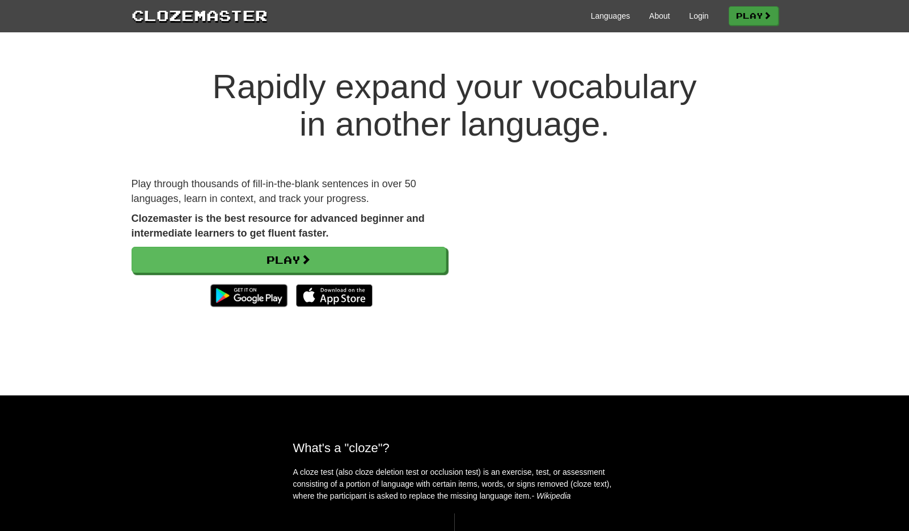
click at [755, 11] on link "Play" at bounding box center [754, 15] width 50 height 19
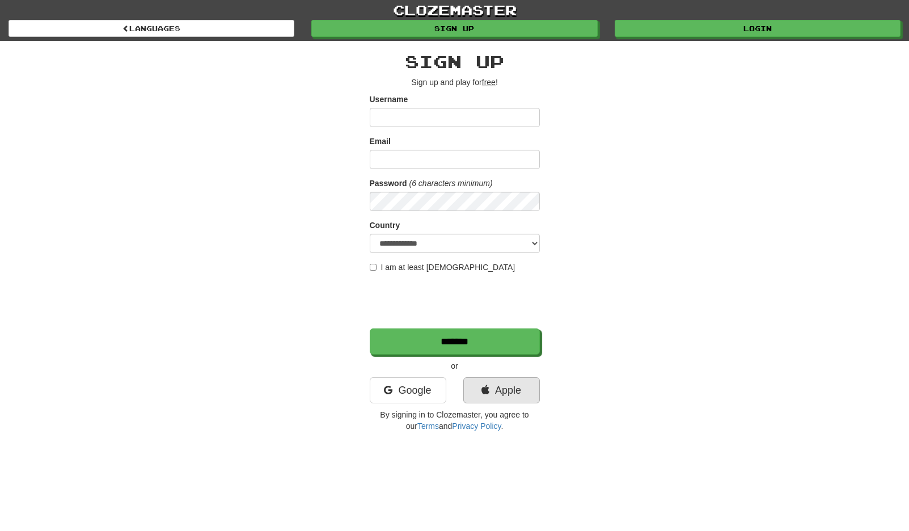
click at [496, 394] on link "Apple" at bounding box center [501, 390] width 77 height 26
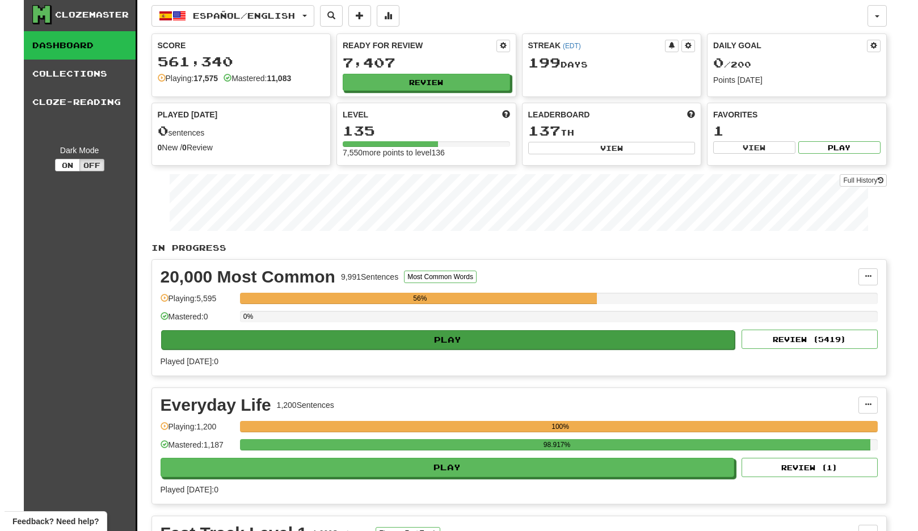
scroll to position [5, 0]
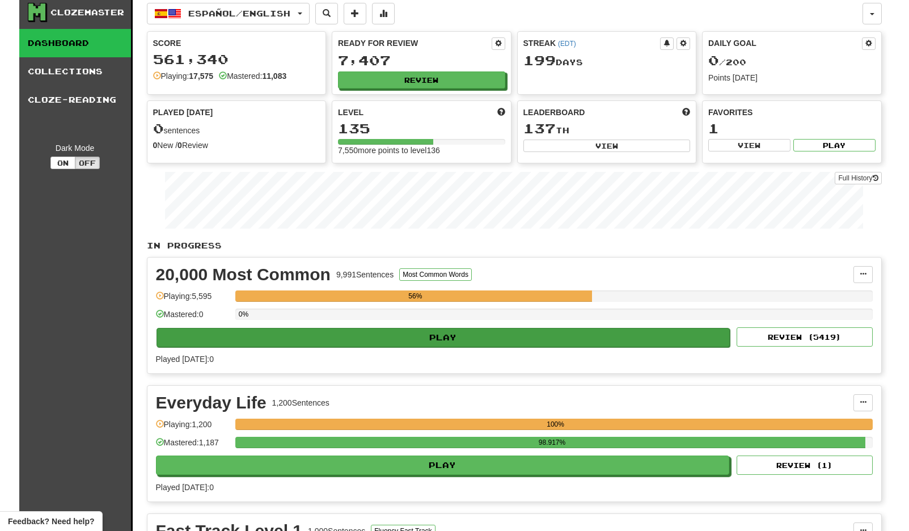
click at [616, 339] on button "Play" at bounding box center [444, 337] width 574 height 19
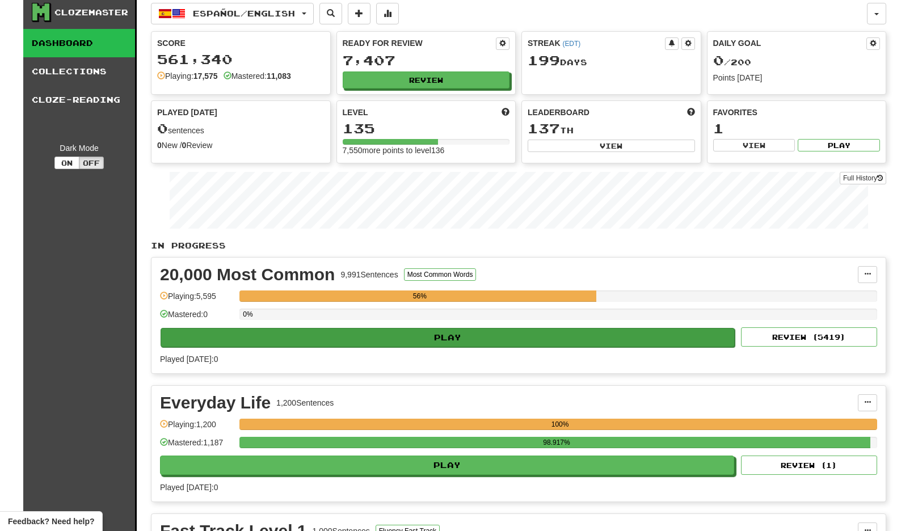
select select "**"
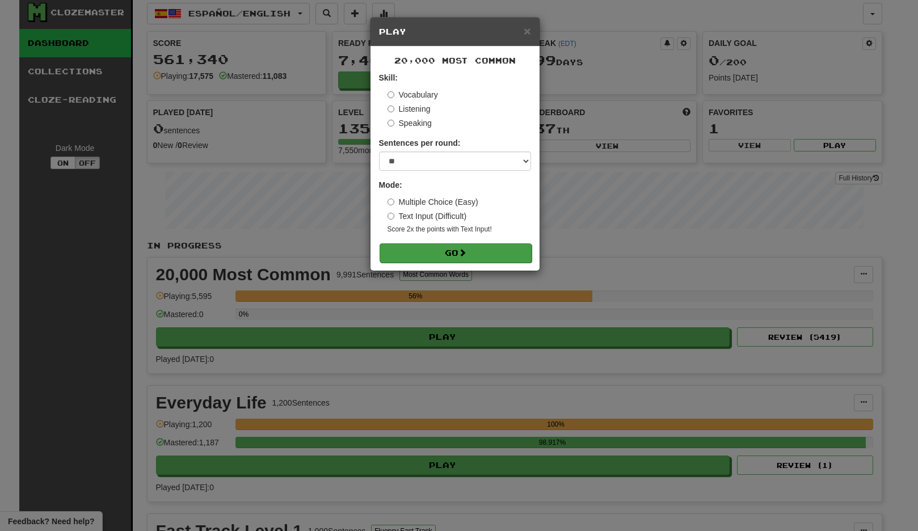
click at [411, 244] on button "Go" at bounding box center [455, 252] width 152 height 19
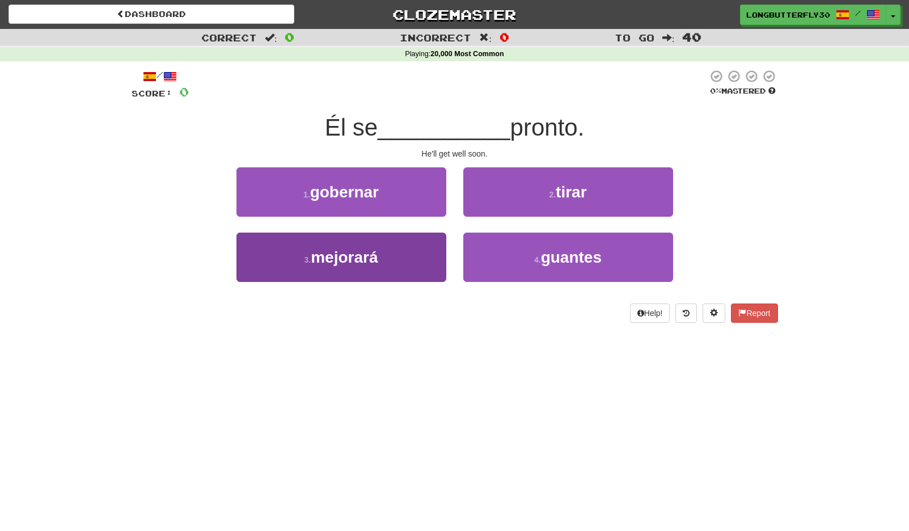
click at [412, 257] on button "3 . mejorará" at bounding box center [341, 257] width 210 height 49
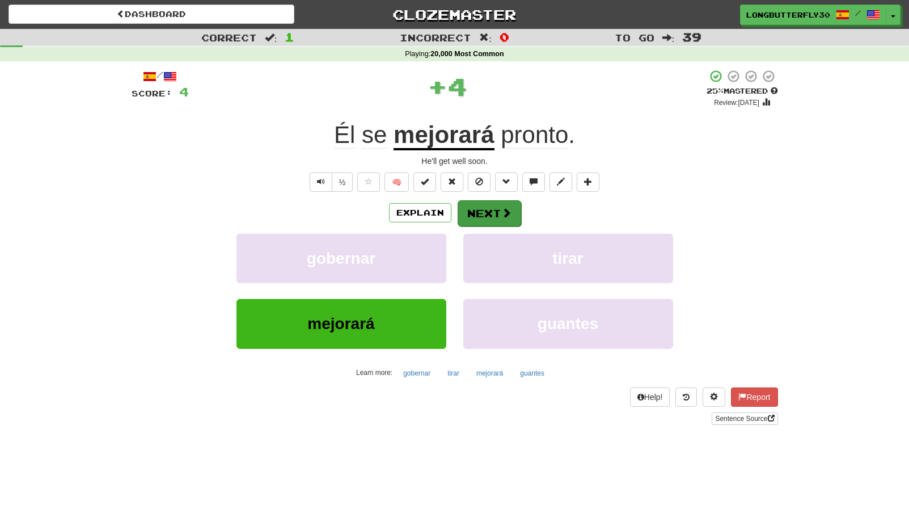
click at [501, 214] on span at bounding box center [506, 213] width 10 height 10
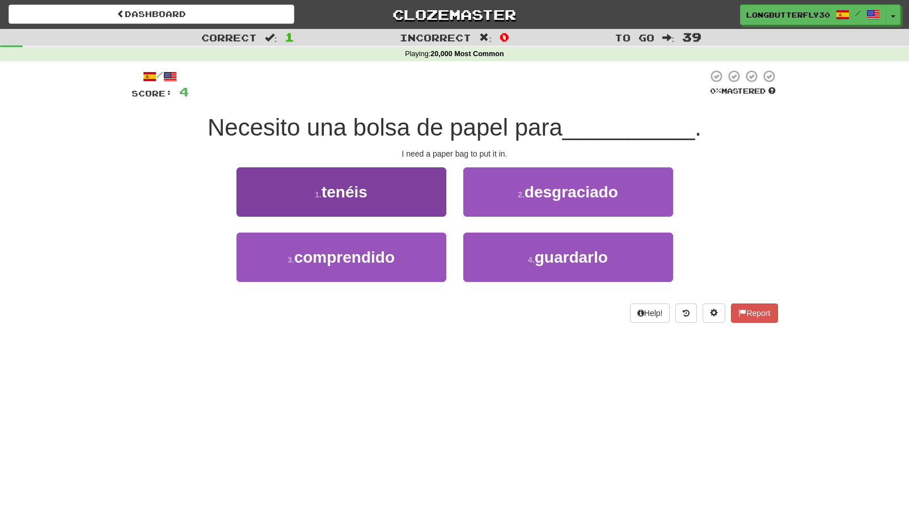
click at [388, 200] on button "1 . tenéis" at bounding box center [341, 191] width 210 height 49
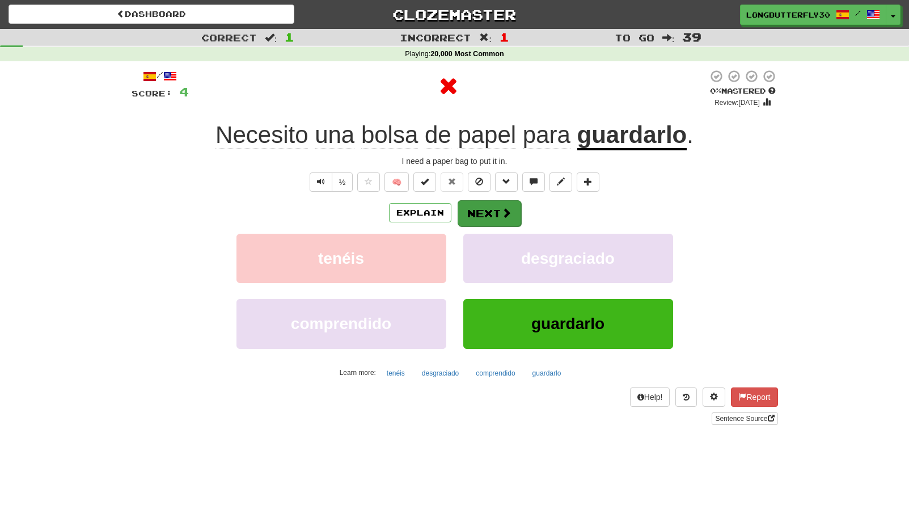
click at [487, 205] on button "Next" at bounding box center [490, 213] width 64 height 26
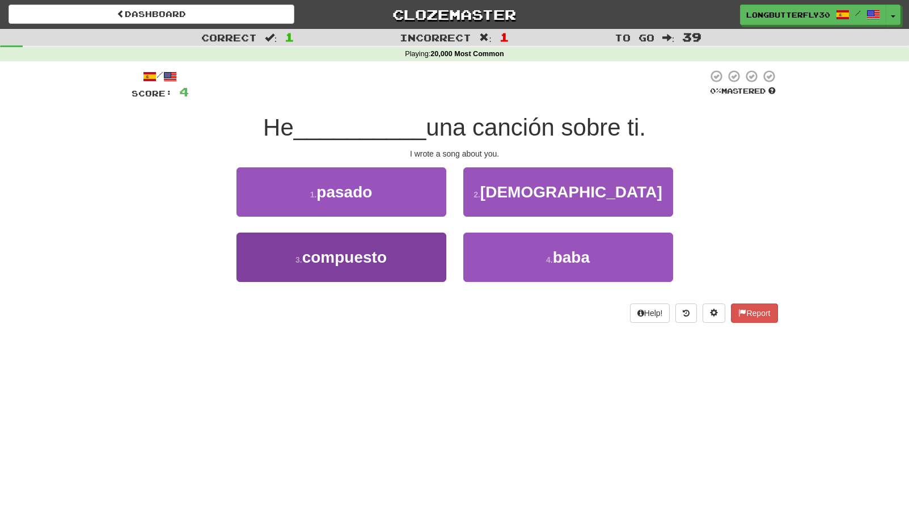
click at [350, 256] on span "compuesto" at bounding box center [344, 257] width 84 height 18
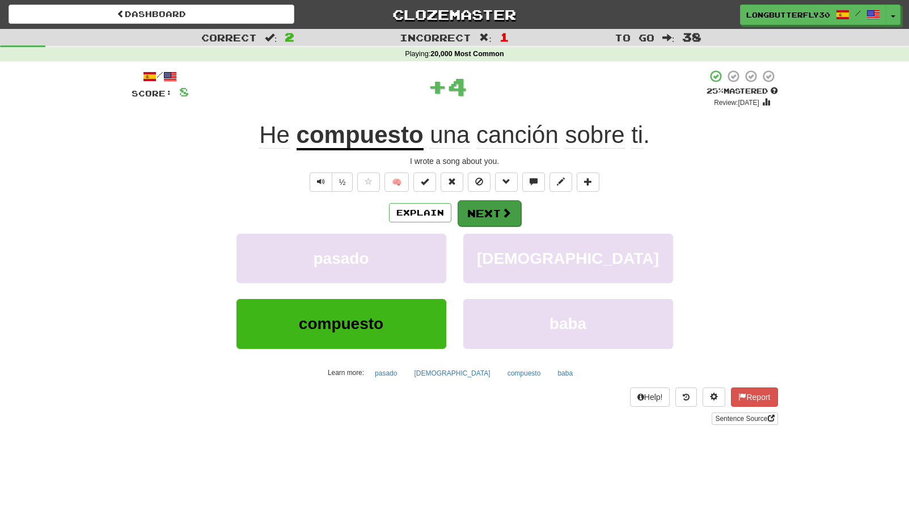
click at [499, 222] on button "Next" at bounding box center [490, 213] width 64 height 26
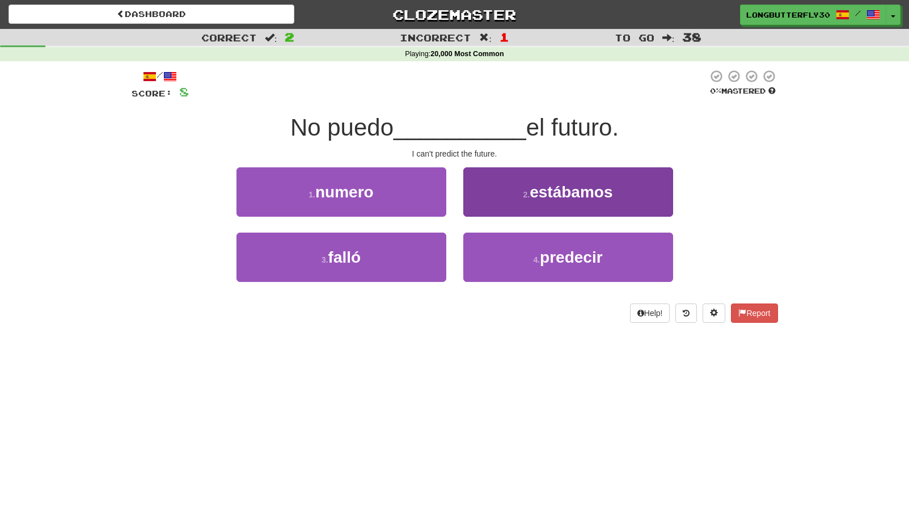
drag, startPoint x: 509, startPoint y: 257, endPoint x: 506, endPoint y: 247, distance: 10.6
click at [509, 257] on button "4 . predecir" at bounding box center [568, 257] width 210 height 49
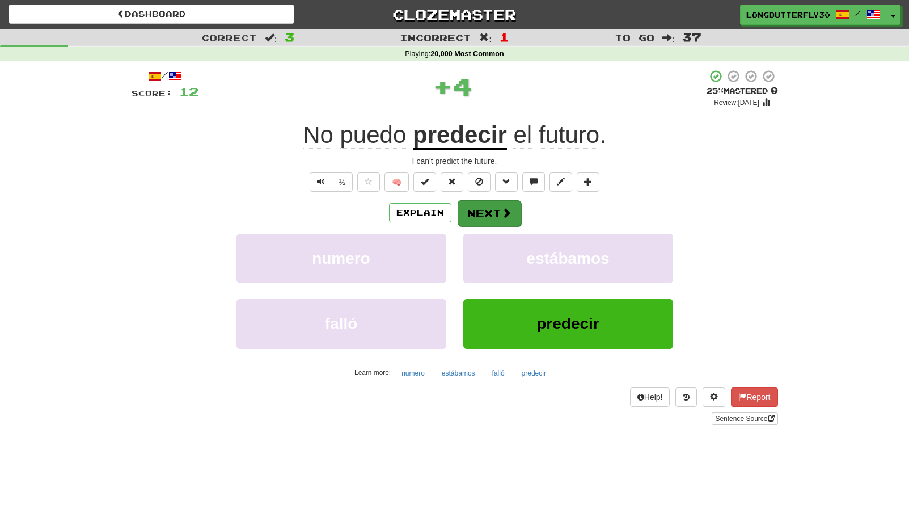
click at [489, 209] on button "Next" at bounding box center [490, 213] width 64 height 26
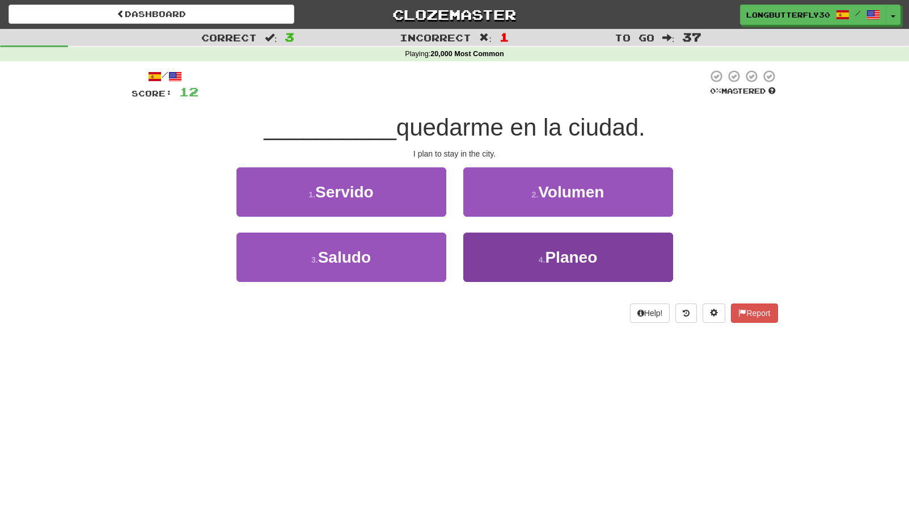
click at [492, 245] on button "4 . Planeo" at bounding box center [568, 257] width 210 height 49
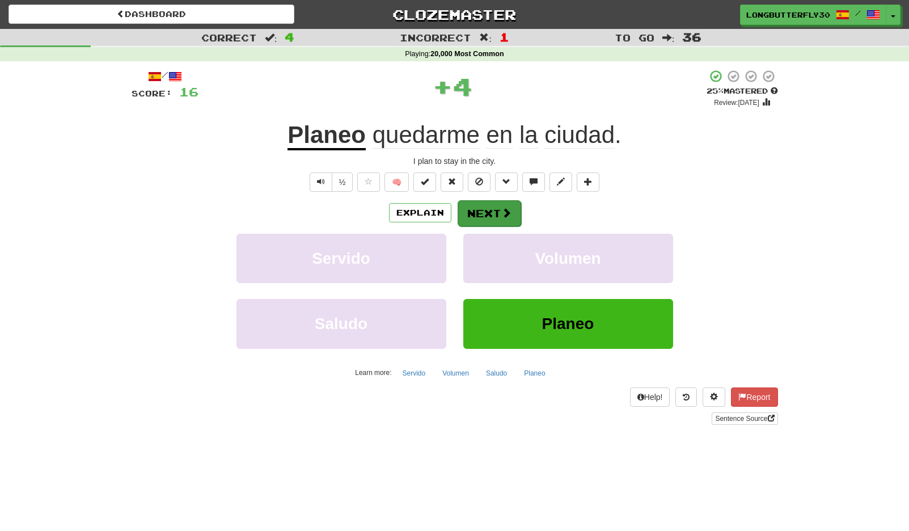
click at [472, 209] on button "Next" at bounding box center [490, 213] width 64 height 26
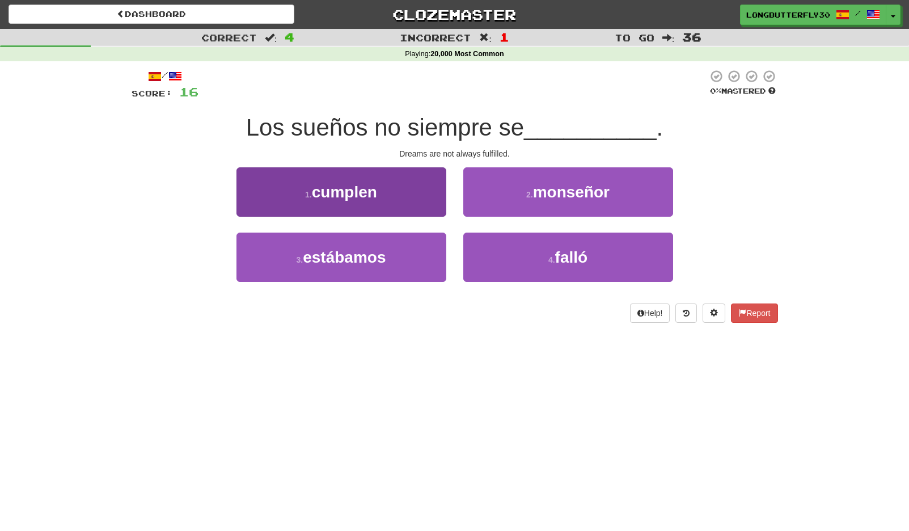
click at [395, 196] on button "1 . cumplen" at bounding box center [341, 191] width 210 height 49
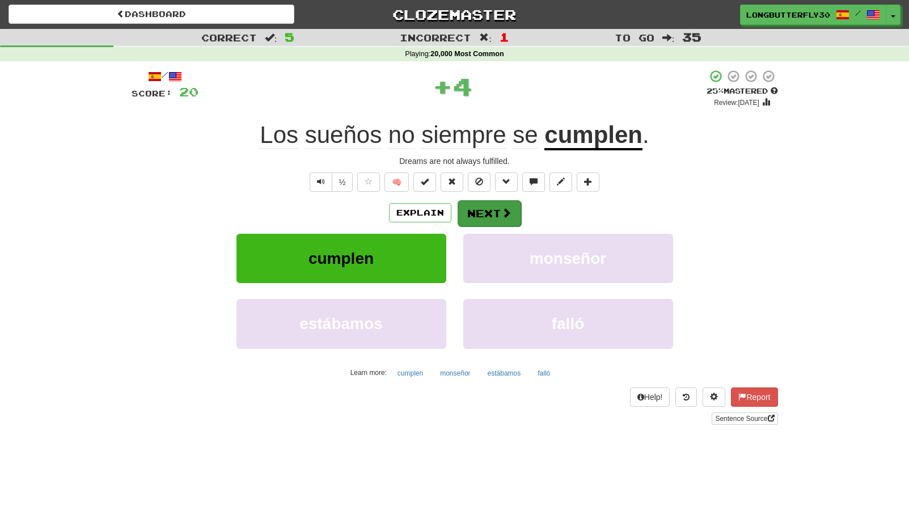
click at [495, 206] on button "Next" at bounding box center [490, 213] width 64 height 26
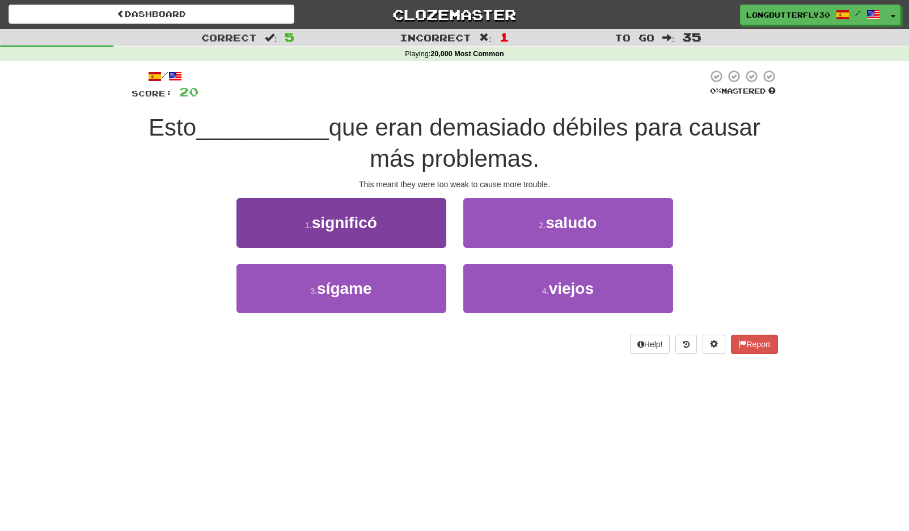
click at [425, 227] on button "1 . significó" at bounding box center [341, 222] width 210 height 49
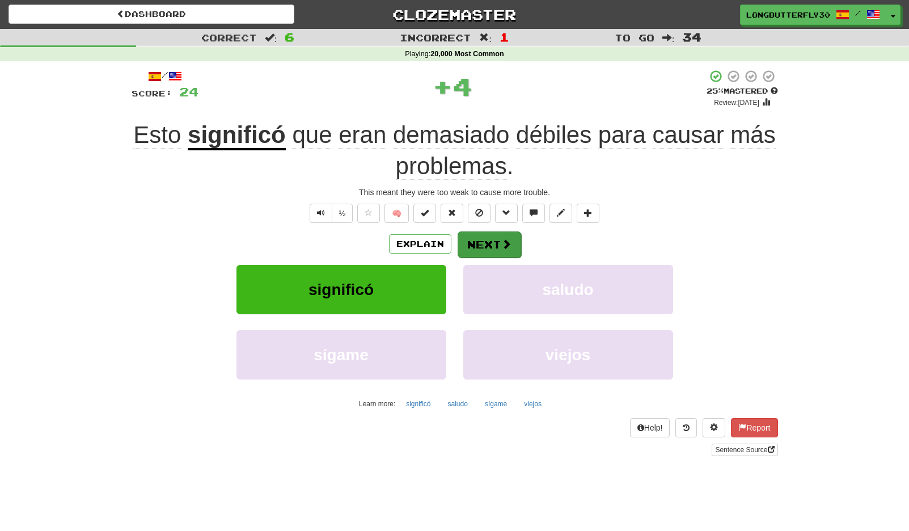
click at [497, 238] on button "Next" at bounding box center [490, 244] width 64 height 26
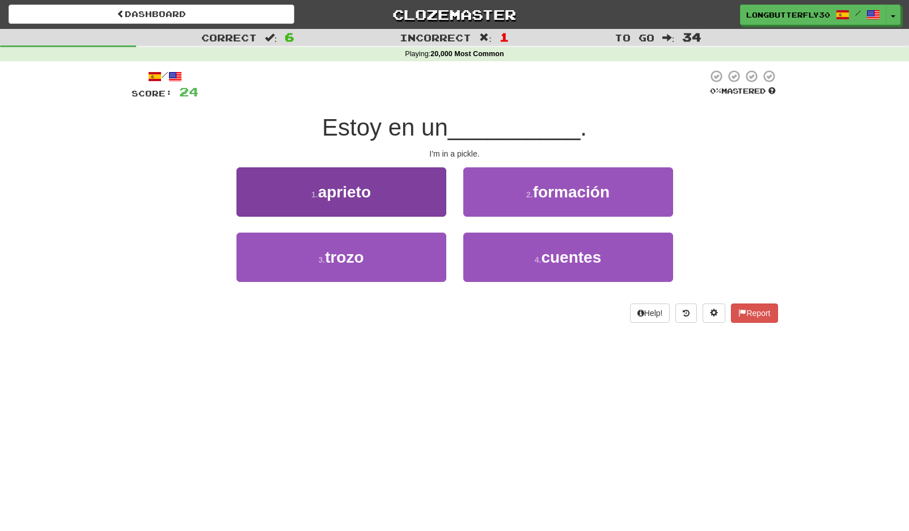
click at [417, 189] on button "1 . aprieto" at bounding box center [341, 191] width 210 height 49
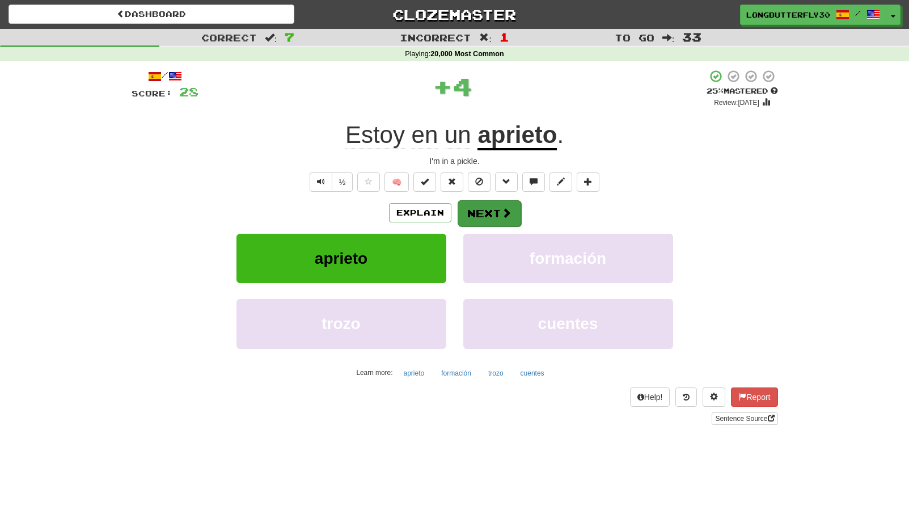
click at [477, 201] on button "Next" at bounding box center [490, 213] width 64 height 26
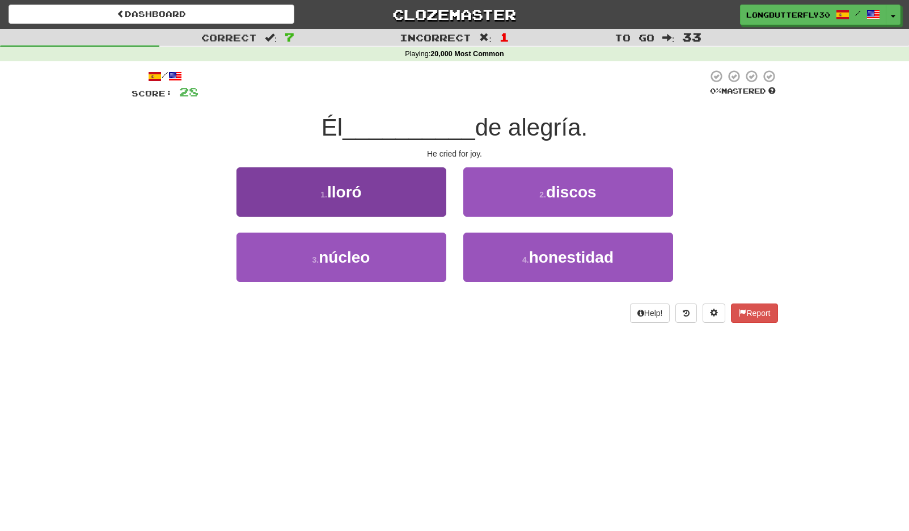
click at [386, 188] on button "1 . lloró" at bounding box center [341, 191] width 210 height 49
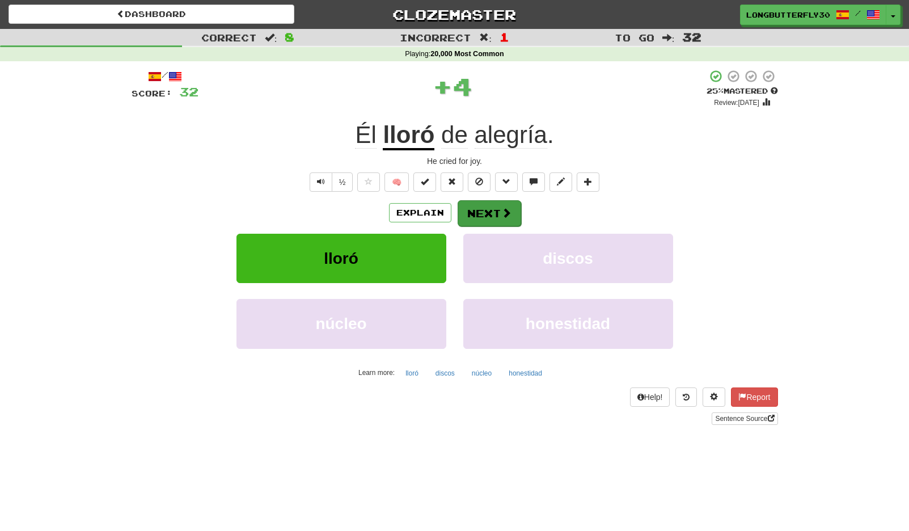
click at [470, 204] on button "Next" at bounding box center [490, 213] width 64 height 26
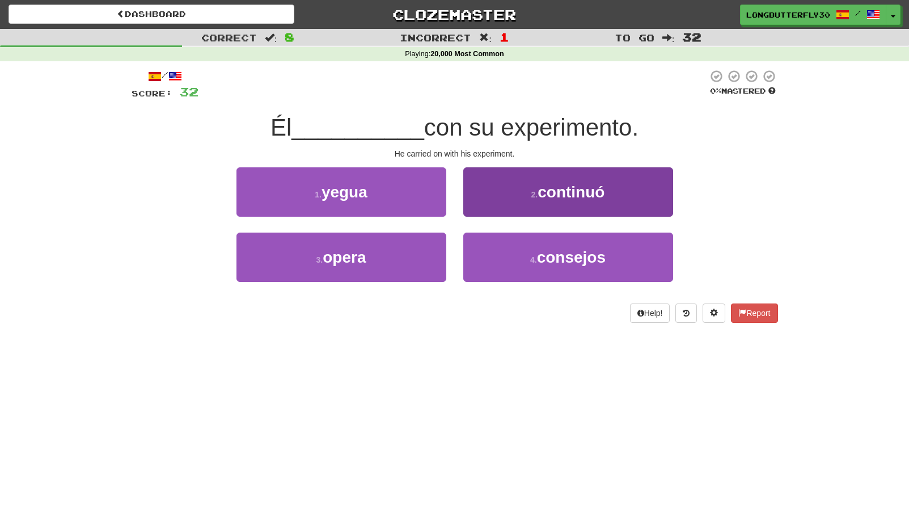
click at [547, 199] on span "continuó" at bounding box center [571, 192] width 67 height 18
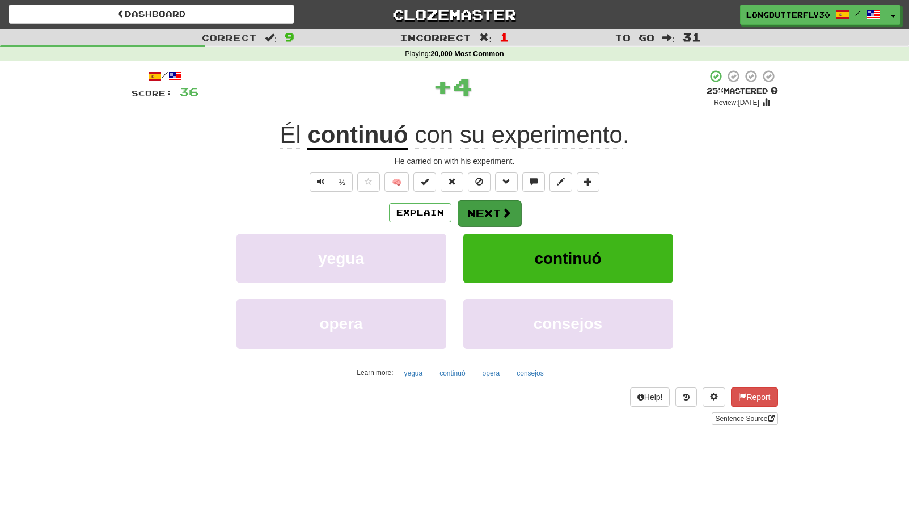
click at [489, 214] on button "Next" at bounding box center [490, 213] width 64 height 26
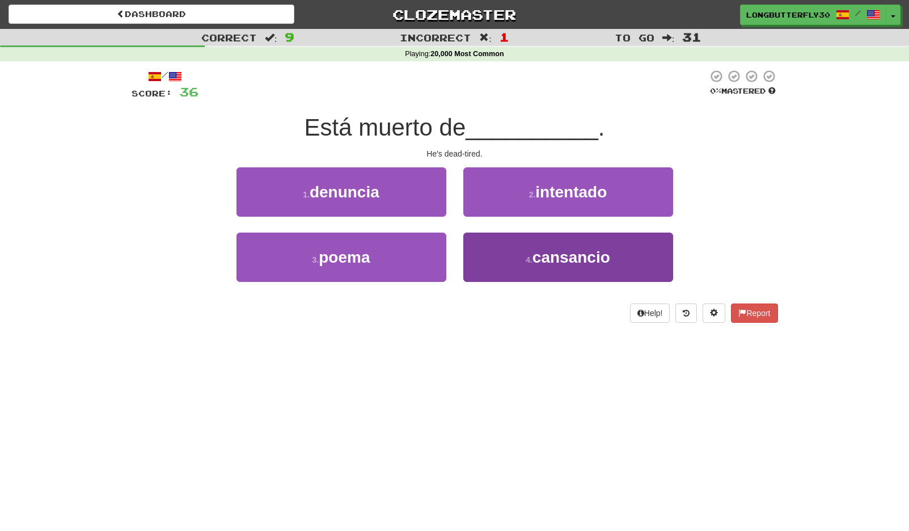
click at [530, 253] on button "4 . cansancio" at bounding box center [568, 257] width 210 height 49
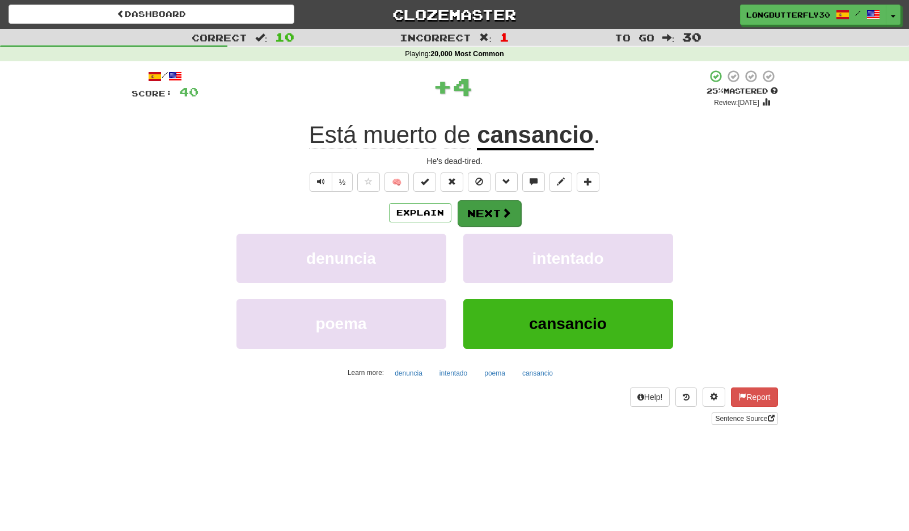
click at [498, 215] on button "Next" at bounding box center [490, 213] width 64 height 26
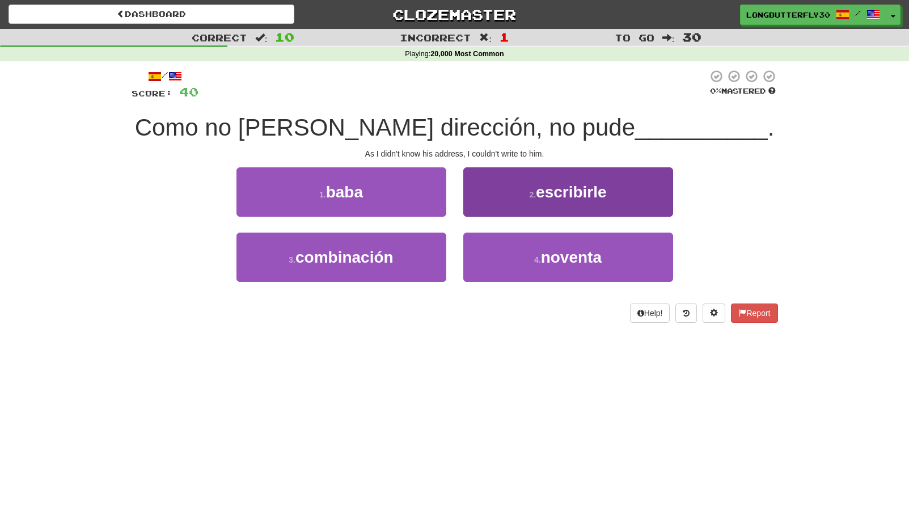
click at [510, 193] on button "2 . escribirle" at bounding box center [568, 191] width 210 height 49
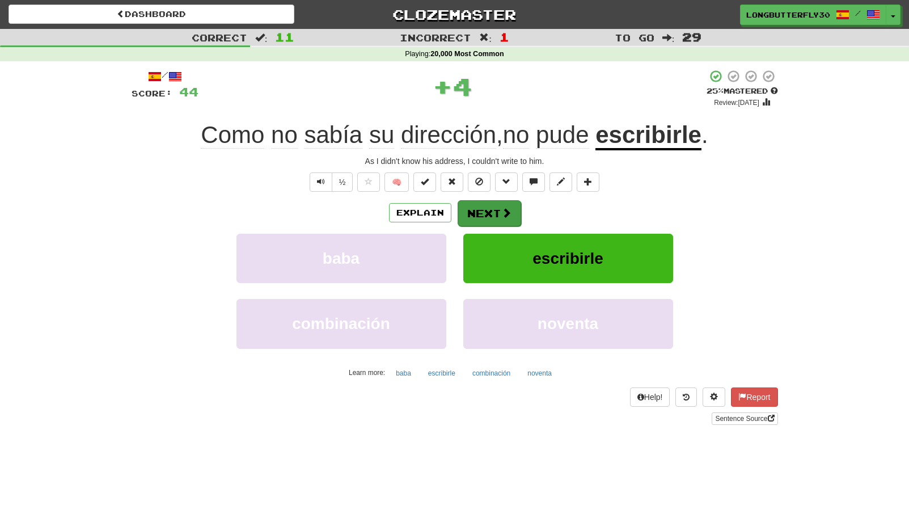
click at [484, 216] on button "Next" at bounding box center [490, 213] width 64 height 26
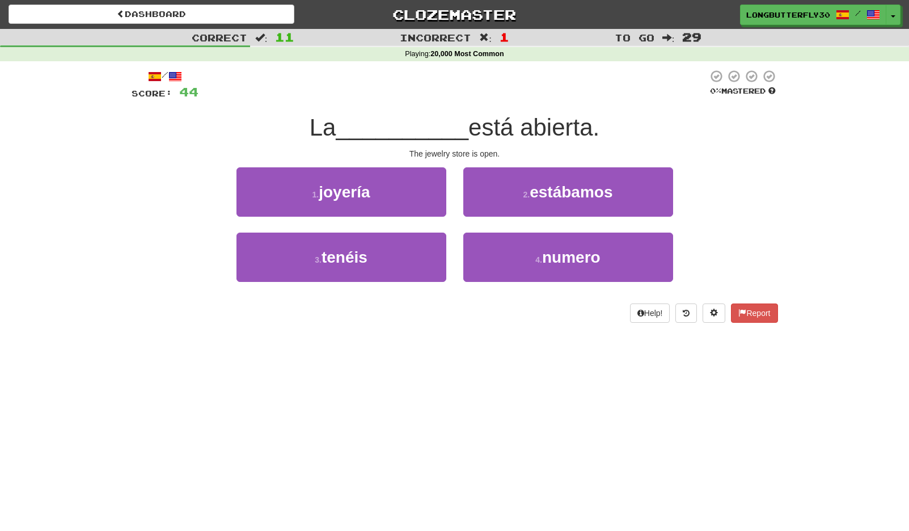
drag, startPoint x: 390, startPoint y: 191, endPoint x: 438, endPoint y: 196, distance: 47.9
click at [390, 191] on button "1 . joyería" at bounding box center [341, 191] width 210 height 49
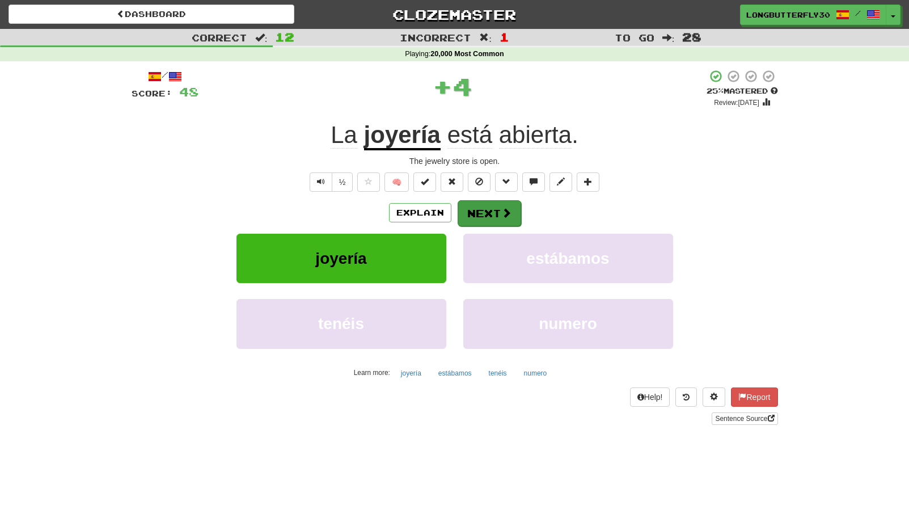
click at [491, 204] on button "Next" at bounding box center [490, 213] width 64 height 26
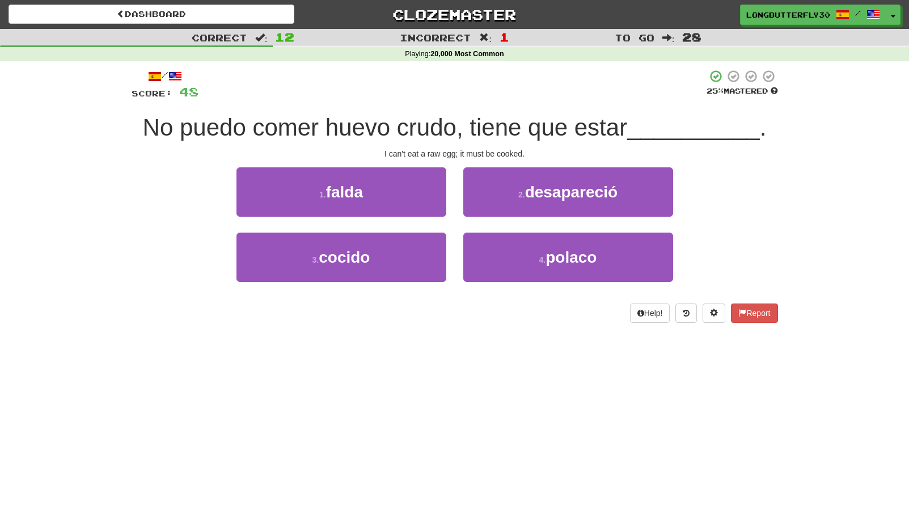
drag, startPoint x: 354, startPoint y: 257, endPoint x: 408, endPoint y: 227, distance: 62.2
click at [360, 252] on span "cocido" at bounding box center [344, 257] width 51 height 18
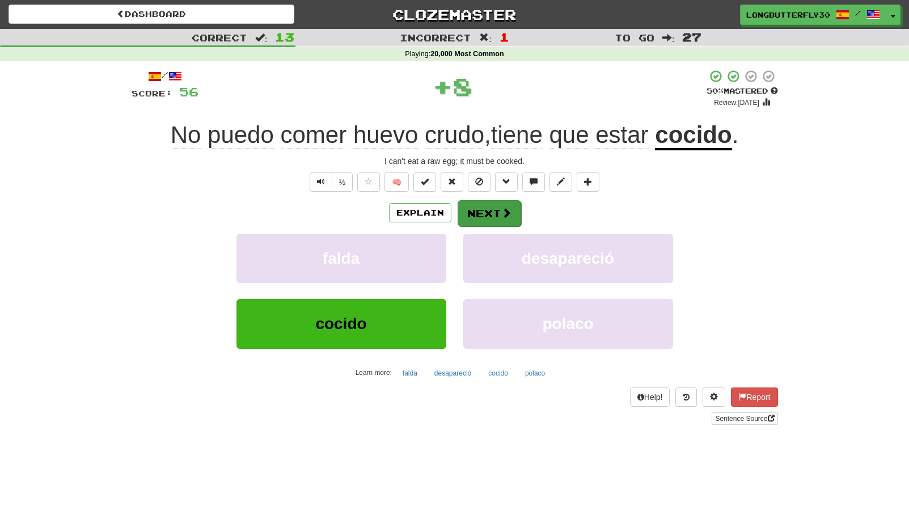
click at [480, 206] on button "Next" at bounding box center [490, 213] width 64 height 26
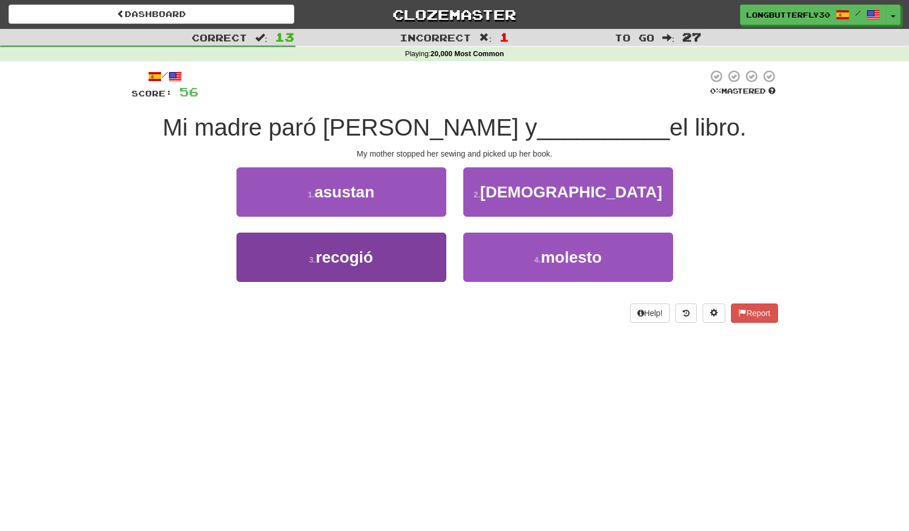
click at [421, 249] on button "3 . recogió" at bounding box center [341, 257] width 210 height 49
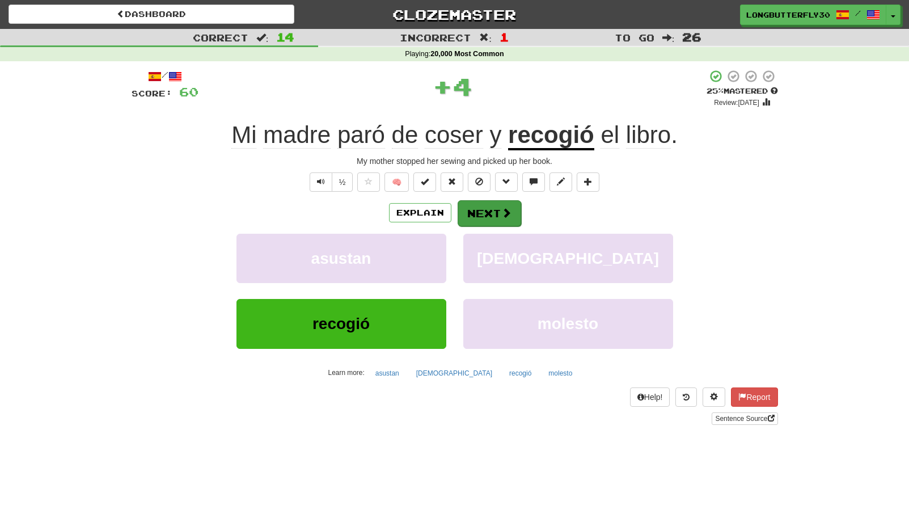
click at [503, 208] on span at bounding box center [506, 213] width 10 height 10
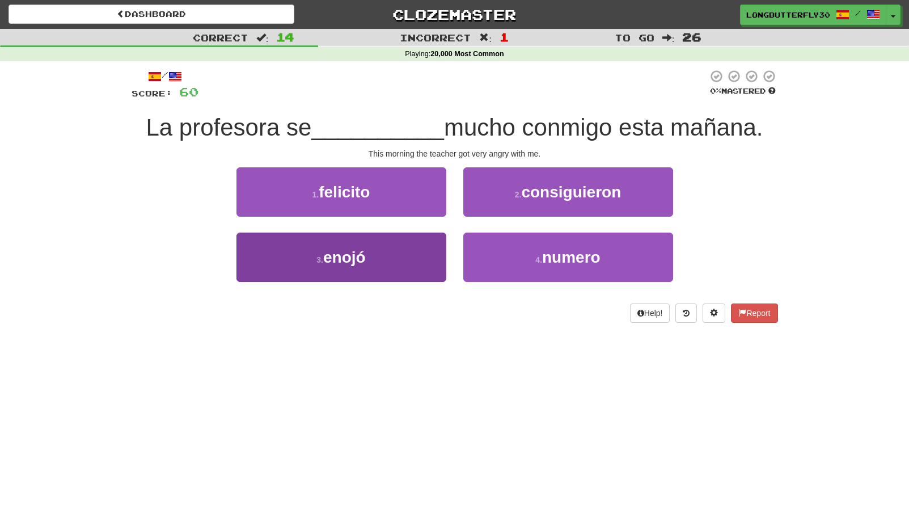
click at [362, 250] on span "enojó" at bounding box center [344, 257] width 43 height 18
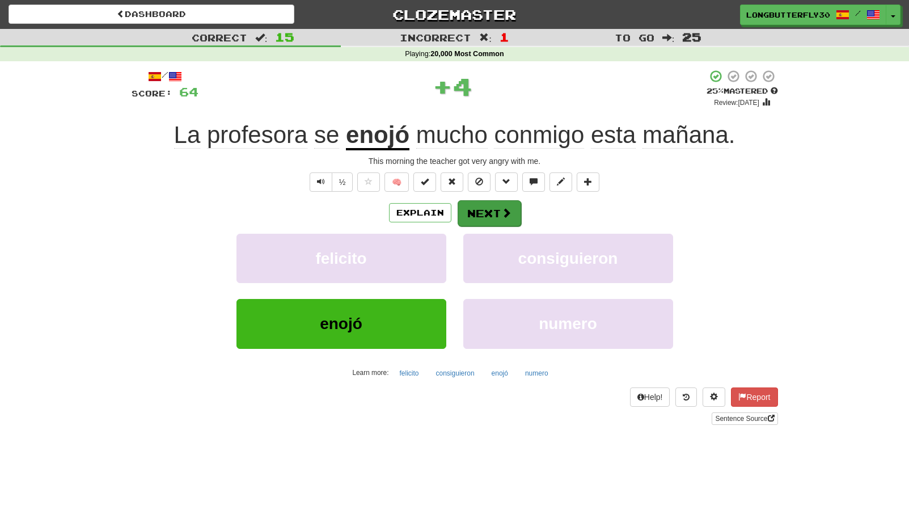
click at [480, 201] on button "Next" at bounding box center [490, 213] width 64 height 26
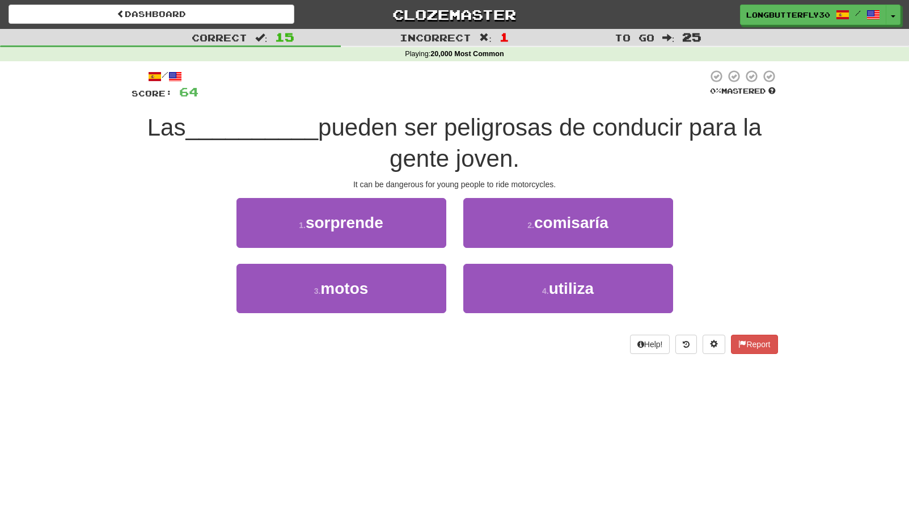
drag, startPoint x: 369, startPoint y: 283, endPoint x: 413, endPoint y: 257, distance: 50.6
click at [370, 282] on button "3 . motos" at bounding box center [341, 288] width 210 height 49
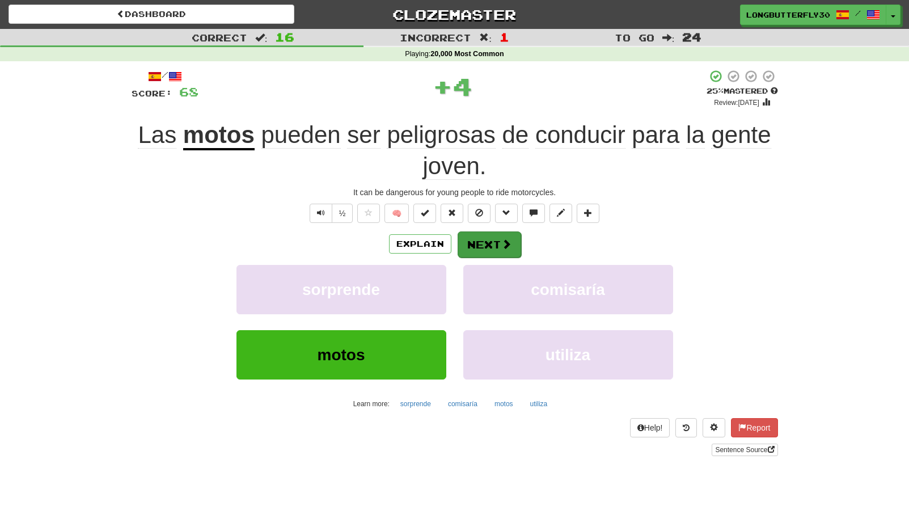
click at [480, 235] on button "Next" at bounding box center [490, 244] width 64 height 26
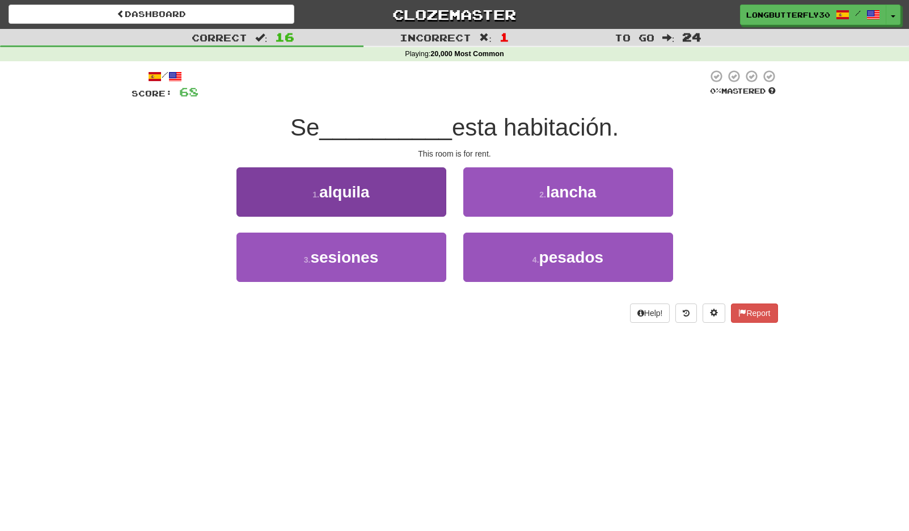
click at [400, 204] on button "1 . alquila" at bounding box center [341, 191] width 210 height 49
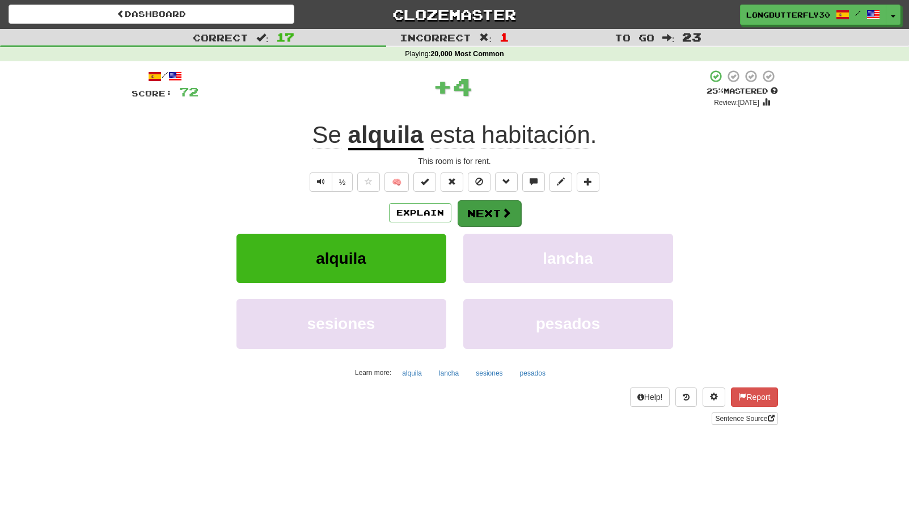
click at [492, 200] on button "Next" at bounding box center [490, 213] width 64 height 26
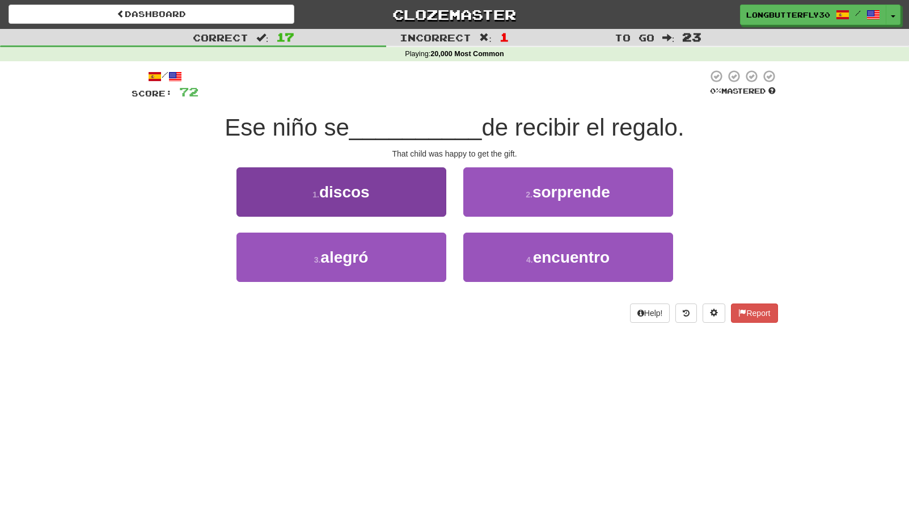
drag, startPoint x: 412, startPoint y: 252, endPoint x: 433, endPoint y: 236, distance: 25.9
click at [413, 251] on button "3 . alegró" at bounding box center [341, 257] width 210 height 49
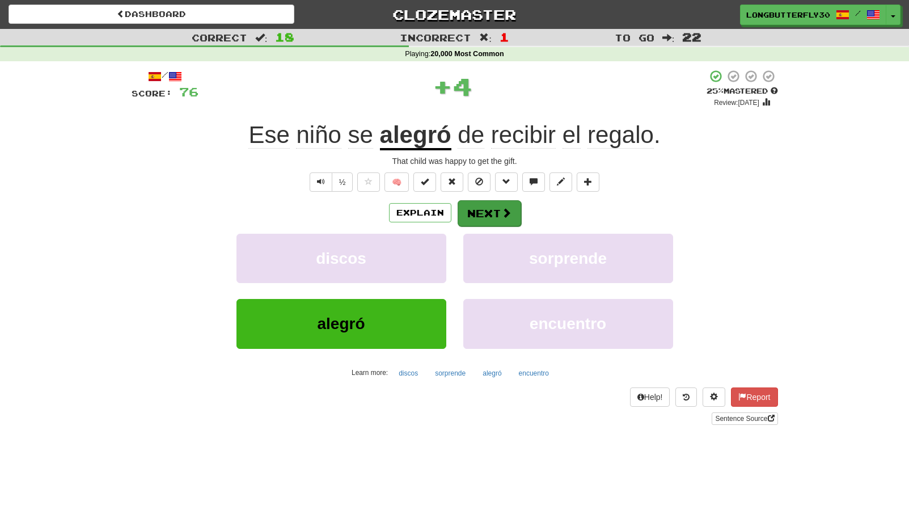
click at [488, 212] on button "Next" at bounding box center [490, 213] width 64 height 26
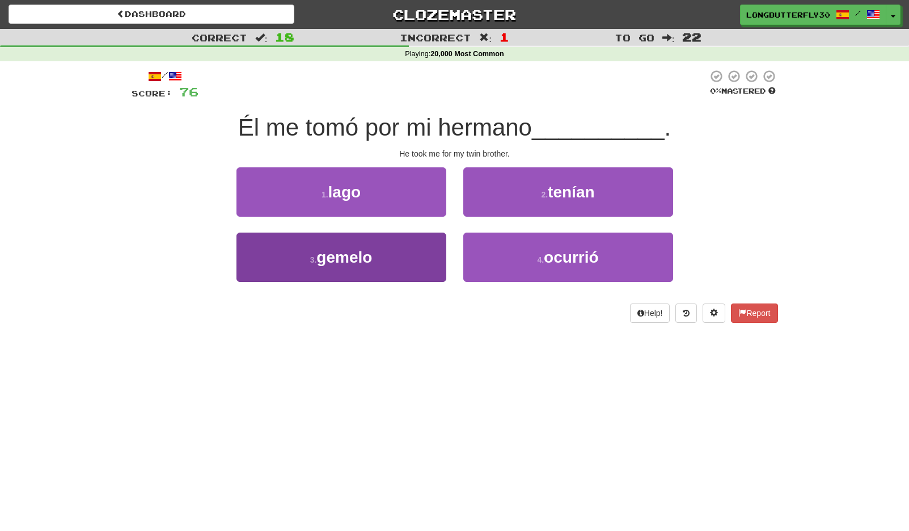
drag, startPoint x: 348, startPoint y: 287, endPoint x: 356, endPoint y: 275, distance: 14.3
click at [348, 285] on div "3 . gemelo" at bounding box center [341, 265] width 227 height 65
click at [374, 256] on button "3 . gemelo" at bounding box center [341, 257] width 210 height 49
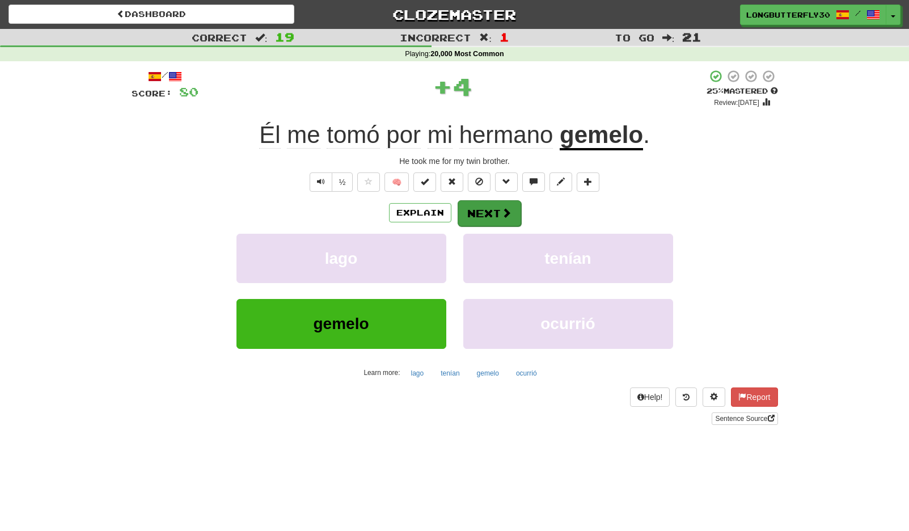
click at [497, 209] on button "Next" at bounding box center [490, 213] width 64 height 26
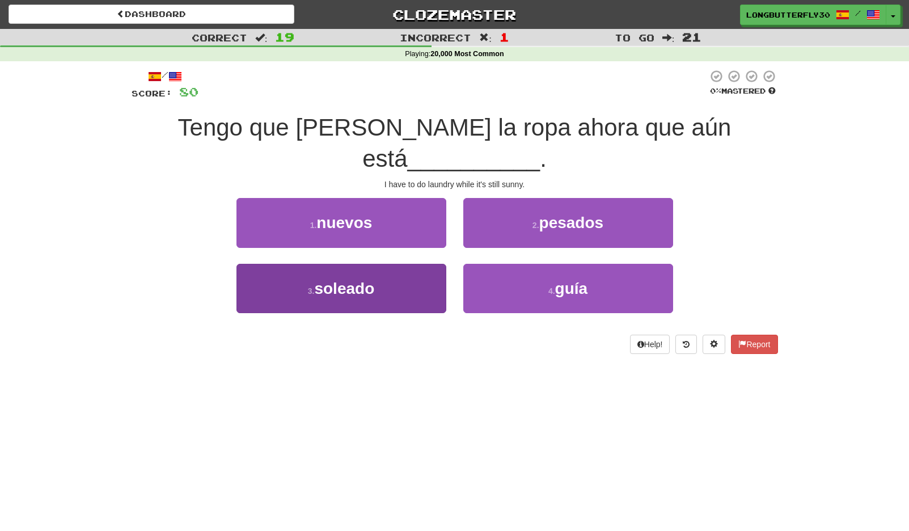
click at [365, 280] on span "soleado" at bounding box center [344, 289] width 60 height 18
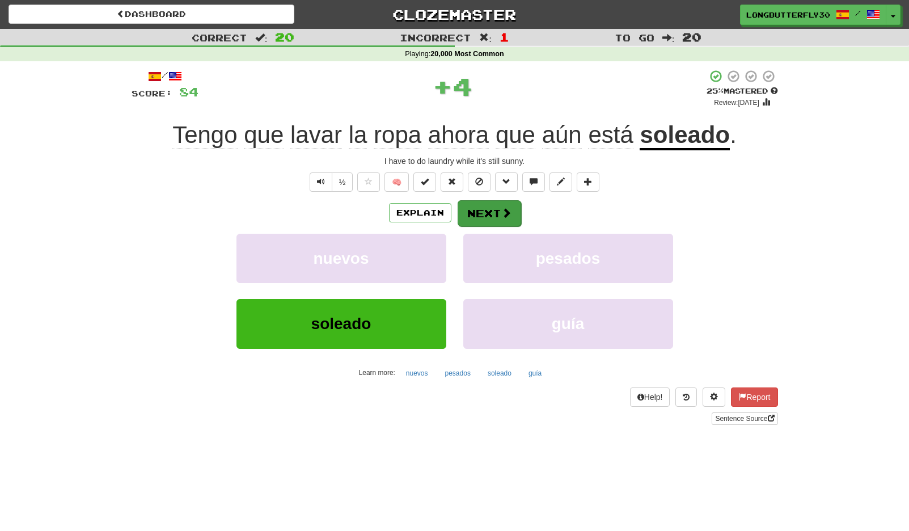
click at [479, 210] on button "Next" at bounding box center [490, 213] width 64 height 26
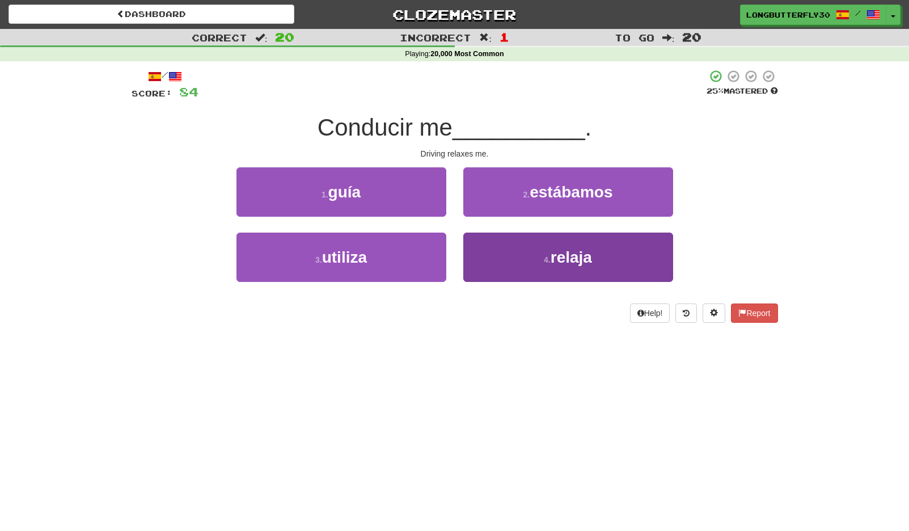
click at [539, 252] on button "4 . relaja" at bounding box center [568, 257] width 210 height 49
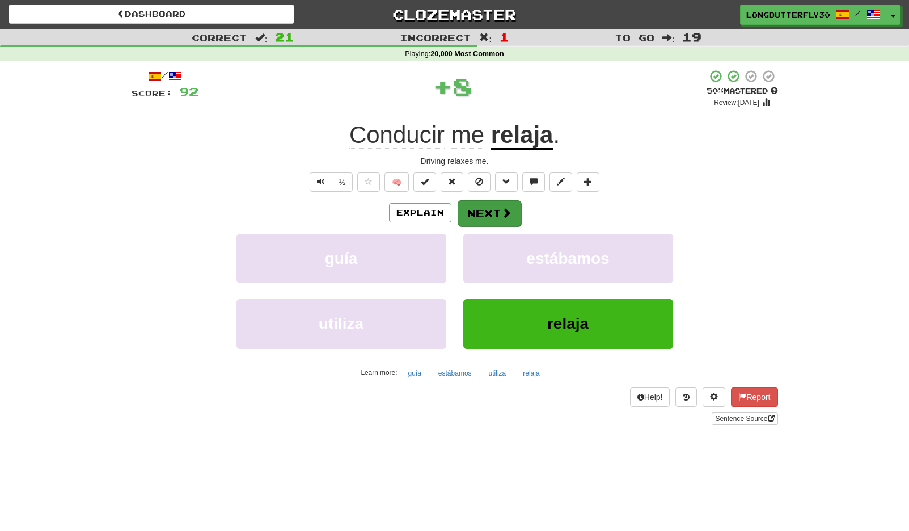
click at [504, 214] on span at bounding box center [506, 213] width 10 height 10
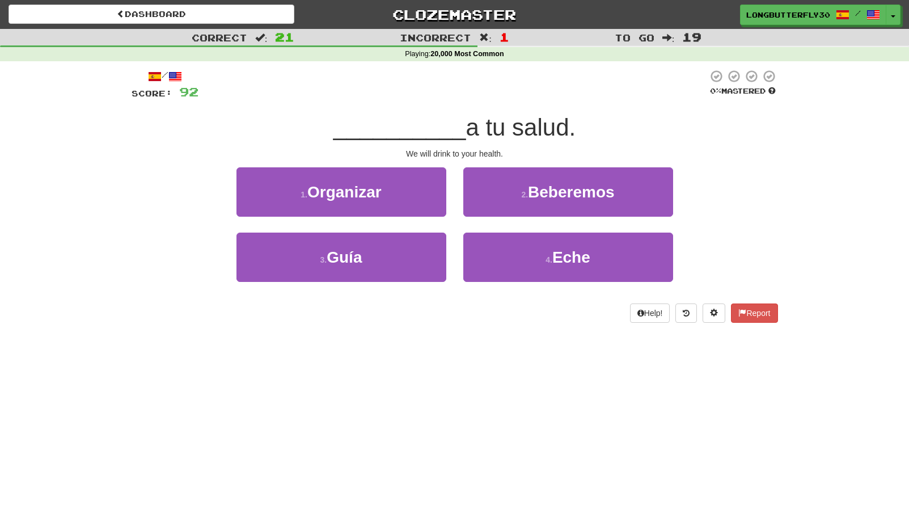
drag, startPoint x: 529, startPoint y: 187, endPoint x: 514, endPoint y: 197, distance: 17.1
click at [528, 187] on button "2 . Beberemos" at bounding box center [568, 191] width 210 height 49
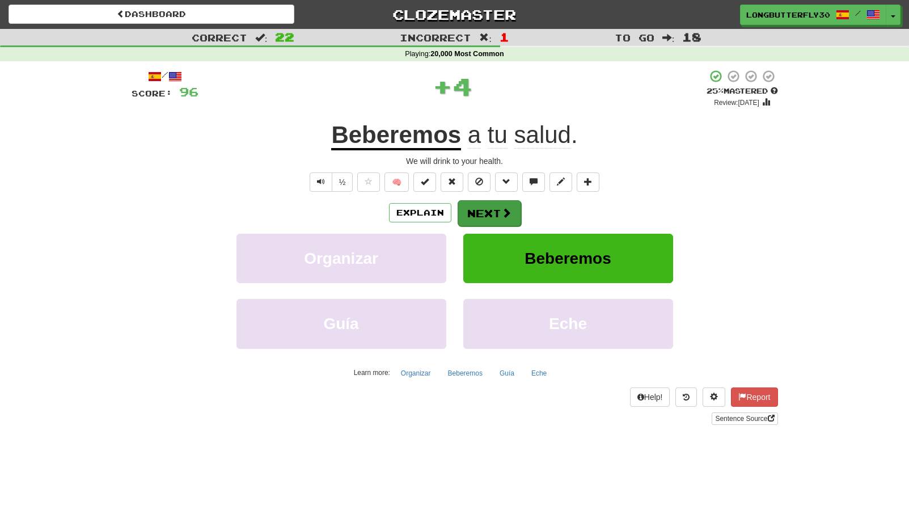
click at [480, 205] on button "Next" at bounding box center [490, 213] width 64 height 26
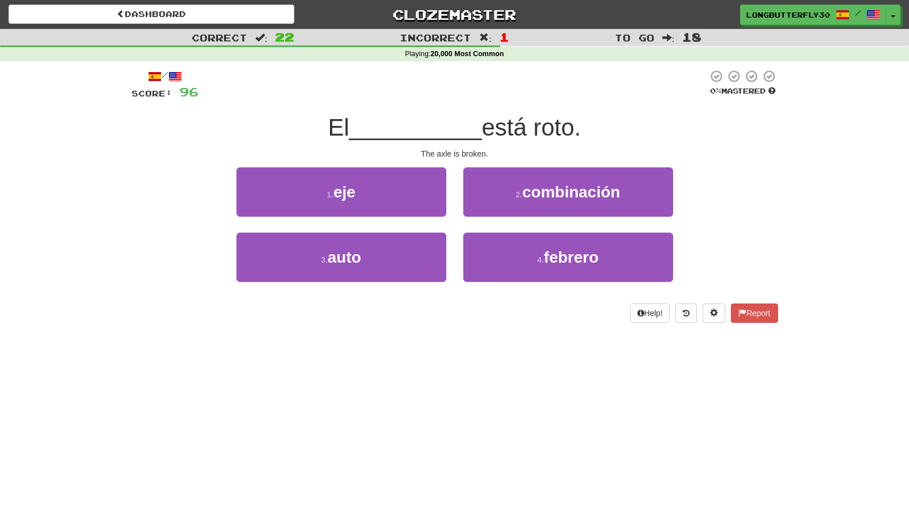
drag, startPoint x: 398, startPoint y: 193, endPoint x: 403, endPoint y: 197, distance: 6.5
click at [398, 193] on button "1 . eje" at bounding box center [341, 191] width 210 height 49
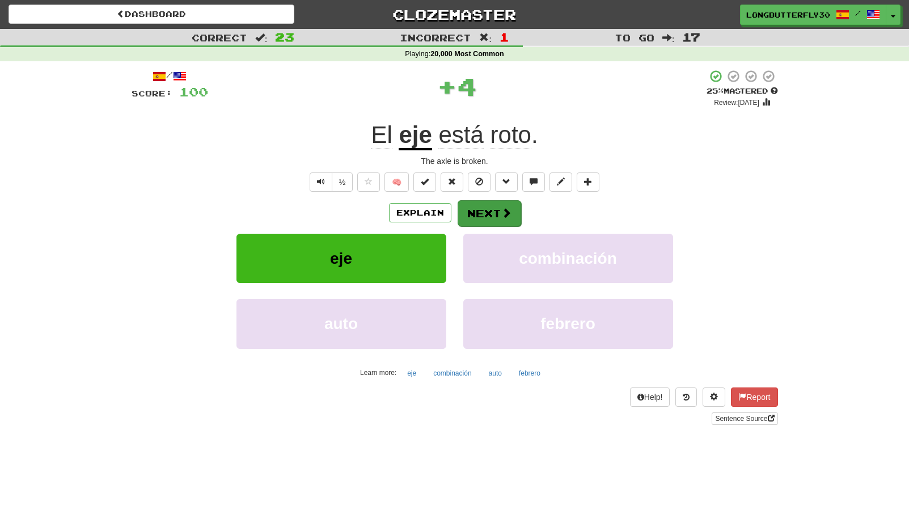
click at [505, 210] on span at bounding box center [506, 213] width 10 height 10
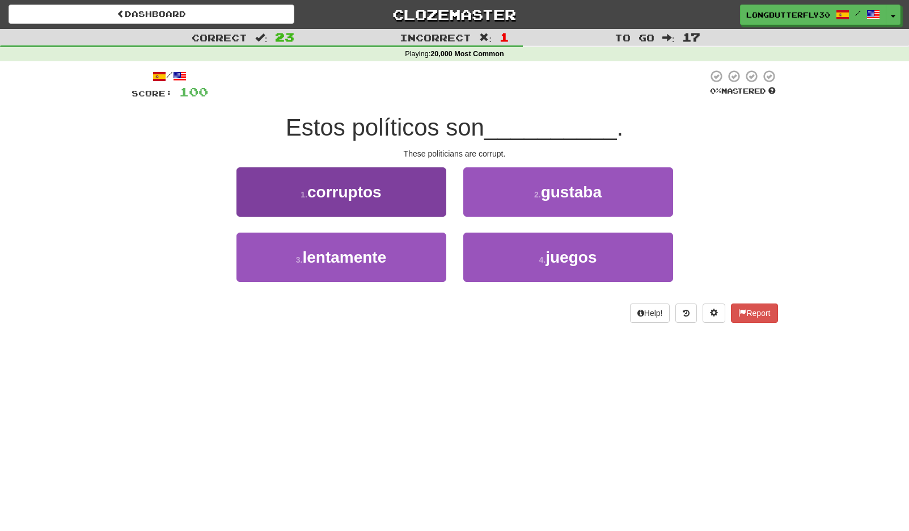
click at [406, 208] on button "1 . corruptos" at bounding box center [341, 191] width 210 height 49
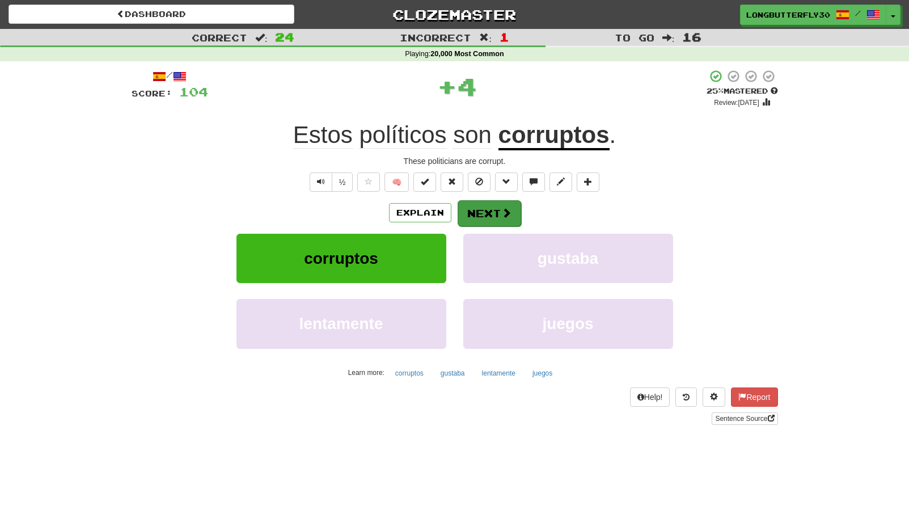
click at [505, 210] on span at bounding box center [506, 213] width 10 height 10
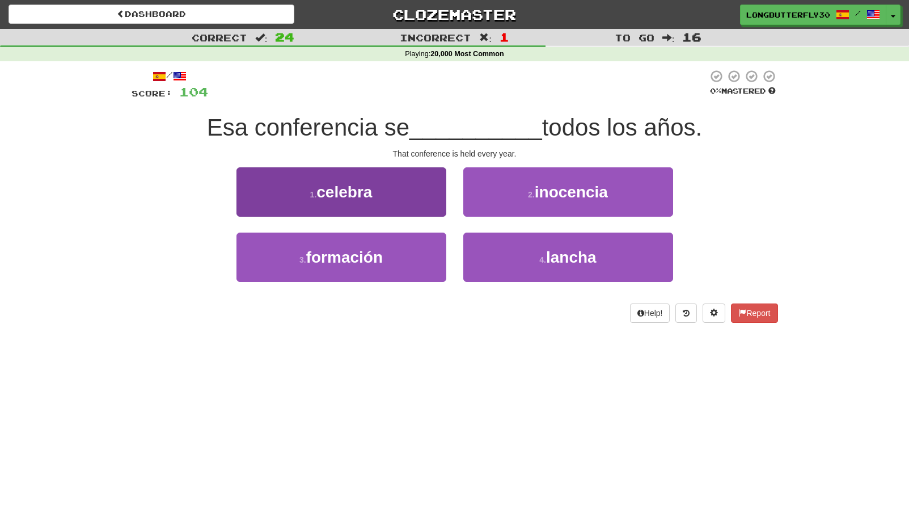
click at [409, 196] on button "1 . celebra" at bounding box center [341, 191] width 210 height 49
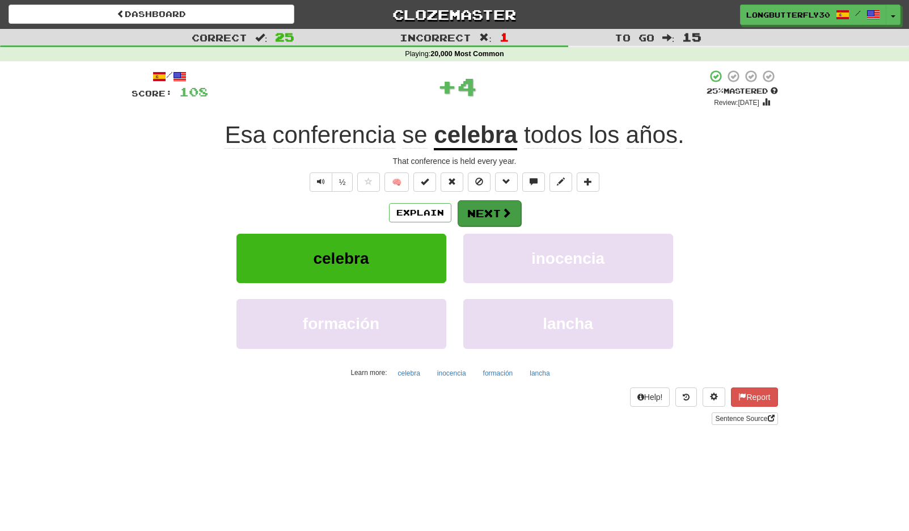
click at [493, 202] on button "Next" at bounding box center [490, 213] width 64 height 26
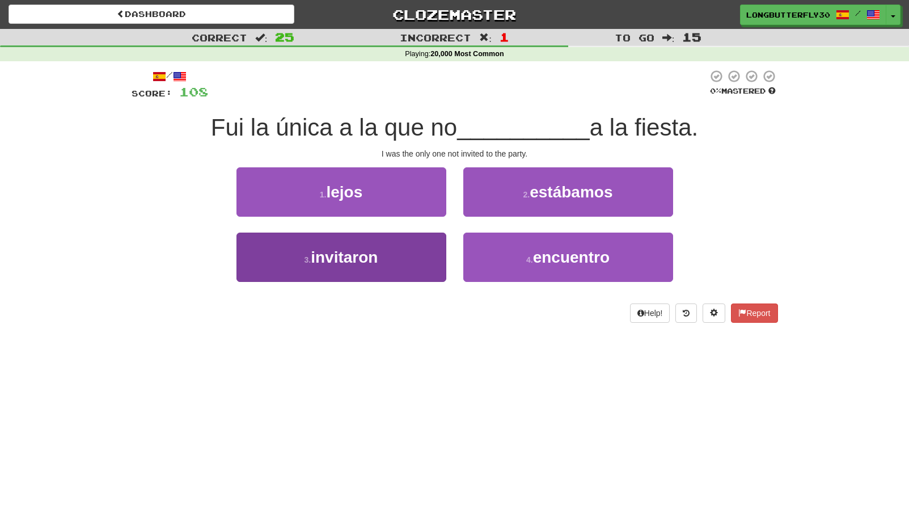
click at [392, 265] on button "3 . invitaron" at bounding box center [341, 257] width 210 height 49
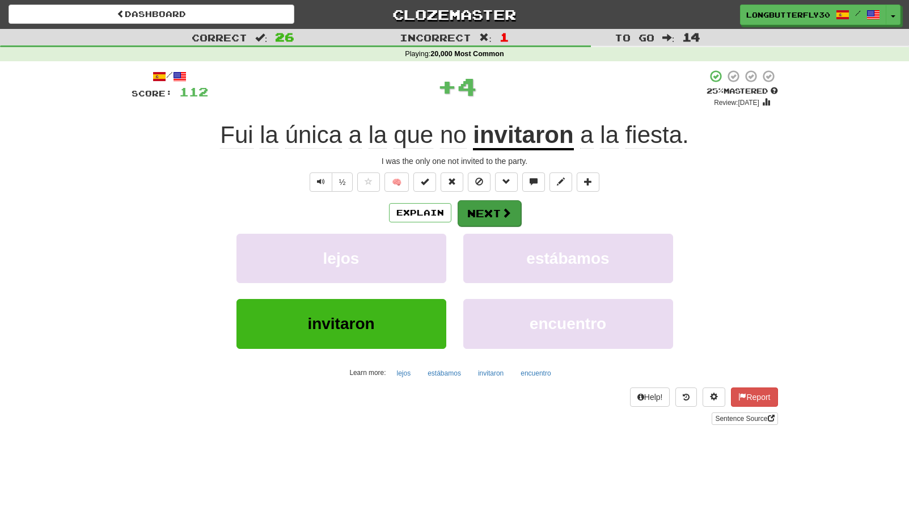
click at [471, 217] on button "Next" at bounding box center [490, 213] width 64 height 26
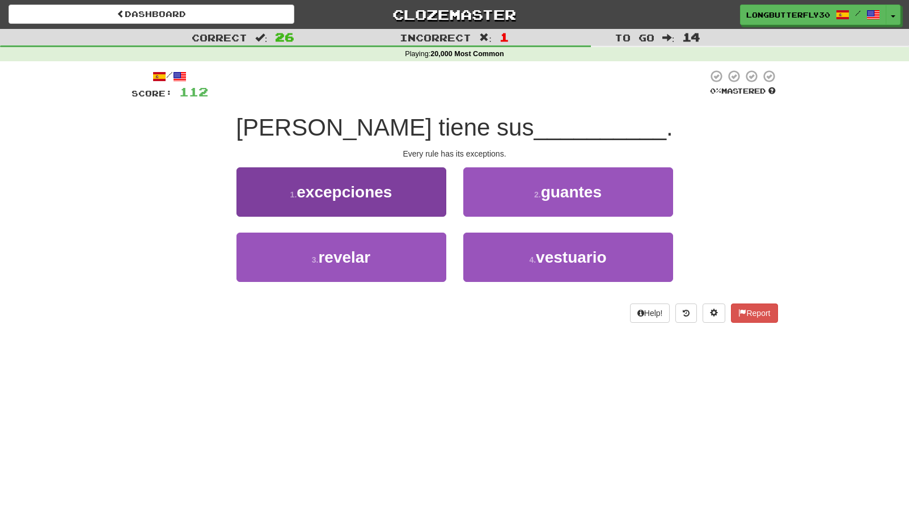
click at [344, 189] on span "excepciones" at bounding box center [344, 192] width 95 height 18
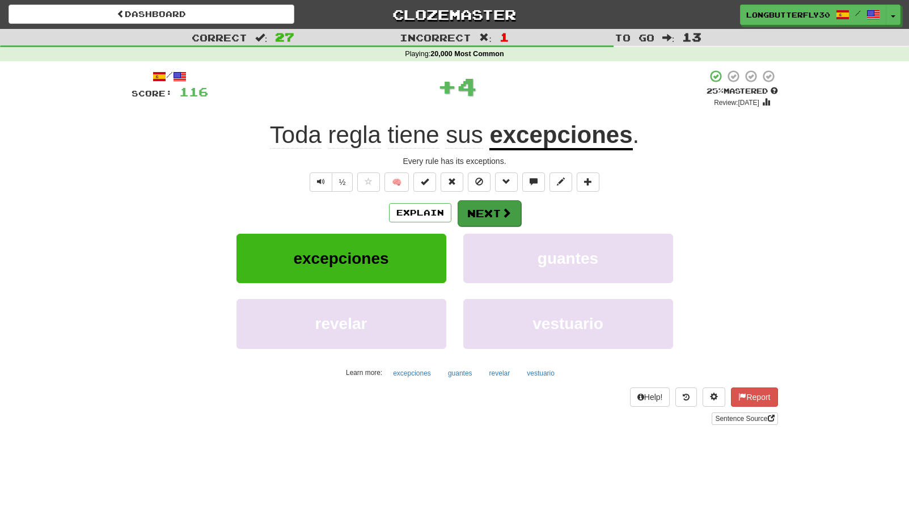
click at [473, 210] on button "Next" at bounding box center [490, 213] width 64 height 26
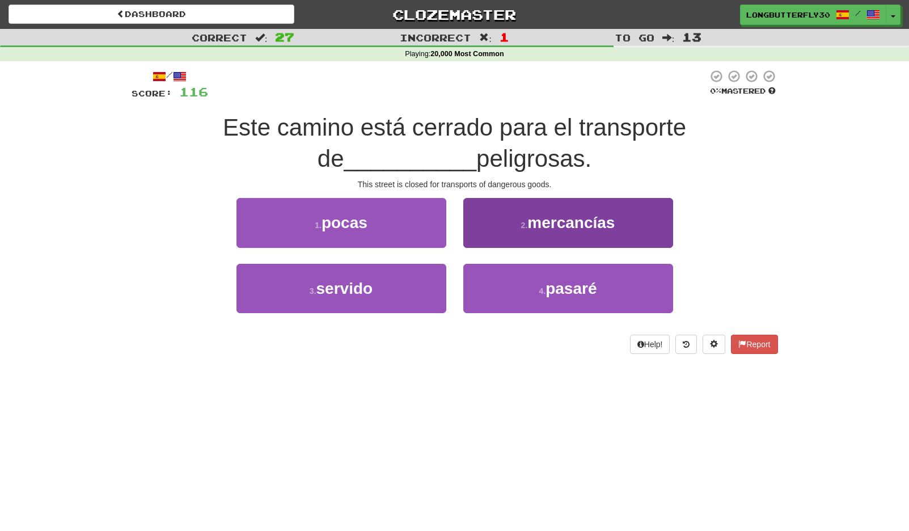
click at [555, 231] on button "2 . mercancías" at bounding box center [568, 222] width 210 height 49
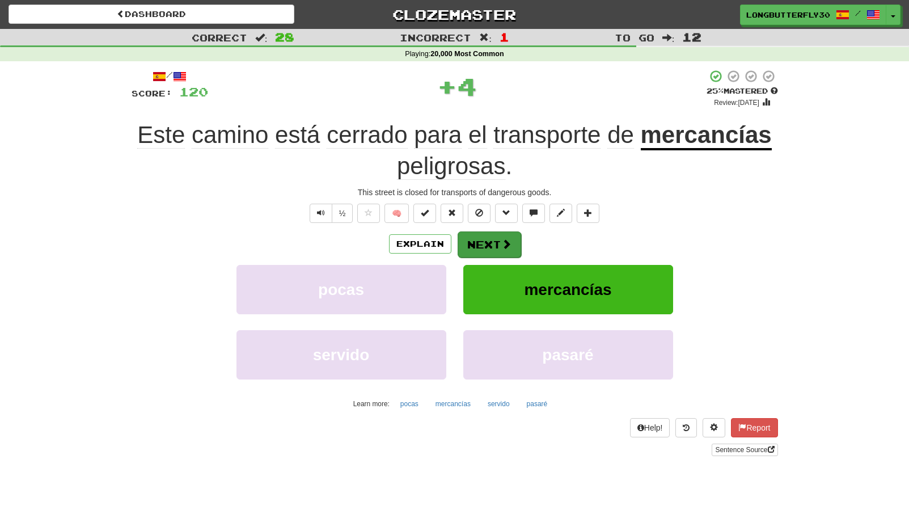
click at [501, 244] on span at bounding box center [506, 244] width 10 height 10
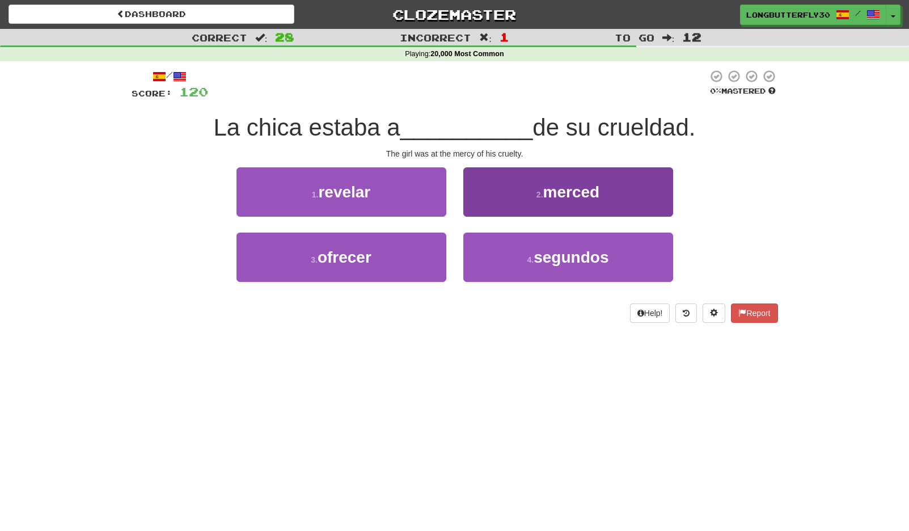
click at [522, 201] on button "2 . merced" at bounding box center [568, 191] width 210 height 49
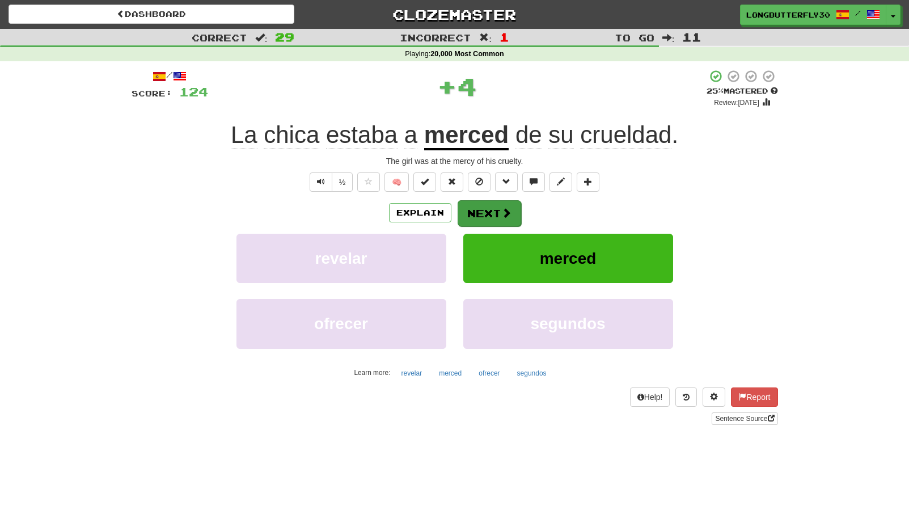
click at [499, 207] on button "Next" at bounding box center [490, 213] width 64 height 26
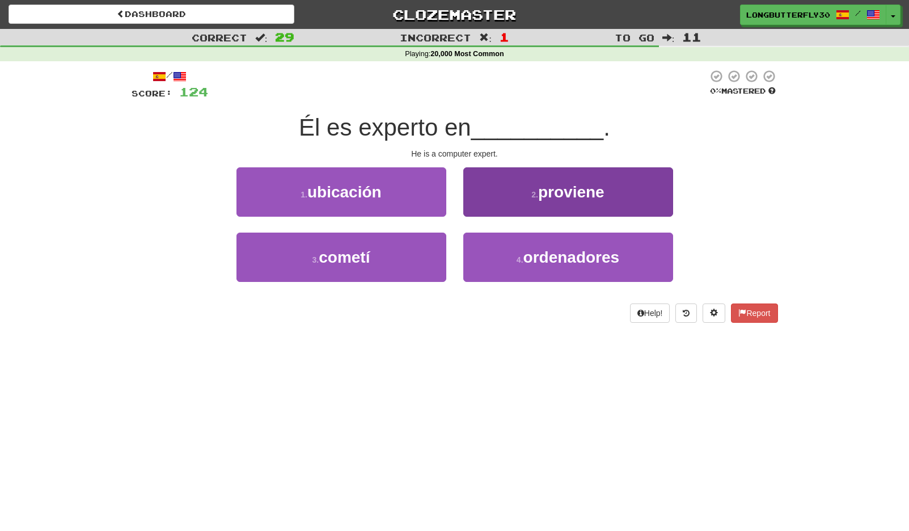
drag, startPoint x: 591, startPoint y: 267, endPoint x: 575, endPoint y: 254, distance: 20.2
click at [589, 265] on button "4 . ordenadores" at bounding box center [568, 257] width 210 height 49
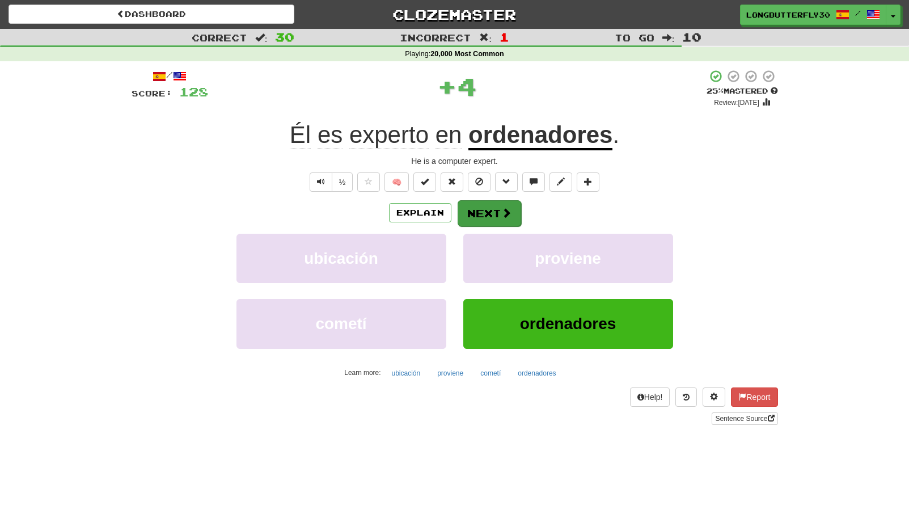
click at [506, 210] on span at bounding box center [506, 213] width 10 height 10
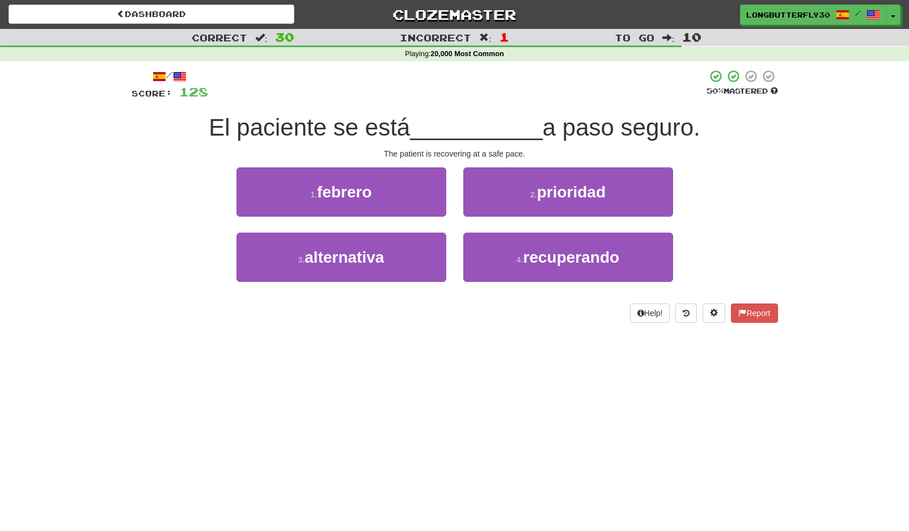
drag, startPoint x: 515, startPoint y: 257, endPoint x: 513, endPoint y: 227, distance: 30.1
click at [517, 256] on small "4 ." at bounding box center [520, 259] width 7 height 9
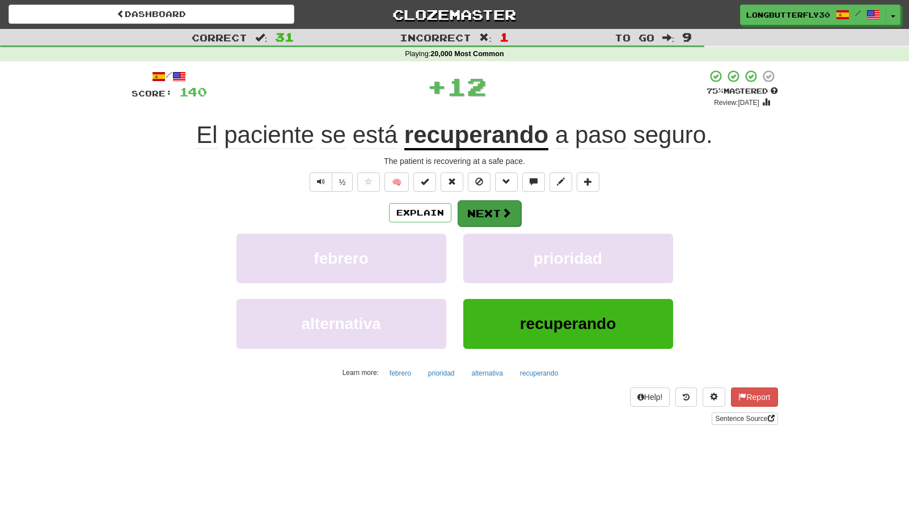
click at [508, 208] on span at bounding box center [506, 213] width 10 height 10
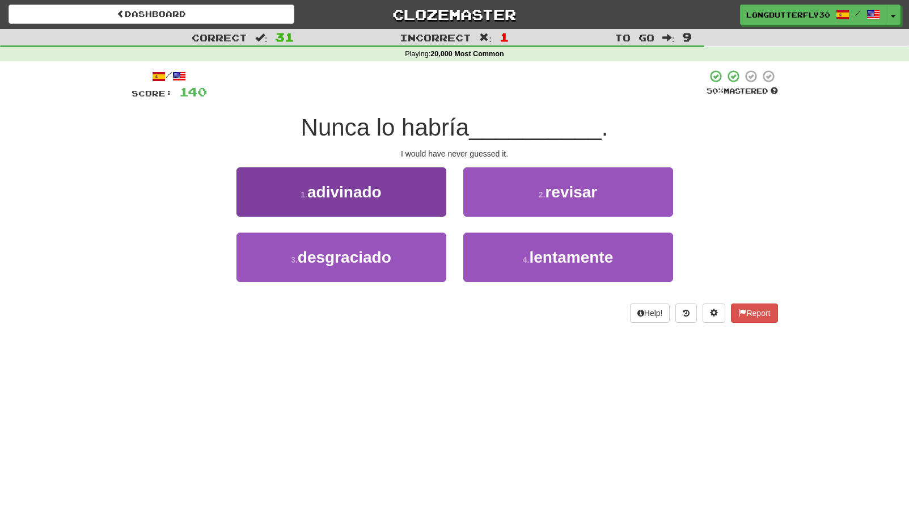
click at [394, 203] on button "1 . adivinado" at bounding box center [341, 191] width 210 height 49
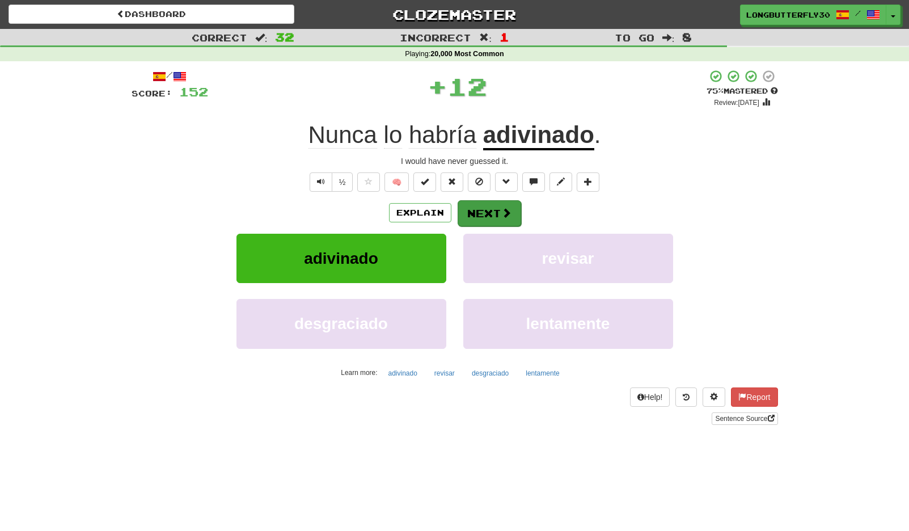
click at [497, 215] on button "Next" at bounding box center [490, 213] width 64 height 26
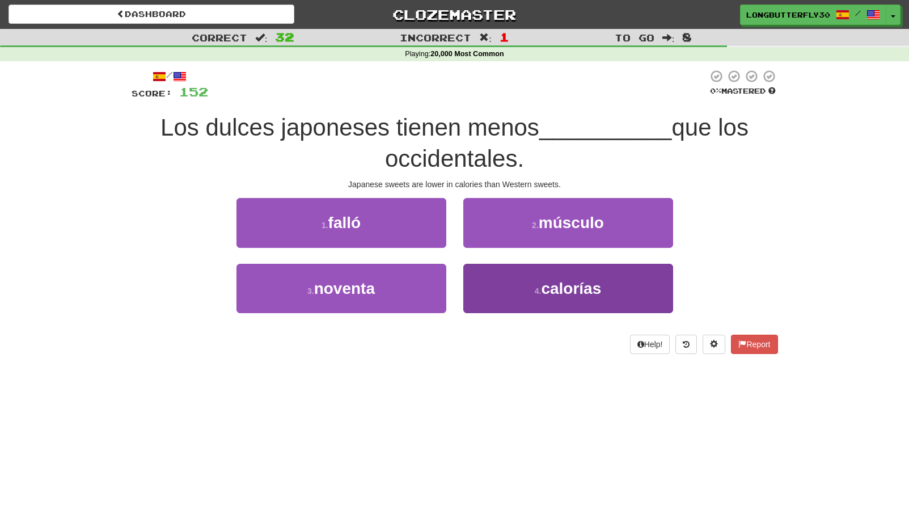
click at [492, 285] on button "4 . calorías" at bounding box center [568, 288] width 210 height 49
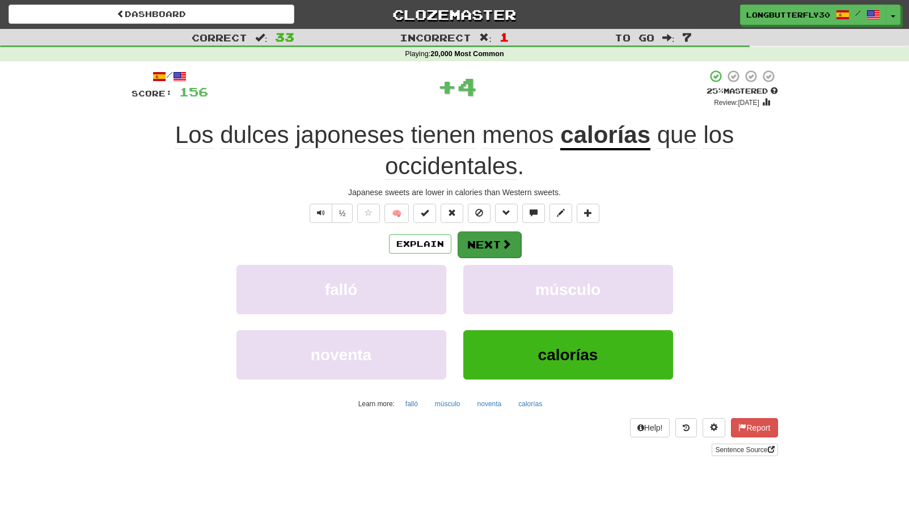
click at [501, 239] on span at bounding box center [506, 244] width 10 height 10
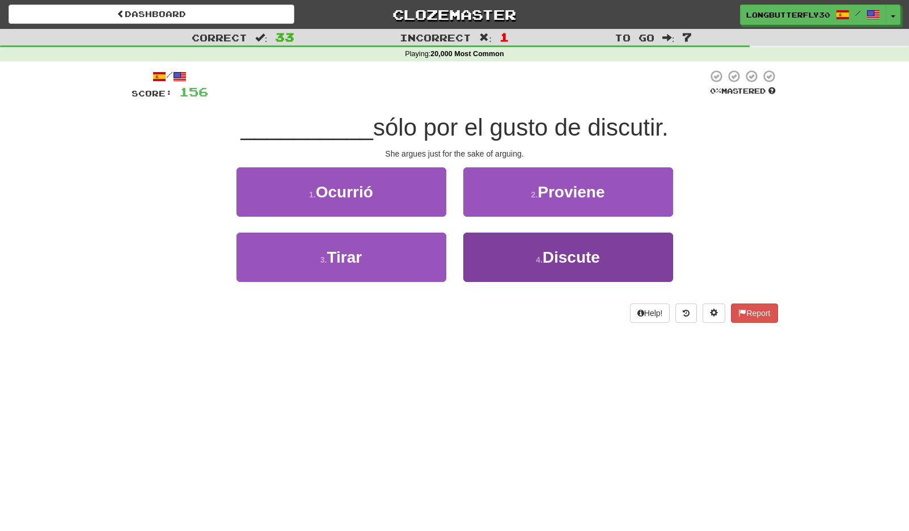
click at [489, 252] on button "4 . Discute" at bounding box center [568, 257] width 210 height 49
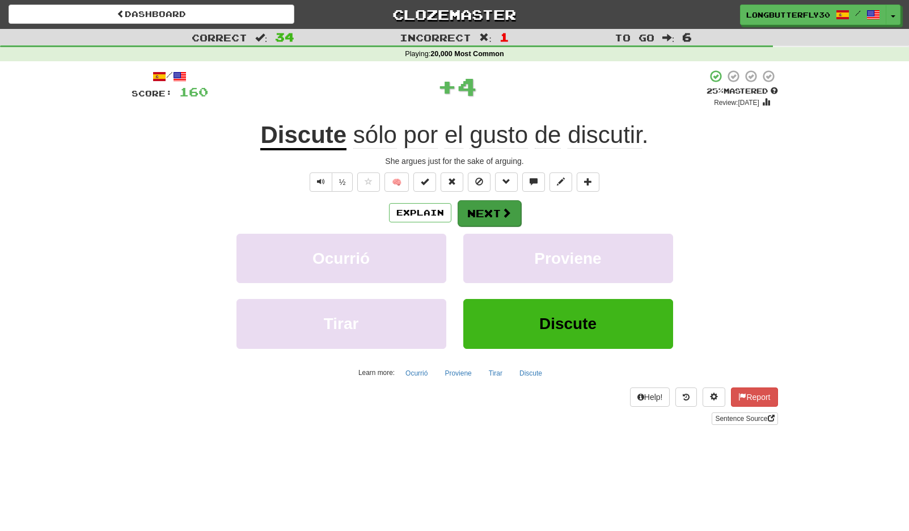
click at [486, 209] on button "Next" at bounding box center [490, 213] width 64 height 26
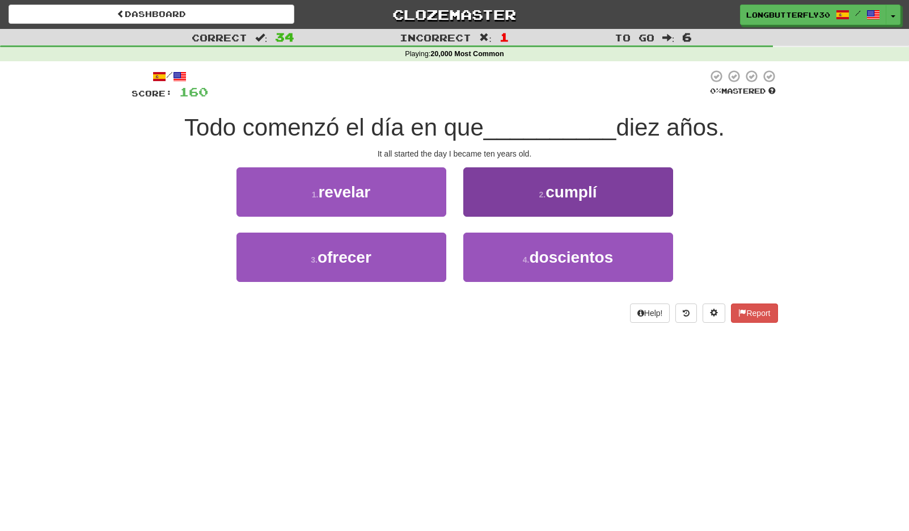
click at [565, 204] on button "2 . cumplí" at bounding box center [568, 191] width 210 height 49
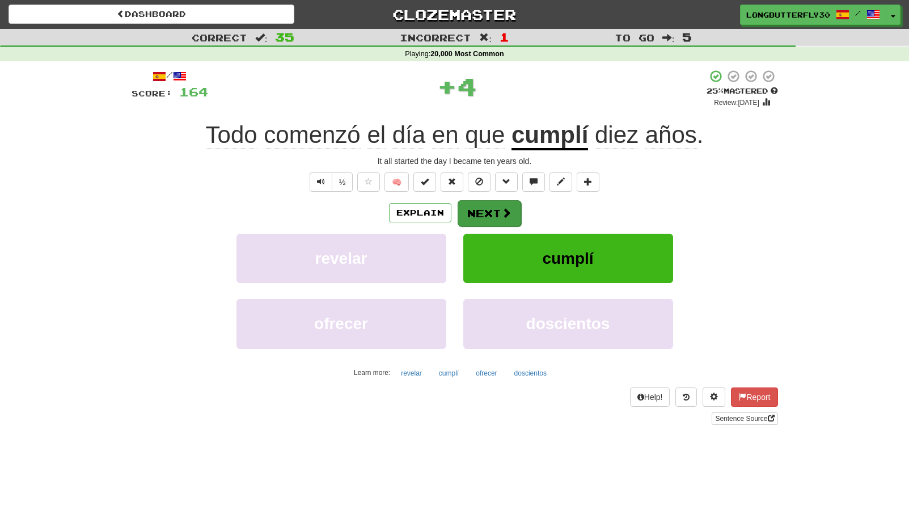
click at [506, 214] on span at bounding box center [506, 213] width 10 height 10
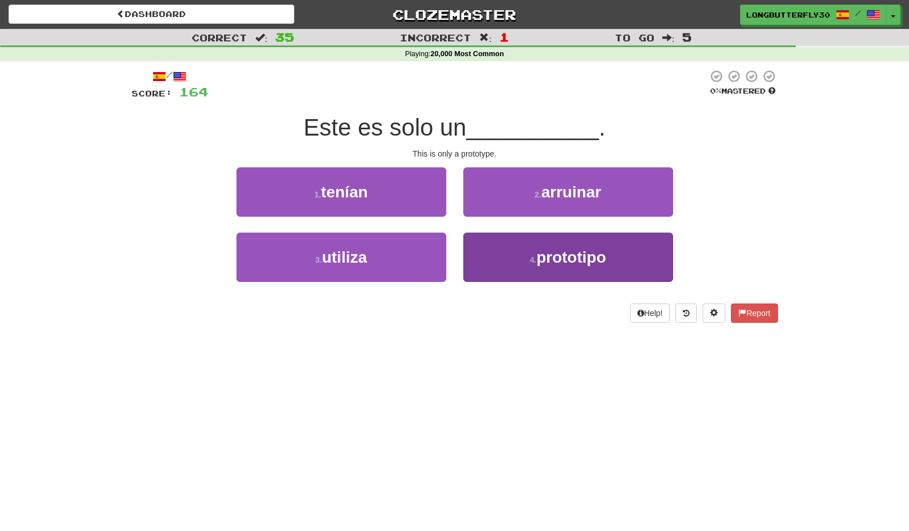
click at [521, 260] on button "4 . prototipo" at bounding box center [568, 257] width 210 height 49
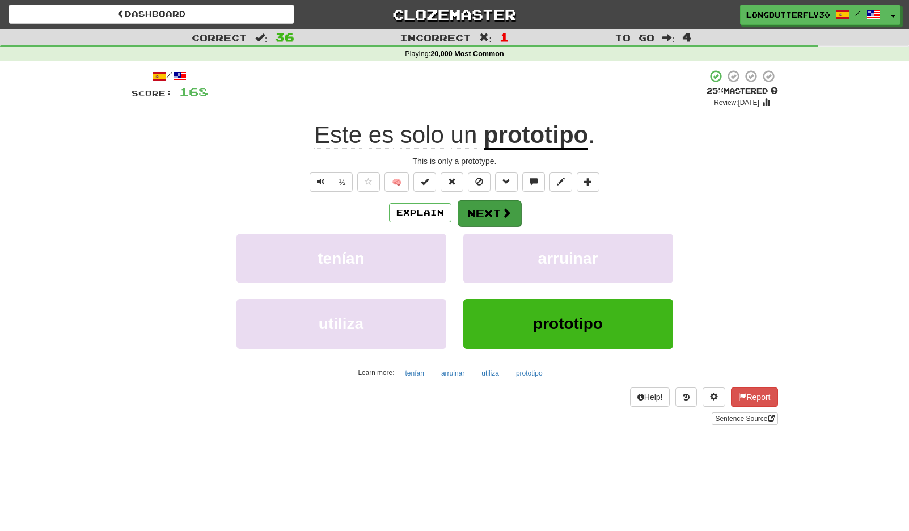
click at [498, 206] on button "Next" at bounding box center [490, 213] width 64 height 26
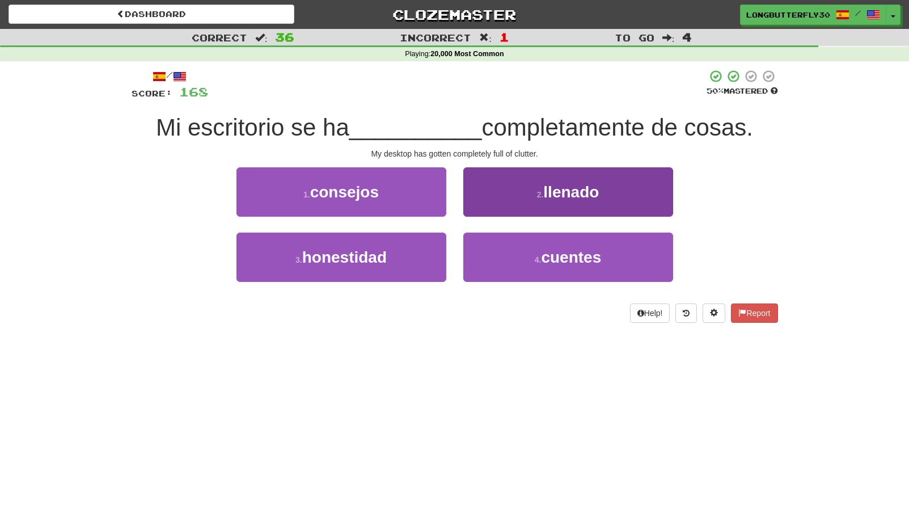
click at [575, 190] on span "llenado" at bounding box center [571, 192] width 56 height 18
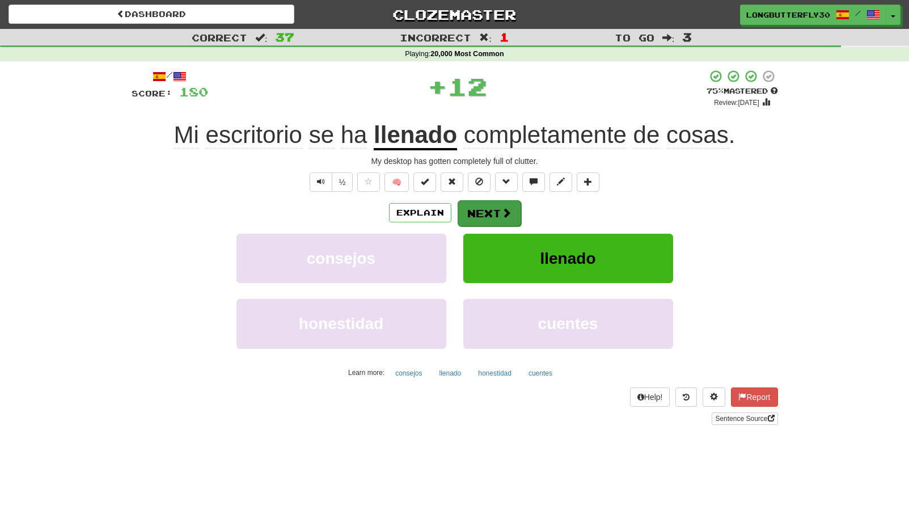
click at [471, 217] on button "Next" at bounding box center [490, 213] width 64 height 26
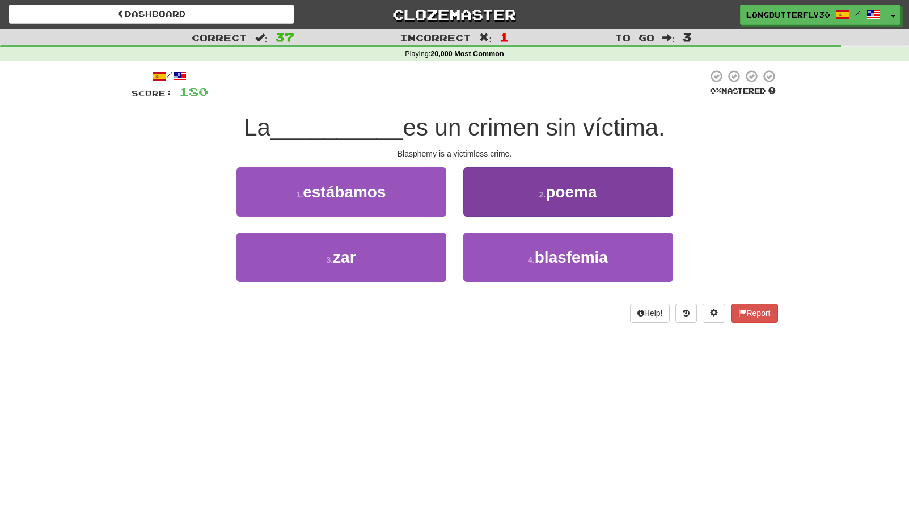
click at [501, 250] on button "4 . blasfemia" at bounding box center [568, 257] width 210 height 49
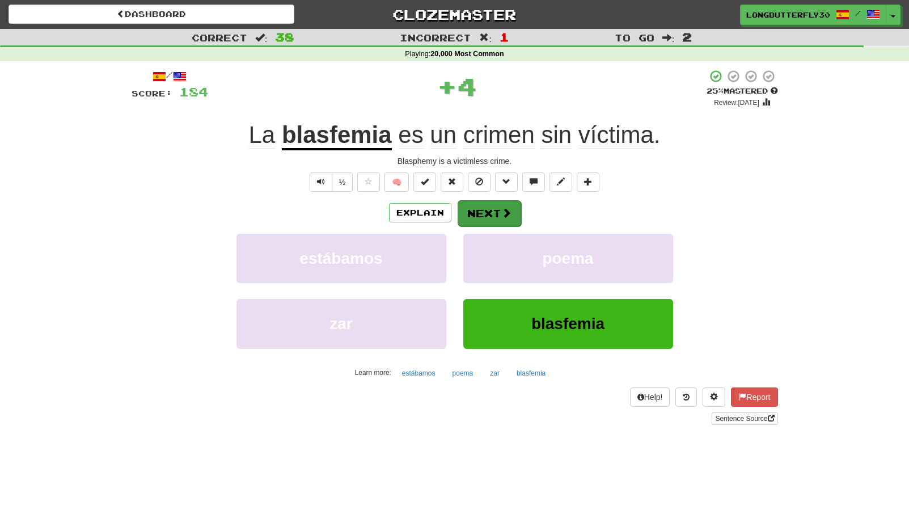
click at [488, 210] on button "Next" at bounding box center [490, 213] width 64 height 26
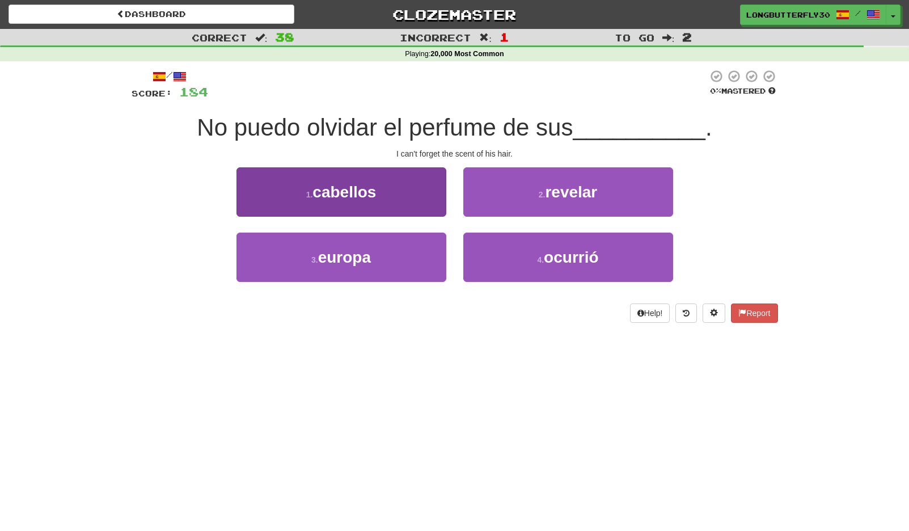
click at [372, 198] on span "cabellos" at bounding box center [344, 192] width 64 height 18
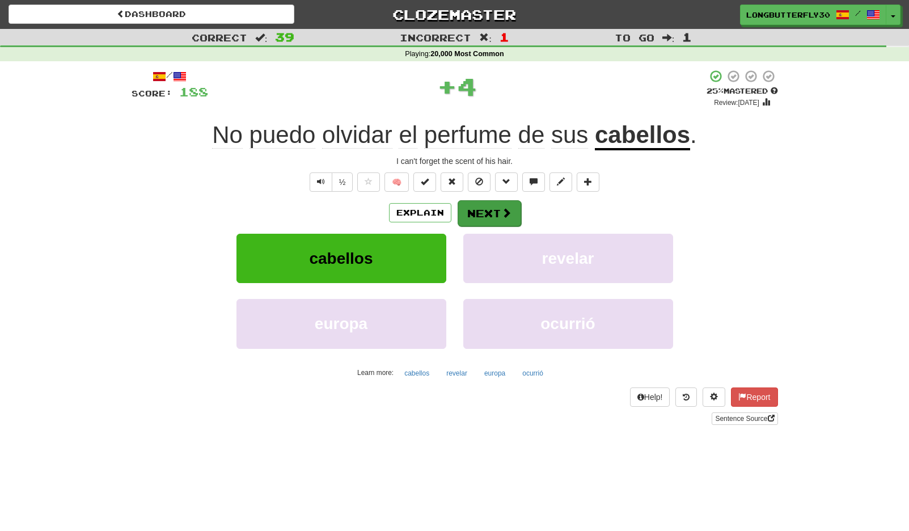
click at [474, 204] on button "Next" at bounding box center [490, 213] width 64 height 26
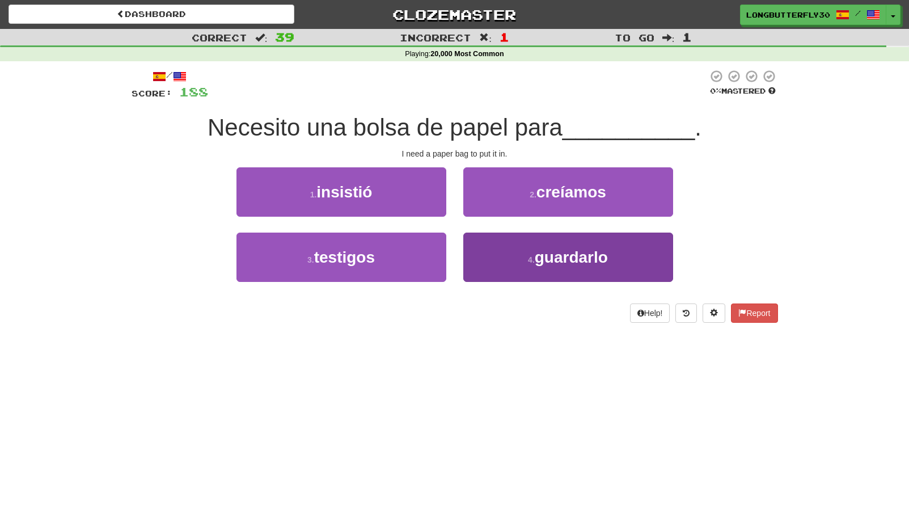
click at [588, 253] on span "guardarlo" at bounding box center [571, 257] width 73 height 18
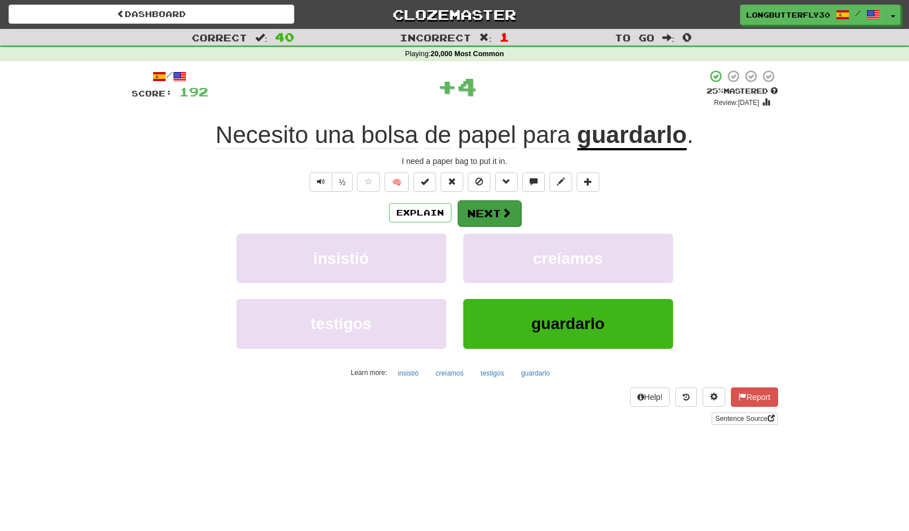
click at [498, 205] on button "Next" at bounding box center [490, 213] width 64 height 26
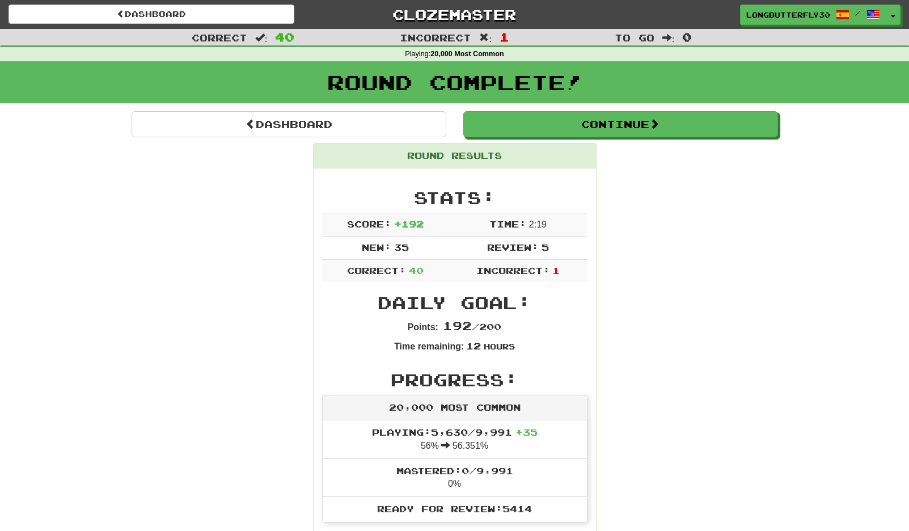
drag, startPoint x: 615, startPoint y: 121, endPoint x: 612, endPoint y: 129, distance: 8.3
click at [615, 122] on button "Continue" at bounding box center [620, 124] width 315 height 26
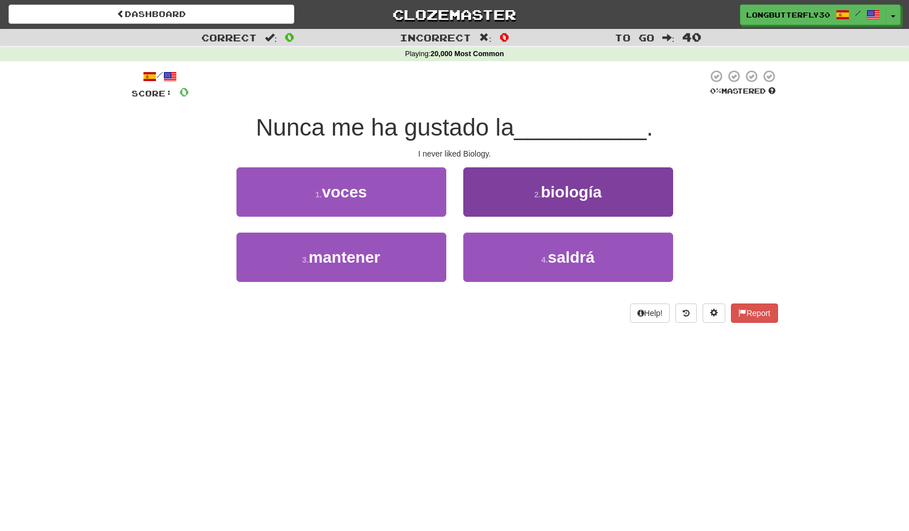
click at [555, 190] on span "biología" at bounding box center [571, 192] width 61 height 18
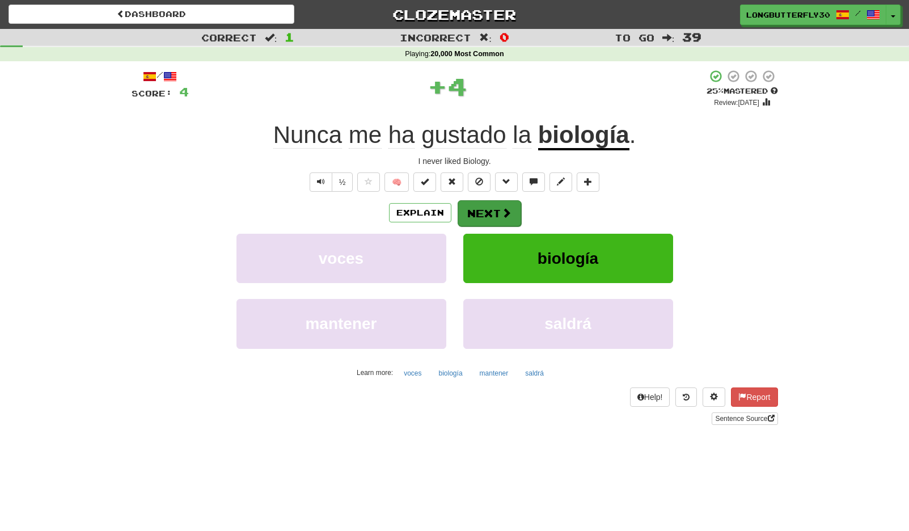
click at [496, 209] on button "Next" at bounding box center [490, 213] width 64 height 26
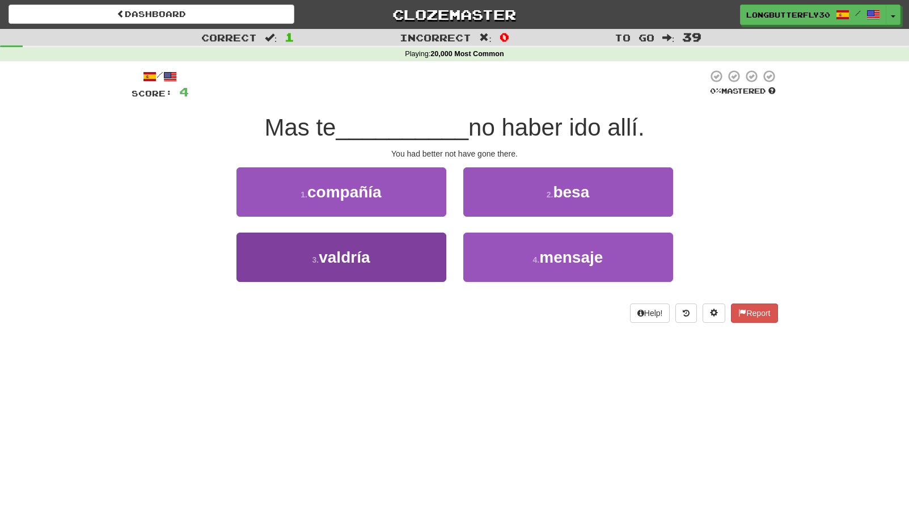
click at [406, 262] on button "3 . valdría" at bounding box center [341, 257] width 210 height 49
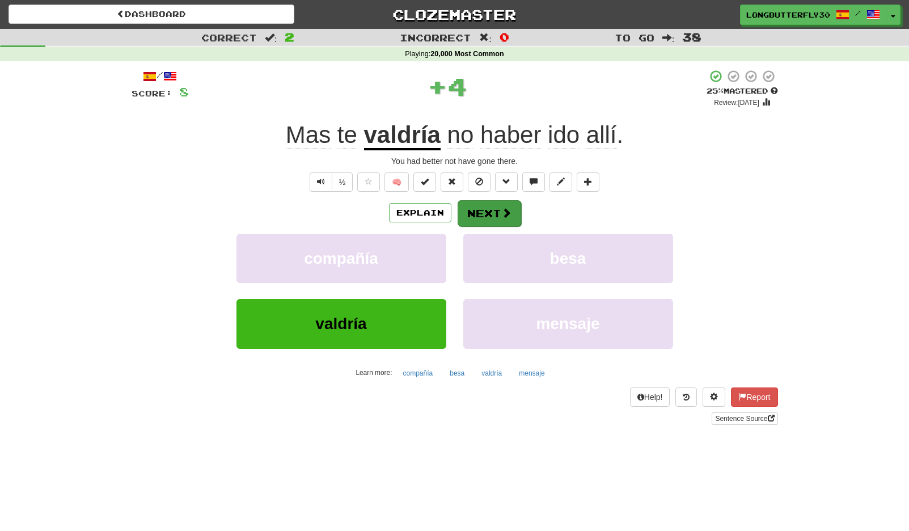
click at [489, 209] on button "Next" at bounding box center [490, 213] width 64 height 26
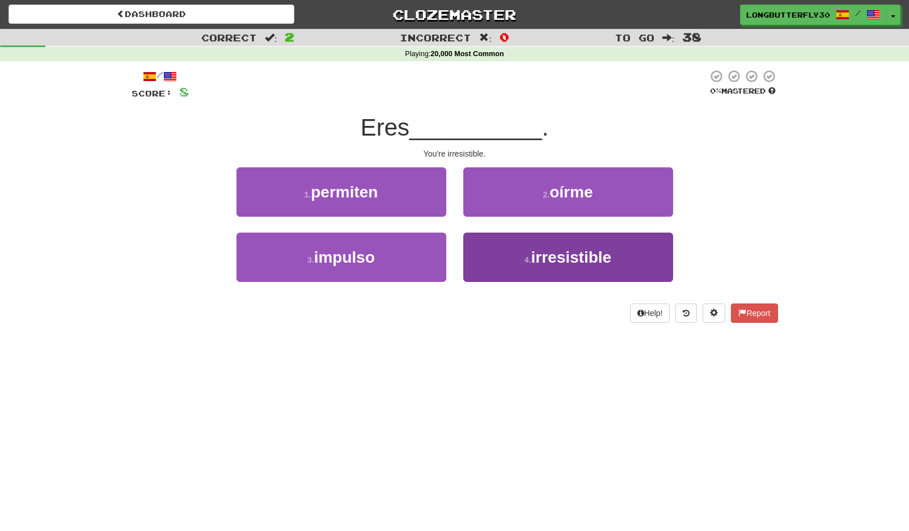
click at [521, 251] on button "4 . irresistible" at bounding box center [568, 257] width 210 height 49
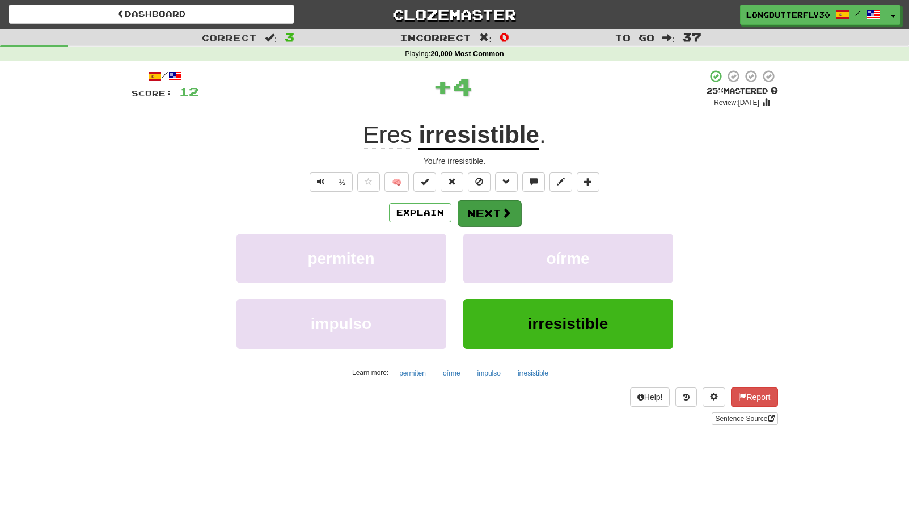
click at [485, 212] on button "Next" at bounding box center [490, 213] width 64 height 26
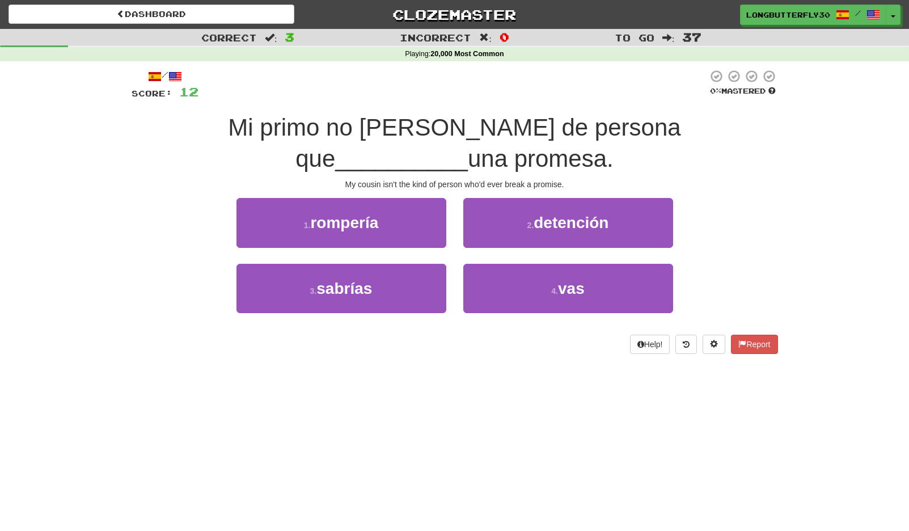
drag, startPoint x: 403, startPoint y: 218, endPoint x: 415, endPoint y: 227, distance: 15.4
click at [403, 218] on button "1 . rompería" at bounding box center [341, 222] width 210 height 49
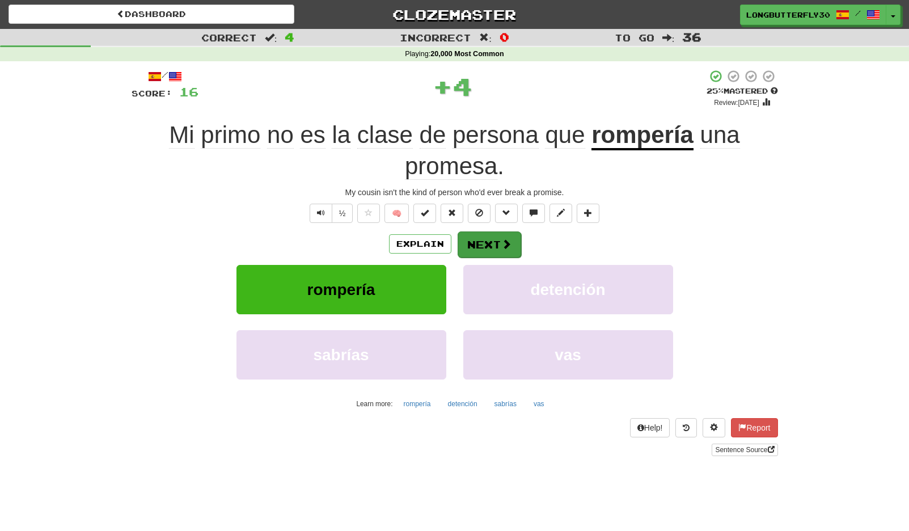
click at [485, 234] on button "Next" at bounding box center [490, 244] width 64 height 26
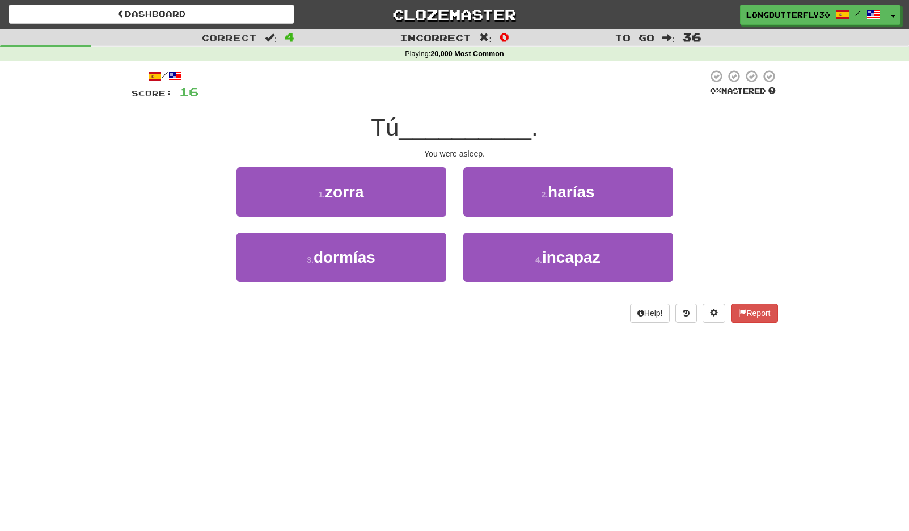
drag, startPoint x: 404, startPoint y: 251, endPoint x: 456, endPoint y: 235, distance: 54.5
click at [404, 251] on button "3 . dormías" at bounding box center [341, 257] width 210 height 49
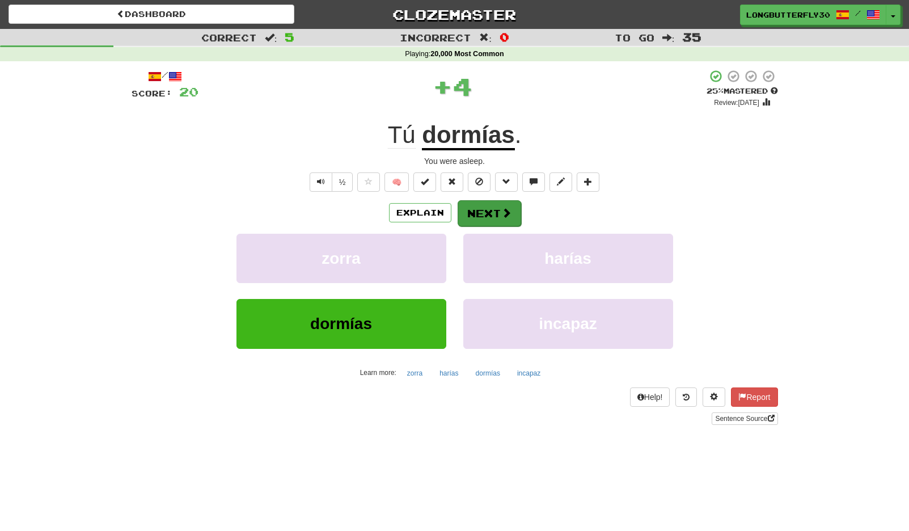
click at [506, 208] on span at bounding box center [506, 213] width 10 height 10
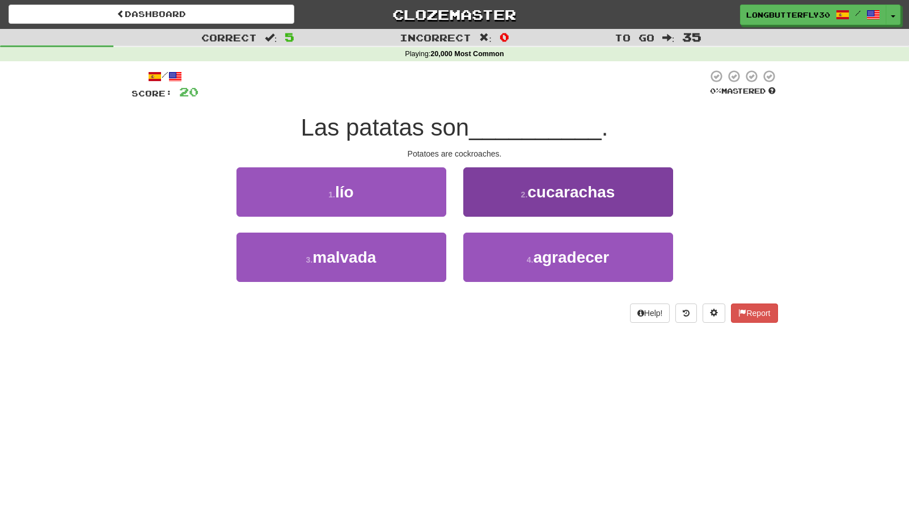
click at [512, 200] on button "2 . cucarachas" at bounding box center [568, 191] width 210 height 49
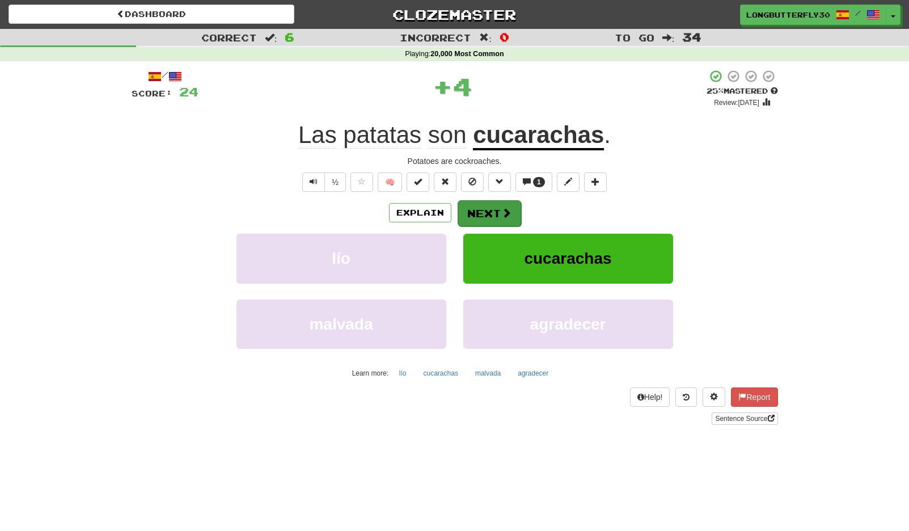
click at [500, 210] on button "Next" at bounding box center [490, 213] width 64 height 26
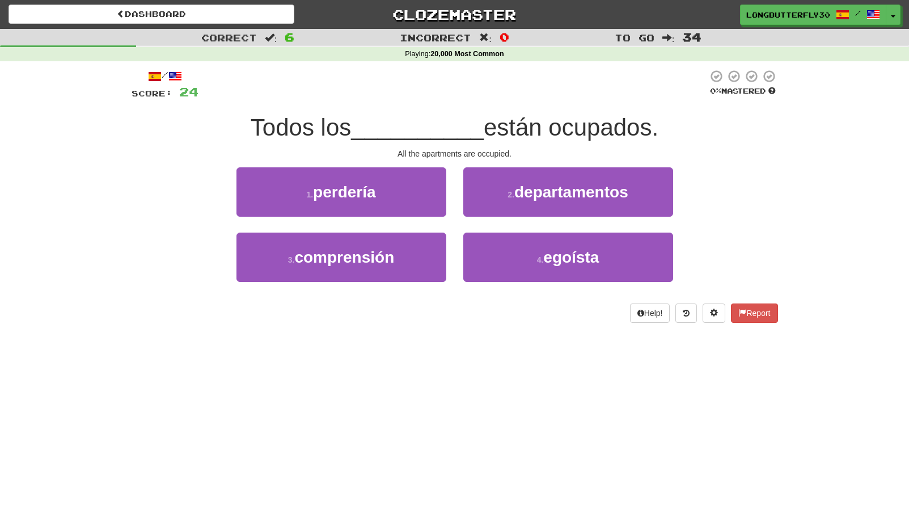
click at [544, 197] on span "departamentos" at bounding box center [571, 192] width 114 height 18
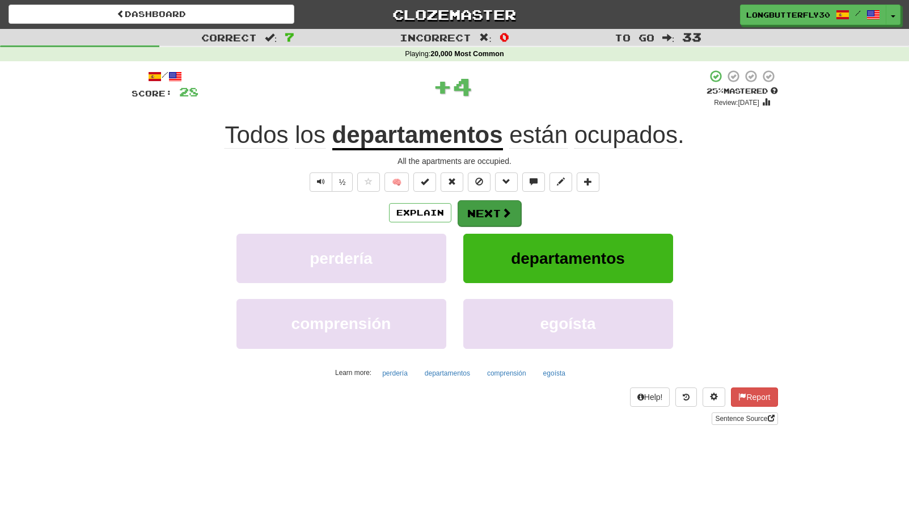
click at [497, 214] on button "Next" at bounding box center [490, 213] width 64 height 26
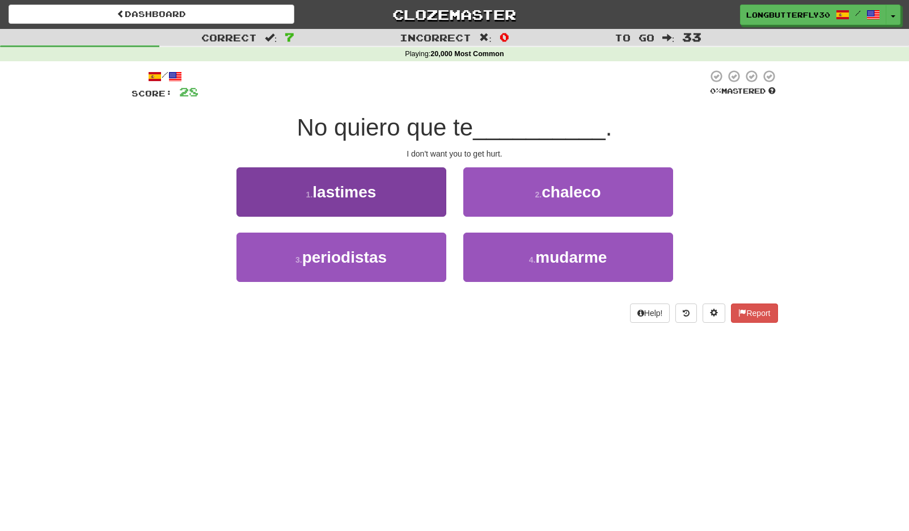
click at [385, 198] on button "1 . lastimes" at bounding box center [341, 191] width 210 height 49
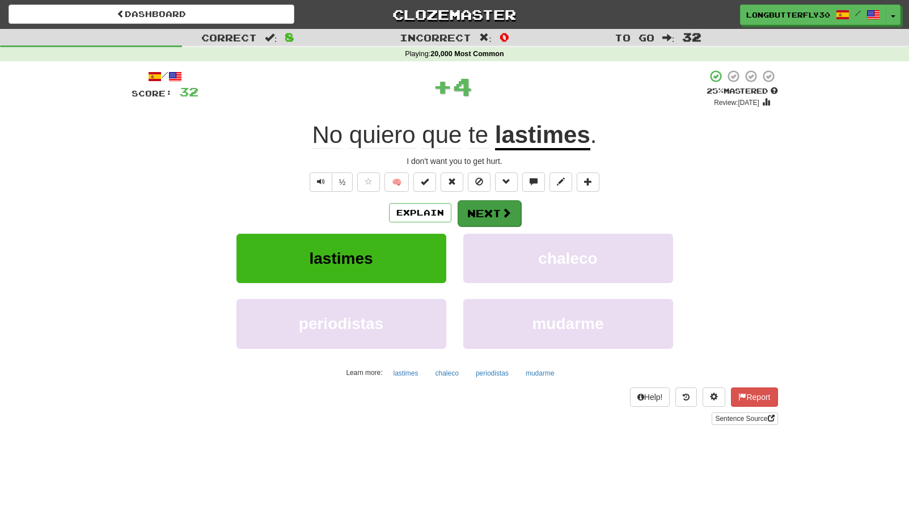
click at [478, 206] on button "Next" at bounding box center [490, 213] width 64 height 26
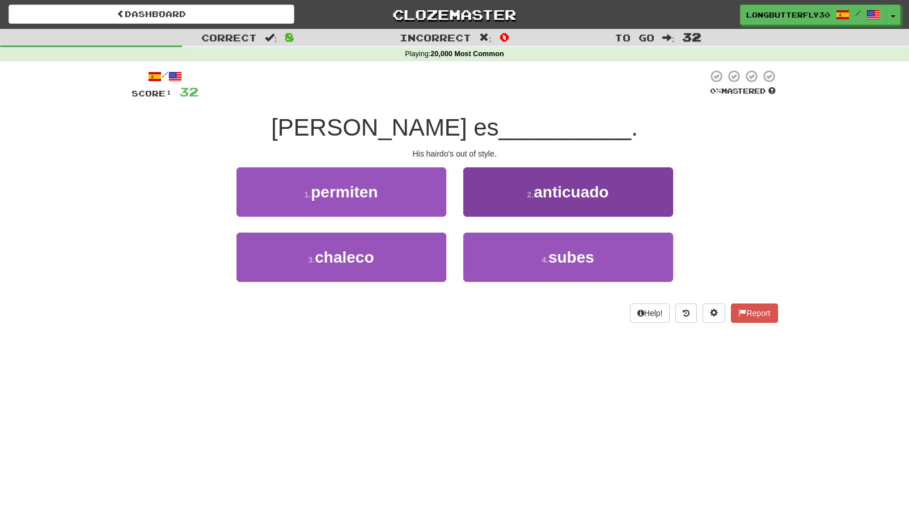
click at [572, 195] on span "anticuado" at bounding box center [571, 192] width 75 height 18
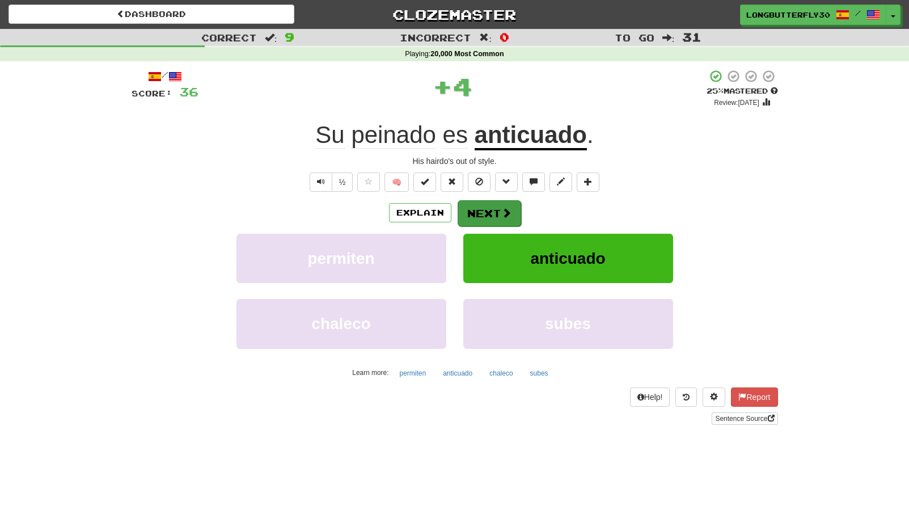
click at [492, 209] on button "Next" at bounding box center [490, 213] width 64 height 26
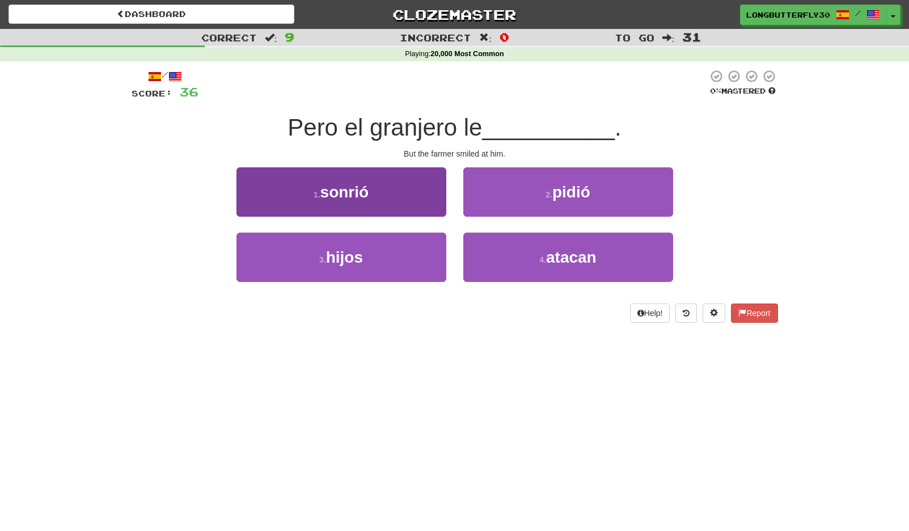
click at [367, 199] on button "1 . sonrió" at bounding box center [341, 191] width 210 height 49
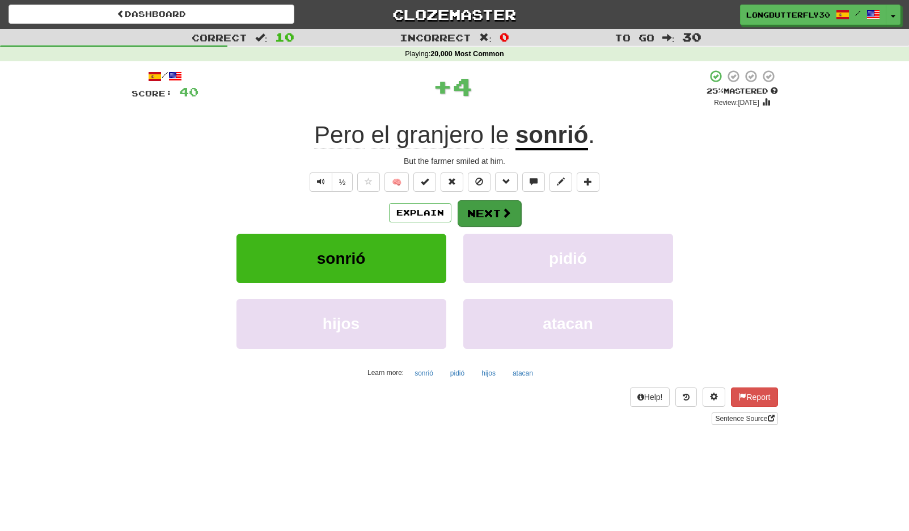
click at [470, 203] on button "Next" at bounding box center [490, 213] width 64 height 26
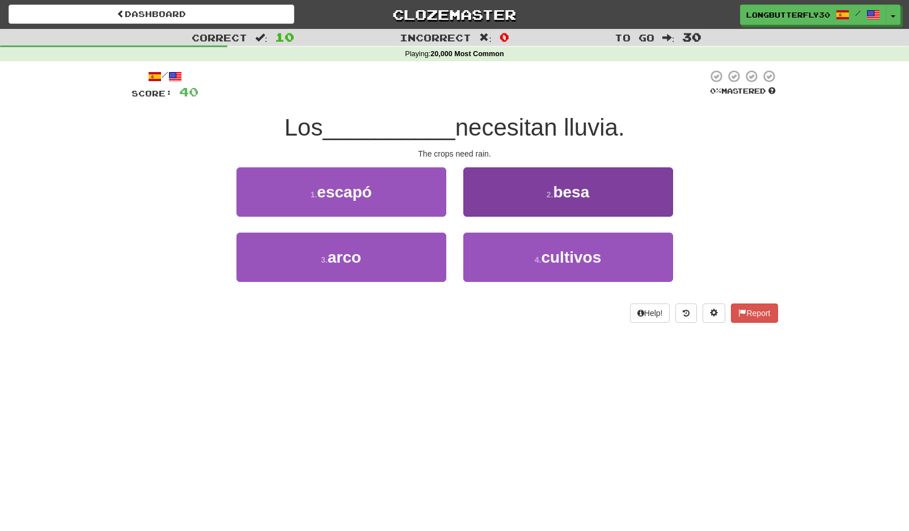
drag, startPoint x: 531, startPoint y: 266, endPoint x: 530, endPoint y: 255, distance: 10.8
click at [531, 266] on button "4 . cultivos" at bounding box center [568, 257] width 210 height 49
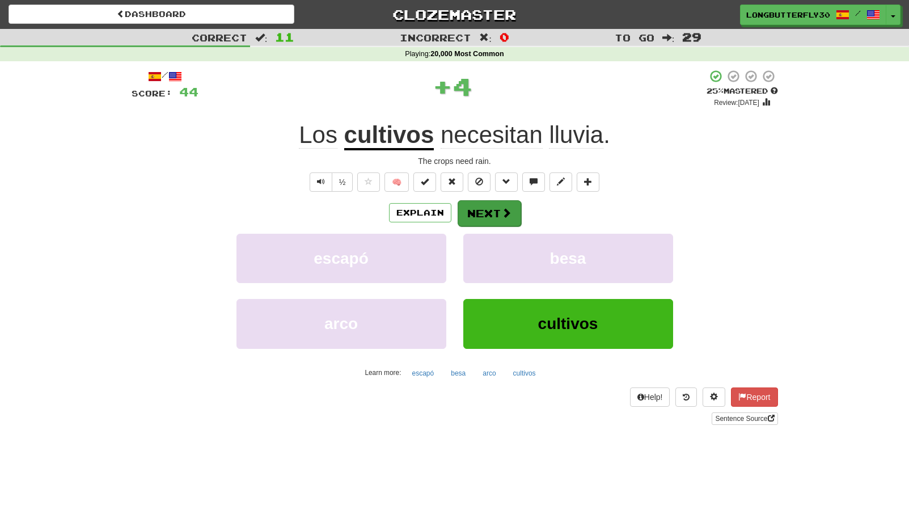
click at [500, 214] on button "Next" at bounding box center [490, 213] width 64 height 26
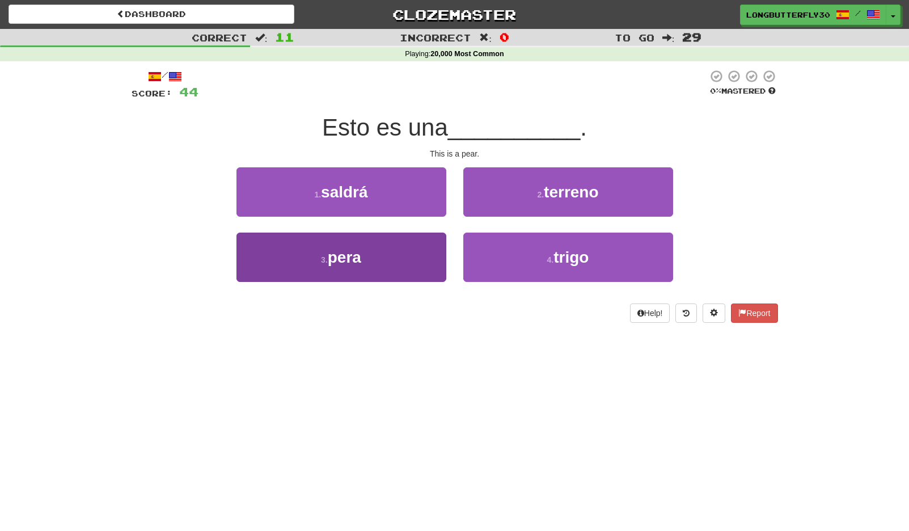
click at [369, 253] on button "3 . pera" at bounding box center [341, 257] width 210 height 49
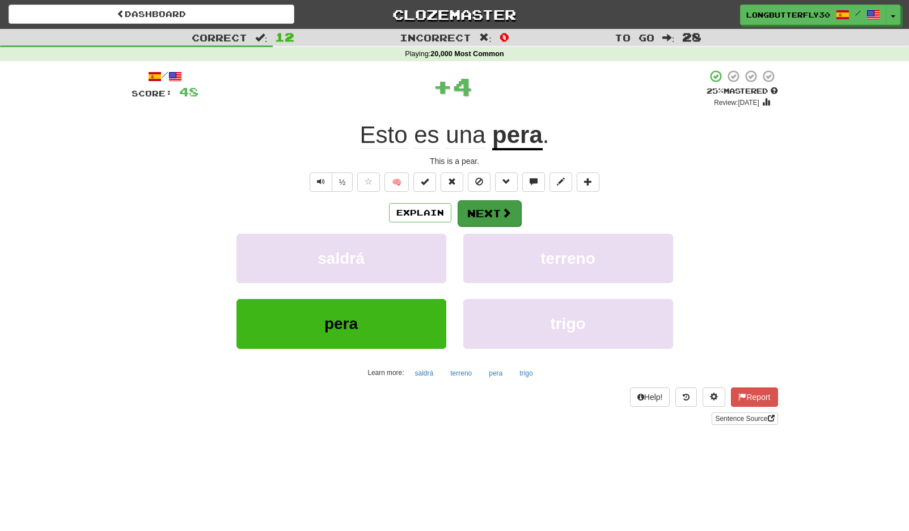
click at [492, 213] on button "Next" at bounding box center [490, 213] width 64 height 26
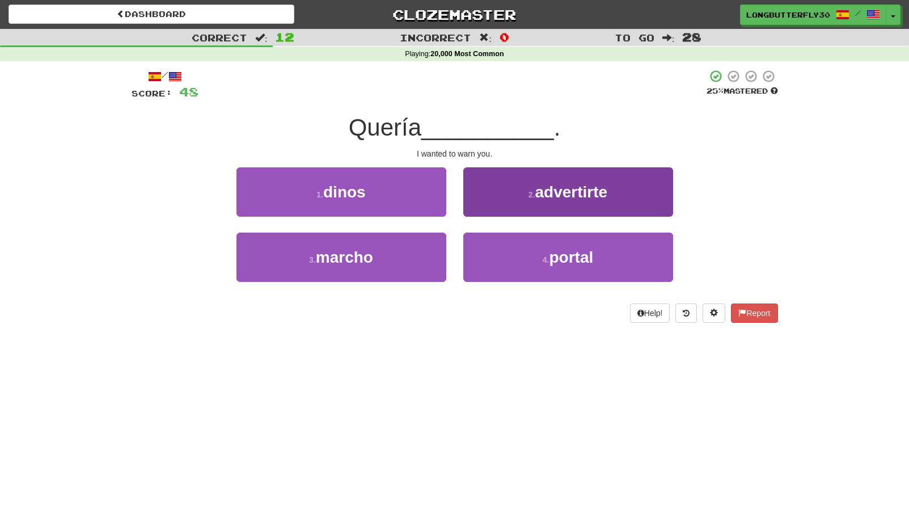
click at [529, 195] on small "2 ." at bounding box center [532, 194] width 7 height 9
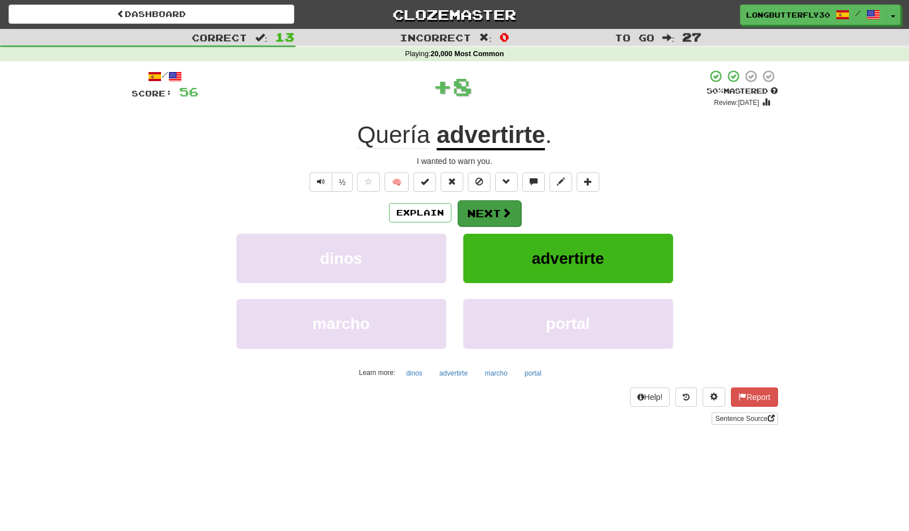
click at [515, 211] on button "Next" at bounding box center [490, 213] width 64 height 26
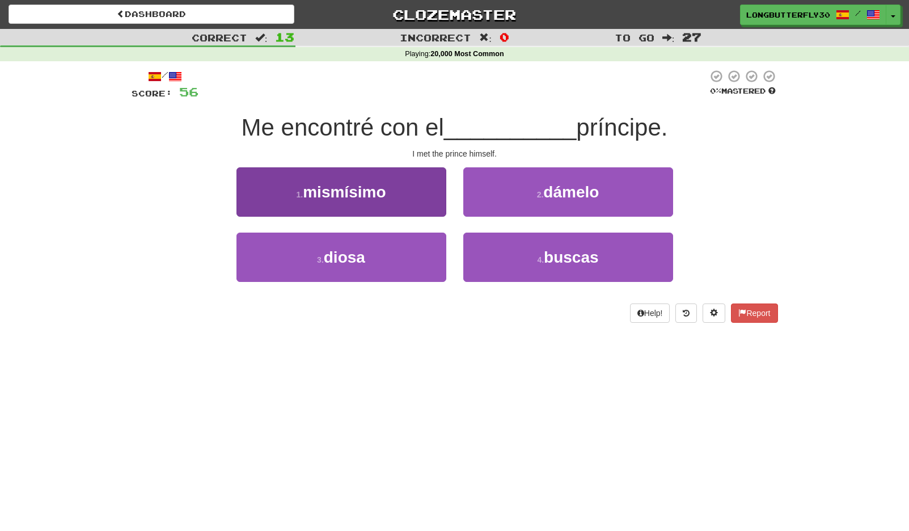
click at [348, 197] on span "mismísimo" at bounding box center [344, 192] width 83 height 18
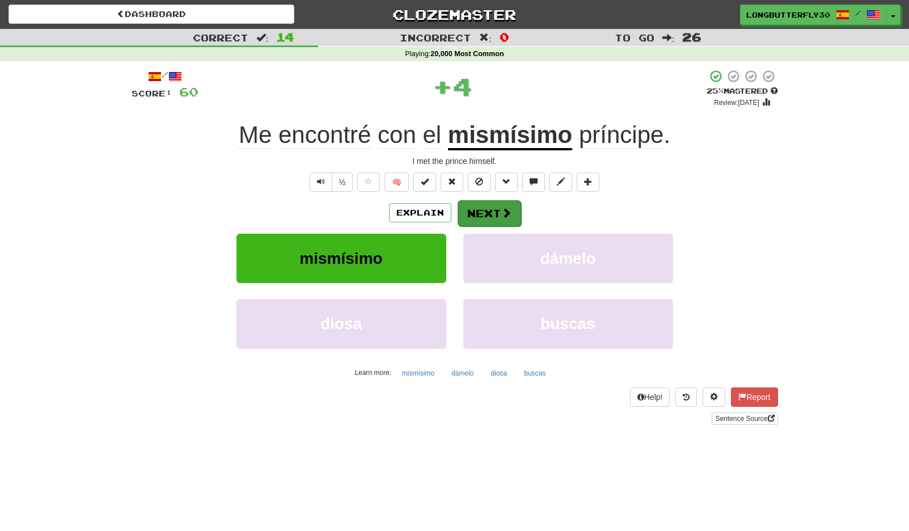
click at [496, 206] on button "Next" at bounding box center [490, 213] width 64 height 26
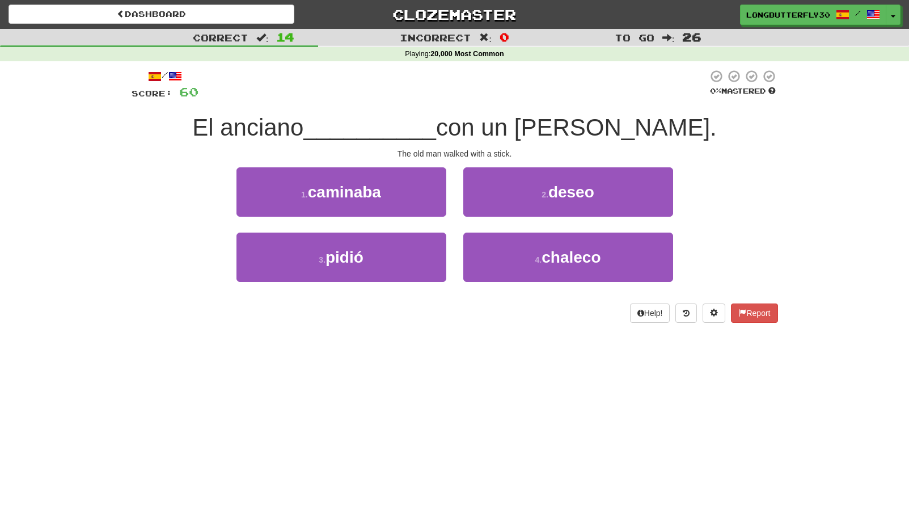
drag, startPoint x: 398, startPoint y: 191, endPoint x: 433, endPoint y: 198, distance: 35.8
click at [398, 191] on button "1 . caminaba" at bounding box center [341, 191] width 210 height 49
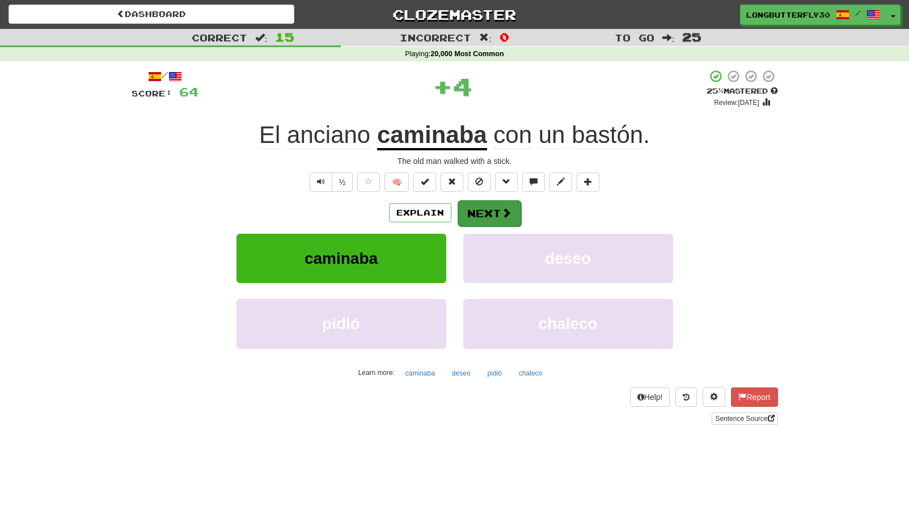
click at [474, 206] on button "Next" at bounding box center [490, 213] width 64 height 26
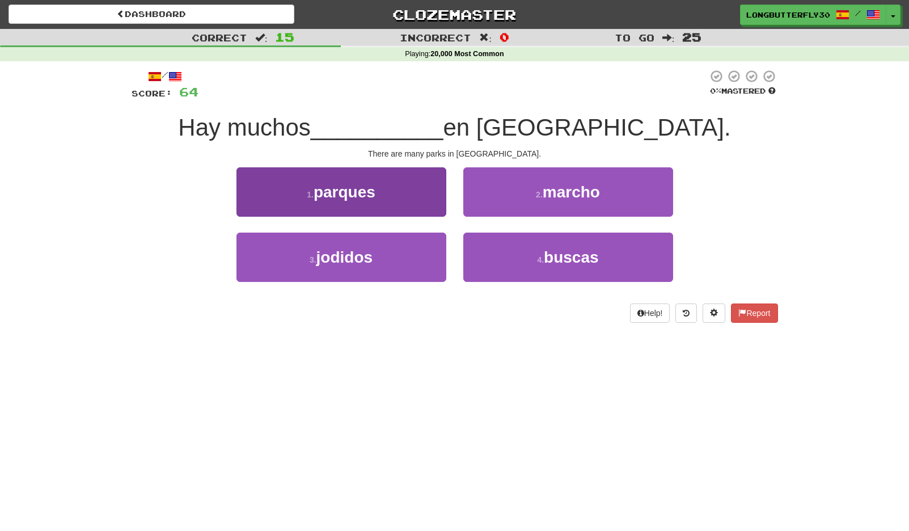
click at [420, 188] on button "1 . parques" at bounding box center [341, 191] width 210 height 49
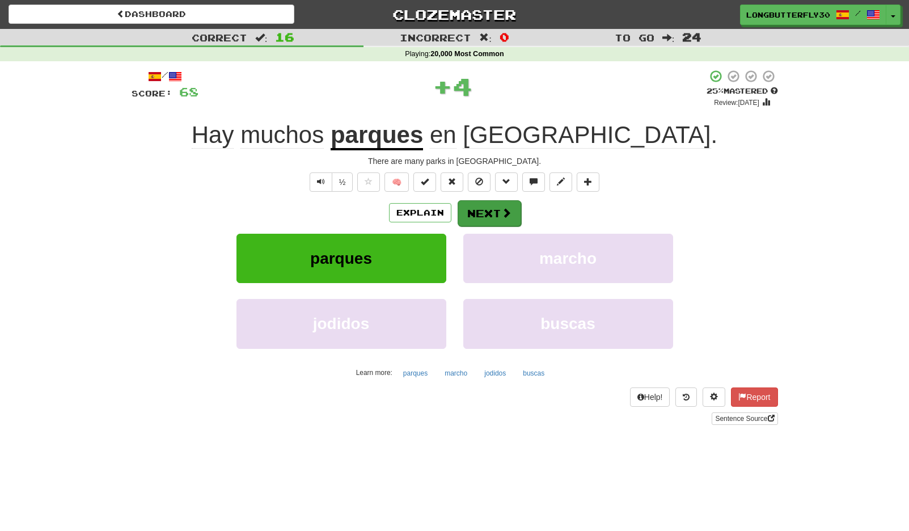
click at [502, 211] on span at bounding box center [506, 213] width 10 height 10
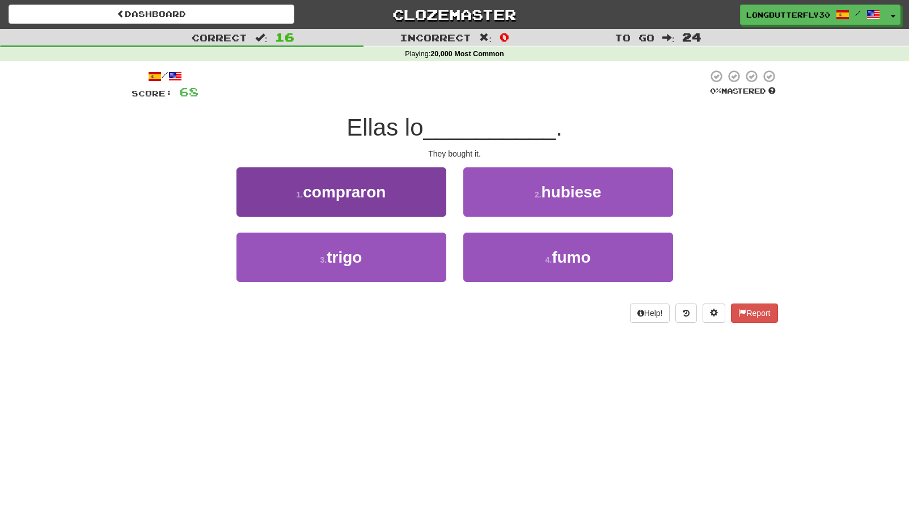
click at [396, 200] on button "1 . compraron" at bounding box center [341, 191] width 210 height 49
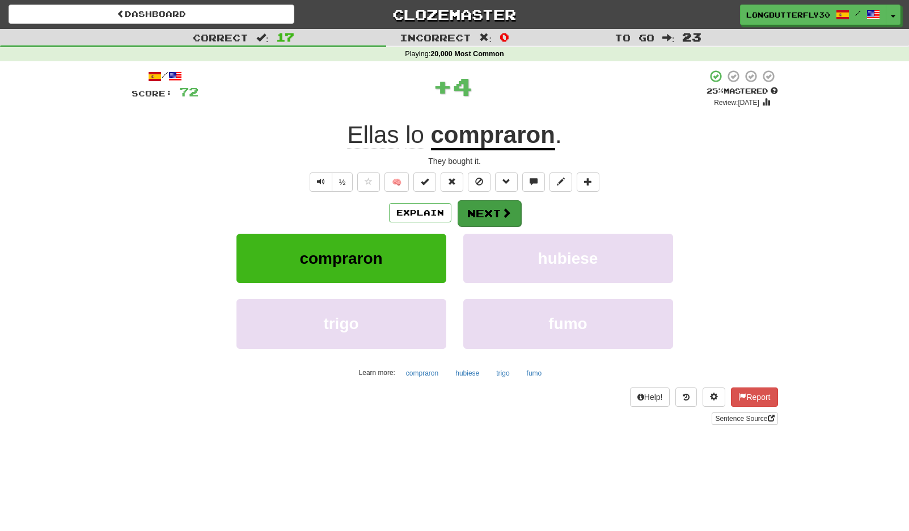
click at [473, 207] on button "Next" at bounding box center [490, 213] width 64 height 26
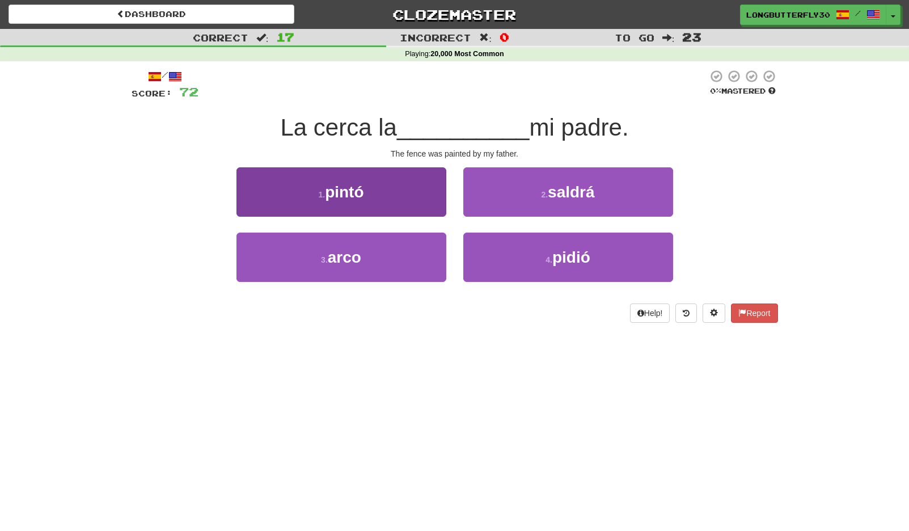
click at [371, 204] on button "1 . pintó" at bounding box center [341, 191] width 210 height 49
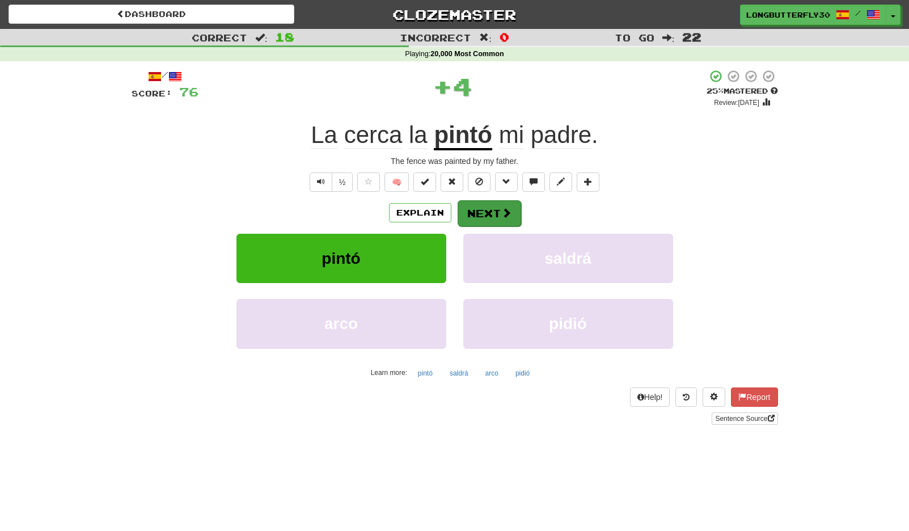
click at [485, 209] on button "Next" at bounding box center [490, 213] width 64 height 26
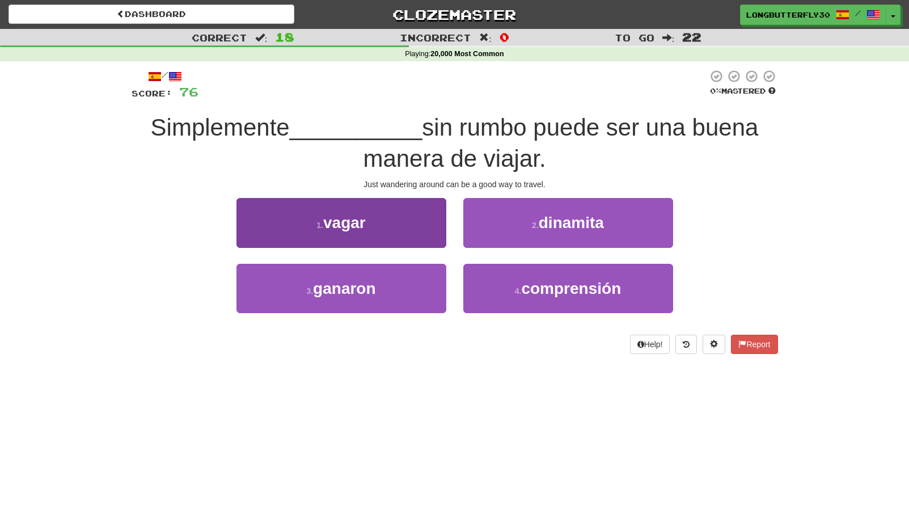
click at [399, 226] on button "1 . vagar" at bounding box center [341, 222] width 210 height 49
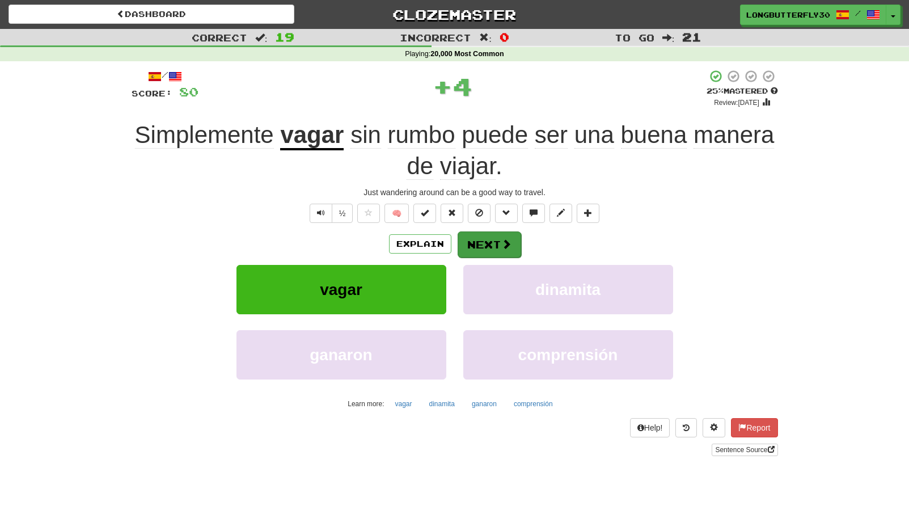
click at [479, 231] on button "Next" at bounding box center [490, 244] width 64 height 26
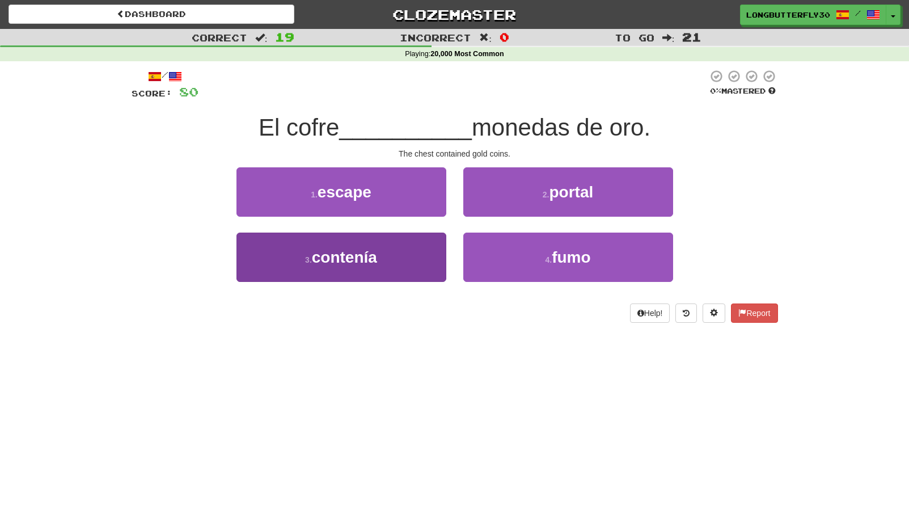
click at [388, 252] on button "3 . contenía" at bounding box center [341, 257] width 210 height 49
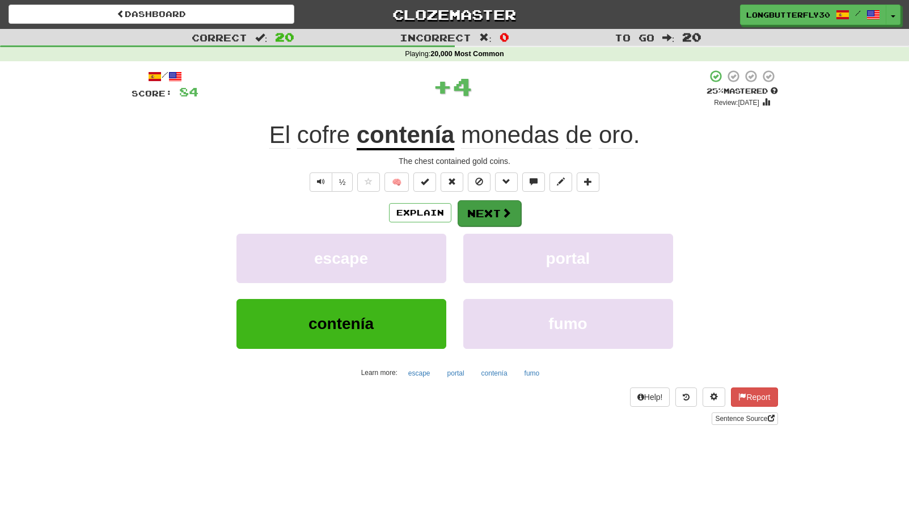
click at [500, 215] on button "Next" at bounding box center [490, 213] width 64 height 26
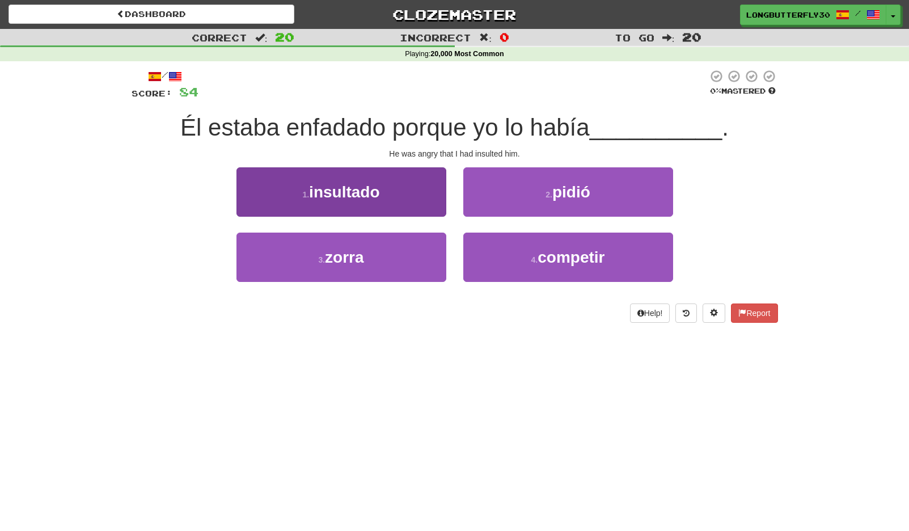
click at [373, 189] on span "insultado" at bounding box center [344, 192] width 70 height 18
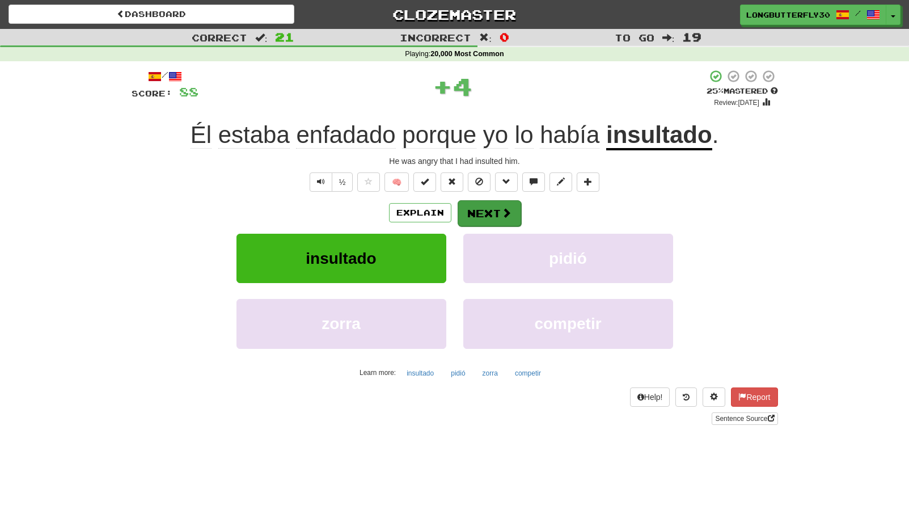
click at [487, 213] on button "Next" at bounding box center [490, 213] width 64 height 26
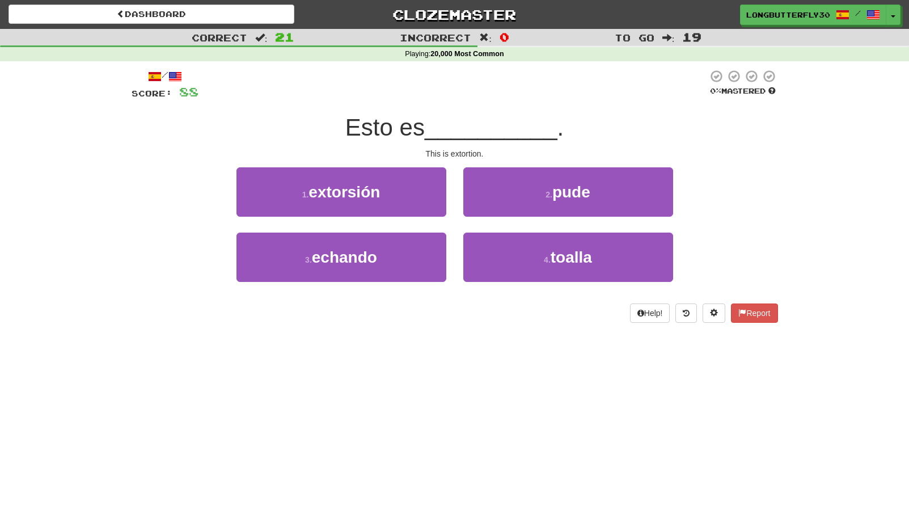
drag, startPoint x: 365, startPoint y: 200, endPoint x: 375, endPoint y: 195, distance: 11.9
click at [371, 196] on button "1 . extorsión" at bounding box center [341, 191] width 210 height 49
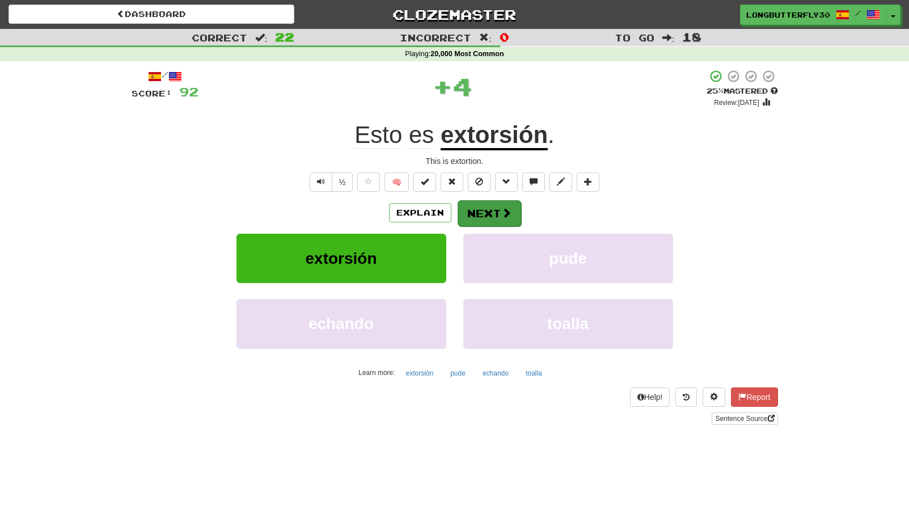
click at [487, 208] on button "Next" at bounding box center [490, 213] width 64 height 26
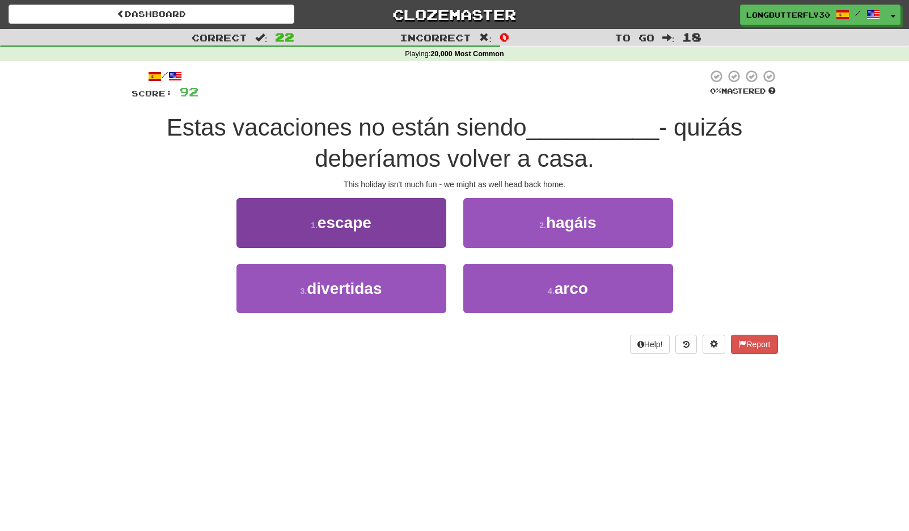
drag, startPoint x: 339, startPoint y: 286, endPoint x: 390, endPoint y: 274, distance: 51.9
click at [342, 284] on span "divertidas" at bounding box center [344, 289] width 75 height 18
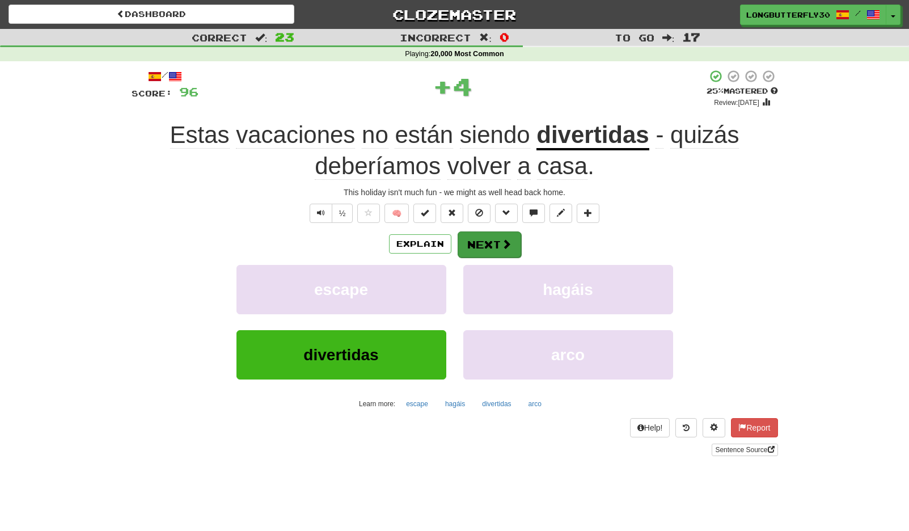
click at [505, 247] on span at bounding box center [506, 244] width 10 height 10
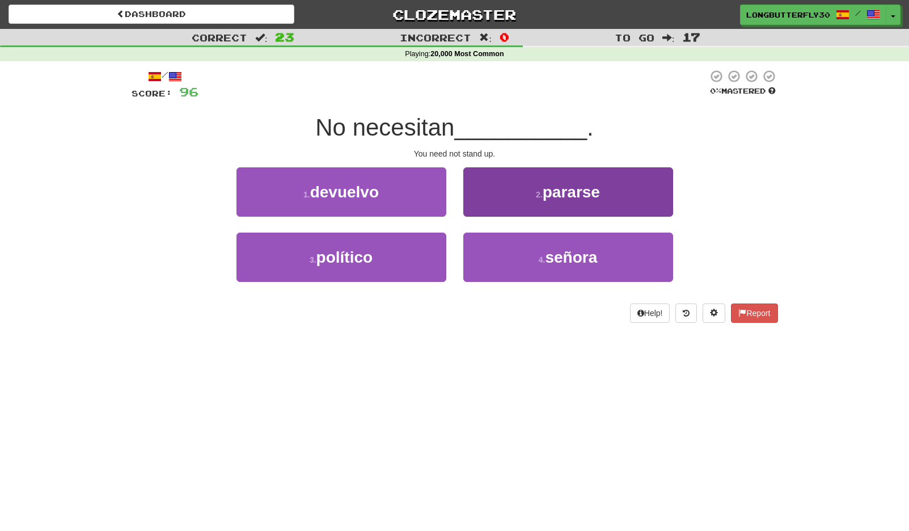
click at [517, 193] on button "2 . pararse" at bounding box center [568, 191] width 210 height 49
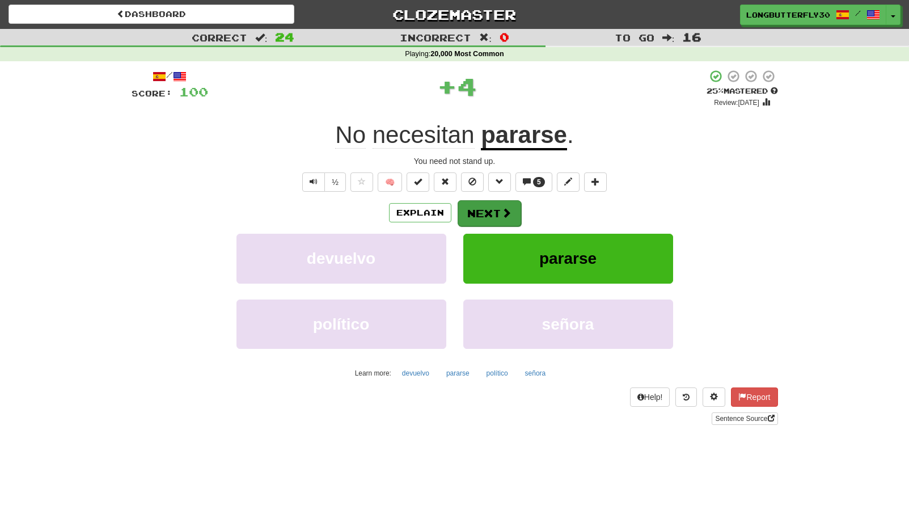
click at [488, 205] on button "Next" at bounding box center [490, 213] width 64 height 26
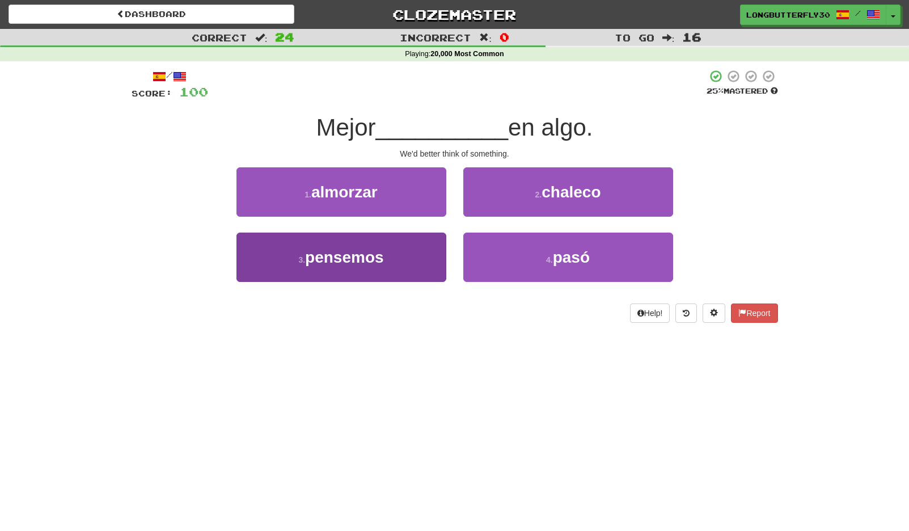
click at [414, 261] on button "3 . pensemos" at bounding box center [341, 257] width 210 height 49
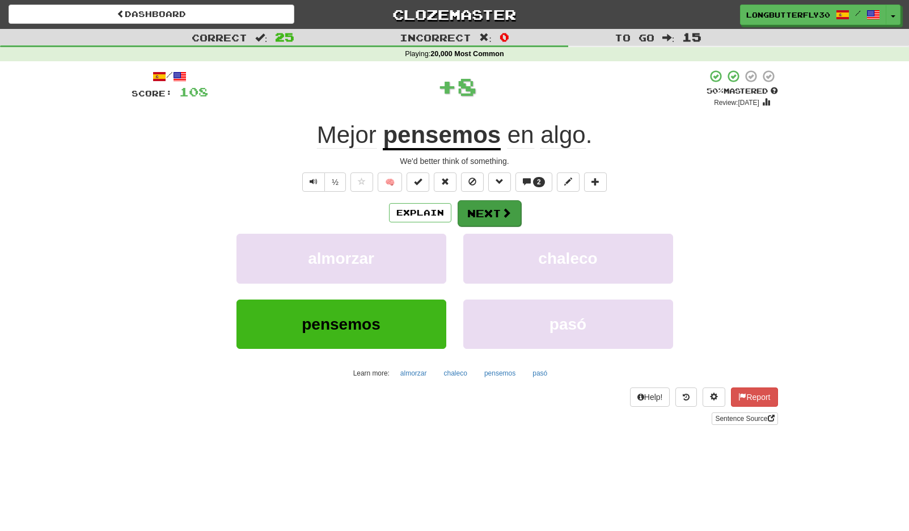
click at [495, 210] on button "Next" at bounding box center [490, 213] width 64 height 26
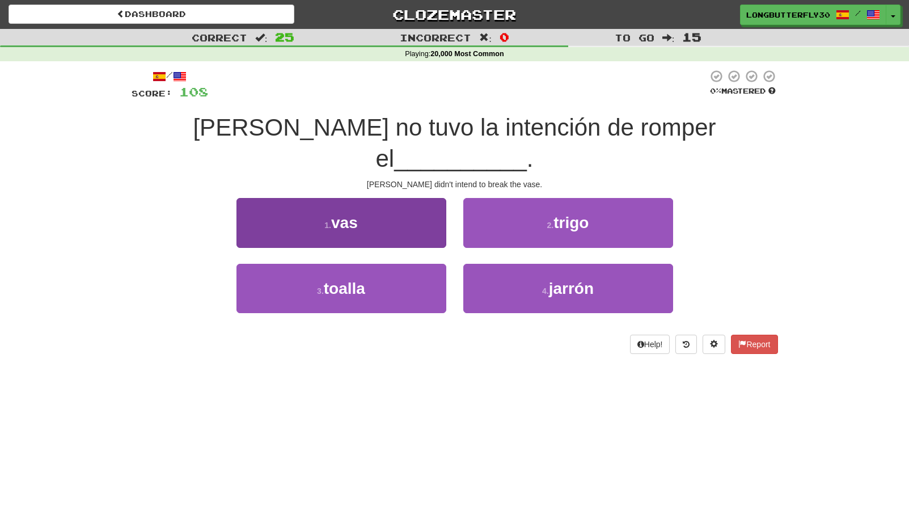
click at [384, 205] on button "1 . vas" at bounding box center [341, 222] width 210 height 49
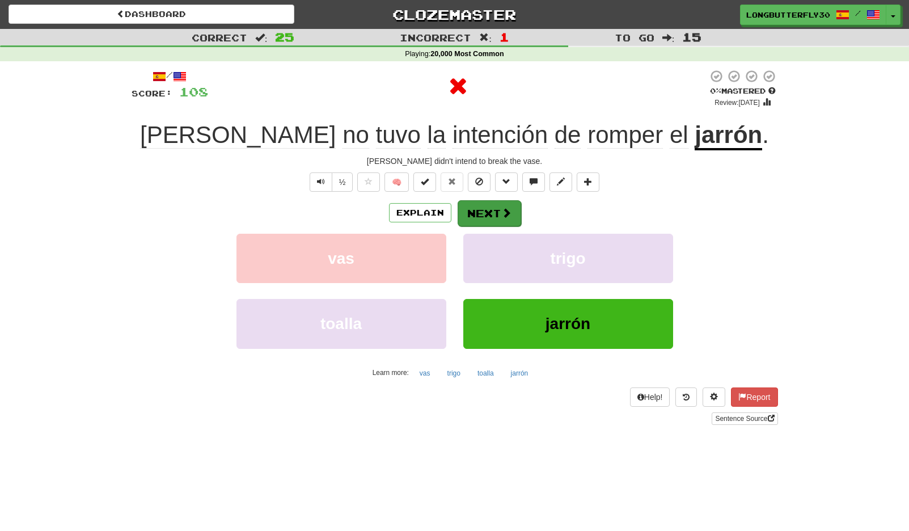
click at [495, 208] on button "Next" at bounding box center [490, 213] width 64 height 26
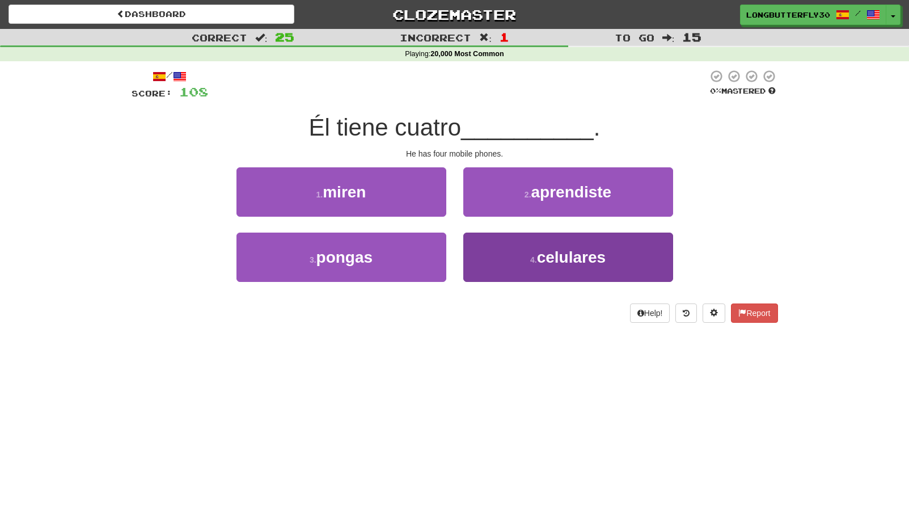
click at [501, 257] on button "4 . celulares" at bounding box center [568, 257] width 210 height 49
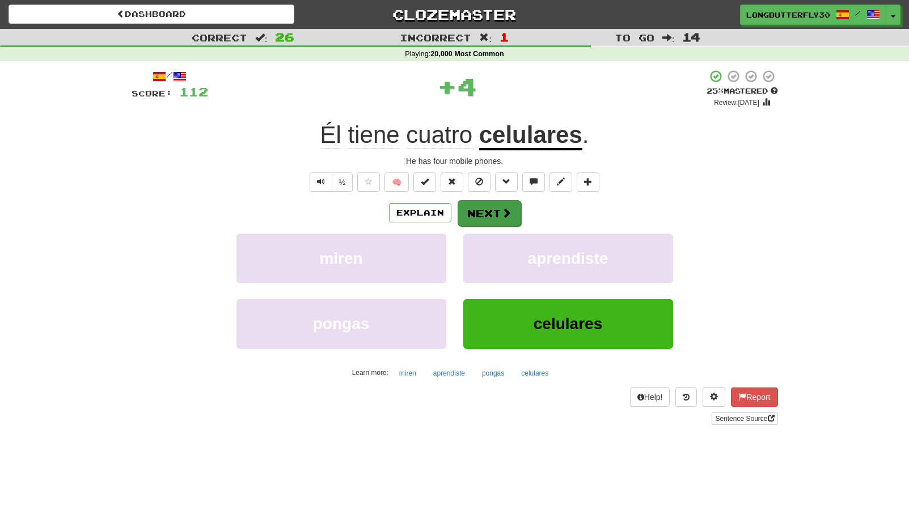
click at [487, 206] on button "Next" at bounding box center [490, 213] width 64 height 26
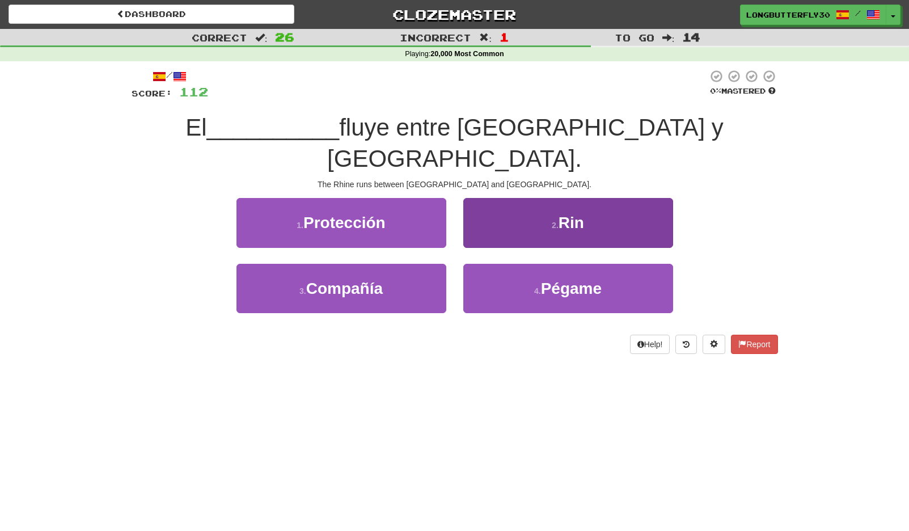
click at [519, 201] on button "2 . Rin" at bounding box center [568, 222] width 210 height 49
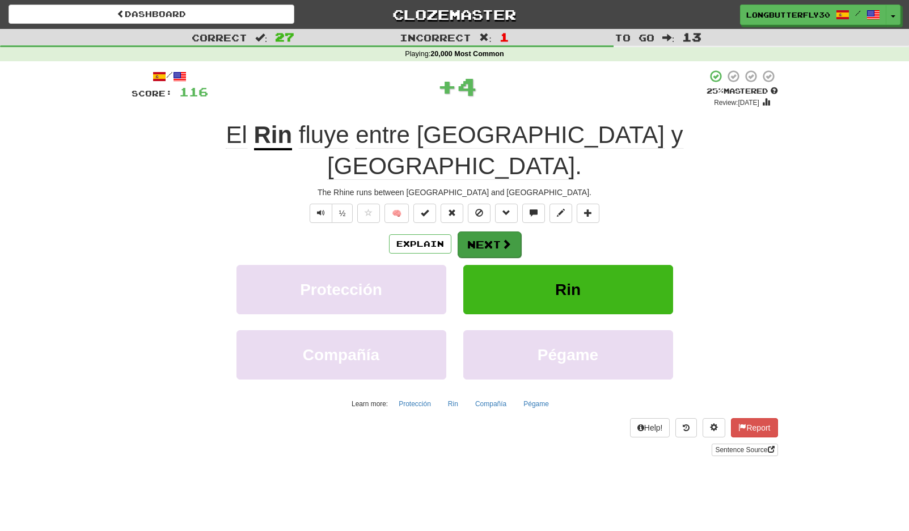
click at [485, 231] on button "Next" at bounding box center [490, 244] width 64 height 26
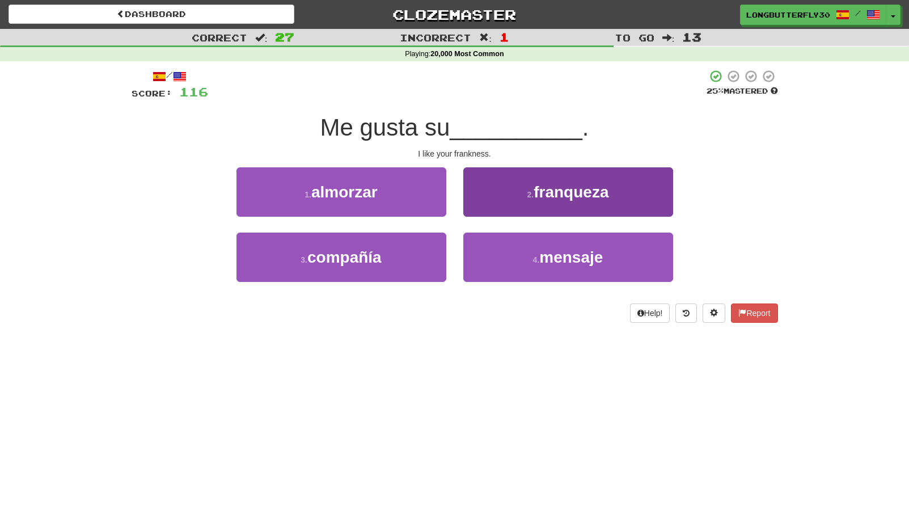
click at [535, 195] on span "franqueza" at bounding box center [571, 192] width 75 height 18
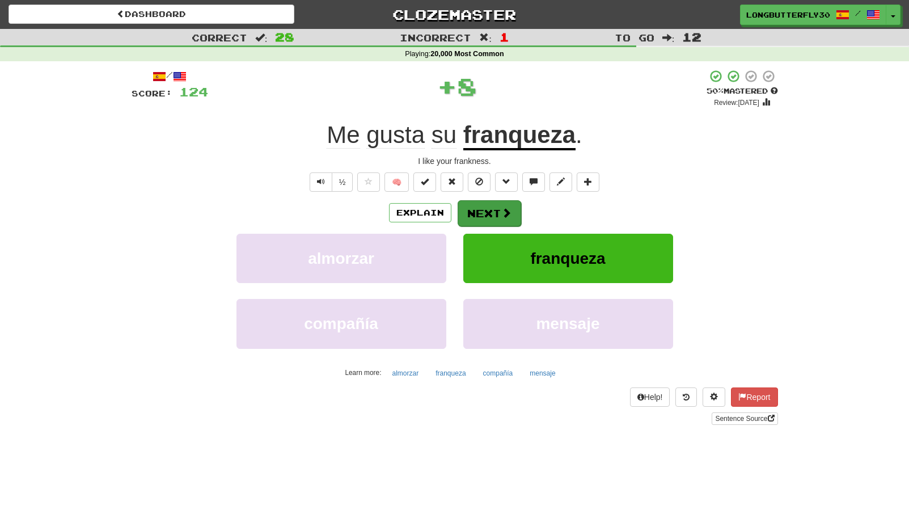
click at [497, 210] on button "Next" at bounding box center [490, 213] width 64 height 26
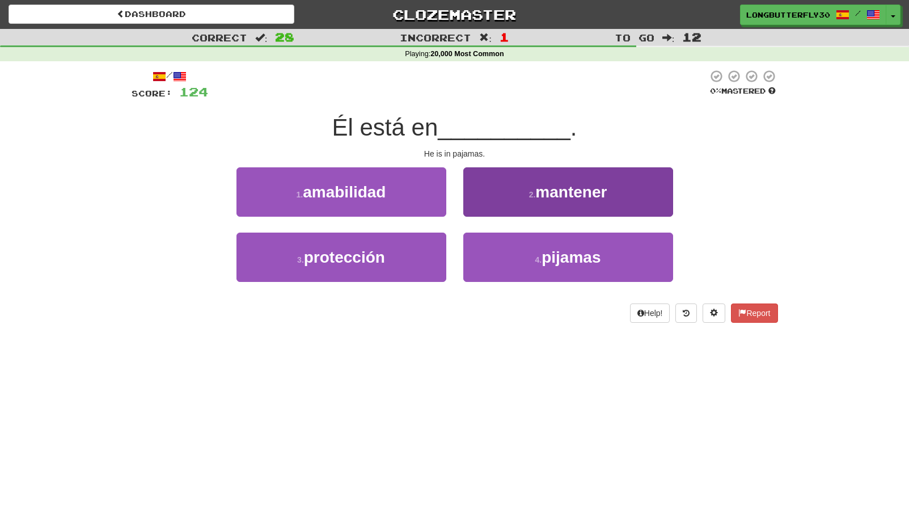
drag, startPoint x: 517, startPoint y: 259, endPoint x: 515, endPoint y: 251, distance: 8.1
click at [517, 259] on button "4 . pijamas" at bounding box center [568, 257] width 210 height 49
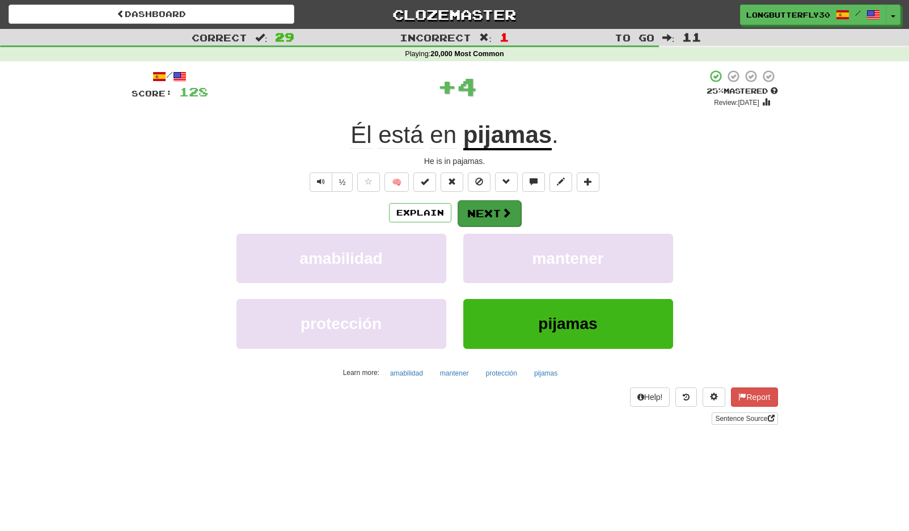
click at [500, 219] on button "Next" at bounding box center [490, 213] width 64 height 26
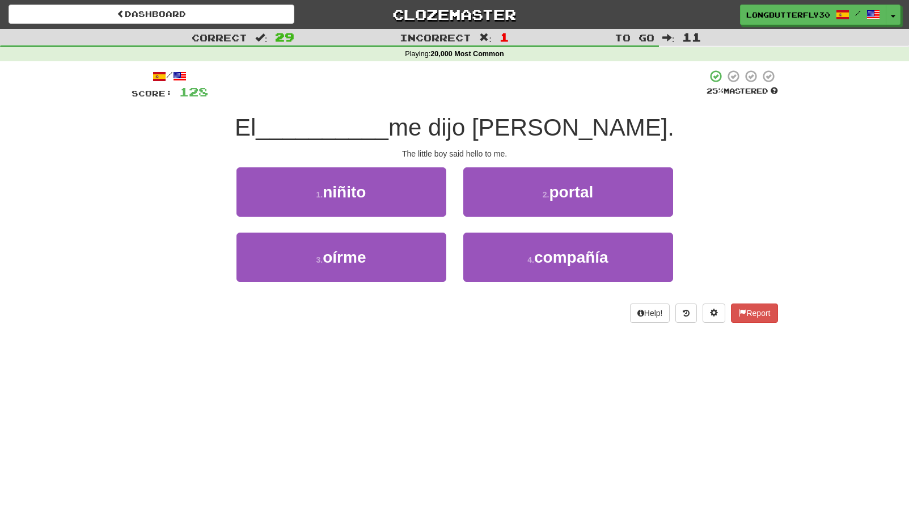
drag, startPoint x: 384, startPoint y: 193, endPoint x: 393, endPoint y: 197, distance: 9.4
click at [384, 194] on button "1 . niñito" at bounding box center [341, 191] width 210 height 49
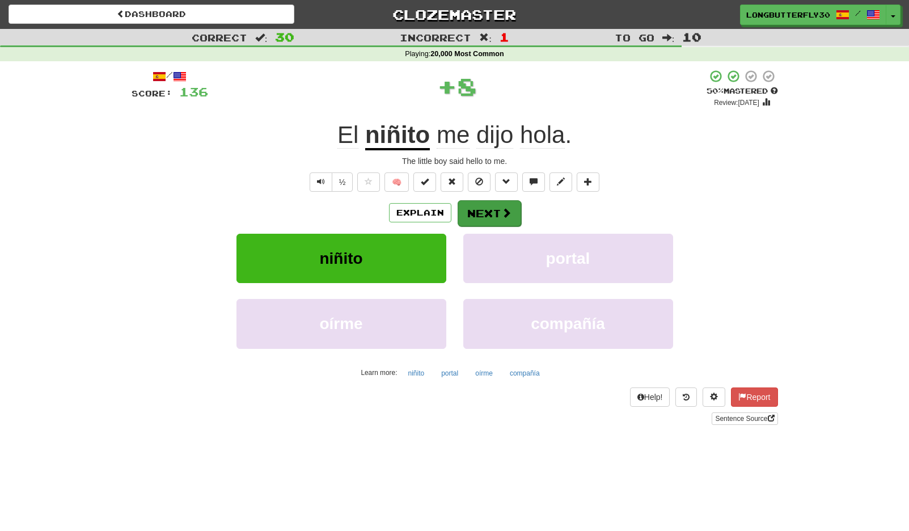
click at [491, 212] on button "Next" at bounding box center [490, 213] width 64 height 26
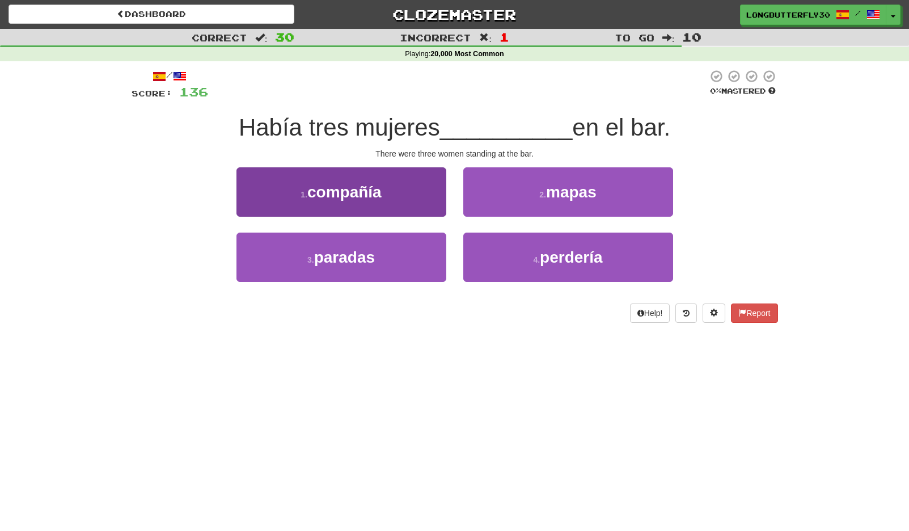
drag, startPoint x: 383, startPoint y: 263, endPoint x: 403, endPoint y: 251, distance: 22.4
click at [383, 263] on button "3 . paradas" at bounding box center [341, 257] width 210 height 49
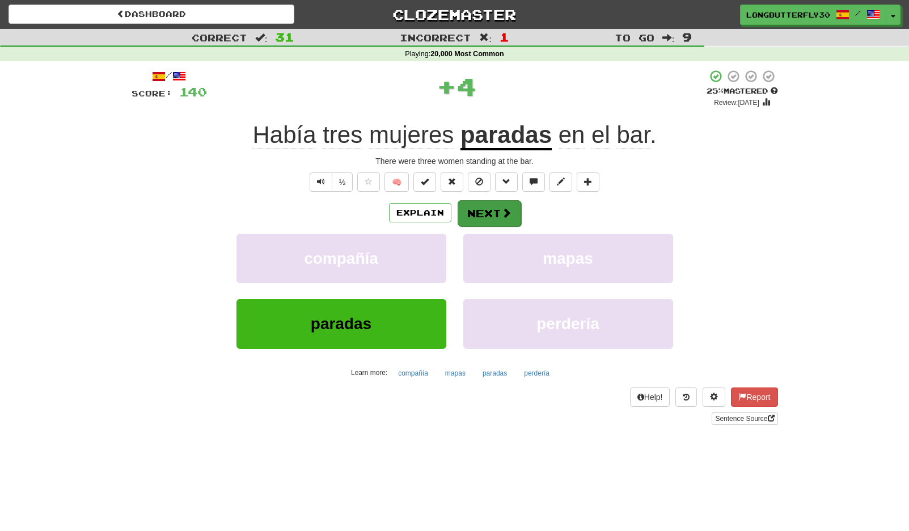
click at [518, 205] on button "Next" at bounding box center [490, 213] width 64 height 26
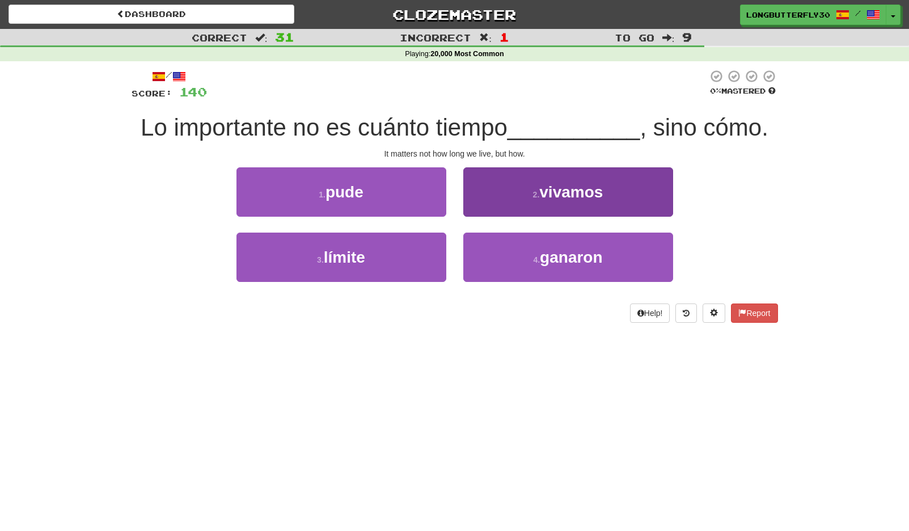
click at [546, 189] on span "vivamos" at bounding box center [571, 192] width 64 height 18
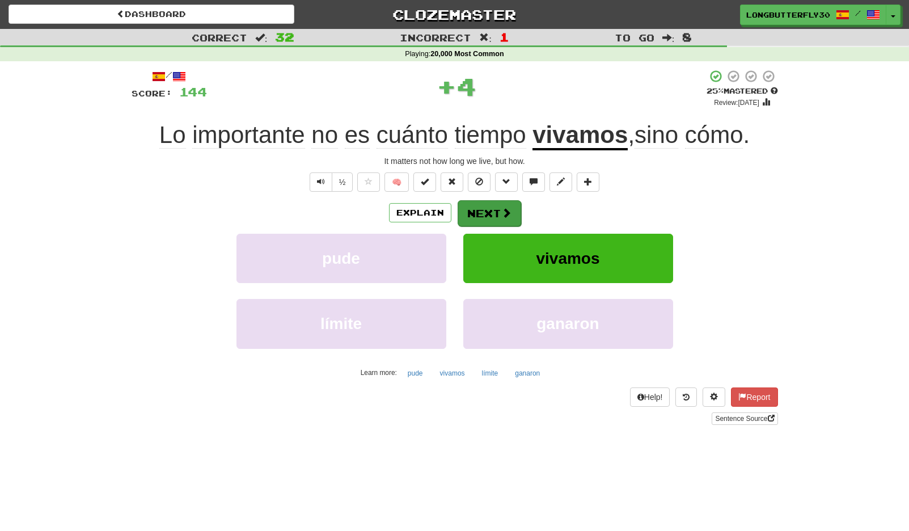
click at [491, 210] on button "Next" at bounding box center [490, 213] width 64 height 26
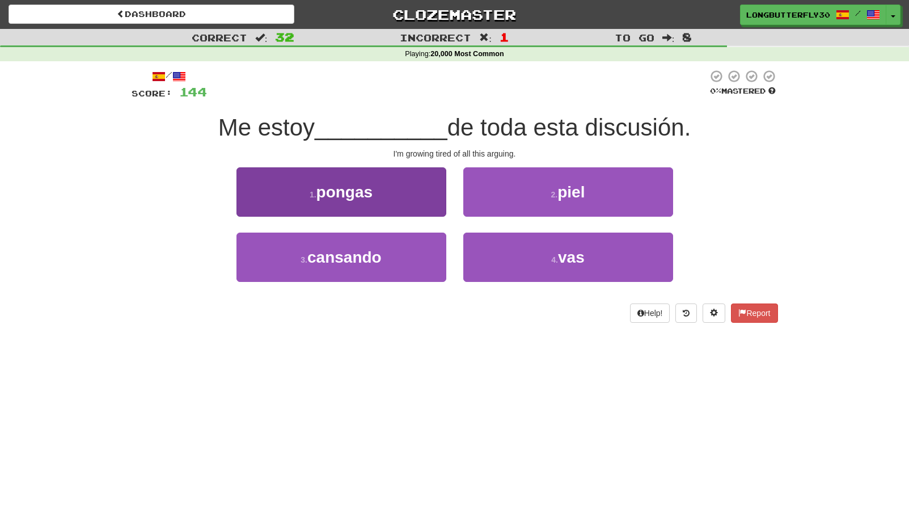
drag, startPoint x: 407, startPoint y: 260, endPoint x: 386, endPoint y: 246, distance: 25.6
click at [407, 260] on button "3 . cansando" at bounding box center [341, 257] width 210 height 49
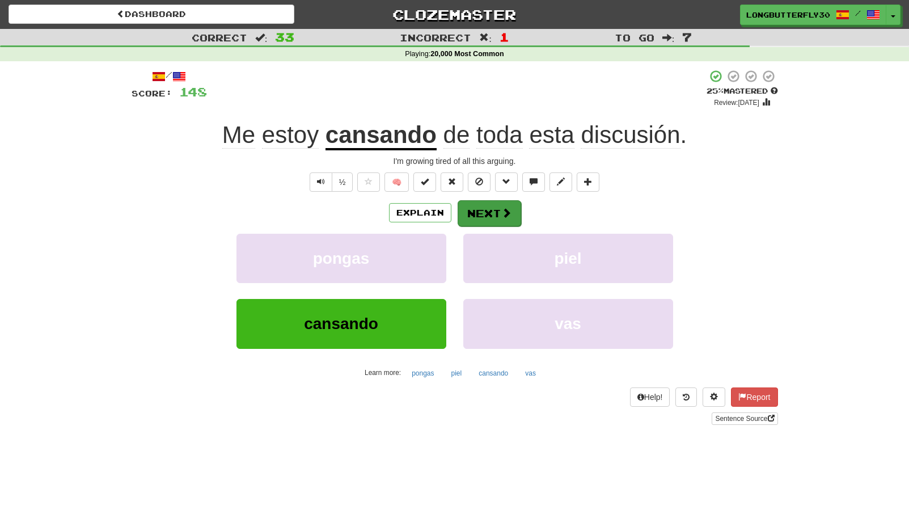
click at [494, 218] on button "Next" at bounding box center [490, 213] width 64 height 26
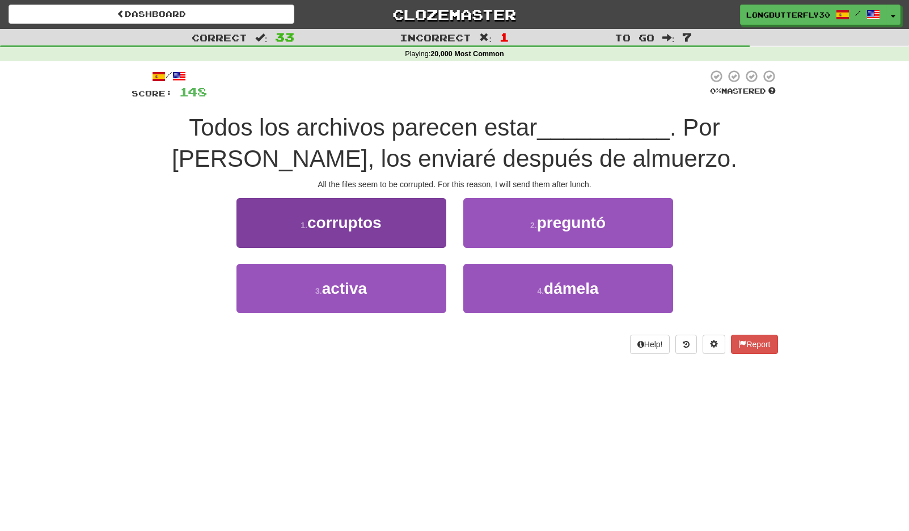
click at [401, 224] on button "1 . corruptos" at bounding box center [341, 222] width 210 height 49
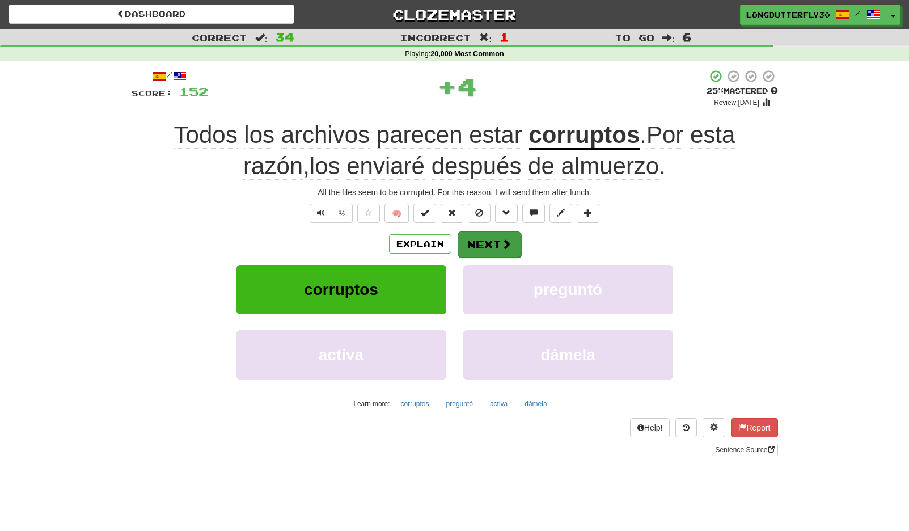
click at [488, 240] on button "Next" at bounding box center [490, 244] width 64 height 26
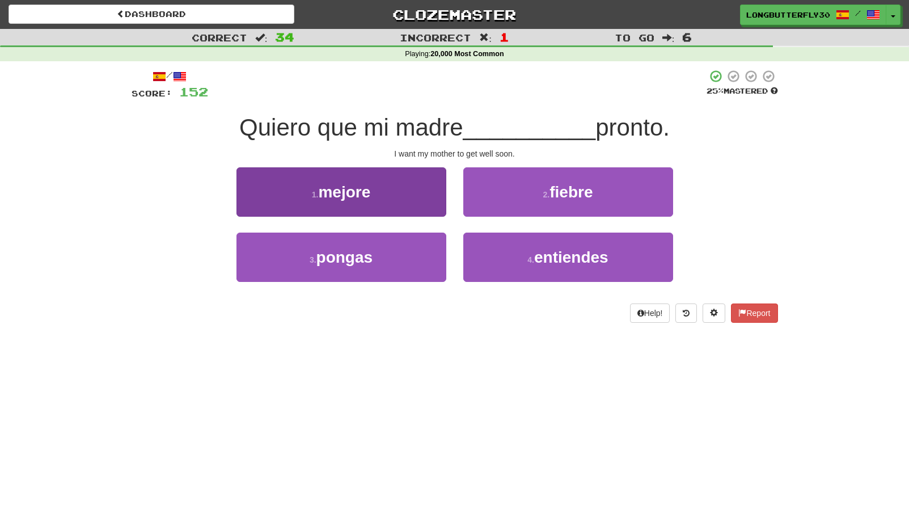
click at [409, 185] on button "1 . mejore" at bounding box center [341, 191] width 210 height 49
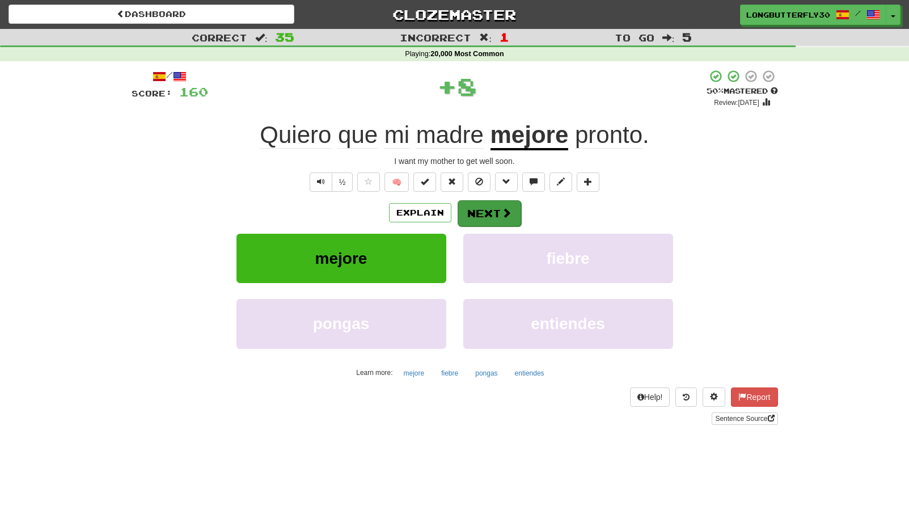
click at [501, 210] on span at bounding box center [506, 213] width 10 height 10
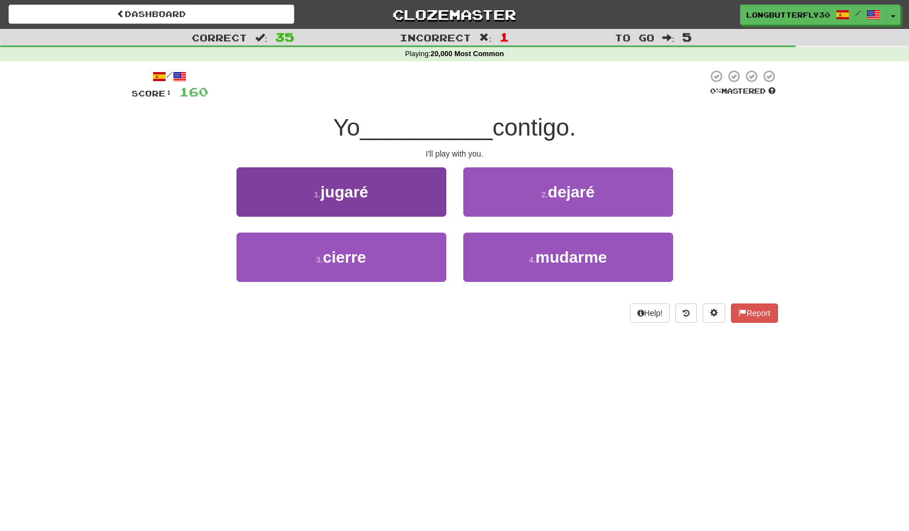
click at [376, 192] on button "1 . jugaré" at bounding box center [341, 191] width 210 height 49
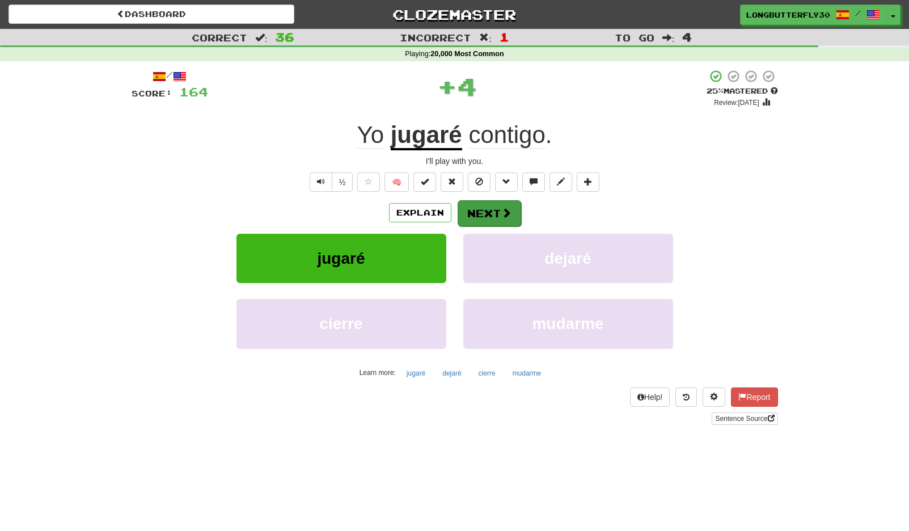
drag, startPoint x: 521, startPoint y: 213, endPoint x: 501, endPoint y: 211, distance: 19.9
click at [508, 212] on div "Explain Next" at bounding box center [455, 213] width 646 height 26
click at [501, 211] on span at bounding box center [506, 213] width 10 height 10
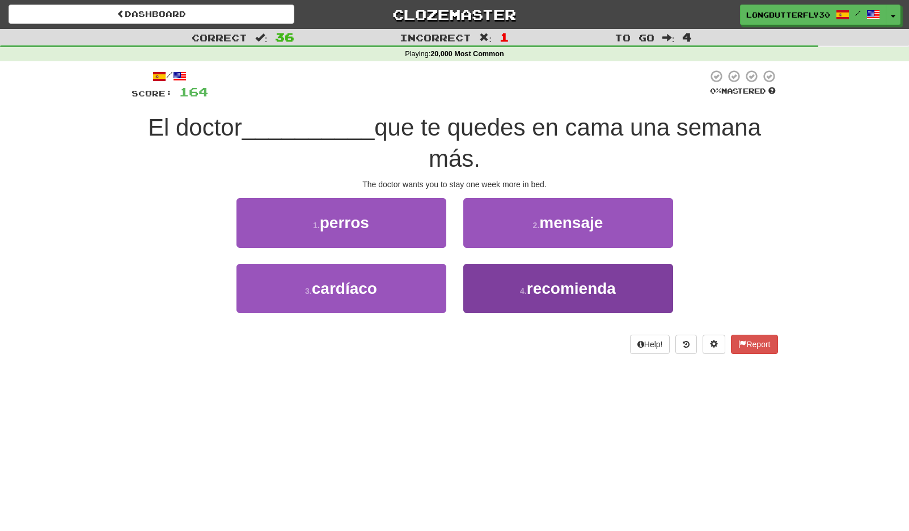
click at [505, 277] on button "4 . recomienda" at bounding box center [568, 288] width 210 height 49
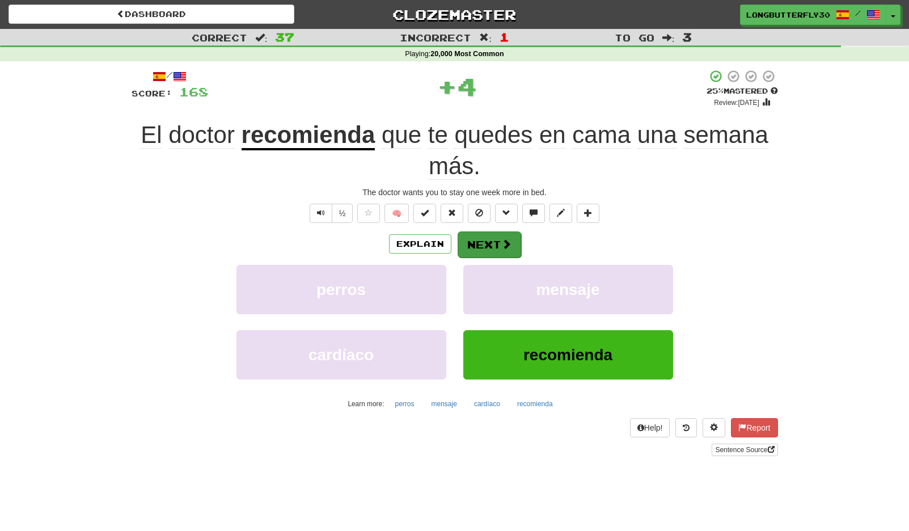
click at [489, 244] on button "Next" at bounding box center [490, 244] width 64 height 26
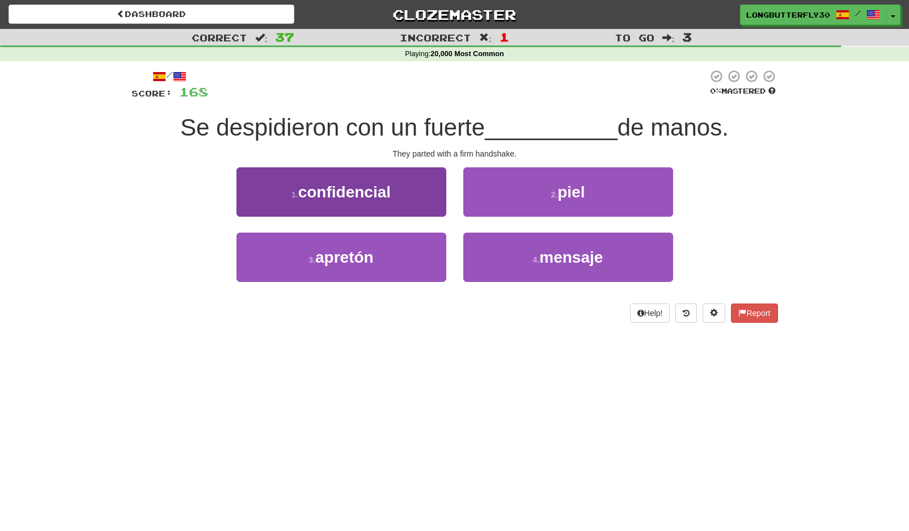
click at [403, 253] on button "3 . apretón" at bounding box center [341, 257] width 210 height 49
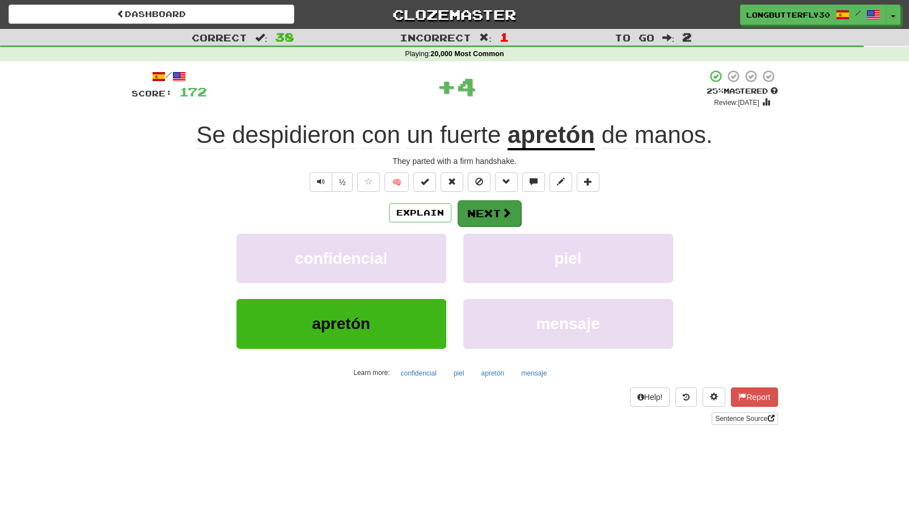
click at [488, 210] on button "Next" at bounding box center [490, 213] width 64 height 26
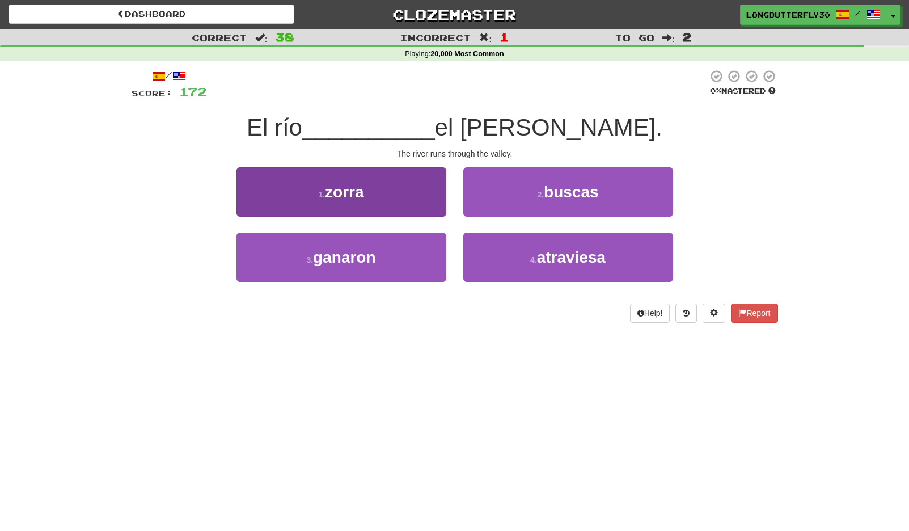
click at [386, 197] on button "1 . zorra" at bounding box center [341, 191] width 210 height 49
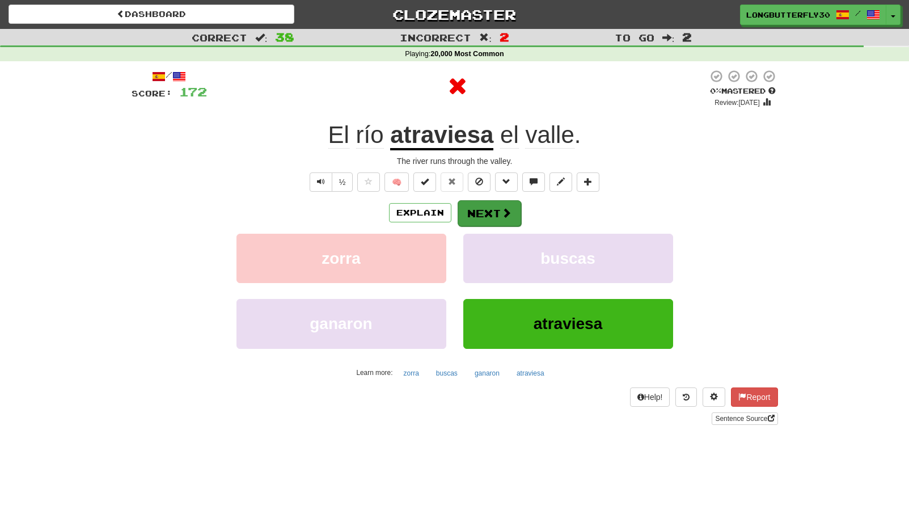
click at [494, 205] on button "Next" at bounding box center [490, 213] width 64 height 26
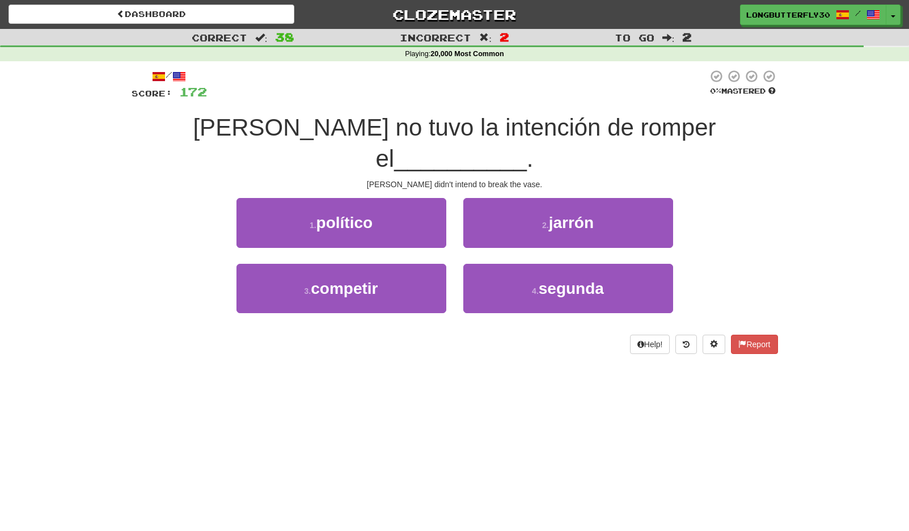
drag, startPoint x: 577, startPoint y: 191, endPoint x: 563, endPoint y: 198, distance: 16.0
click at [573, 214] on span "jarrón" at bounding box center [571, 223] width 45 height 18
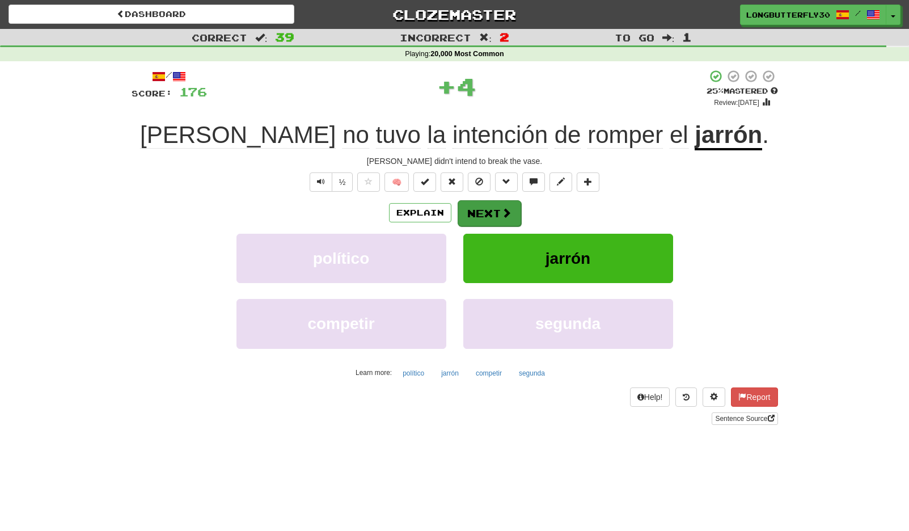
click at [492, 213] on button "Next" at bounding box center [490, 213] width 64 height 26
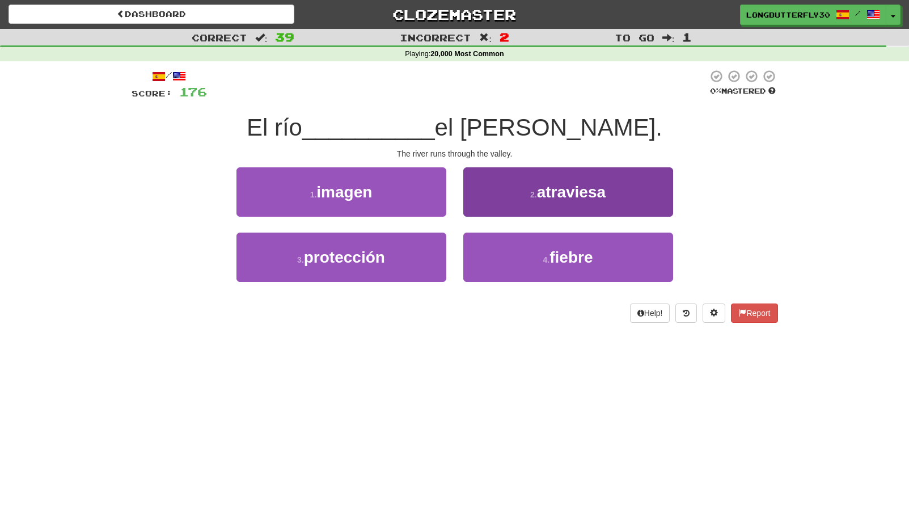
click at [521, 195] on button "2 . atraviesa" at bounding box center [568, 191] width 210 height 49
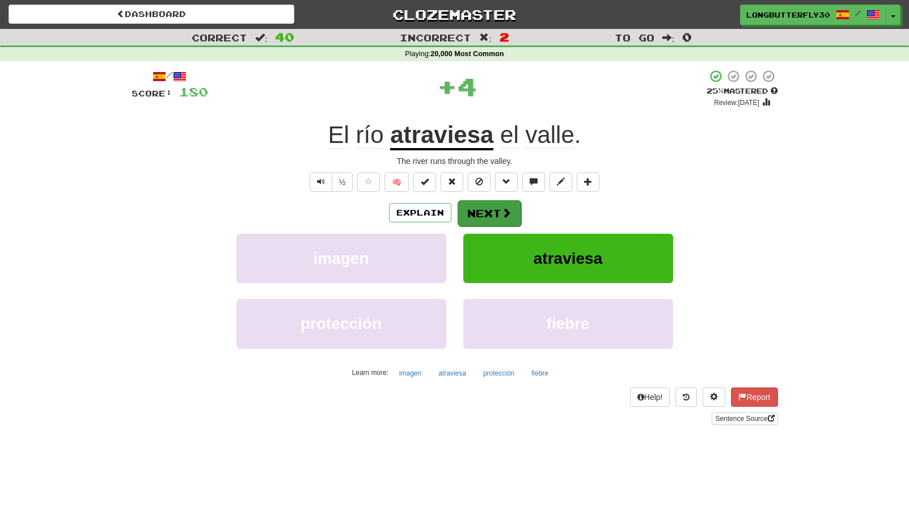
click at [474, 213] on button "Next" at bounding box center [490, 213] width 64 height 26
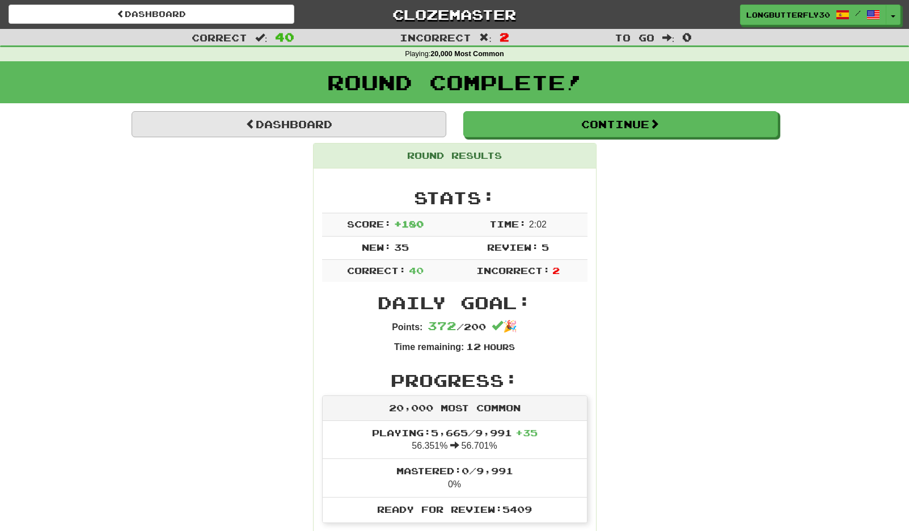
click at [326, 117] on link "Dashboard" at bounding box center [289, 124] width 315 height 26
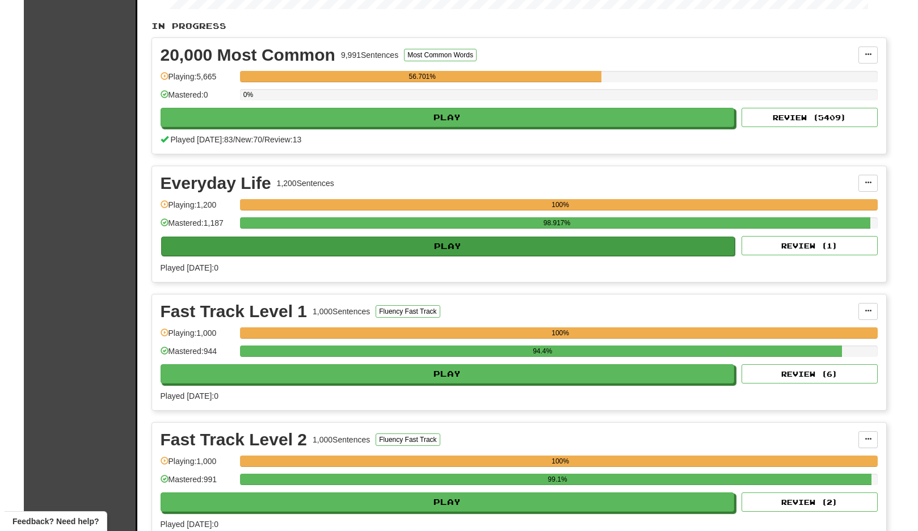
scroll to position [312, 0]
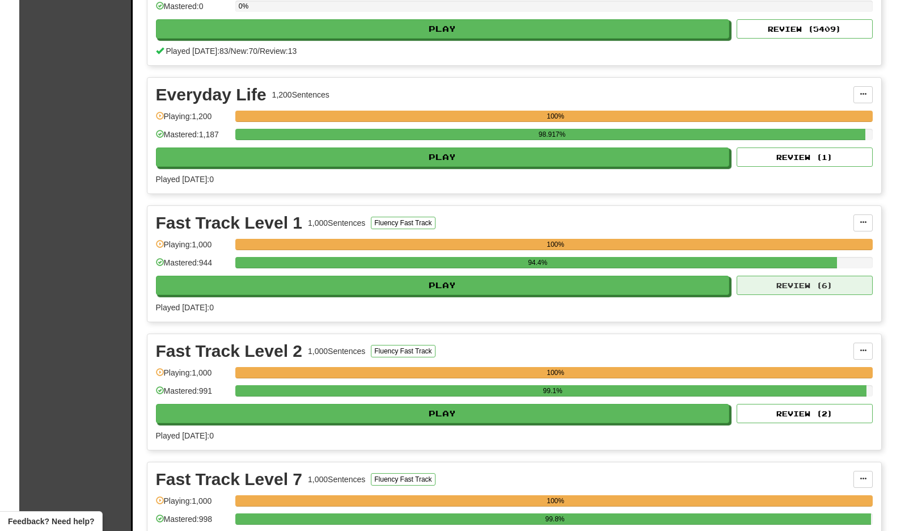
click at [817, 288] on button "Review ( 6 )" at bounding box center [805, 285] width 136 height 19
select select "**"
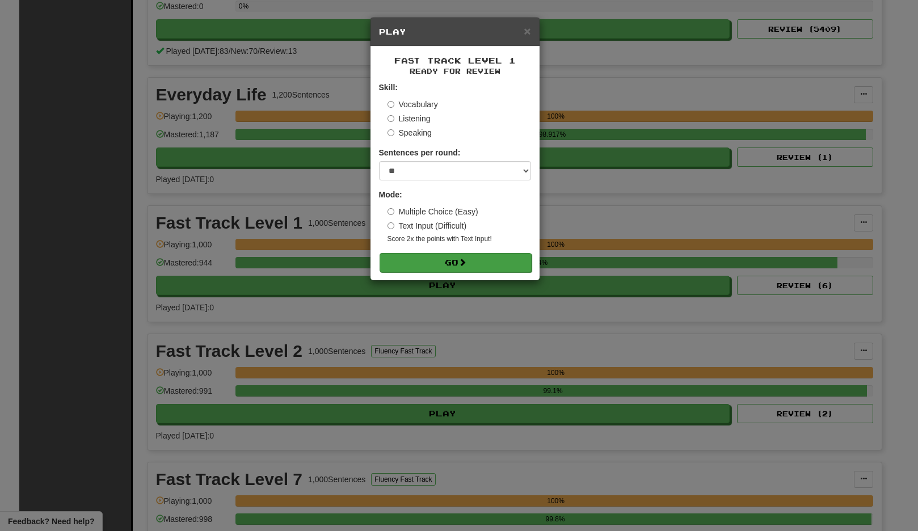
click at [490, 262] on button "Go" at bounding box center [455, 262] width 152 height 19
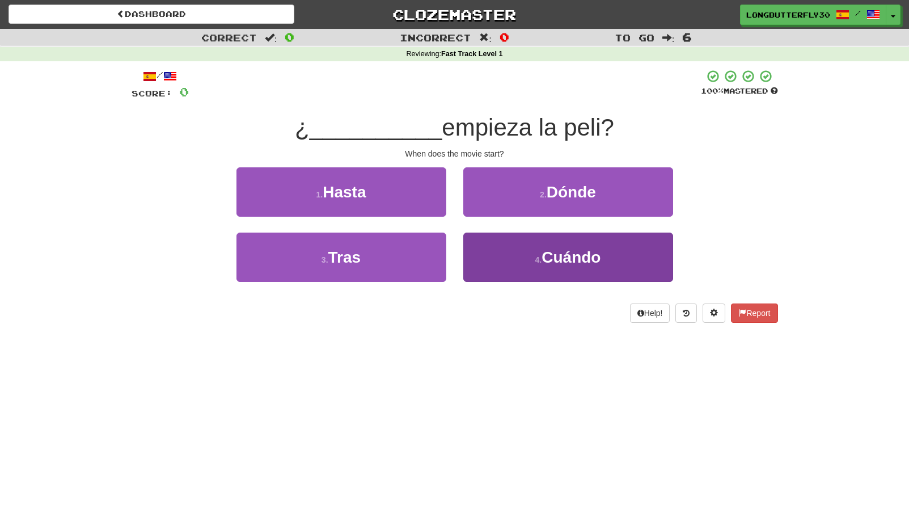
click at [523, 259] on button "4 . Cuándo" at bounding box center [568, 257] width 210 height 49
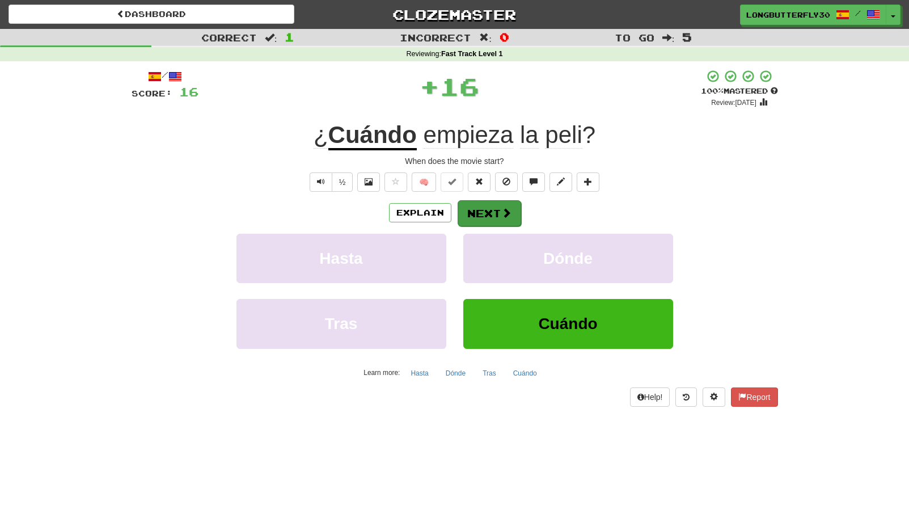
click at [497, 213] on button "Next" at bounding box center [490, 213] width 64 height 26
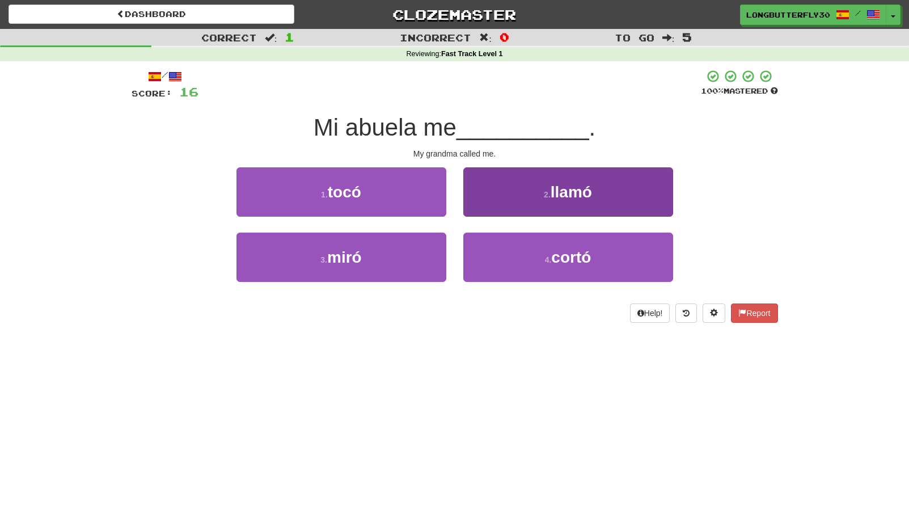
click at [523, 190] on button "2 . llamó" at bounding box center [568, 191] width 210 height 49
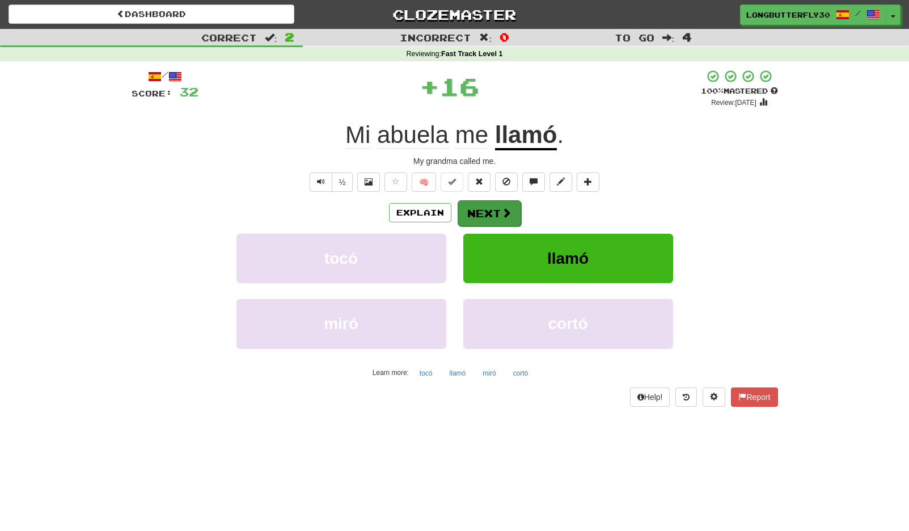
click at [496, 202] on button "Next" at bounding box center [490, 213] width 64 height 26
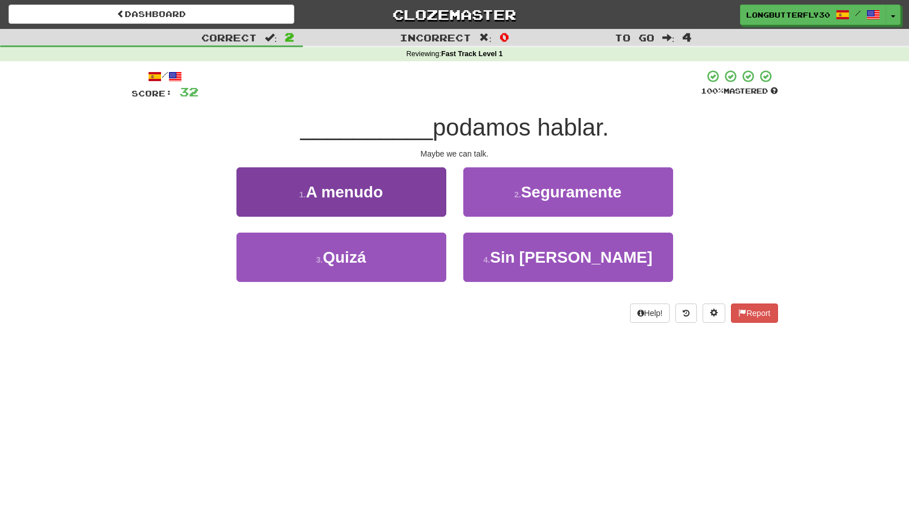
click at [395, 256] on button "3 . Quizá" at bounding box center [341, 257] width 210 height 49
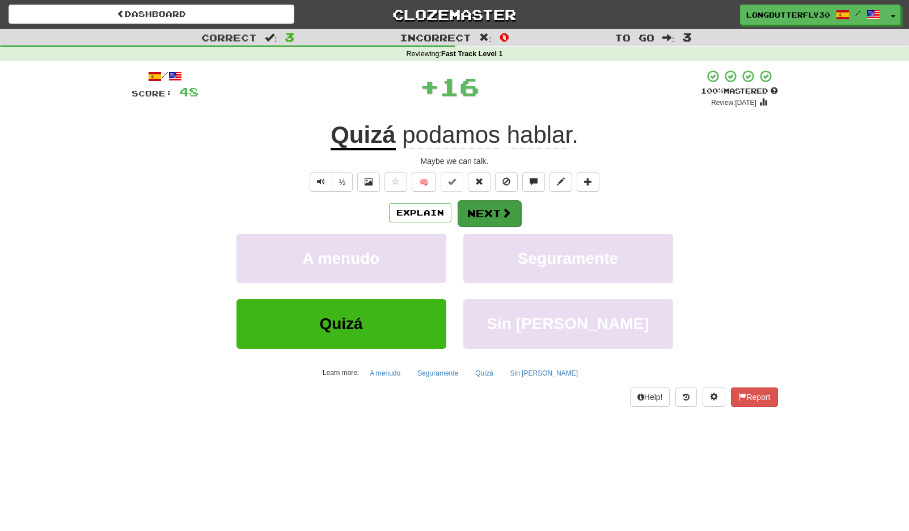
click at [491, 210] on button "Next" at bounding box center [490, 213] width 64 height 26
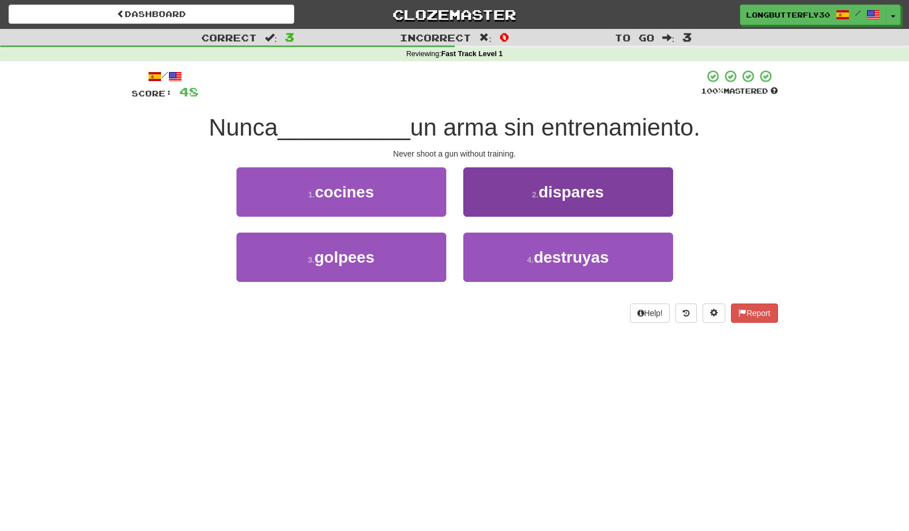
click at [532, 201] on button "2 . dispares" at bounding box center [568, 191] width 210 height 49
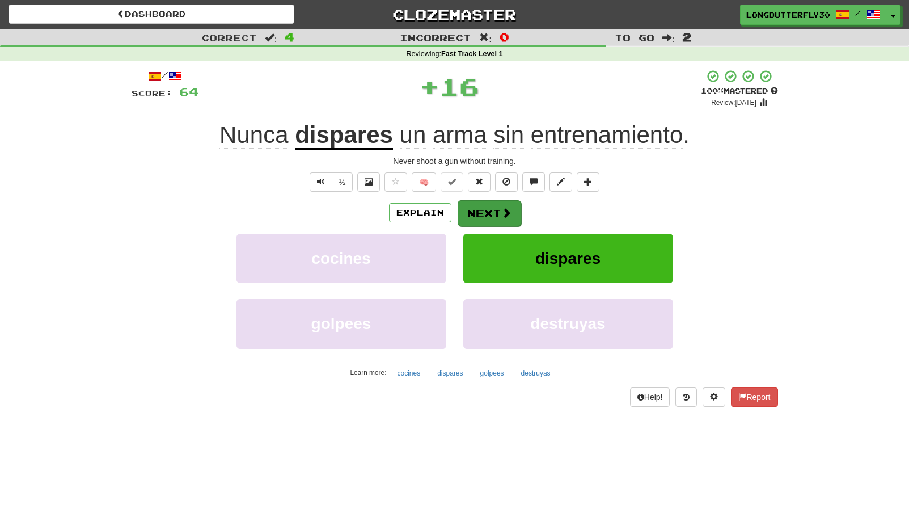
click at [496, 209] on button "Next" at bounding box center [490, 213] width 64 height 26
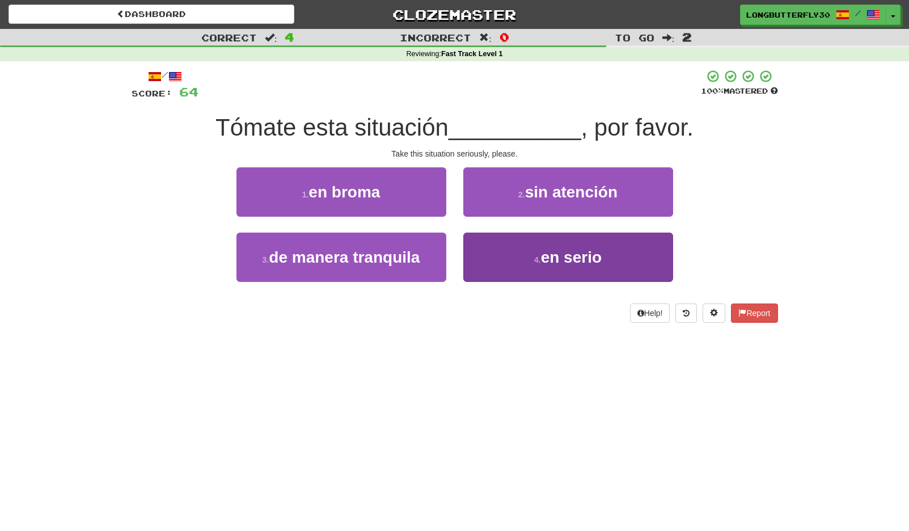
click at [526, 252] on button "4 . en serio" at bounding box center [568, 257] width 210 height 49
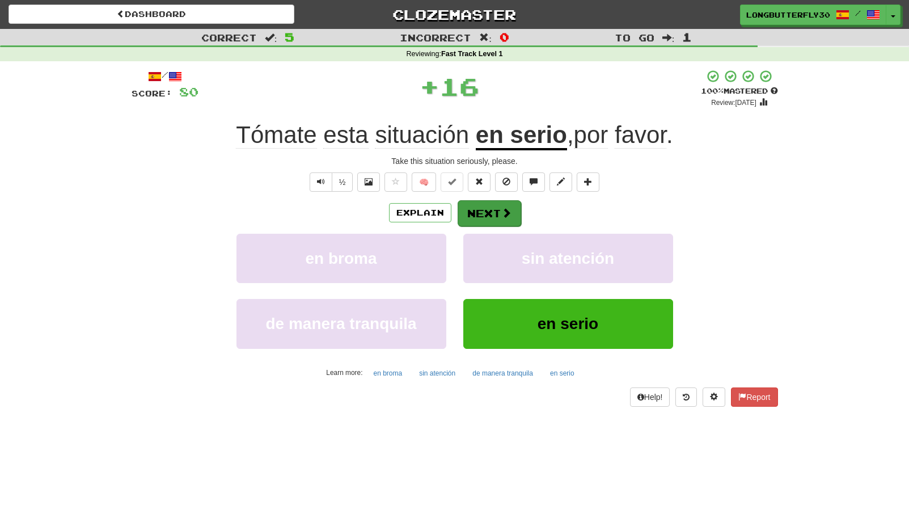
click at [499, 218] on button "Next" at bounding box center [490, 213] width 64 height 26
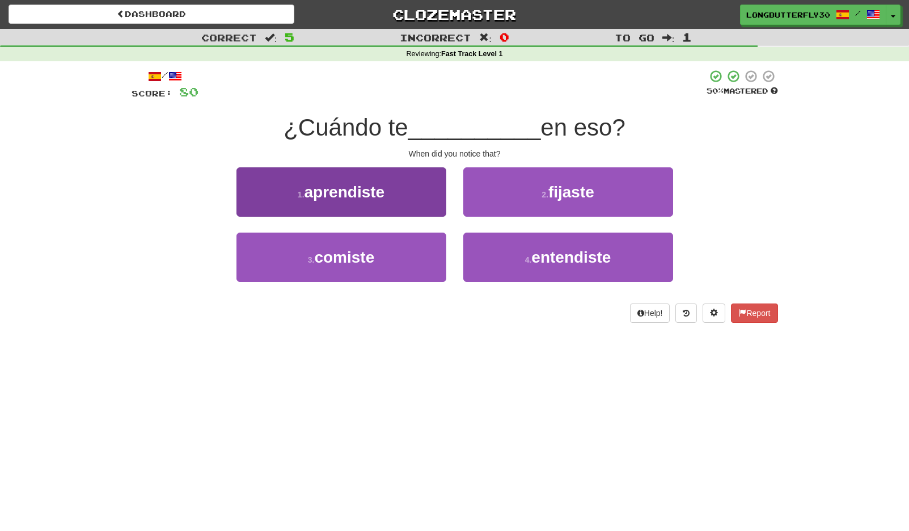
click at [390, 197] on button "1 . aprendiste" at bounding box center [341, 191] width 210 height 49
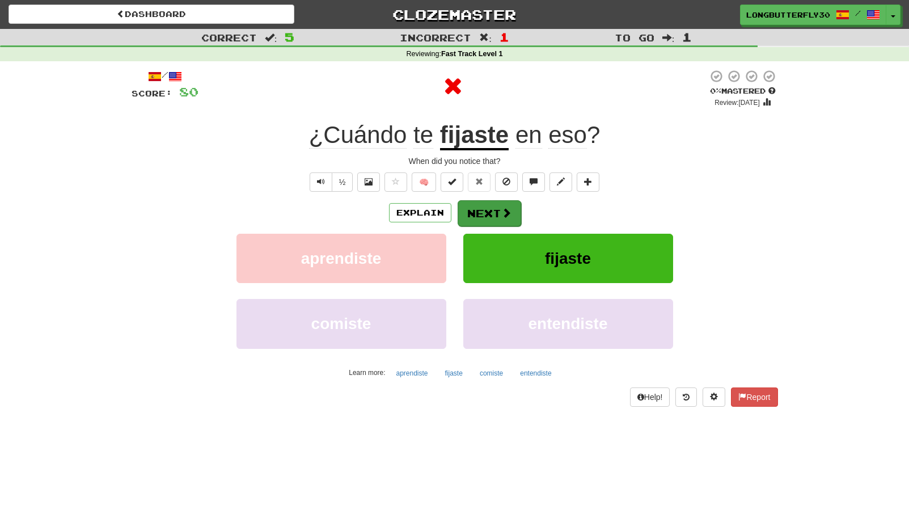
click at [514, 217] on button "Next" at bounding box center [490, 213] width 64 height 26
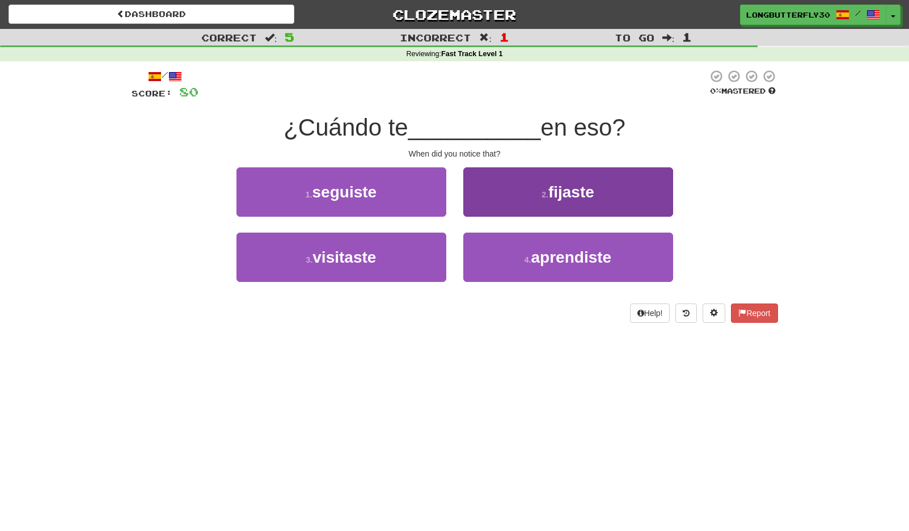
click at [510, 190] on button "2 . fijaste" at bounding box center [568, 191] width 210 height 49
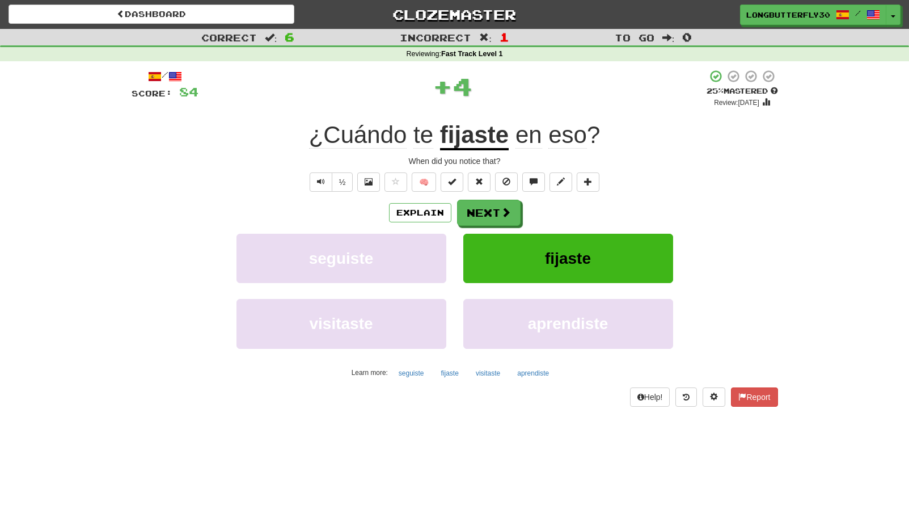
click at [499, 208] on button "Next" at bounding box center [489, 213] width 64 height 26
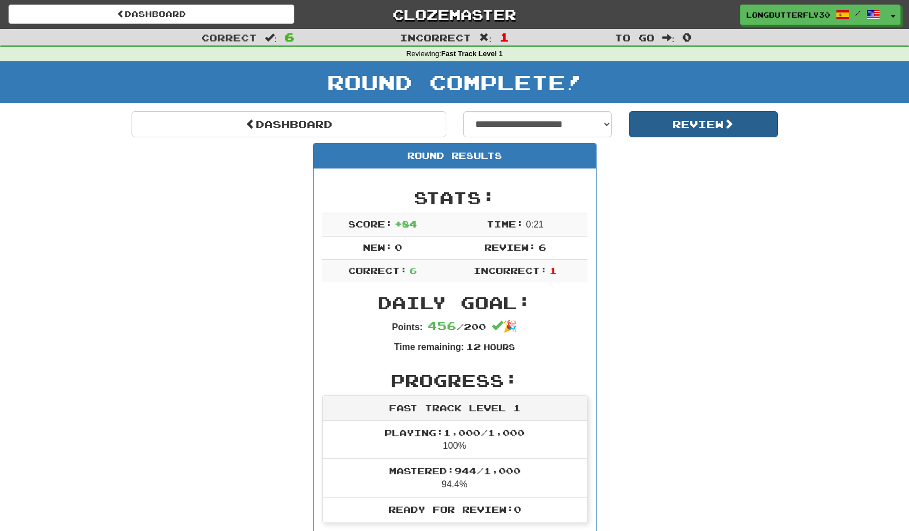
click at [690, 121] on button "Review" at bounding box center [703, 124] width 149 height 26
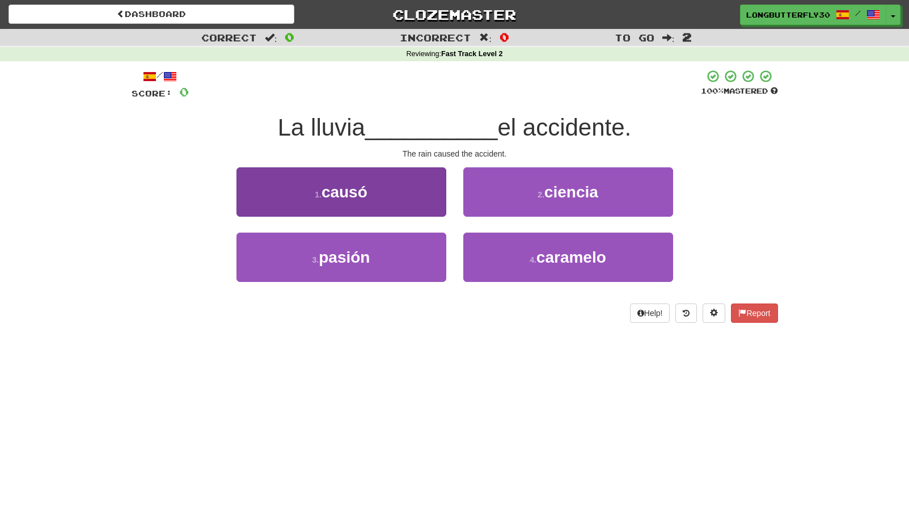
click at [413, 192] on button "1 . causó" at bounding box center [341, 191] width 210 height 49
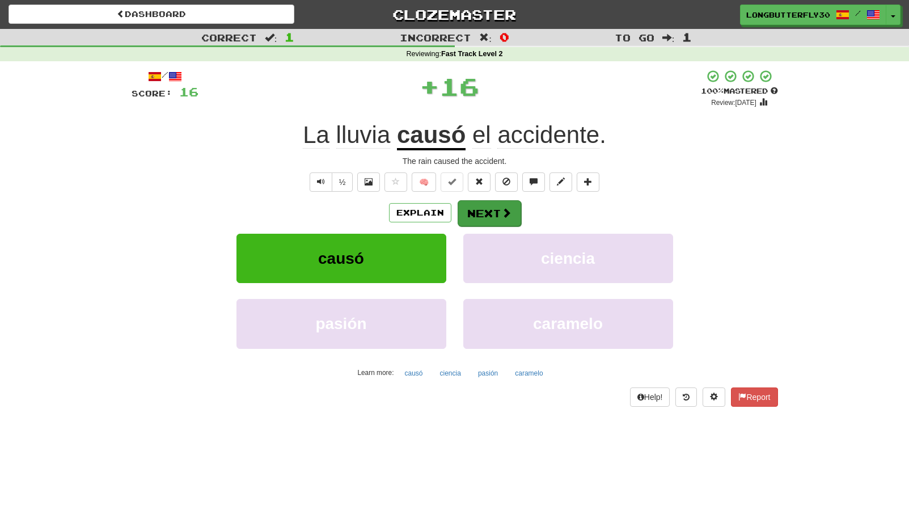
click at [479, 209] on button "Next" at bounding box center [490, 213] width 64 height 26
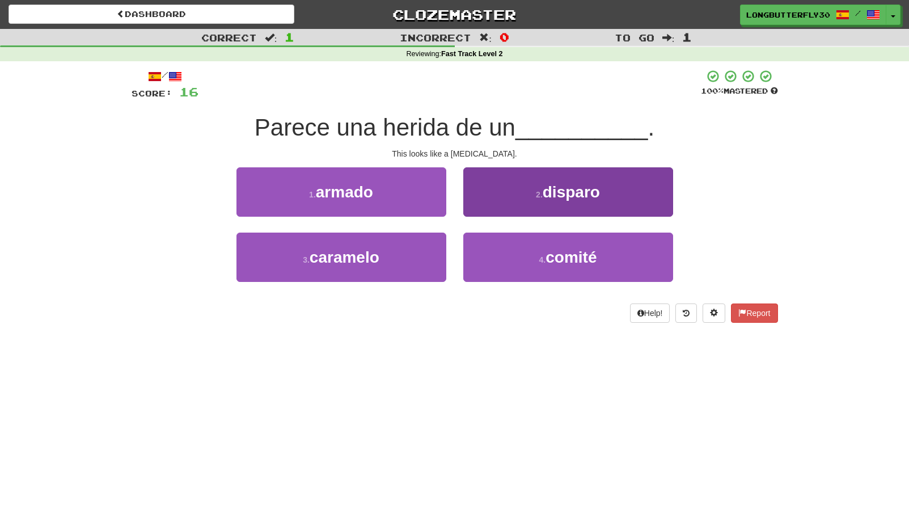
click at [563, 183] on span "disparo" at bounding box center [571, 192] width 57 height 18
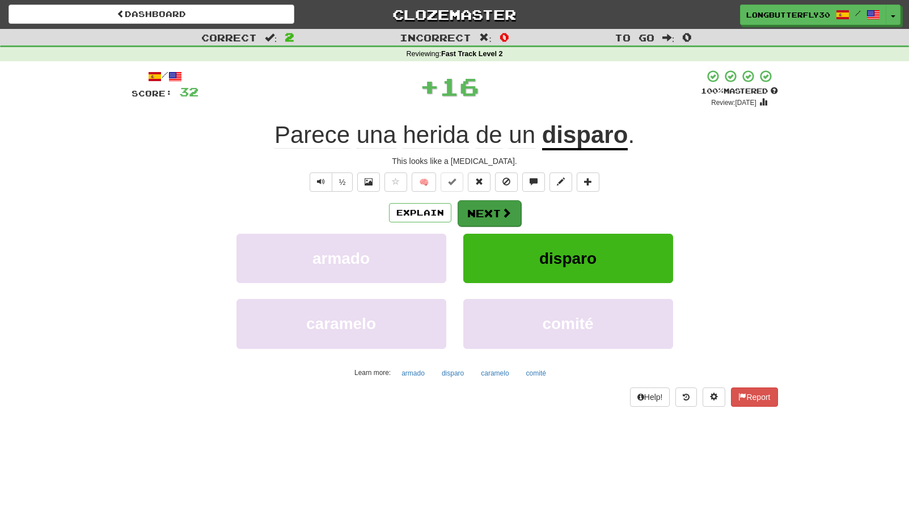
click at [490, 212] on button "Next" at bounding box center [490, 213] width 64 height 26
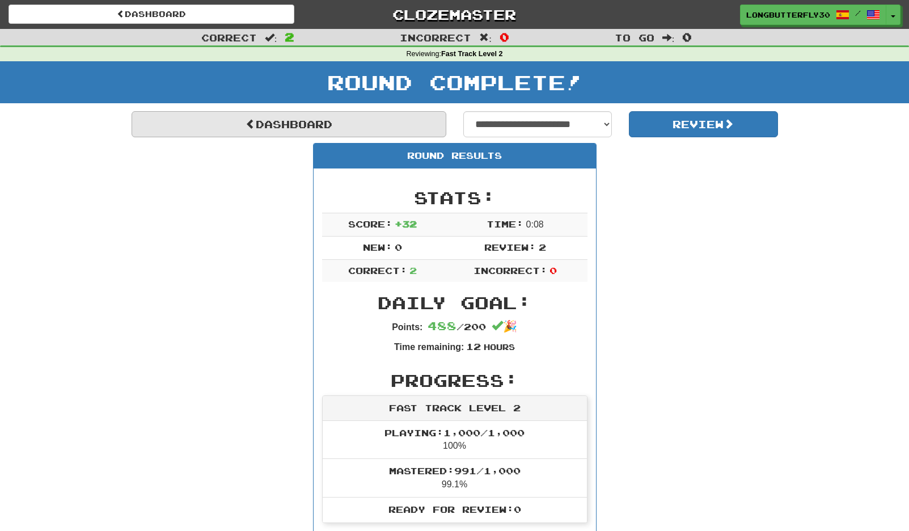
click at [276, 119] on link "Dashboard" at bounding box center [289, 124] width 315 height 26
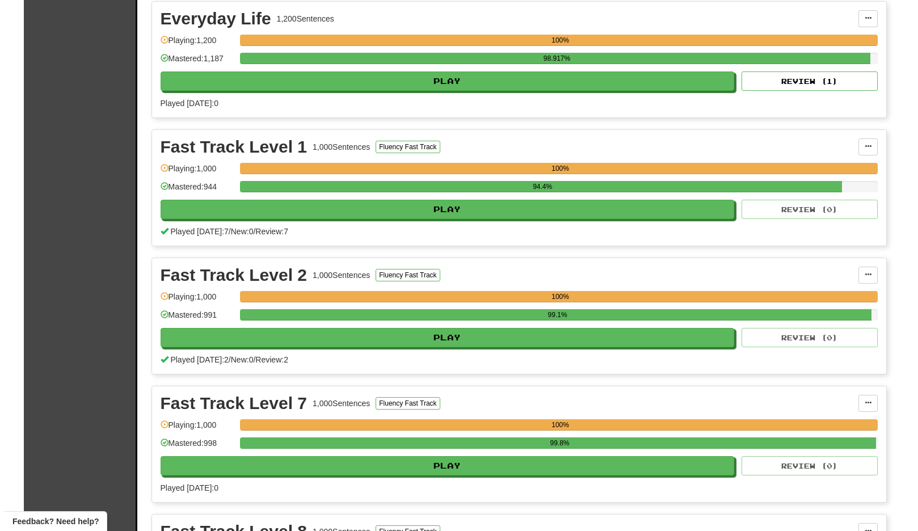
scroll to position [391, 0]
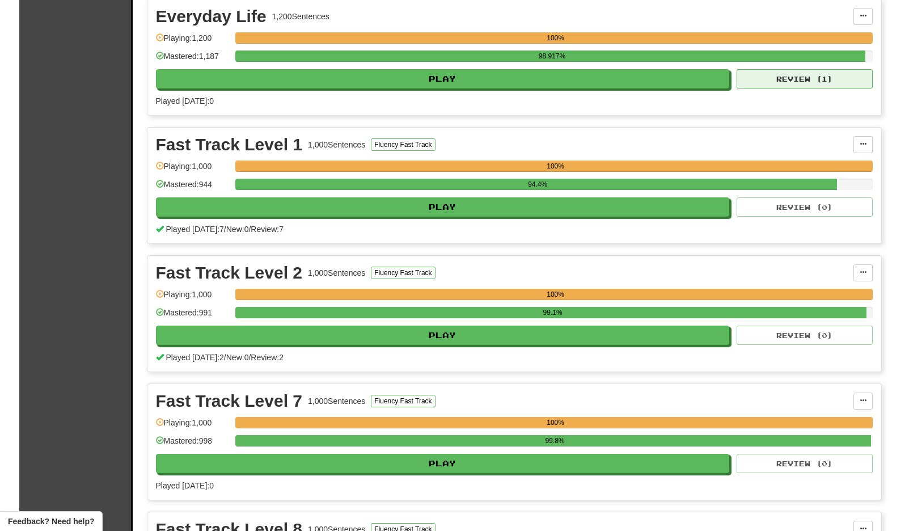
click at [777, 76] on button "Review ( 1 )" at bounding box center [805, 78] width 136 height 19
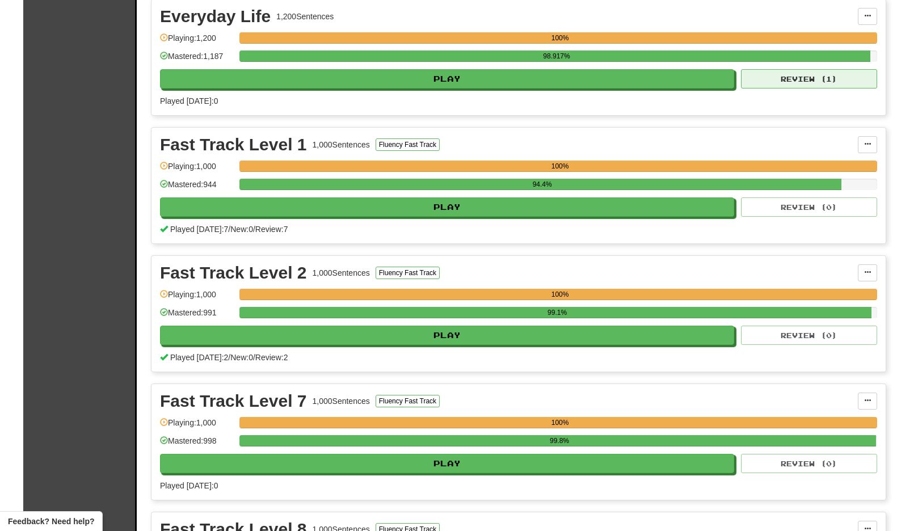
select select "**"
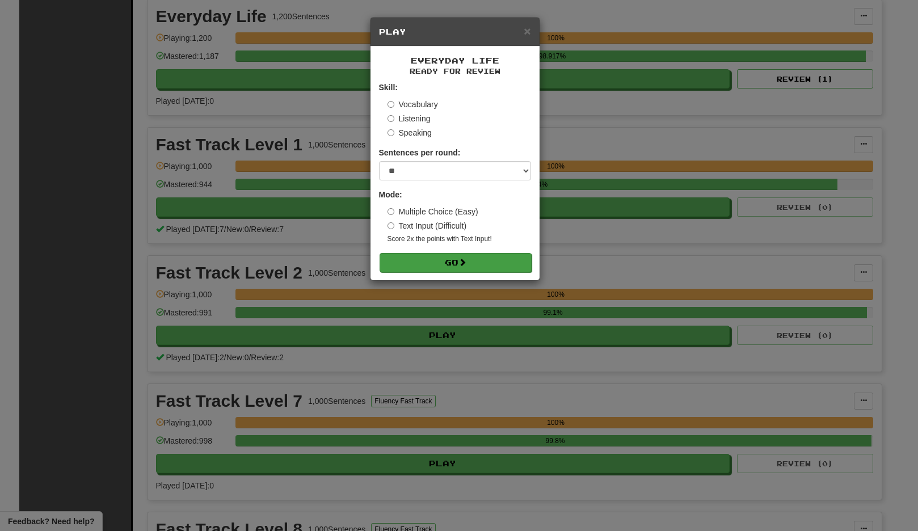
click at [434, 259] on button "Go" at bounding box center [455, 262] width 152 height 19
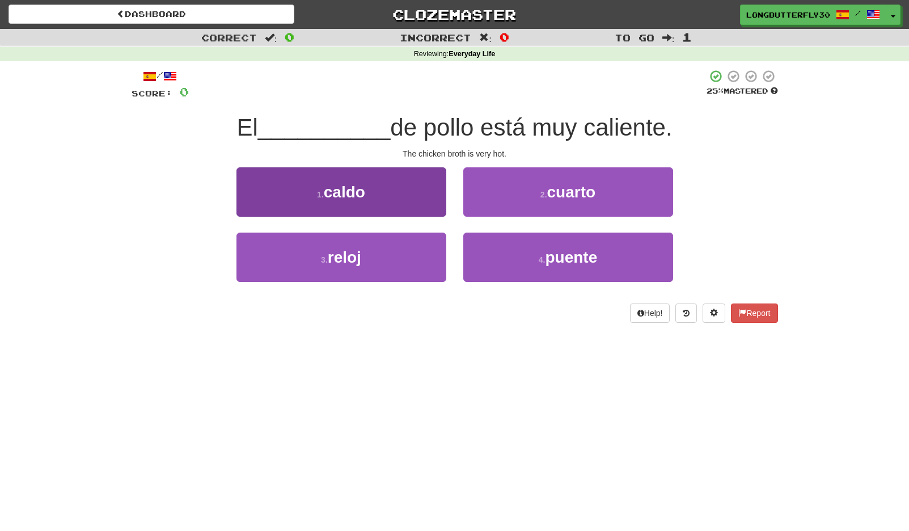
click at [403, 201] on button "1 . caldo" at bounding box center [341, 191] width 210 height 49
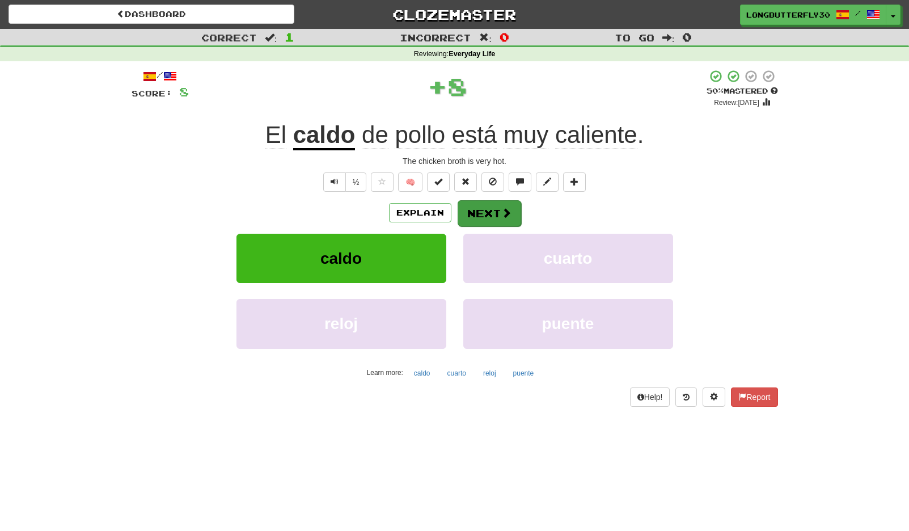
click at [498, 217] on button "Next" at bounding box center [490, 213] width 64 height 26
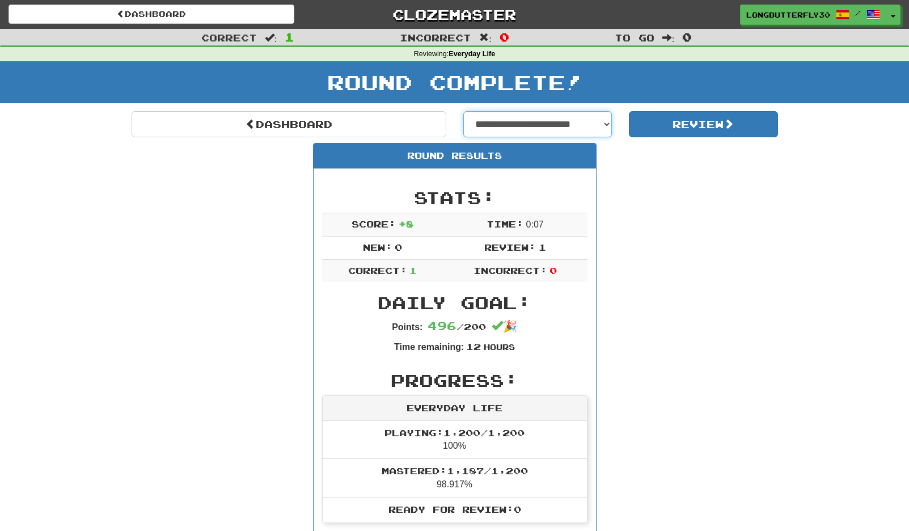
select select "**********"
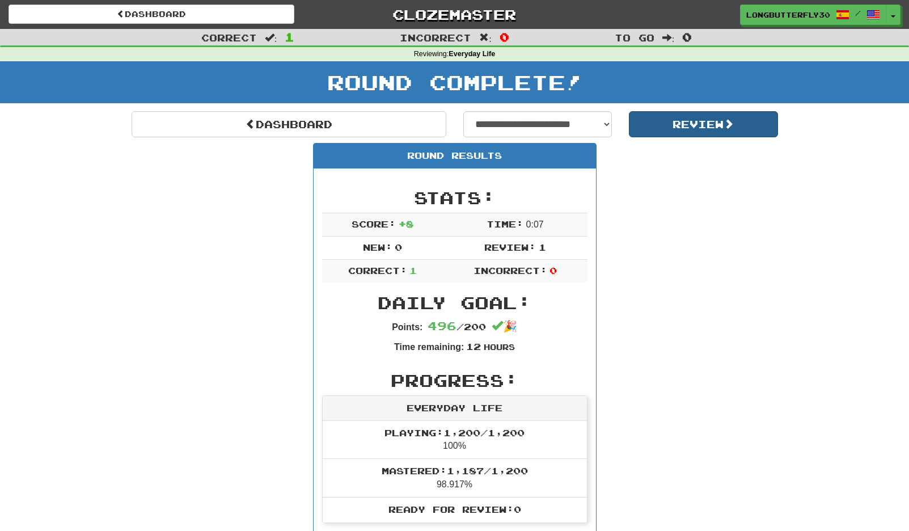
click at [707, 120] on button "Review" at bounding box center [703, 124] width 149 height 26
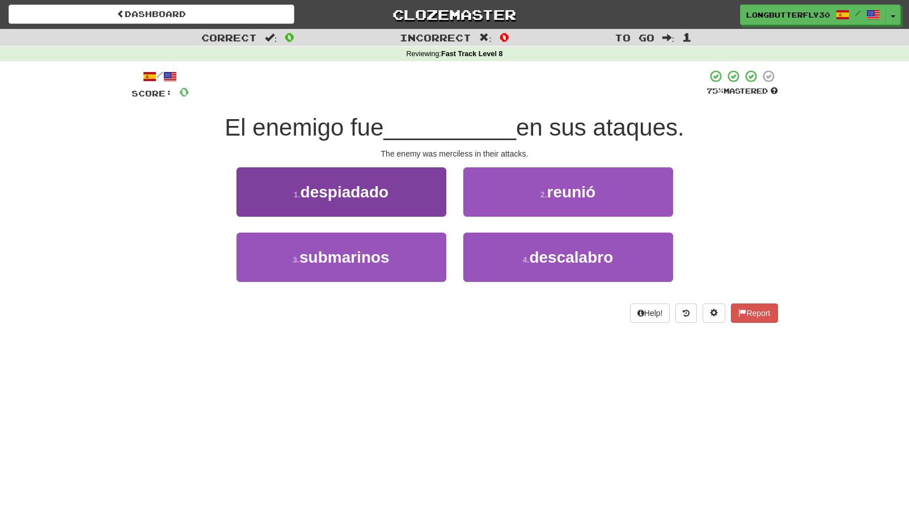
click at [386, 186] on span "despiadado" at bounding box center [345, 192] width 88 height 18
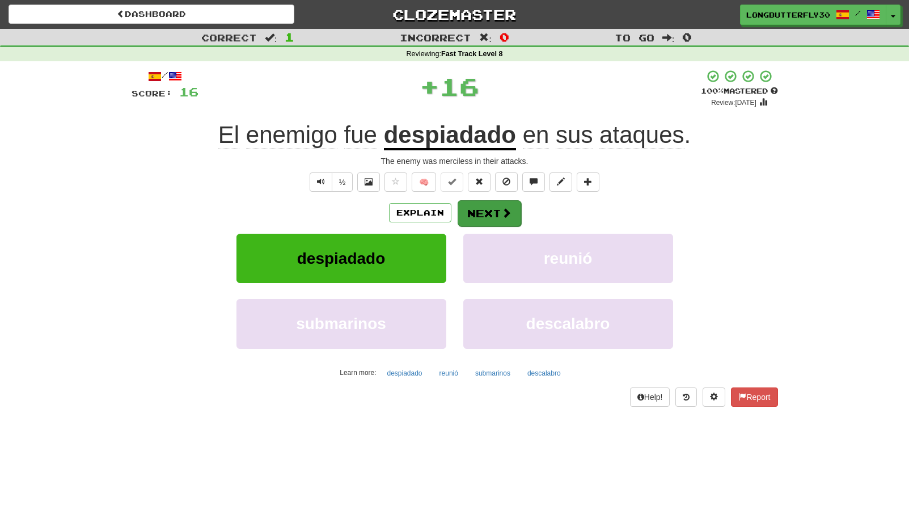
click at [483, 207] on button "Next" at bounding box center [490, 213] width 64 height 26
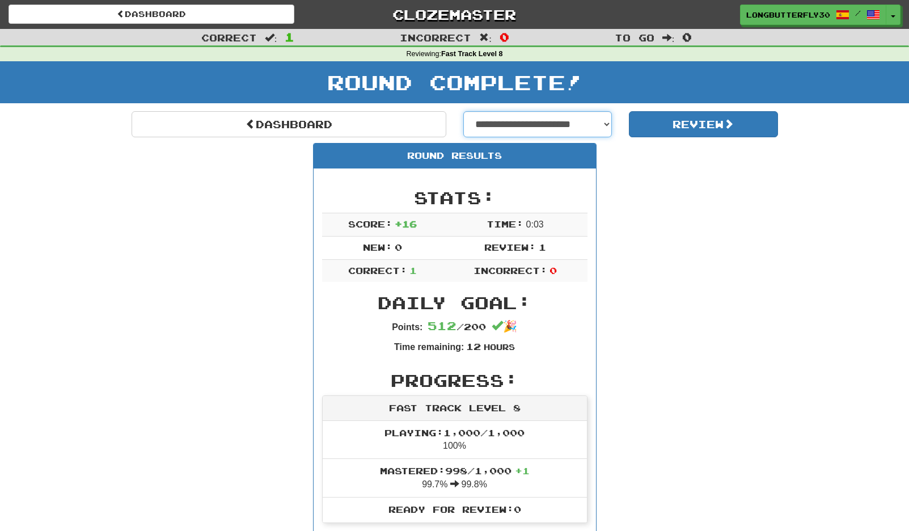
select select "**********"
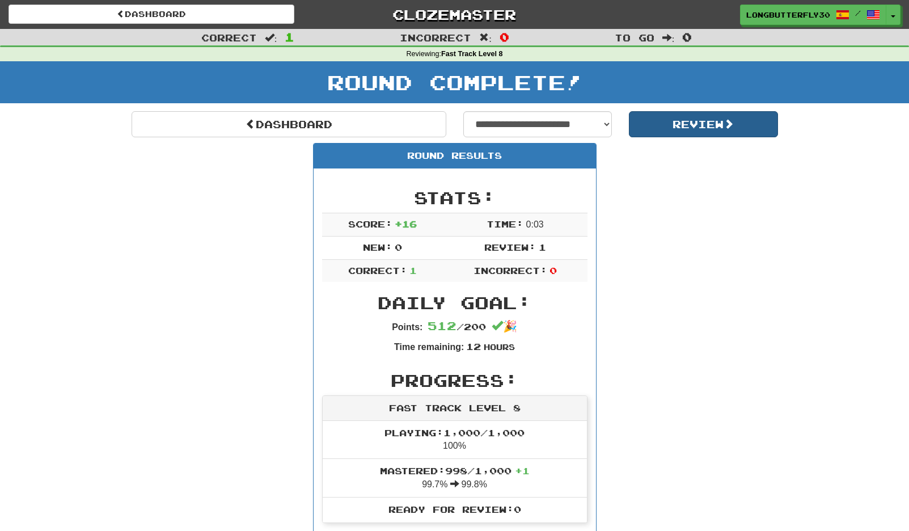
click at [716, 124] on button "Review" at bounding box center [703, 124] width 149 height 26
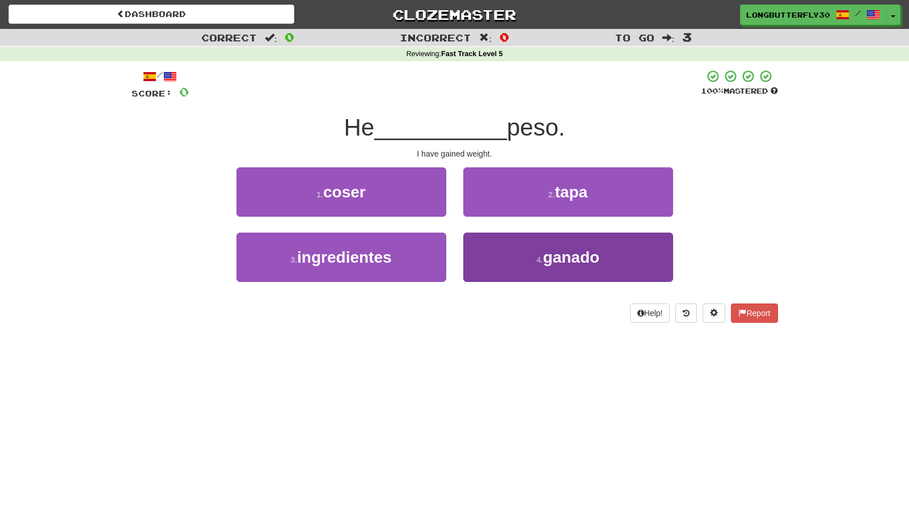
click at [543, 256] on small "4 ." at bounding box center [539, 259] width 7 height 9
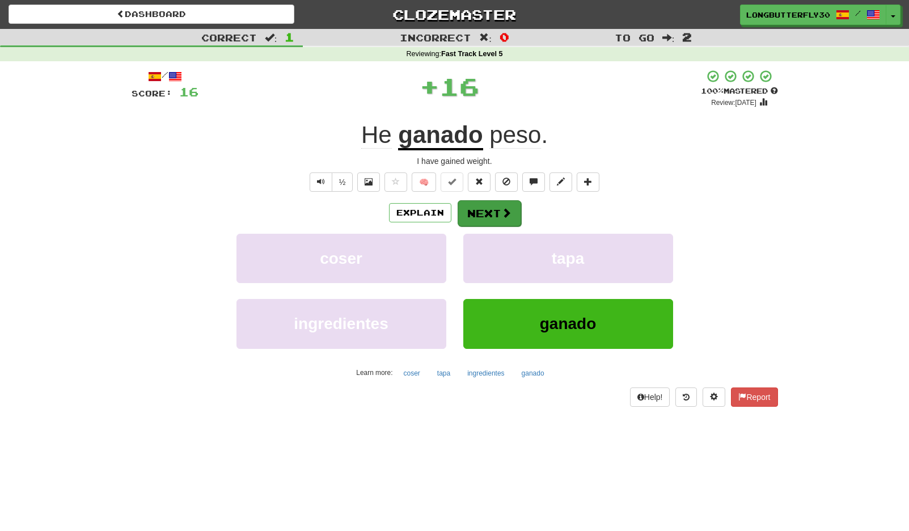
click at [491, 205] on button "Next" at bounding box center [490, 213] width 64 height 26
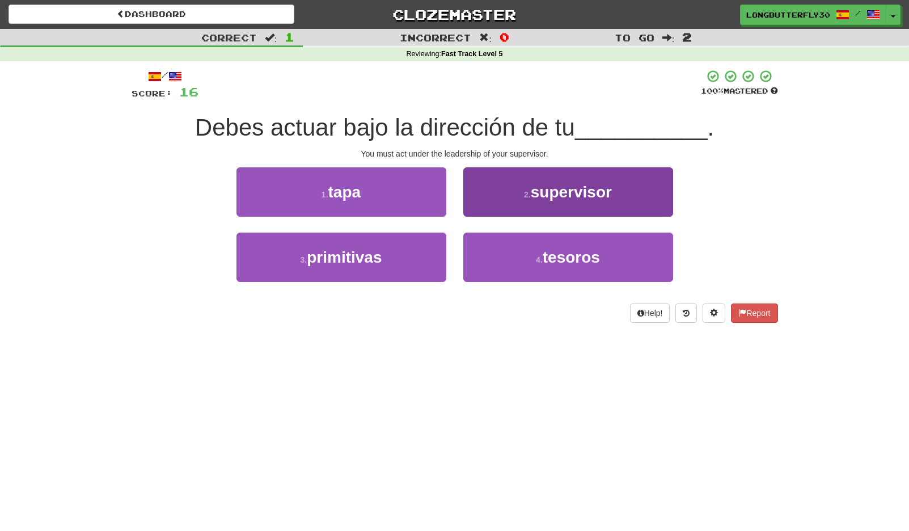
click at [538, 192] on span "supervisor" at bounding box center [571, 192] width 81 height 18
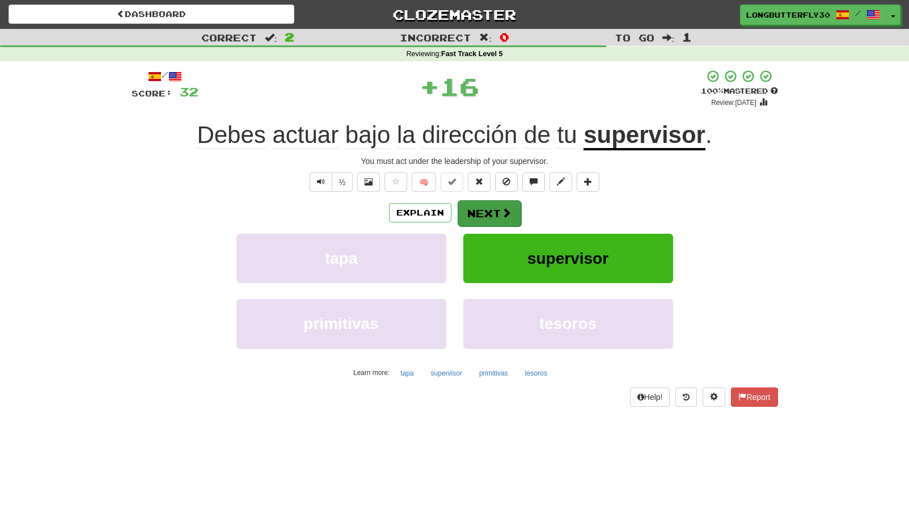
click at [490, 208] on button "Next" at bounding box center [490, 213] width 64 height 26
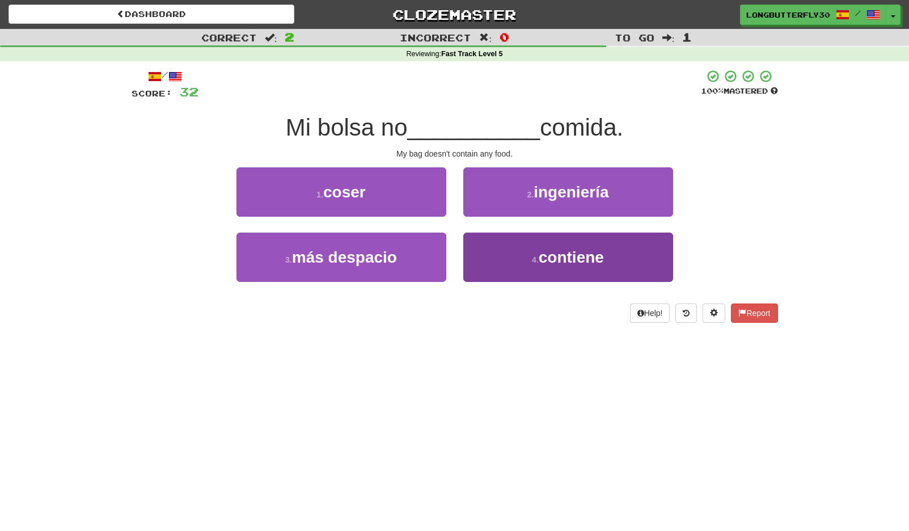
click at [555, 253] on span "contiene" at bounding box center [571, 257] width 65 height 18
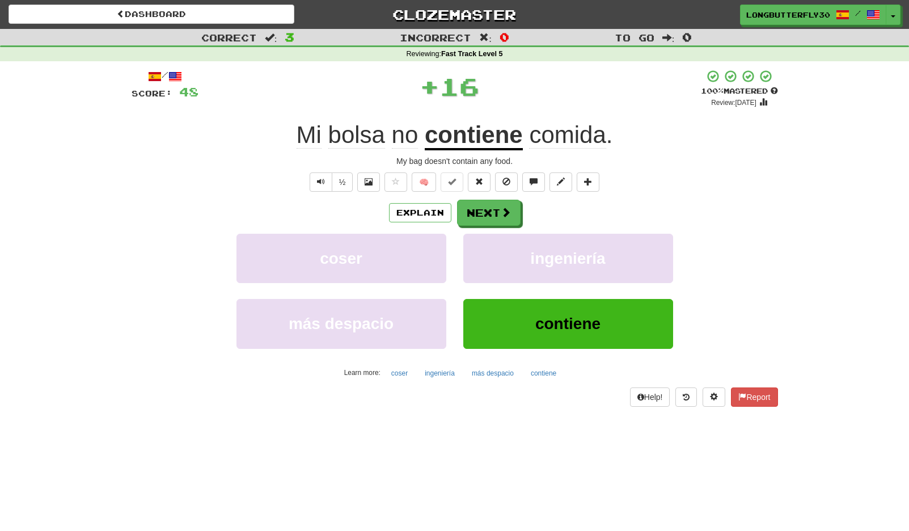
click at [502, 213] on span at bounding box center [506, 212] width 10 height 10
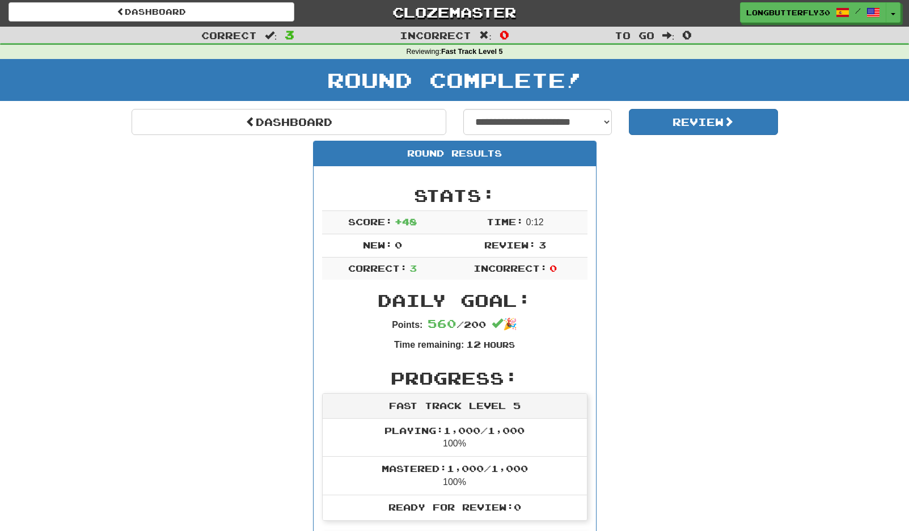
scroll to position [12, 0]
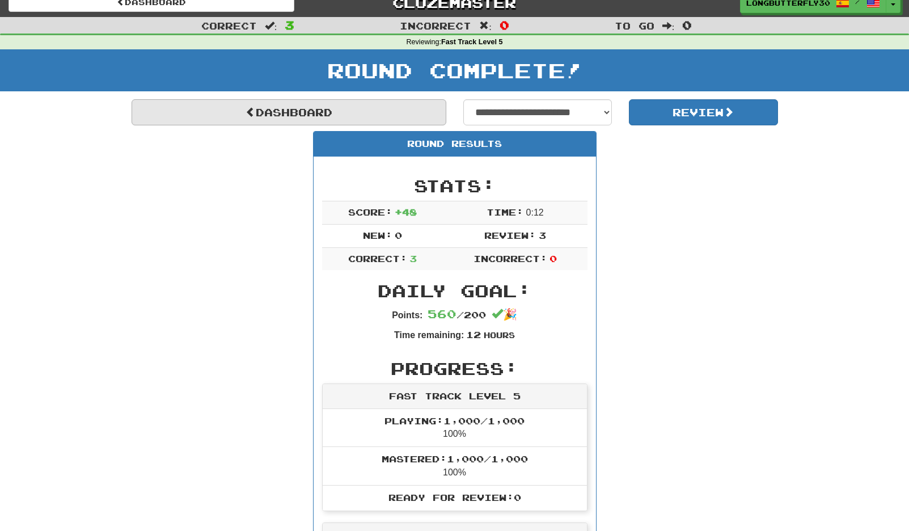
click at [358, 111] on link "Dashboard" at bounding box center [289, 112] width 315 height 26
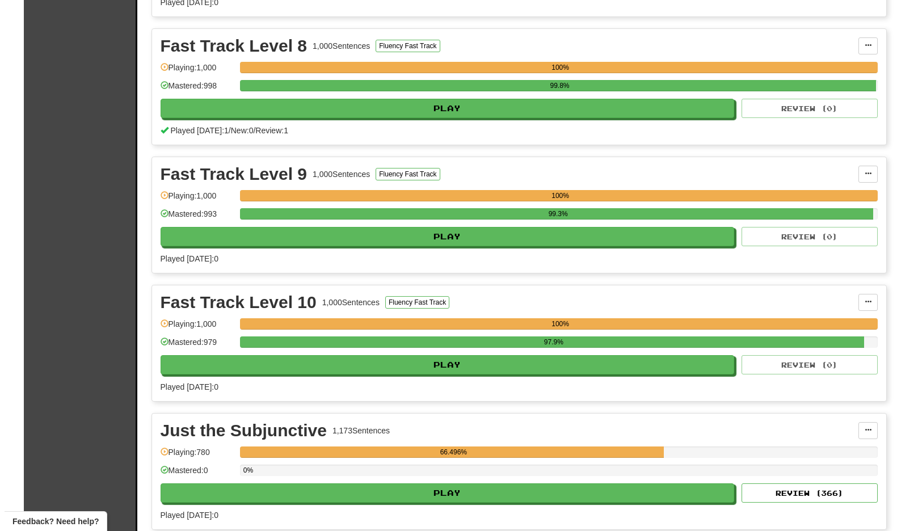
scroll to position [966, 0]
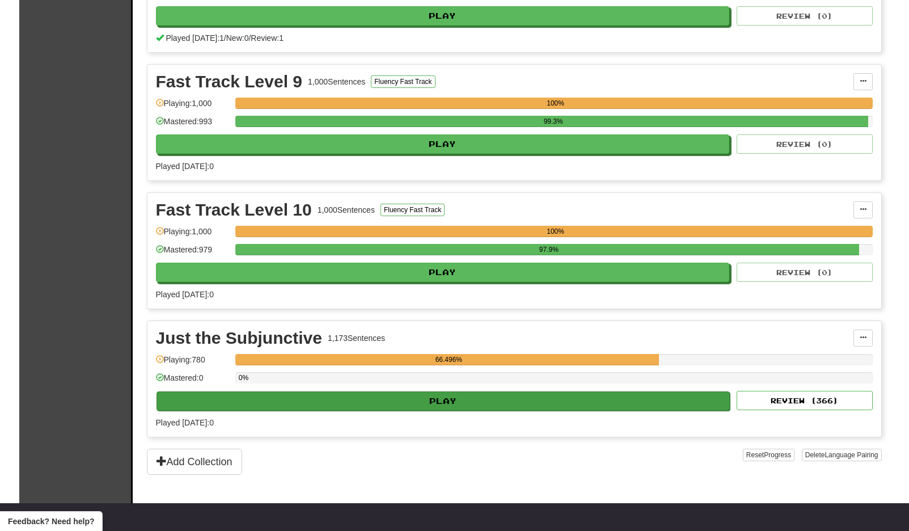
click at [358, 395] on button "Play" at bounding box center [444, 400] width 574 height 19
select select "**"
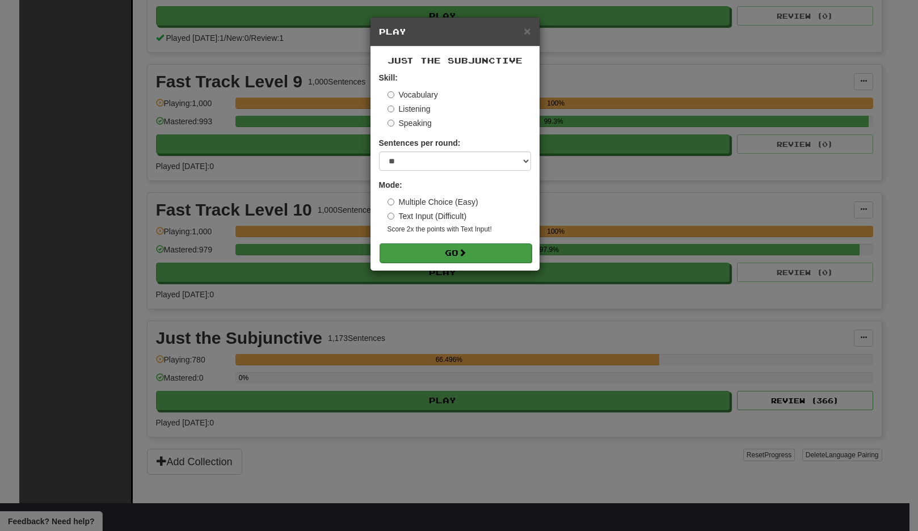
click at [463, 256] on span at bounding box center [462, 252] width 8 height 8
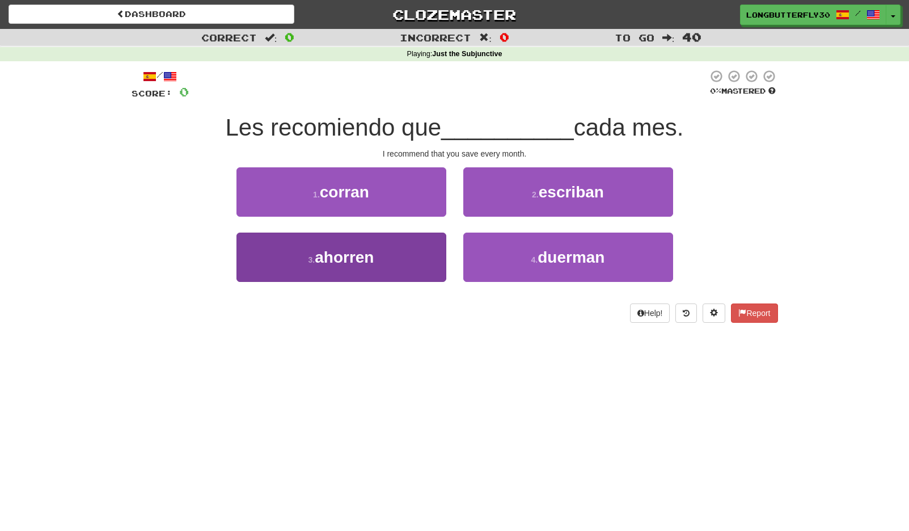
click at [374, 252] on span "ahorren" at bounding box center [344, 257] width 59 height 18
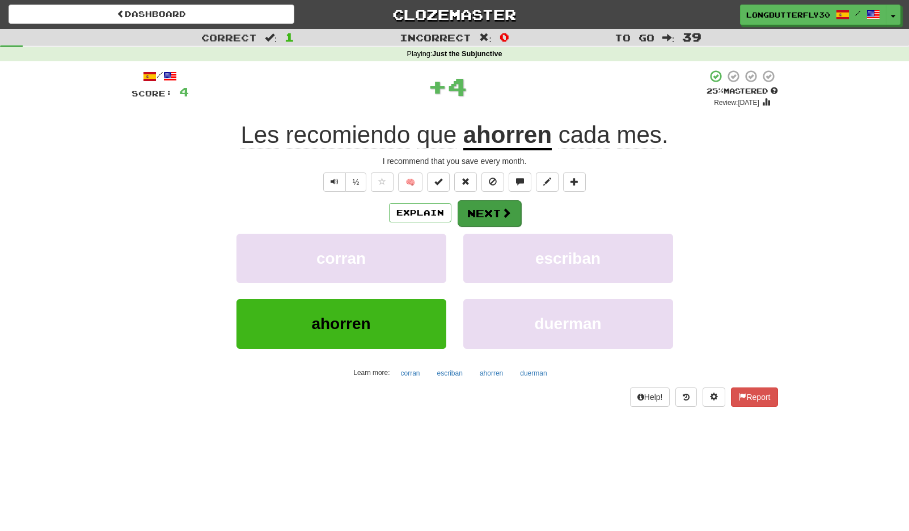
click at [510, 214] on span at bounding box center [506, 213] width 10 height 10
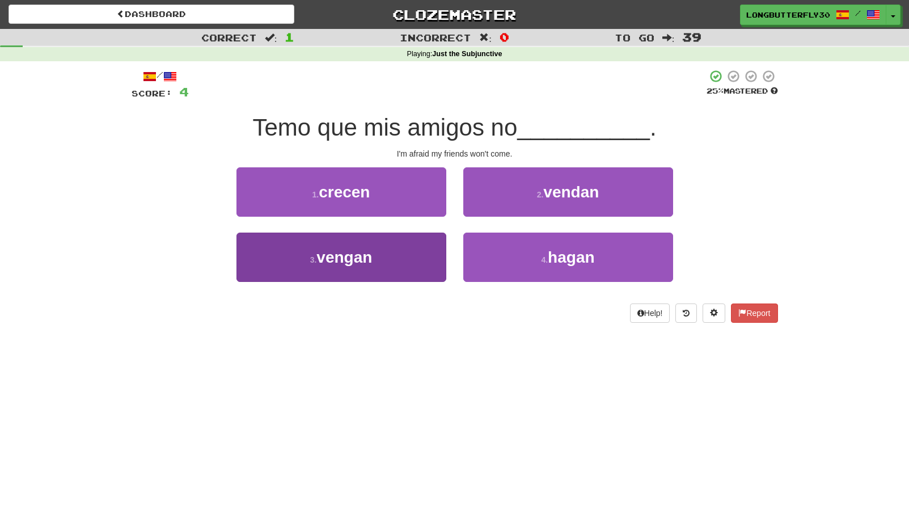
click at [390, 252] on button "3 . vengan" at bounding box center [341, 257] width 210 height 49
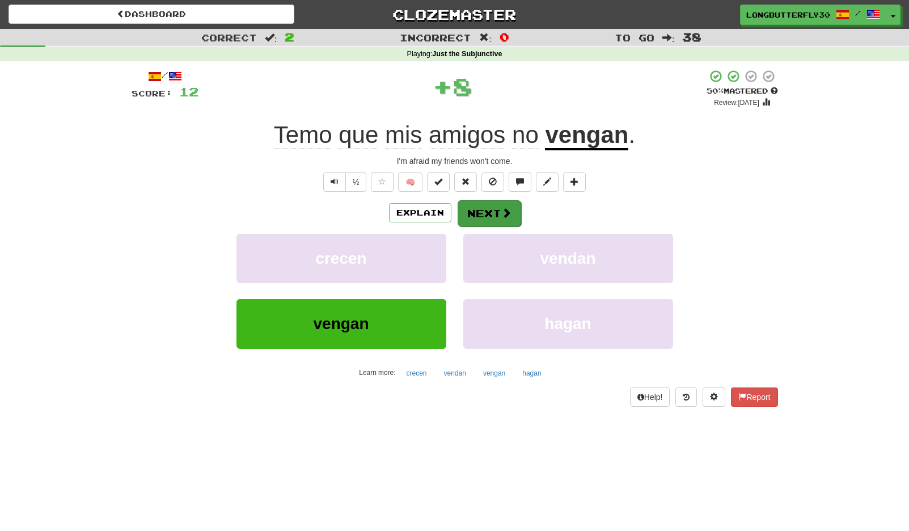
click at [479, 214] on button "Next" at bounding box center [490, 213] width 64 height 26
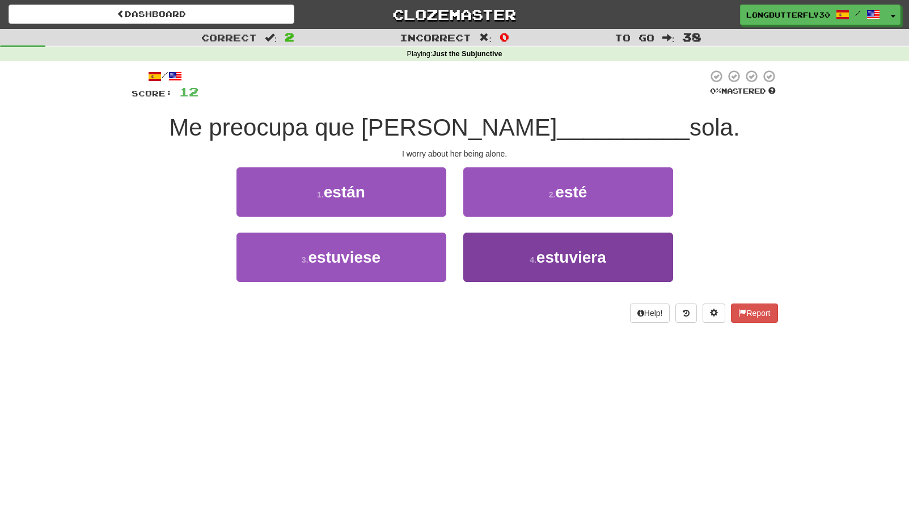
click at [533, 256] on small "4 ." at bounding box center [533, 259] width 7 height 9
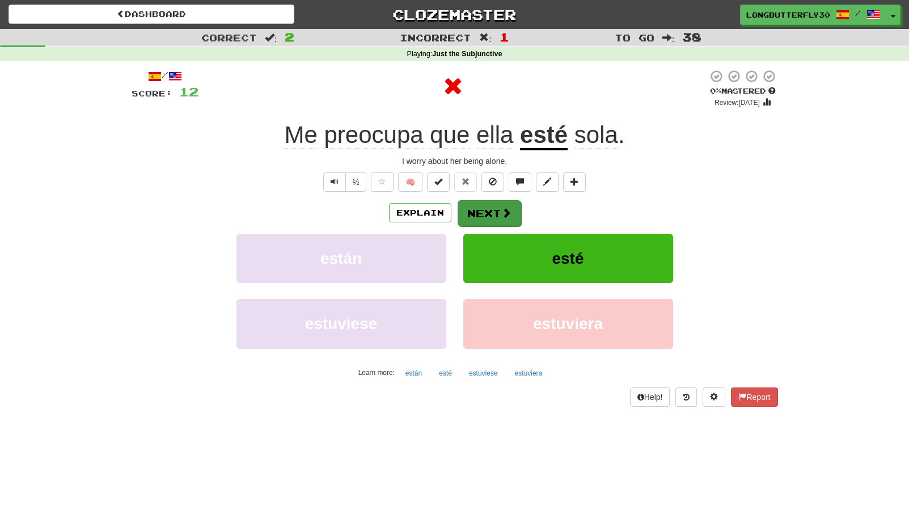
click at [508, 213] on span at bounding box center [506, 213] width 10 height 10
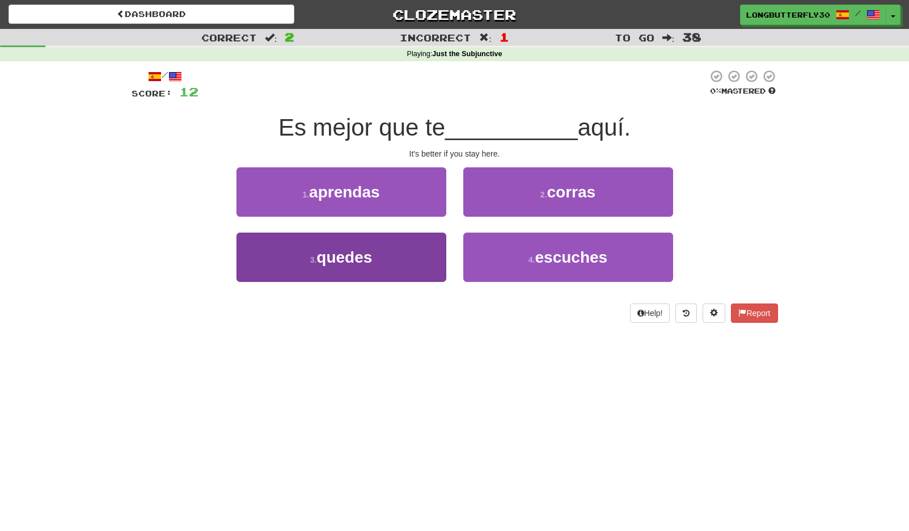
click at [375, 265] on button "3 . quedes" at bounding box center [341, 257] width 210 height 49
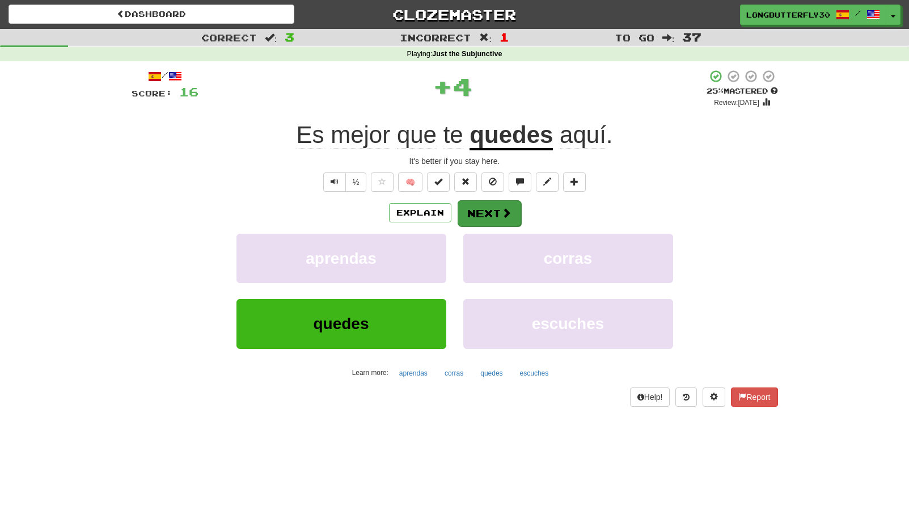
click at [510, 215] on button "Next" at bounding box center [490, 213] width 64 height 26
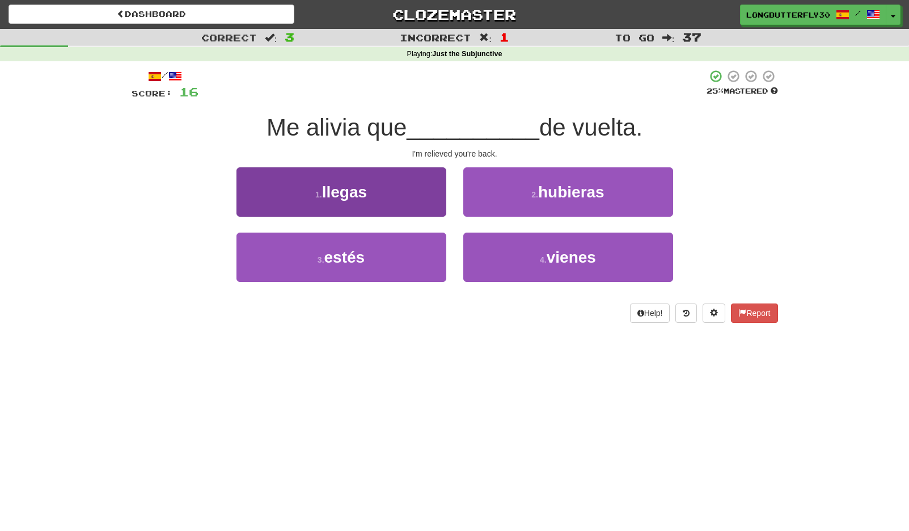
click at [390, 194] on button "1 . llegas" at bounding box center [341, 191] width 210 height 49
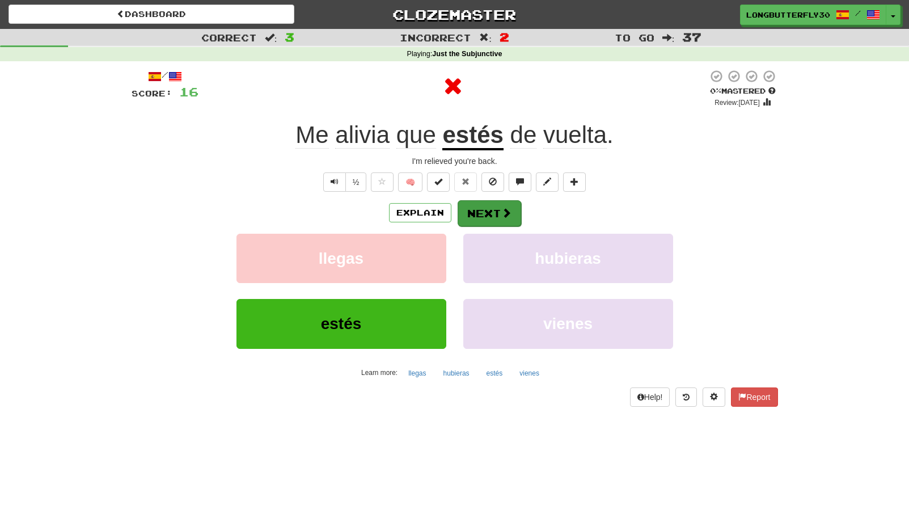
click at [496, 210] on button "Next" at bounding box center [490, 213] width 64 height 26
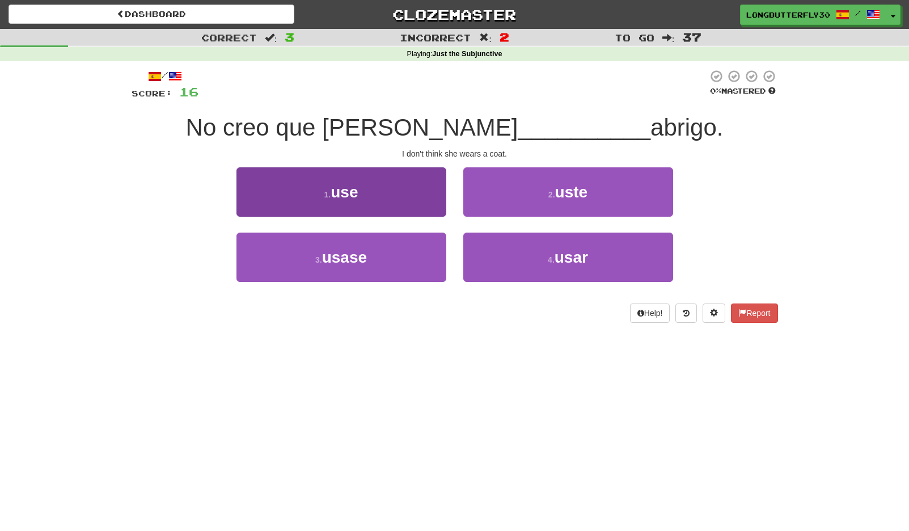
click at [415, 192] on button "1 . use" at bounding box center [341, 191] width 210 height 49
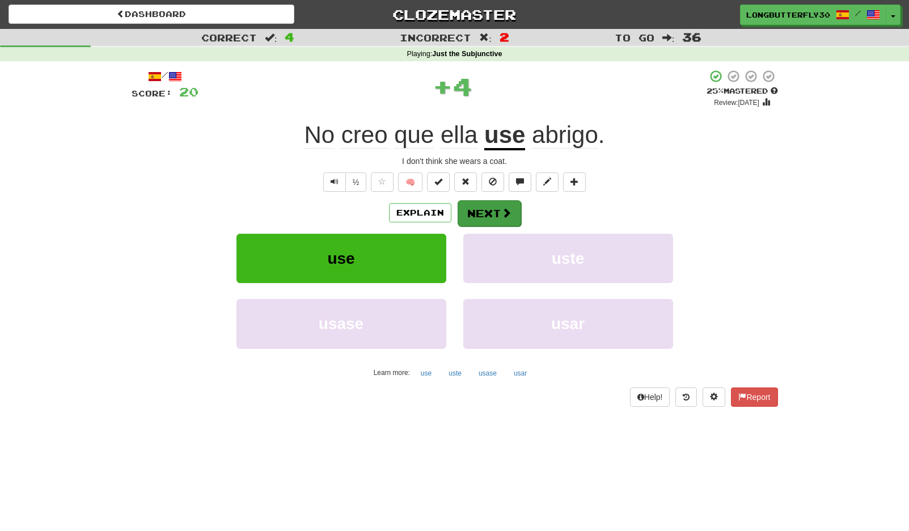
click at [481, 206] on button "Next" at bounding box center [490, 213] width 64 height 26
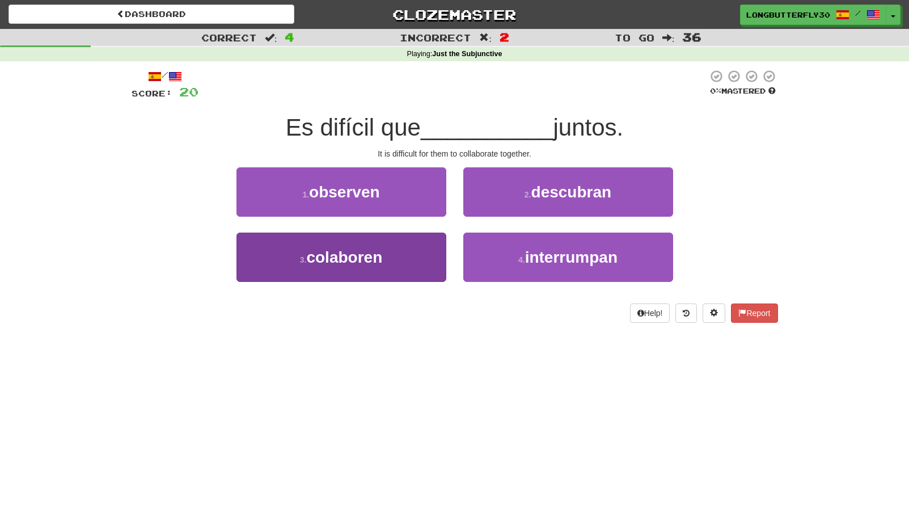
click at [394, 257] on button "3 . colaboren" at bounding box center [341, 257] width 210 height 49
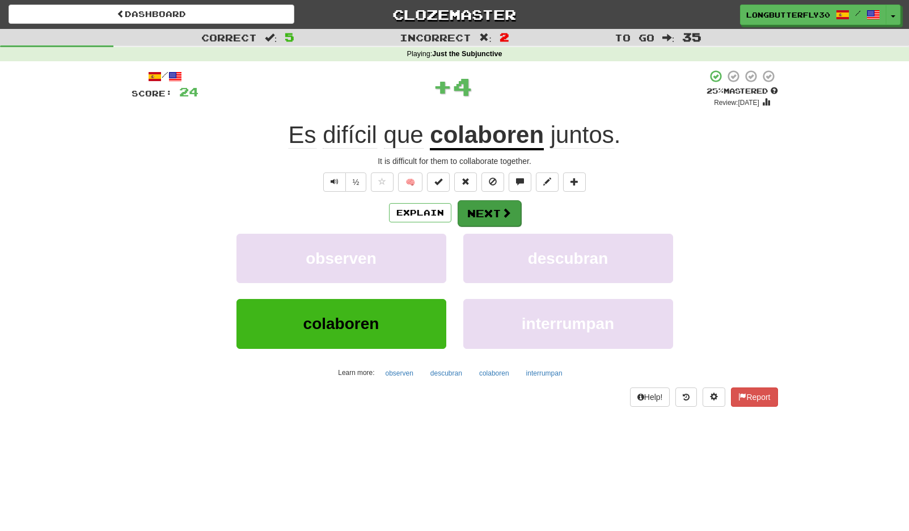
click at [495, 216] on button "Next" at bounding box center [490, 213] width 64 height 26
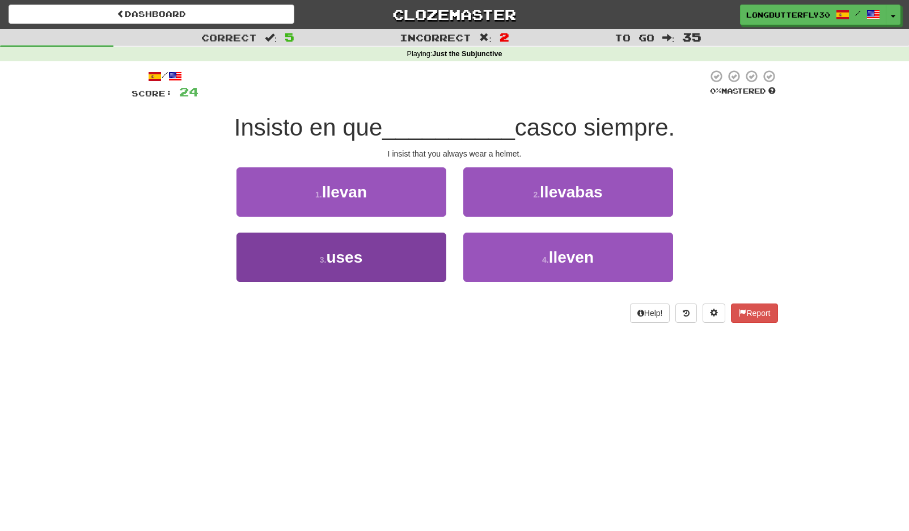
click at [381, 256] on button "3 . uses" at bounding box center [341, 257] width 210 height 49
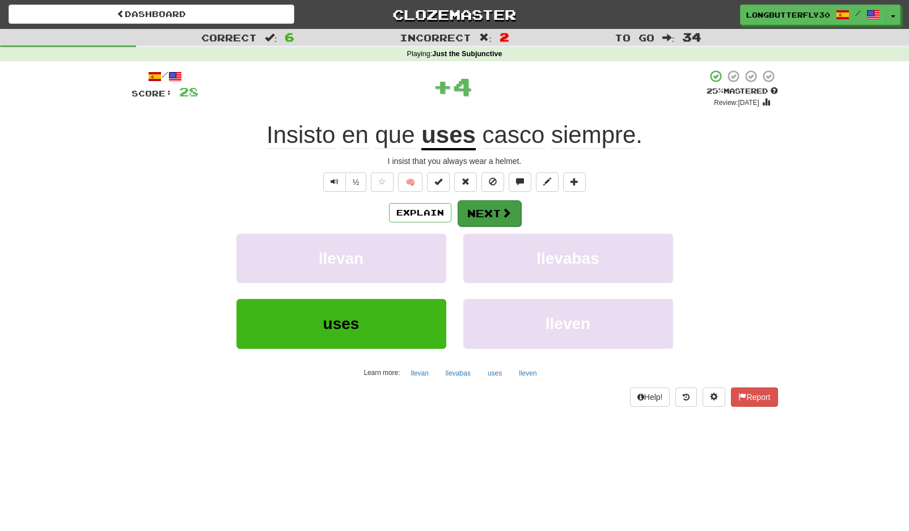
click at [492, 207] on button "Next" at bounding box center [490, 213] width 64 height 26
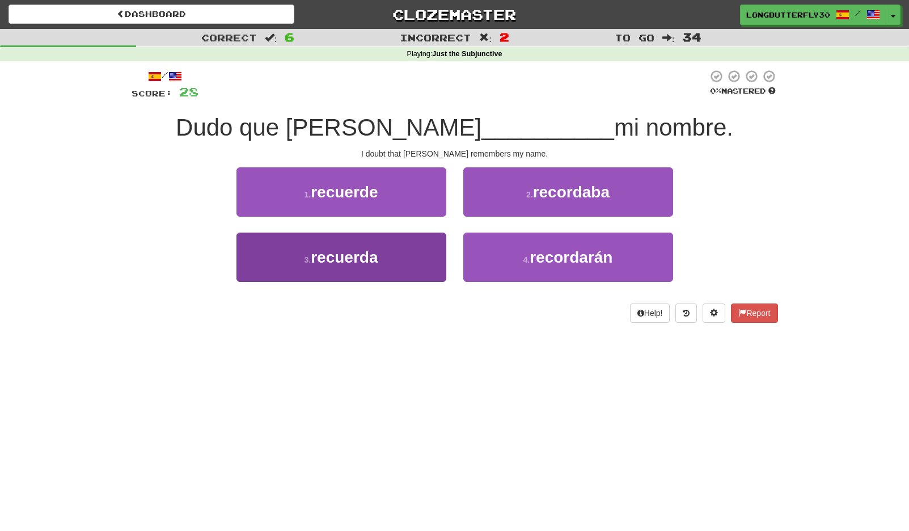
click at [386, 263] on button "3 . recuerda" at bounding box center [341, 257] width 210 height 49
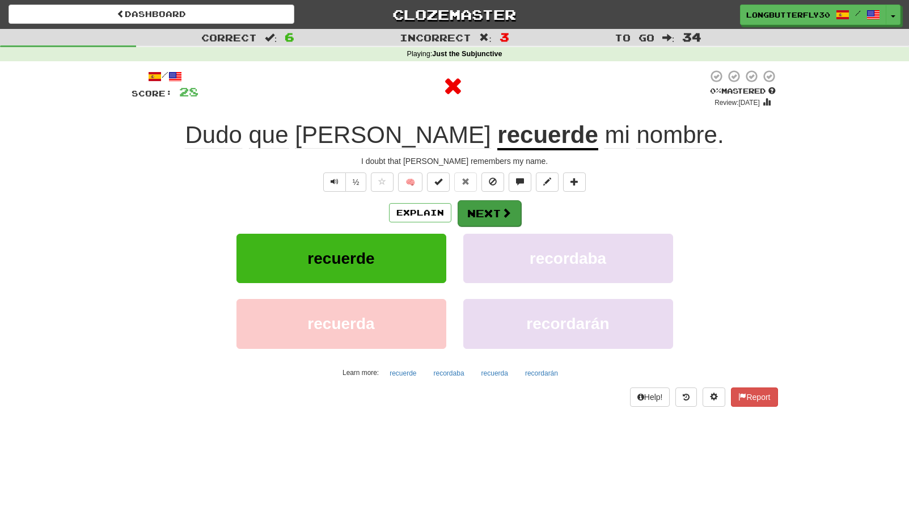
click at [491, 208] on button "Next" at bounding box center [490, 213] width 64 height 26
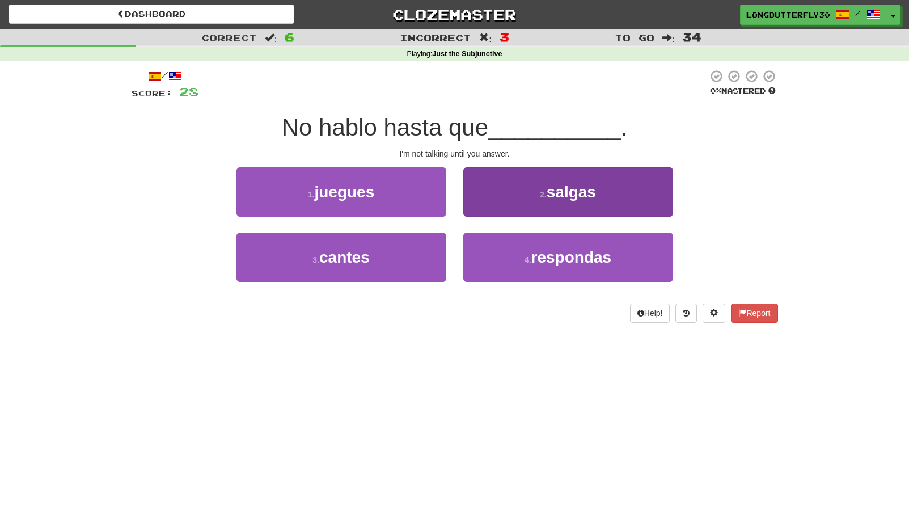
drag, startPoint x: 510, startPoint y: 267, endPoint x: 512, endPoint y: 251, distance: 16.5
click at [511, 262] on button "4 . respondas" at bounding box center [568, 257] width 210 height 49
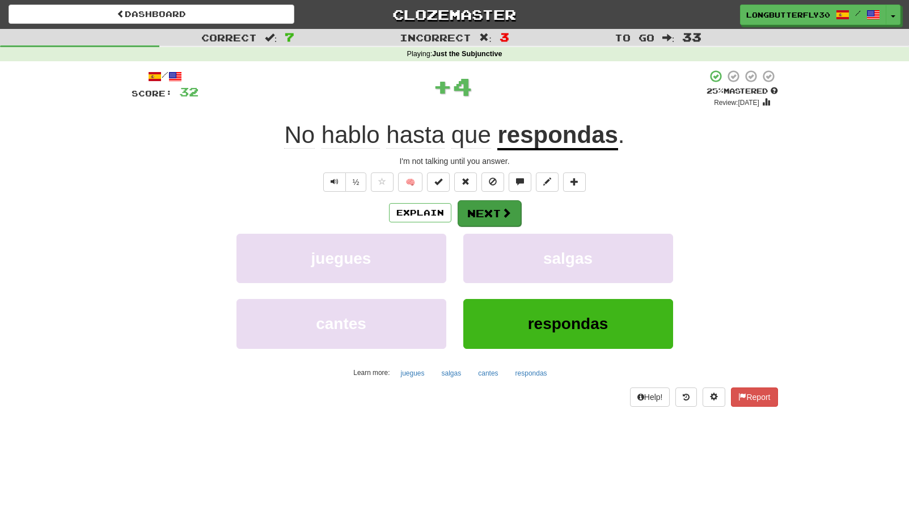
click at [505, 215] on span at bounding box center [506, 213] width 10 height 10
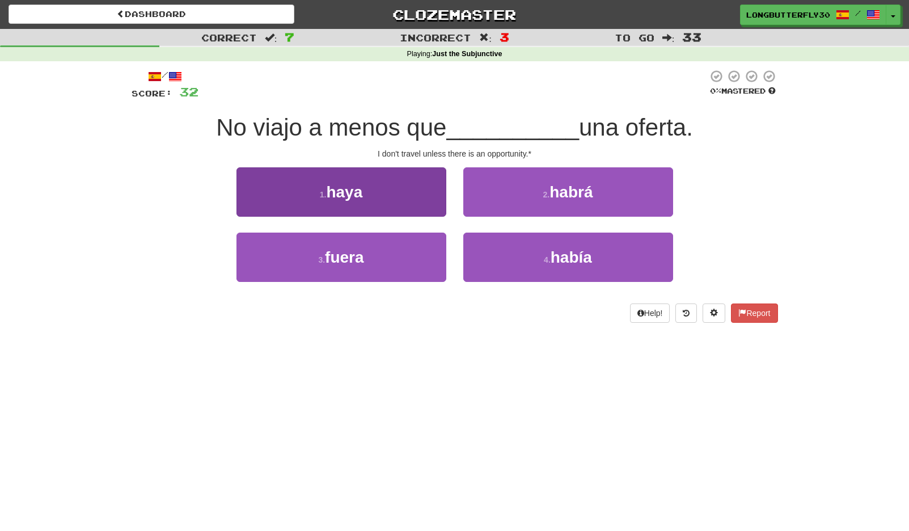
click at [382, 190] on button "1 . haya" at bounding box center [341, 191] width 210 height 49
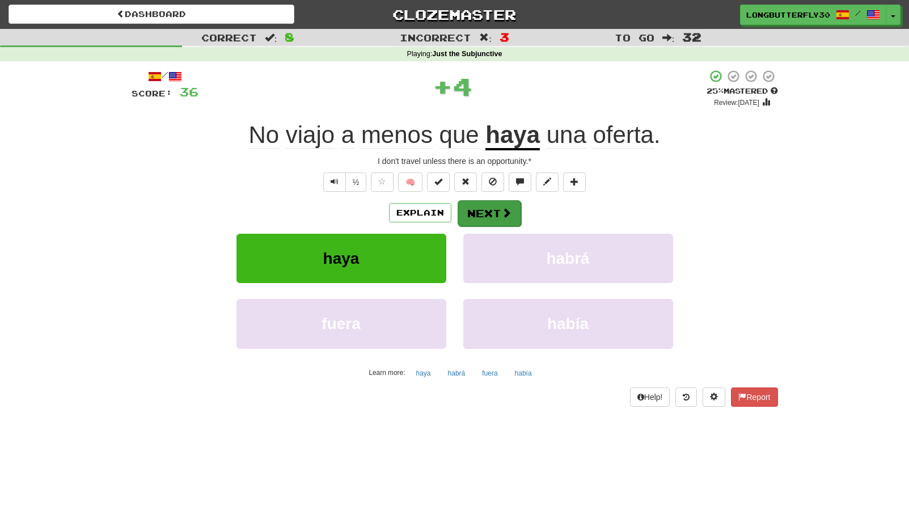
click at [481, 204] on button "Next" at bounding box center [490, 213] width 64 height 26
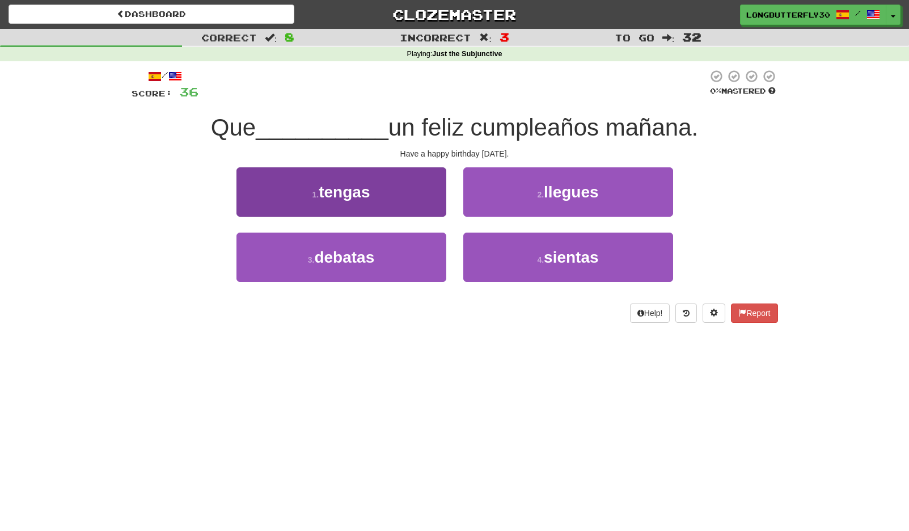
click at [420, 199] on button "1 . tengas" at bounding box center [341, 191] width 210 height 49
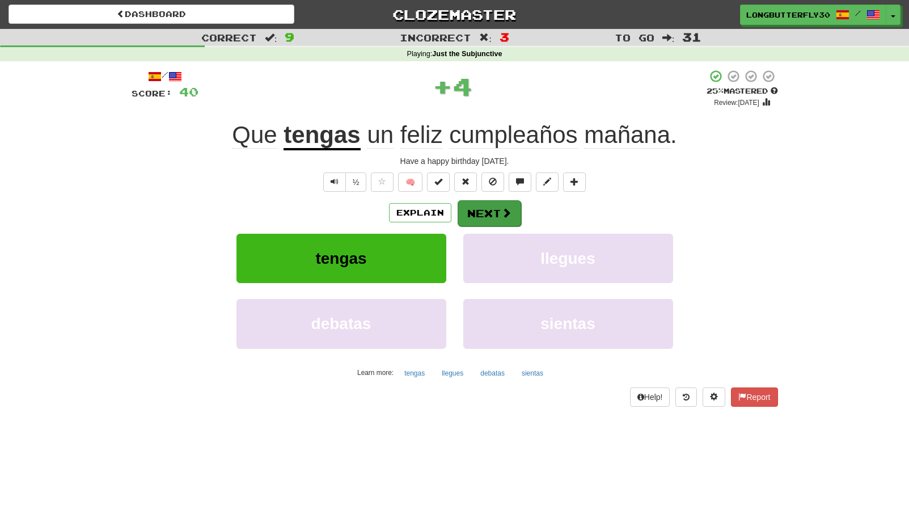
click at [489, 206] on button "Next" at bounding box center [490, 213] width 64 height 26
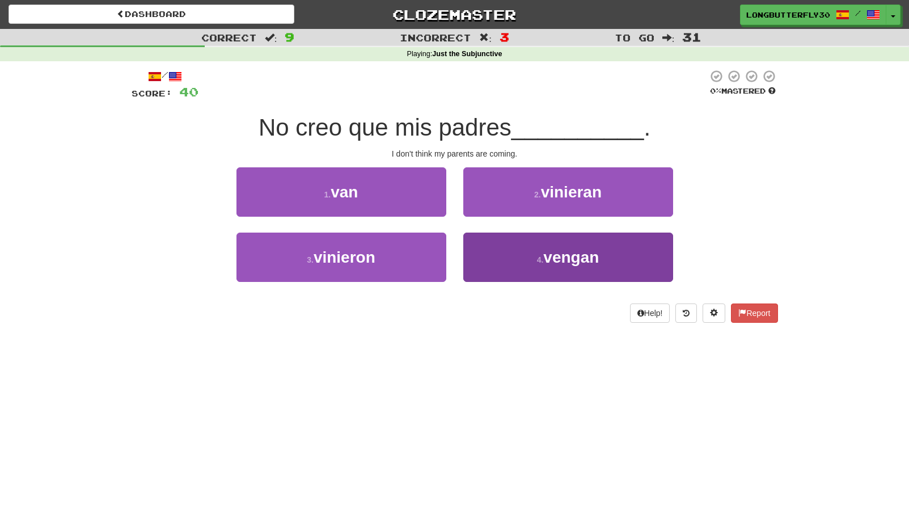
click at [524, 261] on button "4 . vengan" at bounding box center [568, 257] width 210 height 49
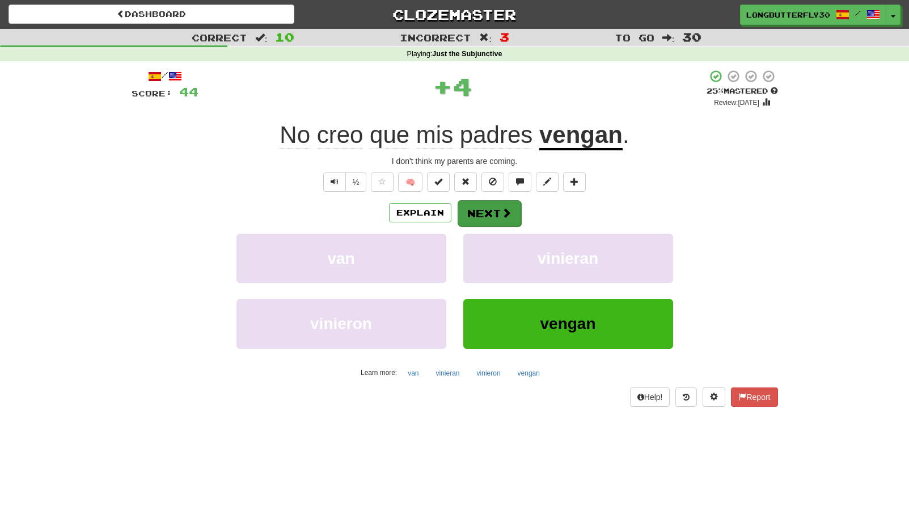
click at [487, 212] on button "Next" at bounding box center [490, 213] width 64 height 26
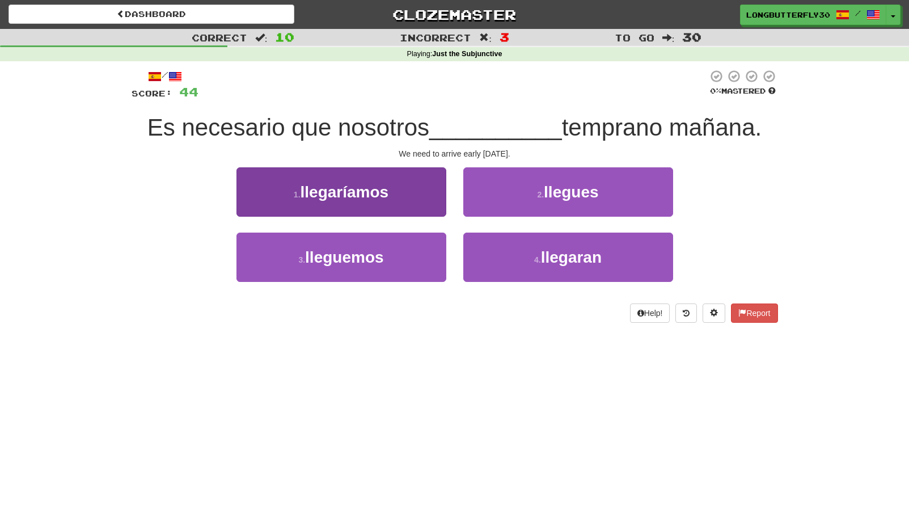
drag, startPoint x: 382, startPoint y: 249, endPoint x: 417, endPoint y: 235, distance: 37.9
click at [382, 249] on span "lleguemos" at bounding box center [344, 257] width 78 height 18
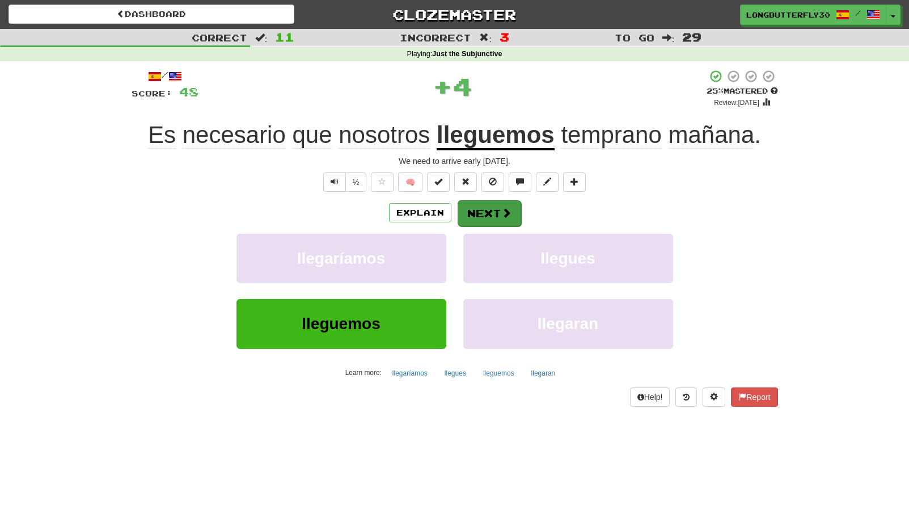
click at [484, 213] on button "Next" at bounding box center [490, 213] width 64 height 26
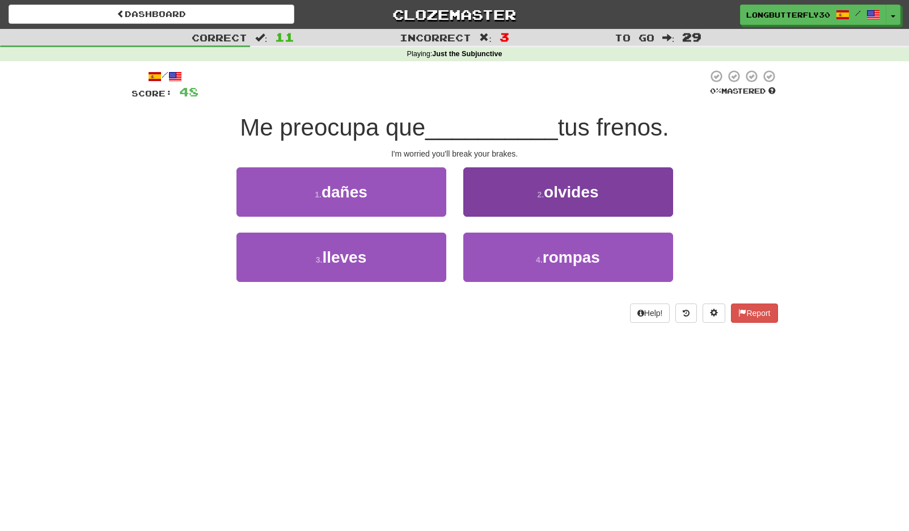
drag, startPoint x: 489, startPoint y: 265, endPoint x: 496, endPoint y: 233, distance: 33.0
click at [491, 260] on button "4 . rompas" at bounding box center [568, 257] width 210 height 49
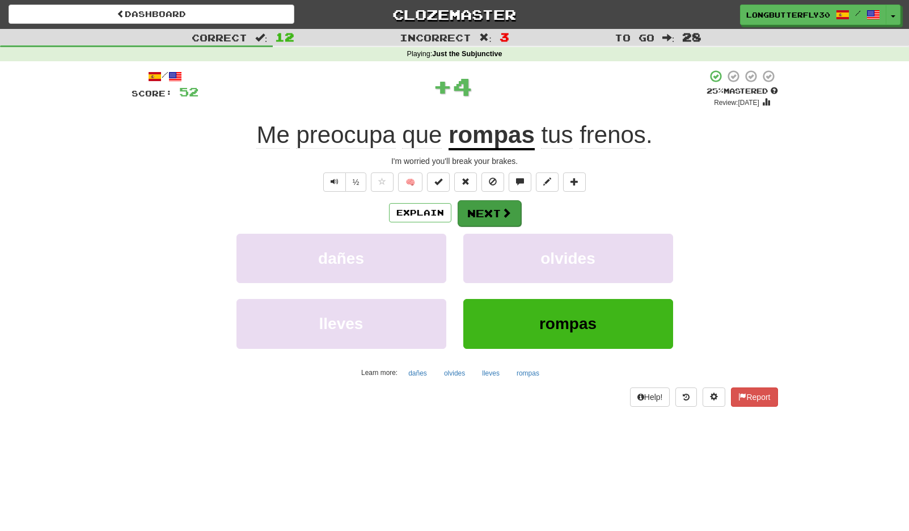
click at [493, 218] on button "Next" at bounding box center [490, 213] width 64 height 26
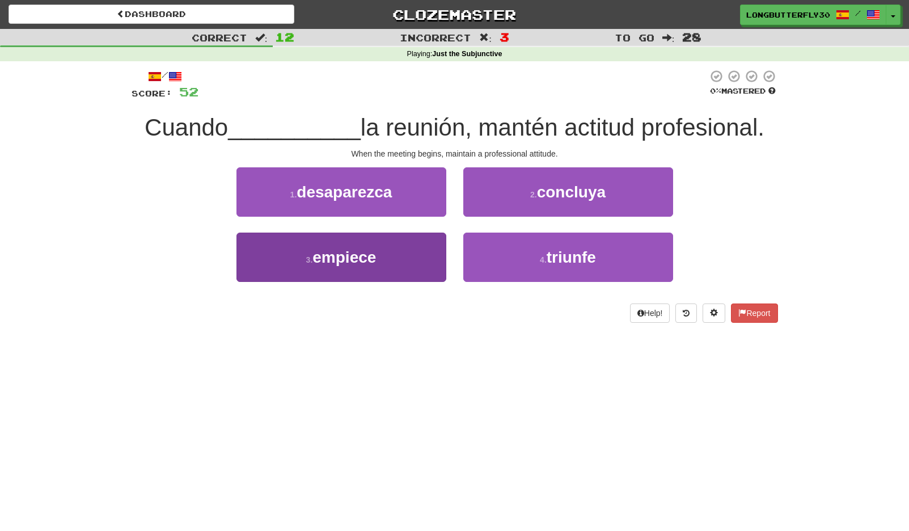
click at [402, 255] on button "3 . empiece" at bounding box center [341, 257] width 210 height 49
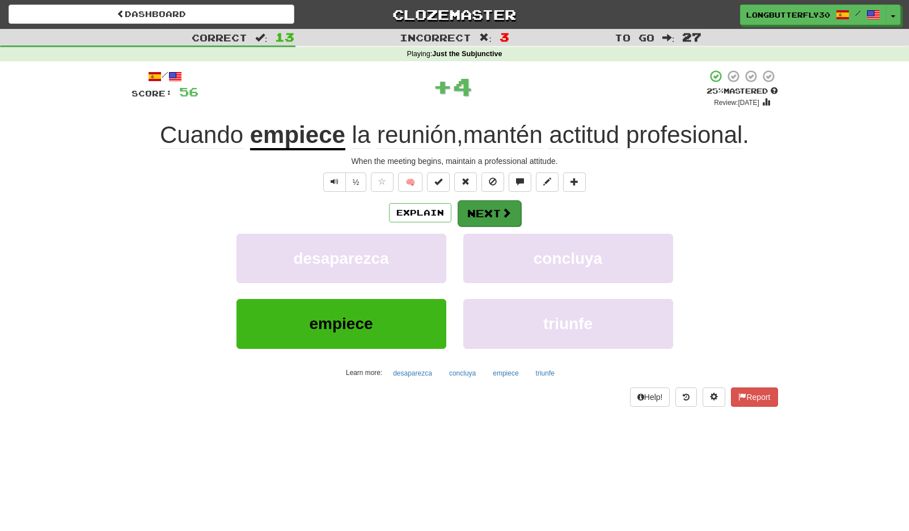
click at [483, 211] on button "Next" at bounding box center [490, 213] width 64 height 26
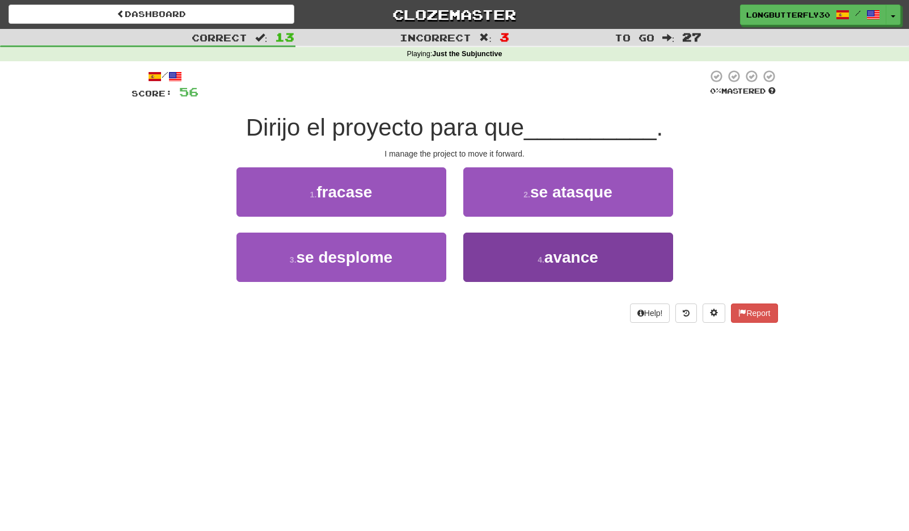
click at [523, 259] on button "4 . avance" at bounding box center [568, 257] width 210 height 49
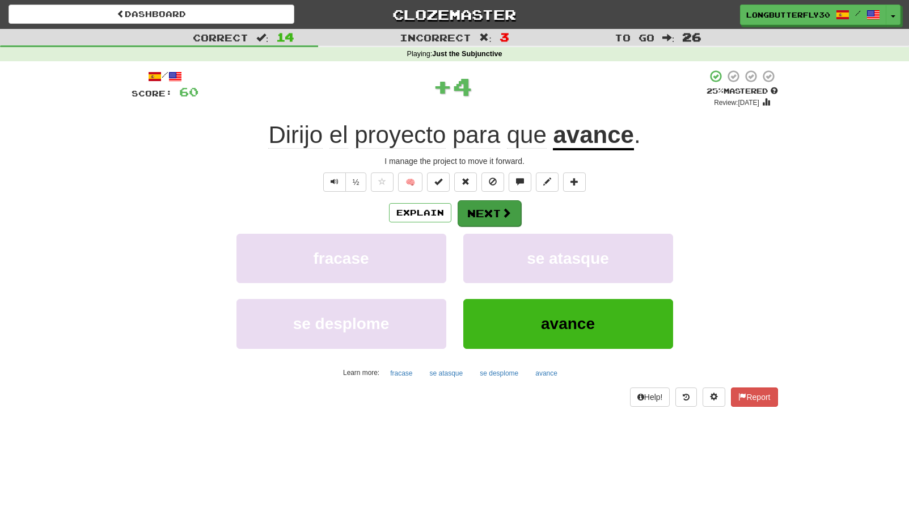
click at [501, 218] on button "Next" at bounding box center [490, 213] width 64 height 26
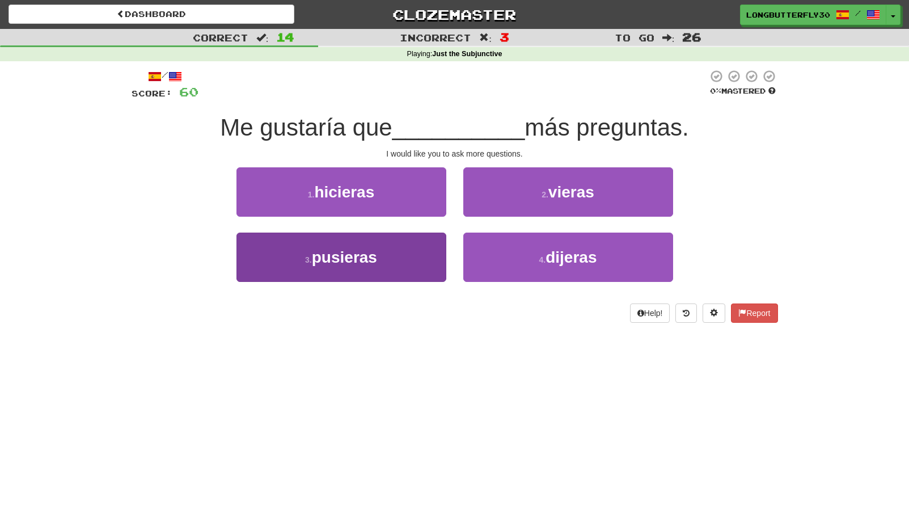
click at [411, 252] on button "3 . pusieras" at bounding box center [341, 257] width 210 height 49
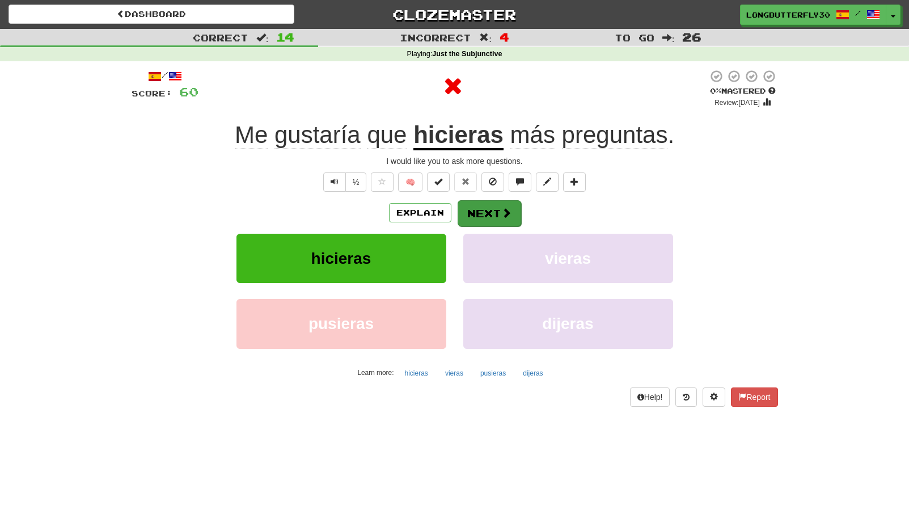
click at [485, 209] on button "Next" at bounding box center [490, 213] width 64 height 26
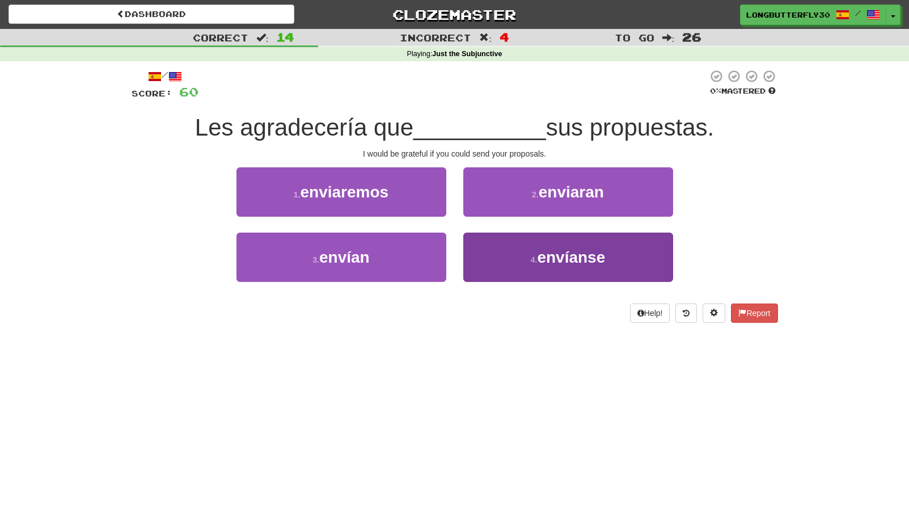
click at [573, 250] on span "envíanse" at bounding box center [571, 257] width 68 height 18
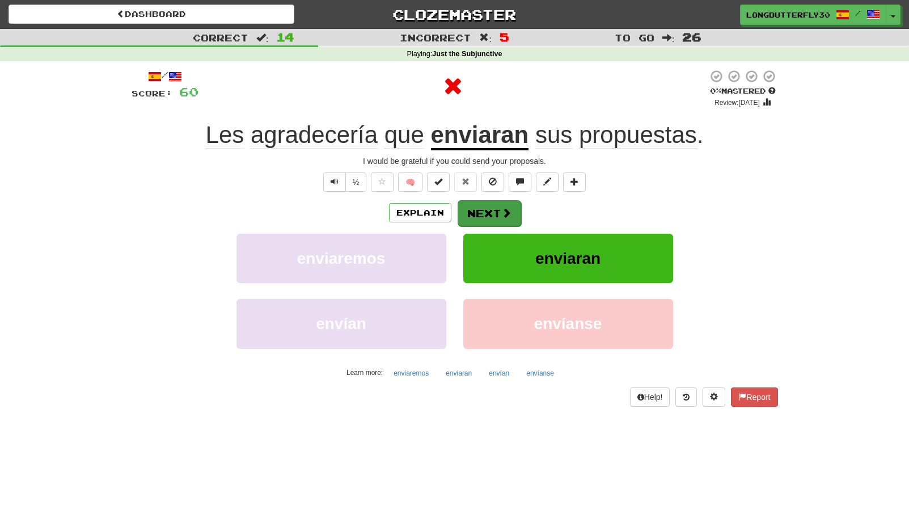
click at [498, 214] on button "Next" at bounding box center [490, 213] width 64 height 26
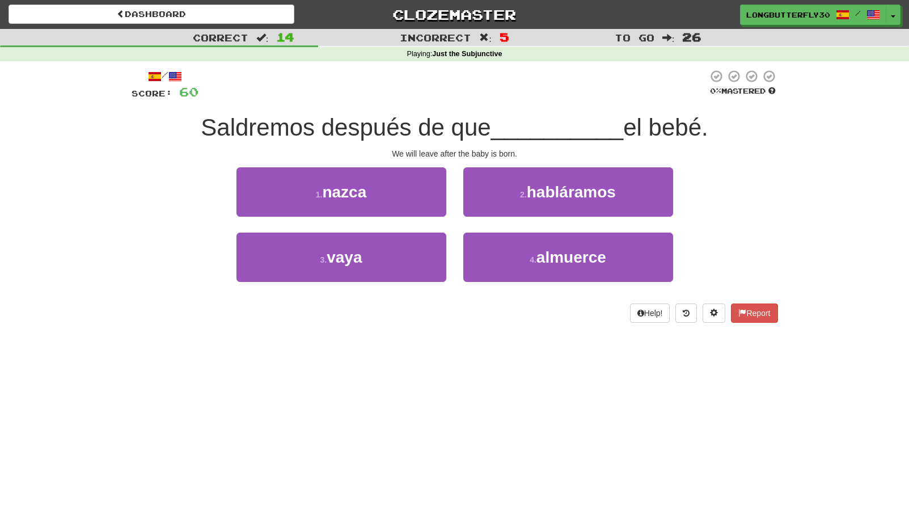
drag, startPoint x: 413, startPoint y: 195, endPoint x: 445, endPoint y: 198, distance: 31.9
click at [413, 194] on button "1 . nazca" at bounding box center [341, 191] width 210 height 49
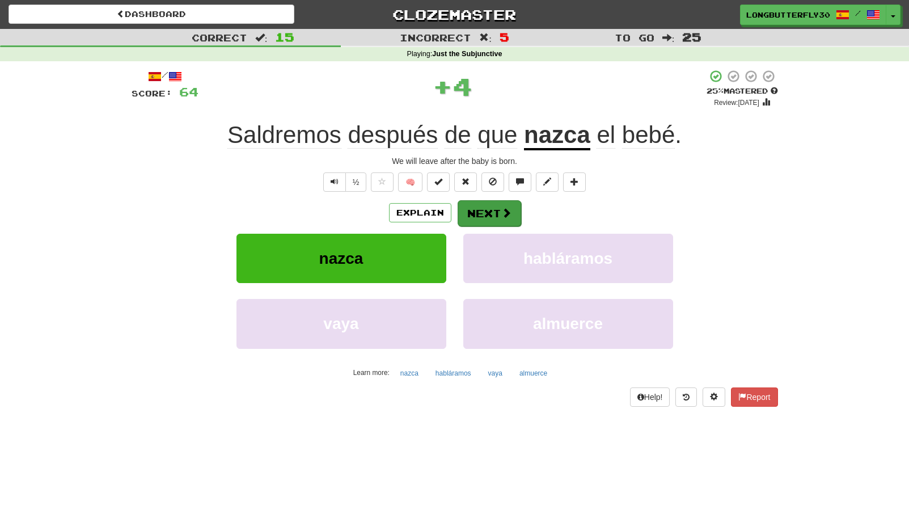
click at [493, 208] on button "Next" at bounding box center [490, 213] width 64 height 26
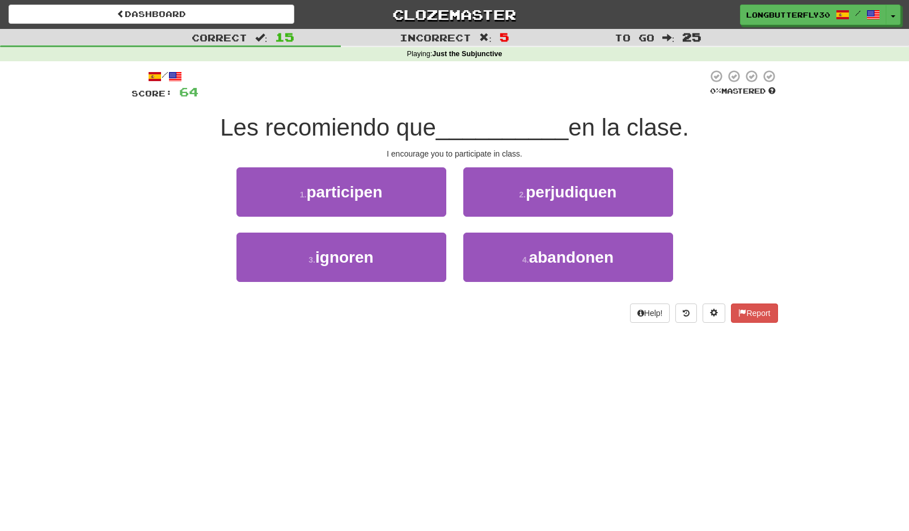
drag, startPoint x: 390, startPoint y: 193, endPoint x: 424, endPoint y: 196, distance: 34.1
click at [390, 193] on button "1 . participen" at bounding box center [341, 191] width 210 height 49
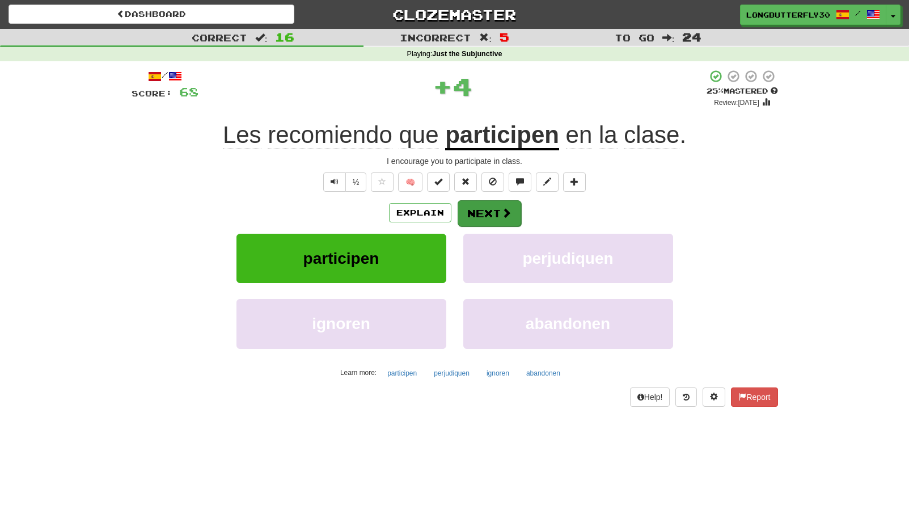
click at [491, 211] on button "Next" at bounding box center [490, 213] width 64 height 26
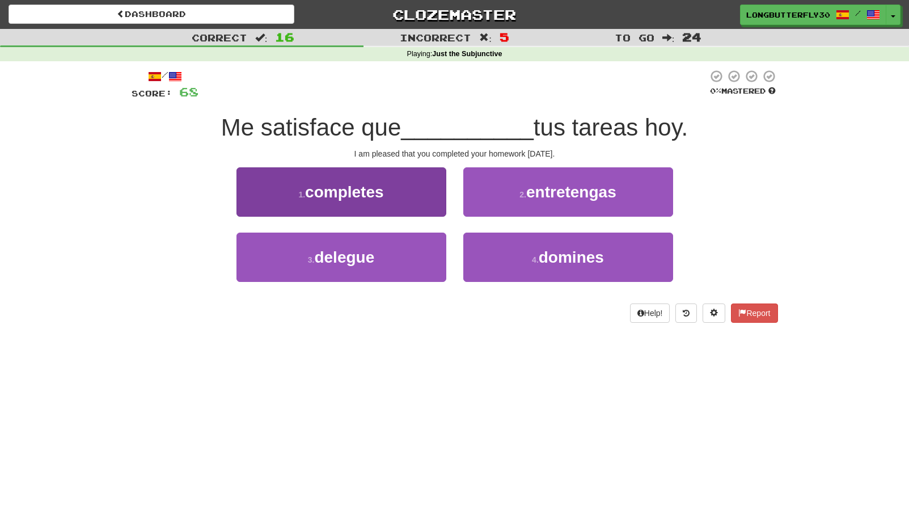
click at [408, 193] on button "1 . completes" at bounding box center [341, 191] width 210 height 49
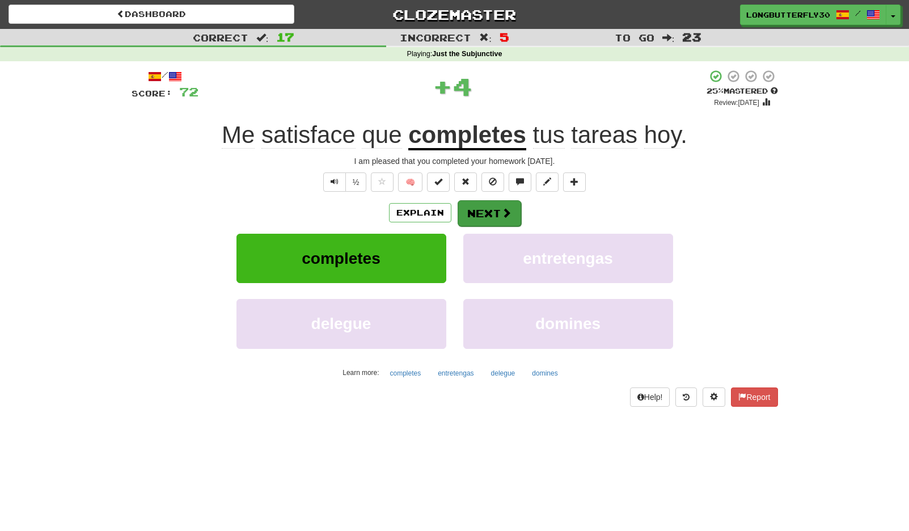
click at [483, 206] on button "Next" at bounding box center [490, 213] width 64 height 26
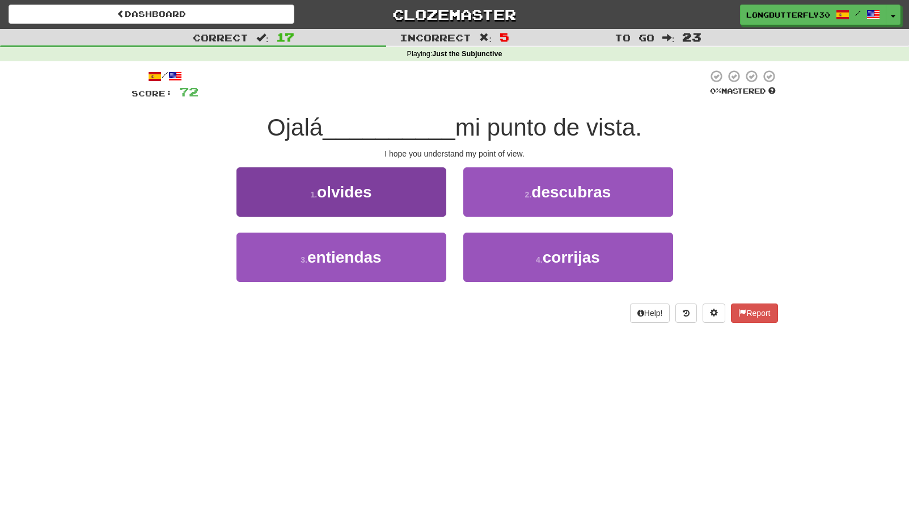
drag, startPoint x: 416, startPoint y: 257, endPoint x: 426, endPoint y: 249, distance: 12.5
click at [416, 257] on button "3 . entiendas" at bounding box center [341, 257] width 210 height 49
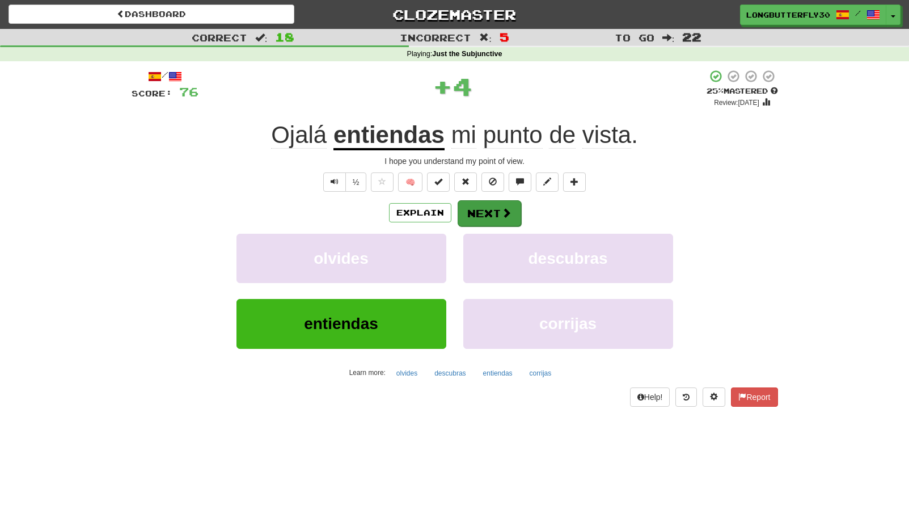
click at [486, 219] on button "Next" at bounding box center [490, 213] width 64 height 26
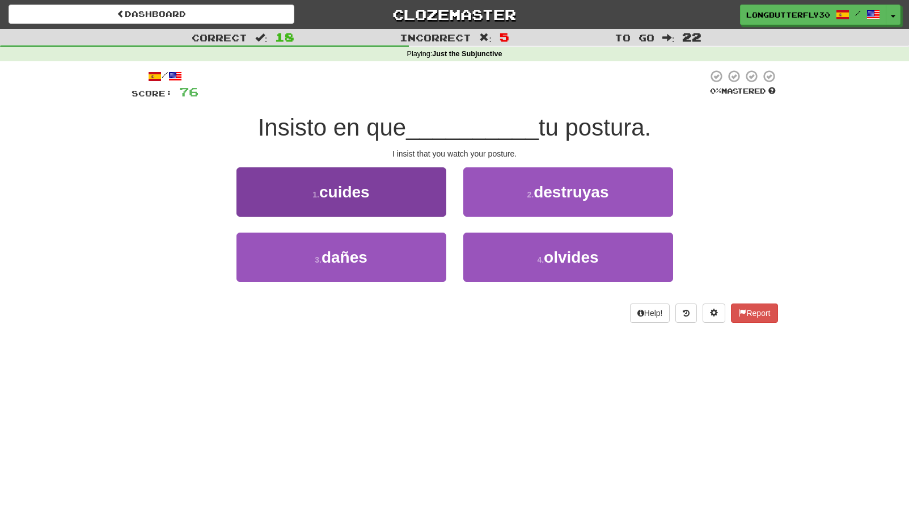
click at [413, 190] on button "1 . cuides" at bounding box center [341, 191] width 210 height 49
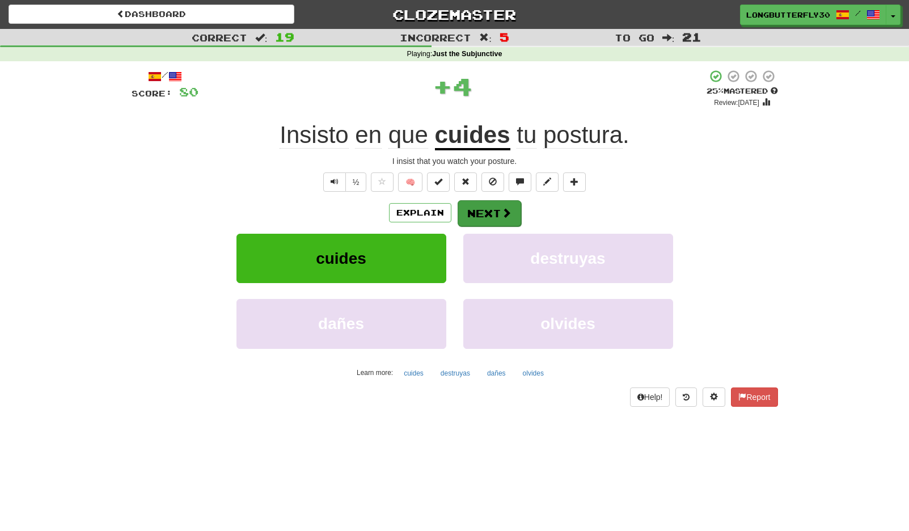
click at [502, 208] on span at bounding box center [506, 213] width 10 height 10
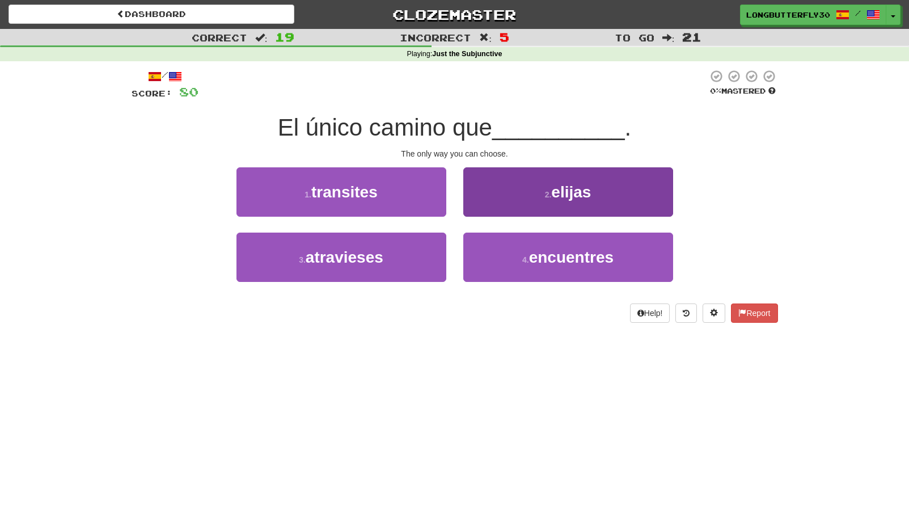
click at [542, 202] on button "2 . elijas" at bounding box center [568, 191] width 210 height 49
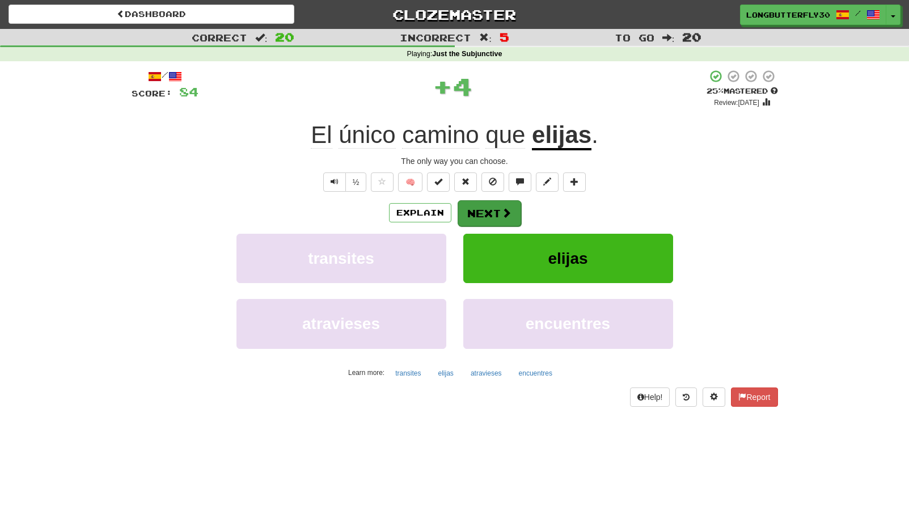
click at [509, 209] on span at bounding box center [506, 213] width 10 height 10
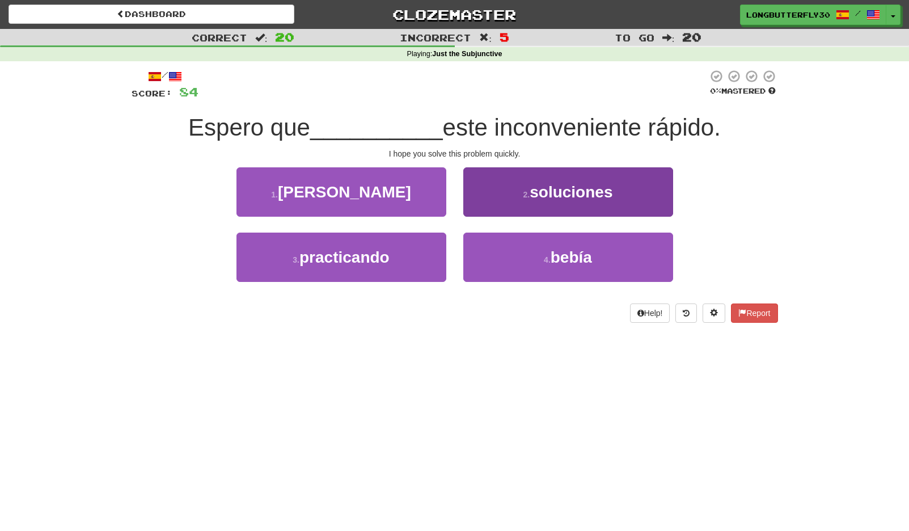
click at [530, 191] on small "2 ." at bounding box center [526, 194] width 7 height 9
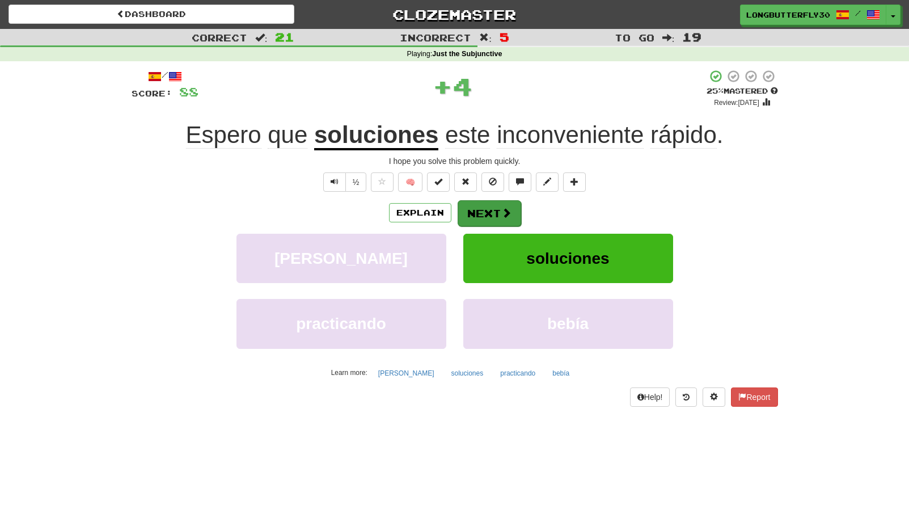
click at [485, 212] on button "Next" at bounding box center [490, 213] width 64 height 26
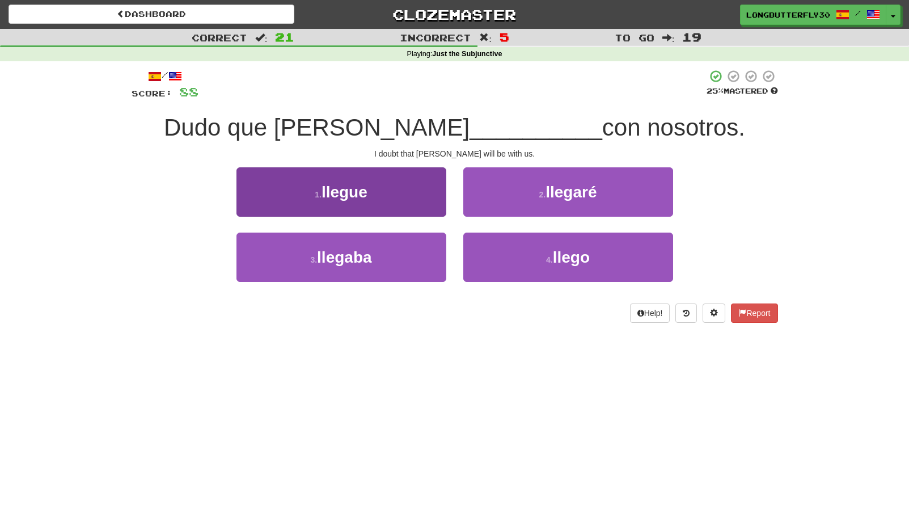
click at [366, 198] on span "llegue" at bounding box center [345, 192] width 46 height 18
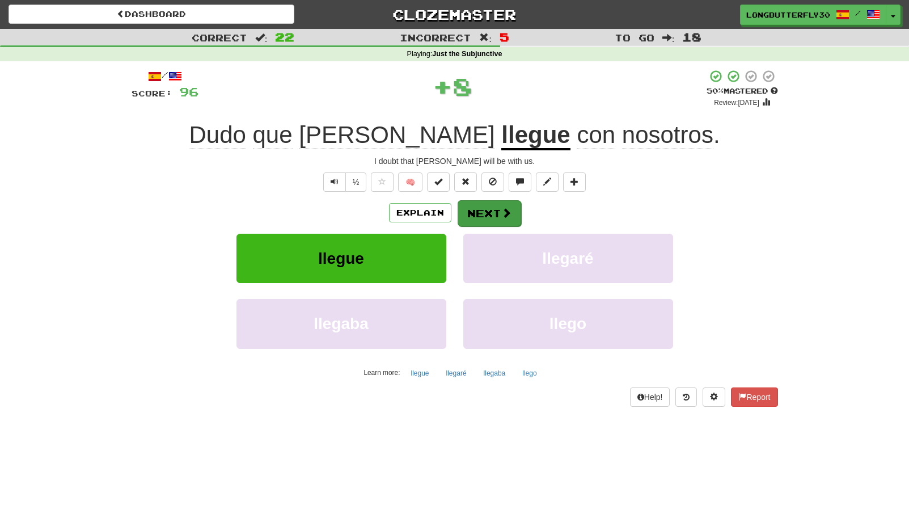
click at [466, 209] on button "Next" at bounding box center [490, 213] width 64 height 26
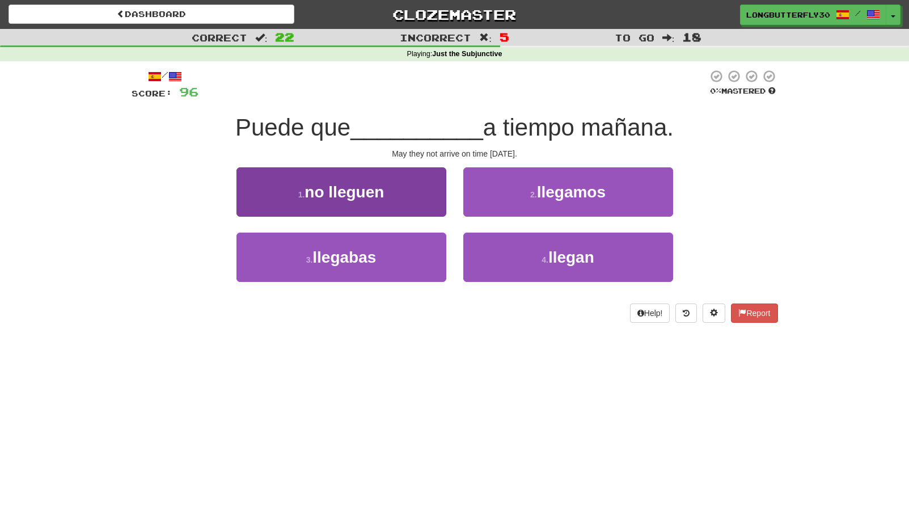
click at [402, 196] on button "1 . no lleguen" at bounding box center [341, 191] width 210 height 49
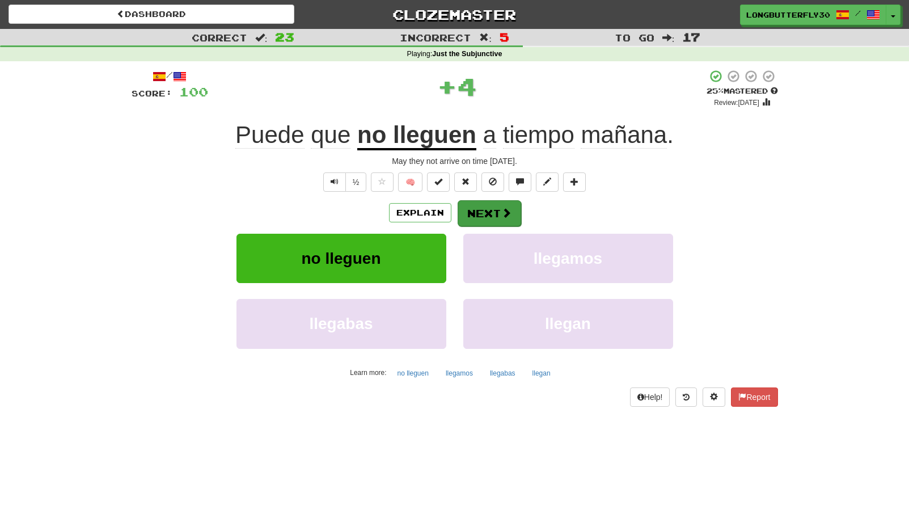
click at [481, 206] on button "Next" at bounding box center [490, 213] width 64 height 26
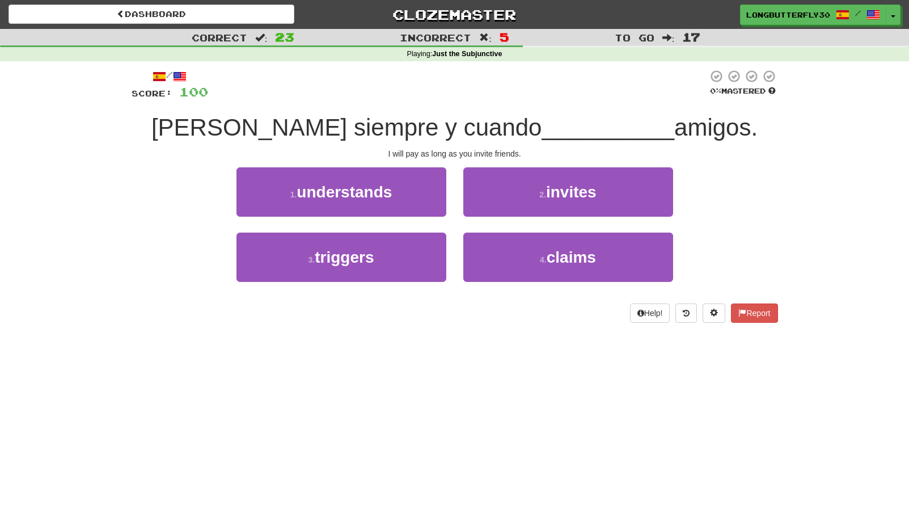
click at [535, 195] on button "2 . invites" at bounding box center [568, 191] width 210 height 49
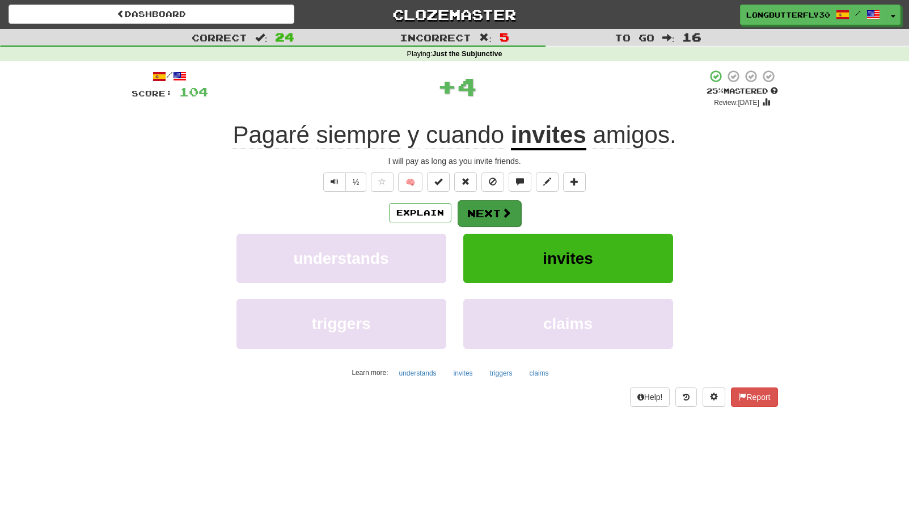
click at [482, 215] on button "Next" at bounding box center [490, 213] width 64 height 26
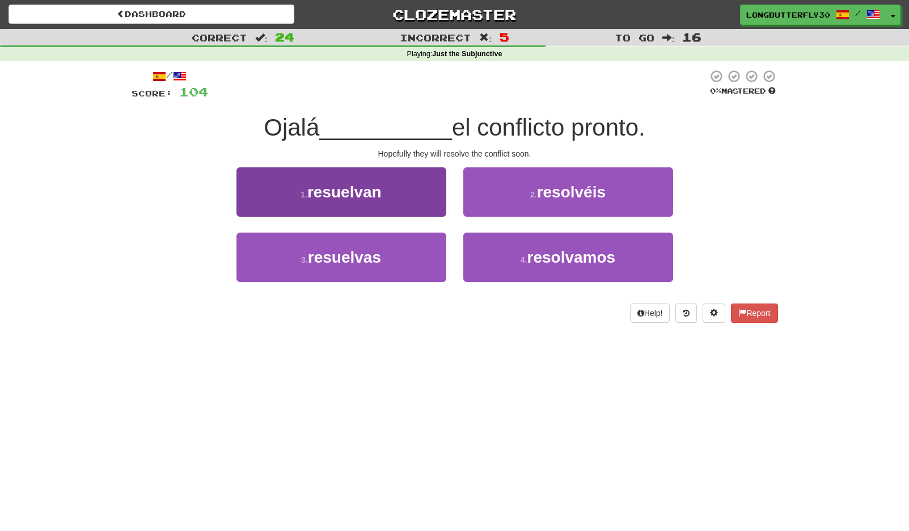
click at [405, 198] on button "1 . resuelvan" at bounding box center [341, 191] width 210 height 49
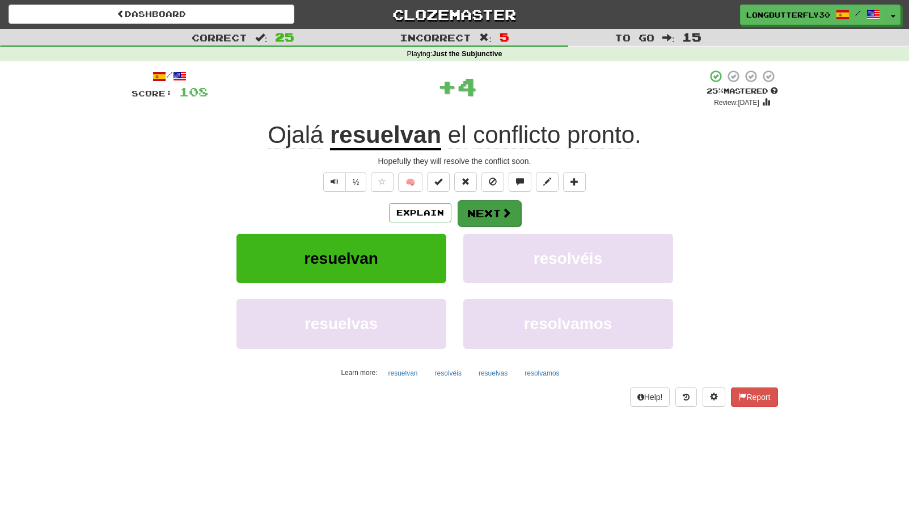
click at [502, 208] on span at bounding box center [506, 213] width 10 height 10
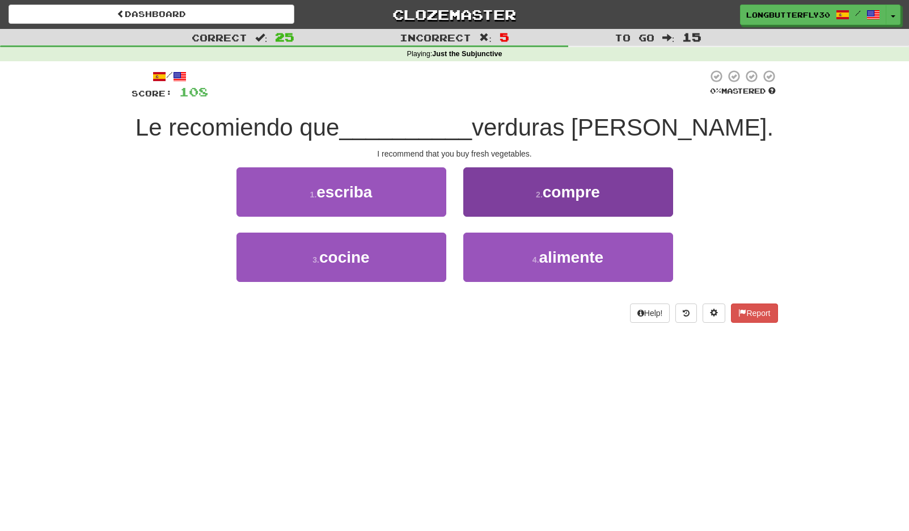
click at [557, 193] on span "compre" at bounding box center [571, 192] width 57 height 18
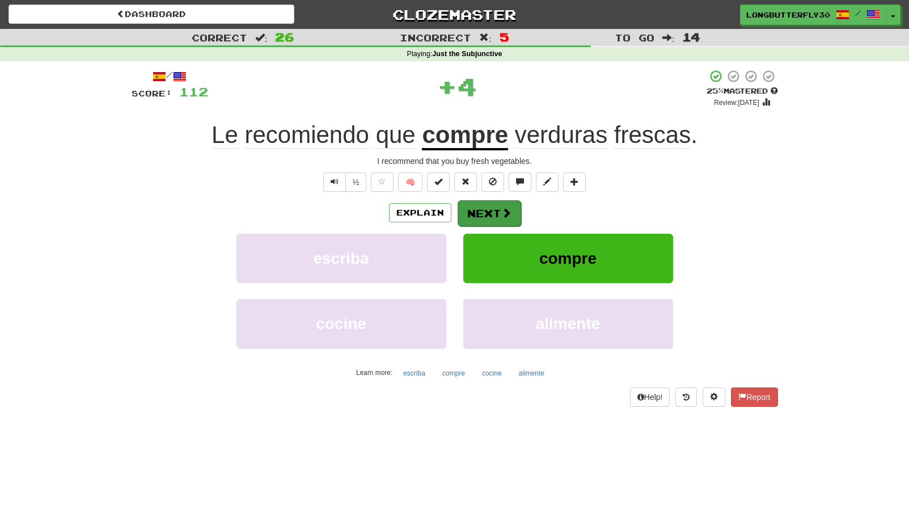
click at [502, 208] on span at bounding box center [506, 213] width 10 height 10
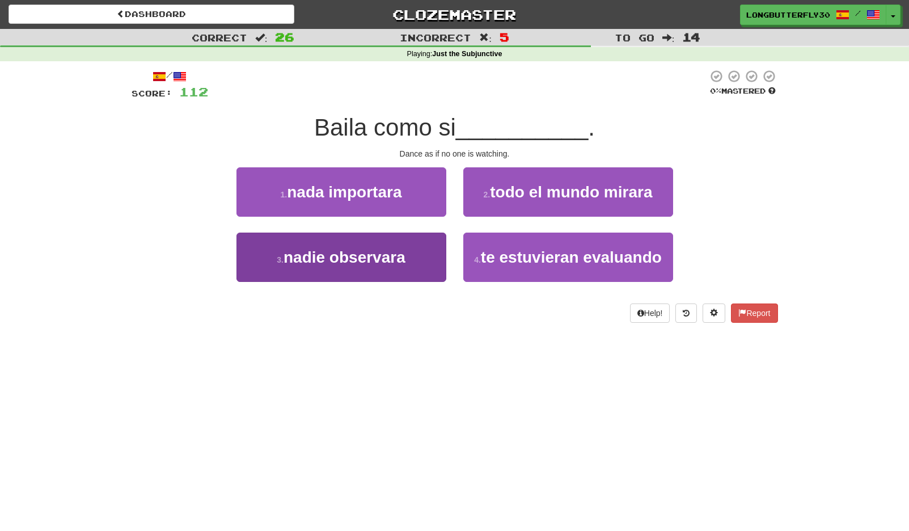
click at [394, 255] on span "nadie observara" at bounding box center [345, 257] width 122 height 18
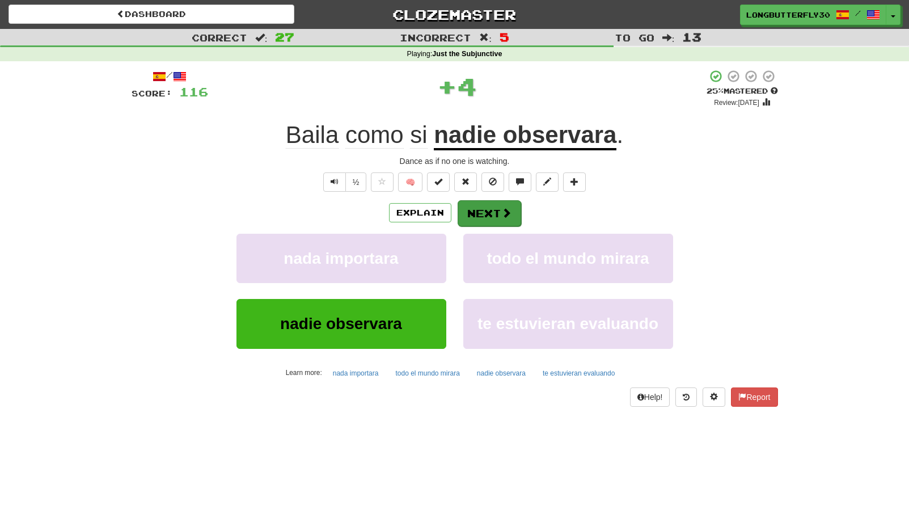
click at [488, 213] on button "Next" at bounding box center [490, 213] width 64 height 26
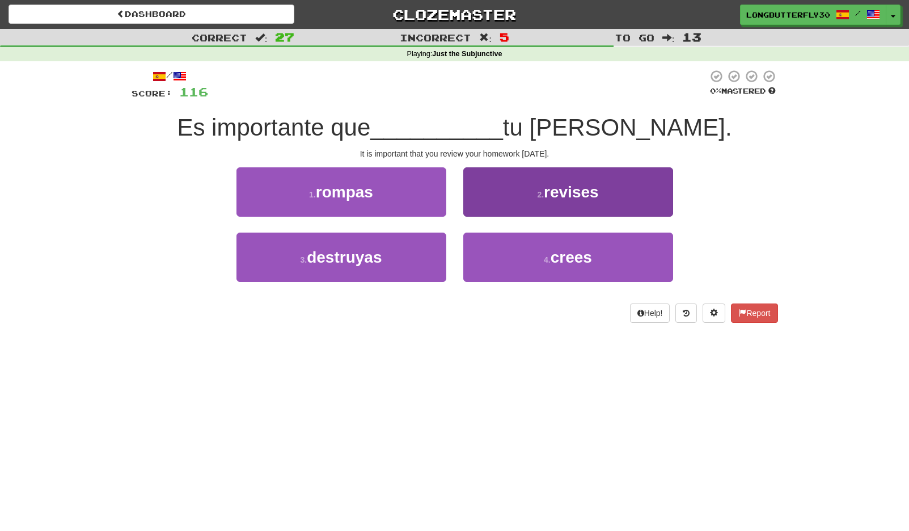
click at [563, 185] on span "revises" at bounding box center [571, 192] width 55 height 18
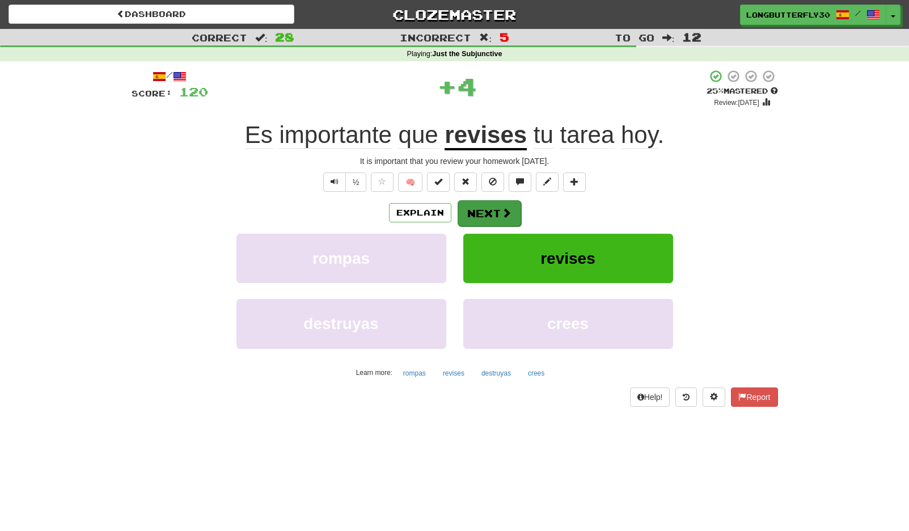
click at [501, 213] on span at bounding box center [506, 213] width 10 height 10
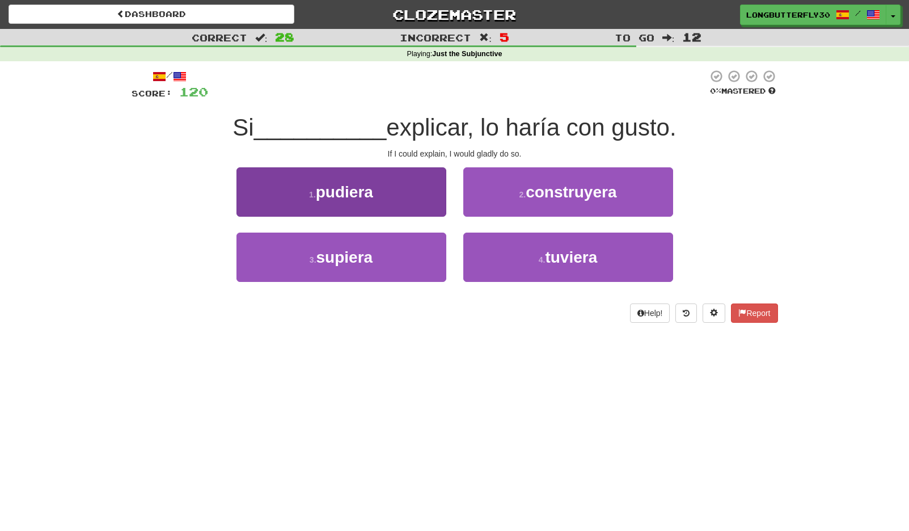
click at [416, 192] on button "1 . pudiera" at bounding box center [341, 191] width 210 height 49
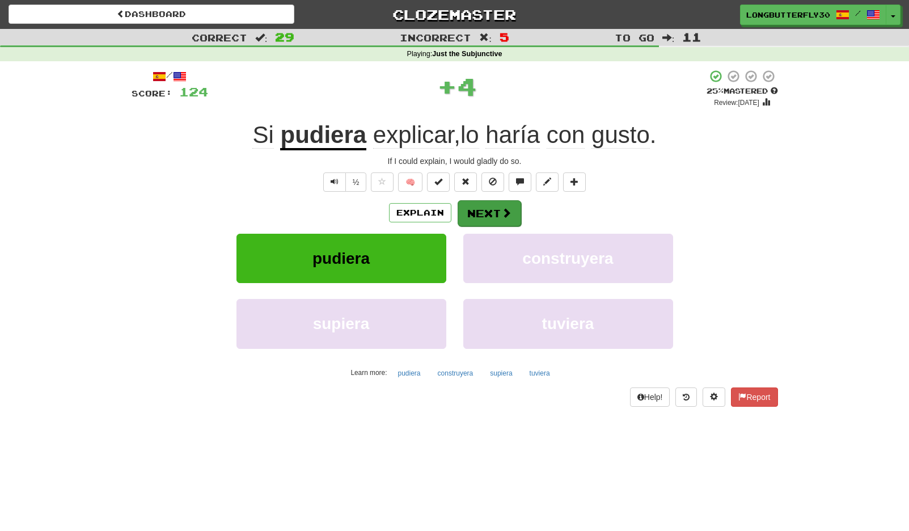
click at [479, 211] on button "Next" at bounding box center [490, 213] width 64 height 26
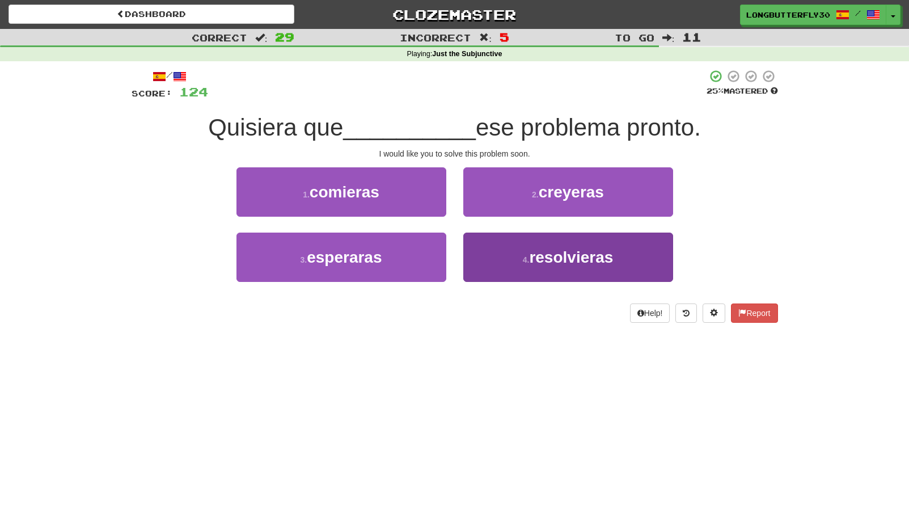
click at [525, 253] on button "4 . resolvieras" at bounding box center [568, 257] width 210 height 49
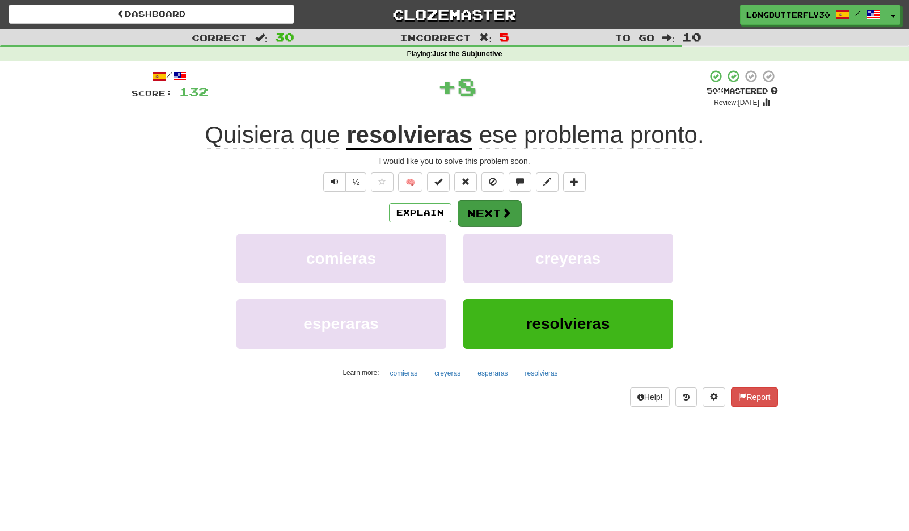
click at [487, 214] on button "Next" at bounding box center [490, 213] width 64 height 26
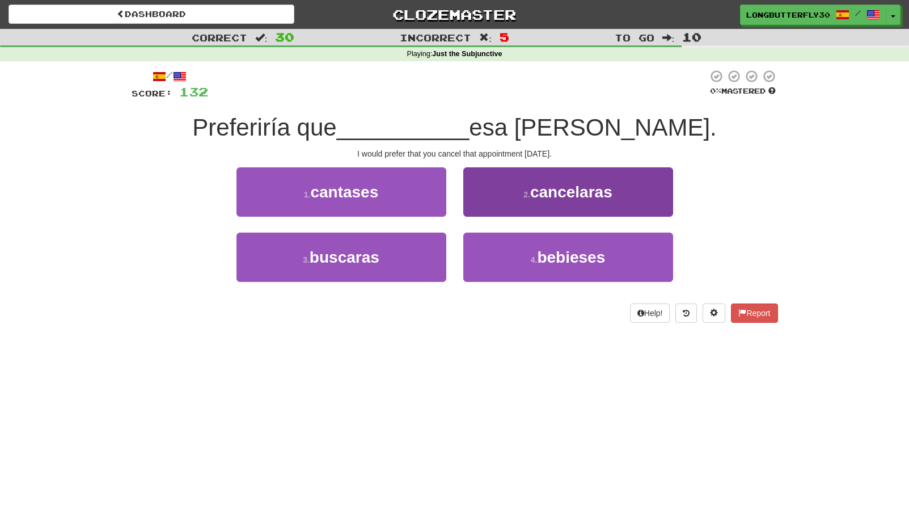
click at [536, 191] on span "cancelaras" at bounding box center [571, 192] width 82 height 18
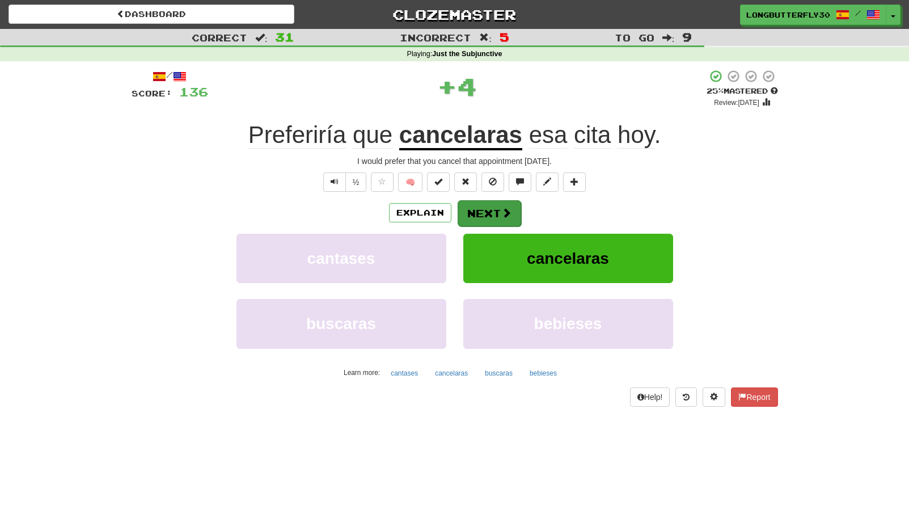
click at [497, 206] on button "Next" at bounding box center [490, 213] width 64 height 26
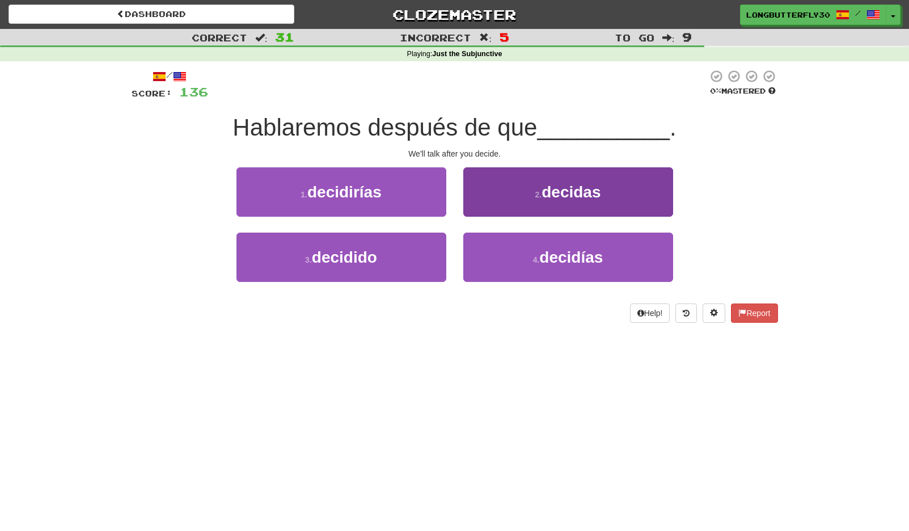
click at [564, 189] on span "decidas" at bounding box center [571, 192] width 59 height 18
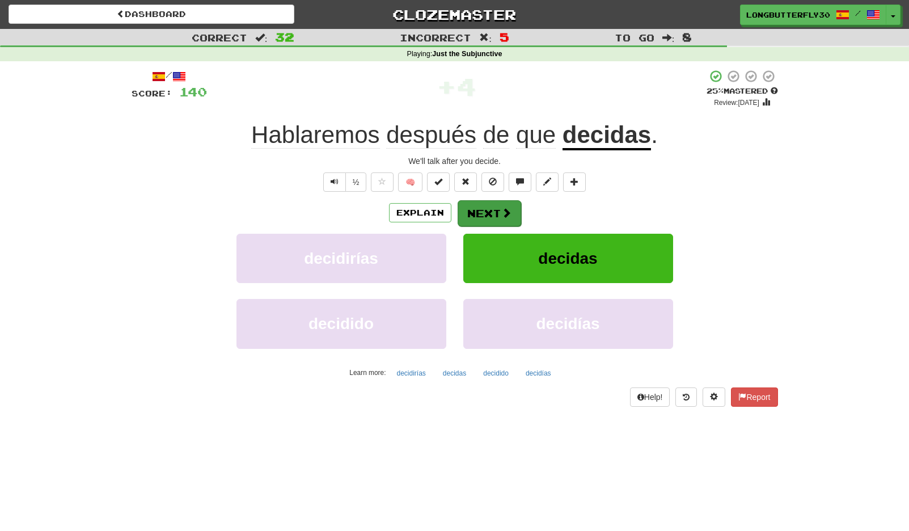
click at [493, 218] on button "Next" at bounding box center [490, 213] width 64 height 26
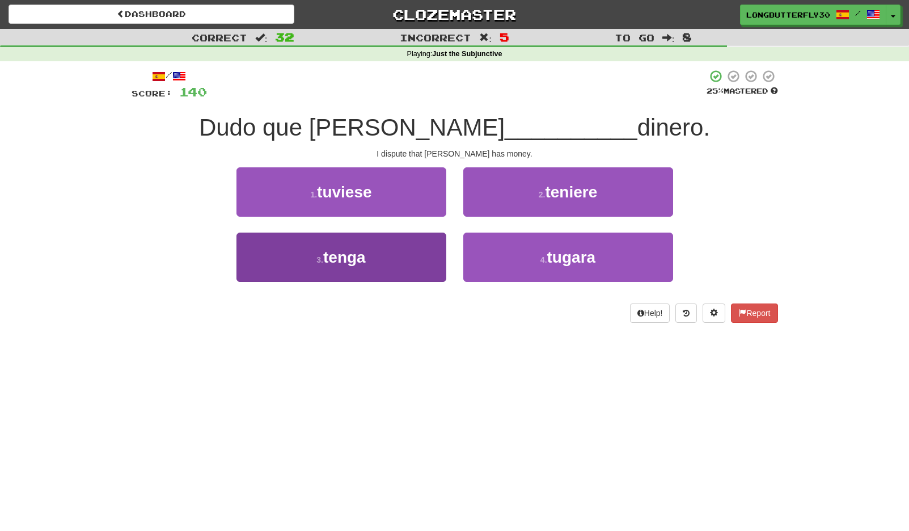
click at [412, 254] on button "3 . tenga" at bounding box center [341, 257] width 210 height 49
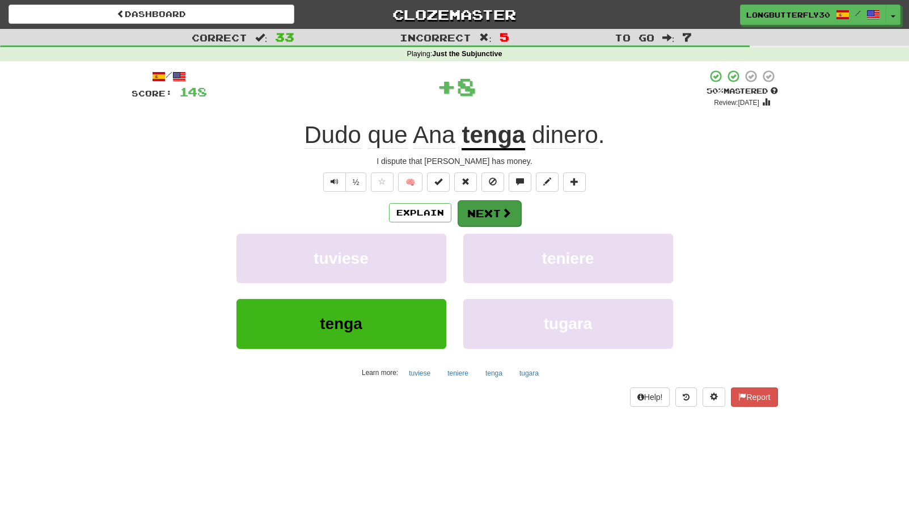
click at [490, 208] on button "Next" at bounding box center [490, 213] width 64 height 26
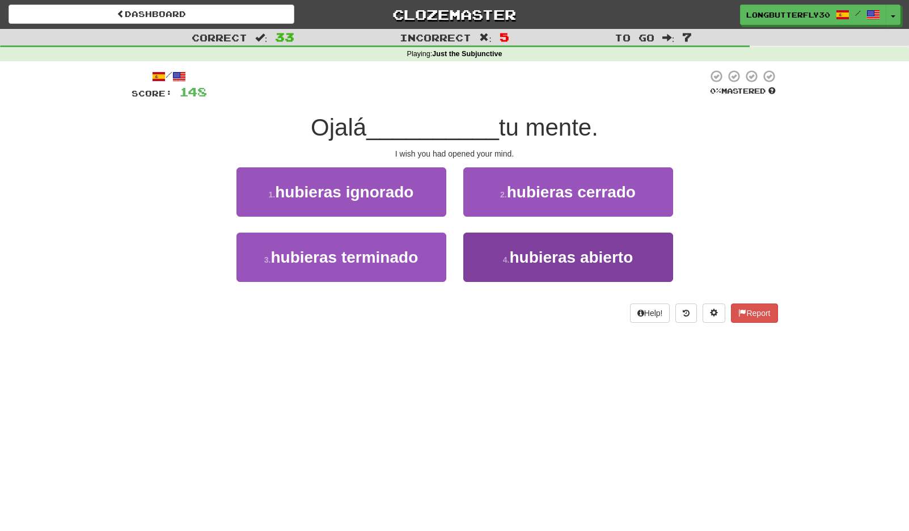
click at [556, 253] on span "hubieras abierto" at bounding box center [571, 257] width 124 height 18
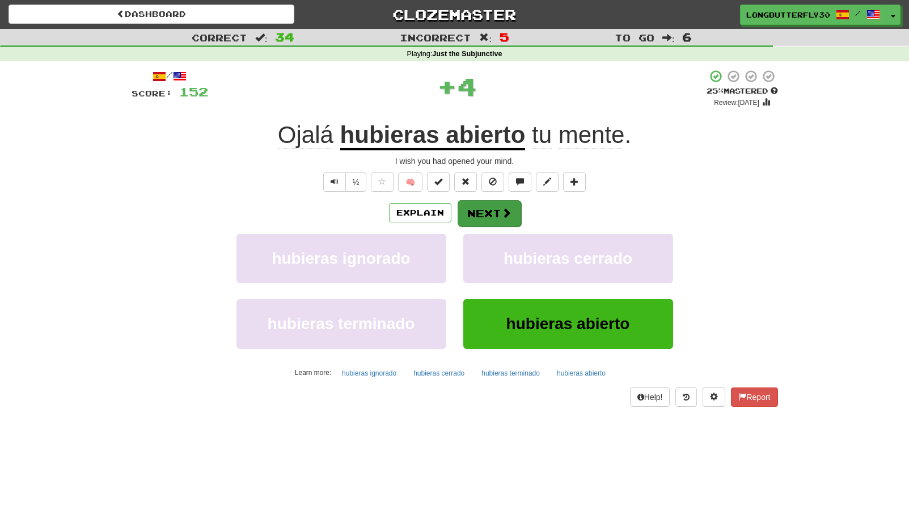
click at [497, 206] on button "Next" at bounding box center [490, 213] width 64 height 26
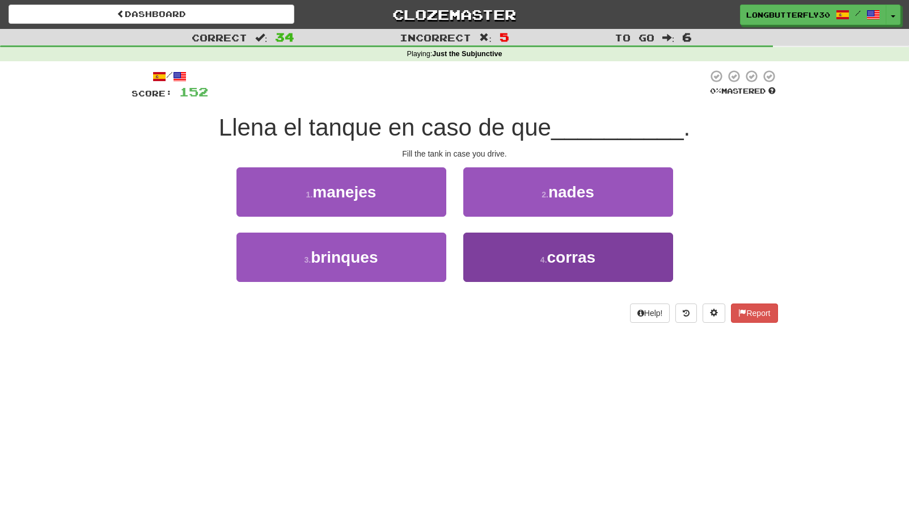
click at [514, 256] on button "4 . corras" at bounding box center [568, 257] width 210 height 49
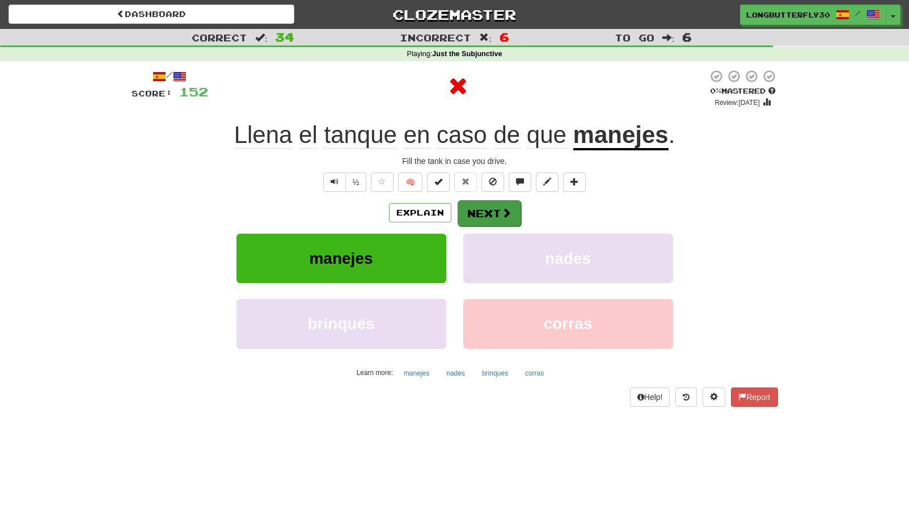
click at [492, 209] on button "Next" at bounding box center [490, 213] width 64 height 26
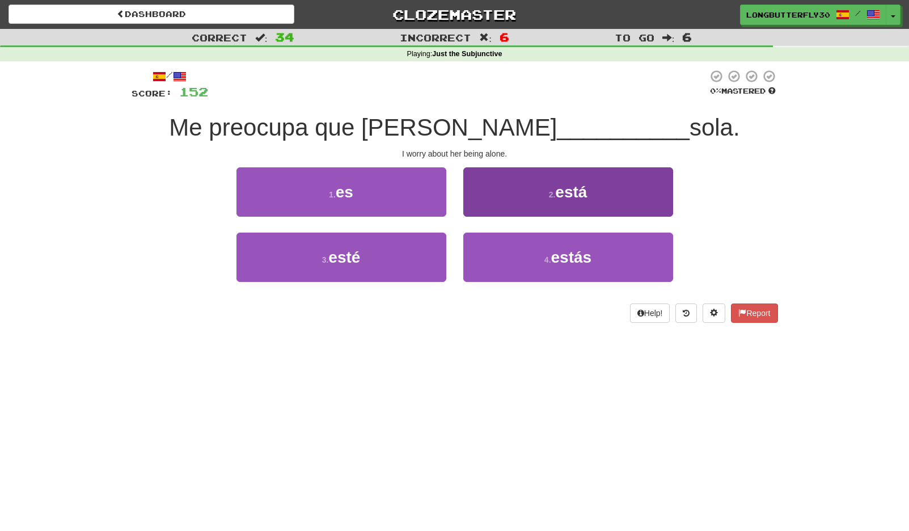
click at [547, 199] on button "2 . está" at bounding box center [568, 191] width 210 height 49
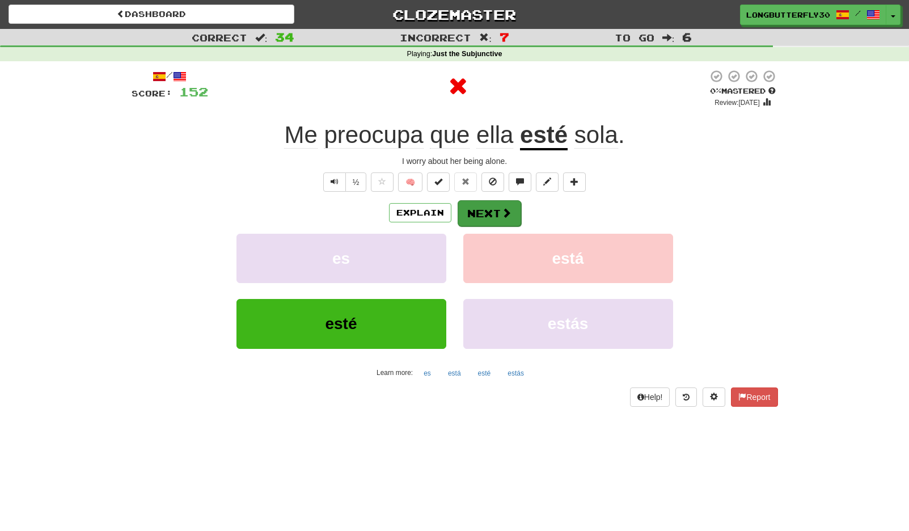
click at [501, 208] on span at bounding box center [506, 213] width 10 height 10
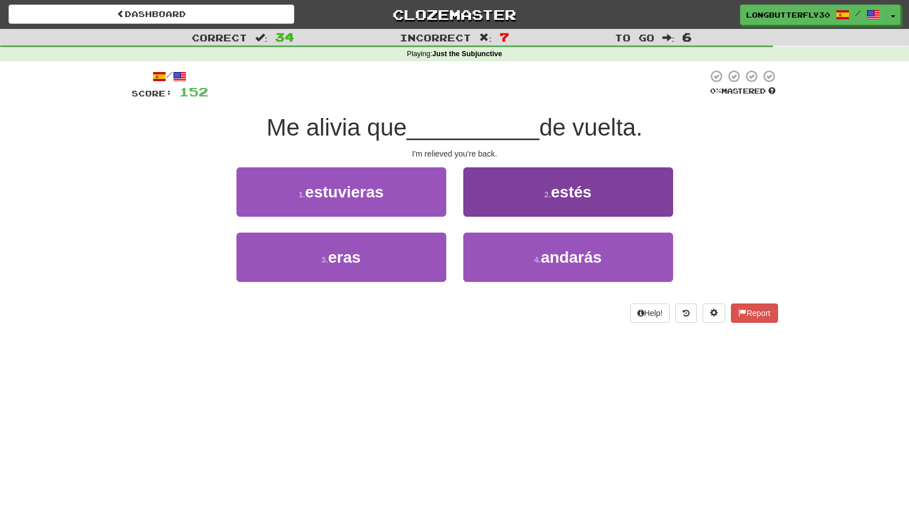
click at [515, 191] on button "2 . estés" at bounding box center [568, 191] width 210 height 49
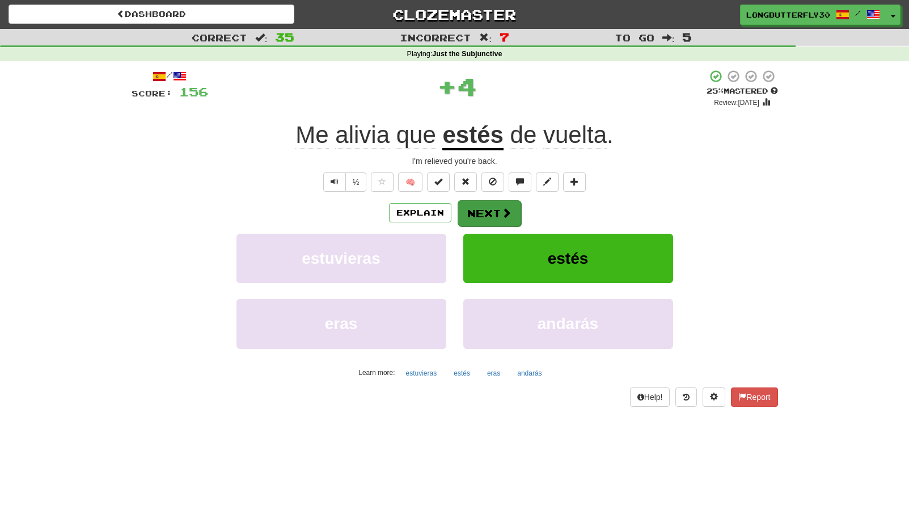
click at [501, 208] on span at bounding box center [506, 213] width 10 height 10
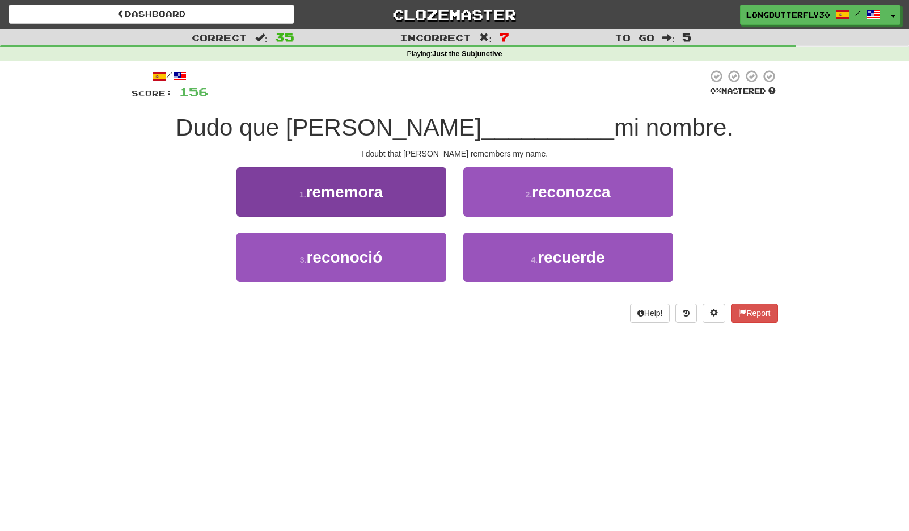
click at [412, 200] on button "1 . rememora" at bounding box center [341, 191] width 210 height 49
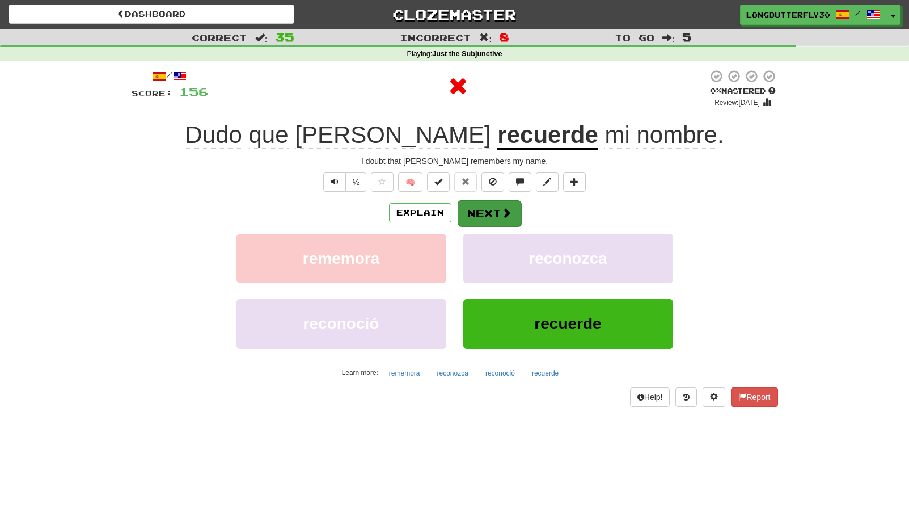
click at [484, 208] on button "Next" at bounding box center [490, 213] width 64 height 26
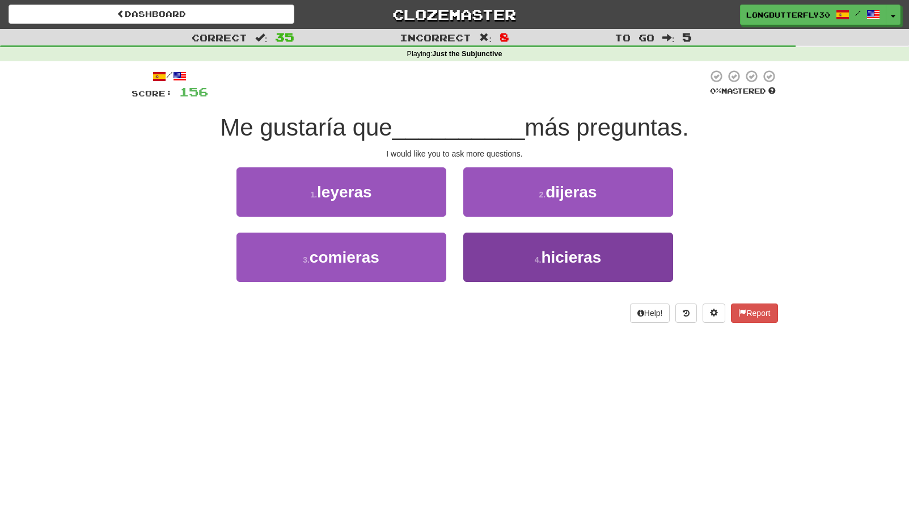
click at [508, 246] on button "4 . hicieras" at bounding box center [568, 257] width 210 height 49
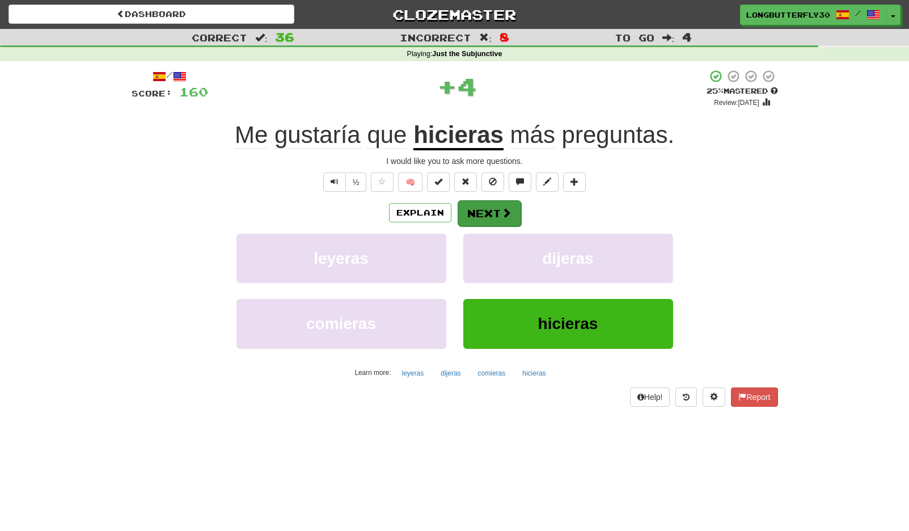
click at [483, 215] on button "Next" at bounding box center [490, 213] width 64 height 26
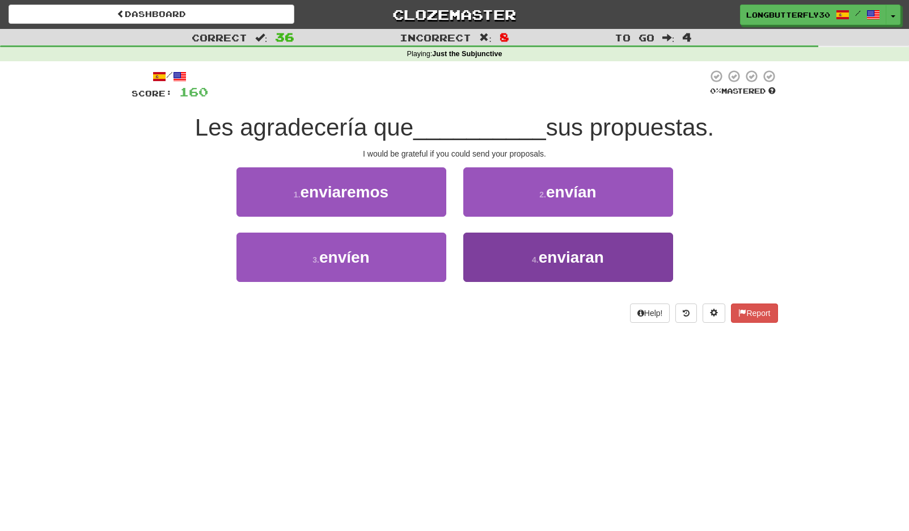
click at [526, 252] on button "4 . enviaran" at bounding box center [568, 257] width 210 height 49
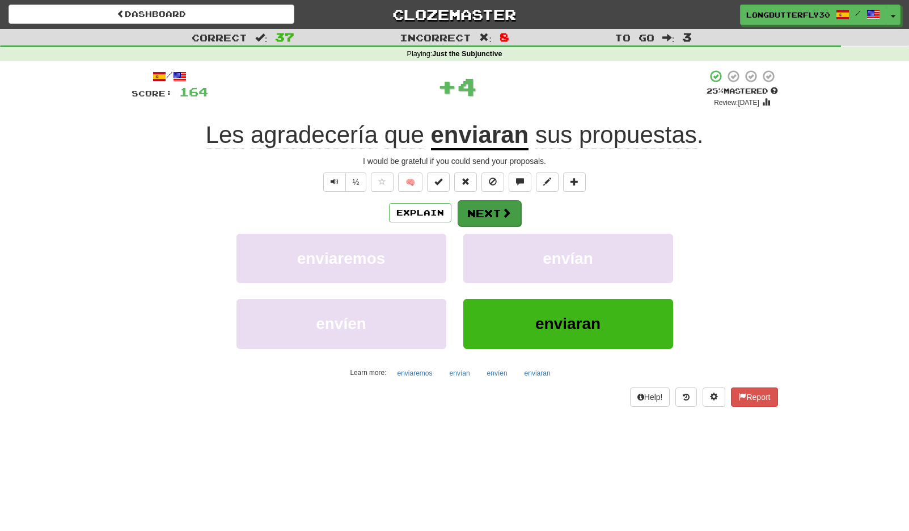
click at [498, 209] on button "Next" at bounding box center [490, 213] width 64 height 26
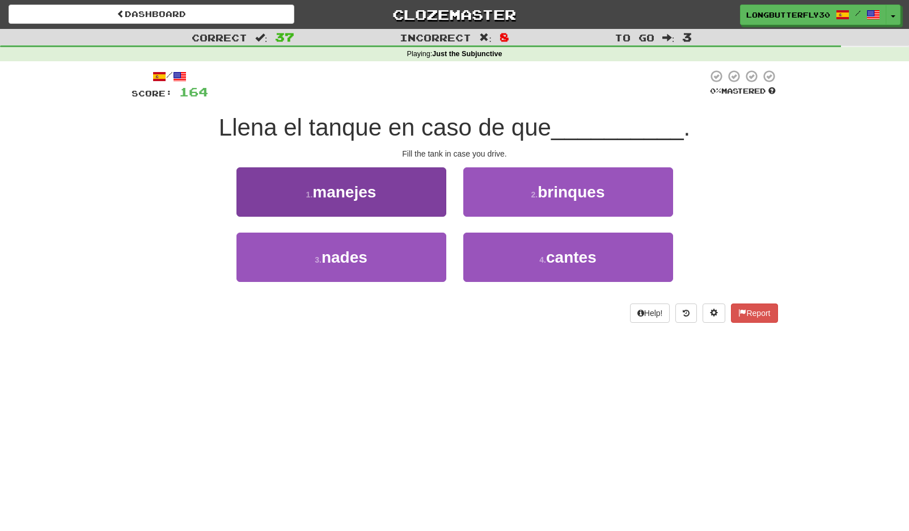
click at [425, 195] on button "1 . manejes" at bounding box center [341, 191] width 210 height 49
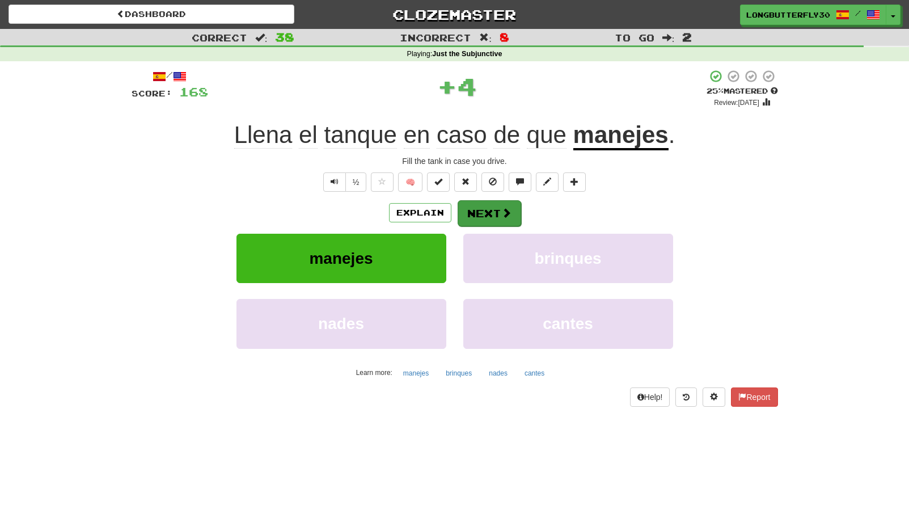
click at [493, 214] on button "Next" at bounding box center [490, 213] width 64 height 26
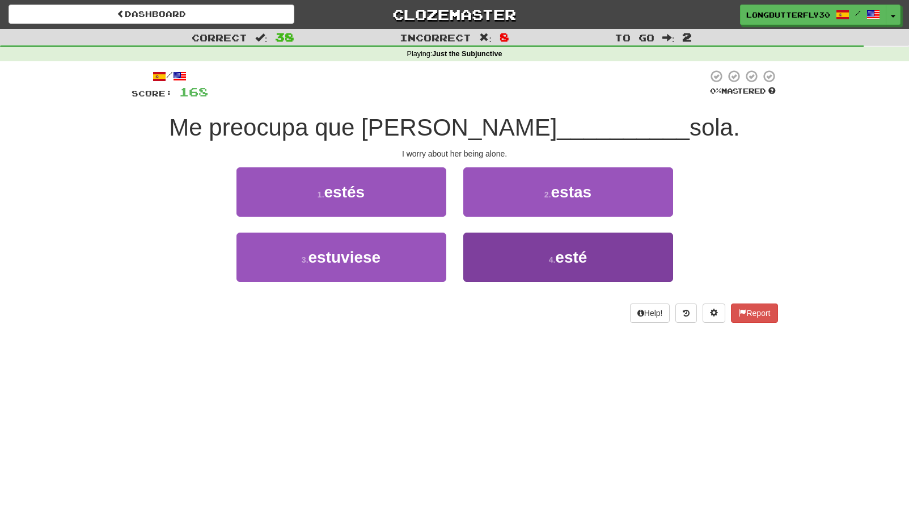
click at [530, 260] on button "4 . esté" at bounding box center [568, 257] width 210 height 49
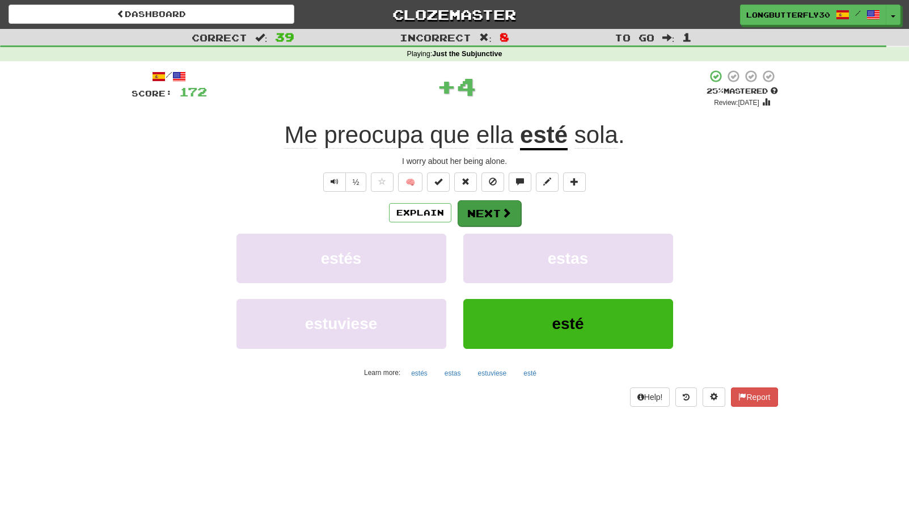
click at [513, 221] on button "Next" at bounding box center [490, 213] width 64 height 26
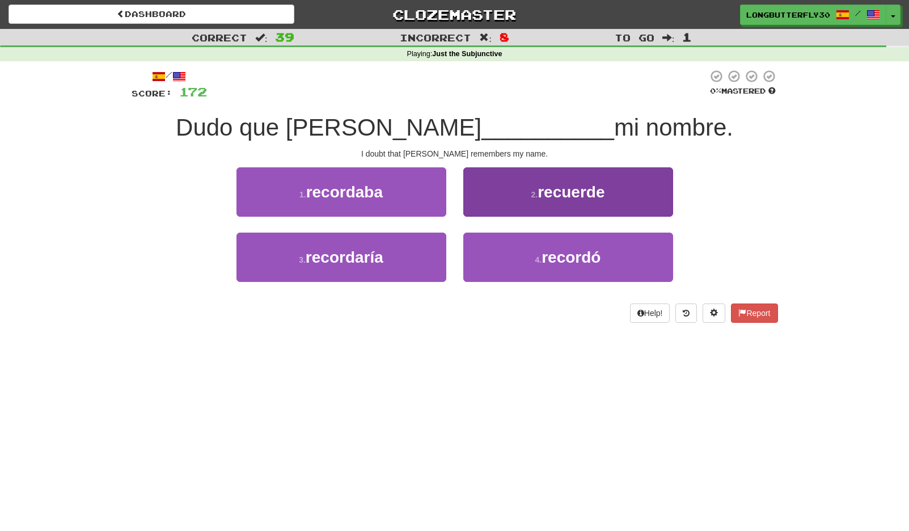
click at [495, 198] on button "2 . recuerde" at bounding box center [568, 191] width 210 height 49
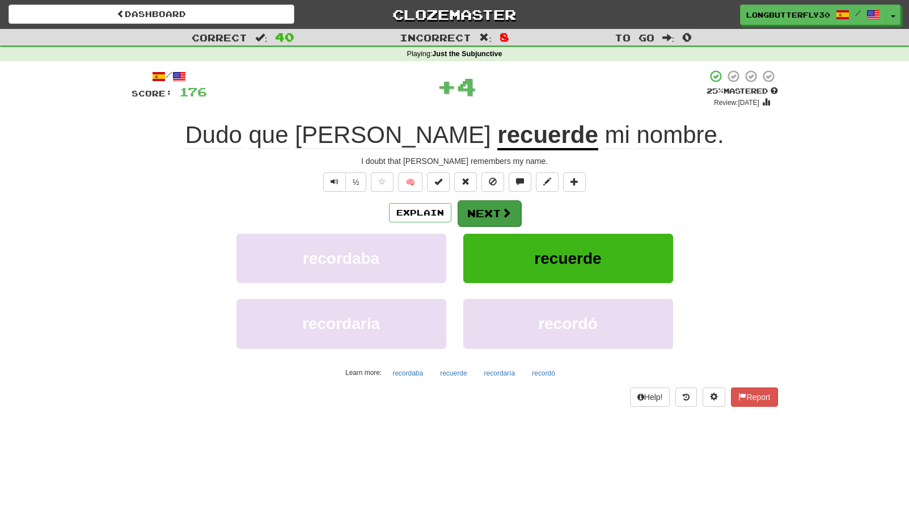
click at [490, 205] on button "Next" at bounding box center [490, 213] width 64 height 26
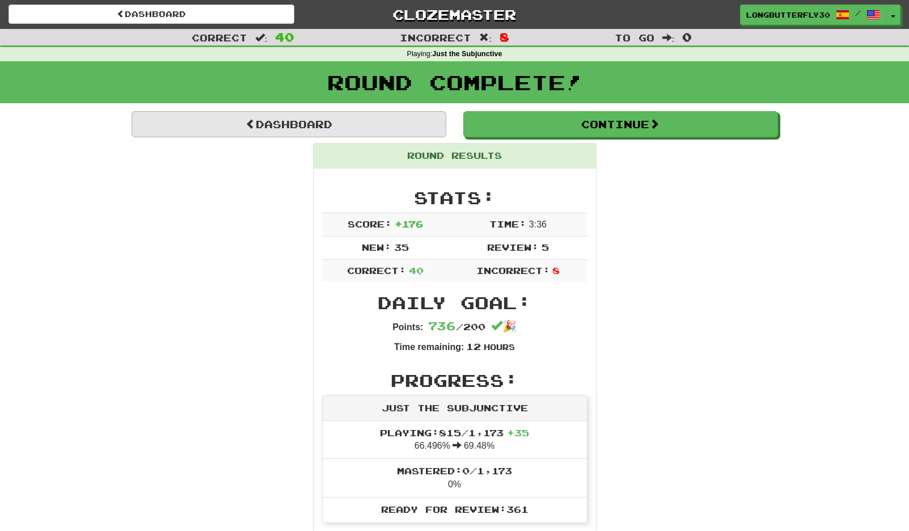
click at [359, 132] on link "Dashboard" at bounding box center [289, 124] width 315 height 26
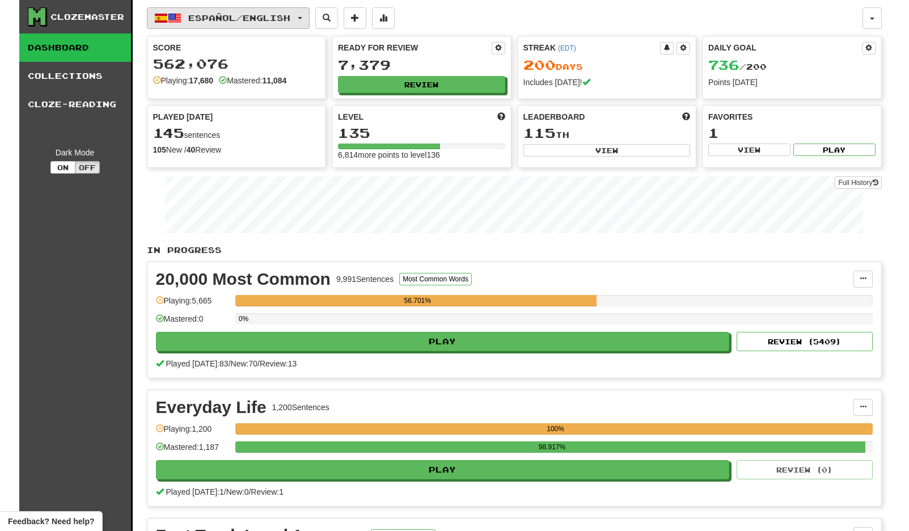
click at [287, 18] on span "Español / English" at bounding box center [239, 18] width 102 height 10
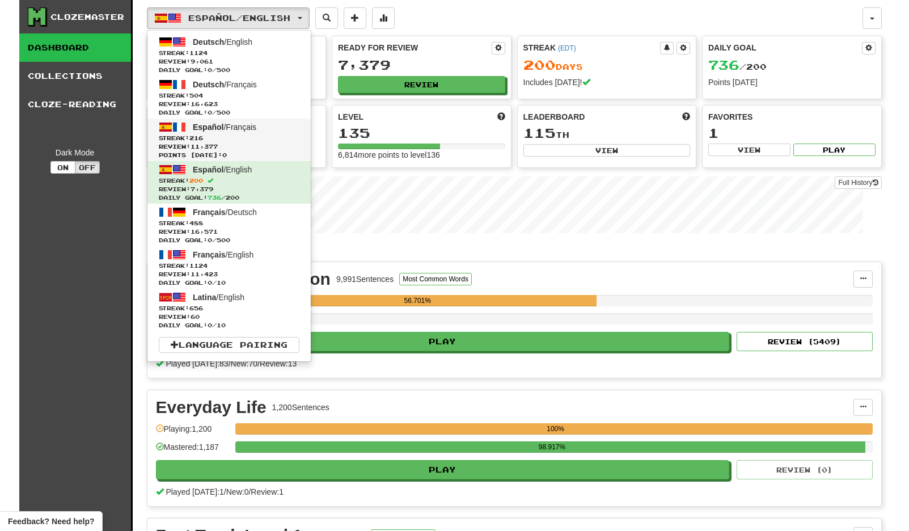
click at [248, 132] on link "Español / Français Streak: 216 Review: 11,377 Points [DATE]: 0" at bounding box center [228, 140] width 163 height 43
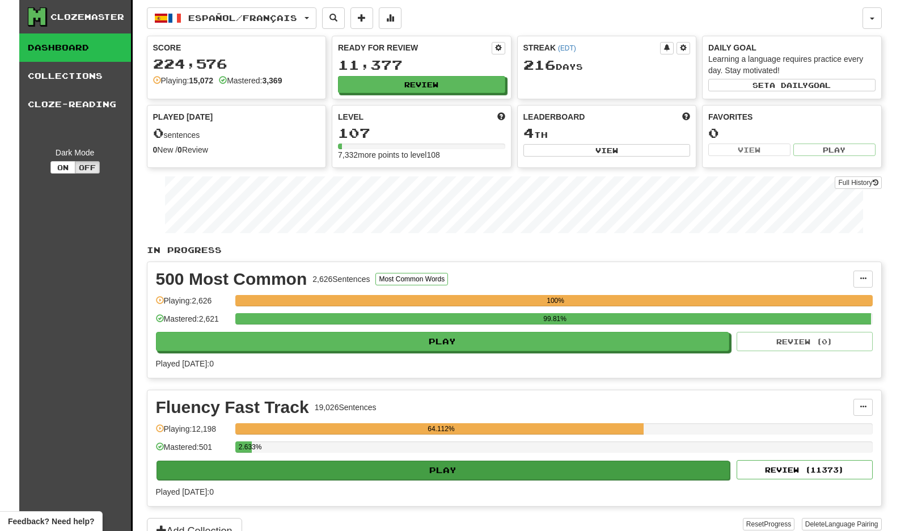
click at [568, 464] on button "Play" at bounding box center [444, 469] width 574 height 19
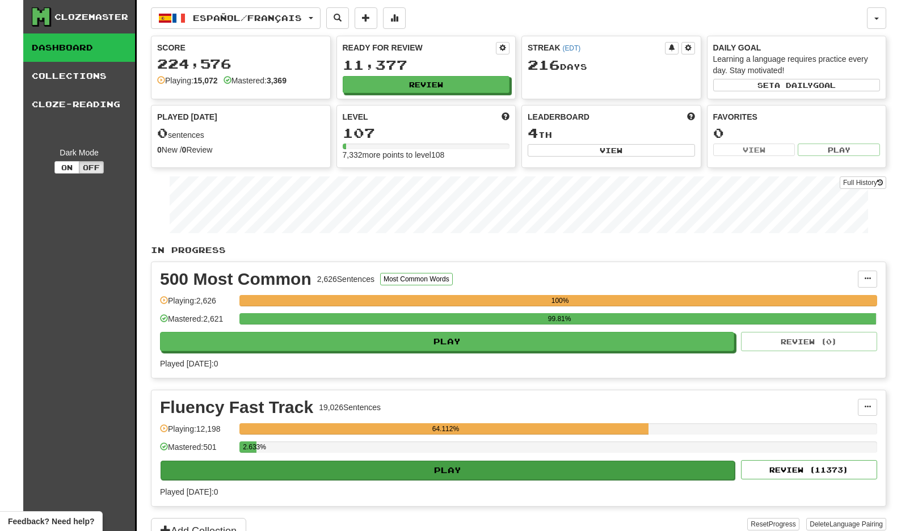
select select "**"
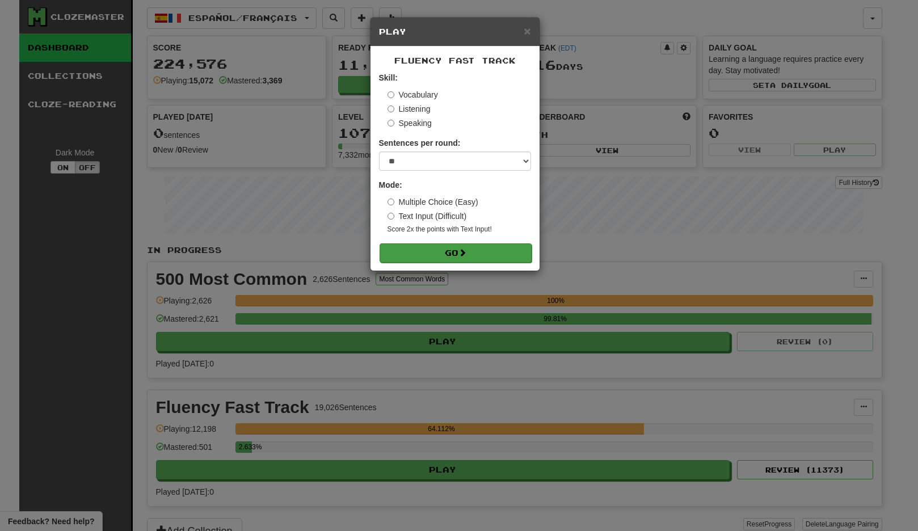
click at [472, 256] on button "Go" at bounding box center [455, 252] width 152 height 19
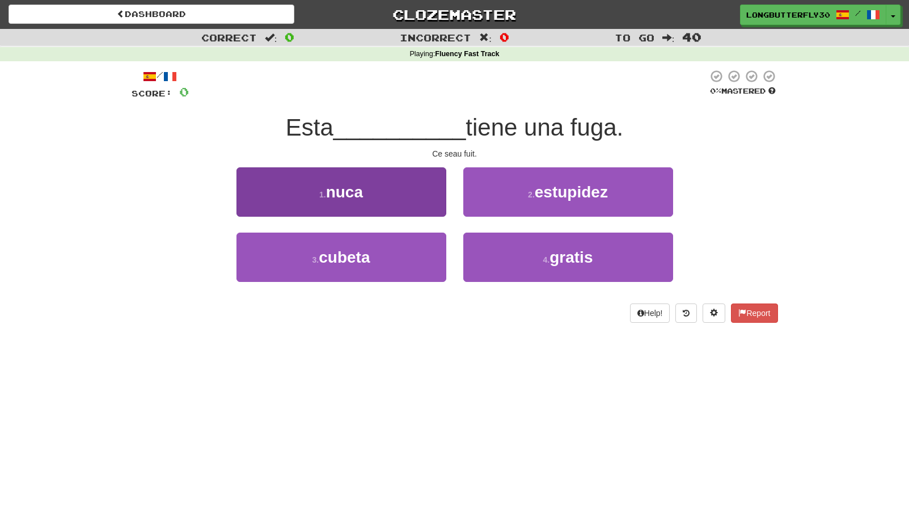
click at [412, 193] on button "1 . nuca" at bounding box center [341, 191] width 210 height 49
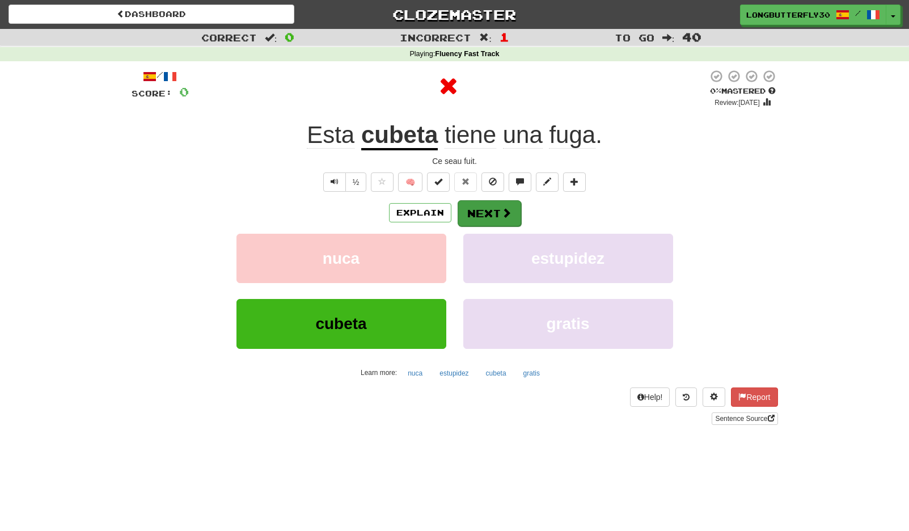
click at [494, 209] on button "Next" at bounding box center [490, 213] width 64 height 26
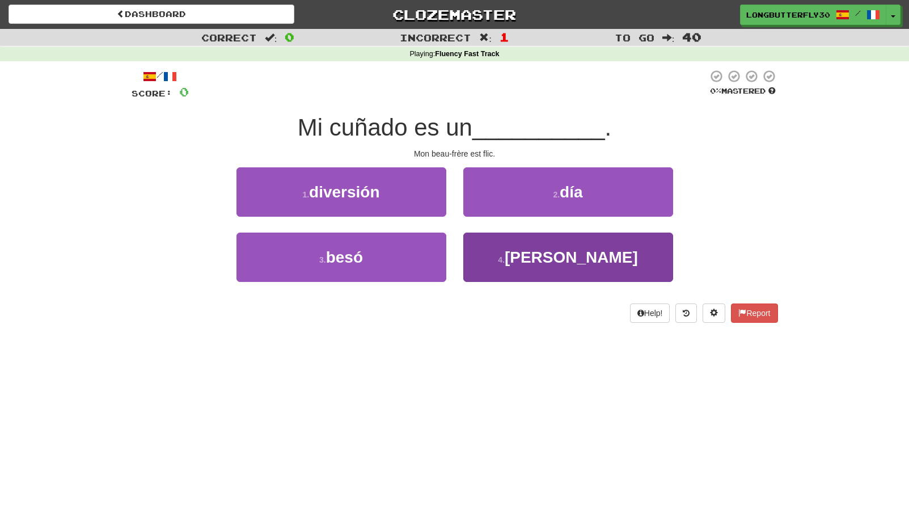
click at [574, 253] on span "madero" at bounding box center [571, 257] width 133 height 18
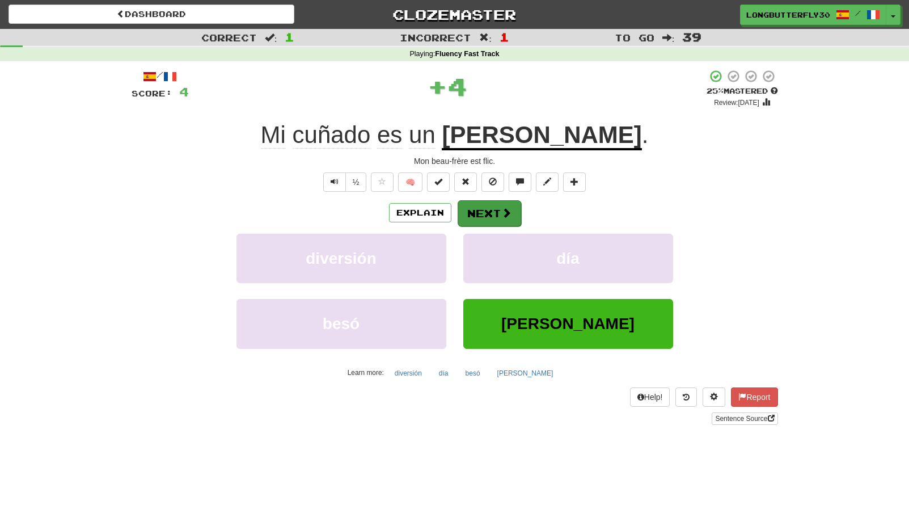
click at [506, 213] on span at bounding box center [506, 213] width 10 height 10
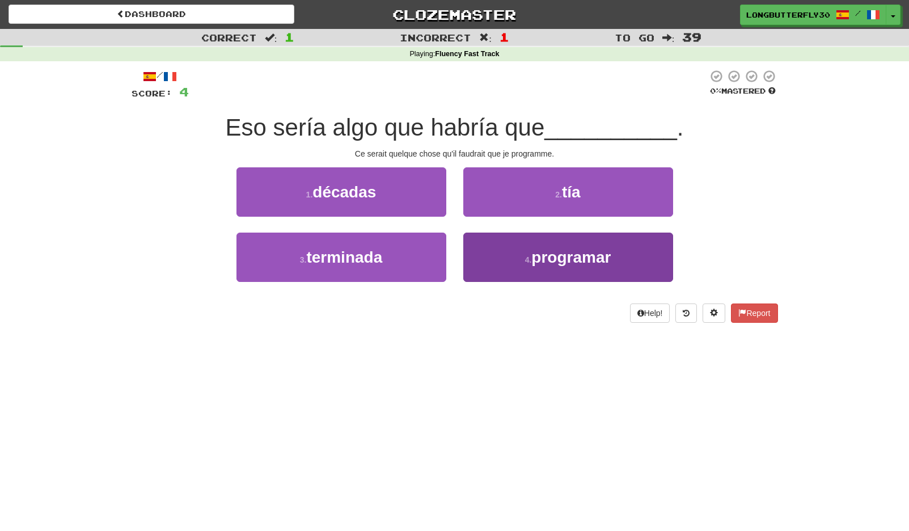
click at [543, 262] on span "programar" at bounding box center [570, 257] width 79 height 18
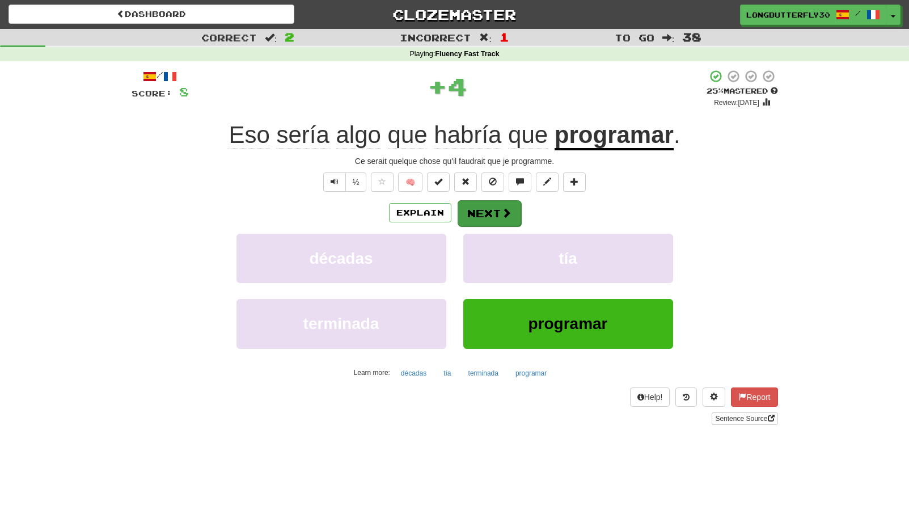
click at [503, 208] on span at bounding box center [506, 213] width 10 height 10
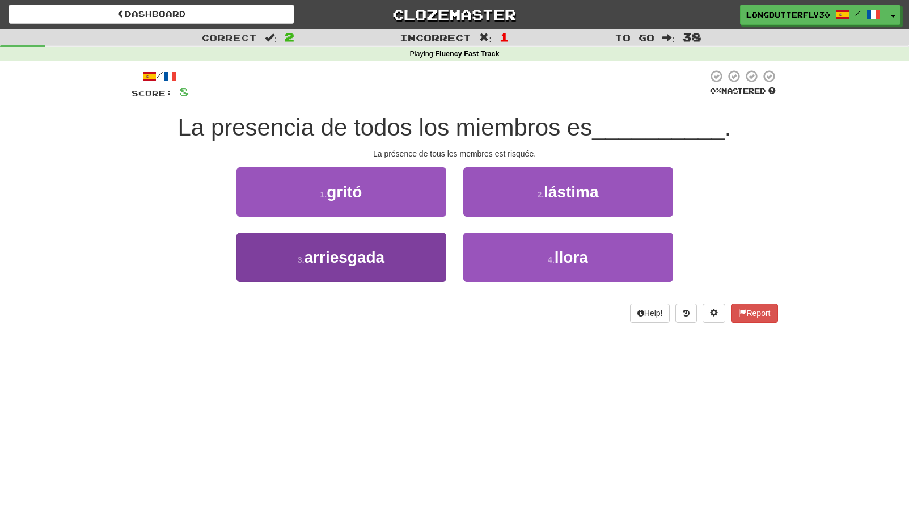
click at [401, 253] on button "3 . arriesgada" at bounding box center [341, 257] width 210 height 49
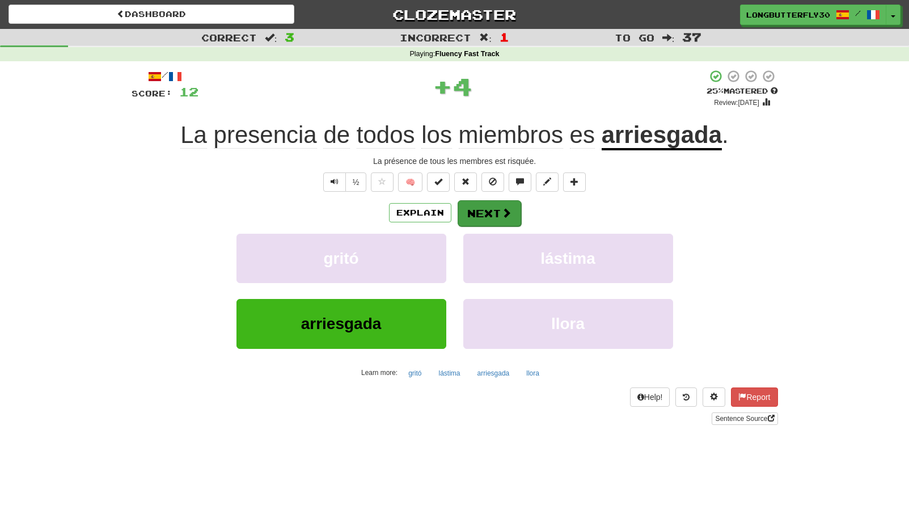
click at [497, 208] on button "Next" at bounding box center [490, 213] width 64 height 26
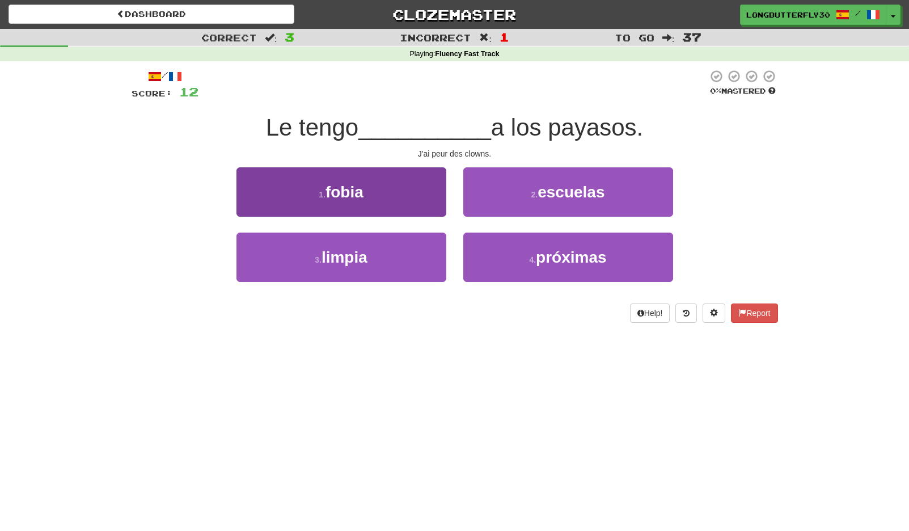
click at [441, 191] on button "1 . fobia" at bounding box center [341, 191] width 210 height 49
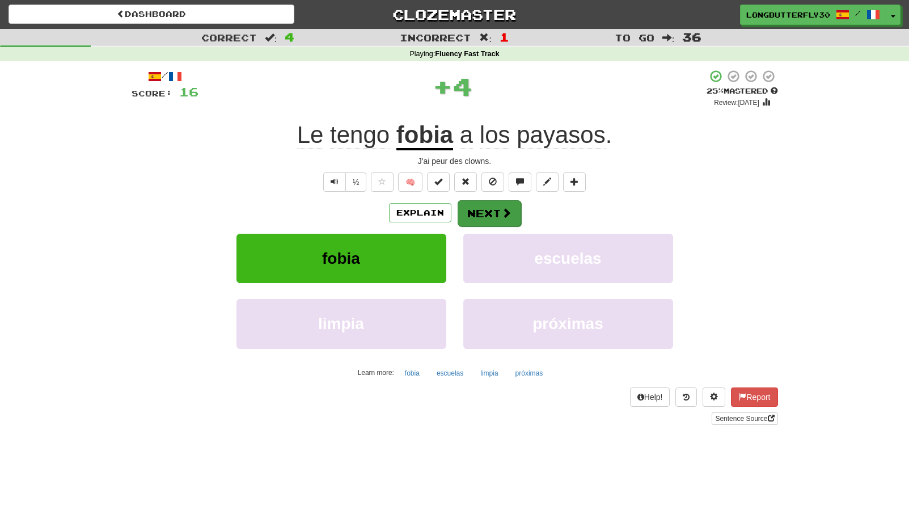
click at [495, 201] on button "Next" at bounding box center [490, 213] width 64 height 26
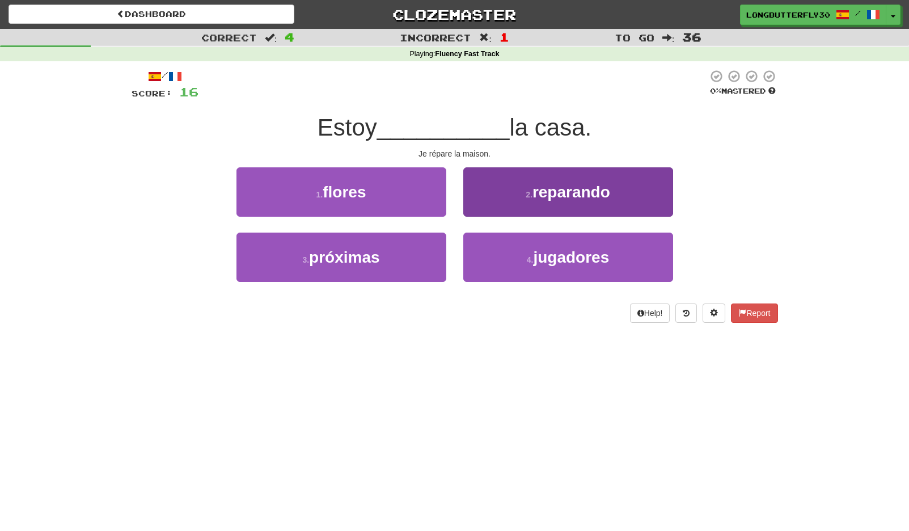
click at [550, 195] on span "reparando" at bounding box center [571, 192] width 78 height 18
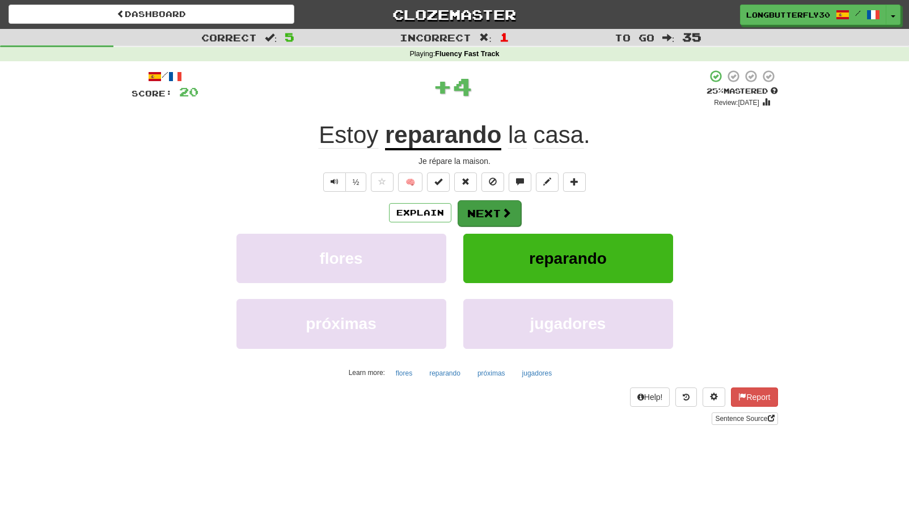
click at [508, 208] on span at bounding box center [506, 213] width 10 height 10
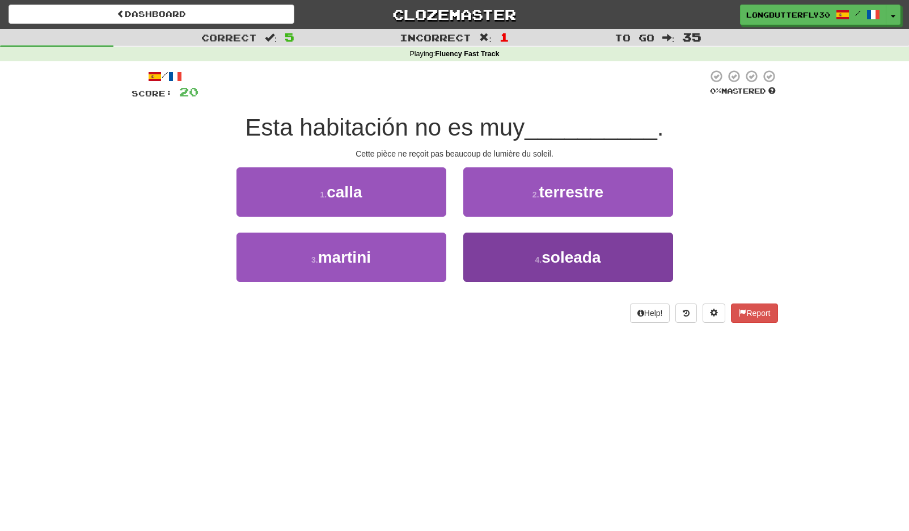
click at [520, 260] on button "4 . soleada" at bounding box center [568, 257] width 210 height 49
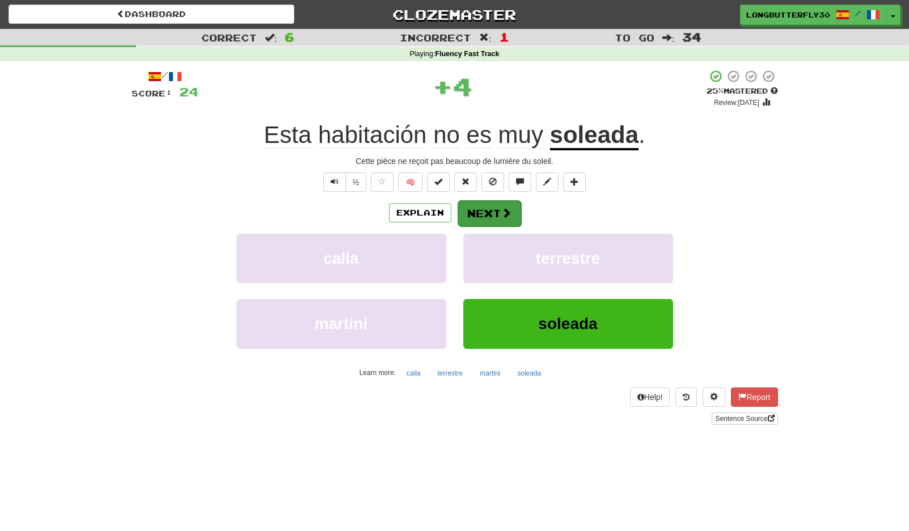
click at [511, 212] on button "Next" at bounding box center [490, 213] width 64 height 26
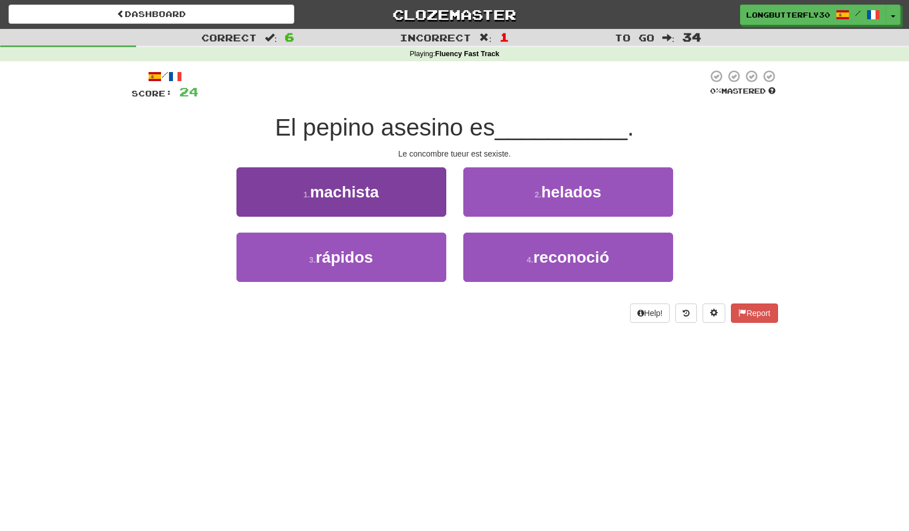
click at [399, 189] on button "1 . machista" at bounding box center [341, 191] width 210 height 49
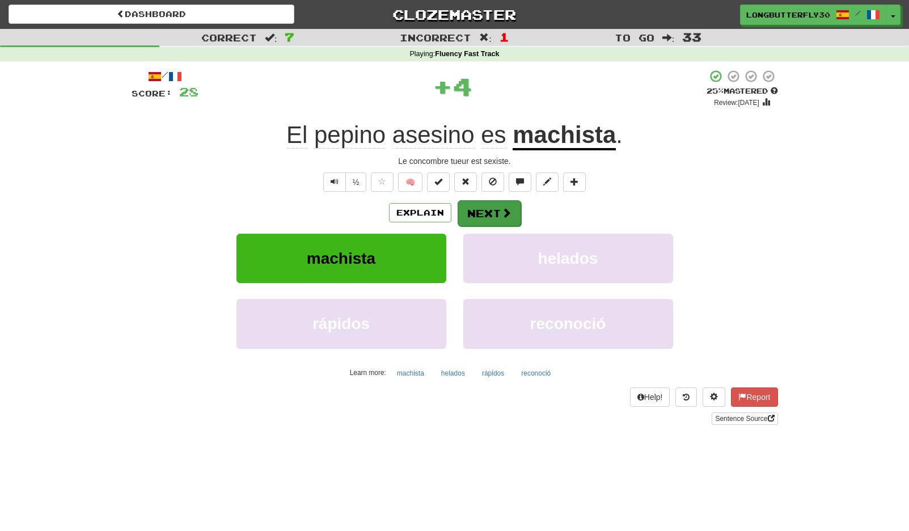
click at [501, 208] on span at bounding box center [506, 213] width 10 height 10
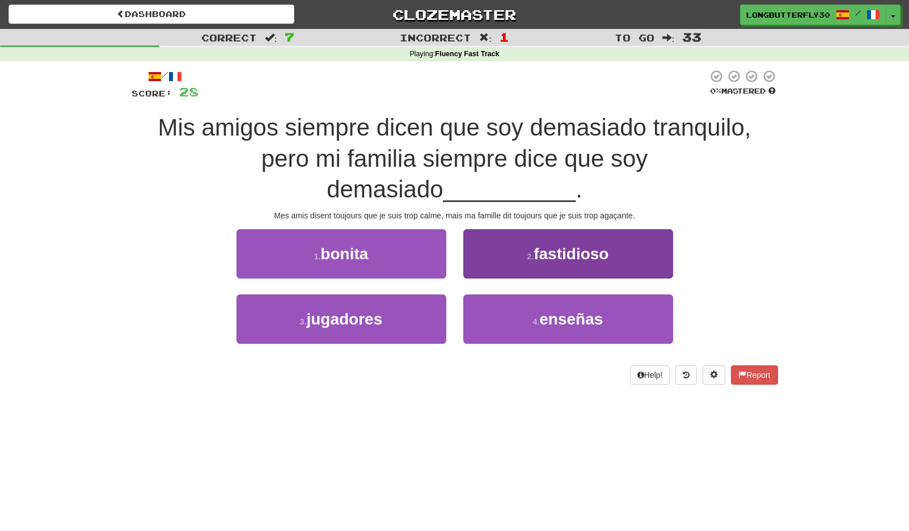
click at [519, 229] on button "2 . fastidioso" at bounding box center [568, 253] width 210 height 49
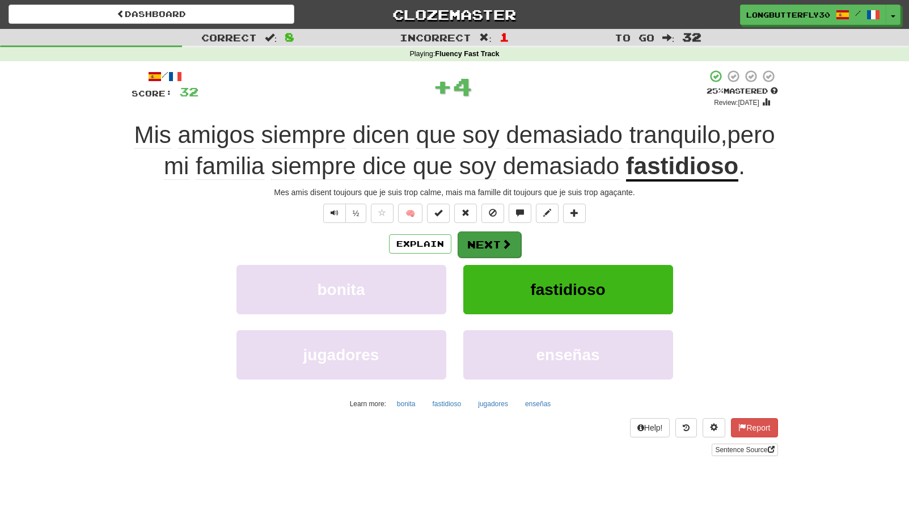
click at [496, 236] on button "Next" at bounding box center [490, 244] width 64 height 26
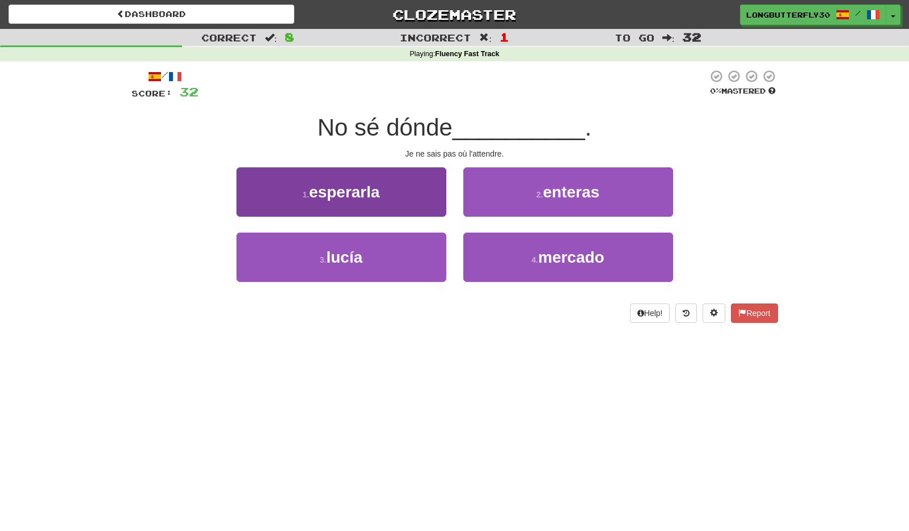
click at [415, 197] on button "1 . esperarla" at bounding box center [341, 191] width 210 height 49
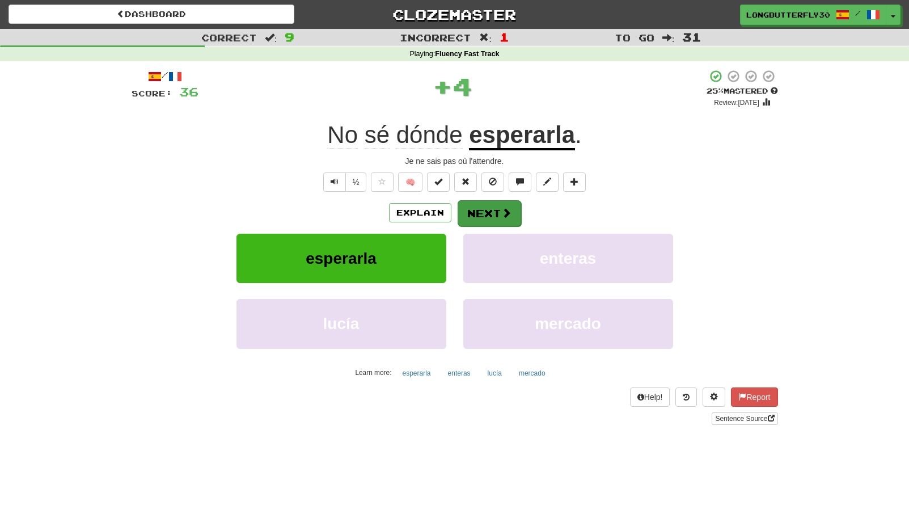
click at [481, 212] on button "Next" at bounding box center [490, 213] width 64 height 26
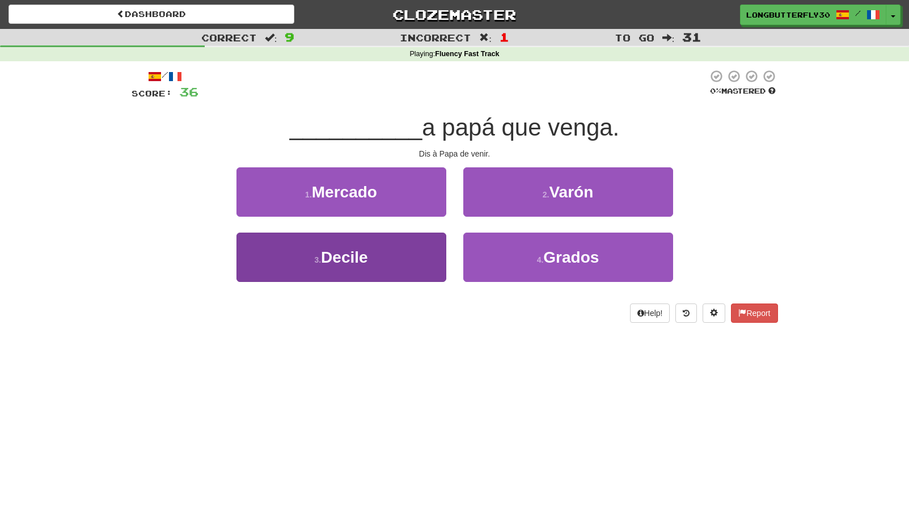
click at [398, 254] on button "3 . Decile" at bounding box center [341, 257] width 210 height 49
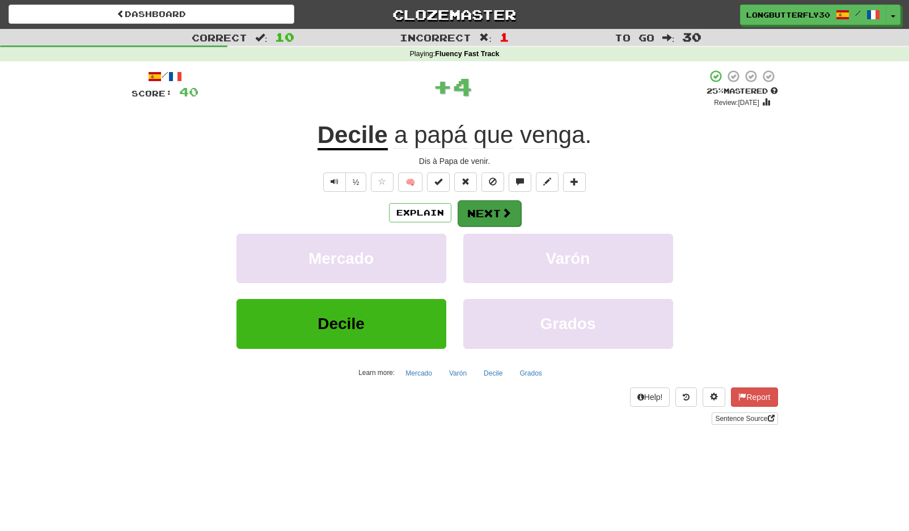
click at [487, 219] on button "Next" at bounding box center [490, 213] width 64 height 26
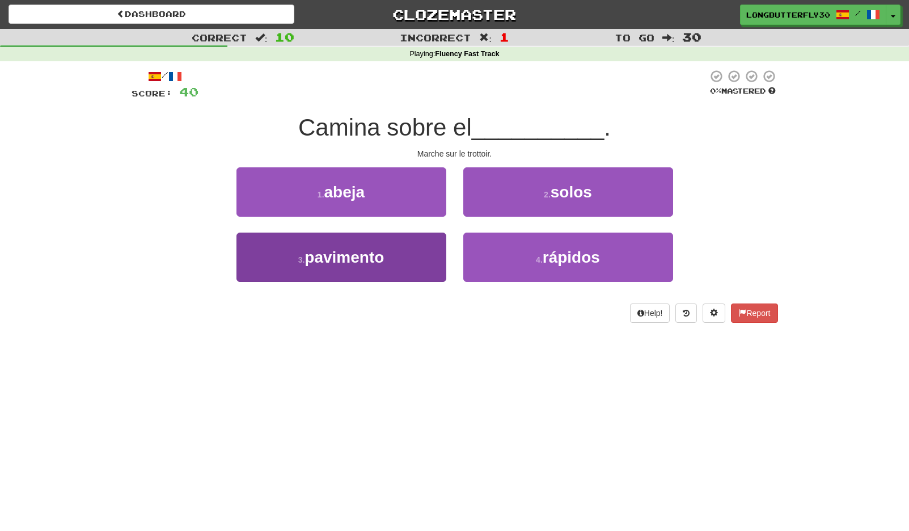
click at [404, 255] on button "3 . pavimento" at bounding box center [341, 257] width 210 height 49
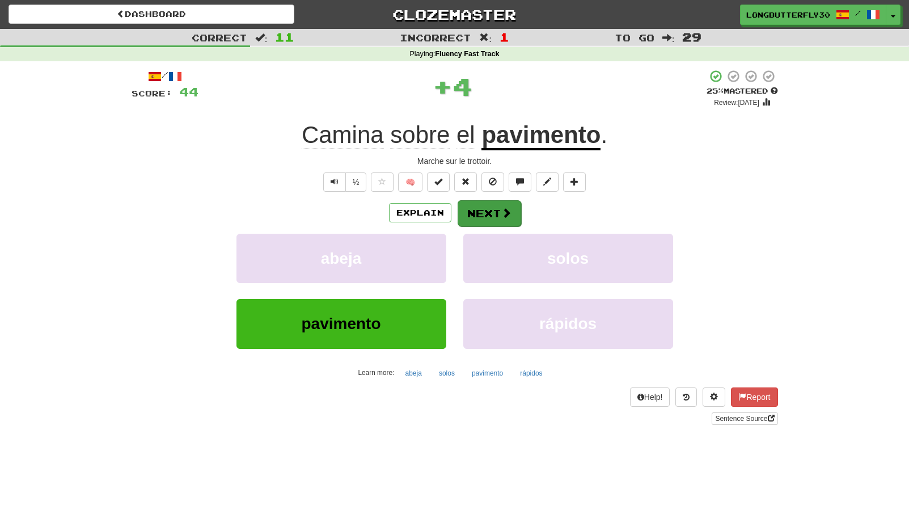
click at [504, 217] on span at bounding box center [506, 213] width 10 height 10
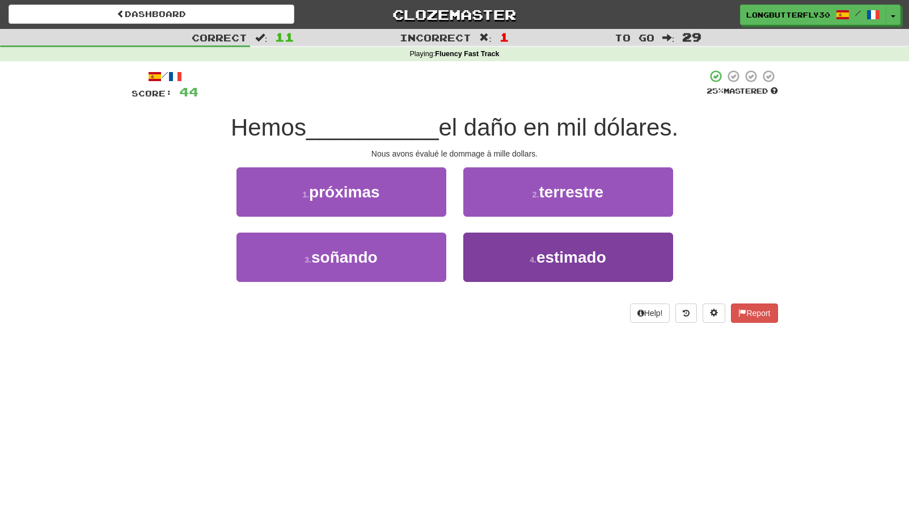
click at [521, 251] on button "4 . estimado" at bounding box center [568, 257] width 210 height 49
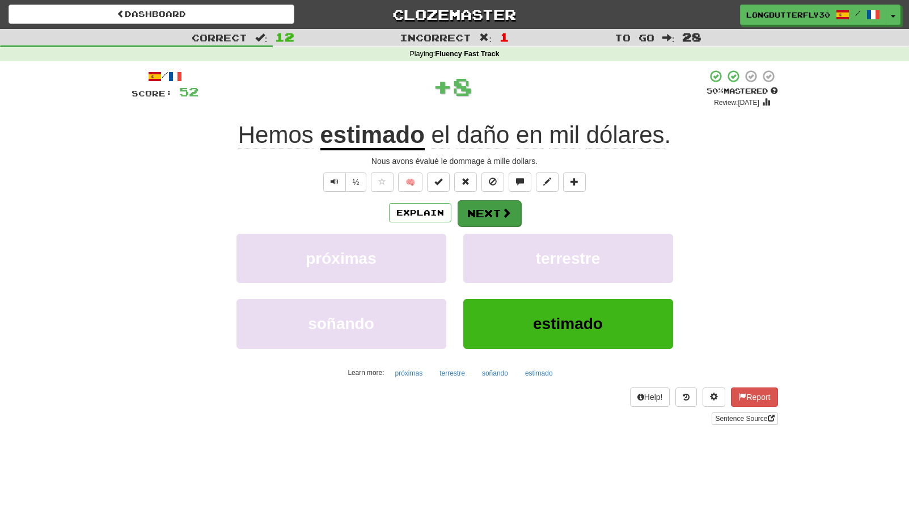
click at [514, 209] on button "Next" at bounding box center [490, 213] width 64 height 26
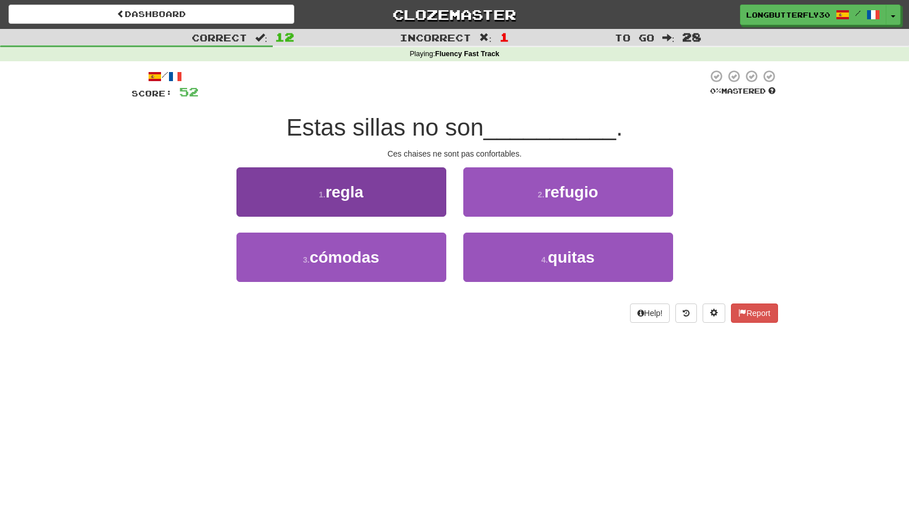
drag, startPoint x: 398, startPoint y: 257, endPoint x: 426, endPoint y: 243, distance: 31.5
click at [398, 257] on button "3 . cómodas" at bounding box center [341, 257] width 210 height 49
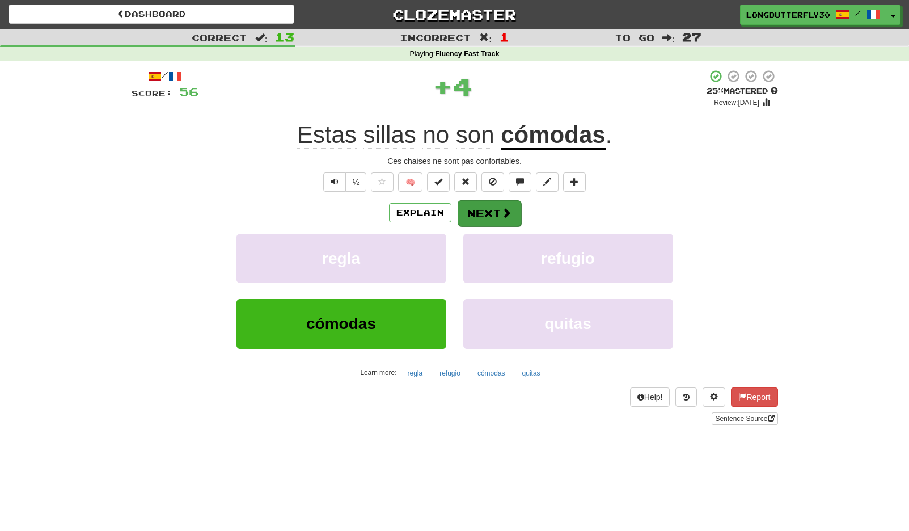
click at [476, 217] on button "Next" at bounding box center [490, 213] width 64 height 26
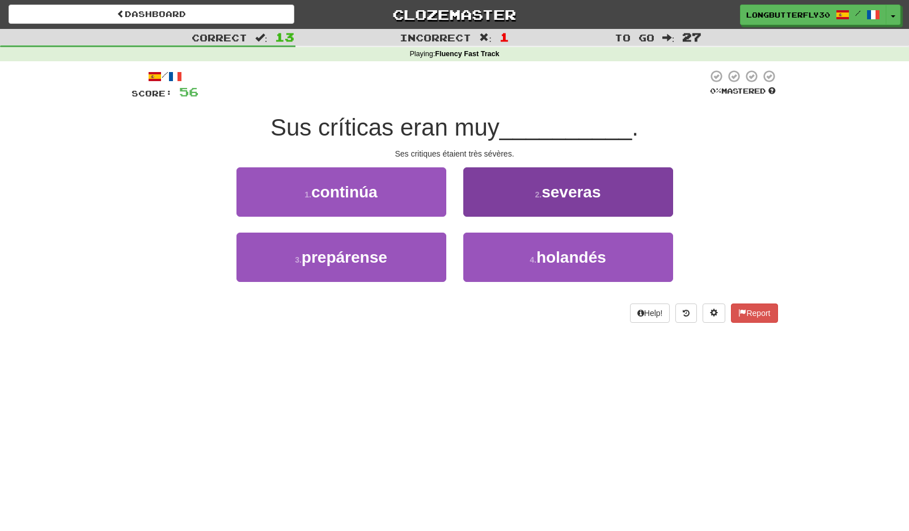
click at [543, 197] on span "severas" at bounding box center [571, 192] width 59 height 18
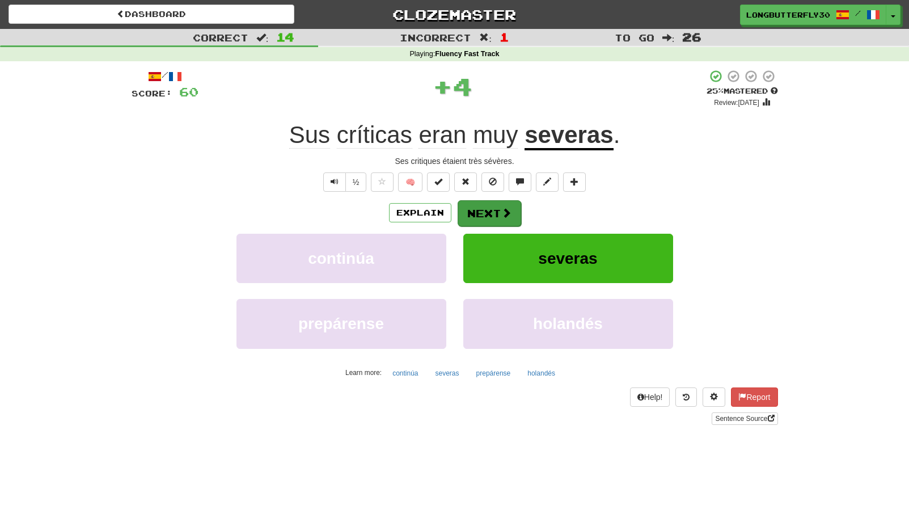
click at [493, 205] on button "Next" at bounding box center [490, 213] width 64 height 26
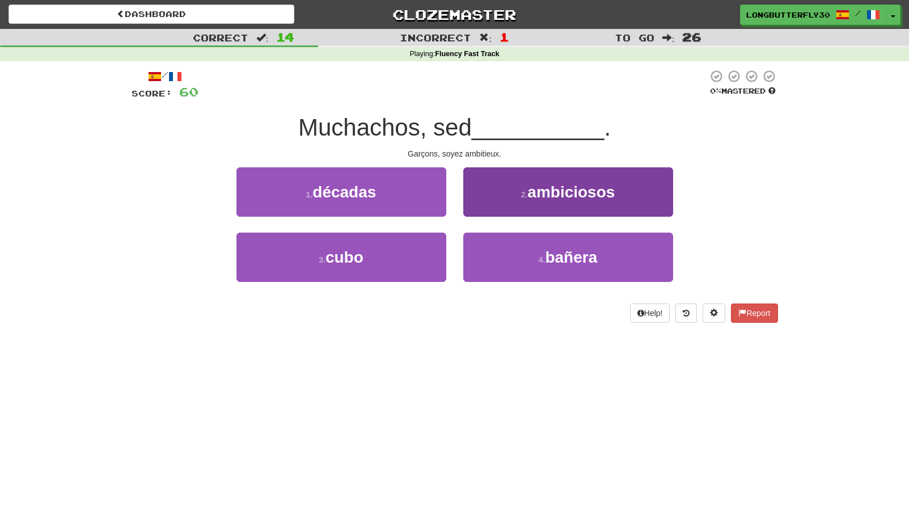
click at [530, 186] on span "ambiciosos" at bounding box center [570, 192] width 87 height 18
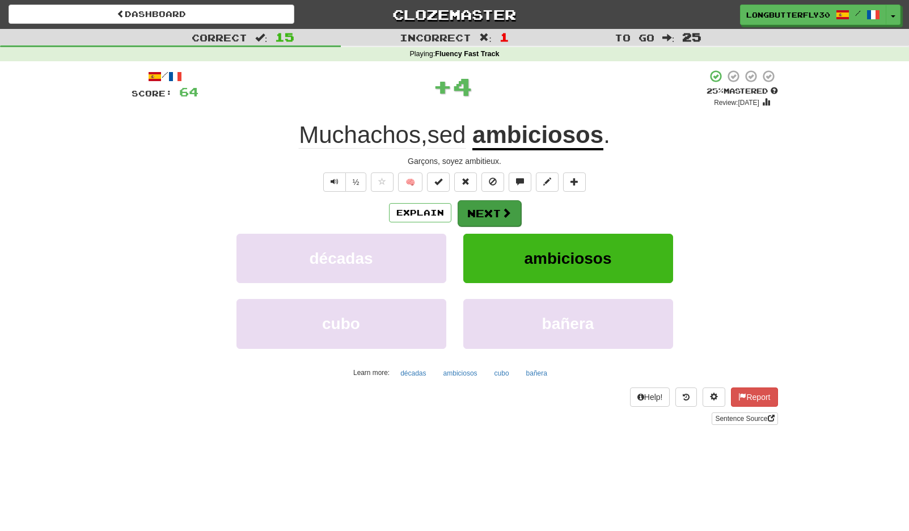
click at [487, 205] on button "Next" at bounding box center [490, 213] width 64 height 26
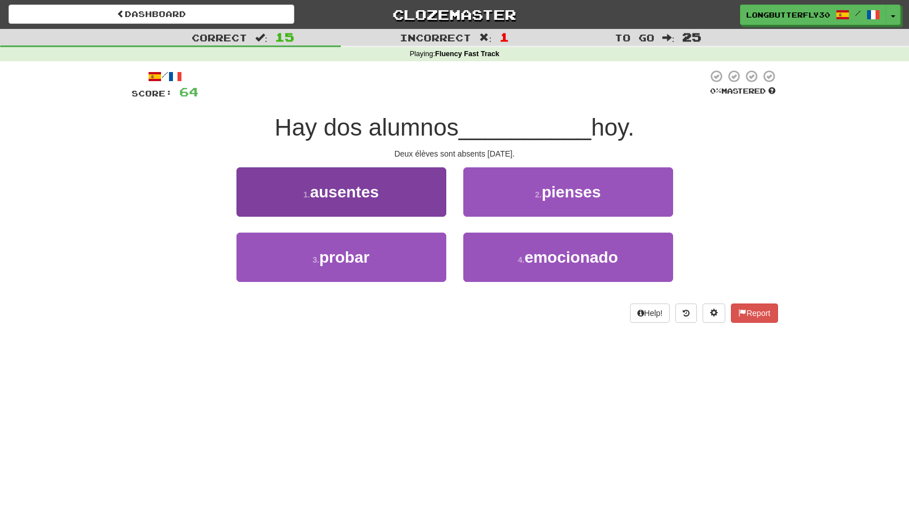
click at [411, 200] on button "1 . ausentes" at bounding box center [341, 191] width 210 height 49
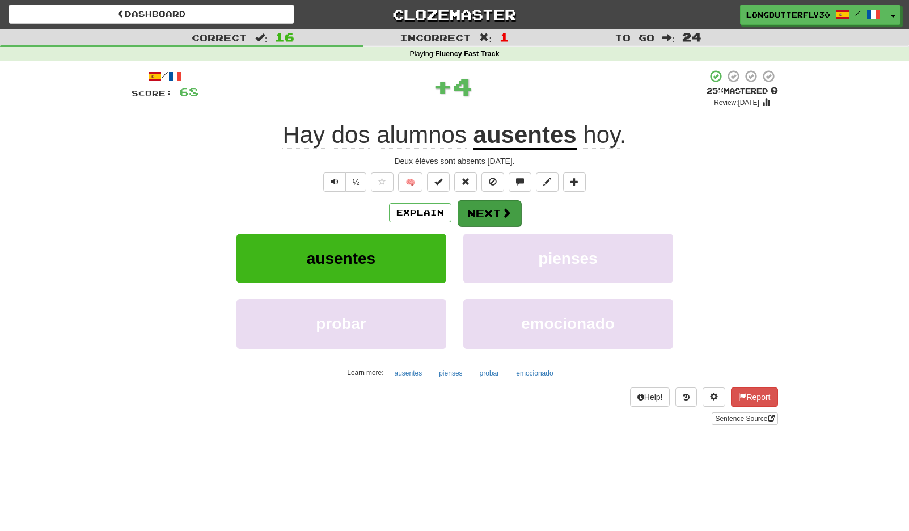
click at [492, 210] on button "Next" at bounding box center [490, 213] width 64 height 26
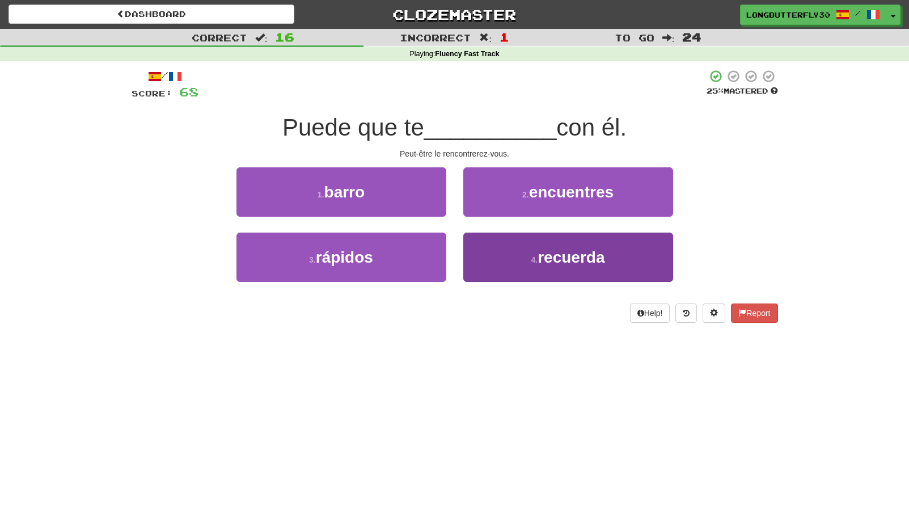
click at [548, 251] on span "recuerda" at bounding box center [571, 257] width 67 height 18
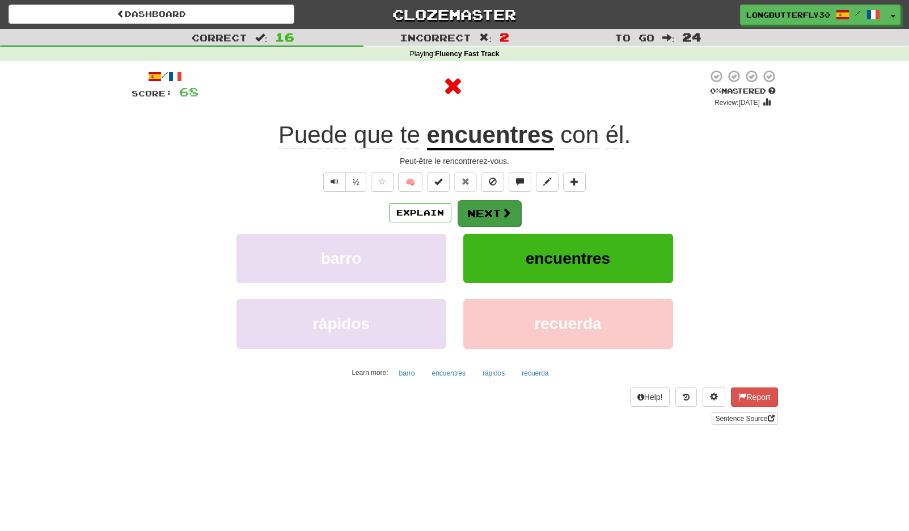
click at [501, 212] on span at bounding box center [506, 213] width 10 height 10
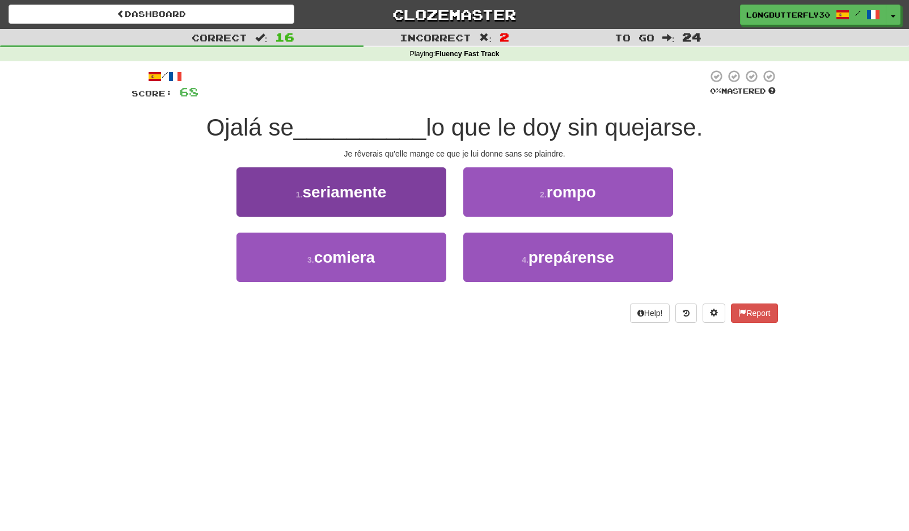
click at [409, 253] on button "3 . comiera" at bounding box center [341, 257] width 210 height 49
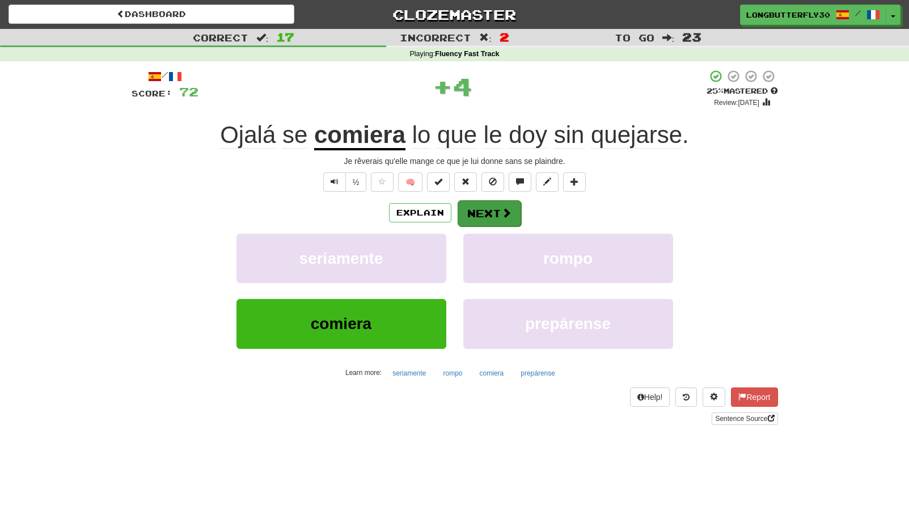
click at [492, 212] on button "Next" at bounding box center [490, 213] width 64 height 26
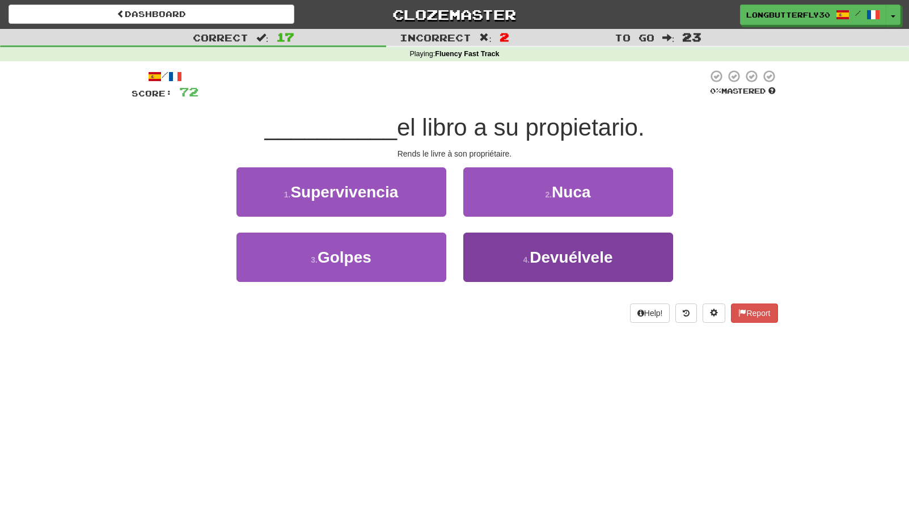
click at [531, 261] on span "Devuélvele" at bounding box center [571, 257] width 83 height 18
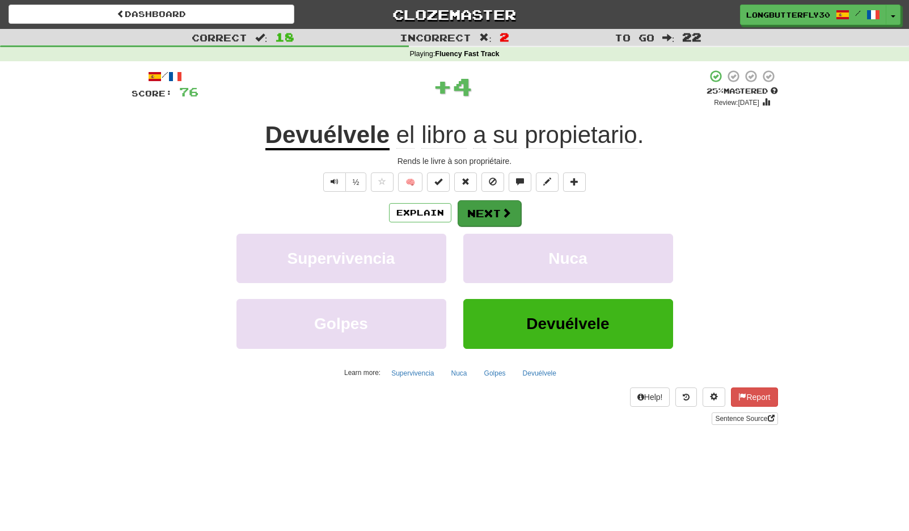
click at [508, 208] on span at bounding box center [506, 213] width 10 height 10
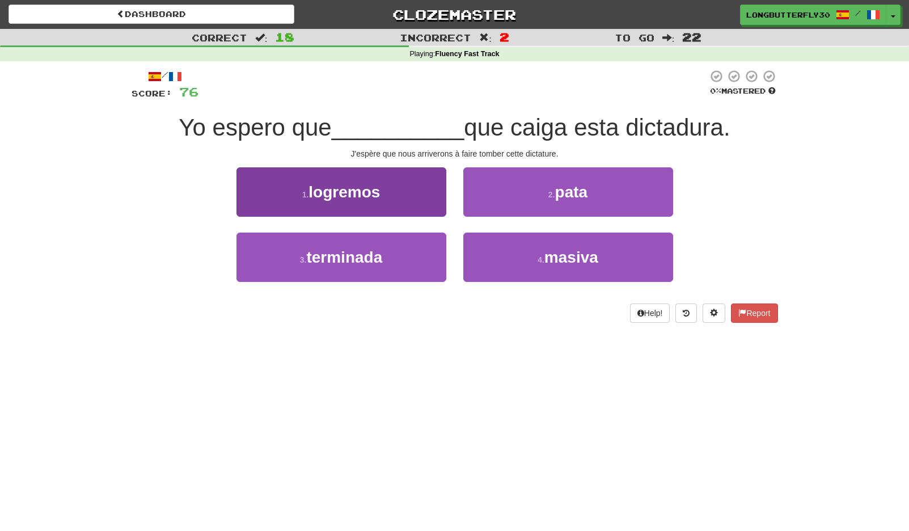
click at [403, 197] on button "1 . logremos" at bounding box center [341, 191] width 210 height 49
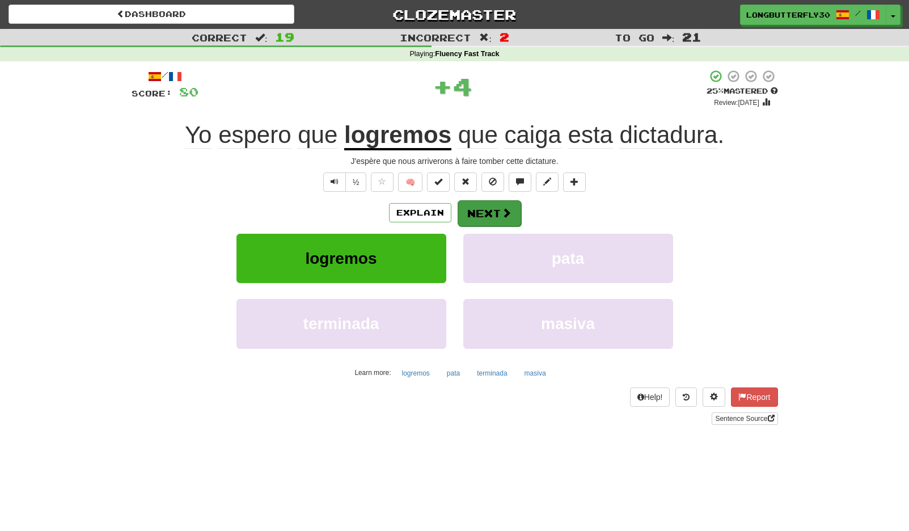
click at [498, 215] on button "Next" at bounding box center [490, 213] width 64 height 26
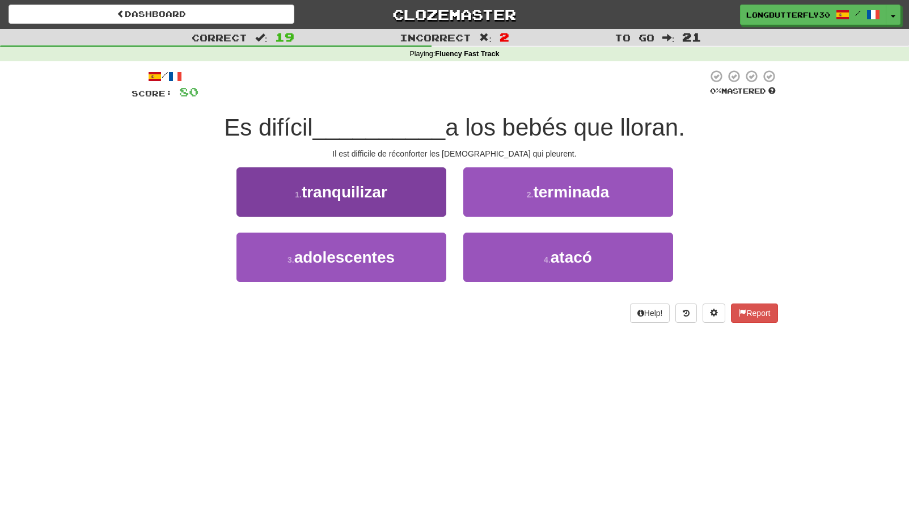
click at [425, 193] on button "1 . tranquilizar" at bounding box center [341, 191] width 210 height 49
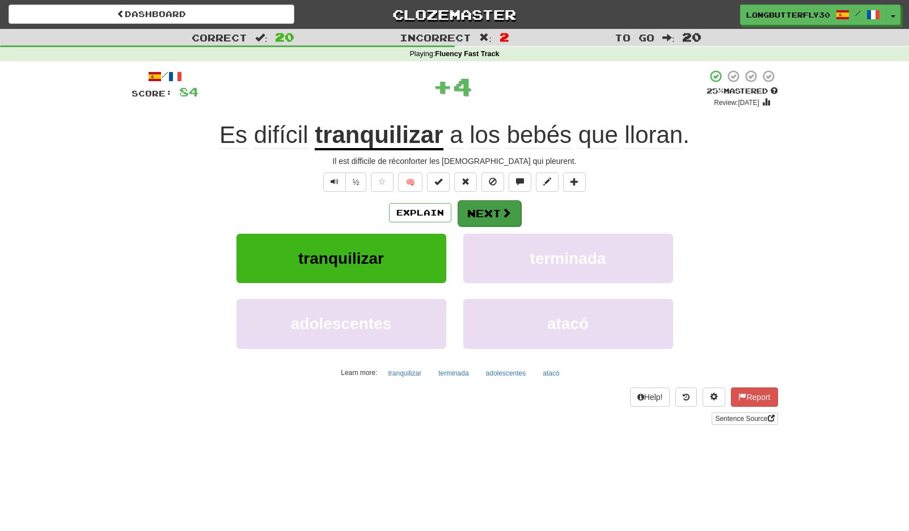
click at [497, 203] on button "Next" at bounding box center [490, 213] width 64 height 26
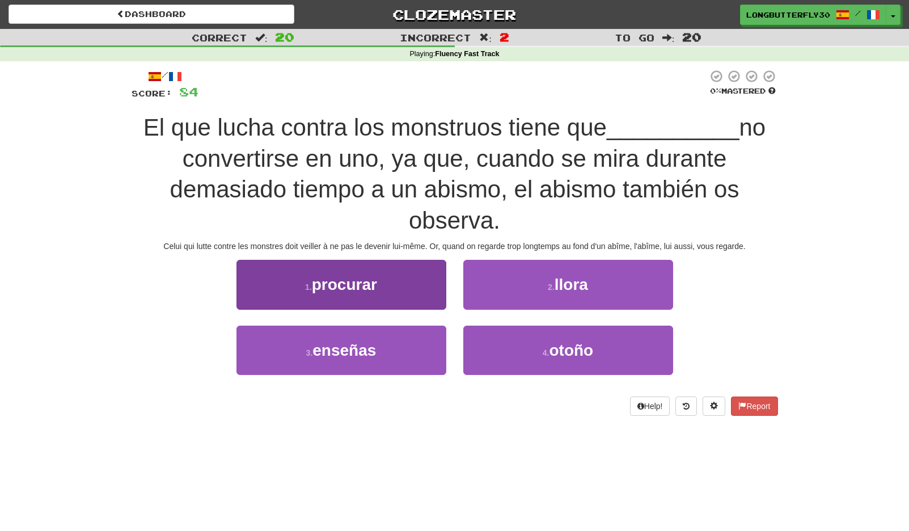
click at [403, 290] on button "1 . procurar" at bounding box center [341, 284] width 210 height 49
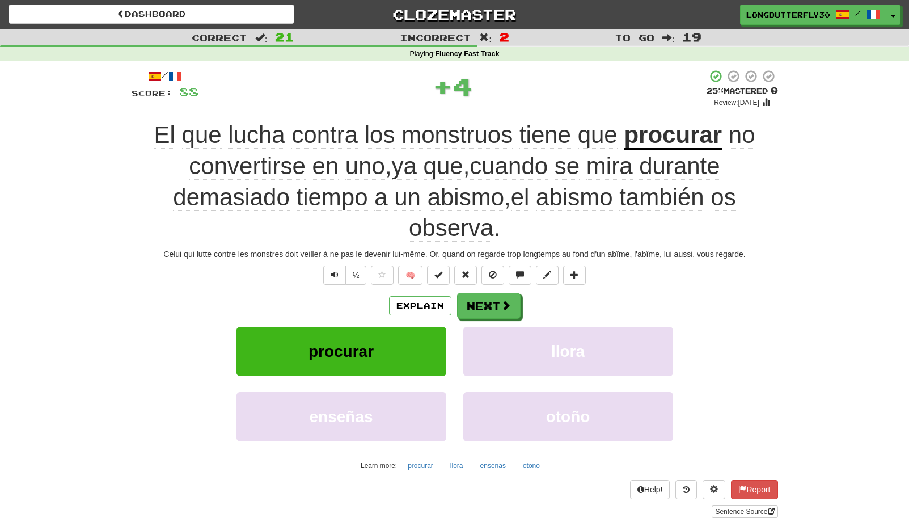
click at [491, 308] on button "Next" at bounding box center [489, 306] width 64 height 26
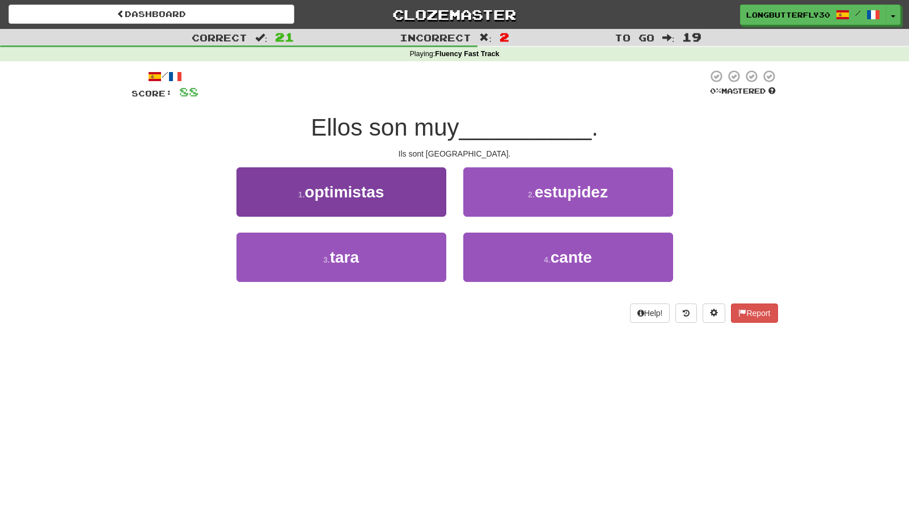
click at [383, 197] on span "optimistas" at bounding box center [344, 192] width 79 height 18
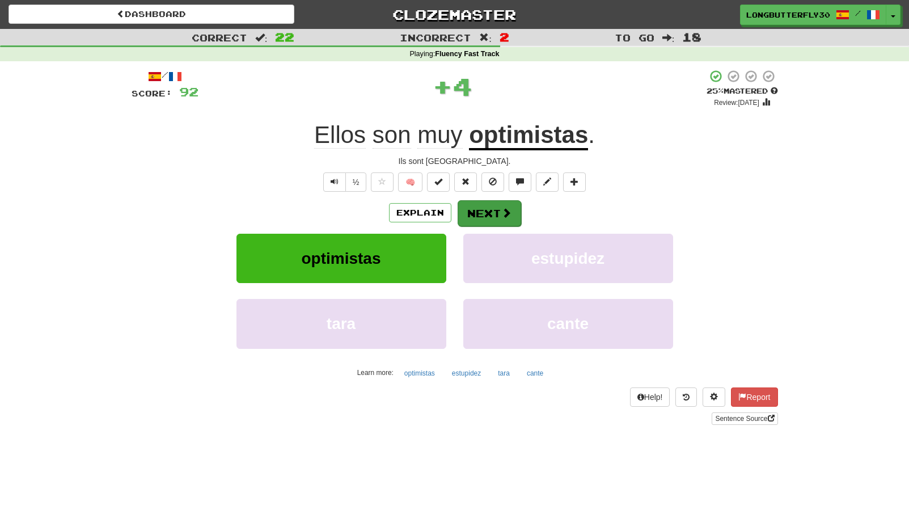
click at [491, 217] on button "Next" at bounding box center [490, 213] width 64 height 26
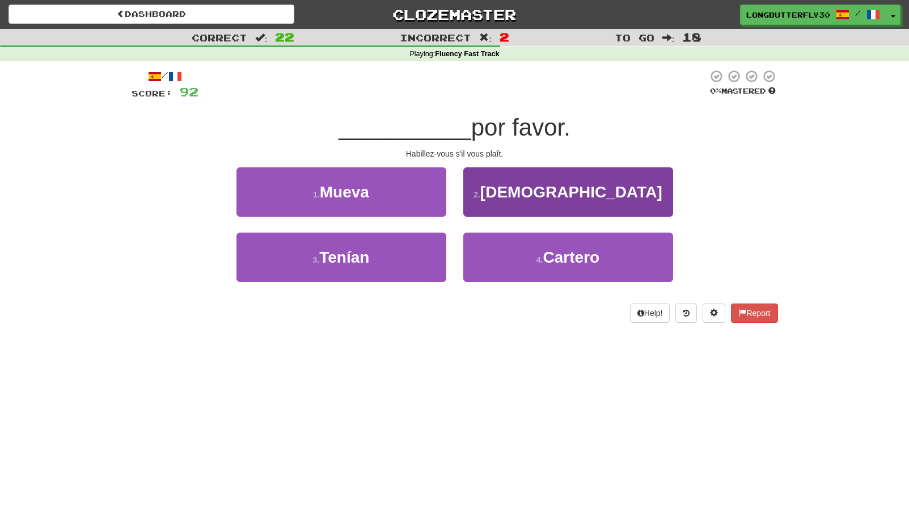
click at [480, 190] on small "2 ." at bounding box center [477, 194] width 7 height 9
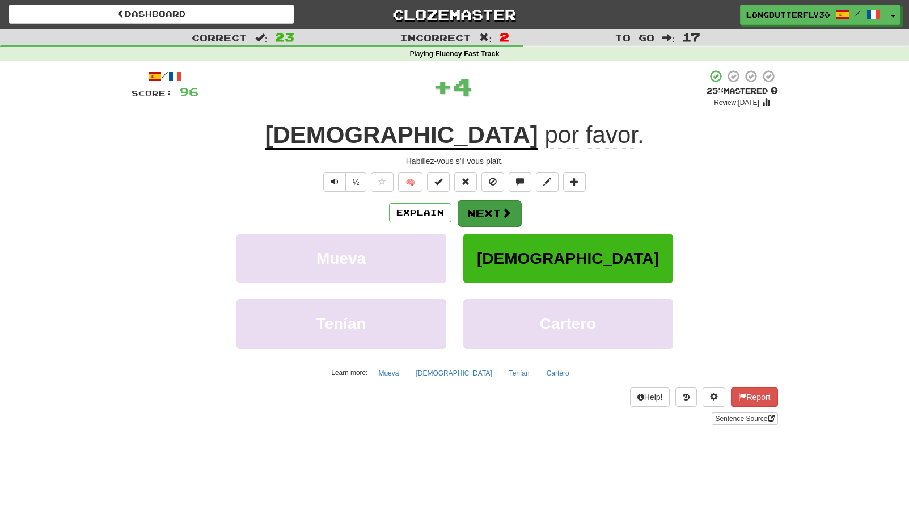
click at [489, 208] on button "Next" at bounding box center [490, 213] width 64 height 26
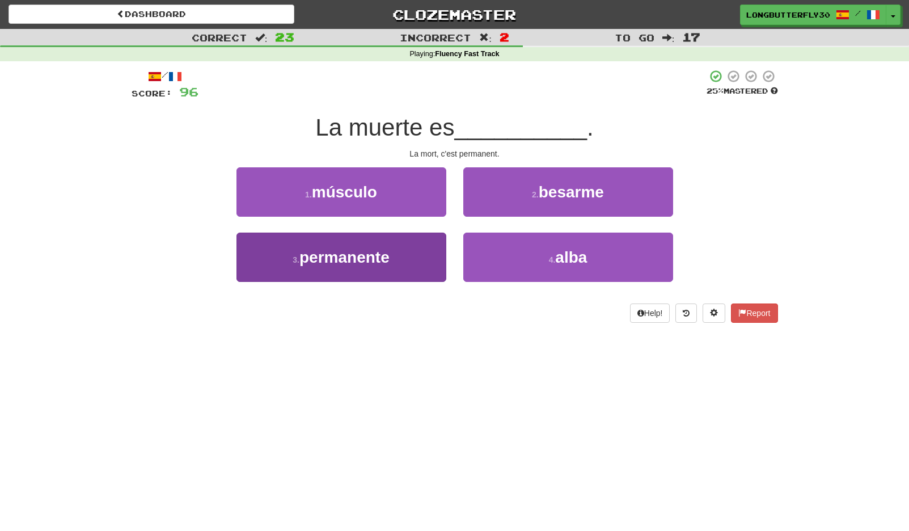
click at [406, 250] on button "3 . permanente" at bounding box center [341, 257] width 210 height 49
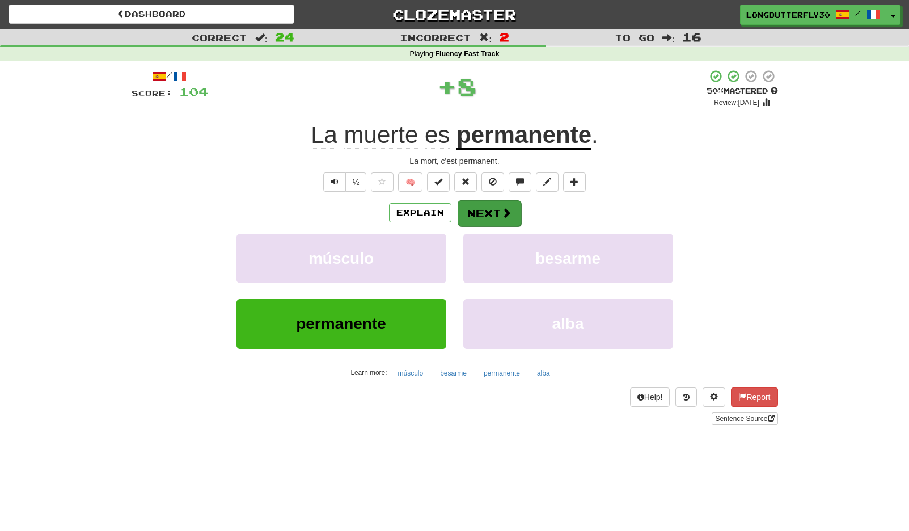
click at [493, 216] on button "Next" at bounding box center [490, 213] width 64 height 26
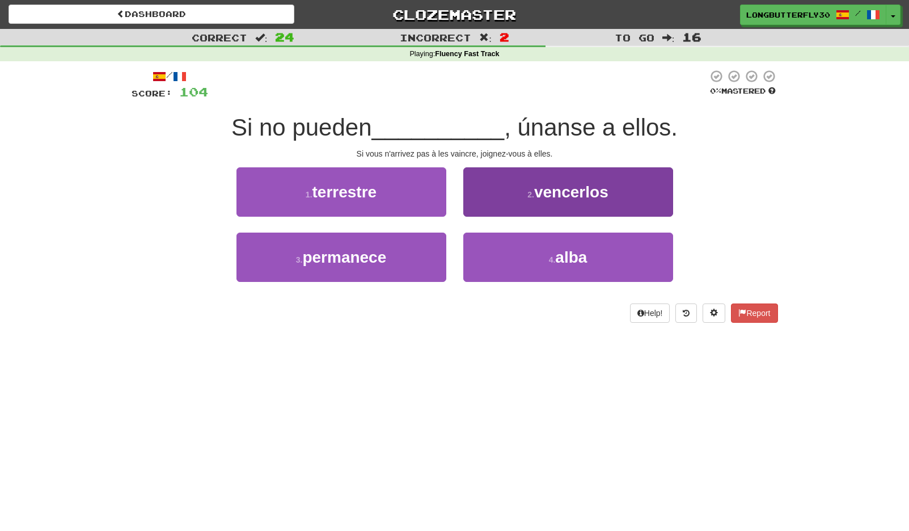
click at [533, 203] on button "2 . vencerlos" at bounding box center [568, 191] width 210 height 49
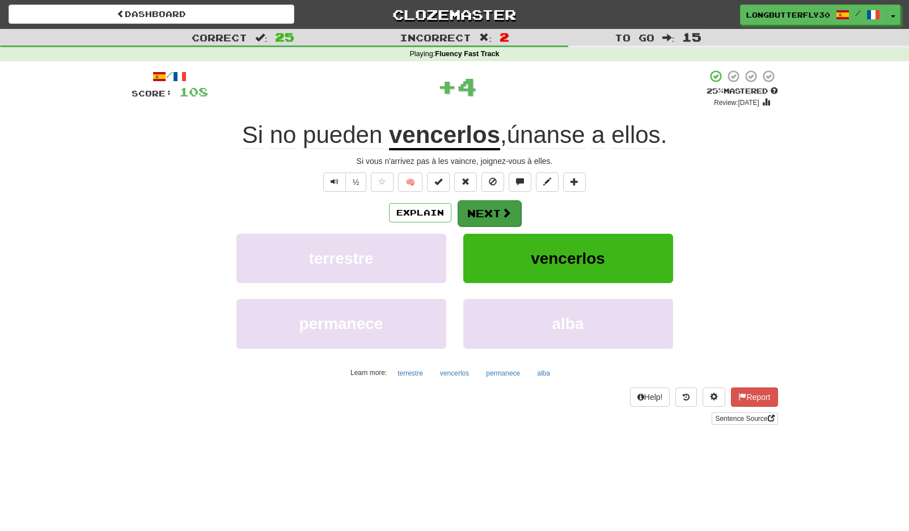
click at [476, 215] on button "Next" at bounding box center [490, 213] width 64 height 26
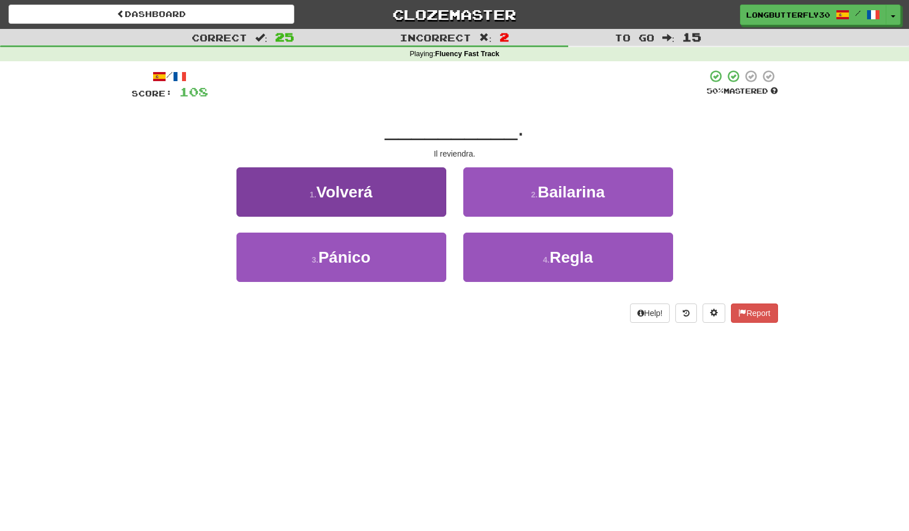
click at [410, 195] on button "1 . Volverá" at bounding box center [341, 191] width 210 height 49
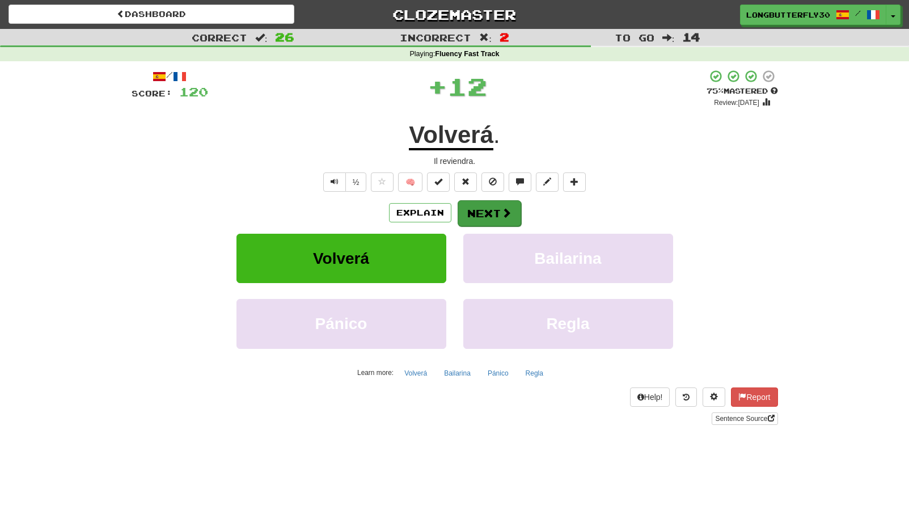
click at [489, 214] on button "Next" at bounding box center [490, 213] width 64 height 26
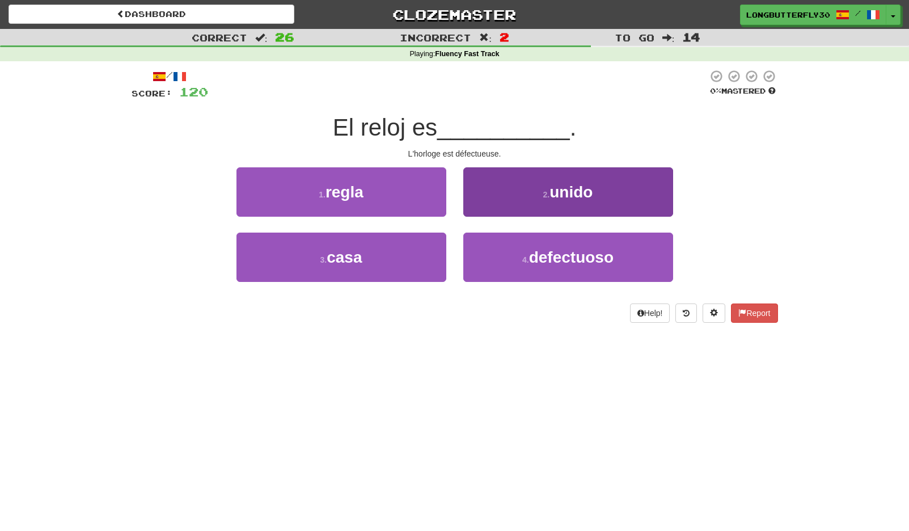
drag, startPoint x: 502, startPoint y: 261, endPoint x: 494, endPoint y: 240, distance: 23.0
click at [502, 261] on button "4 . defectuoso" at bounding box center [568, 257] width 210 height 49
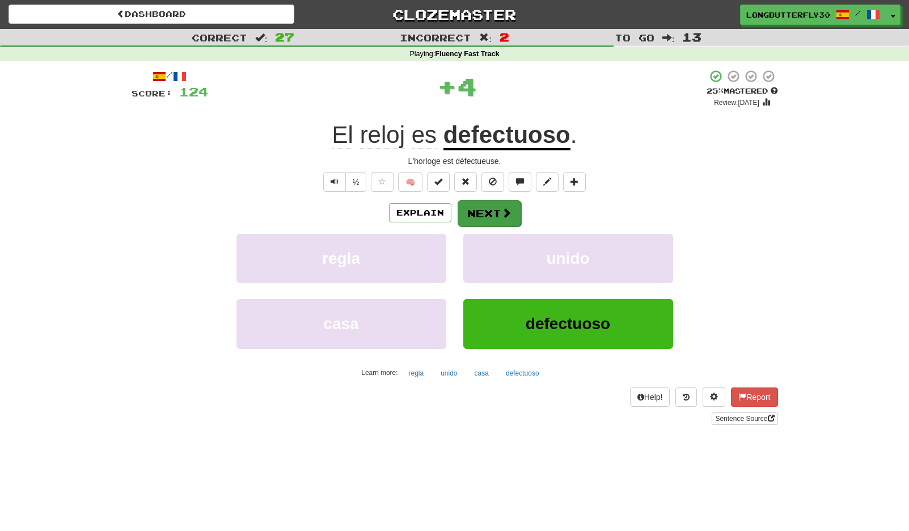
click at [491, 217] on button "Next" at bounding box center [490, 213] width 64 height 26
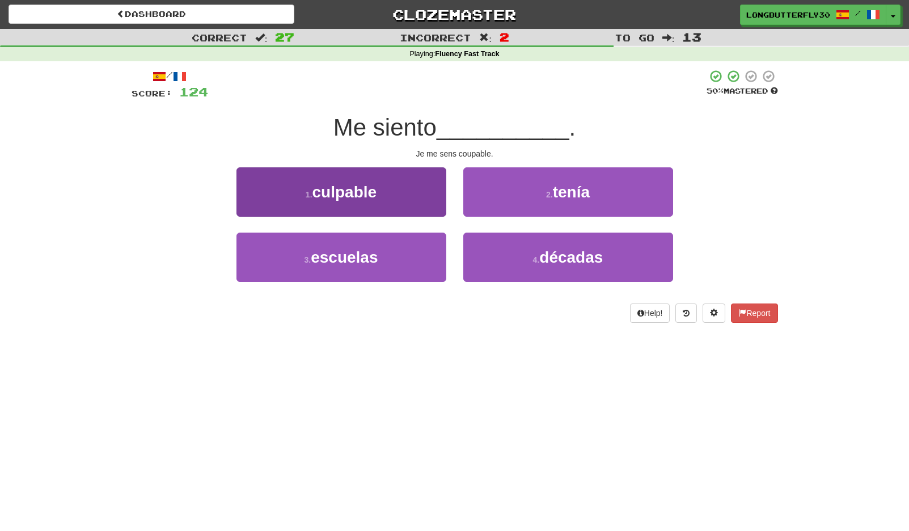
click at [413, 191] on button "1 . culpable" at bounding box center [341, 191] width 210 height 49
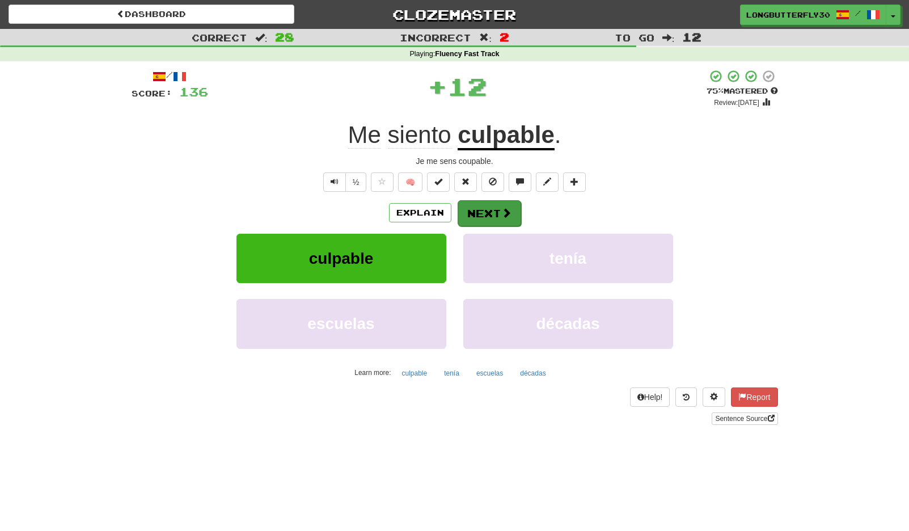
click at [494, 208] on button "Next" at bounding box center [490, 213] width 64 height 26
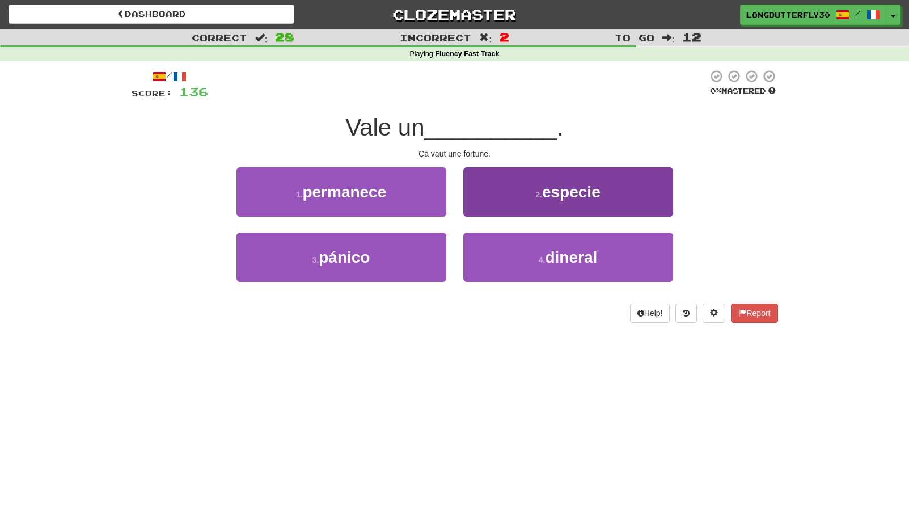
click at [531, 200] on button "2 . especie" at bounding box center [568, 191] width 210 height 49
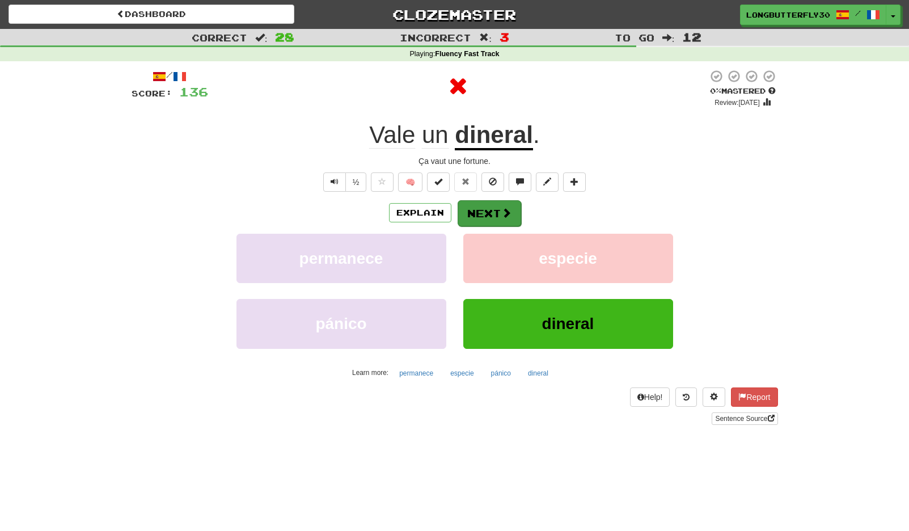
click at [497, 205] on button "Next" at bounding box center [490, 213] width 64 height 26
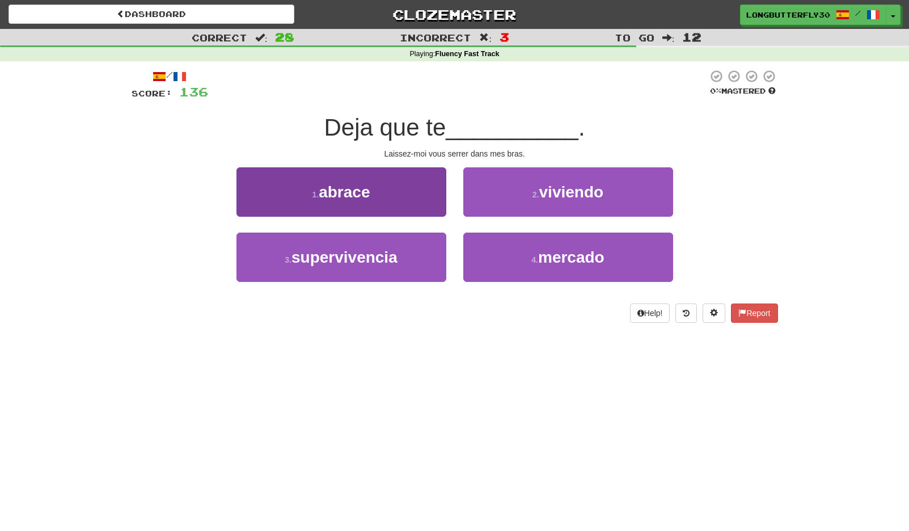
click at [419, 201] on button "1 . abrace" at bounding box center [341, 191] width 210 height 49
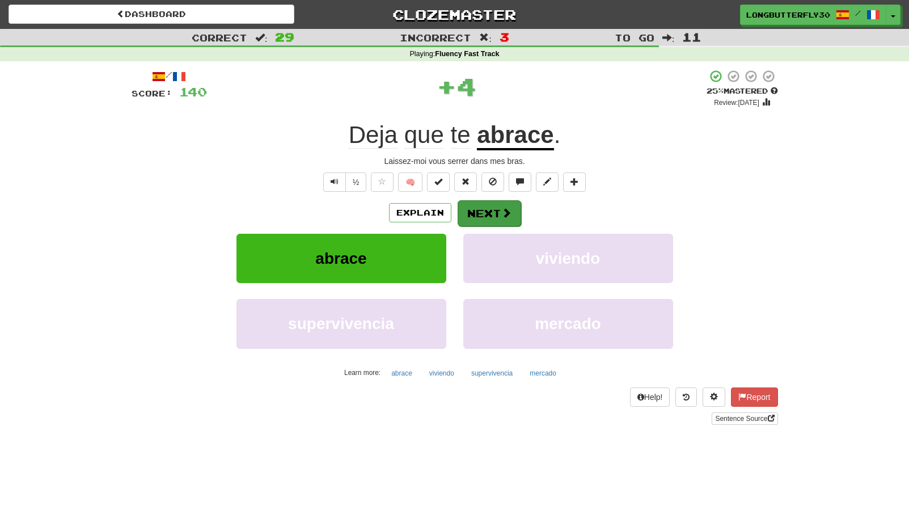
click at [497, 212] on button "Next" at bounding box center [490, 213] width 64 height 26
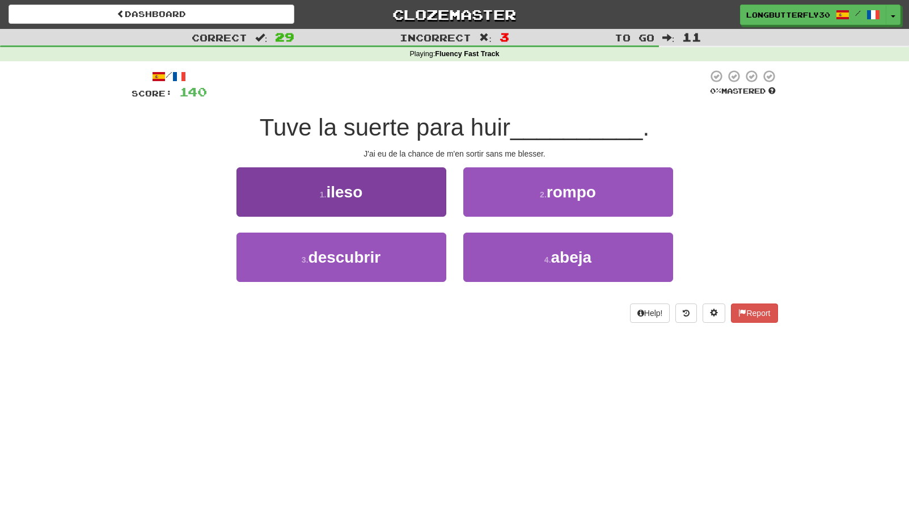
click at [433, 199] on button "1 . ileso" at bounding box center [341, 191] width 210 height 49
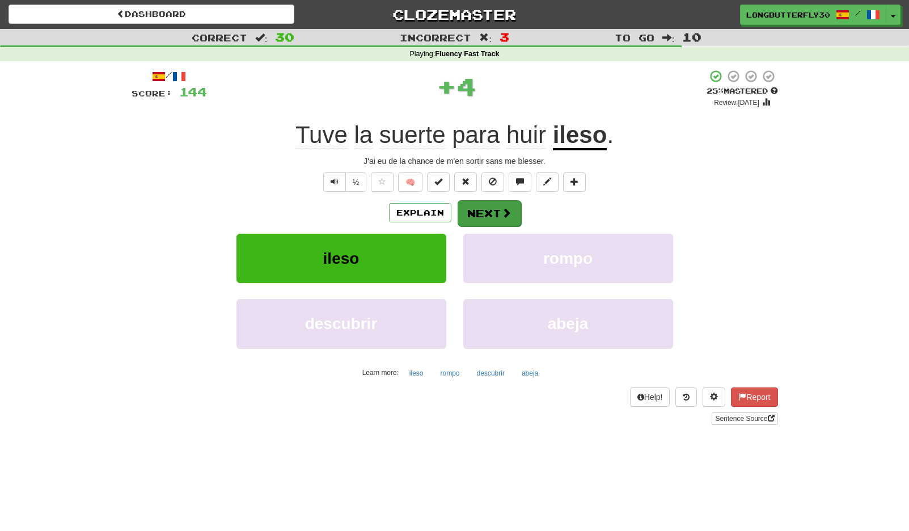
click at [496, 210] on button "Next" at bounding box center [490, 213] width 64 height 26
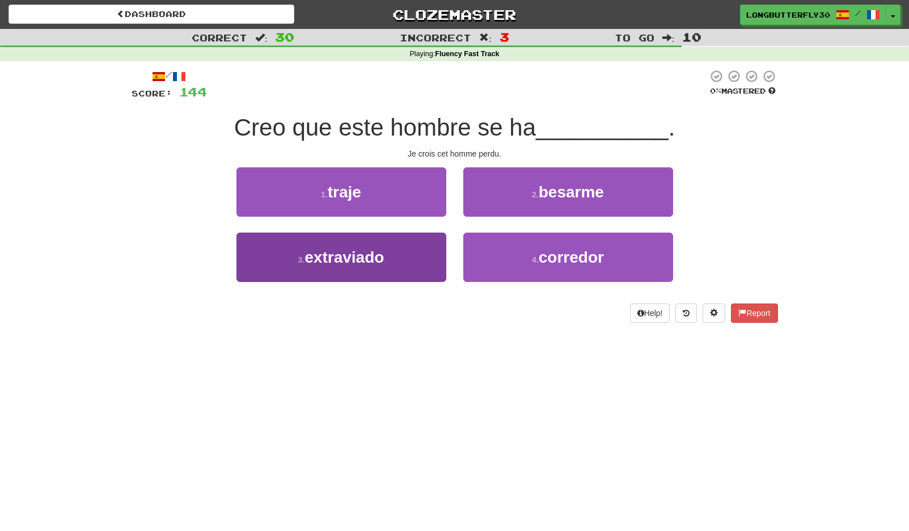
click at [393, 252] on button "3 . extraviado" at bounding box center [341, 257] width 210 height 49
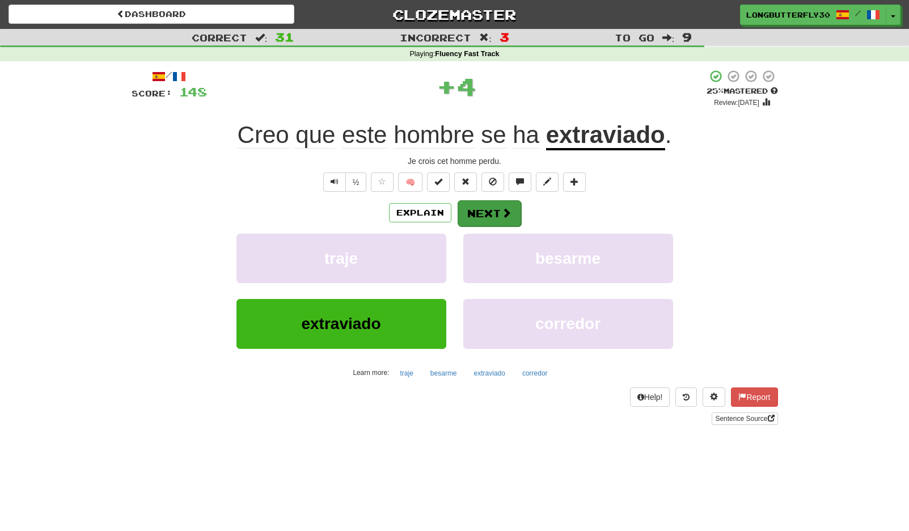
click at [508, 208] on span at bounding box center [506, 213] width 10 height 10
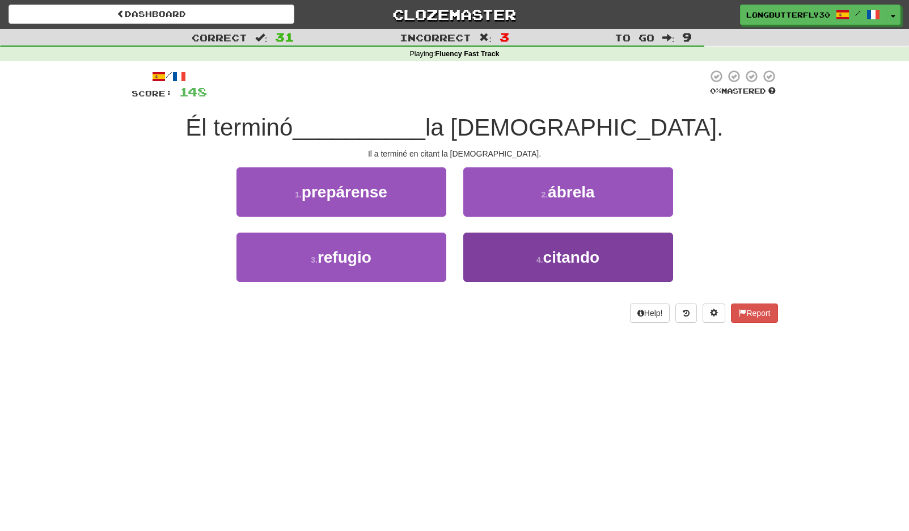
click at [543, 249] on button "4 . citando" at bounding box center [568, 257] width 210 height 49
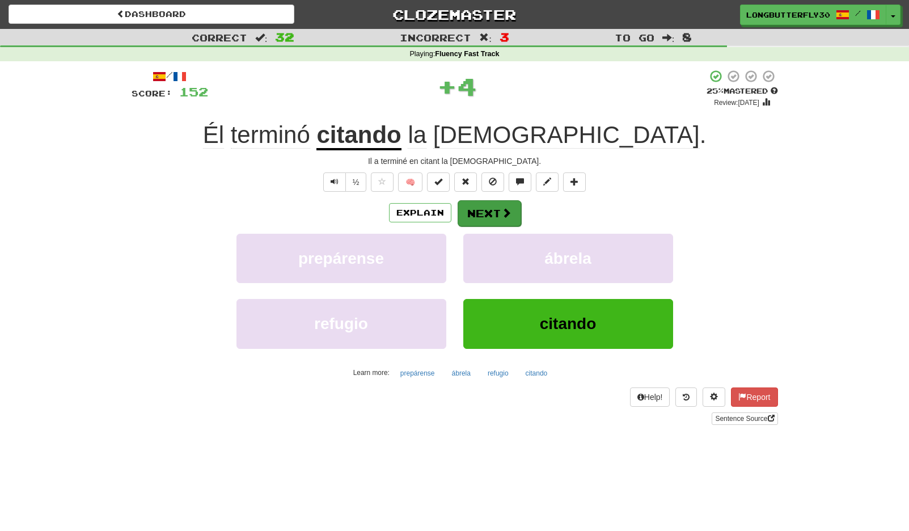
click at [498, 209] on button "Next" at bounding box center [490, 213] width 64 height 26
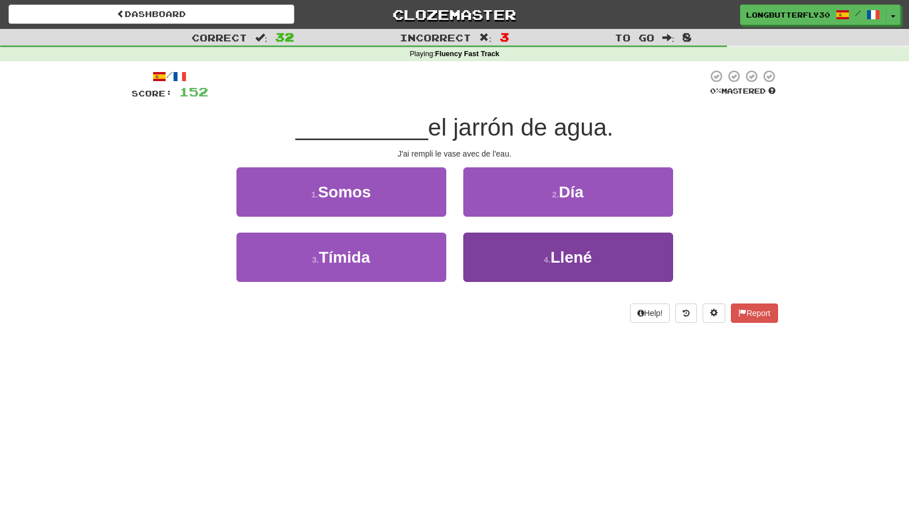
click at [506, 237] on button "4 . Llené" at bounding box center [568, 257] width 210 height 49
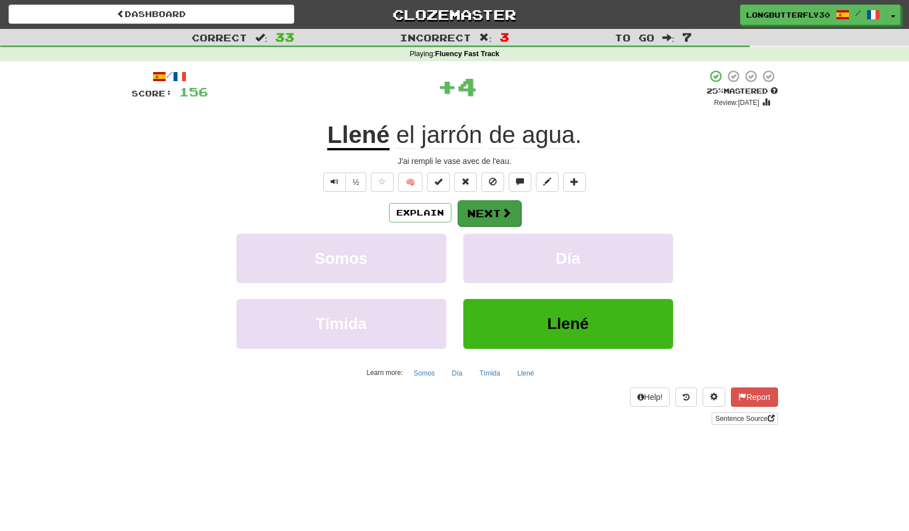
click at [491, 201] on button "Next" at bounding box center [490, 213] width 64 height 26
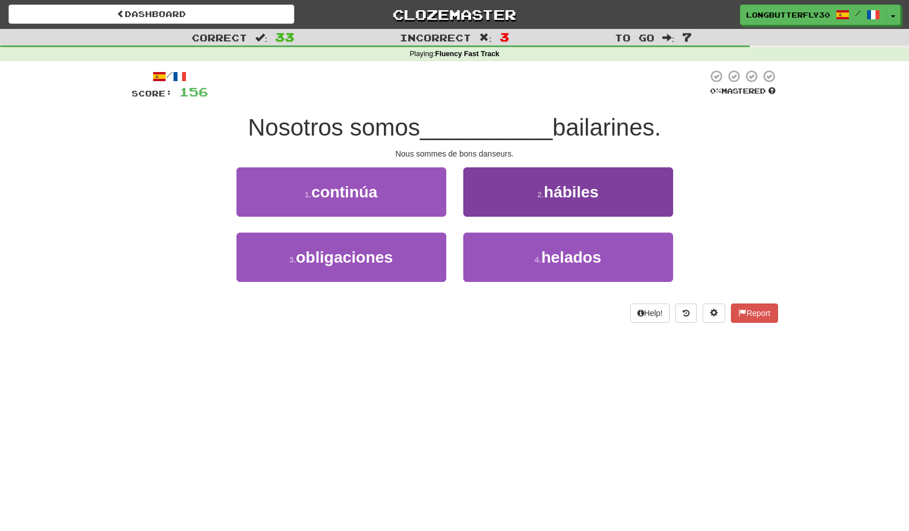
click at [527, 197] on button "2 . hábiles" at bounding box center [568, 191] width 210 height 49
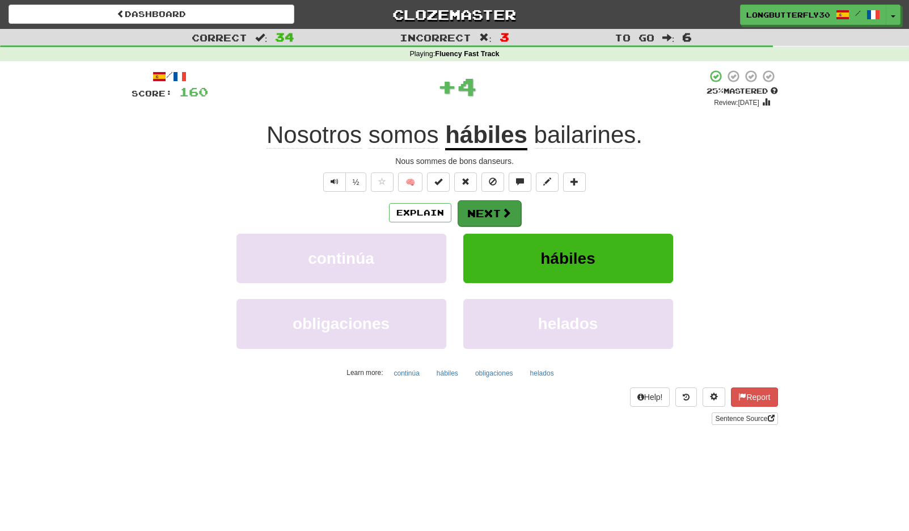
click at [495, 212] on button "Next" at bounding box center [490, 213] width 64 height 26
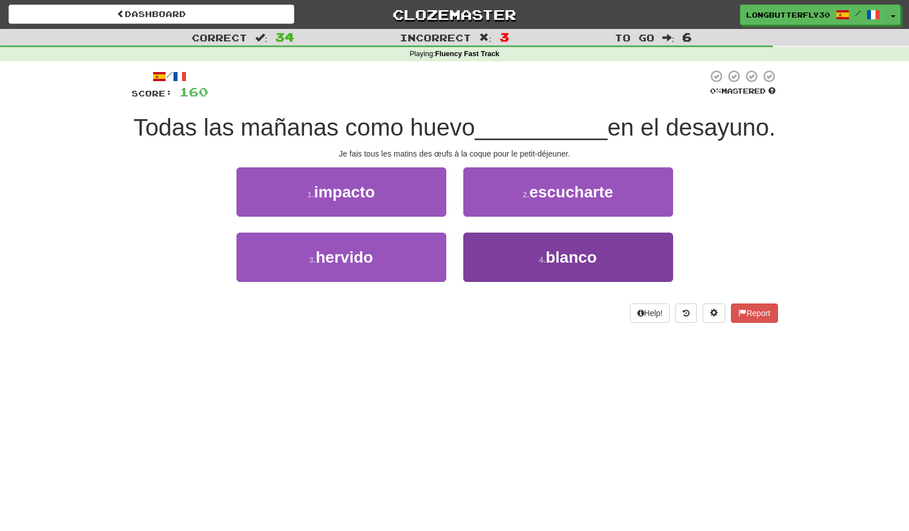
click at [509, 250] on button "4 . blanco" at bounding box center [568, 257] width 210 height 49
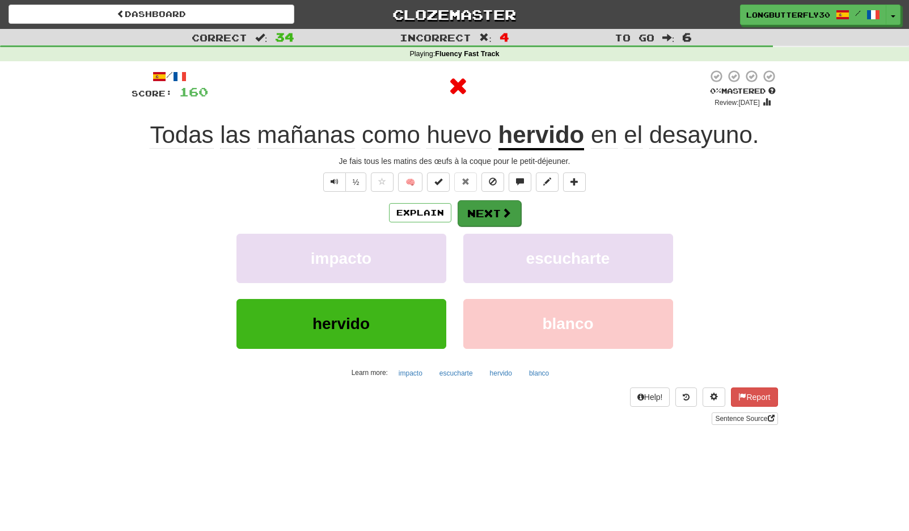
click at [493, 212] on button "Next" at bounding box center [490, 213] width 64 height 26
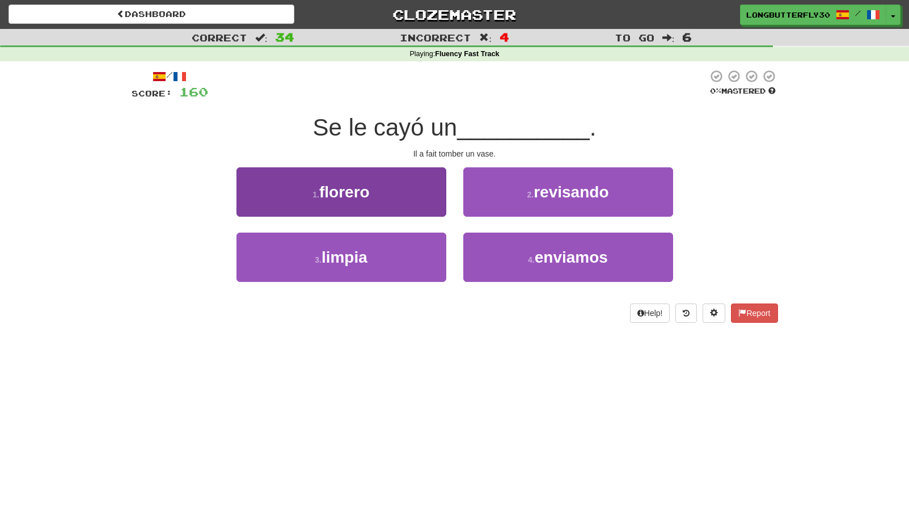
click at [403, 184] on button "1 . florero" at bounding box center [341, 191] width 210 height 49
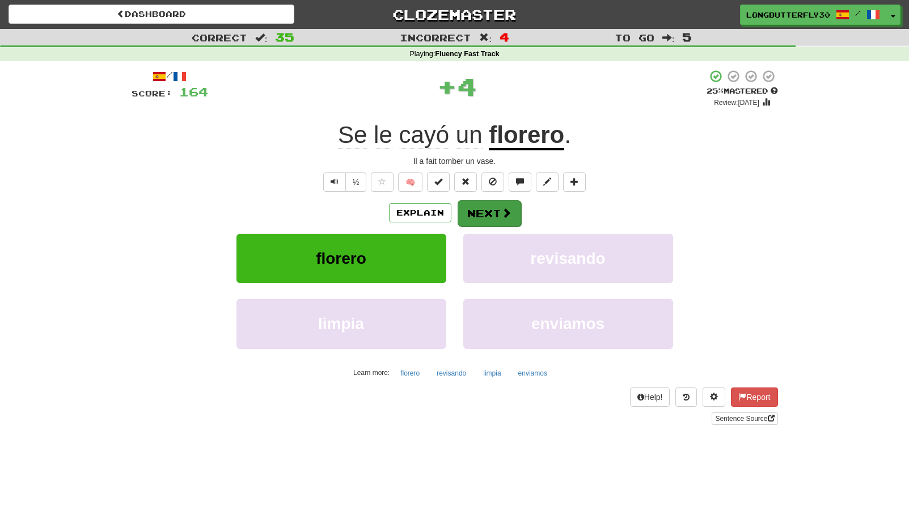
click at [502, 208] on span at bounding box center [506, 213] width 10 height 10
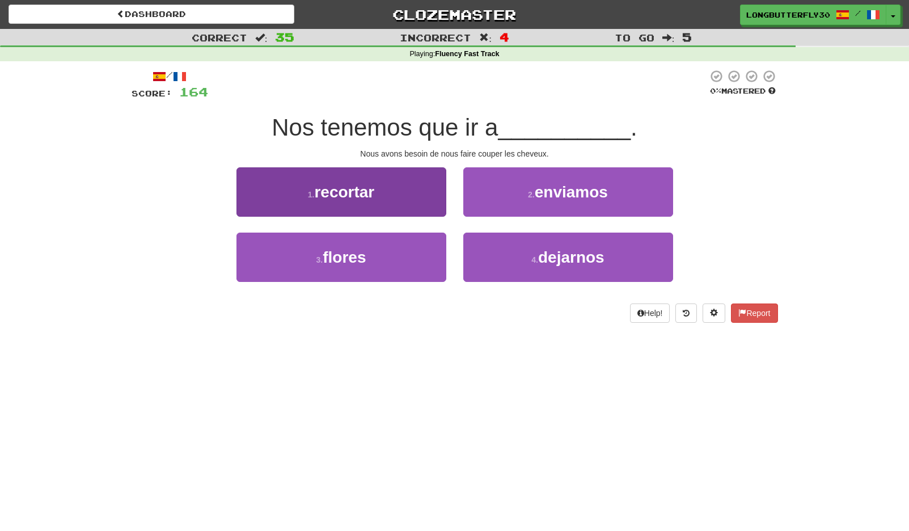
click at [421, 189] on button "1 . recortar" at bounding box center [341, 191] width 210 height 49
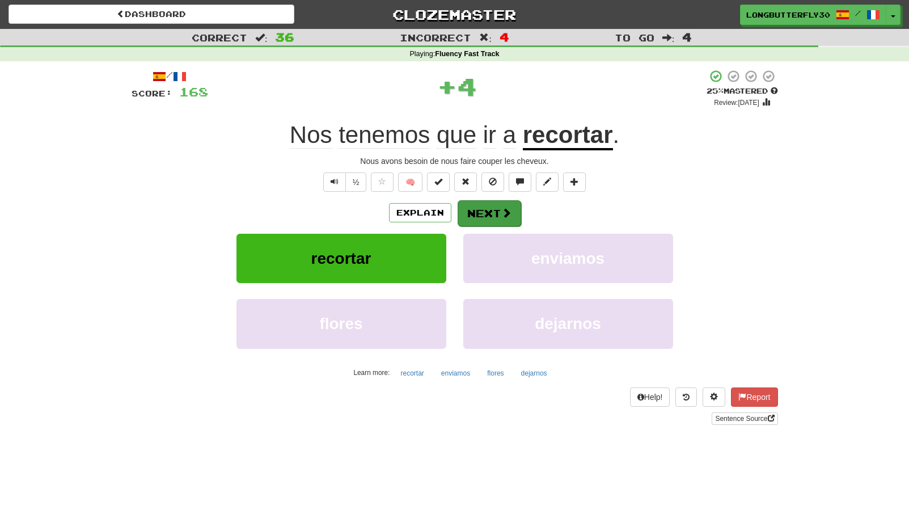
click at [493, 208] on button "Next" at bounding box center [490, 213] width 64 height 26
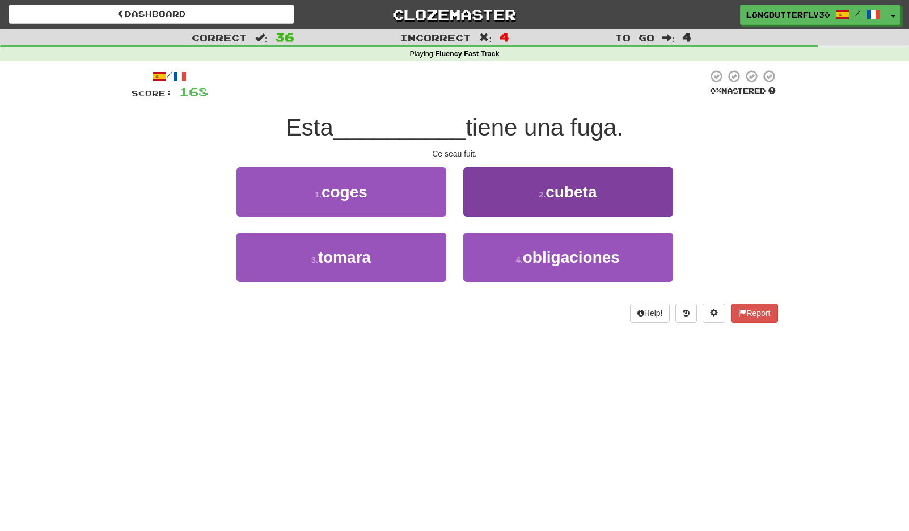
click at [529, 196] on button "2 . cubeta" at bounding box center [568, 191] width 210 height 49
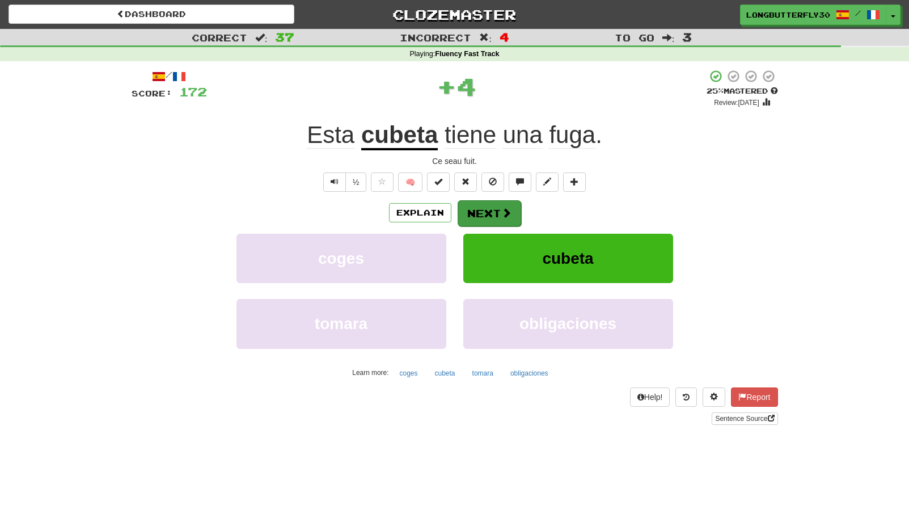
click at [498, 209] on button "Next" at bounding box center [490, 213] width 64 height 26
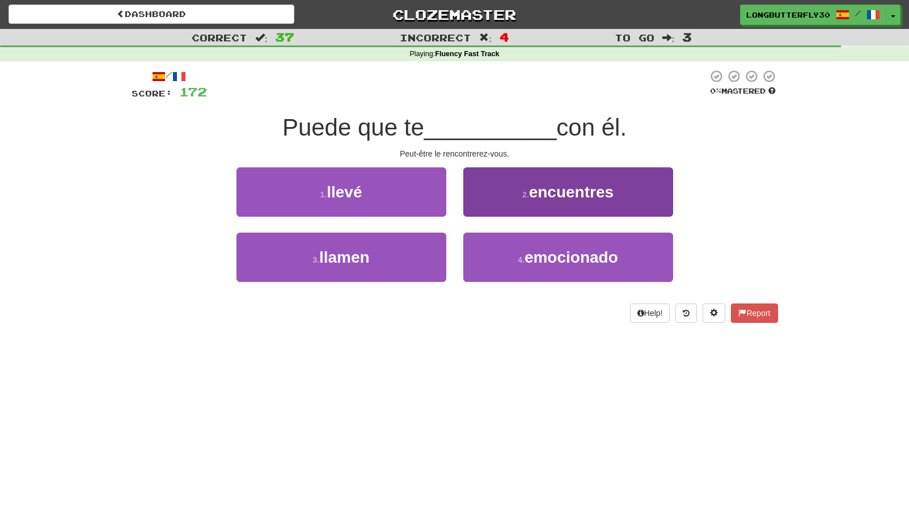
click at [521, 191] on button "2 . encuentres" at bounding box center [568, 191] width 210 height 49
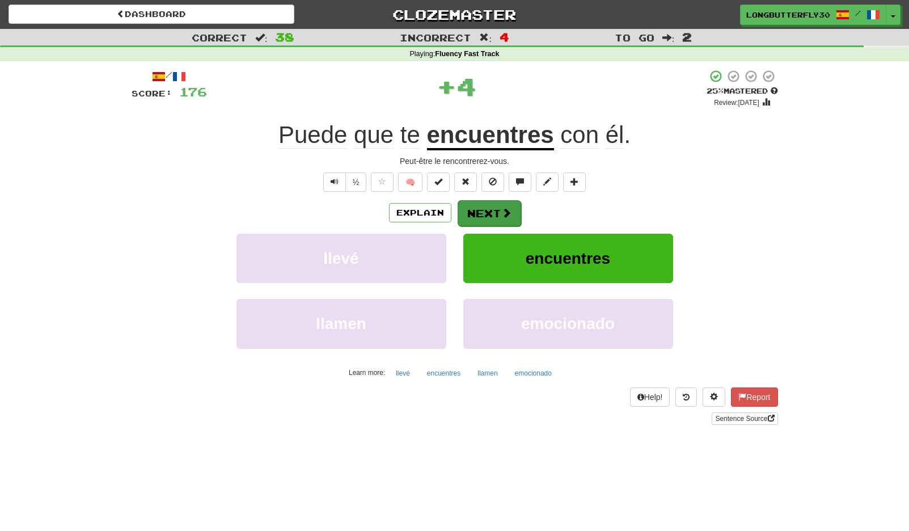
click at [487, 212] on button "Next" at bounding box center [490, 213] width 64 height 26
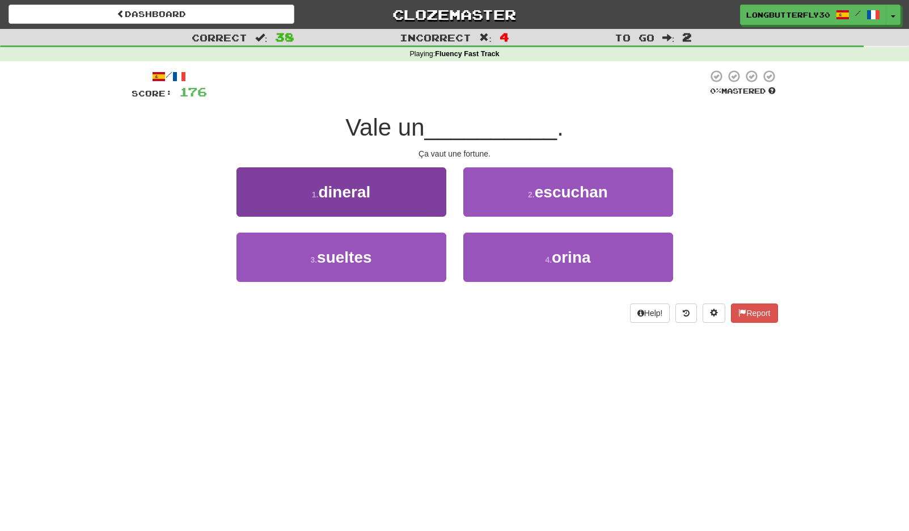
click at [404, 180] on button "1 . dineral" at bounding box center [341, 191] width 210 height 49
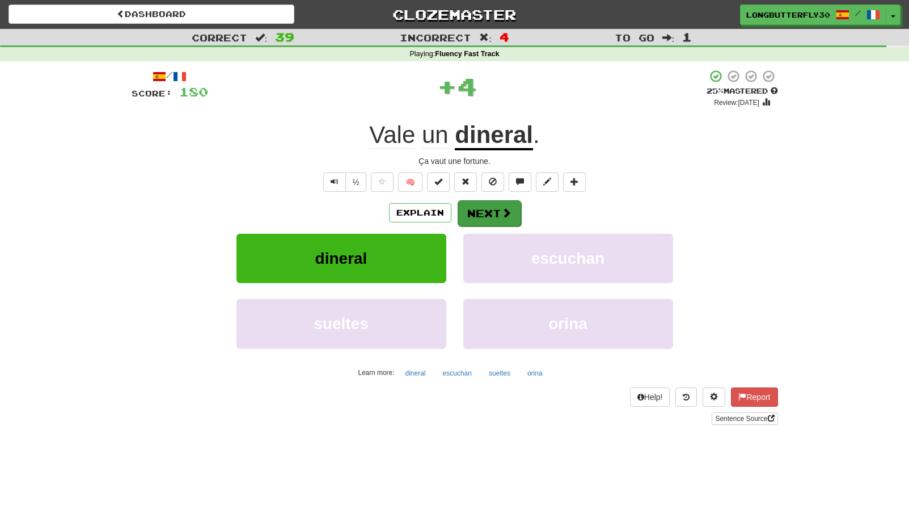
click at [497, 206] on button "Next" at bounding box center [490, 213] width 64 height 26
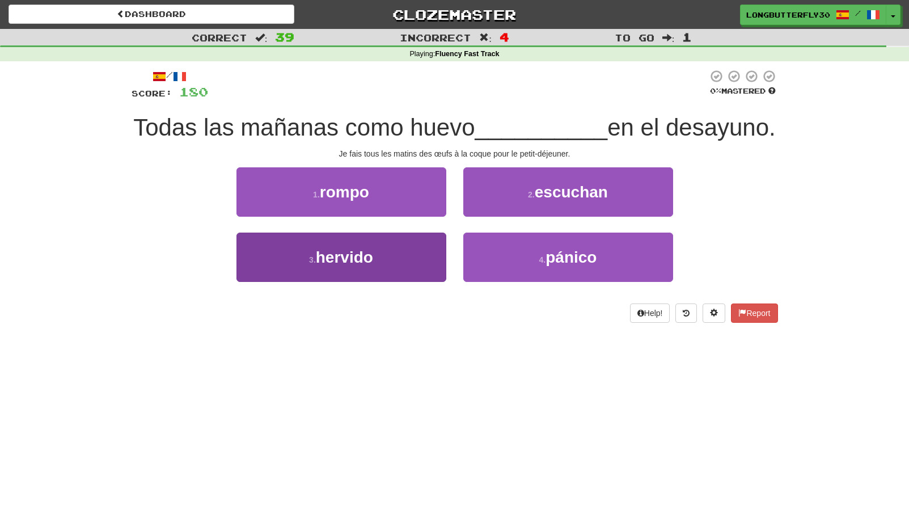
click at [392, 252] on button "3 . hervido" at bounding box center [341, 257] width 210 height 49
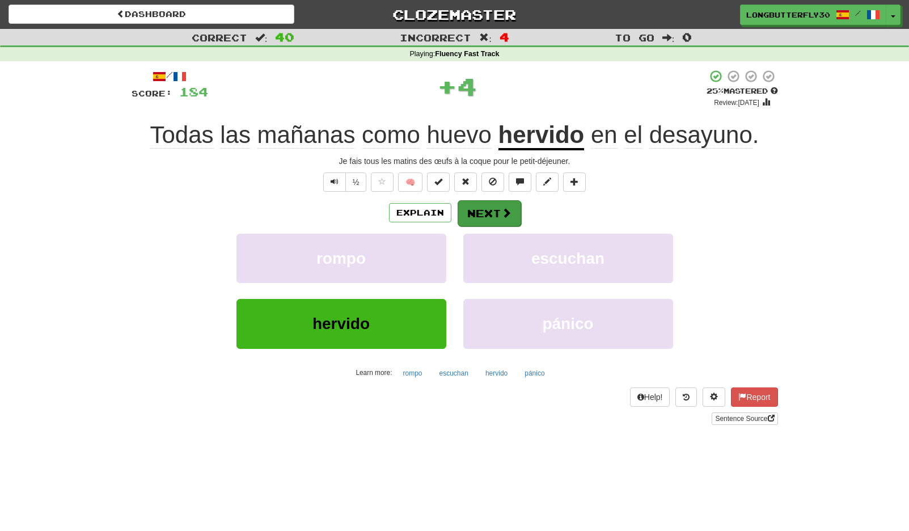
click at [483, 212] on button "Next" at bounding box center [490, 213] width 64 height 26
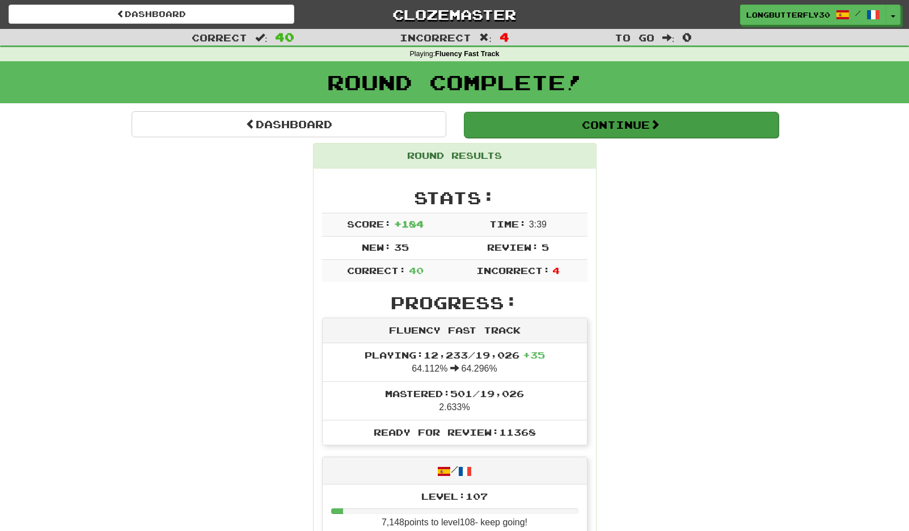
click at [547, 125] on button "Continue" at bounding box center [621, 125] width 315 height 26
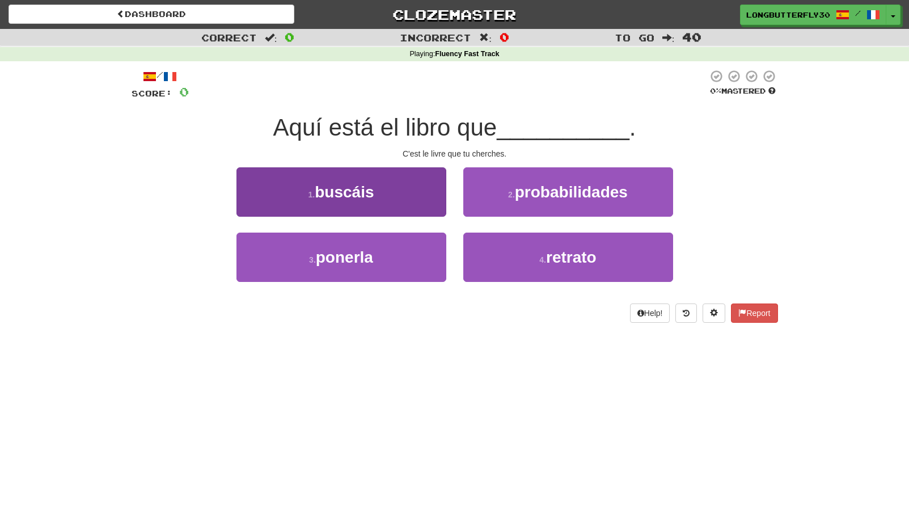
click at [412, 198] on button "1 . buscáis" at bounding box center [341, 191] width 210 height 49
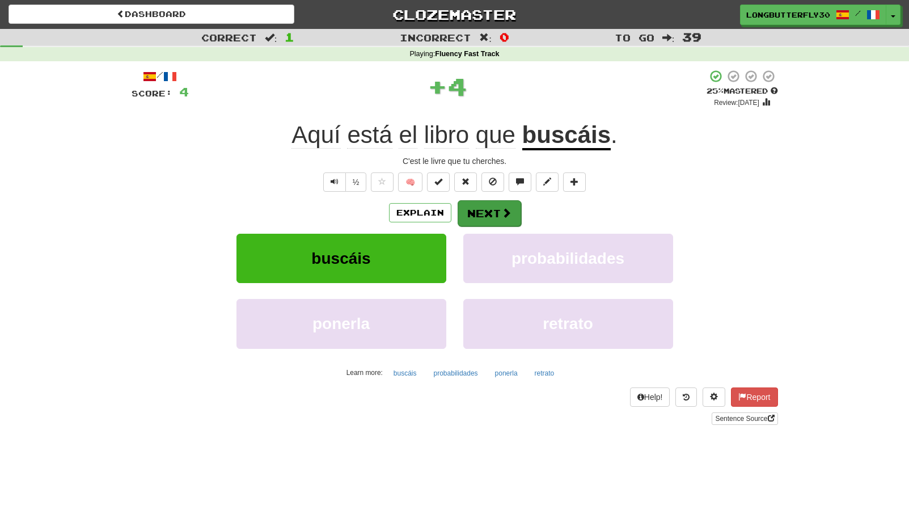
click at [478, 208] on button "Next" at bounding box center [490, 213] width 64 height 26
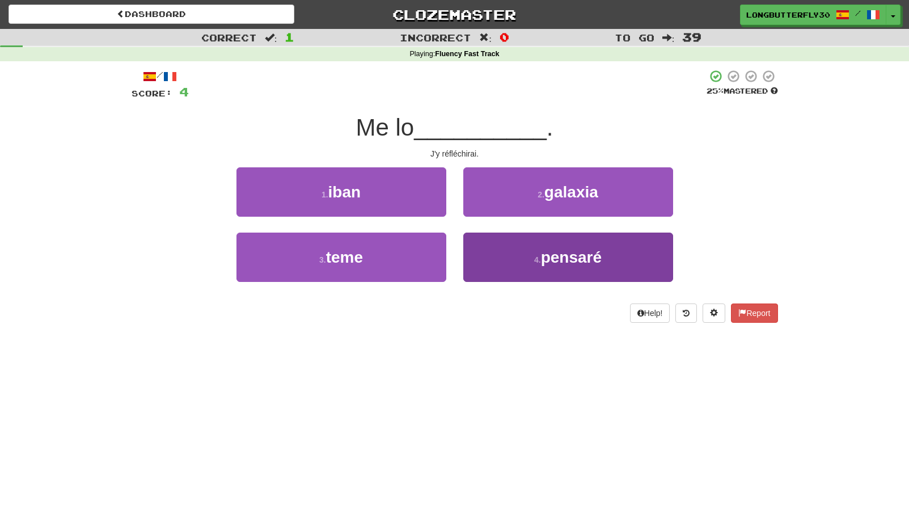
click at [513, 263] on button "4 . pensaré" at bounding box center [568, 257] width 210 height 49
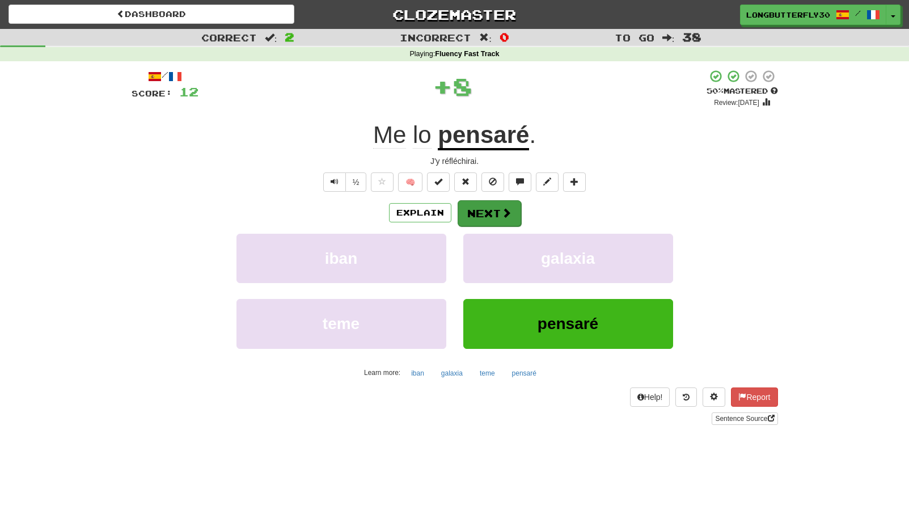
click at [496, 208] on button "Next" at bounding box center [490, 213] width 64 height 26
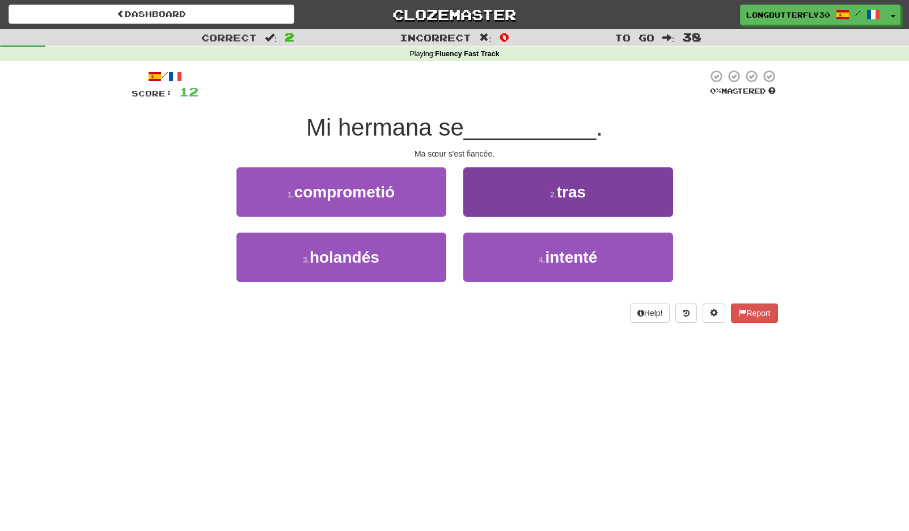
click at [508, 259] on button "4 . intenté" at bounding box center [568, 257] width 210 height 49
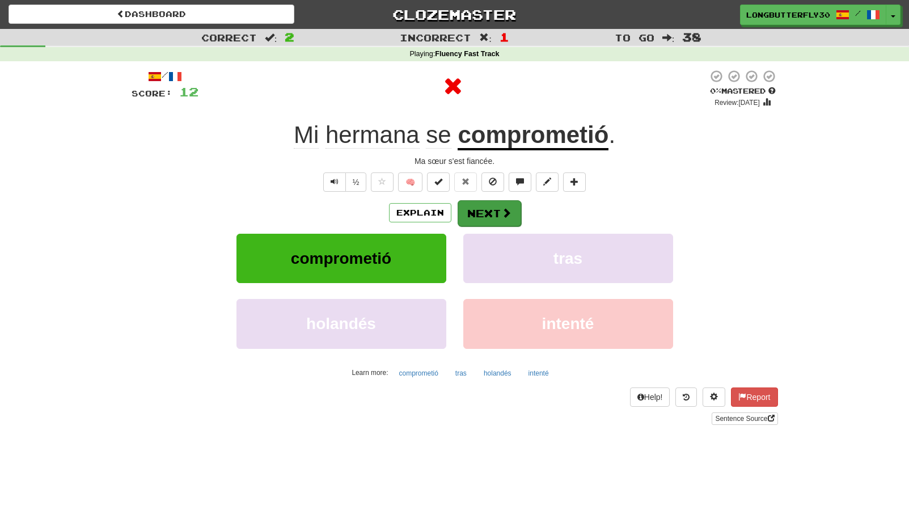
click at [501, 204] on button "Next" at bounding box center [490, 213] width 64 height 26
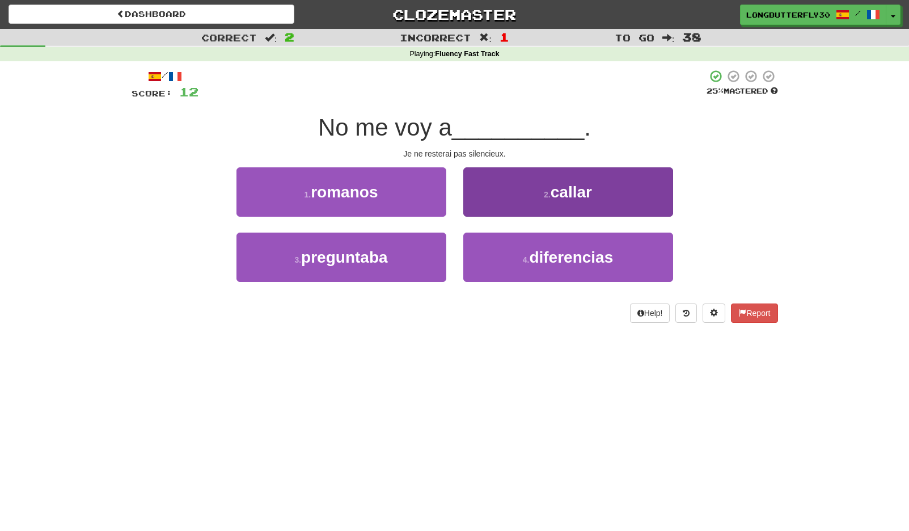
click at [525, 202] on button "2 . callar" at bounding box center [568, 191] width 210 height 49
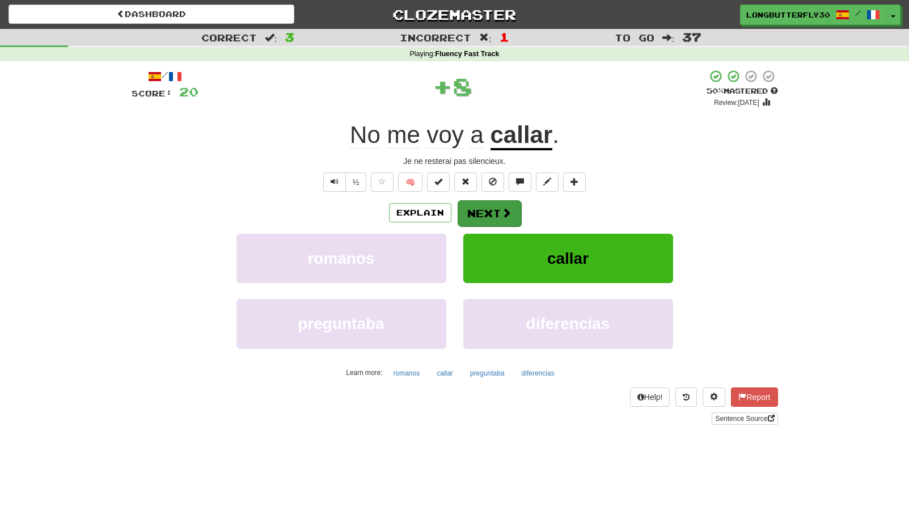
click at [493, 208] on button "Next" at bounding box center [490, 213] width 64 height 26
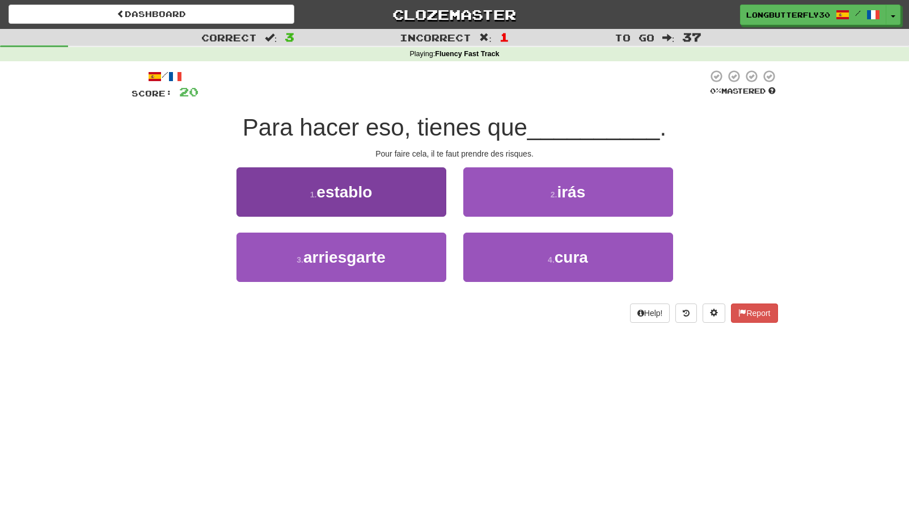
drag, startPoint x: 403, startPoint y: 259, endPoint x: 394, endPoint y: 249, distance: 13.2
click at [402, 259] on button "3 . arriesgarte" at bounding box center [341, 257] width 210 height 49
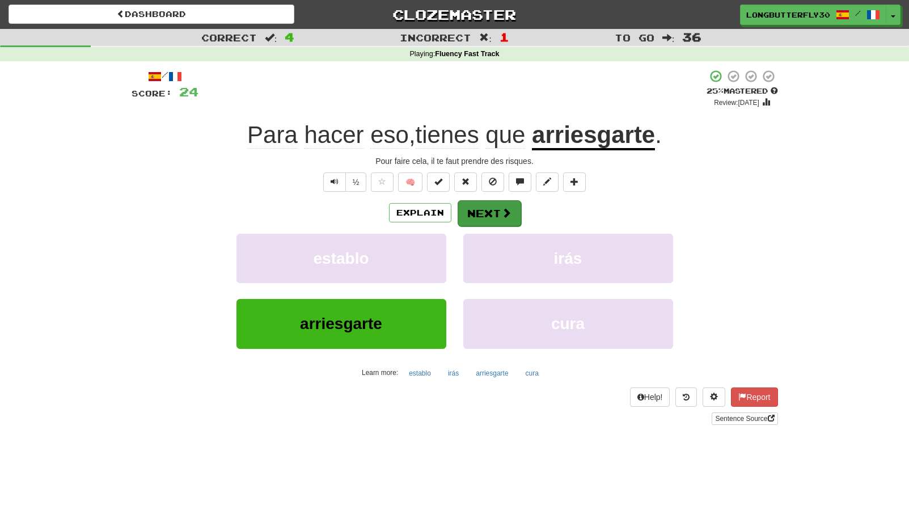
click at [501, 209] on span at bounding box center [506, 213] width 10 height 10
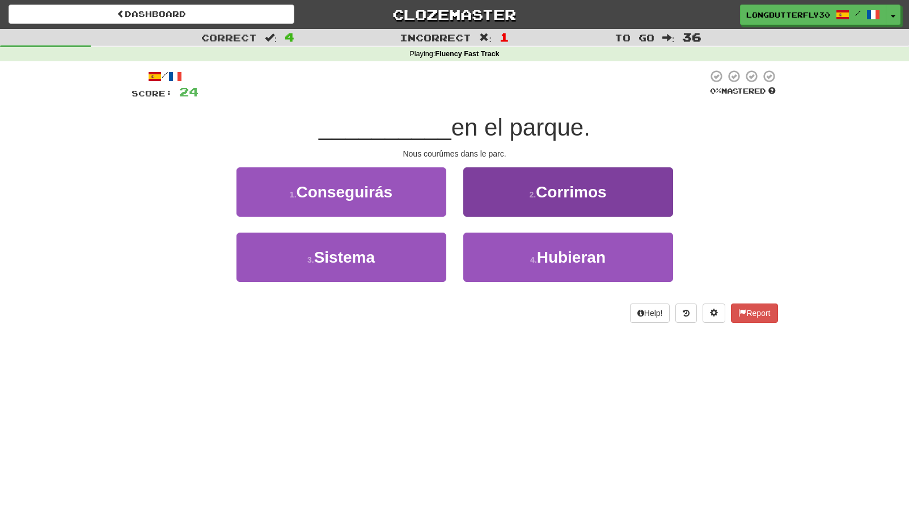
click at [523, 195] on button "2 . Corrimos" at bounding box center [568, 191] width 210 height 49
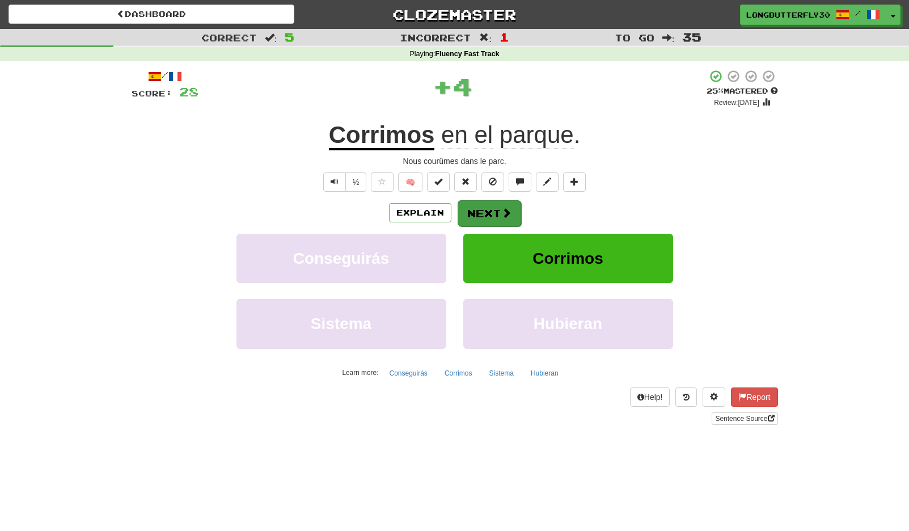
click at [480, 210] on button "Next" at bounding box center [490, 213] width 64 height 26
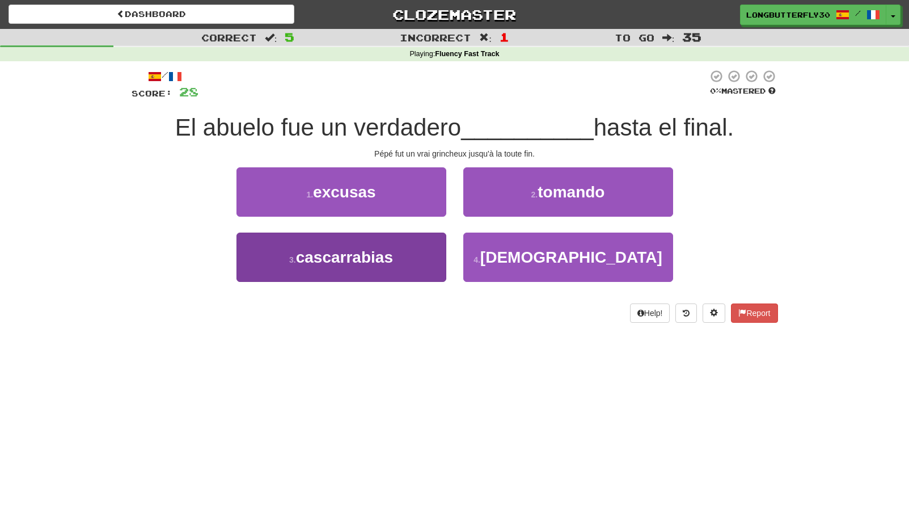
click at [371, 256] on span "cascarrabias" at bounding box center [344, 257] width 97 height 18
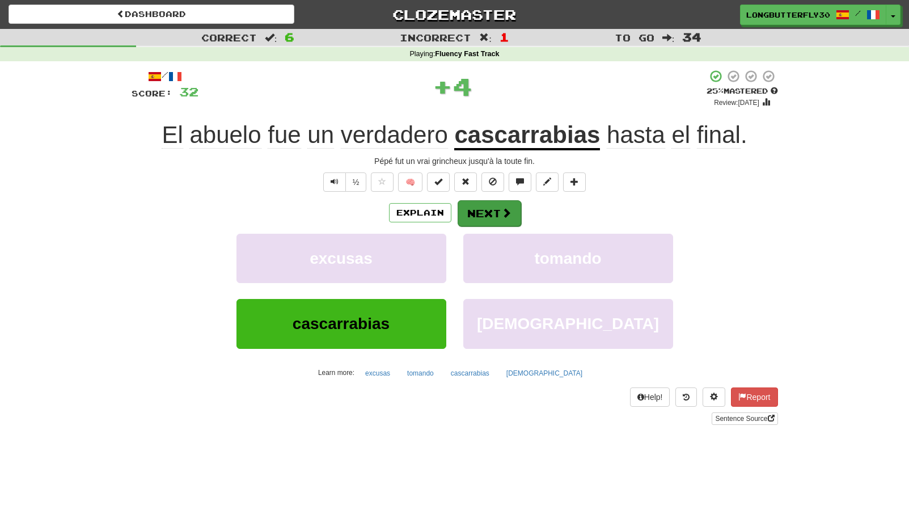
click at [503, 216] on span at bounding box center [506, 213] width 10 height 10
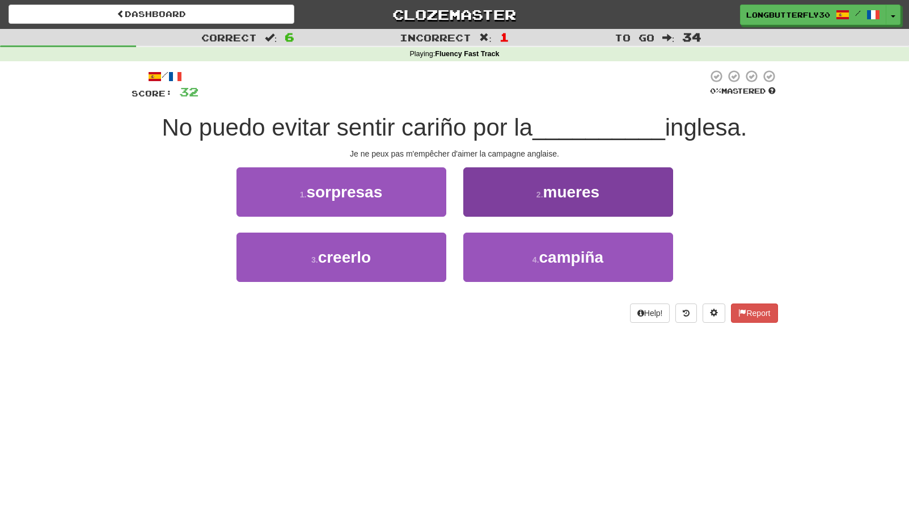
drag, startPoint x: 516, startPoint y: 260, endPoint x: 515, endPoint y: 251, distance: 8.6
click at [516, 260] on button "4 . campiña" at bounding box center [568, 257] width 210 height 49
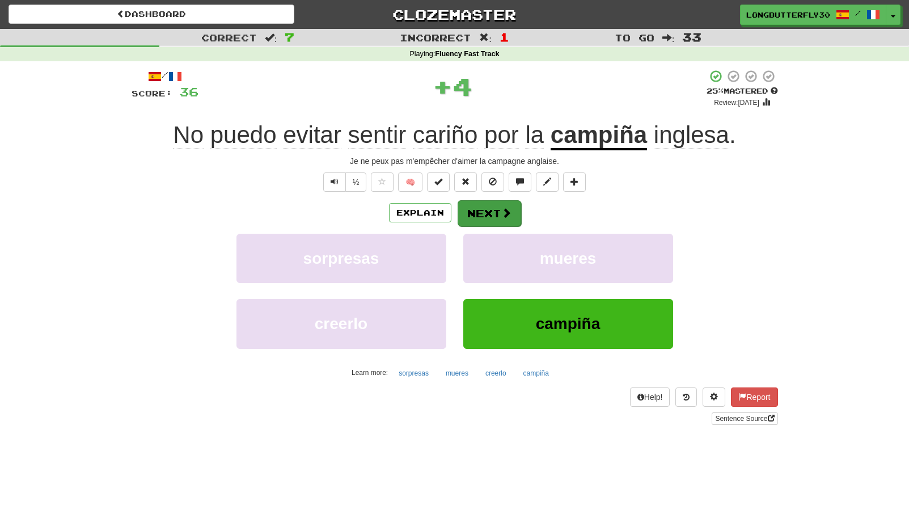
click at [496, 220] on button "Next" at bounding box center [490, 213] width 64 height 26
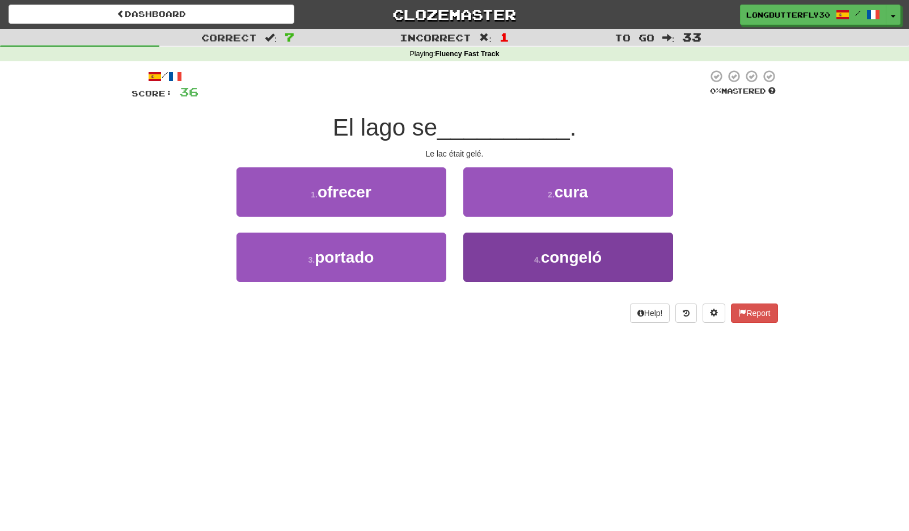
click at [498, 249] on button "4 . congeló" at bounding box center [568, 257] width 210 height 49
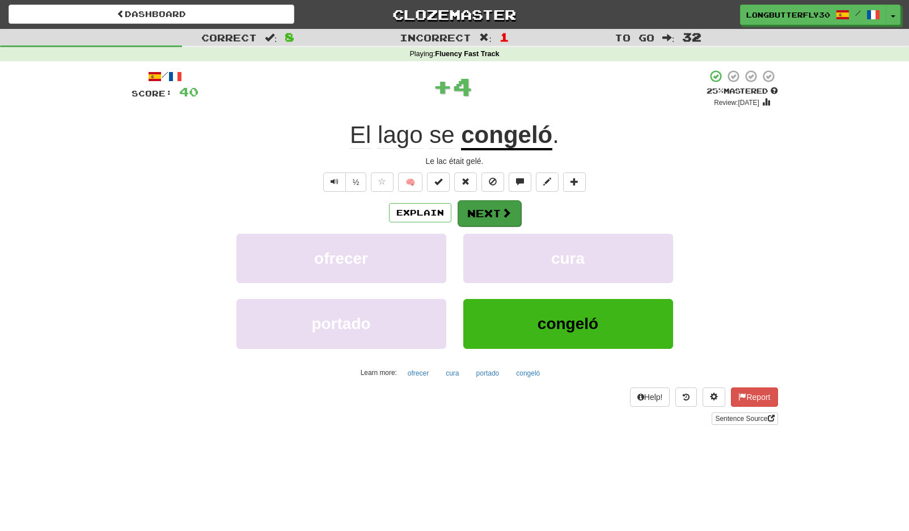
click at [488, 206] on button "Next" at bounding box center [490, 213] width 64 height 26
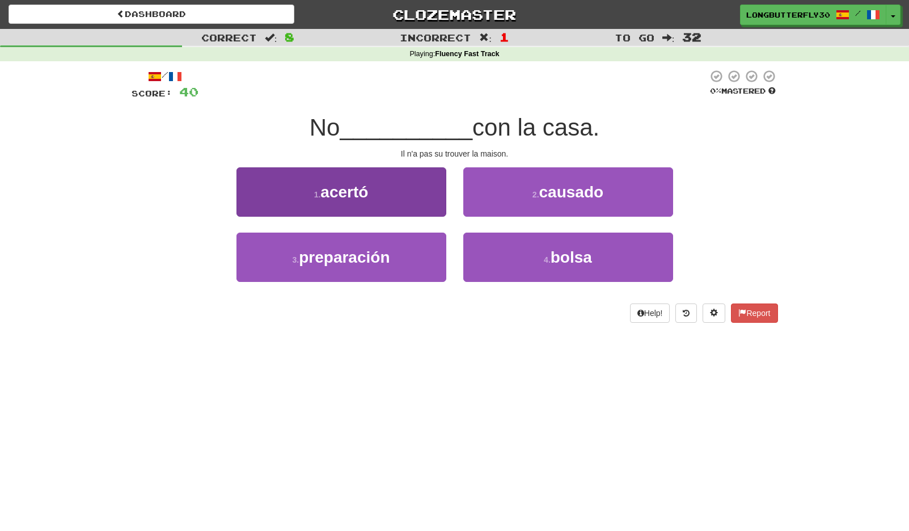
click at [420, 200] on button "1 . acertó" at bounding box center [341, 191] width 210 height 49
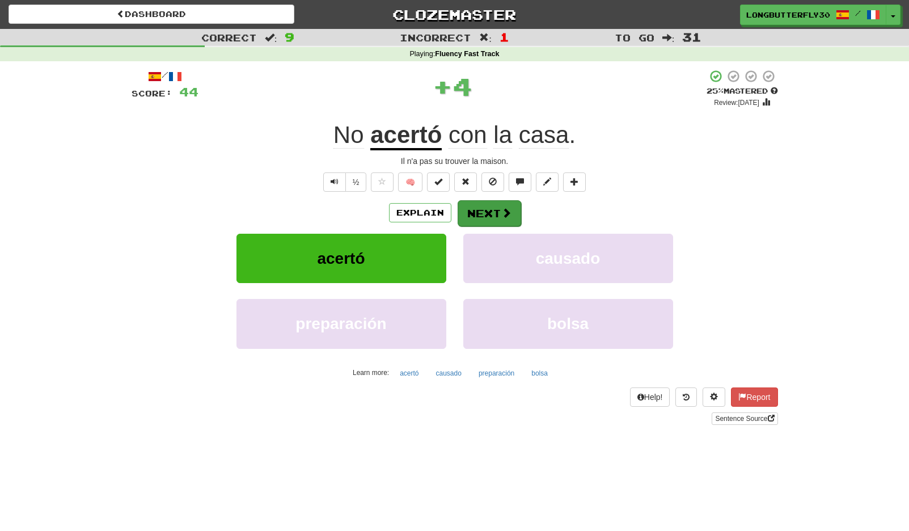
click at [493, 209] on button "Next" at bounding box center [490, 213] width 64 height 26
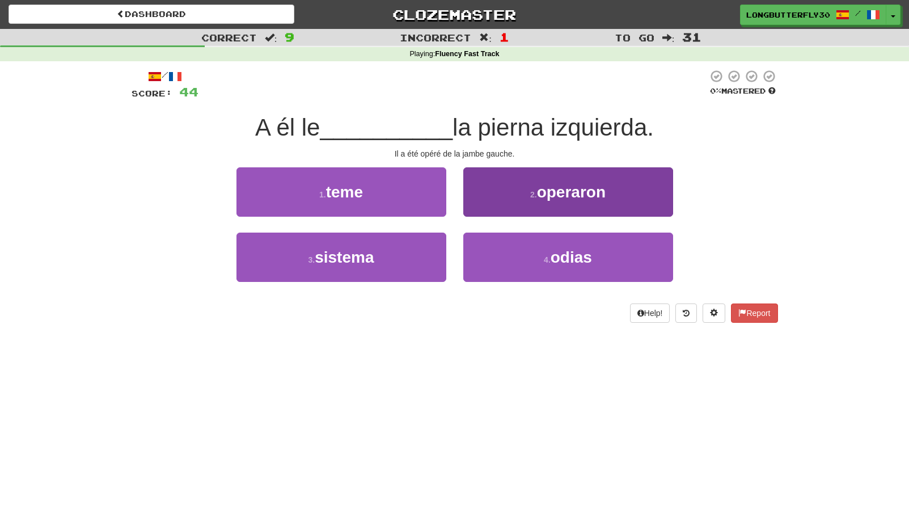
click at [592, 204] on button "2 . operaron" at bounding box center [568, 191] width 210 height 49
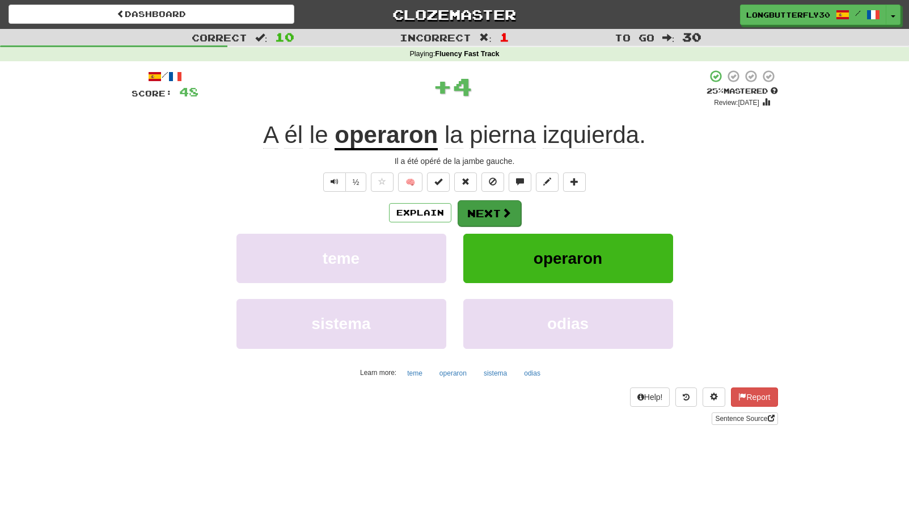
click at [501, 208] on span at bounding box center [506, 213] width 10 height 10
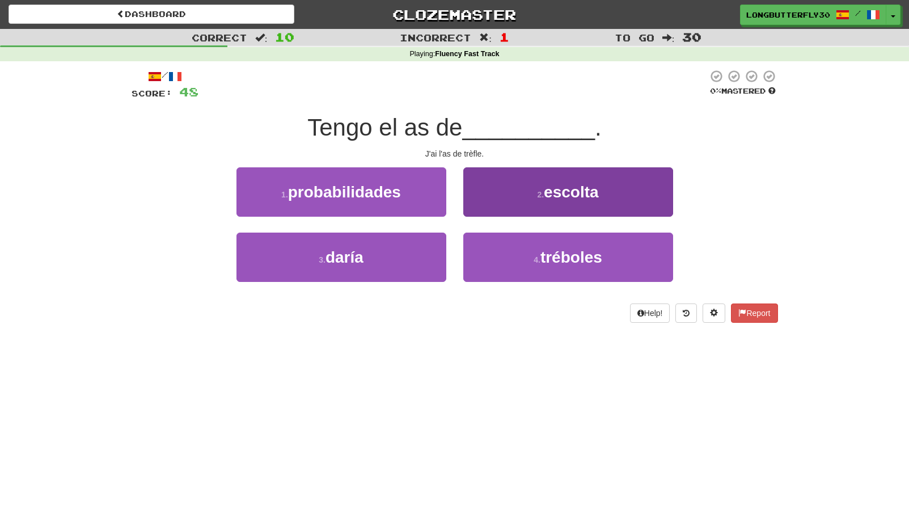
click at [502, 257] on button "4 . tréboles" at bounding box center [568, 257] width 210 height 49
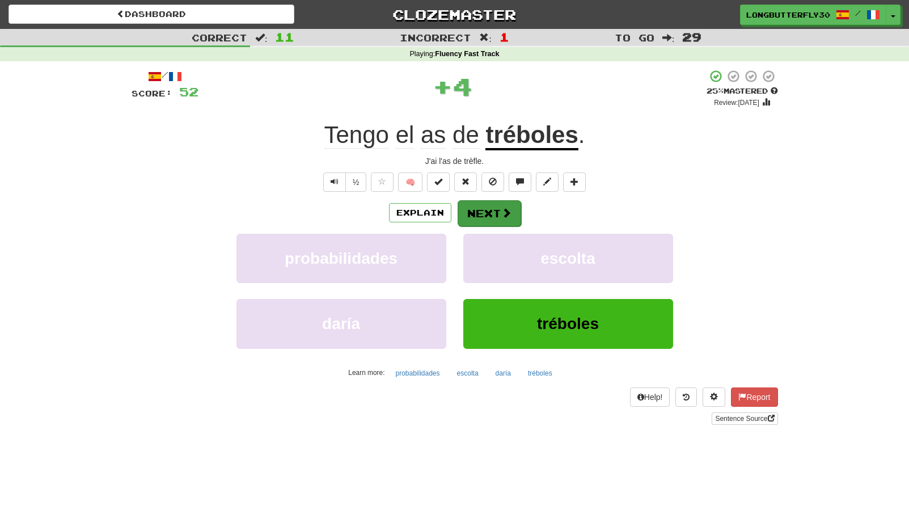
click at [495, 213] on button "Next" at bounding box center [490, 213] width 64 height 26
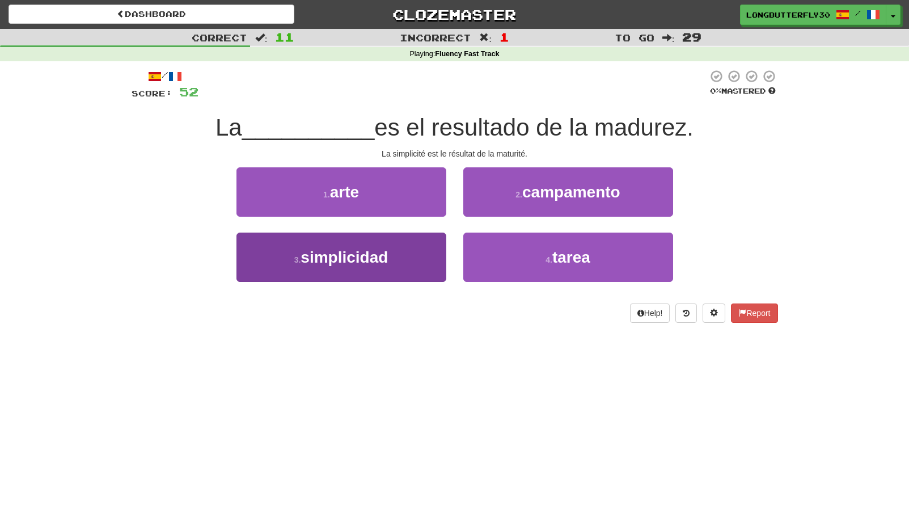
click at [375, 257] on span "simplicidad" at bounding box center [344, 257] width 87 height 18
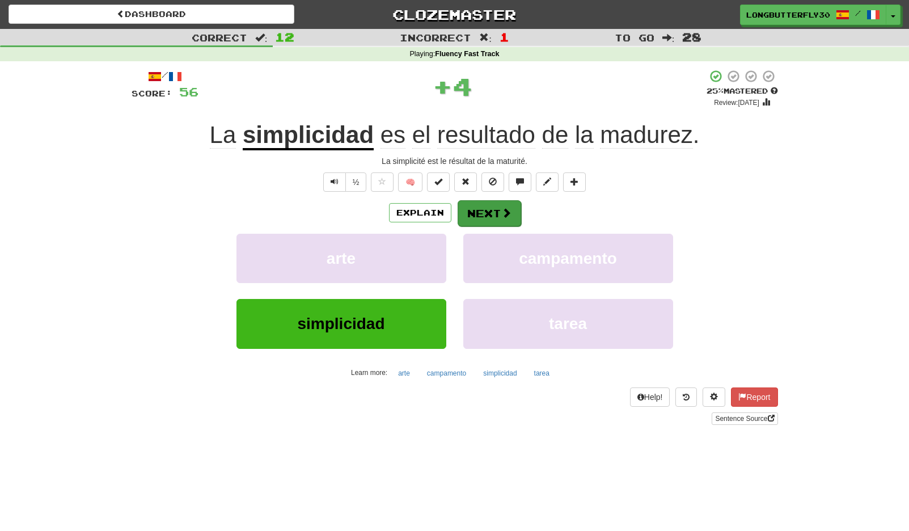
click at [470, 224] on button "Next" at bounding box center [490, 213] width 64 height 26
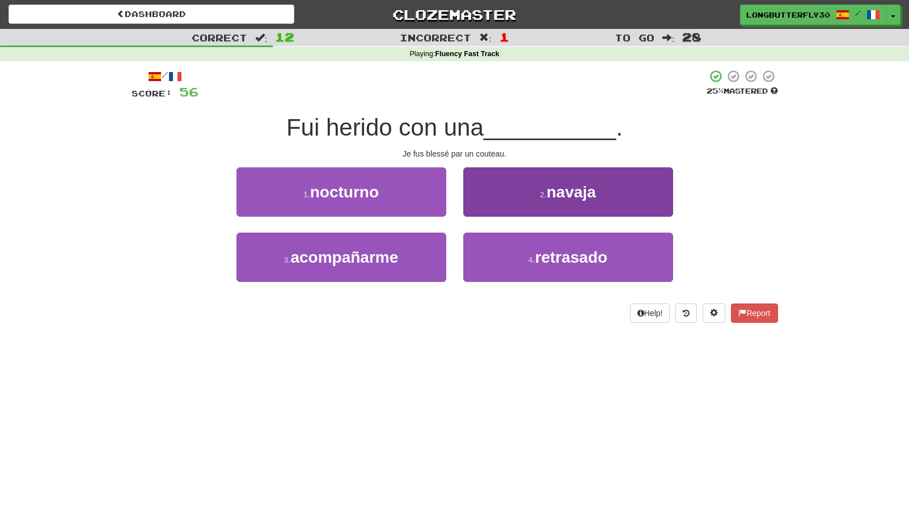
click at [538, 190] on button "2 . navaja" at bounding box center [568, 191] width 210 height 49
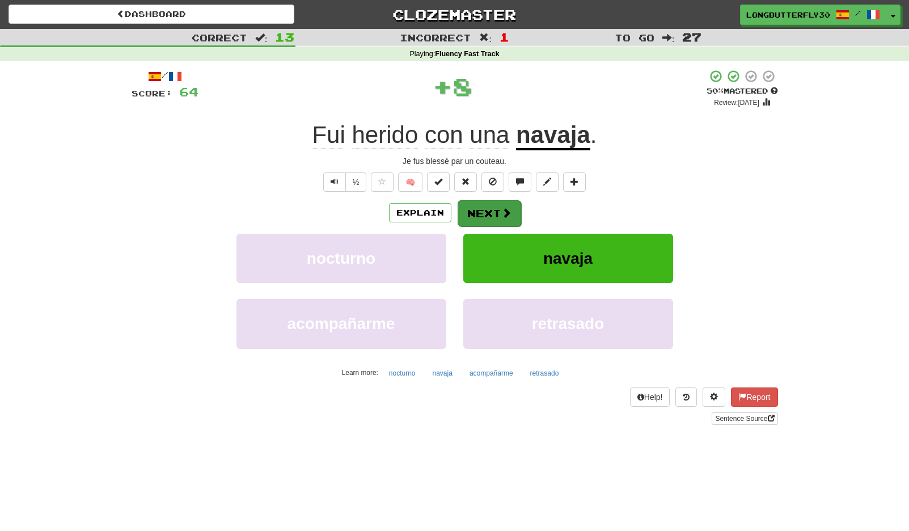
click at [496, 209] on button "Next" at bounding box center [490, 213] width 64 height 26
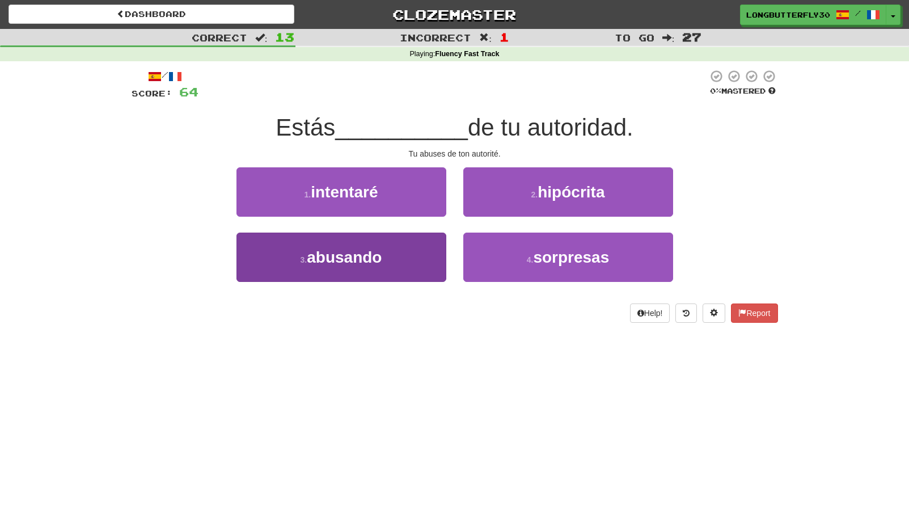
click at [372, 255] on span "abusando" at bounding box center [344, 257] width 75 height 18
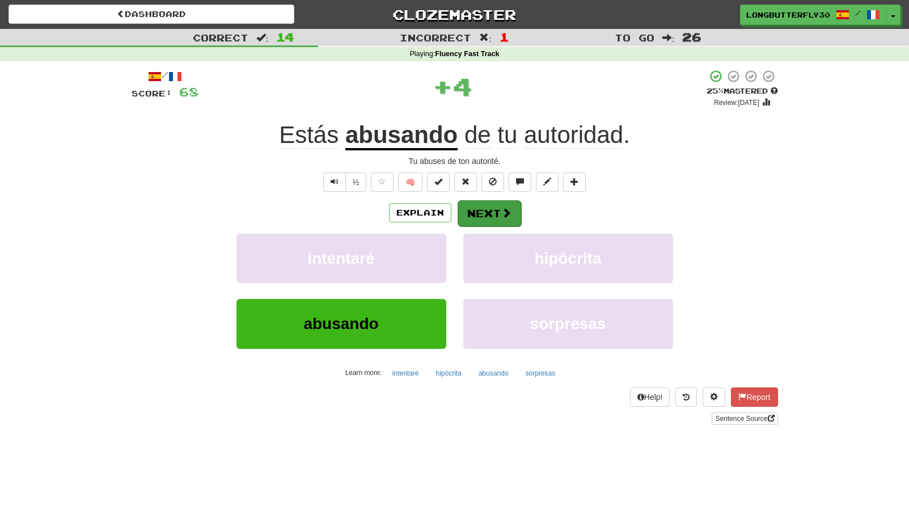
click at [501, 210] on span at bounding box center [506, 213] width 10 height 10
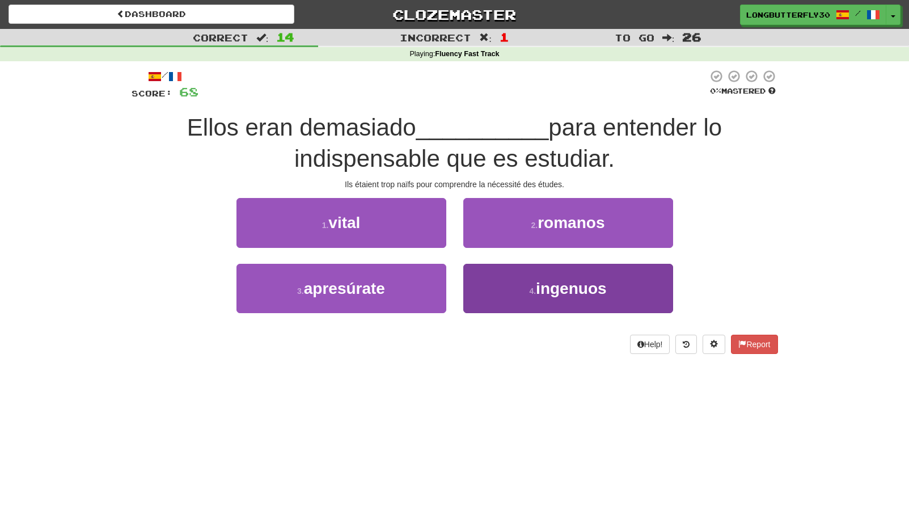
click at [565, 282] on span "ingenuos" at bounding box center [571, 289] width 70 height 18
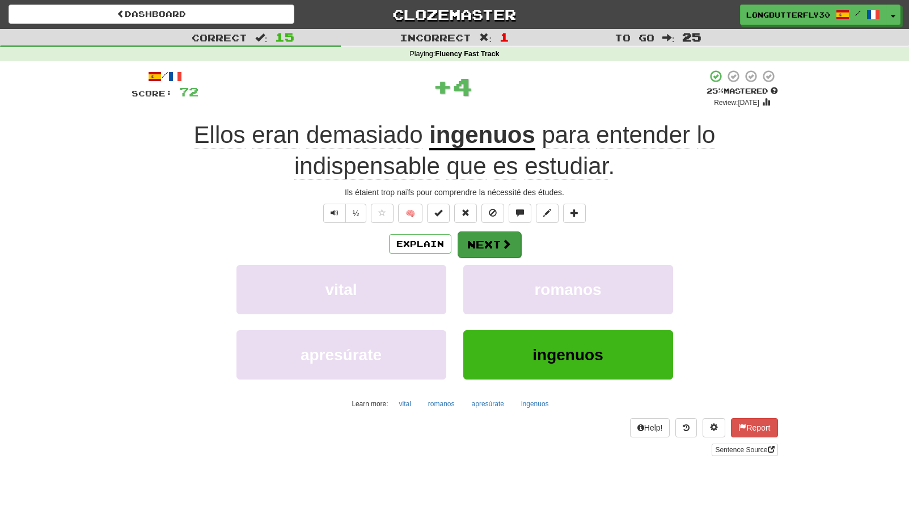
click at [488, 243] on button "Next" at bounding box center [490, 244] width 64 height 26
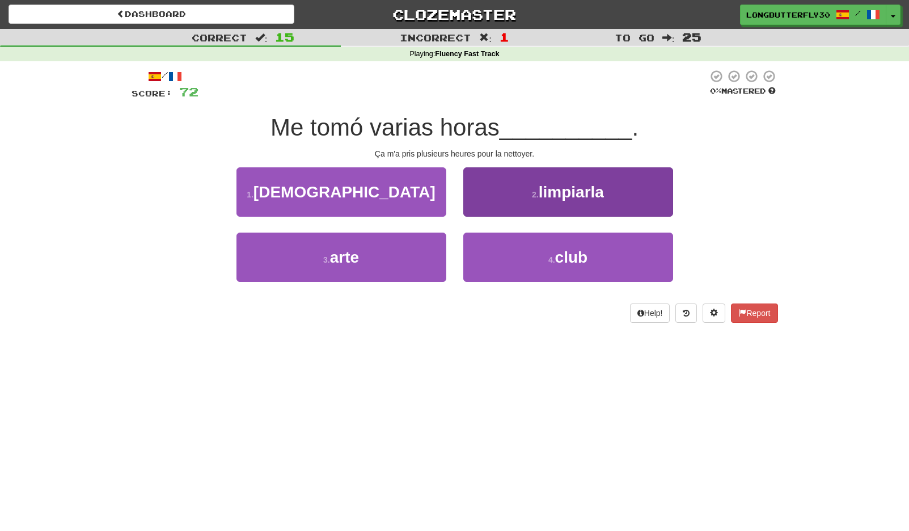
click at [521, 197] on button "2 . limpiarla" at bounding box center [568, 191] width 210 height 49
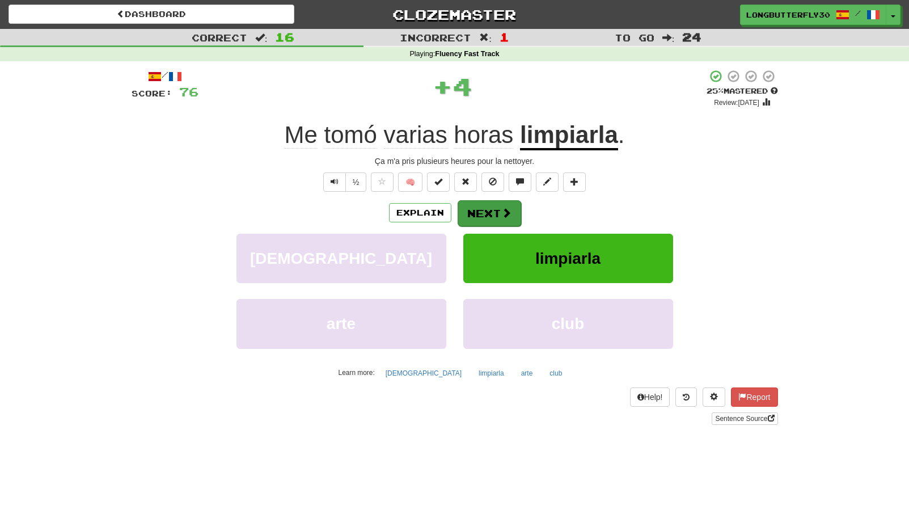
click at [488, 218] on button "Next" at bounding box center [490, 213] width 64 height 26
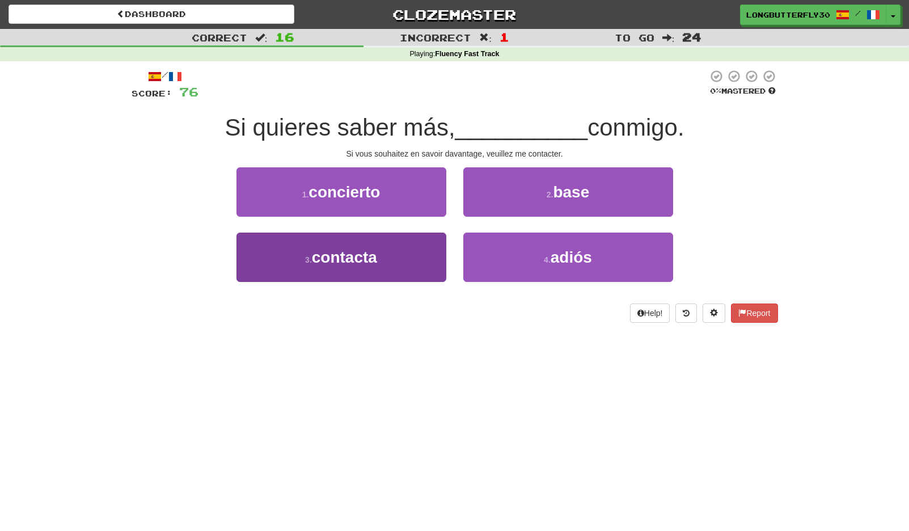
click at [386, 246] on button "3 . contacta" at bounding box center [341, 257] width 210 height 49
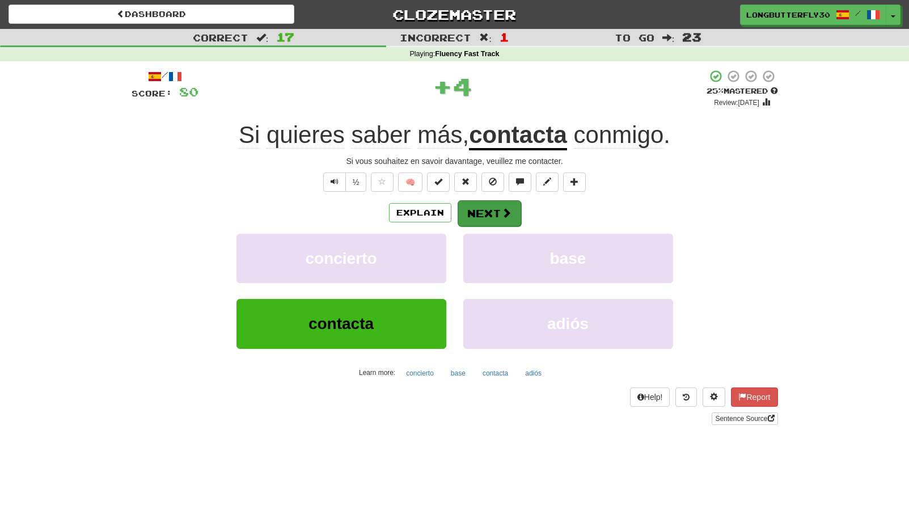
click at [493, 215] on button "Next" at bounding box center [490, 213] width 64 height 26
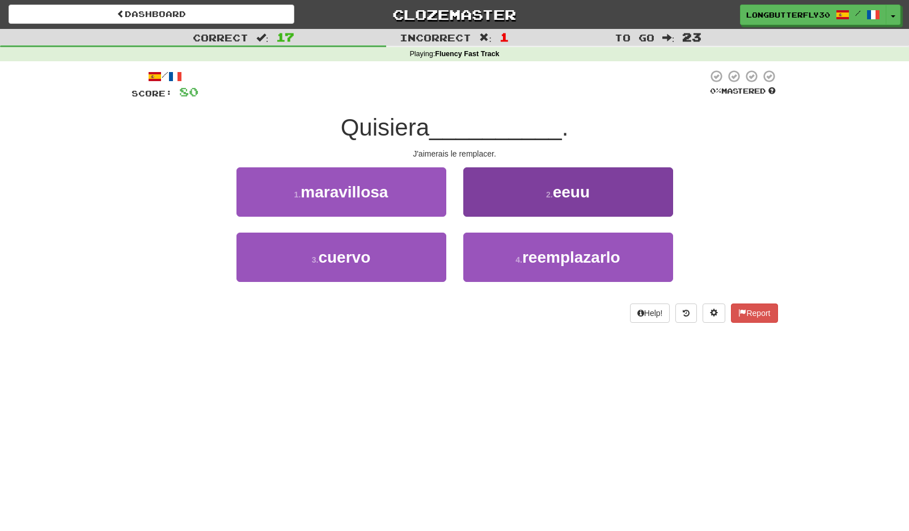
drag, startPoint x: 521, startPoint y: 261, endPoint x: 511, endPoint y: 234, distance: 29.6
click at [522, 259] on small "4 ." at bounding box center [518, 259] width 7 height 9
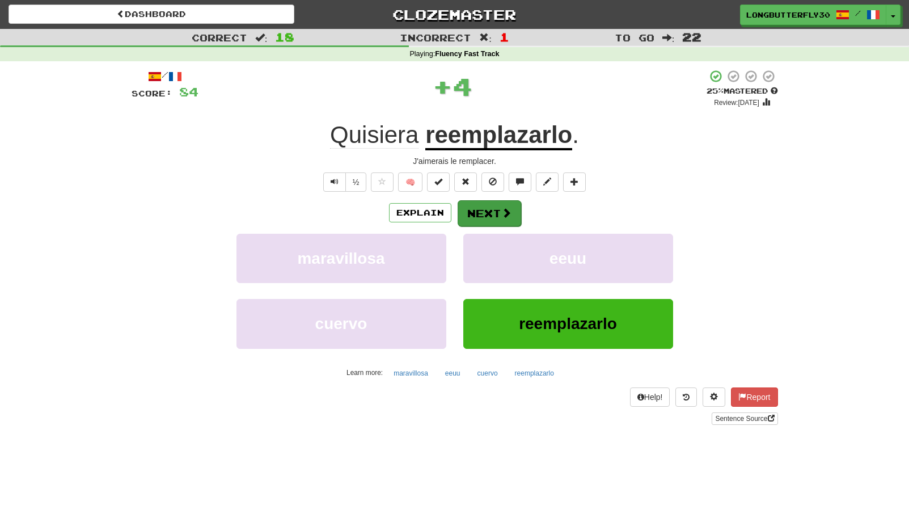
click at [498, 207] on button "Next" at bounding box center [490, 213] width 64 height 26
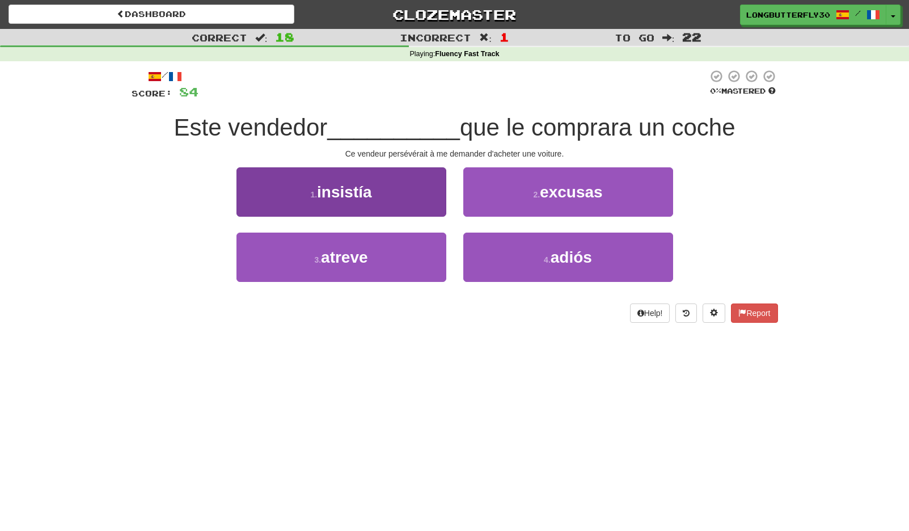
click at [422, 198] on button "1 . insistía" at bounding box center [341, 191] width 210 height 49
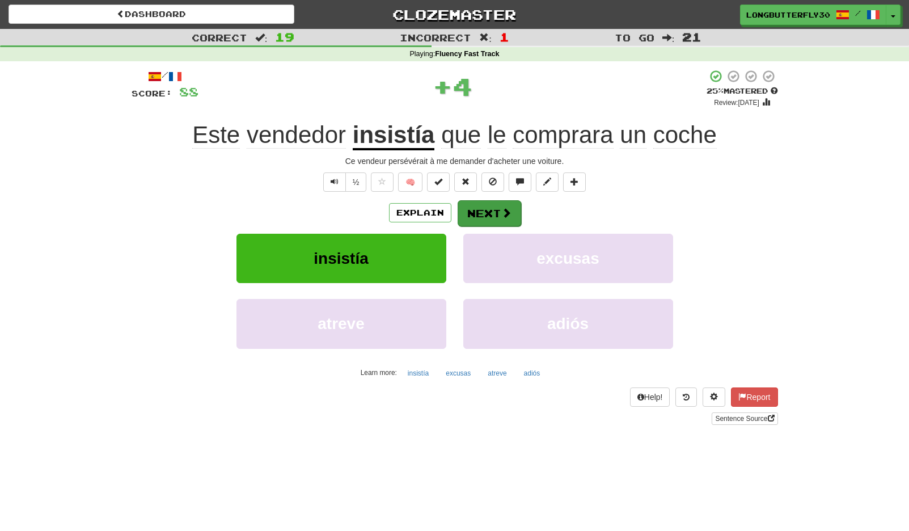
click at [495, 210] on button "Next" at bounding box center [490, 213] width 64 height 26
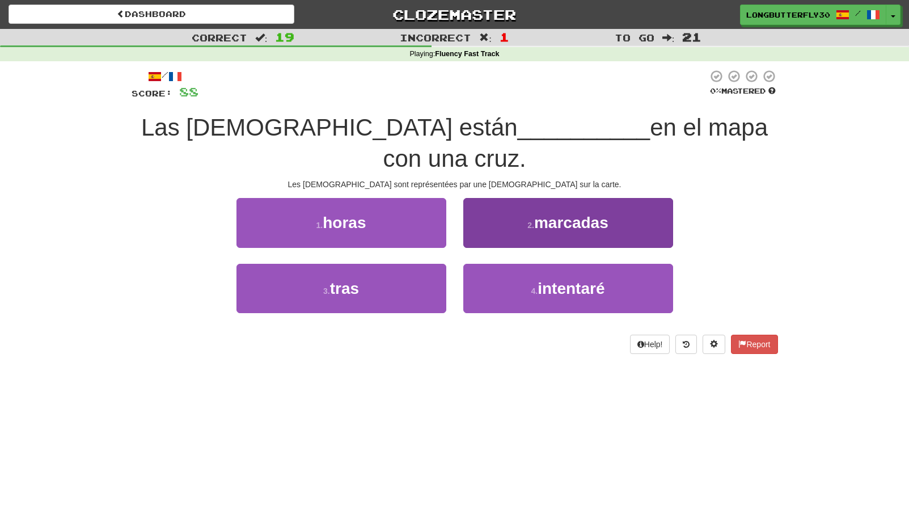
click at [535, 202] on button "2 . marcadas" at bounding box center [568, 222] width 210 height 49
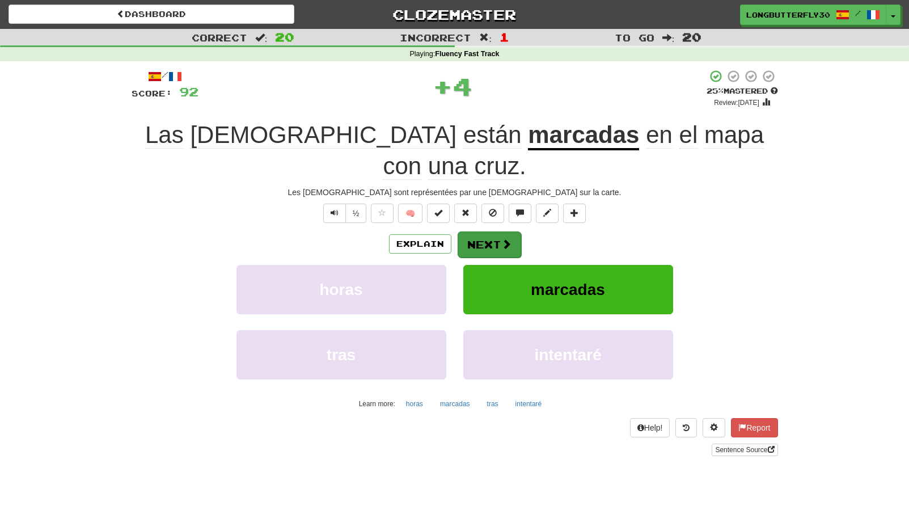
click at [503, 231] on button "Next" at bounding box center [490, 244] width 64 height 26
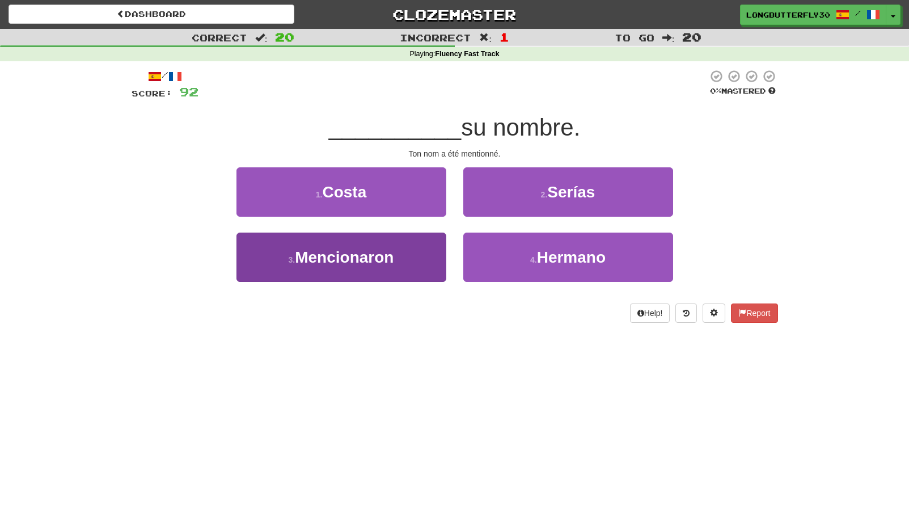
click at [398, 250] on button "3 . Mencionaron" at bounding box center [341, 257] width 210 height 49
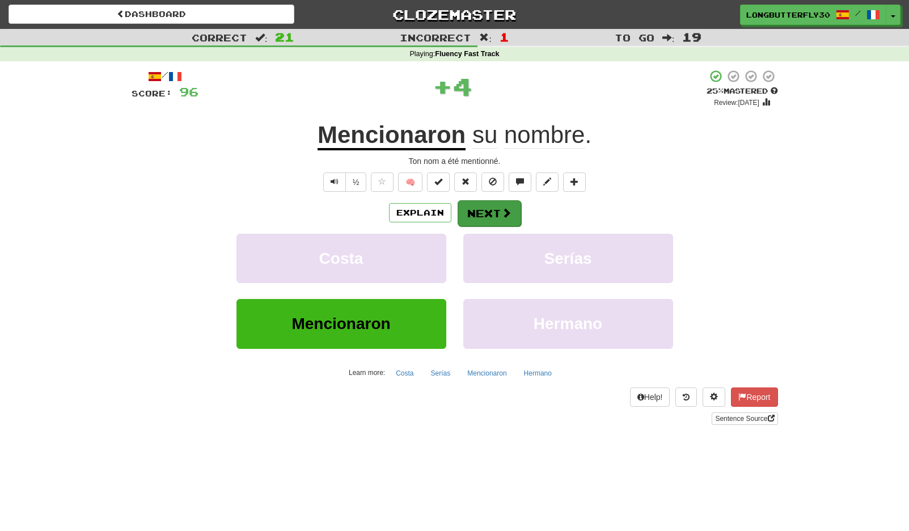
click at [491, 209] on button "Next" at bounding box center [490, 213] width 64 height 26
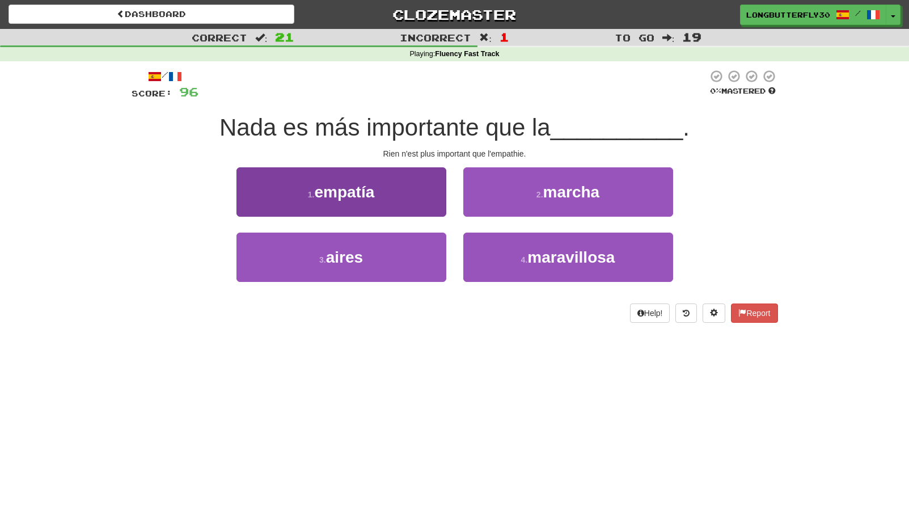
click at [388, 193] on button "1 . empatía" at bounding box center [341, 191] width 210 height 49
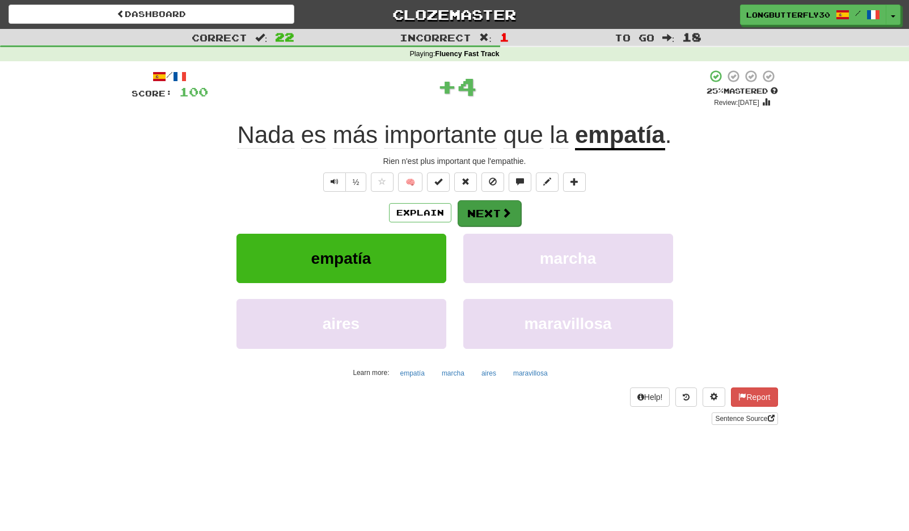
click at [489, 206] on button "Next" at bounding box center [490, 213] width 64 height 26
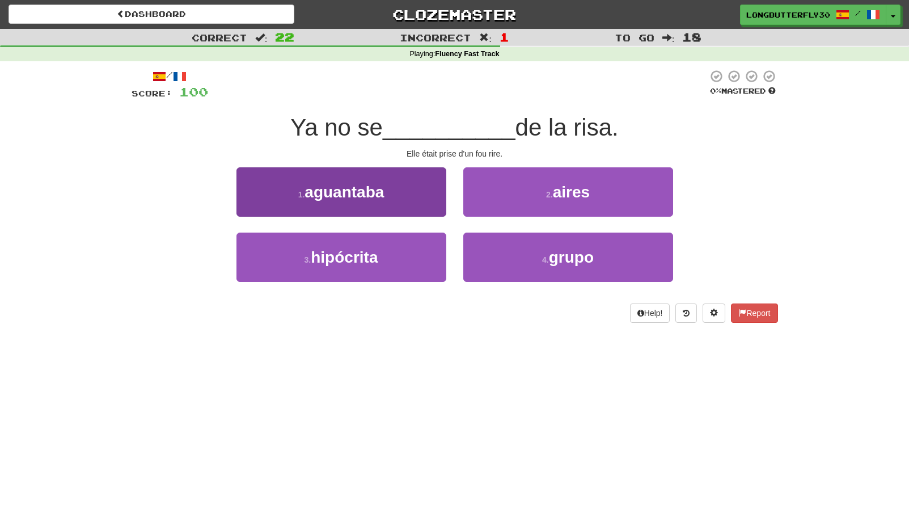
click at [421, 195] on button "1 . aguantaba" at bounding box center [341, 191] width 210 height 49
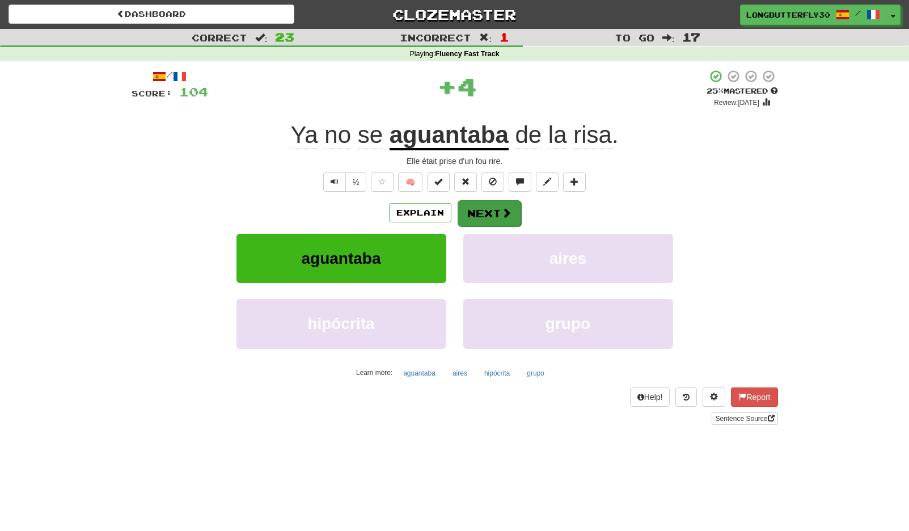
click at [496, 216] on button "Next" at bounding box center [490, 213] width 64 height 26
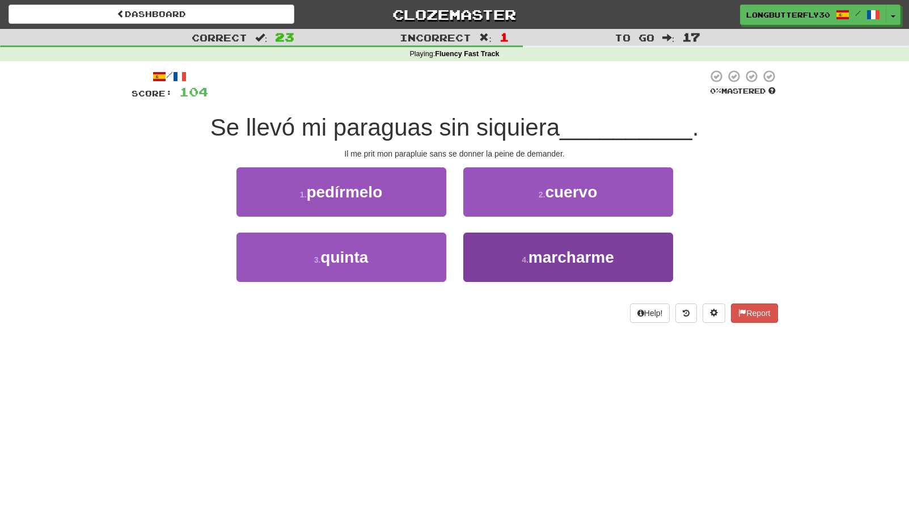
click at [495, 248] on button "4 . marcharme" at bounding box center [568, 257] width 210 height 49
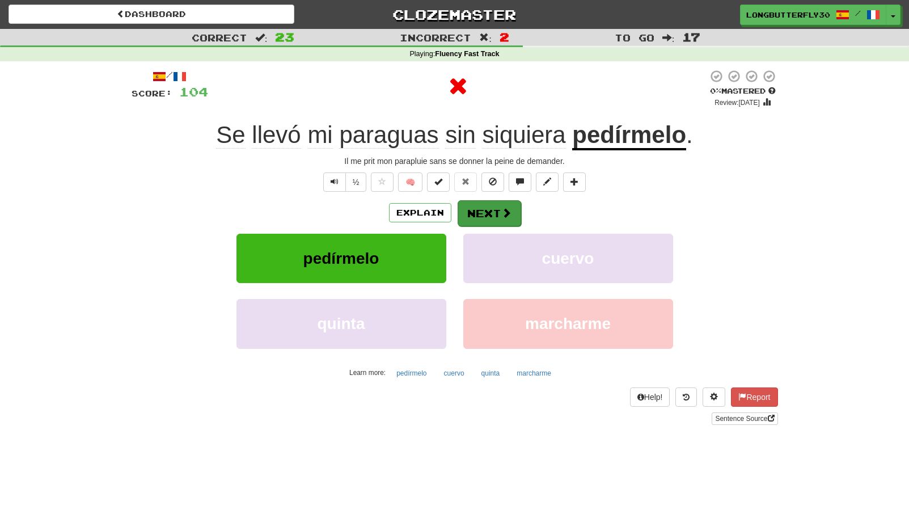
click at [489, 210] on button "Next" at bounding box center [490, 213] width 64 height 26
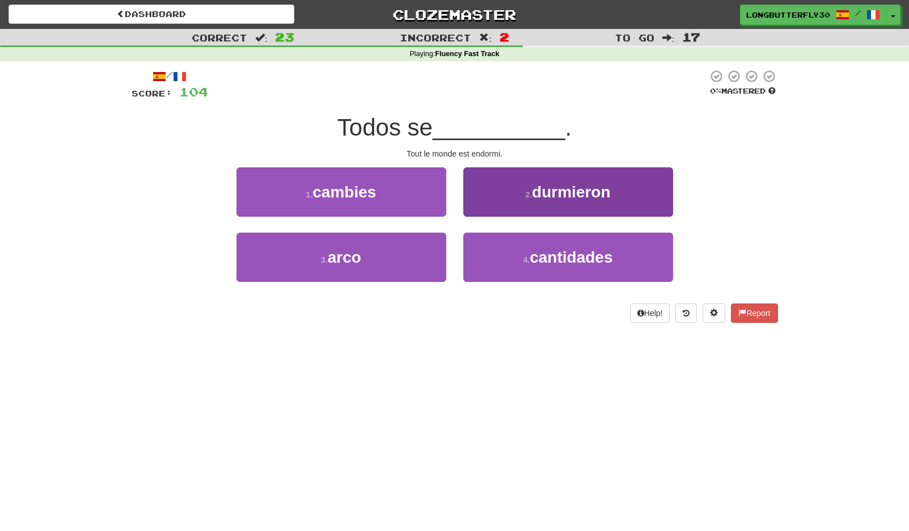
click at [544, 197] on span "durmieron" at bounding box center [571, 192] width 78 height 18
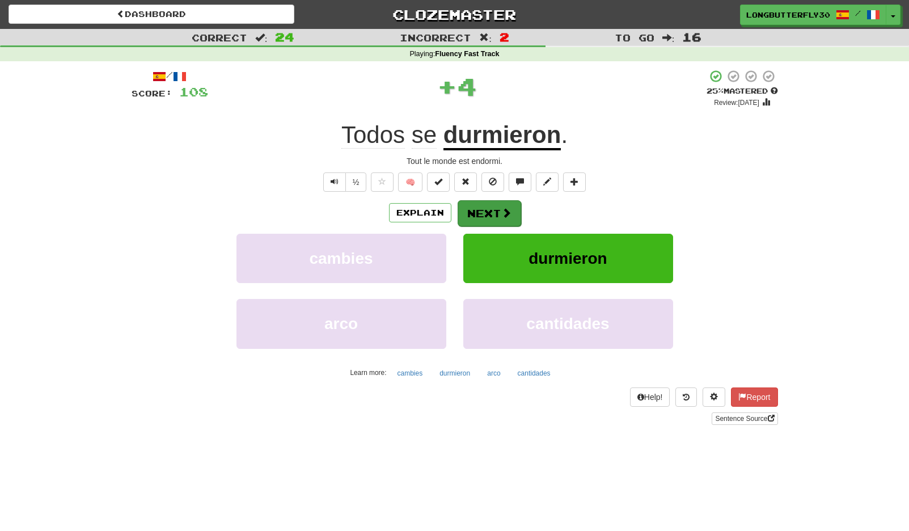
click at [491, 205] on button "Next" at bounding box center [490, 213] width 64 height 26
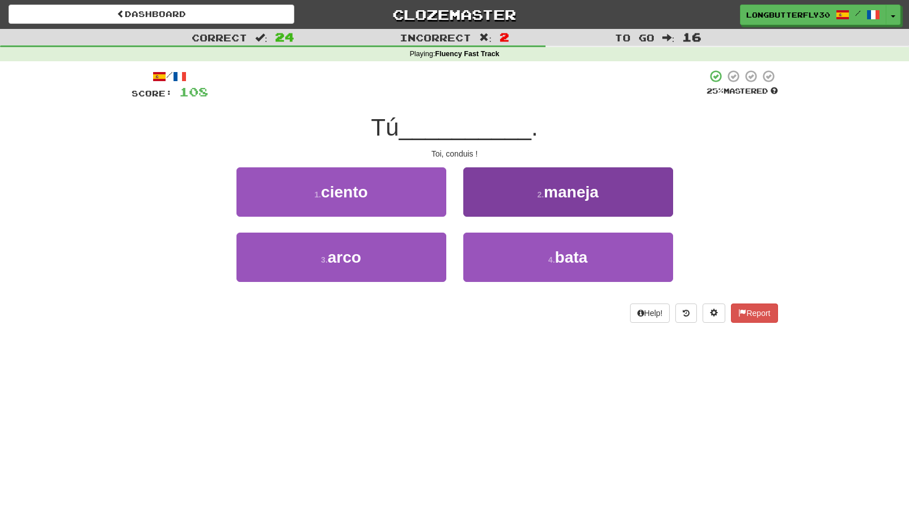
click at [517, 197] on button "2 . maneja" at bounding box center [568, 191] width 210 height 49
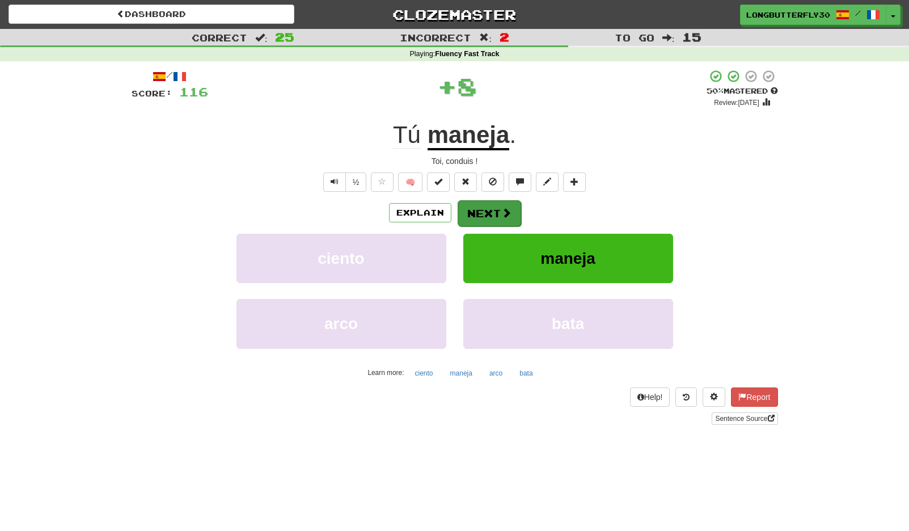
click at [496, 202] on button "Next" at bounding box center [490, 213] width 64 height 26
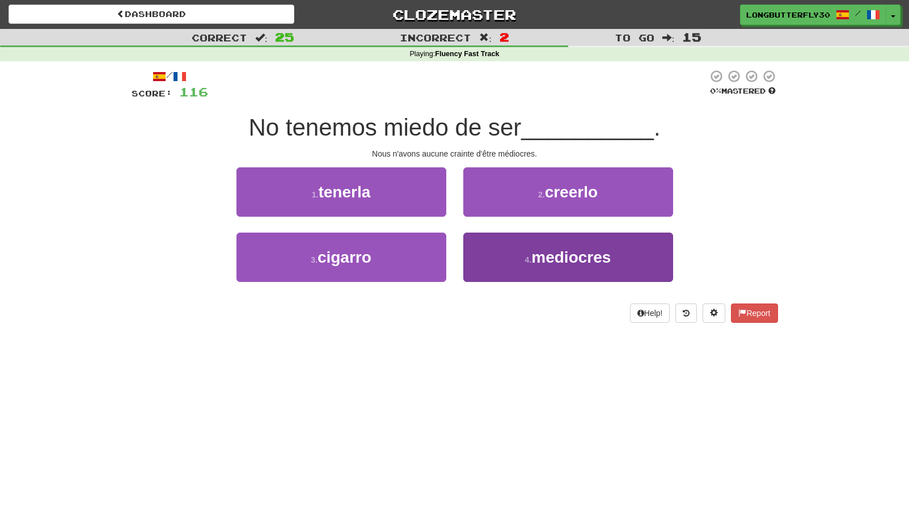
click at [485, 251] on button "4 . mediocres" at bounding box center [568, 257] width 210 height 49
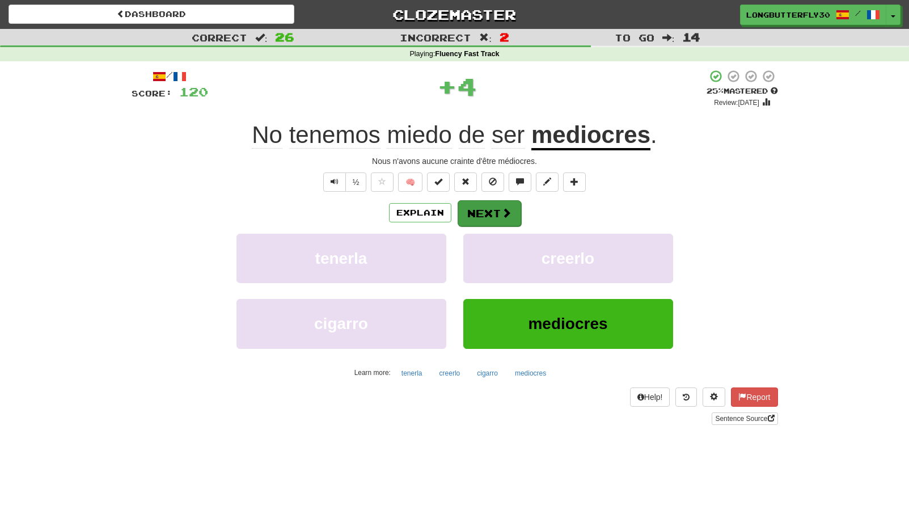
click at [486, 213] on button "Next" at bounding box center [490, 213] width 64 height 26
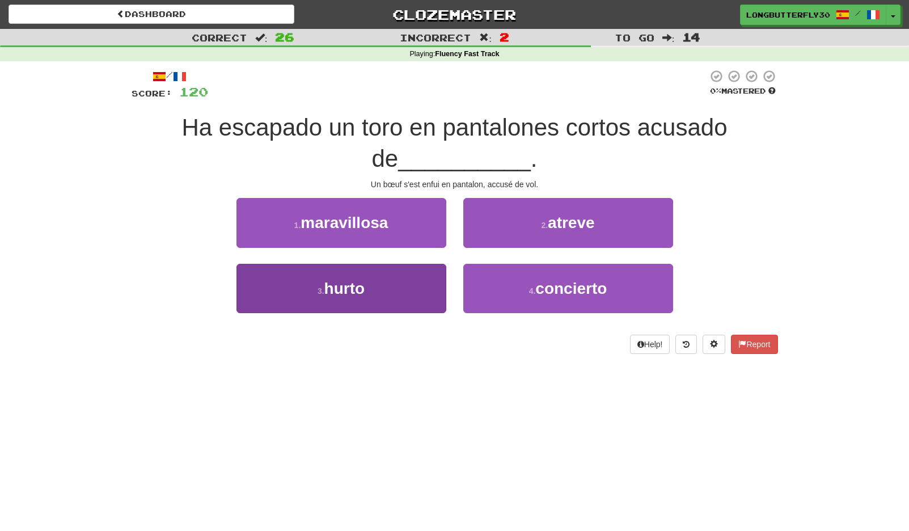
click at [433, 274] on button "3 . hurto" at bounding box center [341, 288] width 210 height 49
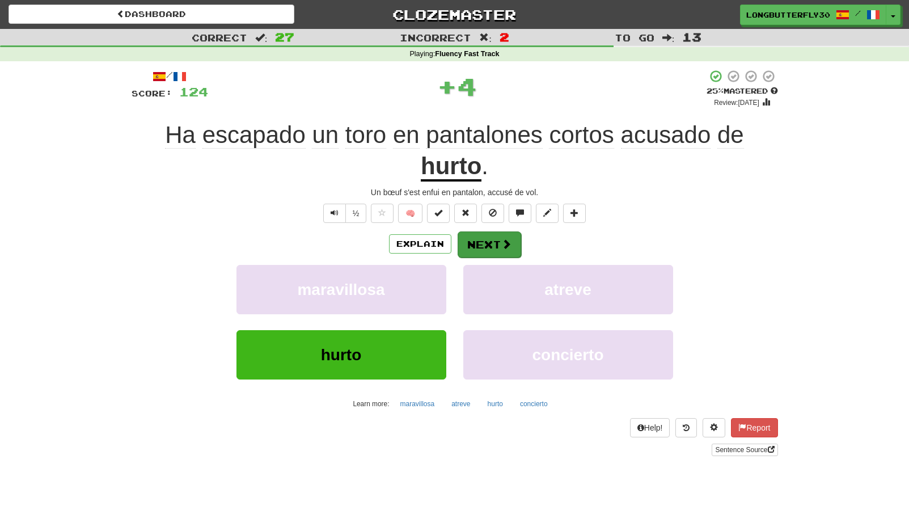
click at [485, 245] on button "Next" at bounding box center [490, 244] width 64 height 26
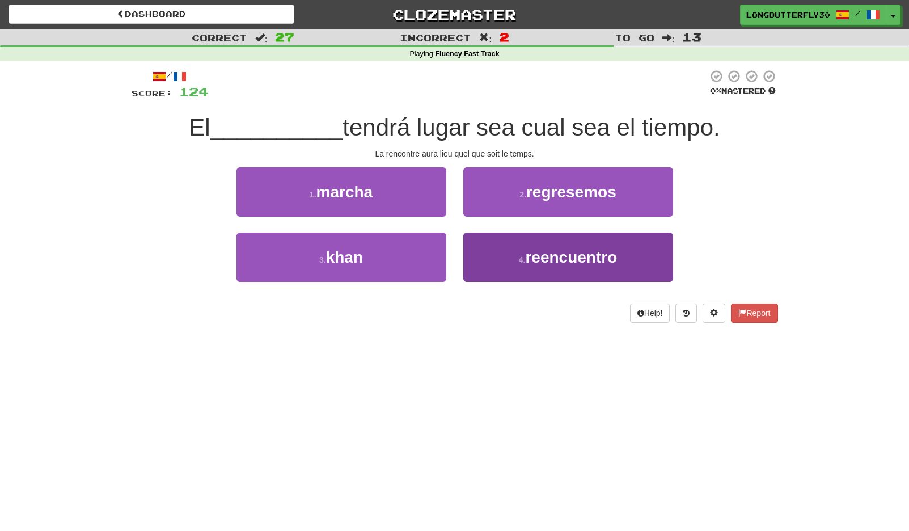
click at [530, 260] on span "reencuentro" at bounding box center [571, 257] width 92 height 18
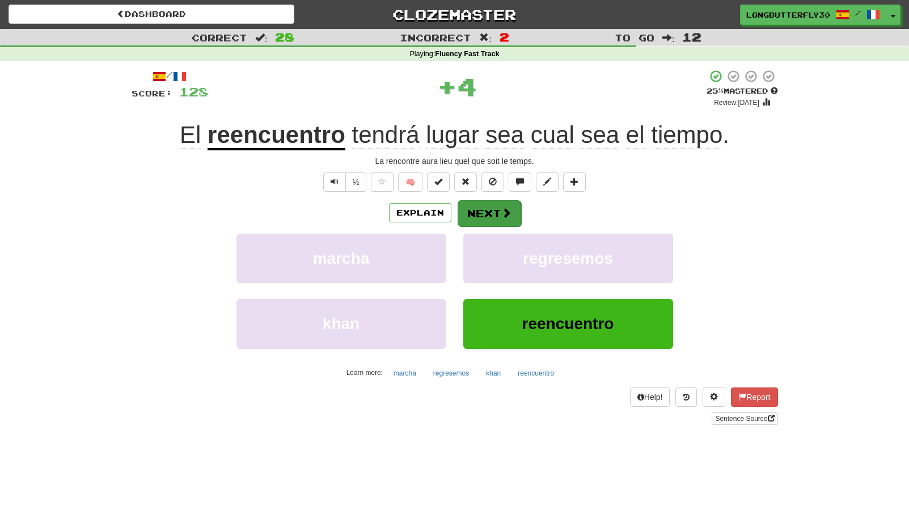
click at [498, 214] on button "Next" at bounding box center [490, 213] width 64 height 26
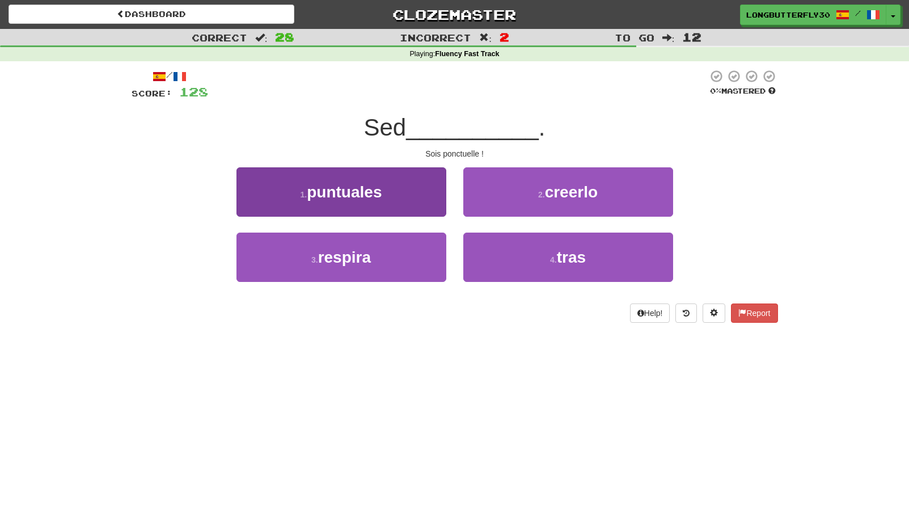
click at [413, 196] on button "1 . puntuales" at bounding box center [341, 191] width 210 height 49
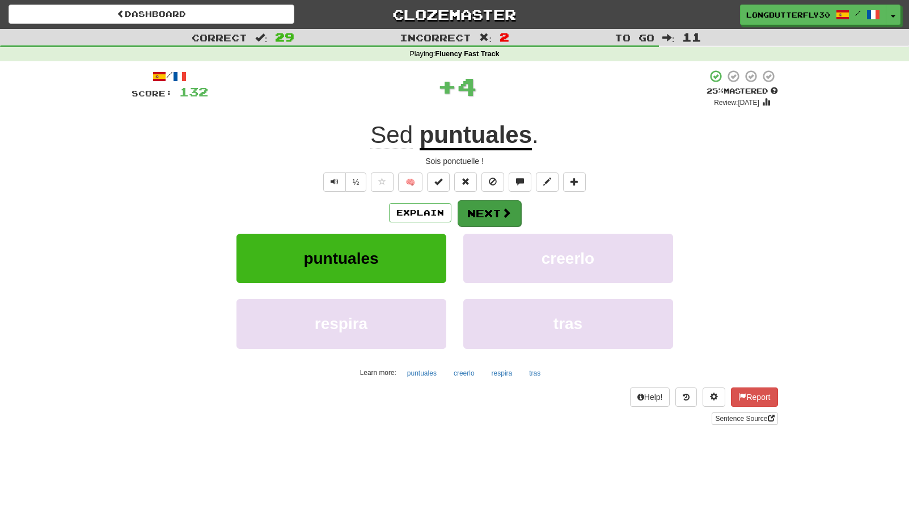
click at [494, 214] on button "Next" at bounding box center [490, 213] width 64 height 26
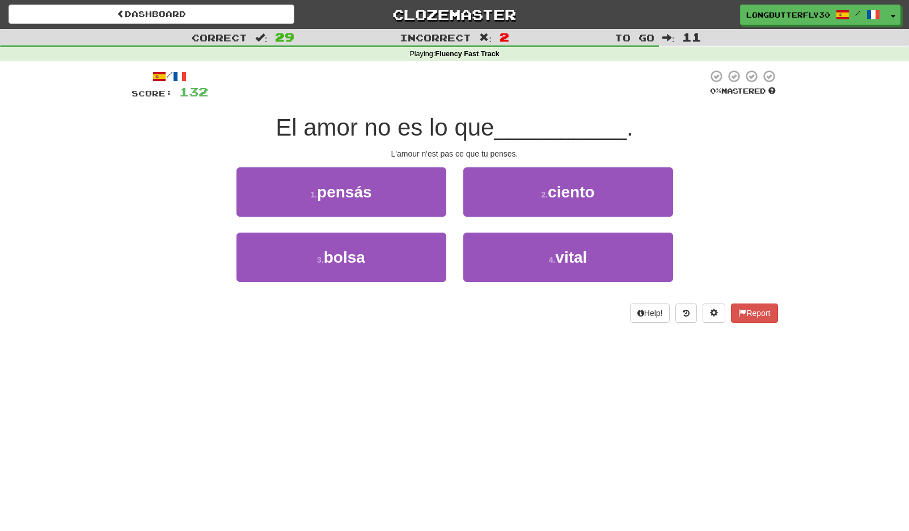
drag, startPoint x: 365, startPoint y: 189, endPoint x: 401, endPoint y: 193, distance: 37.1
click at [365, 189] on span "pensás" at bounding box center [344, 192] width 55 height 18
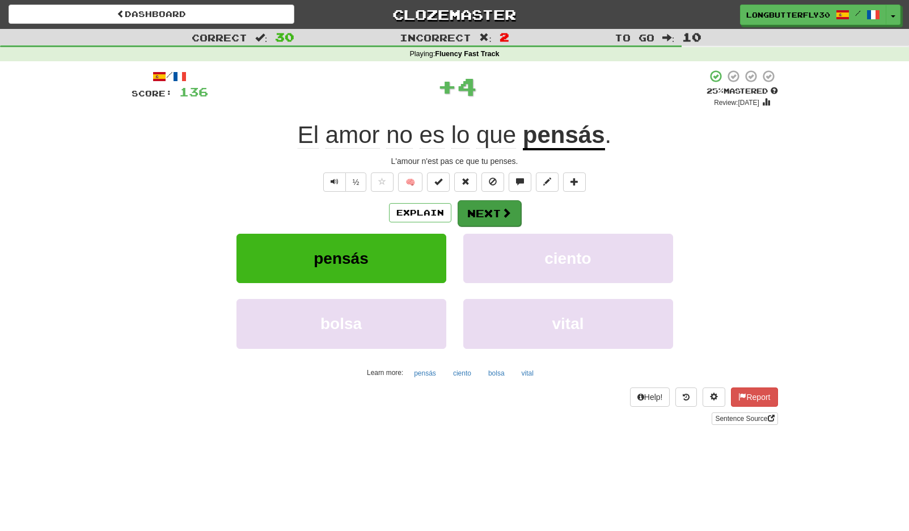
click at [474, 208] on button "Next" at bounding box center [490, 213] width 64 height 26
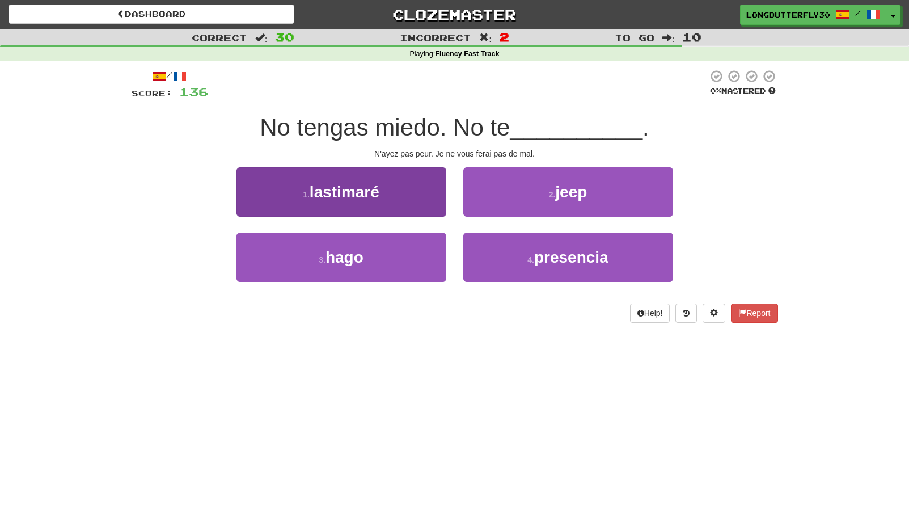
click at [416, 198] on button "1 . lastimaré" at bounding box center [341, 191] width 210 height 49
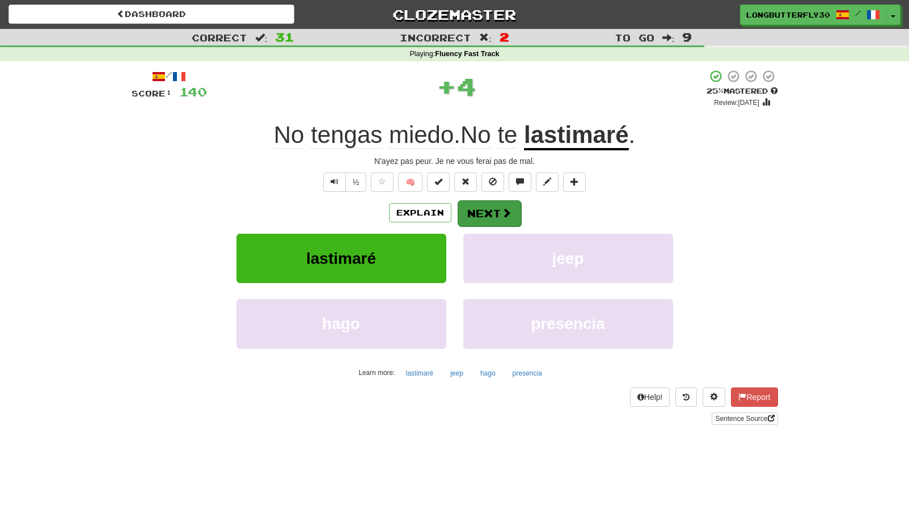
click at [475, 210] on button "Next" at bounding box center [490, 213] width 64 height 26
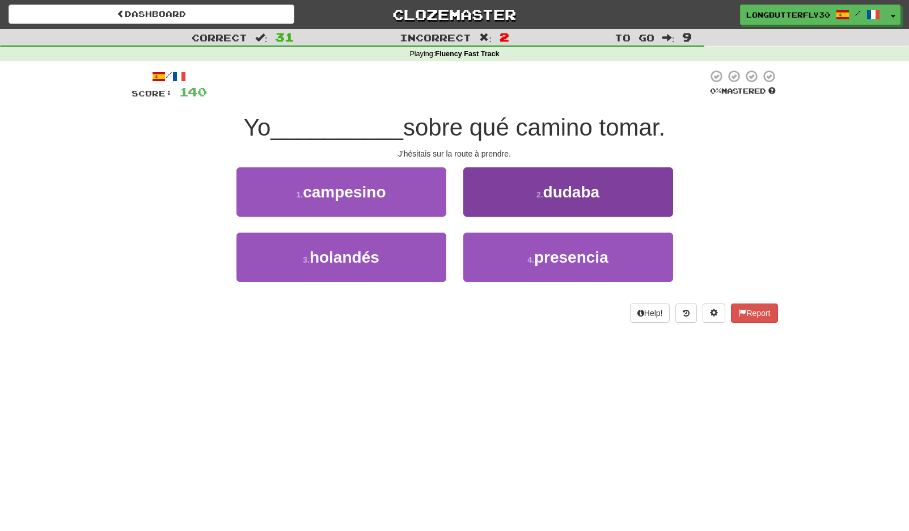
click at [515, 192] on button "2 . dudaba" at bounding box center [568, 191] width 210 height 49
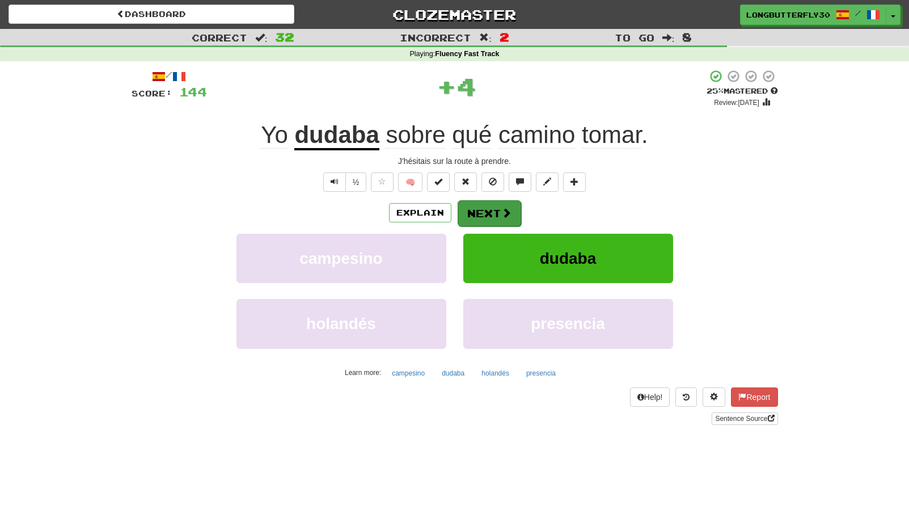
click at [498, 207] on button "Next" at bounding box center [490, 213] width 64 height 26
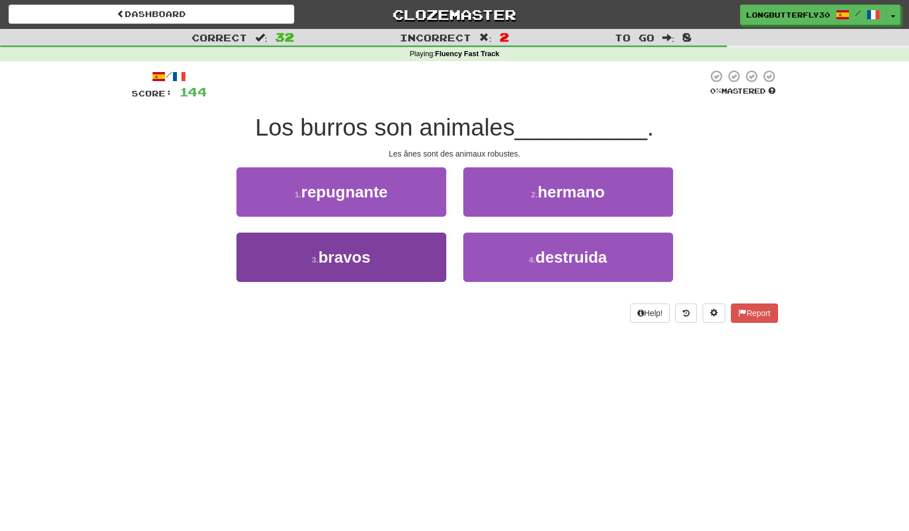
click at [422, 262] on button "3 . bravos" at bounding box center [341, 257] width 210 height 49
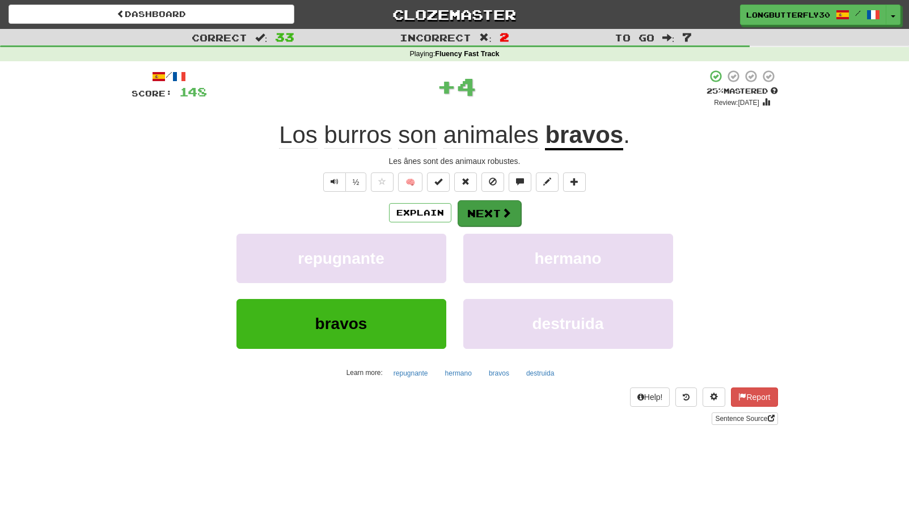
click at [498, 207] on button "Next" at bounding box center [490, 213] width 64 height 26
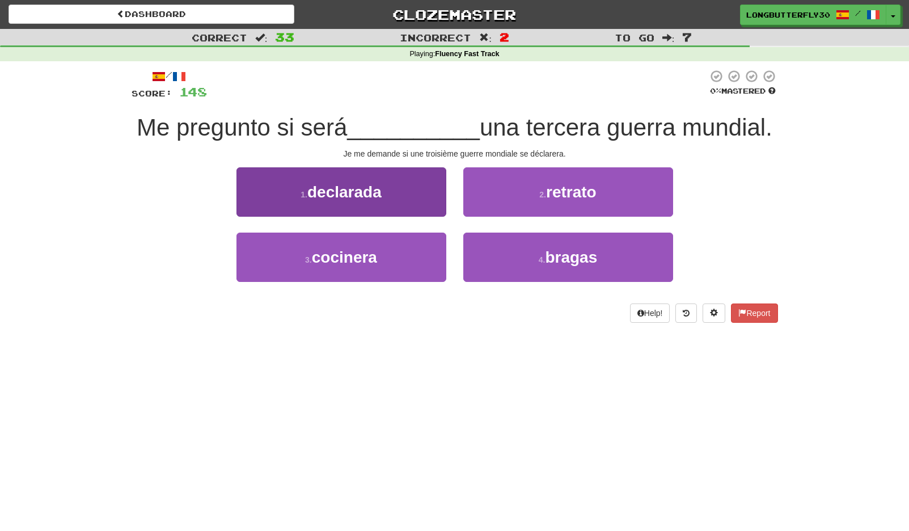
click at [365, 184] on span "declarada" at bounding box center [344, 192] width 74 height 18
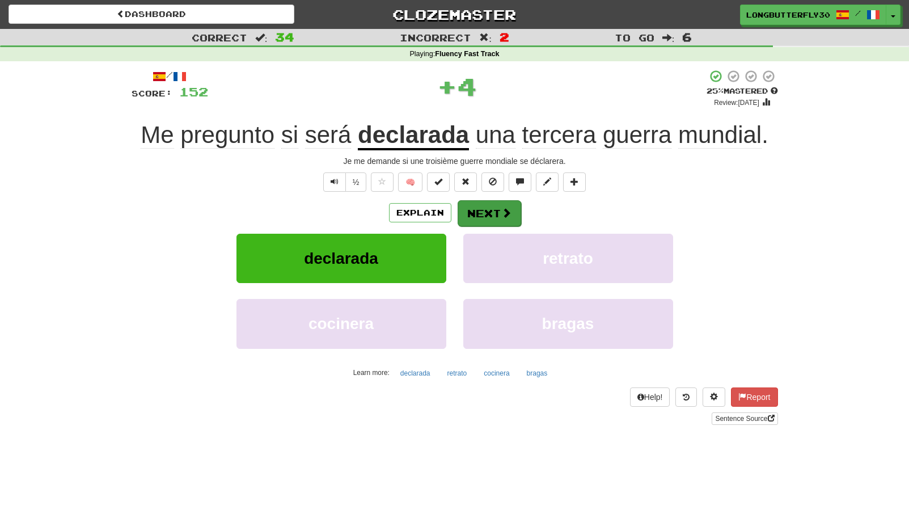
click at [479, 211] on button "Next" at bounding box center [490, 213] width 64 height 26
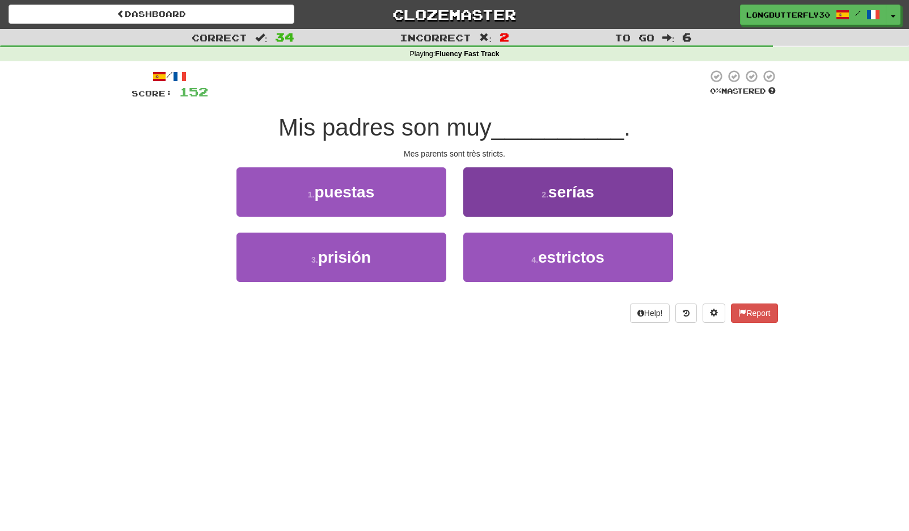
drag, startPoint x: 512, startPoint y: 250, endPoint x: 511, endPoint y: 234, distance: 16.5
click at [512, 250] on button "4 . estrictos" at bounding box center [568, 257] width 210 height 49
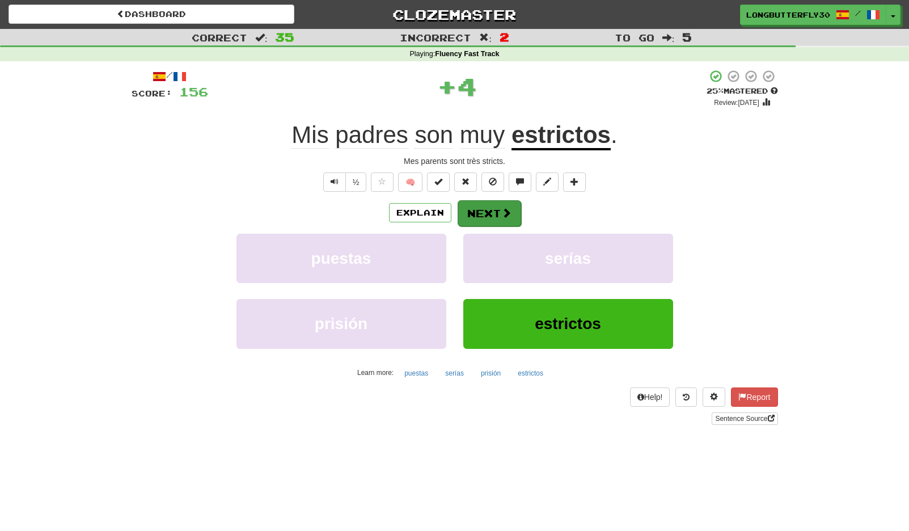
click at [498, 213] on button "Next" at bounding box center [490, 213] width 64 height 26
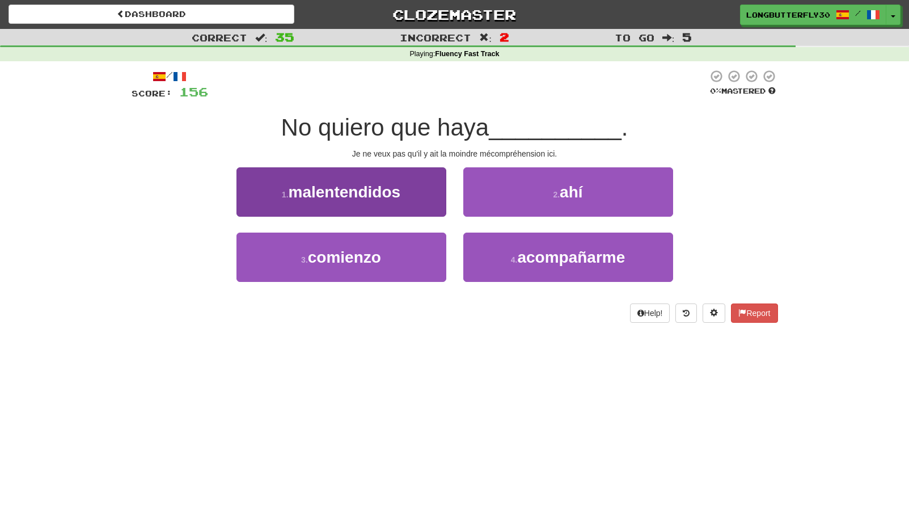
click at [371, 185] on span "malentendidos" at bounding box center [345, 192] width 112 height 18
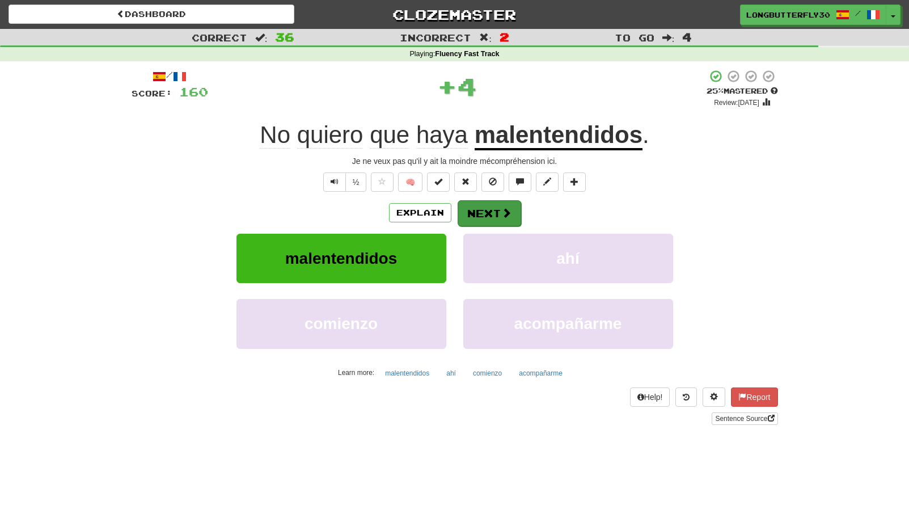
click at [474, 202] on button "Next" at bounding box center [490, 213] width 64 height 26
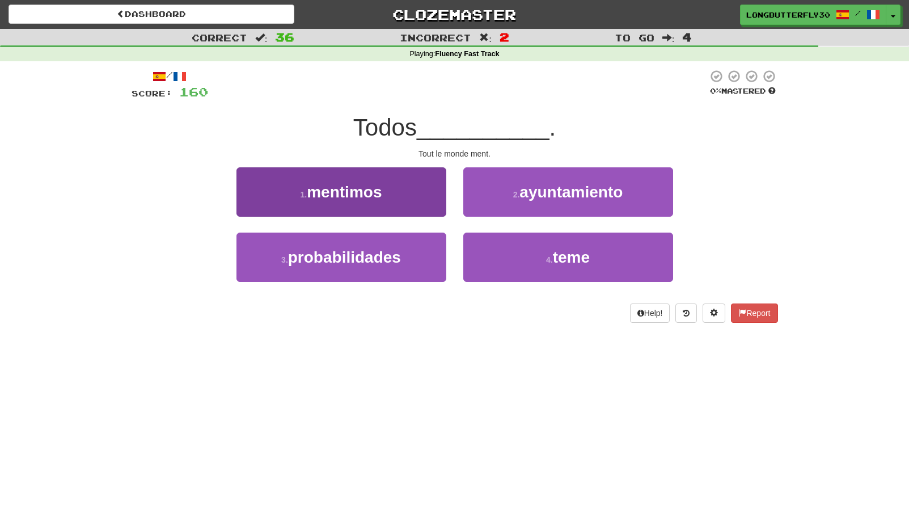
click at [378, 186] on span "mentimos" at bounding box center [344, 192] width 75 height 18
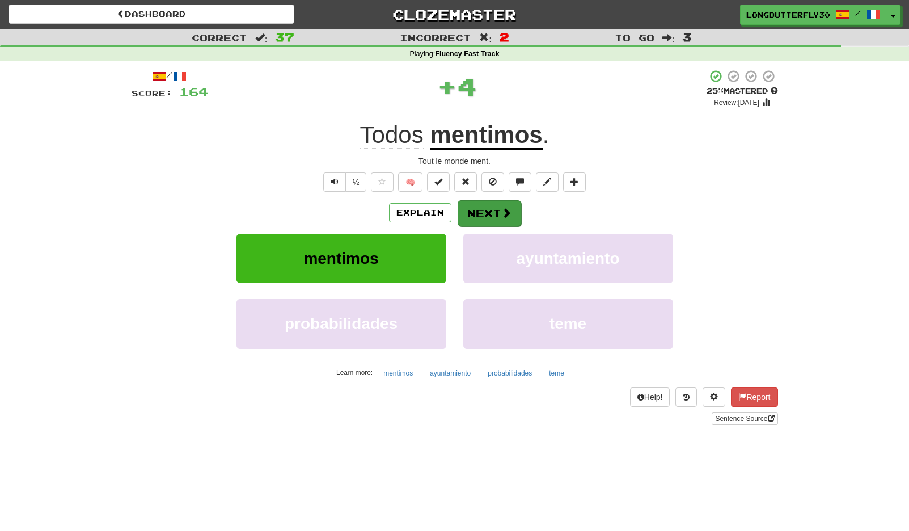
click at [495, 214] on button "Next" at bounding box center [490, 213] width 64 height 26
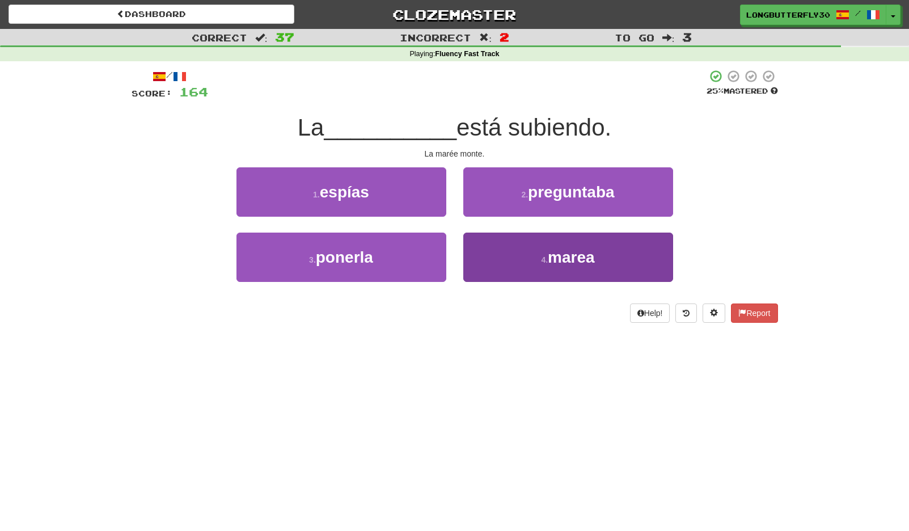
click at [526, 252] on button "4 . marea" at bounding box center [568, 257] width 210 height 49
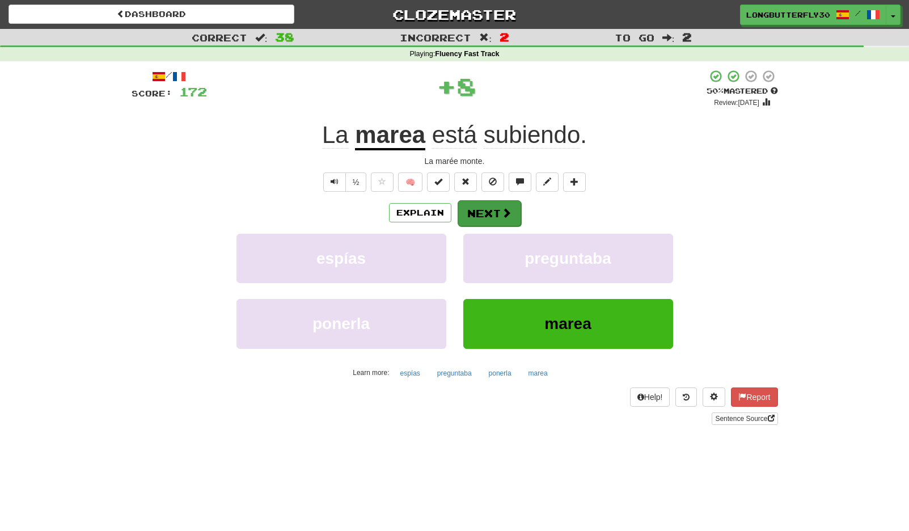
click at [483, 204] on button "Next" at bounding box center [490, 213] width 64 height 26
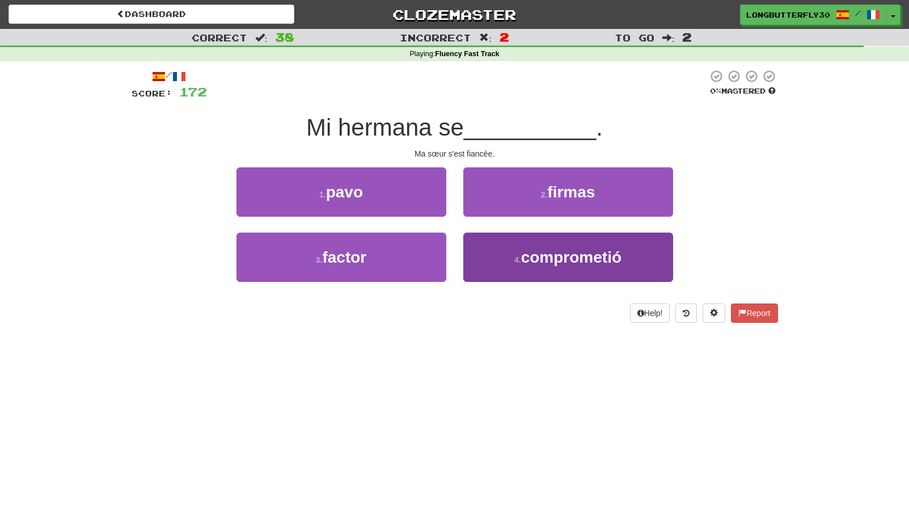
click at [524, 254] on span "comprometió" at bounding box center [571, 257] width 100 height 18
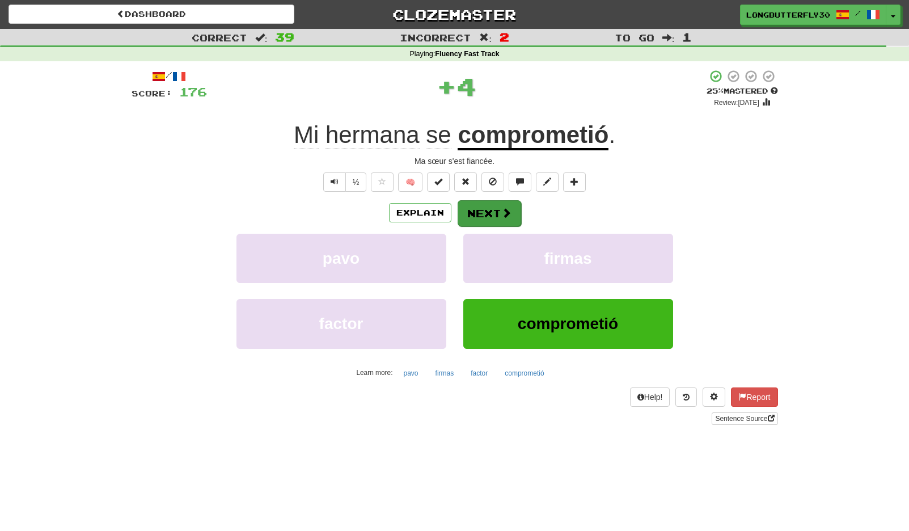
click at [493, 210] on button "Next" at bounding box center [490, 213] width 64 height 26
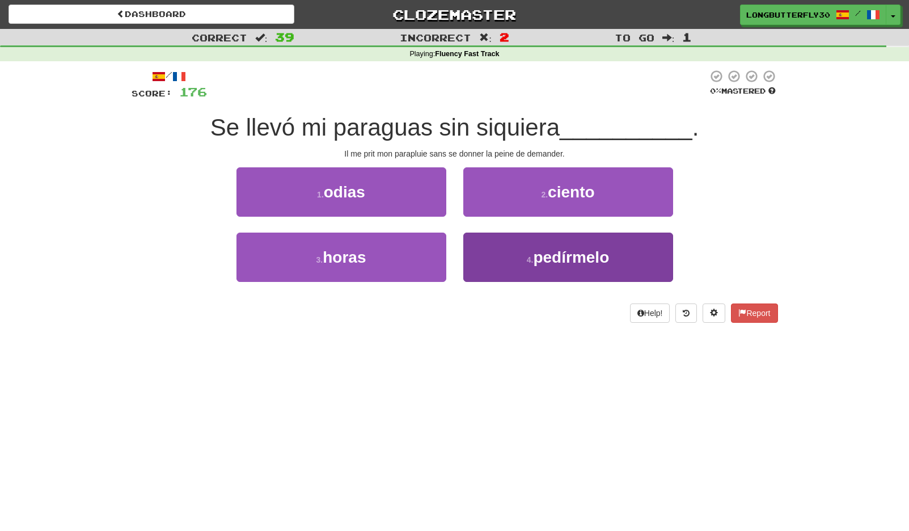
click at [490, 254] on button "4 . pedírmelo" at bounding box center [568, 257] width 210 height 49
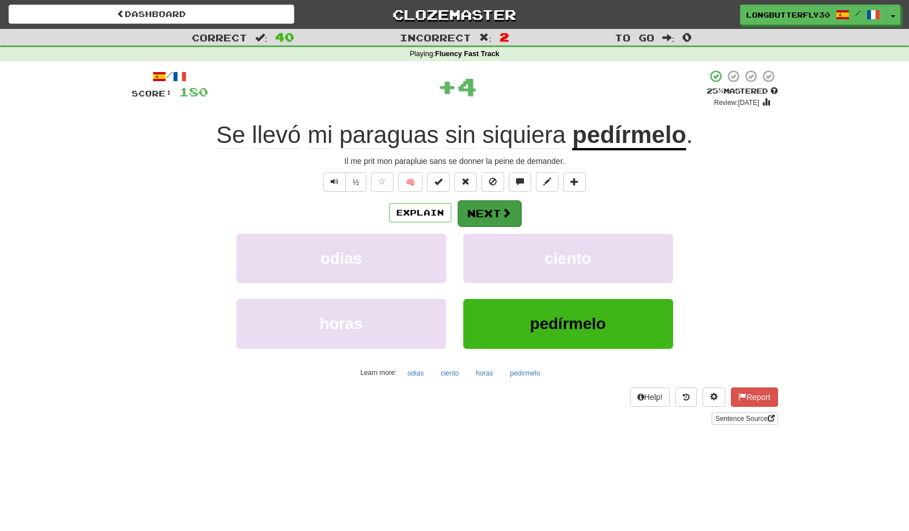
click at [485, 206] on button "Next" at bounding box center [490, 213] width 64 height 26
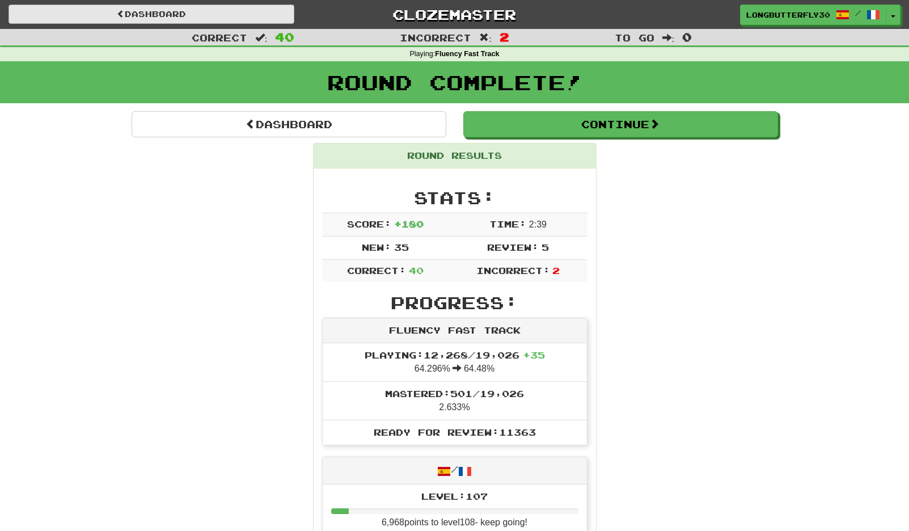
click at [166, 11] on link "Dashboard" at bounding box center [152, 14] width 286 height 19
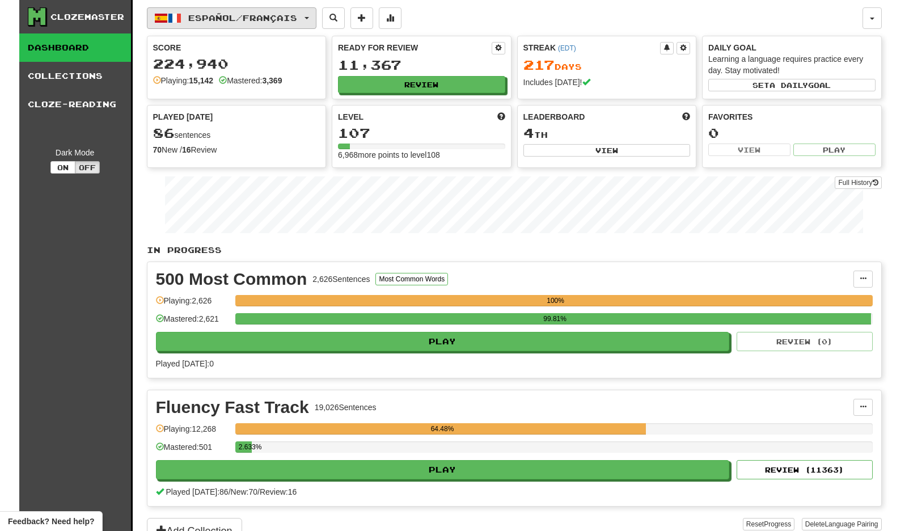
click at [271, 20] on span "Español / Français" at bounding box center [242, 18] width 109 height 10
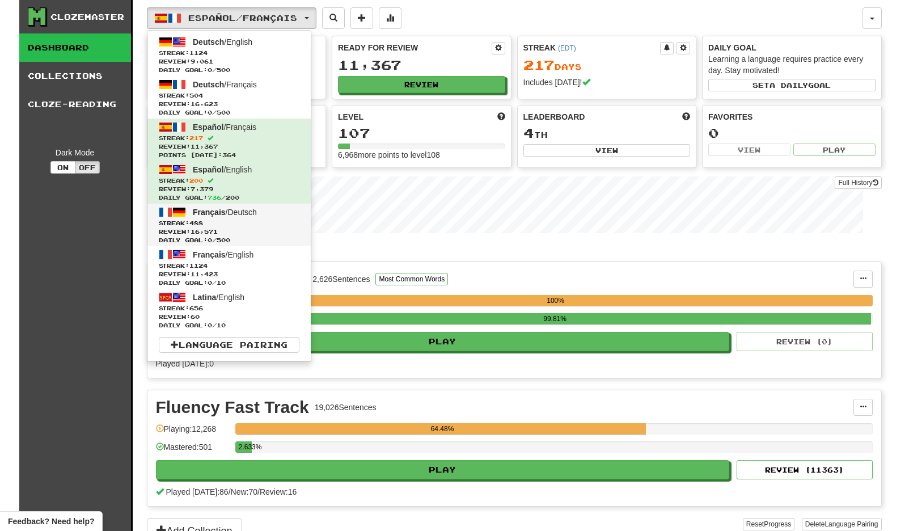
click at [278, 229] on span "Review: 16,571" at bounding box center [229, 231] width 141 height 9
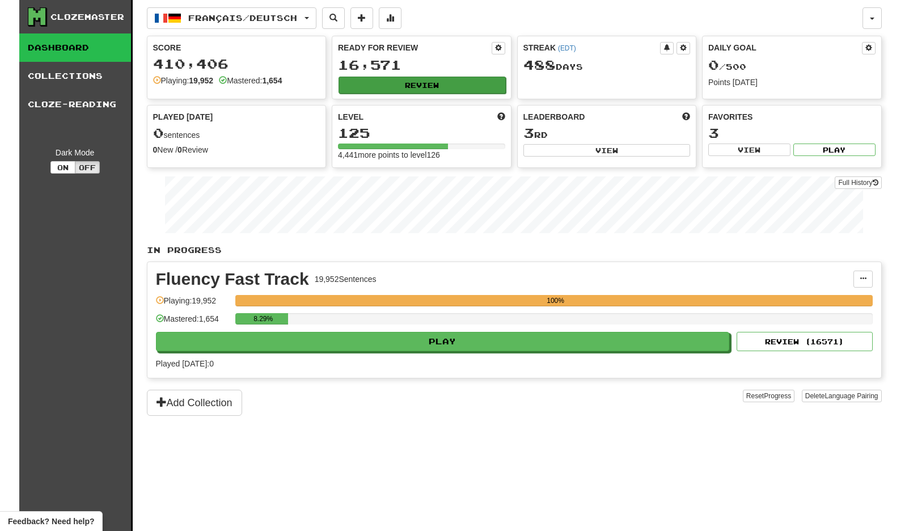
click at [481, 90] on button "Review" at bounding box center [422, 85] width 167 height 17
select select "**"
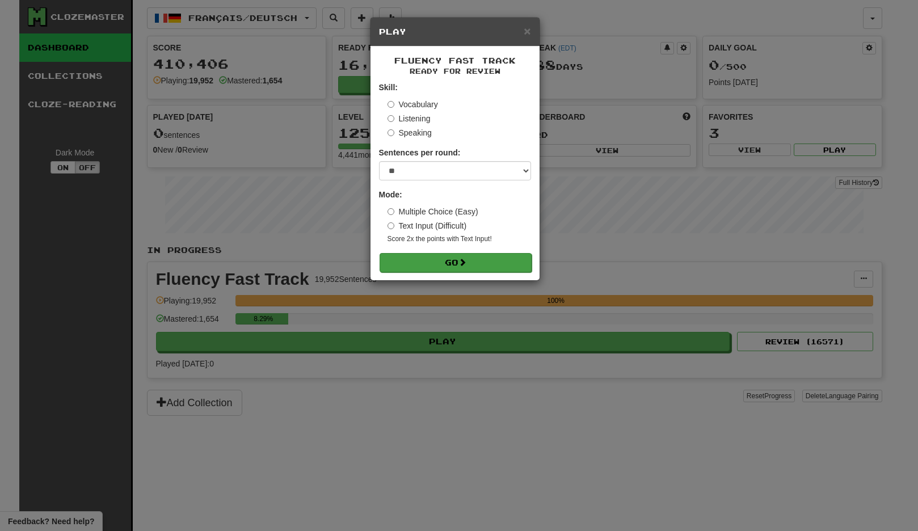
click at [495, 266] on button "Go" at bounding box center [455, 262] width 152 height 19
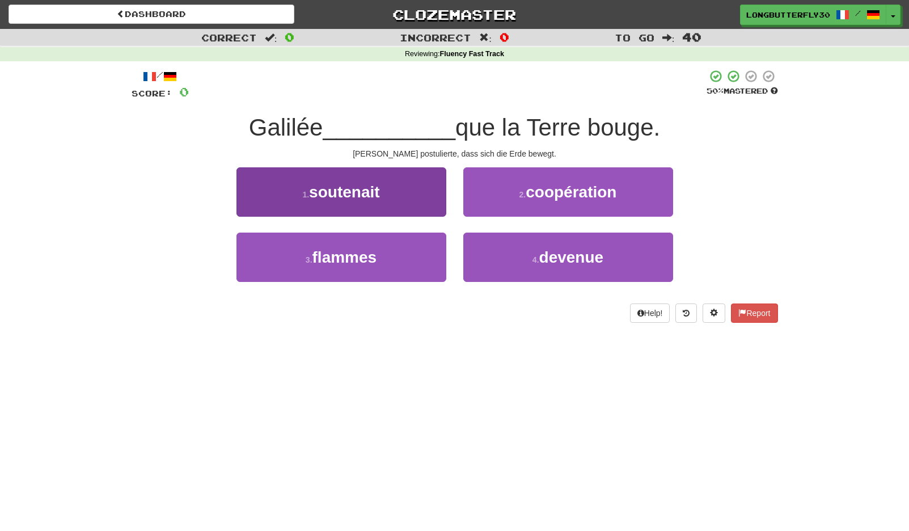
click at [395, 193] on button "1 . soutenait" at bounding box center [341, 191] width 210 height 49
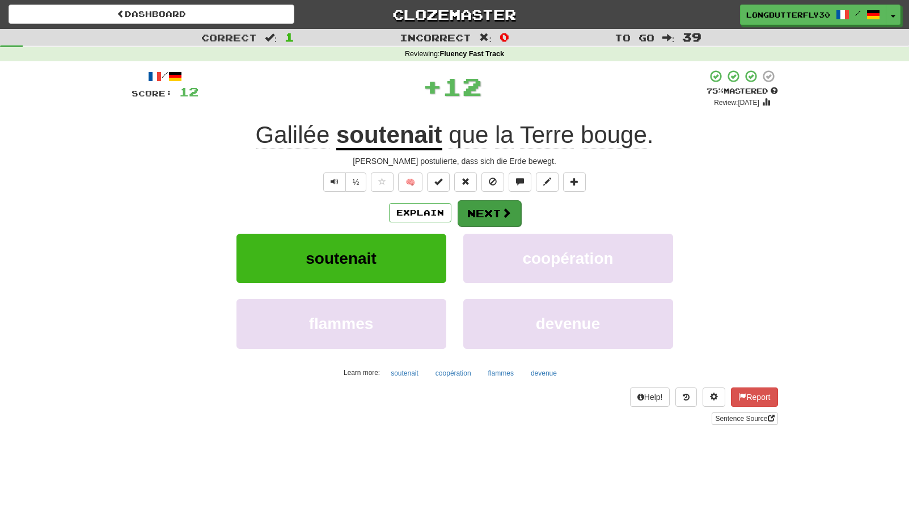
click at [481, 212] on button "Next" at bounding box center [490, 213] width 64 height 26
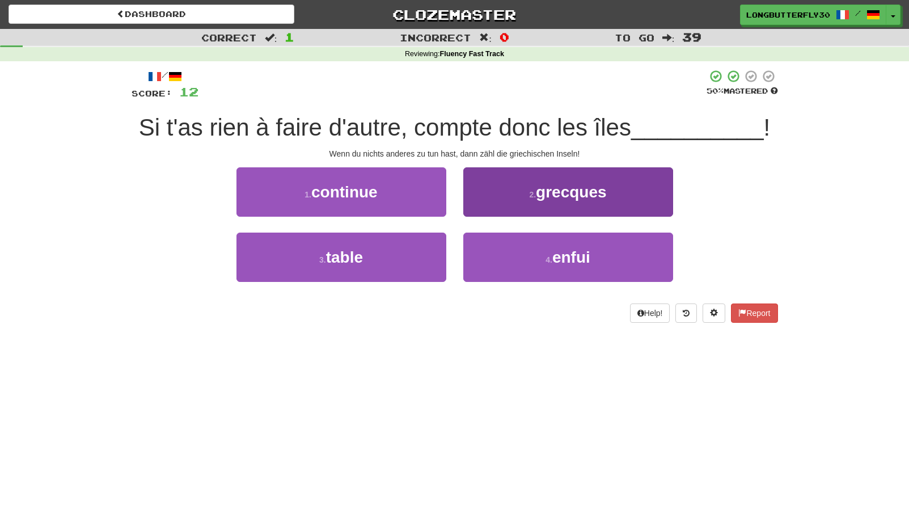
click at [560, 200] on button "2 . [DEMOGRAPHIC_DATA]" at bounding box center [568, 191] width 210 height 49
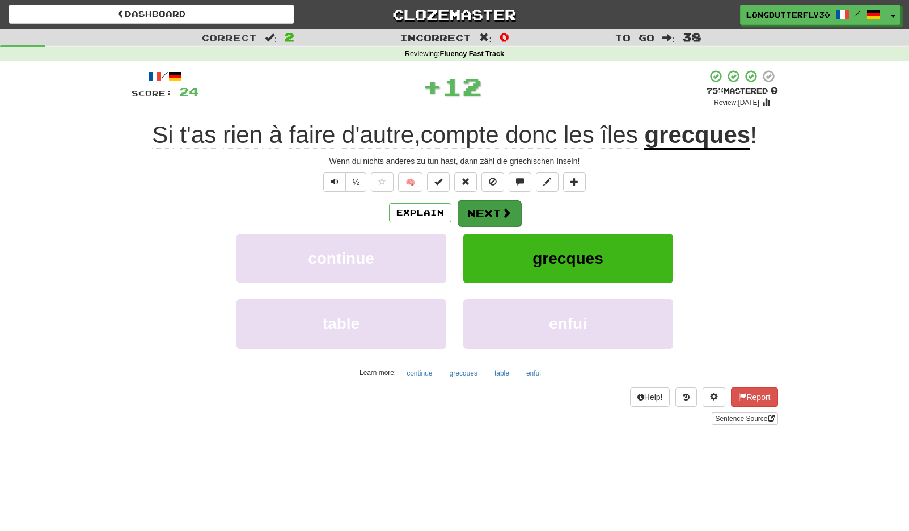
click at [511, 207] on button "Next" at bounding box center [490, 213] width 64 height 26
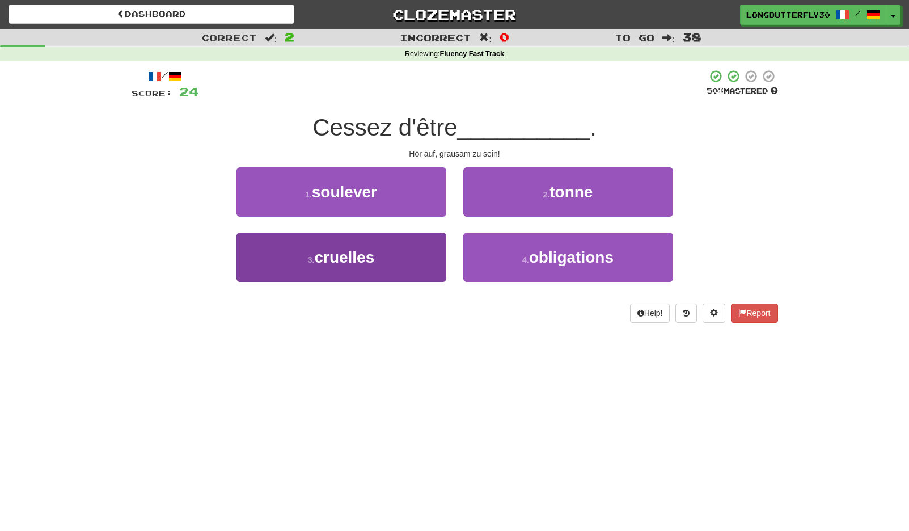
click at [390, 252] on button "3 . cruelles" at bounding box center [341, 257] width 210 height 49
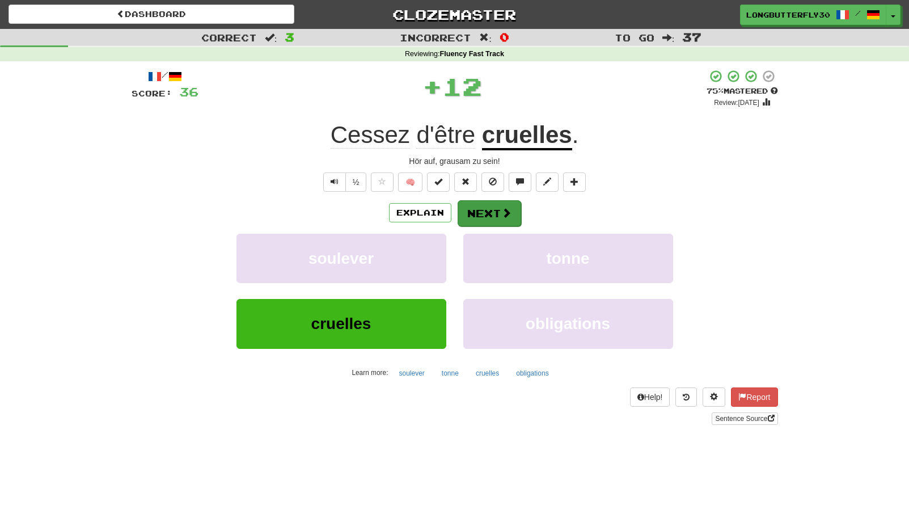
click at [508, 209] on span at bounding box center [506, 213] width 10 height 10
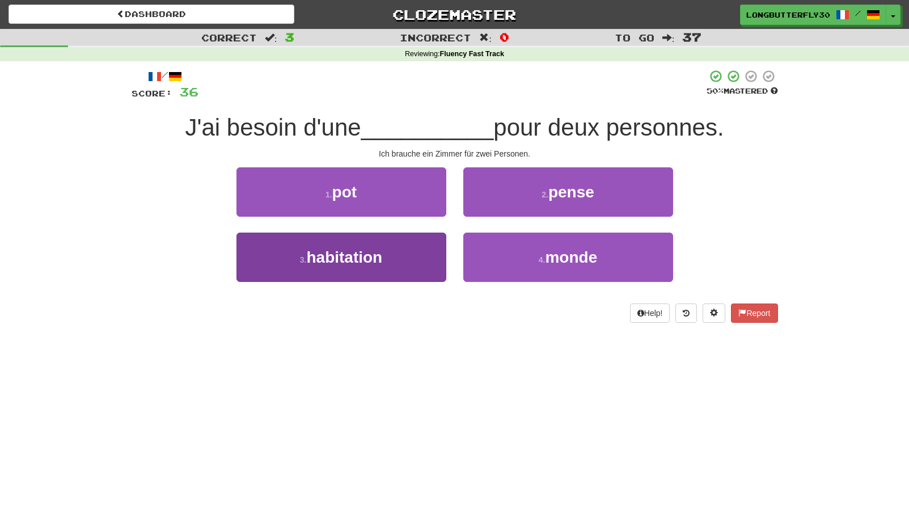
click at [413, 253] on button "3 . habitation" at bounding box center [341, 257] width 210 height 49
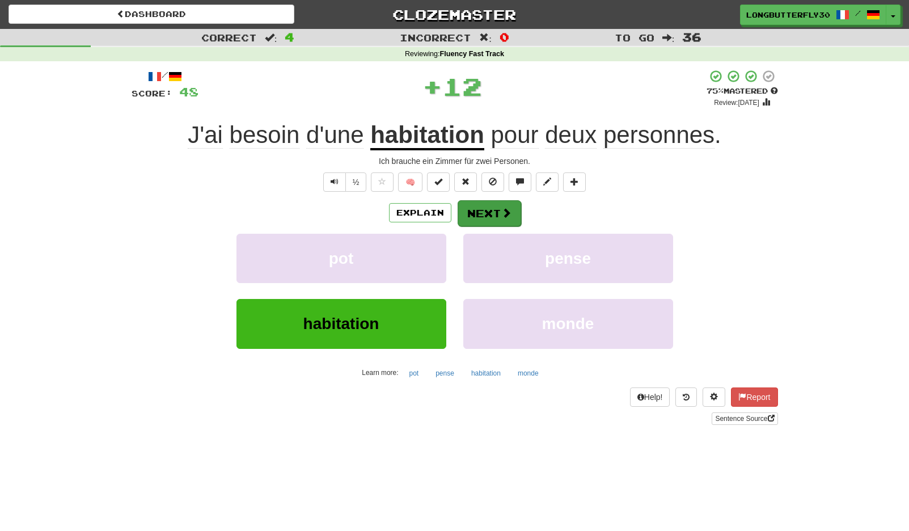
click at [500, 201] on button "Next" at bounding box center [490, 213] width 64 height 26
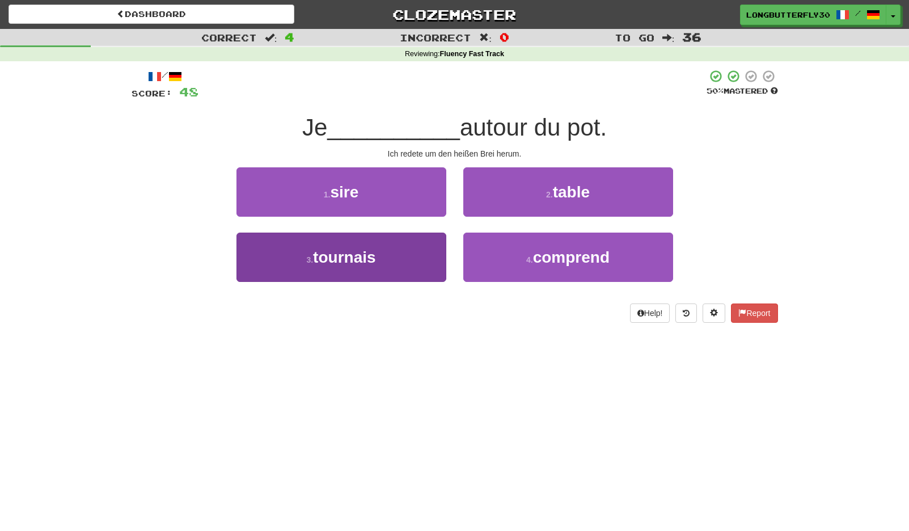
click at [413, 247] on button "3 . tournais" at bounding box center [341, 257] width 210 height 49
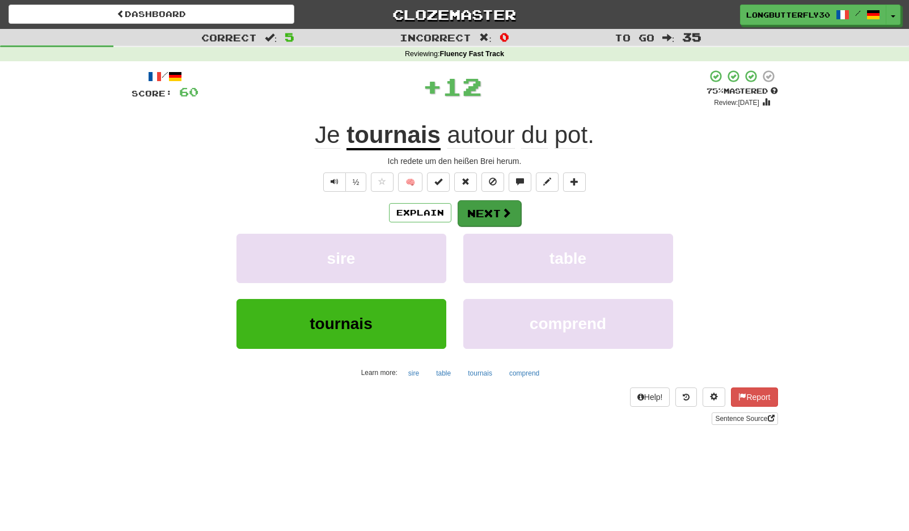
click at [482, 209] on button "Next" at bounding box center [490, 213] width 64 height 26
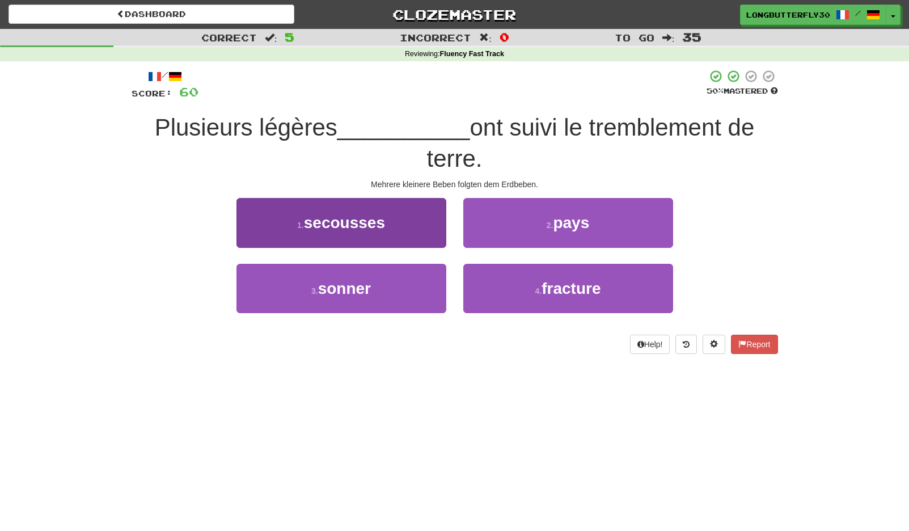
click at [424, 226] on button "1 . secousses" at bounding box center [341, 222] width 210 height 49
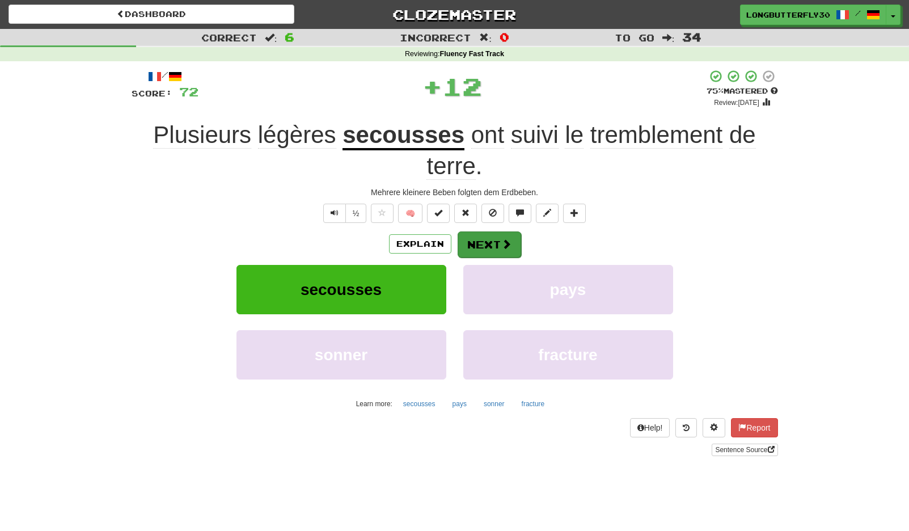
click at [504, 233] on button "Next" at bounding box center [490, 244] width 64 height 26
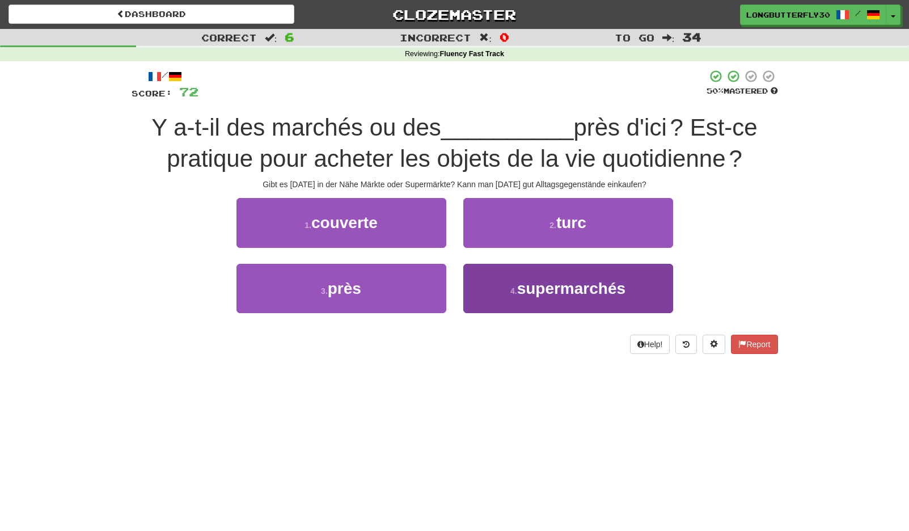
click at [530, 282] on span "supermarchés" at bounding box center [571, 289] width 108 height 18
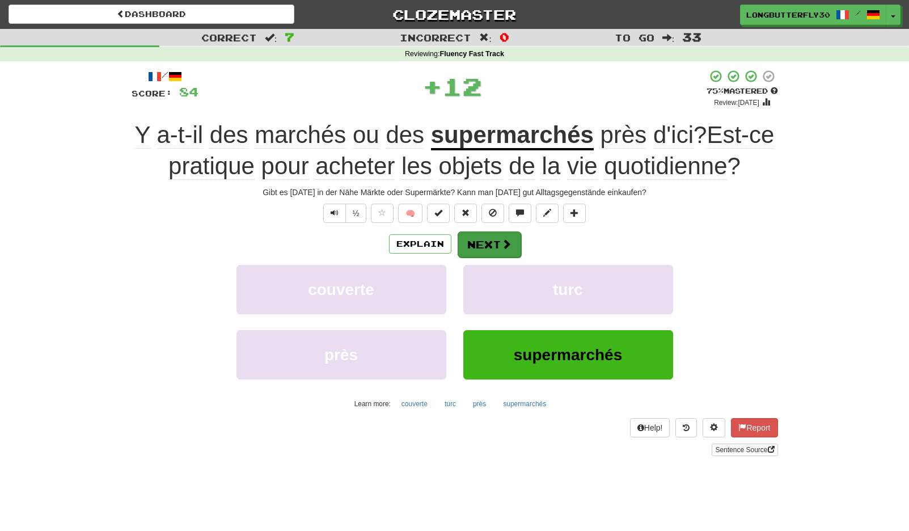
click at [501, 239] on span at bounding box center [506, 244] width 10 height 10
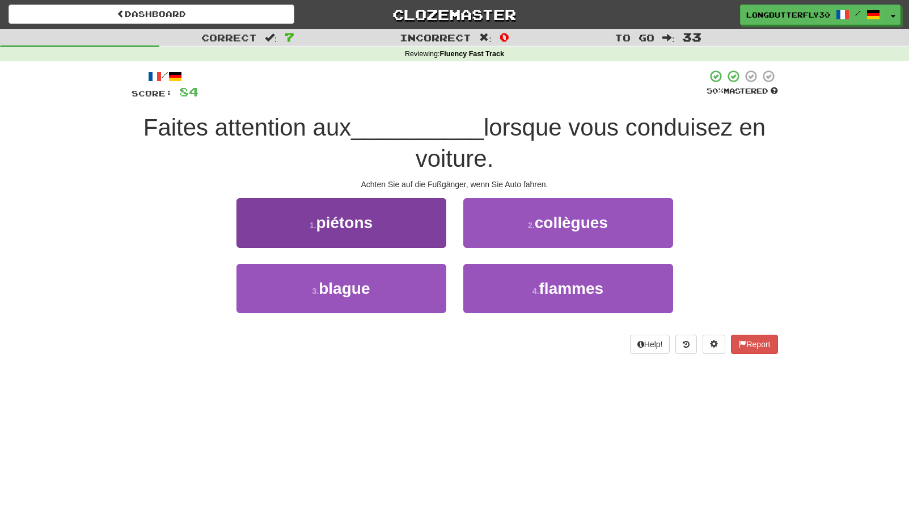
click at [403, 221] on button "1 . piétons" at bounding box center [341, 222] width 210 height 49
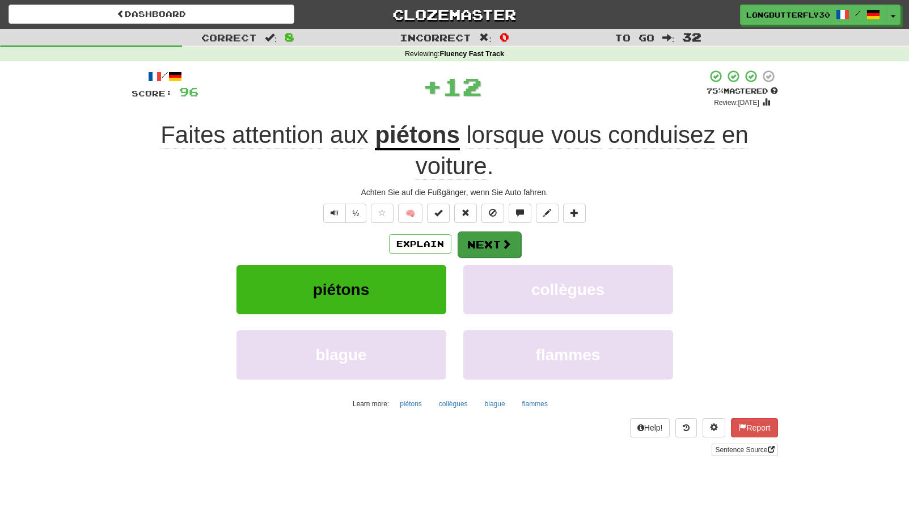
click at [491, 240] on button "Next" at bounding box center [490, 244] width 64 height 26
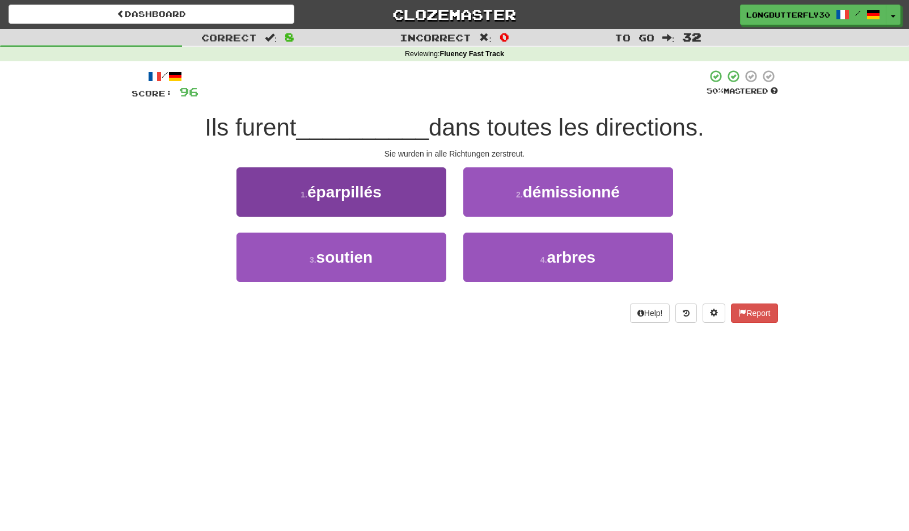
click at [393, 203] on button "1 . éparpillés" at bounding box center [341, 191] width 210 height 49
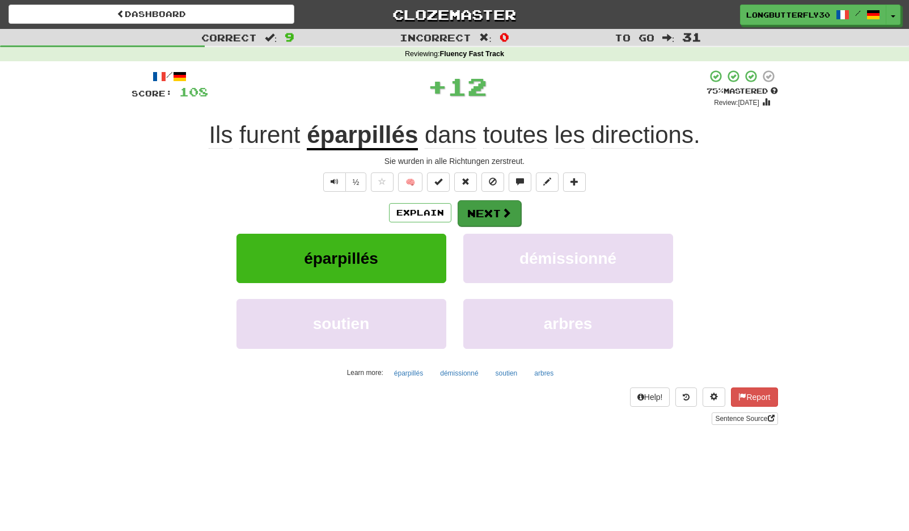
click at [491, 215] on button "Next" at bounding box center [490, 213] width 64 height 26
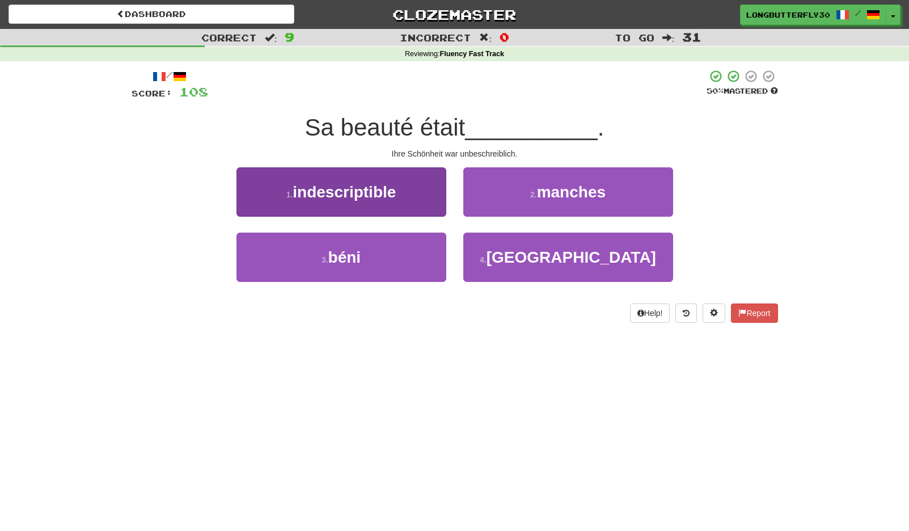
click at [408, 198] on button "1 . indescriptible" at bounding box center [341, 191] width 210 height 49
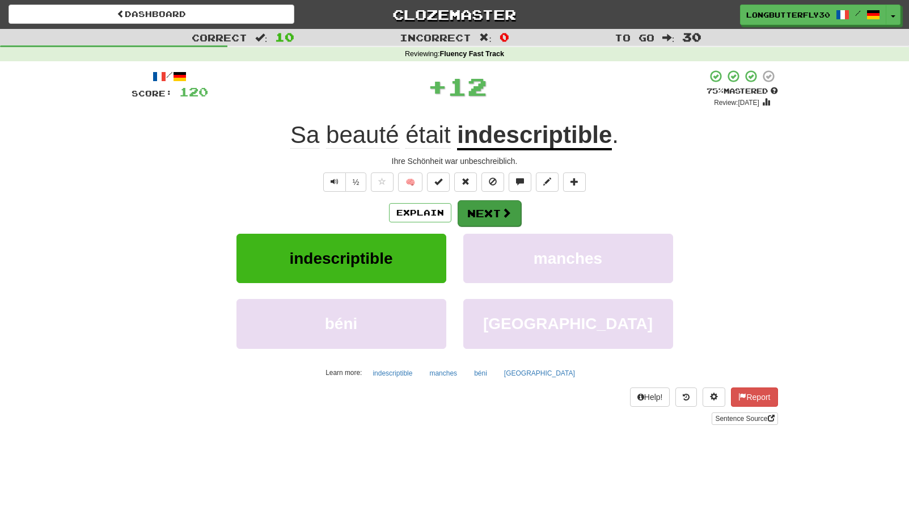
click at [502, 213] on span at bounding box center [506, 213] width 10 height 10
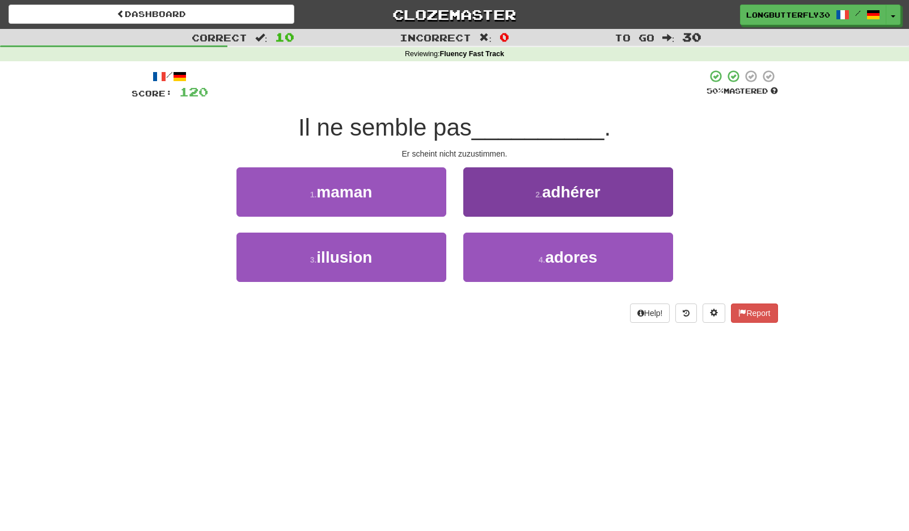
click at [568, 190] on span "adhérer" at bounding box center [571, 192] width 58 height 18
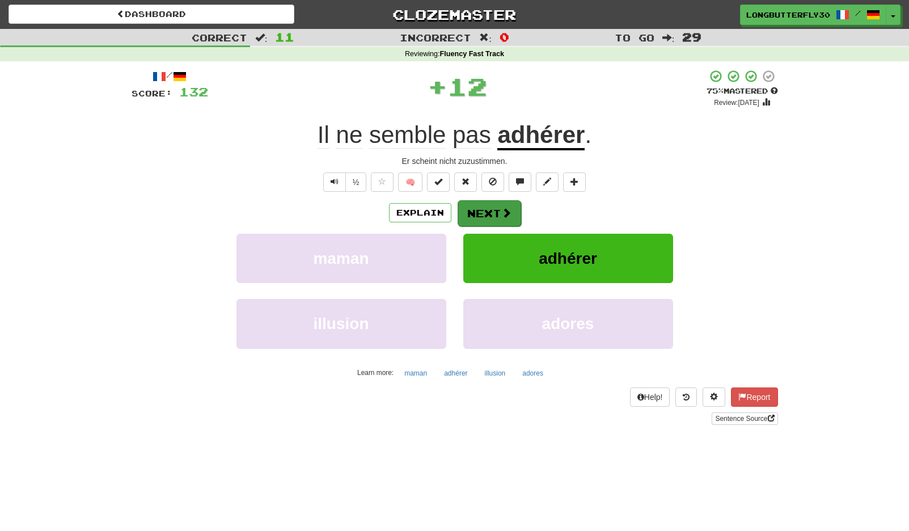
click at [493, 210] on button "Next" at bounding box center [490, 213] width 64 height 26
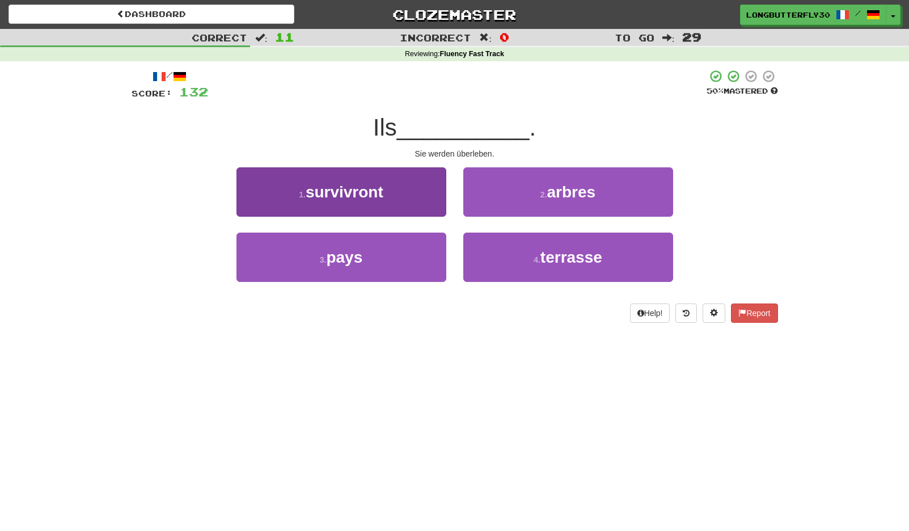
click at [386, 189] on button "1 . survivront" at bounding box center [341, 191] width 210 height 49
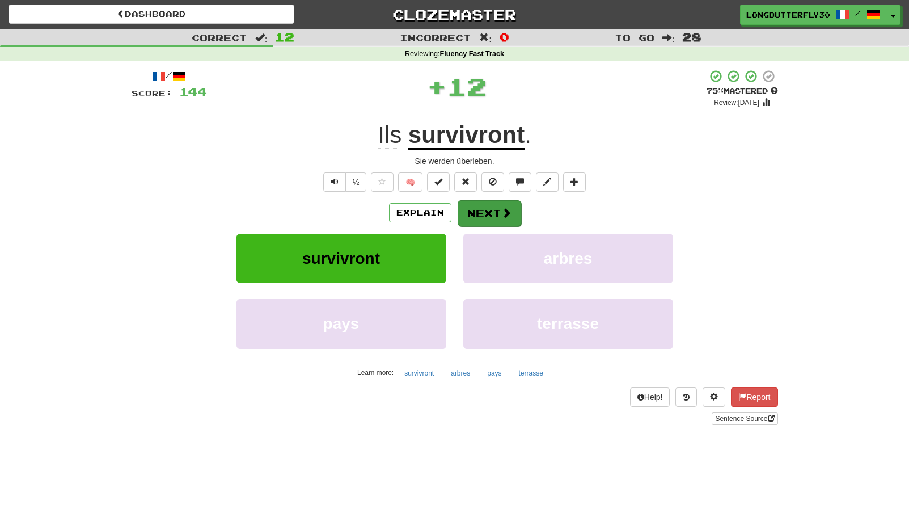
click at [470, 204] on button "Next" at bounding box center [490, 213] width 64 height 26
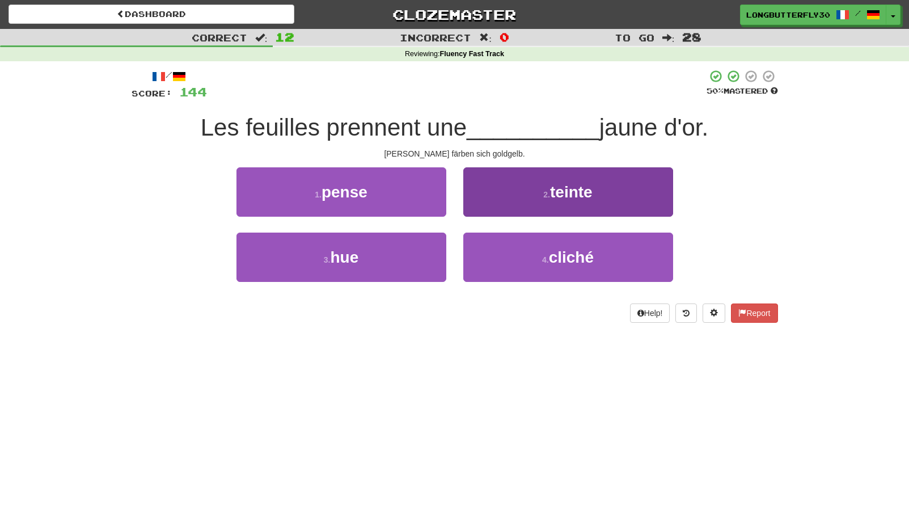
click at [560, 199] on span "teinte" at bounding box center [571, 192] width 43 height 18
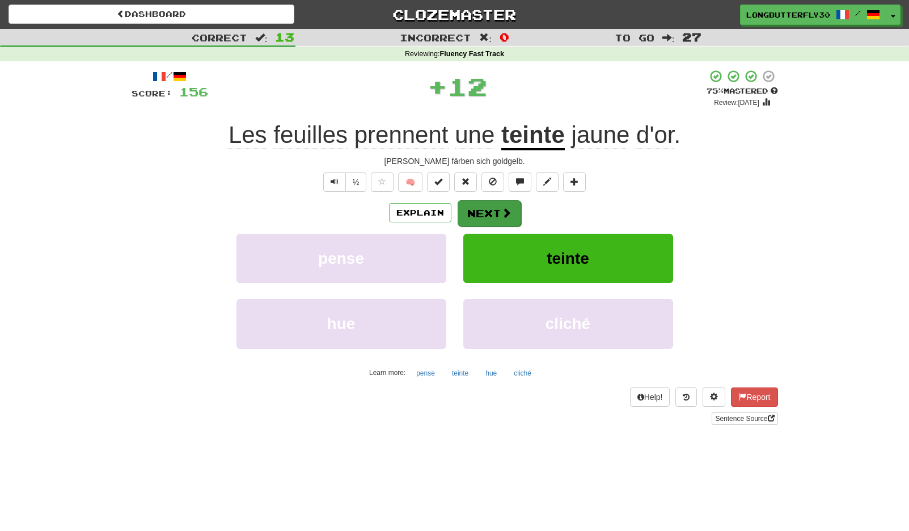
click at [508, 214] on span at bounding box center [506, 213] width 10 height 10
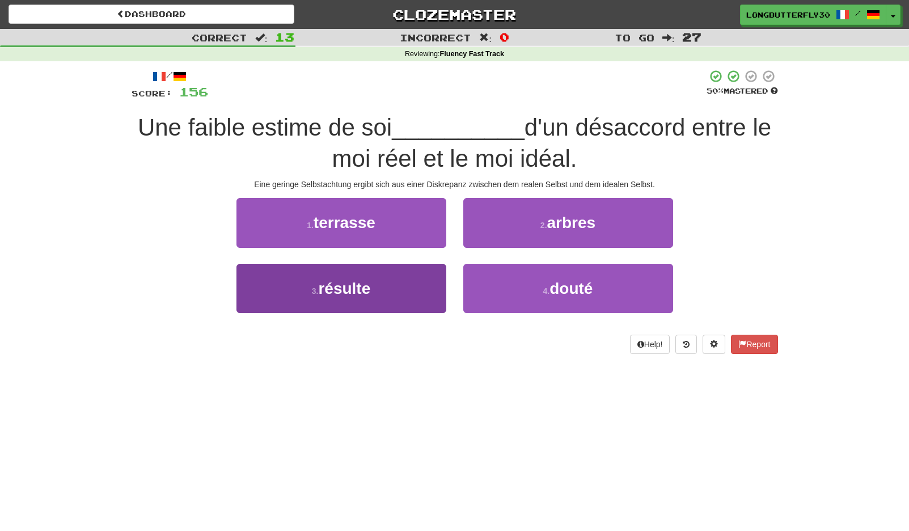
click at [382, 284] on button "3 . résulte" at bounding box center [341, 288] width 210 height 49
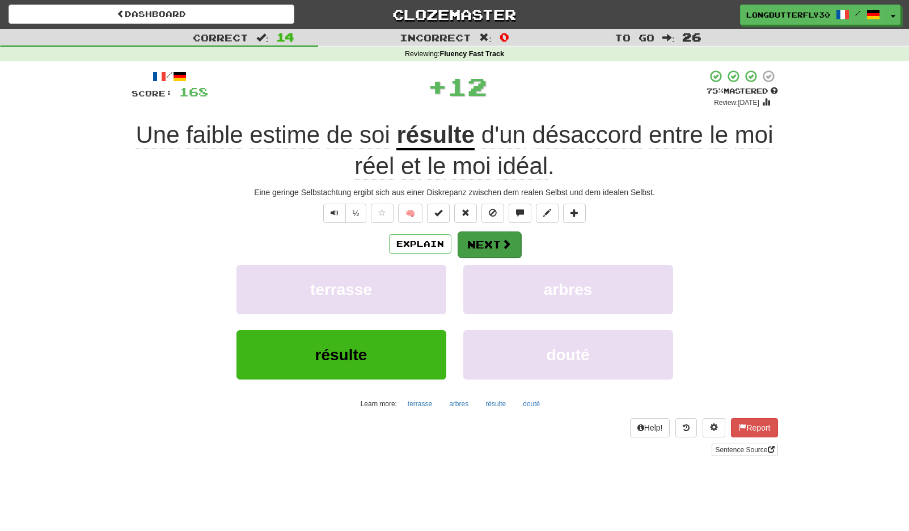
click at [499, 234] on button "Next" at bounding box center [490, 244] width 64 height 26
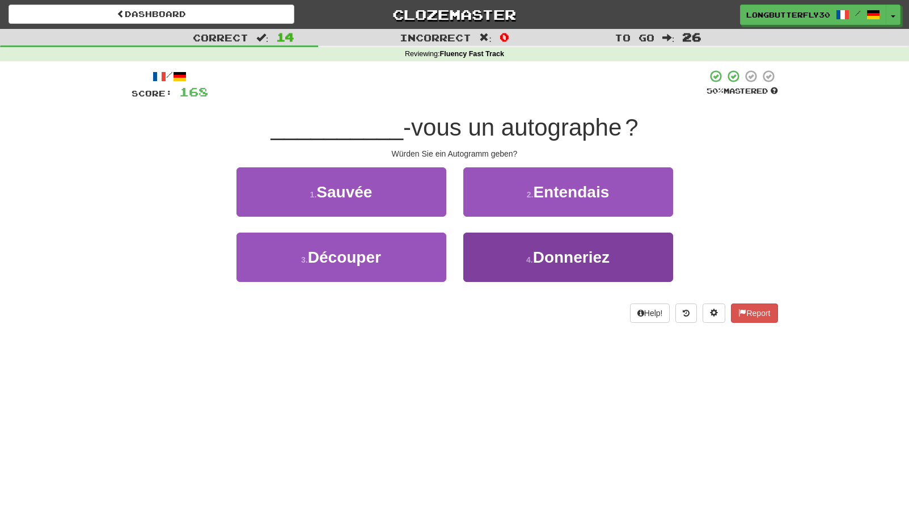
click at [519, 254] on button "4 . Donneriez" at bounding box center [568, 257] width 210 height 49
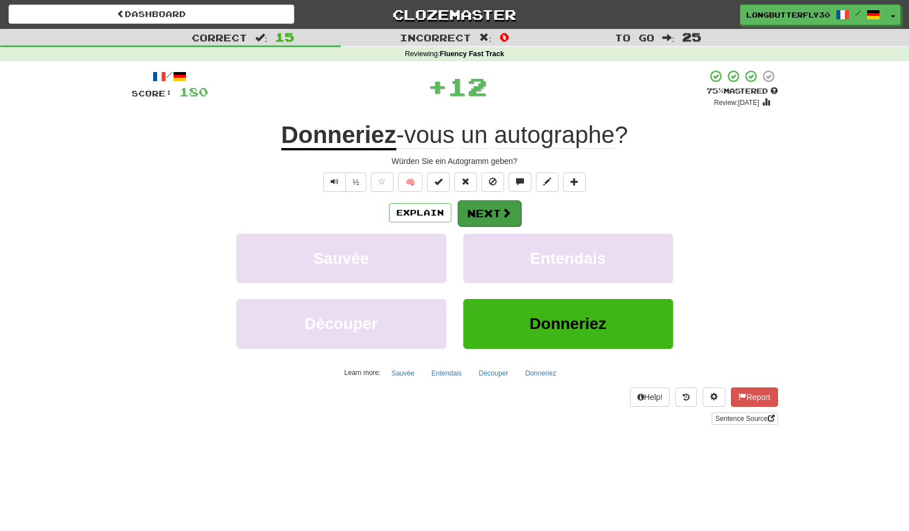
click at [492, 214] on button "Next" at bounding box center [490, 213] width 64 height 26
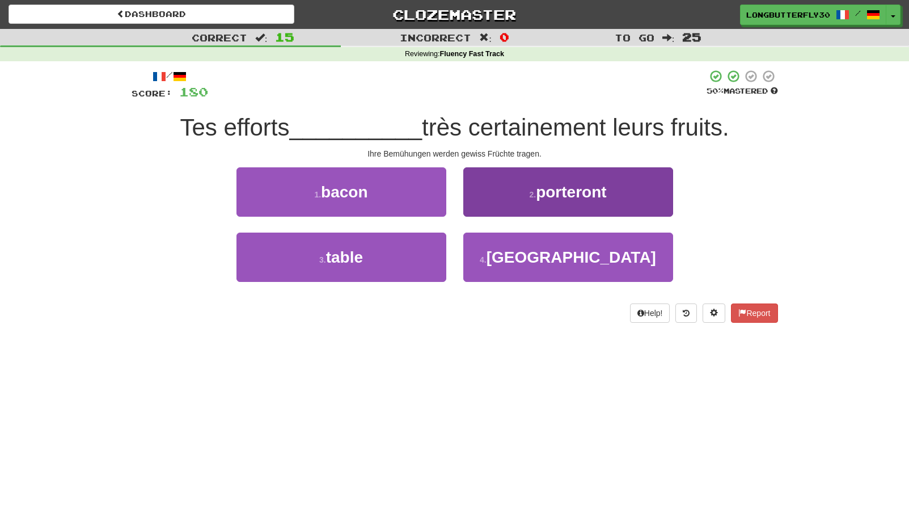
click at [554, 195] on span "porteront" at bounding box center [571, 192] width 70 height 18
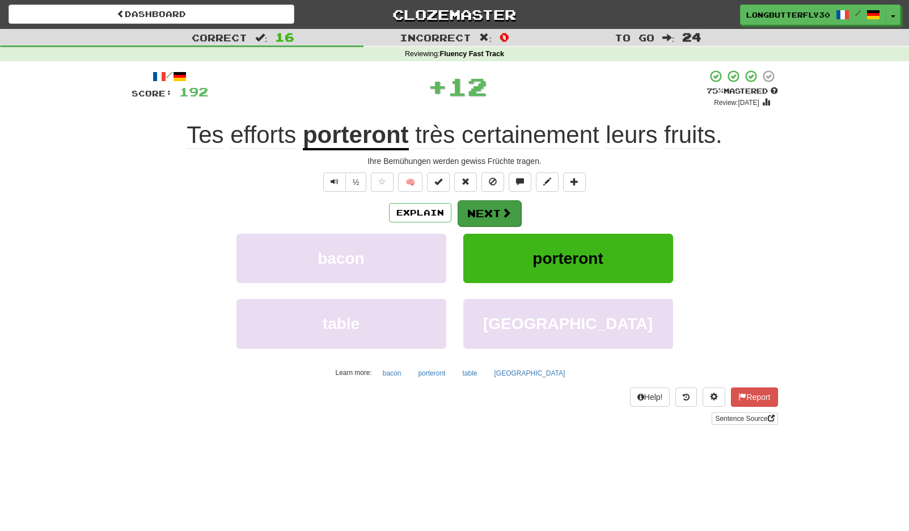
click at [500, 210] on button "Next" at bounding box center [490, 213] width 64 height 26
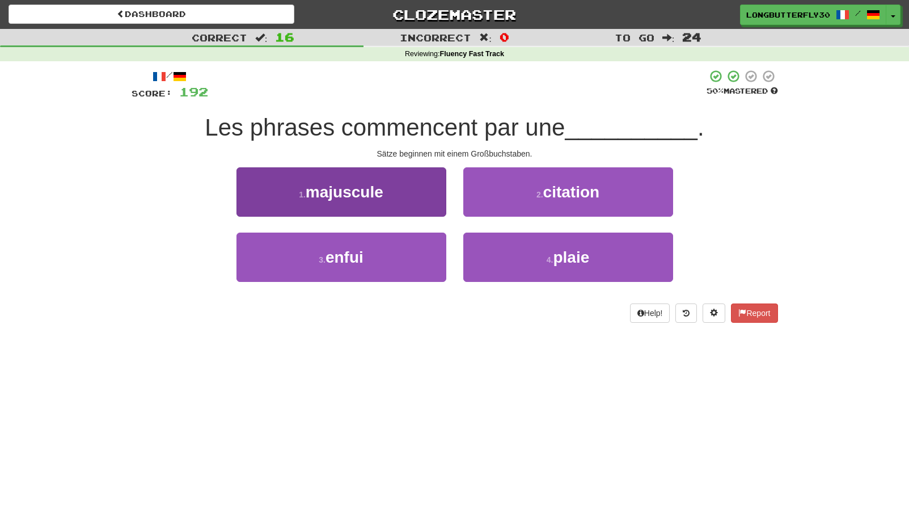
click at [415, 181] on button "1 . majuscule" at bounding box center [341, 191] width 210 height 49
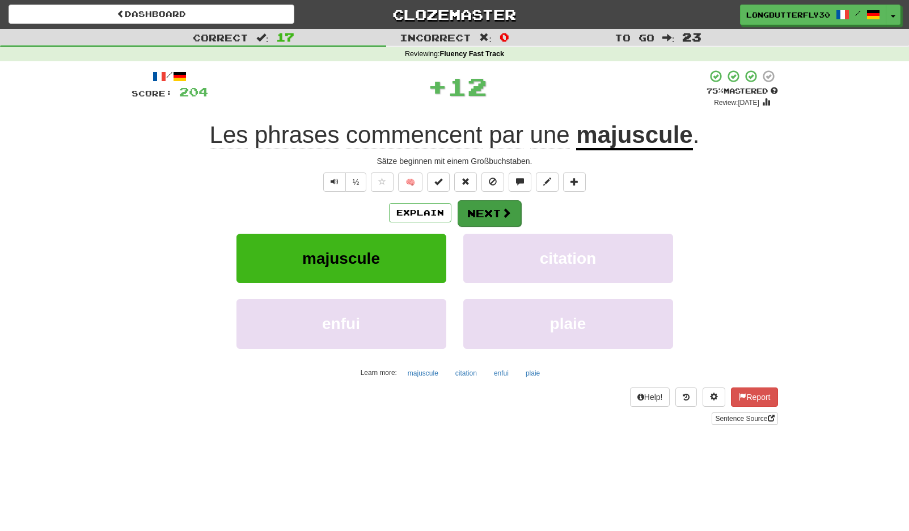
click at [483, 208] on button "Next" at bounding box center [490, 213] width 64 height 26
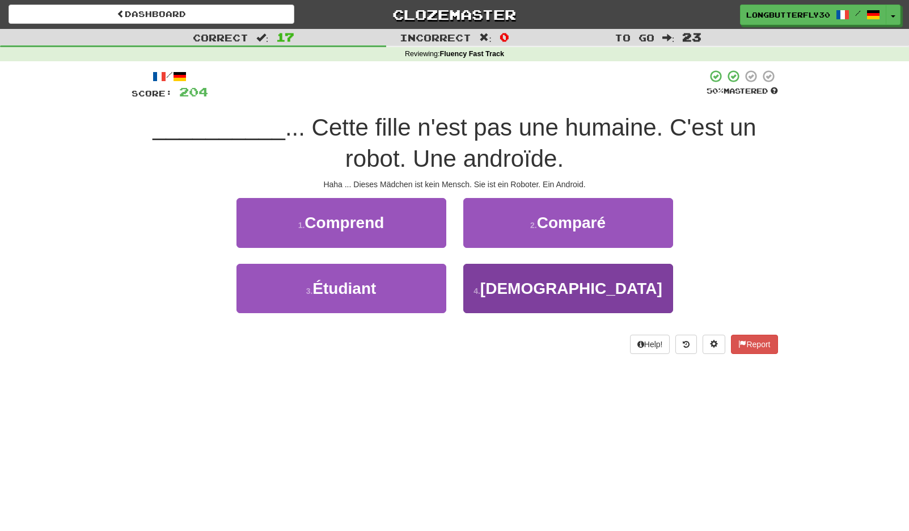
click at [521, 281] on button "4 . Haha" at bounding box center [568, 288] width 210 height 49
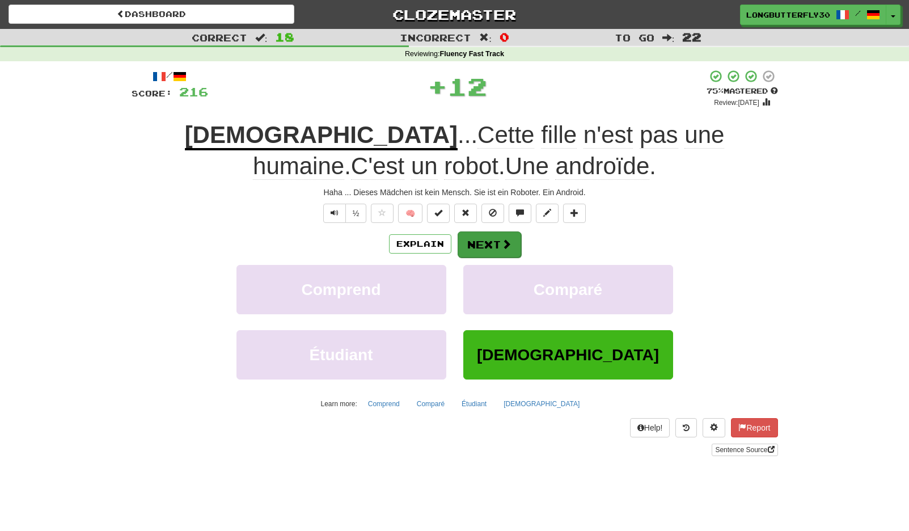
click at [491, 239] on button "Next" at bounding box center [490, 244] width 64 height 26
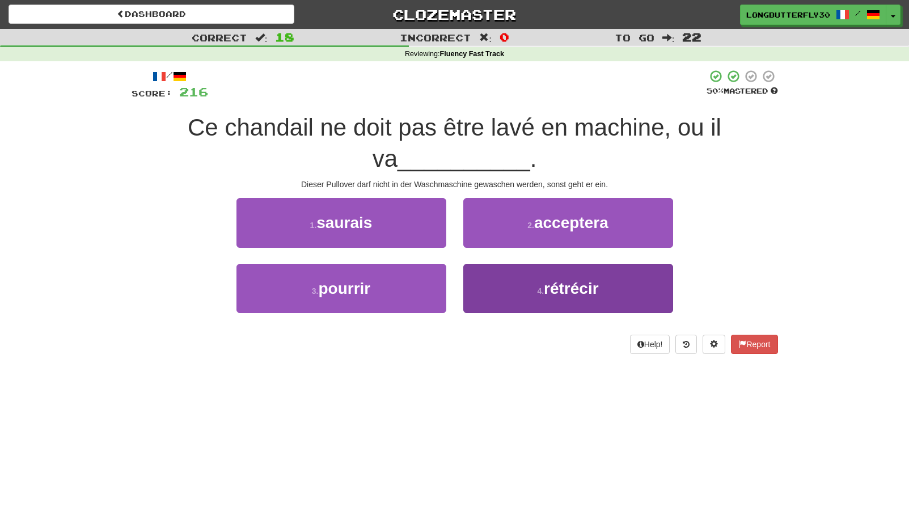
click at [542, 290] on small "4 ." at bounding box center [540, 290] width 7 height 9
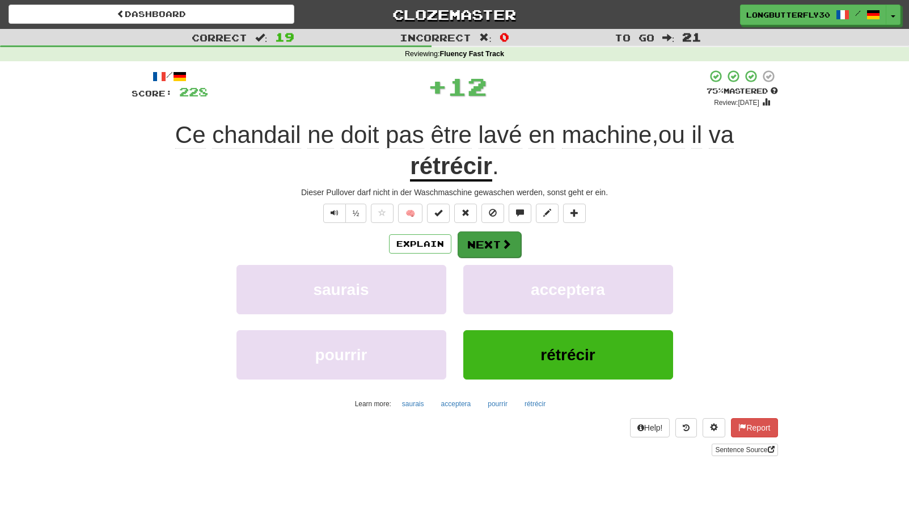
click at [492, 249] on button "Next" at bounding box center [490, 244] width 64 height 26
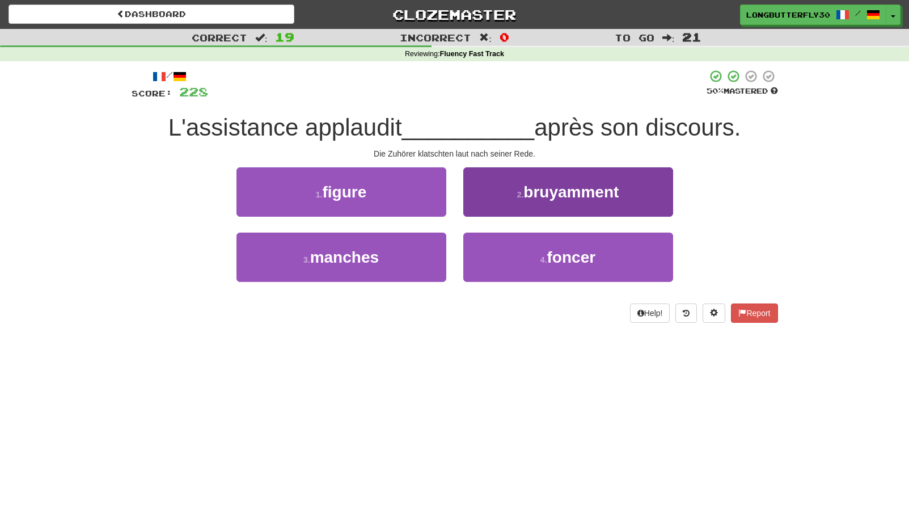
click at [506, 195] on button "2 . bruyamment" at bounding box center [568, 191] width 210 height 49
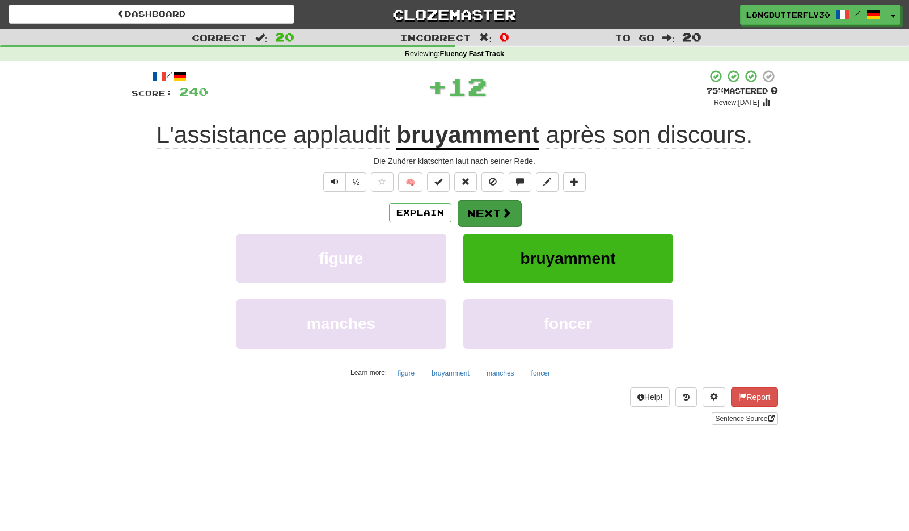
click at [497, 206] on button "Next" at bounding box center [490, 213] width 64 height 26
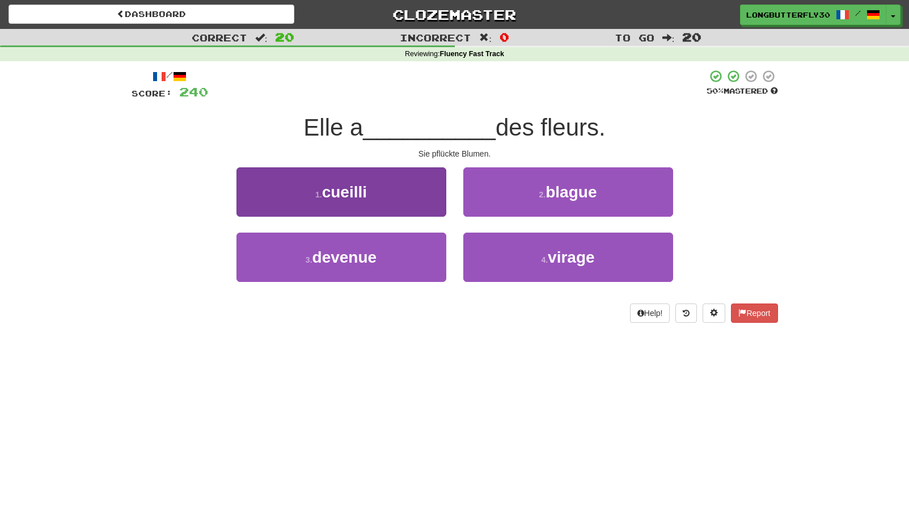
click at [382, 185] on button "1 . cueilli" at bounding box center [341, 191] width 210 height 49
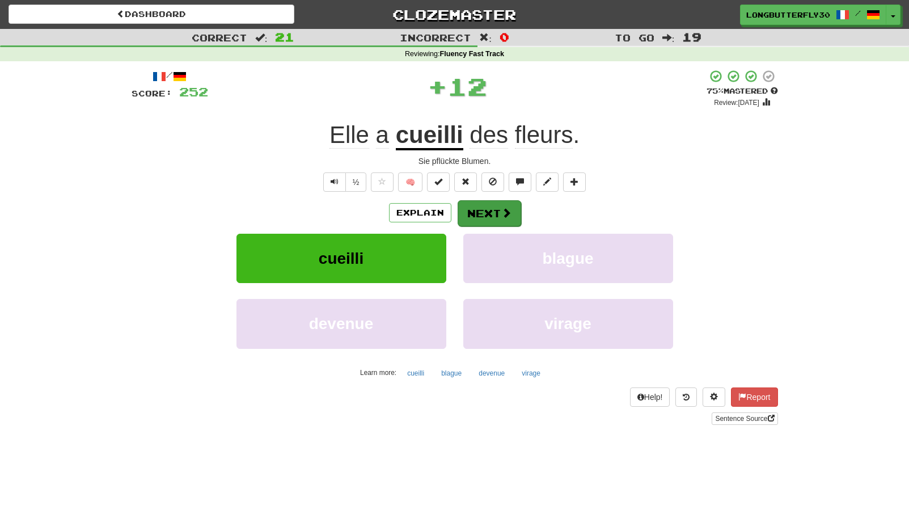
click at [493, 213] on button "Next" at bounding box center [490, 213] width 64 height 26
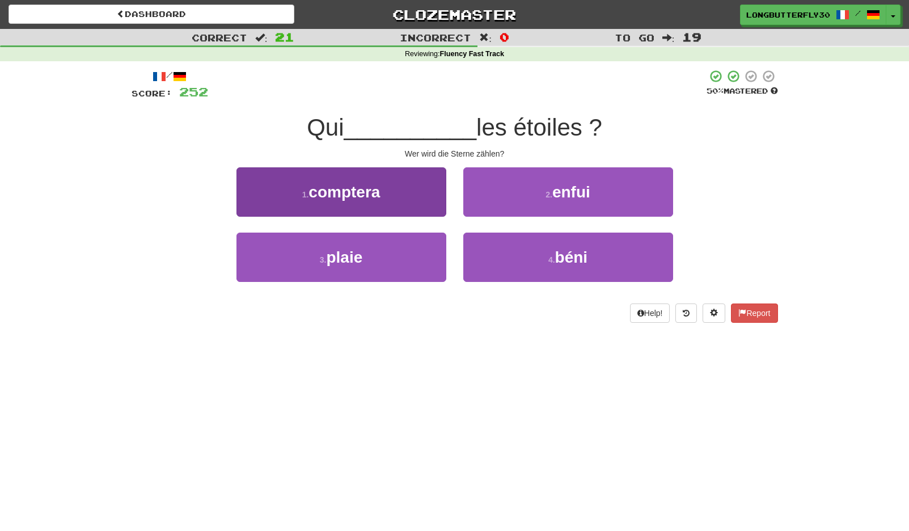
click at [423, 188] on button "1 . comptera" at bounding box center [341, 191] width 210 height 49
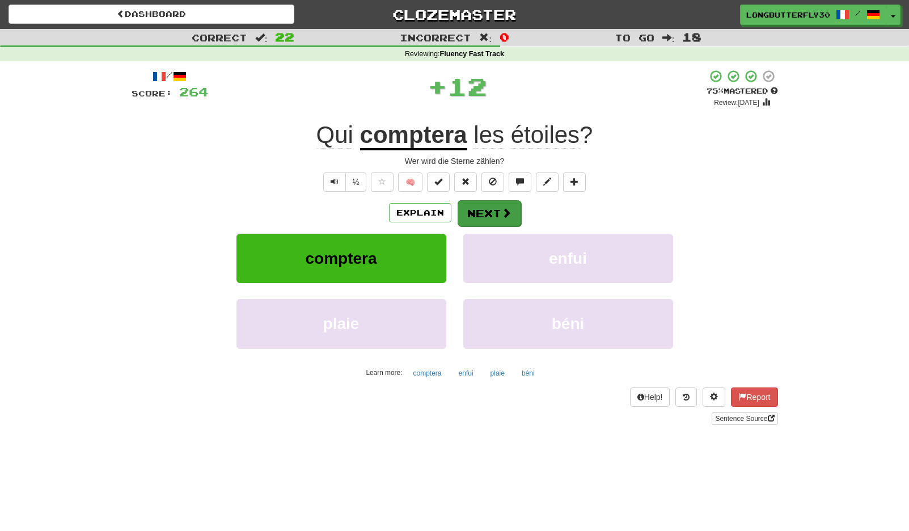
click at [484, 201] on button "Next" at bounding box center [490, 213] width 64 height 26
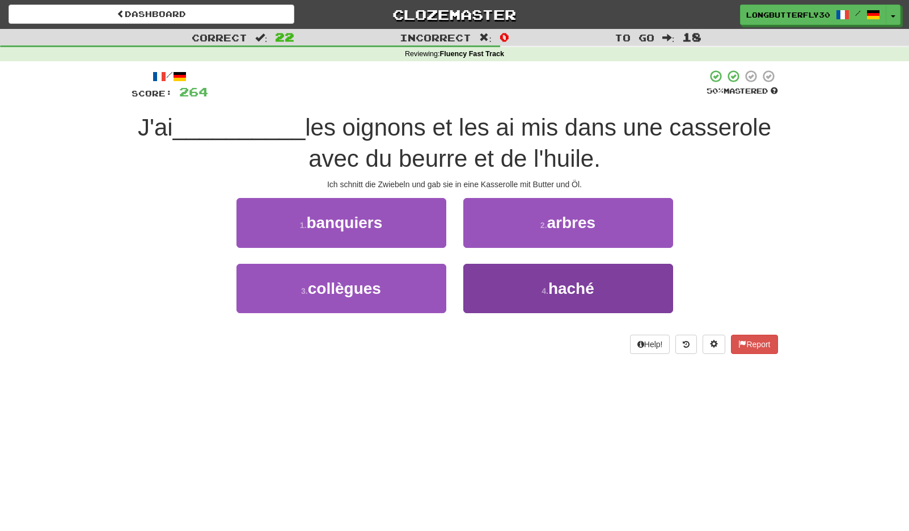
click at [527, 284] on button "4 . haché" at bounding box center [568, 288] width 210 height 49
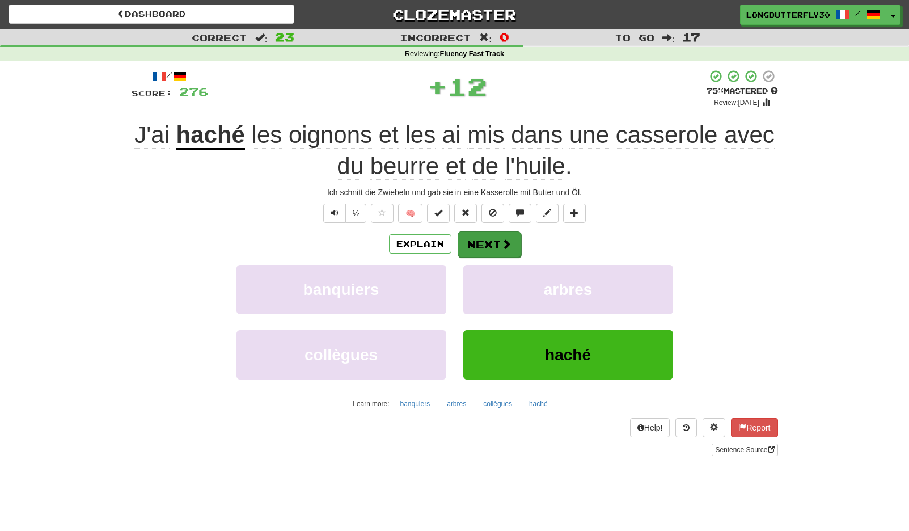
click at [508, 243] on span at bounding box center [506, 244] width 10 height 10
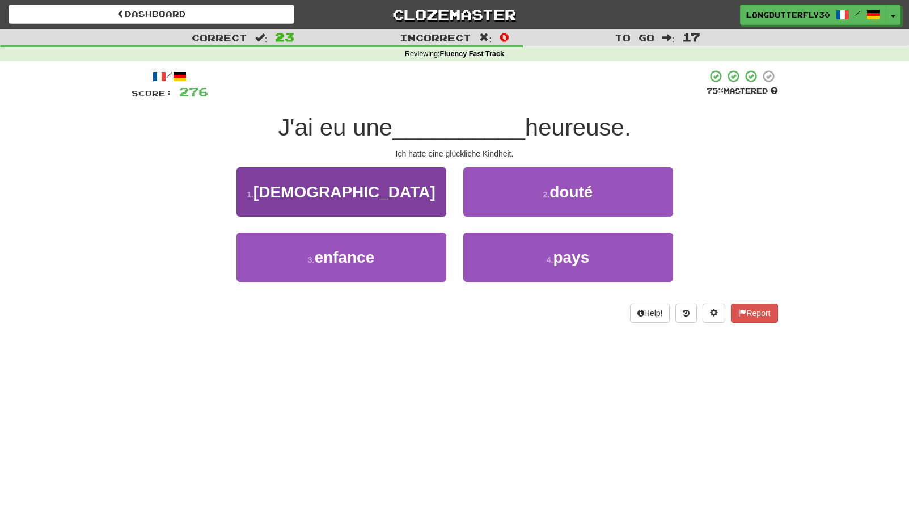
click at [411, 261] on button "3 . enfance" at bounding box center [341, 257] width 210 height 49
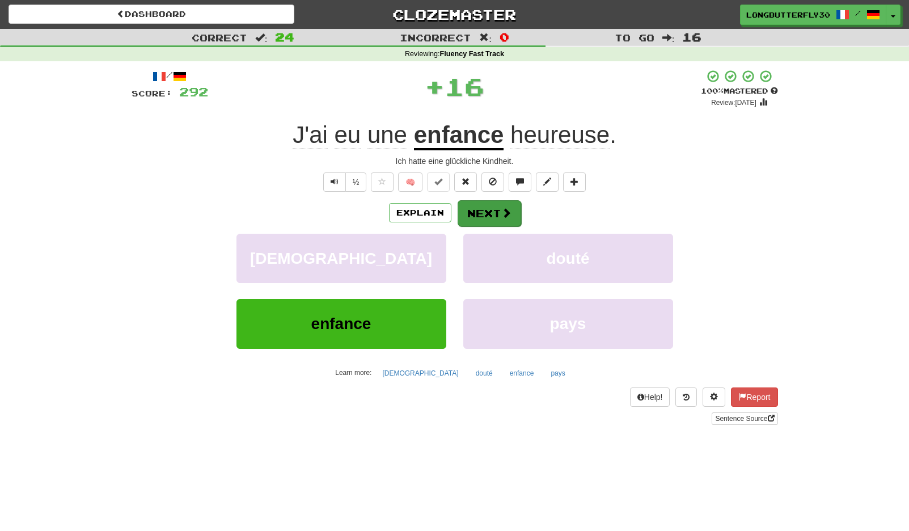
click at [492, 205] on button "Next" at bounding box center [490, 213] width 64 height 26
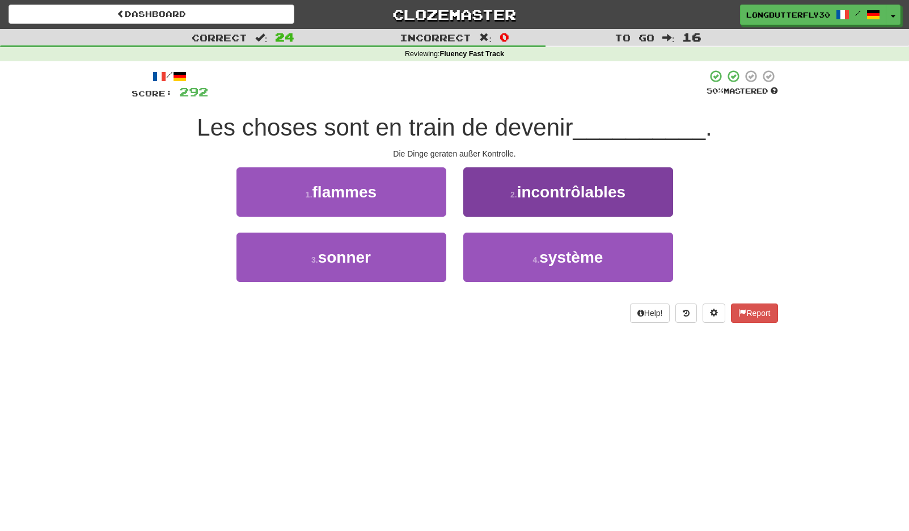
click at [543, 200] on button "2 . incontrôlables" at bounding box center [568, 191] width 210 height 49
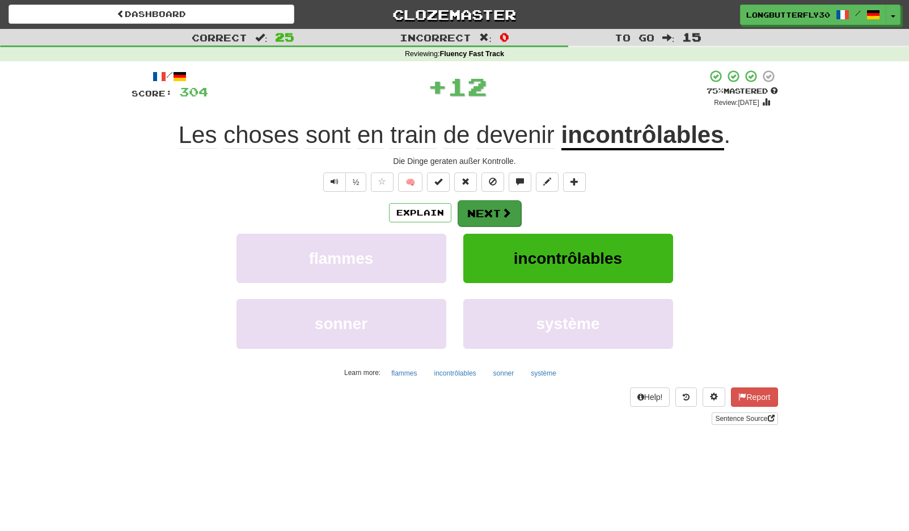
click at [499, 207] on button "Next" at bounding box center [490, 213] width 64 height 26
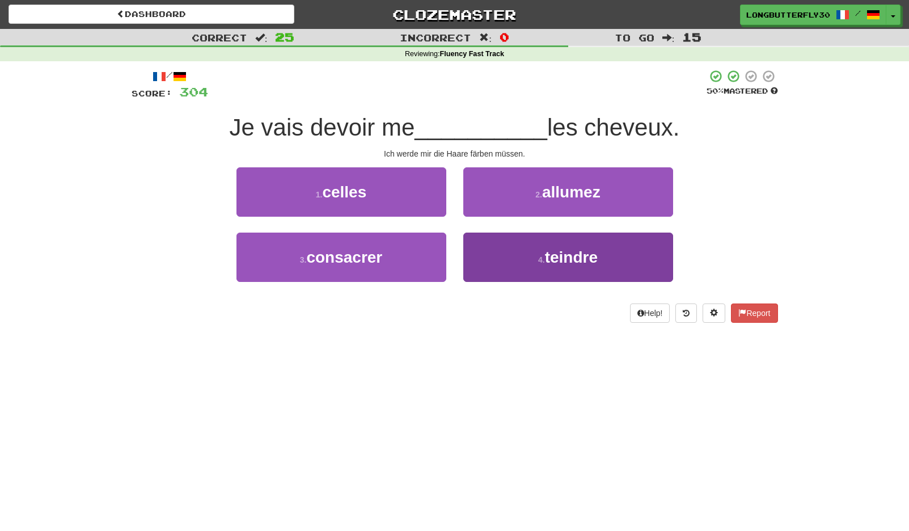
click at [531, 252] on button "4 . teindre" at bounding box center [568, 257] width 210 height 49
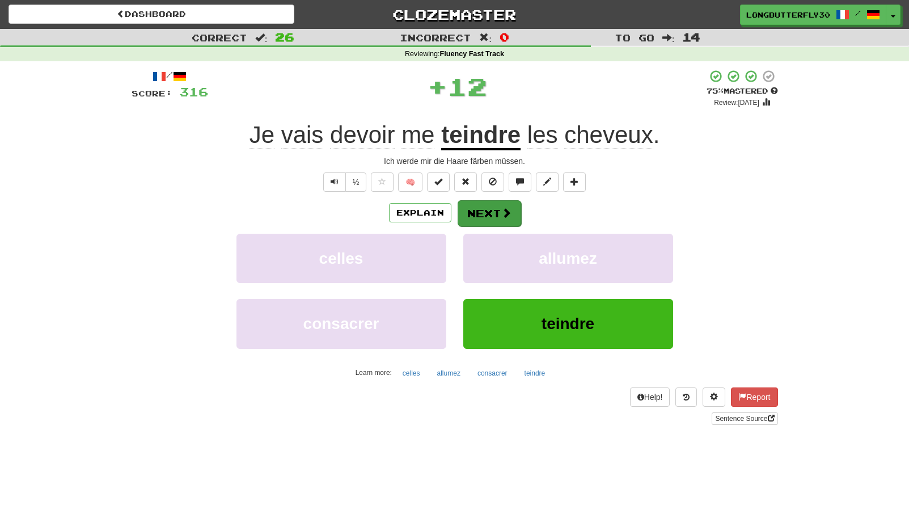
click at [495, 212] on button "Next" at bounding box center [490, 213] width 64 height 26
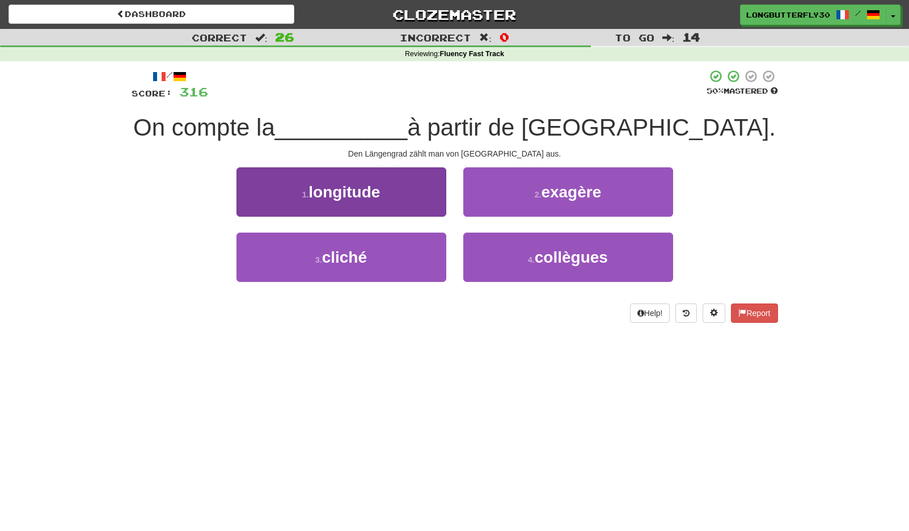
click at [426, 199] on button "1 . longitude" at bounding box center [341, 191] width 210 height 49
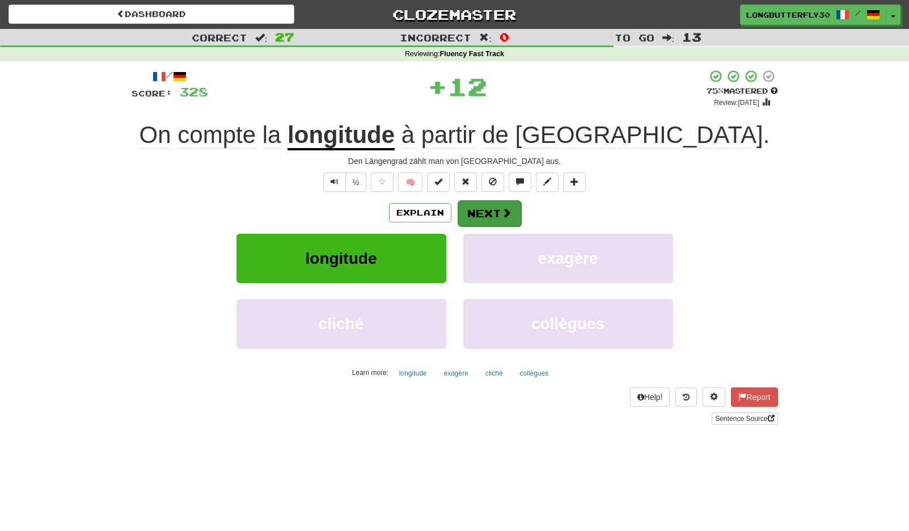
click at [501, 216] on span at bounding box center [506, 213] width 10 height 10
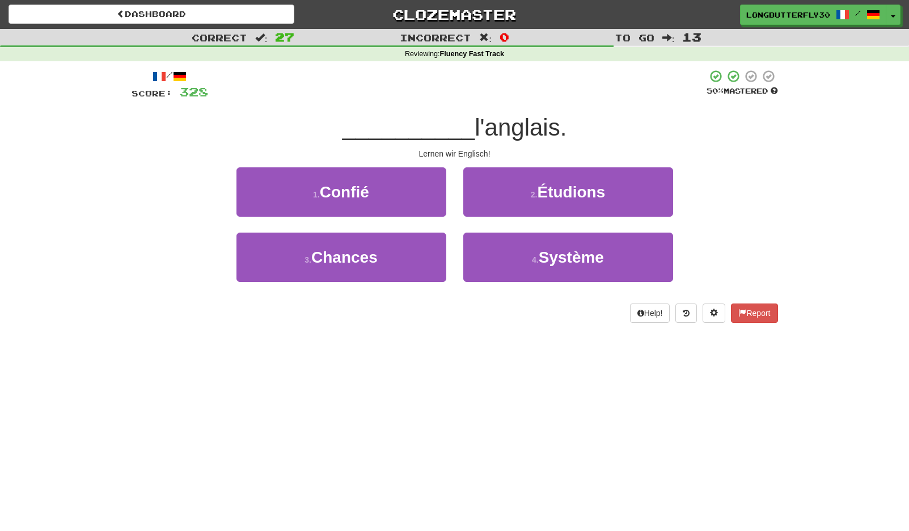
click at [526, 192] on button "2 . Étudions" at bounding box center [568, 191] width 210 height 49
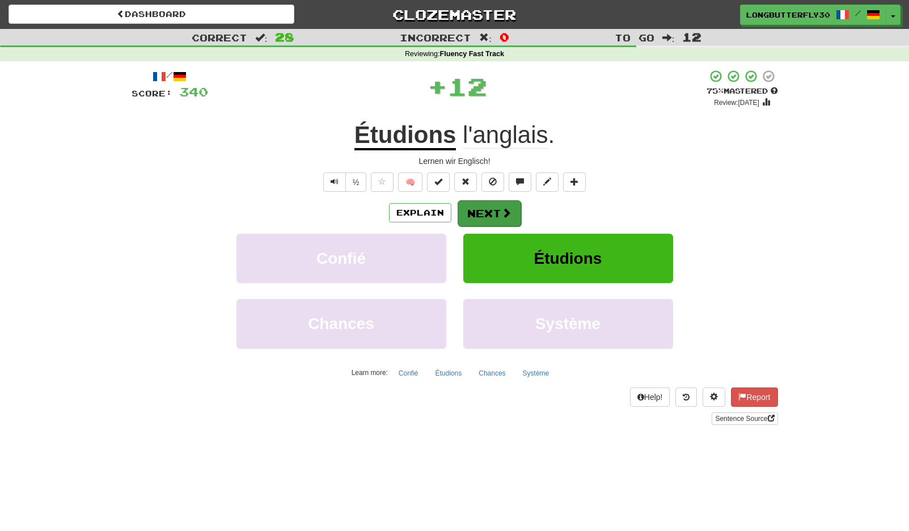
click at [492, 204] on button "Next" at bounding box center [490, 213] width 64 height 26
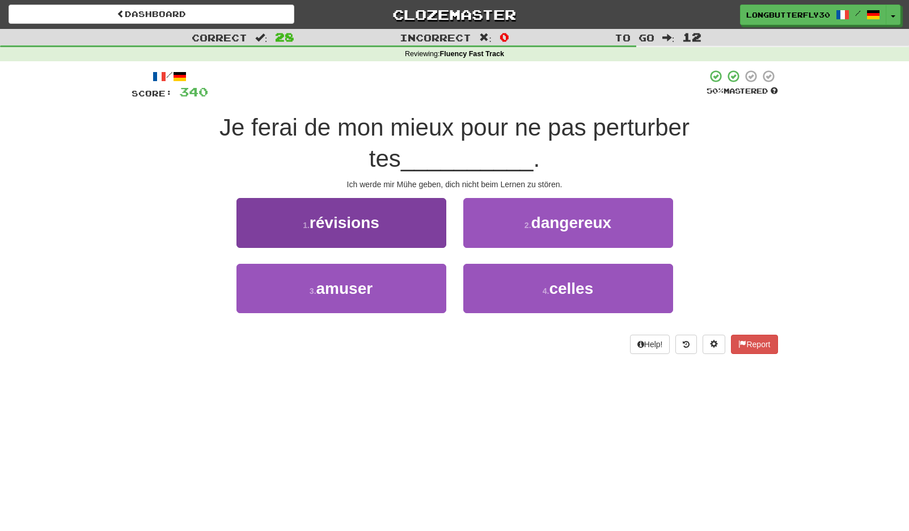
click at [416, 206] on button "1 . révisions" at bounding box center [341, 222] width 210 height 49
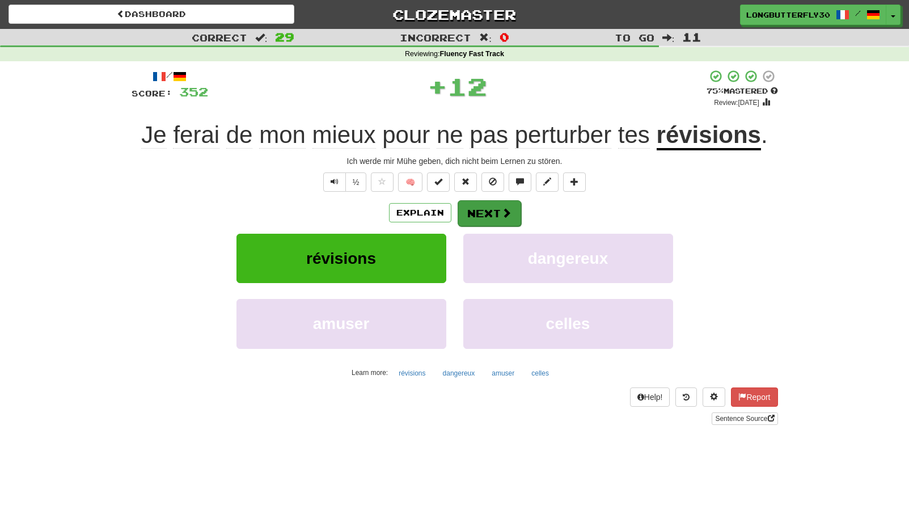
click at [514, 218] on button "Next" at bounding box center [490, 213] width 64 height 26
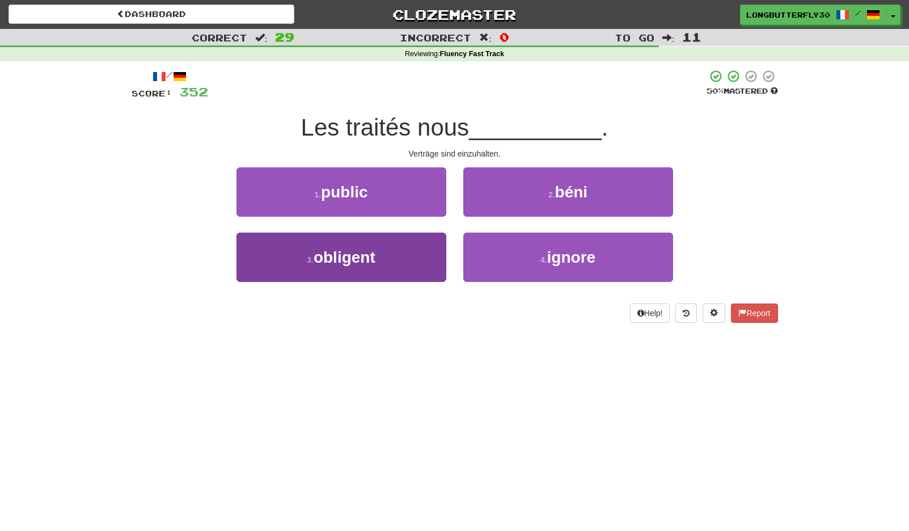
click at [401, 257] on button "3 . obligent" at bounding box center [341, 257] width 210 height 49
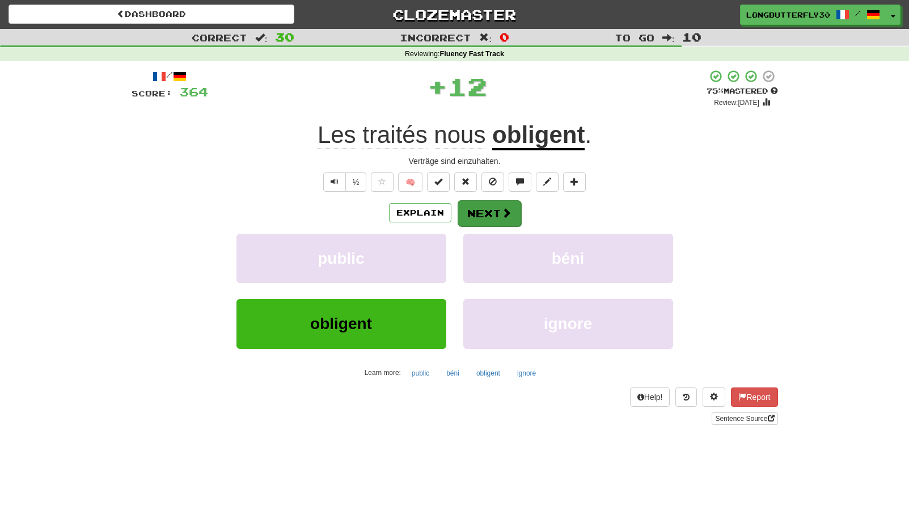
click at [476, 208] on button "Next" at bounding box center [490, 213] width 64 height 26
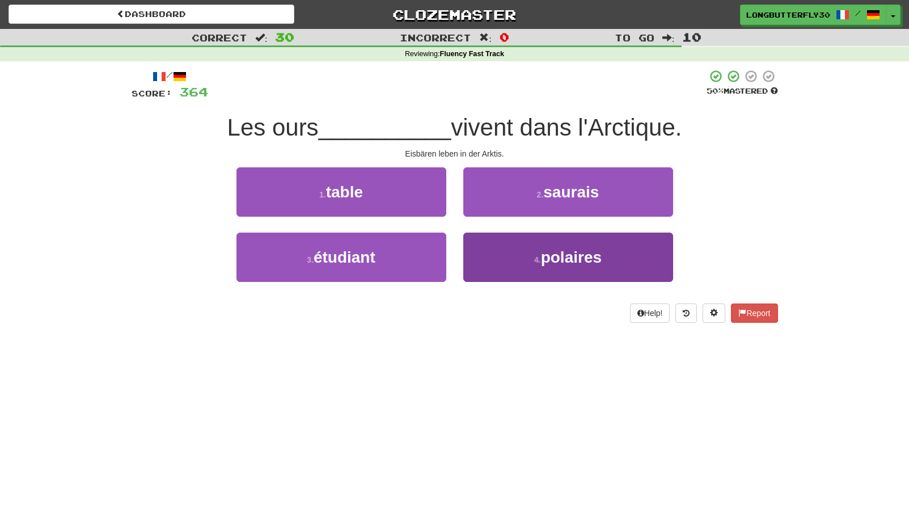
click at [555, 253] on span "polaires" at bounding box center [571, 257] width 61 height 18
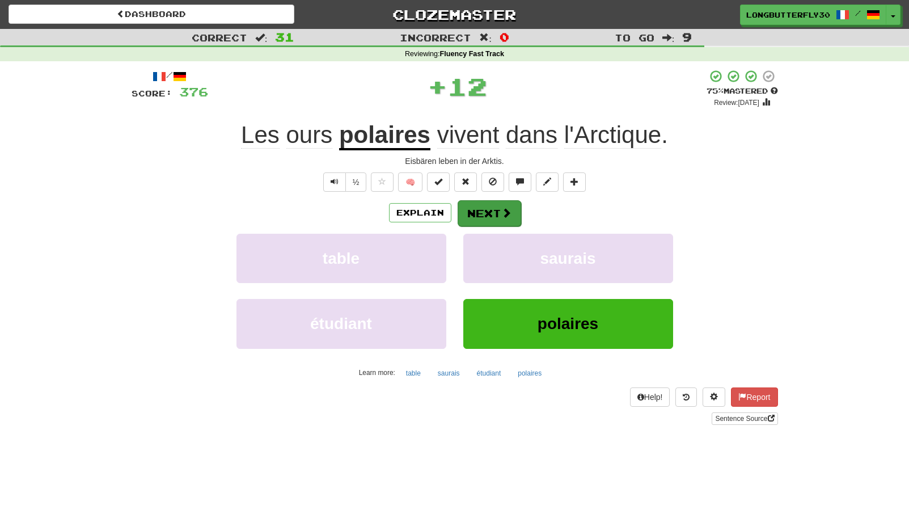
click at [500, 206] on button "Next" at bounding box center [490, 213] width 64 height 26
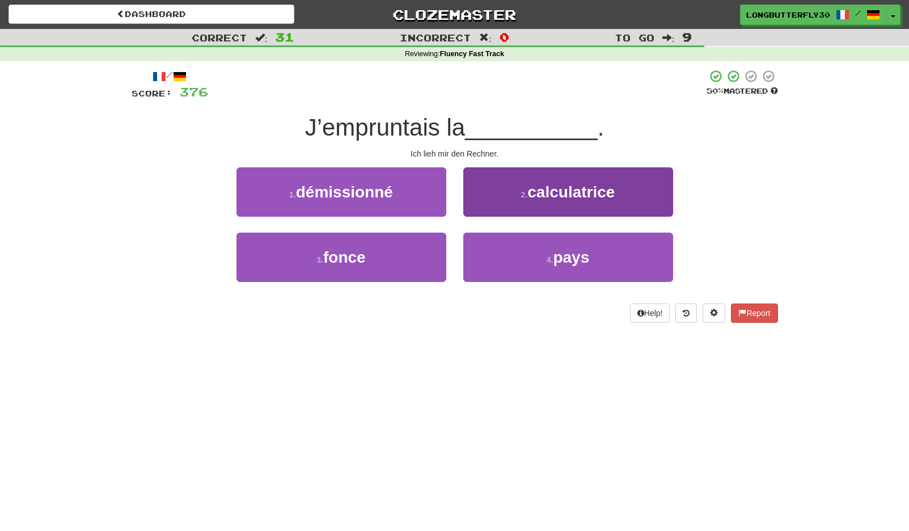
click at [512, 208] on button "2 . calculatrice" at bounding box center [568, 191] width 210 height 49
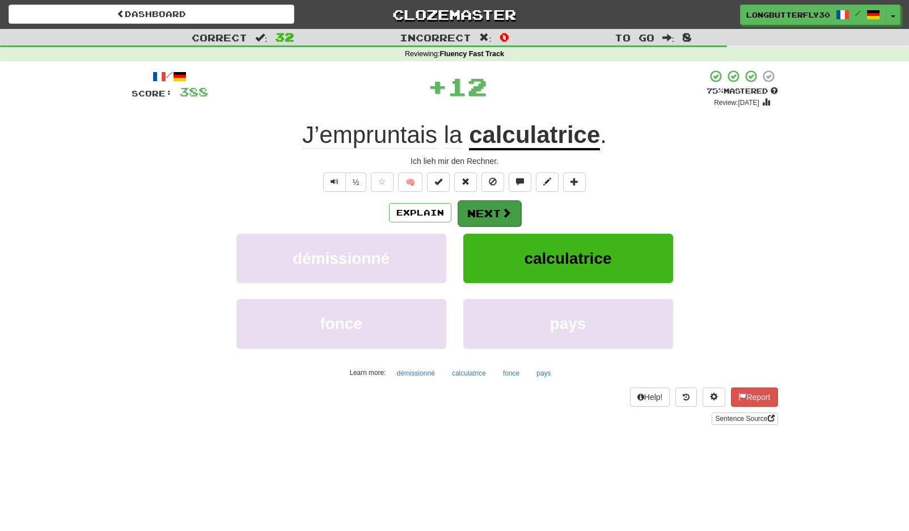
click at [491, 213] on button "Next" at bounding box center [490, 213] width 64 height 26
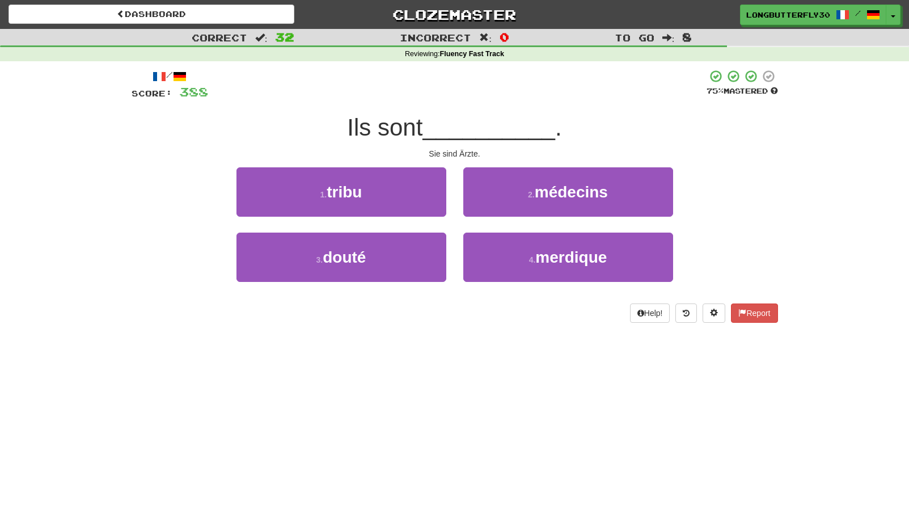
click at [540, 197] on span "médecins" at bounding box center [571, 192] width 73 height 18
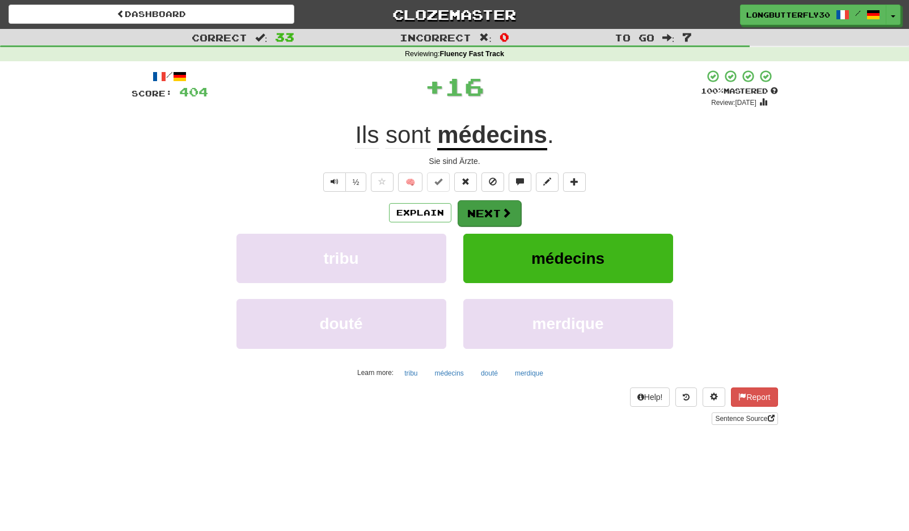
click at [492, 206] on button "Next" at bounding box center [490, 213] width 64 height 26
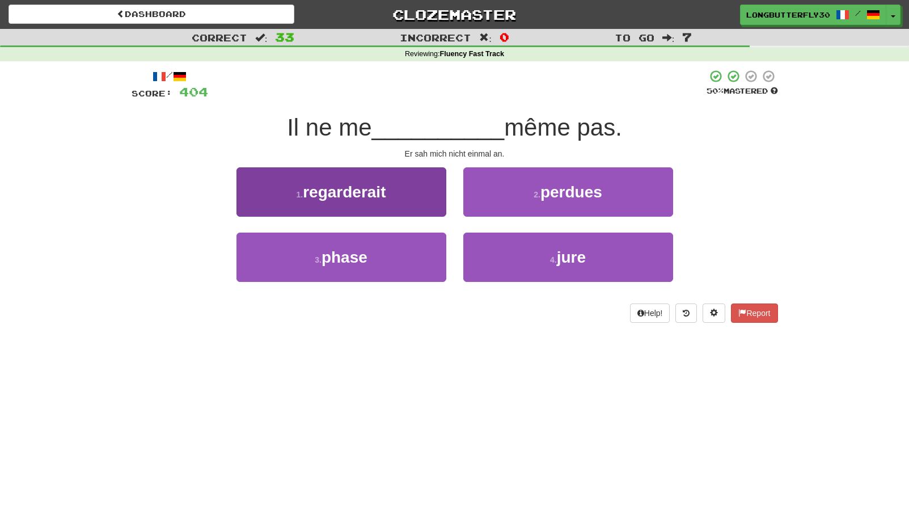
click at [421, 202] on button "1 . regarderait" at bounding box center [341, 191] width 210 height 49
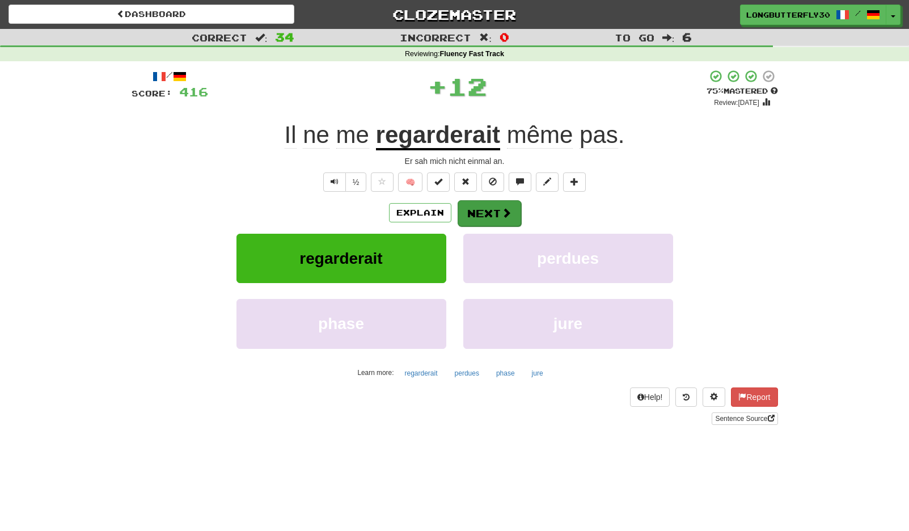
click at [484, 206] on button "Next" at bounding box center [490, 213] width 64 height 26
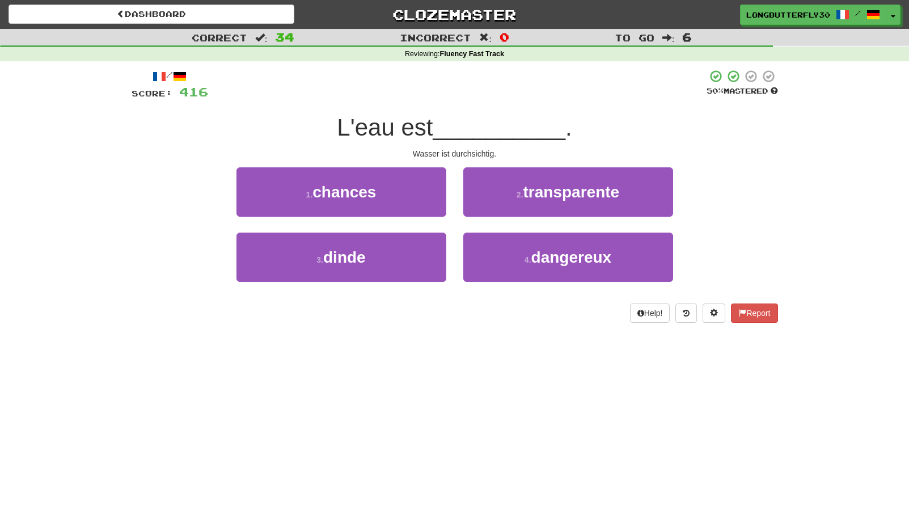
drag, startPoint x: 521, startPoint y: 189, endPoint x: 514, endPoint y: 197, distance: 10.0
click at [521, 190] on small "2 ." at bounding box center [520, 194] width 7 height 9
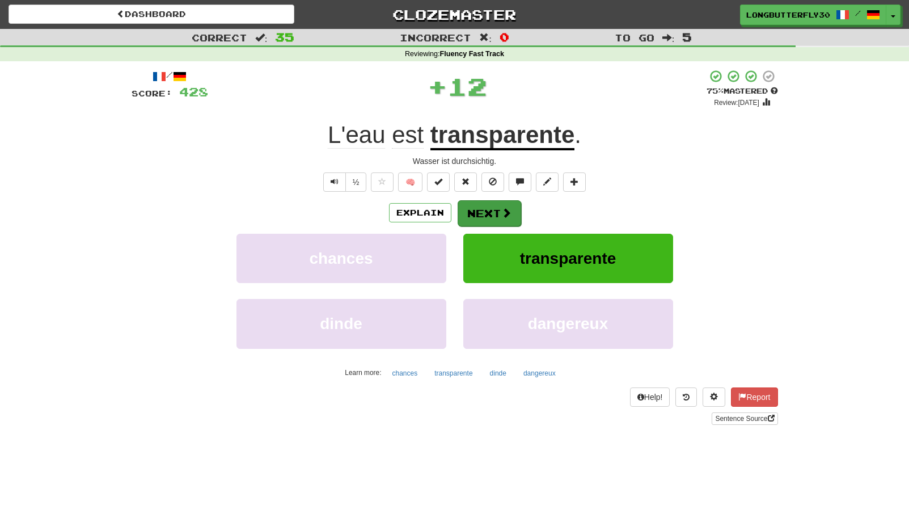
click at [488, 208] on button "Next" at bounding box center [490, 213] width 64 height 26
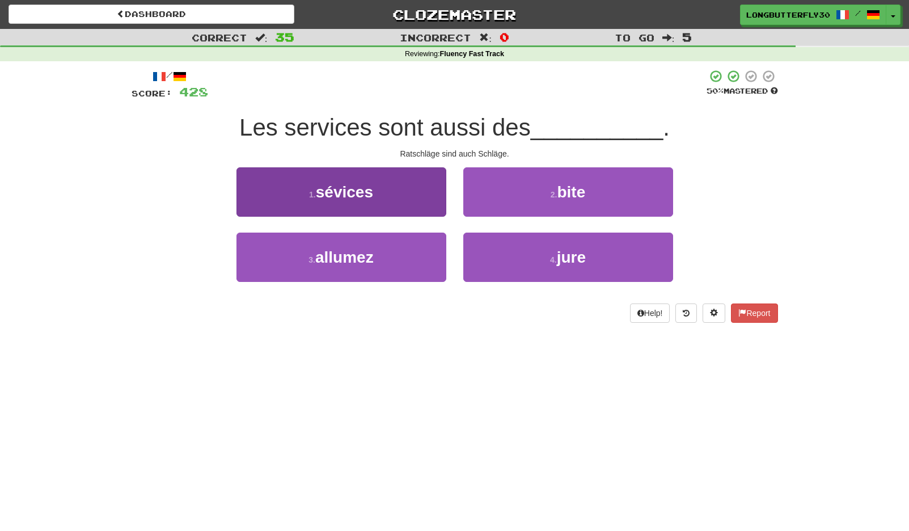
click at [414, 198] on button "1 . sévices" at bounding box center [341, 191] width 210 height 49
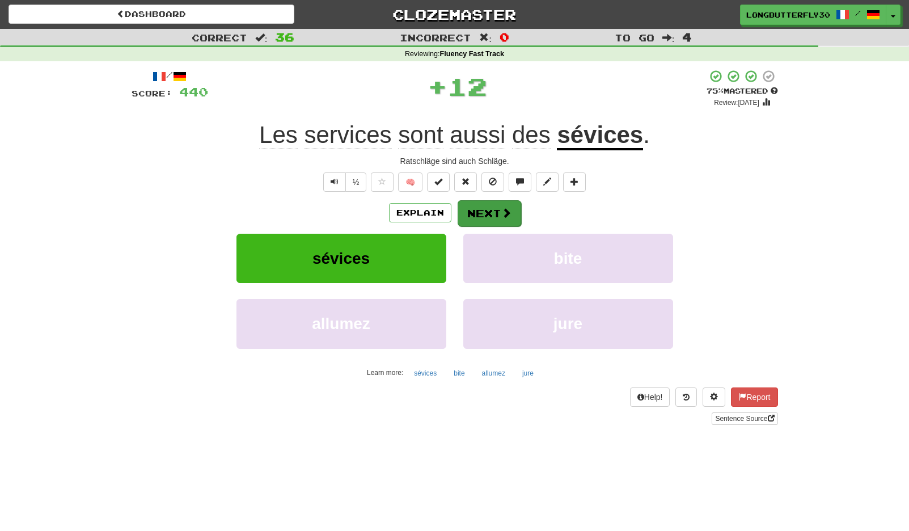
click at [494, 209] on button "Next" at bounding box center [490, 213] width 64 height 26
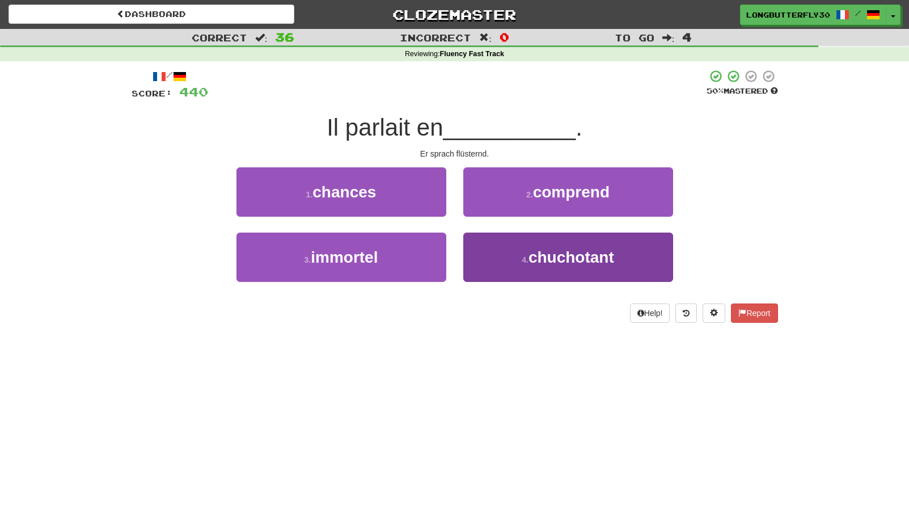
click at [524, 251] on button "4 . chuchotant" at bounding box center [568, 257] width 210 height 49
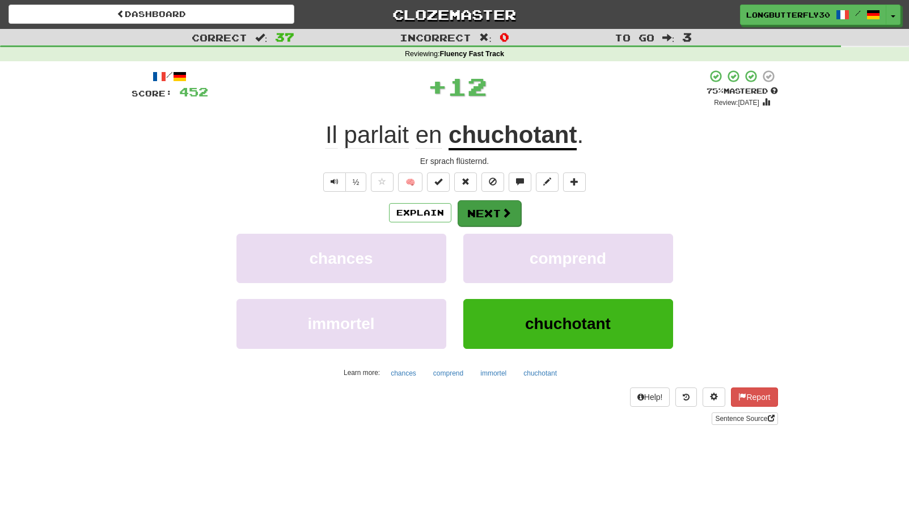
click at [491, 206] on button "Next" at bounding box center [490, 213] width 64 height 26
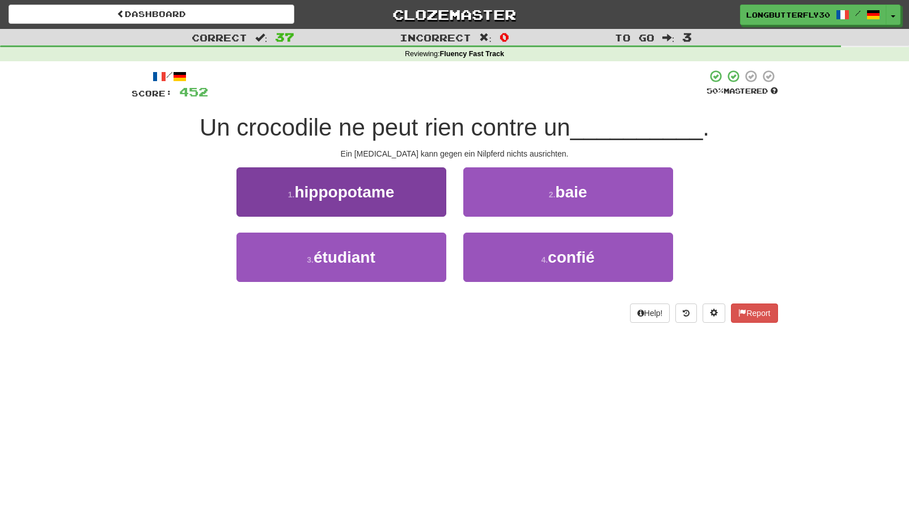
click at [374, 184] on span "hippopotame" at bounding box center [344, 192] width 100 height 18
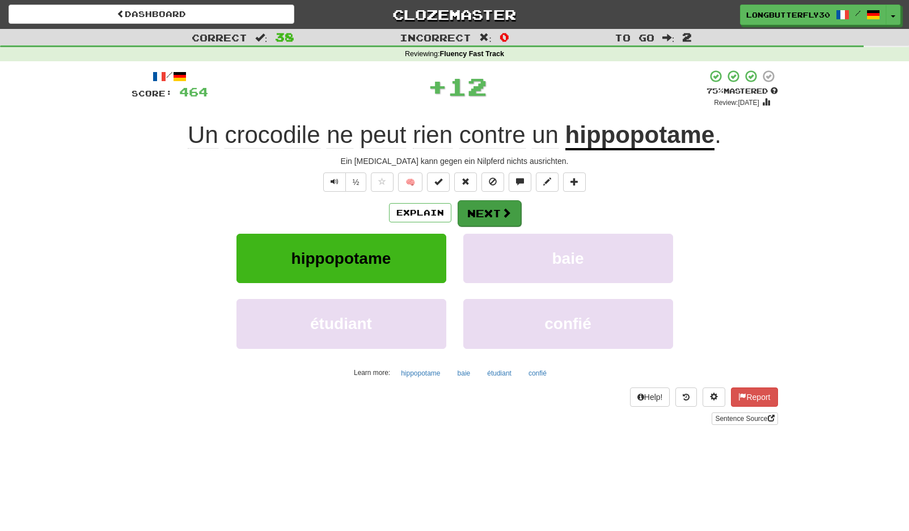
click at [484, 206] on button "Next" at bounding box center [490, 213] width 64 height 26
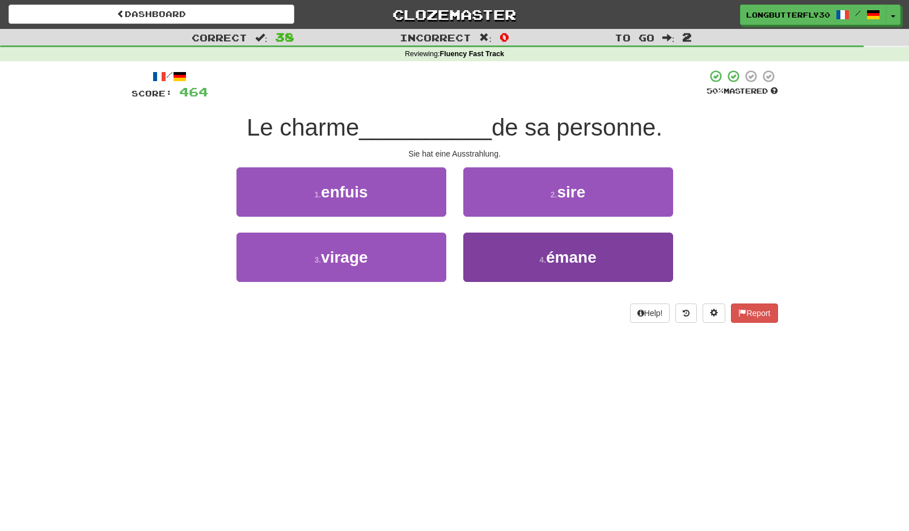
click at [509, 253] on button "4 . émane" at bounding box center [568, 257] width 210 height 49
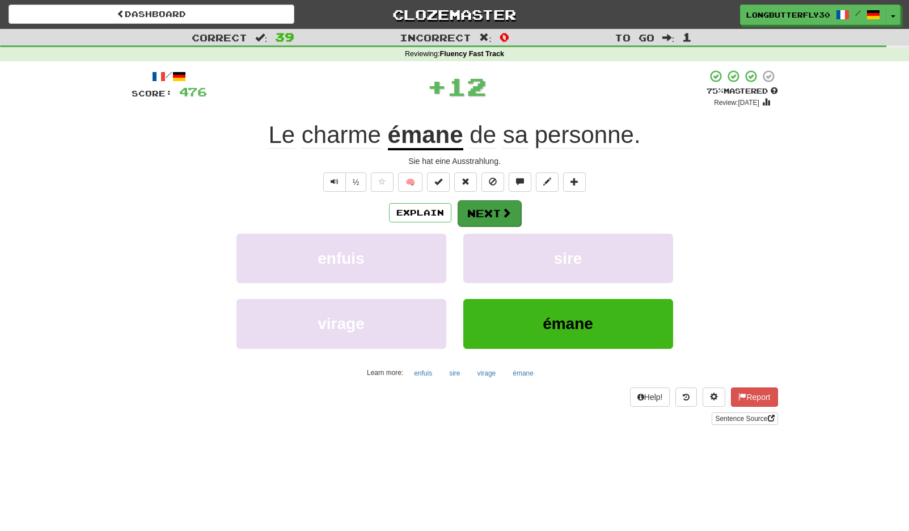
click at [497, 212] on button "Next" at bounding box center [490, 213] width 64 height 26
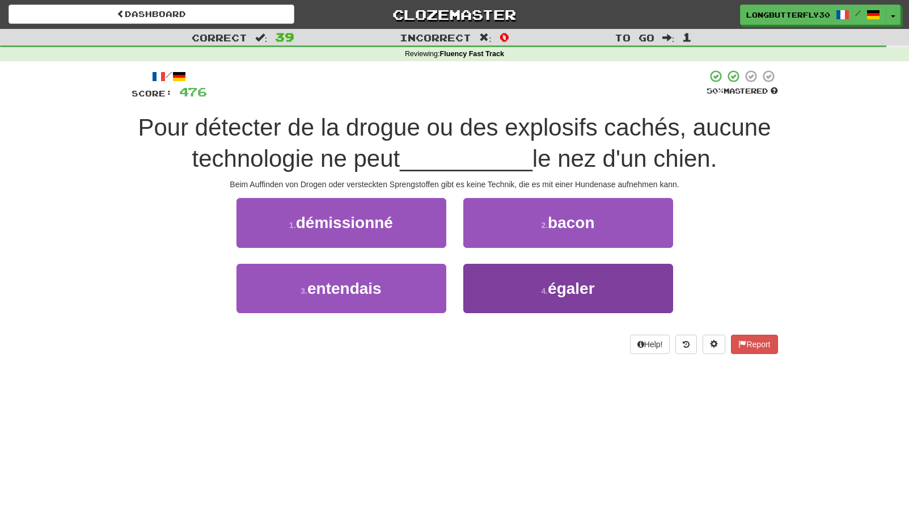
click at [543, 287] on small "4 ." at bounding box center [544, 290] width 7 height 9
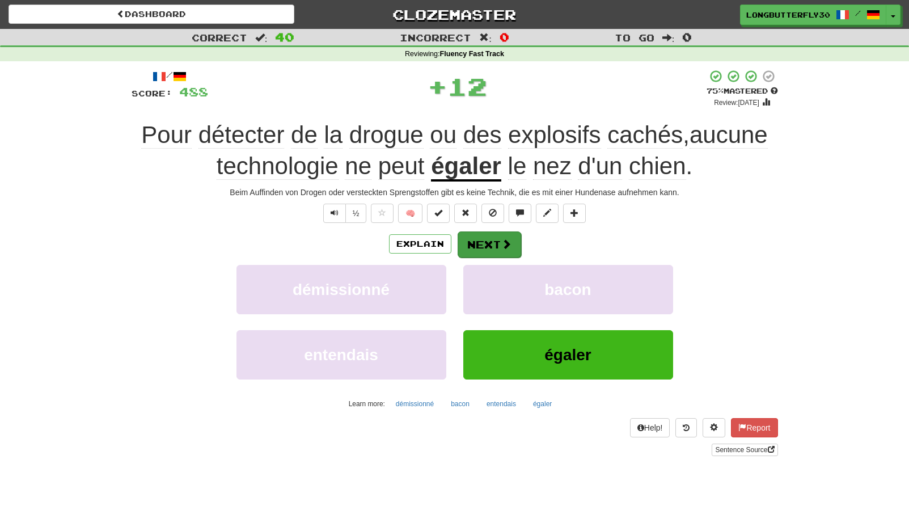
click at [517, 244] on button "Next" at bounding box center [490, 244] width 64 height 26
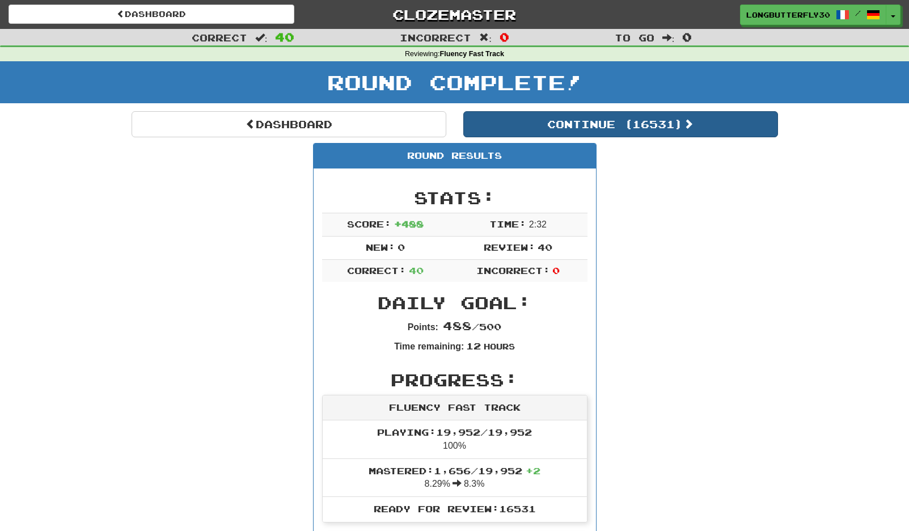
click at [656, 121] on button "Continue ( 16531 )" at bounding box center [620, 124] width 315 height 26
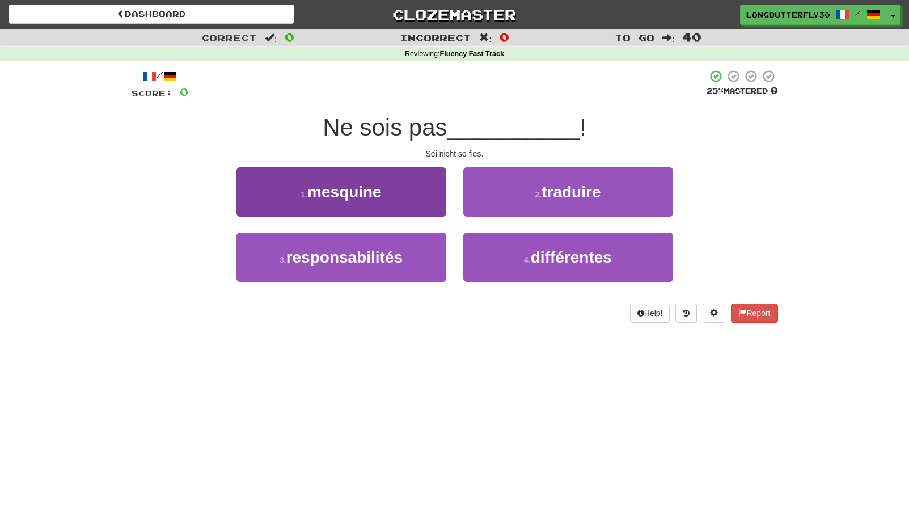
click at [416, 189] on button "1 . mesquine" at bounding box center [341, 191] width 210 height 49
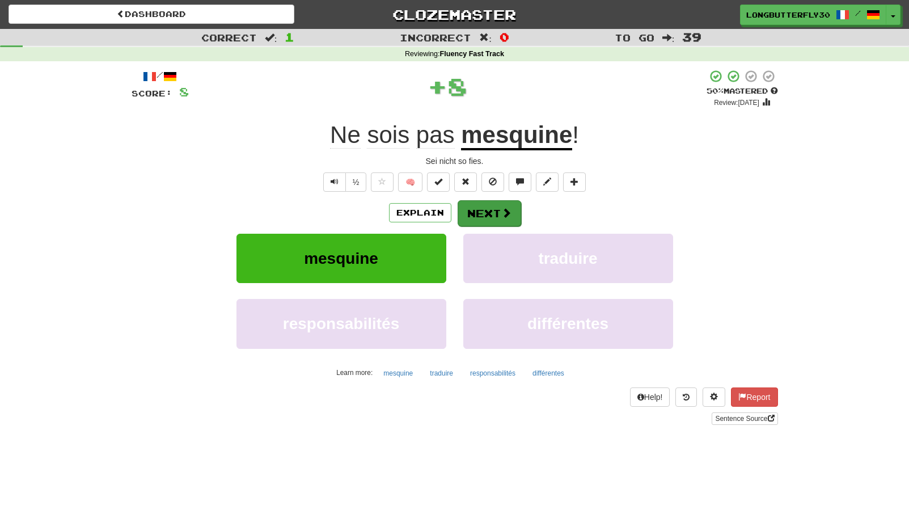
click at [503, 210] on span at bounding box center [506, 213] width 10 height 10
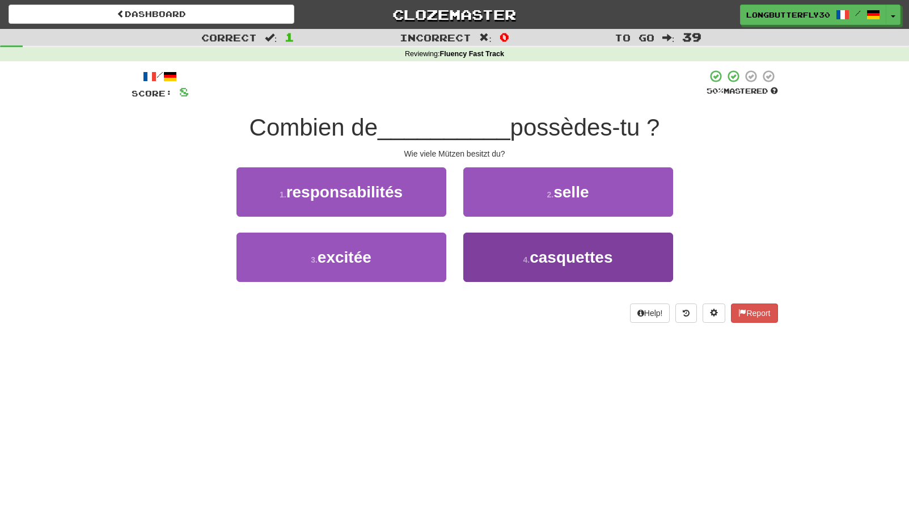
click at [524, 255] on small "4 ." at bounding box center [526, 259] width 7 height 9
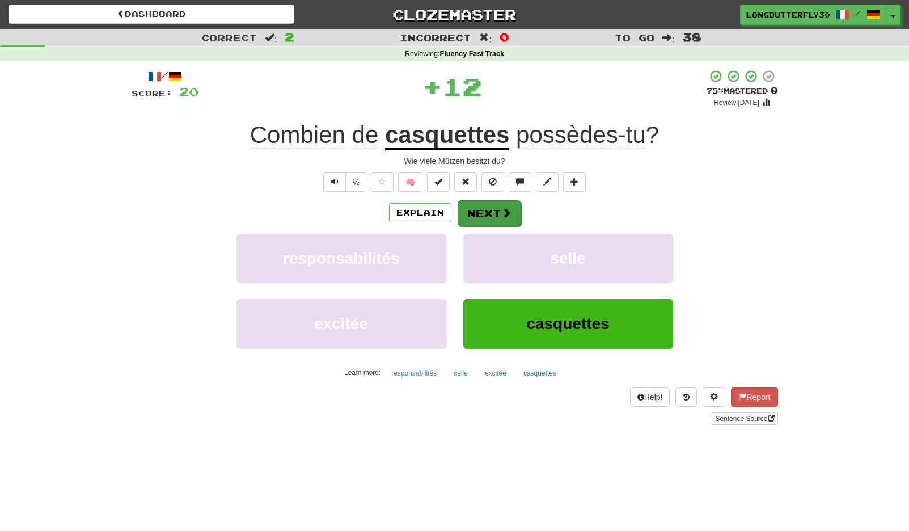
click at [502, 215] on span at bounding box center [506, 213] width 10 height 10
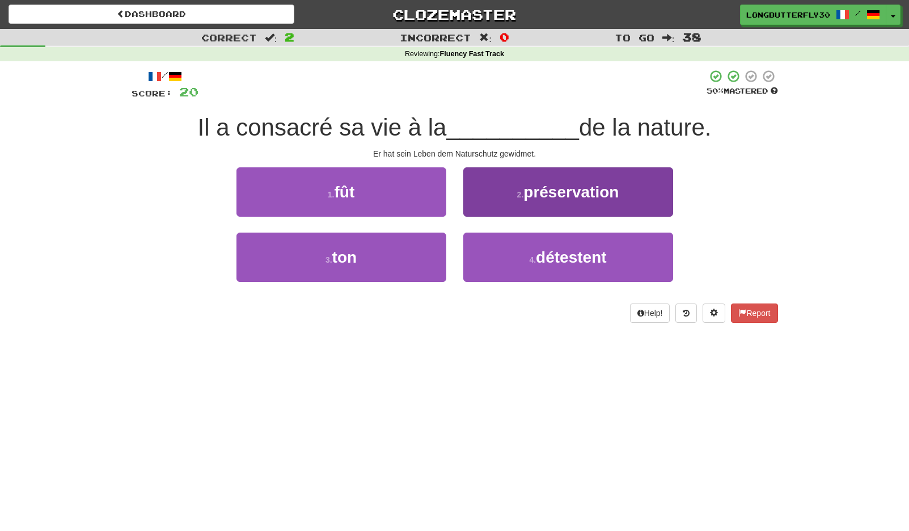
click at [545, 189] on span "préservation" at bounding box center [570, 192] width 95 height 18
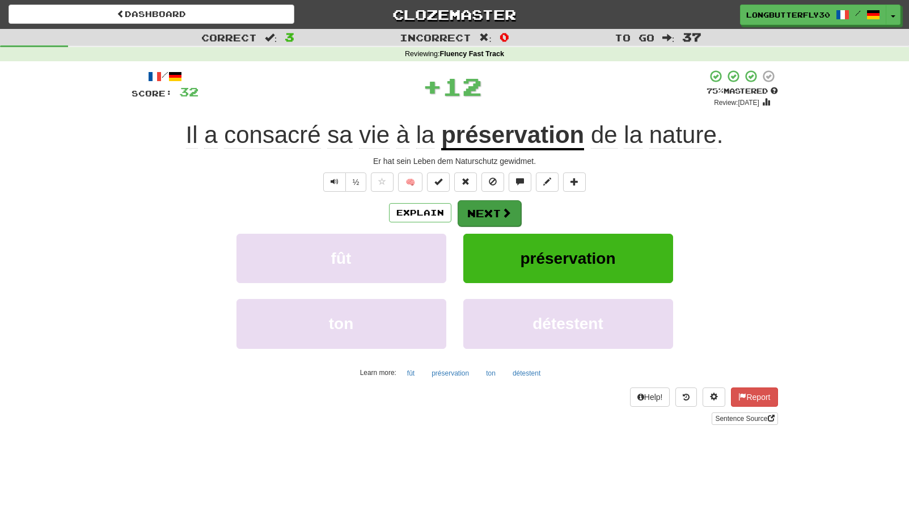
click at [489, 213] on button "Next" at bounding box center [490, 213] width 64 height 26
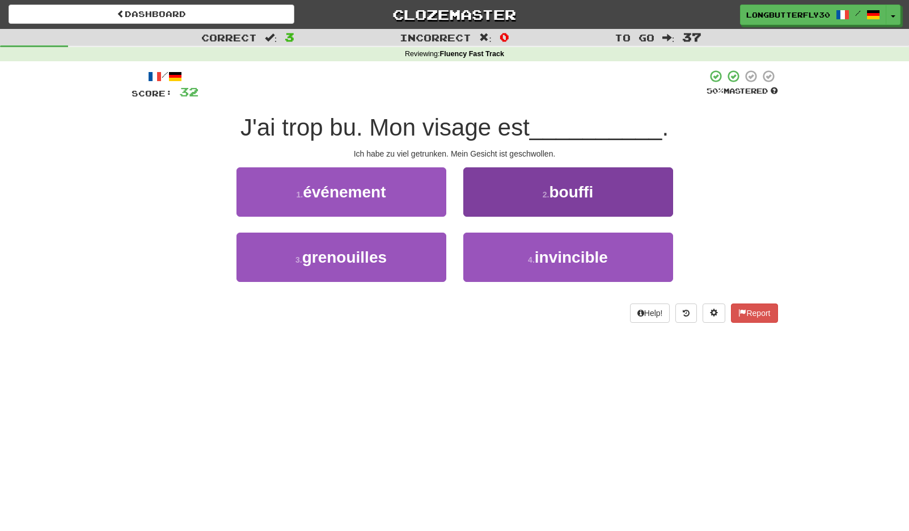
click at [539, 194] on button "2 . bouffi" at bounding box center [568, 191] width 210 height 49
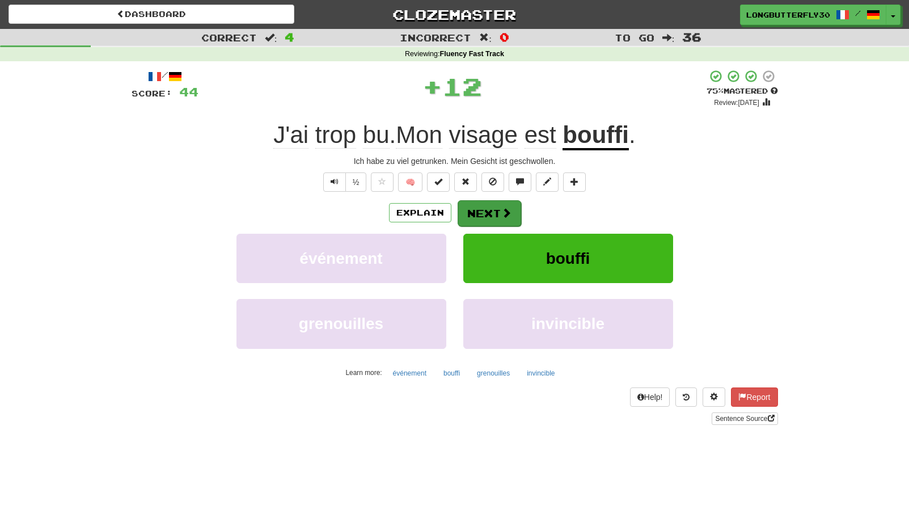
click at [504, 202] on button "Next" at bounding box center [490, 213] width 64 height 26
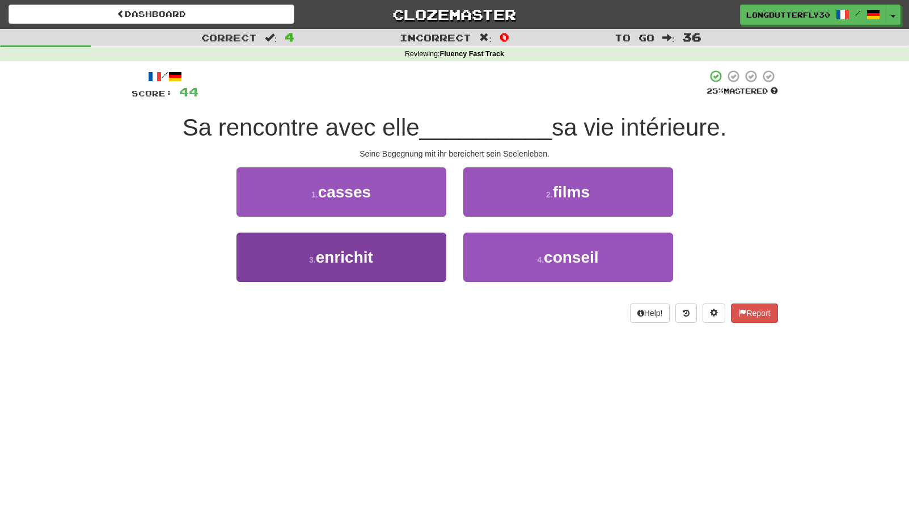
click at [395, 253] on button "3 . enrichit" at bounding box center [341, 257] width 210 height 49
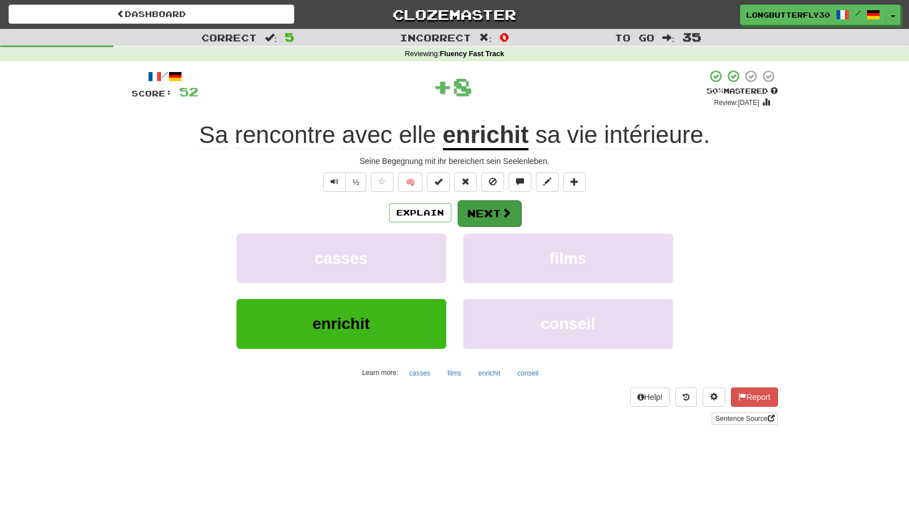
click at [497, 211] on button "Next" at bounding box center [490, 213] width 64 height 26
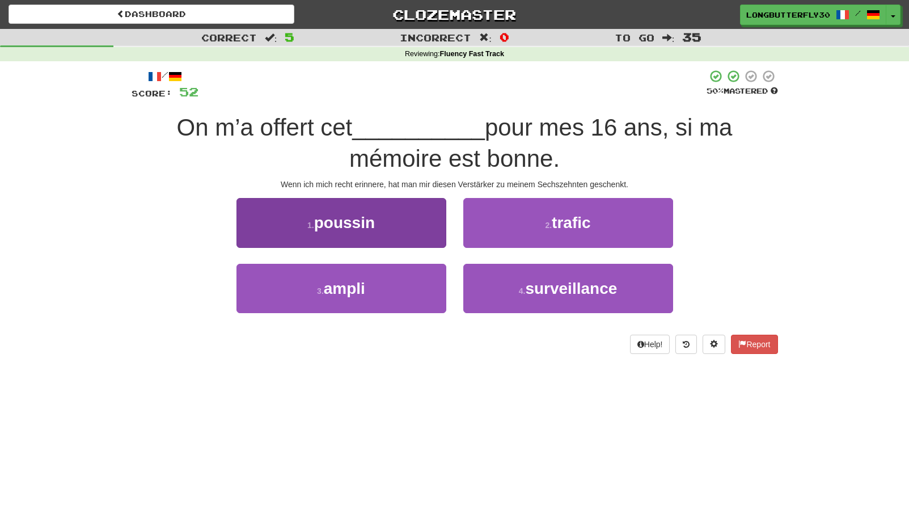
drag, startPoint x: 393, startPoint y: 276, endPoint x: 406, endPoint y: 273, distance: 13.2
click at [393, 276] on button "3 . ampli" at bounding box center [341, 288] width 210 height 49
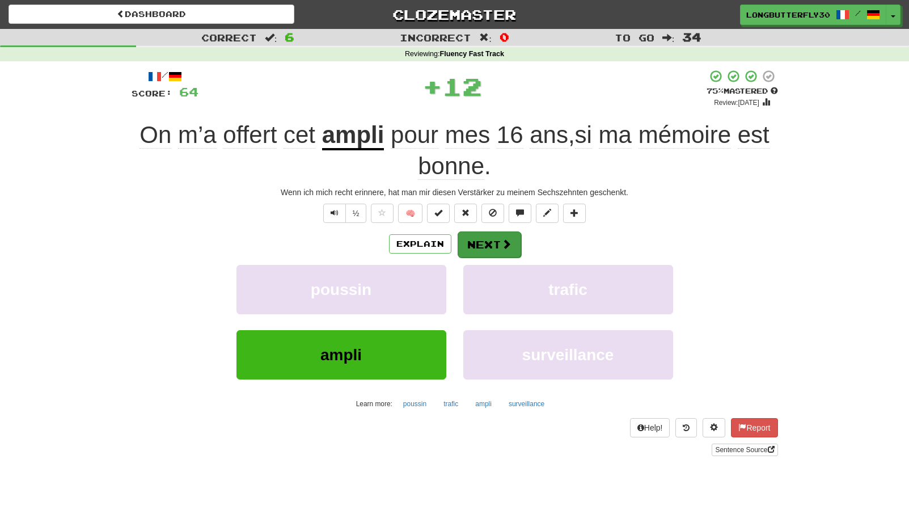
click at [490, 248] on button "Next" at bounding box center [490, 244] width 64 height 26
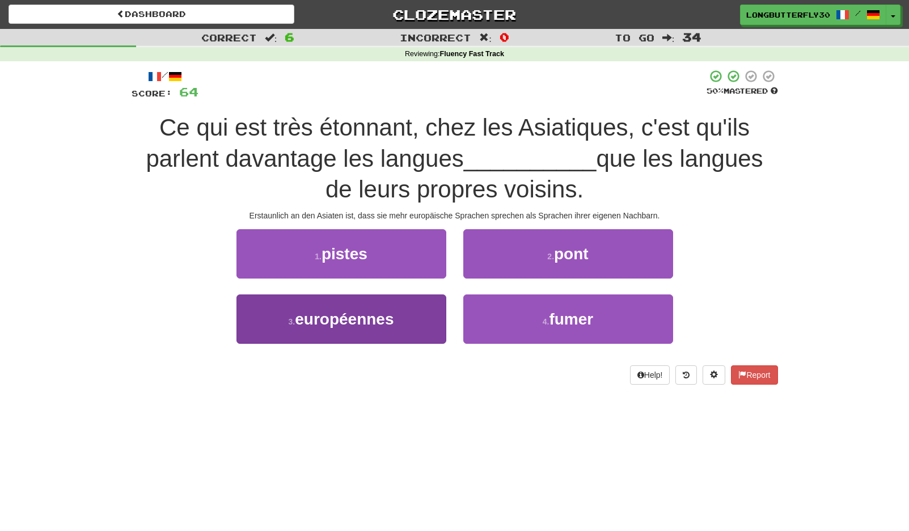
click at [427, 304] on button "3 . européennes" at bounding box center [341, 318] width 210 height 49
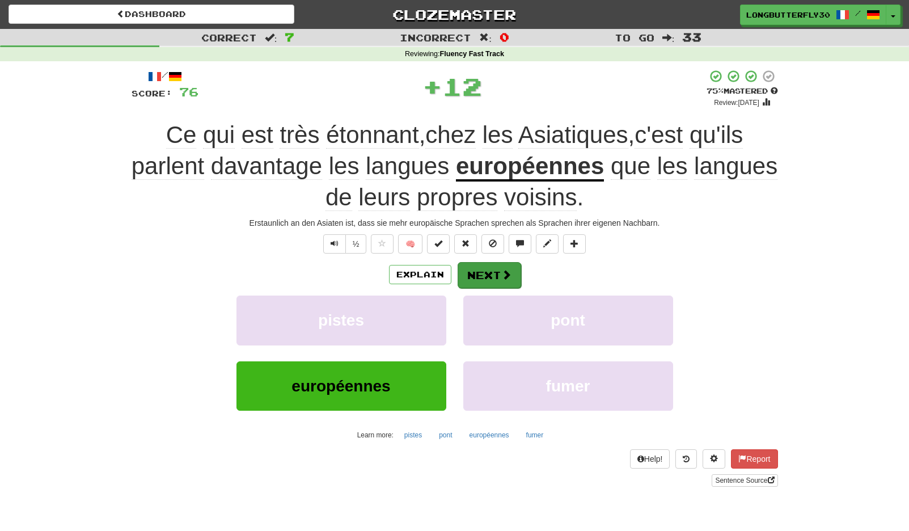
click at [492, 268] on button "Next" at bounding box center [490, 275] width 64 height 26
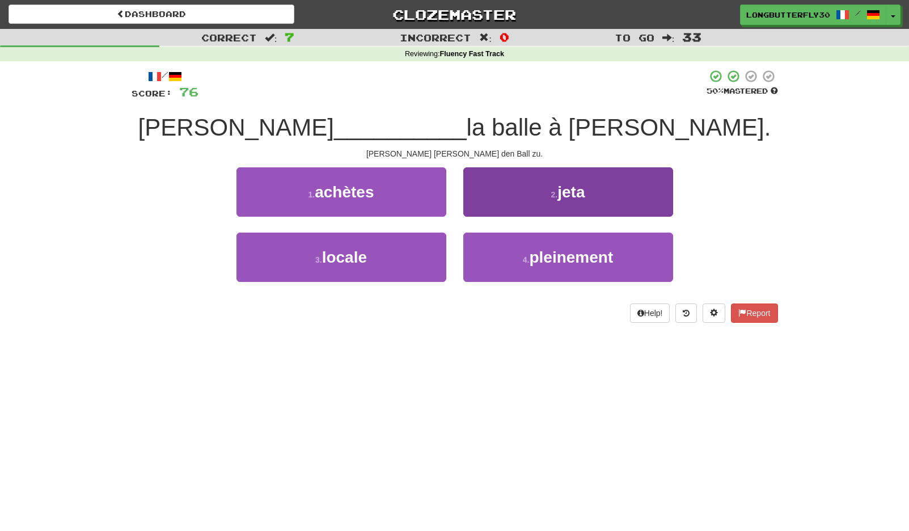
click at [546, 193] on button "2 . jeta" at bounding box center [568, 191] width 210 height 49
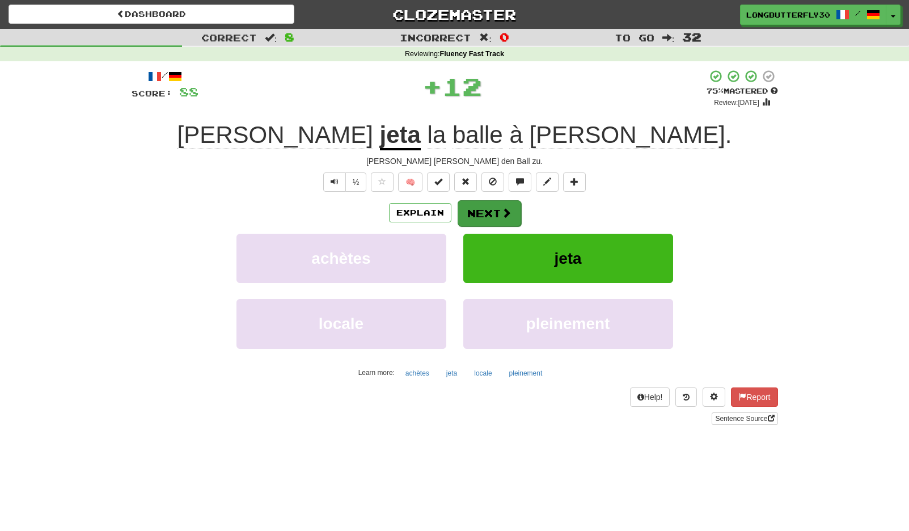
click at [507, 209] on span at bounding box center [506, 213] width 10 height 10
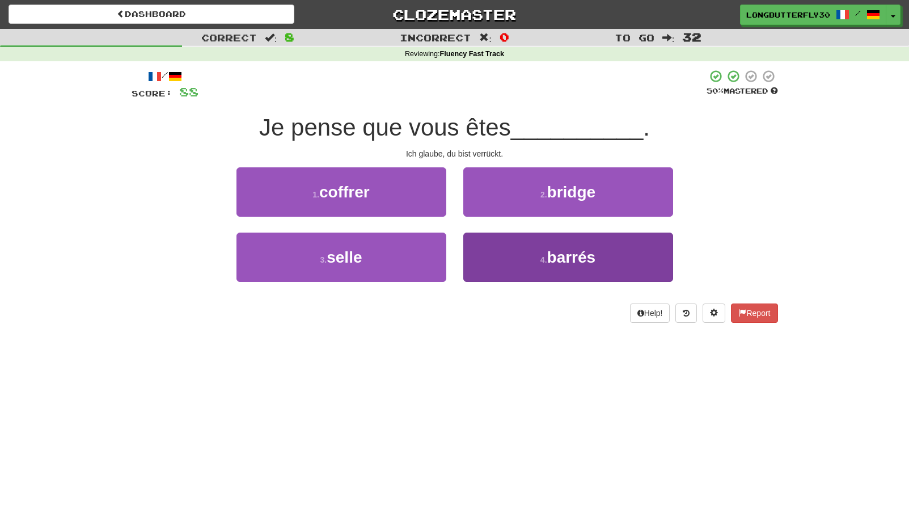
click at [538, 254] on button "4 . barrés" at bounding box center [568, 257] width 210 height 49
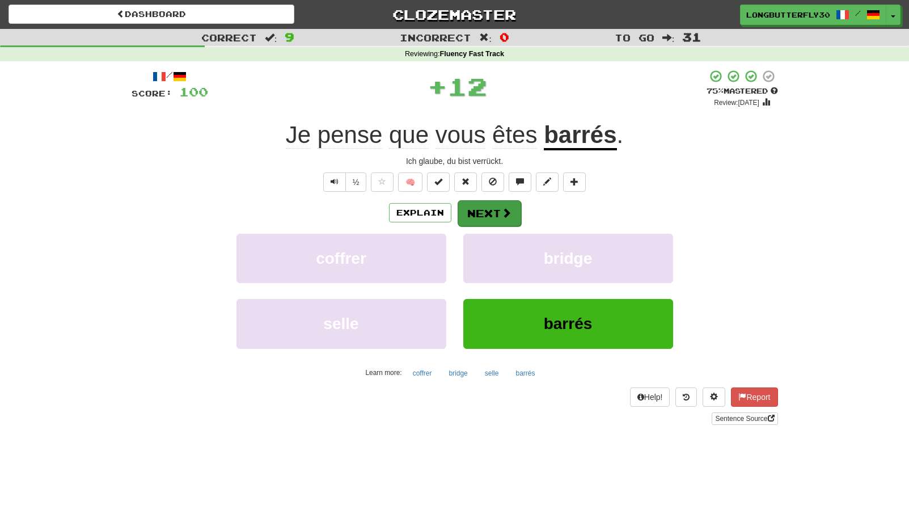
click at [486, 219] on button "Next" at bounding box center [490, 213] width 64 height 26
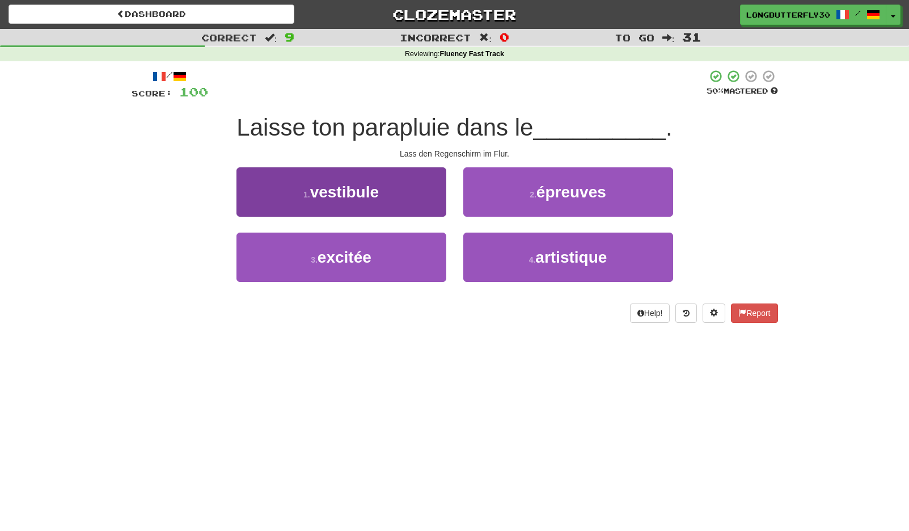
click at [403, 192] on button "1 . vestibule" at bounding box center [341, 191] width 210 height 49
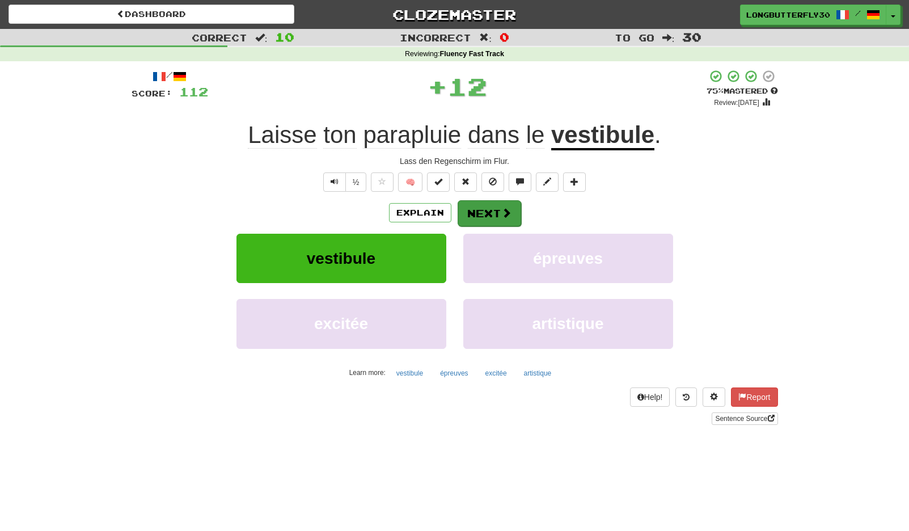
click at [490, 205] on button "Next" at bounding box center [490, 213] width 64 height 26
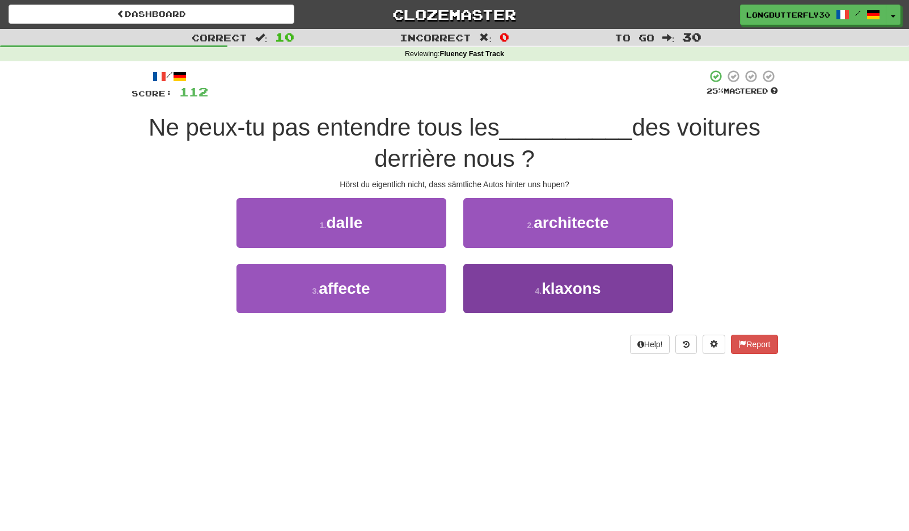
click at [529, 286] on button "4 . klaxons" at bounding box center [568, 288] width 210 height 49
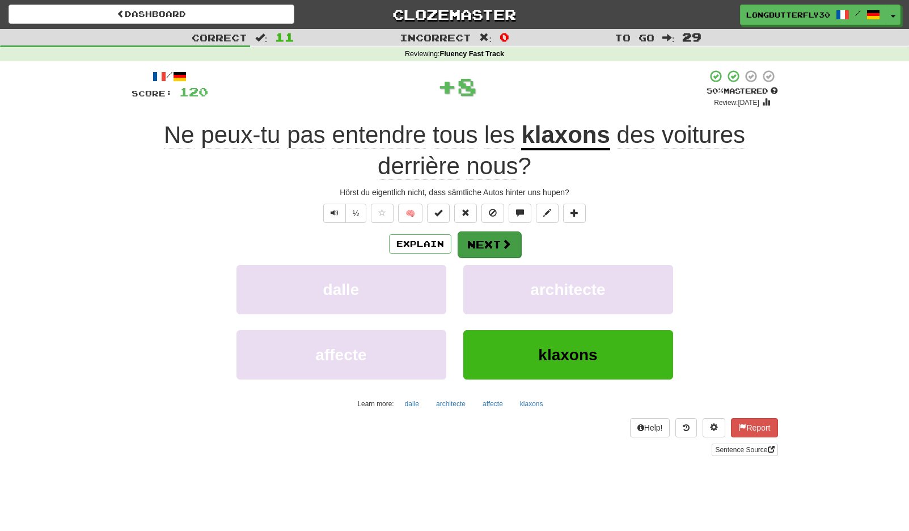
click at [497, 235] on button "Next" at bounding box center [490, 244] width 64 height 26
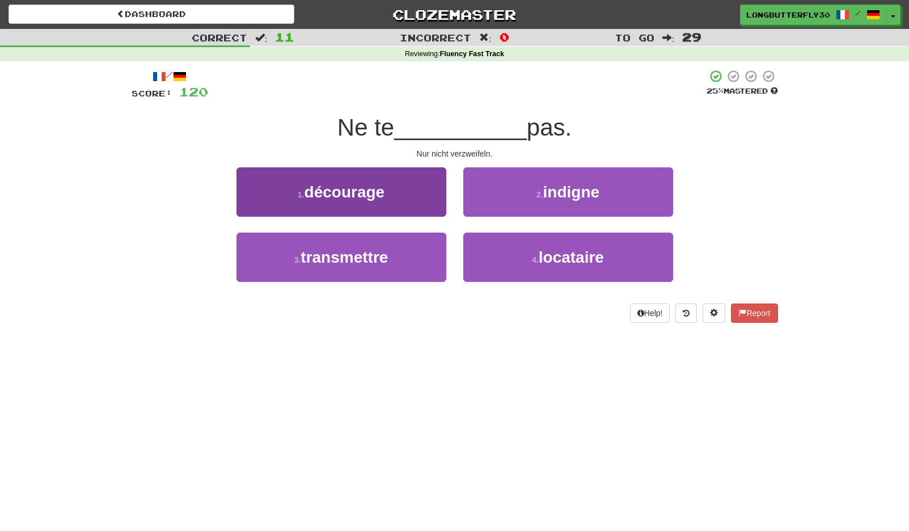
click at [424, 201] on button "1 . décourage" at bounding box center [341, 191] width 210 height 49
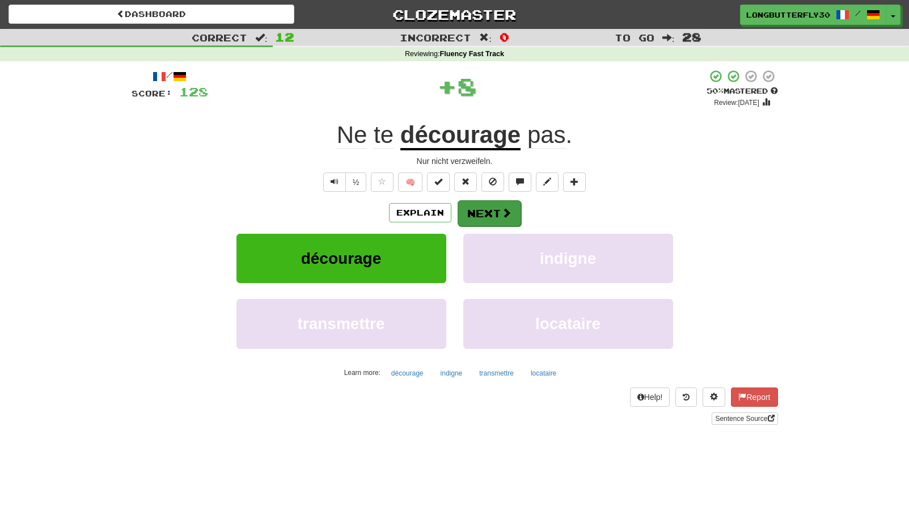
click at [509, 212] on span at bounding box center [506, 213] width 10 height 10
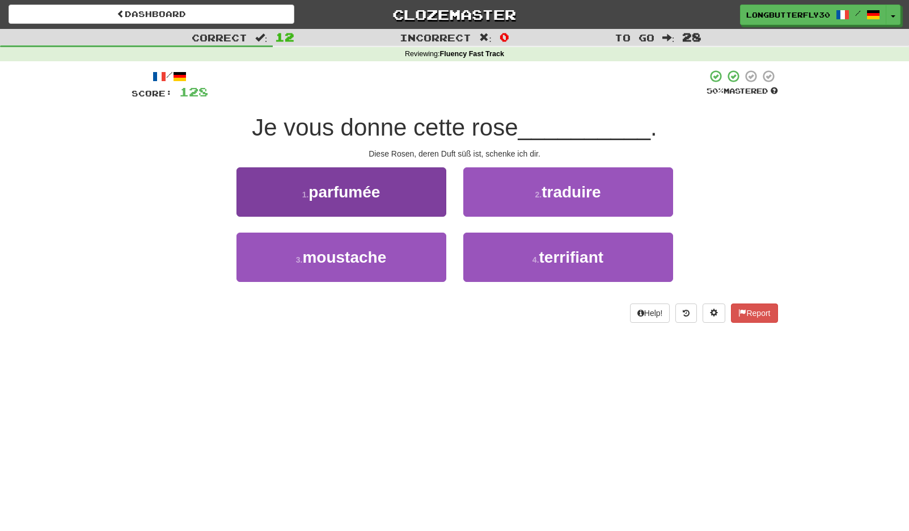
click at [403, 193] on button "1 . parfumée" at bounding box center [341, 191] width 210 height 49
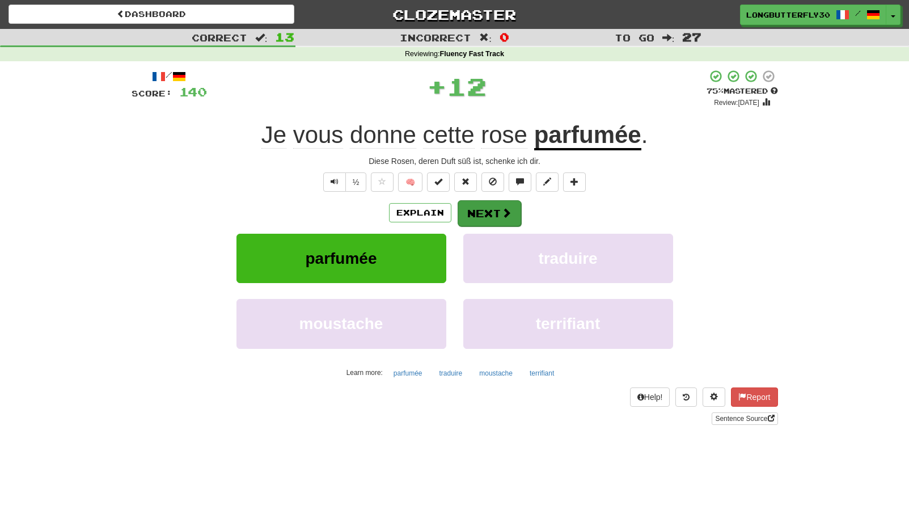
click at [482, 209] on button "Next" at bounding box center [490, 213] width 64 height 26
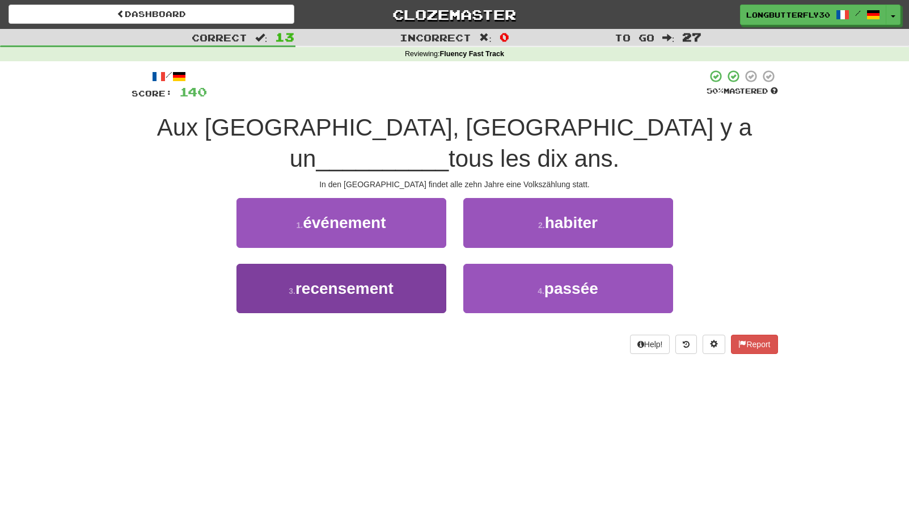
click at [400, 264] on button "3 . recensement" at bounding box center [341, 288] width 210 height 49
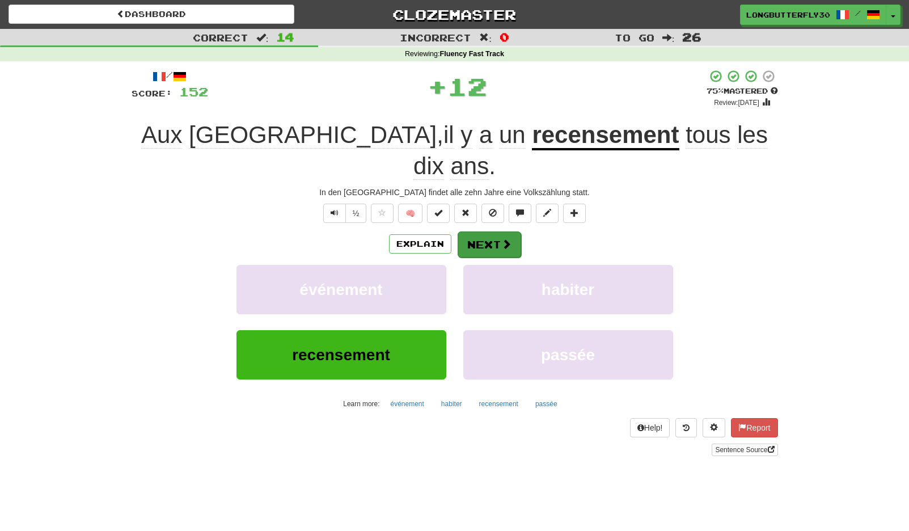
click at [493, 231] on button "Next" at bounding box center [490, 244] width 64 height 26
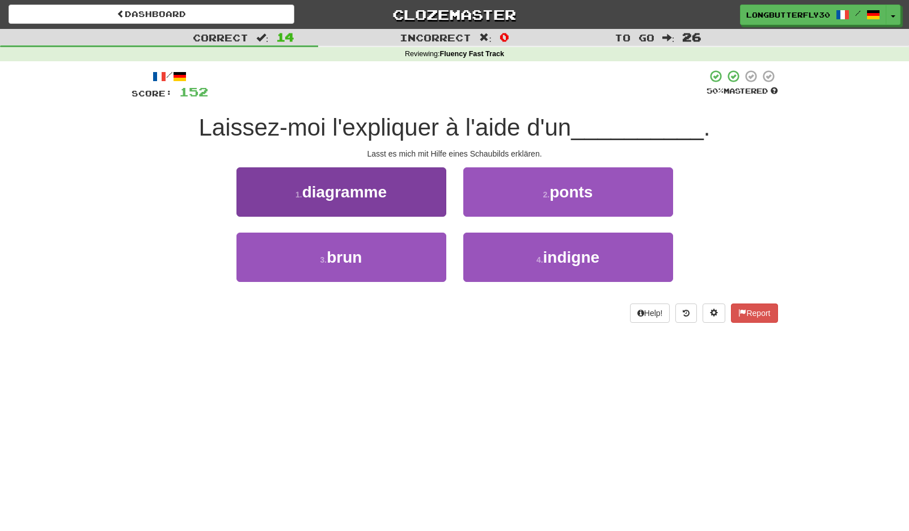
click at [412, 198] on button "1 . diagramme" at bounding box center [341, 191] width 210 height 49
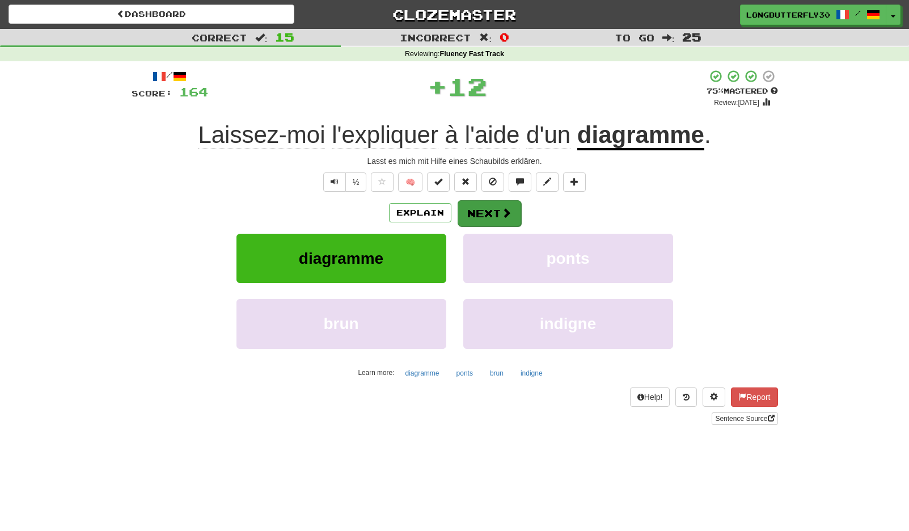
click at [507, 210] on span at bounding box center [506, 213] width 10 height 10
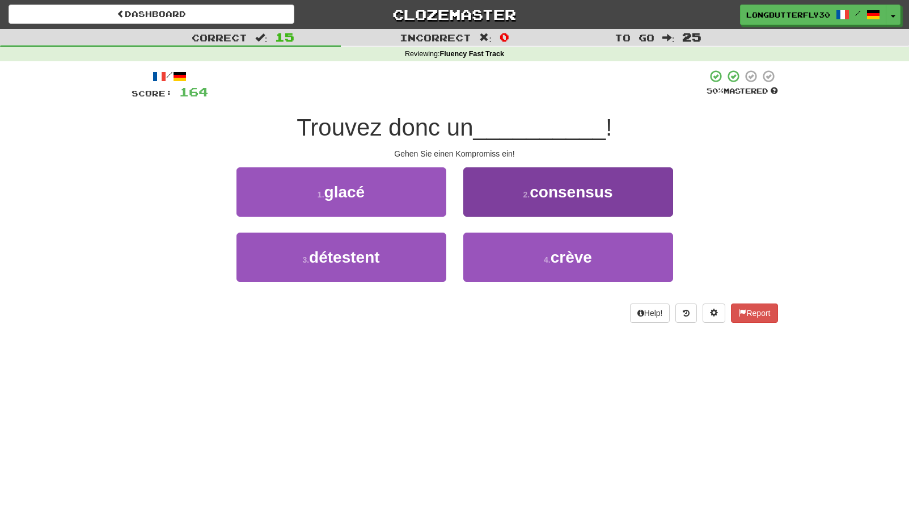
click at [530, 201] on button "2 . consensus" at bounding box center [568, 191] width 210 height 49
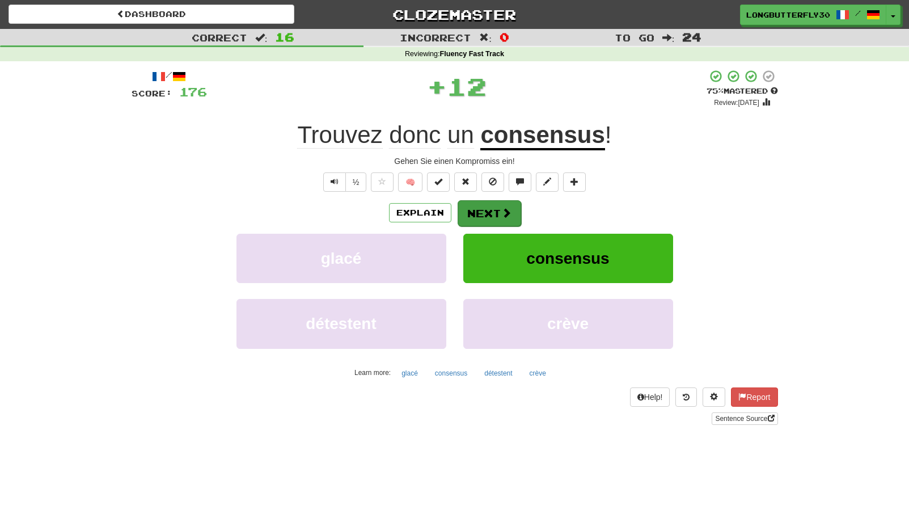
click at [510, 208] on button "Next" at bounding box center [490, 213] width 64 height 26
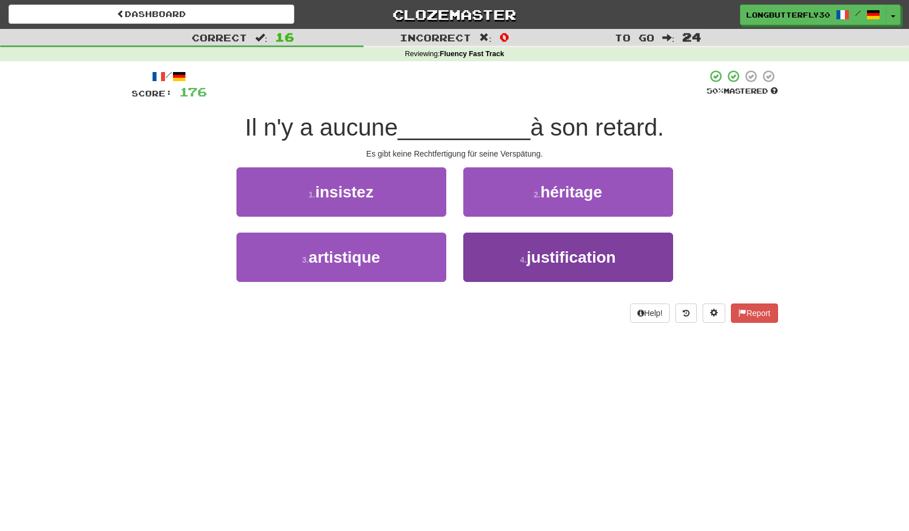
click at [534, 249] on span "justification" at bounding box center [571, 257] width 89 height 18
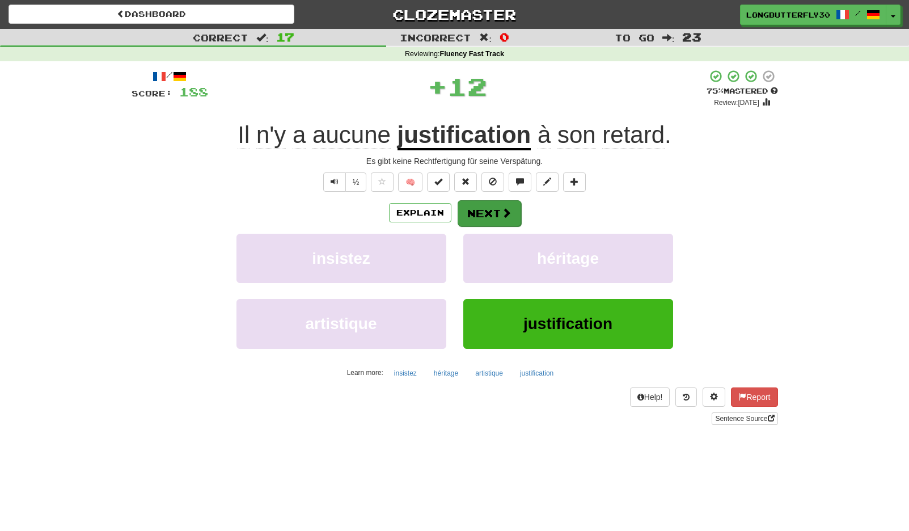
click at [514, 212] on button "Next" at bounding box center [490, 213] width 64 height 26
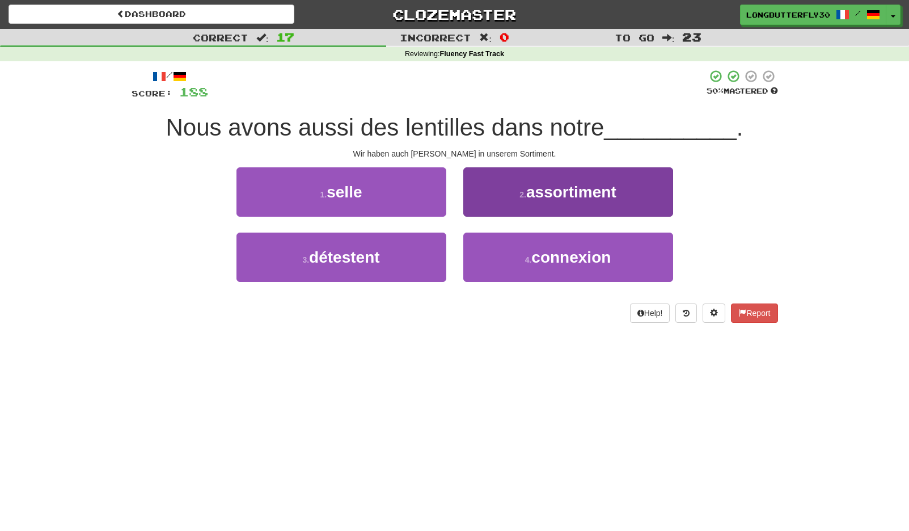
click at [529, 205] on button "2 . assortiment" at bounding box center [568, 191] width 210 height 49
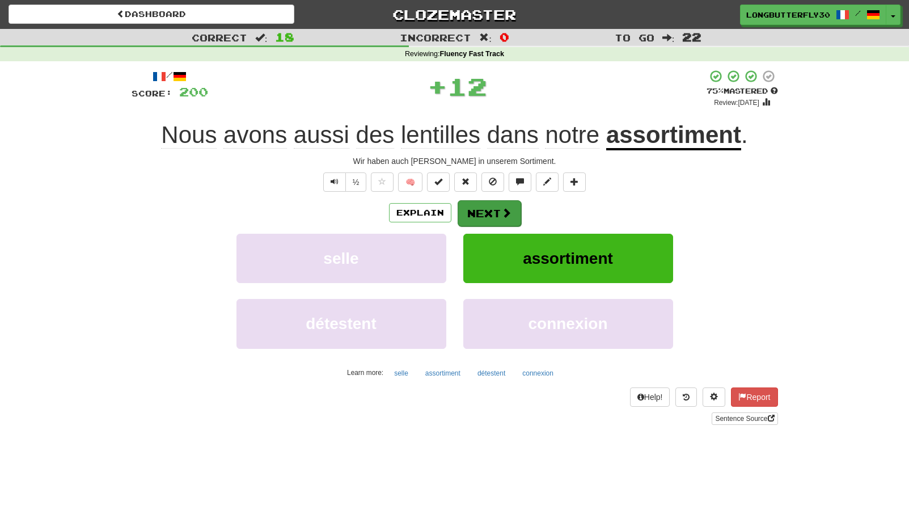
click at [501, 210] on span at bounding box center [506, 213] width 10 height 10
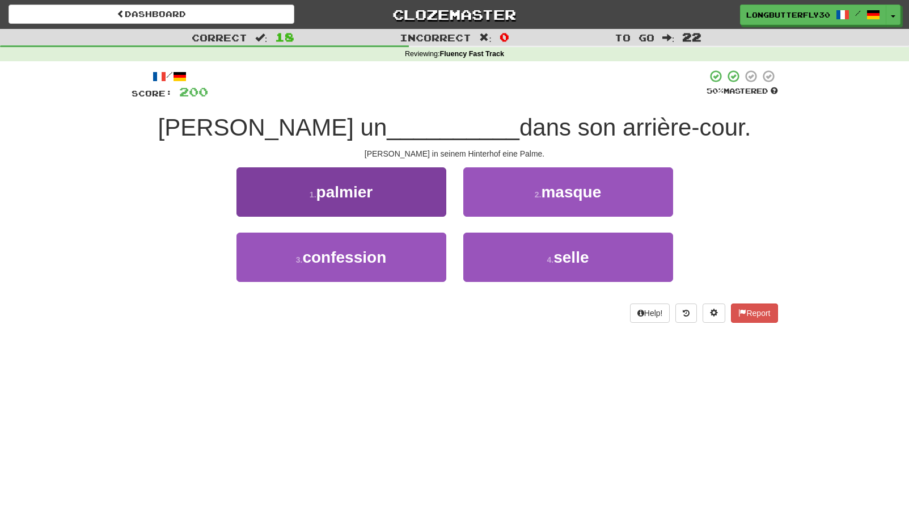
click at [420, 195] on button "1 . palmier" at bounding box center [341, 191] width 210 height 49
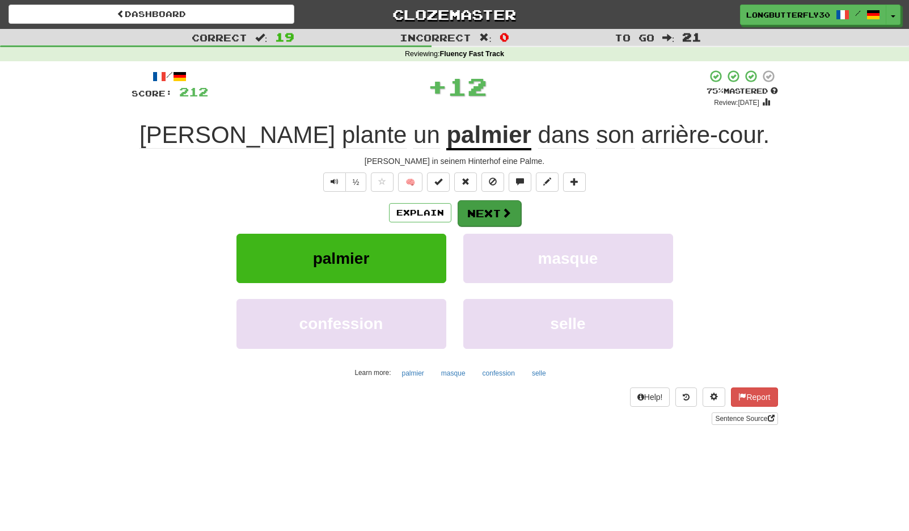
click at [492, 200] on button "Next" at bounding box center [490, 213] width 64 height 26
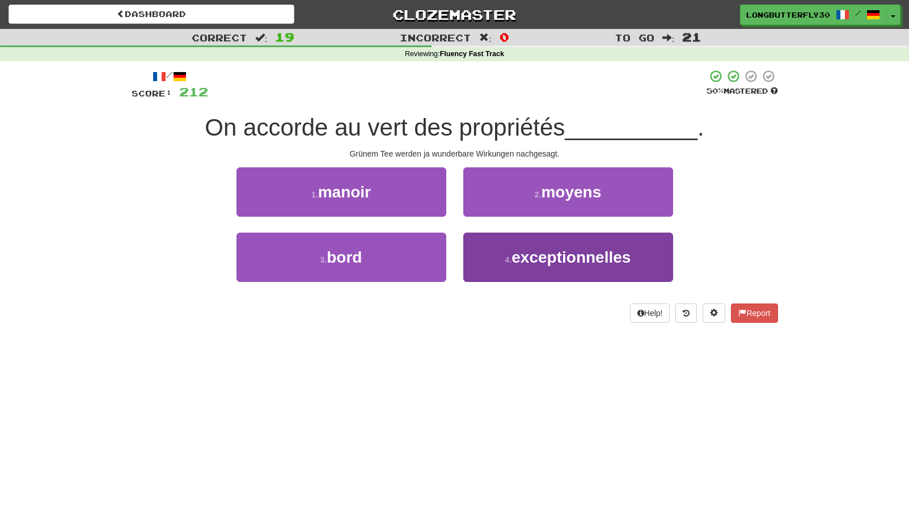
click at [542, 257] on span "exceptionnelles" at bounding box center [571, 257] width 119 height 18
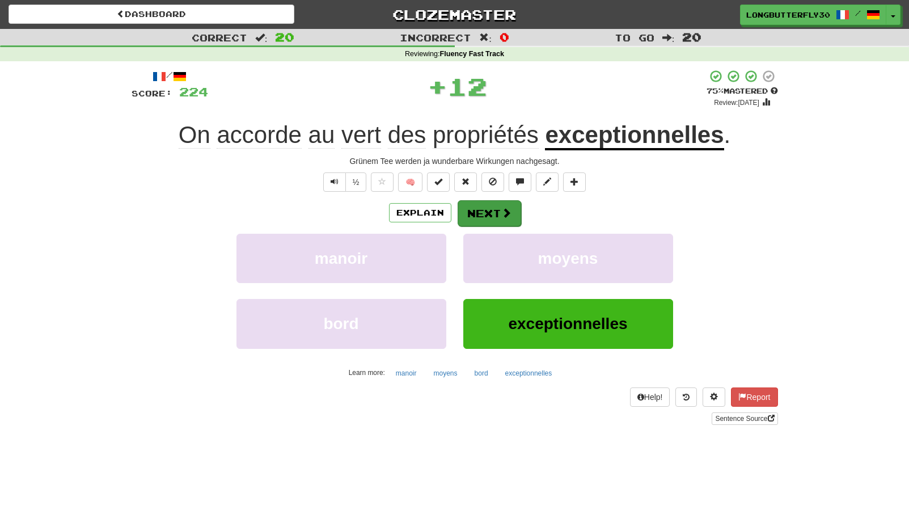
click at [511, 212] on button "Next" at bounding box center [490, 213] width 64 height 26
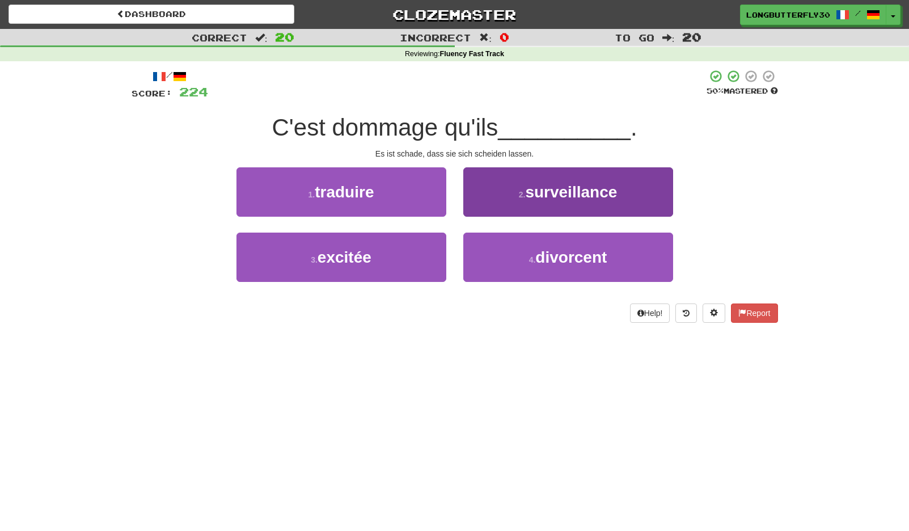
drag, startPoint x: 505, startPoint y: 248, endPoint x: 508, endPoint y: 243, distance: 5.8
click at [505, 248] on button "4 . divorcent" at bounding box center [568, 257] width 210 height 49
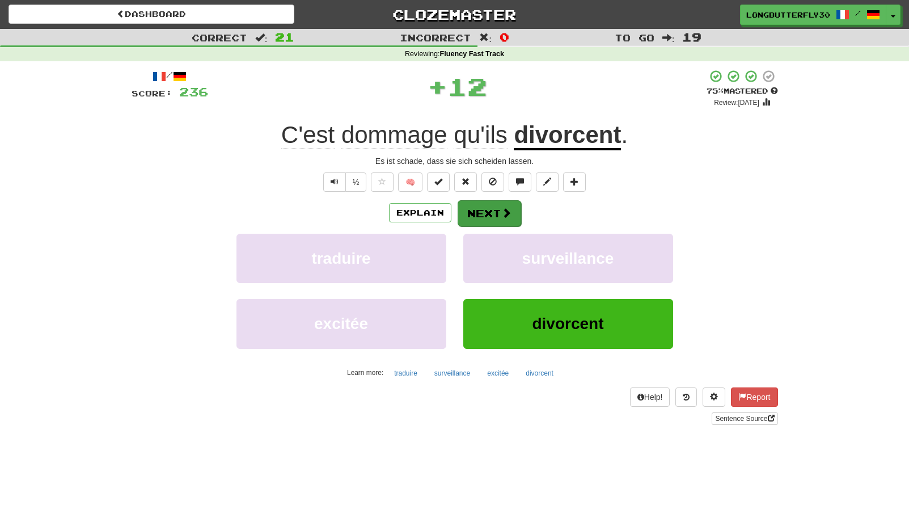
click at [501, 208] on span at bounding box center [506, 213] width 10 height 10
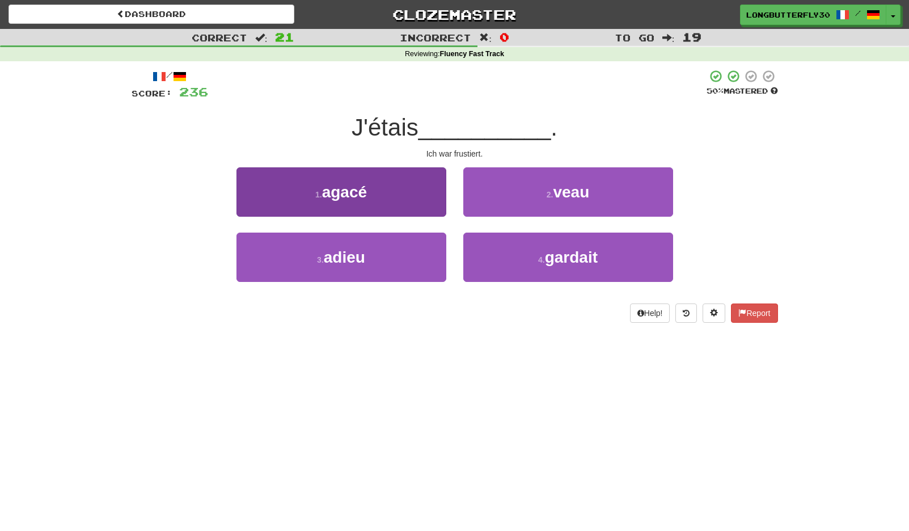
click at [405, 189] on button "1 . agacé" at bounding box center [341, 191] width 210 height 49
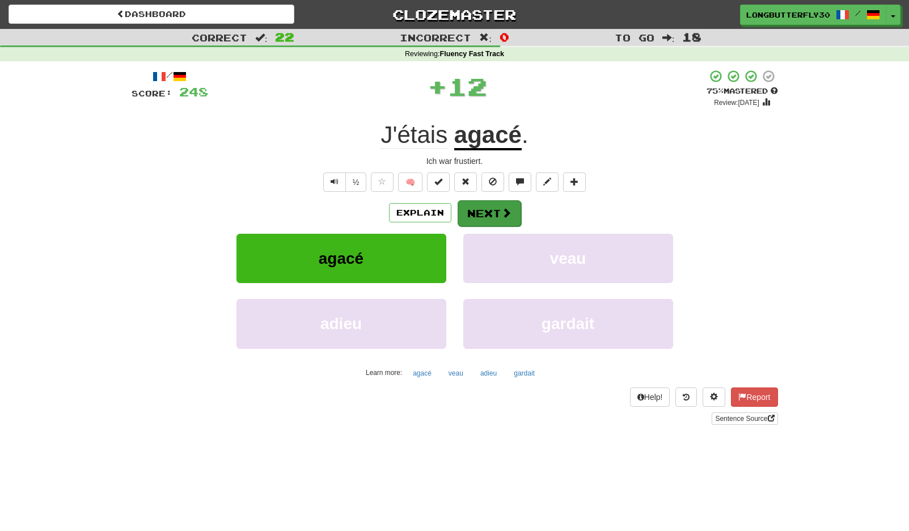
click at [483, 206] on button "Next" at bounding box center [490, 213] width 64 height 26
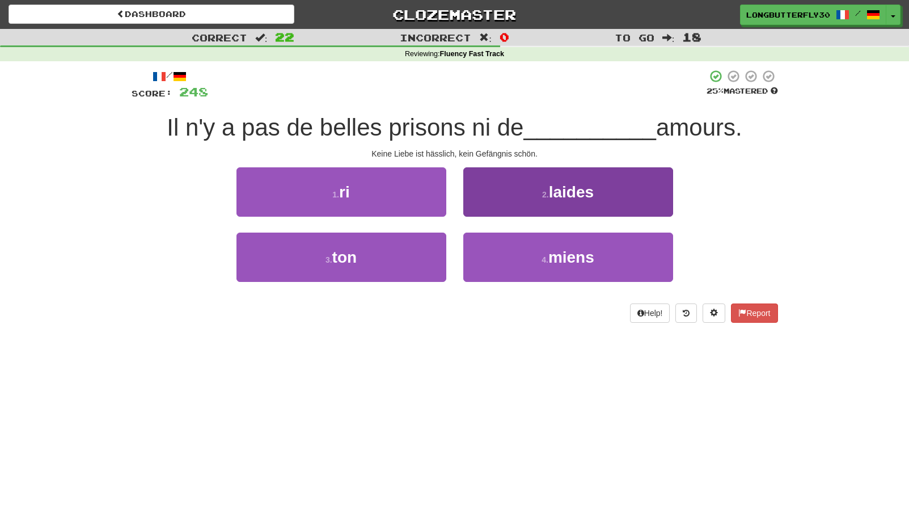
click at [535, 204] on button "2 . laides" at bounding box center [568, 191] width 210 height 49
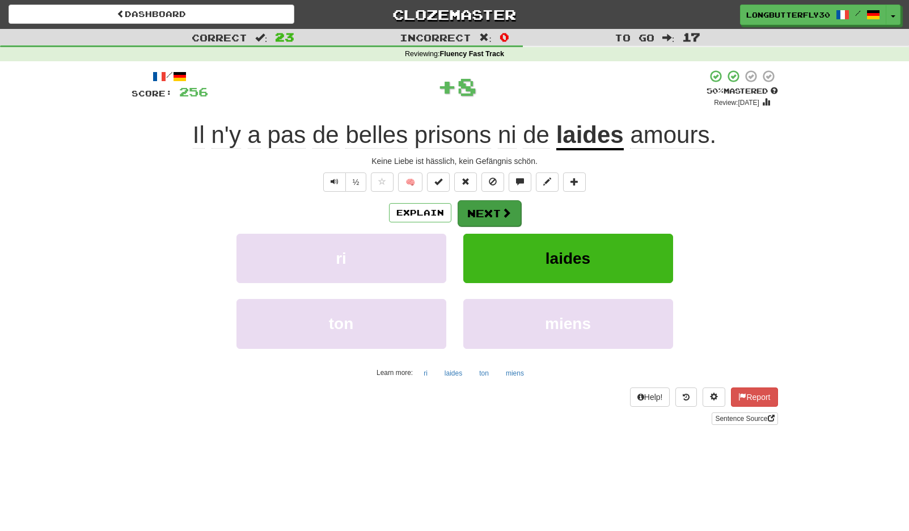
click at [499, 215] on button "Next" at bounding box center [490, 213] width 64 height 26
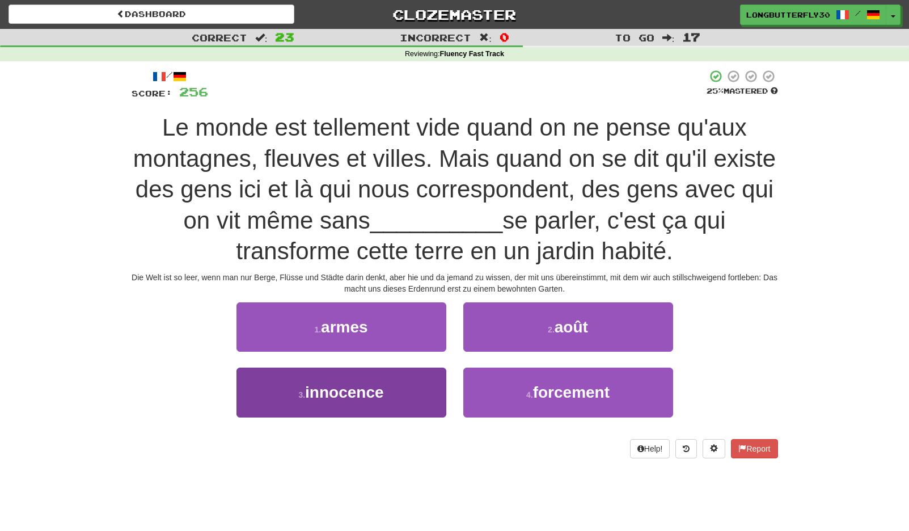
click at [347, 396] on span "innocence" at bounding box center [344, 392] width 78 height 18
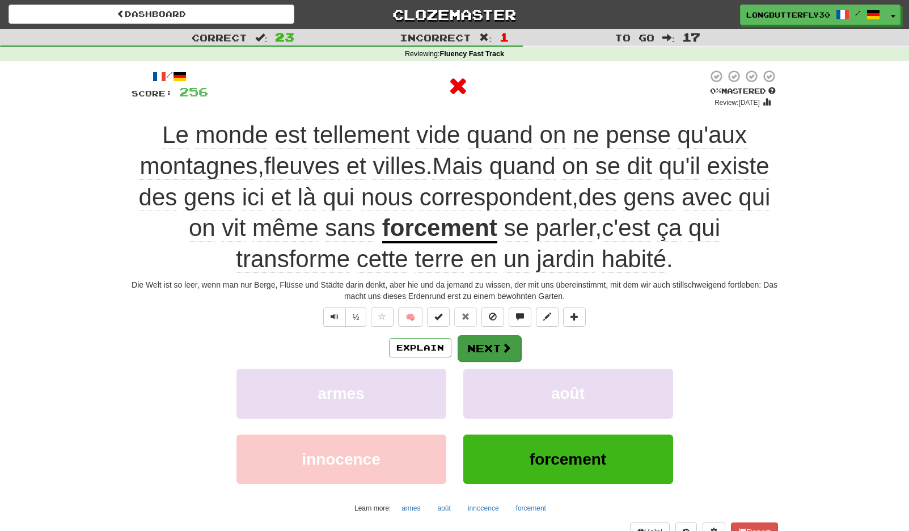
click at [489, 356] on button "Next" at bounding box center [490, 348] width 64 height 26
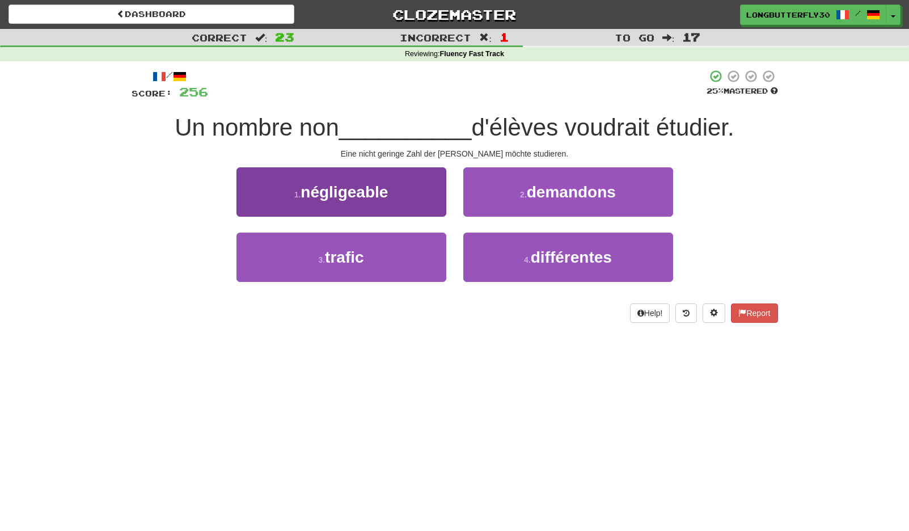
click at [423, 201] on button "1 . négligeable" at bounding box center [341, 191] width 210 height 49
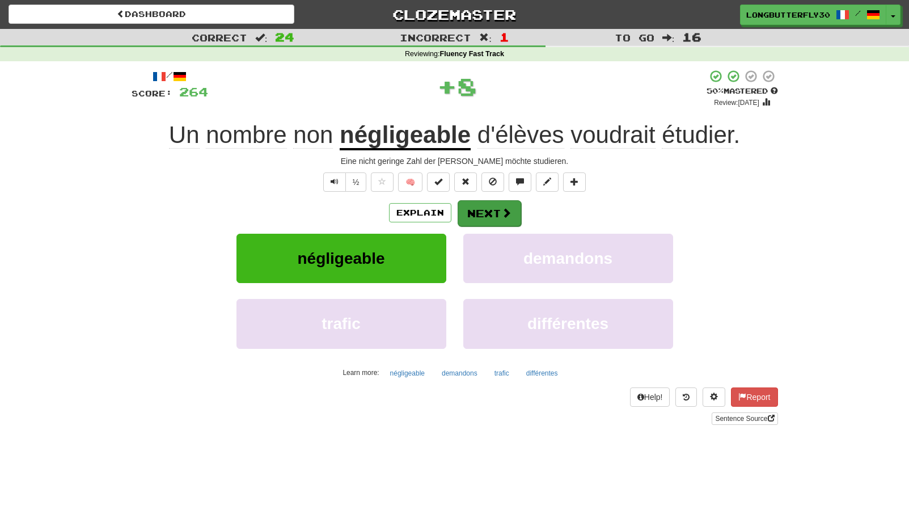
click at [503, 213] on span at bounding box center [506, 213] width 10 height 10
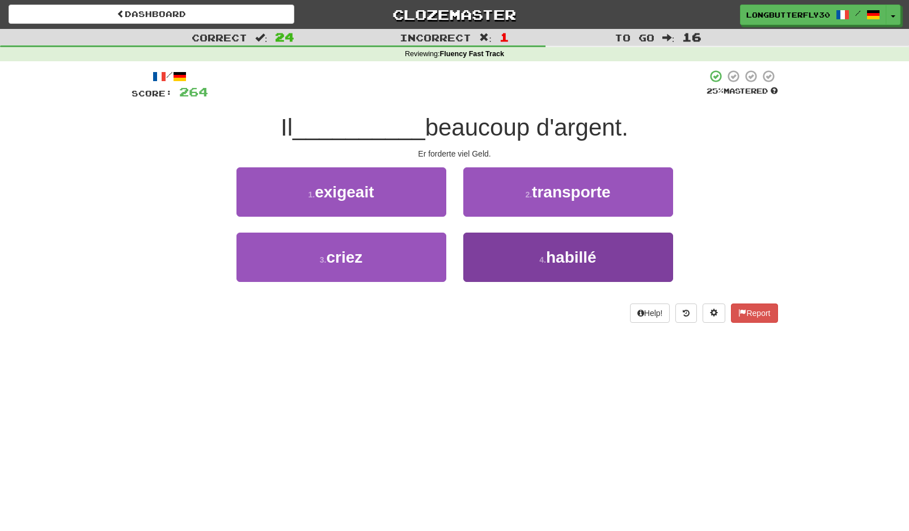
click at [521, 250] on button "4 . habillé" at bounding box center [568, 257] width 210 height 49
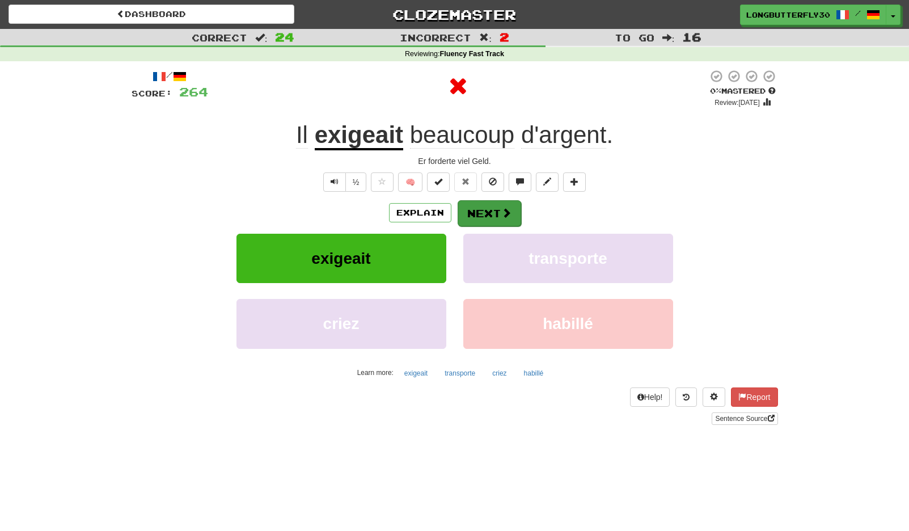
click at [481, 210] on button "Next" at bounding box center [490, 213] width 64 height 26
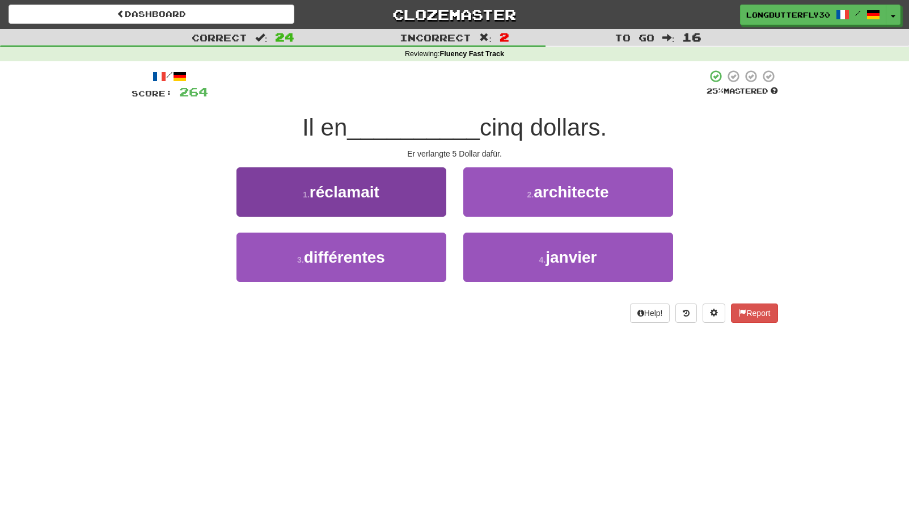
click at [412, 194] on button "1 . réclamait" at bounding box center [341, 191] width 210 height 49
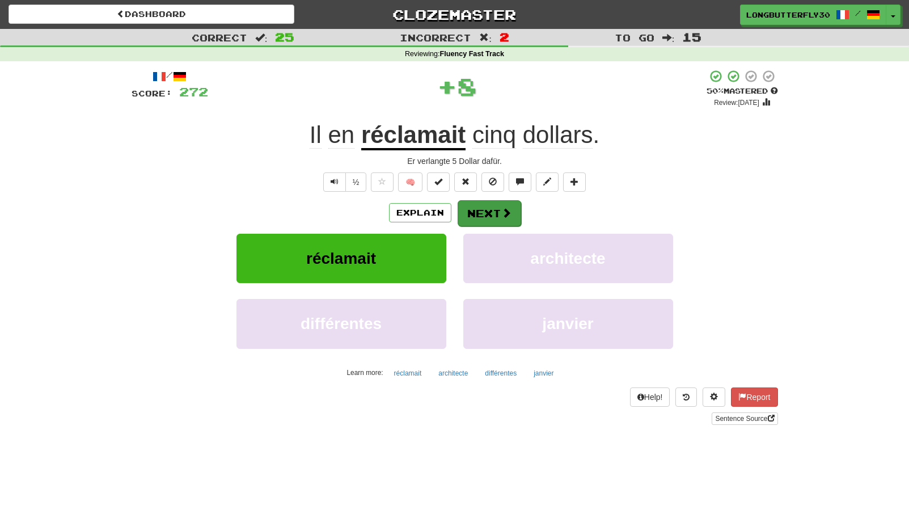
click at [484, 211] on button "Next" at bounding box center [490, 213] width 64 height 26
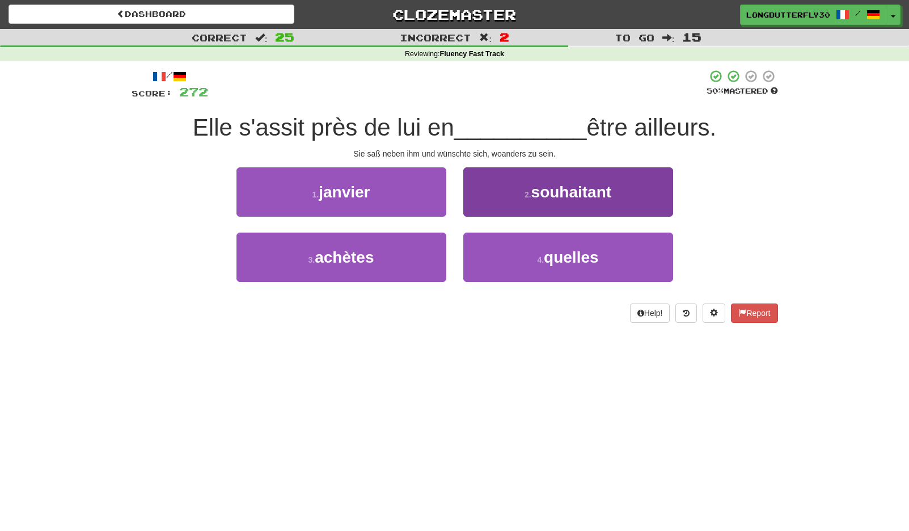
click at [544, 198] on span "souhaitant" at bounding box center [571, 192] width 81 height 18
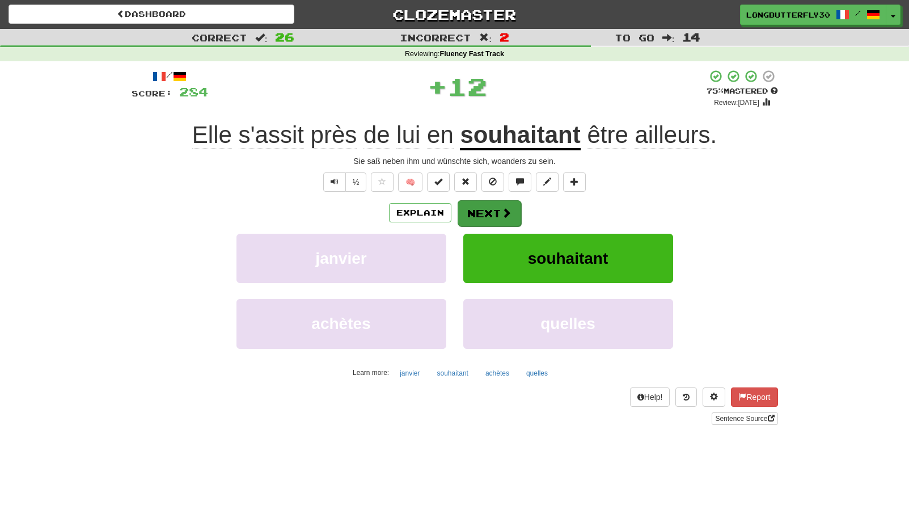
click at [505, 211] on span at bounding box center [506, 213] width 10 height 10
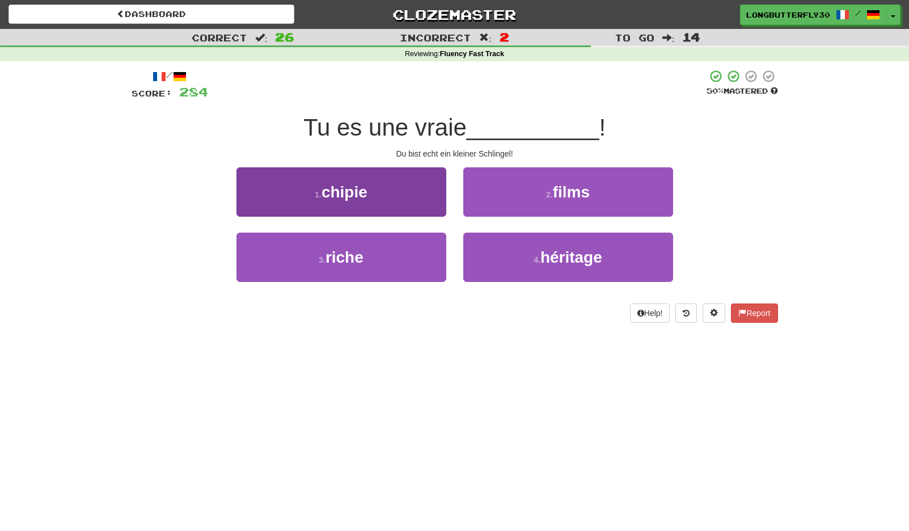
click at [421, 198] on button "1 . chipie" at bounding box center [341, 191] width 210 height 49
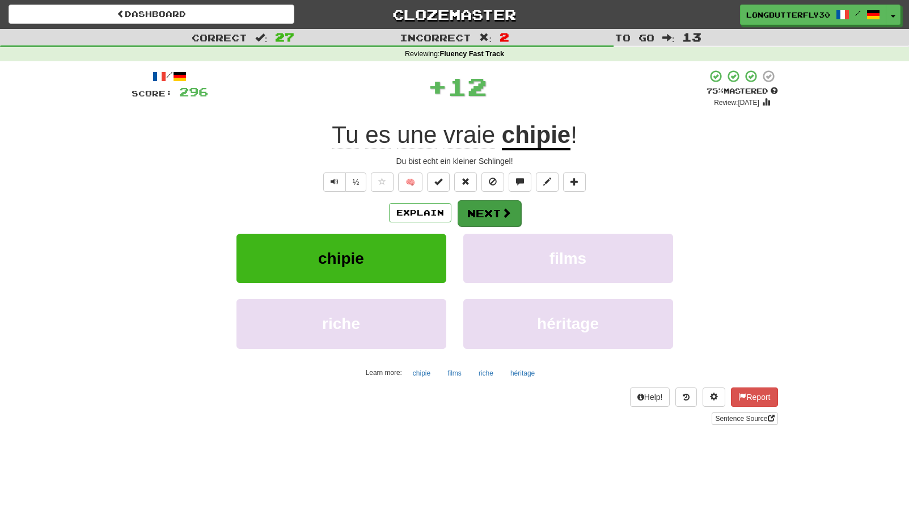
click at [494, 206] on button "Next" at bounding box center [490, 213] width 64 height 26
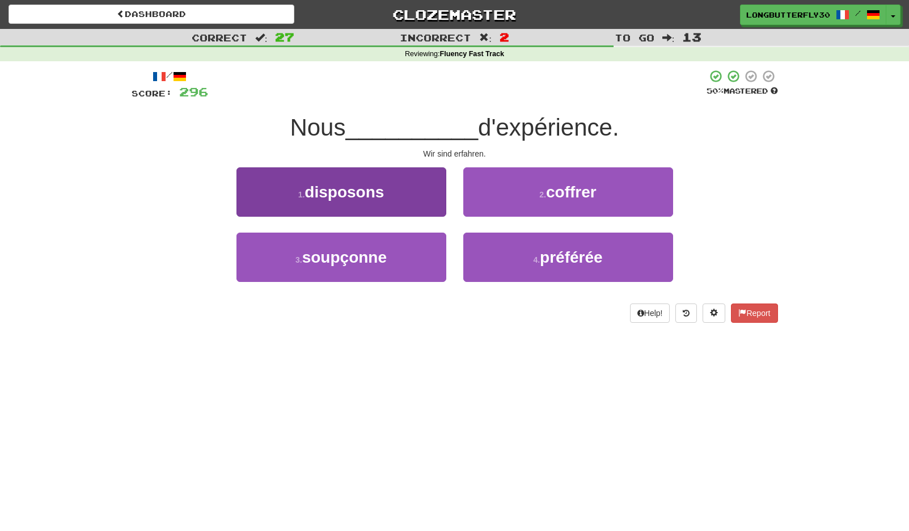
click at [402, 193] on button "1 . disposons" at bounding box center [341, 191] width 210 height 49
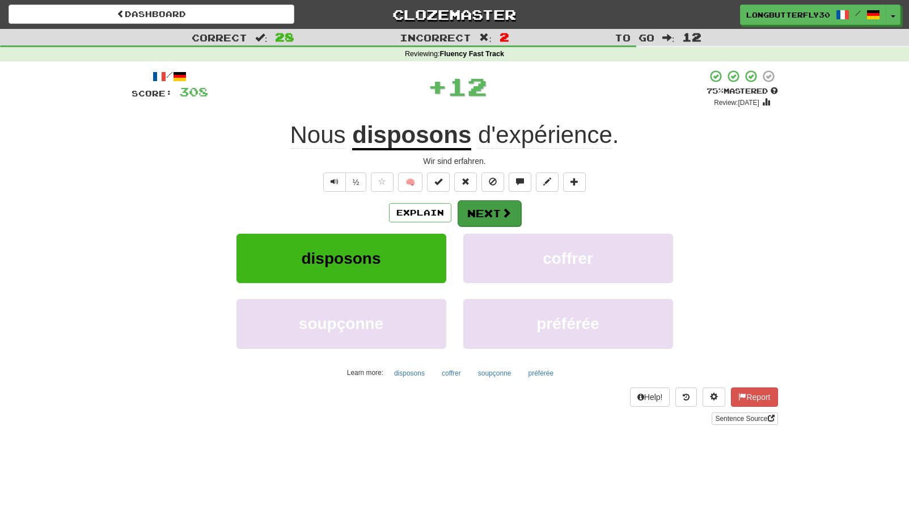
click at [496, 210] on button "Next" at bounding box center [490, 213] width 64 height 26
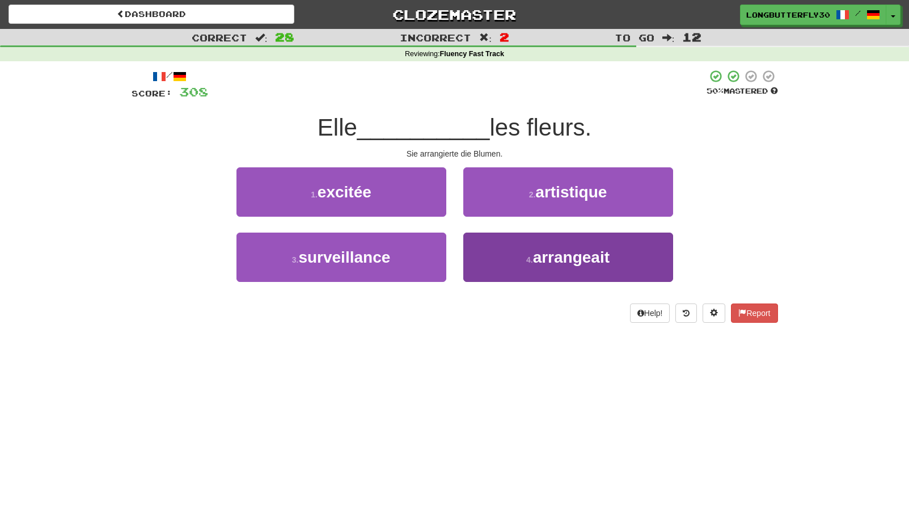
click at [511, 256] on button "4 . arrangeait" at bounding box center [568, 257] width 210 height 49
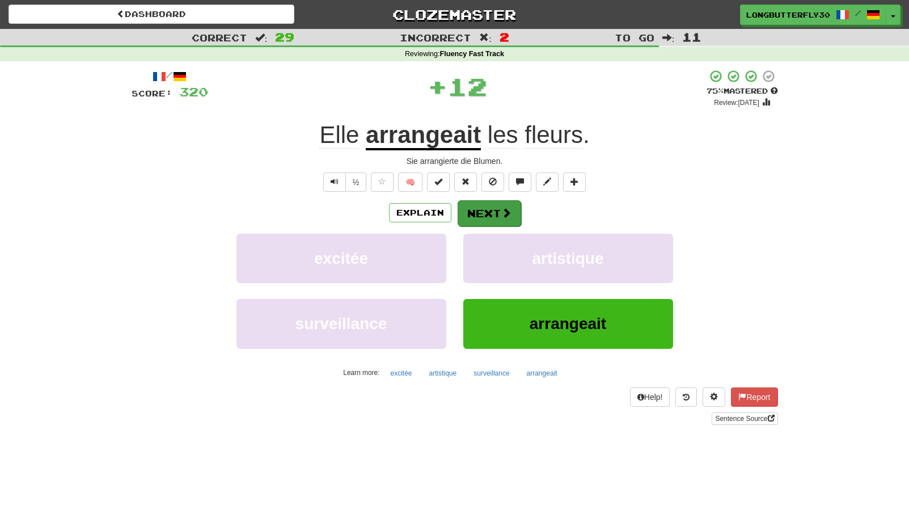
click at [489, 210] on button "Next" at bounding box center [490, 213] width 64 height 26
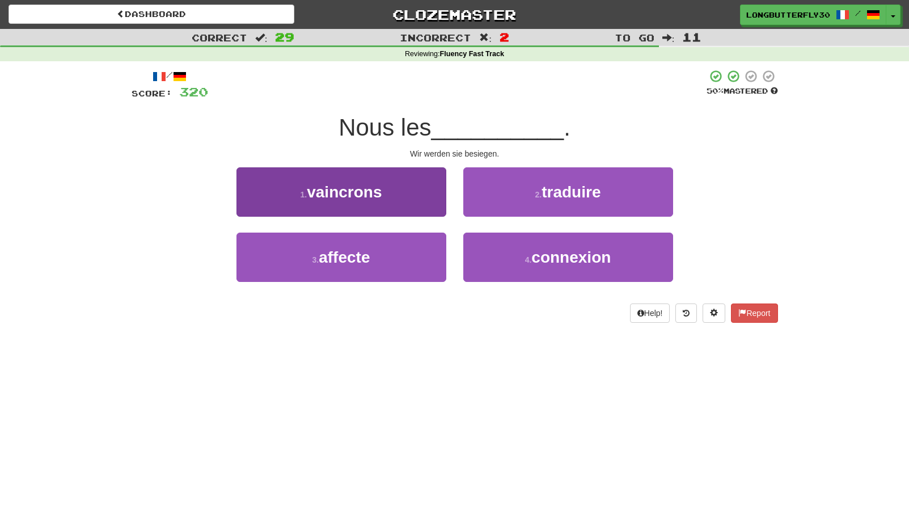
click at [396, 194] on button "1 . vaincrons" at bounding box center [341, 191] width 210 height 49
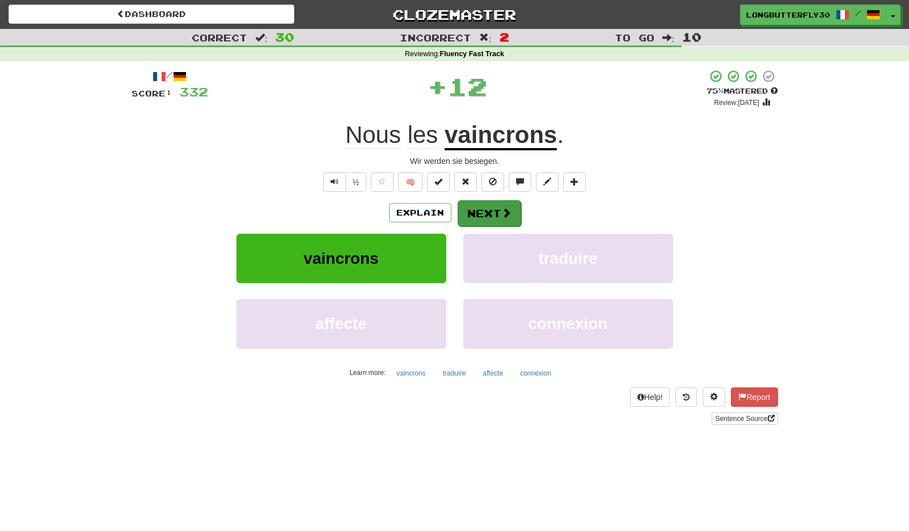
click at [478, 210] on button "Next" at bounding box center [490, 213] width 64 height 26
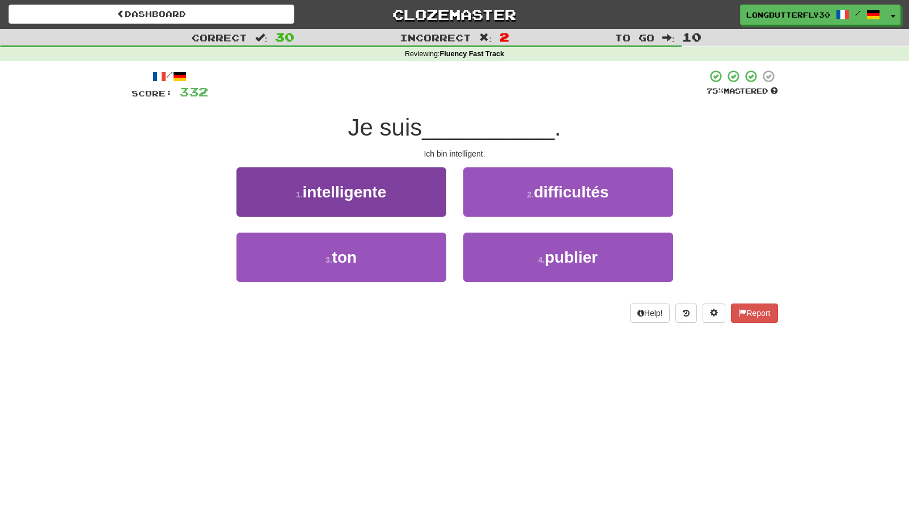
click at [406, 190] on button "1 . intelligente" at bounding box center [341, 191] width 210 height 49
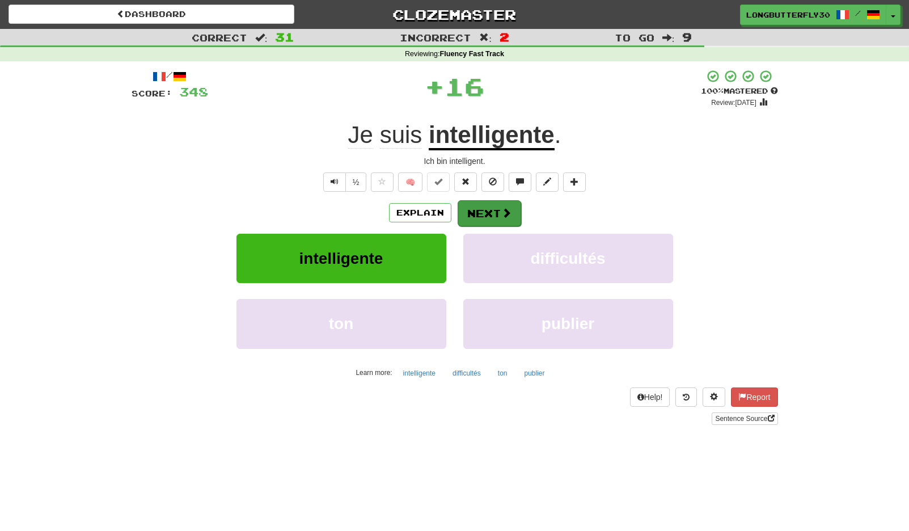
click at [497, 212] on button "Next" at bounding box center [490, 213] width 64 height 26
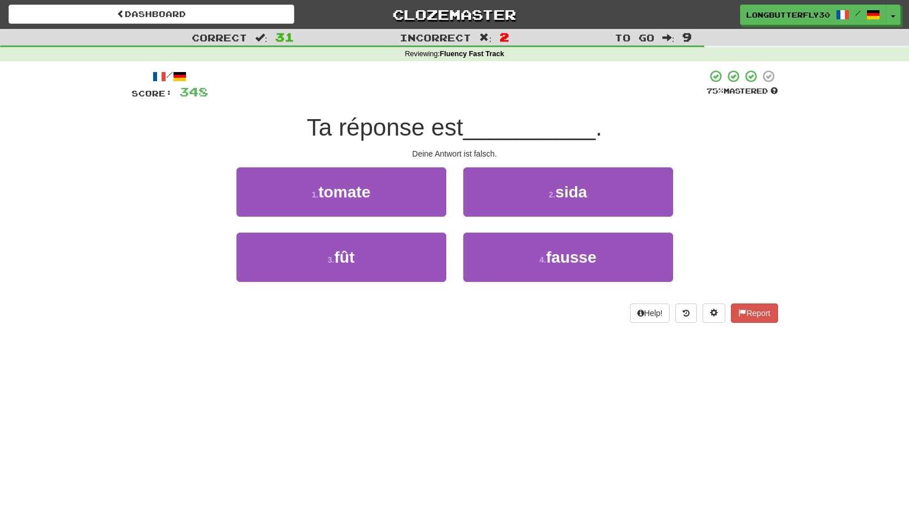
drag, startPoint x: 527, startPoint y: 251, endPoint x: 516, endPoint y: 225, distance: 29.0
click at [527, 251] on button "4 . fausse" at bounding box center [568, 257] width 210 height 49
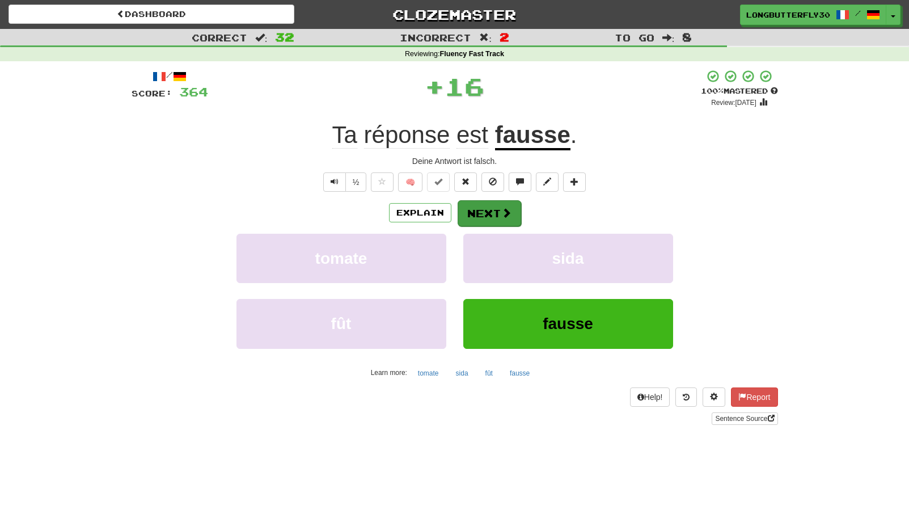
click at [504, 216] on span at bounding box center [506, 213] width 10 height 10
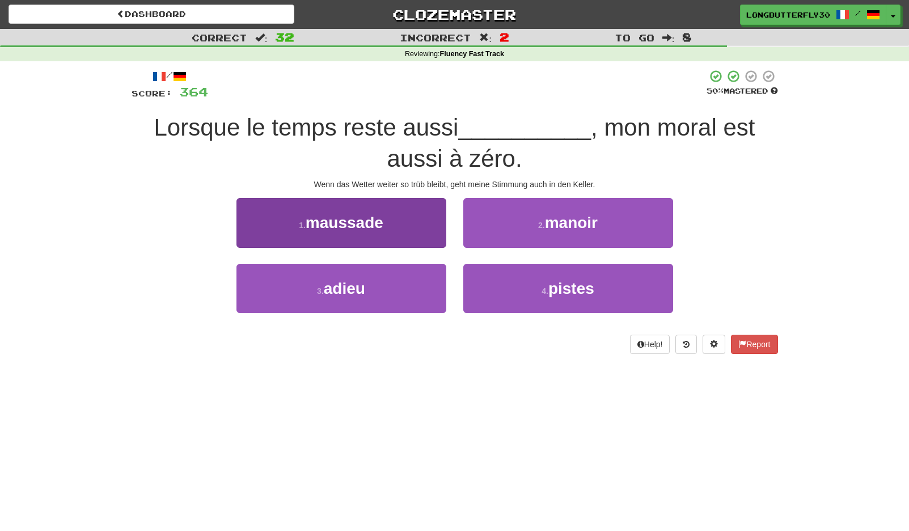
click at [422, 219] on button "1 . maussade" at bounding box center [341, 222] width 210 height 49
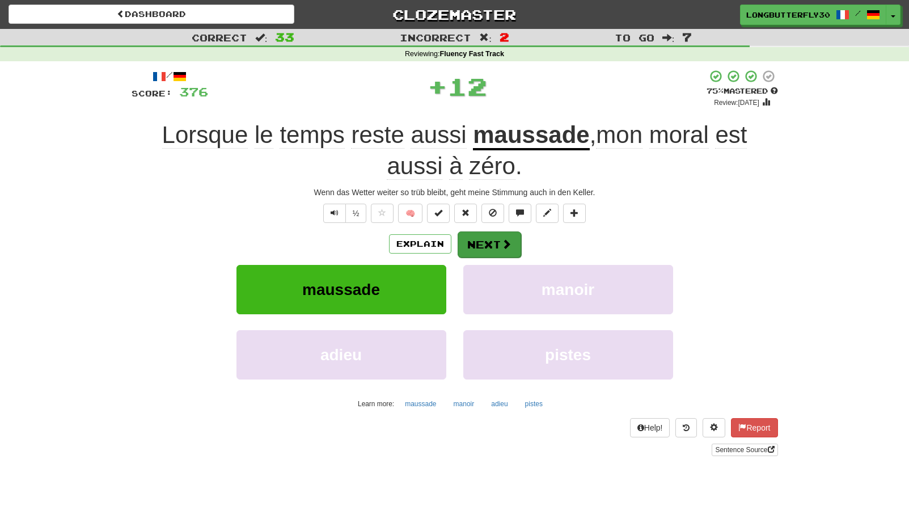
click at [486, 244] on button "Next" at bounding box center [490, 244] width 64 height 26
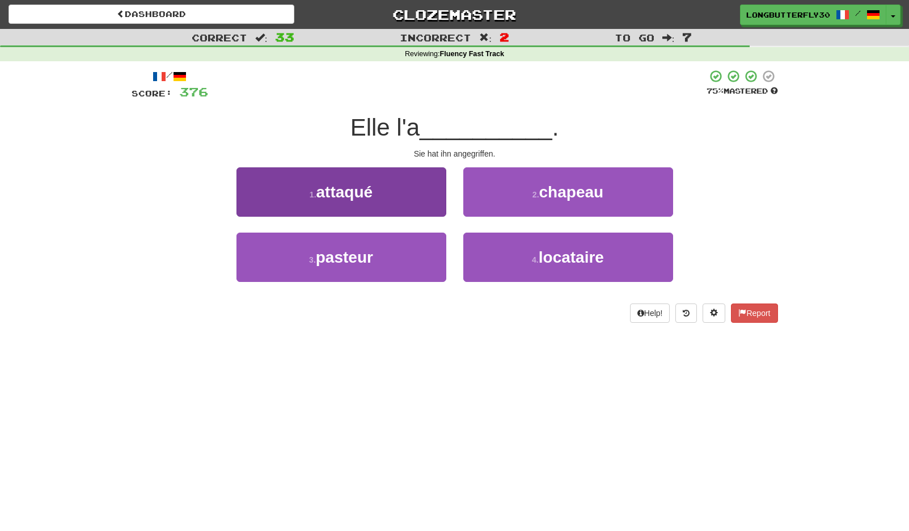
click at [407, 187] on button "1 . attaqué" at bounding box center [341, 191] width 210 height 49
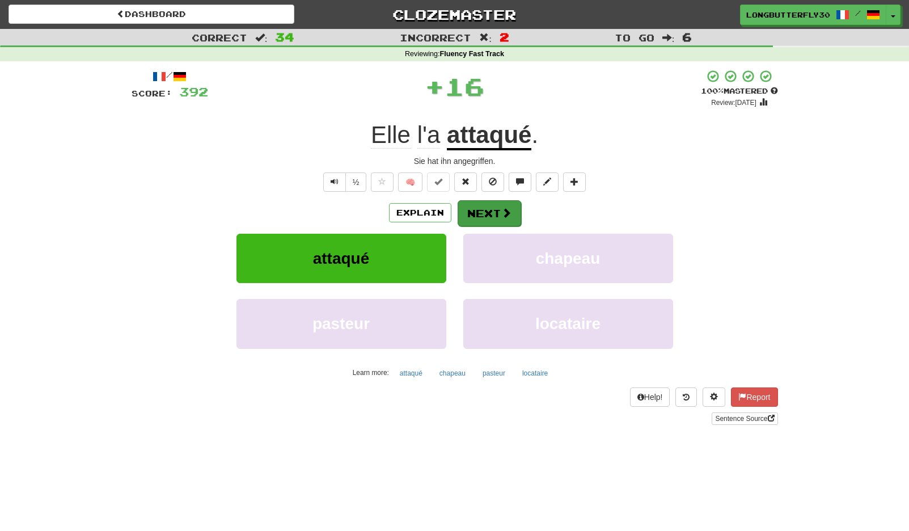
click at [491, 209] on button "Next" at bounding box center [490, 213] width 64 height 26
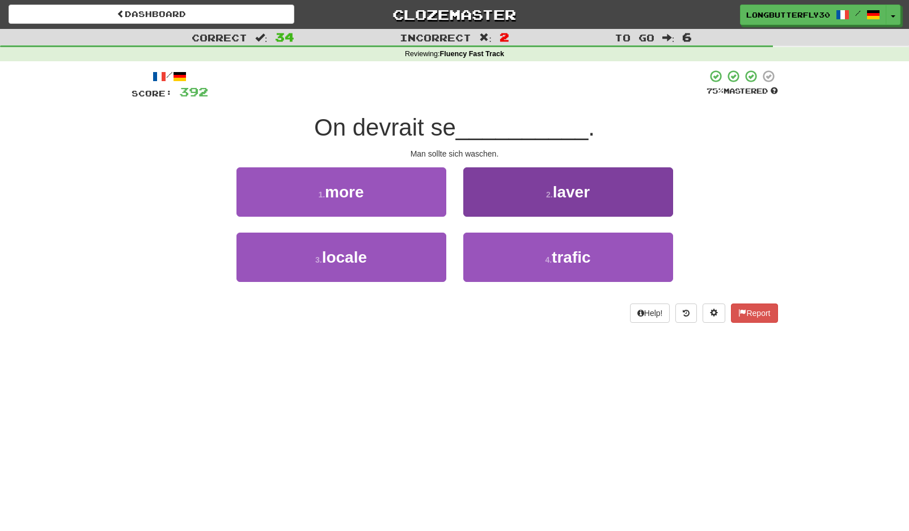
click at [505, 195] on button "2 . laver" at bounding box center [568, 191] width 210 height 49
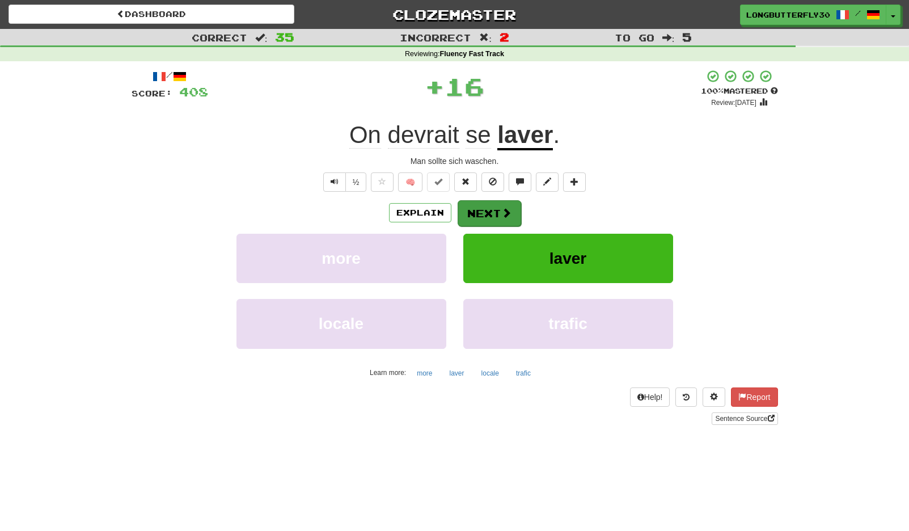
click at [493, 210] on button "Next" at bounding box center [490, 213] width 64 height 26
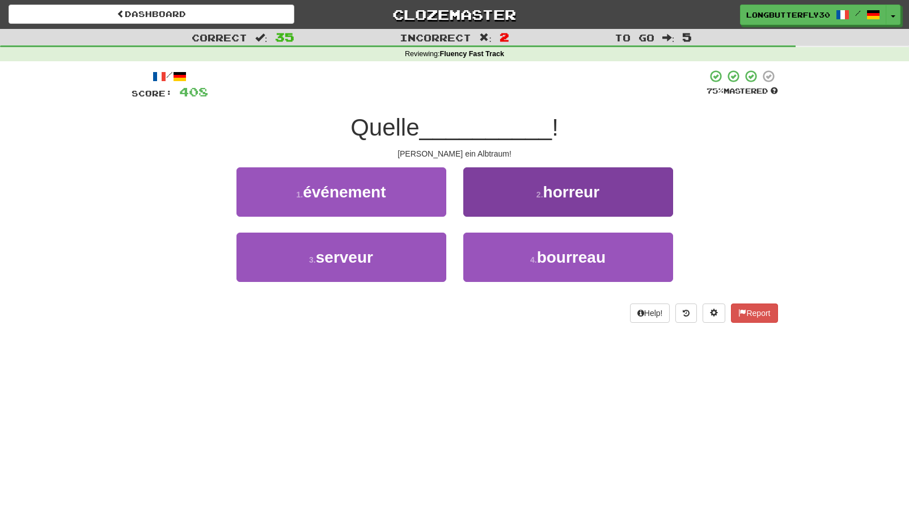
click at [521, 200] on button "2 . horreur" at bounding box center [568, 191] width 210 height 49
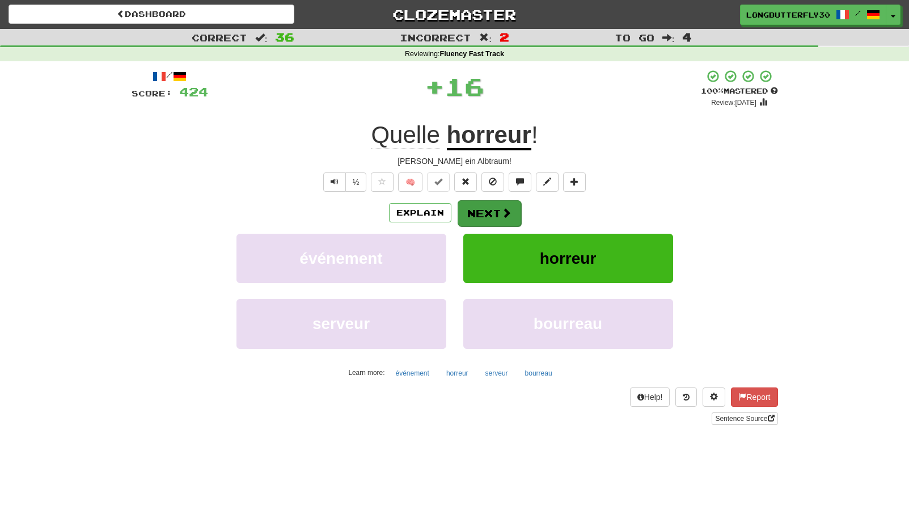
click at [492, 203] on button "Next" at bounding box center [490, 213] width 64 height 26
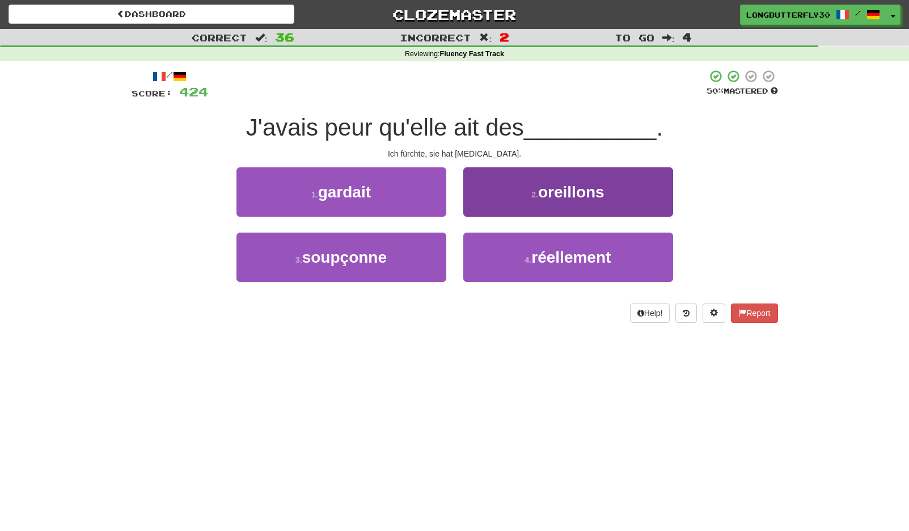
click at [509, 207] on button "2 . oreillons" at bounding box center [568, 191] width 210 height 49
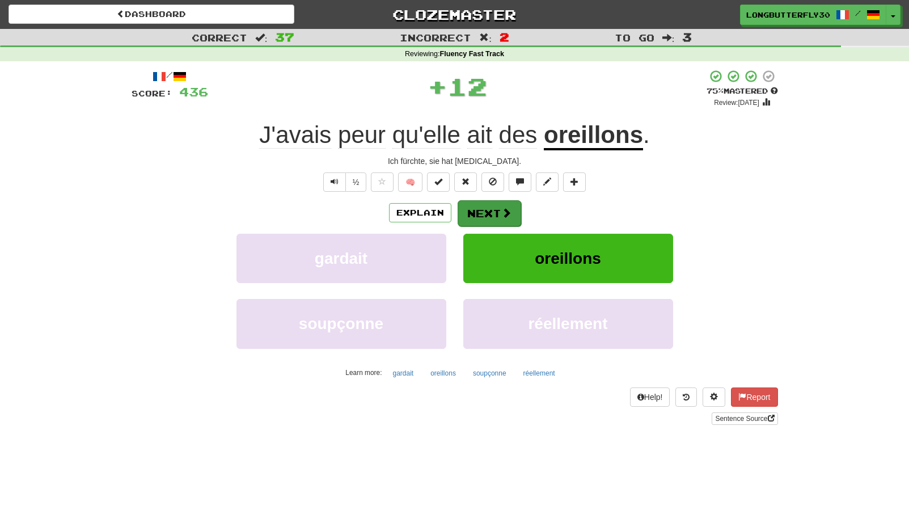
click at [487, 213] on button "Next" at bounding box center [490, 213] width 64 height 26
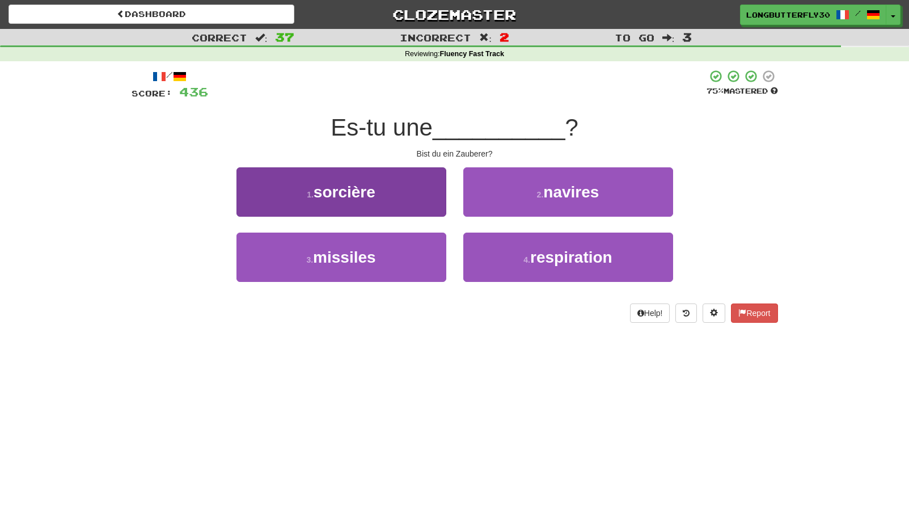
click at [397, 200] on button "1 . sorcière" at bounding box center [341, 191] width 210 height 49
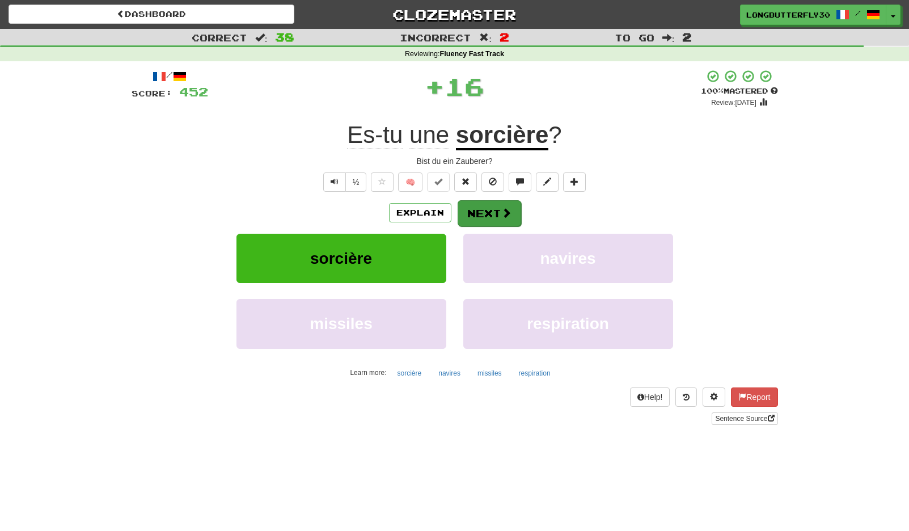
click at [480, 213] on button "Next" at bounding box center [490, 213] width 64 height 26
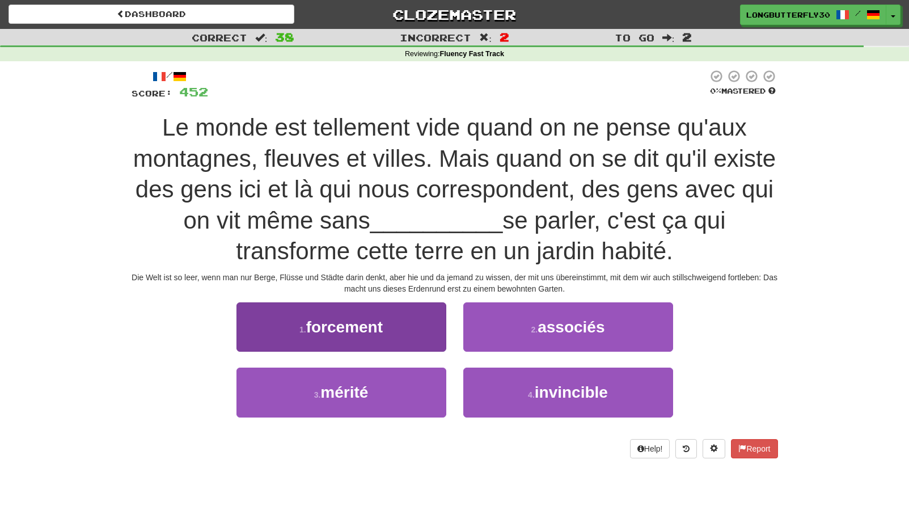
click at [402, 320] on button "1 . forcement" at bounding box center [341, 326] width 210 height 49
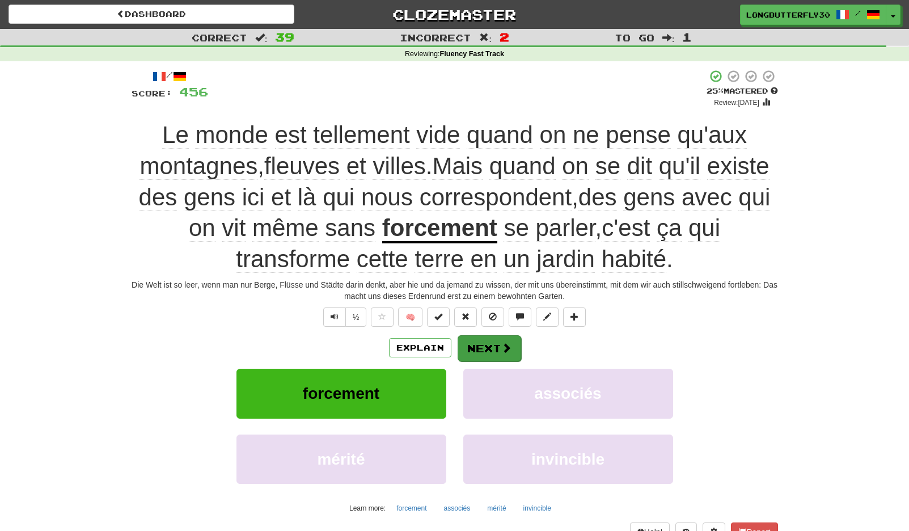
click at [508, 337] on button "Next" at bounding box center [490, 348] width 64 height 26
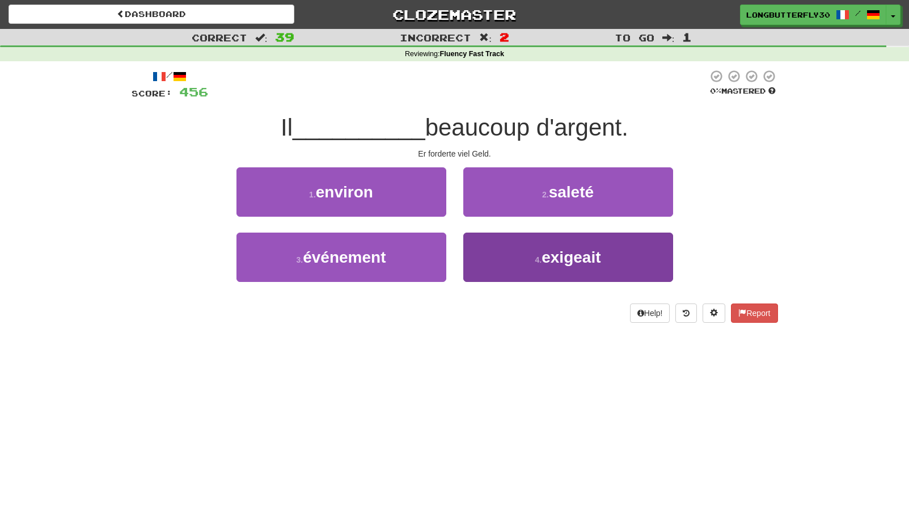
click at [525, 253] on button "4 . exigeait" at bounding box center [568, 257] width 210 height 49
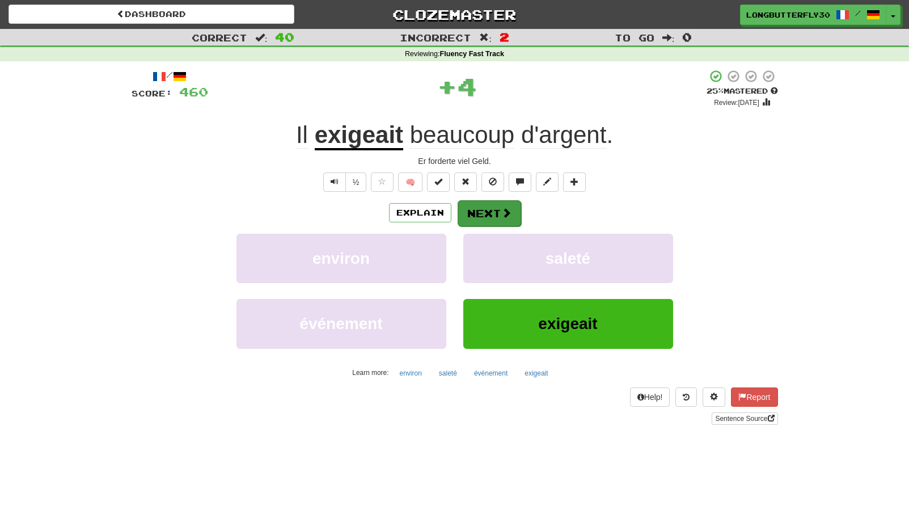
click at [496, 204] on button "Next" at bounding box center [490, 213] width 64 height 26
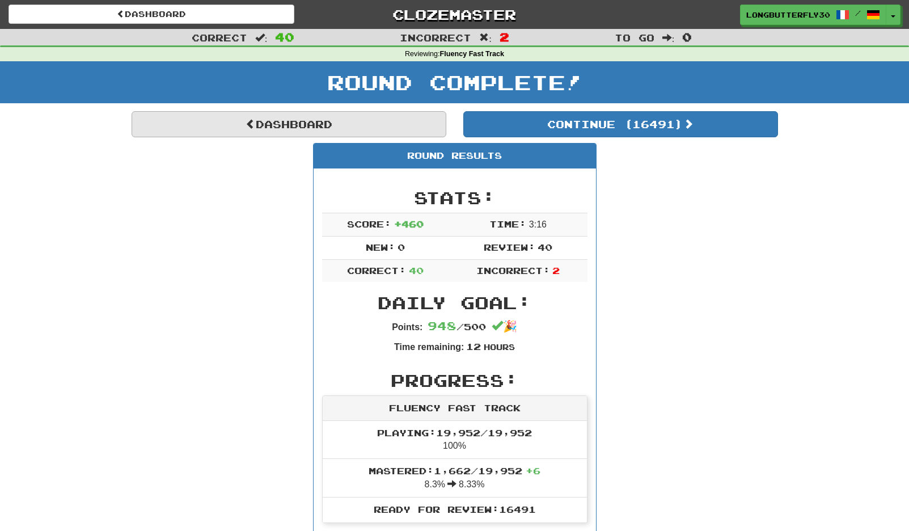
click at [392, 121] on link "Dashboard" at bounding box center [289, 124] width 315 height 26
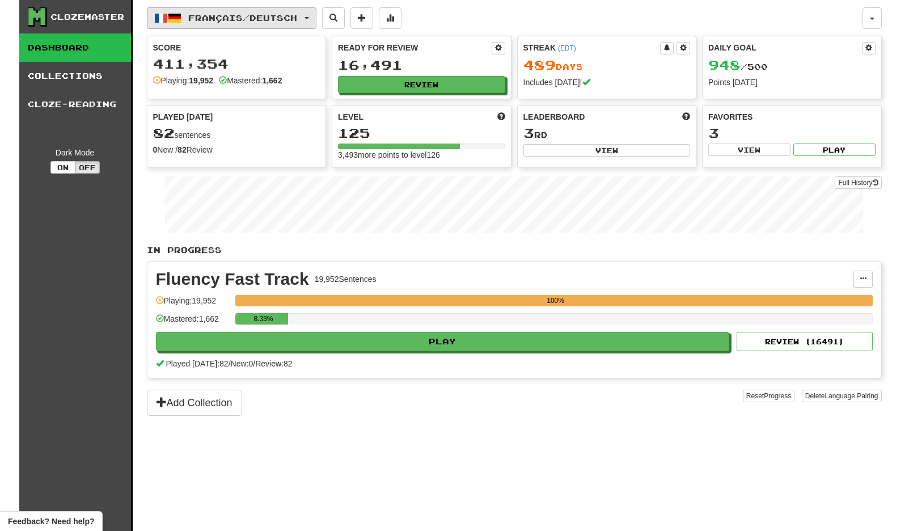
click at [297, 16] on span "Français / Deutsch" at bounding box center [242, 18] width 109 height 10
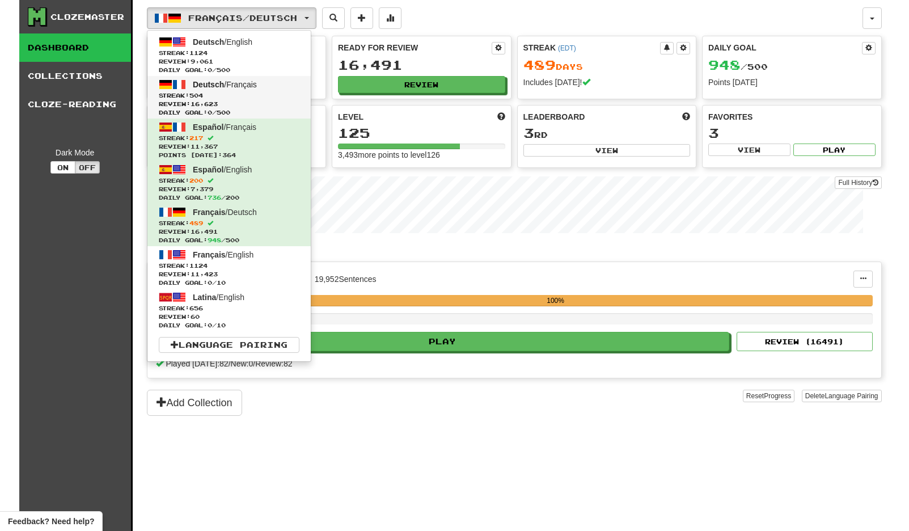
click at [228, 88] on span "Deutsch / Français" at bounding box center [225, 84] width 64 height 9
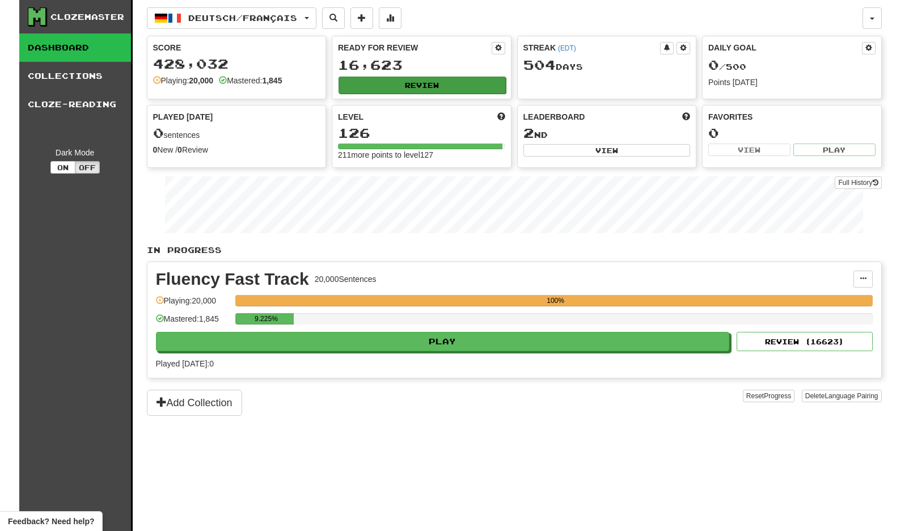
click at [475, 88] on button "Review" at bounding box center [422, 85] width 167 height 17
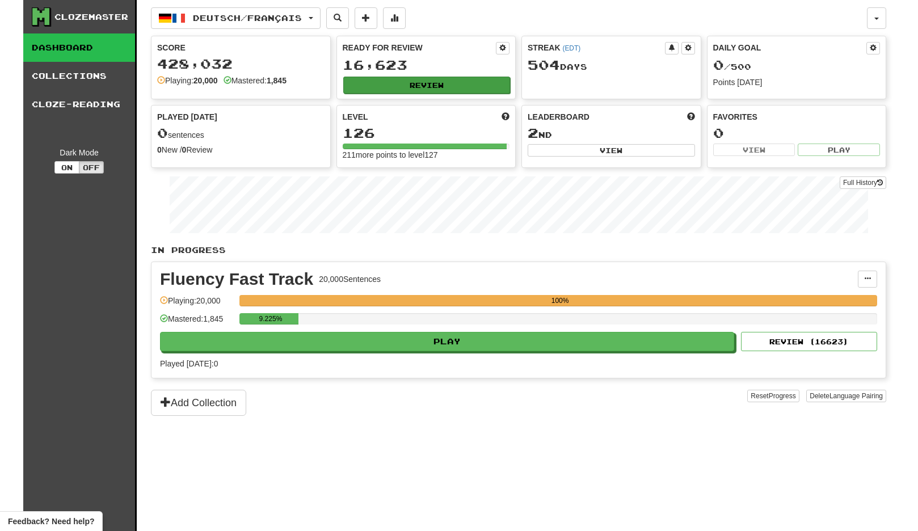
select select "**"
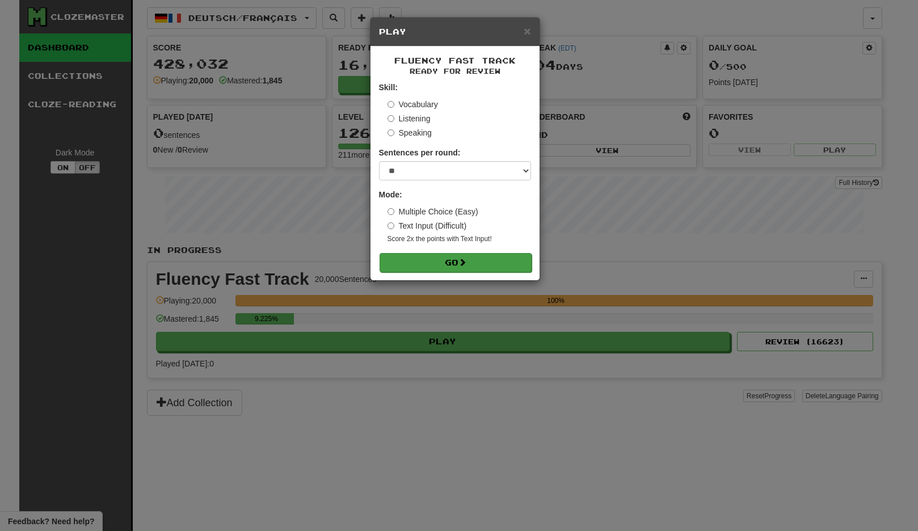
click at [454, 263] on button "Go" at bounding box center [455, 262] width 152 height 19
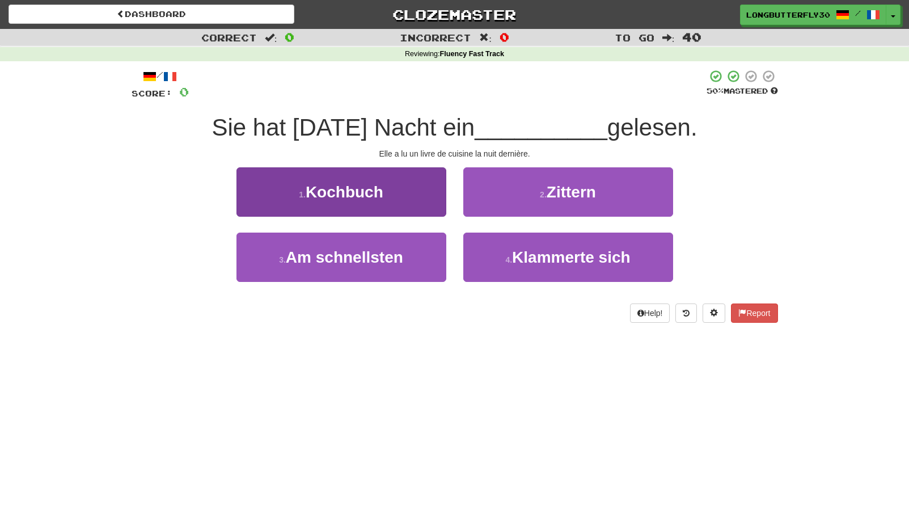
click at [432, 193] on button "1 . Kochbuch" at bounding box center [341, 191] width 210 height 49
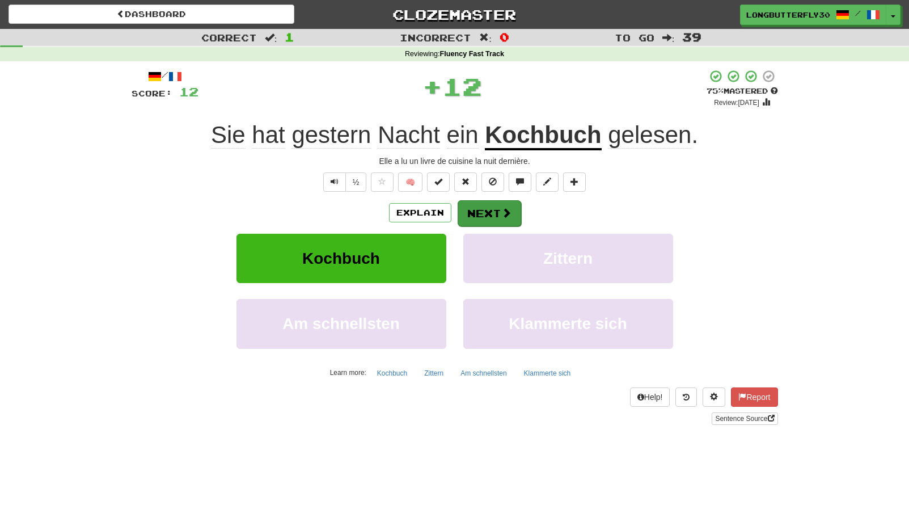
click at [486, 212] on button "Next" at bounding box center [490, 213] width 64 height 26
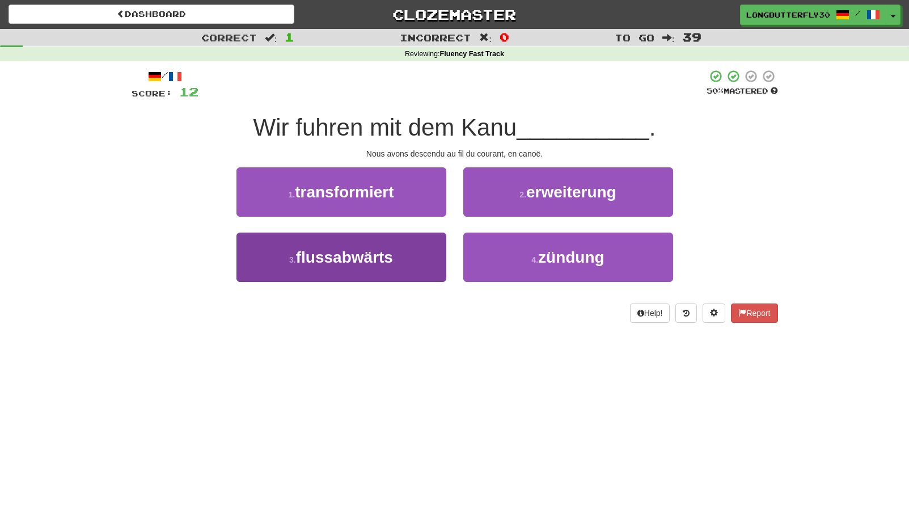
click at [392, 255] on span "flussabwärts" at bounding box center [344, 257] width 97 height 18
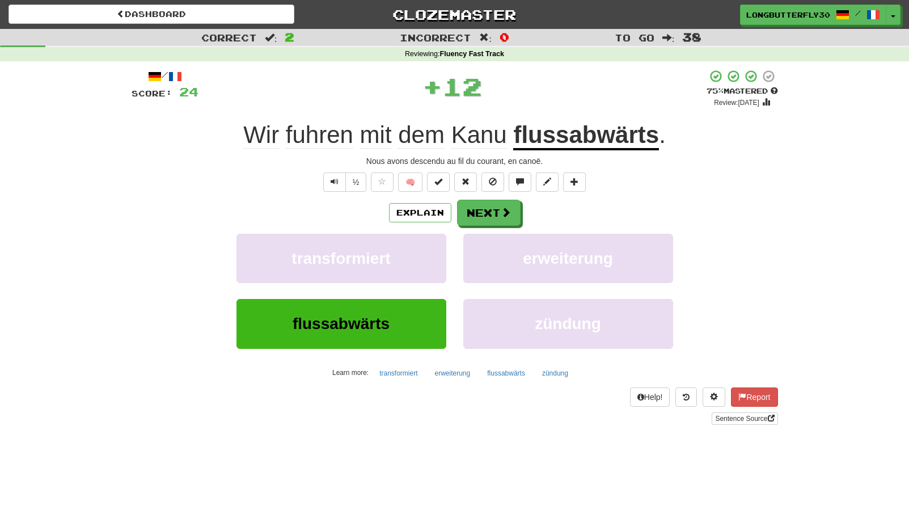
click at [490, 197] on div "/ Score: 24 + 12 75 % Mastered Review: [DATE] Wir fuhren mit dem Kanu flussabwä…" at bounding box center [455, 247] width 646 height 356
click at [491, 202] on button "Next" at bounding box center [490, 213] width 64 height 26
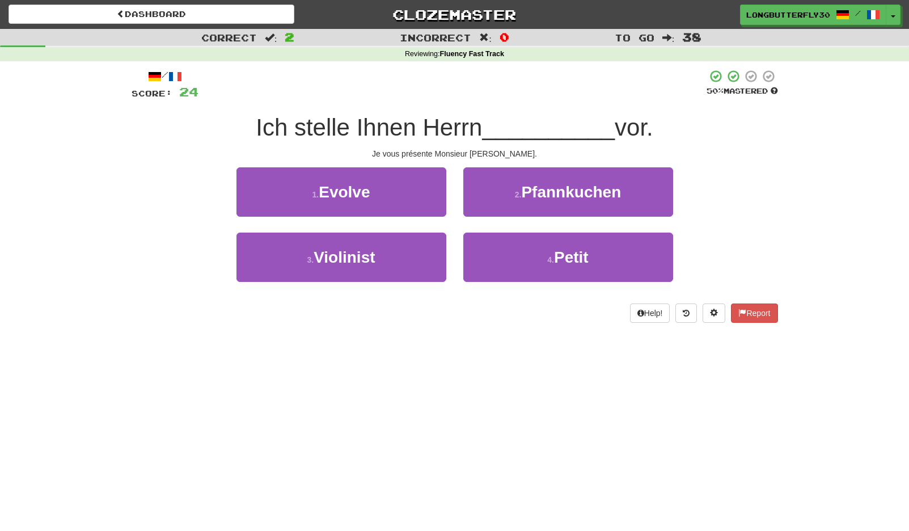
drag, startPoint x: 509, startPoint y: 246, endPoint x: 510, endPoint y: 227, distance: 18.7
click at [509, 246] on button "4 . Petit" at bounding box center [568, 257] width 210 height 49
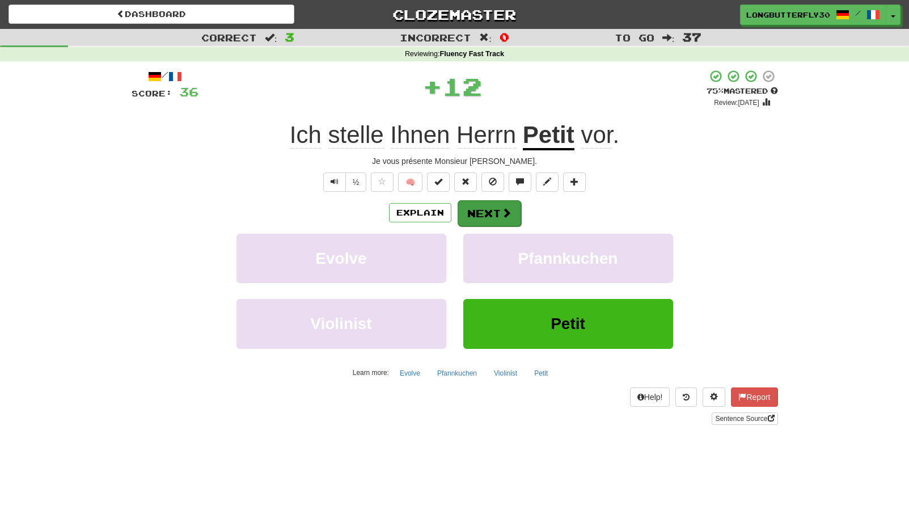
click at [504, 202] on button "Next" at bounding box center [490, 213] width 64 height 26
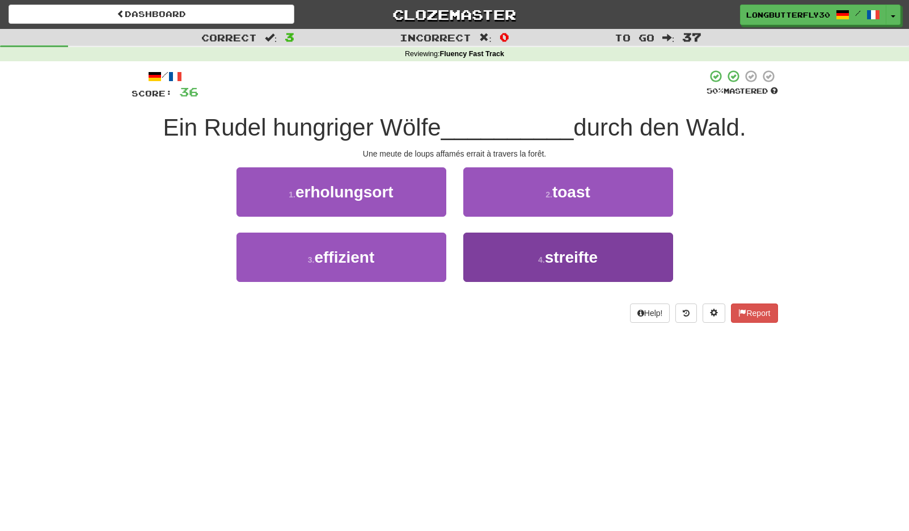
click at [628, 252] on button "4 . streifte" at bounding box center [568, 257] width 210 height 49
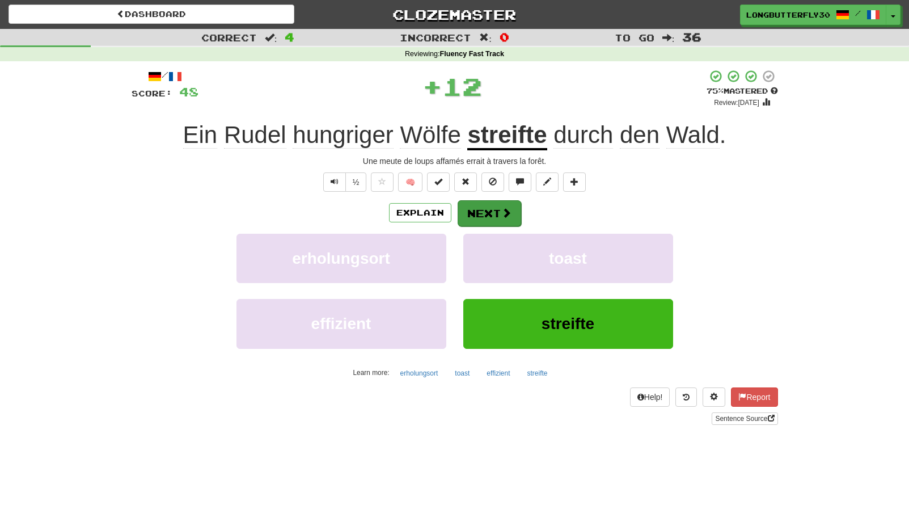
click at [502, 208] on span at bounding box center [506, 213] width 10 height 10
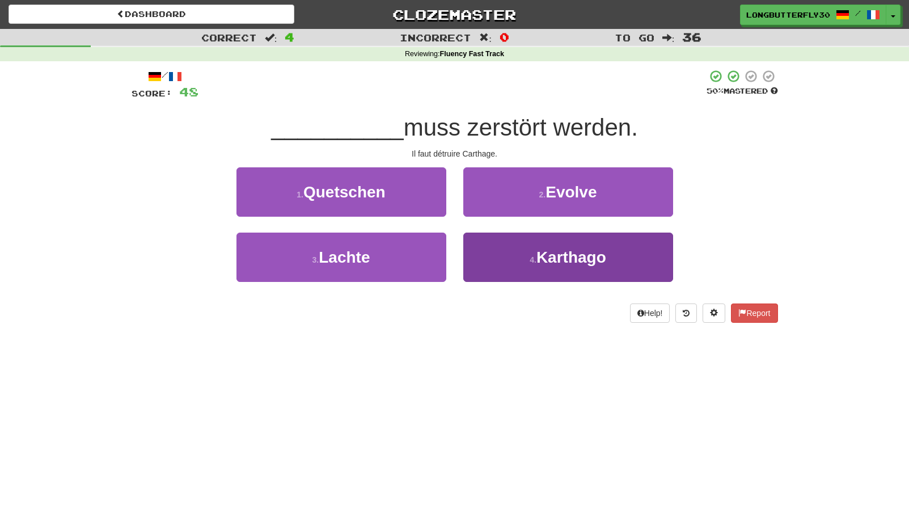
click at [525, 262] on button "4 . Karthago" at bounding box center [568, 257] width 210 height 49
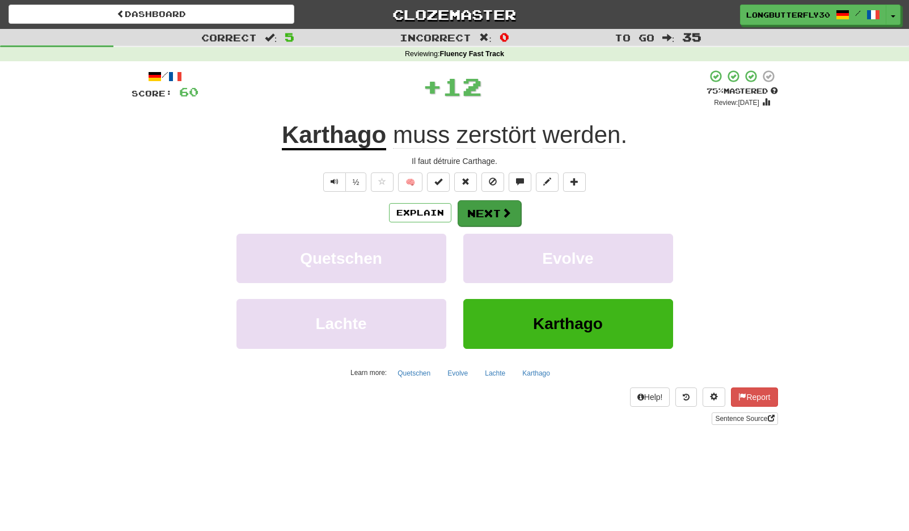
click at [496, 210] on button "Next" at bounding box center [490, 213] width 64 height 26
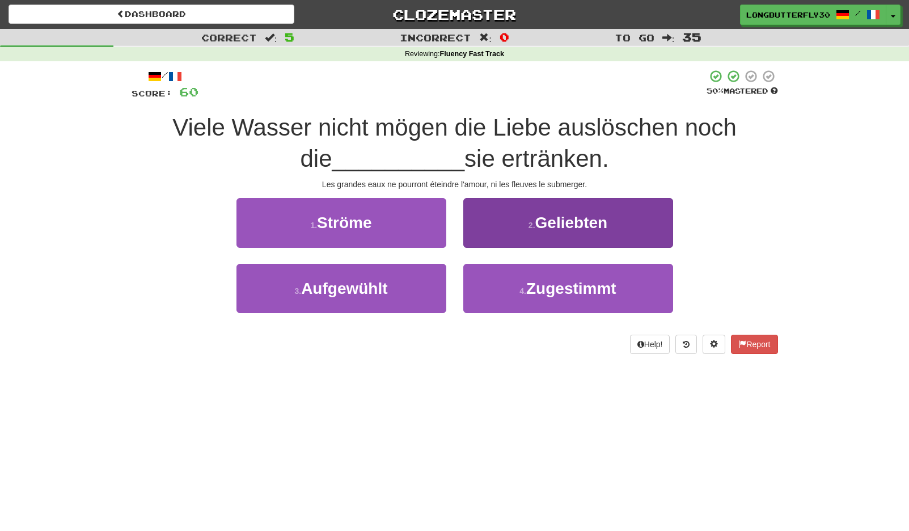
click at [497, 225] on button "2 . Geliebten" at bounding box center [568, 222] width 210 height 49
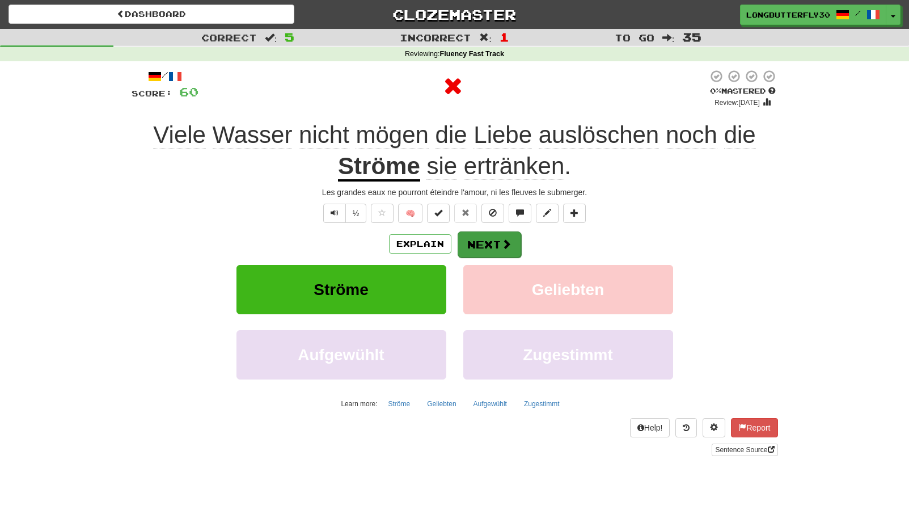
click at [485, 242] on button "Next" at bounding box center [490, 244] width 64 height 26
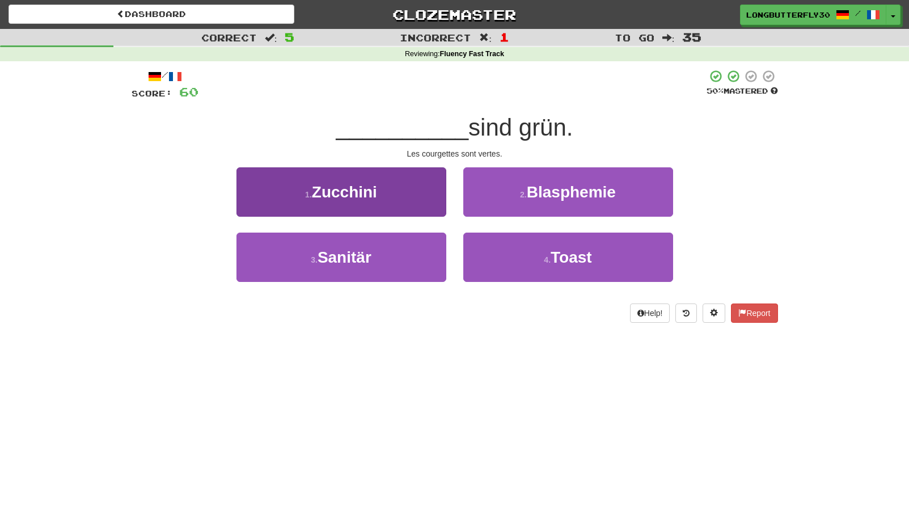
click at [409, 201] on button "1 . Zucchini" at bounding box center [341, 191] width 210 height 49
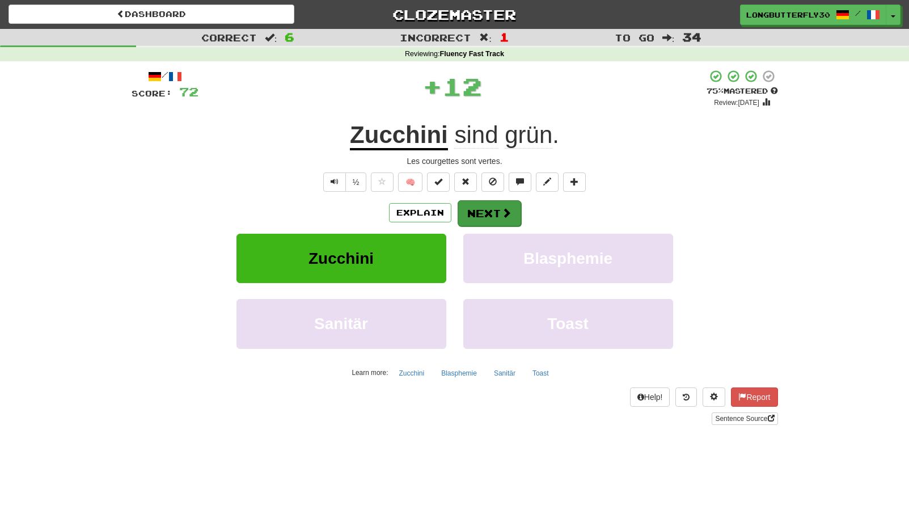
click at [495, 212] on button "Next" at bounding box center [490, 213] width 64 height 26
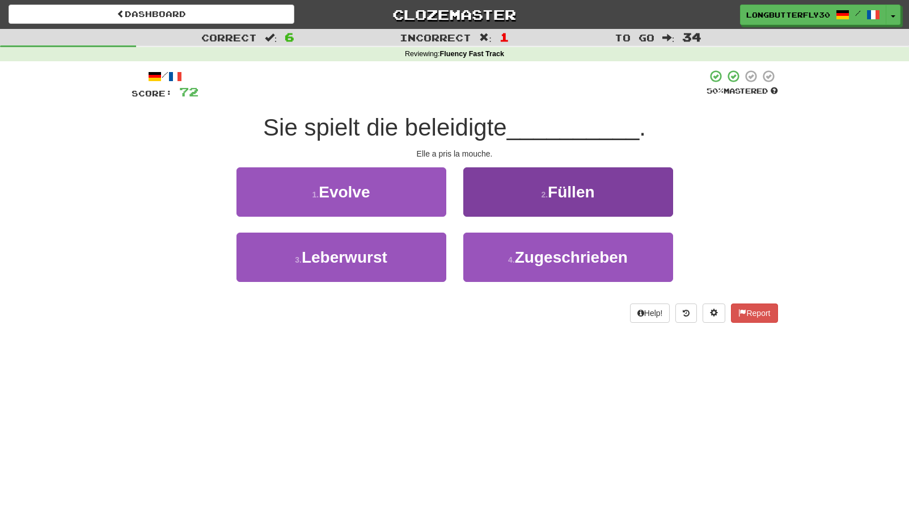
click at [546, 198] on button "2 . Füllen" at bounding box center [568, 191] width 210 height 49
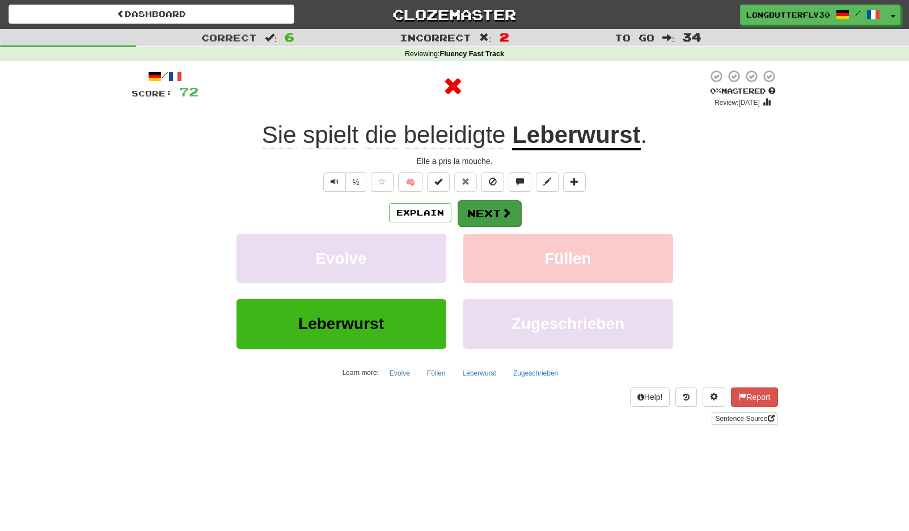
click at [491, 210] on button "Next" at bounding box center [490, 213] width 64 height 26
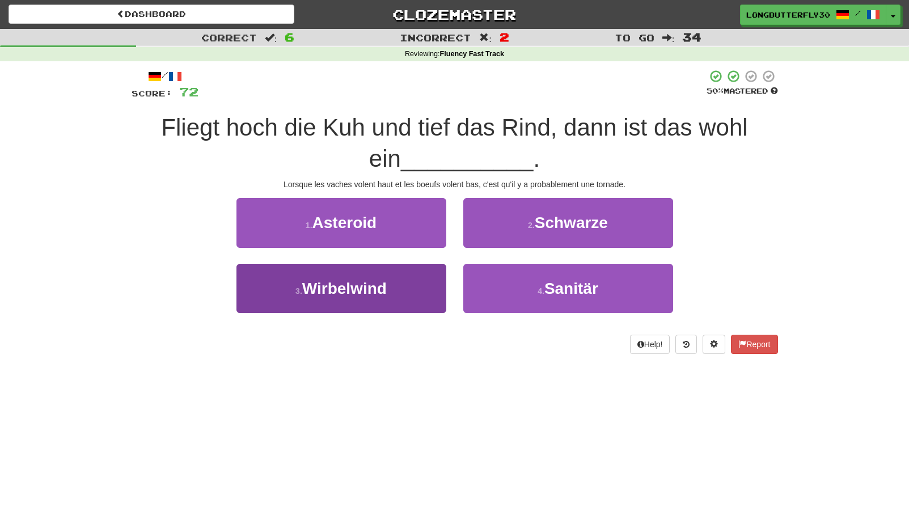
click at [410, 284] on button "3 . Wirbelwind" at bounding box center [341, 288] width 210 height 49
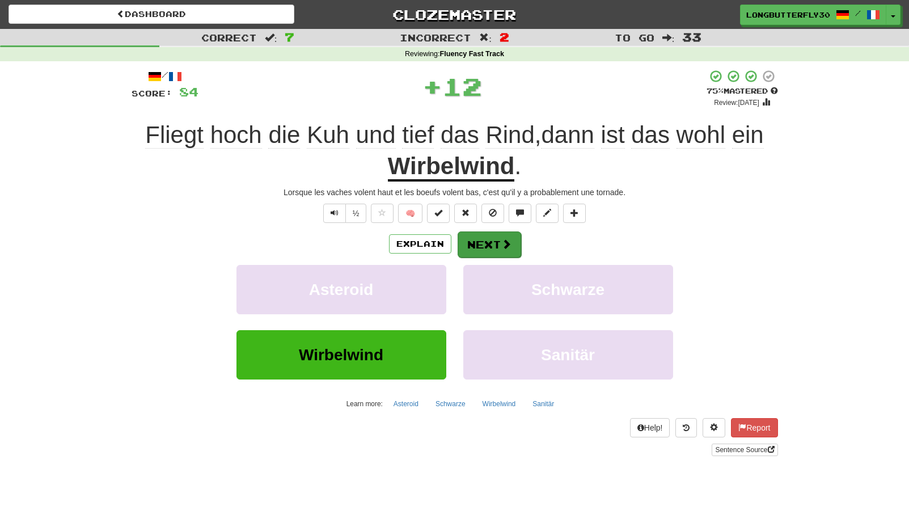
click at [504, 236] on button "Next" at bounding box center [490, 244] width 64 height 26
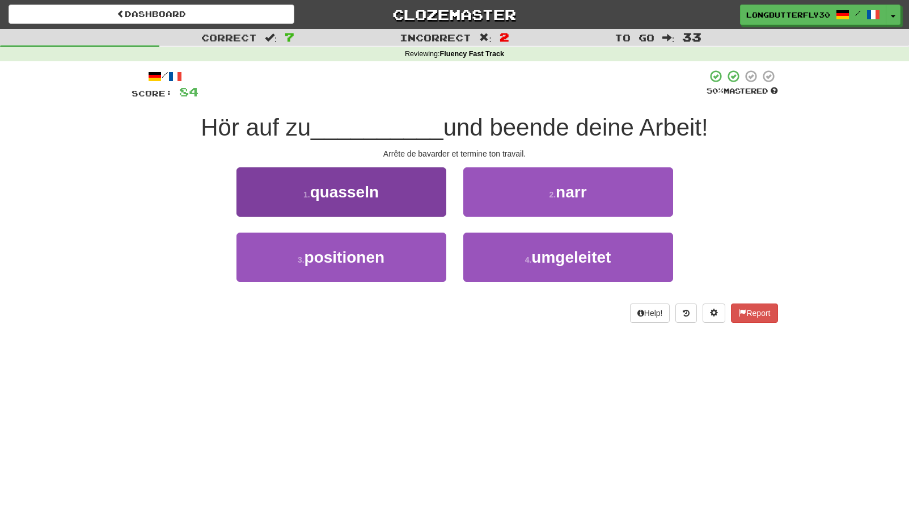
click at [422, 191] on button "1 . quasseln" at bounding box center [341, 191] width 210 height 49
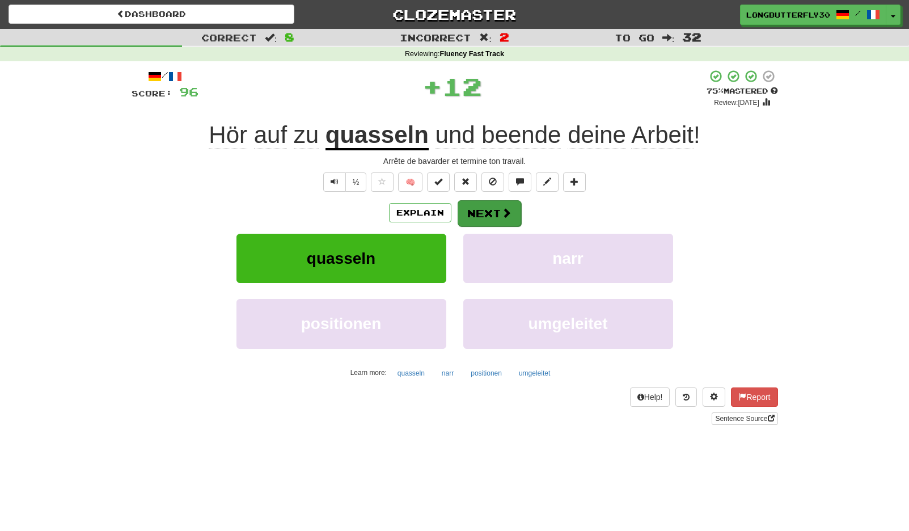
click at [497, 215] on button "Next" at bounding box center [490, 213] width 64 height 26
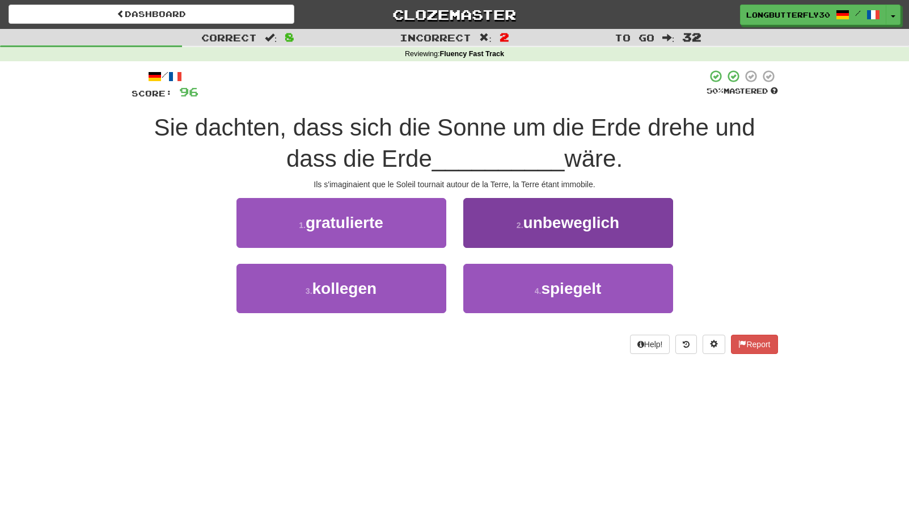
click at [534, 229] on span "unbeweglich" at bounding box center [571, 223] width 96 height 18
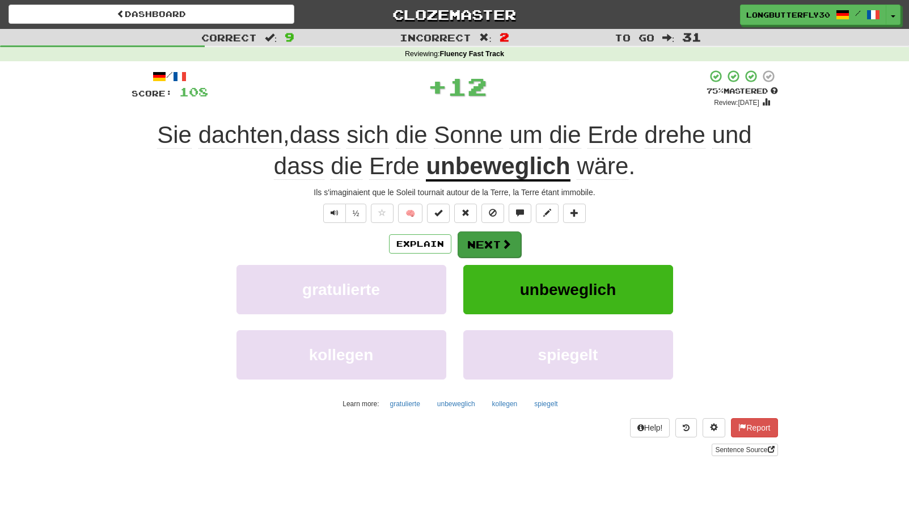
click at [487, 240] on button "Next" at bounding box center [490, 244] width 64 height 26
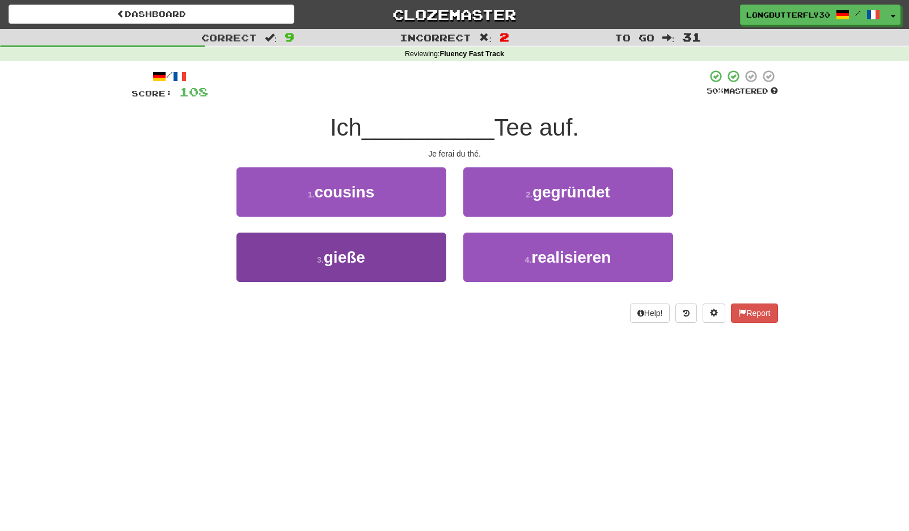
click at [409, 255] on button "3 . gieße" at bounding box center [341, 257] width 210 height 49
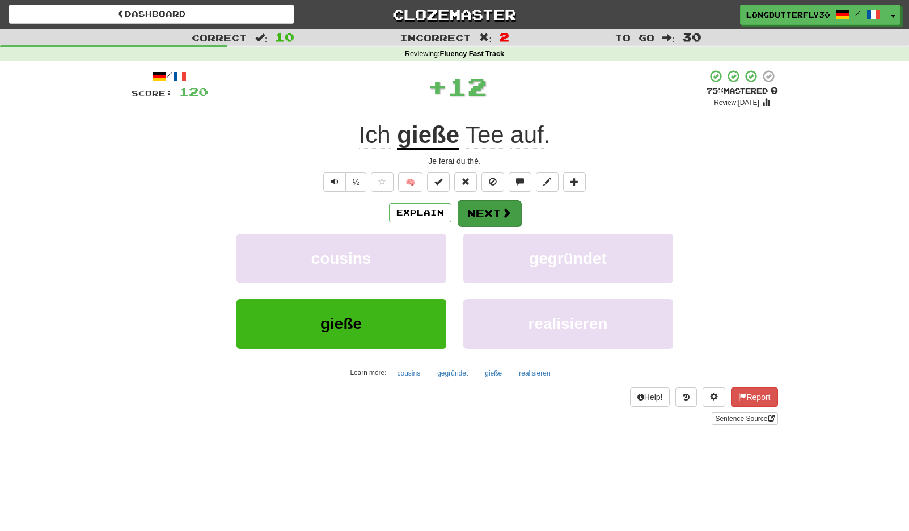
click at [506, 208] on span at bounding box center [506, 213] width 10 height 10
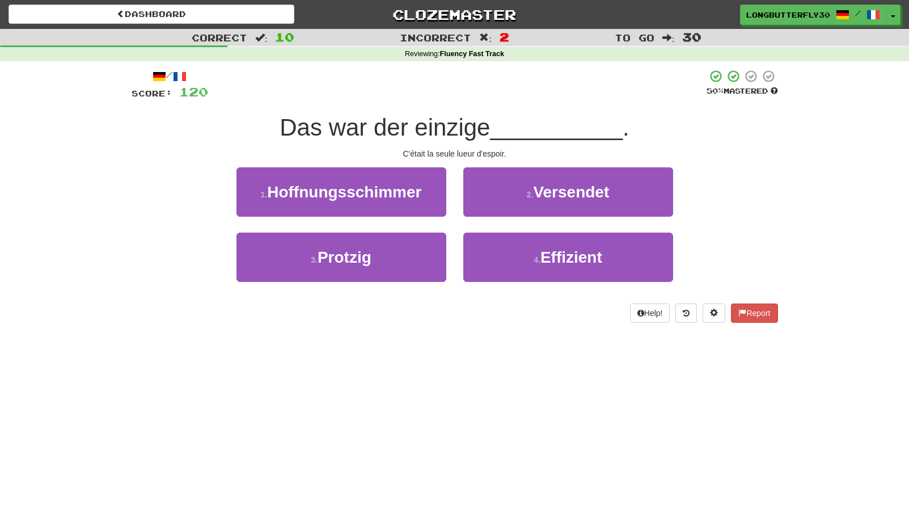
click at [424, 194] on button "1 . Hoffnungsschimmer" at bounding box center [341, 191] width 210 height 49
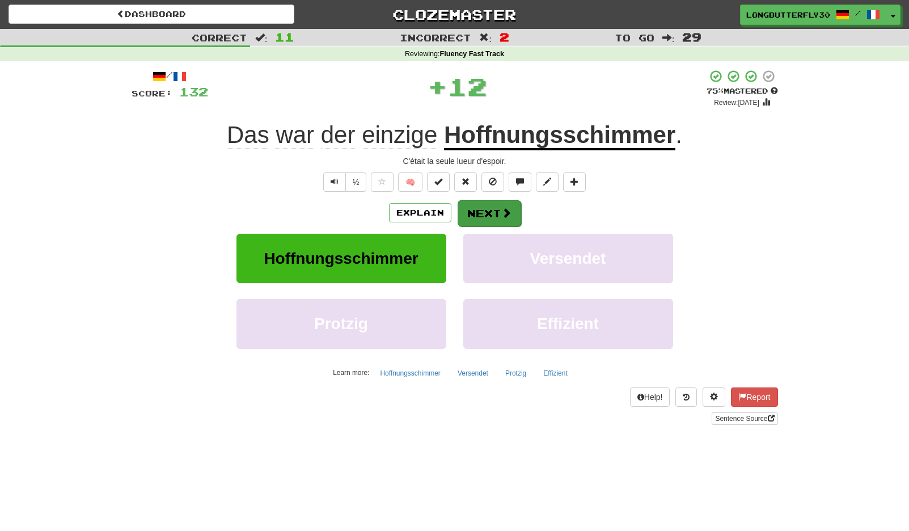
click at [496, 215] on button "Next" at bounding box center [490, 213] width 64 height 26
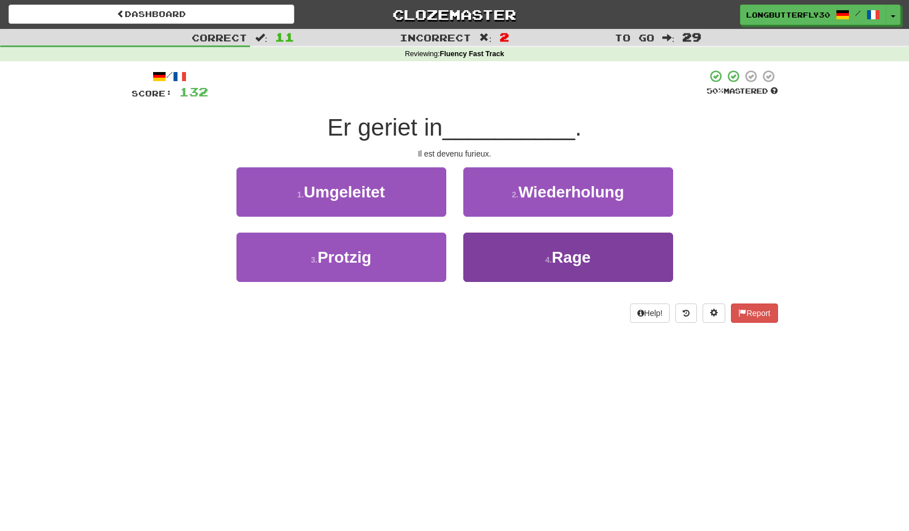
click at [518, 252] on button "4 . Rage" at bounding box center [568, 257] width 210 height 49
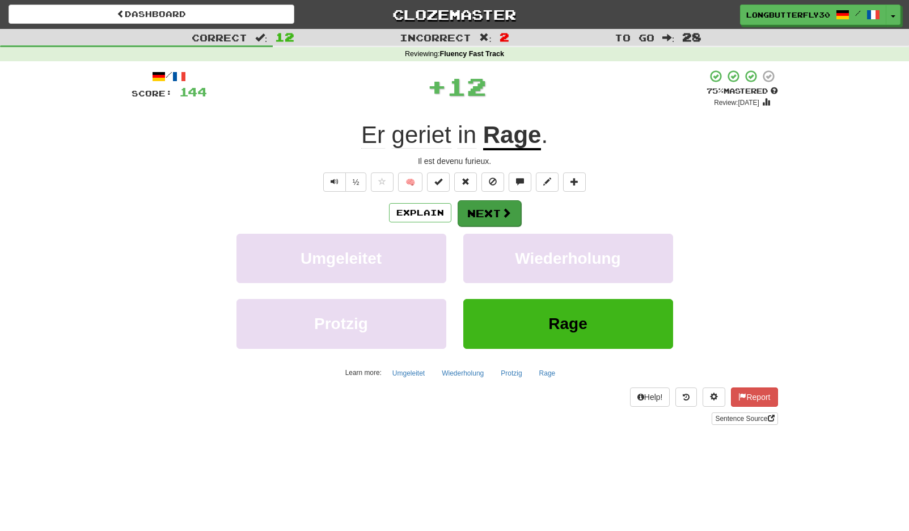
click at [510, 213] on span at bounding box center [506, 213] width 10 height 10
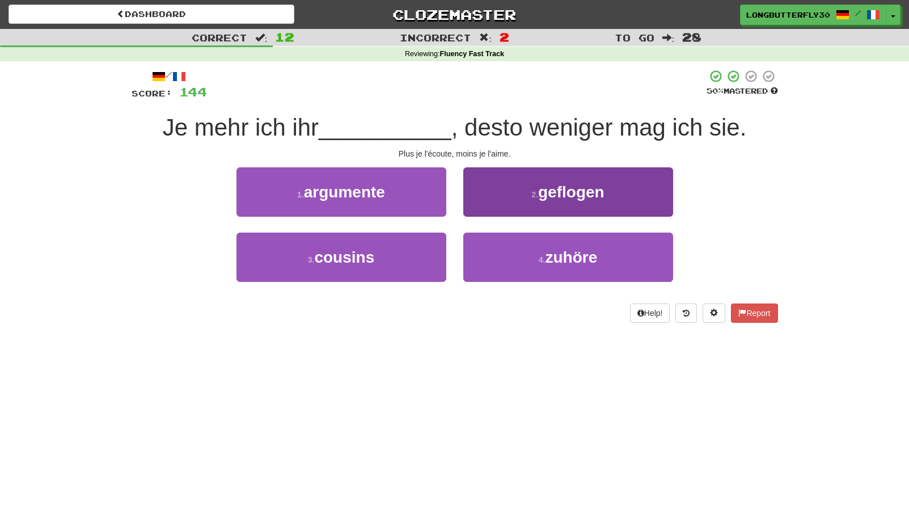
drag, startPoint x: 524, startPoint y: 267, endPoint x: 521, endPoint y: 250, distance: 17.3
click at [524, 266] on button "4 . zuhöre" at bounding box center [568, 257] width 210 height 49
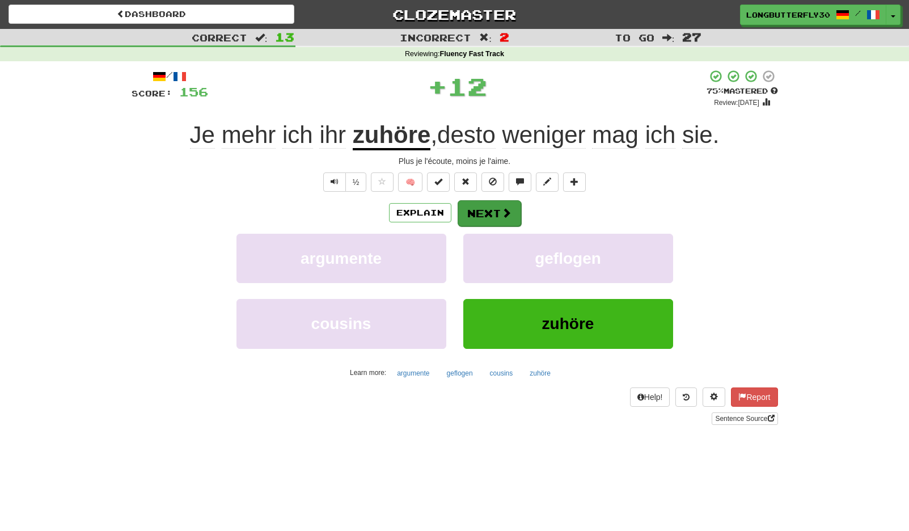
click at [488, 214] on button "Next" at bounding box center [490, 213] width 64 height 26
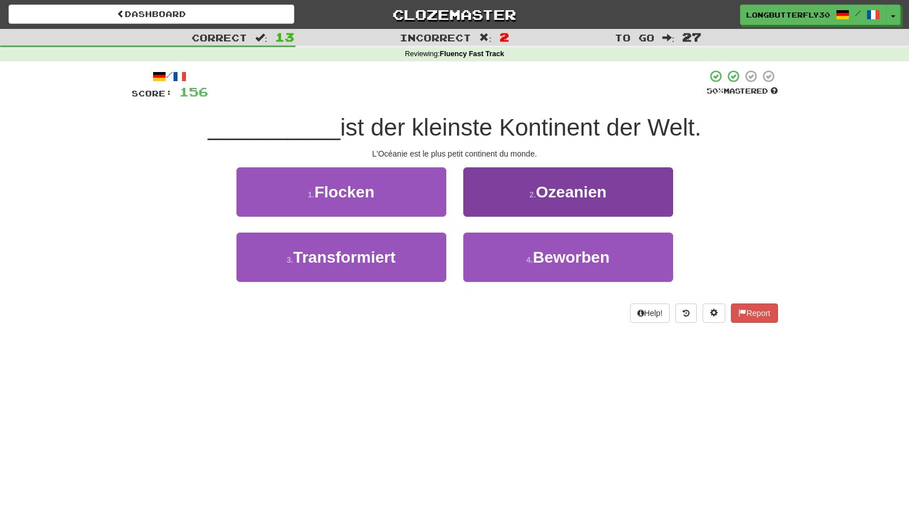
click at [525, 188] on button "2 . Ozeanien" at bounding box center [568, 191] width 210 height 49
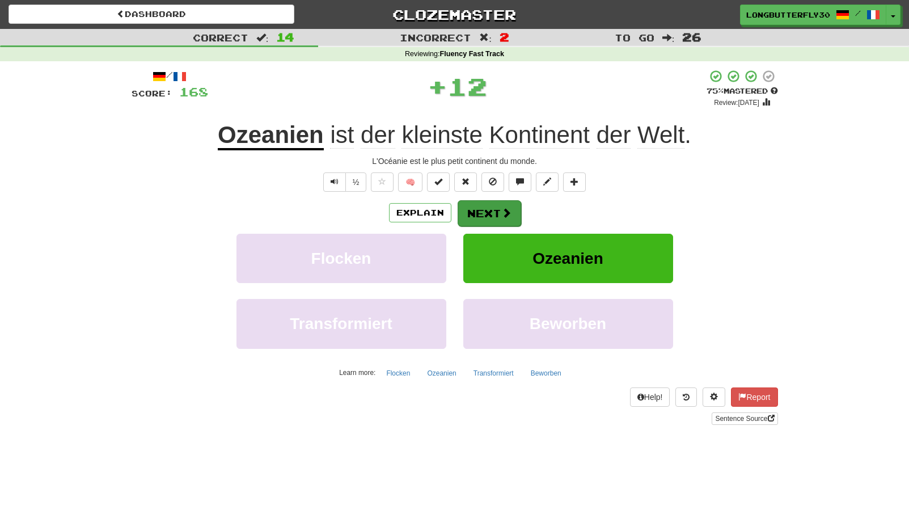
click at [496, 206] on button "Next" at bounding box center [490, 213] width 64 height 26
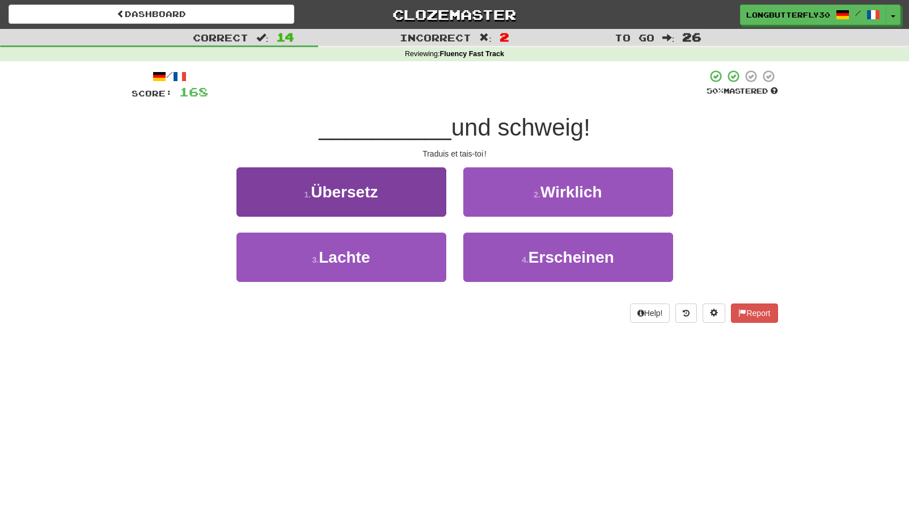
click at [417, 179] on button "1 . Übersetz" at bounding box center [341, 191] width 210 height 49
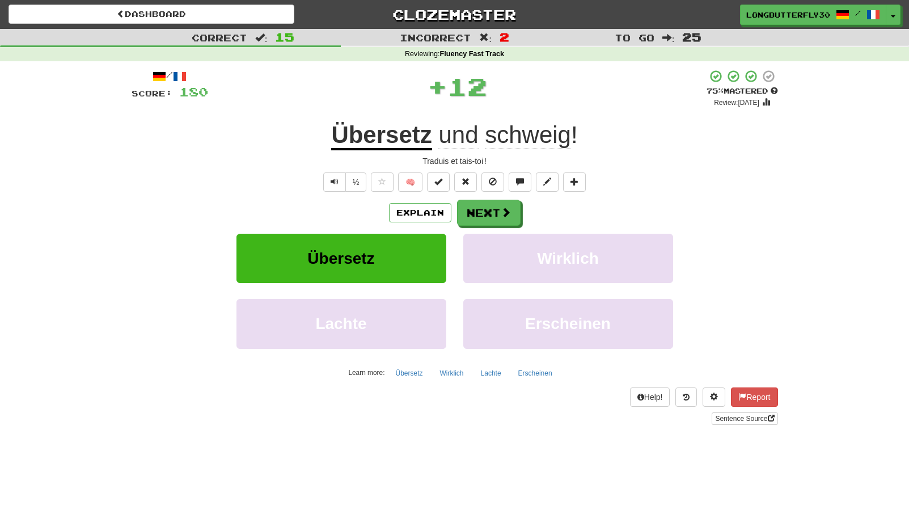
click at [484, 196] on div "/ Score: 180 + 12 75 % Mastered Review: 2025-10-20 Übersetz und schweig ! Tradu…" at bounding box center [455, 247] width 646 height 356
click at [482, 209] on button "Next" at bounding box center [490, 213] width 64 height 26
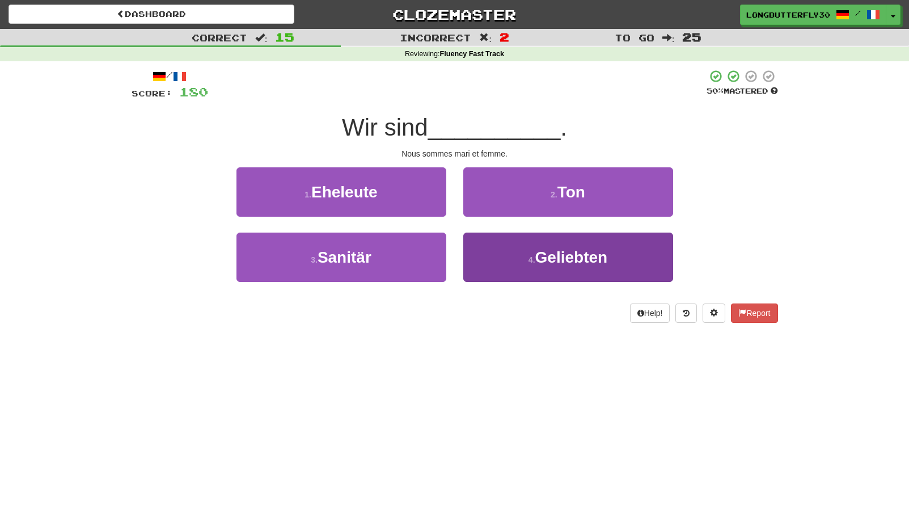
click at [504, 256] on button "4 . Geliebten" at bounding box center [568, 257] width 210 height 49
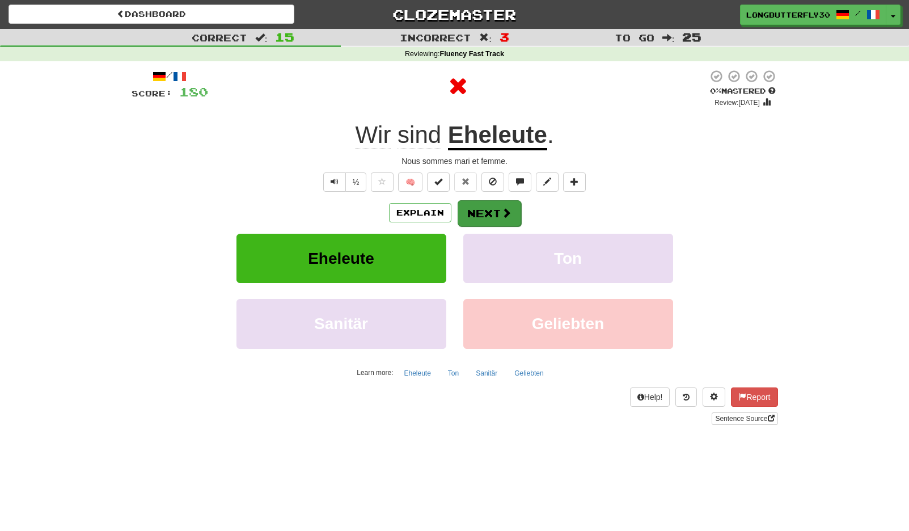
click at [488, 209] on button "Next" at bounding box center [490, 213] width 64 height 26
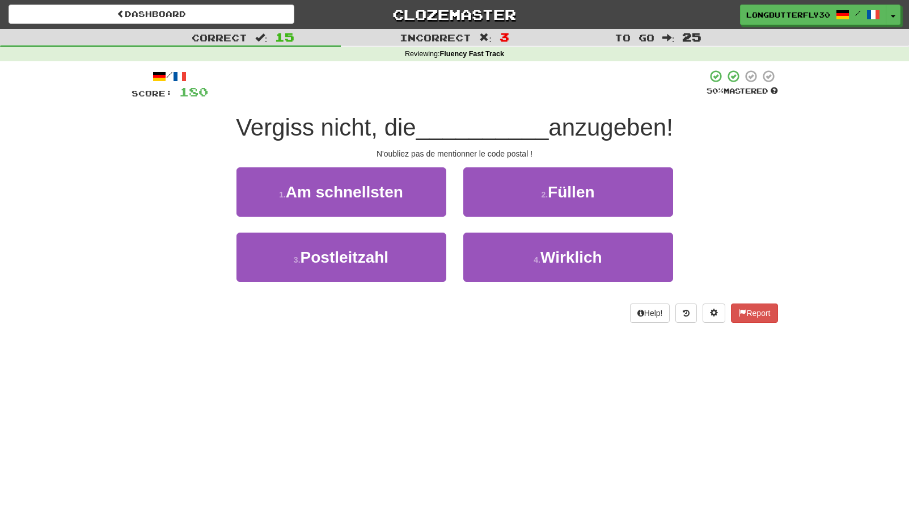
drag, startPoint x: 415, startPoint y: 244, endPoint x: 480, endPoint y: 228, distance: 66.6
click at [415, 244] on button "3 . Postleitzahl" at bounding box center [341, 257] width 210 height 49
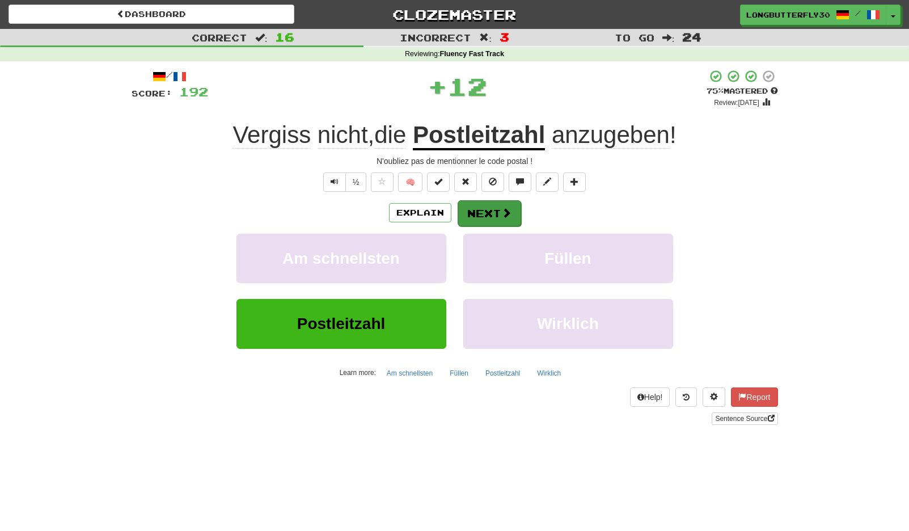
click at [493, 204] on button "Next" at bounding box center [490, 213] width 64 height 26
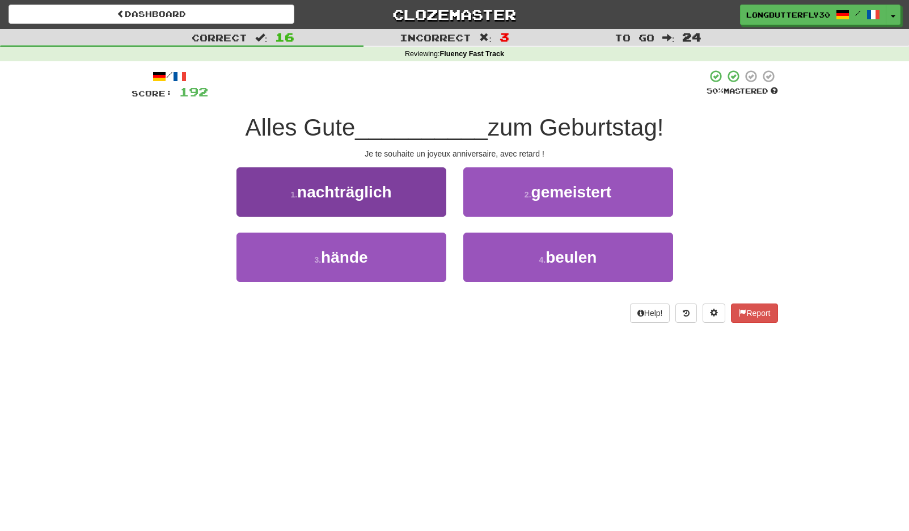
click at [385, 267] on button "3 . hände" at bounding box center [341, 257] width 210 height 49
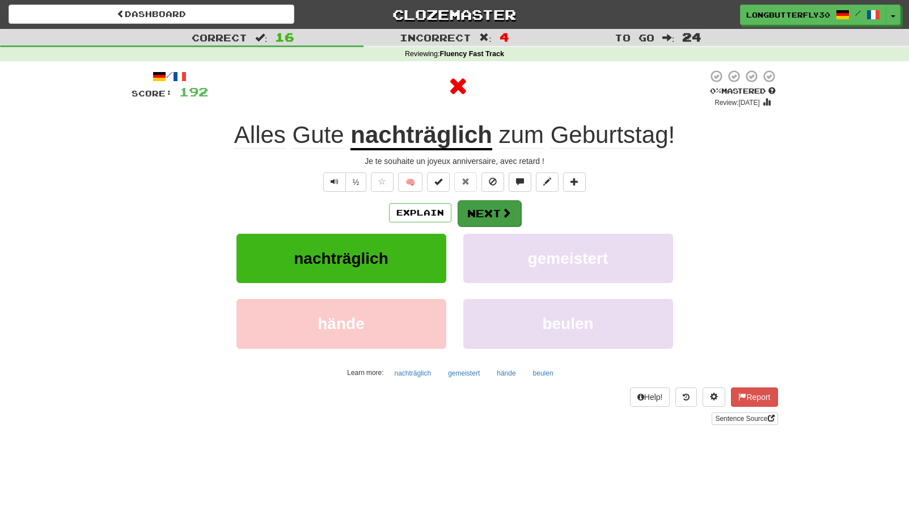
click at [479, 202] on button "Next" at bounding box center [490, 213] width 64 height 26
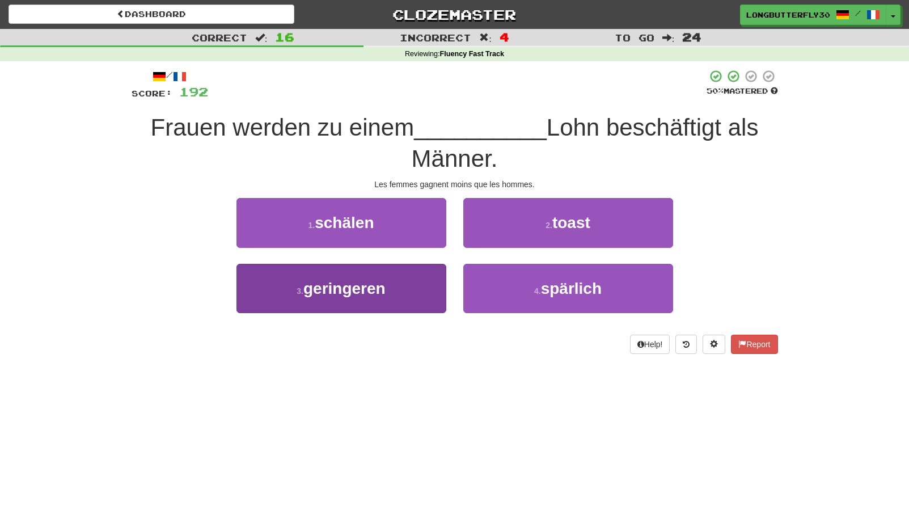
click at [421, 280] on button "3 . geringeren" at bounding box center [341, 288] width 210 height 49
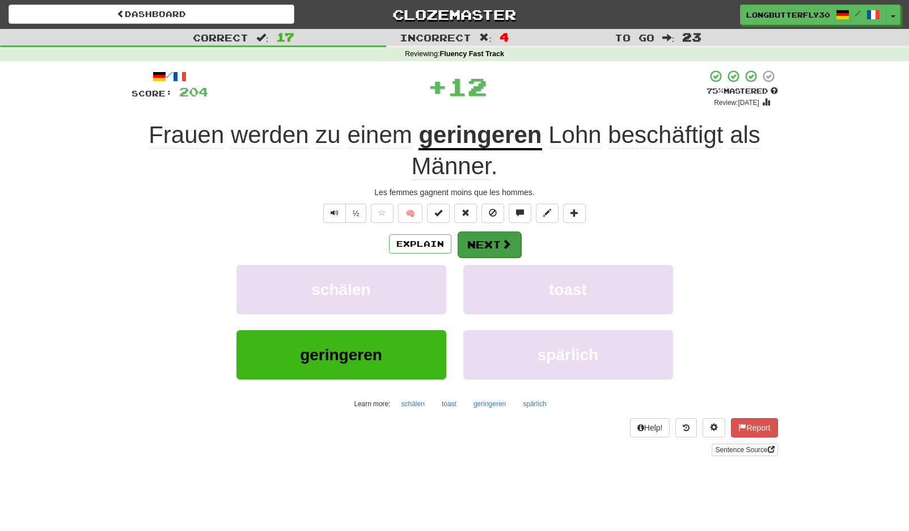
click at [488, 235] on button "Next" at bounding box center [490, 244] width 64 height 26
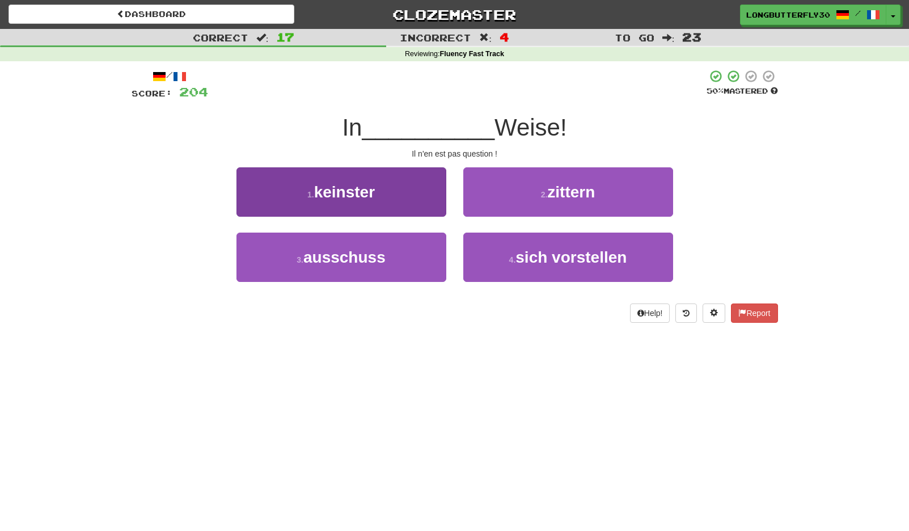
click at [398, 177] on button "1 . keinster" at bounding box center [341, 191] width 210 height 49
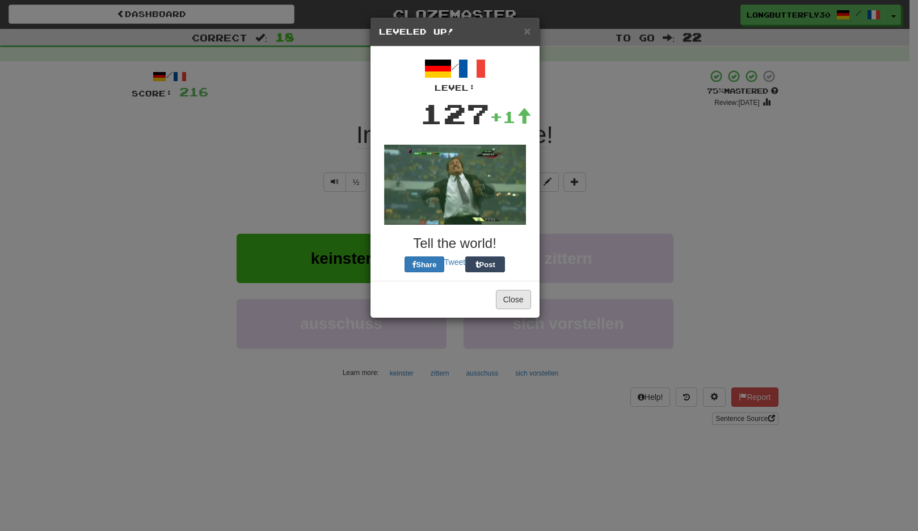
click at [517, 301] on button "Close" at bounding box center [513, 299] width 35 height 19
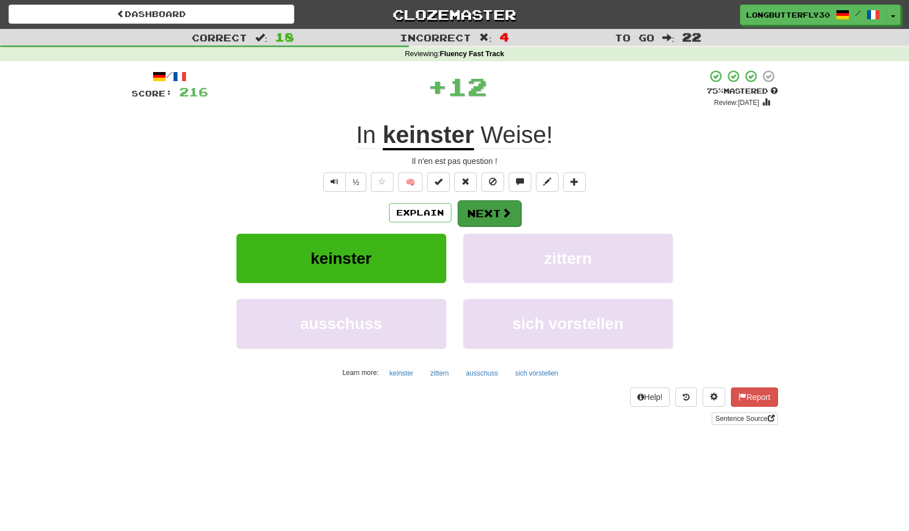
click at [488, 213] on button "Next" at bounding box center [490, 213] width 64 height 26
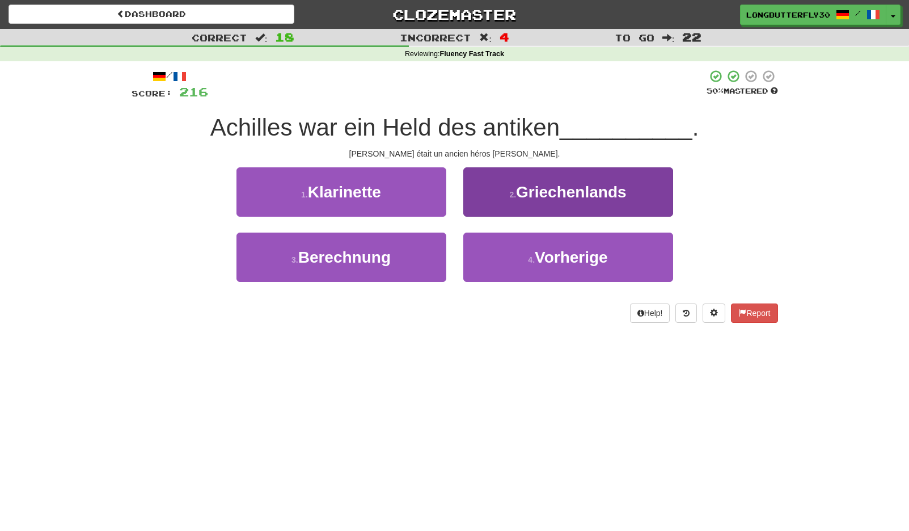
click at [543, 197] on span "Griechenlands" at bounding box center [571, 192] width 111 height 18
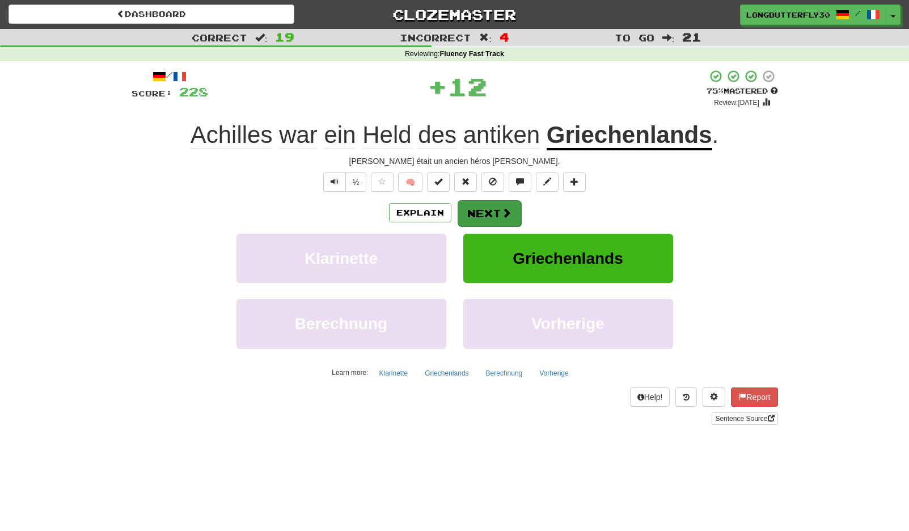
click at [506, 212] on span at bounding box center [506, 213] width 10 height 10
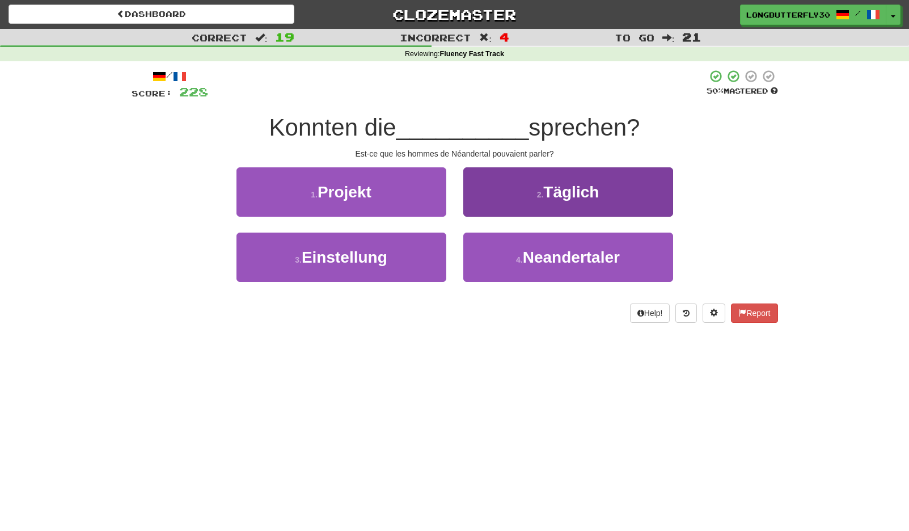
drag, startPoint x: 506, startPoint y: 259, endPoint x: 514, endPoint y: 234, distance: 26.2
click at [506, 257] on button "4 . Neandertaler" at bounding box center [568, 257] width 210 height 49
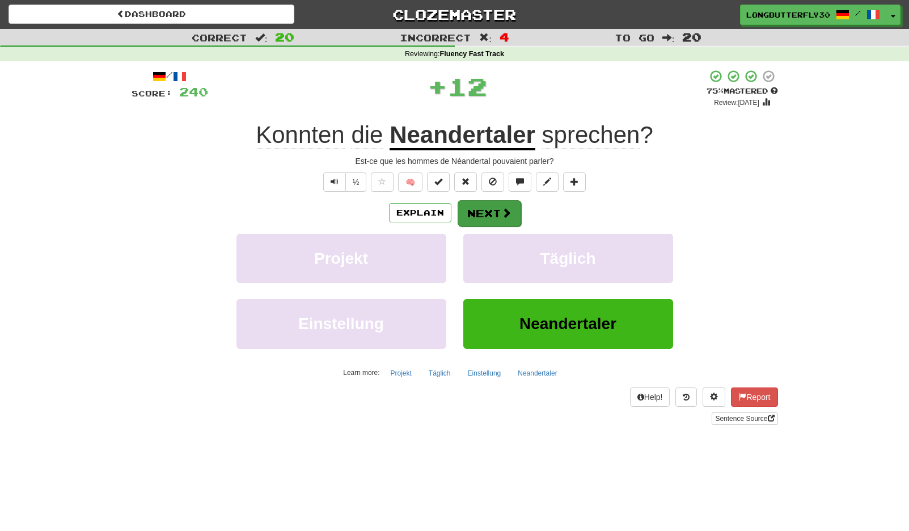
click at [497, 208] on button "Next" at bounding box center [490, 213] width 64 height 26
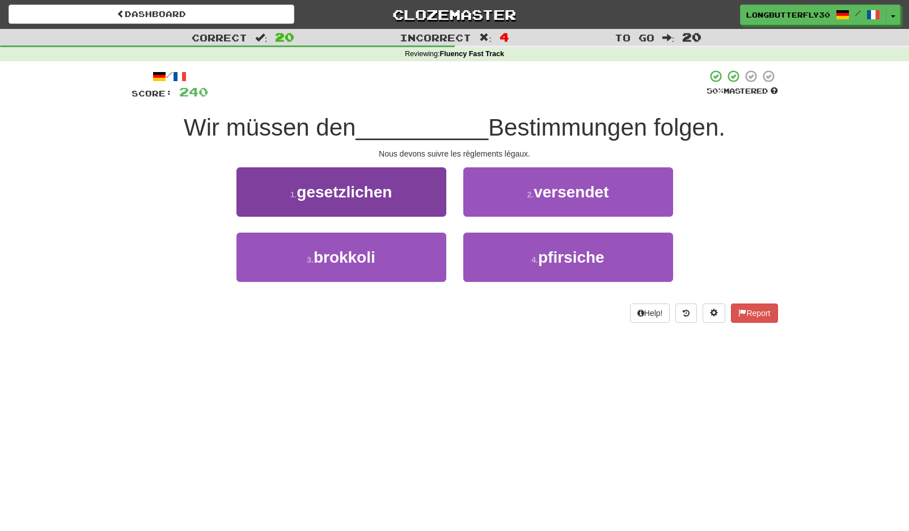
click at [439, 195] on button "1 . gesetzlichen" at bounding box center [341, 191] width 210 height 49
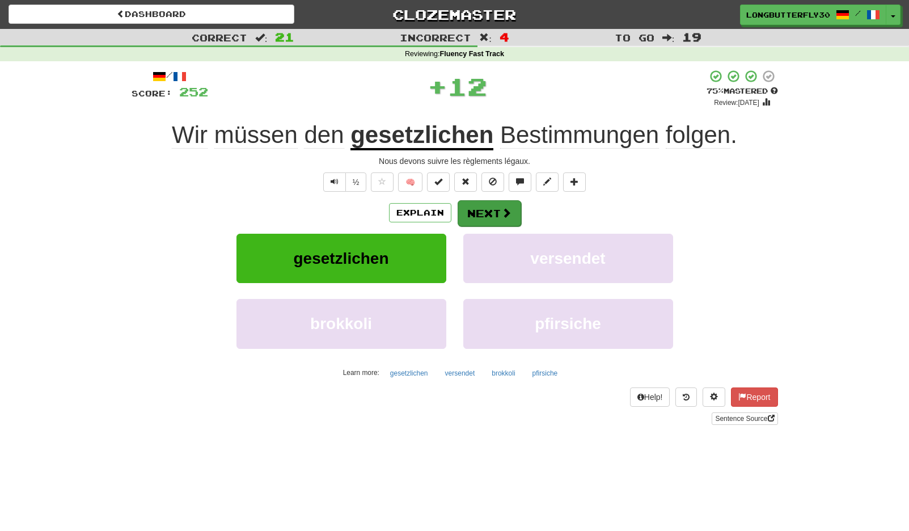
click at [512, 210] on button "Next" at bounding box center [490, 213] width 64 height 26
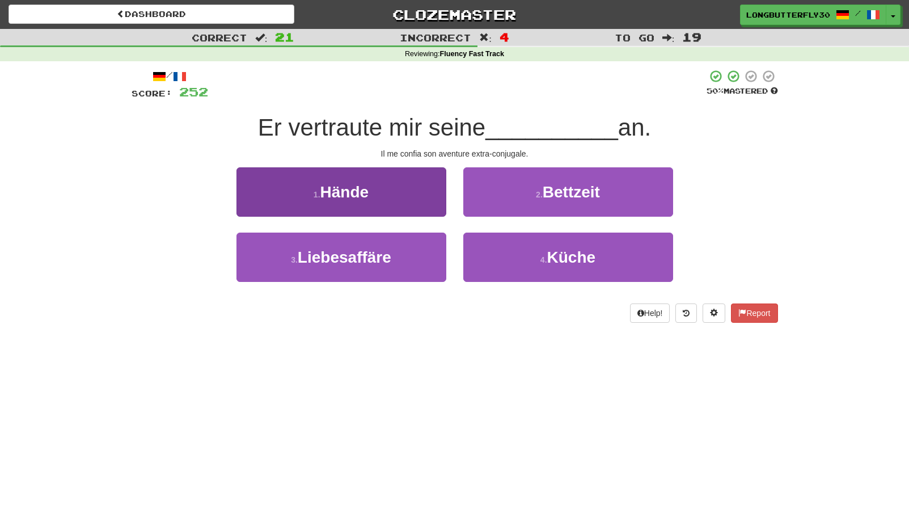
drag, startPoint x: 408, startPoint y: 256, endPoint x: 416, endPoint y: 247, distance: 11.6
click at [410, 253] on button "3 . Liebesaffäre" at bounding box center [341, 257] width 210 height 49
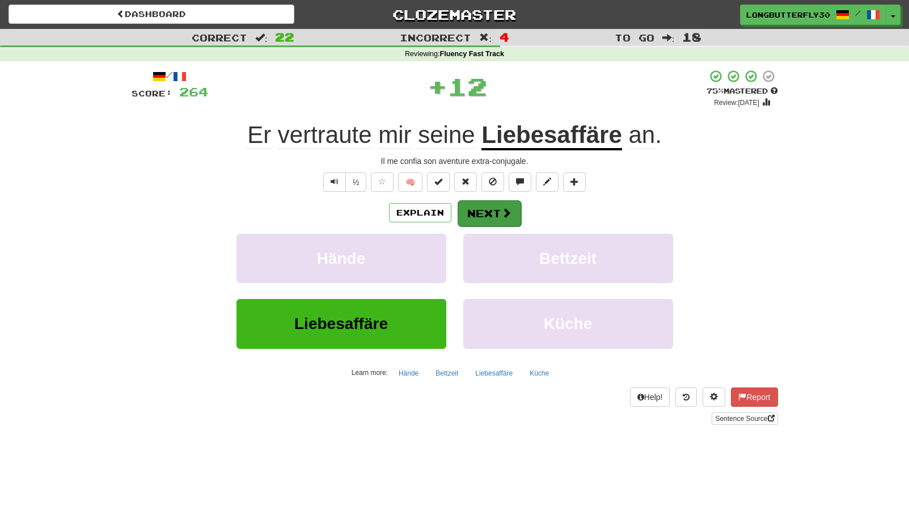
click at [493, 206] on button "Next" at bounding box center [490, 213] width 64 height 26
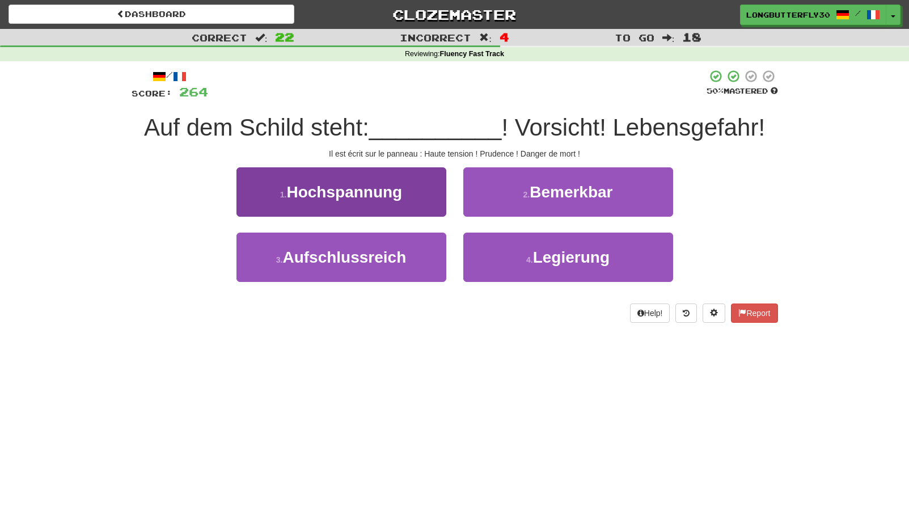
click at [426, 198] on button "1 . Hochspannung" at bounding box center [341, 191] width 210 height 49
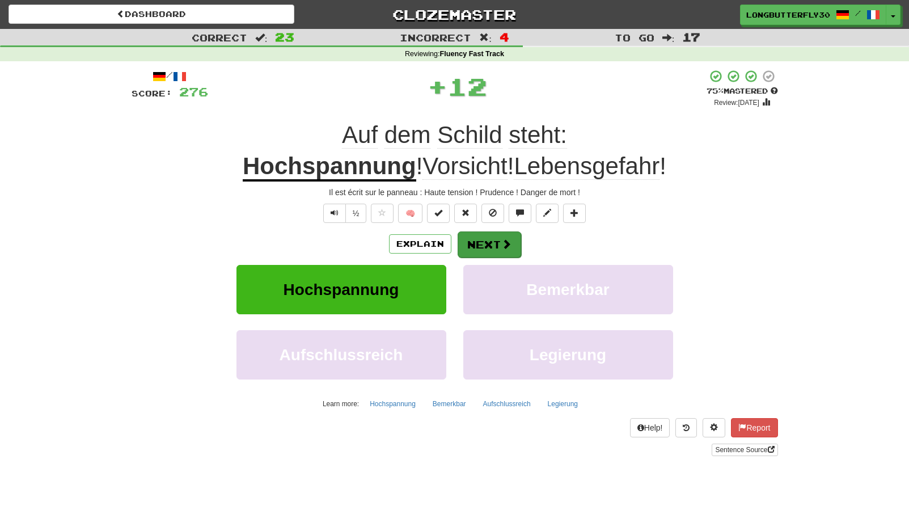
click at [489, 236] on button "Next" at bounding box center [490, 244] width 64 height 26
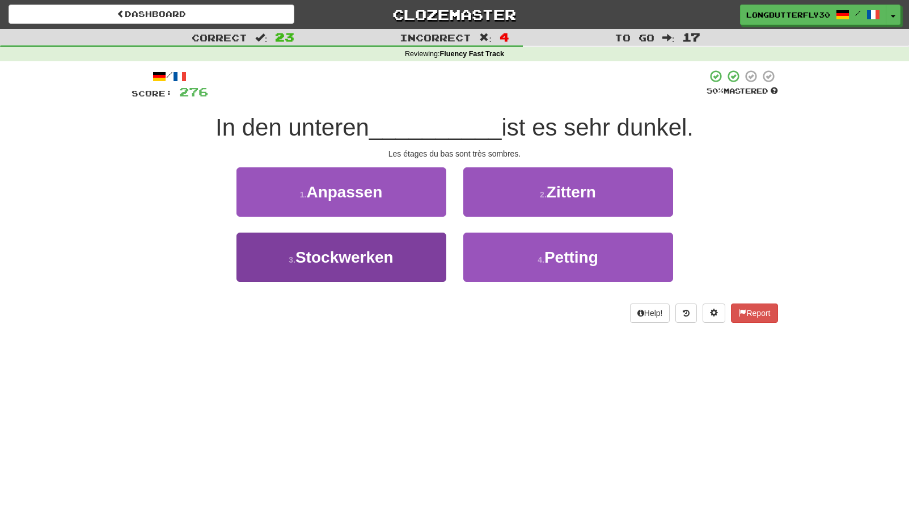
click at [430, 261] on button "3 . Stockwerken" at bounding box center [341, 257] width 210 height 49
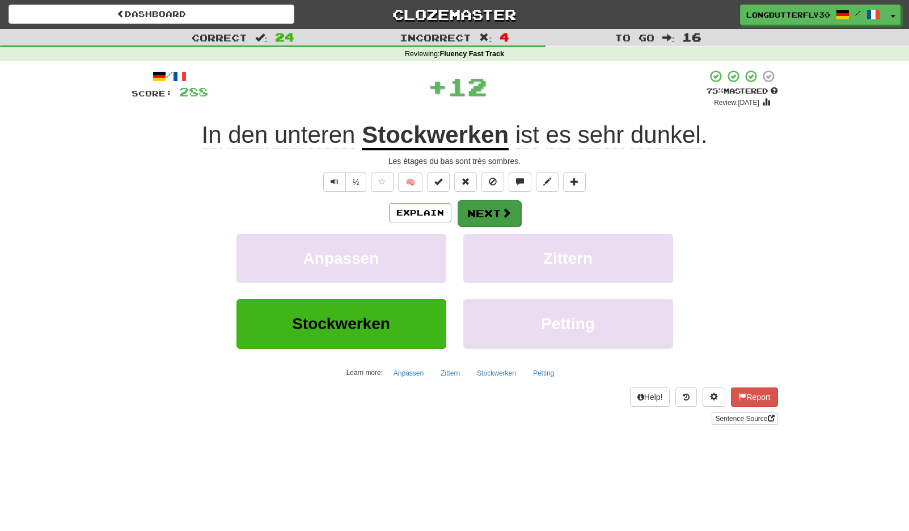
click at [502, 208] on span at bounding box center [506, 213] width 10 height 10
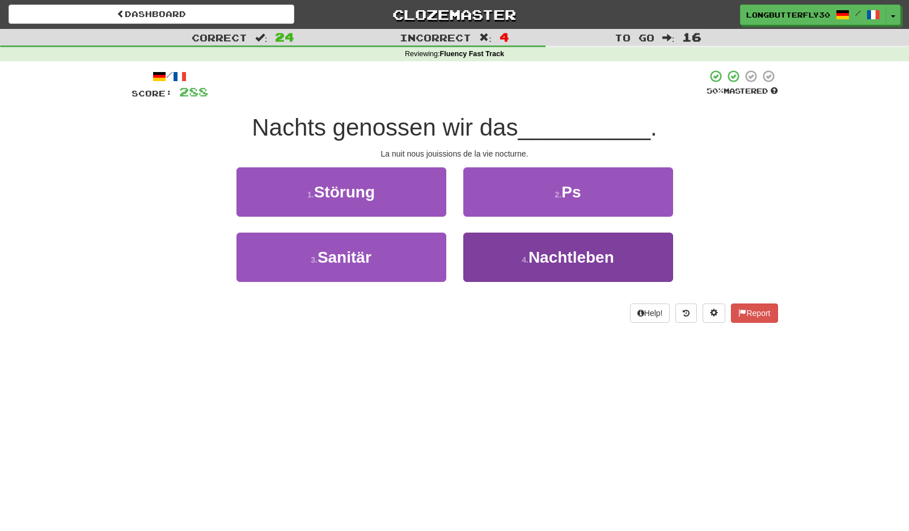
click at [510, 260] on button "4 . Nachtleben" at bounding box center [568, 257] width 210 height 49
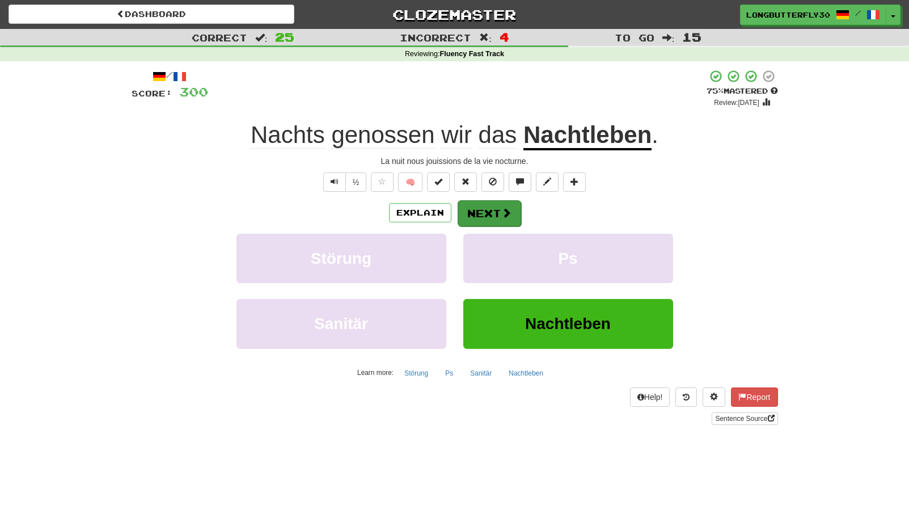
click at [499, 211] on button "Next" at bounding box center [490, 213] width 64 height 26
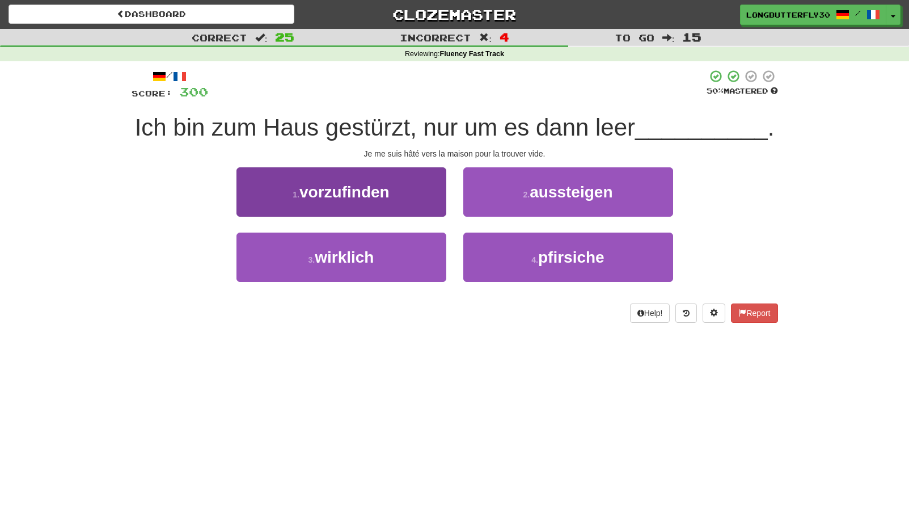
click at [417, 176] on button "1 . vorzufinden" at bounding box center [341, 191] width 210 height 49
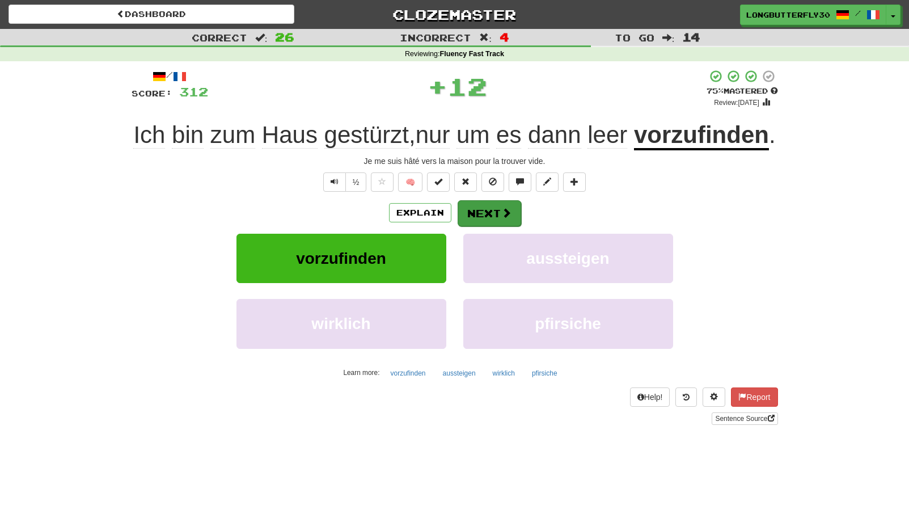
click at [496, 226] on button "Next" at bounding box center [490, 213] width 64 height 26
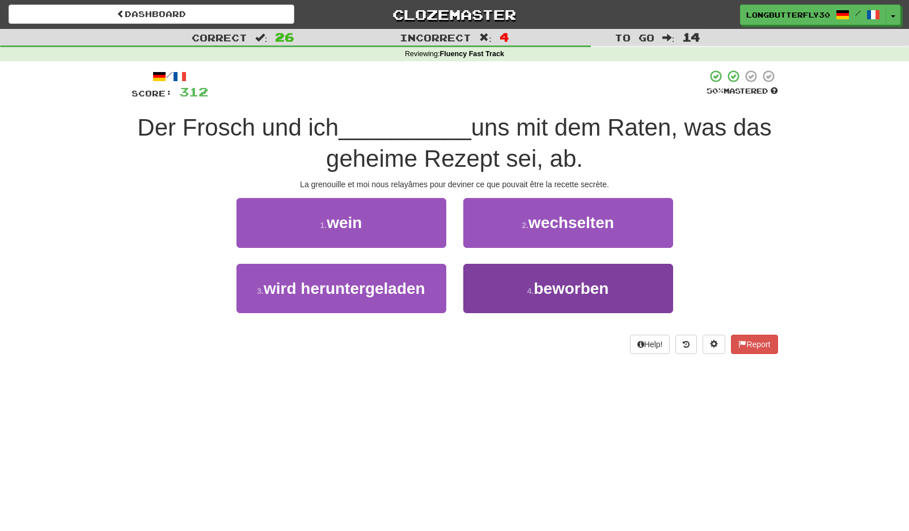
click at [528, 294] on button "4 . beworben" at bounding box center [568, 288] width 210 height 49
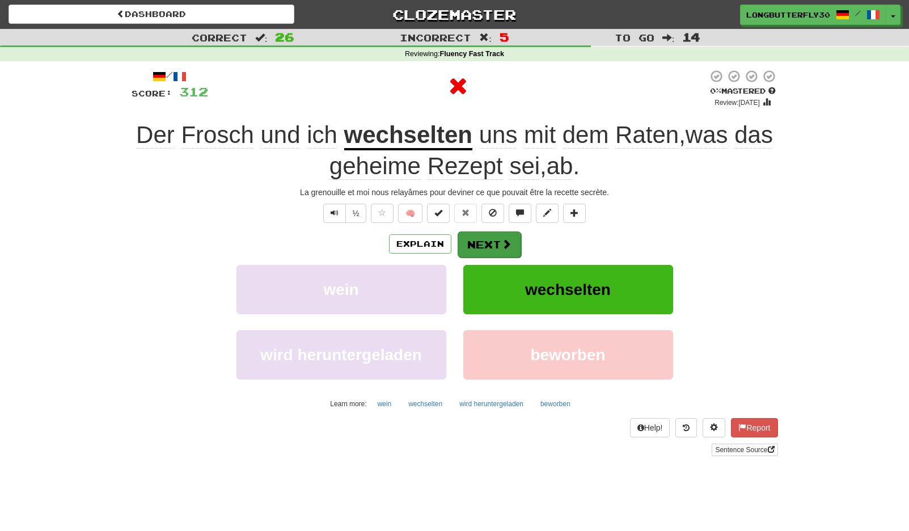
click at [485, 247] on button "Next" at bounding box center [490, 244] width 64 height 26
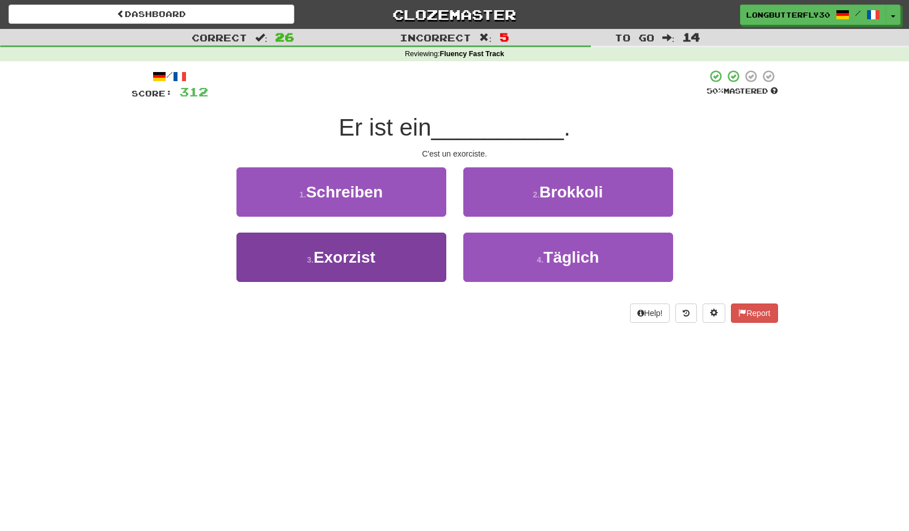
click at [390, 243] on button "3 . Exorzist" at bounding box center [341, 257] width 210 height 49
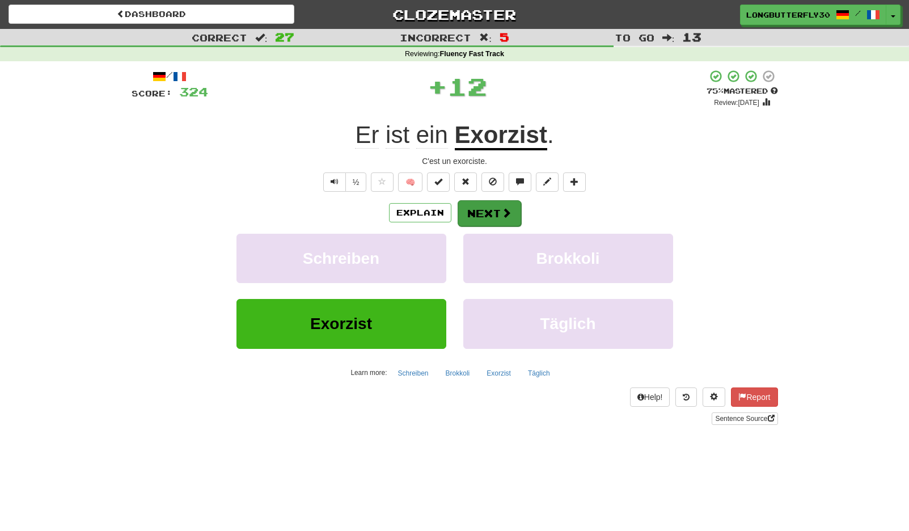
click at [493, 205] on button "Next" at bounding box center [490, 213] width 64 height 26
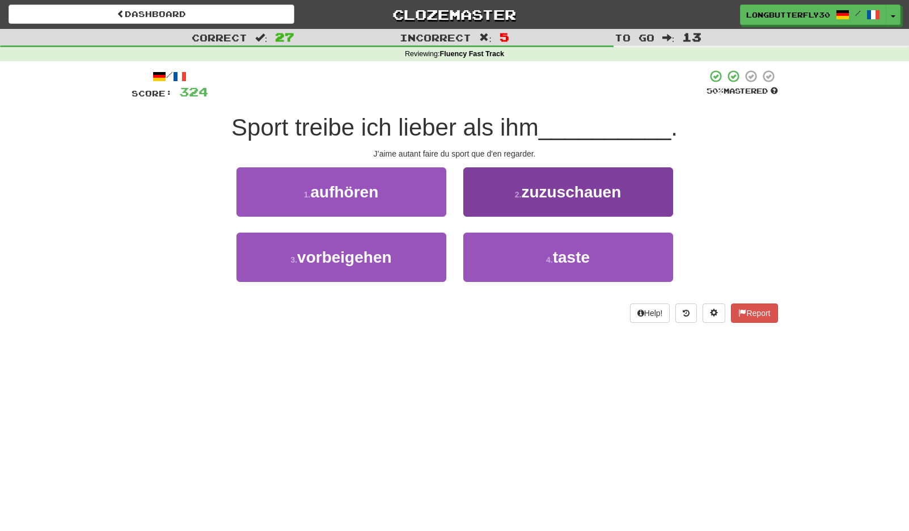
click at [594, 199] on span "zuzuschauen" at bounding box center [571, 192] width 100 height 18
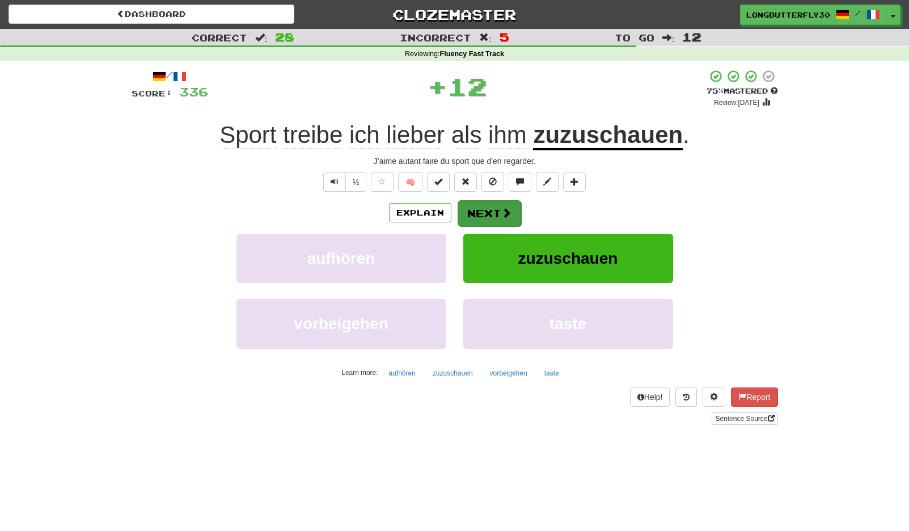
click at [495, 223] on button "Next" at bounding box center [490, 213] width 64 height 26
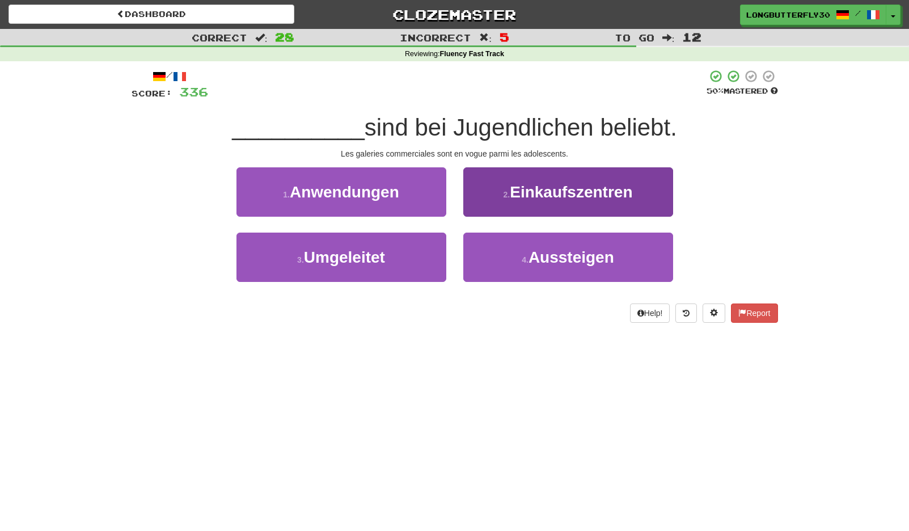
click at [541, 185] on span "Einkaufszentren" at bounding box center [571, 192] width 122 height 18
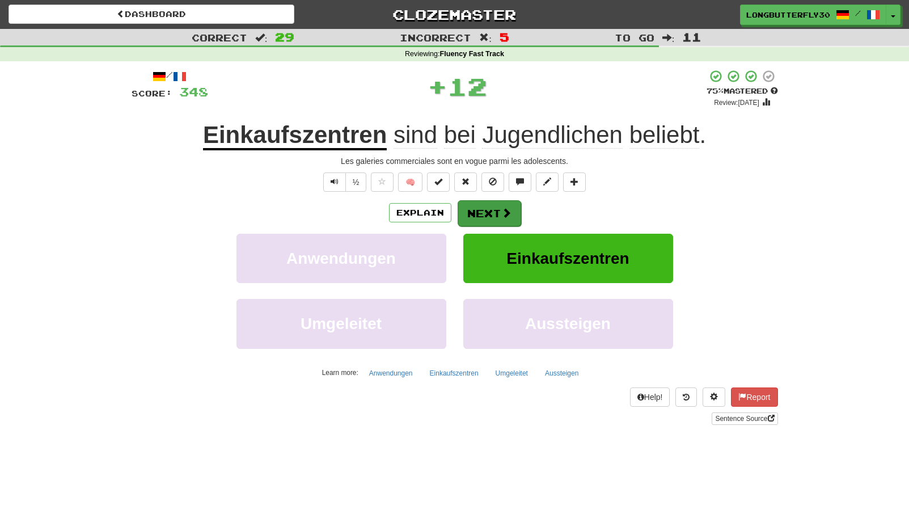
click at [479, 217] on button "Next" at bounding box center [490, 213] width 64 height 26
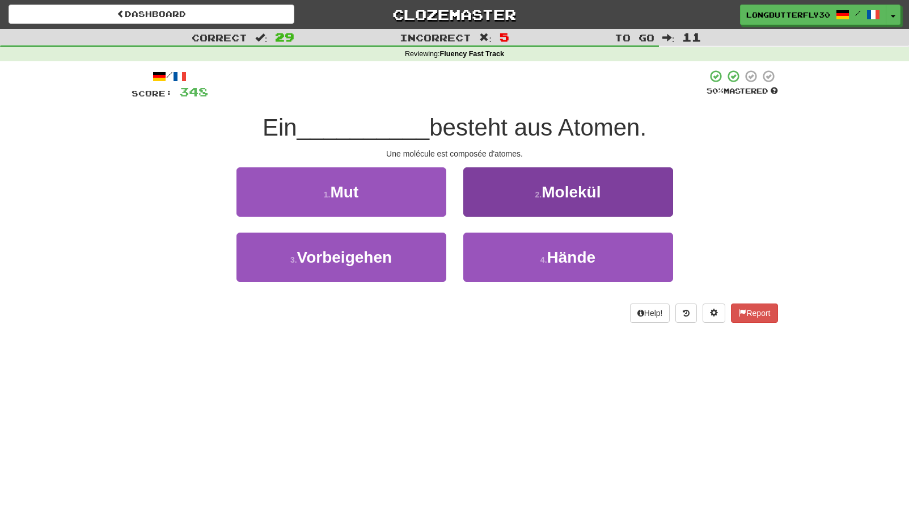
click at [534, 200] on button "2 . Molekül" at bounding box center [568, 191] width 210 height 49
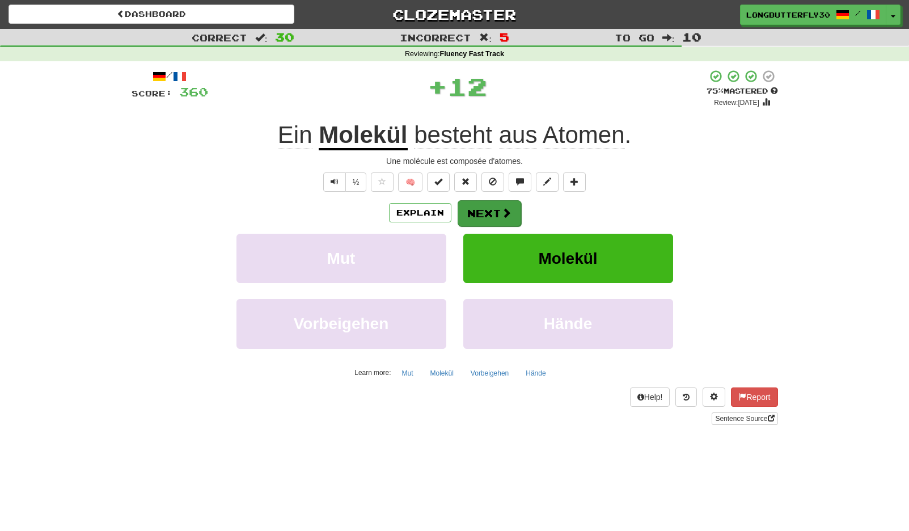
click at [497, 220] on button "Next" at bounding box center [490, 213] width 64 height 26
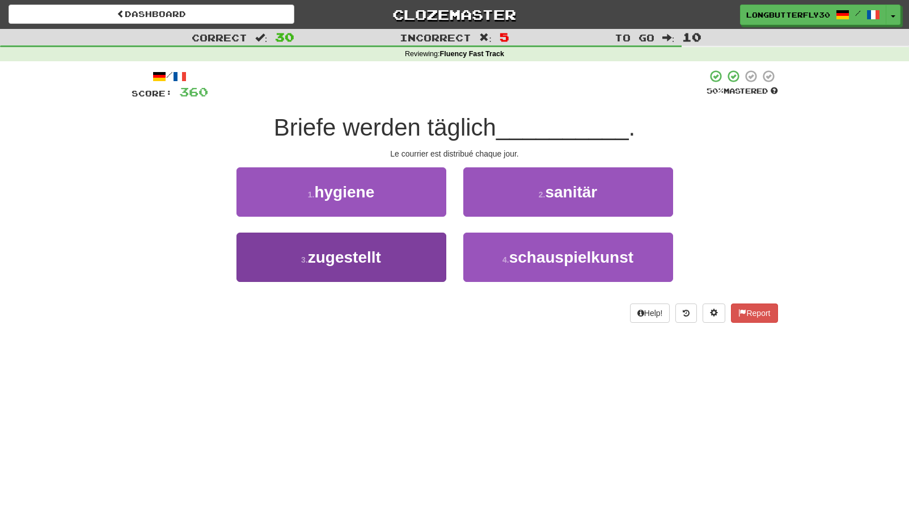
click at [377, 248] on span "zugestellt" at bounding box center [344, 257] width 73 height 18
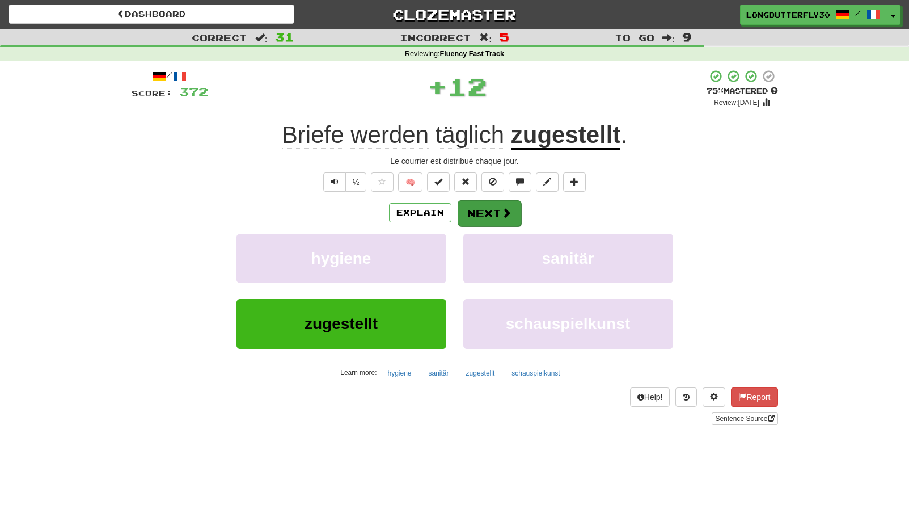
click at [489, 213] on button "Next" at bounding box center [490, 213] width 64 height 26
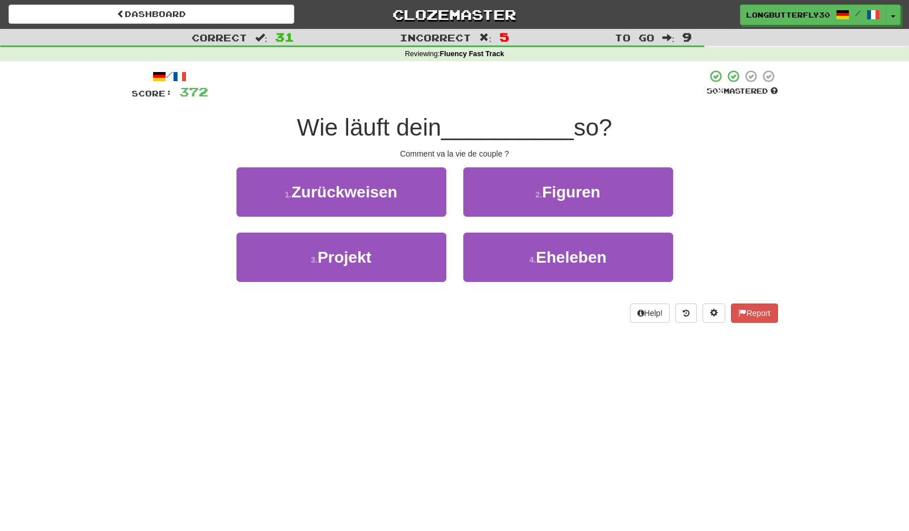
drag, startPoint x: 506, startPoint y: 256, endPoint x: 499, endPoint y: 231, distance: 25.5
click at [506, 255] on button "4 . Eheleben" at bounding box center [568, 257] width 210 height 49
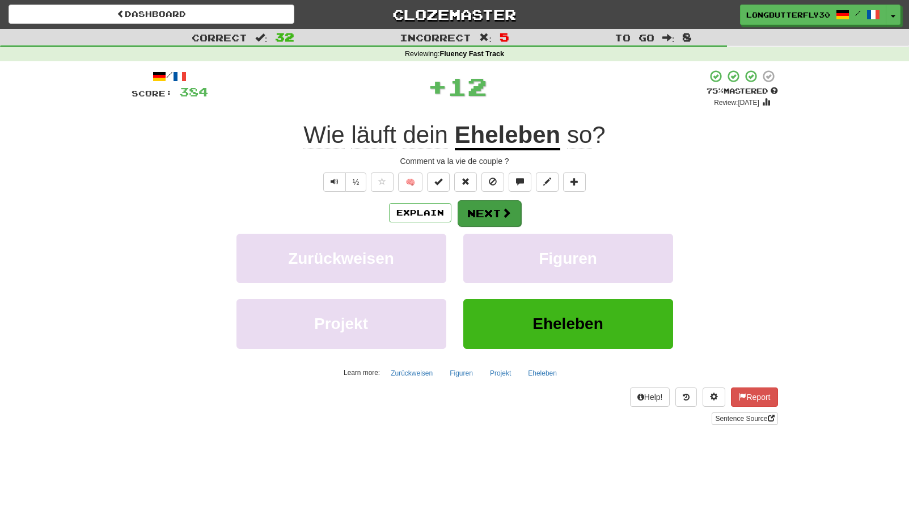
click at [493, 208] on button "Next" at bounding box center [490, 213] width 64 height 26
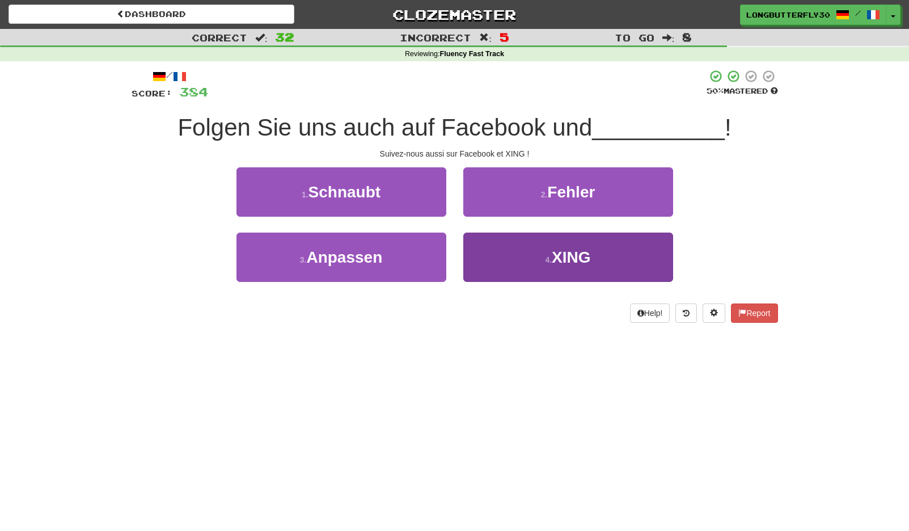
click at [518, 259] on button "4 . XING" at bounding box center [568, 257] width 210 height 49
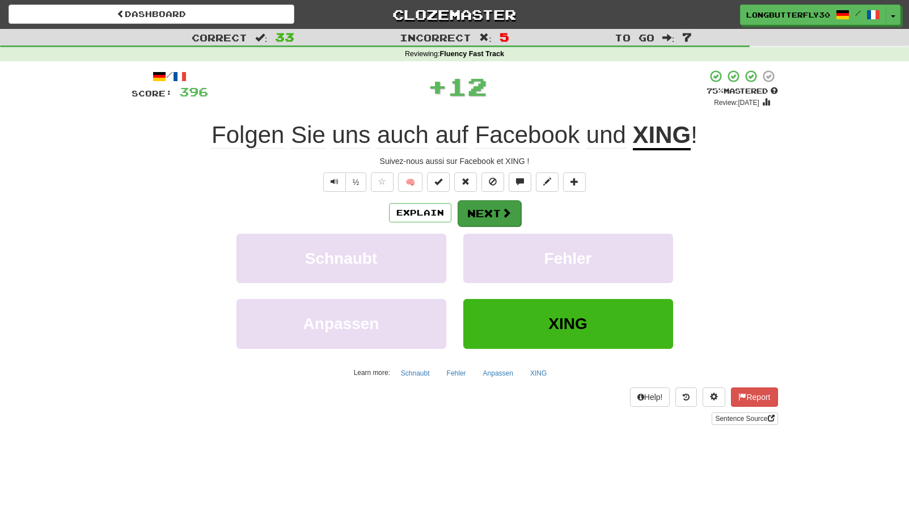
click at [493, 213] on button "Next" at bounding box center [490, 213] width 64 height 26
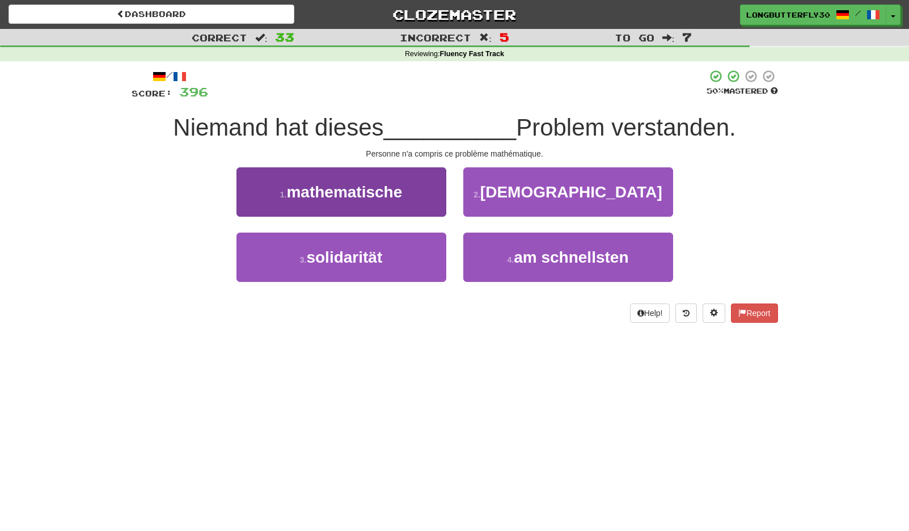
click at [416, 191] on button "1 . mathematische" at bounding box center [341, 191] width 210 height 49
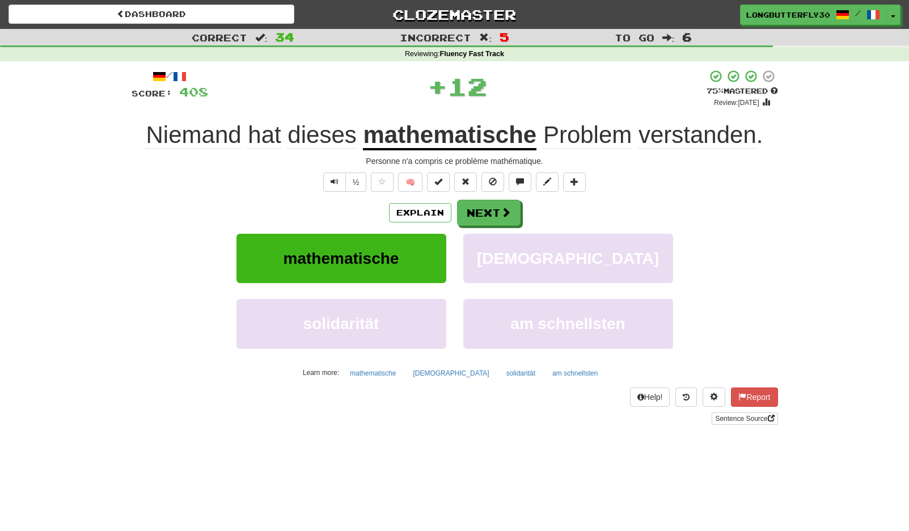
click at [522, 206] on div "Explain Next" at bounding box center [455, 213] width 646 height 26
click at [506, 208] on span at bounding box center [506, 213] width 10 height 10
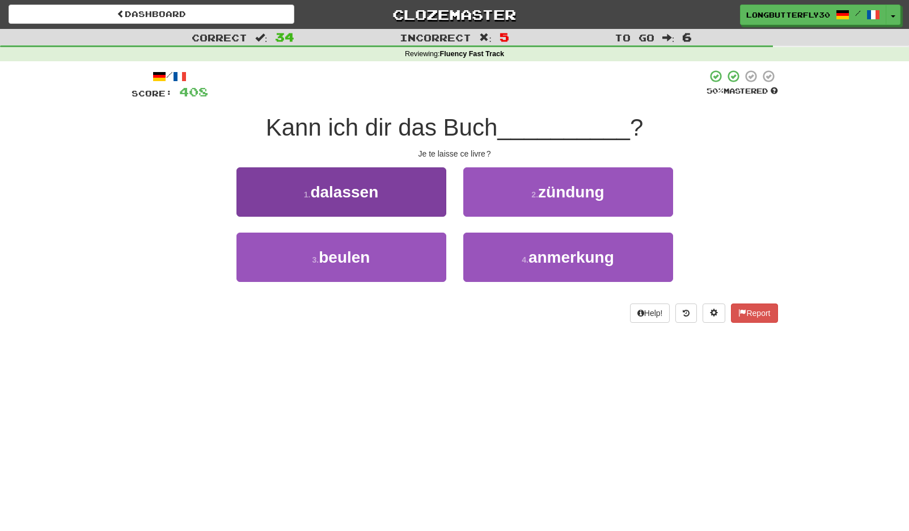
click at [418, 195] on button "1 . dalassen" at bounding box center [341, 191] width 210 height 49
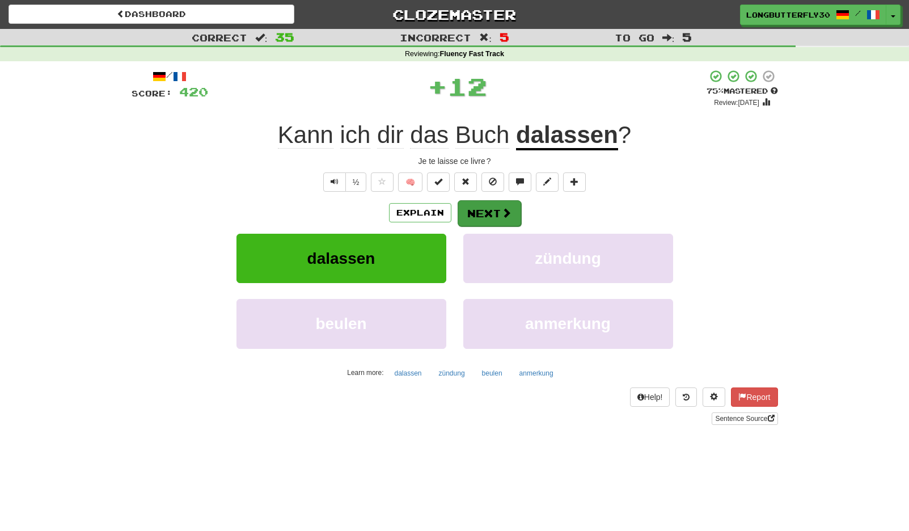
click at [491, 215] on button "Next" at bounding box center [490, 213] width 64 height 26
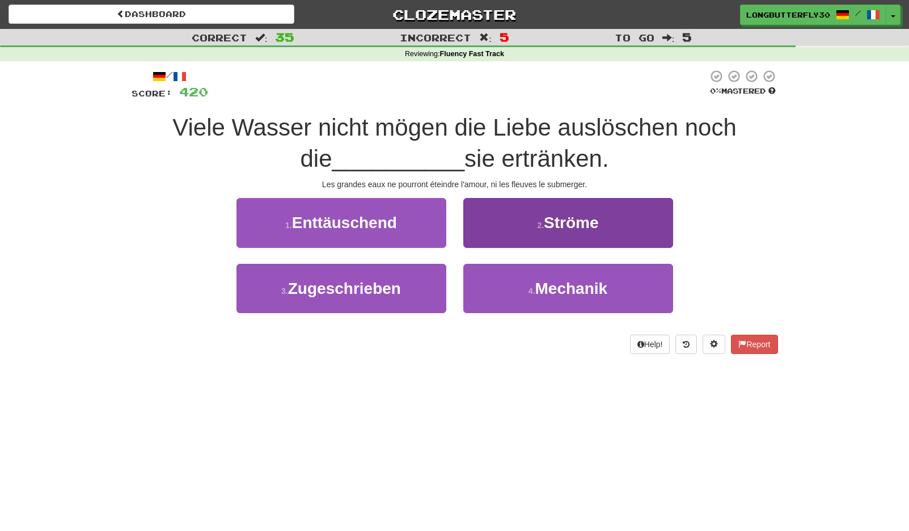
click at [567, 222] on span "Ströme" at bounding box center [571, 223] width 54 height 18
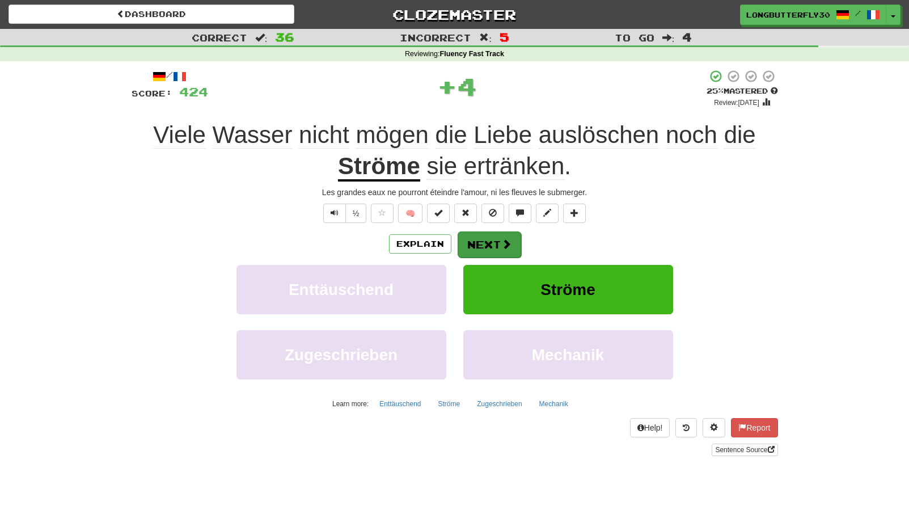
click at [512, 233] on button "Next" at bounding box center [490, 244] width 64 height 26
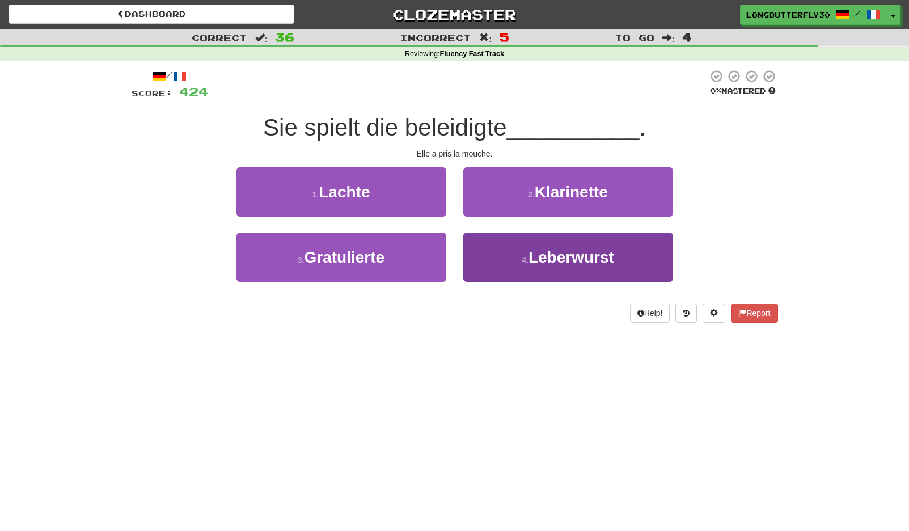
click at [527, 260] on small "4 ." at bounding box center [525, 259] width 7 height 9
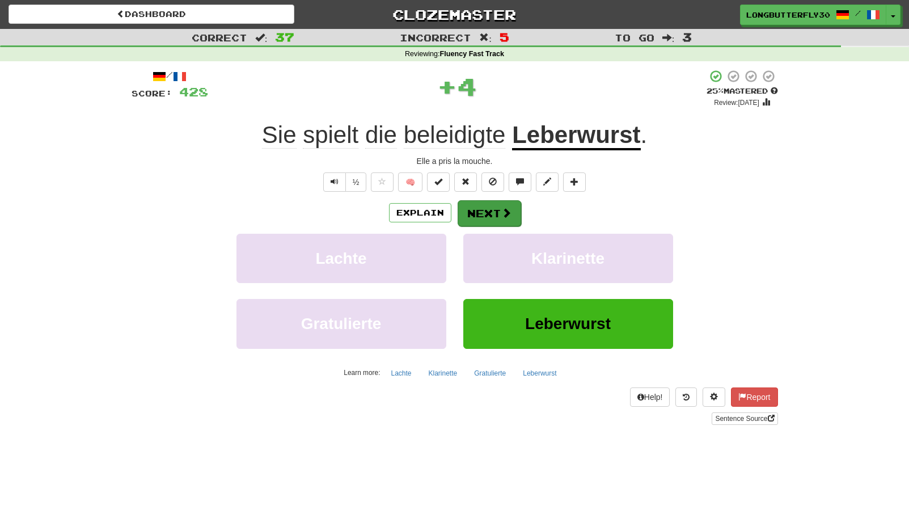
click at [498, 213] on button "Next" at bounding box center [490, 213] width 64 height 26
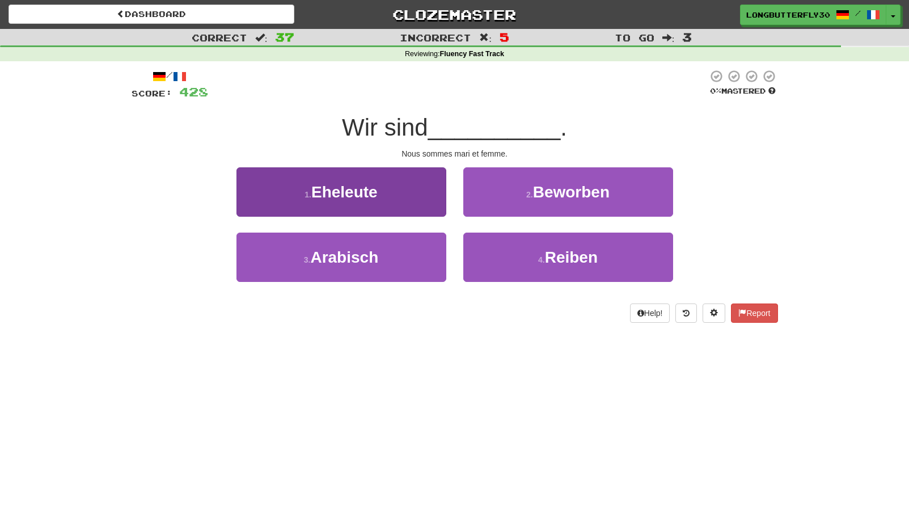
click at [424, 204] on button "1 . Eheleute" at bounding box center [341, 191] width 210 height 49
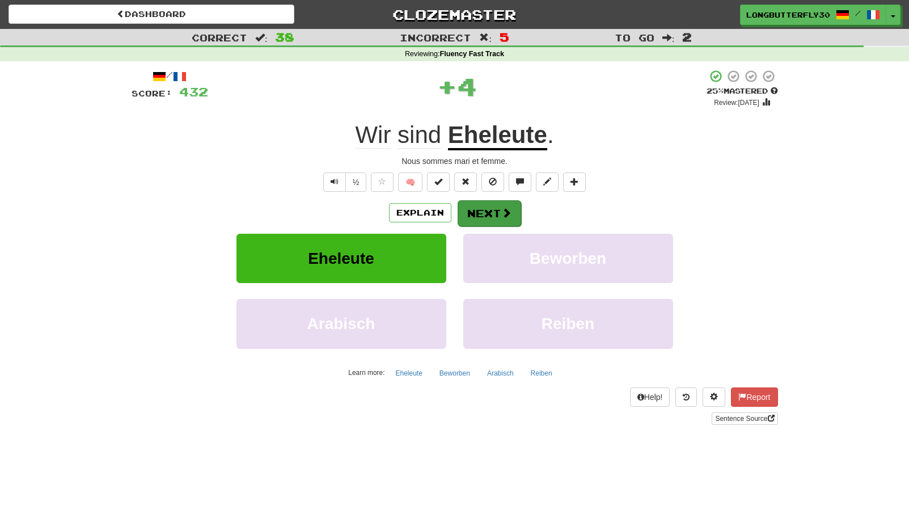
click at [487, 217] on button "Next" at bounding box center [490, 213] width 64 height 26
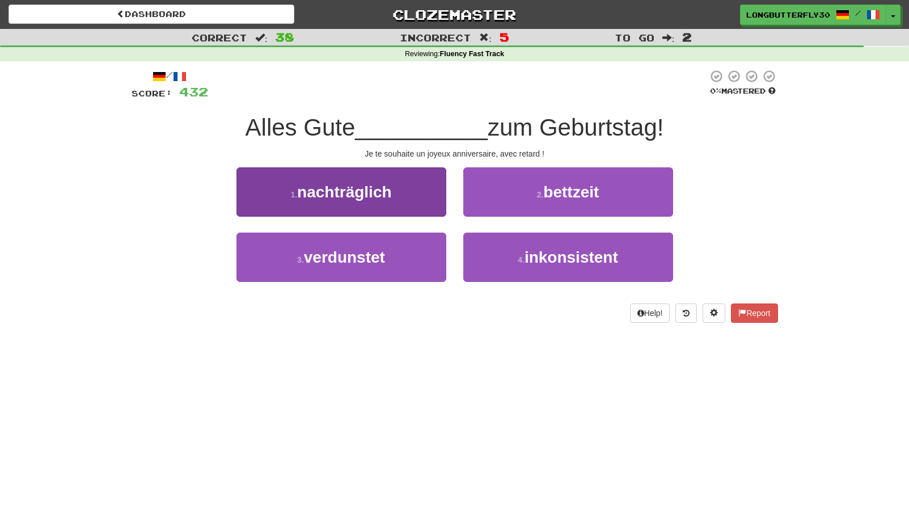
click at [370, 200] on button "1 . nachträglich" at bounding box center [341, 191] width 210 height 49
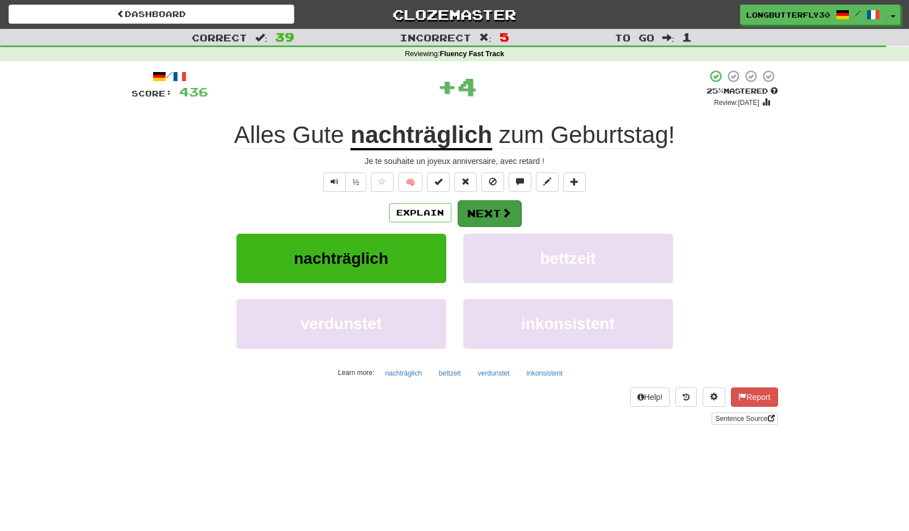
click at [494, 214] on button "Next" at bounding box center [490, 213] width 64 height 26
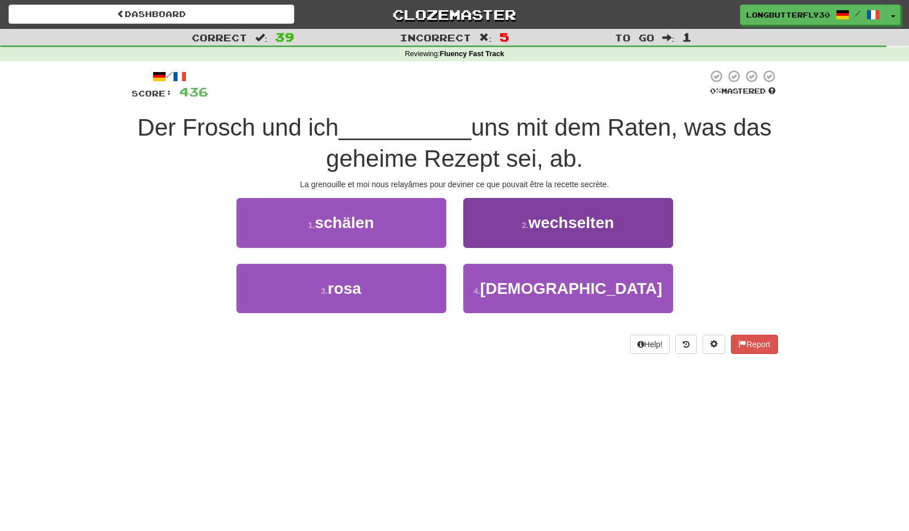
click at [595, 229] on span "wechselten" at bounding box center [572, 223] width 86 height 18
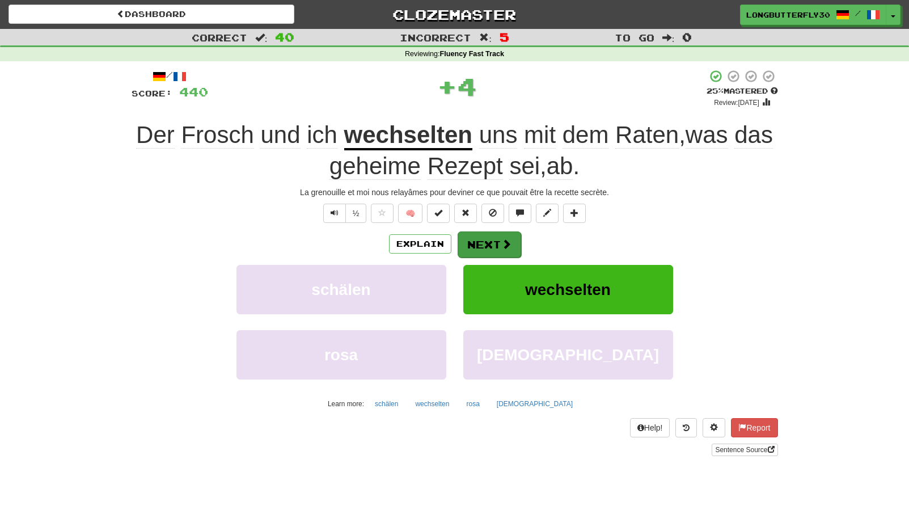
click at [508, 235] on button "Next" at bounding box center [490, 244] width 64 height 26
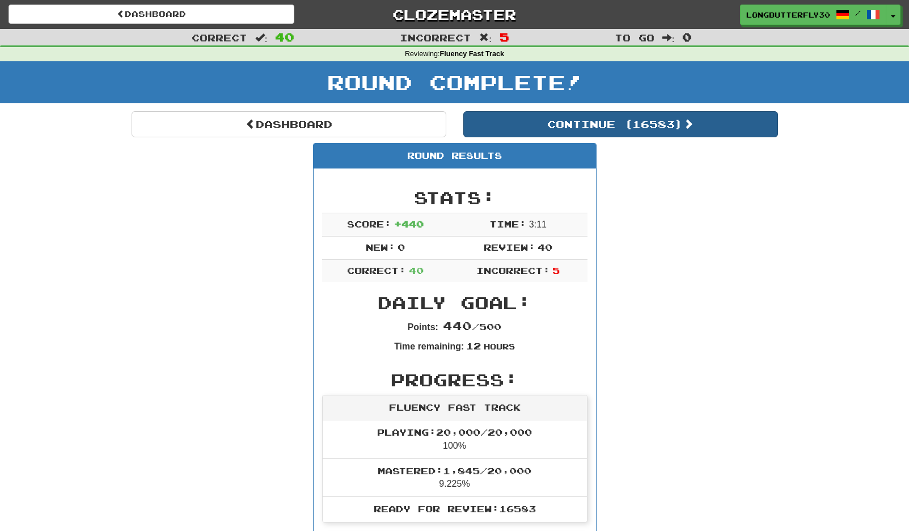
click at [598, 125] on button "Continue ( 16583 )" at bounding box center [620, 124] width 315 height 26
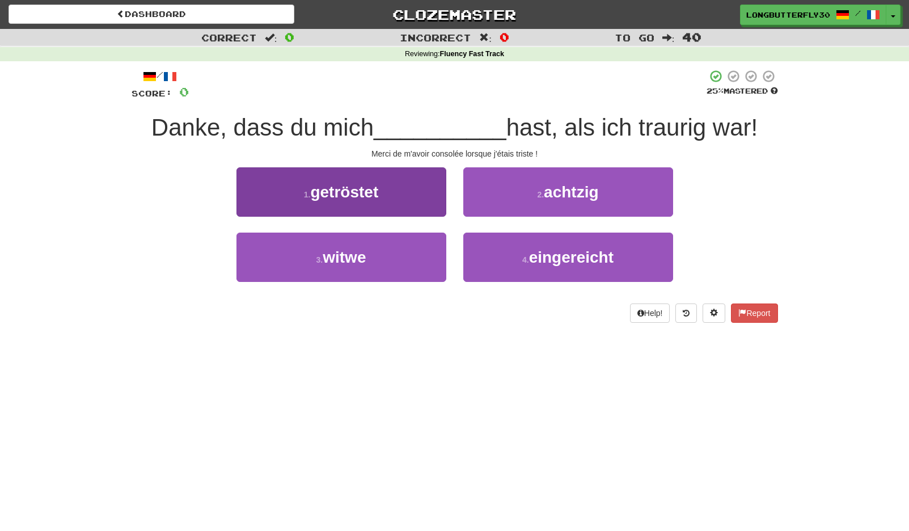
click at [438, 195] on button "1 . getröstet" at bounding box center [341, 191] width 210 height 49
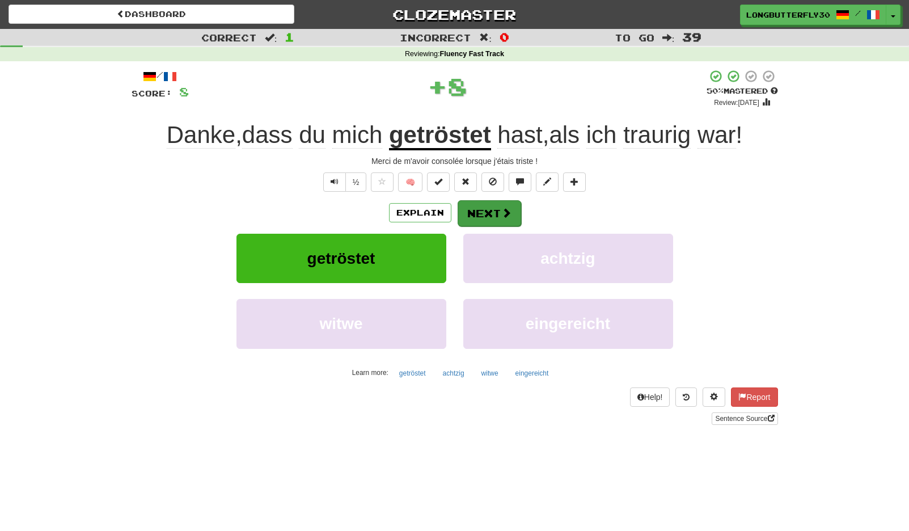
click at [504, 203] on button "Next" at bounding box center [490, 213] width 64 height 26
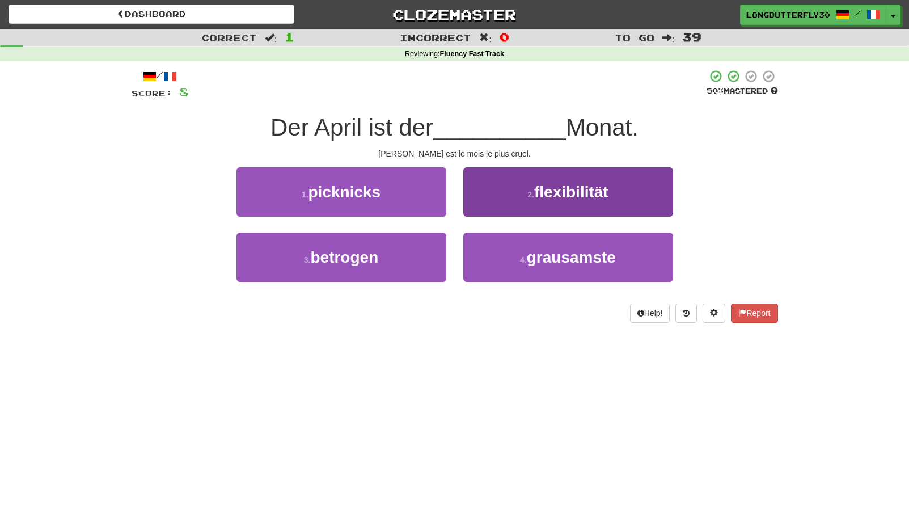
click at [517, 261] on button "4 . grausamste" at bounding box center [568, 257] width 210 height 49
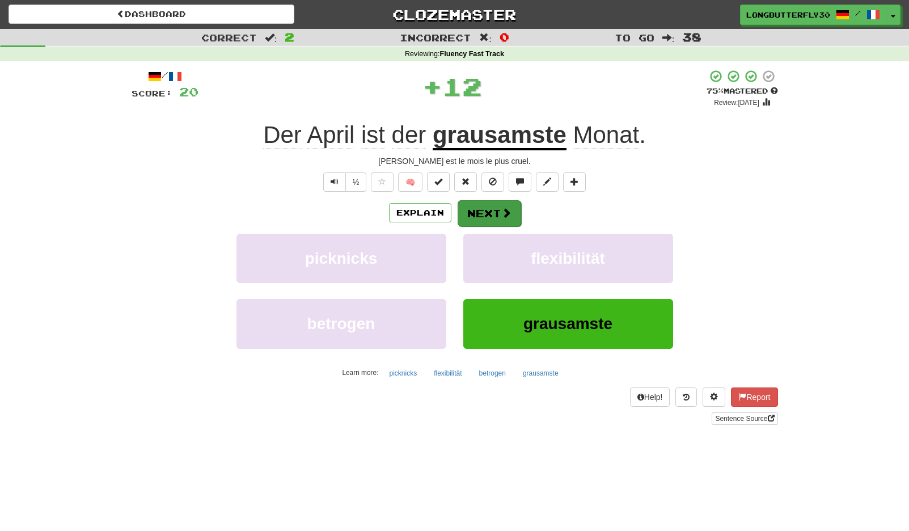
click at [501, 215] on span at bounding box center [506, 213] width 10 height 10
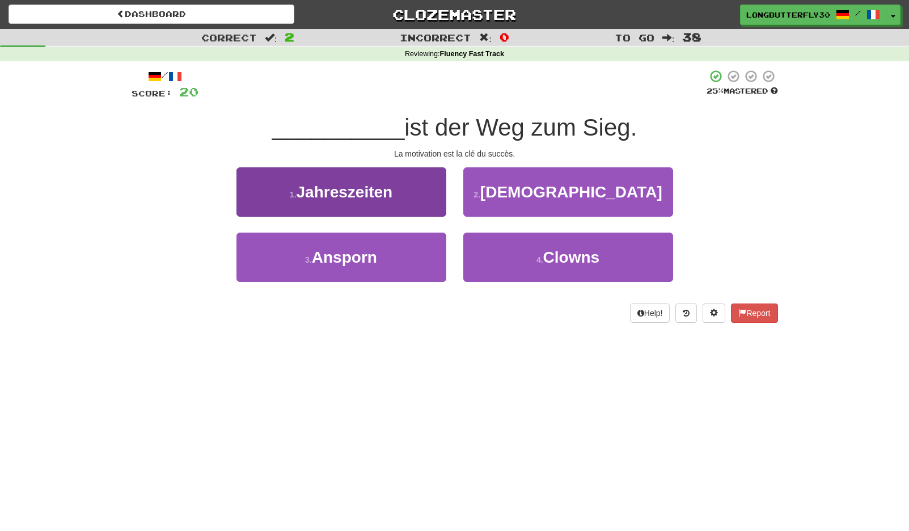
drag, startPoint x: 403, startPoint y: 254, endPoint x: 444, endPoint y: 237, distance: 44.2
click at [403, 254] on button "3 . Ansporn" at bounding box center [341, 257] width 210 height 49
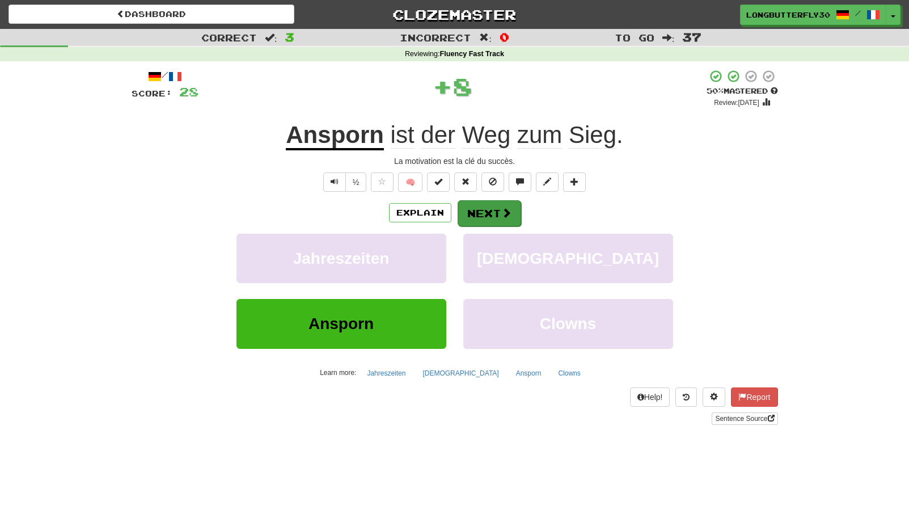
click at [520, 212] on button "Next" at bounding box center [490, 213] width 64 height 26
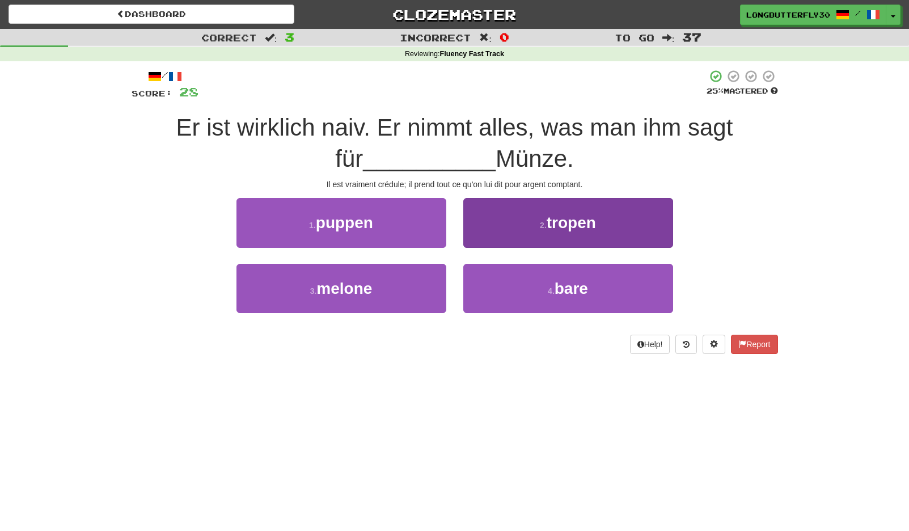
drag, startPoint x: 550, startPoint y: 285, endPoint x: 539, endPoint y: 268, distance: 20.6
click at [549, 286] on small "4 ." at bounding box center [551, 290] width 7 height 9
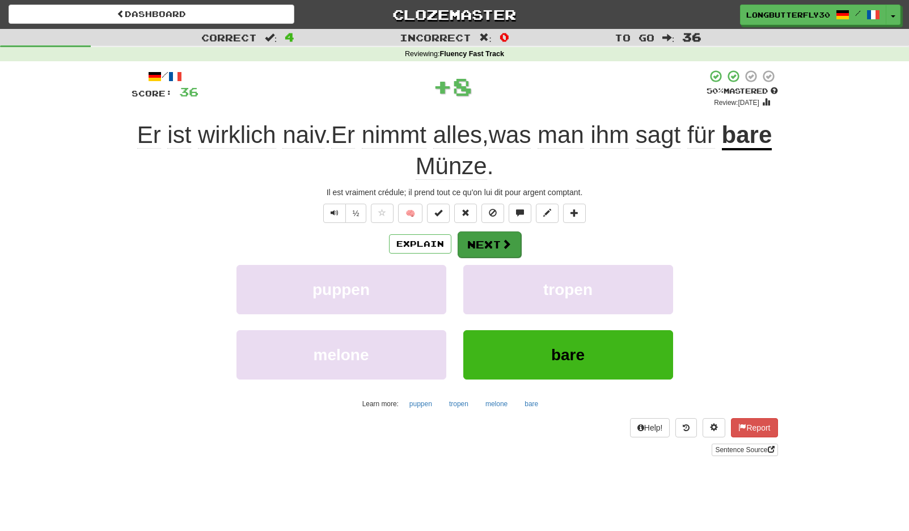
click at [510, 240] on span at bounding box center [506, 244] width 10 height 10
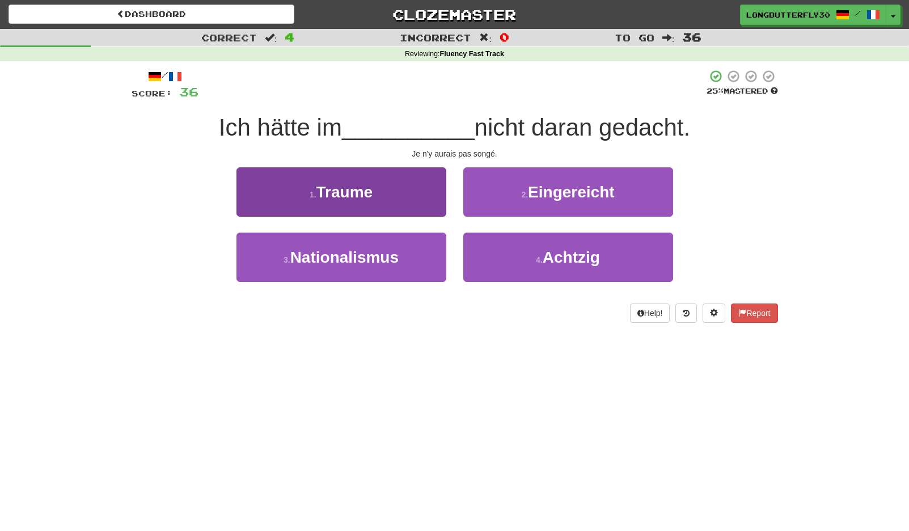
click at [394, 193] on button "1 . Traume" at bounding box center [341, 191] width 210 height 49
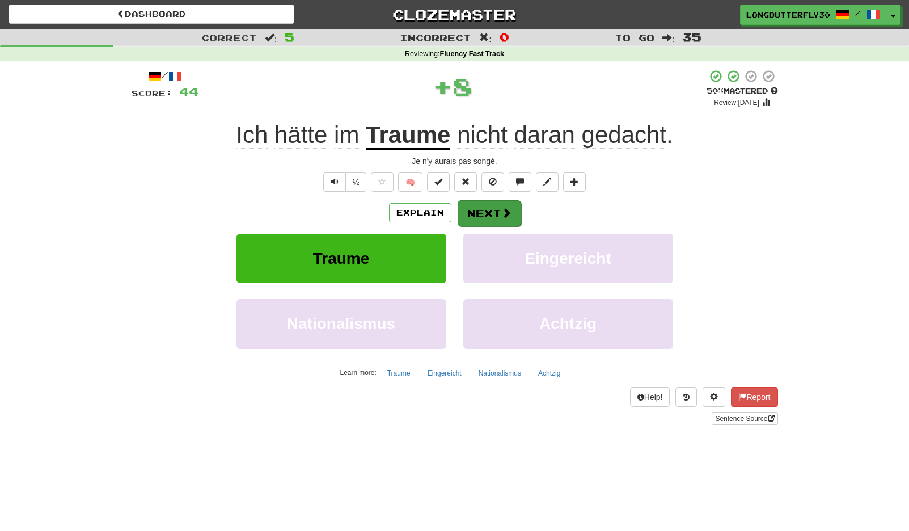
click at [487, 206] on button "Next" at bounding box center [490, 213] width 64 height 26
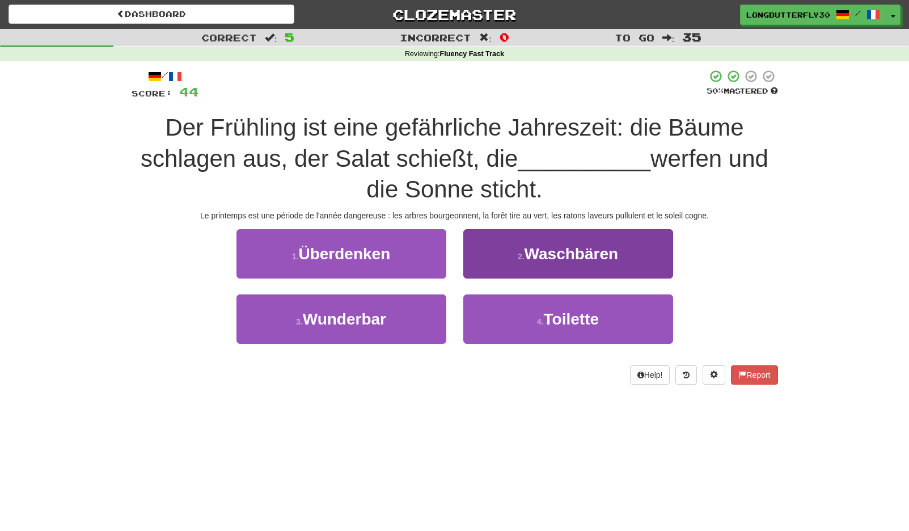
click at [534, 248] on span "Waschbären" at bounding box center [572, 254] width 94 height 18
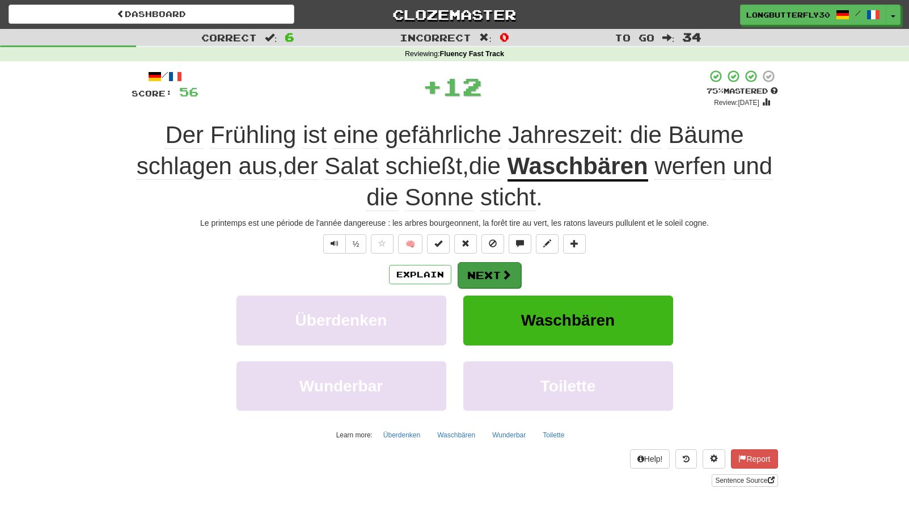
click at [474, 265] on button "Next" at bounding box center [490, 275] width 64 height 26
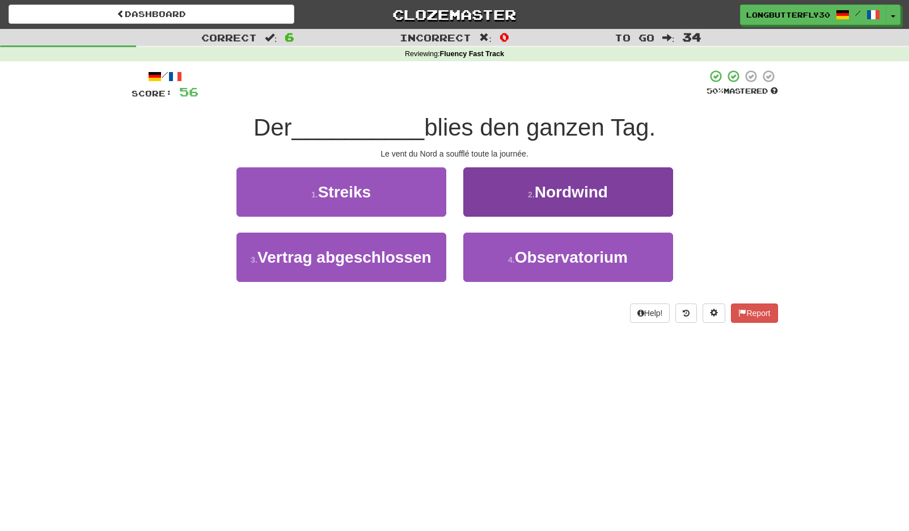
click at [521, 204] on button "2 . Nordwind" at bounding box center [568, 191] width 210 height 49
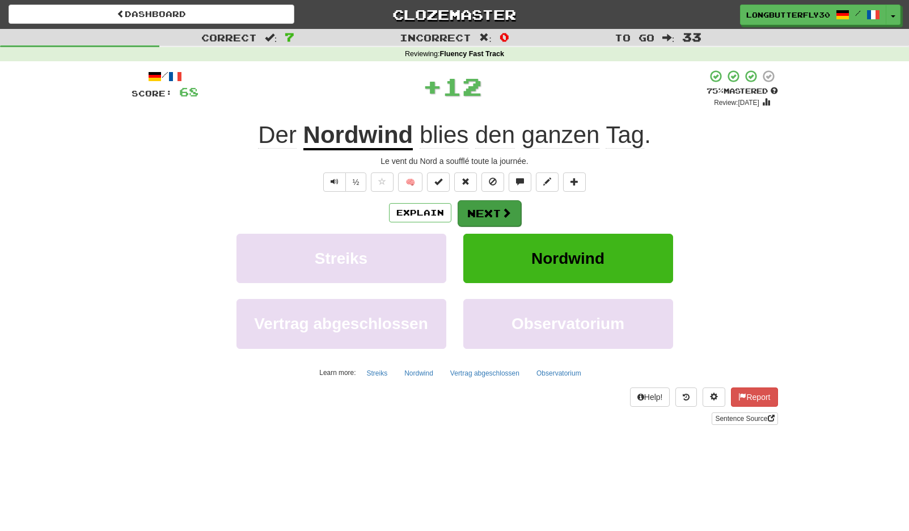
click at [493, 213] on button "Next" at bounding box center [490, 213] width 64 height 26
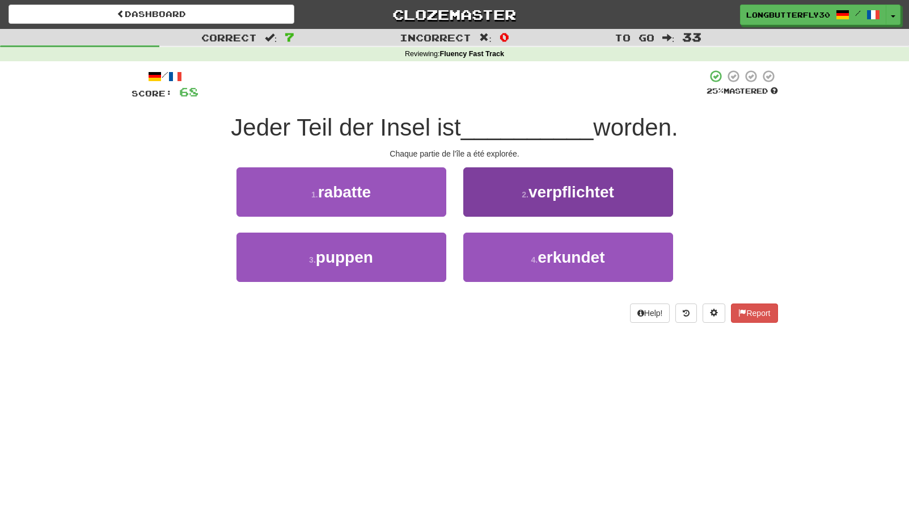
drag, startPoint x: 546, startPoint y: 260, endPoint x: 546, endPoint y: 248, distance: 12.5
click at [546, 260] on span "erkundet" at bounding box center [571, 257] width 67 height 18
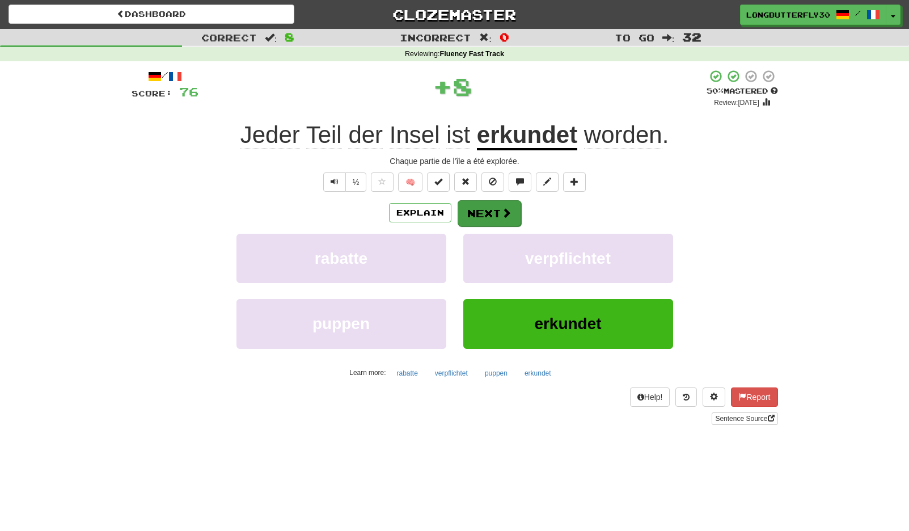
click at [508, 209] on span at bounding box center [506, 213] width 10 height 10
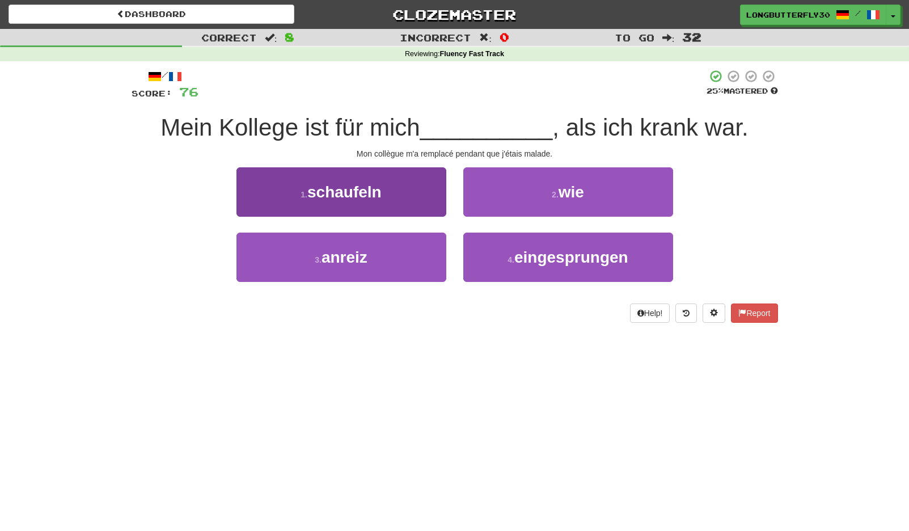
click at [426, 198] on button "1 . schaufeln" at bounding box center [341, 191] width 210 height 49
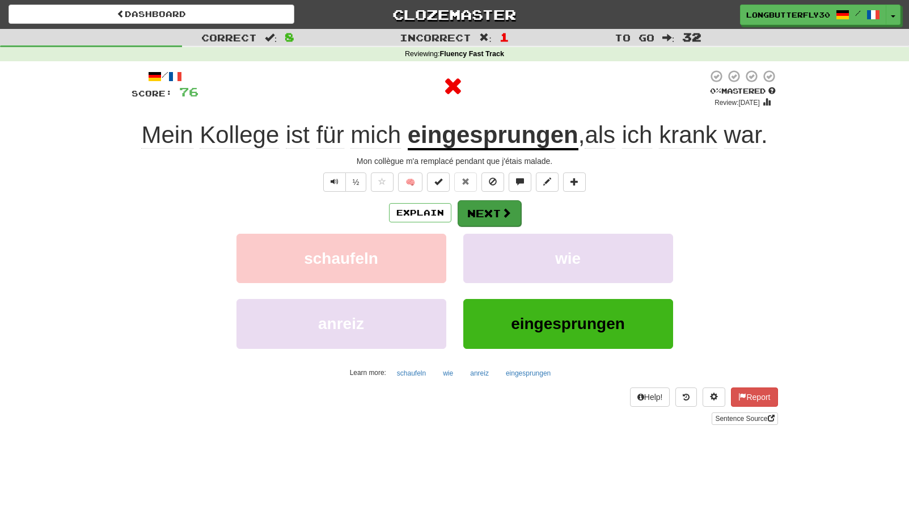
click at [496, 214] on button "Next" at bounding box center [490, 213] width 64 height 26
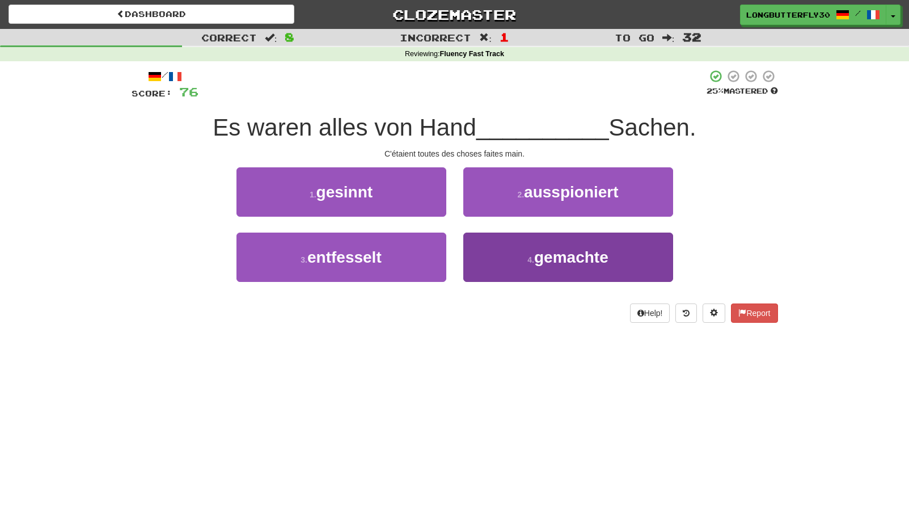
click at [514, 248] on button "4 . gemachte" at bounding box center [568, 257] width 210 height 49
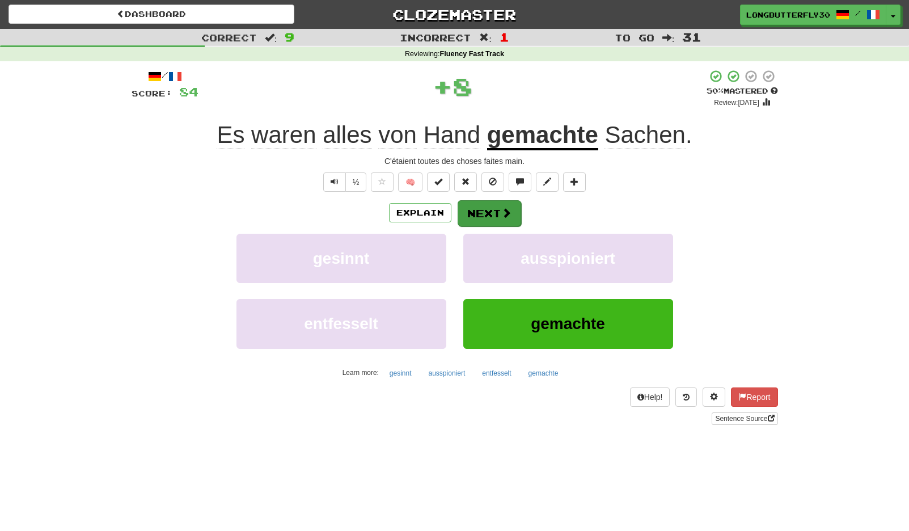
click at [502, 212] on span at bounding box center [506, 213] width 10 height 10
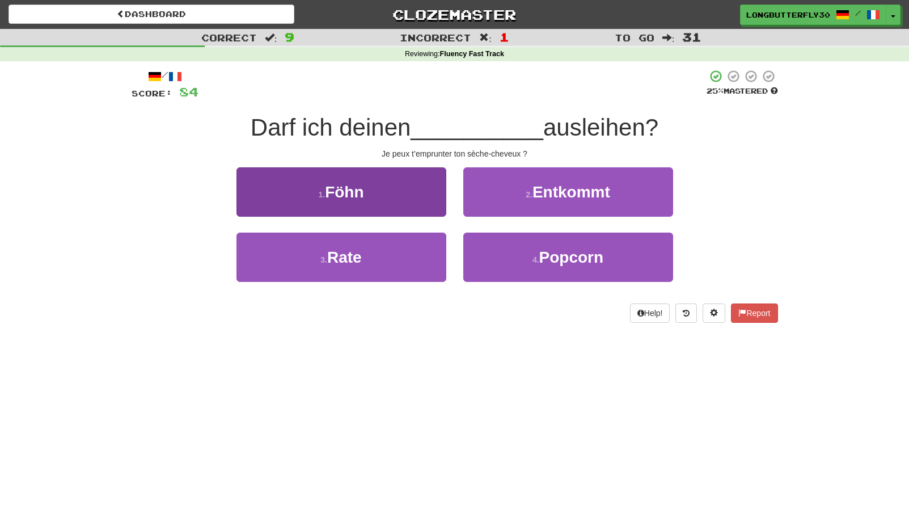
click at [408, 195] on button "1 . Föhn" at bounding box center [341, 191] width 210 height 49
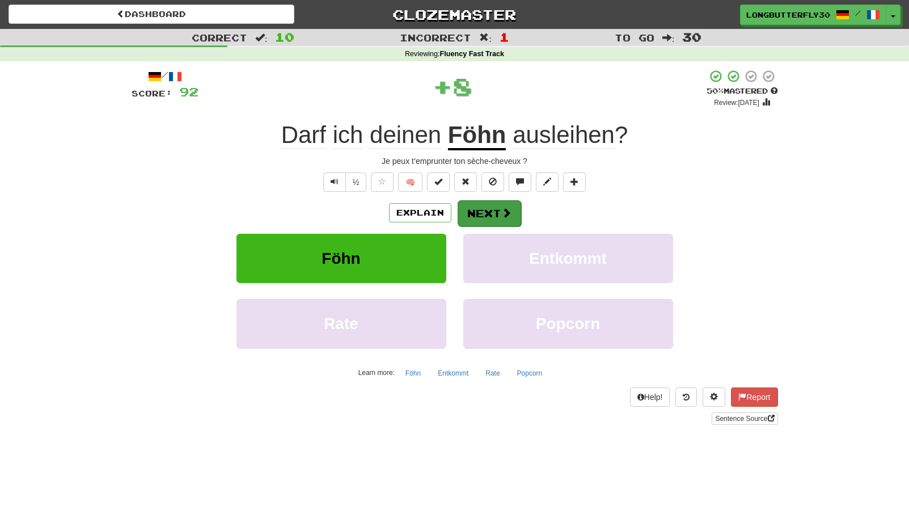
click at [499, 212] on button "Next" at bounding box center [490, 213] width 64 height 26
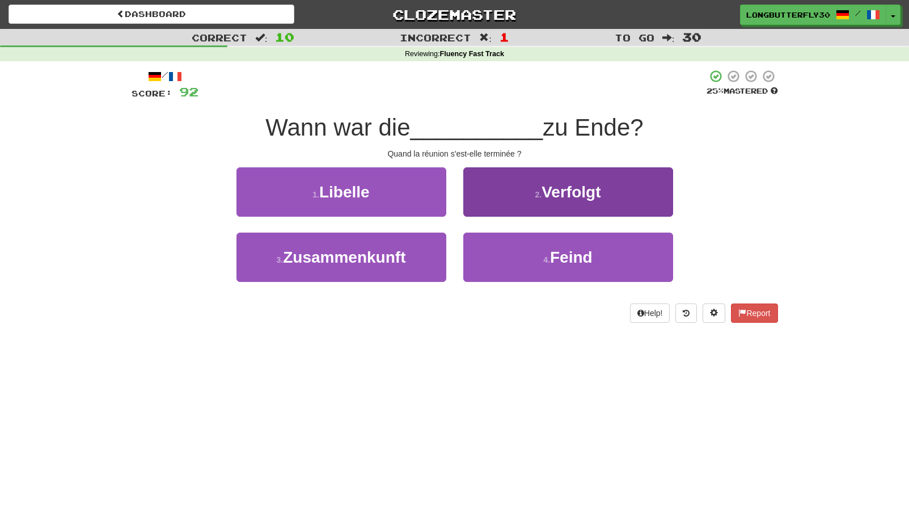
click at [530, 190] on button "2 . Verfolgt" at bounding box center [568, 191] width 210 height 49
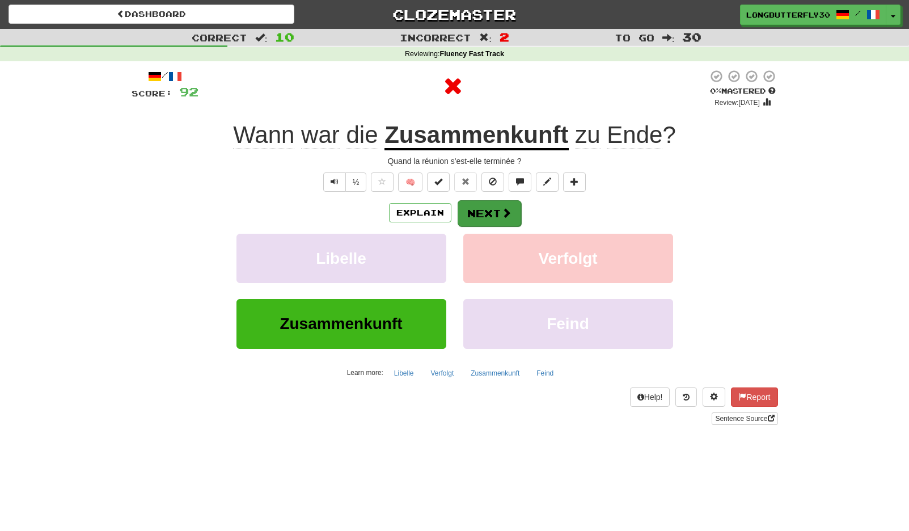
click at [495, 211] on button "Next" at bounding box center [490, 213] width 64 height 26
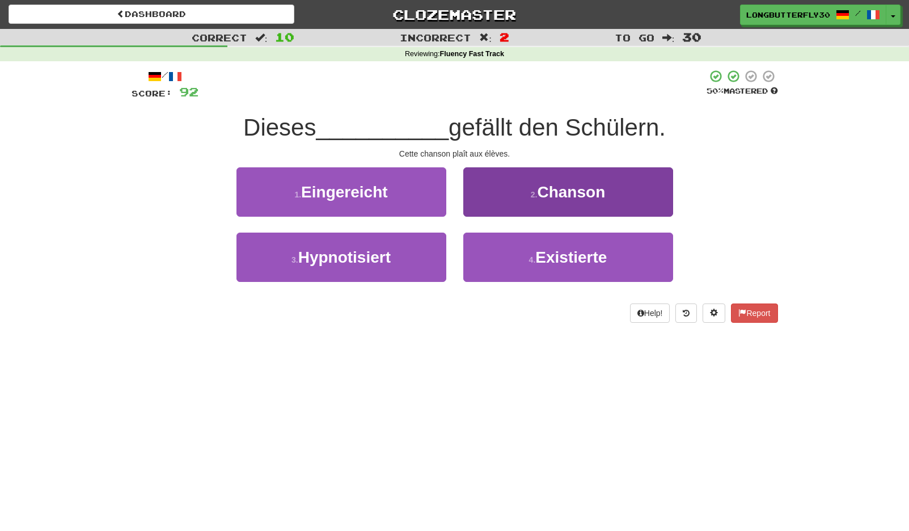
click at [543, 196] on span "Chanson" at bounding box center [571, 192] width 68 height 18
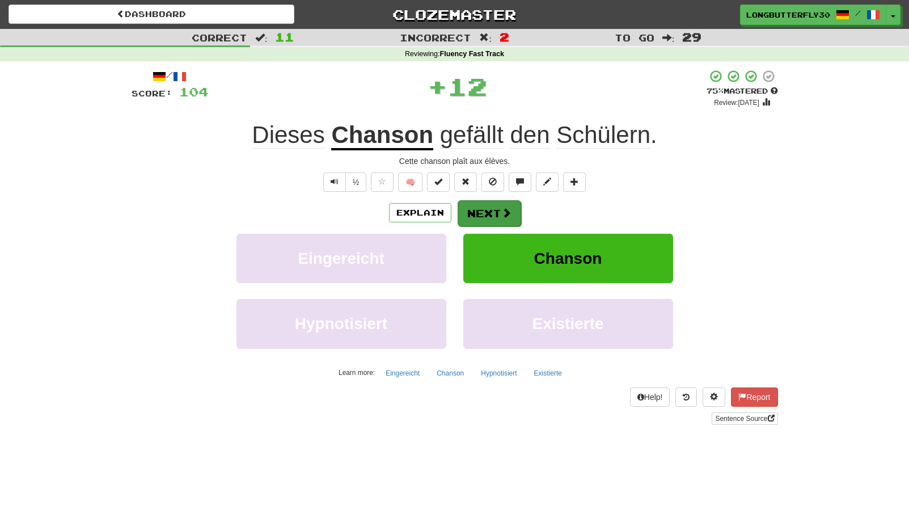
click at [495, 212] on button "Next" at bounding box center [490, 213] width 64 height 26
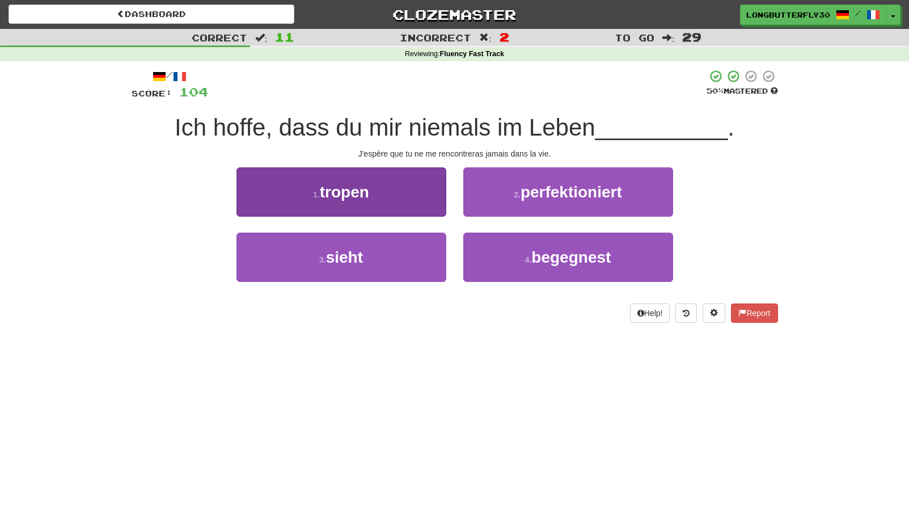
click at [359, 195] on span "tropen" at bounding box center [344, 192] width 49 height 18
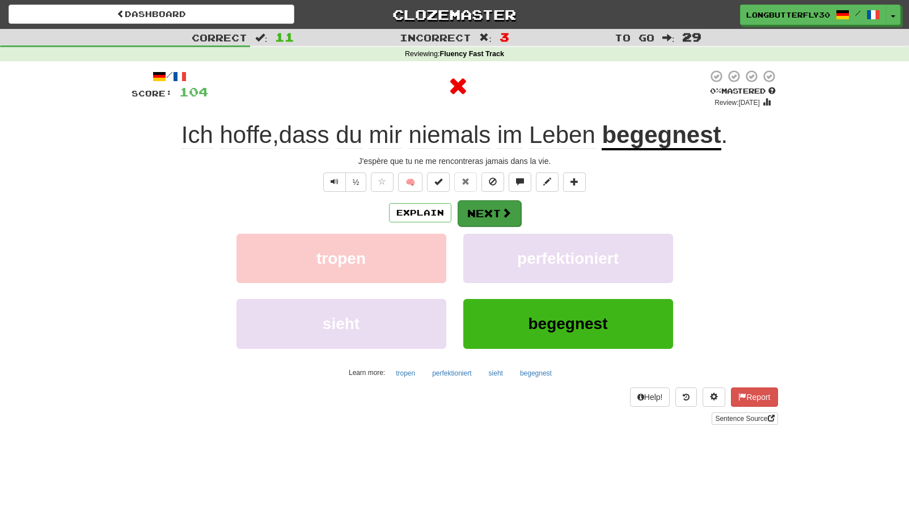
click at [493, 202] on button "Next" at bounding box center [490, 213] width 64 height 26
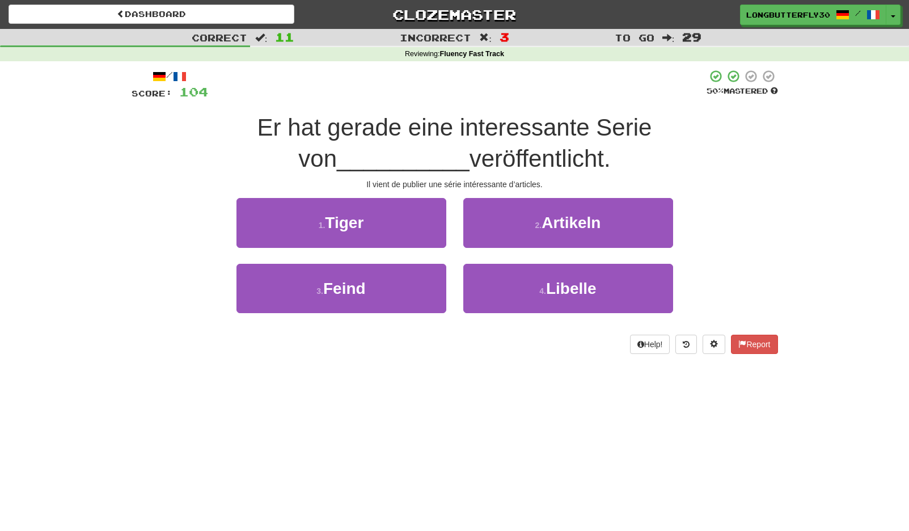
click at [548, 222] on span "Artikeln" at bounding box center [571, 223] width 59 height 18
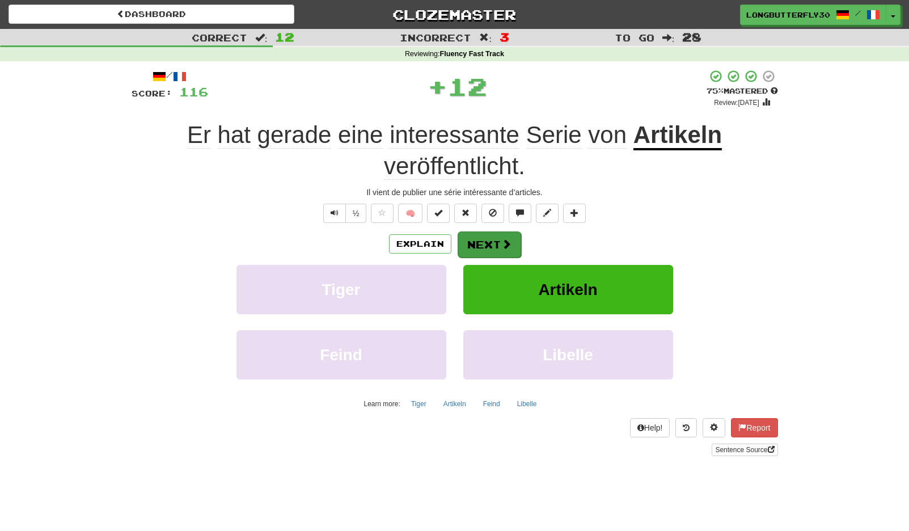
click at [476, 238] on button "Next" at bounding box center [490, 244] width 64 height 26
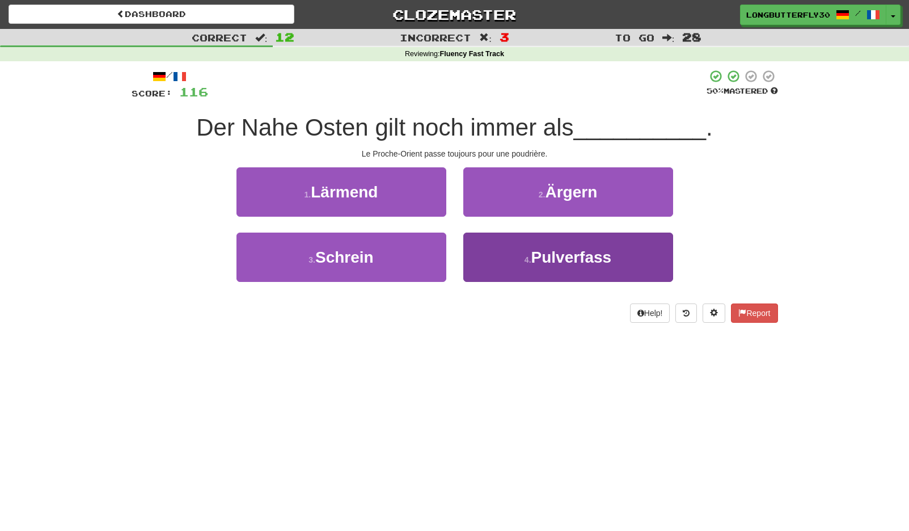
click at [510, 257] on button "4 . Pulverfass" at bounding box center [568, 257] width 210 height 49
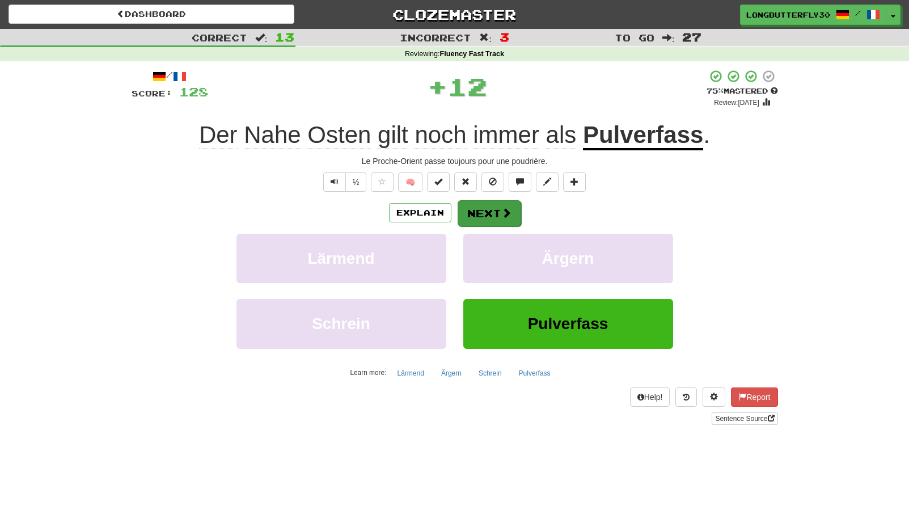
click at [488, 222] on button "Next" at bounding box center [490, 213] width 64 height 26
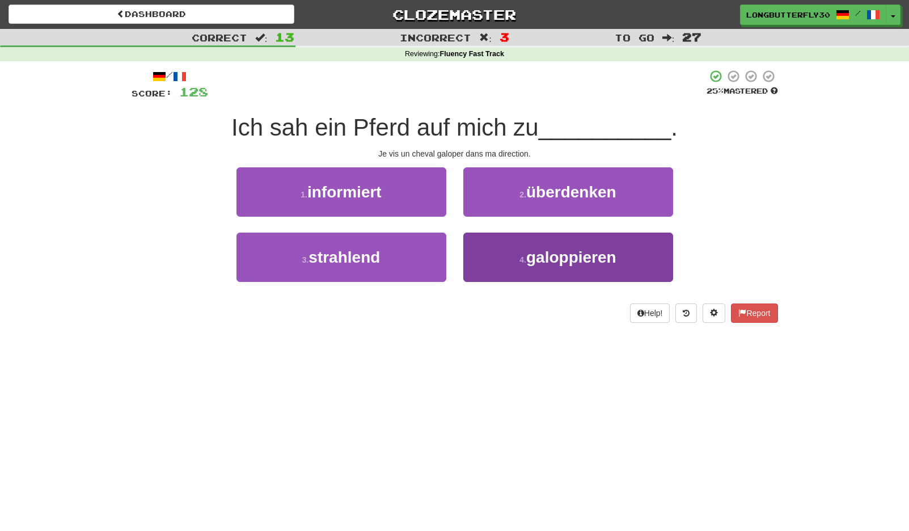
click at [497, 260] on button "4 . galoppieren" at bounding box center [568, 257] width 210 height 49
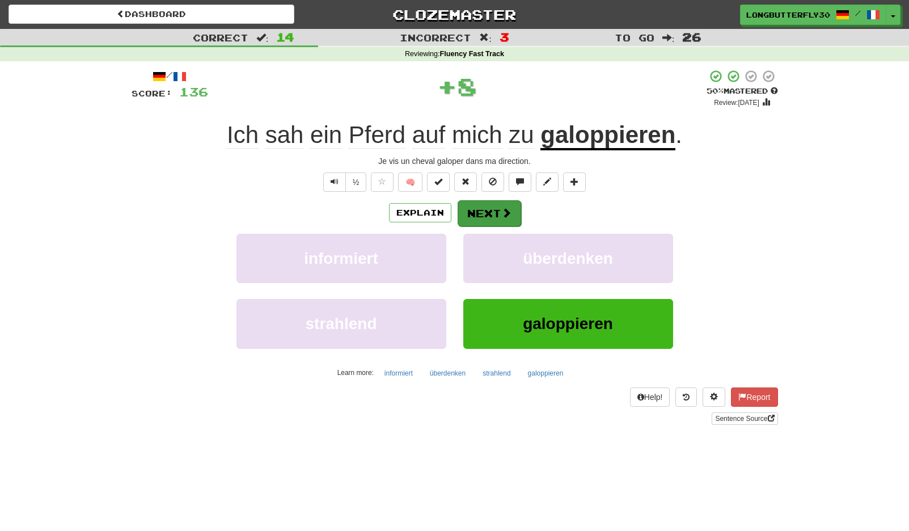
click at [501, 223] on button "Next" at bounding box center [490, 213] width 64 height 26
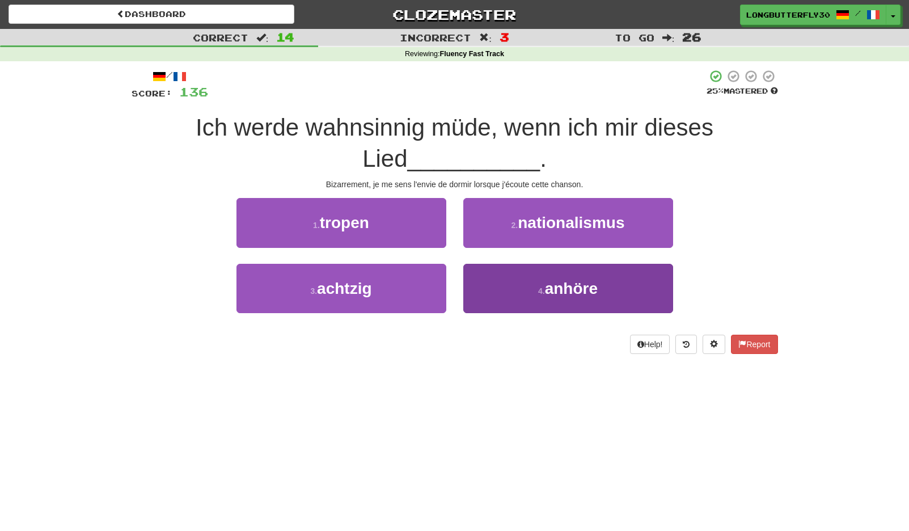
click at [620, 297] on button "4 . anhöre" at bounding box center [568, 288] width 210 height 49
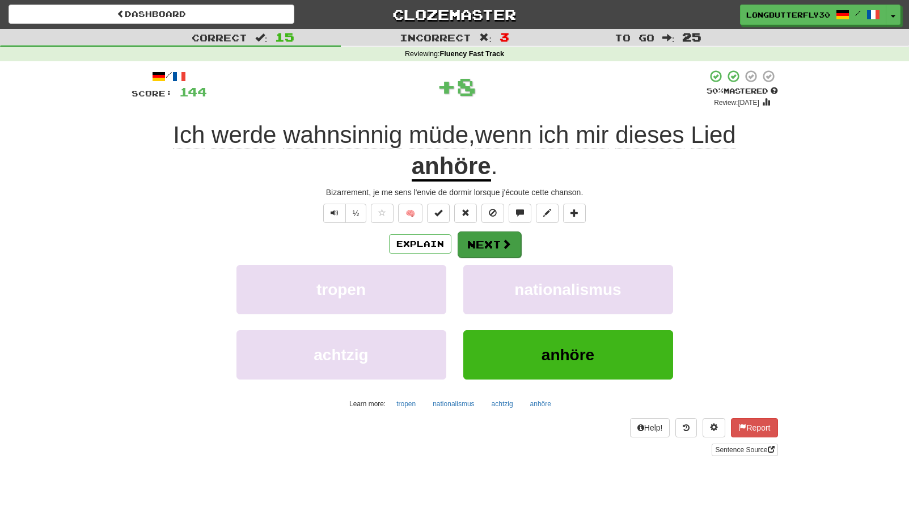
click at [497, 238] on button "Next" at bounding box center [490, 244] width 64 height 26
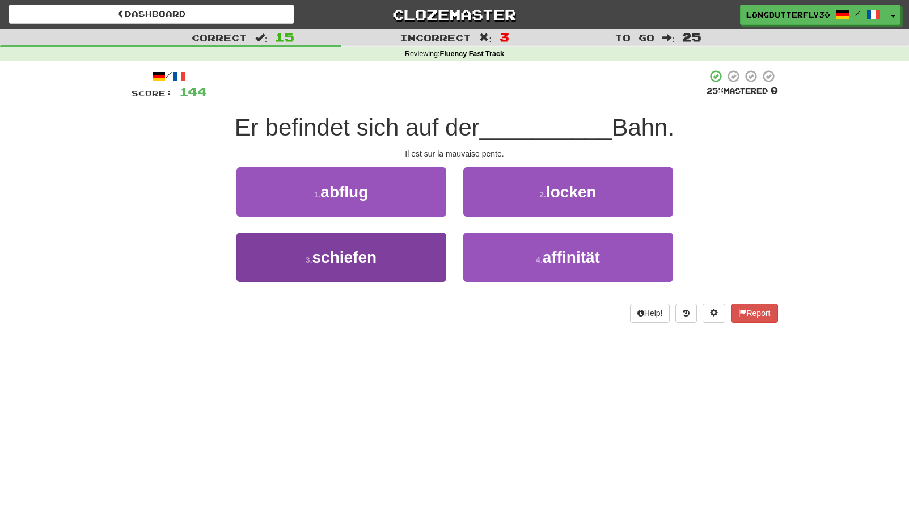
click at [421, 253] on button "3 . schiefen" at bounding box center [341, 257] width 210 height 49
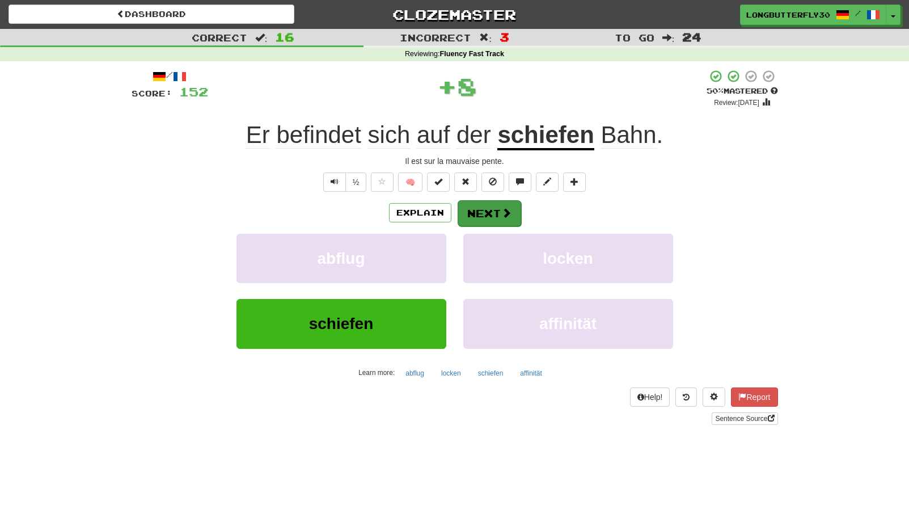
click at [512, 209] on button "Next" at bounding box center [490, 213] width 64 height 26
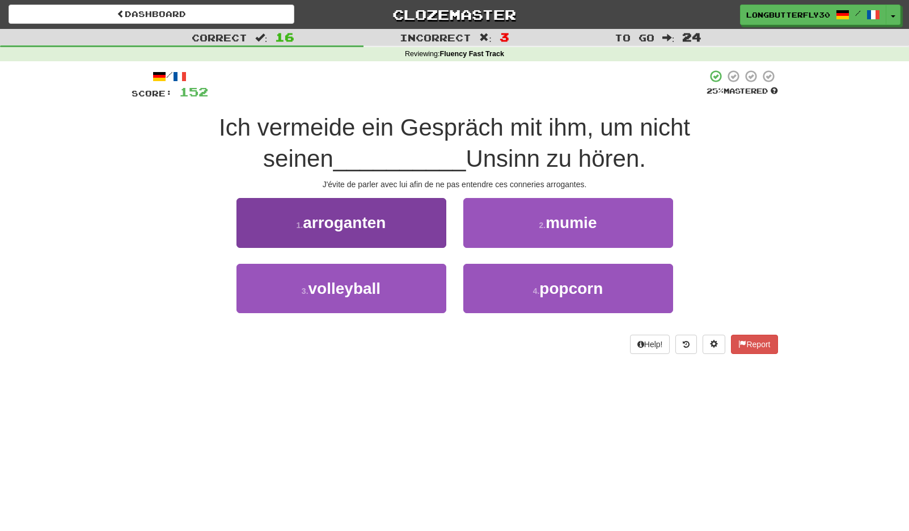
click at [422, 221] on button "1 . arroganten" at bounding box center [341, 222] width 210 height 49
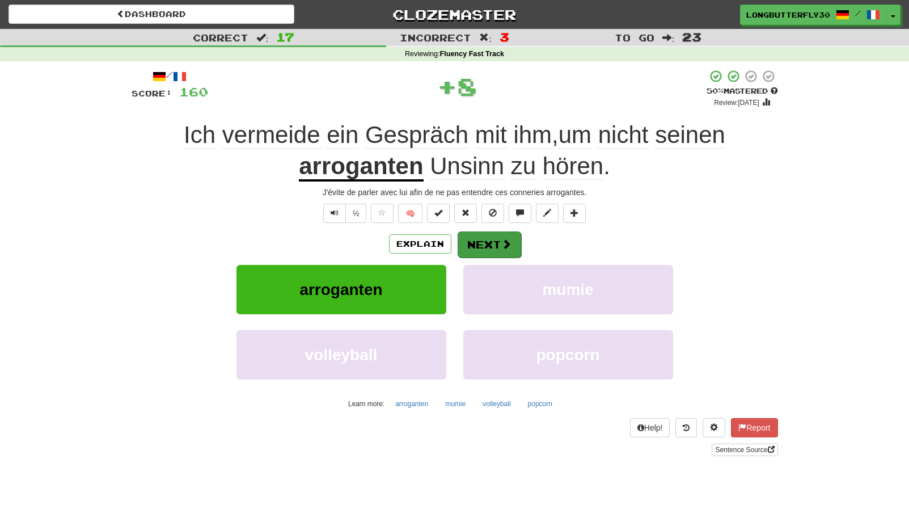
click at [504, 241] on span at bounding box center [506, 244] width 10 height 10
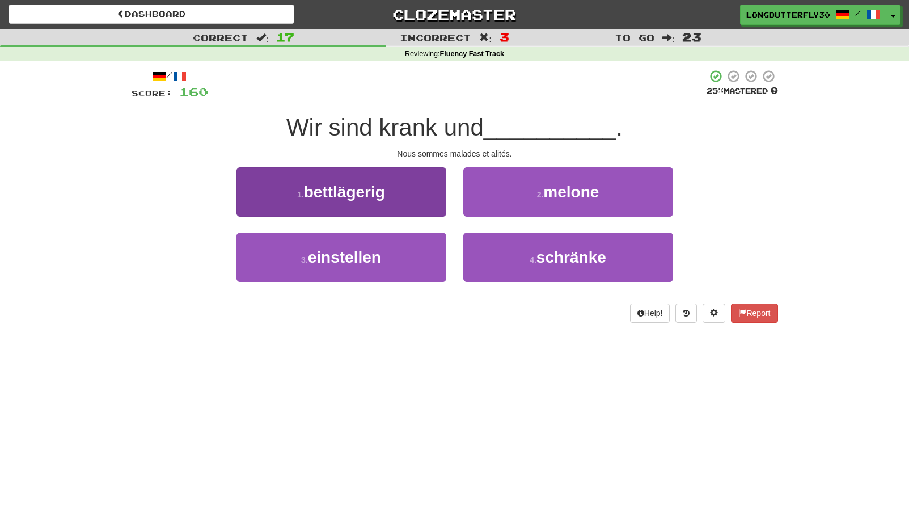
click at [428, 191] on button "1 . bettlägerig" at bounding box center [341, 191] width 210 height 49
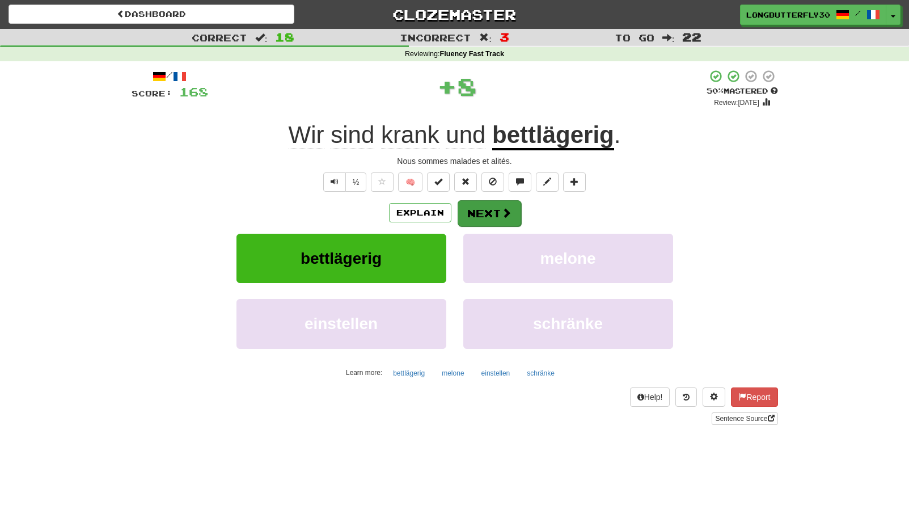
click at [508, 213] on span at bounding box center [506, 213] width 10 height 10
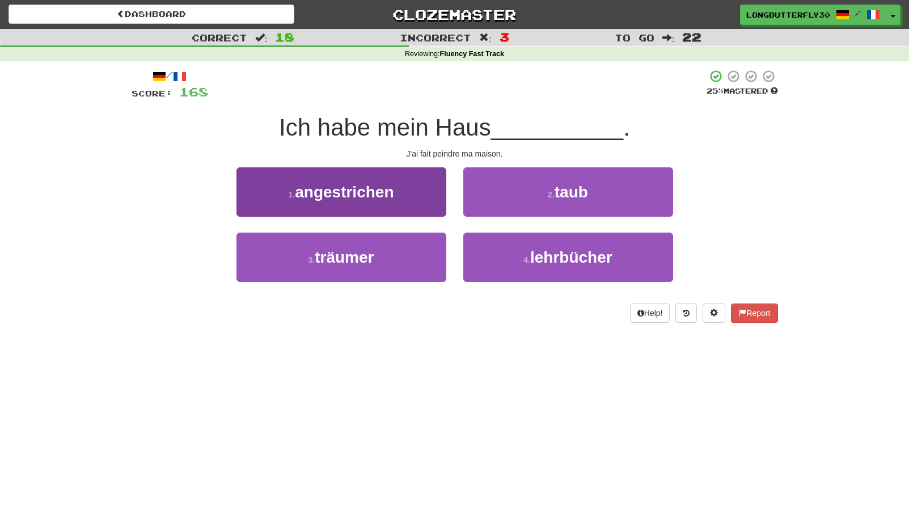
click at [412, 201] on button "1 . angestrichen" at bounding box center [341, 191] width 210 height 49
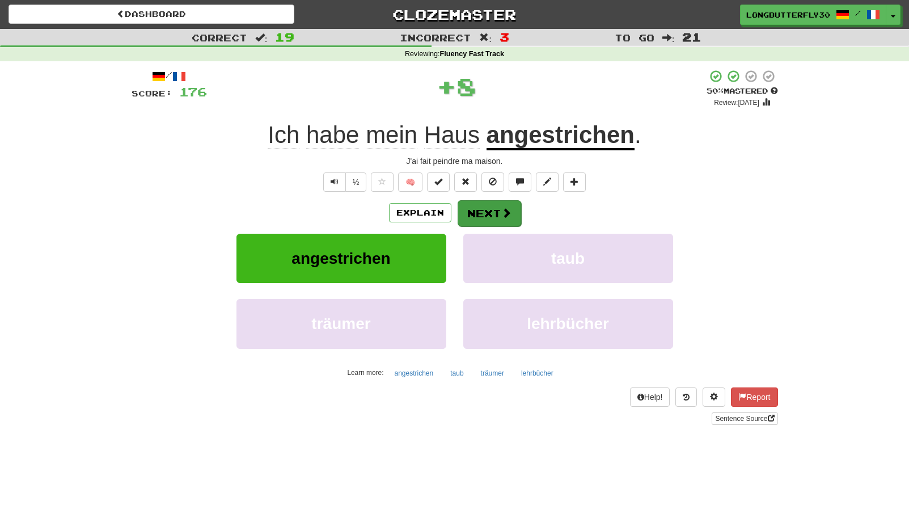
click at [497, 208] on button "Next" at bounding box center [490, 213] width 64 height 26
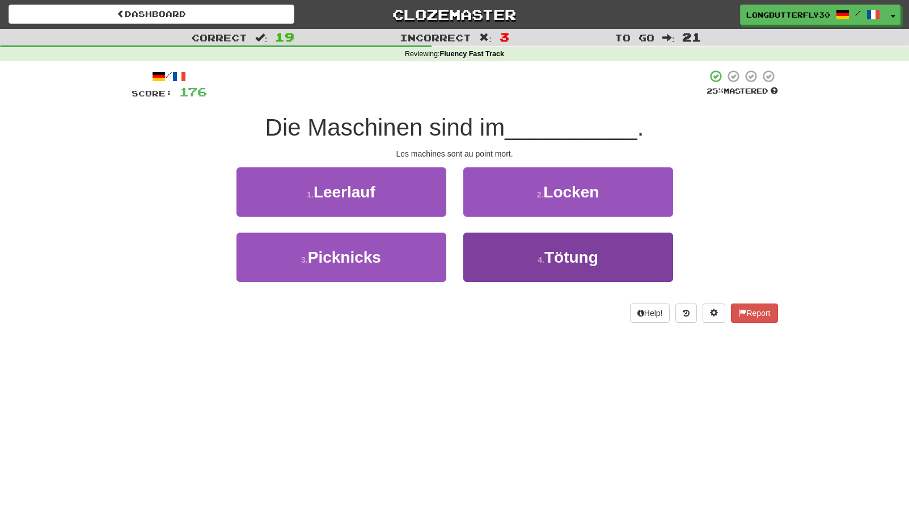
click at [549, 259] on span "Tötung" at bounding box center [571, 257] width 54 height 18
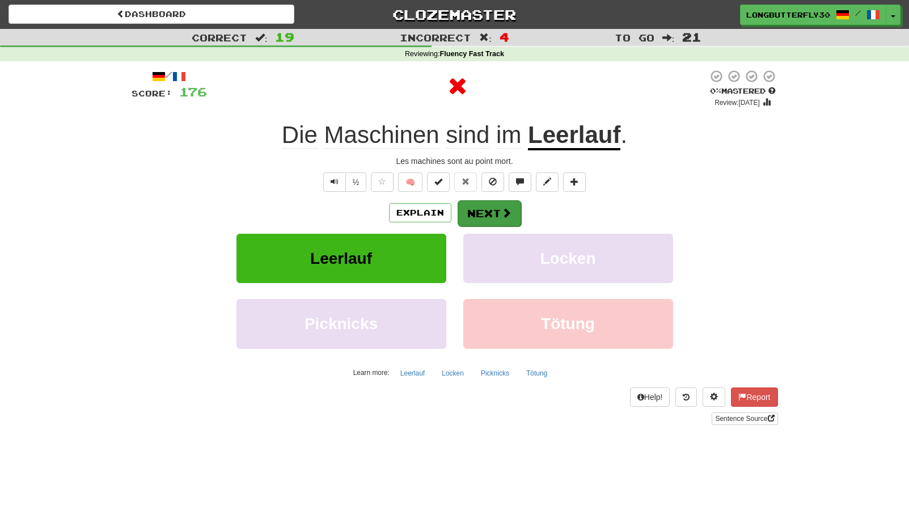
click at [502, 214] on span at bounding box center [506, 213] width 10 height 10
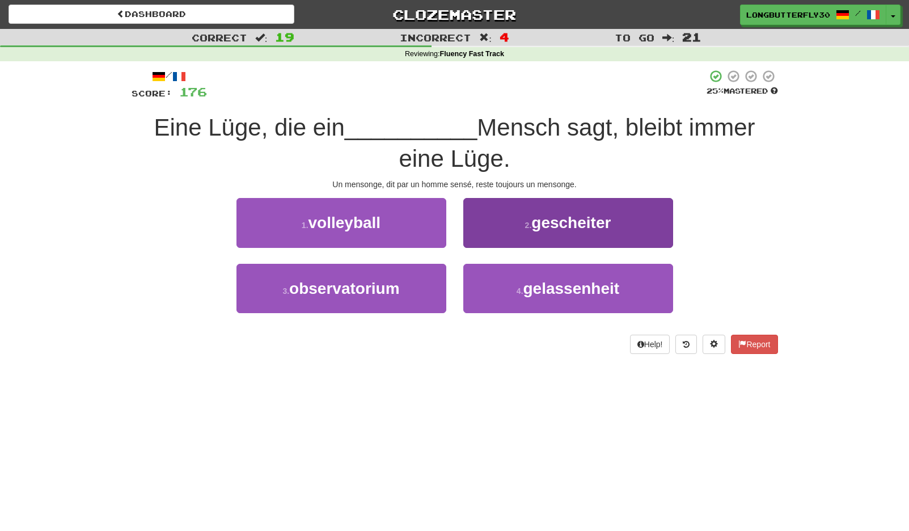
click at [581, 221] on span "gescheiter" at bounding box center [570, 223] width 79 height 18
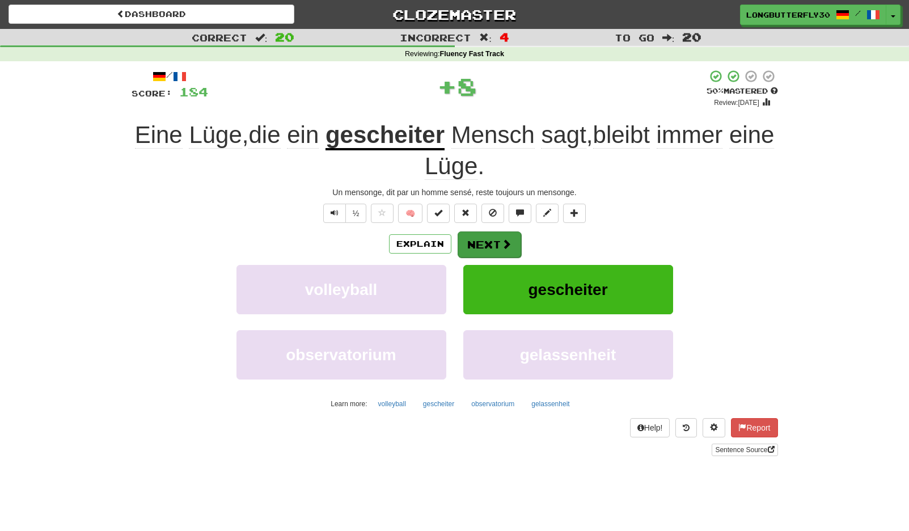
click at [501, 240] on span at bounding box center [506, 244] width 10 height 10
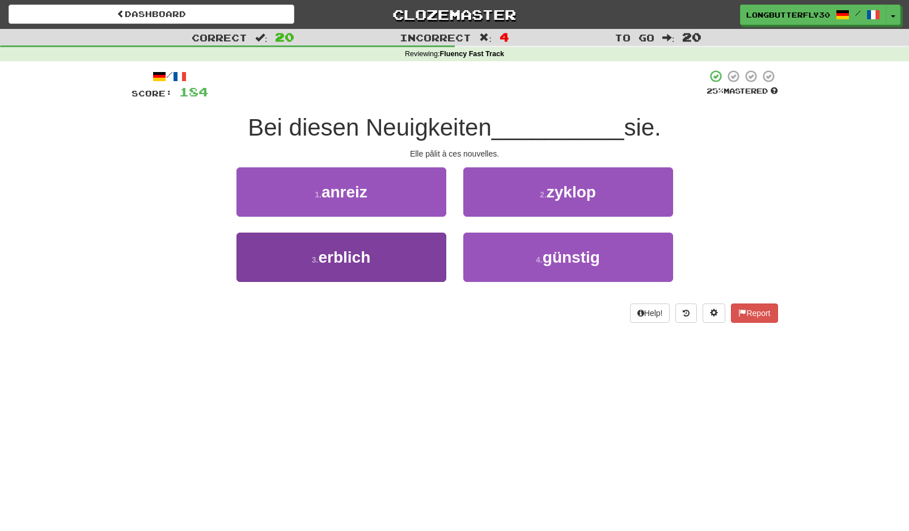
click at [417, 251] on button "3 . erblich" at bounding box center [341, 257] width 210 height 49
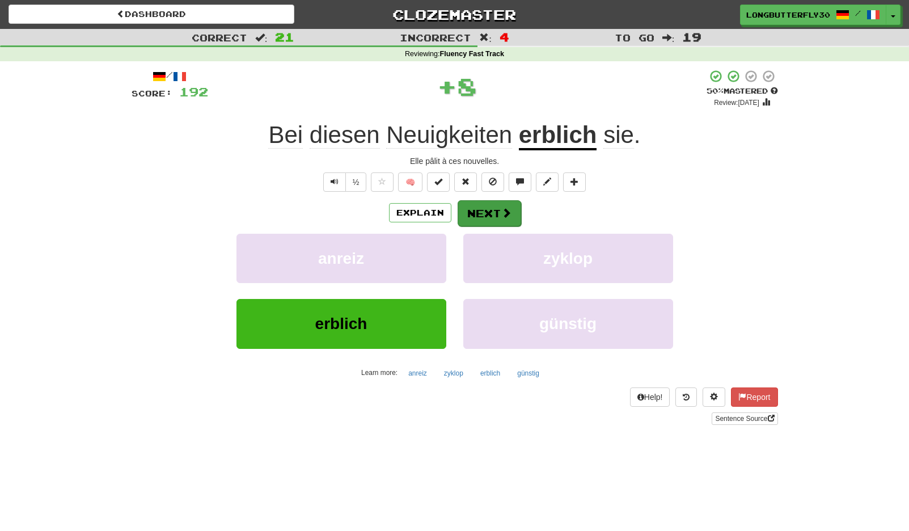
click at [479, 216] on button "Next" at bounding box center [490, 213] width 64 height 26
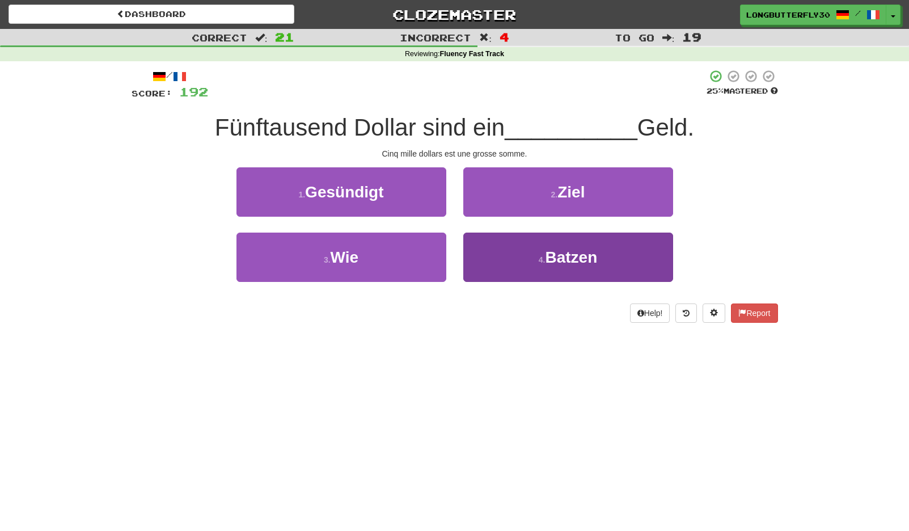
click at [529, 247] on button "4 . Batzen" at bounding box center [568, 257] width 210 height 49
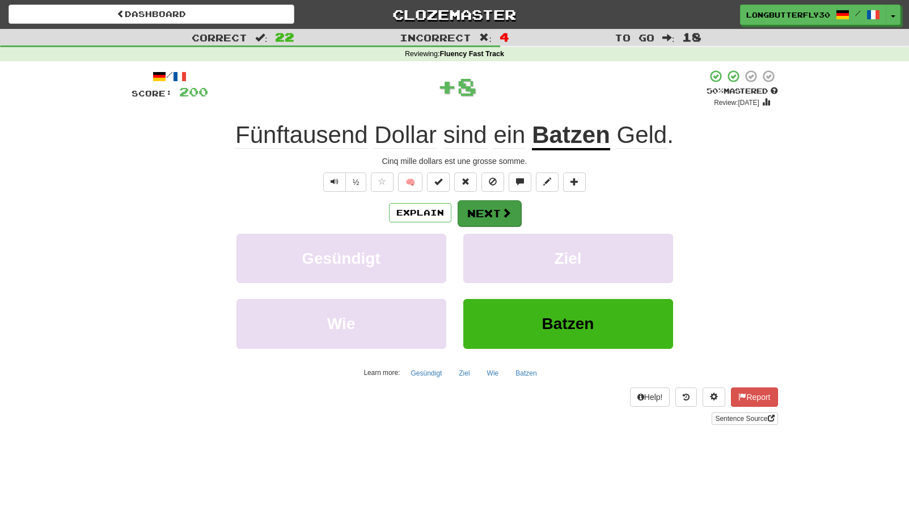
click at [497, 208] on button "Next" at bounding box center [490, 213] width 64 height 26
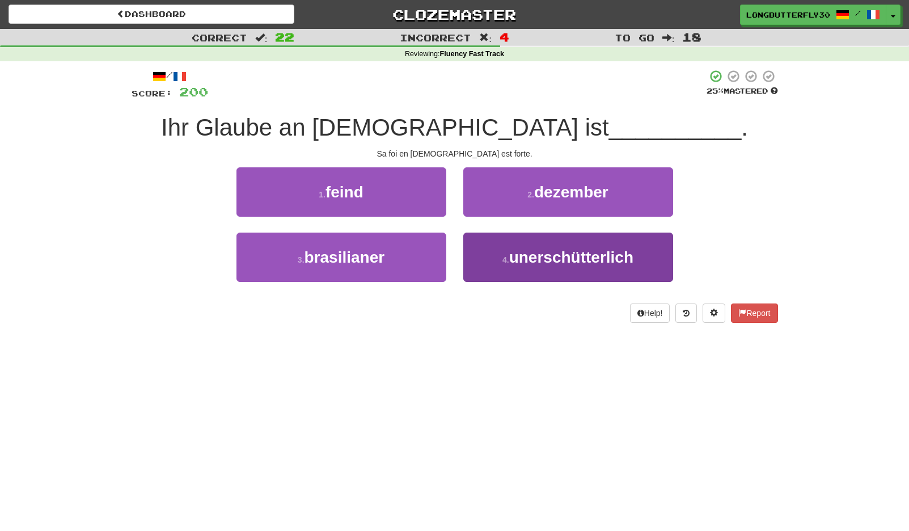
click at [525, 258] on span "unerschütterlich" at bounding box center [571, 257] width 124 height 18
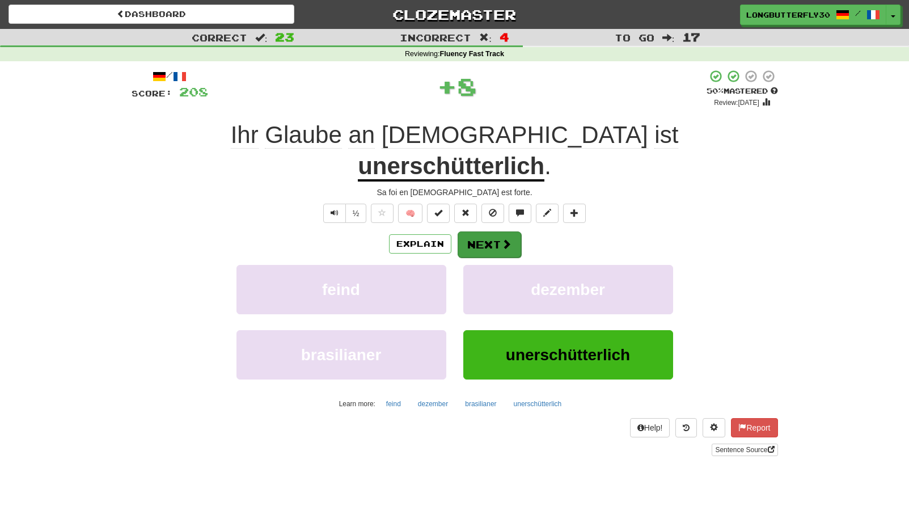
click at [499, 231] on button "Next" at bounding box center [490, 244] width 64 height 26
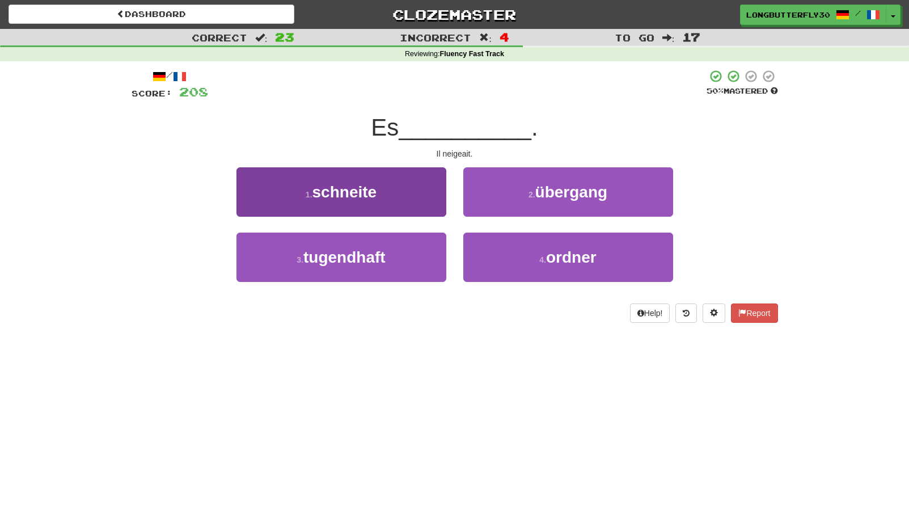
click at [382, 195] on button "1 . schneite" at bounding box center [341, 191] width 210 height 49
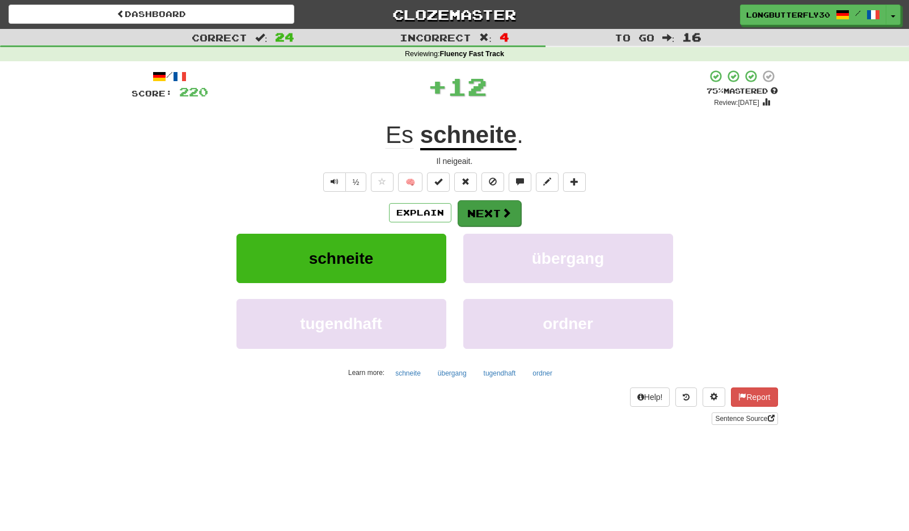
click at [519, 218] on button "Next" at bounding box center [490, 213] width 64 height 26
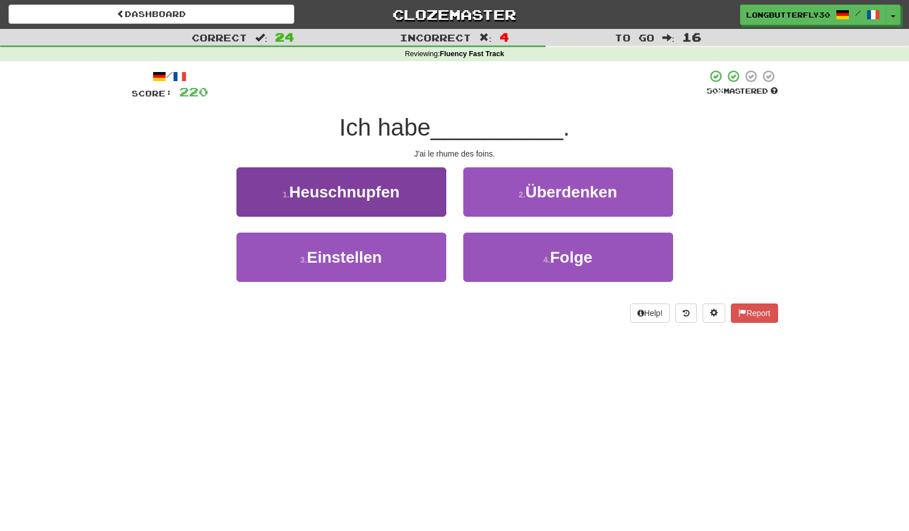
click at [412, 187] on button "1 . Heuschnupfen" at bounding box center [341, 191] width 210 height 49
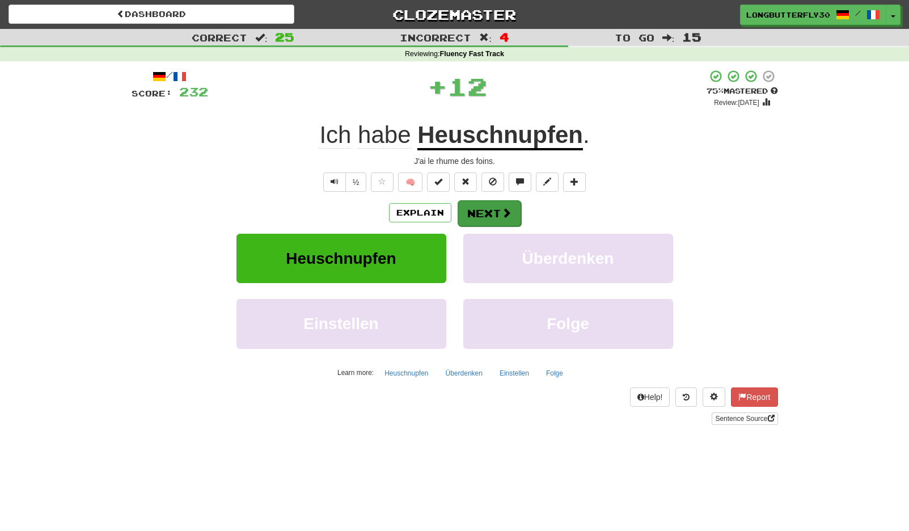
click at [504, 213] on span at bounding box center [506, 213] width 10 height 10
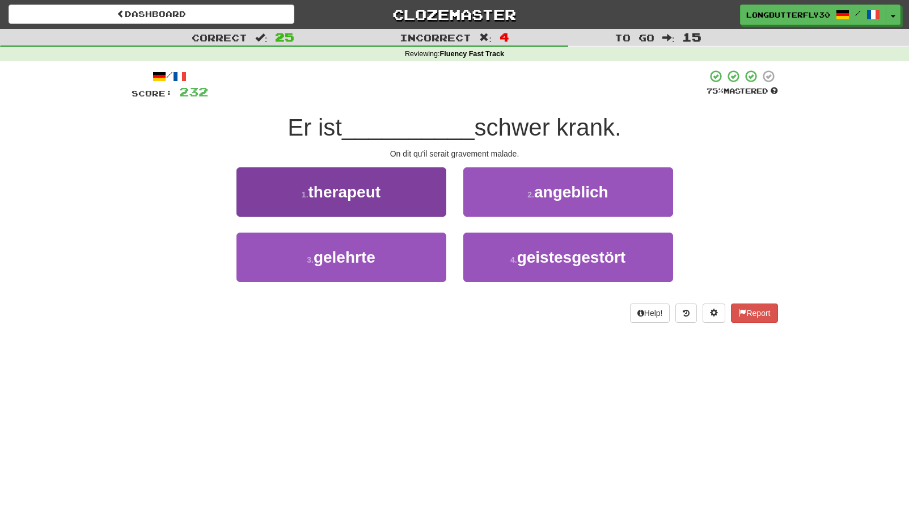
click at [443, 251] on button "3 . gelehrte" at bounding box center [341, 257] width 210 height 49
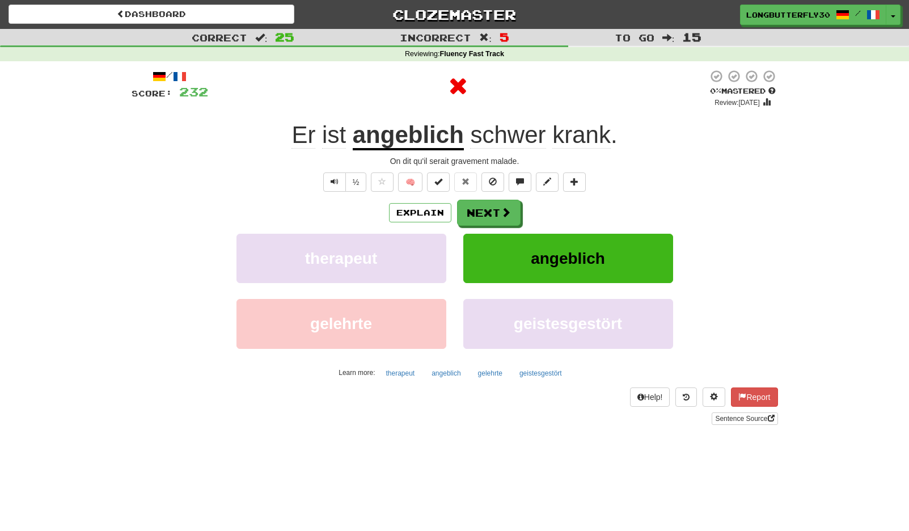
click at [506, 227] on div "Explain Next therapeut angeblich gelehrte geistesgestört Learn more: therapeut …" at bounding box center [455, 291] width 646 height 182
click at [511, 213] on button "Next" at bounding box center [490, 213] width 64 height 26
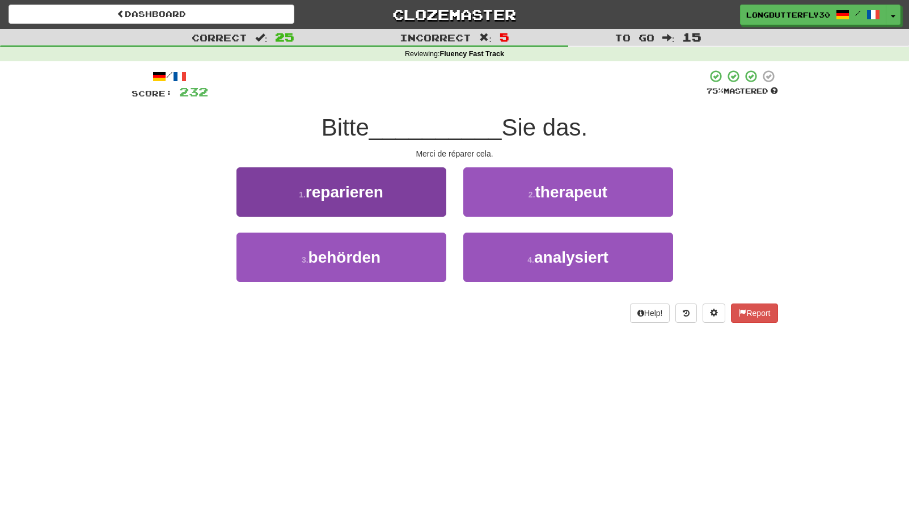
click at [424, 197] on button "1 . reparieren" at bounding box center [341, 191] width 210 height 49
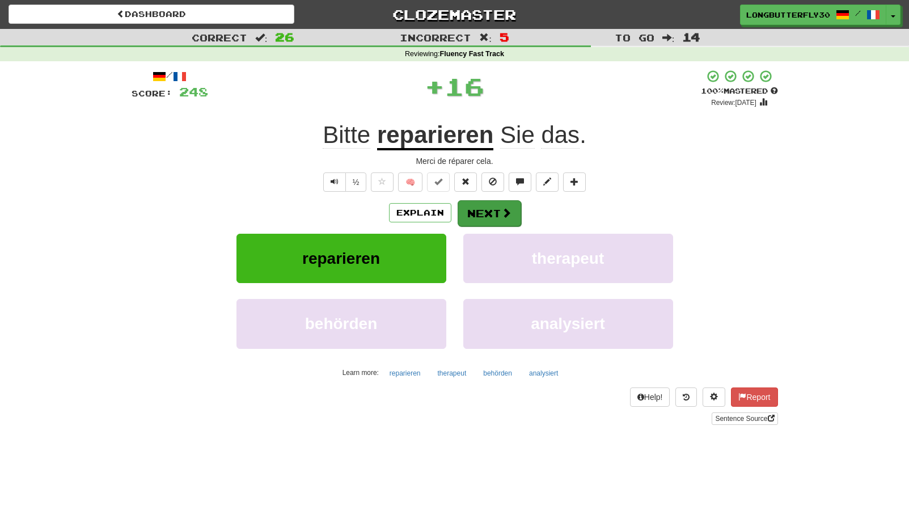
click at [496, 209] on button "Next" at bounding box center [490, 213] width 64 height 26
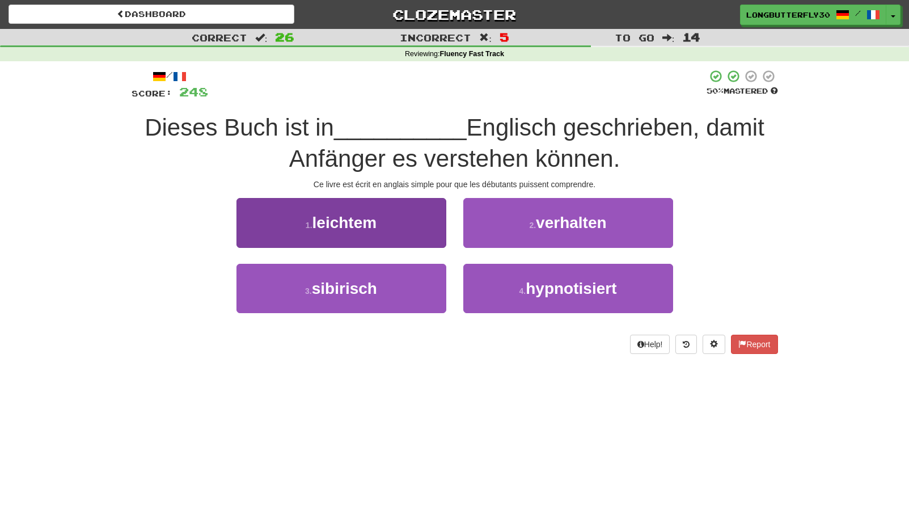
click at [436, 226] on button "1 . leichtem" at bounding box center [341, 222] width 210 height 49
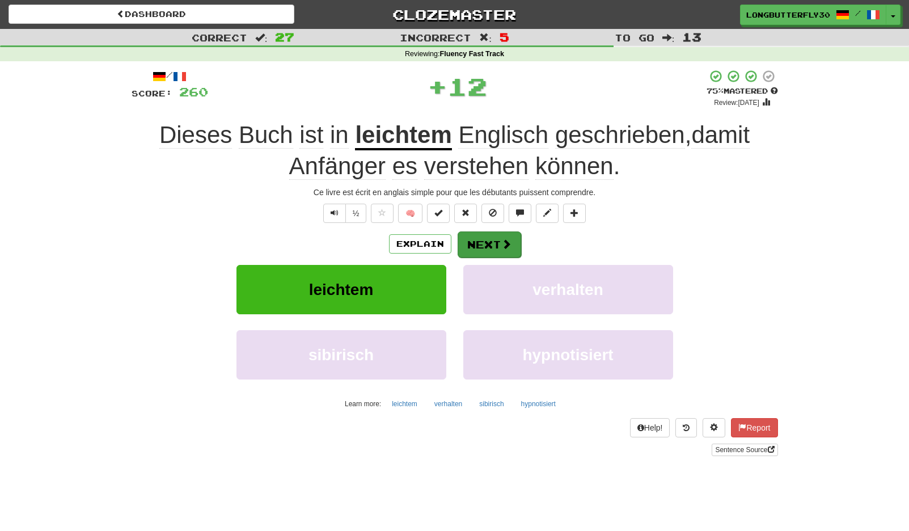
click at [495, 239] on button "Next" at bounding box center [490, 244] width 64 height 26
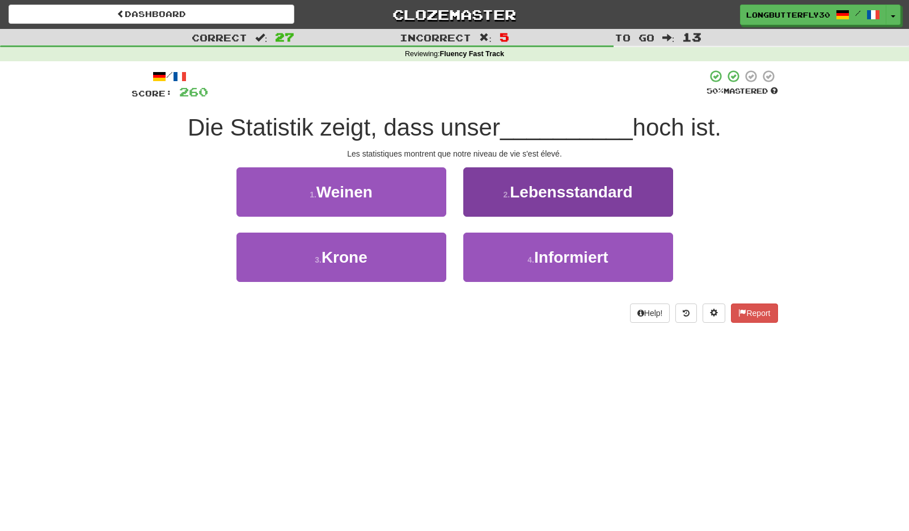
click at [506, 198] on button "2 . Lebensstandard" at bounding box center [568, 191] width 210 height 49
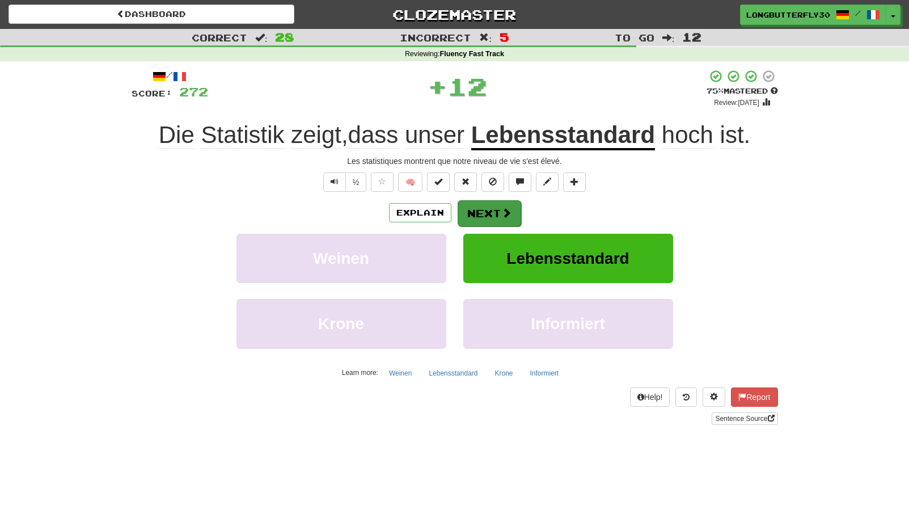
click at [503, 209] on span at bounding box center [506, 213] width 10 height 10
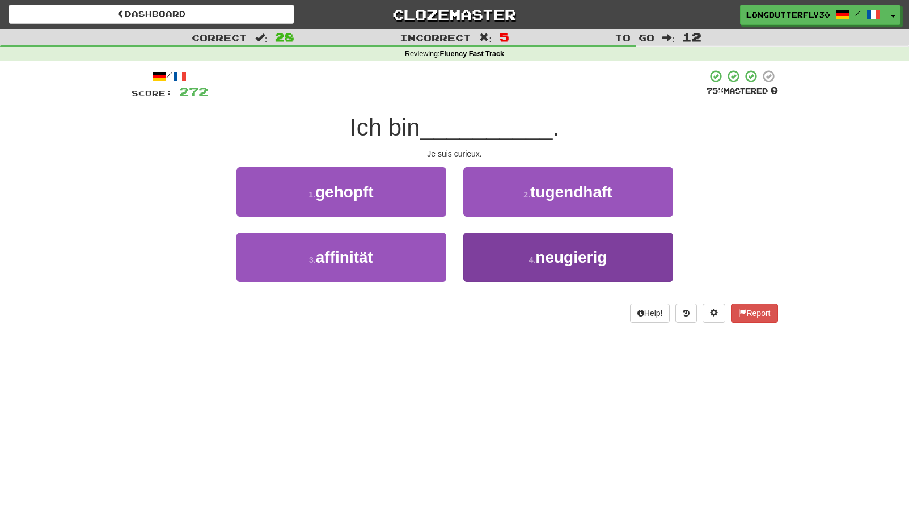
click at [527, 255] on button "4 . neugierig" at bounding box center [568, 257] width 210 height 49
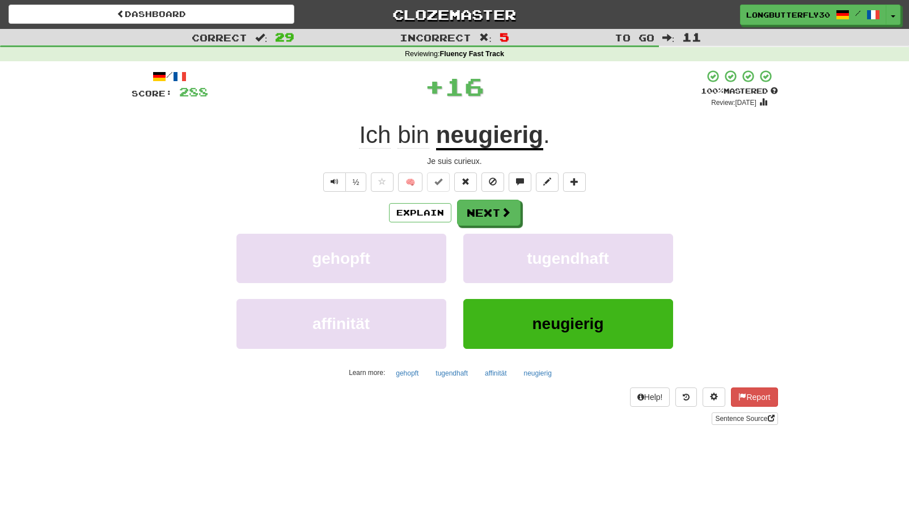
click at [498, 200] on div "Explain Next" at bounding box center [455, 213] width 646 height 26
click at [495, 214] on button "Next" at bounding box center [490, 213] width 64 height 26
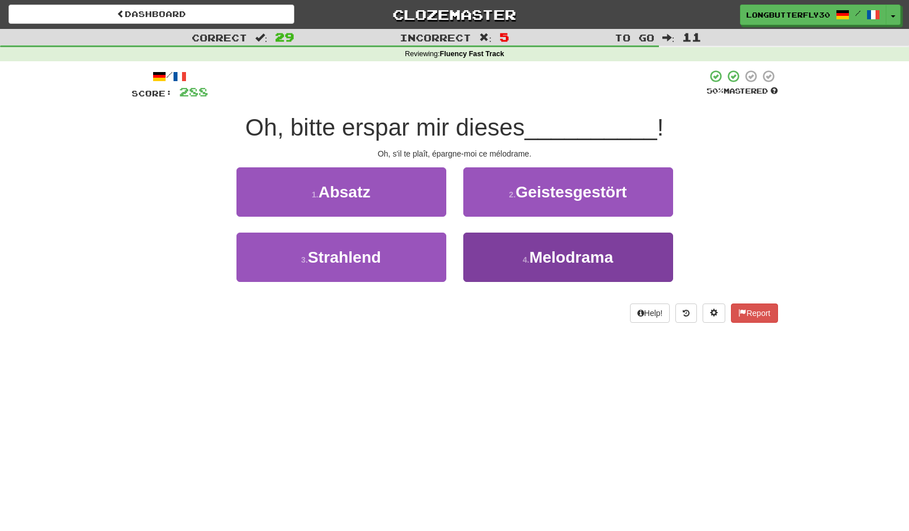
click at [540, 252] on span "Melodrama" at bounding box center [571, 257] width 84 height 18
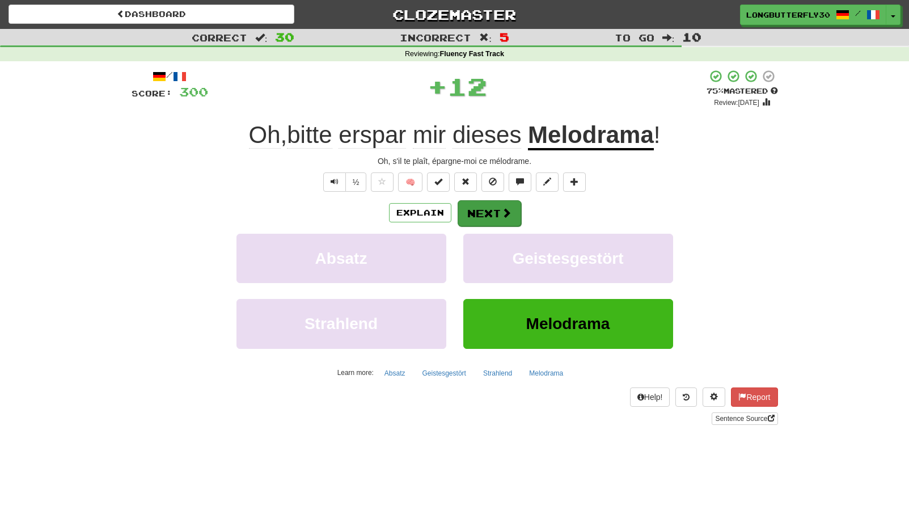
click at [496, 210] on button "Next" at bounding box center [490, 213] width 64 height 26
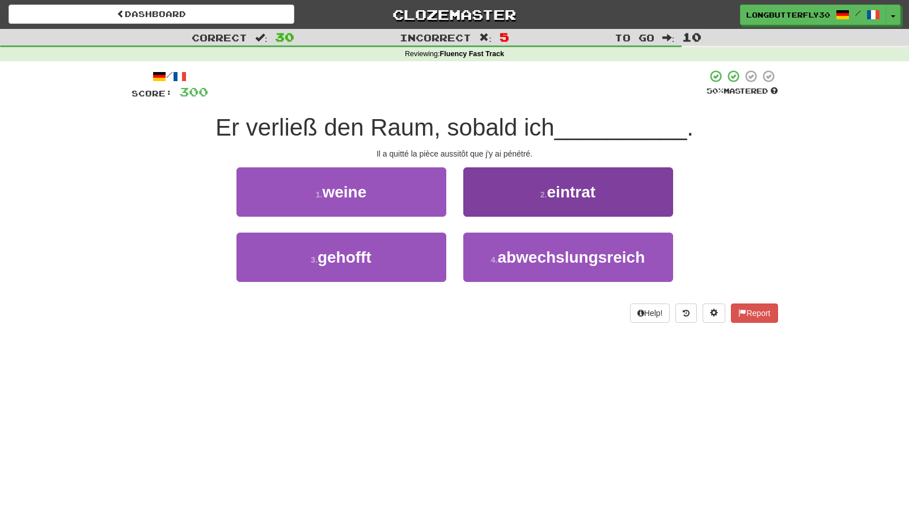
click at [584, 183] on span "eintrat" at bounding box center [571, 192] width 49 height 18
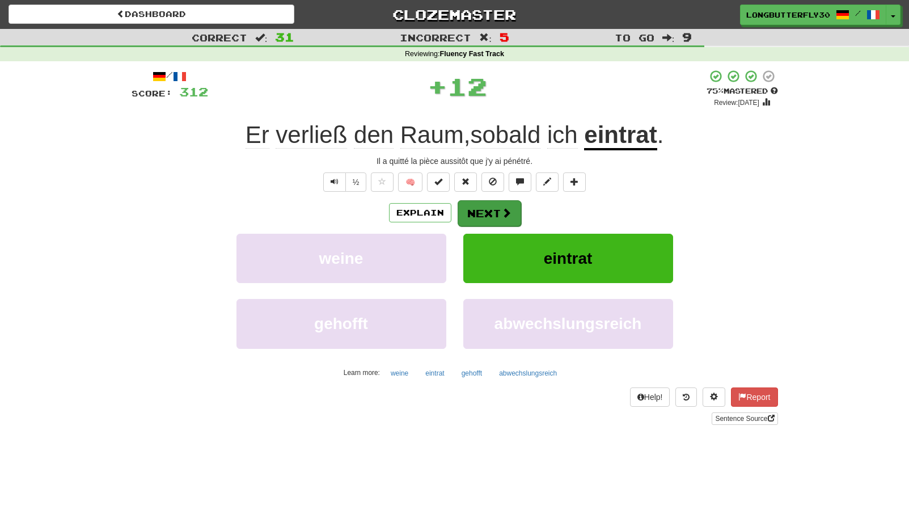
click at [512, 205] on button "Next" at bounding box center [490, 213] width 64 height 26
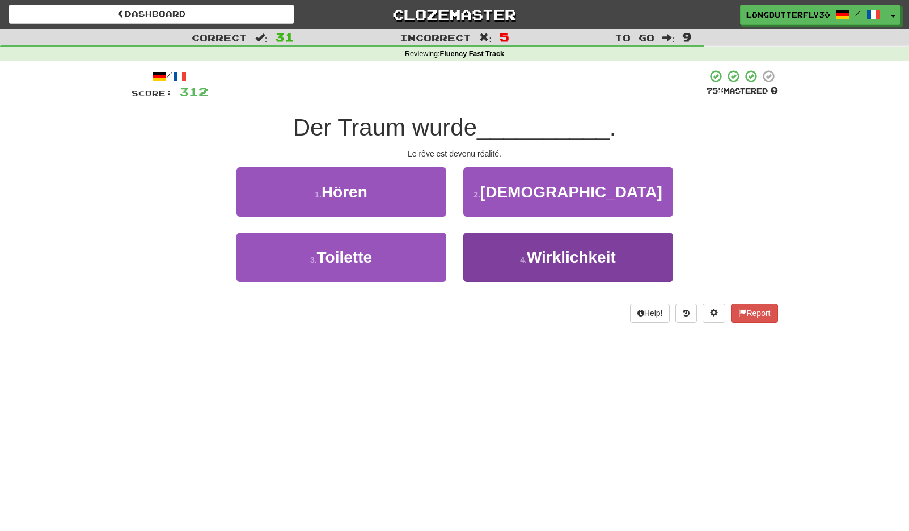
click at [543, 256] on span "Wirklichkeit" at bounding box center [571, 257] width 89 height 18
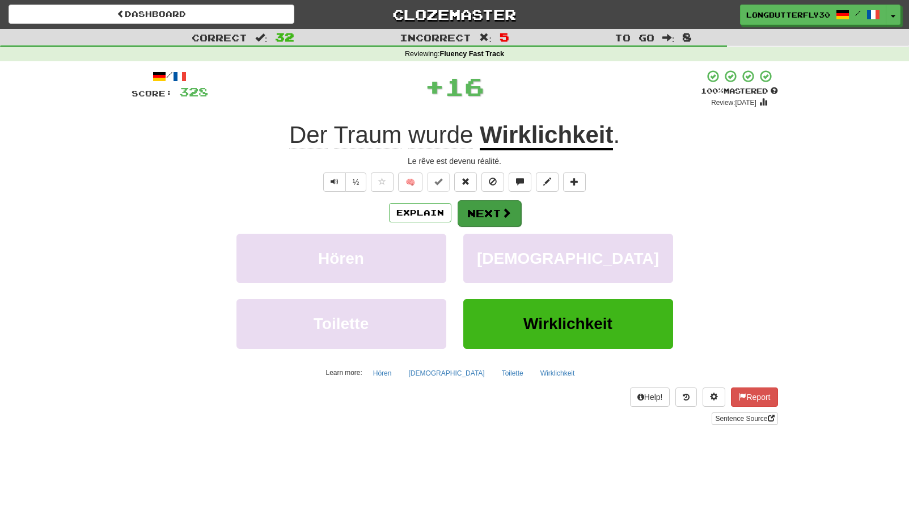
click at [498, 210] on button "Next" at bounding box center [490, 213] width 64 height 26
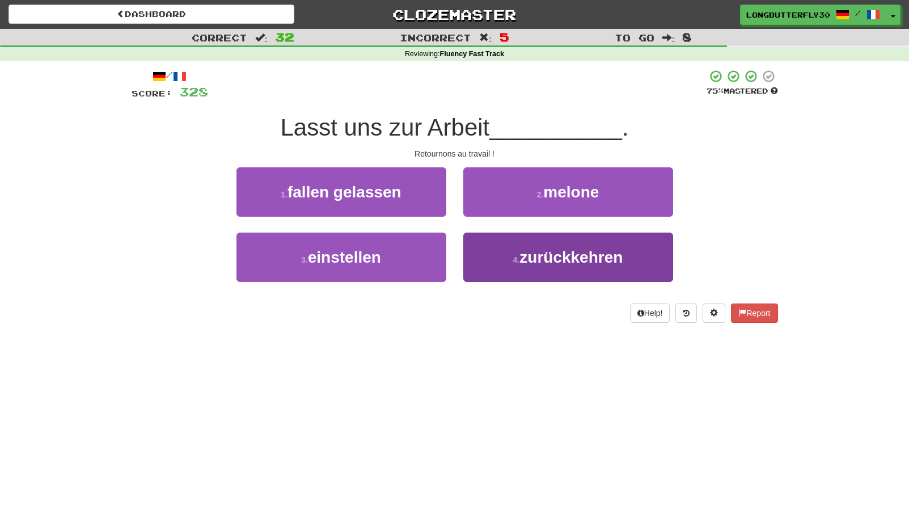
click at [552, 264] on span "zurückkehren" at bounding box center [570, 257] width 103 height 18
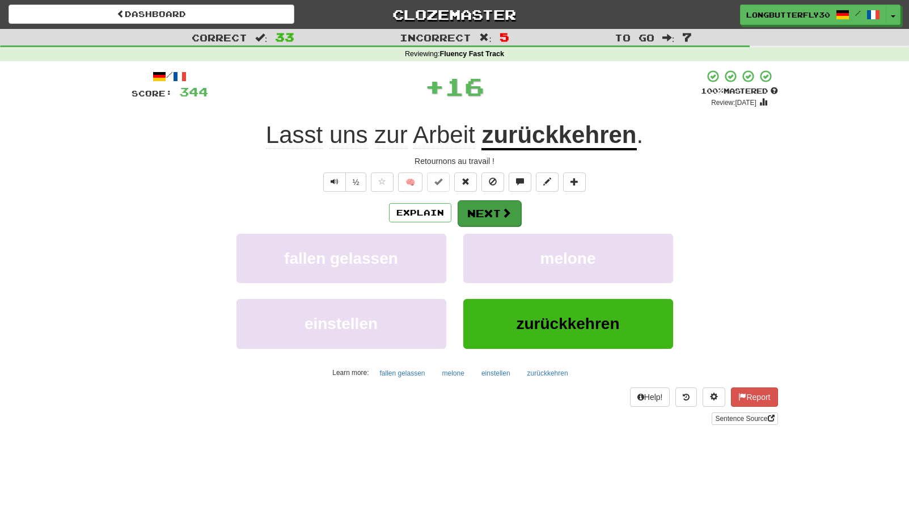
click at [504, 217] on span at bounding box center [506, 213] width 10 height 10
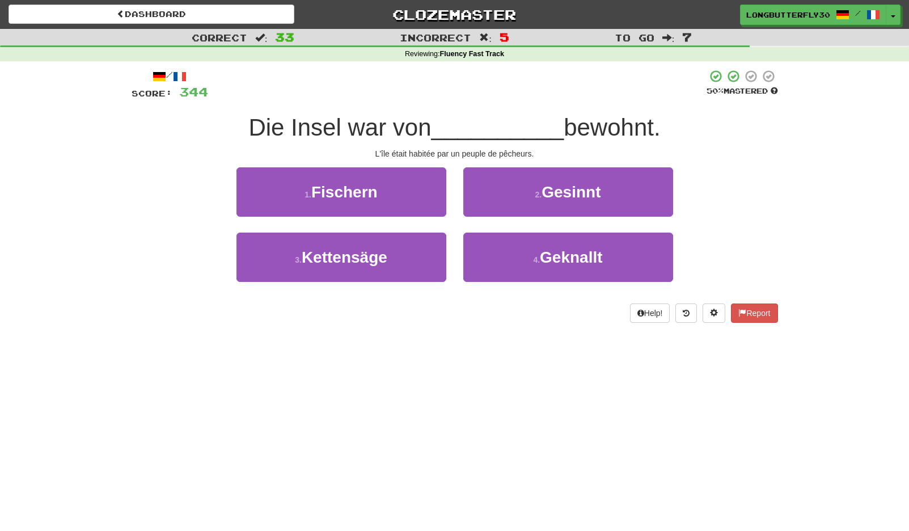
click at [383, 196] on button "1 . Fischern" at bounding box center [341, 191] width 210 height 49
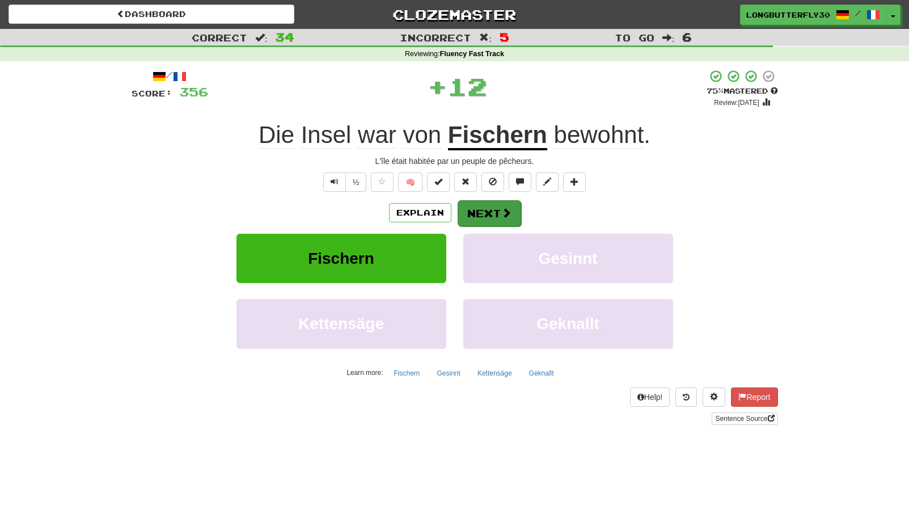
click at [496, 212] on button "Next" at bounding box center [490, 213] width 64 height 26
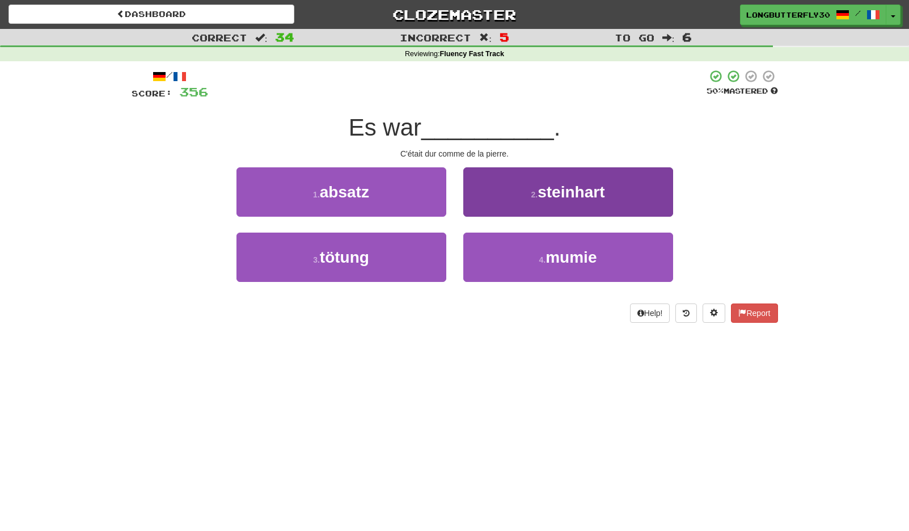
click at [523, 199] on button "2 . steinhart" at bounding box center [568, 191] width 210 height 49
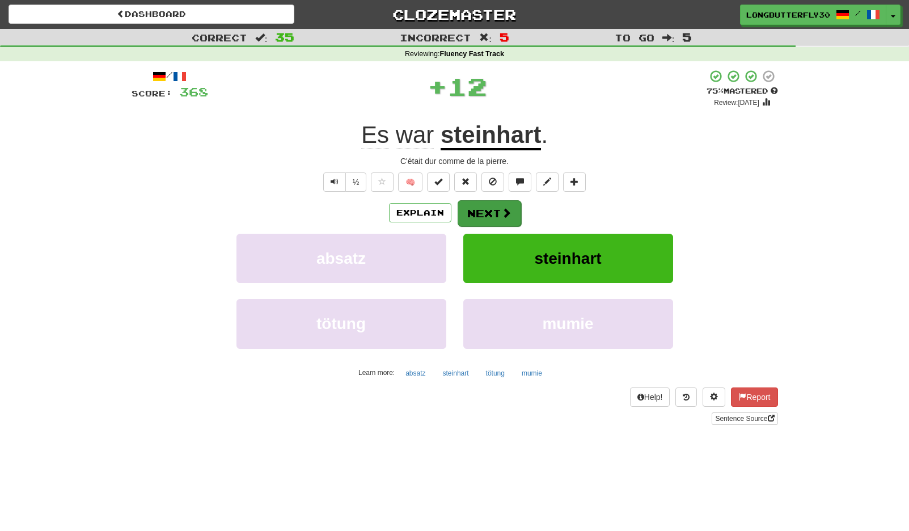
click at [487, 214] on button "Next" at bounding box center [490, 213] width 64 height 26
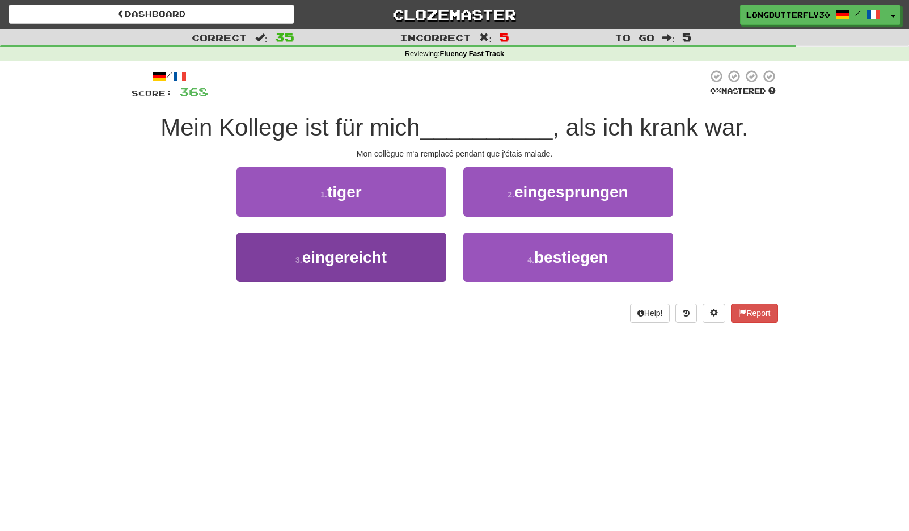
click at [419, 260] on button "3 . eingereicht" at bounding box center [341, 257] width 210 height 49
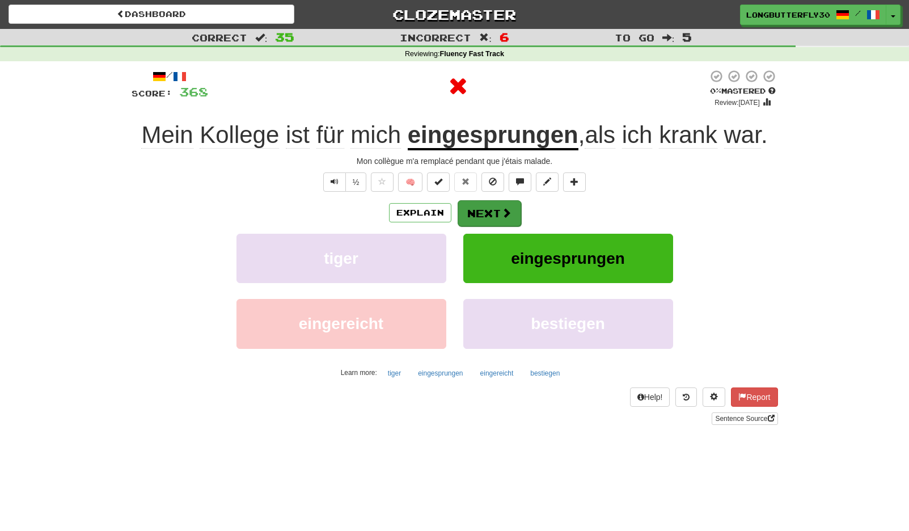
click at [505, 217] on span at bounding box center [506, 213] width 10 height 10
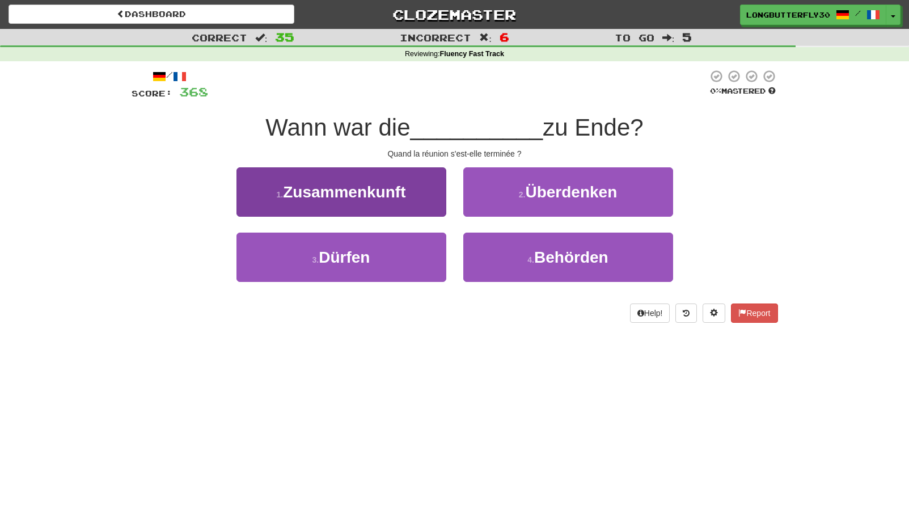
click at [417, 195] on button "1 . Zusammenkunft" at bounding box center [341, 191] width 210 height 49
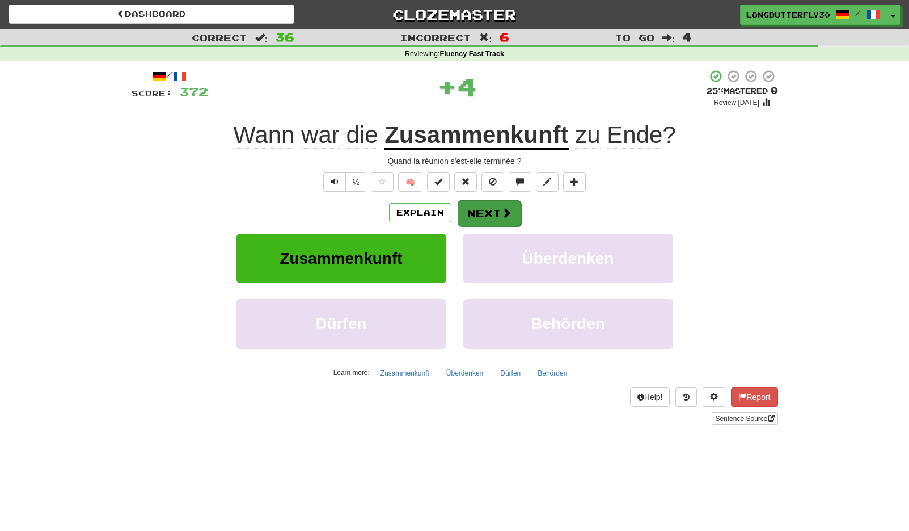
click at [505, 211] on span at bounding box center [506, 213] width 10 height 10
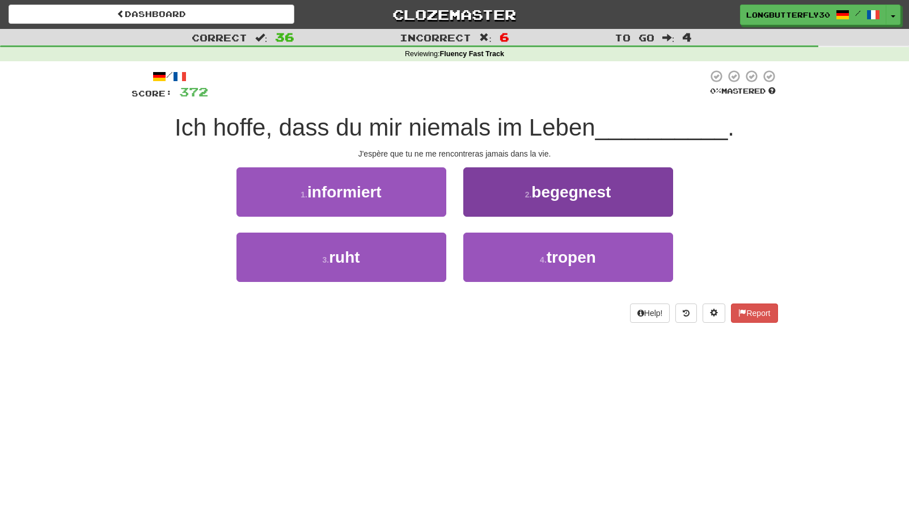
click at [574, 200] on button "2 . begegnest" at bounding box center [568, 191] width 210 height 49
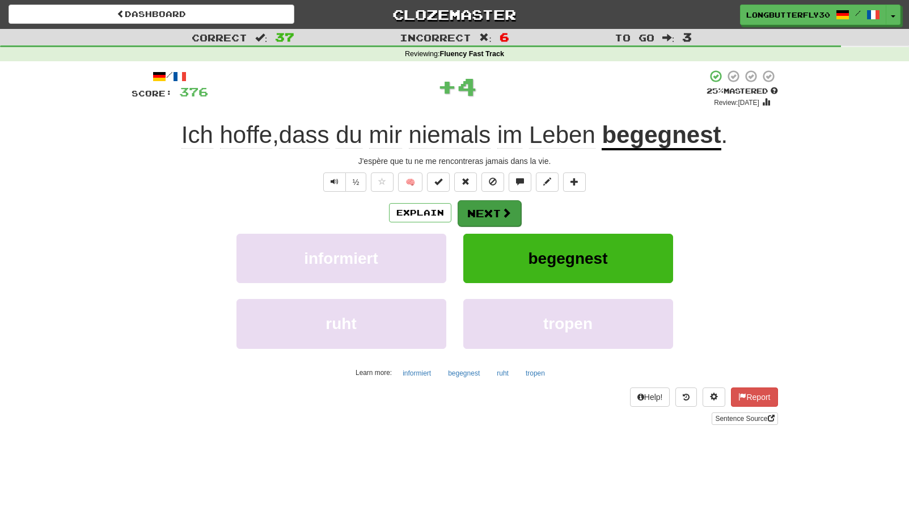
click at [498, 212] on button "Next" at bounding box center [490, 213] width 64 height 26
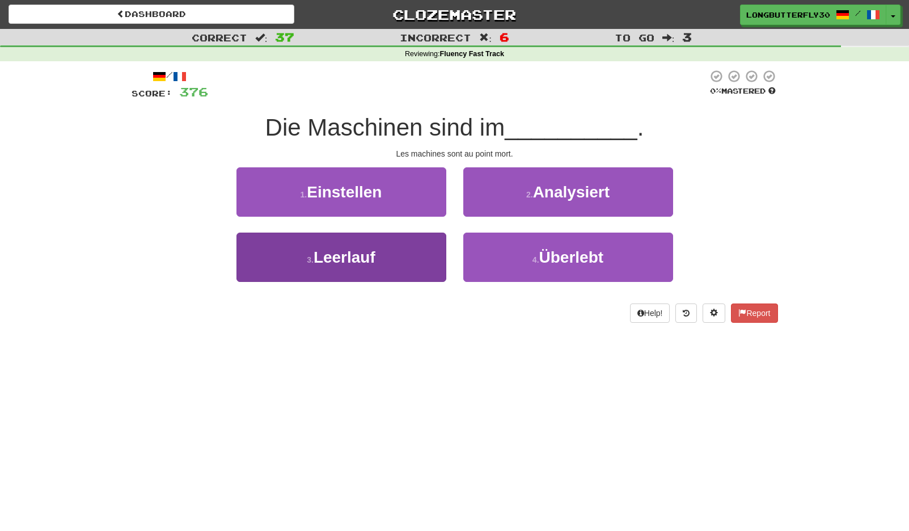
click at [378, 254] on button "3 . Leerlauf" at bounding box center [341, 257] width 210 height 49
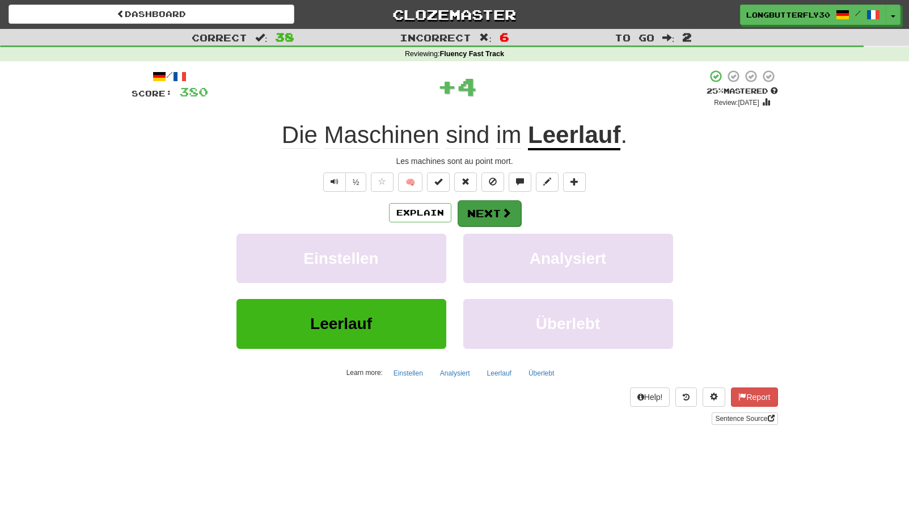
click at [501, 210] on span at bounding box center [506, 213] width 10 height 10
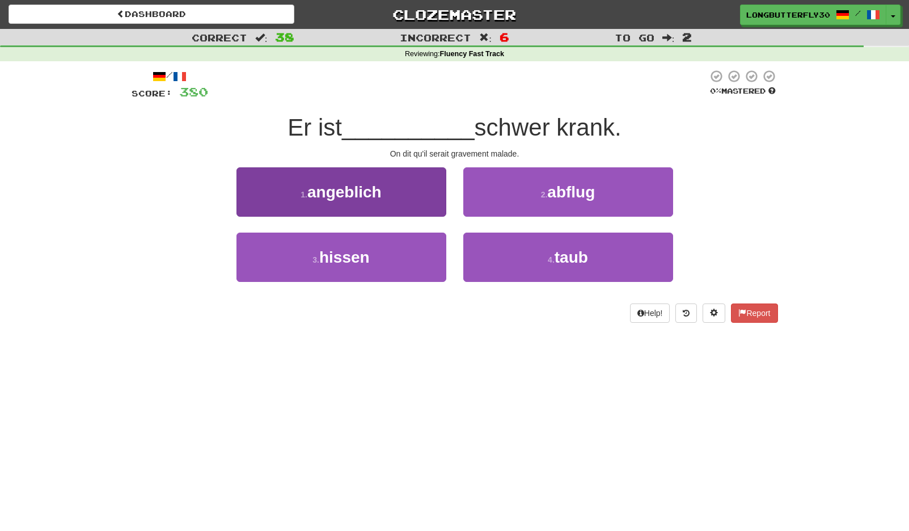
click at [392, 193] on button "1 . angeblich" at bounding box center [341, 191] width 210 height 49
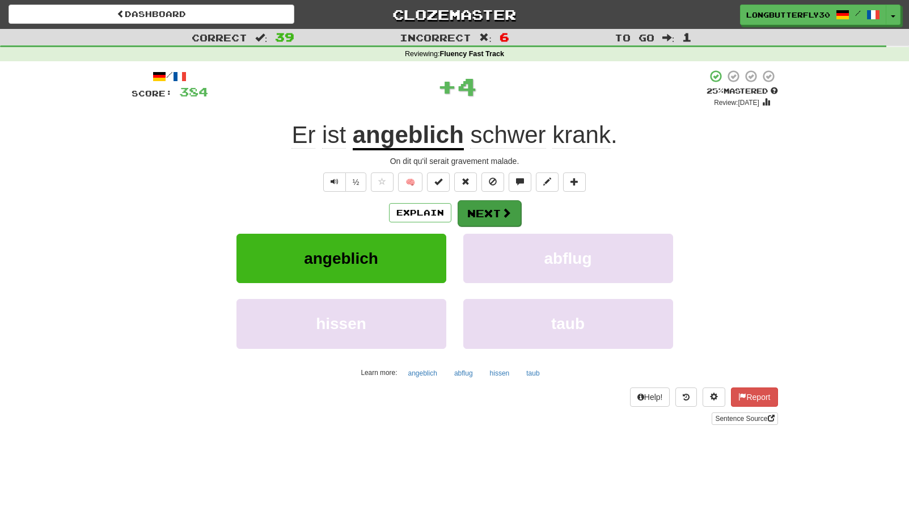
click at [479, 210] on button "Next" at bounding box center [490, 213] width 64 height 26
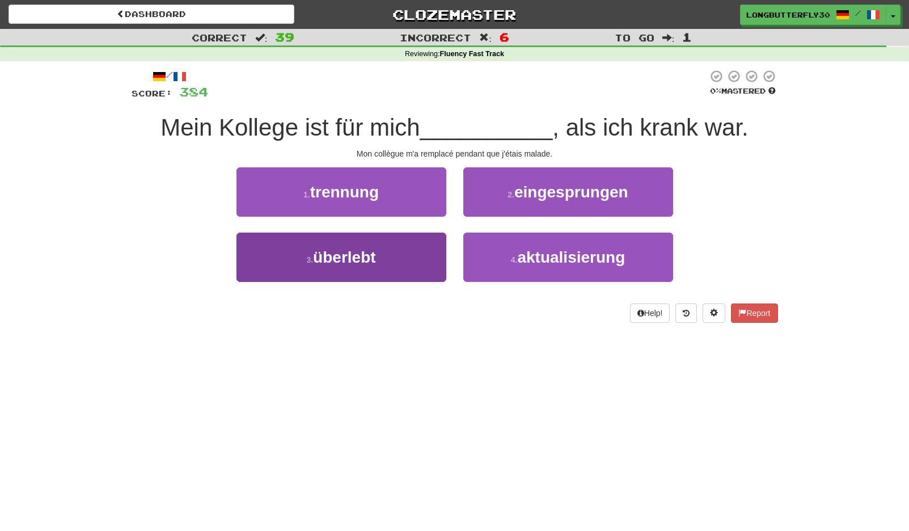
click at [404, 255] on button "3 . überlebt" at bounding box center [341, 257] width 210 height 49
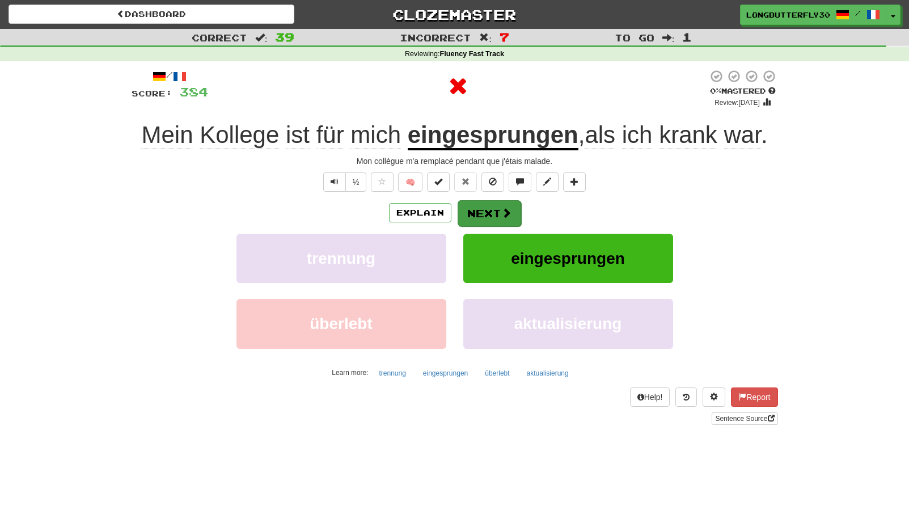
click at [489, 208] on button "Next" at bounding box center [490, 213] width 64 height 26
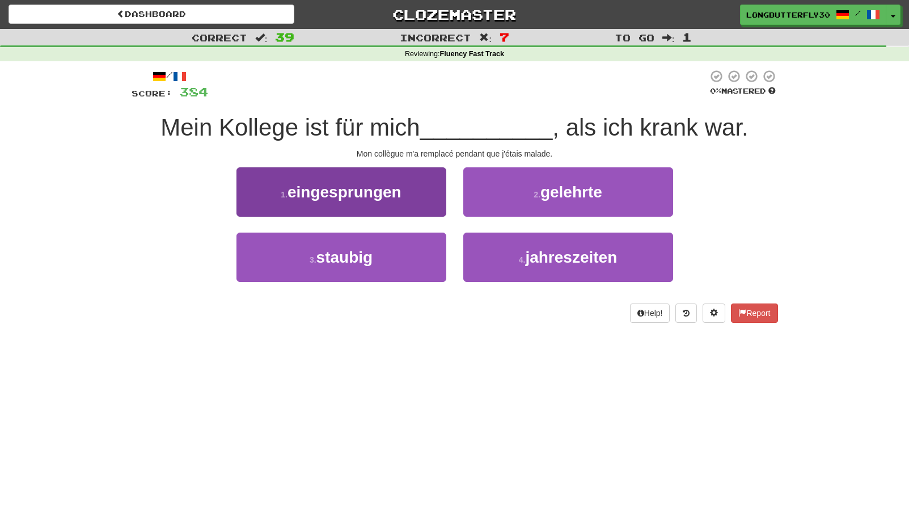
click at [415, 196] on button "1 . eingesprungen" at bounding box center [341, 191] width 210 height 49
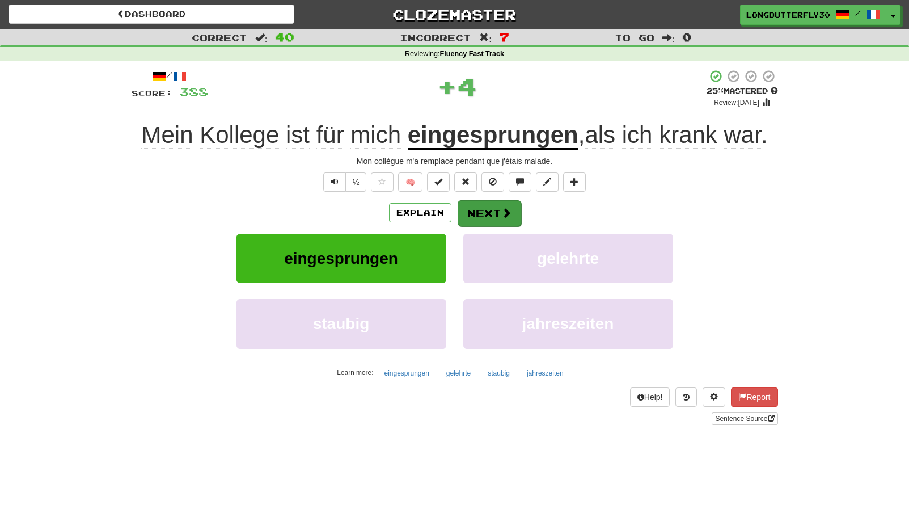
click at [489, 211] on button "Next" at bounding box center [490, 213] width 64 height 26
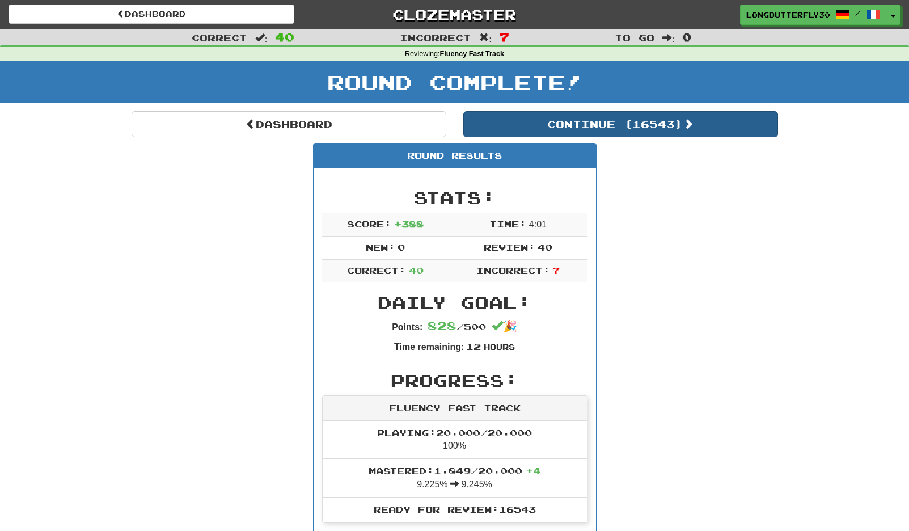
scroll to position [2, 0]
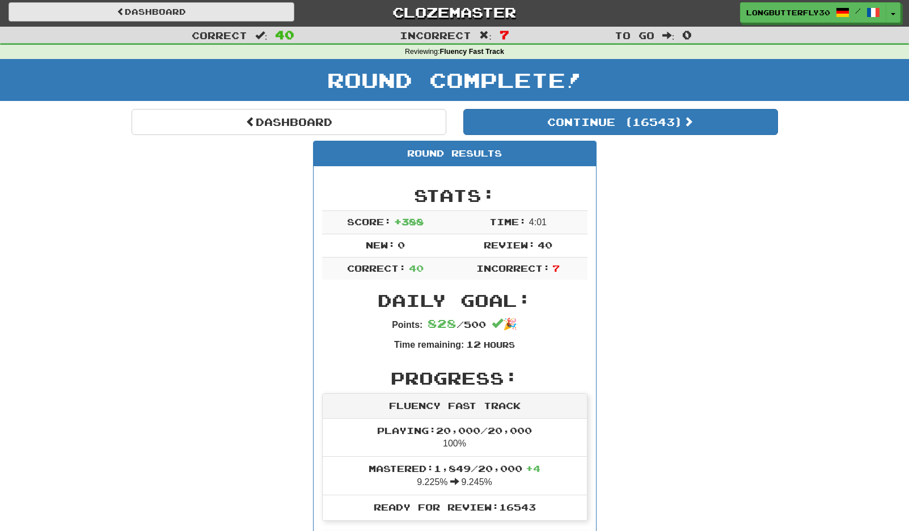
click at [165, 15] on link "Dashboard" at bounding box center [152, 11] width 286 height 19
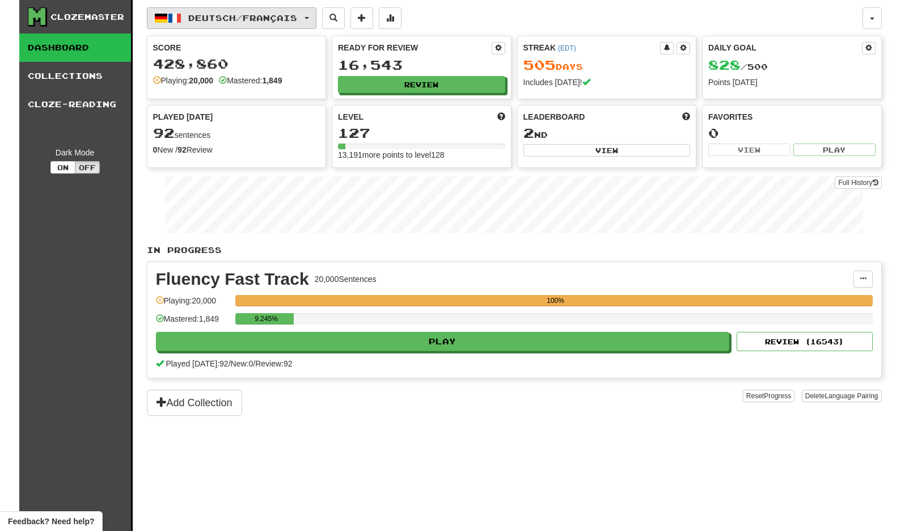
click at [297, 15] on span "Deutsch / Français" at bounding box center [242, 18] width 109 height 10
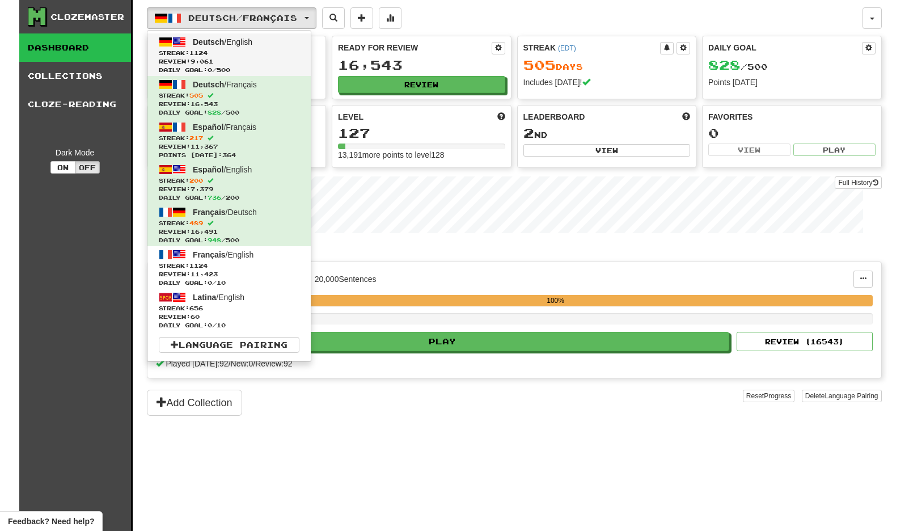
click at [269, 50] on span "Streak: 1124" at bounding box center [229, 53] width 141 height 9
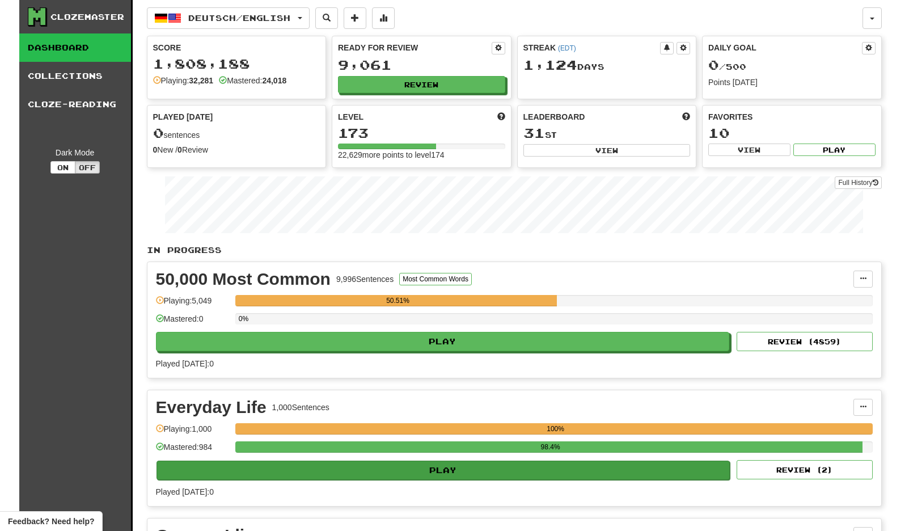
click at [640, 478] on button "Play" at bounding box center [444, 469] width 574 height 19
select select "**"
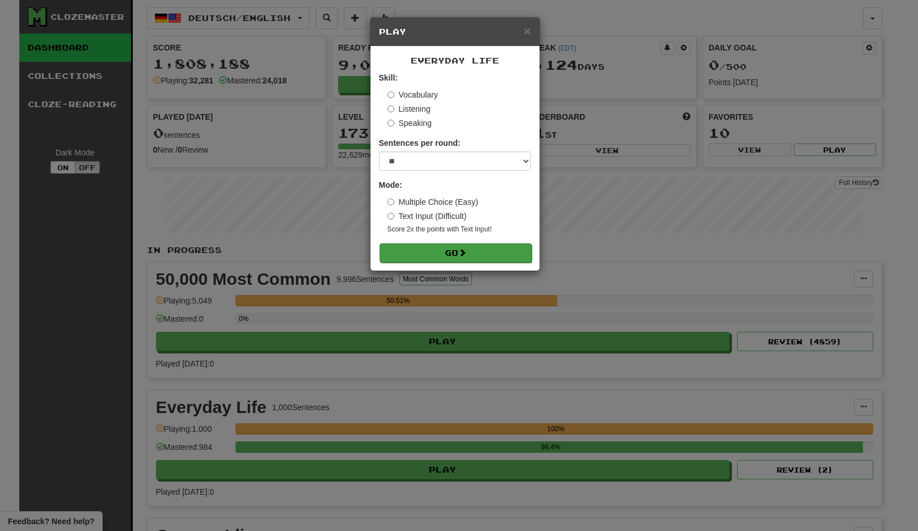
click at [497, 256] on button "Go" at bounding box center [455, 252] width 152 height 19
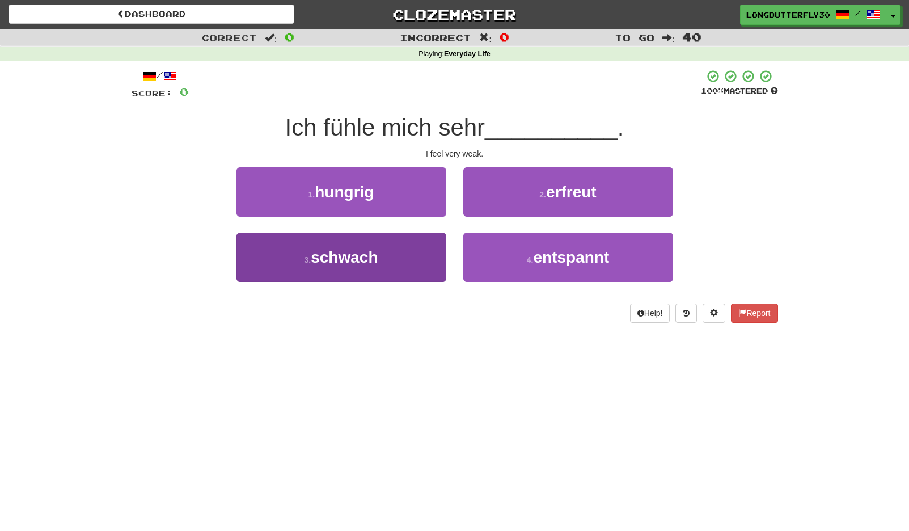
click at [402, 250] on button "3 . schwach" at bounding box center [341, 257] width 210 height 49
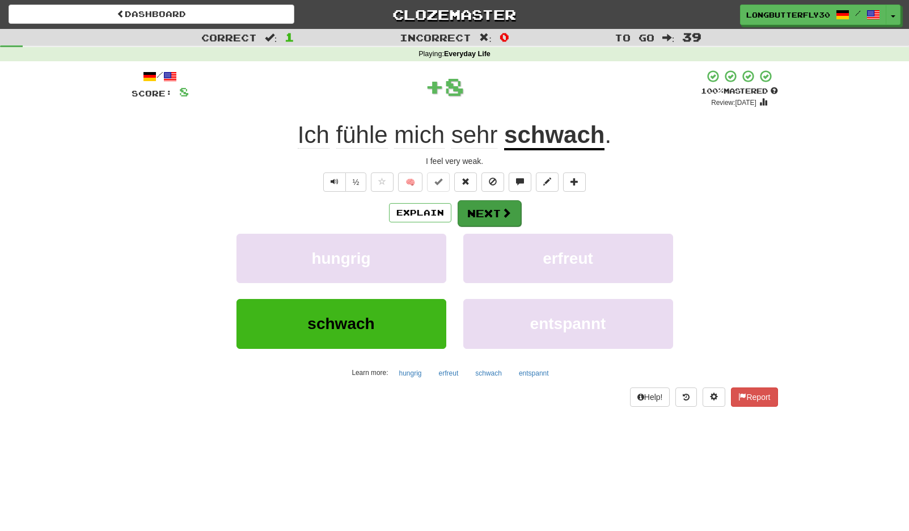
click at [489, 212] on button "Next" at bounding box center [490, 213] width 64 height 26
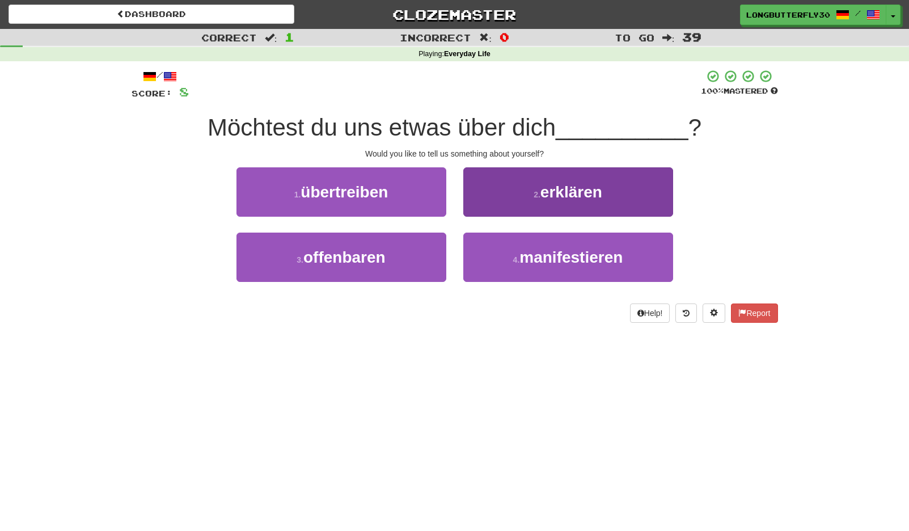
click at [522, 200] on button "2 . erklären" at bounding box center [568, 191] width 210 height 49
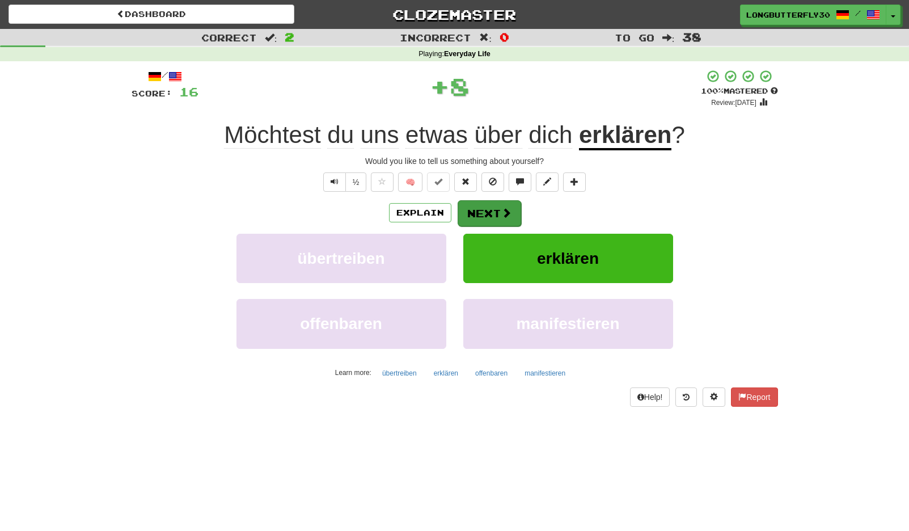
click at [503, 212] on span at bounding box center [506, 213] width 10 height 10
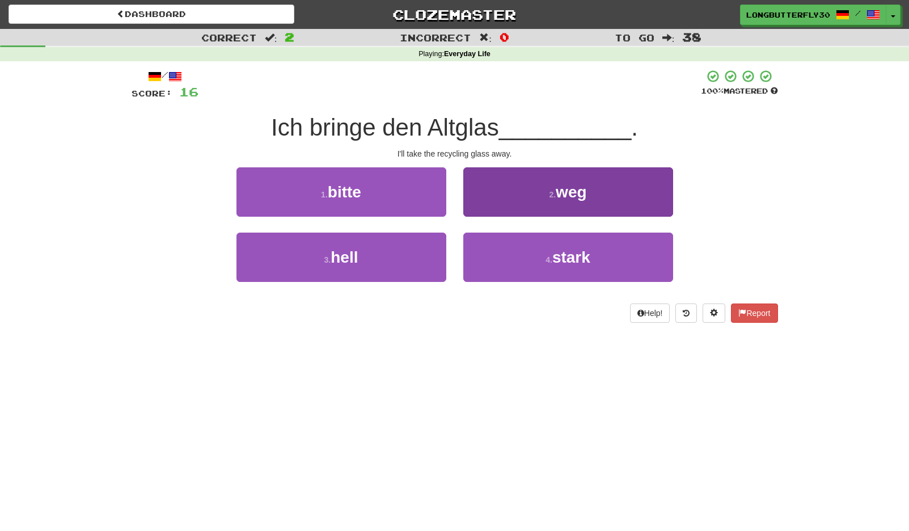
click at [517, 188] on button "2 . weg" at bounding box center [568, 191] width 210 height 49
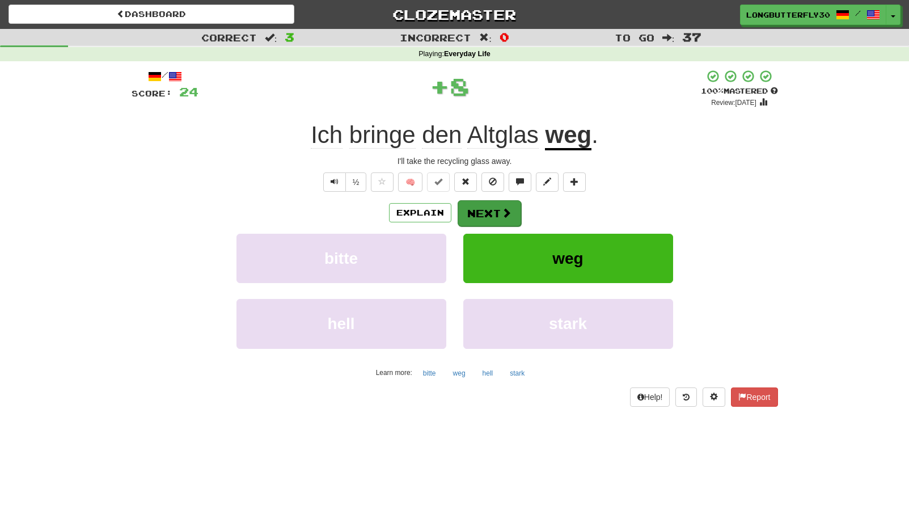
click at [491, 208] on button "Next" at bounding box center [490, 213] width 64 height 26
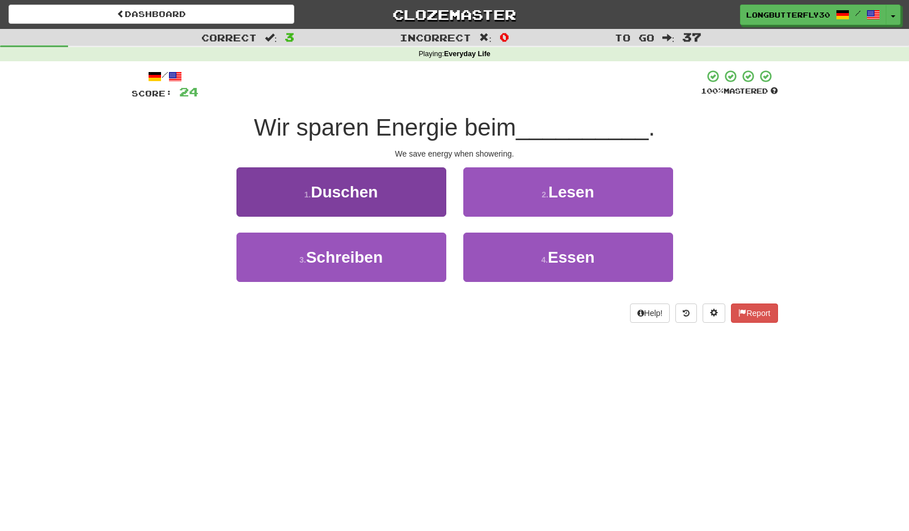
click at [328, 183] on span "Duschen" at bounding box center [344, 192] width 67 height 18
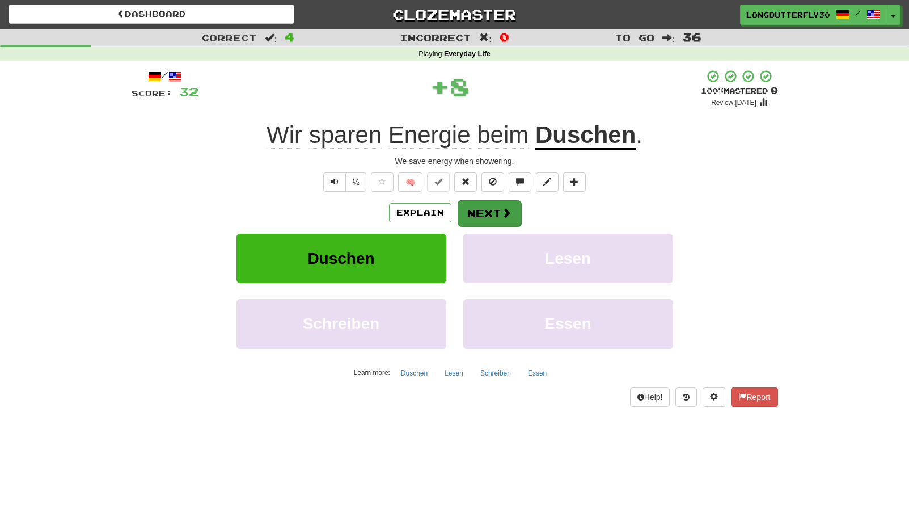
click at [491, 218] on button "Next" at bounding box center [490, 213] width 64 height 26
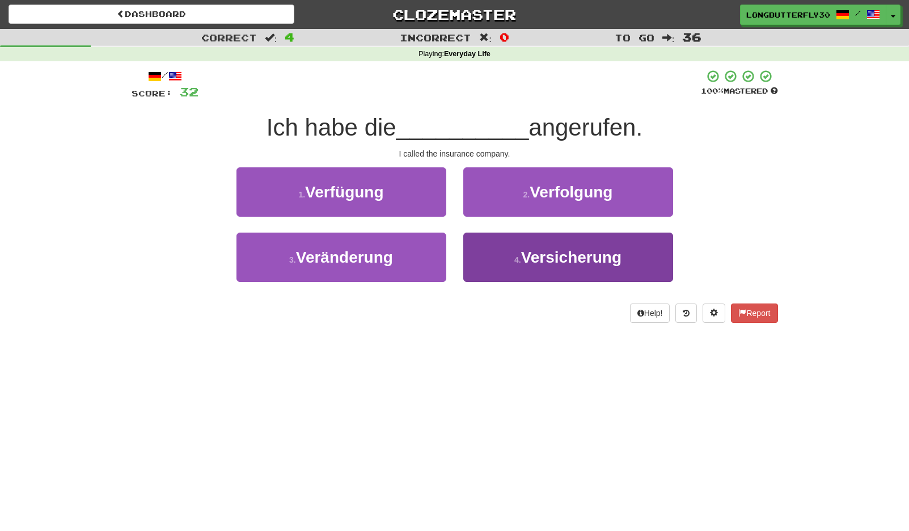
click at [520, 255] on small "4 ." at bounding box center [517, 259] width 7 height 9
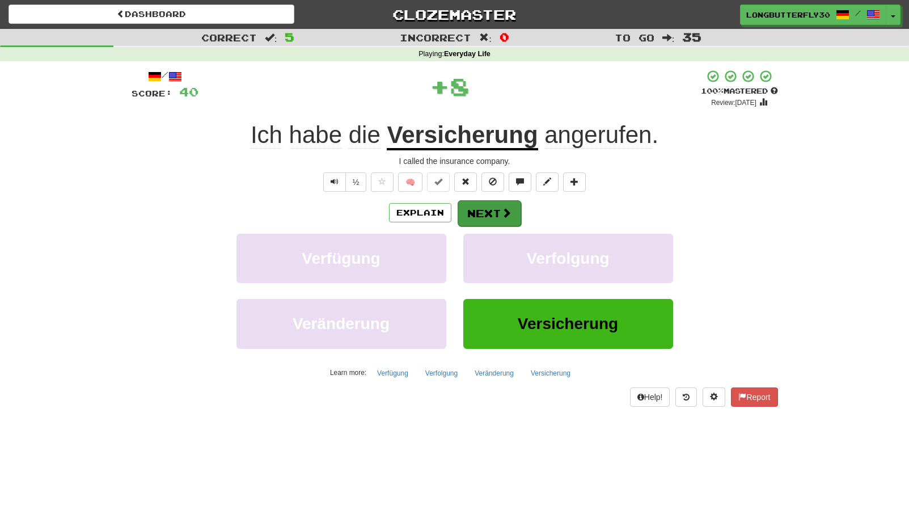
click at [493, 209] on button "Next" at bounding box center [490, 213] width 64 height 26
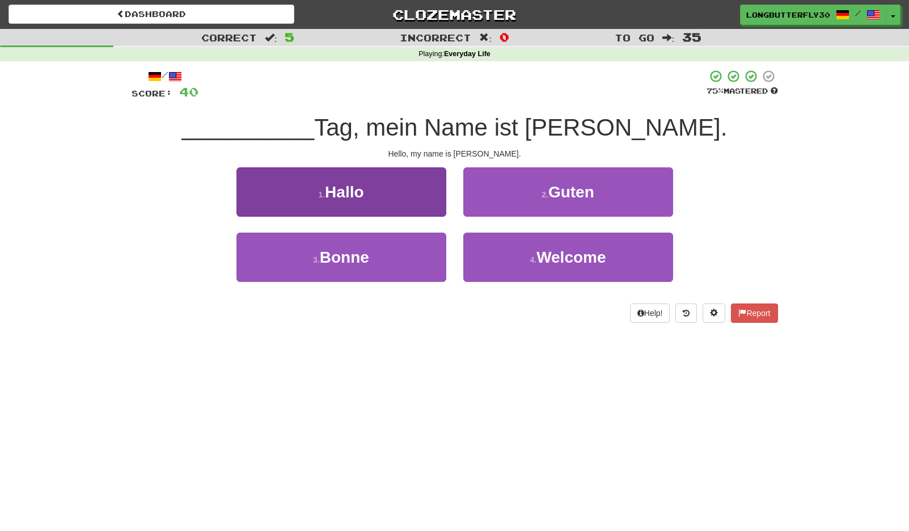
click at [409, 198] on button "1 . Hallo" at bounding box center [341, 191] width 210 height 49
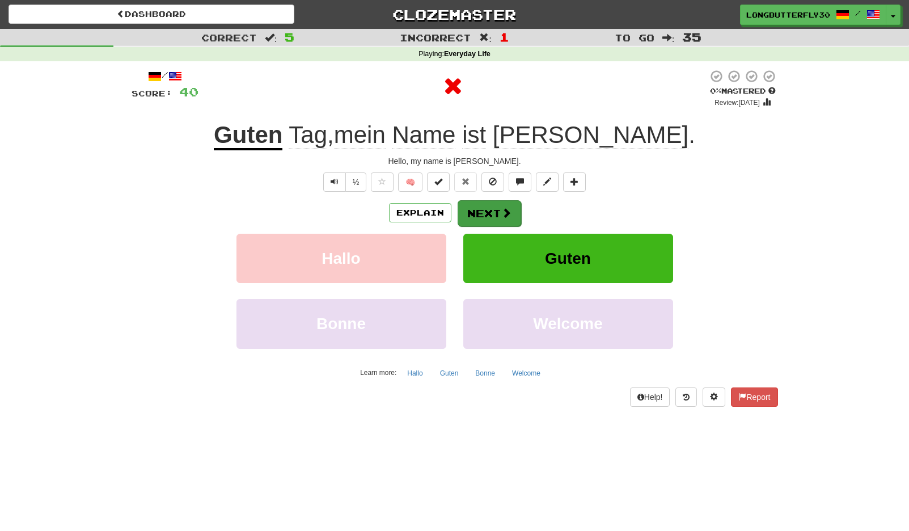
click at [488, 213] on button "Next" at bounding box center [490, 213] width 64 height 26
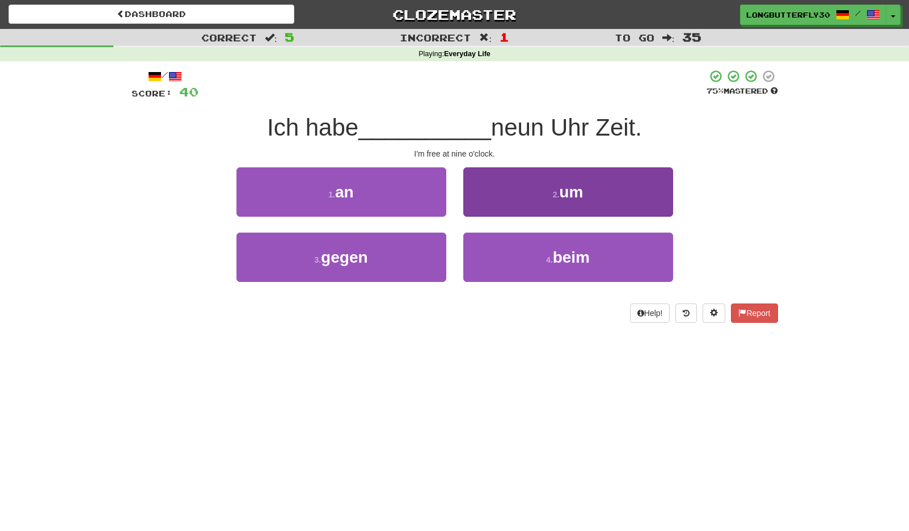
click at [590, 205] on button "2 . um" at bounding box center [568, 191] width 210 height 49
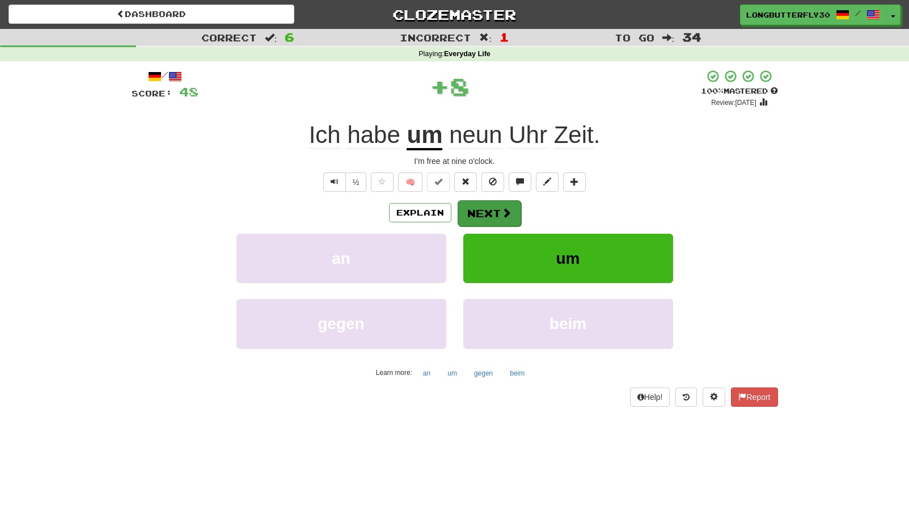
click at [492, 204] on button "Next" at bounding box center [490, 213] width 64 height 26
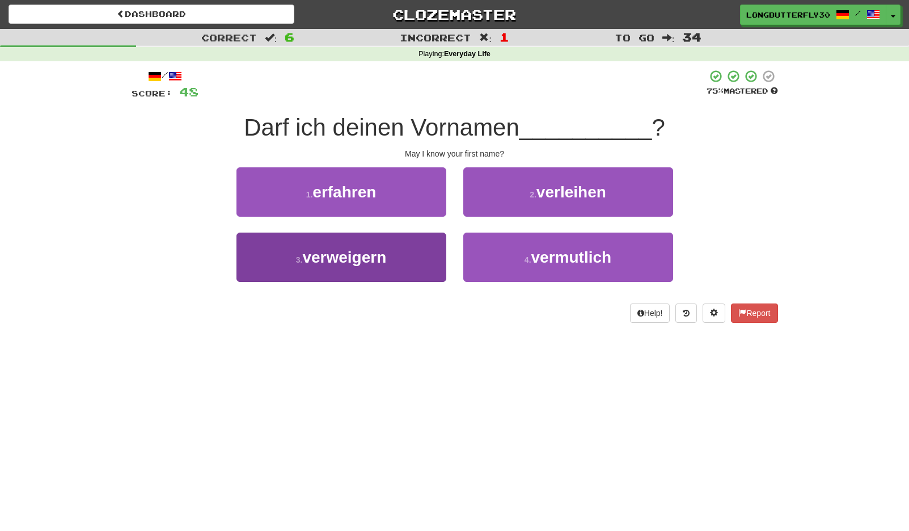
click at [384, 259] on span "verweigern" at bounding box center [344, 257] width 84 height 18
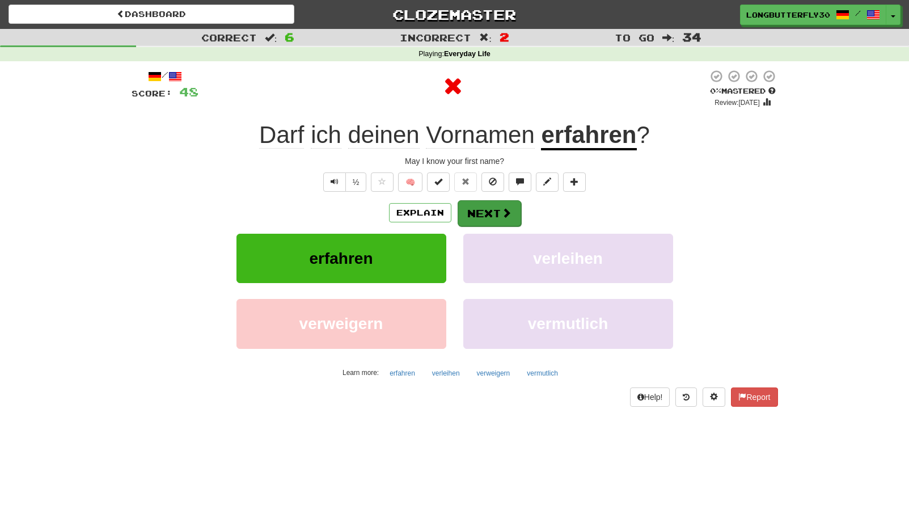
click at [514, 214] on button "Next" at bounding box center [490, 213] width 64 height 26
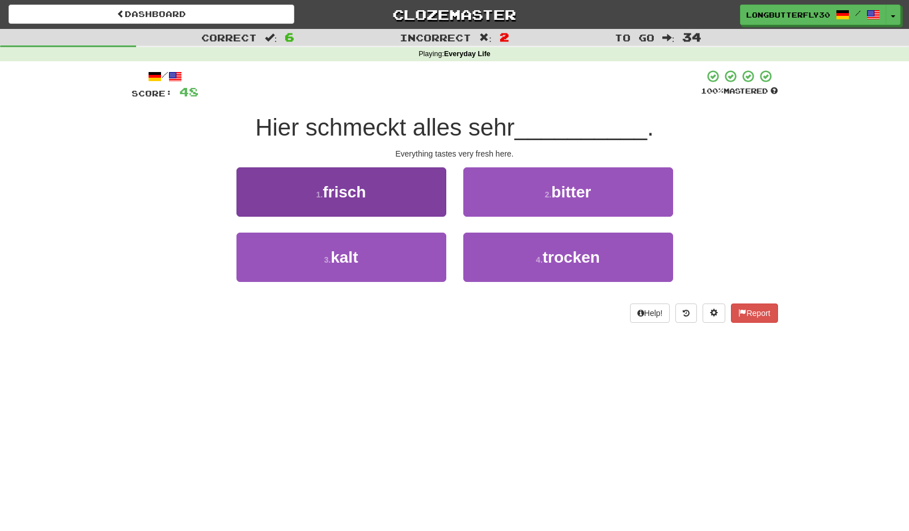
click at [394, 189] on button "1 . frisch" at bounding box center [341, 191] width 210 height 49
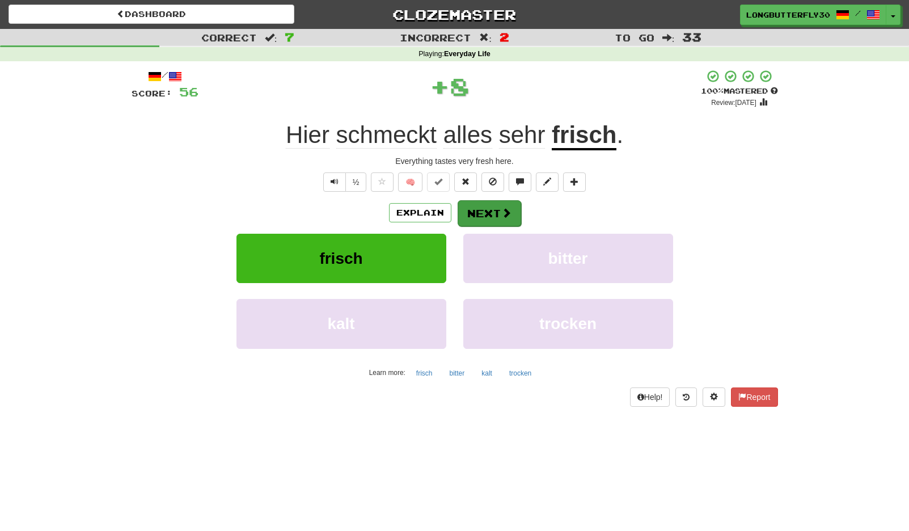
click at [506, 214] on span at bounding box center [506, 213] width 10 height 10
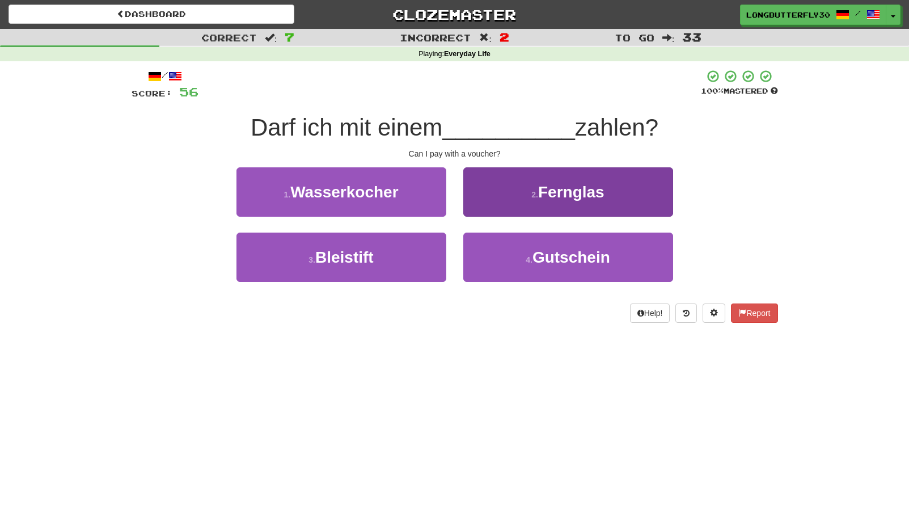
drag, startPoint x: 516, startPoint y: 249, endPoint x: 524, endPoint y: 233, distance: 17.8
click at [516, 249] on button "4 . Gutschein" at bounding box center [568, 257] width 210 height 49
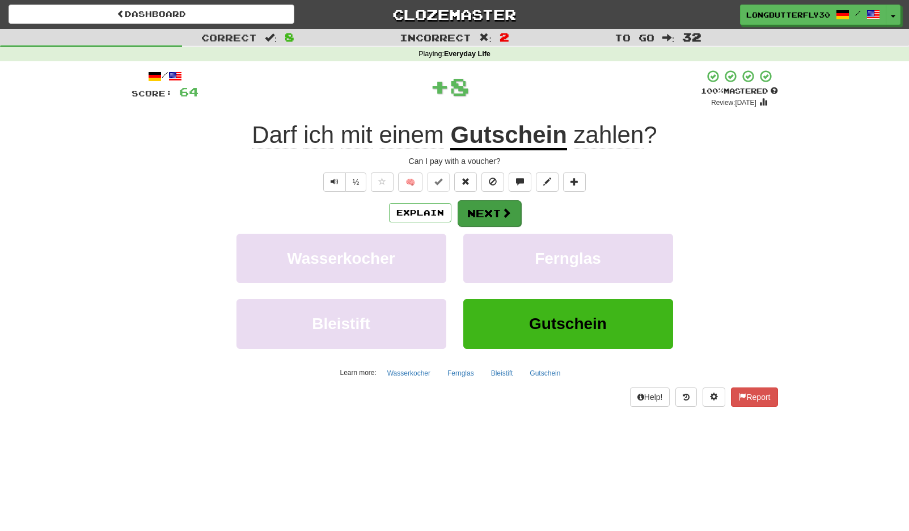
click at [510, 214] on span at bounding box center [506, 213] width 10 height 10
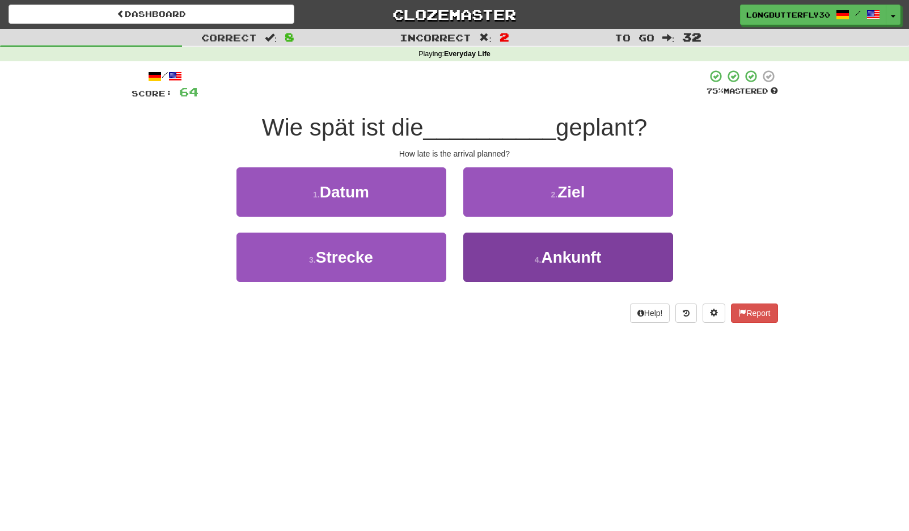
click at [540, 257] on small "4 ." at bounding box center [538, 259] width 7 height 9
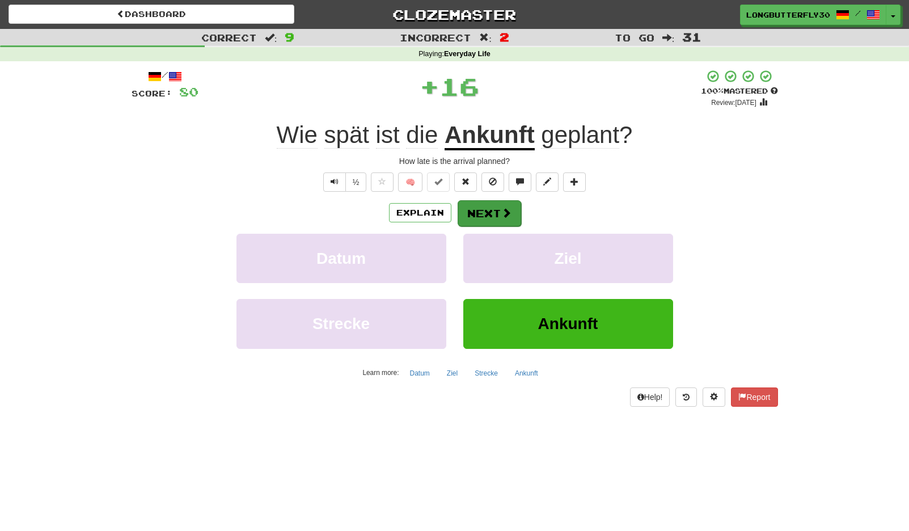
click at [499, 212] on button "Next" at bounding box center [490, 213] width 64 height 26
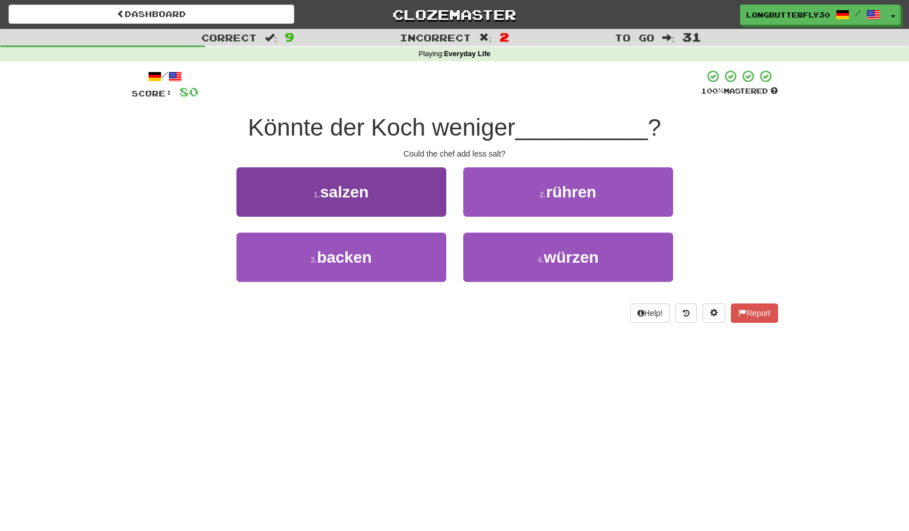
click at [395, 183] on button "1 . salzen" at bounding box center [341, 191] width 210 height 49
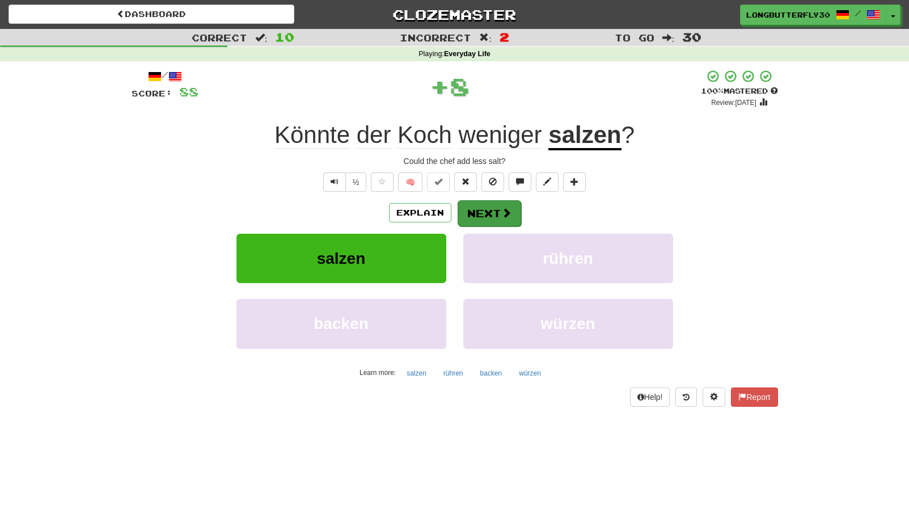
click at [495, 215] on button "Next" at bounding box center [490, 213] width 64 height 26
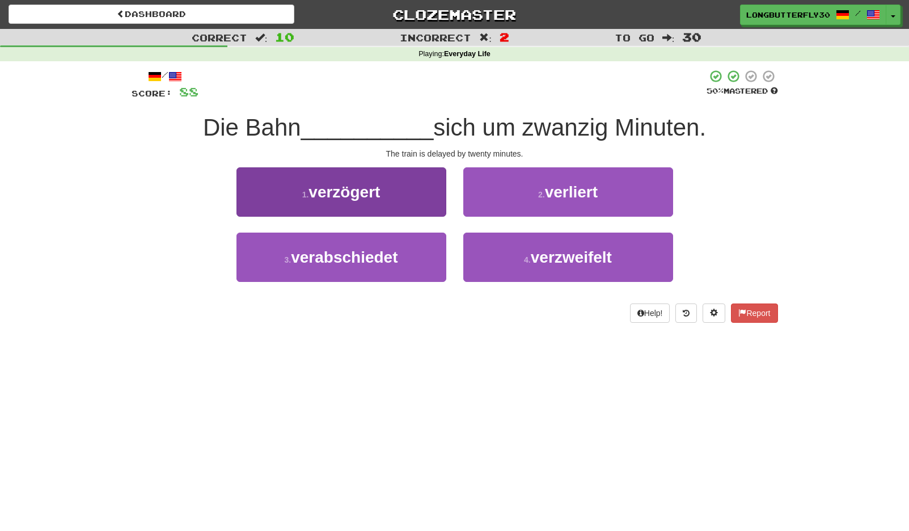
click at [404, 172] on button "1 . verzögert" at bounding box center [341, 191] width 210 height 49
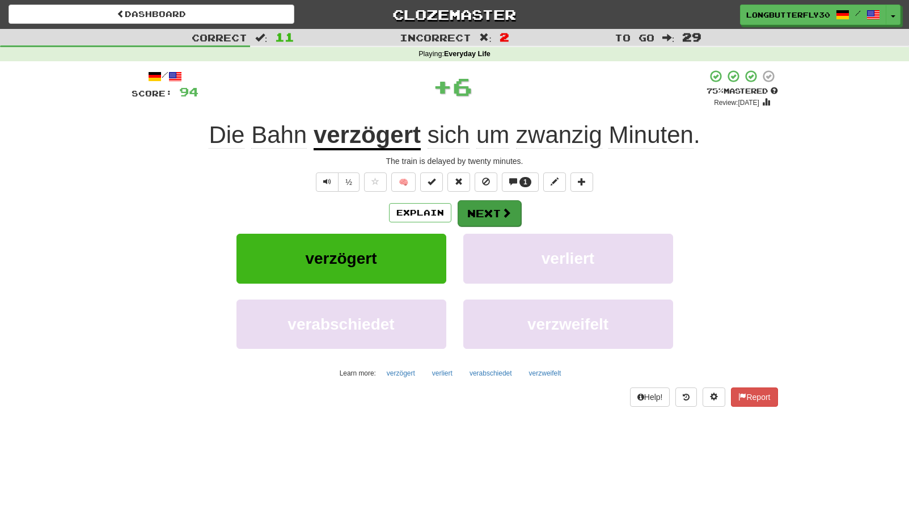
click at [501, 202] on button "Next" at bounding box center [490, 213] width 64 height 26
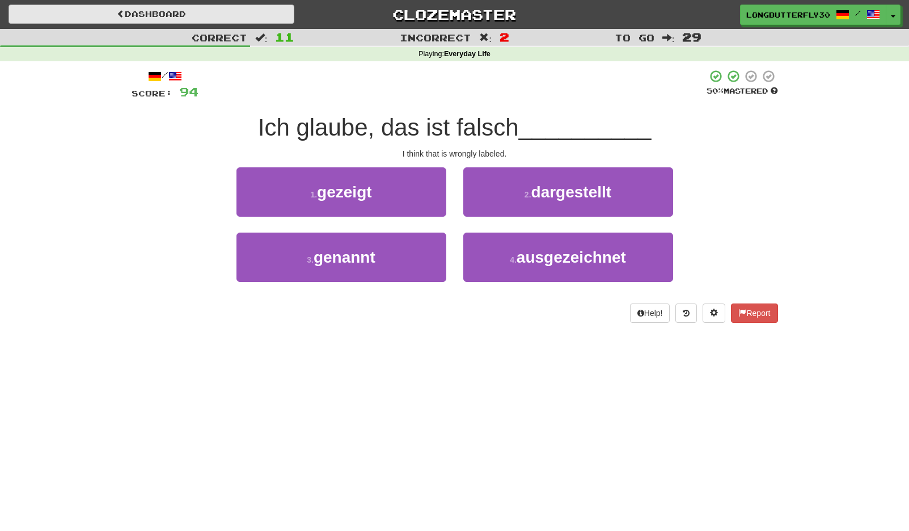
click at [212, 20] on link "Dashboard" at bounding box center [152, 14] width 286 height 19
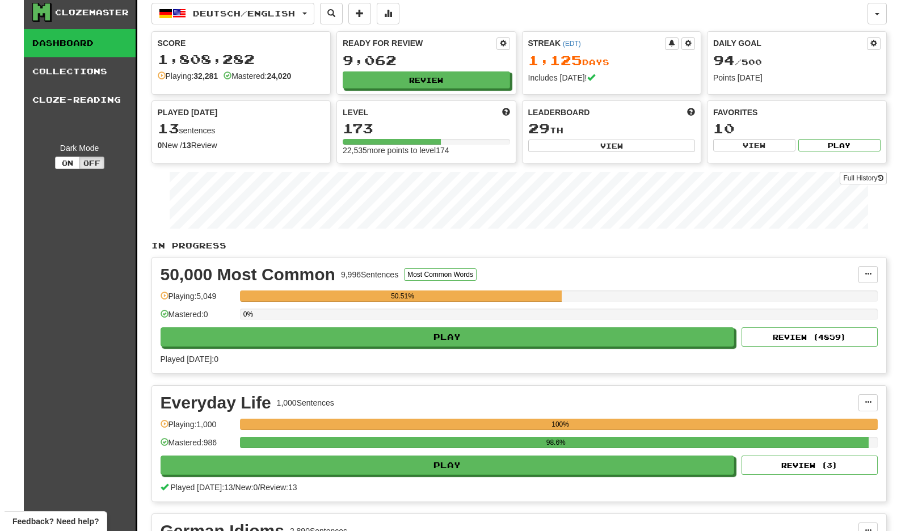
scroll to position [85, 0]
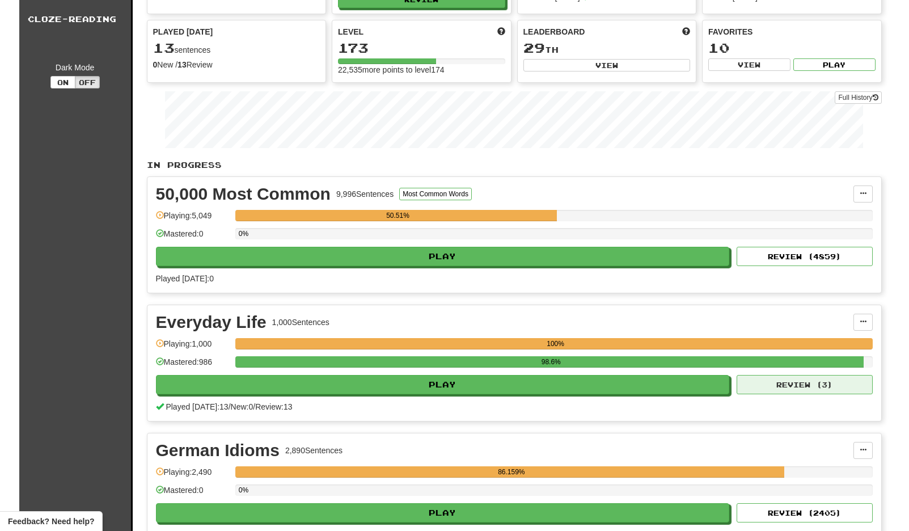
click at [810, 382] on button "Review ( 3 )" at bounding box center [805, 384] width 136 height 19
select select "**"
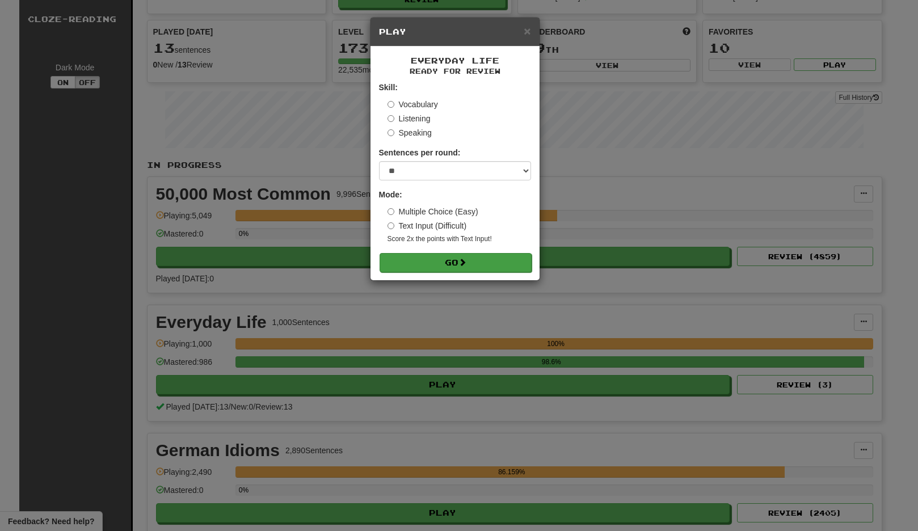
click at [485, 253] on button "Go" at bounding box center [455, 262] width 152 height 19
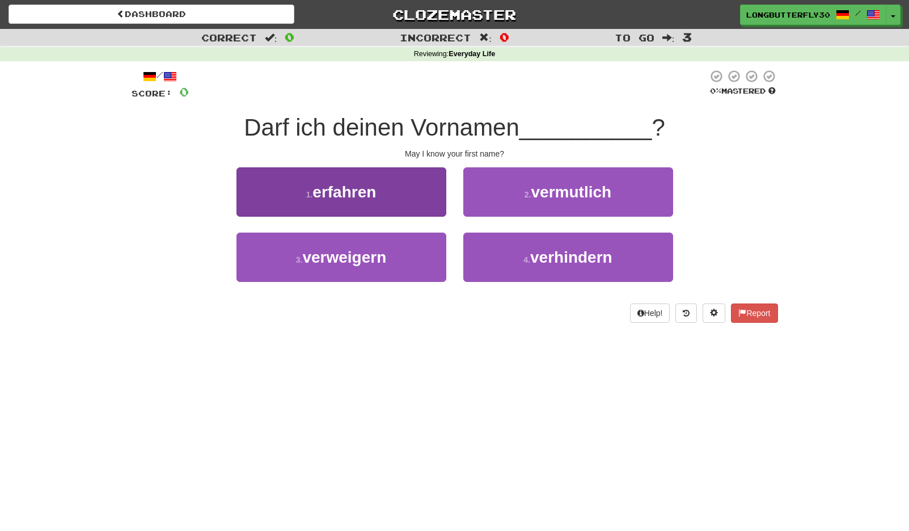
click at [416, 192] on button "1 . erfahren" at bounding box center [341, 191] width 210 height 49
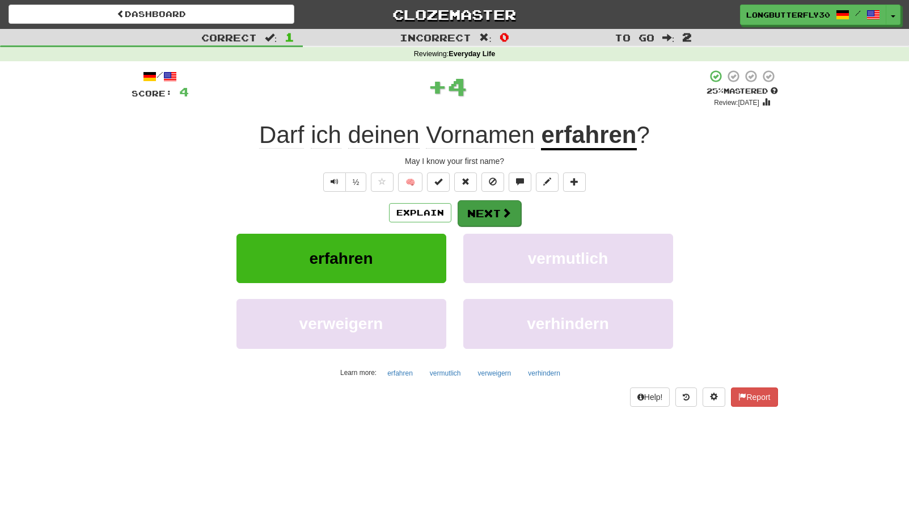
click at [490, 208] on button "Next" at bounding box center [490, 213] width 64 height 26
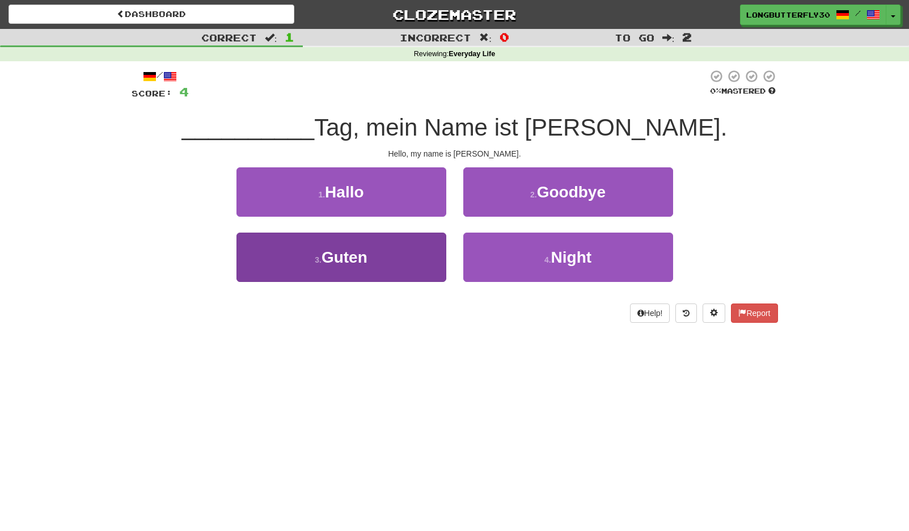
click at [417, 264] on button "3 . Guten" at bounding box center [341, 257] width 210 height 49
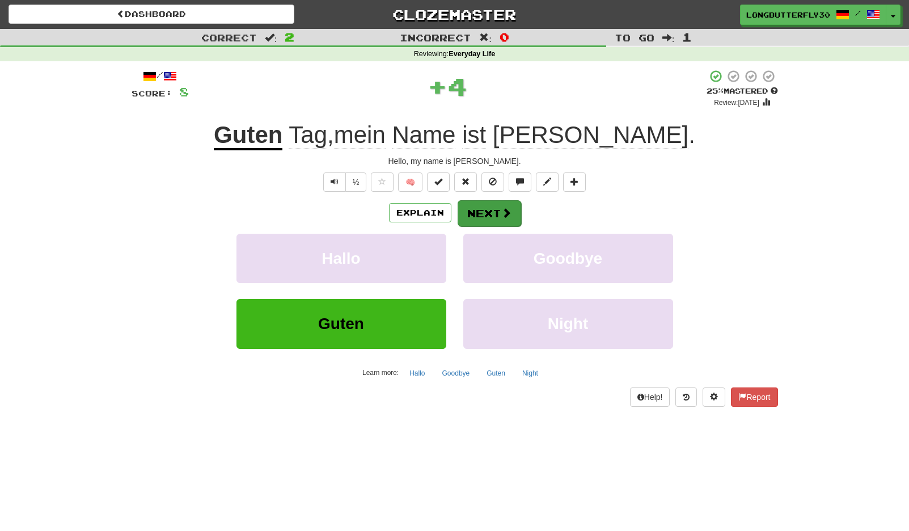
click at [497, 210] on button "Next" at bounding box center [490, 213] width 64 height 26
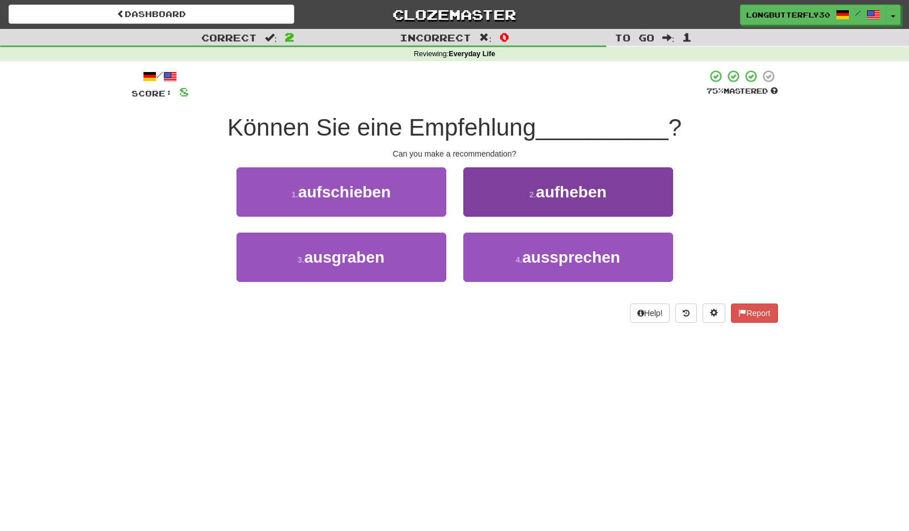
click at [532, 194] on small "2 ." at bounding box center [532, 194] width 7 height 9
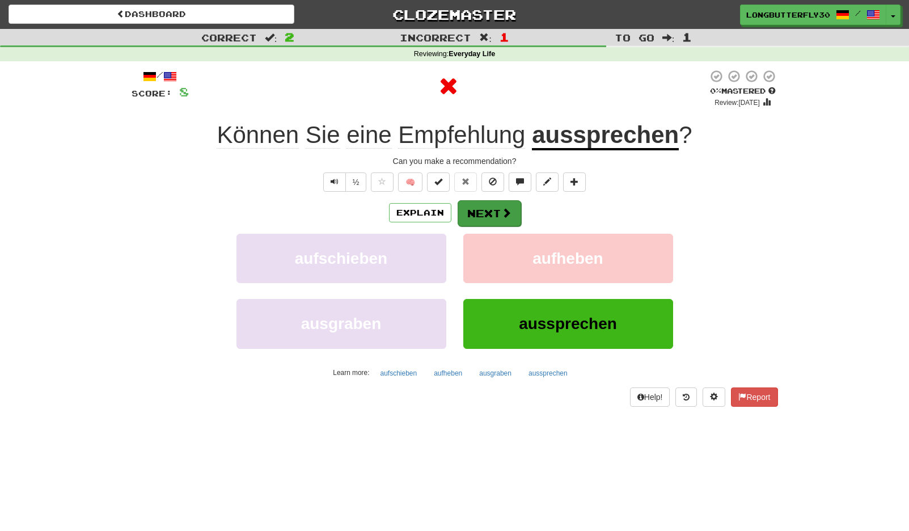
click at [489, 207] on button "Next" at bounding box center [490, 213] width 64 height 26
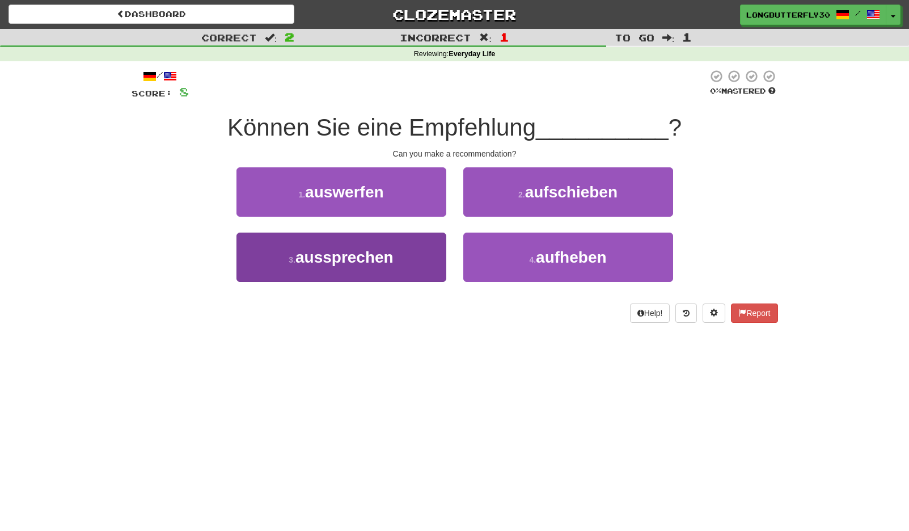
drag, startPoint x: 509, startPoint y: 196, endPoint x: 404, endPoint y: 238, distance: 113.7
click at [405, 234] on div "1 . auswerfen 2 . aufschieben 3 . aussprechen 4 . aufheben" at bounding box center [454, 232] width 663 height 131
click at [404, 251] on button "3 . aussprechen" at bounding box center [341, 257] width 210 height 49
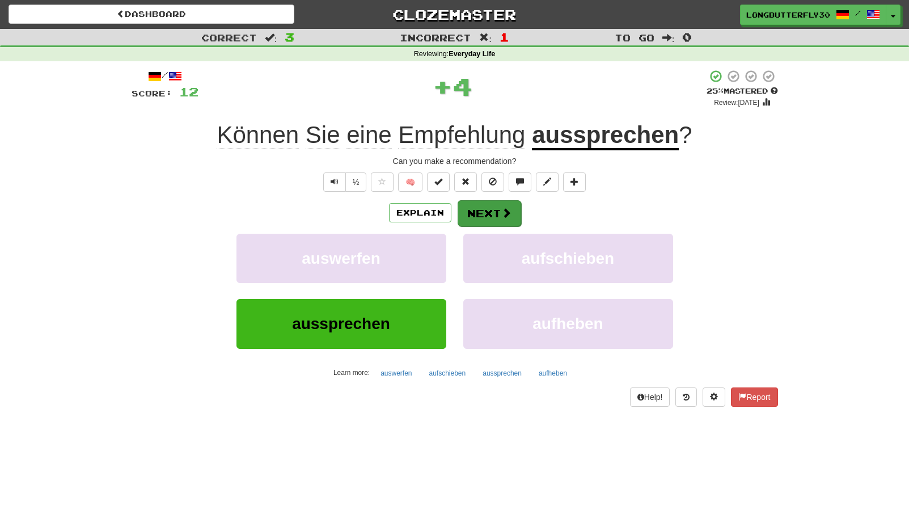
click at [515, 209] on button "Next" at bounding box center [490, 213] width 64 height 26
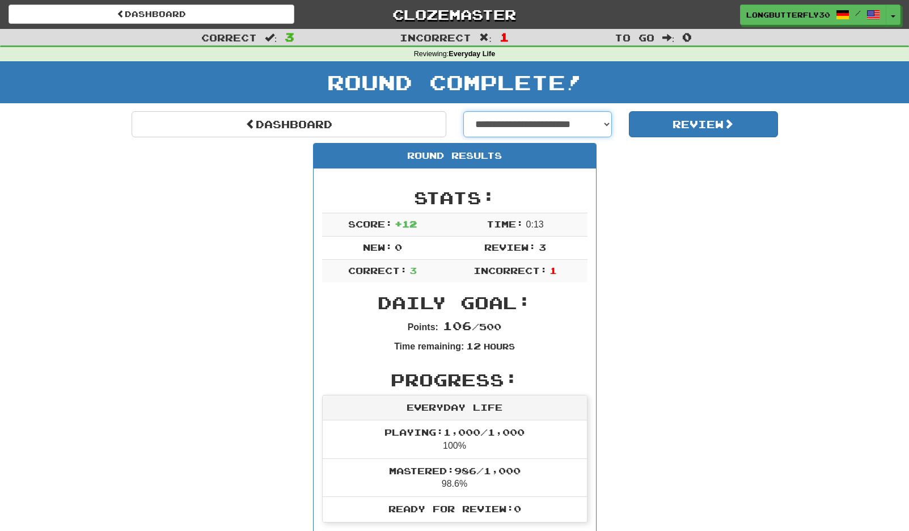
select select "**********"
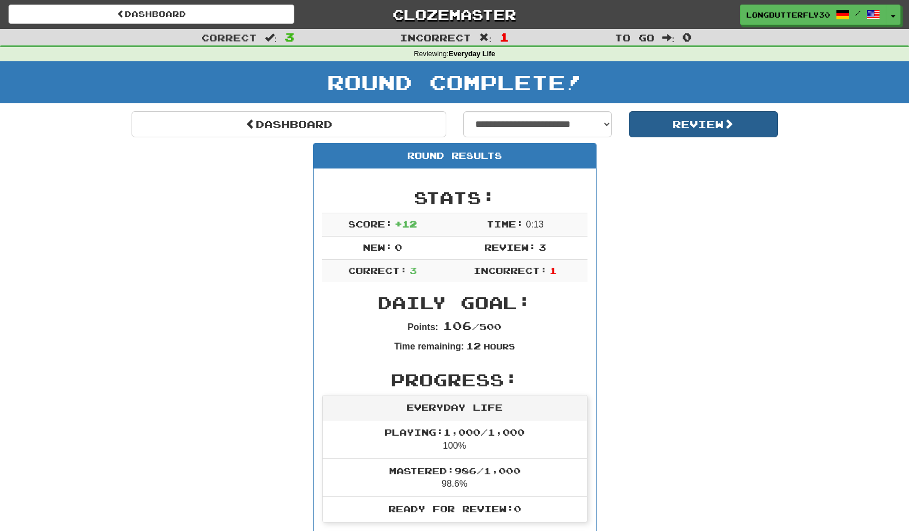
click at [692, 128] on button "Review" at bounding box center [703, 124] width 149 height 26
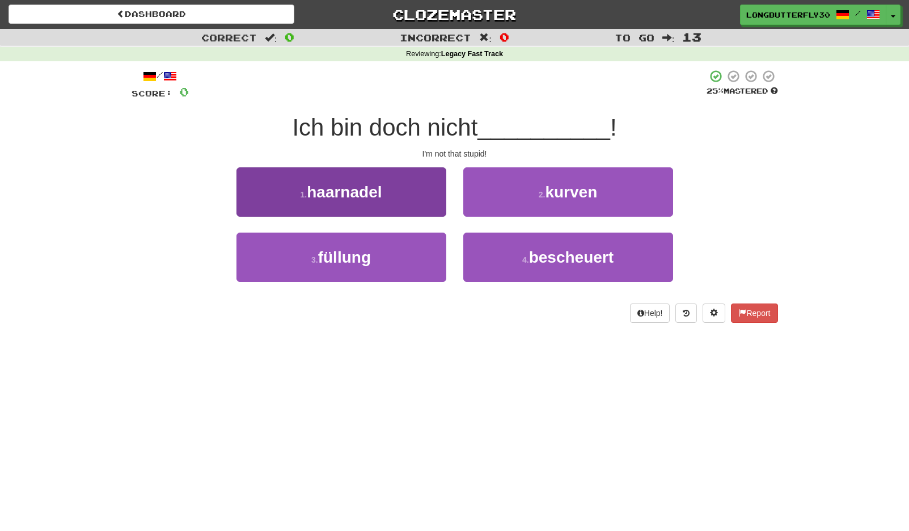
click at [393, 194] on button "1 . haarnadel" at bounding box center [341, 191] width 210 height 49
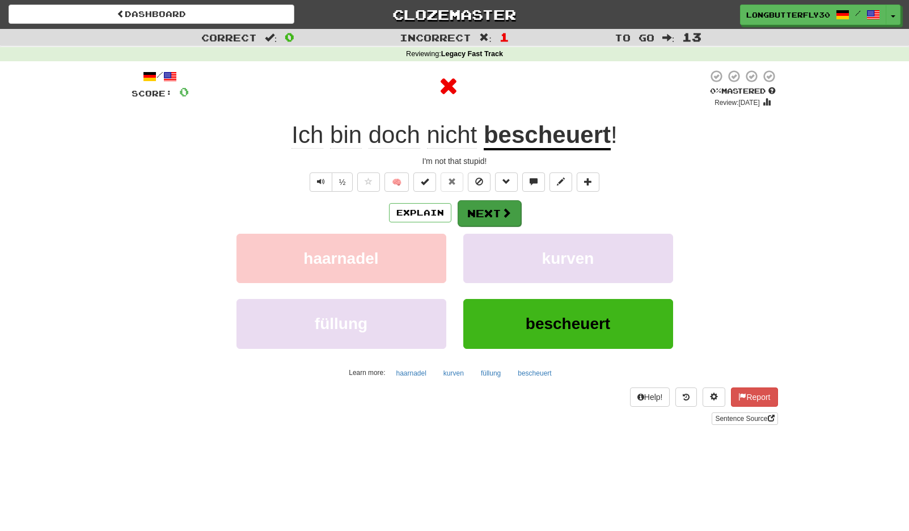
click at [490, 208] on button "Next" at bounding box center [490, 213] width 64 height 26
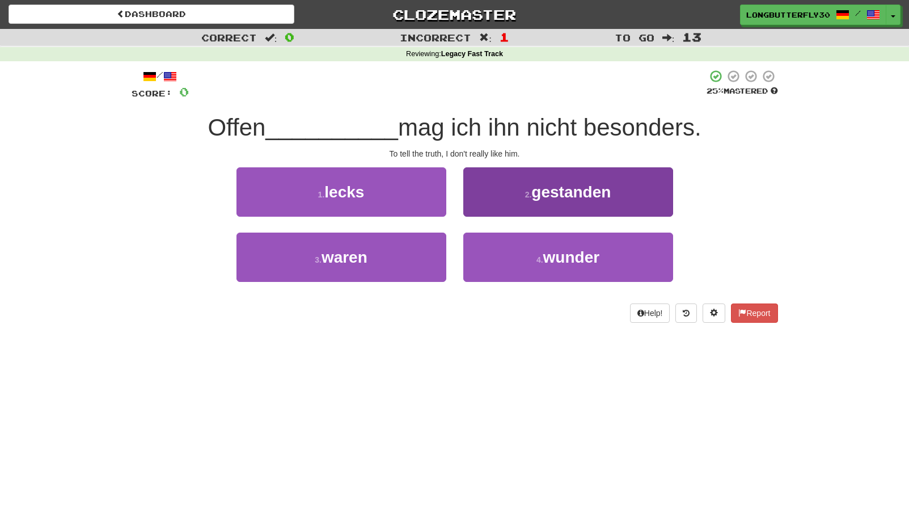
click at [552, 196] on span "gestanden" at bounding box center [570, 192] width 79 height 18
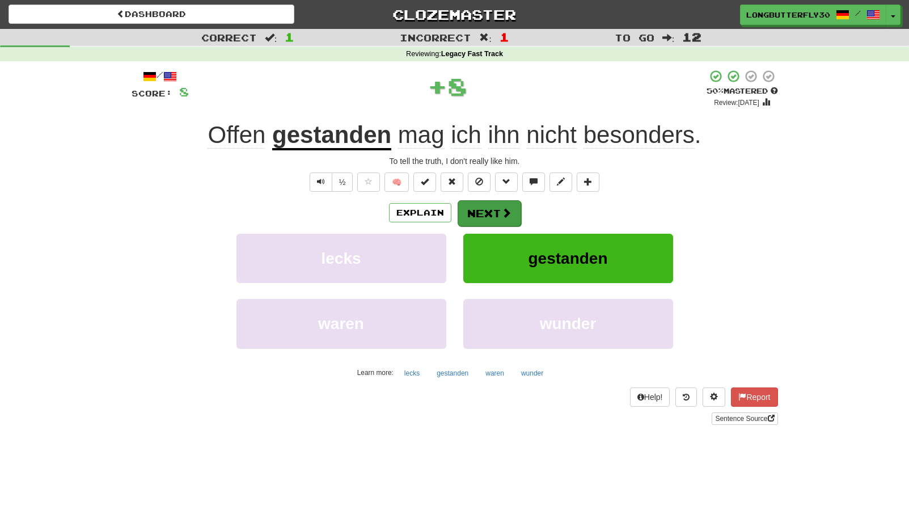
click at [482, 210] on button "Next" at bounding box center [490, 213] width 64 height 26
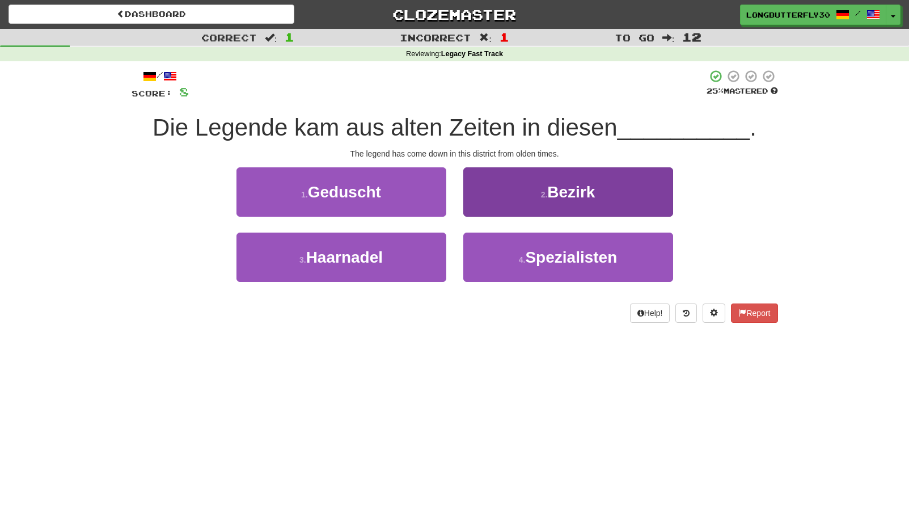
click at [552, 191] on span "Bezirk" at bounding box center [571, 192] width 48 height 18
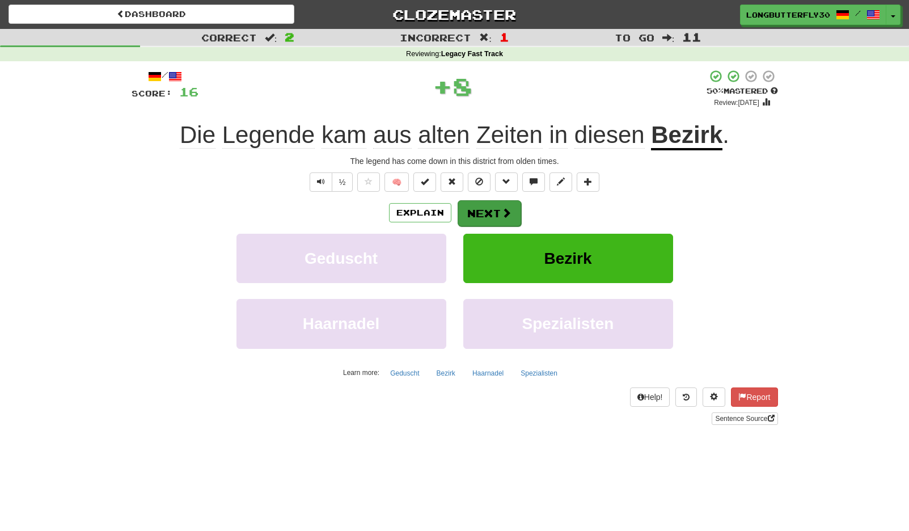
click at [508, 205] on button "Next" at bounding box center [490, 213] width 64 height 26
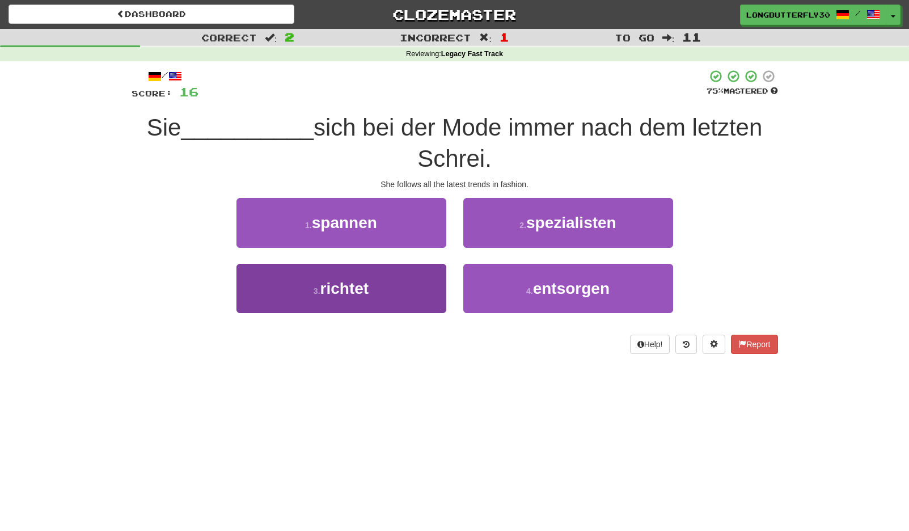
click at [406, 284] on button "3 . richtet" at bounding box center [341, 288] width 210 height 49
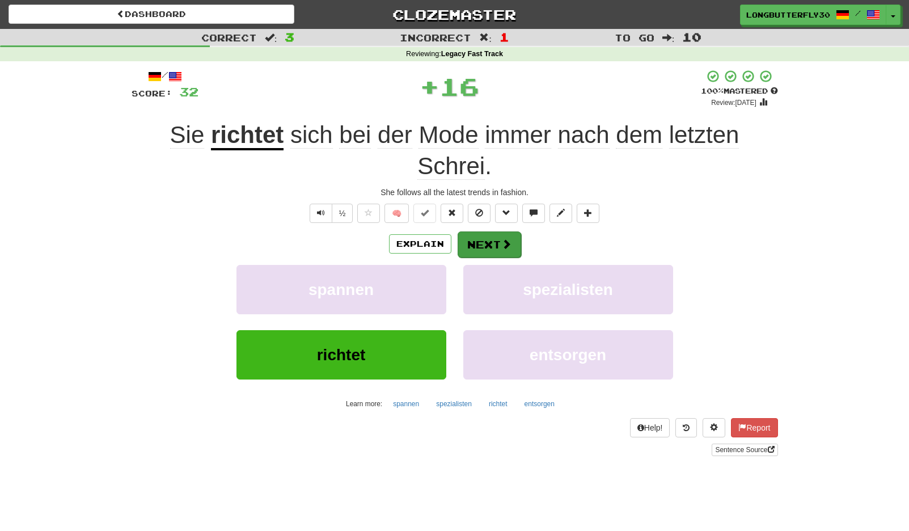
click at [489, 240] on button "Next" at bounding box center [490, 244] width 64 height 26
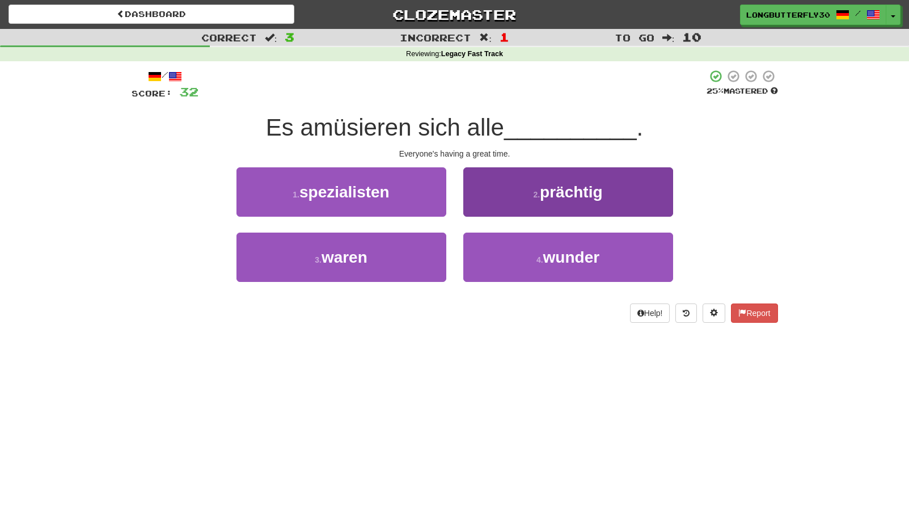
click at [563, 189] on span "prächtig" at bounding box center [571, 192] width 62 height 18
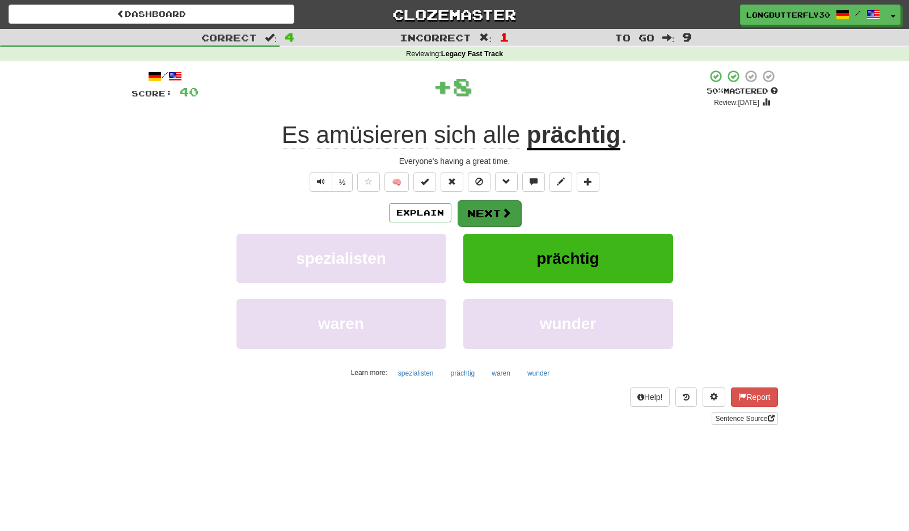
click at [506, 213] on span at bounding box center [506, 213] width 10 height 10
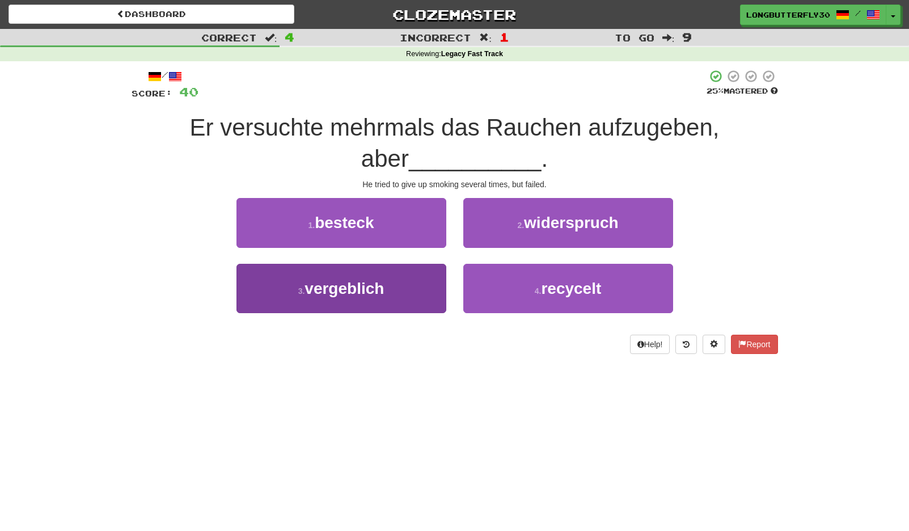
click at [421, 285] on button "3 . vergeblich" at bounding box center [341, 288] width 210 height 49
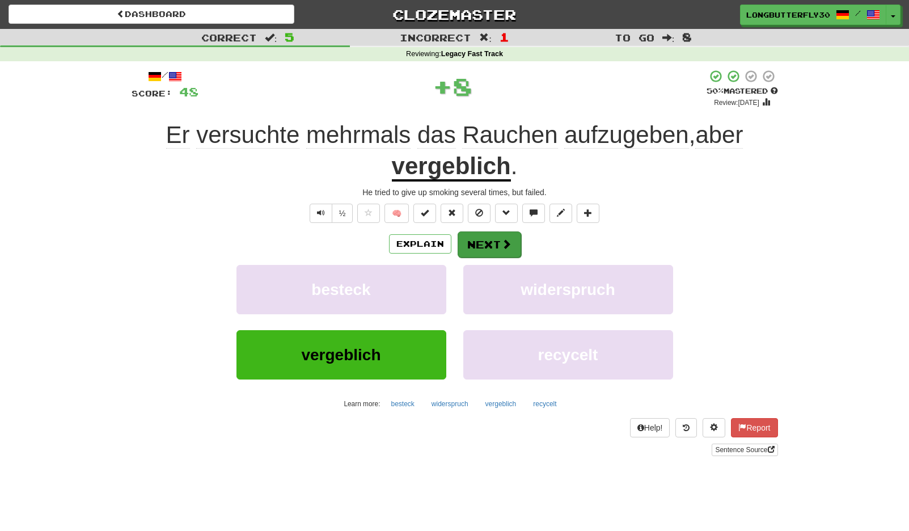
click at [496, 247] on button "Next" at bounding box center [490, 244] width 64 height 26
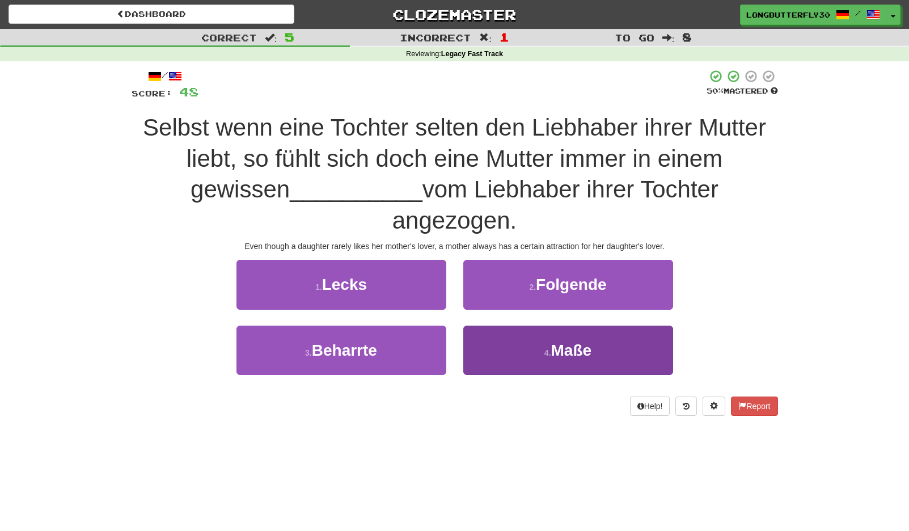
click at [573, 358] on button "4 . Maße" at bounding box center [568, 350] width 210 height 49
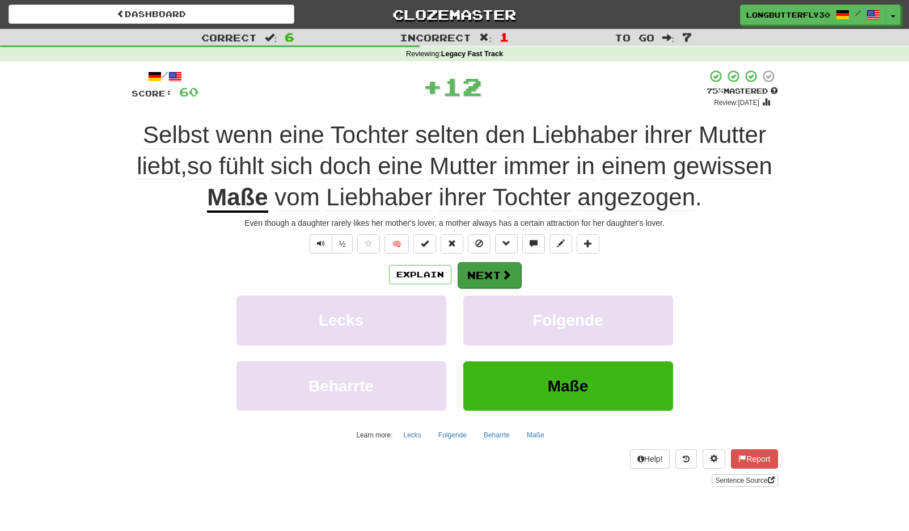
click at [501, 274] on span at bounding box center [506, 274] width 10 height 10
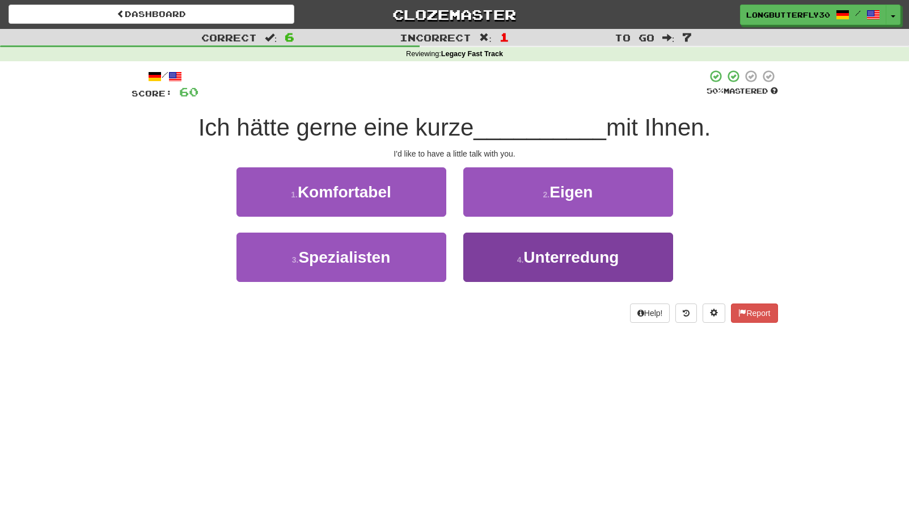
click at [533, 263] on span "Unterredung" at bounding box center [570, 257] width 95 height 18
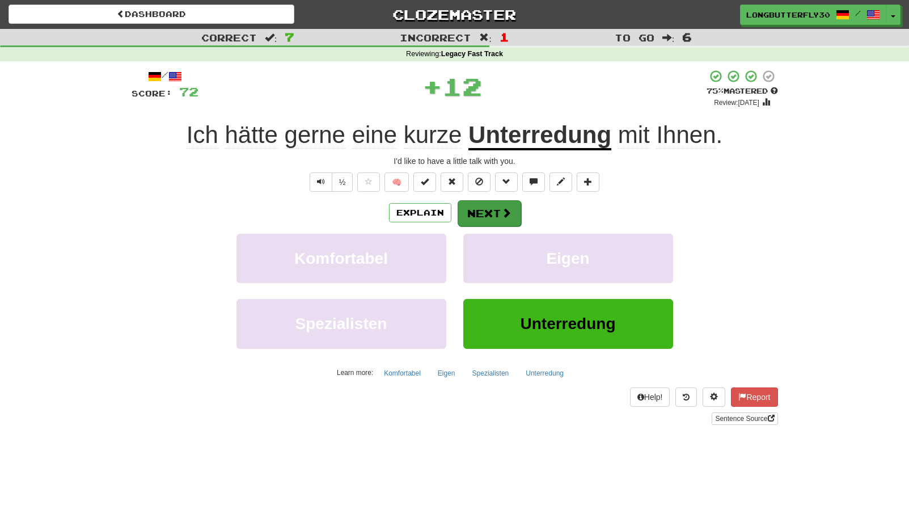
click at [502, 214] on span at bounding box center [506, 213] width 10 height 10
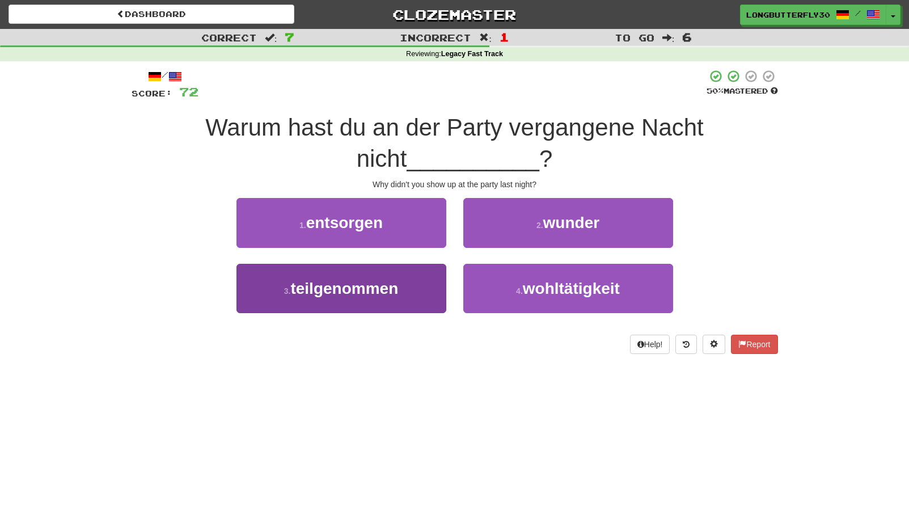
click at [433, 278] on button "3 . teilgenommen" at bounding box center [341, 288] width 210 height 49
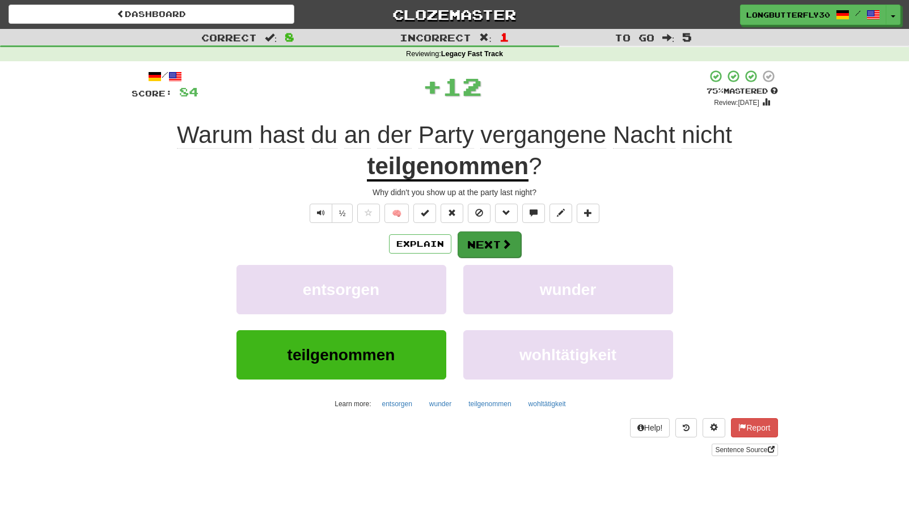
click at [488, 241] on button "Next" at bounding box center [490, 244] width 64 height 26
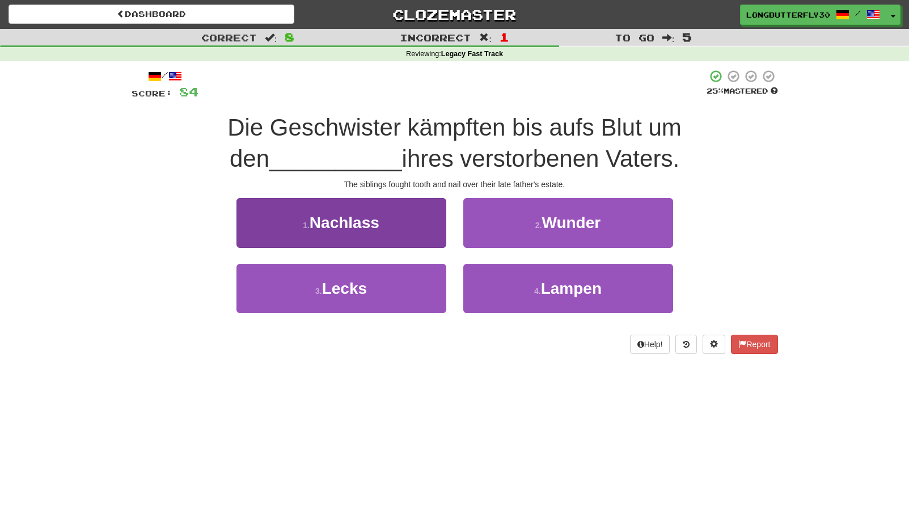
click at [414, 233] on button "1 . Nachlass" at bounding box center [341, 222] width 210 height 49
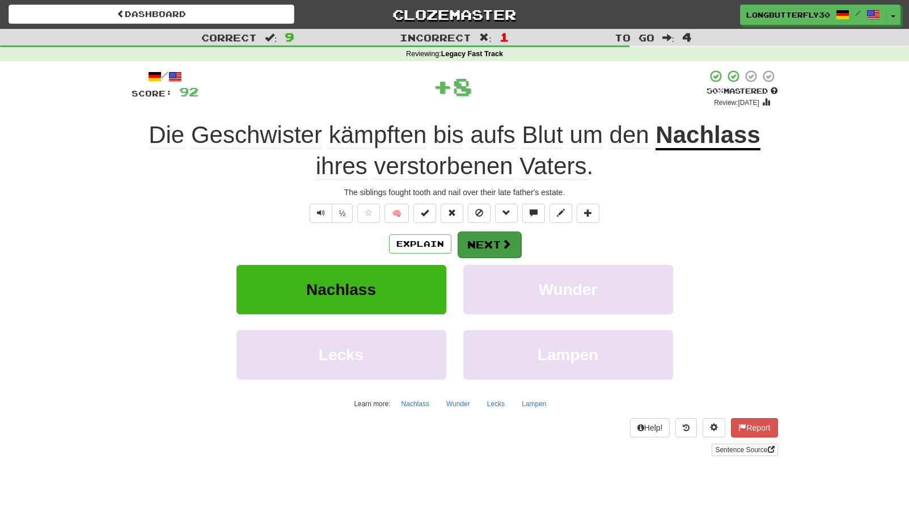
click at [494, 238] on button "Next" at bounding box center [490, 244] width 64 height 26
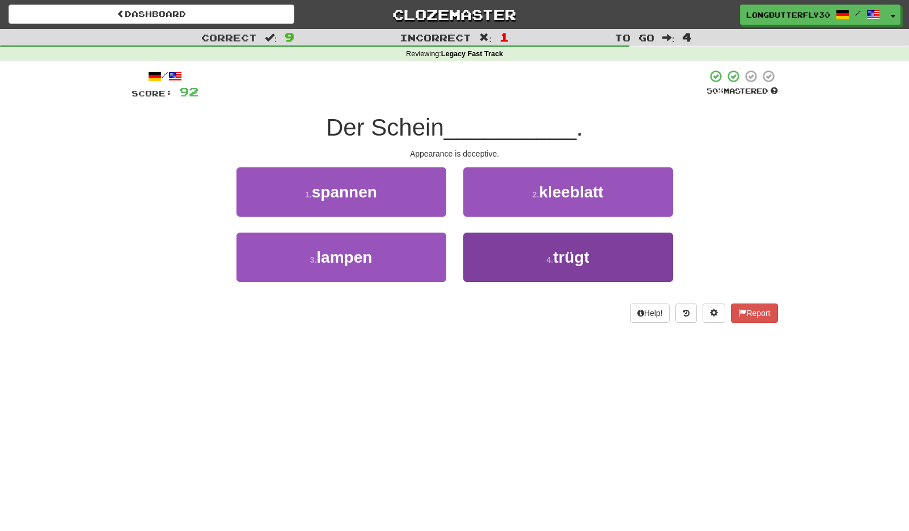
click at [536, 273] on button "4 . trügt" at bounding box center [568, 257] width 210 height 49
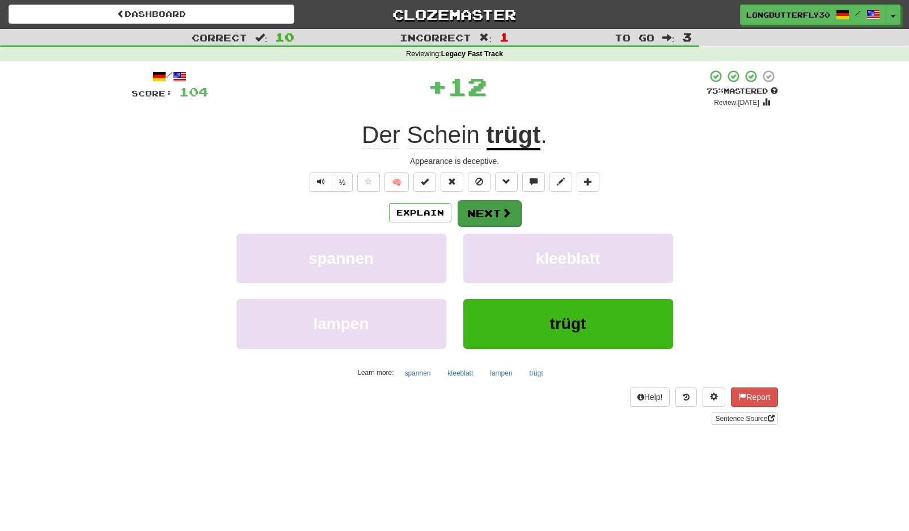
click at [508, 209] on span at bounding box center [506, 213] width 10 height 10
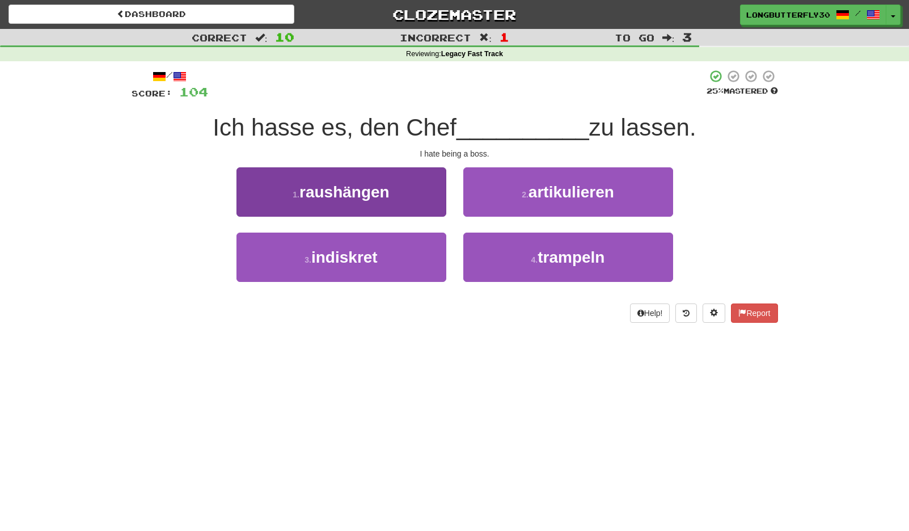
click at [411, 193] on button "1 . raushängen" at bounding box center [341, 191] width 210 height 49
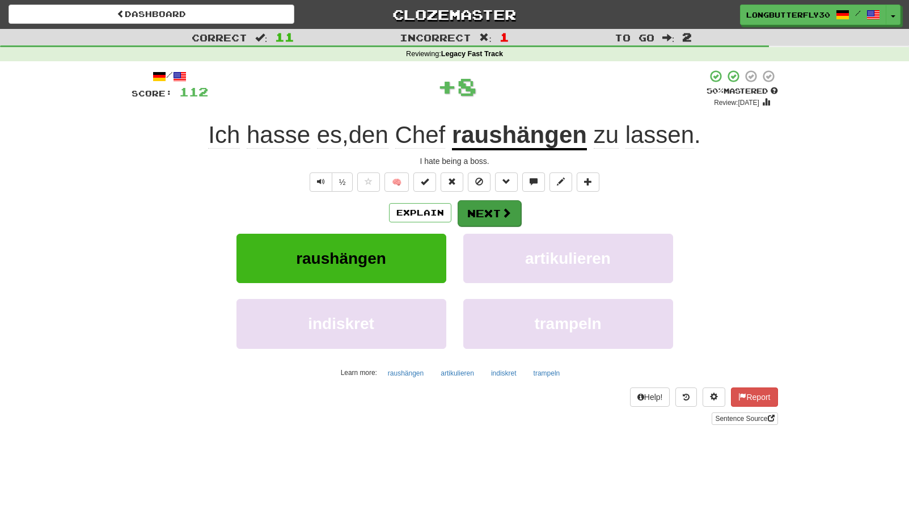
click at [493, 215] on button "Next" at bounding box center [490, 213] width 64 height 26
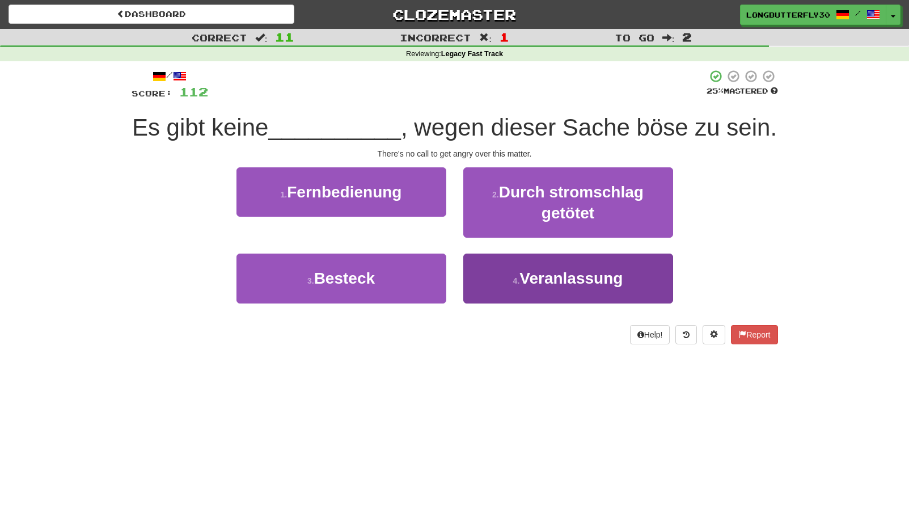
click at [539, 278] on span "Veranlassung" at bounding box center [570, 278] width 103 height 18
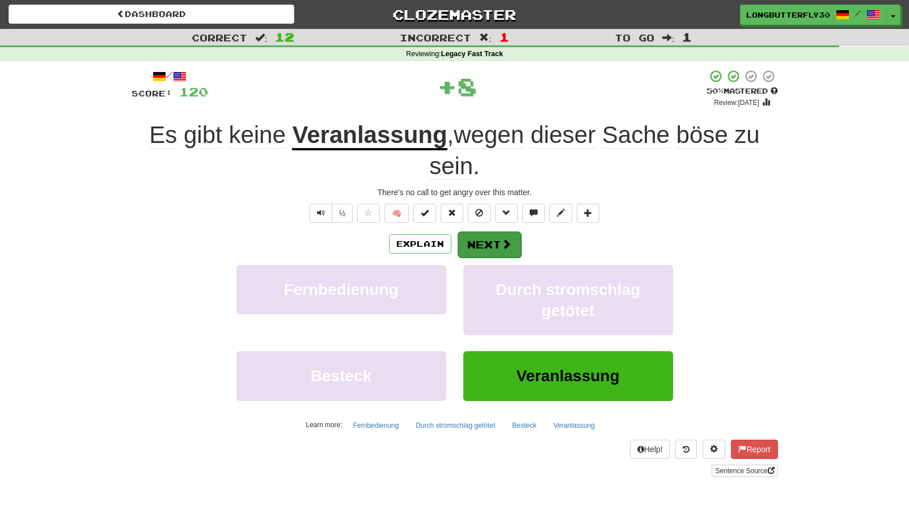
click at [497, 231] on button "Next" at bounding box center [490, 244] width 64 height 26
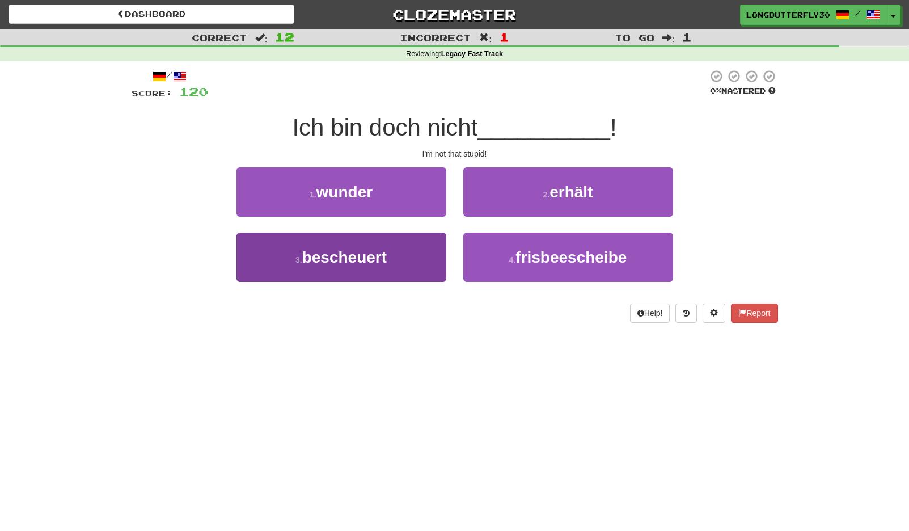
click at [421, 252] on button "3 . bescheuert" at bounding box center [341, 257] width 210 height 49
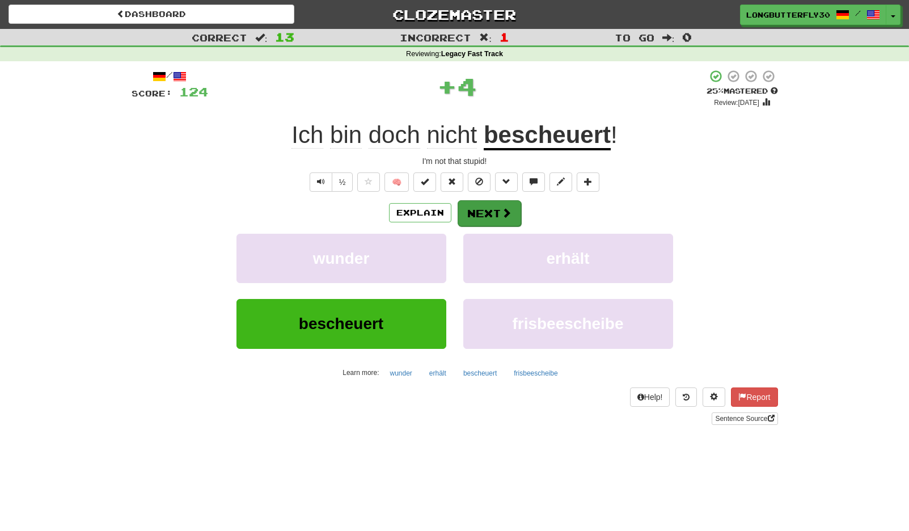
click at [504, 214] on span at bounding box center [506, 213] width 10 height 10
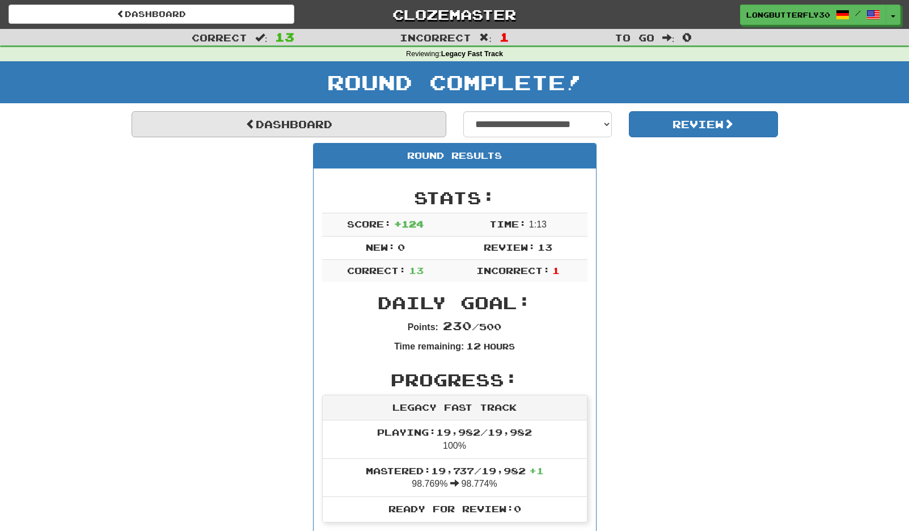
click at [358, 121] on link "Dashboard" at bounding box center [289, 124] width 315 height 26
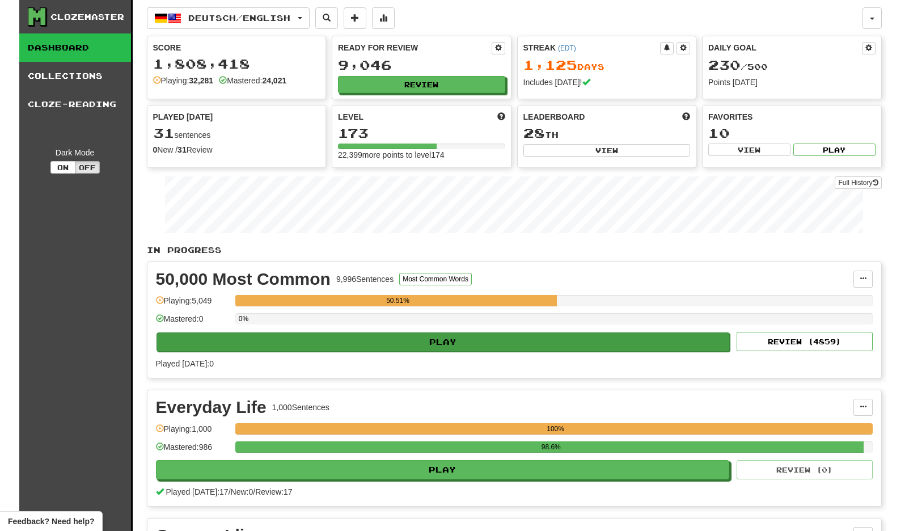
click at [599, 334] on button "Play" at bounding box center [444, 341] width 574 height 19
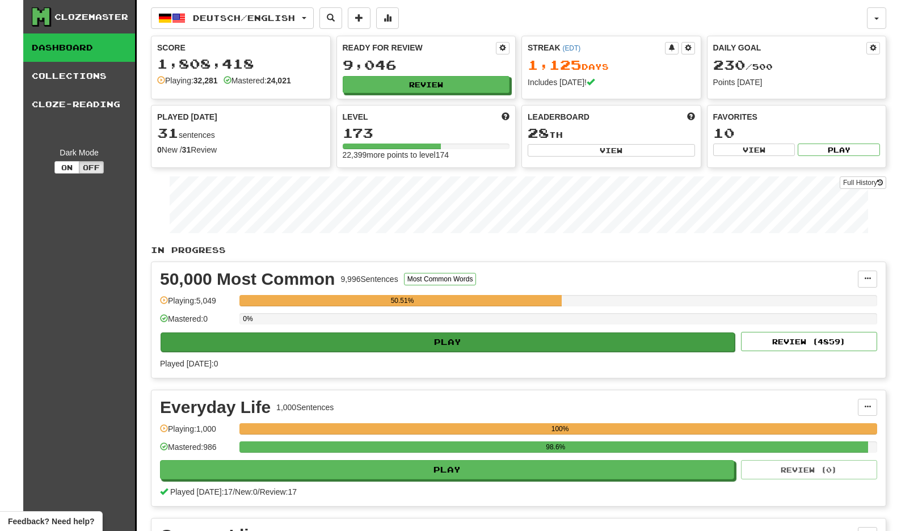
select select "**"
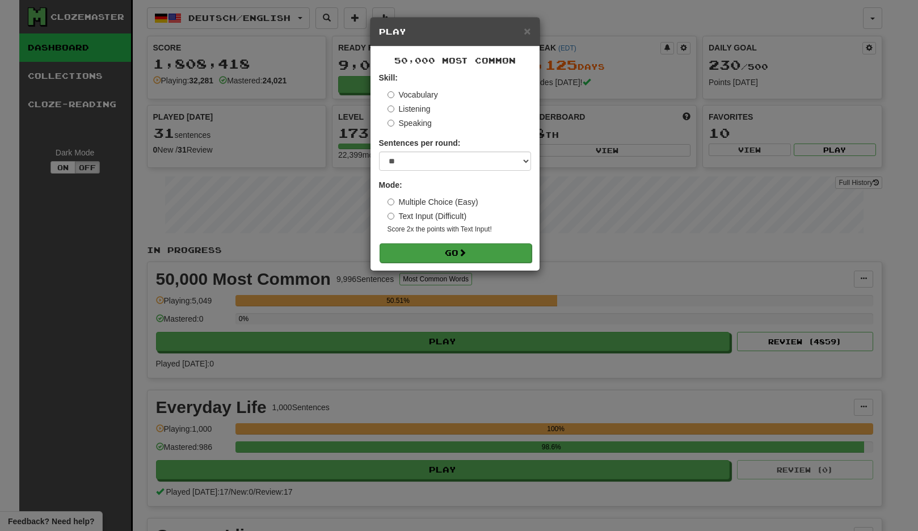
click at [473, 244] on button "Go" at bounding box center [455, 252] width 152 height 19
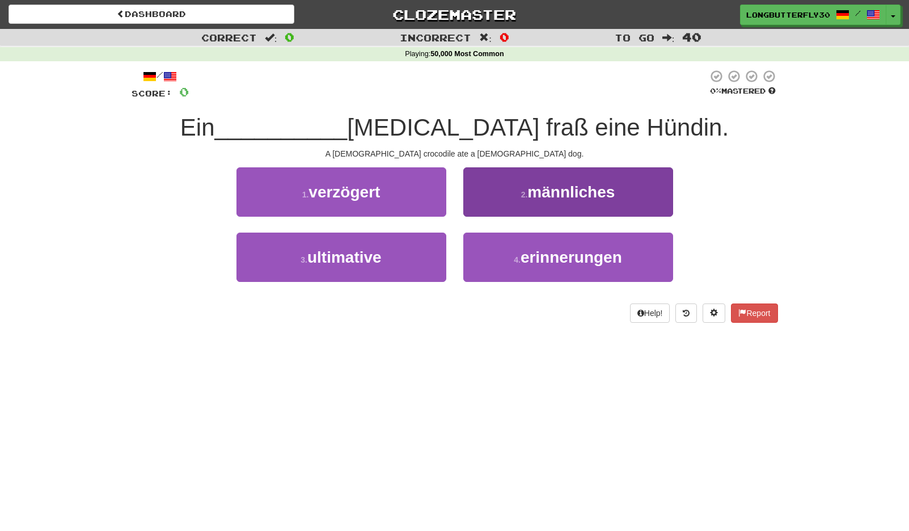
click at [519, 199] on button "2 . männliches" at bounding box center [568, 191] width 210 height 49
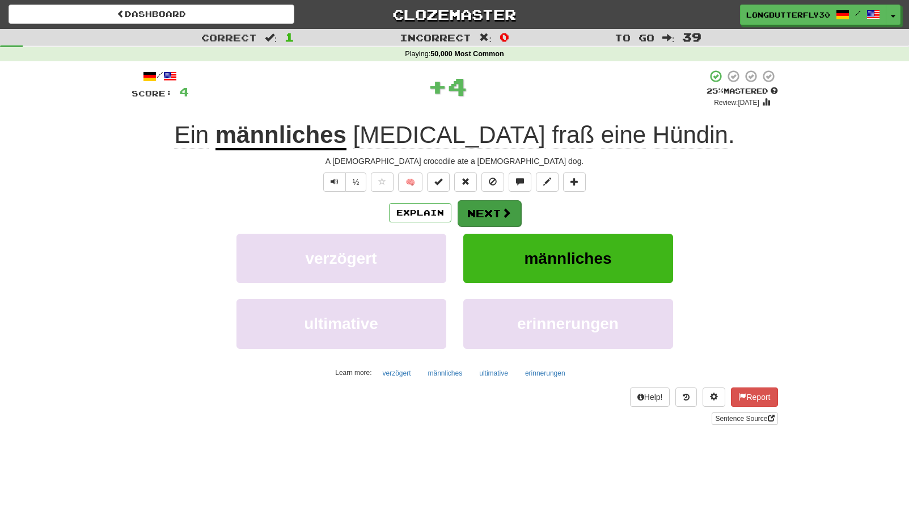
click at [493, 212] on button "Next" at bounding box center [490, 213] width 64 height 26
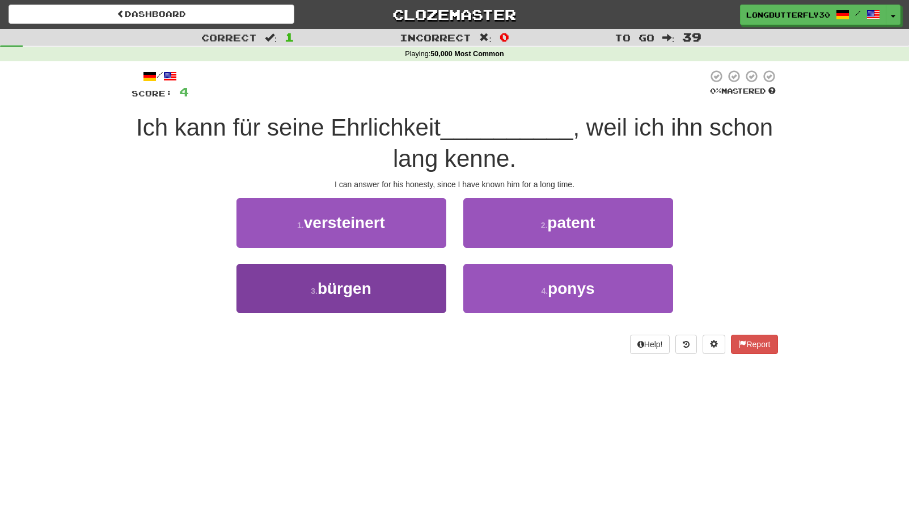
click at [416, 290] on button "3 . bürgen" at bounding box center [341, 288] width 210 height 49
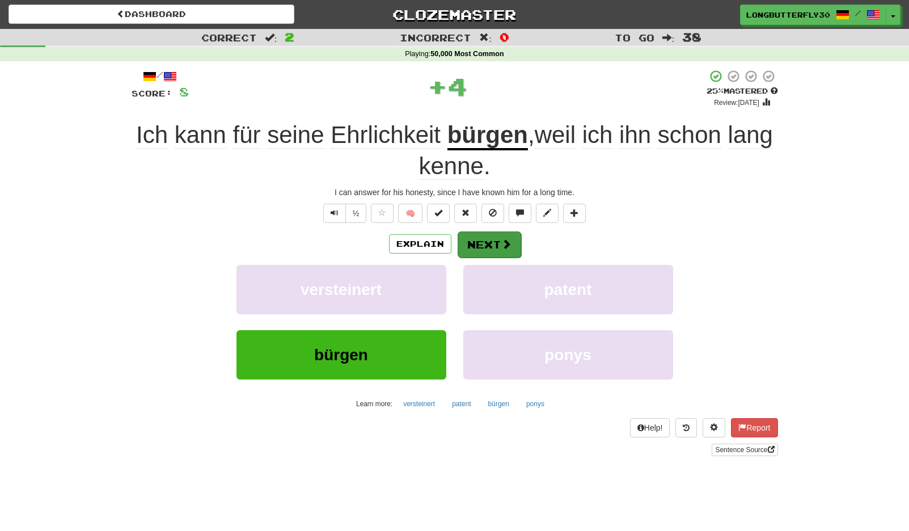
click at [495, 235] on button "Next" at bounding box center [490, 244] width 64 height 26
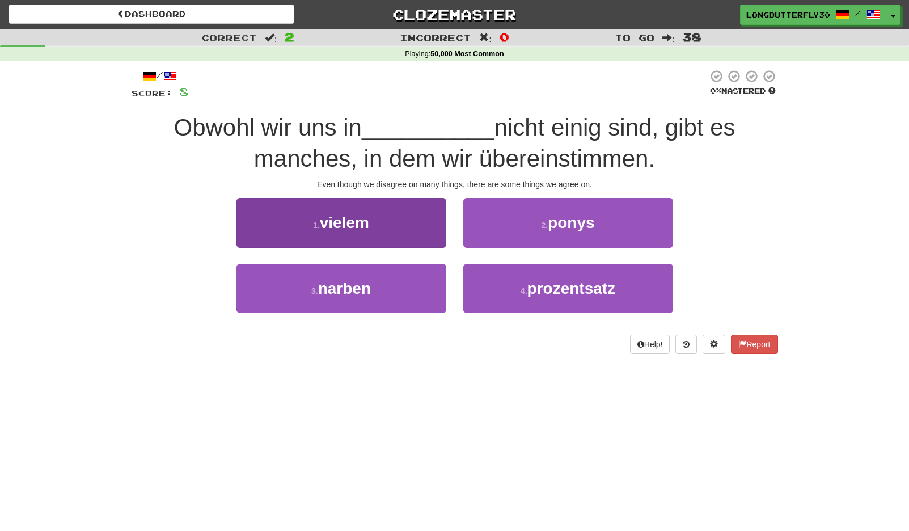
click at [408, 231] on button "1 . vielem" at bounding box center [341, 222] width 210 height 49
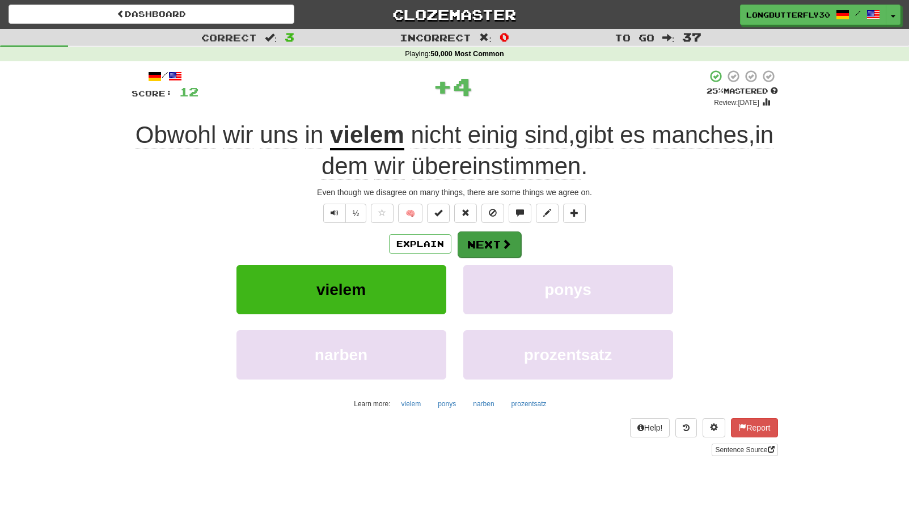
click at [489, 241] on button "Next" at bounding box center [490, 244] width 64 height 26
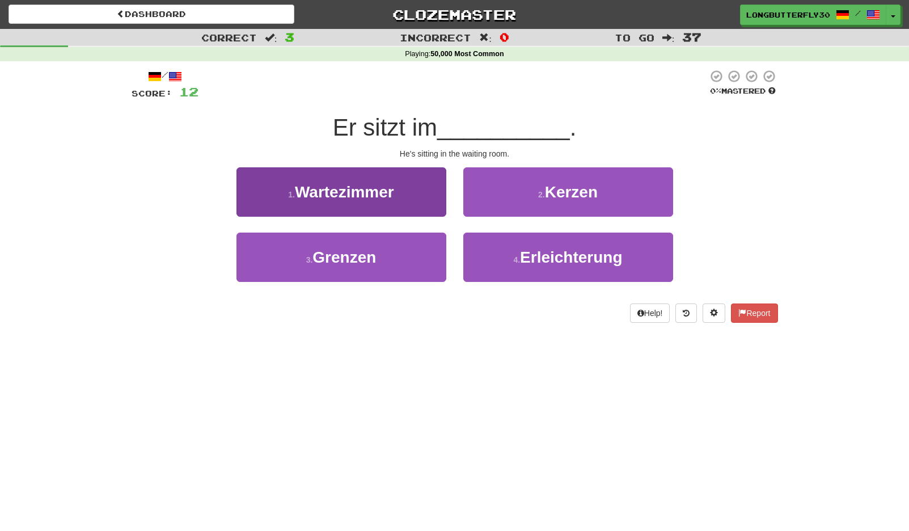
click at [436, 207] on button "1 . Wartezimmer" at bounding box center [341, 191] width 210 height 49
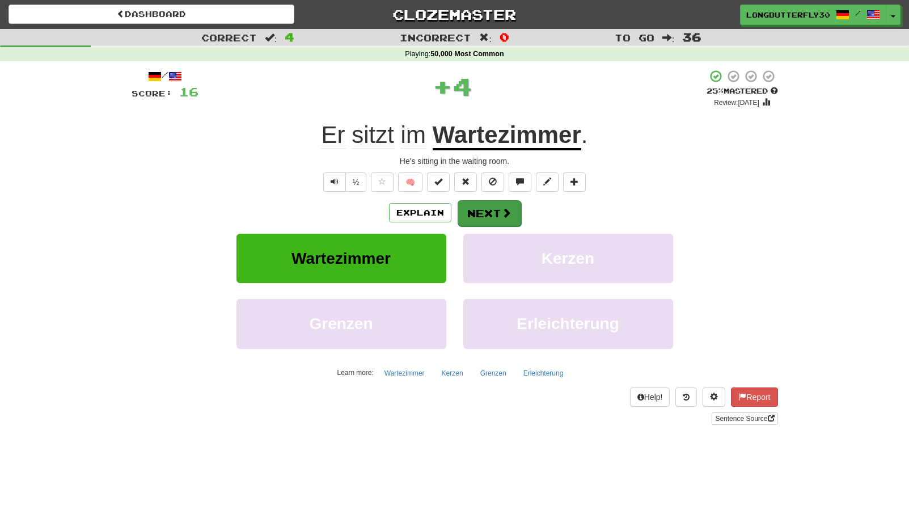
click at [497, 220] on button "Next" at bounding box center [490, 213] width 64 height 26
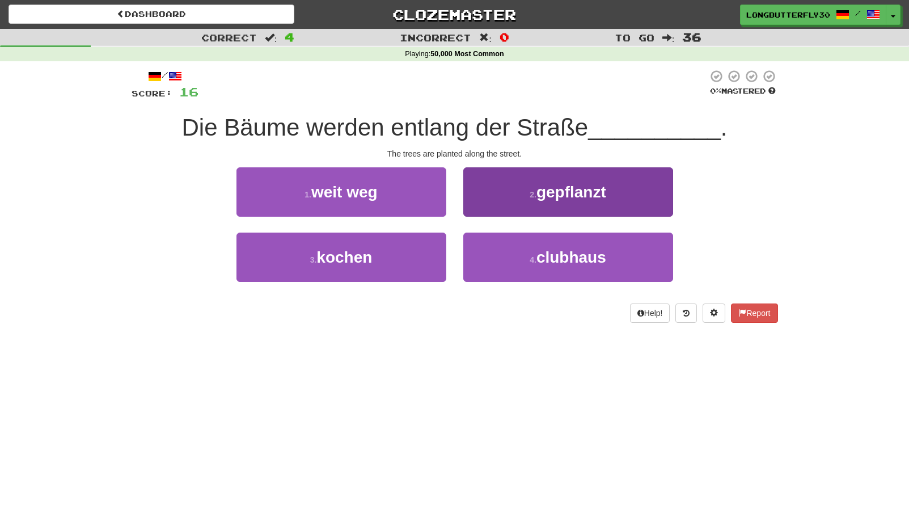
click at [560, 195] on span "gepflanzt" at bounding box center [571, 192] width 70 height 18
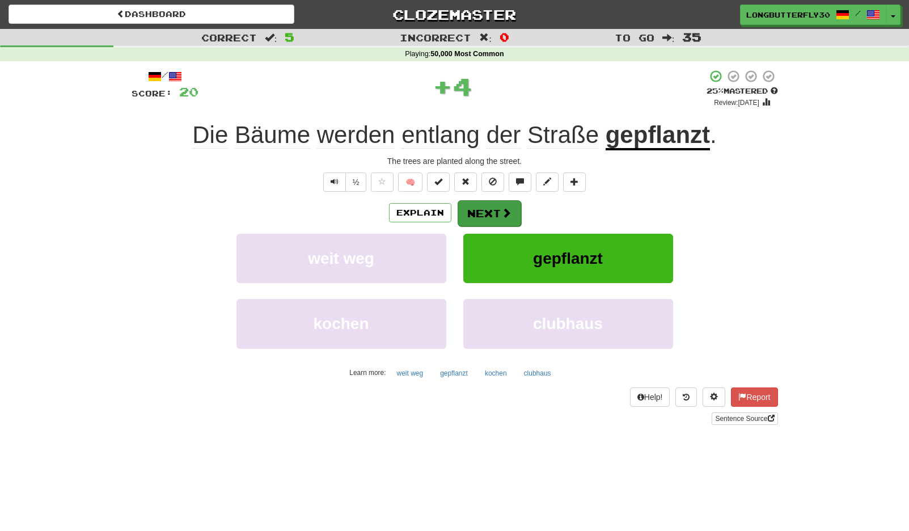
click at [508, 208] on span at bounding box center [506, 213] width 10 height 10
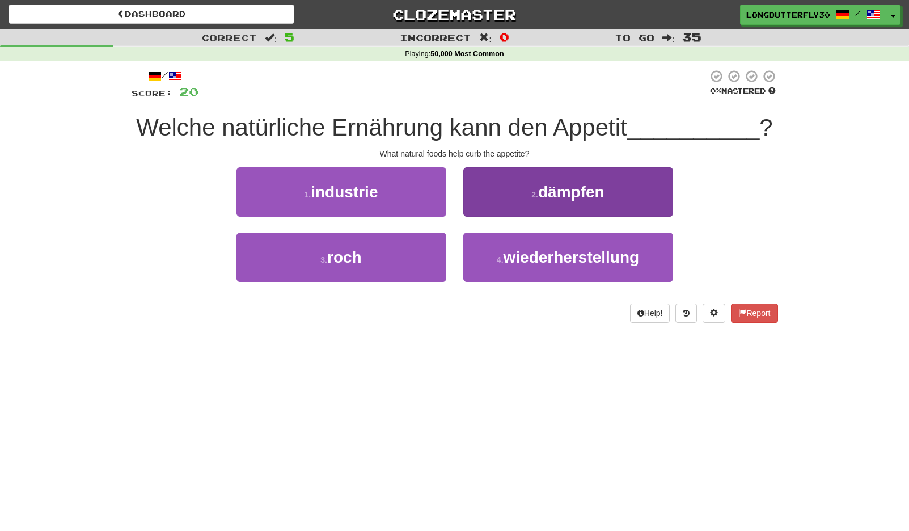
click at [526, 191] on button "2 . dämpfen" at bounding box center [568, 191] width 210 height 49
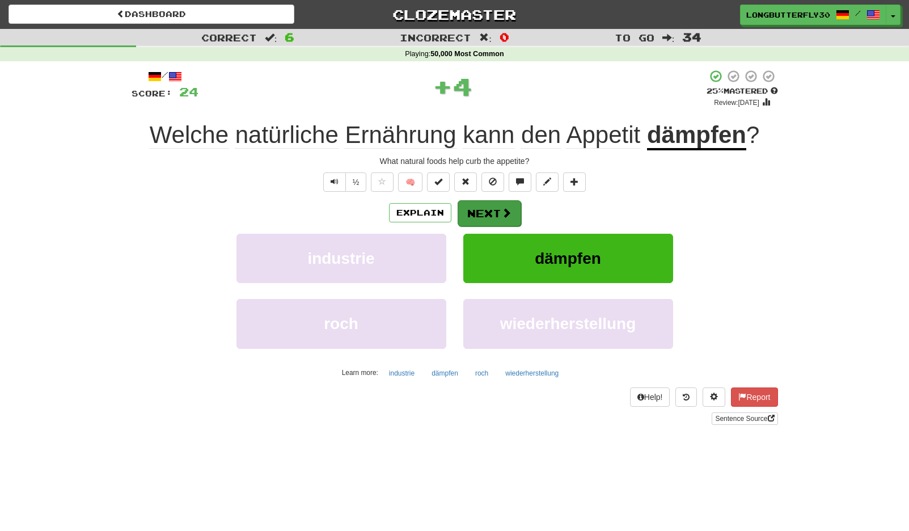
click at [488, 208] on button "Next" at bounding box center [490, 213] width 64 height 26
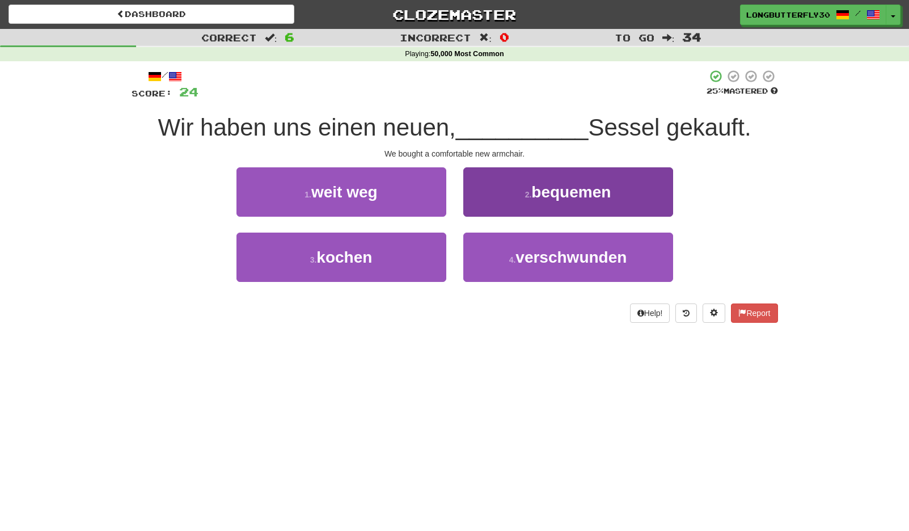
click at [520, 204] on button "2 . bequemen" at bounding box center [568, 191] width 210 height 49
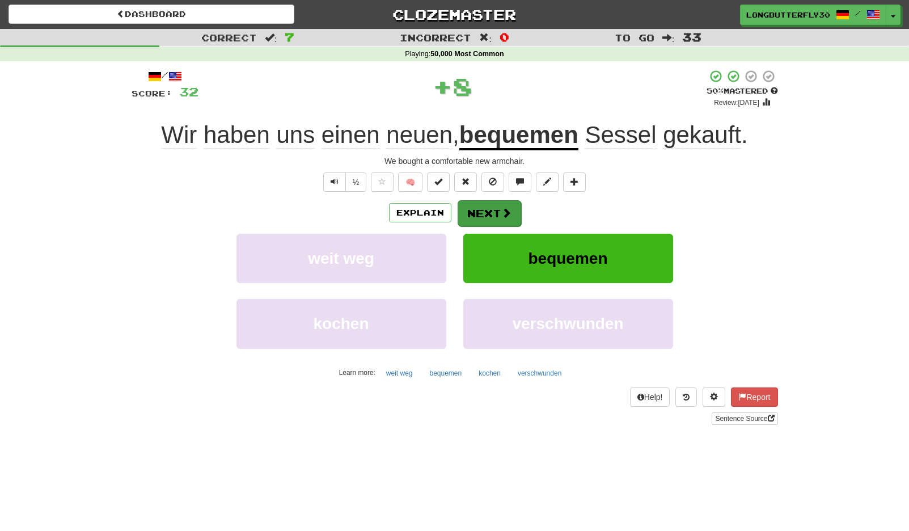
click at [508, 212] on span at bounding box center [506, 213] width 10 height 10
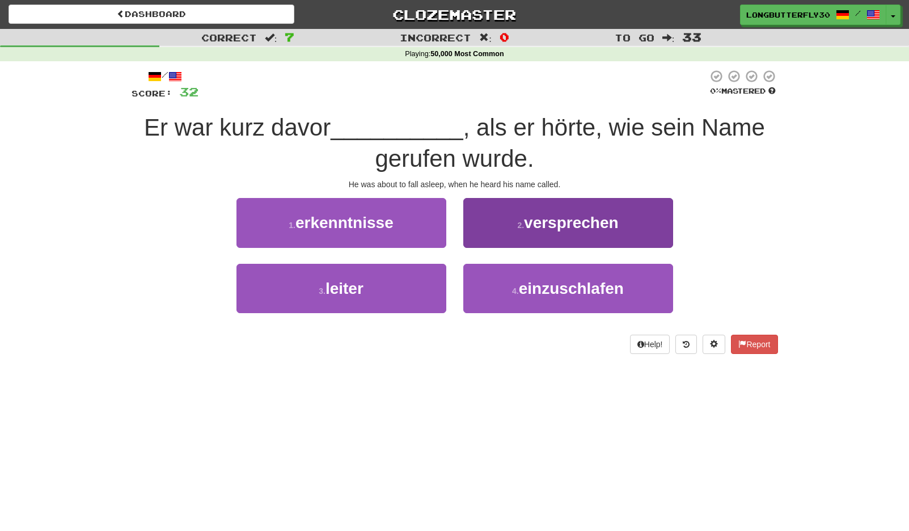
drag, startPoint x: 523, startPoint y: 293, endPoint x: 520, endPoint y: 277, distance: 16.1
click at [523, 292] on span "einzuschlafen" at bounding box center [571, 289] width 105 height 18
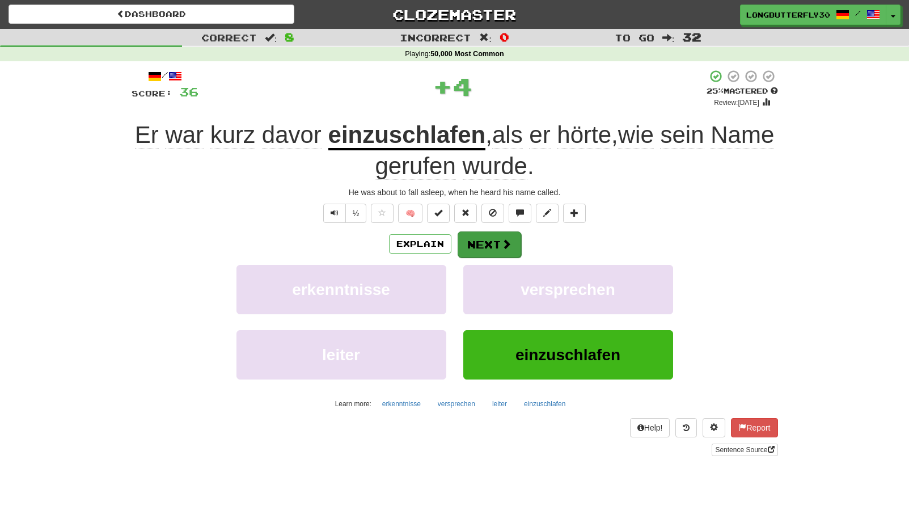
click at [505, 235] on button "Next" at bounding box center [490, 244] width 64 height 26
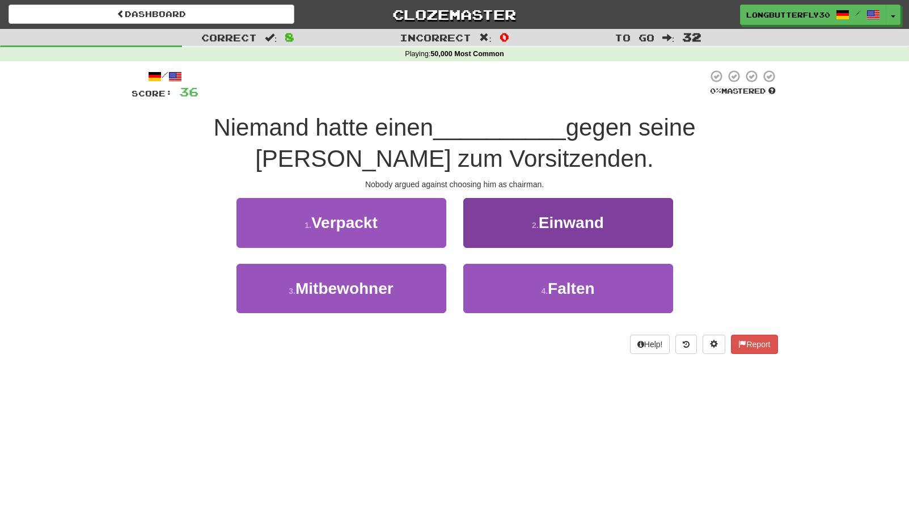
click at [552, 214] on span "Einwand" at bounding box center [571, 223] width 65 height 18
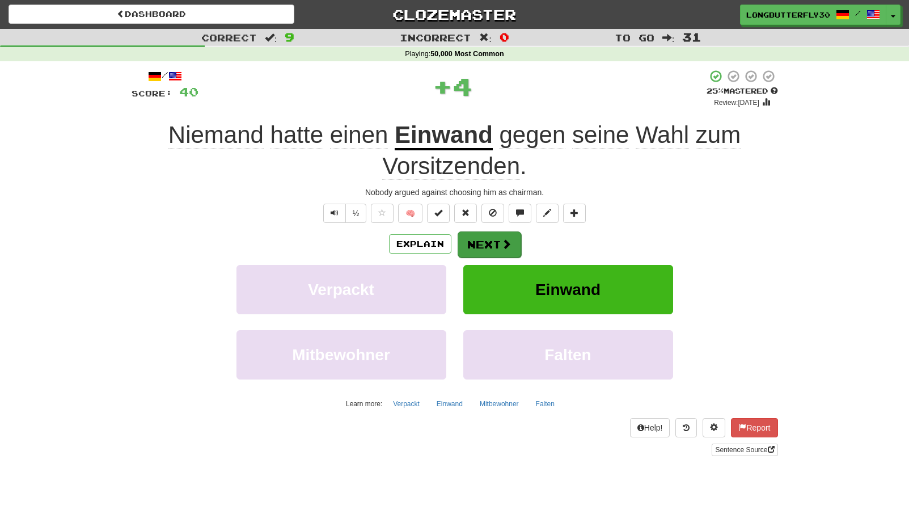
click at [494, 242] on button "Next" at bounding box center [490, 244] width 64 height 26
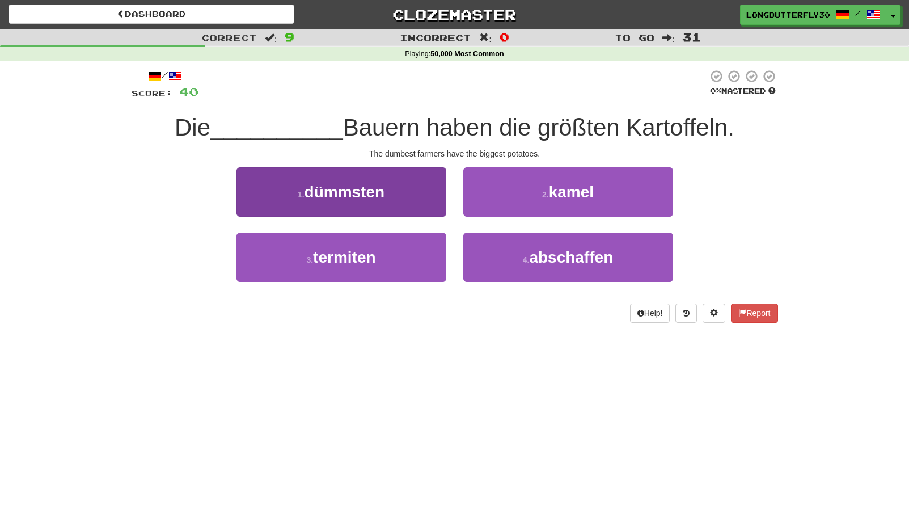
click at [428, 194] on button "1 . dümmsten" at bounding box center [341, 191] width 210 height 49
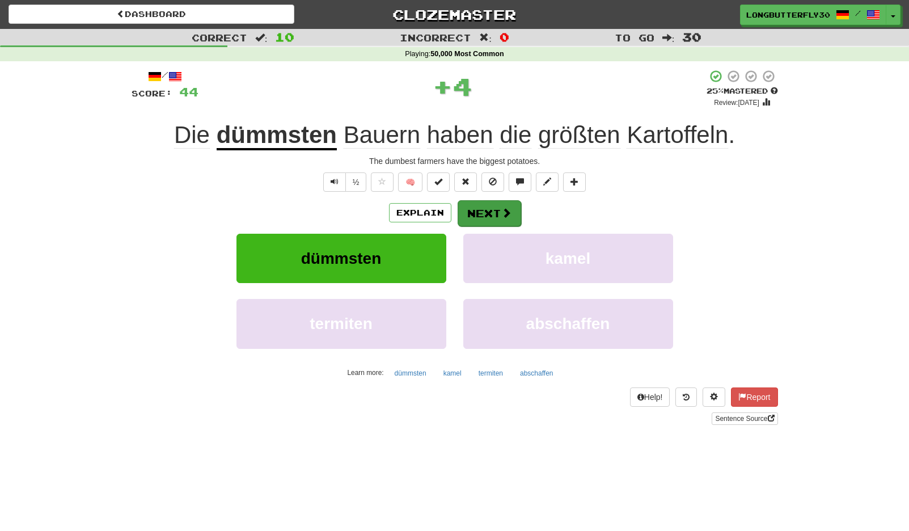
click at [498, 213] on button "Next" at bounding box center [490, 213] width 64 height 26
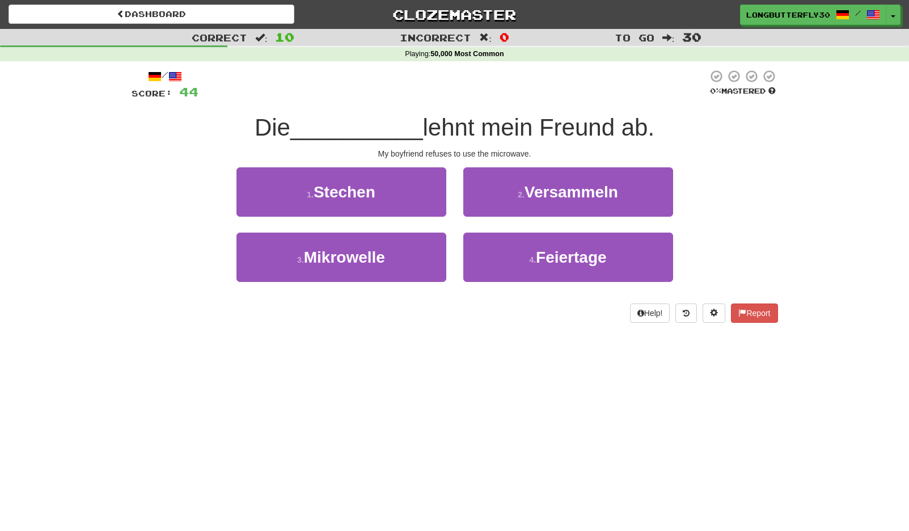
drag, startPoint x: 419, startPoint y: 249, endPoint x: 448, endPoint y: 225, distance: 37.5
click at [420, 249] on button "3 . Mikrowelle" at bounding box center [341, 257] width 210 height 49
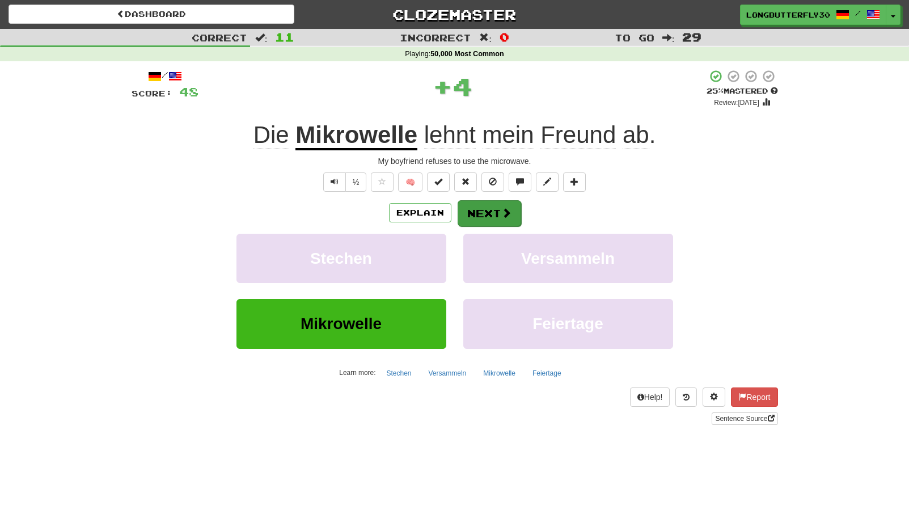
click at [489, 208] on button "Next" at bounding box center [490, 213] width 64 height 26
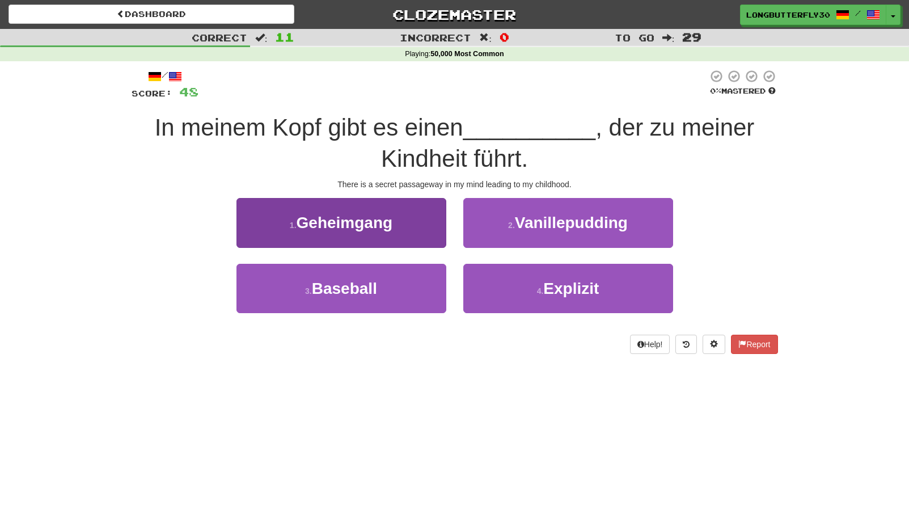
click at [440, 219] on button "1 . Geheimgang" at bounding box center [341, 222] width 210 height 49
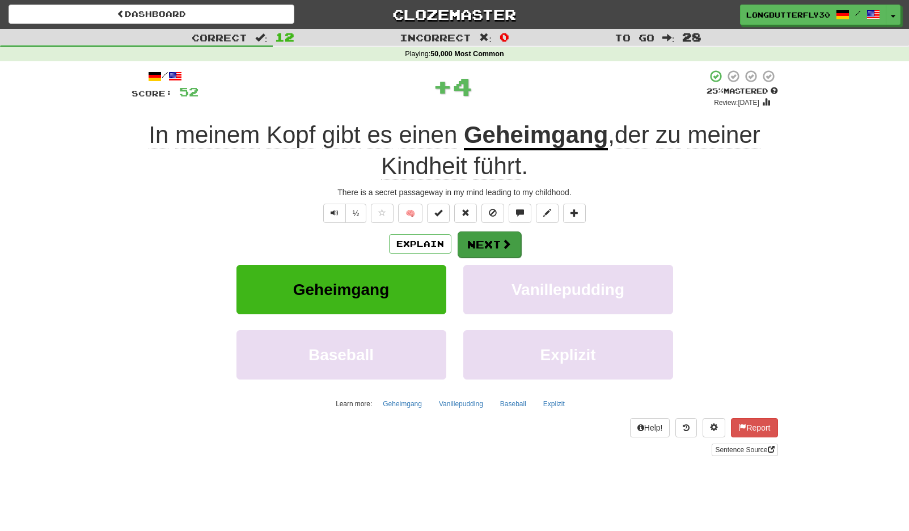
click at [492, 244] on button "Next" at bounding box center [490, 244] width 64 height 26
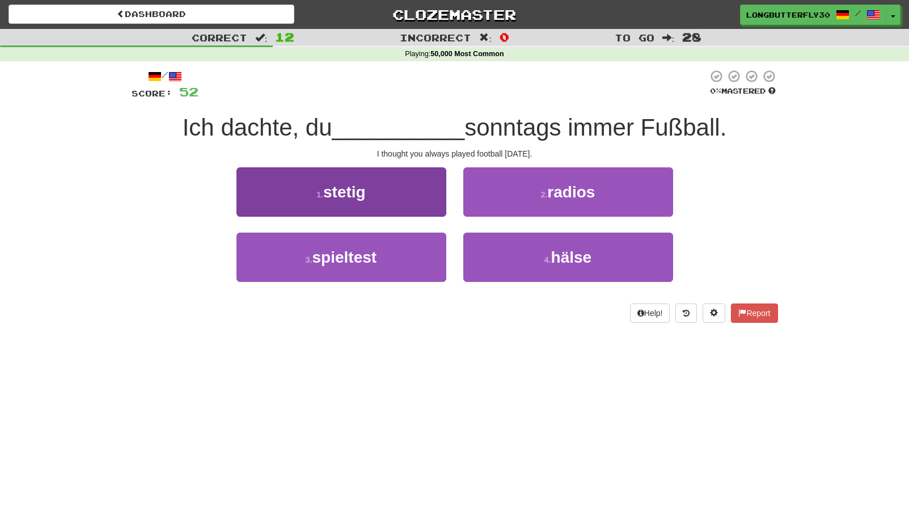
drag, startPoint x: 419, startPoint y: 265, endPoint x: 432, endPoint y: 252, distance: 18.9
click at [420, 264] on button "3 . spieltest" at bounding box center [341, 257] width 210 height 49
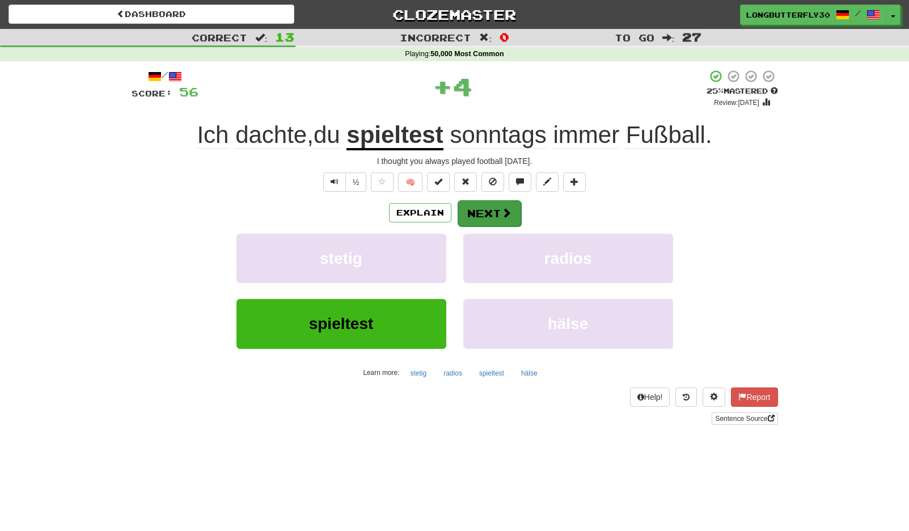
click at [509, 213] on span at bounding box center [506, 213] width 10 height 10
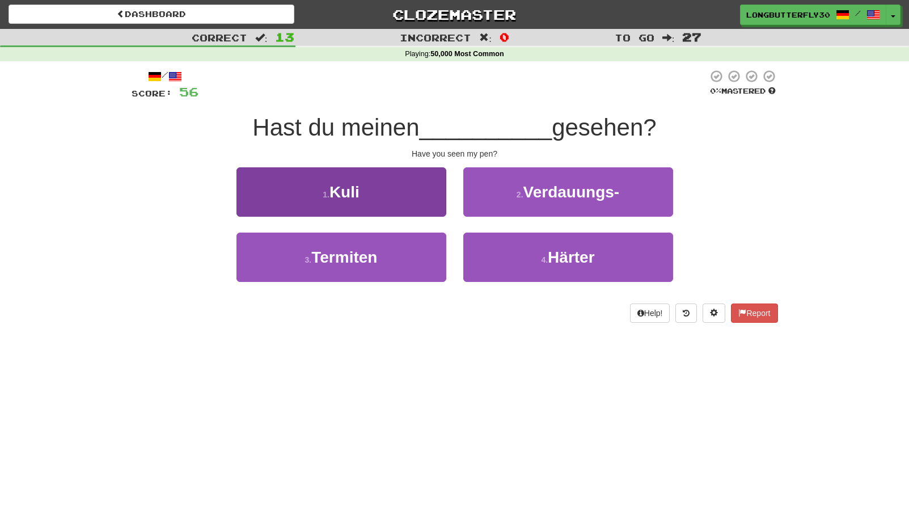
click at [411, 189] on button "1 . Kuli" at bounding box center [341, 191] width 210 height 49
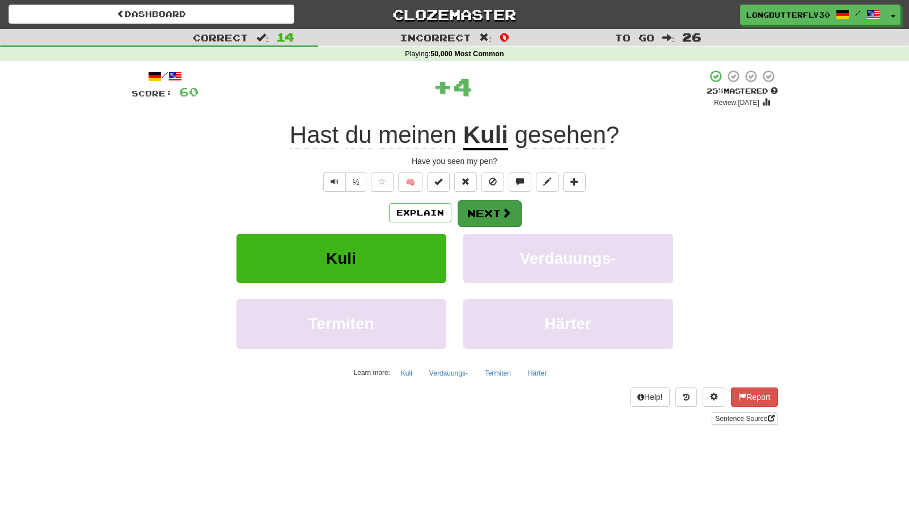
click at [489, 210] on button "Next" at bounding box center [490, 213] width 64 height 26
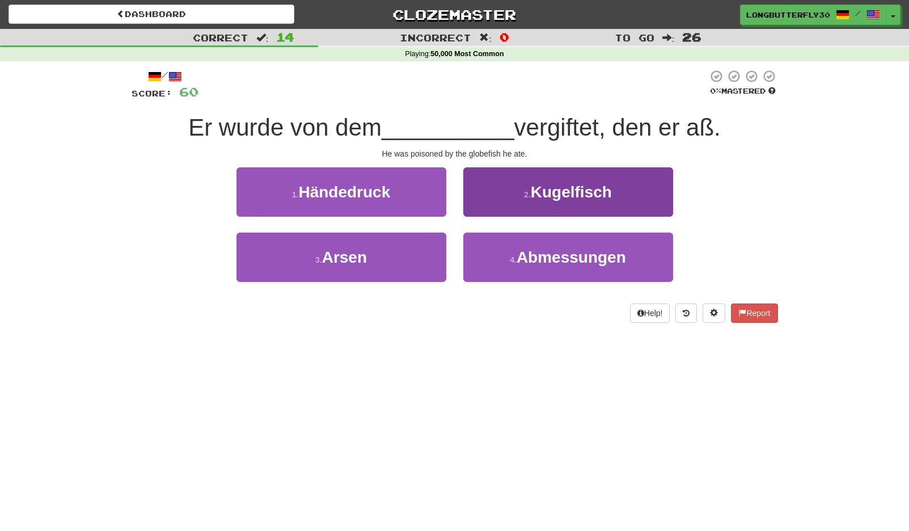
click at [524, 195] on small "2 ." at bounding box center [527, 194] width 7 height 9
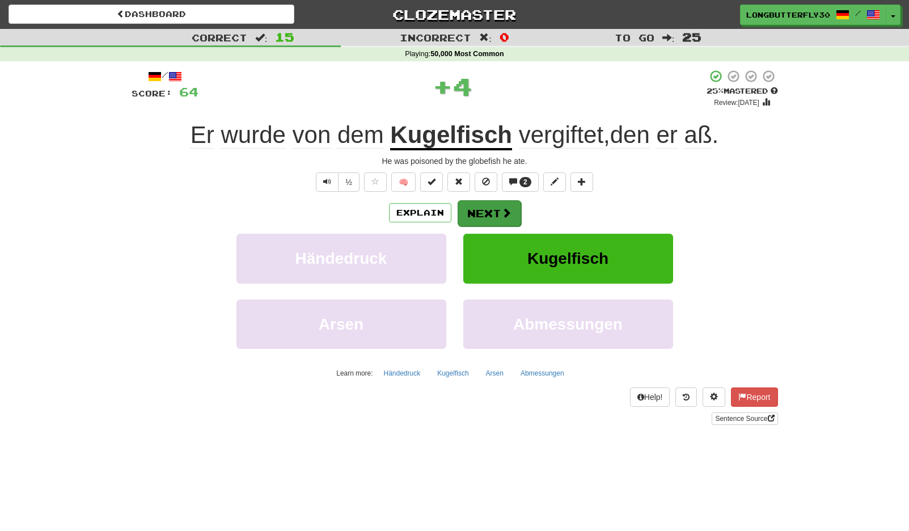
click at [483, 209] on button "Next" at bounding box center [490, 213] width 64 height 26
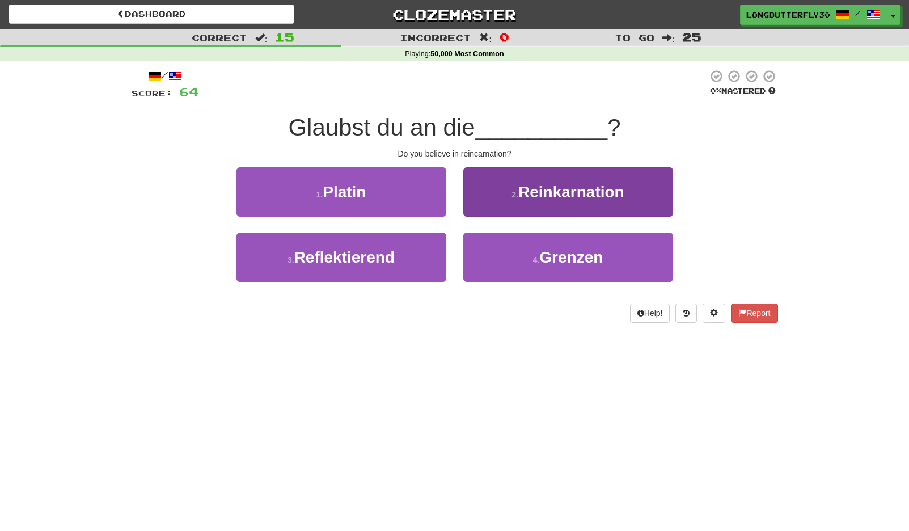
click at [510, 188] on button "2 . Reinkarnation" at bounding box center [568, 191] width 210 height 49
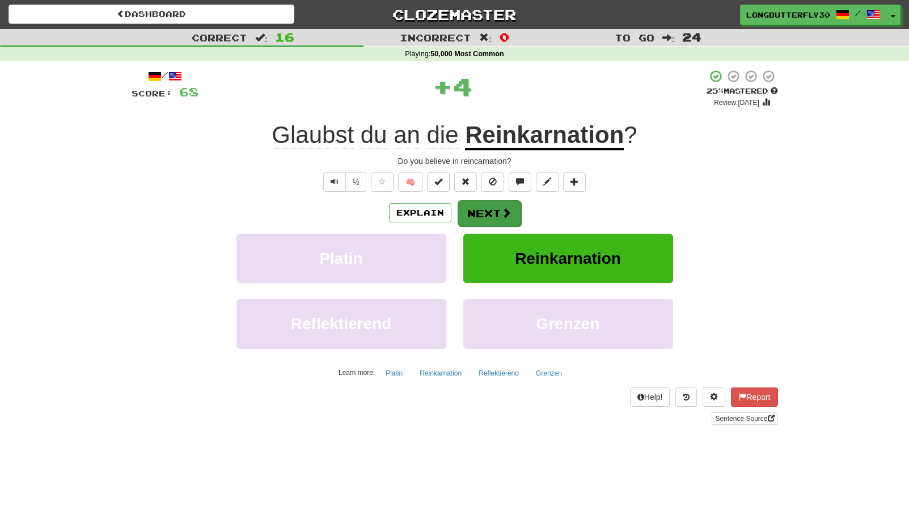
click at [499, 208] on button "Next" at bounding box center [490, 213] width 64 height 26
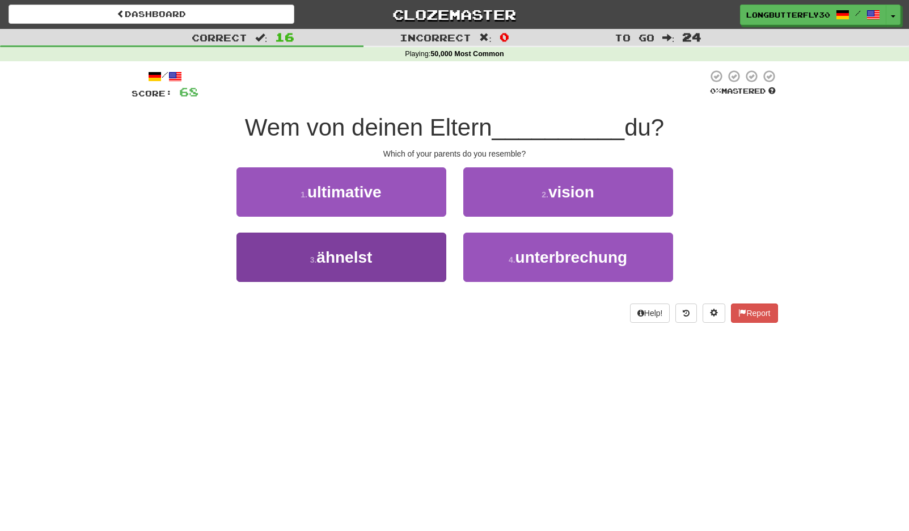
click at [399, 250] on button "3 . ähnelst" at bounding box center [341, 257] width 210 height 49
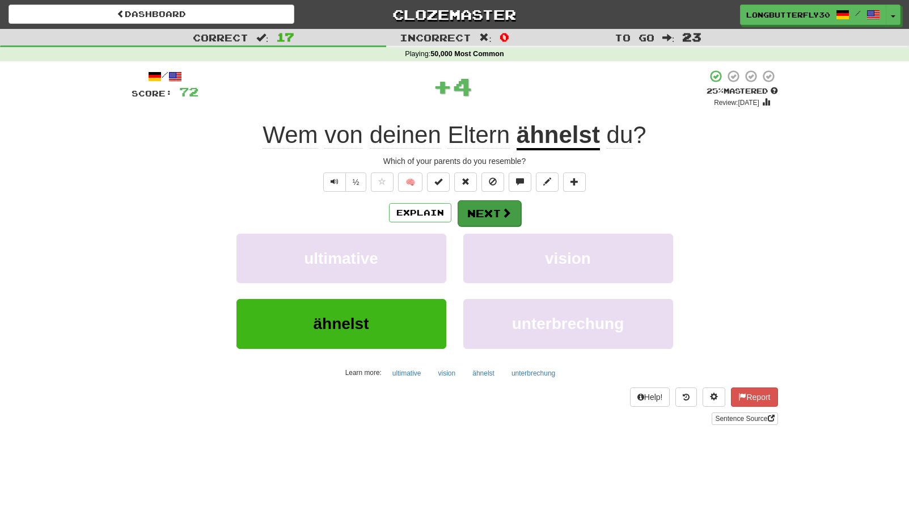
click at [483, 205] on button "Next" at bounding box center [490, 213] width 64 height 26
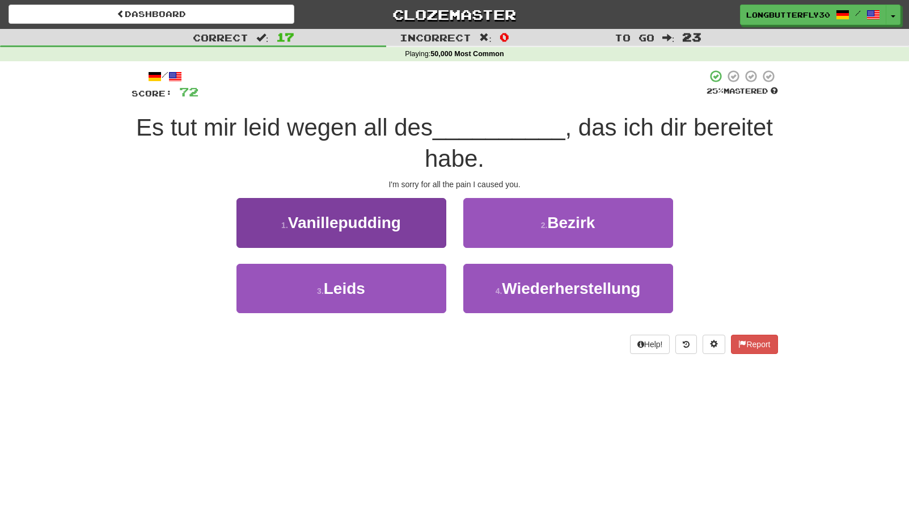
drag, startPoint x: 335, startPoint y: 274, endPoint x: 345, endPoint y: 272, distance: 9.9
click at [337, 274] on button "3 . Leids" at bounding box center [341, 288] width 210 height 49
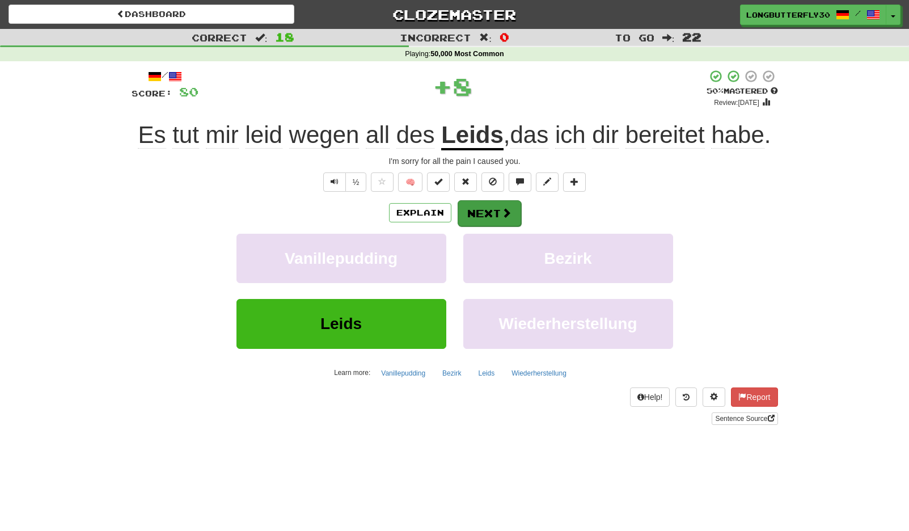
click at [504, 221] on button "Next" at bounding box center [490, 213] width 64 height 26
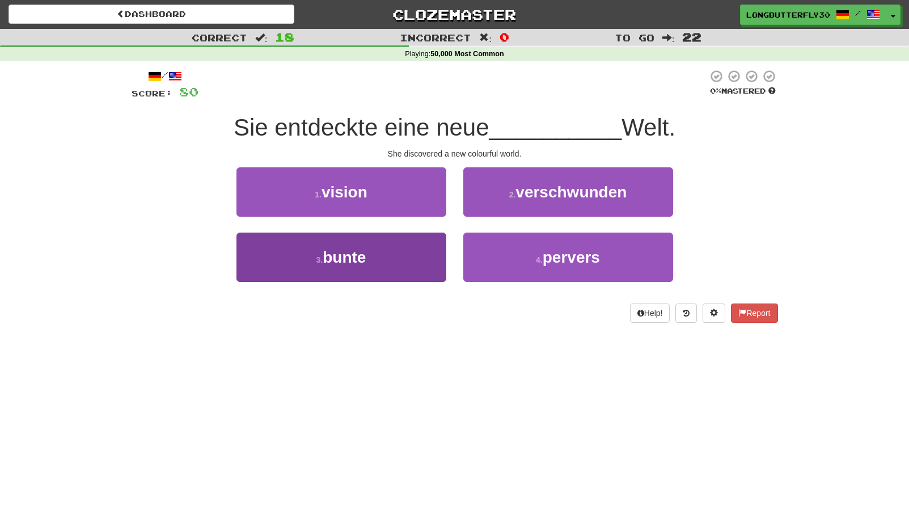
click at [402, 253] on button "3 . bunte" at bounding box center [341, 257] width 210 height 49
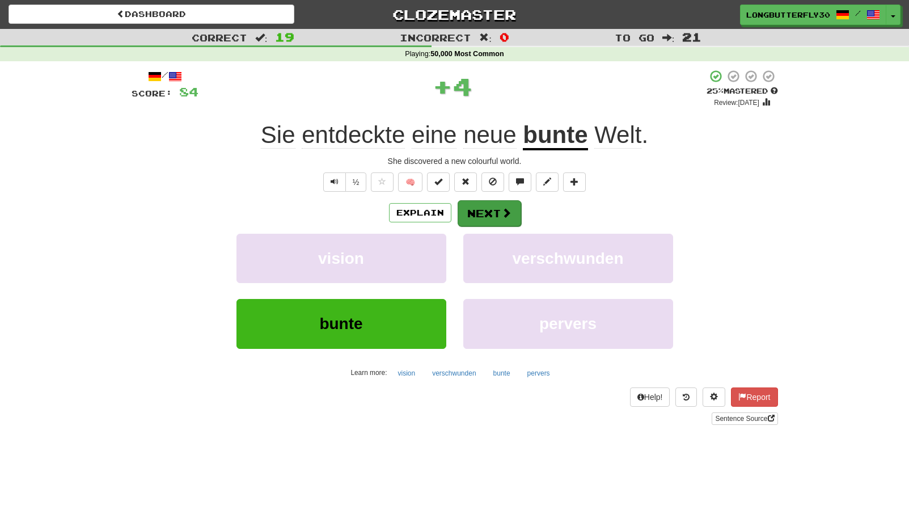
click at [495, 211] on button "Next" at bounding box center [490, 213] width 64 height 26
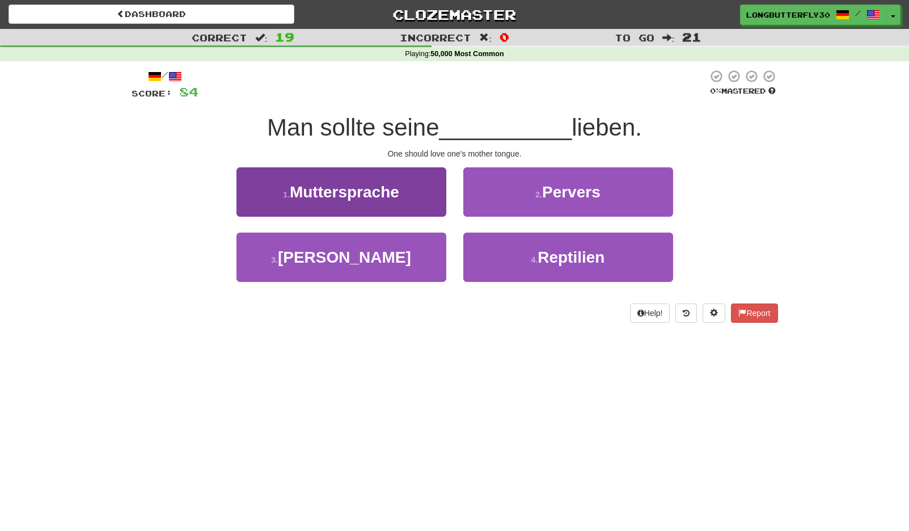
click at [416, 192] on button "1 . Muttersprache" at bounding box center [341, 191] width 210 height 49
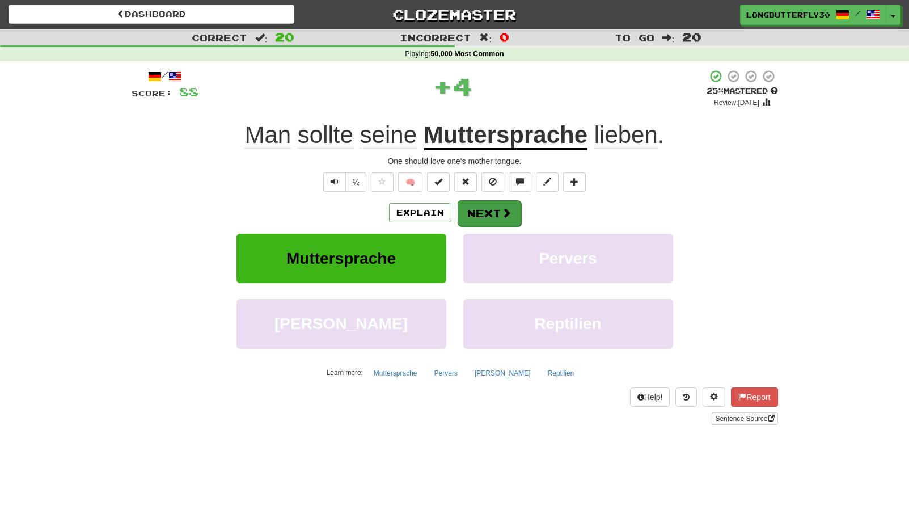
click at [496, 207] on button "Next" at bounding box center [490, 213] width 64 height 26
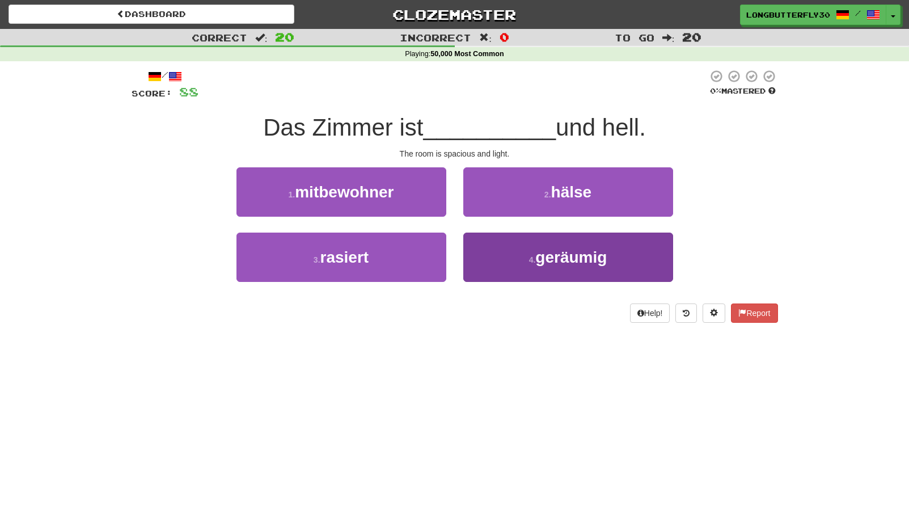
click at [531, 251] on button "4 . geräumig" at bounding box center [568, 257] width 210 height 49
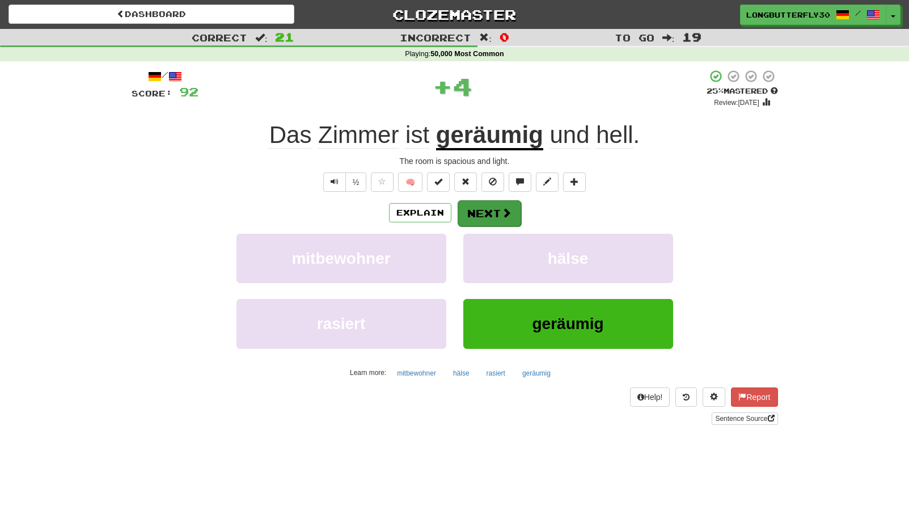
click at [504, 205] on button "Next" at bounding box center [490, 213] width 64 height 26
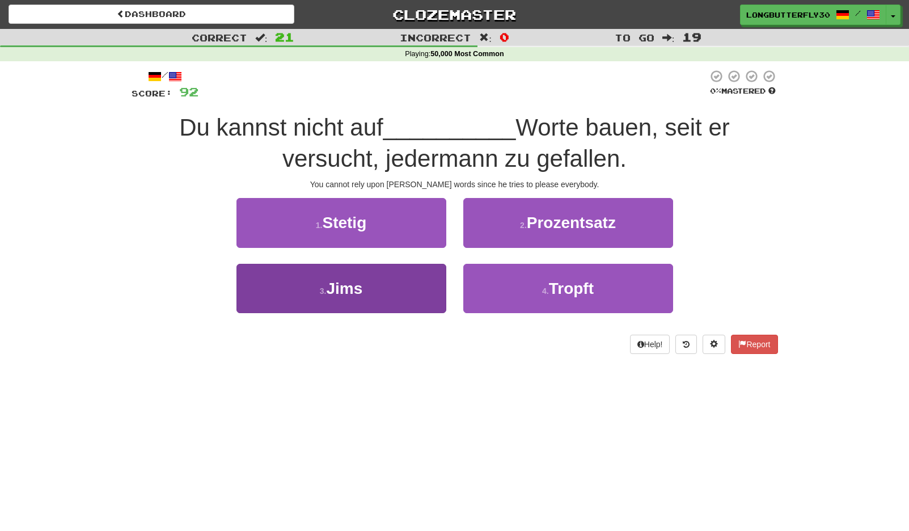
click at [435, 288] on button "3 . Jims" at bounding box center [341, 288] width 210 height 49
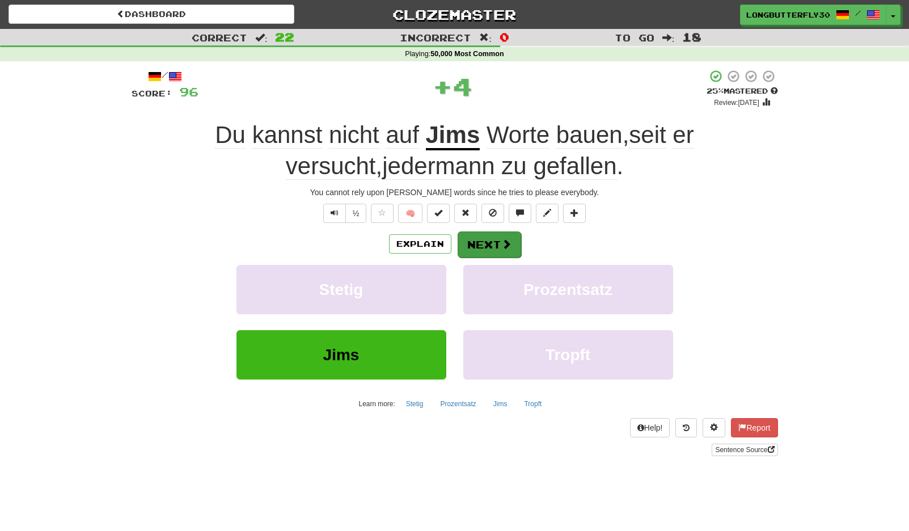
click at [484, 236] on button "Next" at bounding box center [490, 244] width 64 height 26
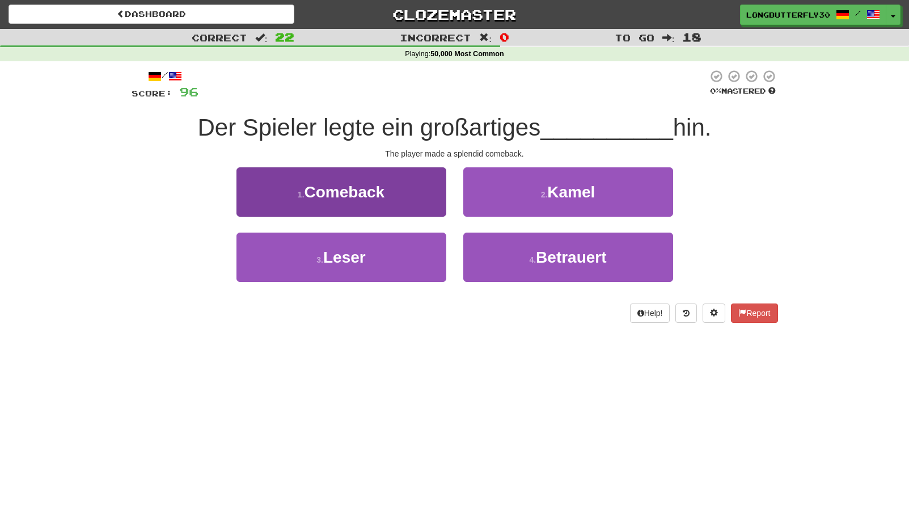
click at [411, 196] on button "1 . Comeback" at bounding box center [341, 191] width 210 height 49
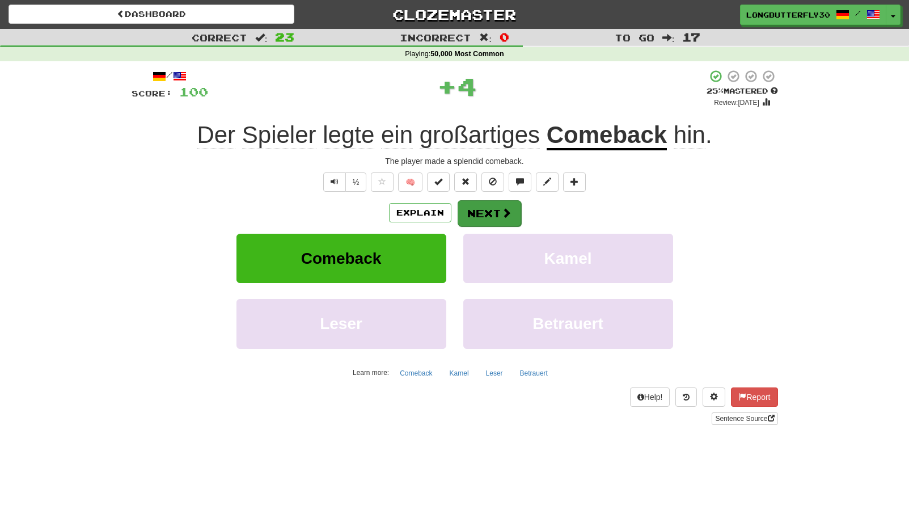
click at [474, 208] on button "Next" at bounding box center [490, 213] width 64 height 26
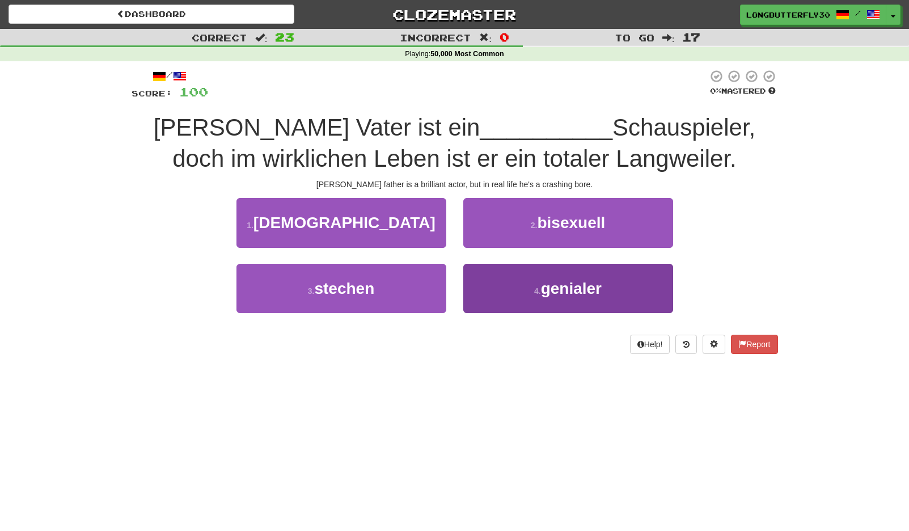
click at [521, 286] on button "4 . genialer" at bounding box center [568, 288] width 210 height 49
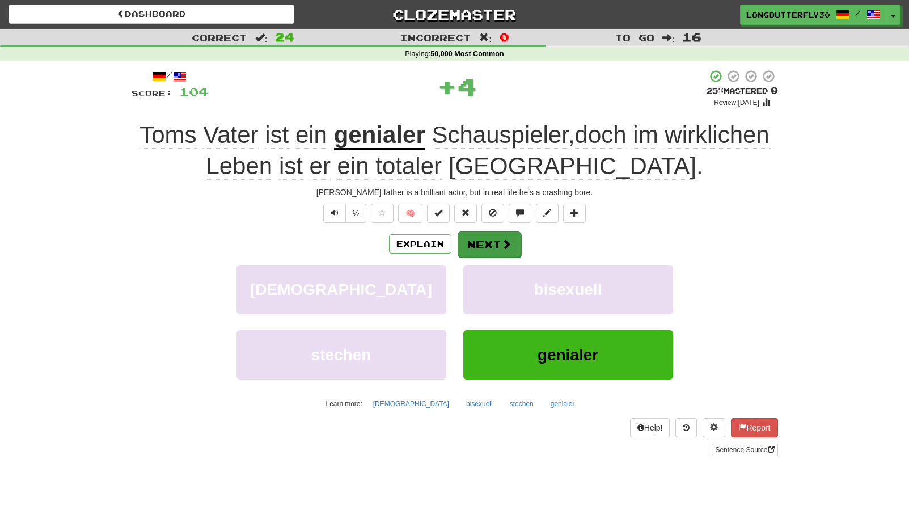
click at [514, 240] on button "Next" at bounding box center [490, 244] width 64 height 26
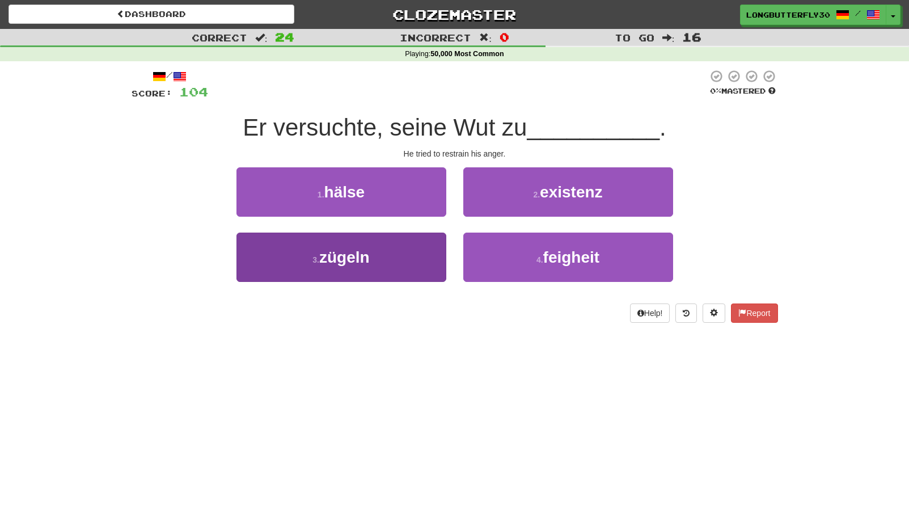
click at [416, 245] on button "3 . zügeln" at bounding box center [341, 257] width 210 height 49
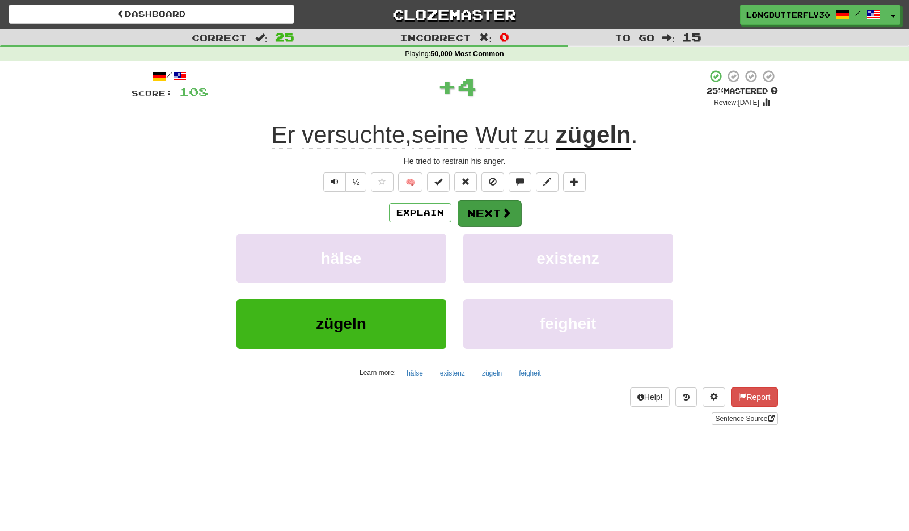
click at [499, 210] on button "Next" at bounding box center [490, 213] width 64 height 26
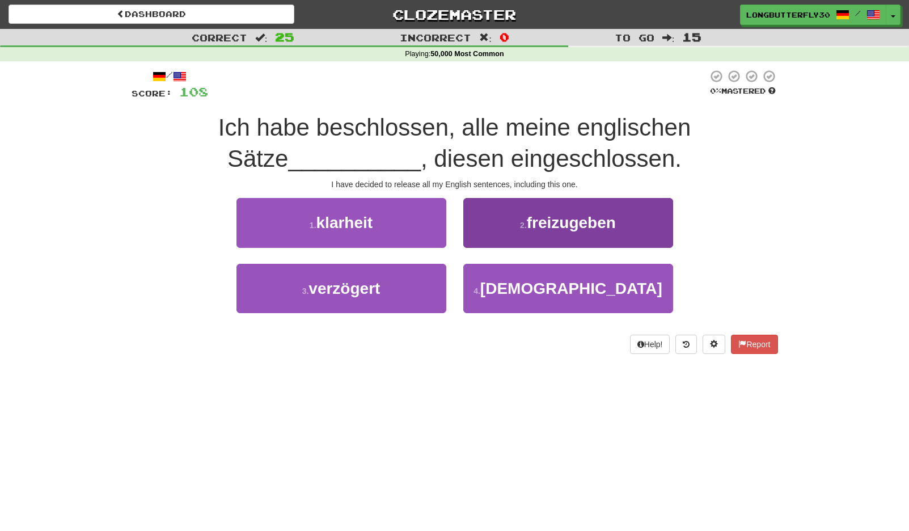
click at [605, 220] on span "freizugeben" at bounding box center [571, 223] width 89 height 18
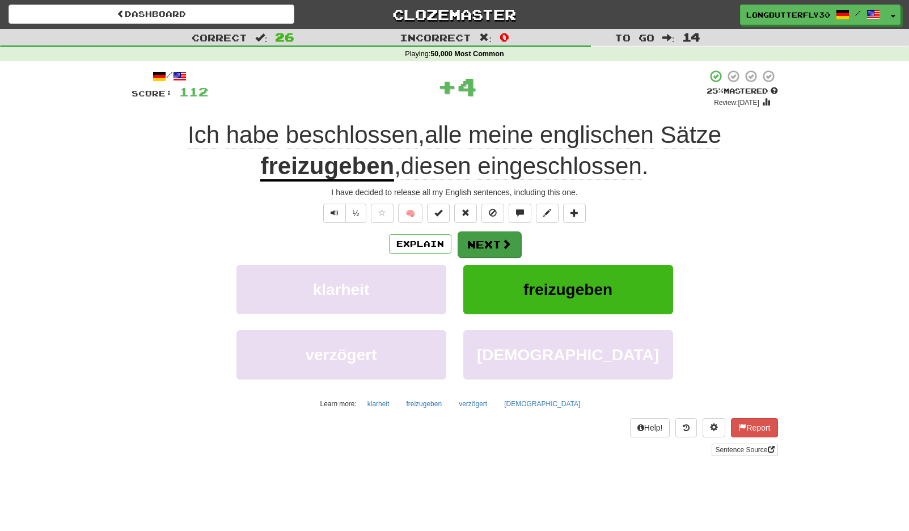
click at [514, 236] on button "Next" at bounding box center [490, 244] width 64 height 26
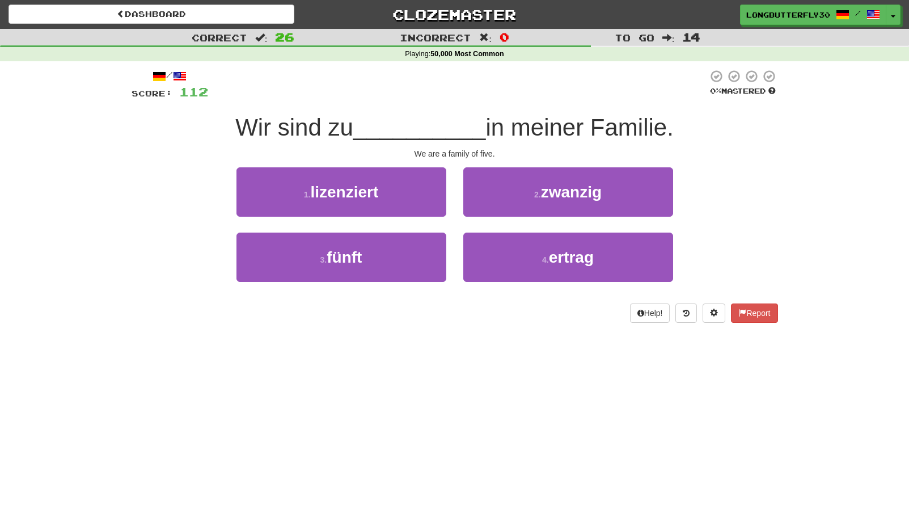
drag, startPoint x: 404, startPoint y: 248, endPoint x: 460, endPoint y: 229, distance: 59.7
click at [404, 248] on button "3 . fünft" at bounding box center [341, 257] width 210 height 49
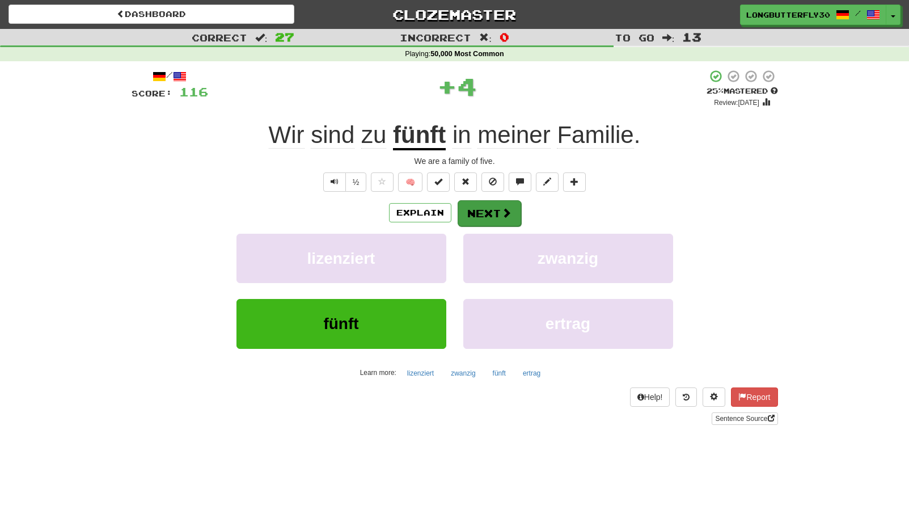
click at [512, 210] on button "Next" at bounding box center [490, 213] width 64 height 26
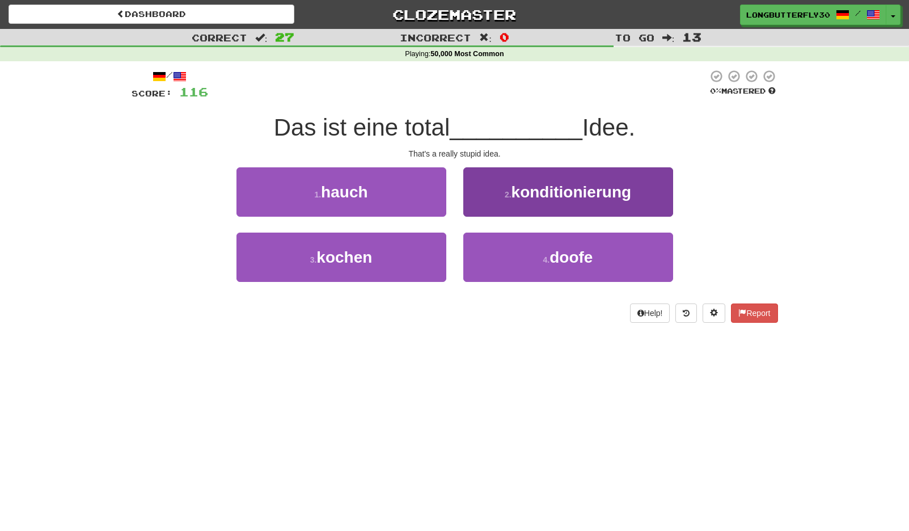
click at [499, 252] on button "4 . doofe" at bounding box center [568, 257] width 210 height 49
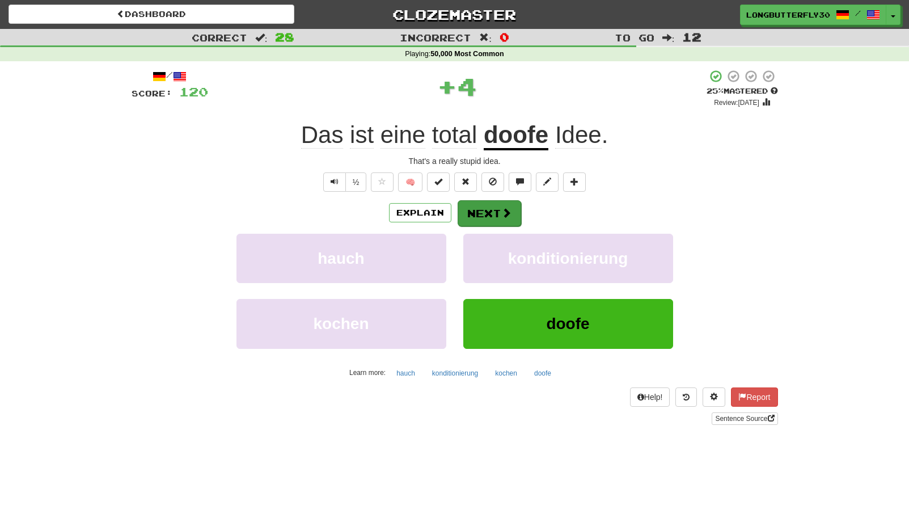
click at [498, 211] on button "Next" at bounding box center [490, 213] width 64 height 26
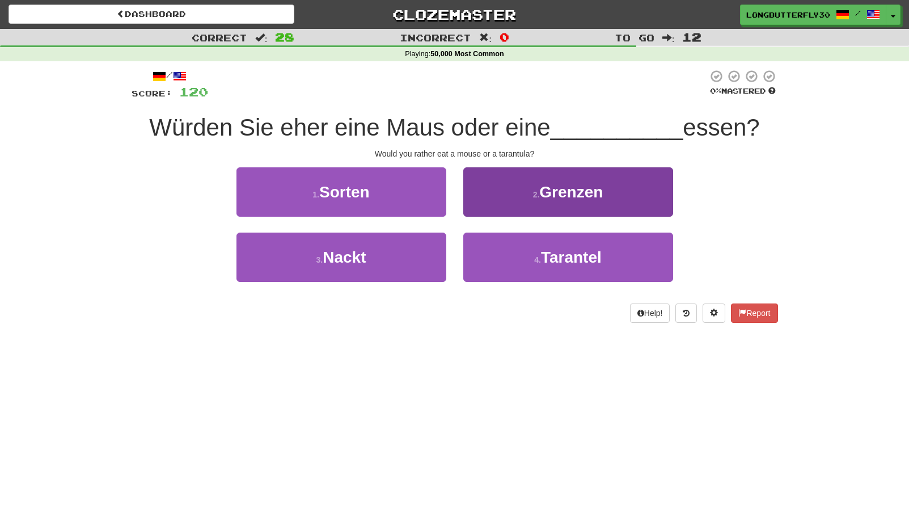
drag, startPoint x: 483, startPoint y: 257, endPoint x: 485, endPoint y: 250, distance: 7.9
click at [483, 257] on button "4 . Tarantel" at bounding box center [568, 257] width 210 height 49
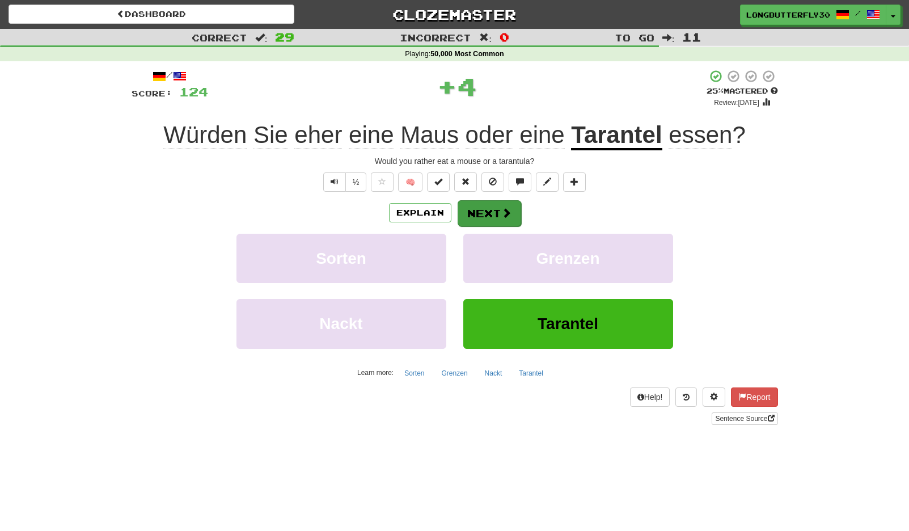
click at [492, 214] on button "Next" at bounding box center [490, 213] width 64 height 26
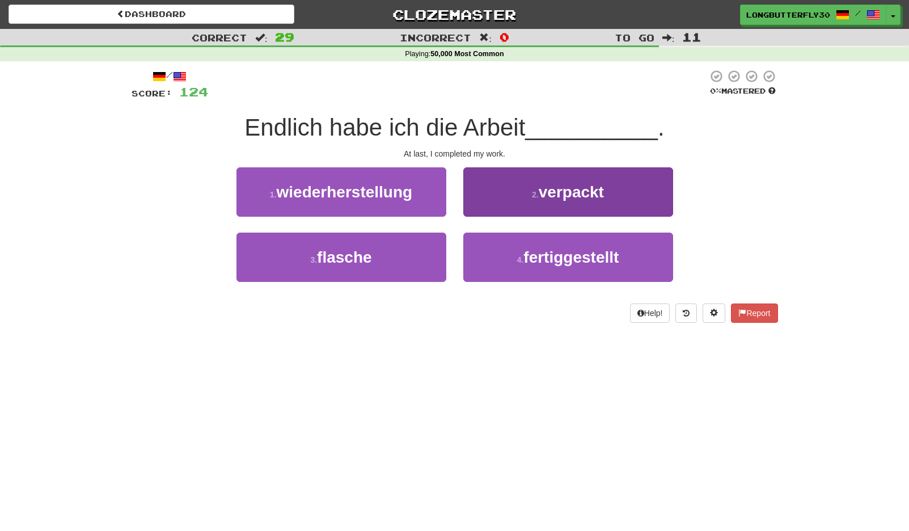
click at [501, 258] on button "4 . fertiggestellt" at bounding box center [568, 257] width 210 height 49
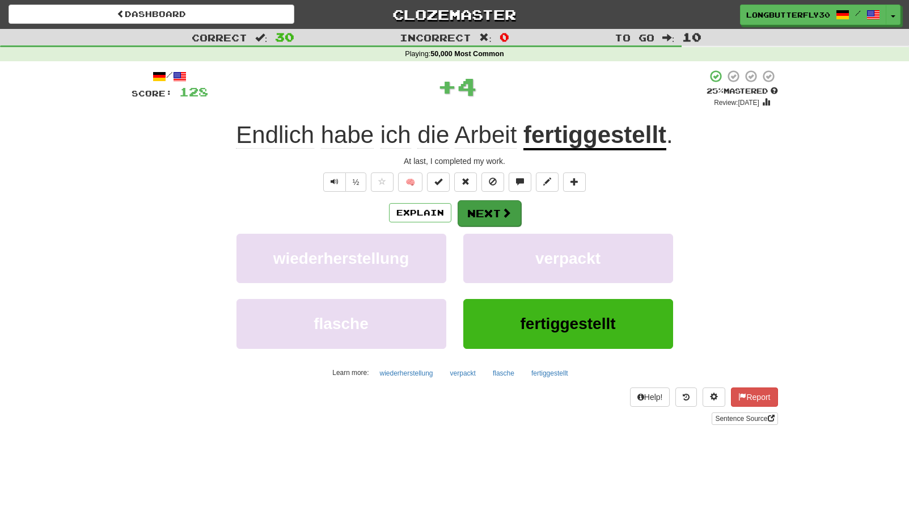
click at [489, 215] on button "Next" at bounding box center [490, 213] width 64 height 26
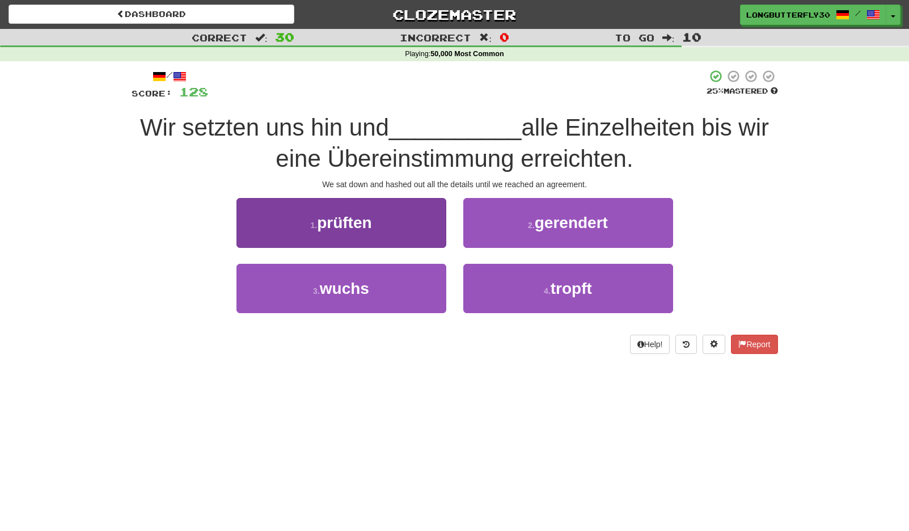
click at [419, 220] on button "1 . prüften" at bounding box center [341, 222] width 210 height 49
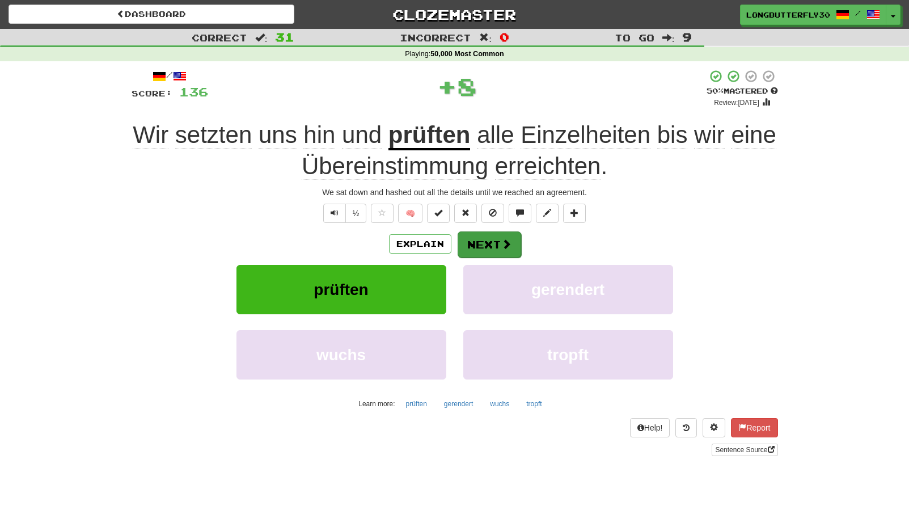
click at [492, 243] on button "Next" at bounding box center [490, 244] width 64 height 26
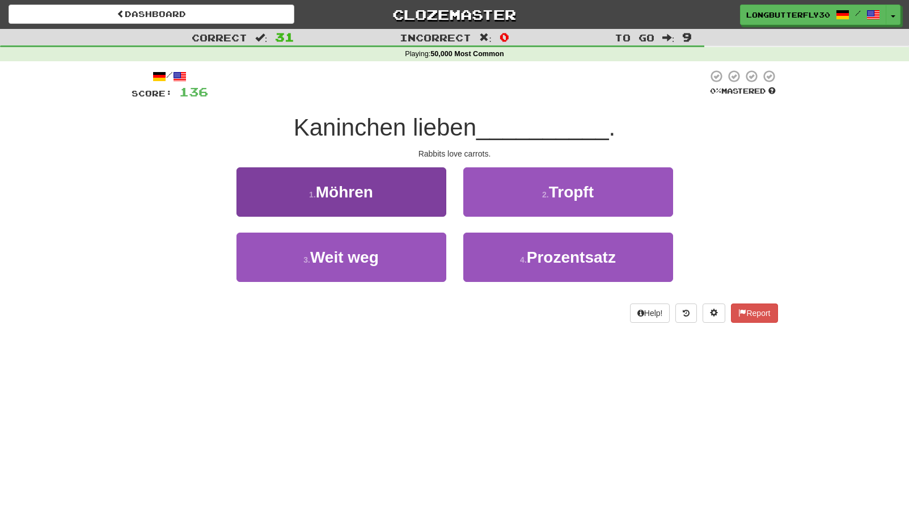
click at [416, 208] on button "1 . Möhren" at bounding box center [341, 191] width 210 height 49
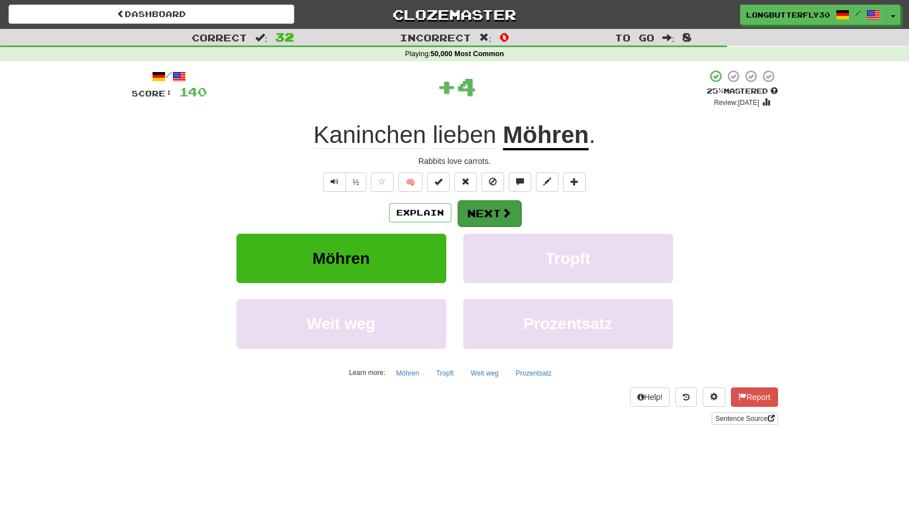
click at [484, 218] on button "Next" at bounding box center [490, 213] width 64 height 26
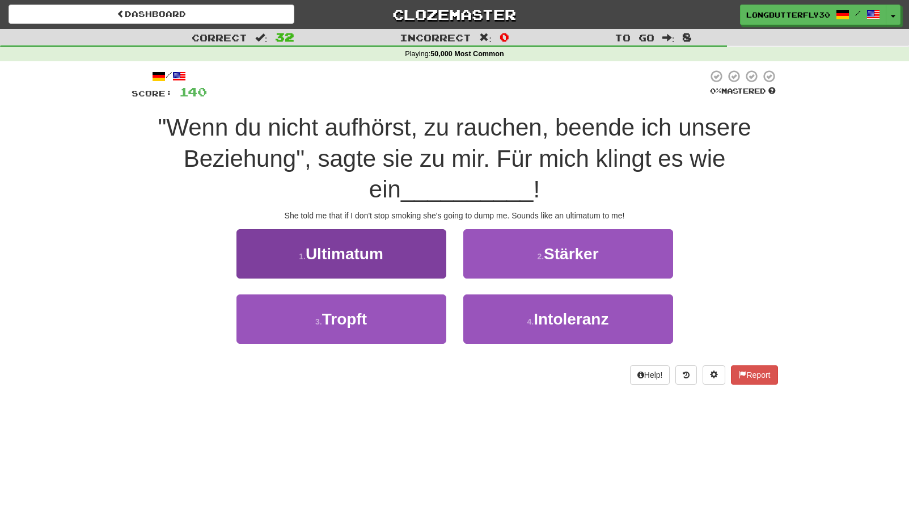
click at [410, 253] on button "1 . Ultimatum" at bounding box center [341, 253] width 210 height 49
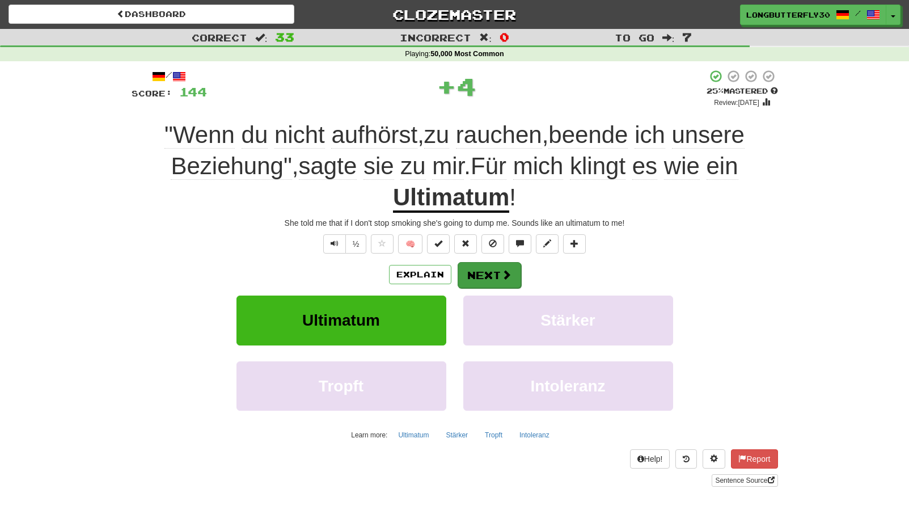
click at [498, 273] on button "Next" at bounding box center [490, 275] width 64 height 26
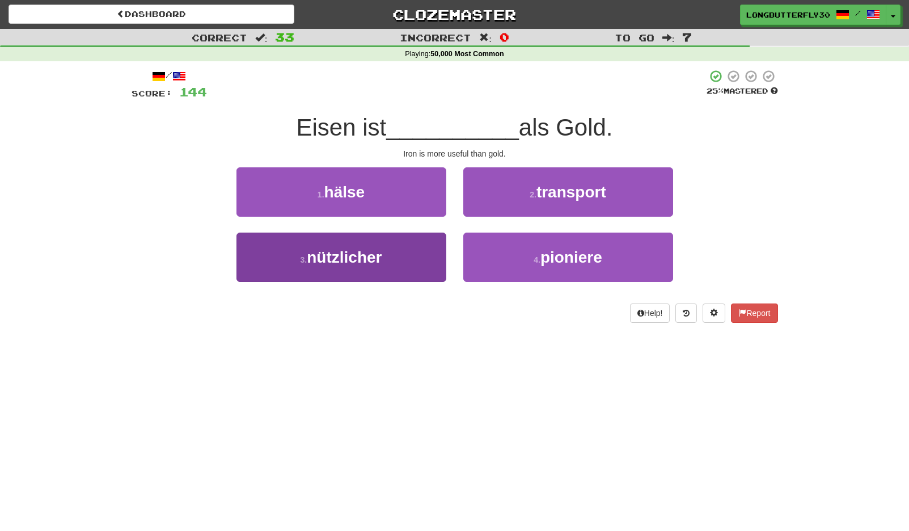
click at [399, 259] on button "3 . nützlicher" at bounding box center [341, 257] width 210 height 49
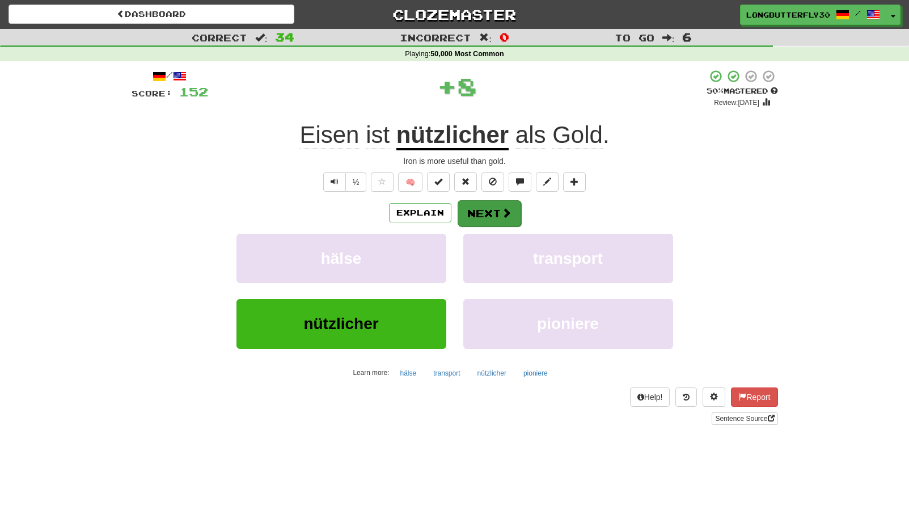
click at [492, 224] on button "Next" at bounding box center [490, 213] width 64 height 26
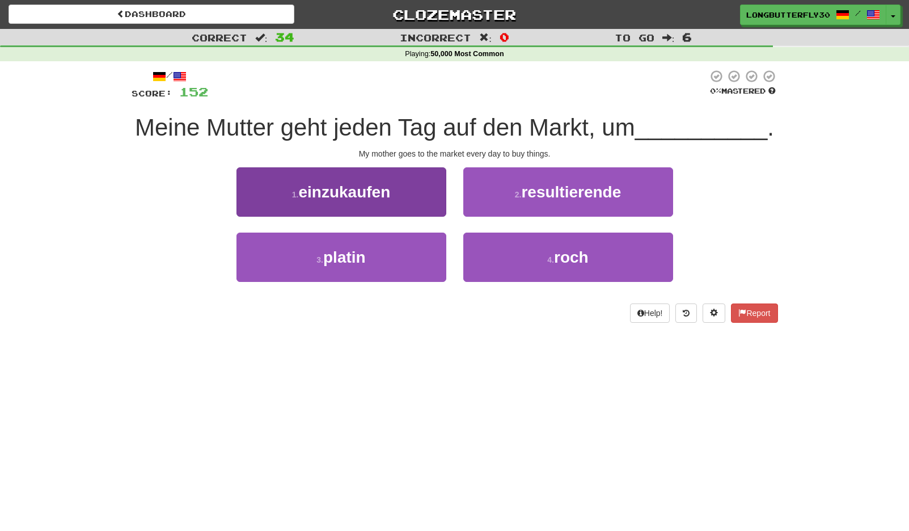
click at [370, 188] on span "einzukaufen" at bounding box center [344, 192] width 92 height 18
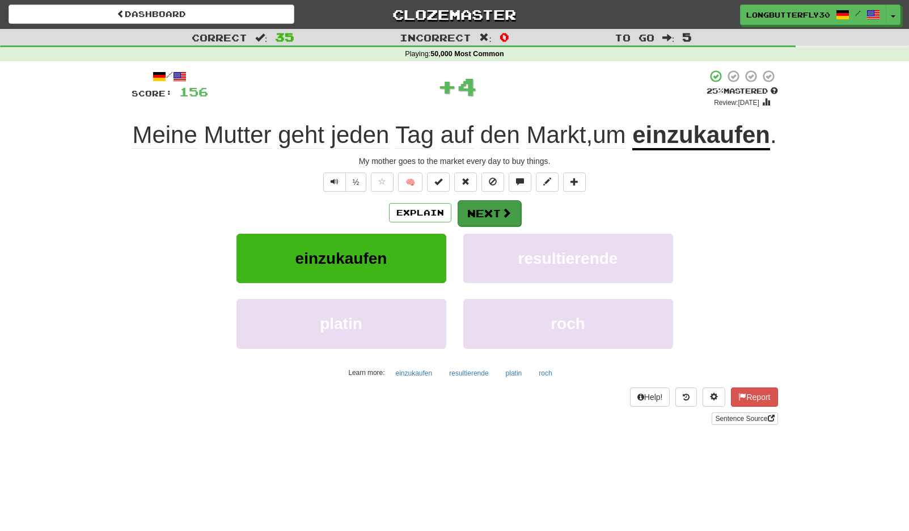
click at [496, 226] on button "Next" at bounding box center [490, 213] width 64 height 26
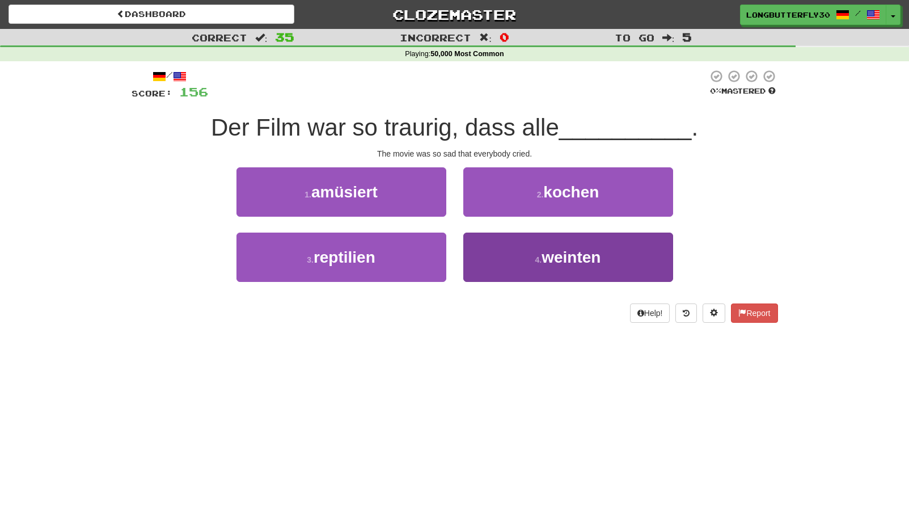
click at [515, 246] on button "4 . weinten" at bounding box center [568, 257] width 210 height 49
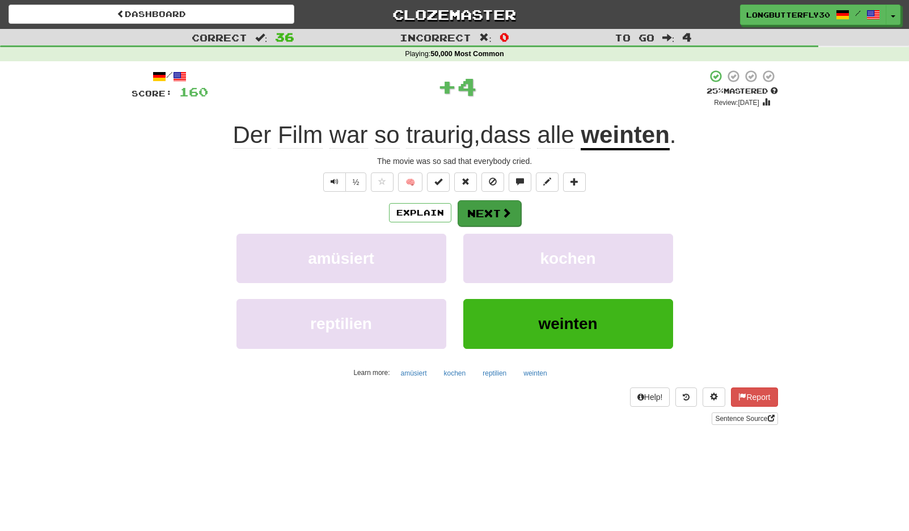
click at [491, 212] on button "Next" at bounding box center [490, 213] width 64 height 26
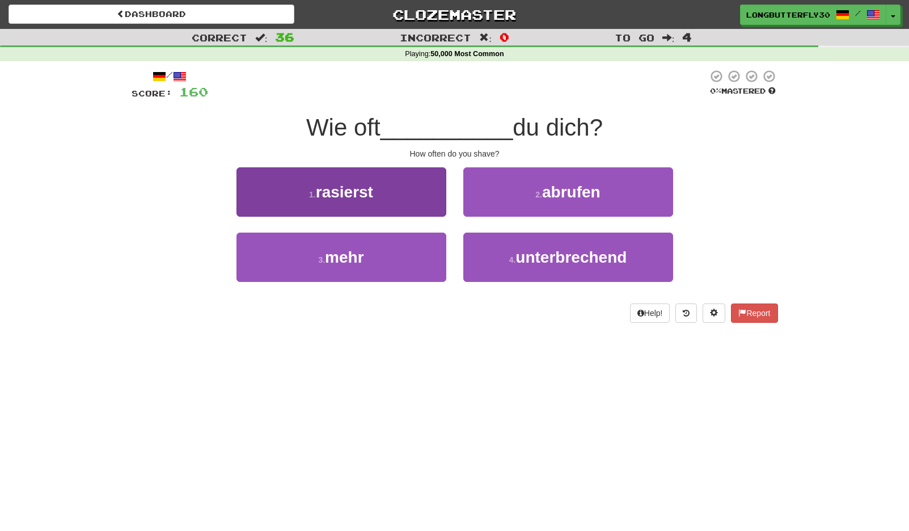
click at [399, 189] on button "1 . rasierst" at bounding box center [341, 191] width 210 height 49
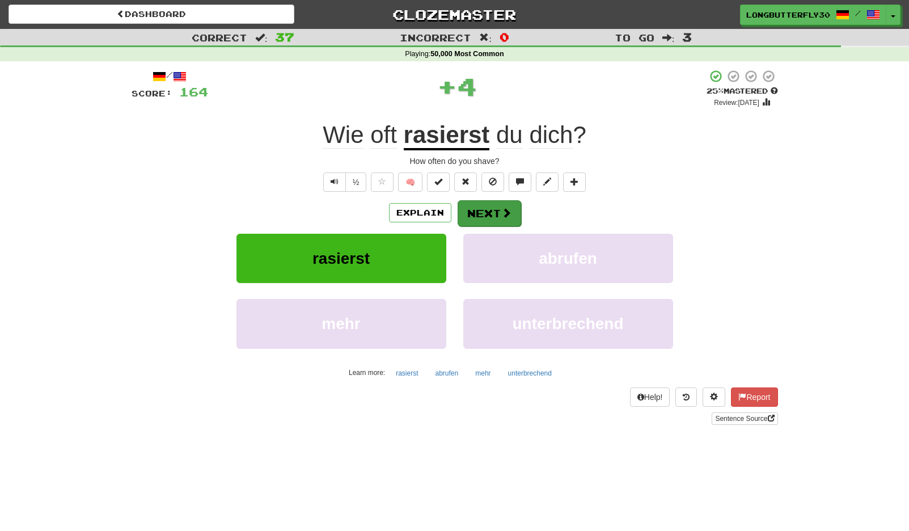
click at [488, 212] on button "Next" at bounding box center [490, 213] width 64 height 26
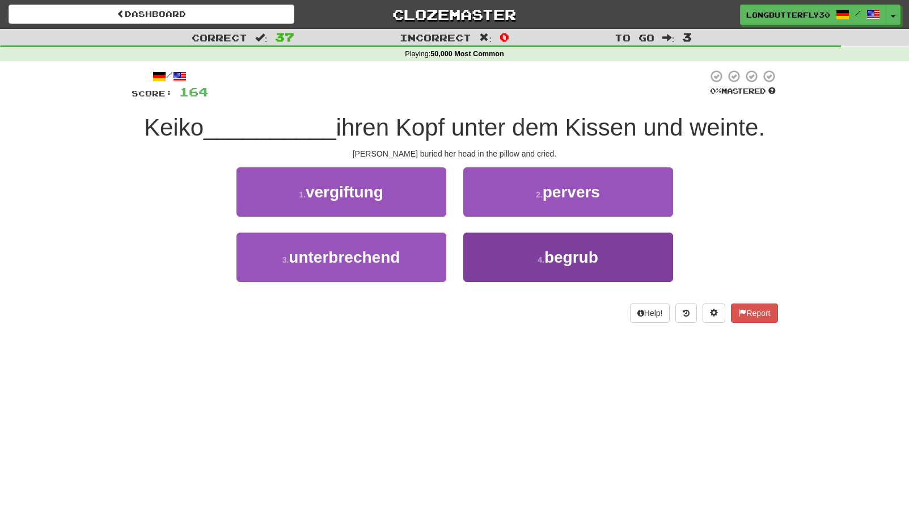
click at [512, 255] on button "4 . begrub" at bounding box center [568, 257] width 210 height 49
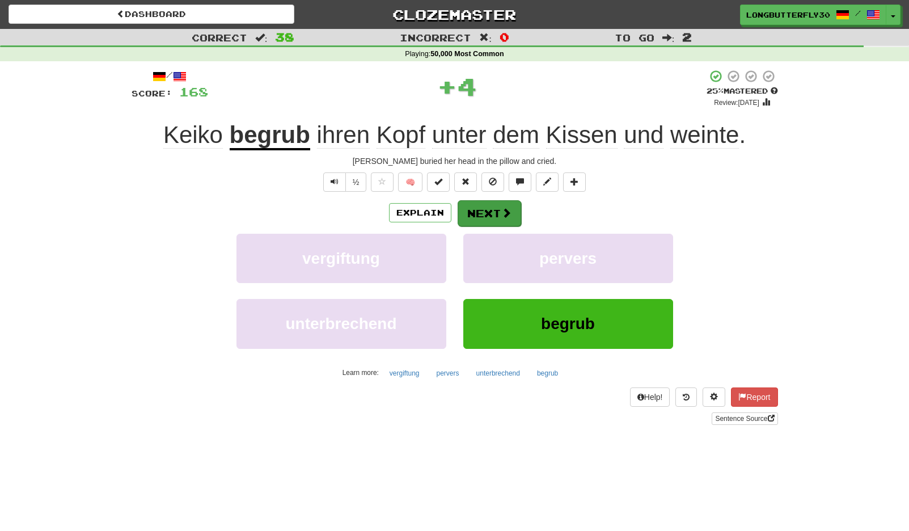
click at [501, 211] on span at bounding box center [506, 213] width 10 height 10
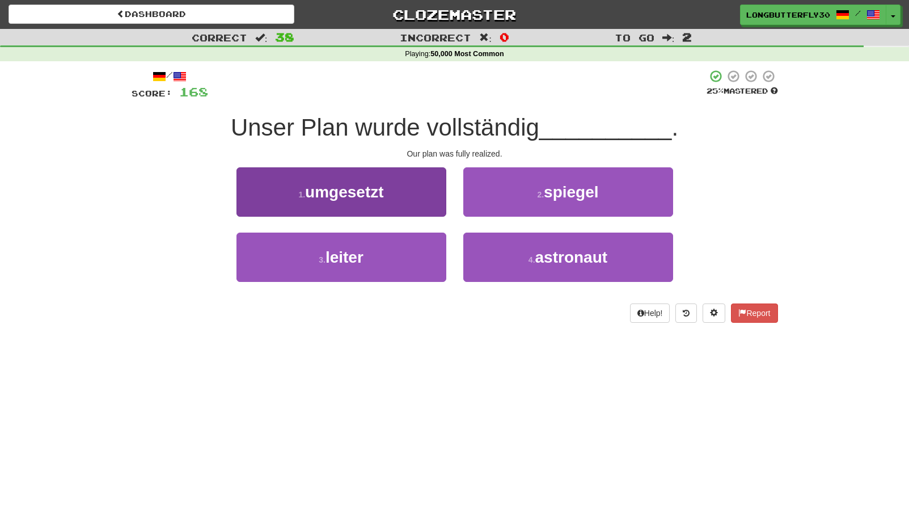
click at [396, 181] on button "1 . umgesetzt" at bounding box center [341, 191] width 210 height 49
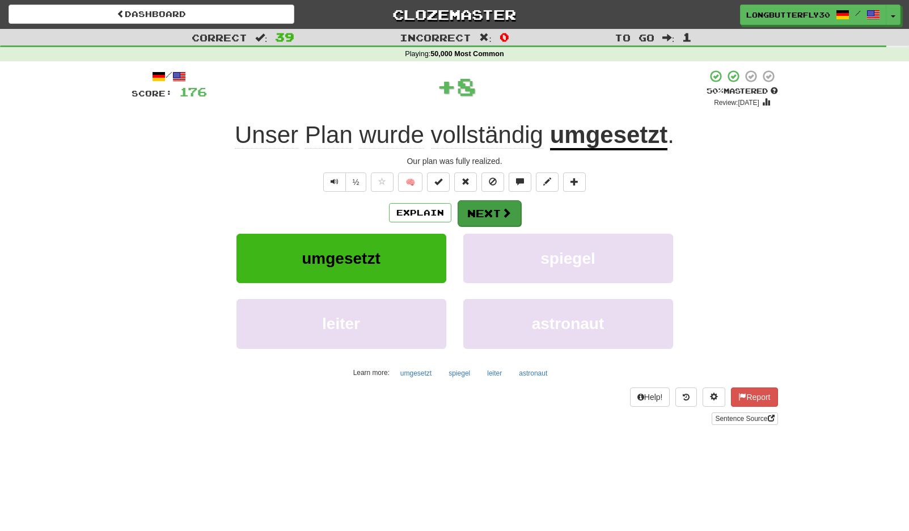
click at [506, 209] on span at bounding box center [506, 213] width 10 height 10
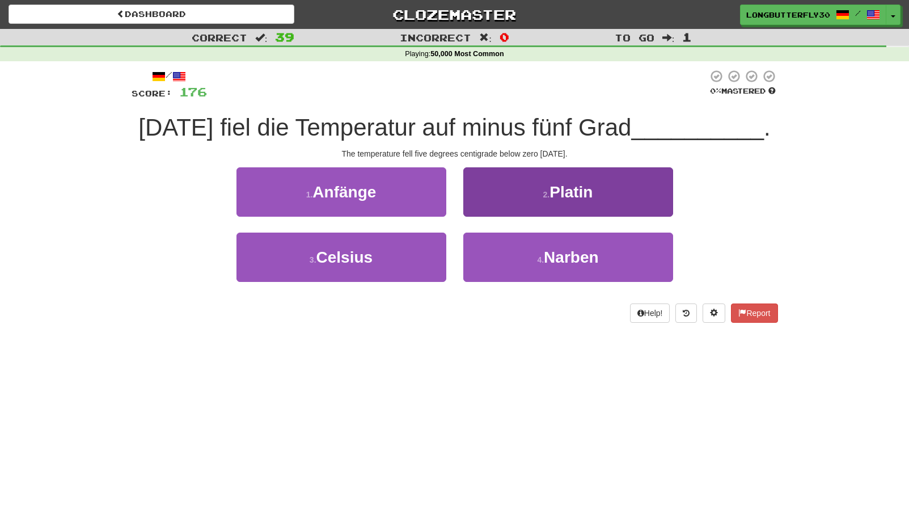
scroll to position [2, 0]
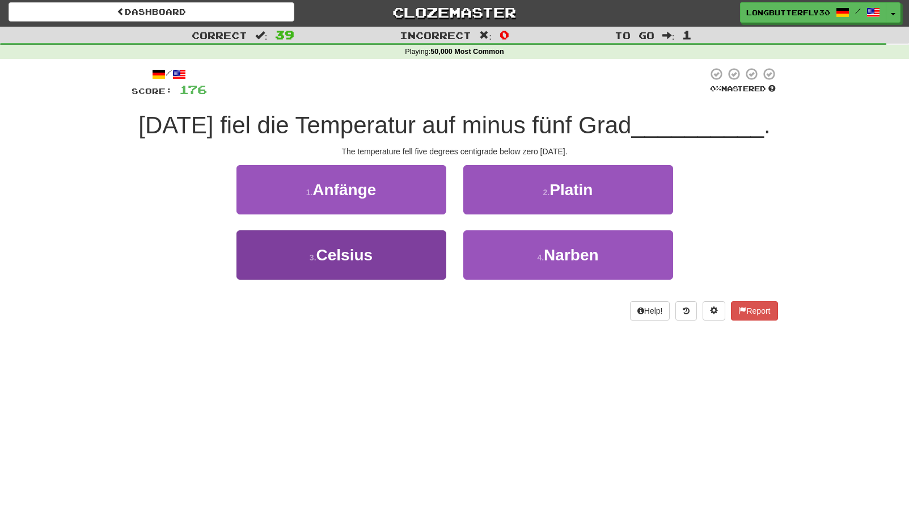
click at [413, 256] on button "3 . Celsius" at bounding box center [341, 254] width 210 height 49
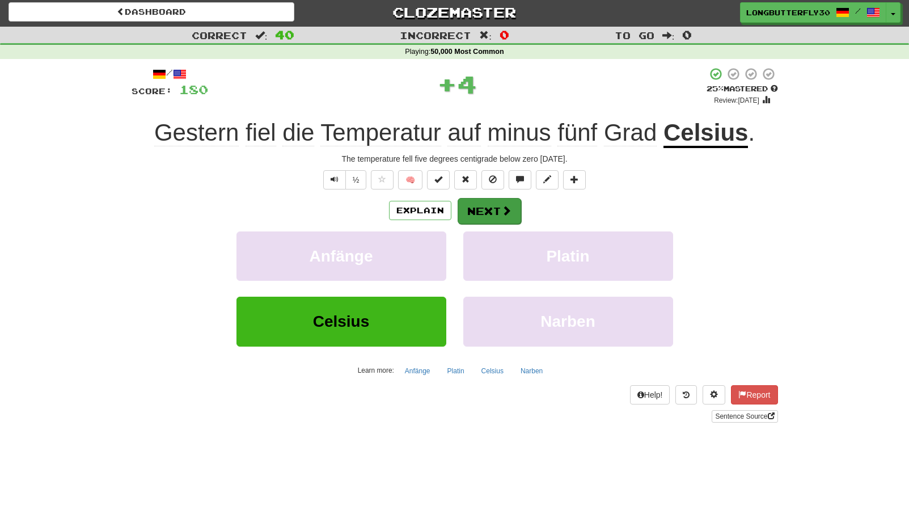
click at [490, 202] on button "Next" at bounding box center [490, 211] width 64 height 26
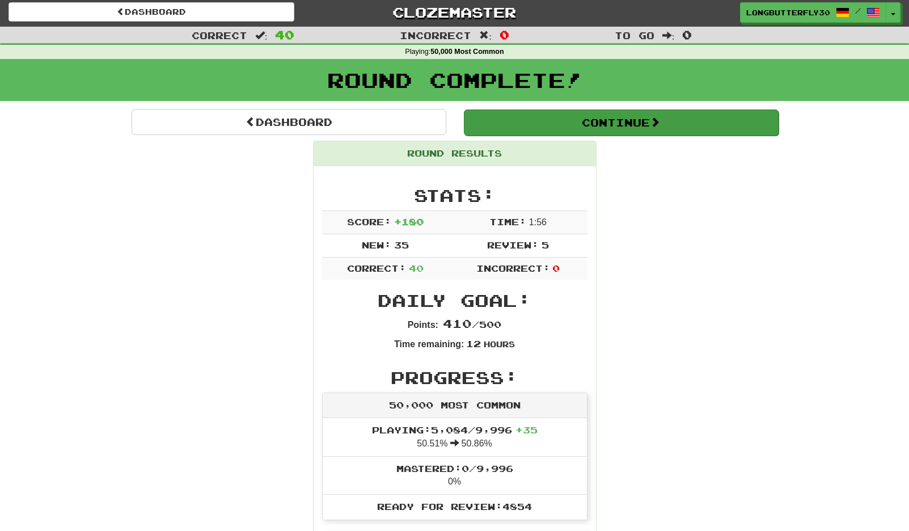
click at [622, 124] on button "Continue" at bounding box center [621, 122] width 315 height 26
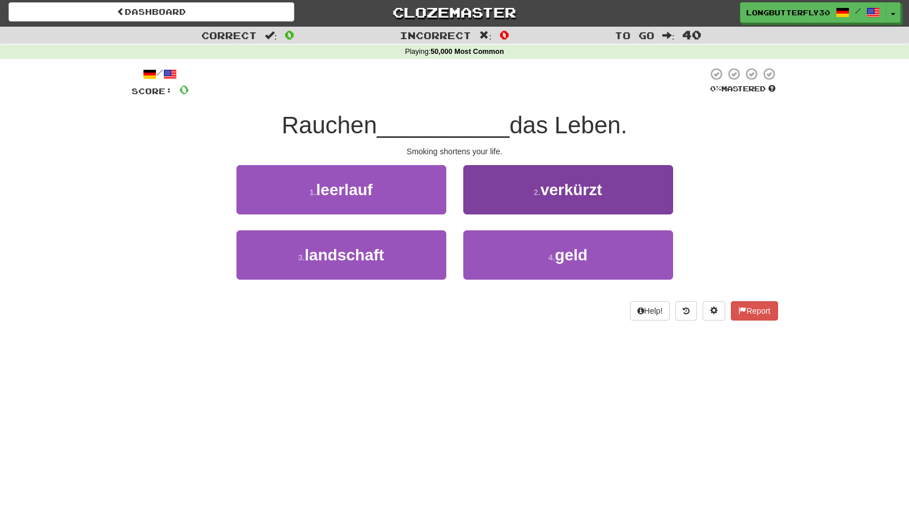
click at [535, 196] on button "2 . verkürzt" at bounding box center [568, 189] width 210 height 49
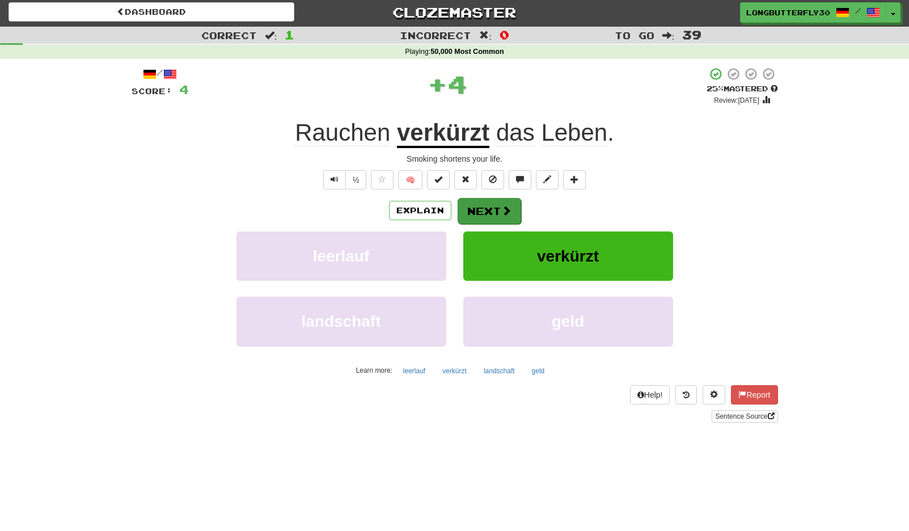
click at [499, 207] on button "Next" at bounding box center [490, 211] width 64 height 26
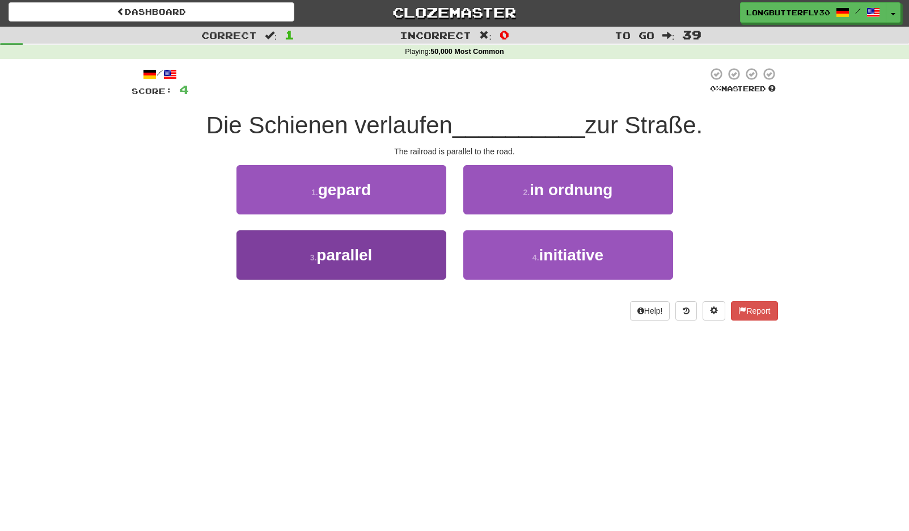
click at [393, 245] on button "3 . parallel" at bounding box center [341, 254] width 210 height 49
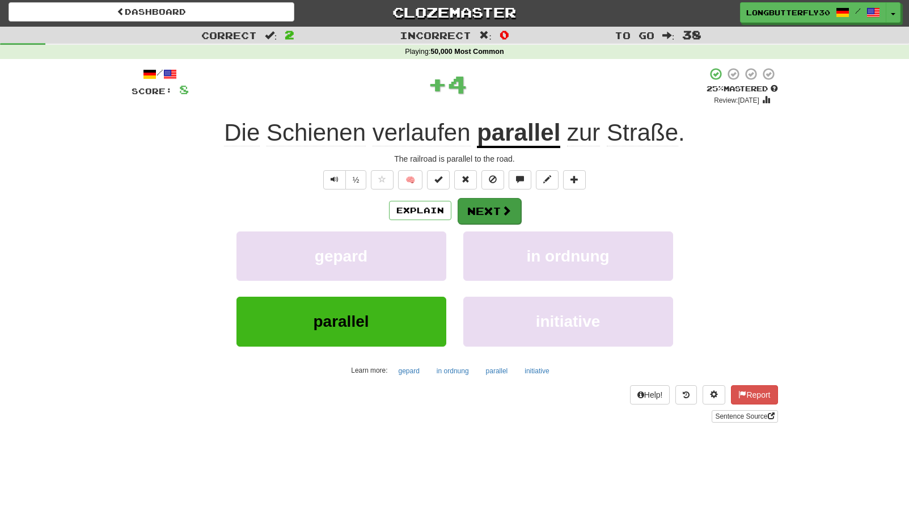
click at [494, 205] on button "Next" at bounding box center [490, 211] width 64 height 26
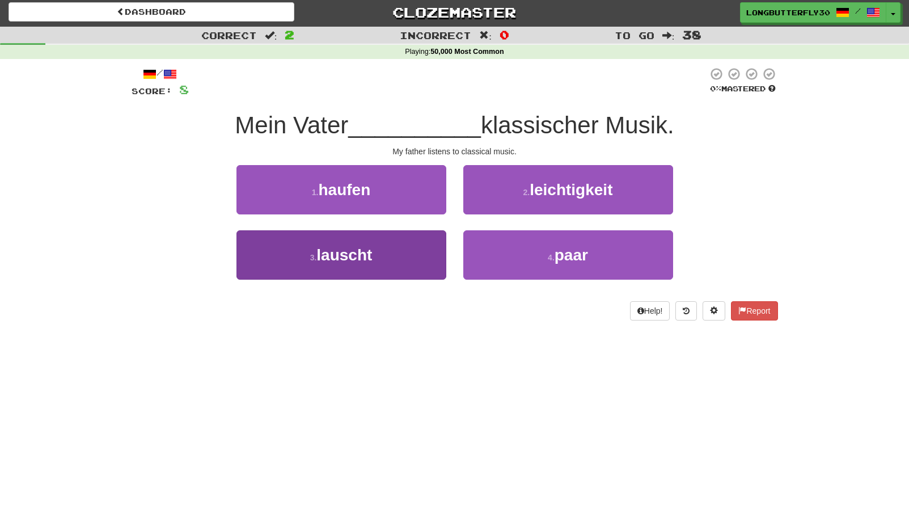
click at [410, 252] on button "3 . lauscht" at bounding box center [341, 254] width 210 height 49
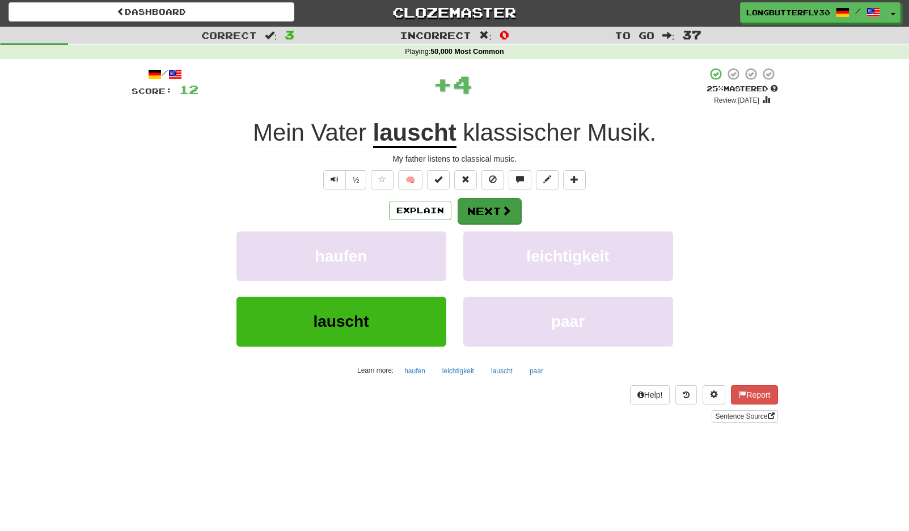
click at [498, 206] on button "Next" at bounding box center [490, 211] width 64 height 26
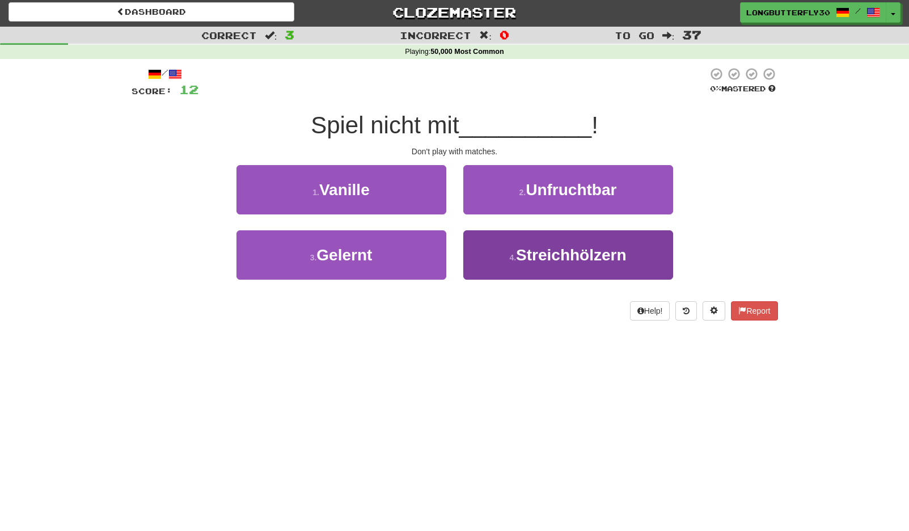
click at [506, 252] on button "4 . Streichhölzern" at bounding box center [568, 254] width 210 height 49
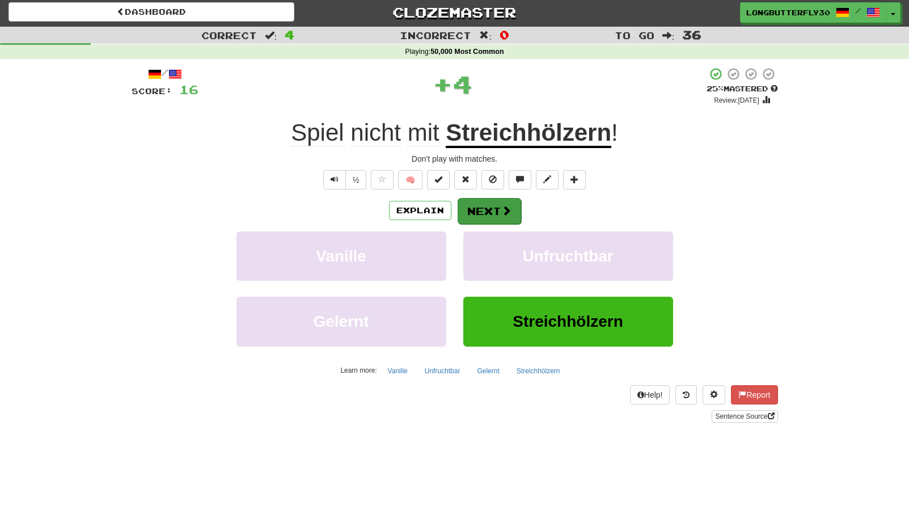
click at [495, 213] on button "Next" at bounding box center [490, 211] width 64 height 26
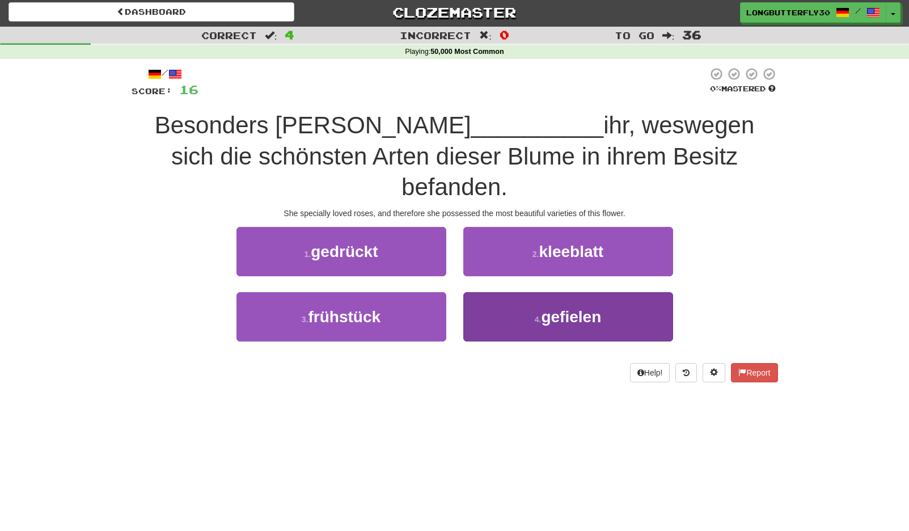
click at [540, 315] on small "4 ." at bounding box center [538, 319] width 7 height 9
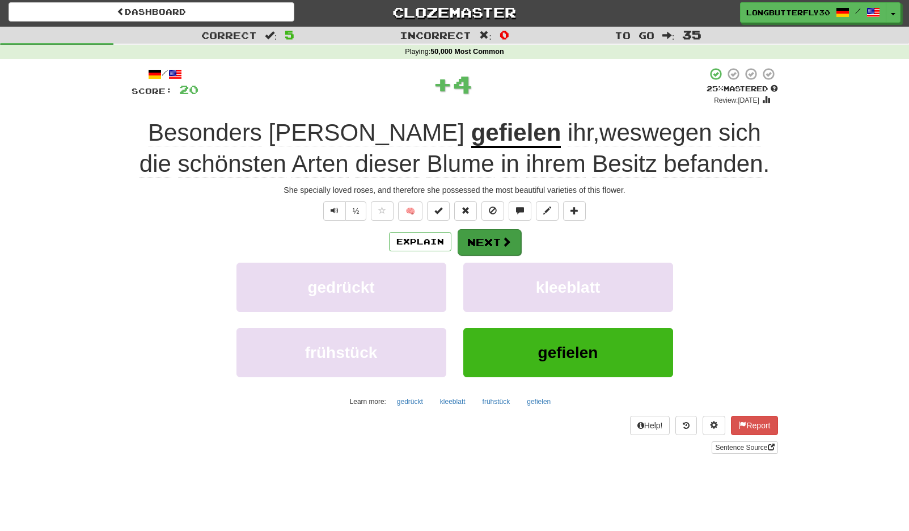
click at [499, 231] on button "Next" at bounding box center [490, 242] width 64 height 26
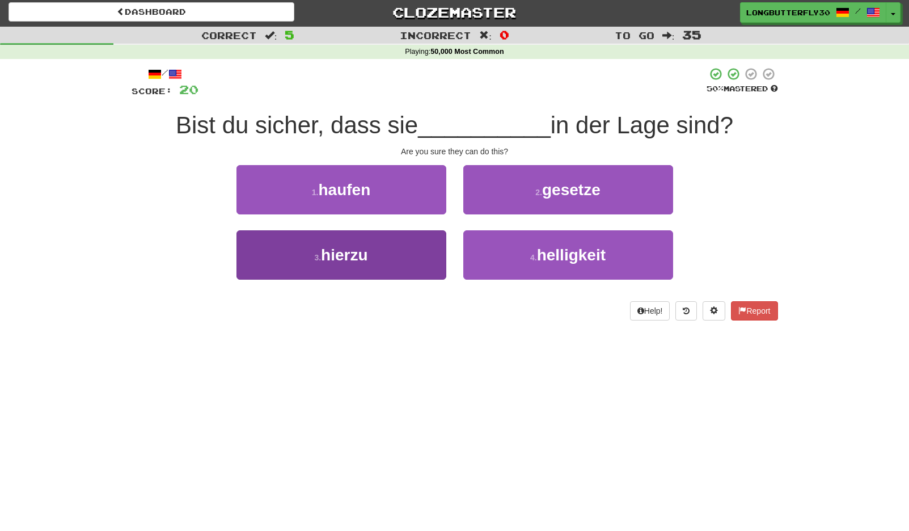
click at [405, 253] on button "3 . hierzu" at bounding box center [341, 254] width 210 height 49
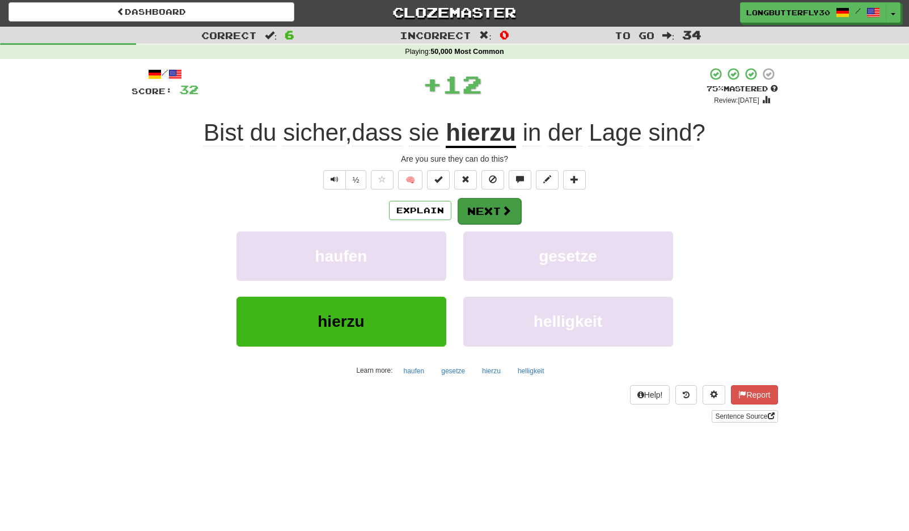
click at [470, 212] on button "Next" at bounding box center [490, 211] width 64 height 26
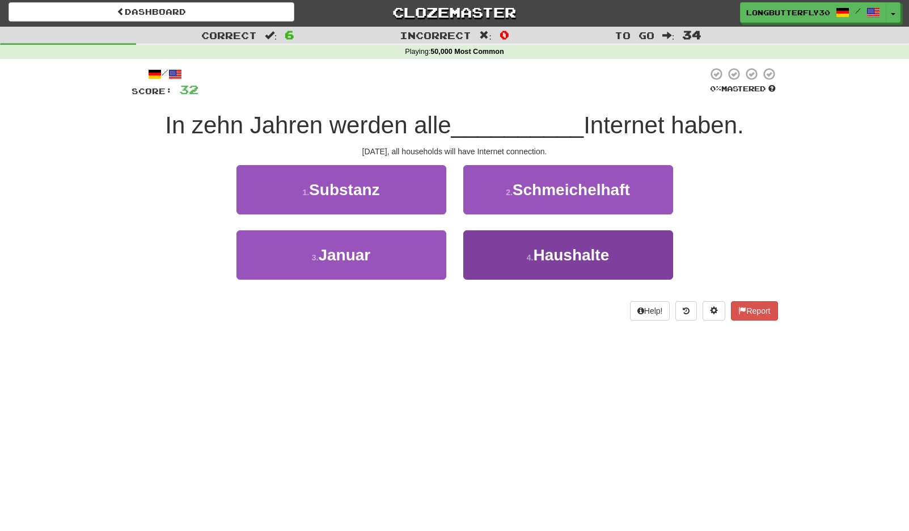
click at [509, 250] on button "4 . Haushalte" at bounding box center [568, 254] width 210 height 49
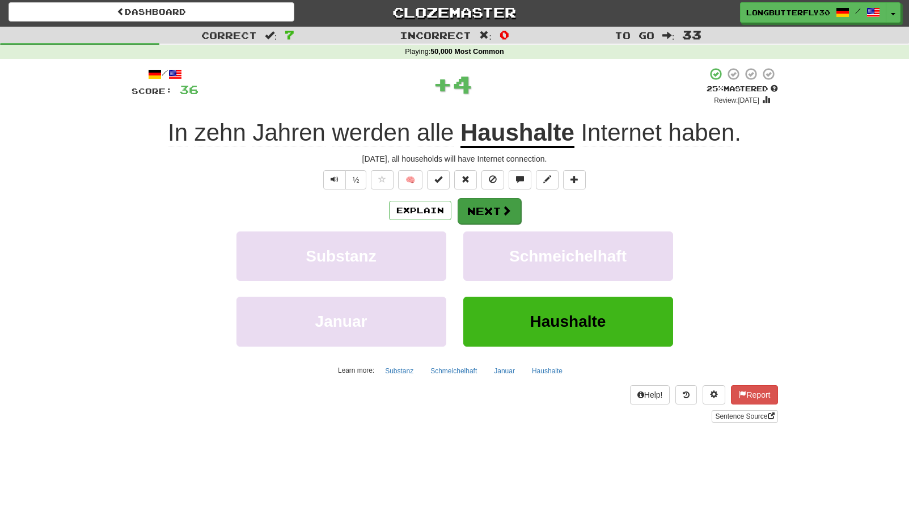
click at [493, 208] on button "Next" at bounding box center [490, 211] width 64 height 26
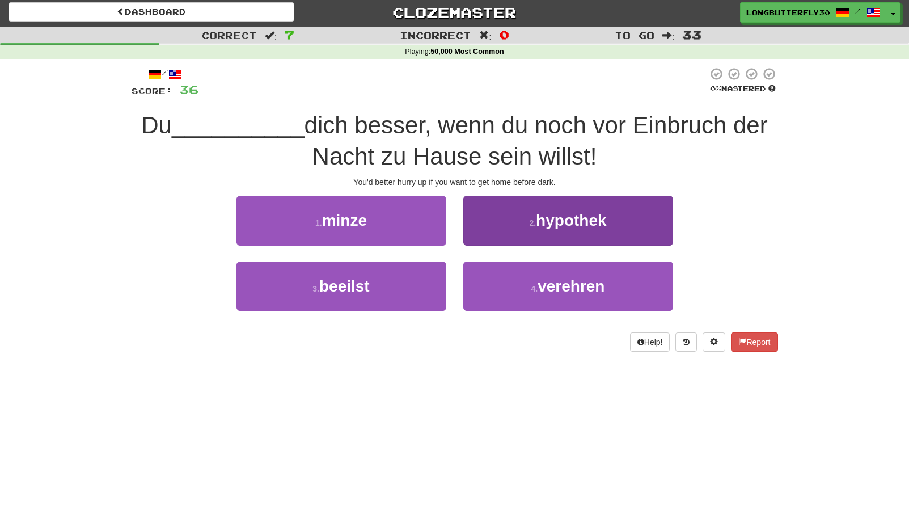
drag, startPoint x: 520, startPoint y: 294, endPoint x: 518, endPoint y: 282, distance: 12.0
click at [519, 292] on button "4 . verehren" at bounding box center [568, 285] width 210 height 49
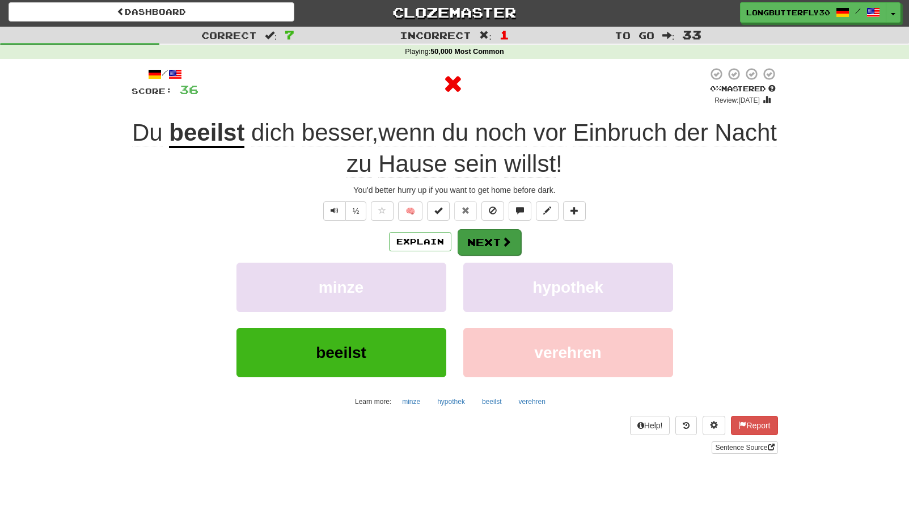
click at [490, 238] on button "Next" at bounding box center [490, 242] width 64 height 26
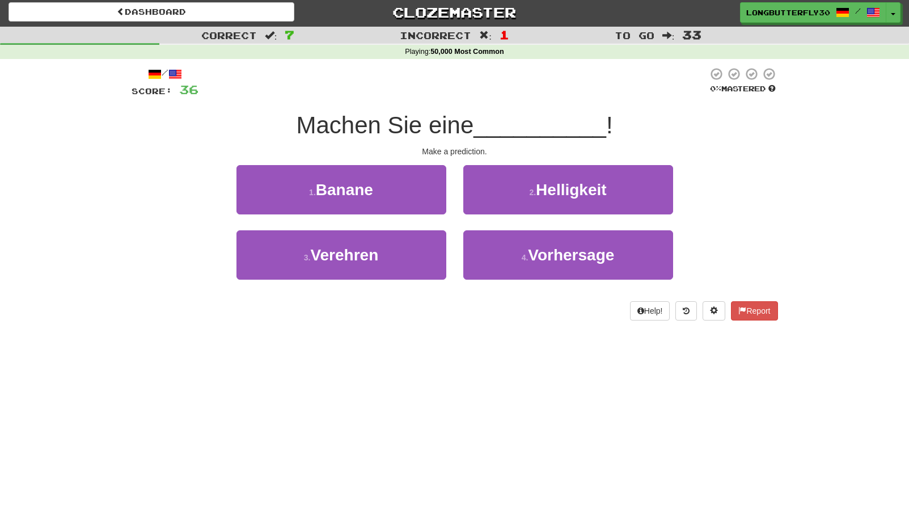
drag, startPoint x: 509, startPoint y: 257, endPoint x: 504, endPoint y: 225, distance: 32.2
click at [509, 257] on button "4 . Vorhersage" at bounding box center [568, 254] width 210 height 49
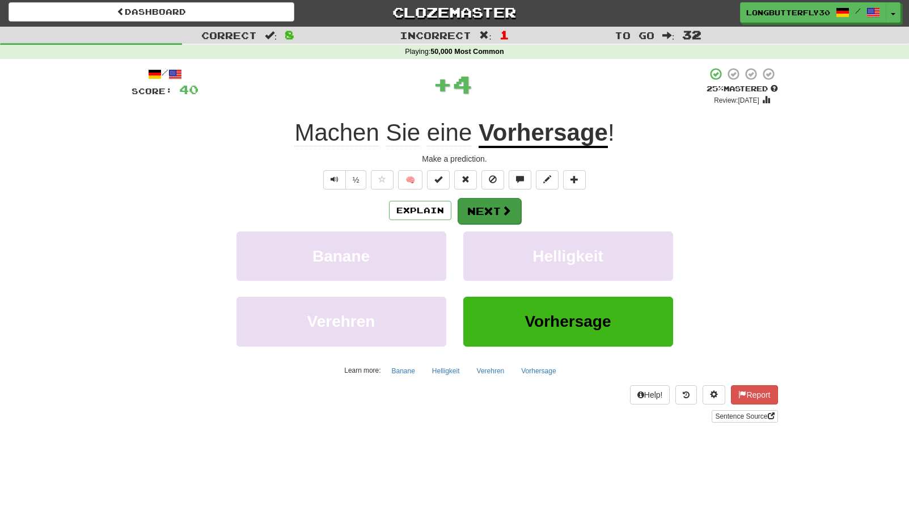
click at [500, 214] on button "Next" at bounding box center [490, 211] width 64 height 26
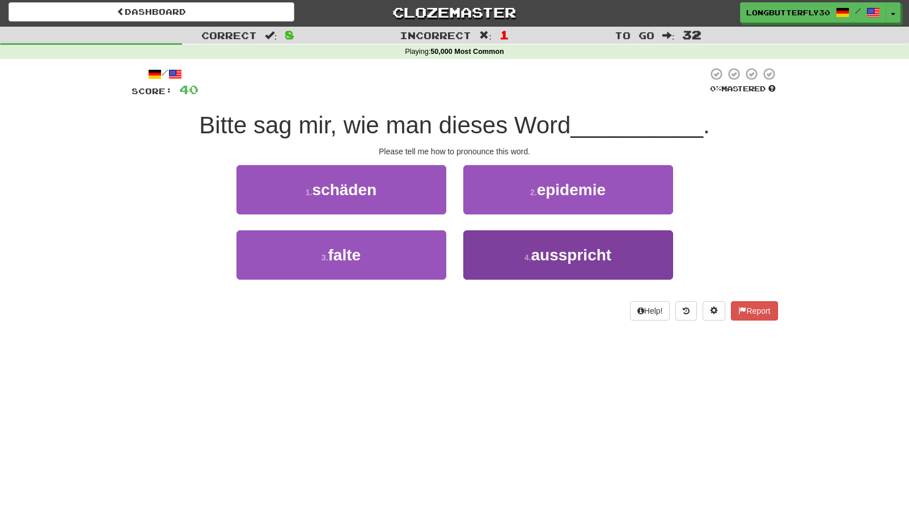
click at [529, 259] on small "4 ." at bounding box center [528, 257] width 7 height 9
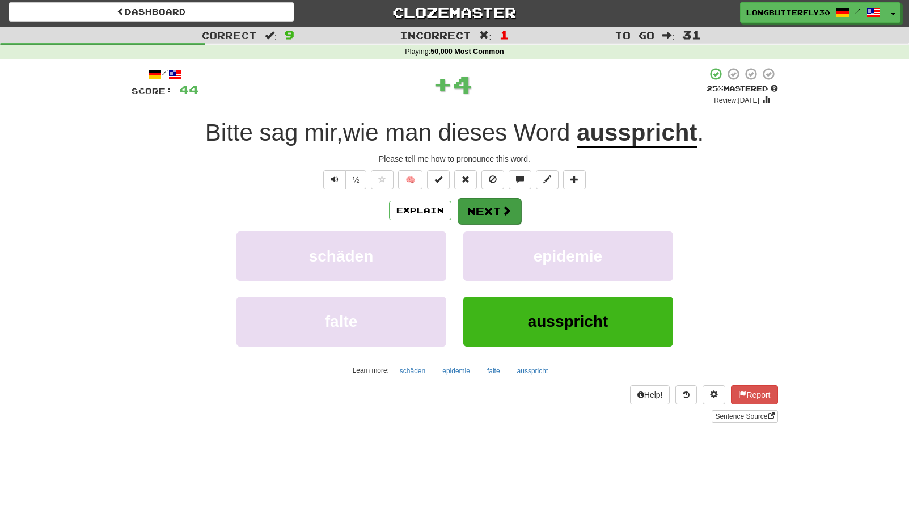
click at [495, 214] on button "Next" at bounding box center [490, 211] width 64 height 26
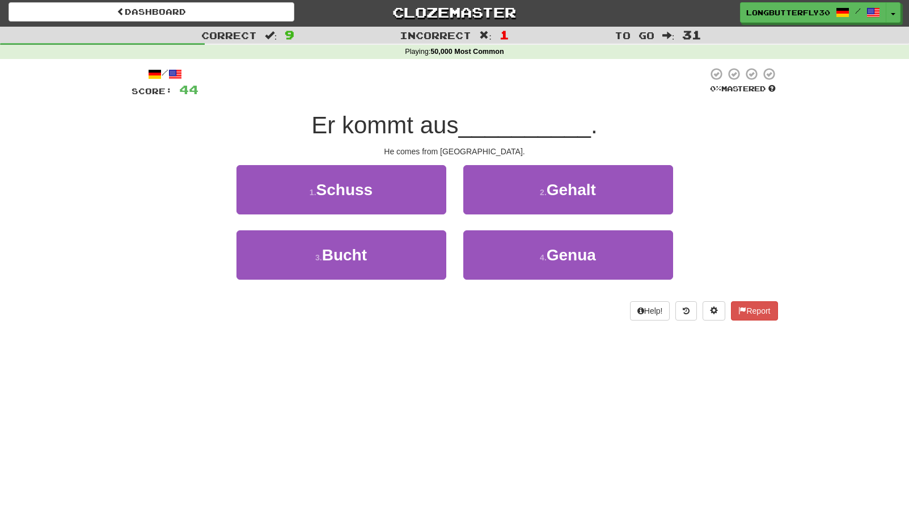
drag, startPoint x: 521, startPoint y: 254, endPoint x: 524, endPoint y: 222, distance: 31.9
click at [522, 251] on button "4 . Genua" at bounding box center [568, 254] width 210 height 49
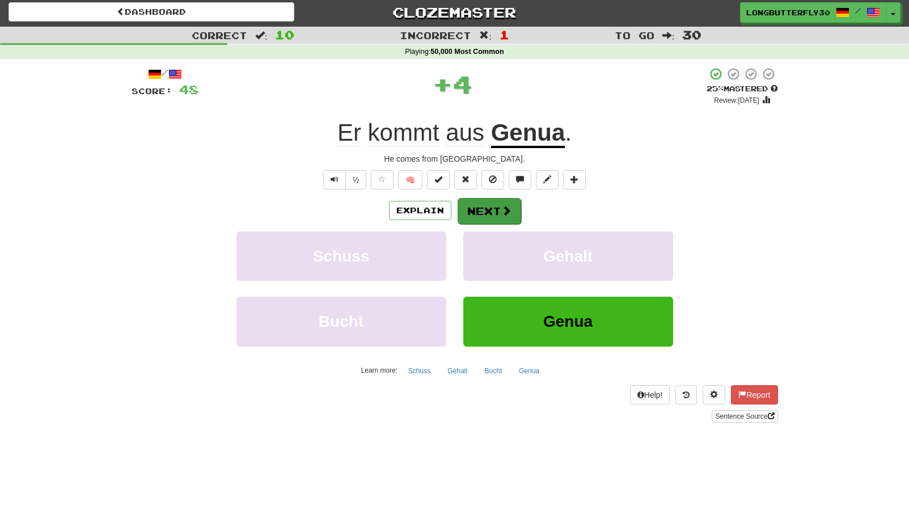
click at [514, 210] on button "Next" at bounding box center [490, 211] width 64 height 26
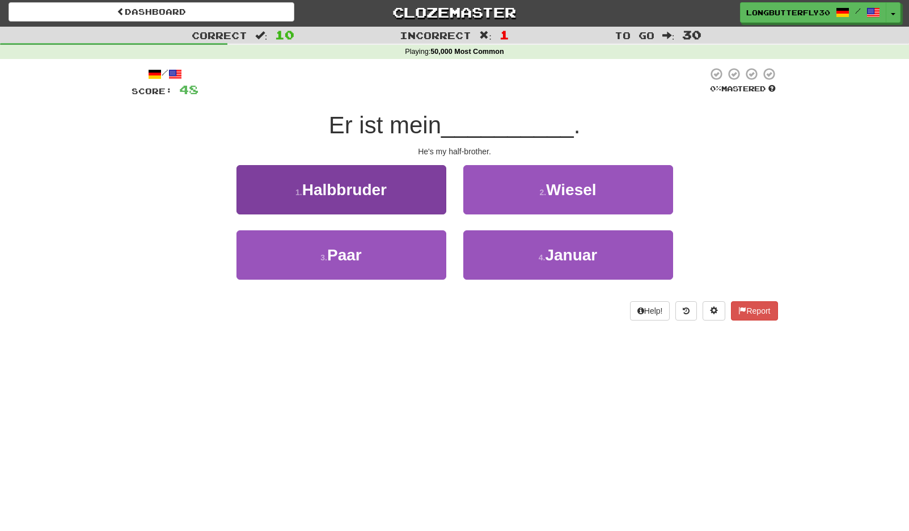
click at [385, 194] on span "Halbbruder" at bounding box center [344, 190] width 84 height 18
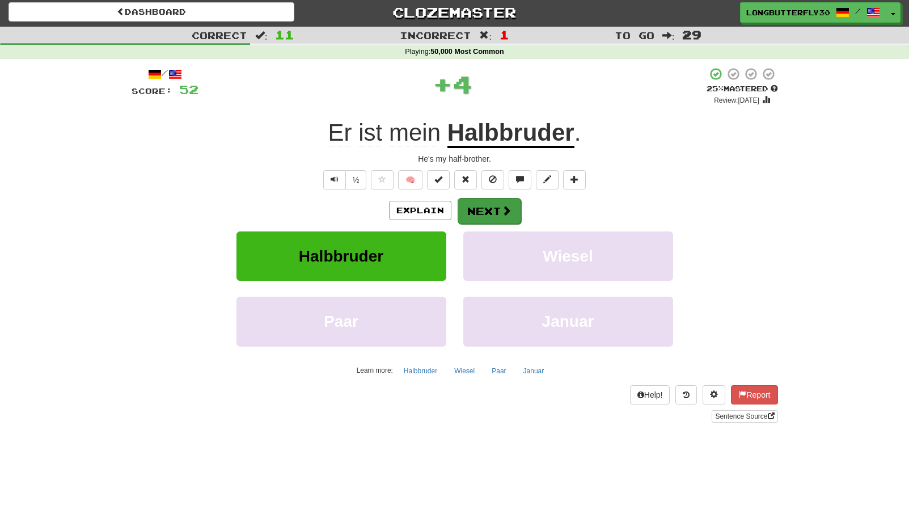
click at [479, 205] on button "Next" at bounding box center [490, 211] width 64 height 26
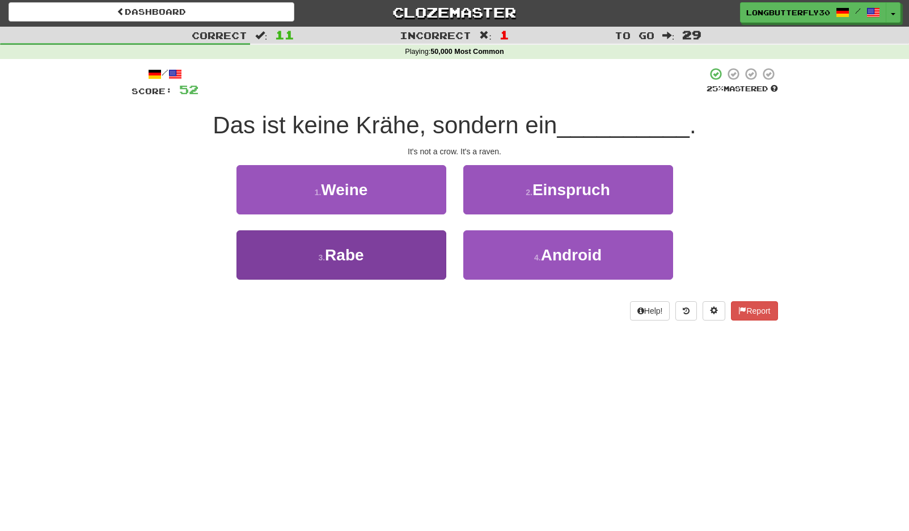
click at [400, 255] on button "3 . Rabe" at bounding box center [341, 254] width 210 height 49
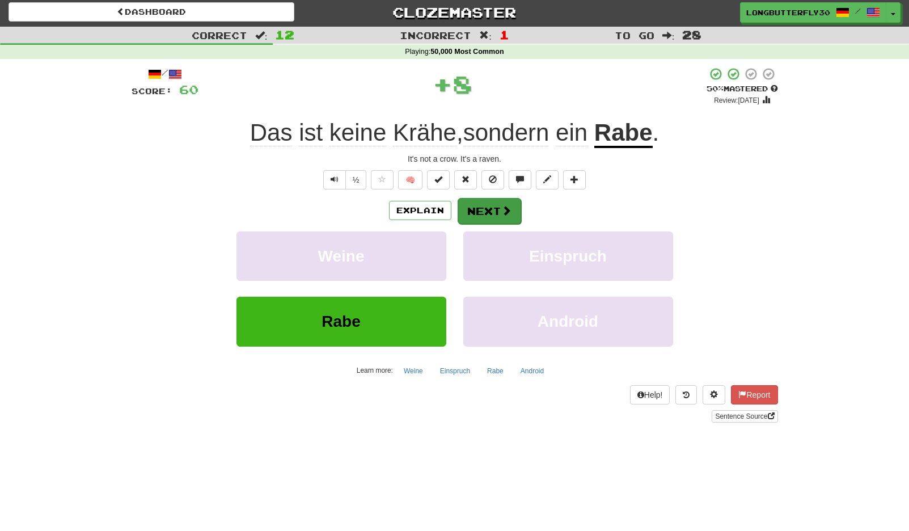
click at [484, 214] on button "Next" at bounding box center [490, 211] width 64 height 26
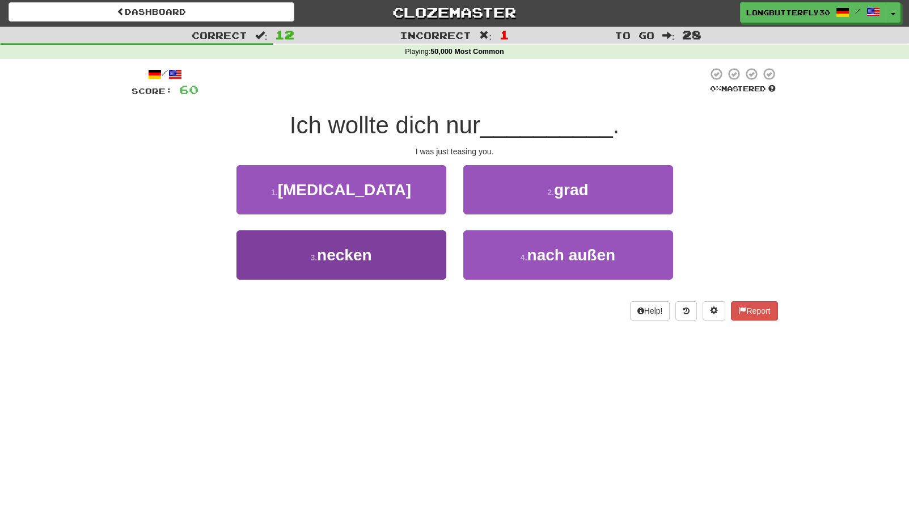
click at [429, 248] on button "3 . necken" at bounding box center [341, 254] width 210 height 49
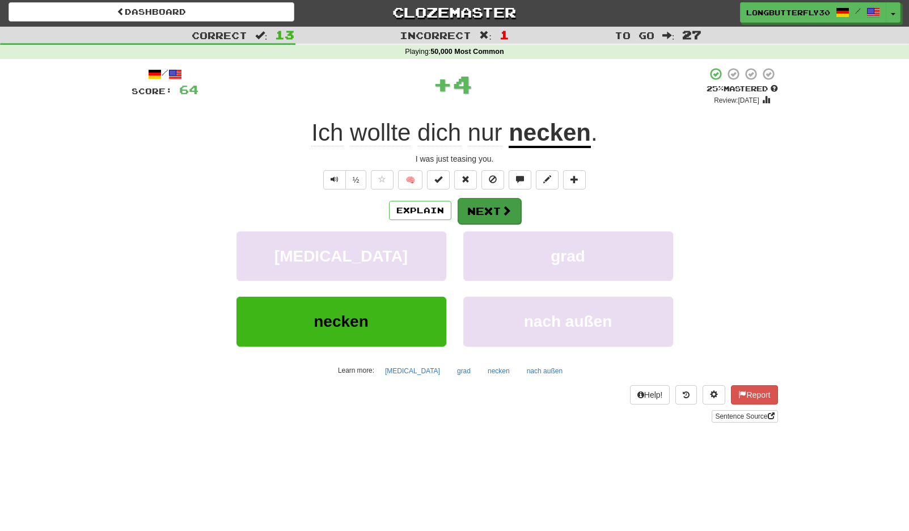
click at [477, 212] on button "Next" at bounding box center [490, 211] width 64 height 26
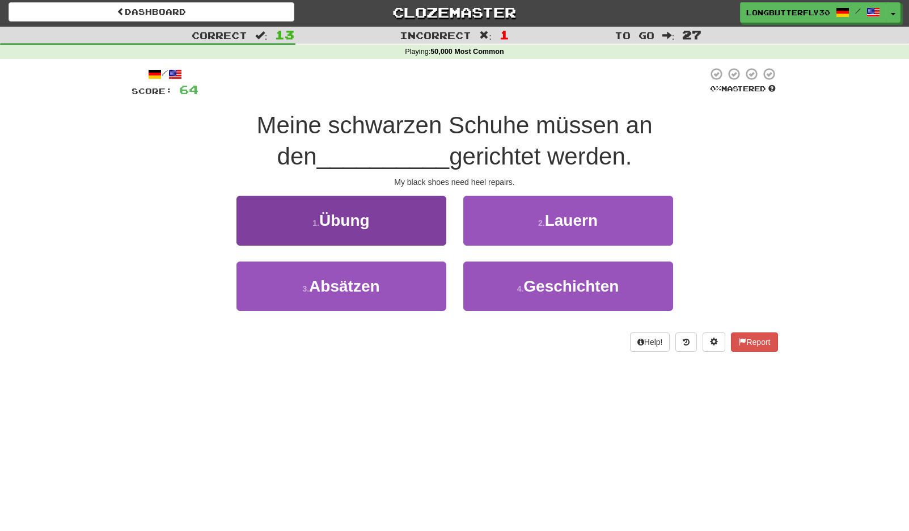
click at [428, 285] on button "3 . Absätzen" at bounding box center [341, 285] width 210 height 49
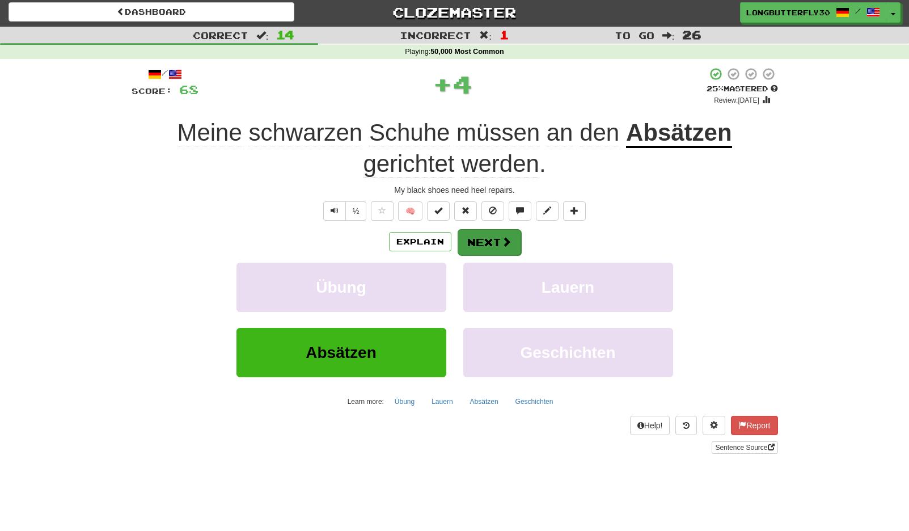
click at [500, 240] on button "Next" at bounding box center [490, 242] width 64 height 26
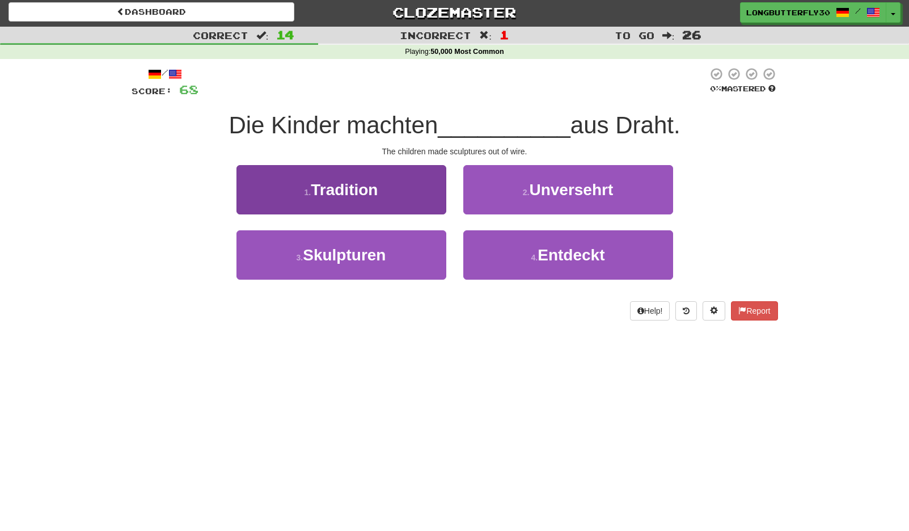
drag, startPoint x: 413, startPoint y: 263, endPoint x: 427, endPoint y: 238, distance: 28.9
click at [413, 263] on button "3 . Skulpturen" at bounding box center [341, 254] width 210 height 49
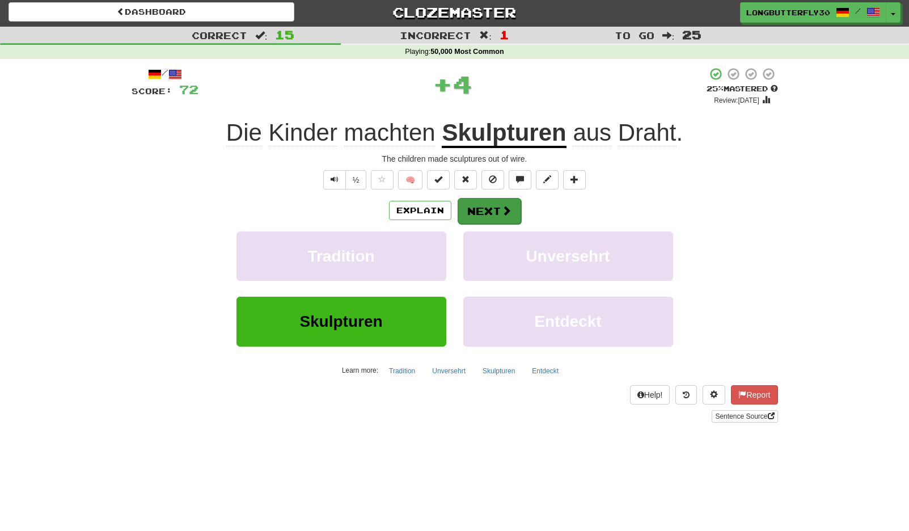
click at [494, 209] on button "Next" at bounding box center [490, 211] width 64 height 26
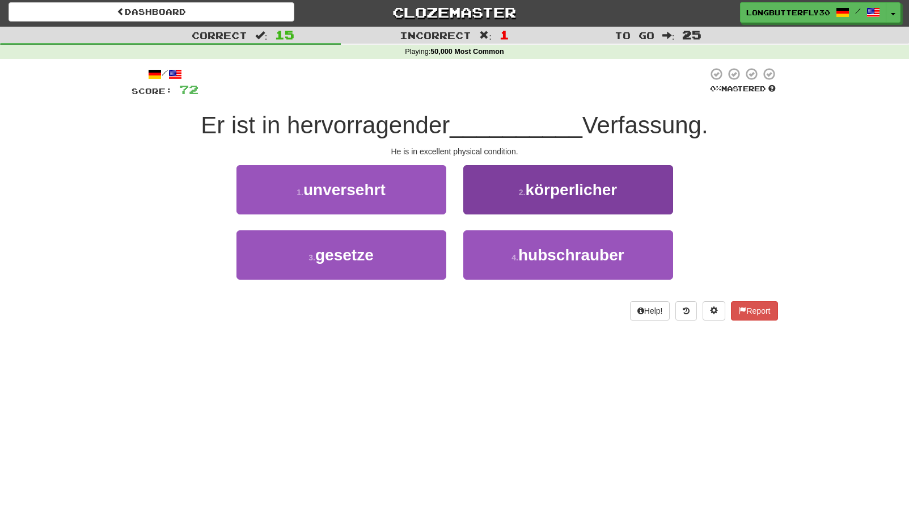
click at [533, 198] on button "2 . körperlicher" at bounding box center [568, 189] width 210 height 49
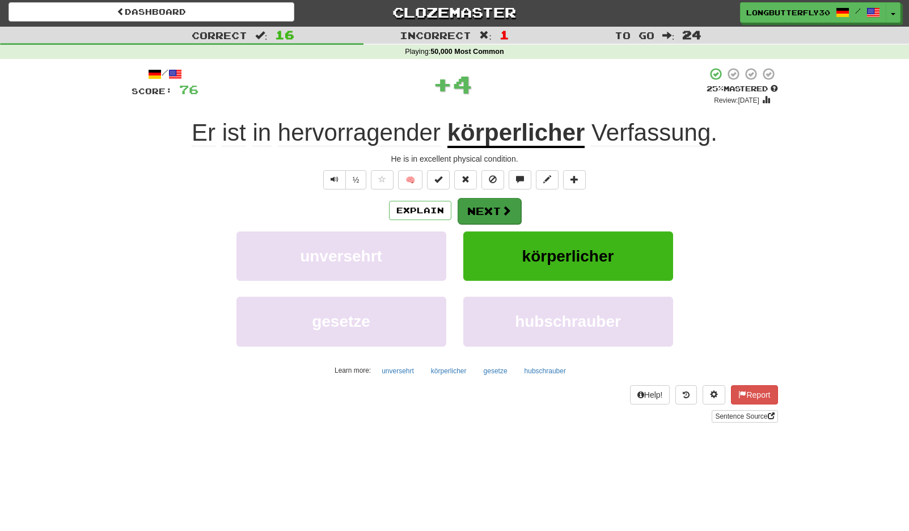
click at [488, 212] on button "Next" at bounding box center [490, 211] width 64 height 26
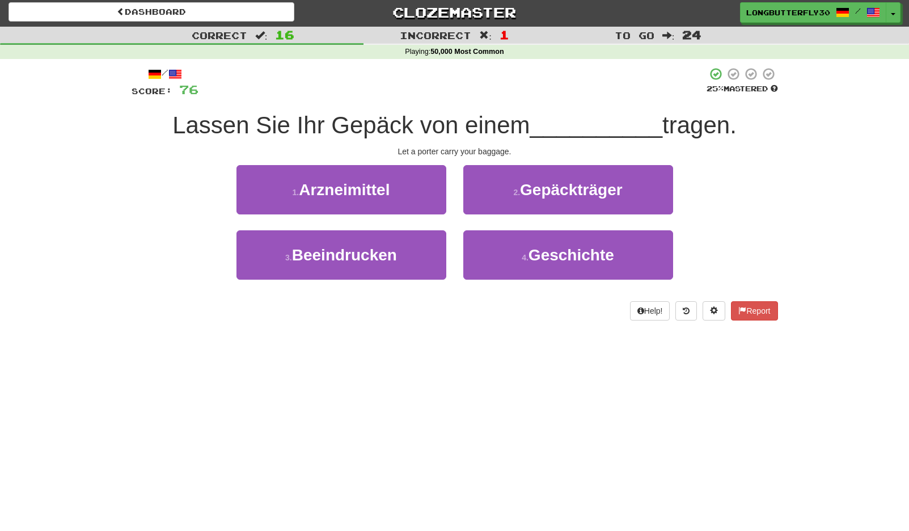
drag, startPoint x: 581, startPoint y: 188, endPoint x: 567, endPoint y: 195, distance: 15.0
click at [577, 190] on span "Gepäckträger" at bounding box center [571, 190] width 103 height 18
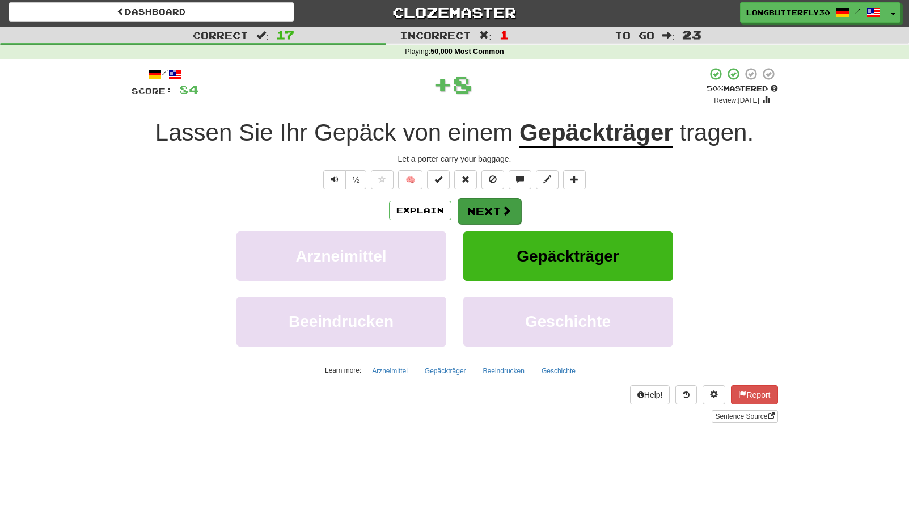
click at [509, 209] on span at bounding box center [506, 210] width 10 height 10
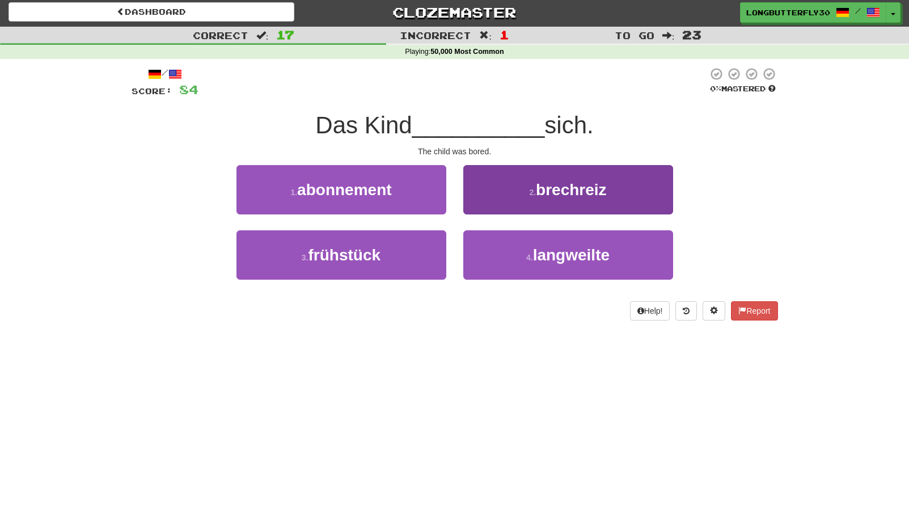
drag, startPoint x: 486, startPoint y: 253, endPoint x: 488, endPoint y: 244, distance: 9.2
click at [487, 251] on button "4 . langweilte" at bounding box center [568, 254] width 210 height 49
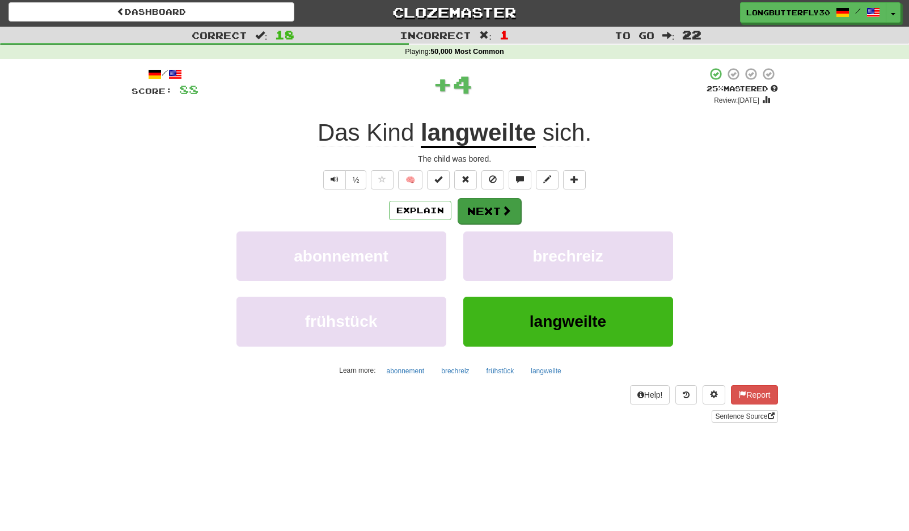
click at [479, 205] on button "Next" at bounding box center [490, 211] width 64 height 26
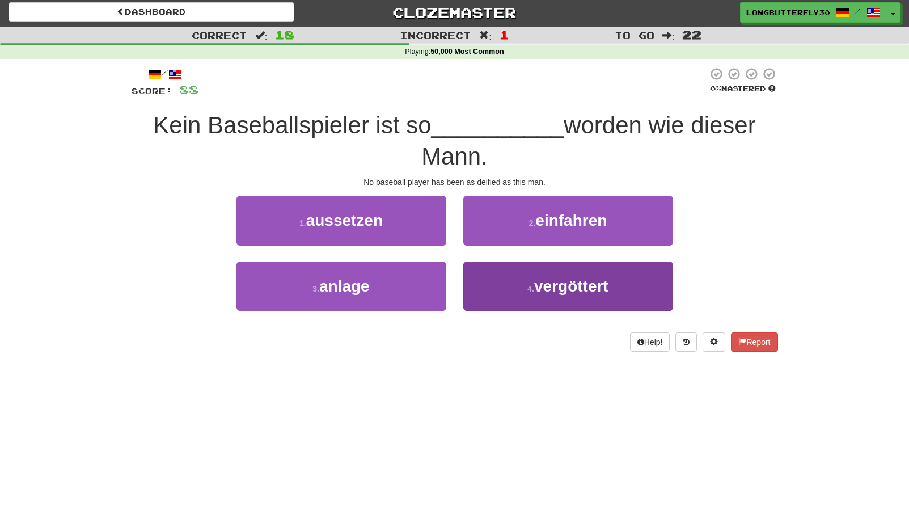
click at [512, 273] on button "4 . vergöttert" at bounding box center [568, 285] width 210 height 49
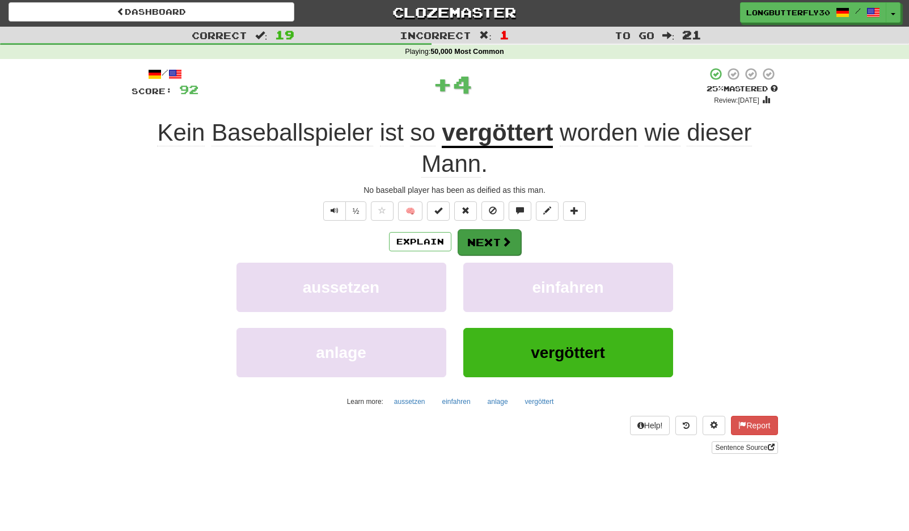
click at [489, 235] on button "Next" at bounding box center [490, 242] width 64 height 26
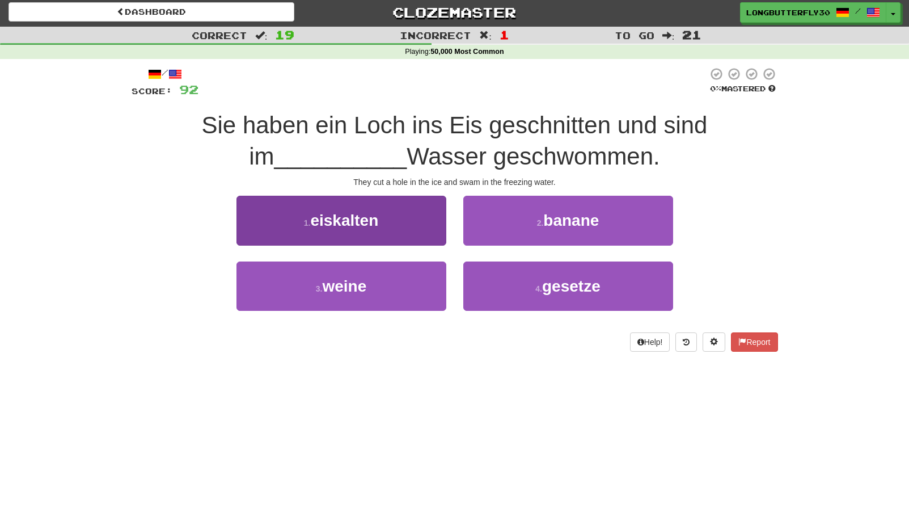
click at [415, 228] on button "1 . eiskalten" at bounding box center [341, 220] width 210 height 49
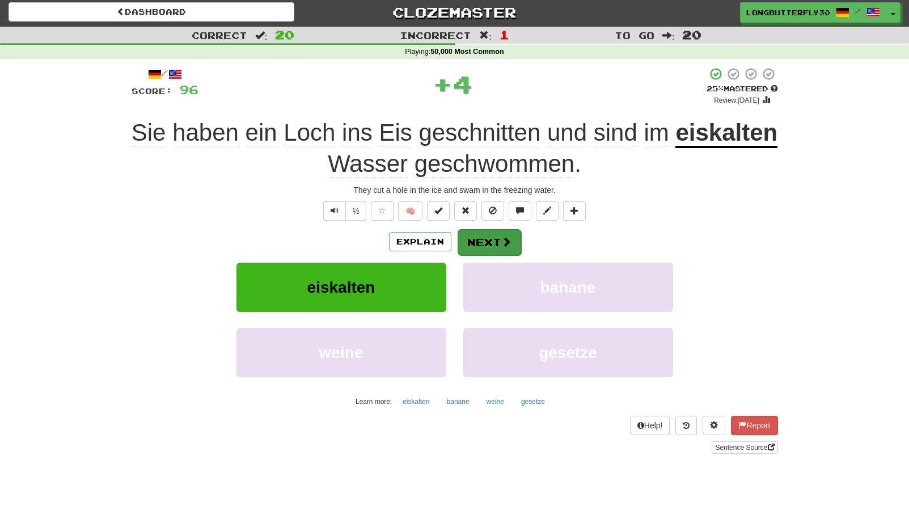
click at [504, 240] on span at bounding box center [506, 241] width 10 height 10
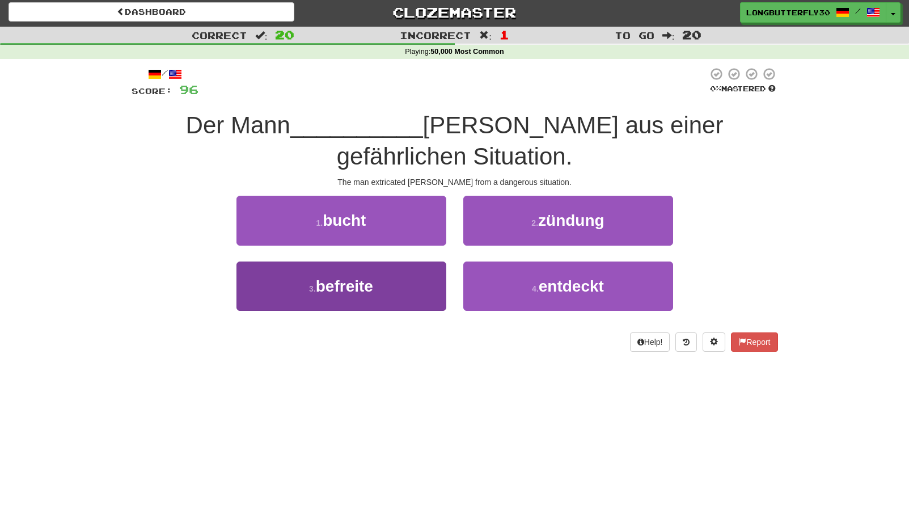
click at [382, 261] on button "3 . befreite" at bounding box center [341, 285] width 210 height 49
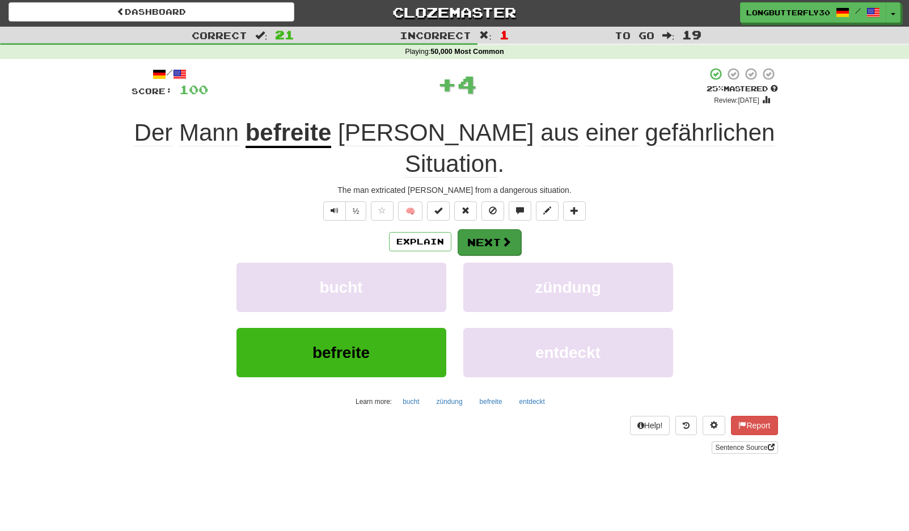
click at [505, 236] on span at bounding box center [506, 241] width 10 height 10
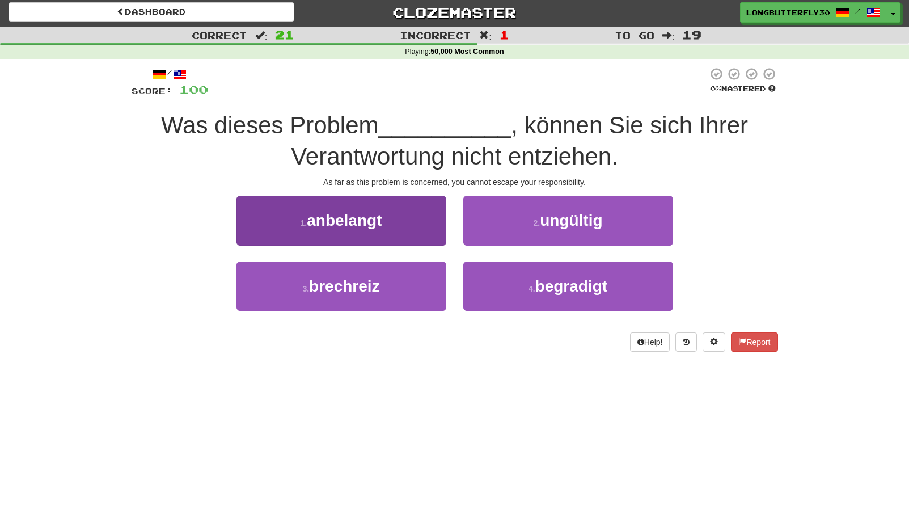
click at [415, 229] on button "1 . anbelangt" at bounding box center [341, 220] width 210 height 49
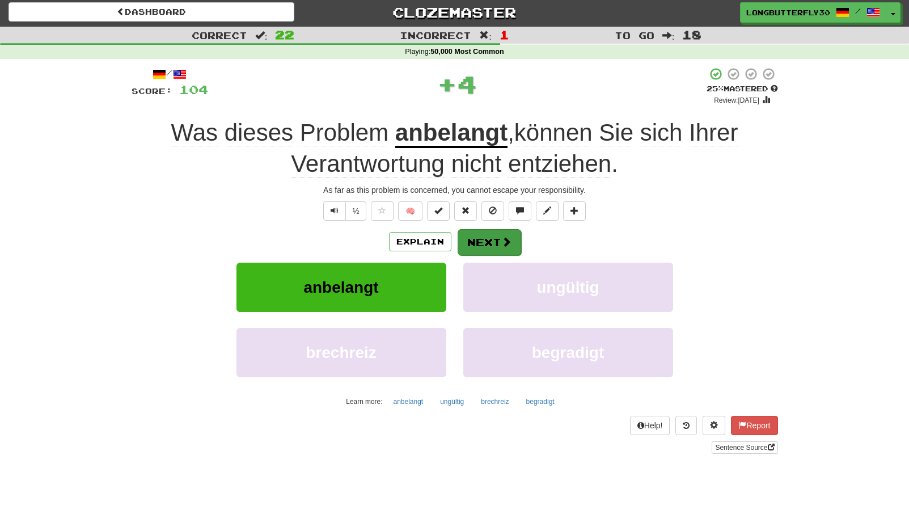
click at [497, 243] on button "Next" at bounding box center [490, 242] width 64 height 26
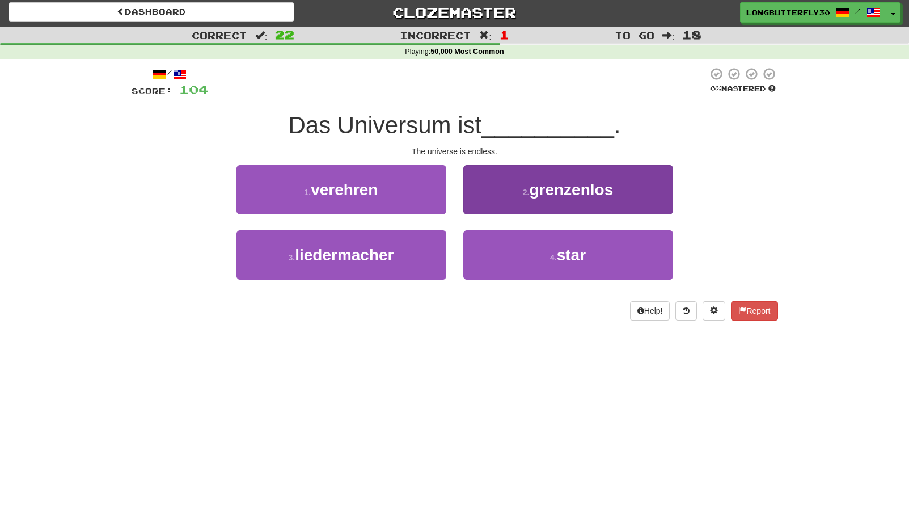
click at [534, 195] on span "grenzenlos" at bounding box center [571, 190] width 84 height 18
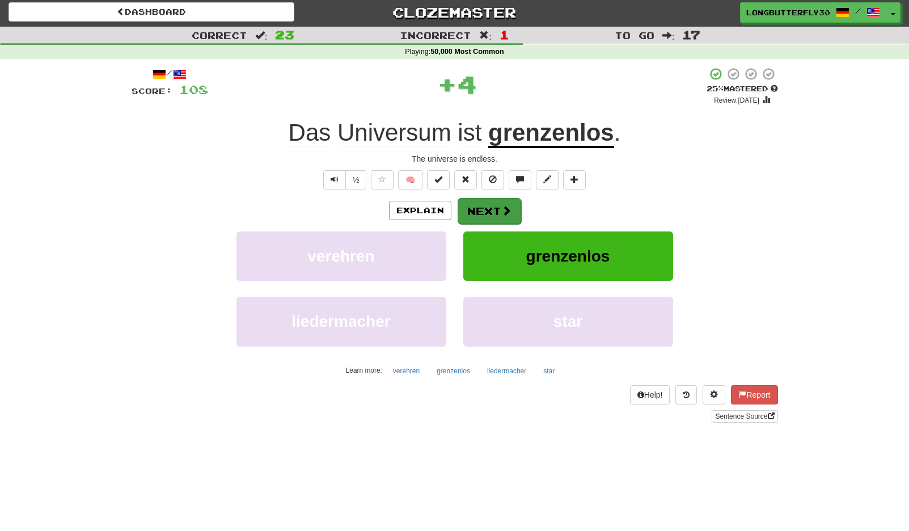
click at [497, 208] on button "Next" at bounding box center [490, 211] width 64 height 26
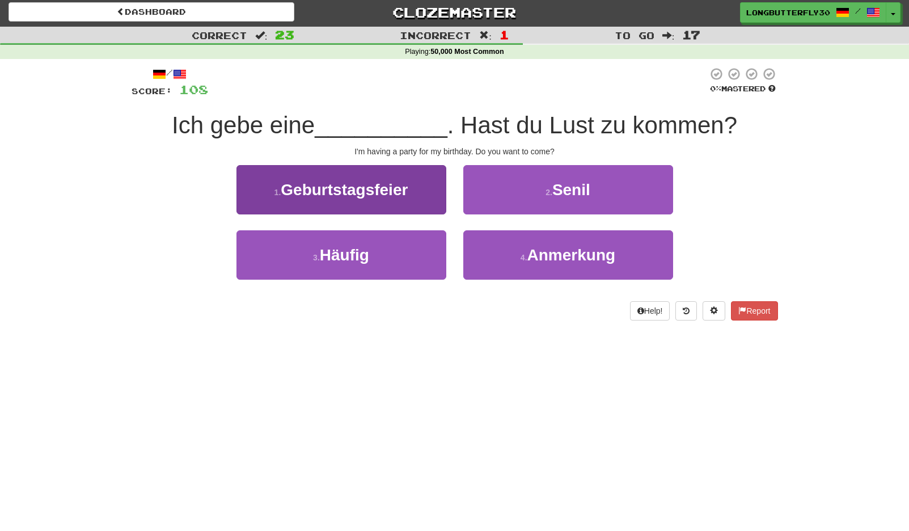
click at [410, 179] on button "1 . Geburtstagsfeier" at bounding box center [341, 189] width 210 height 49
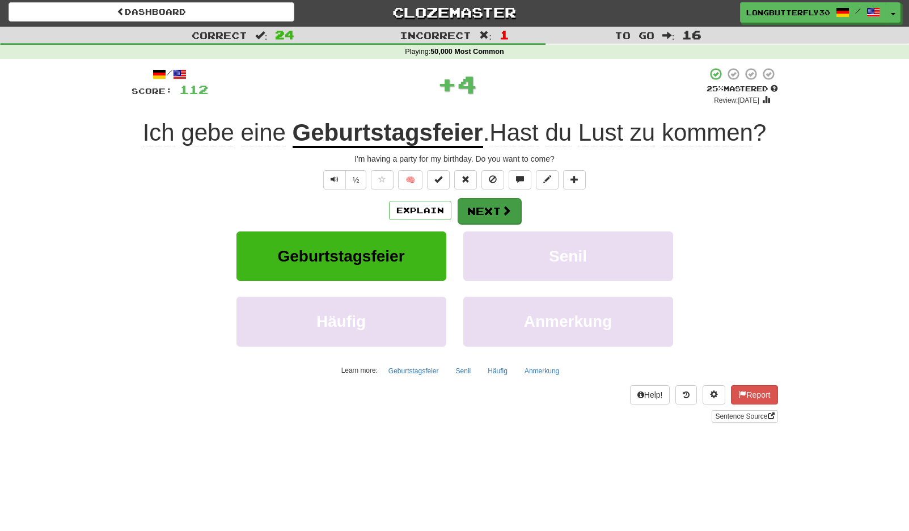
click at [503, 211] on span at bounding box center [506, 210] width 10 height 10
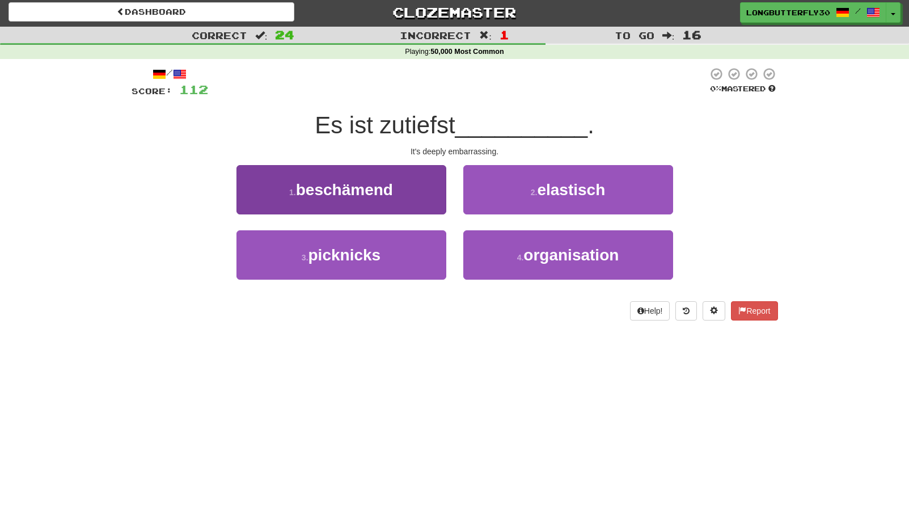
click at [417, 192] on button "1 . beschämend" at bounding box center [341, 189] width 210 height 49
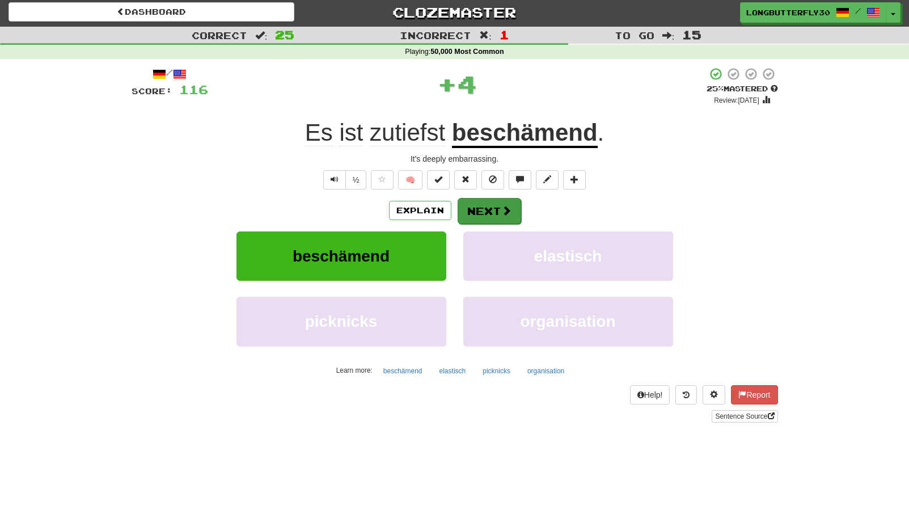
click at [493, 206] on button "Next" at bounding box center [490, 211] width 64 height 26
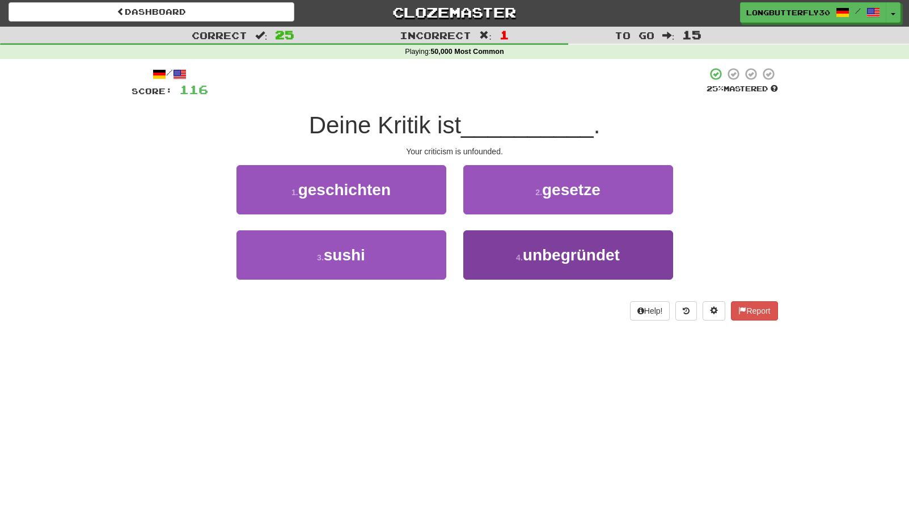
click at [551, 259] on span "unbegründet" at bounding box center [571, 255] width 97 height 18
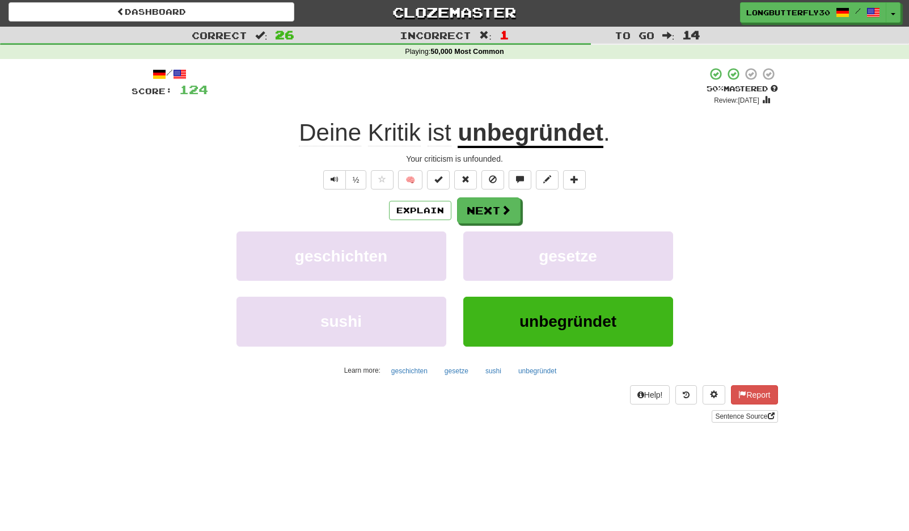
click at [489, 206] on button "Next" at bounding box center [489, 210] width 64 height 26
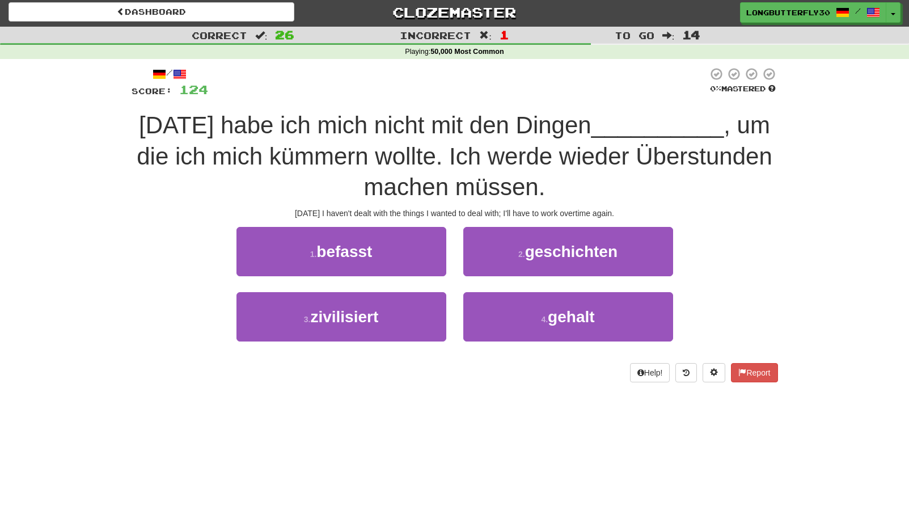
scroll to position [5, 0]
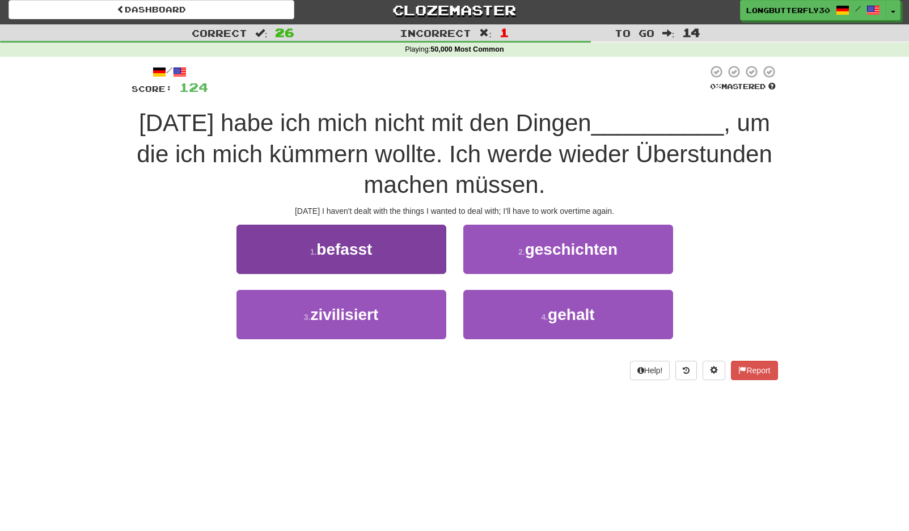
click at [421, 255] on button "1 . befasst" at bounding box center [341, 249] width 210 height 49
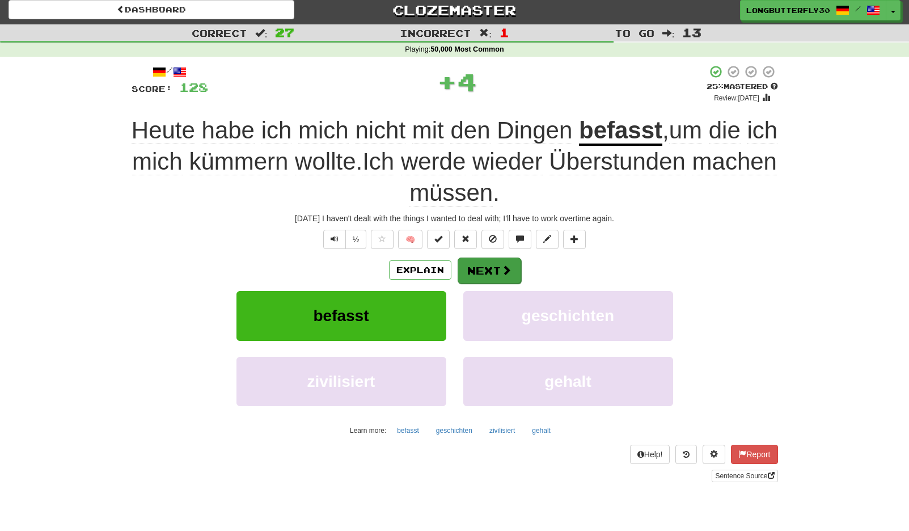
click at [488, 271] on button "Next" at bounding box center [490, 270] width 64 height 26
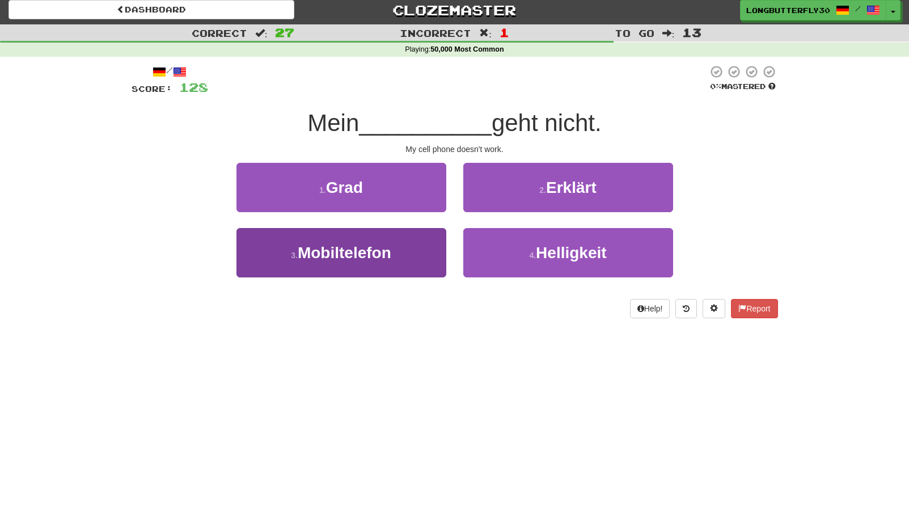
click at [407, 255] on button "3 . Mobiltelefon" at bounding box center [341, 252] width 210 height 49
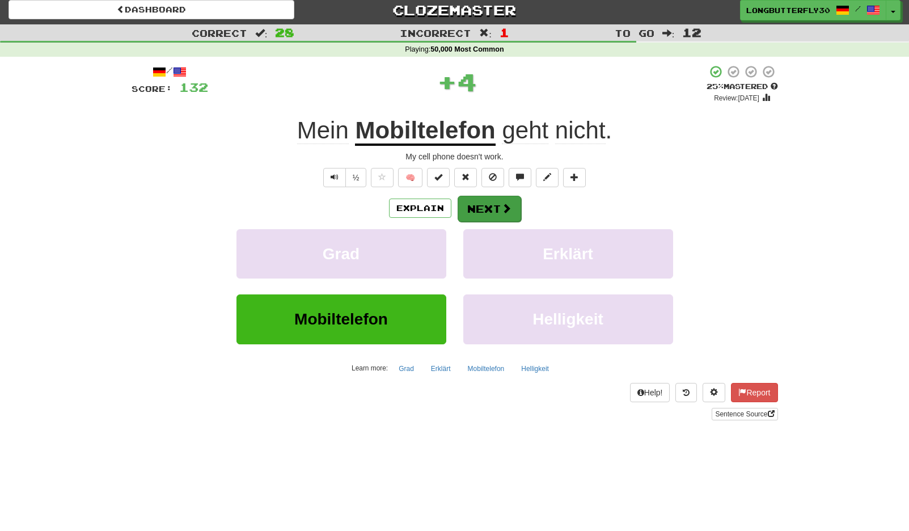
click at [501, 211] on span at bounding box center [506, 208] width 10 height 10
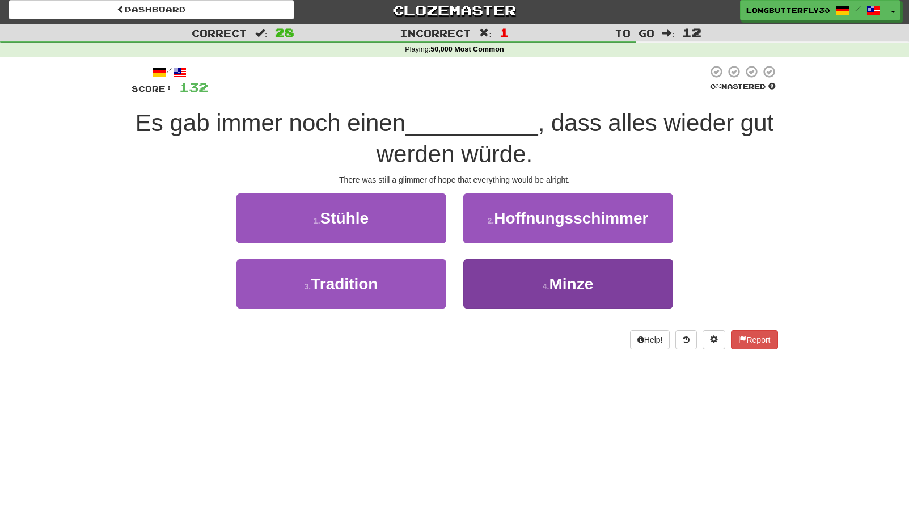
click at [530, 278] on button "4 . Minze" at bounding box center [568, 283] width 210 height 49
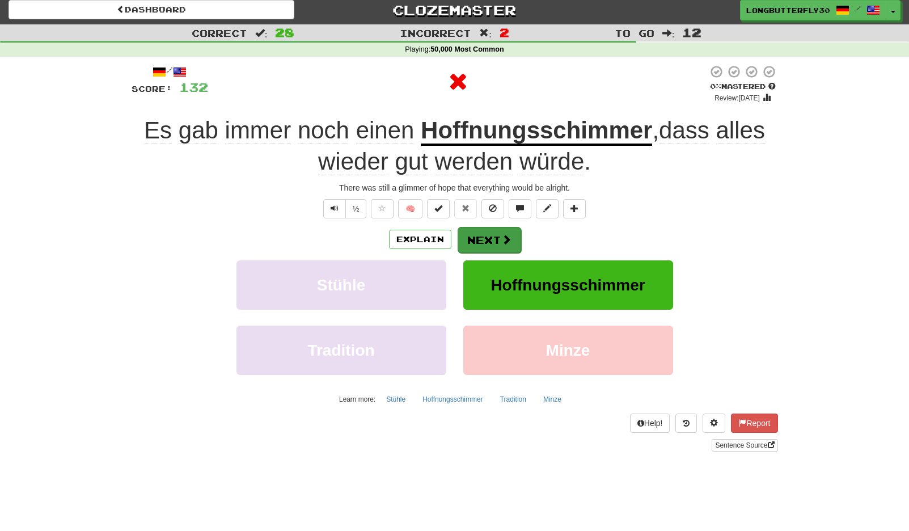
click at [496, 233] on button "Next" at bounding box center [490, 240] width 64 height 26
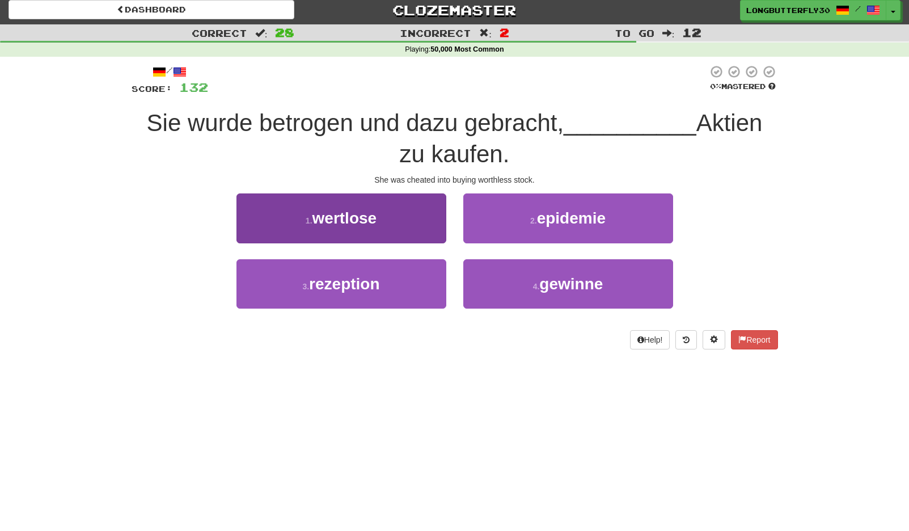
click at [395, 210] on button "1 . wertlose" at bounding box center [341, 217] width 210 height 49
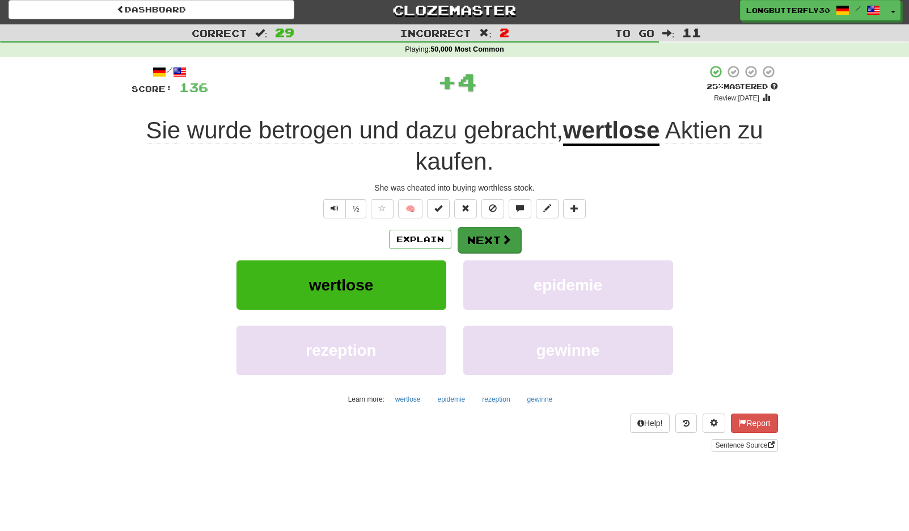
click at [516, 234] on button "Next" at bounding box center [490, 240] width 64 height 26
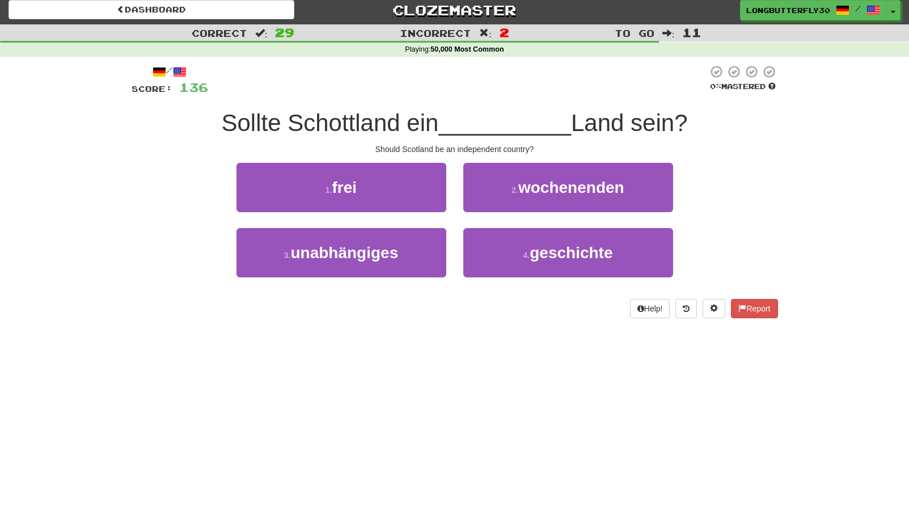
drag, startPoint x: 394, startPoint y: 250, endPoint x: 464, endPoint y: 225, distance: 74.1
click at [394, 250] on span "unabhängiges" at bounding box center [344, 253] width 108 height 18
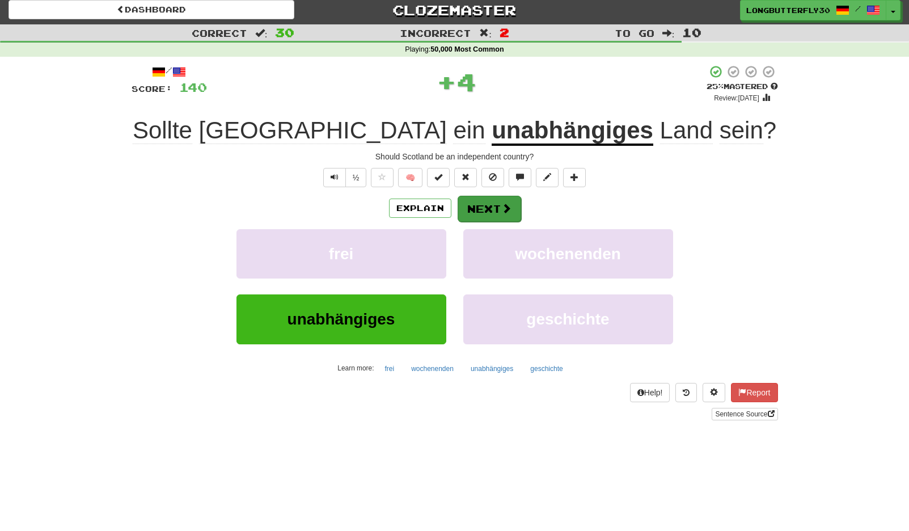
click at [517, 208] on button "Next" at bounding box center [490, 209] width 64 height 26
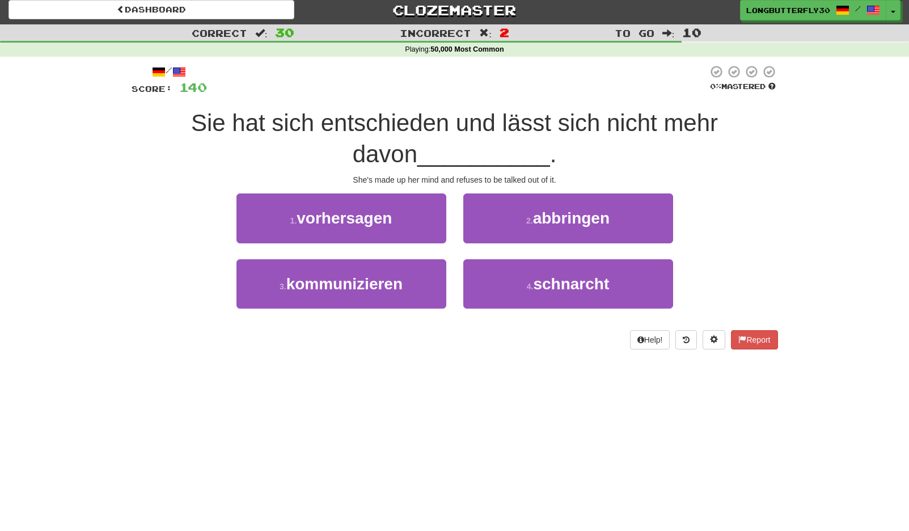
click at [561, 224] on span "abbringen" at bounding box center [571, 218] width 77 height 18
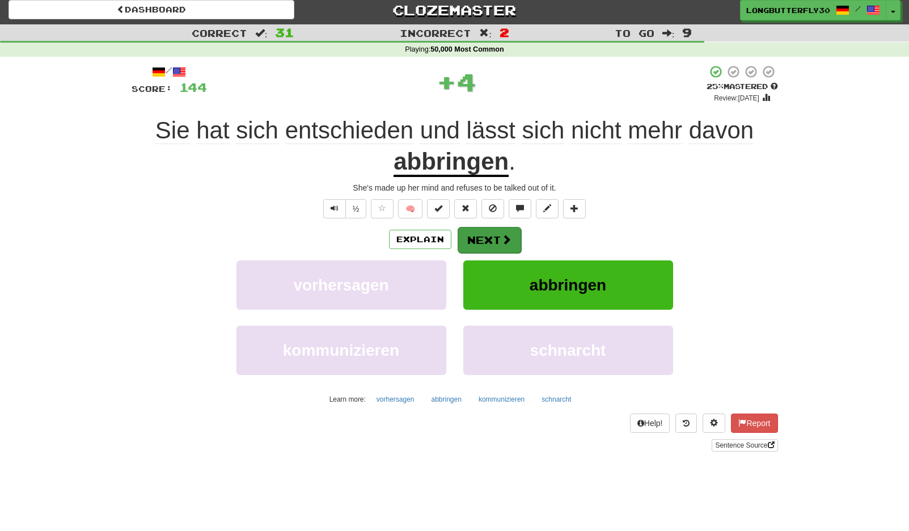
click at [505, 240] on span at bounding box center [506, 239] width 10 height 10
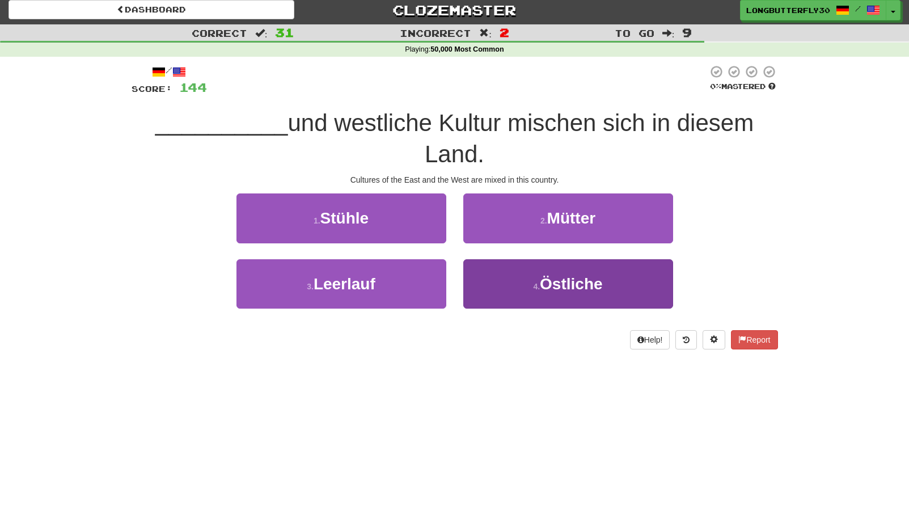
click at [565, 276] on span "Östliche" at bounding box center [571, 284] width 62 height 18
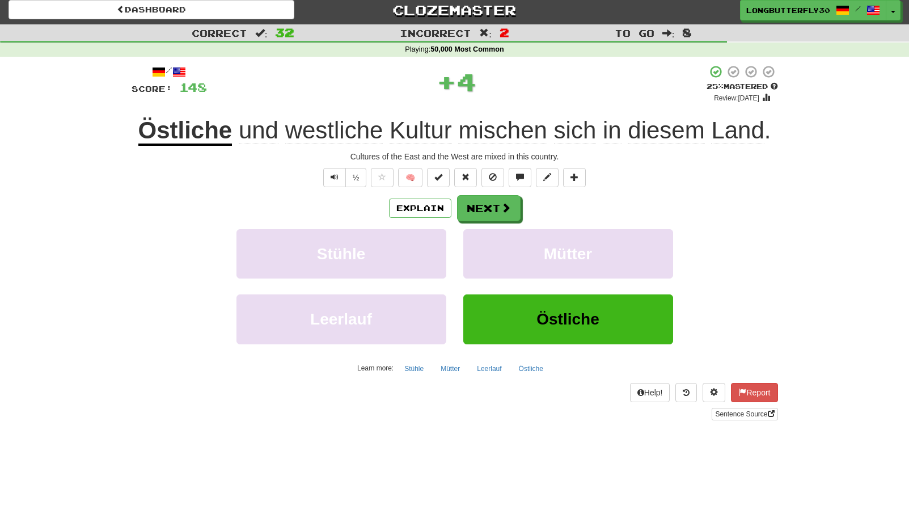
click at [501, 225] on div "Explain Next Stühle Mütter Leerlauf Östliche Learn more: Stühle Mütter Leerlauf…" at bounding box center [455, 286] width 646 height 182
click at [512, 206] on button "Next" at bounding box center [490, 209] width 64 height 26
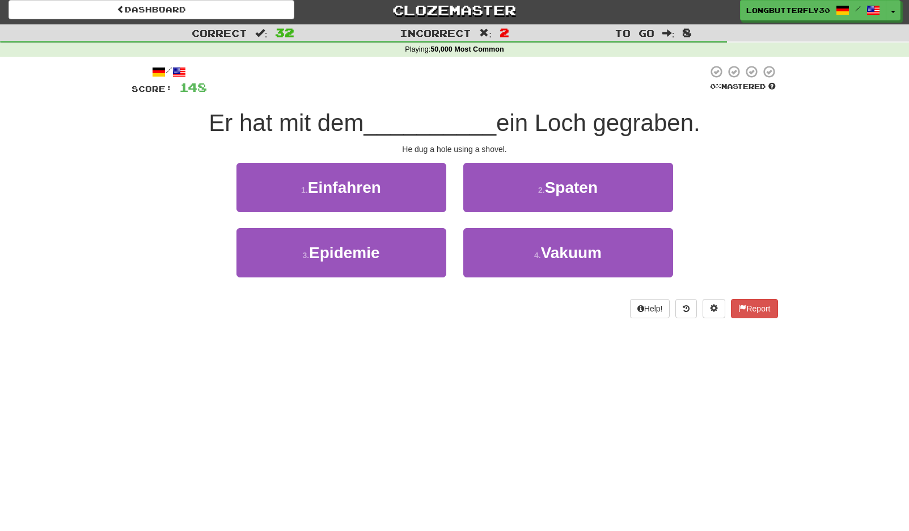
drag, startPoint x: 547, startPoint y: 184, endPoint x: 541, endPoint y: 187, distance: 7.1
click at [547, 184] on span "Spaten" at bounding box center [571, 188] width 53 height 18
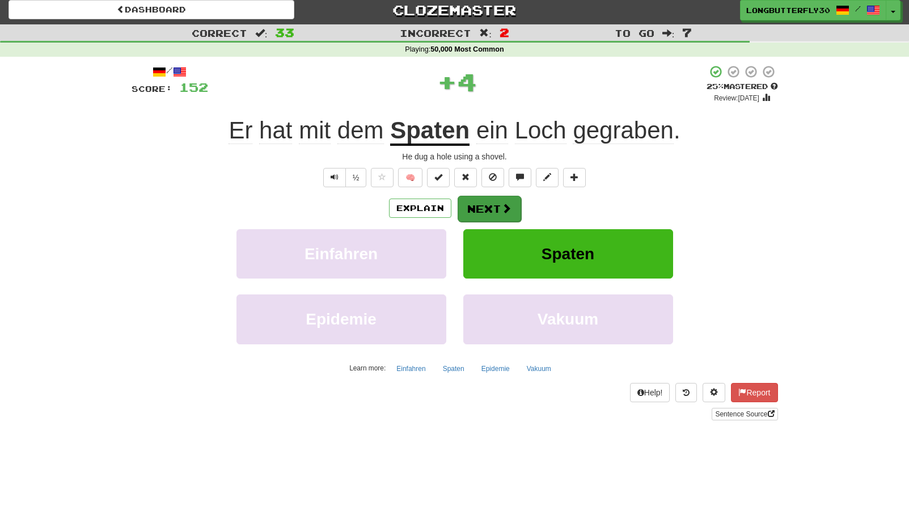
click at [499, 208] on button "Next" at bounding box center [490, 209] width 64 height 26
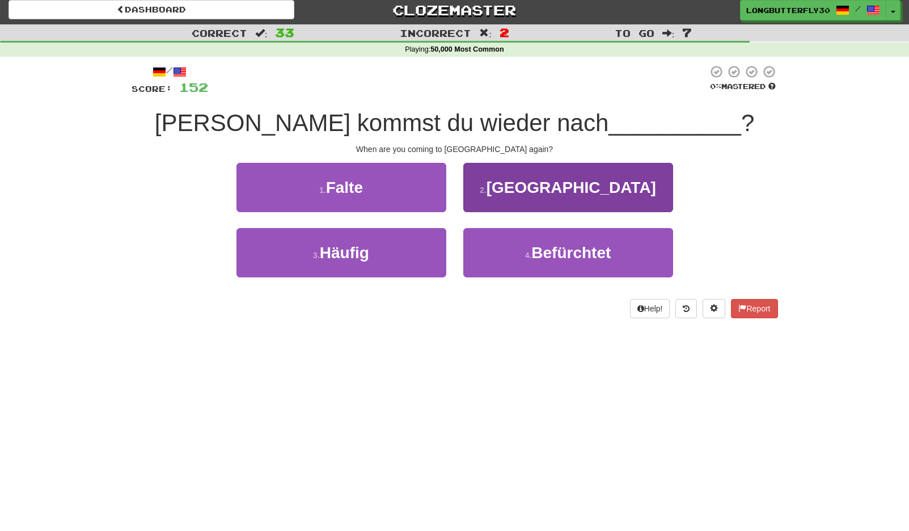
click at [515, 188] on button "2 . Melbourne" at bounding box center [568, 187] width 210 height 49
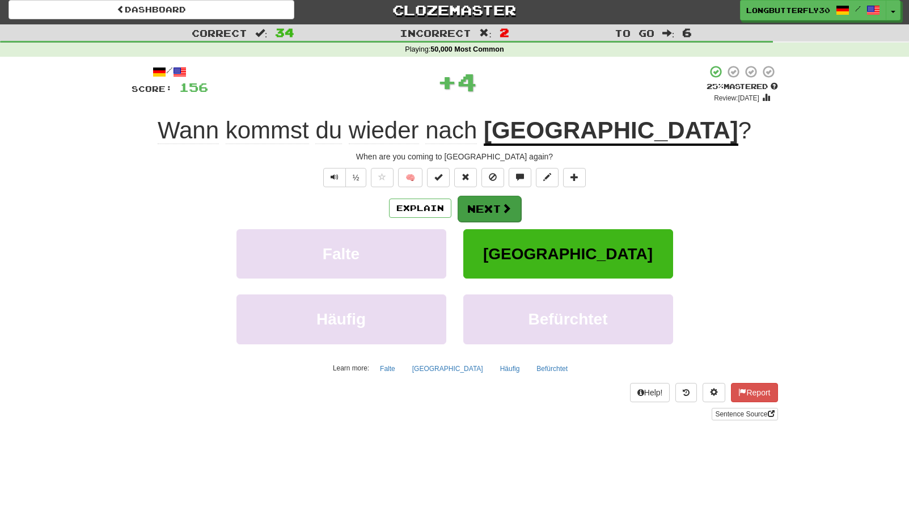
click at [493, 208] on button "Next" at bounding box center [490, 209] width 64 height 26
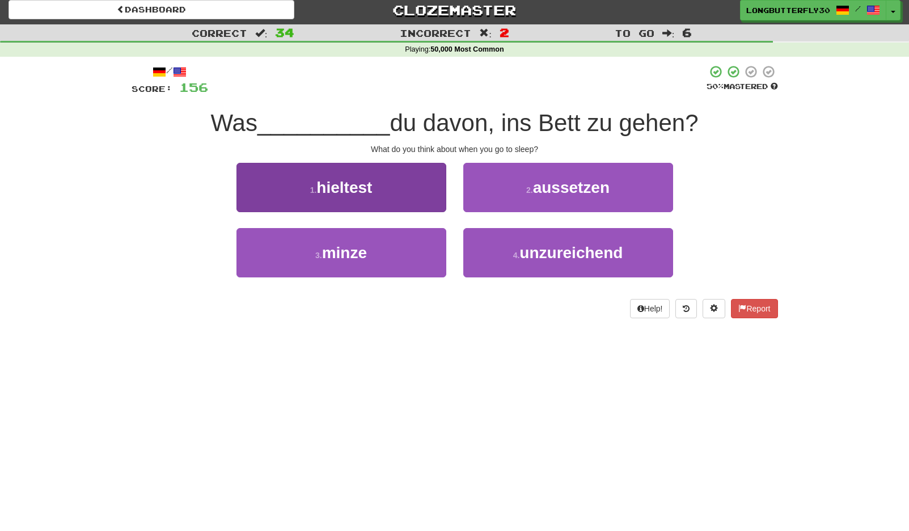
click at [408, 187] on button "1 . hieltest" at bounding box center [341, 187] width 210 height 49
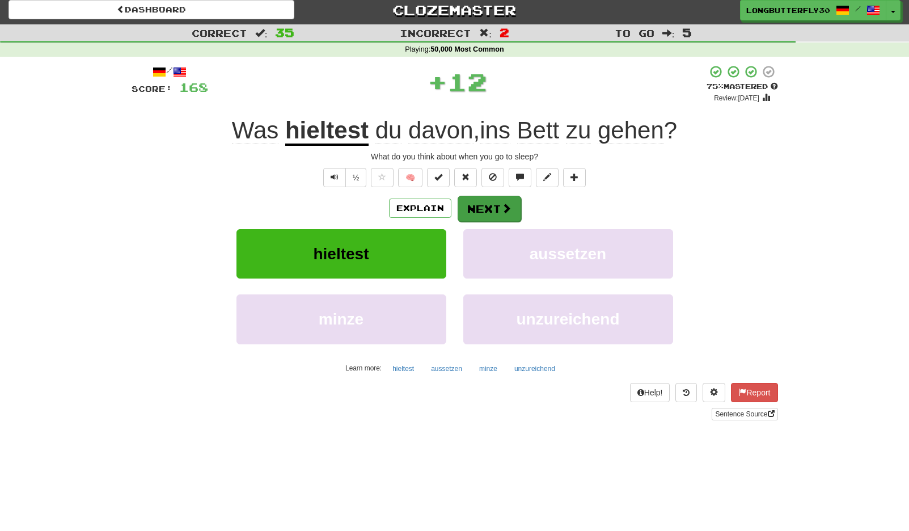
click at [501, 208] on span at bounding box center [506, 208] width 10 height 10
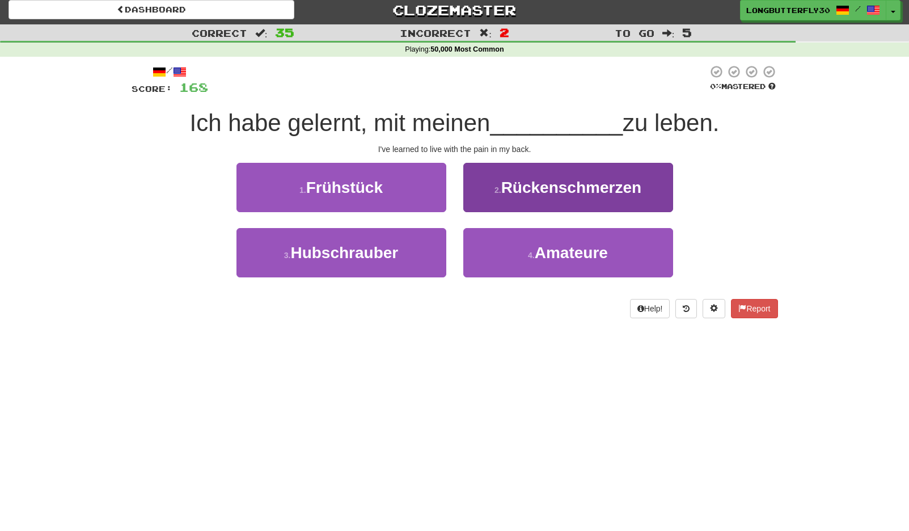
click at [525, 195] on span "Rückenschmerzen" at bounding box center [571, 188] width 140 height 18
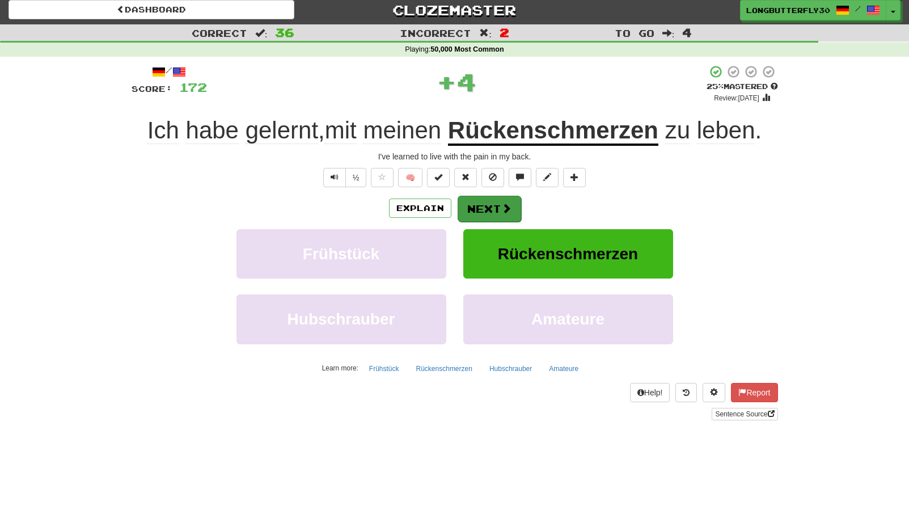
click at [506, 208] on span at bounding box center [506, 208] width 10 height 10
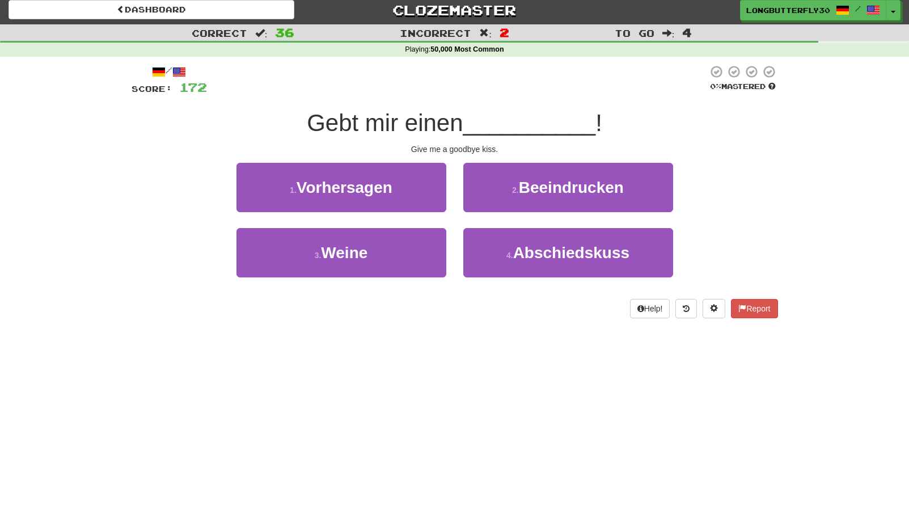
drag, startPoint x: 493, startPoint y: 247, endPoint x: 495, endPoint y: 226, distance: 21.6
click at [493, 246] on button "4 . Abschiedskuss" at bounding box center [568, 252] width 210 height 49
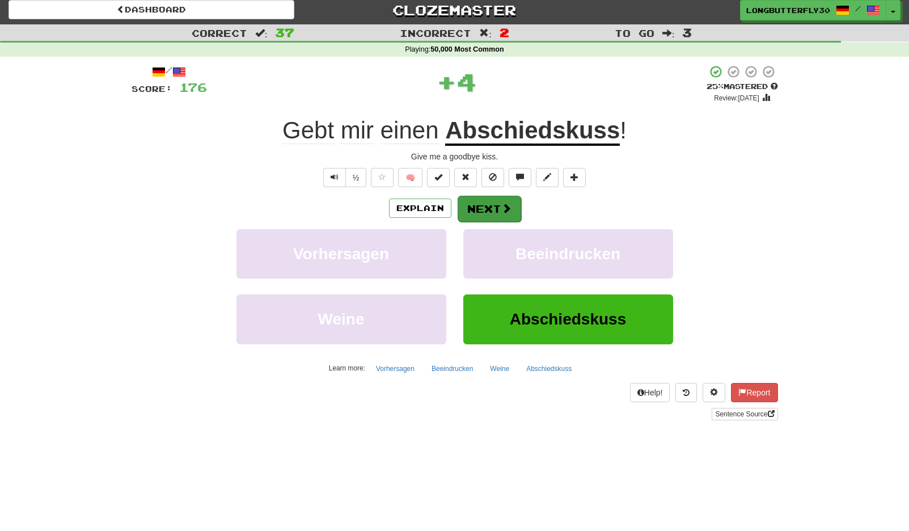
click at [493, 208] on button "Next" at bounding box center [490, 209] width 64 height 26
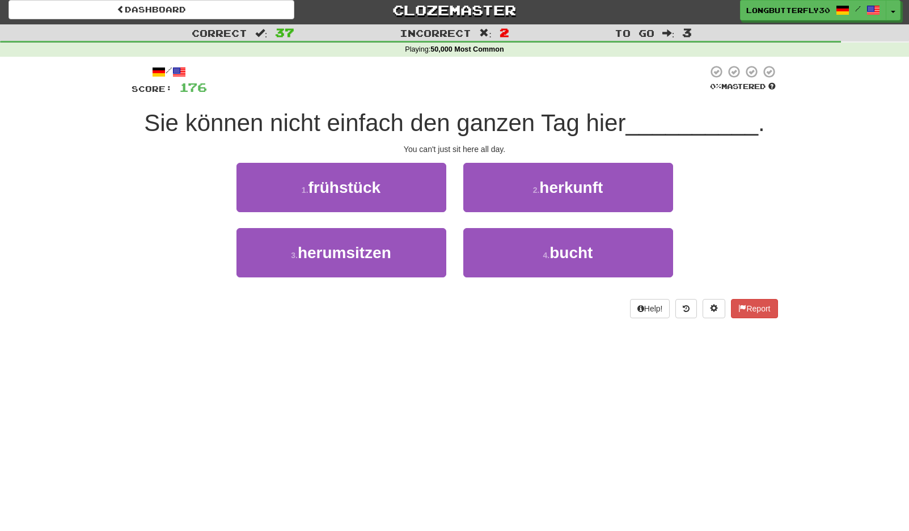
drag, startPoint x: 379, startPoint y: 249, endPoint x: 390, endPoint y: 227, distance: 24.4
click at [381, 244] on span "herumsitzen" at bounding box center [345, 253] width 94 height 18
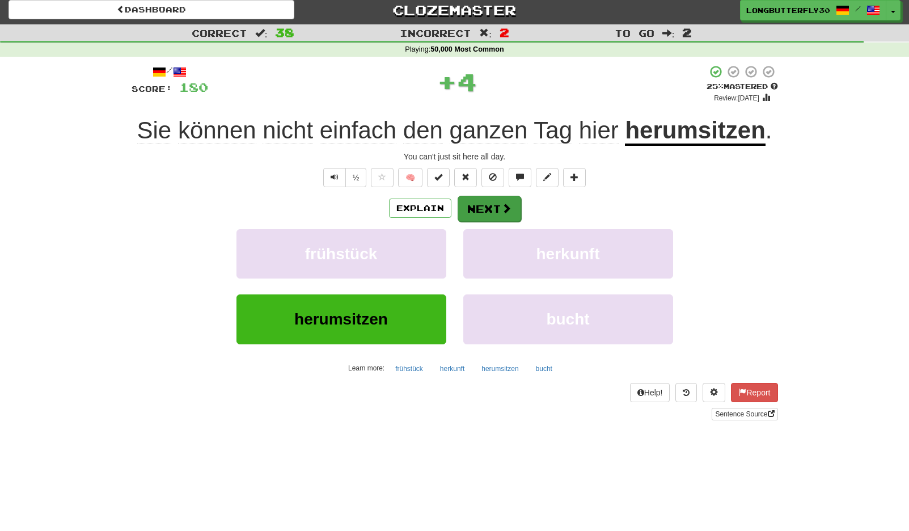
click at [486, 203] on button "Next" at bounding box center [490, 209] width 64 height 26
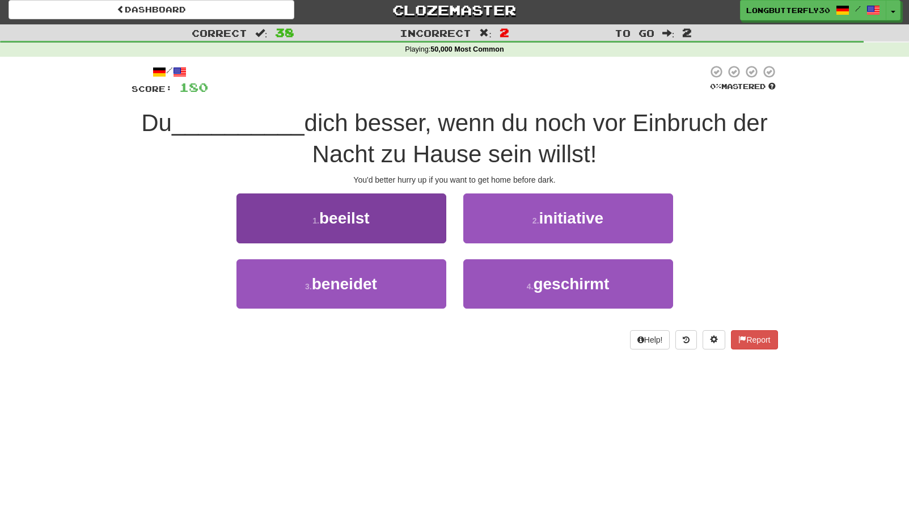
click at [345, 212] on span "beeilst" at bounding box center [344, 218] width 50 height 18
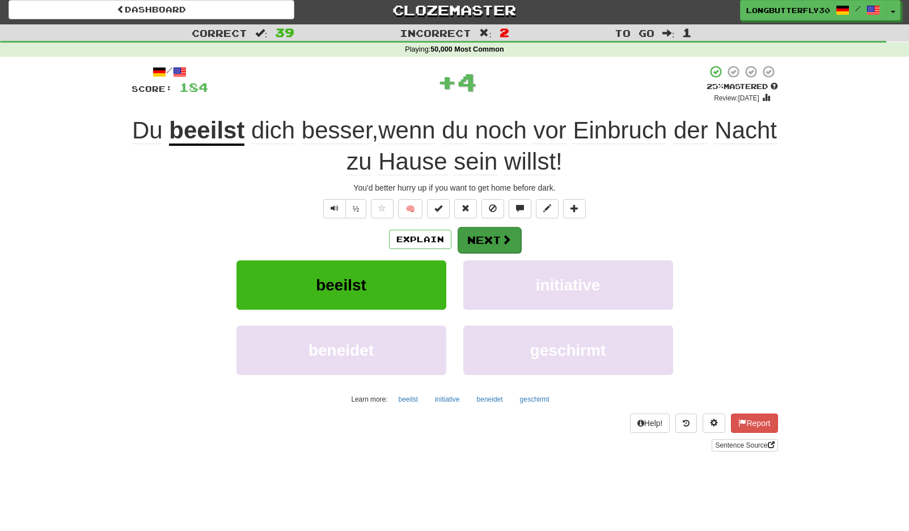
click at [480, 232] on button "Next" at bounding box center [490, 240] width 64 height 26
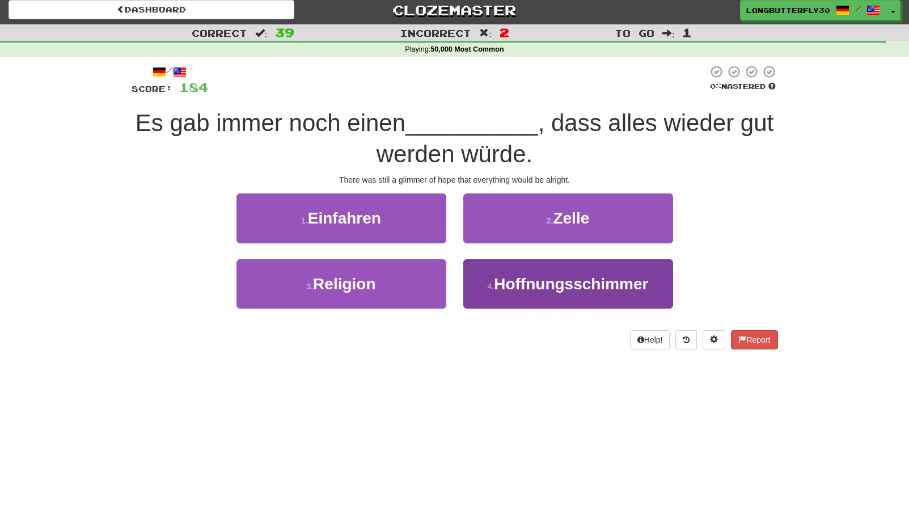
click at [510, 276] on span "Hoffnungsschimmer" at bounding box center [571, 284] width 154 height 18
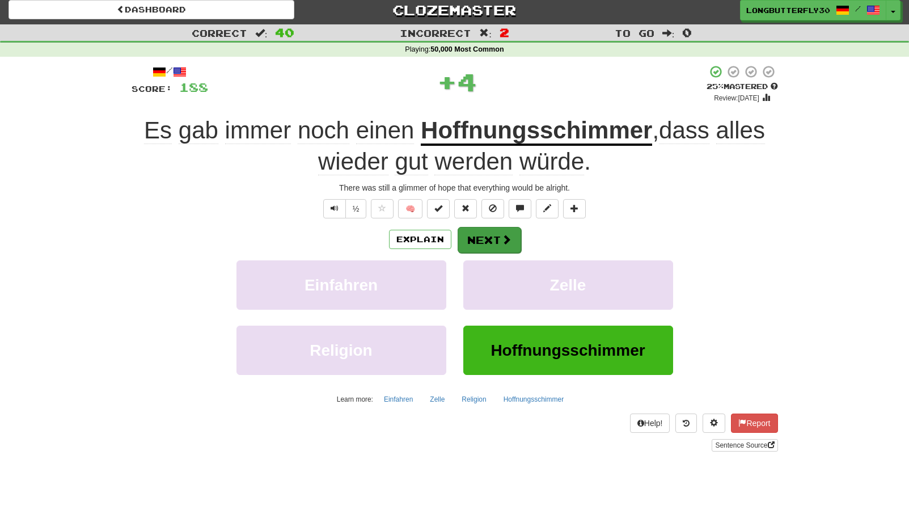
click at [497, 236] on button "Next" at bounding box center [490, 240] width 64 height 26
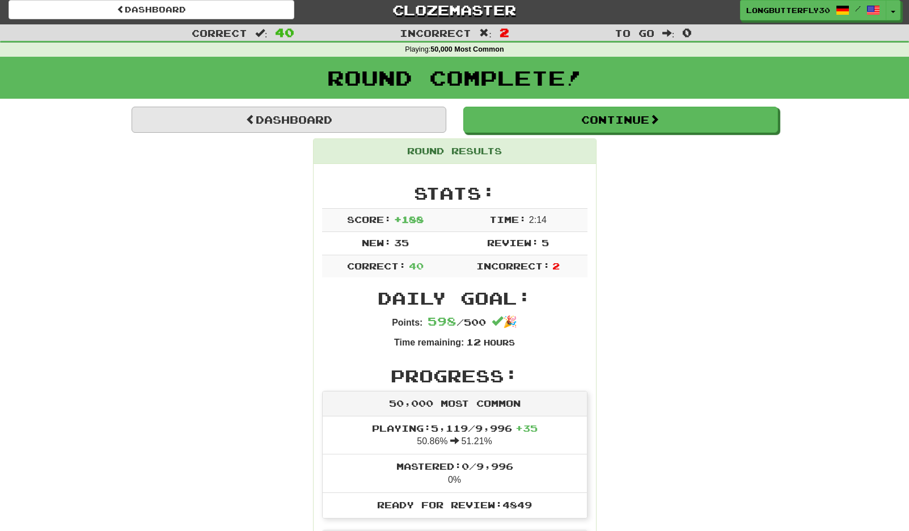
click at [388, 119] on link "Dashboard" at bounding box center [289, 120] width 315 height 26
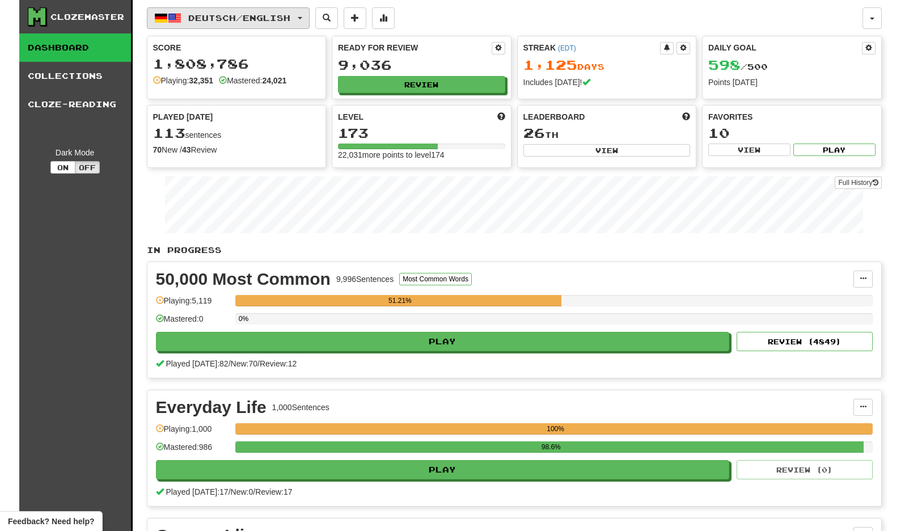
click at [285, 22] on span "Deutsch / English" at bounding box center [239, 18] width 102 height 10
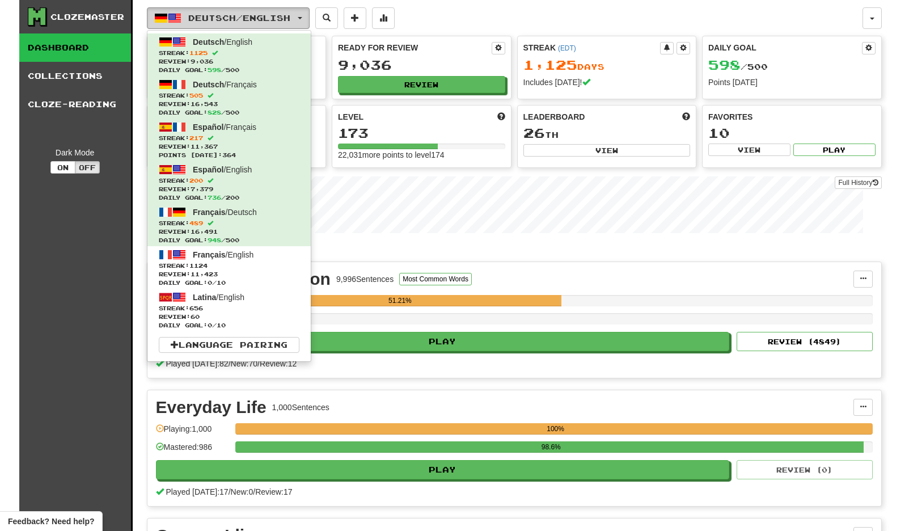
click at [285, 22] on span "Deutsch / English" at bounding box center [239, 18] width 102 height 10
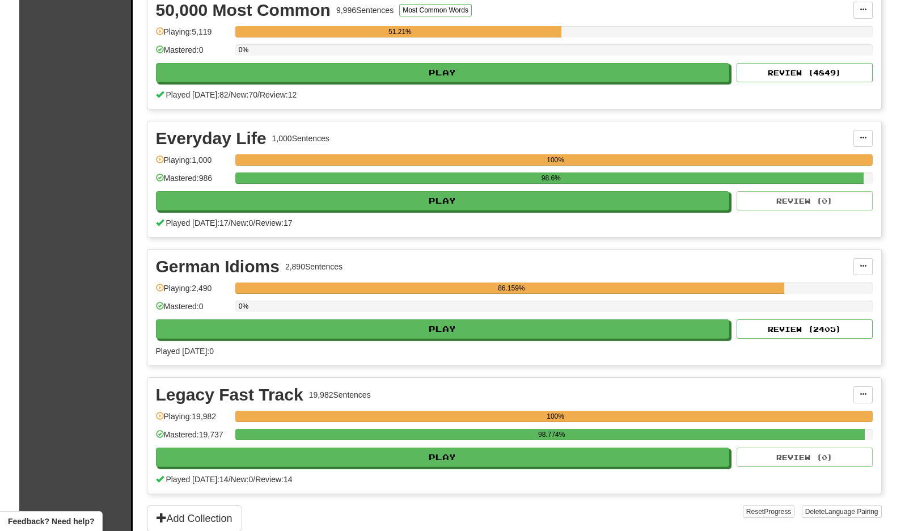
scroll to position [2, 0]
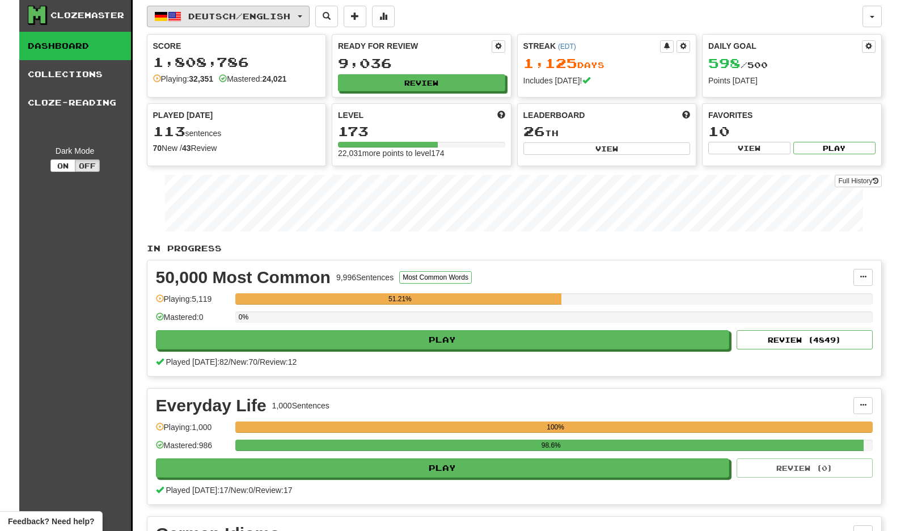
click at [288, 17] on span "Deutsch / English" at bounding box center [239, 16] width 102 height 10
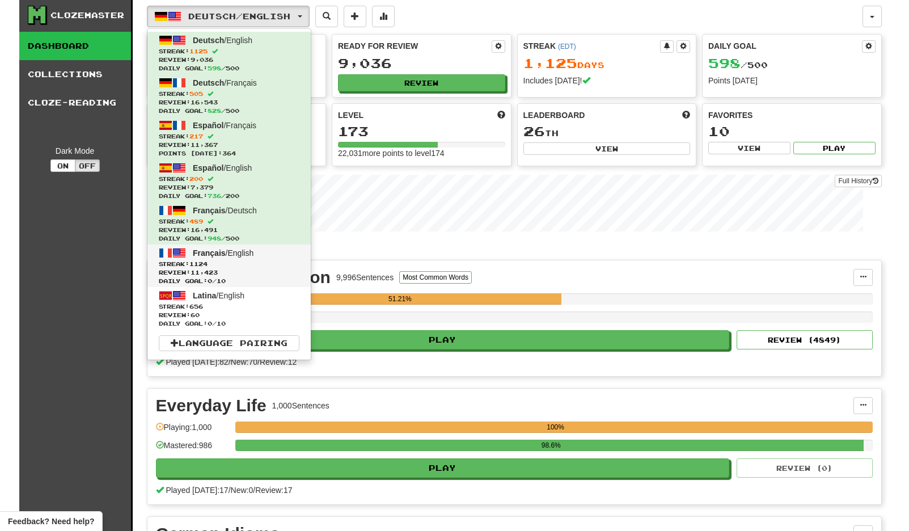
click at [218, 269] on span "Review: 11,423" at bounding box center [229, 272] width 141 height 9
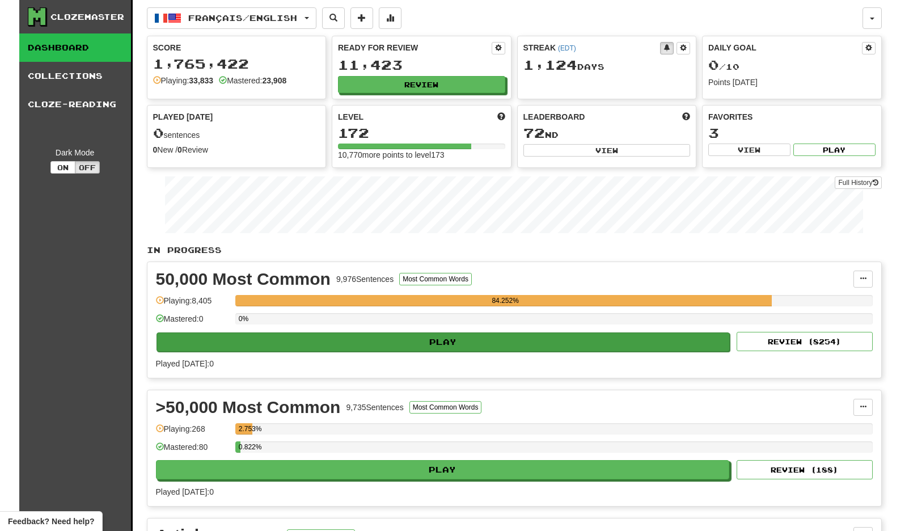
click at [692, 339] on button "Play" at bounding box center [444, 341] width 574 height 19
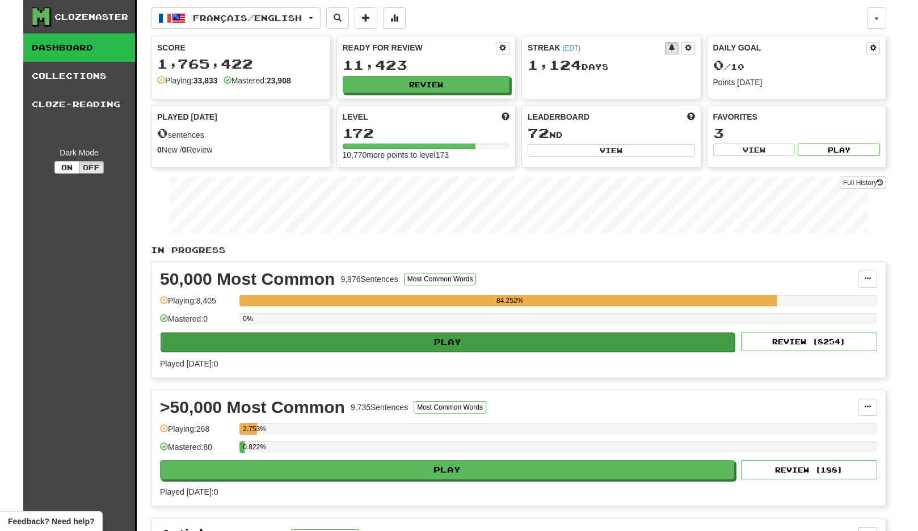
select select "**"
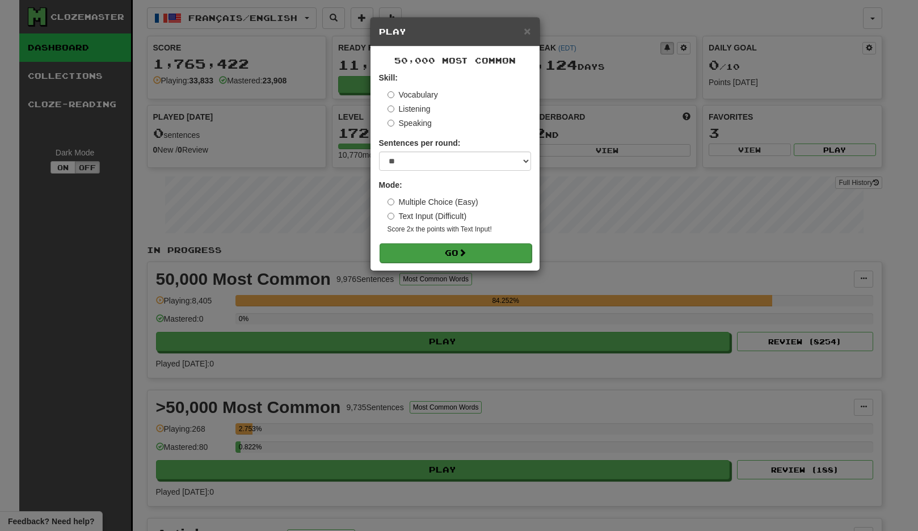
click at [496, 250] on button "Go" at bounding box center [455, 252] width 152 height 19
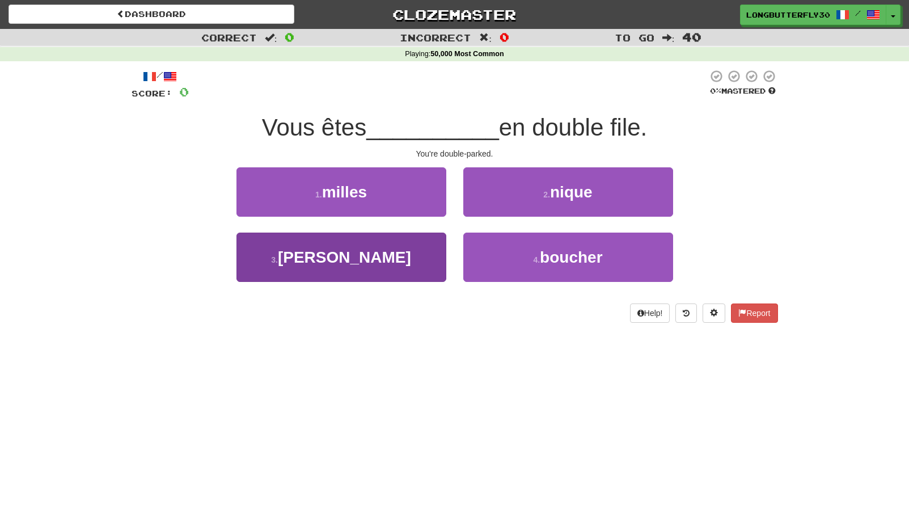
click at [395, 250] on button "3 . [PERSON_NAME]" at bounding box center [341, 257] width 210 height 49
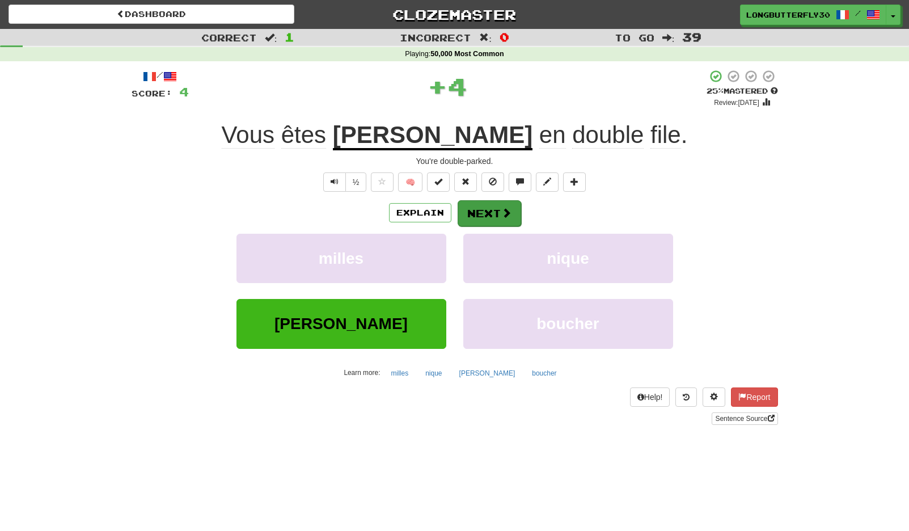
click at [482, 225] on div "Explain Next milles nique [PERSON_NAME] [PERSON_NAME] Learn more: milles nique …" at bounding box center [455, 291] width 646 height 182
click at [485, 212] on button "Next" at bounding box center [490, 213] width 64 height 26
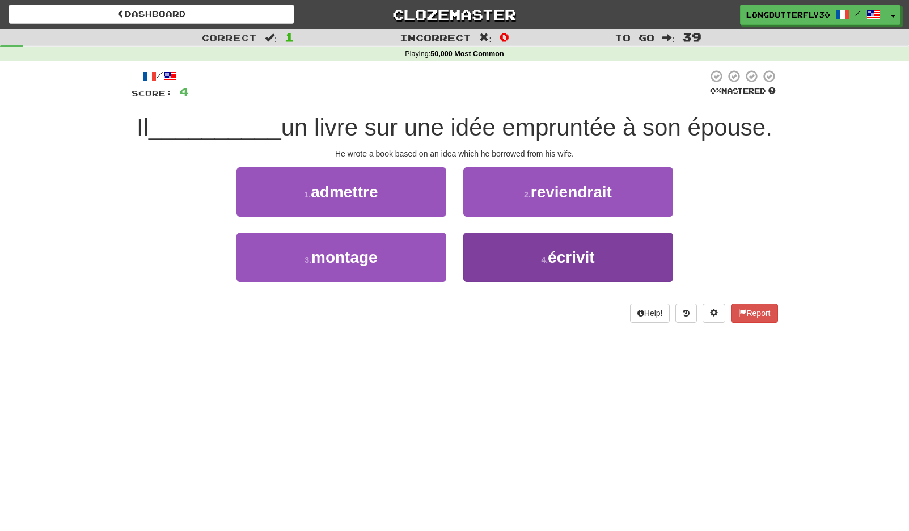
click at [568, 249] on span "écrivit" at bounding box center [571, 257] width 47 height 18
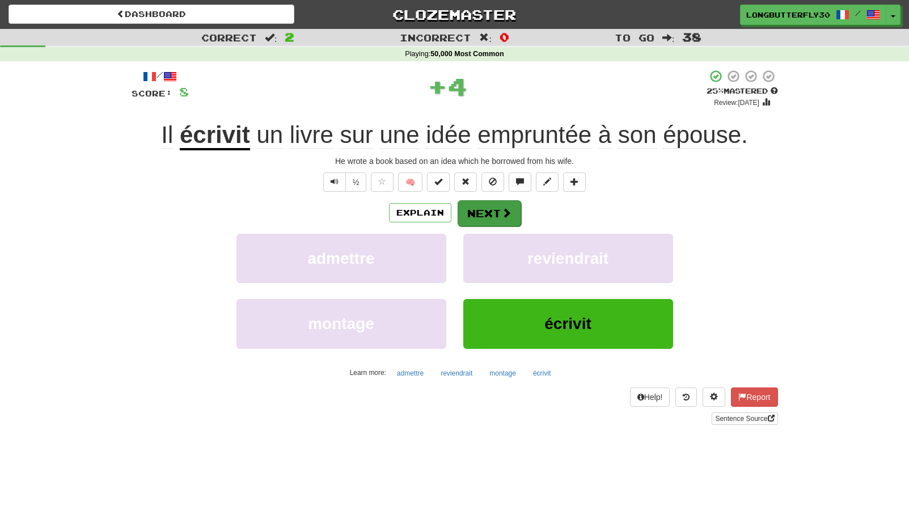
click at [498, 212] on button "Next" at bounding box center [490, 213] width 64 height 26
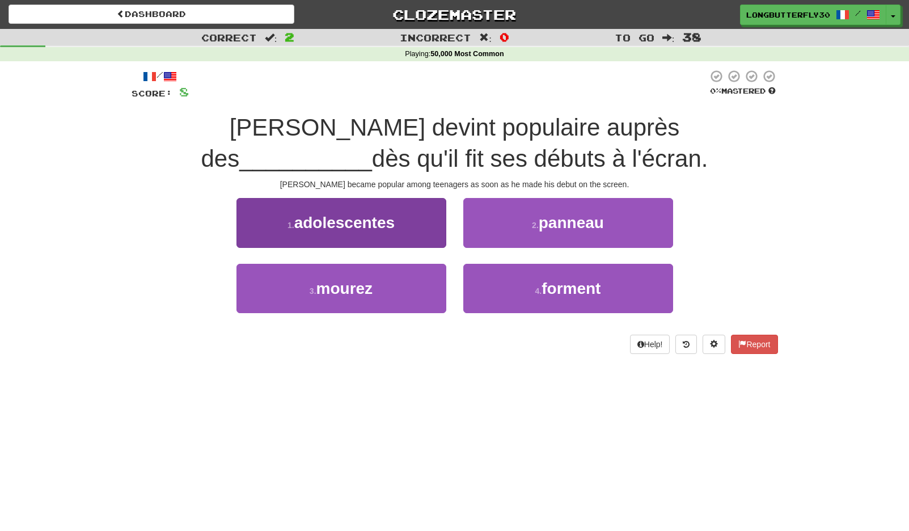
click at [384, 215] on span "adolescentes" at bounding box center [344, 223] width 100 height 18
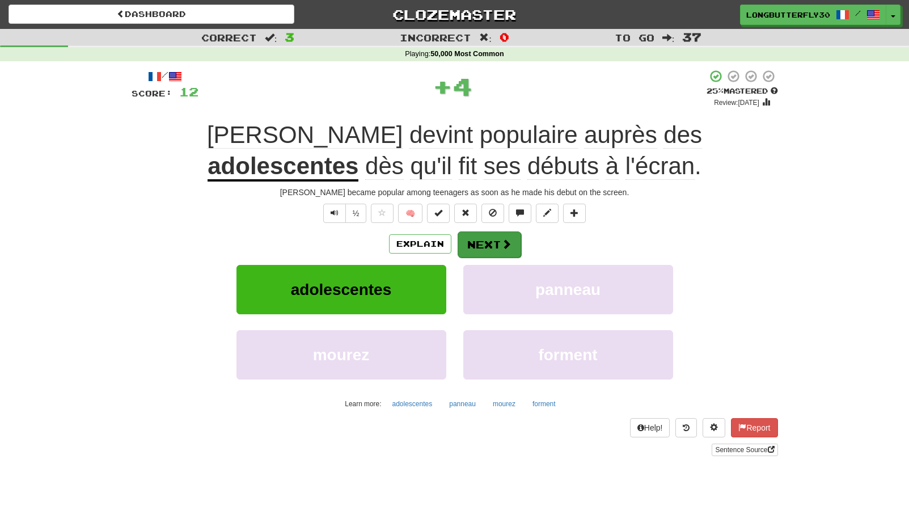
click at [475, 238] on button "Next" at bounding box center [490, 244] width 64 height 26
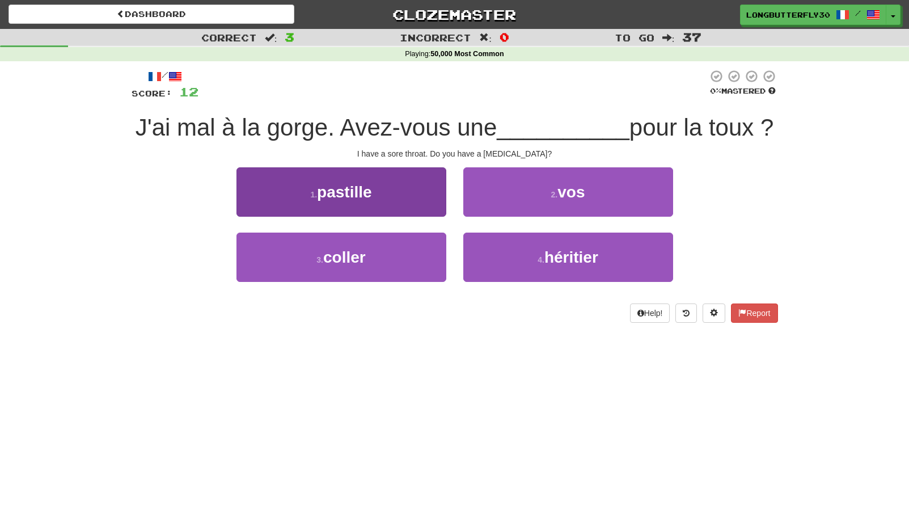
click at [386, 198] on button "1 . pastille" at bounding box center [341, 191] width 210 height 49
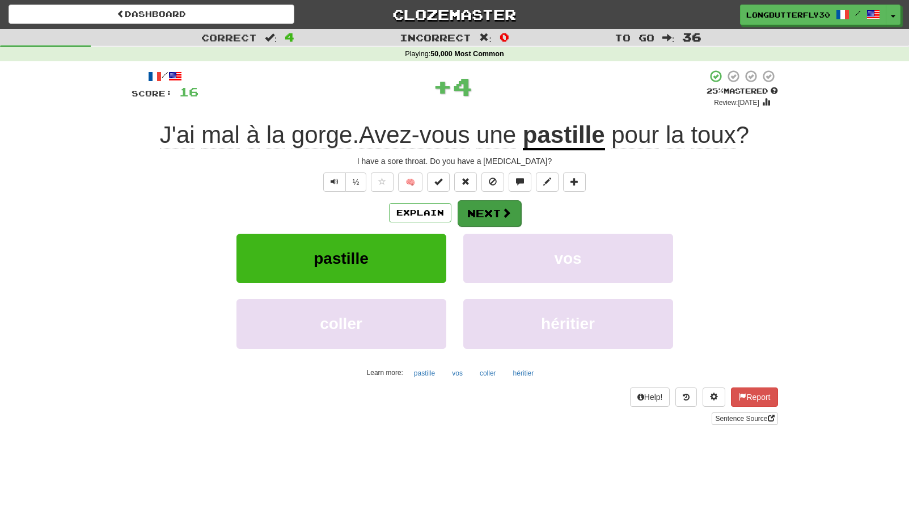
click at [500, 219] on button "Next" at bounding box center [490, 213] width 64 height 26
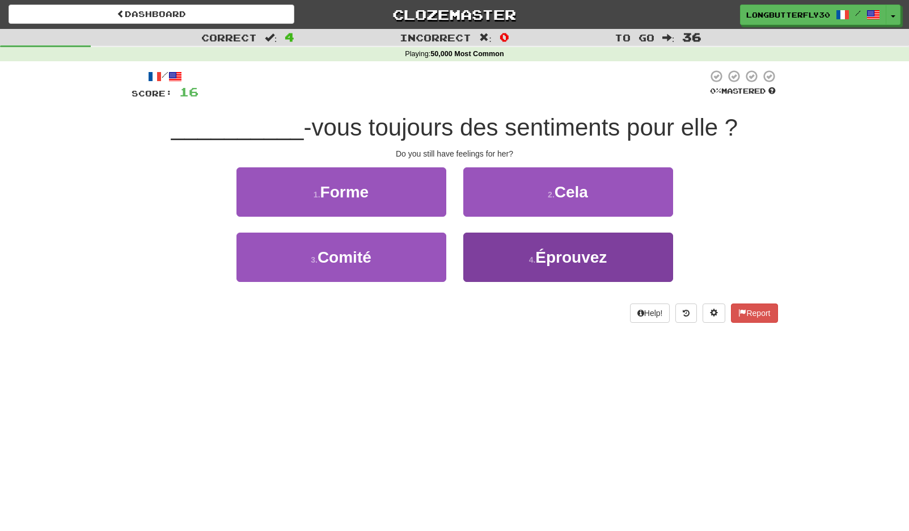
click at [504, 252] on button "4 . Éprouvez" at bounding box center [568, 257] width 210 height 49
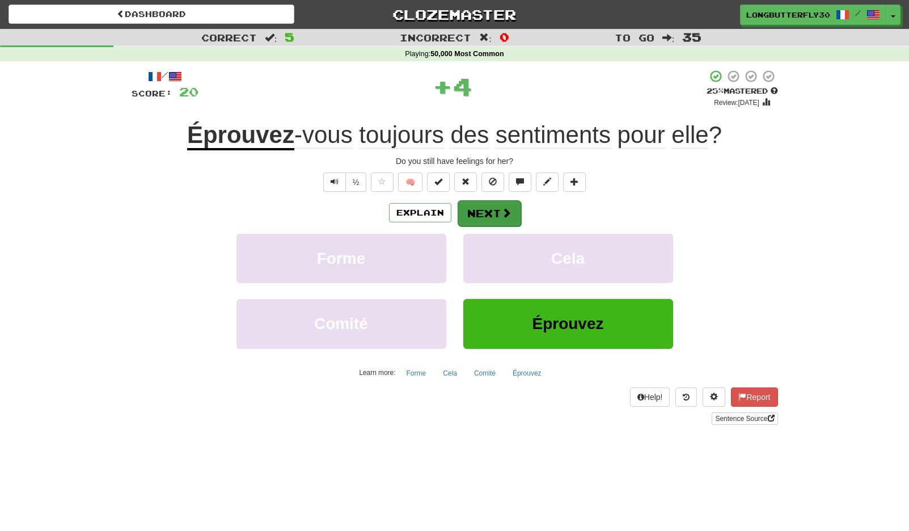
click at [489, 212] on button "Next" at bounding box center [490, 213] width 64 height 26
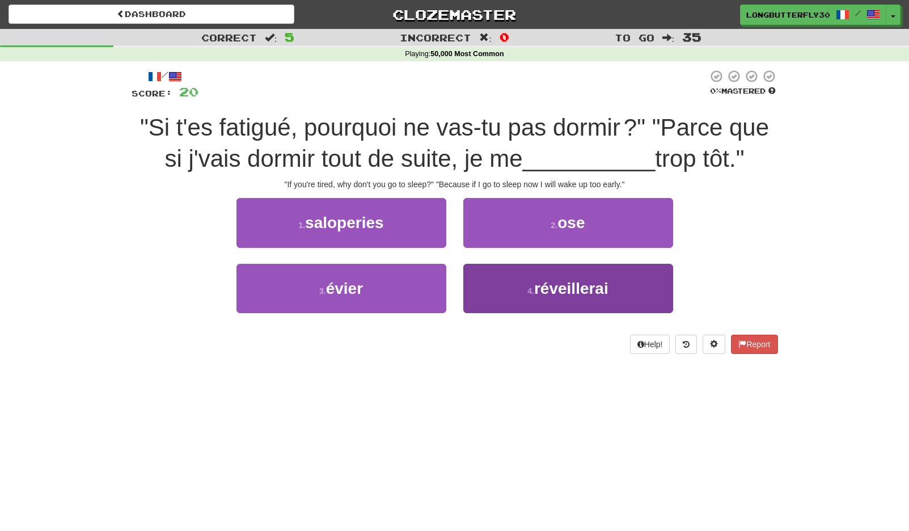
click at [537, 295] on button "4 . réveillerai" at bounding box center [568, 288] width 210 height 49
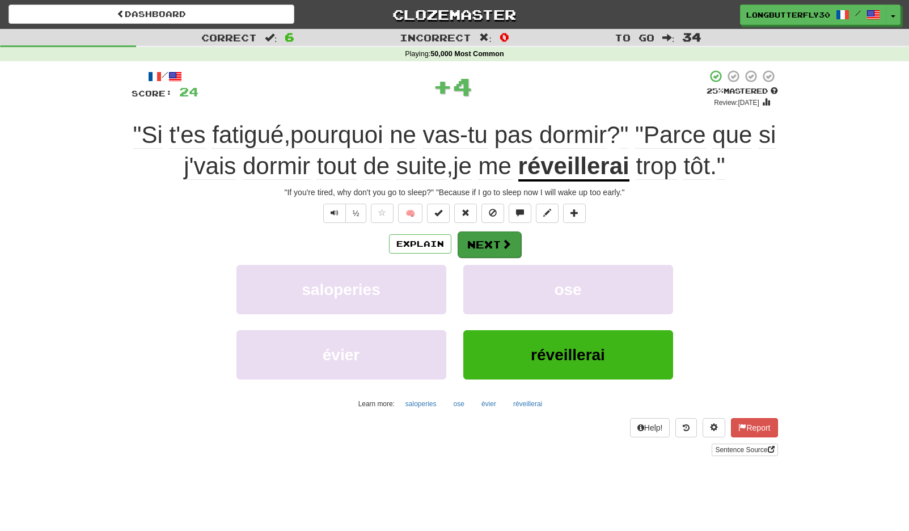
click at [510, 248] on span at bounding box center [506, 244] width 10 height 10
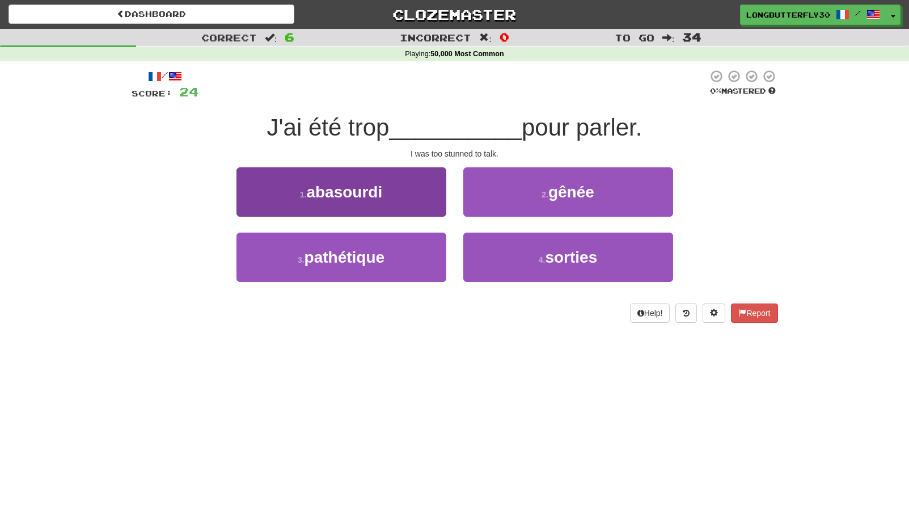
click at [434, 191] on button "1 . abasourdi" at bounding box center [341, 191] width 210 height 49
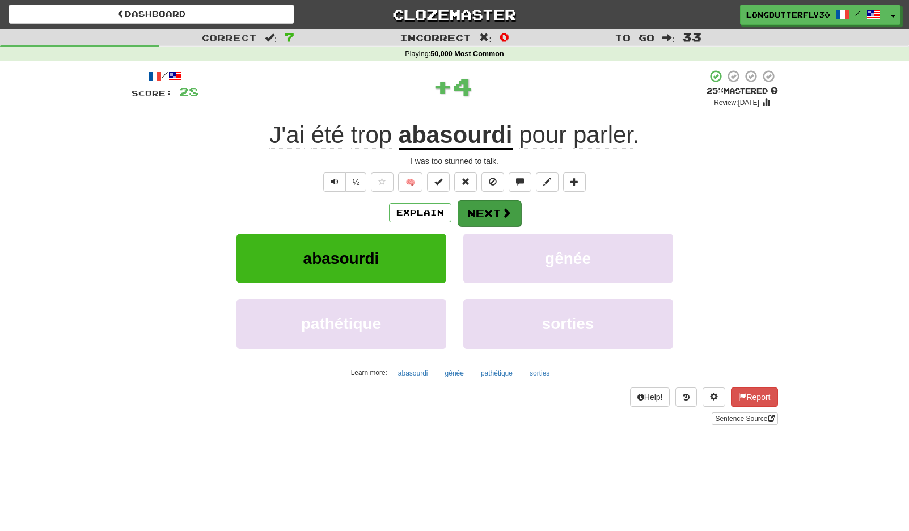
click at [510, 212] on span at bounding box center [506, 213] width 10 height 10
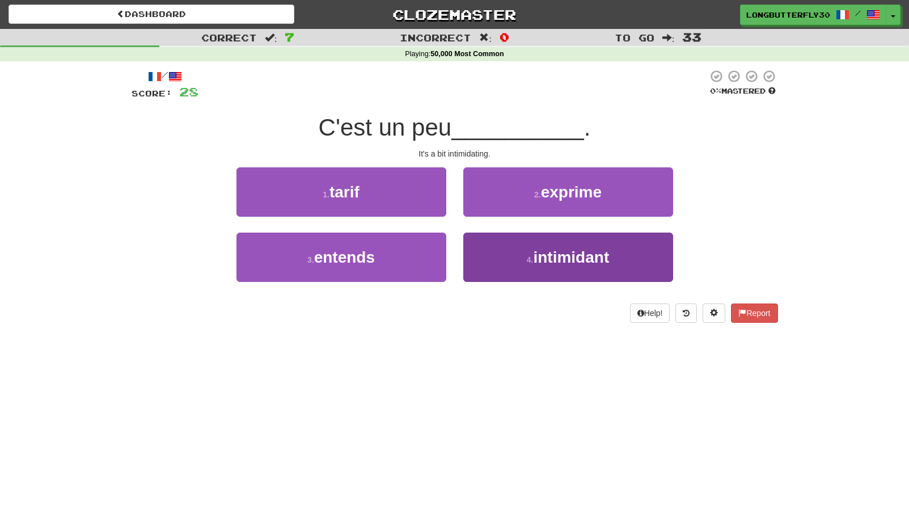
click at [516, 253] on button "4 . intimidant" at bounding box center [568, 257] width 210 height 49
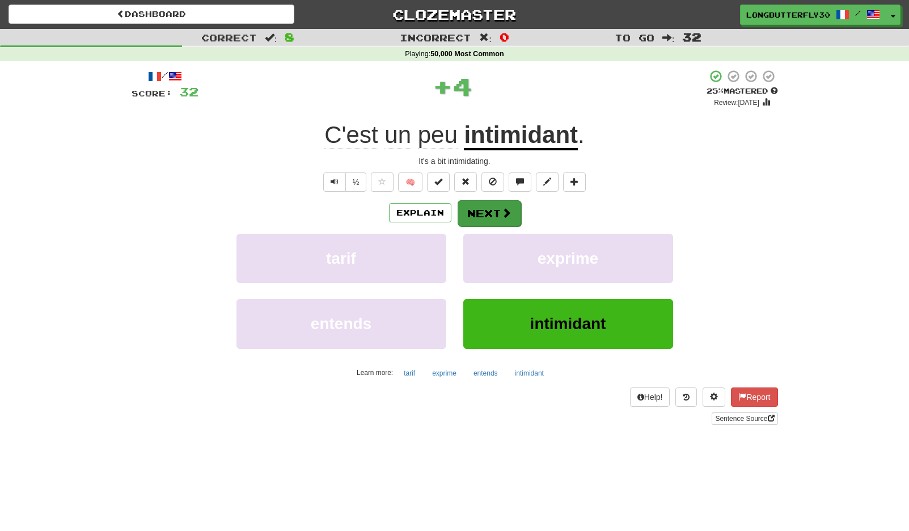
click at [494, 211] on button "Next" at bounding box center [490, 213] width 64 height 26
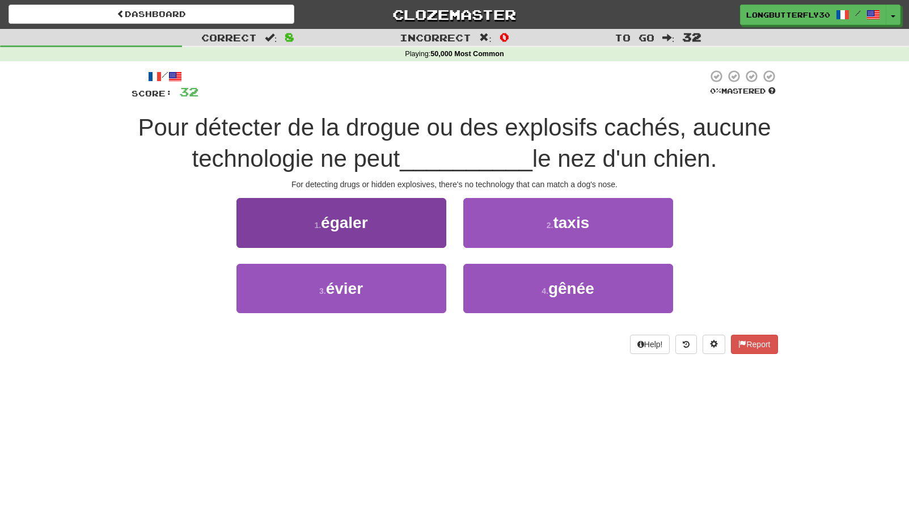
click at [413, 229] on button "1 . égaler" at bounding box center [341, 222] width 210 height 49
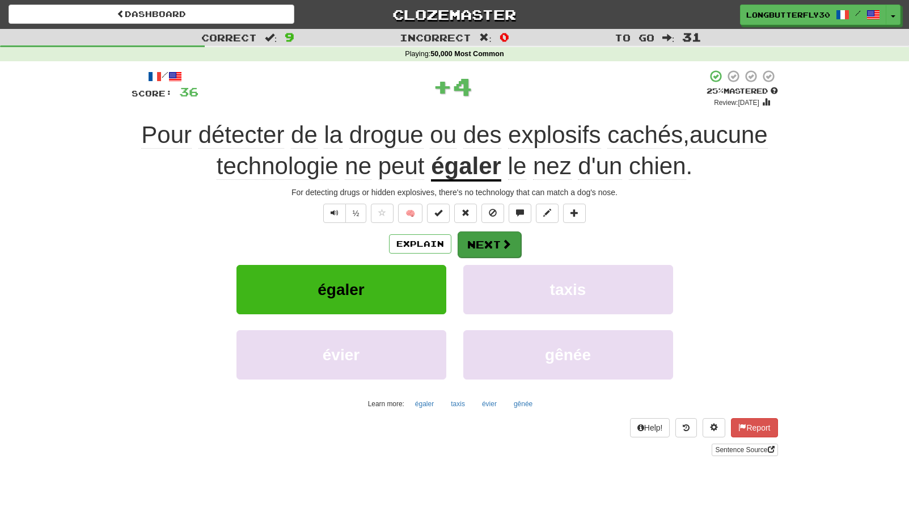
click at [502, 239] on span at bounding box center [506, 244] width 10 height 10
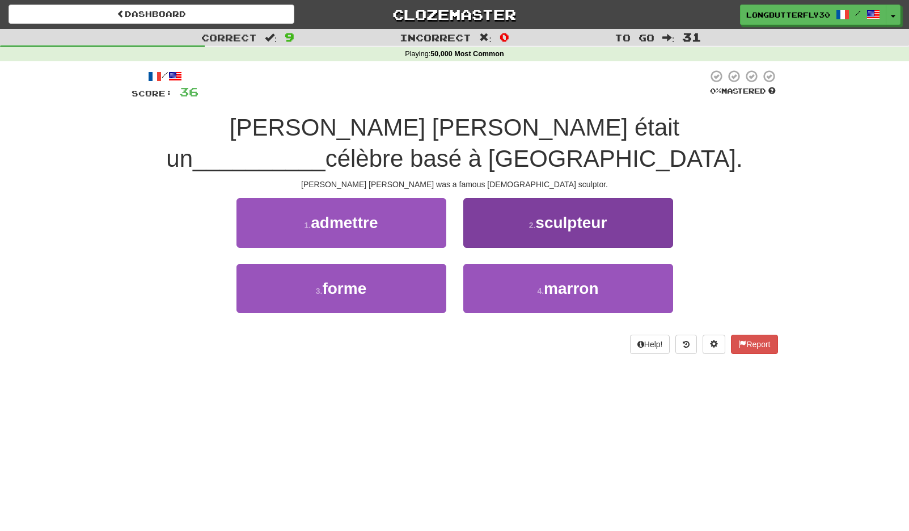
click at [577, 214] on span "sculpteur" at bounding box center [570, 223] width 71 height 18
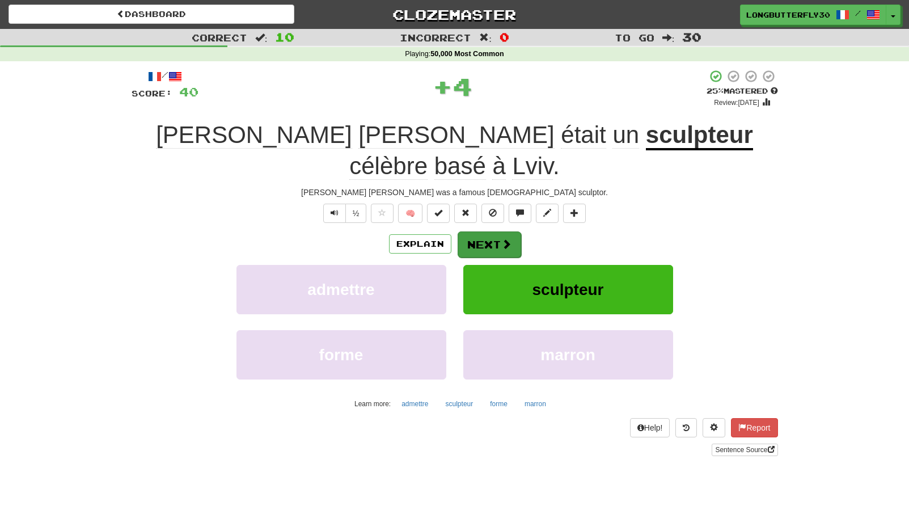
click at [504, 239] on span at bounding box center [506, 244] width 10 height 10
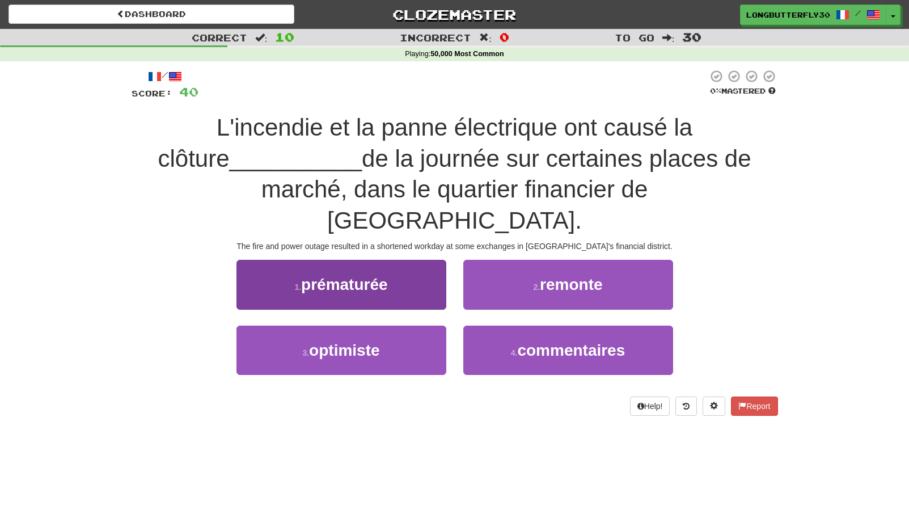
click at [417, 260] on button "1 . prématurée" at bounding box center [341, 284] width 210 height 49
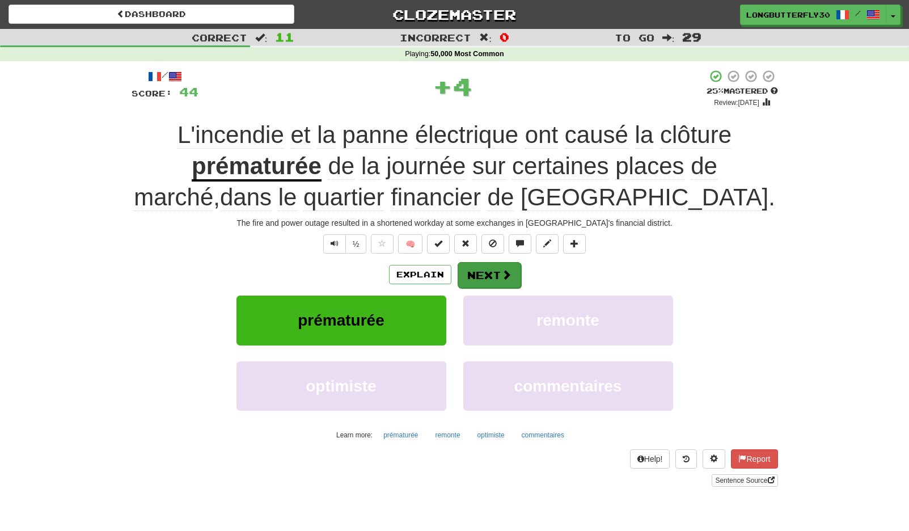
click at [479, 274] on button "Next" at bounding box center [490, 275] width 64 height 26
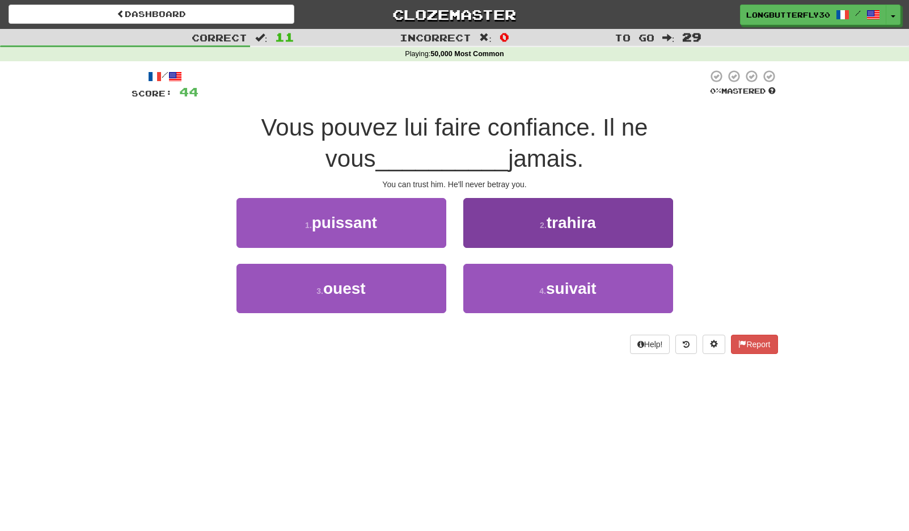
click at [564, 225] on span "trahira" at bounding box center [571, 223] width 49 height 18
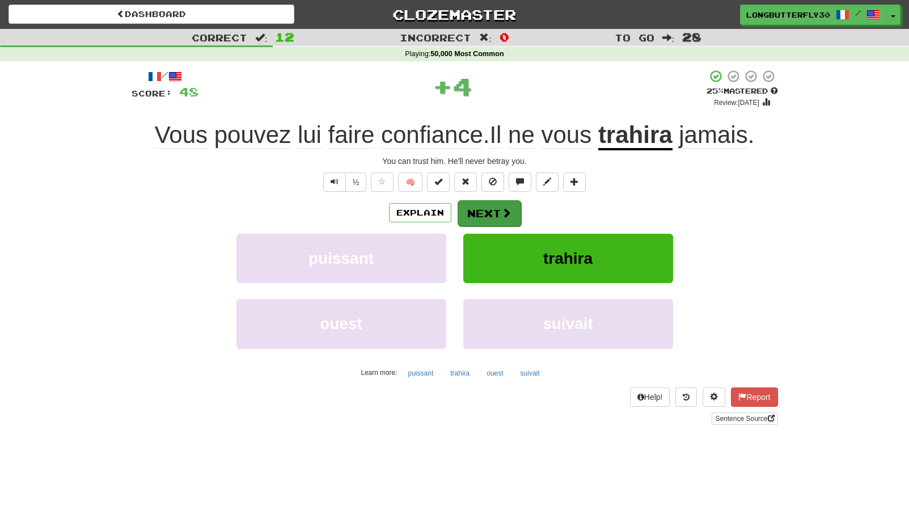
click at [490, 202] on button "Next" at bounding box center [490, 213] width 64 height 26
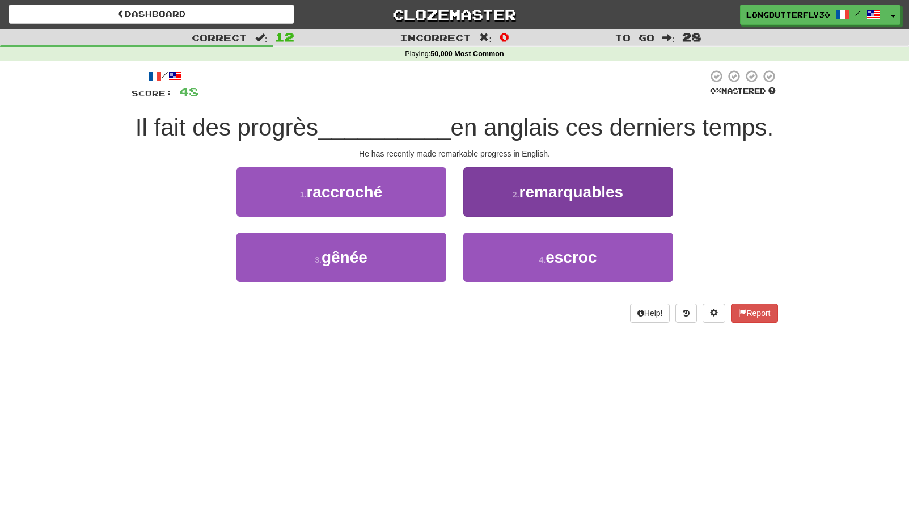
click at [543, 195] on span "remarquables" at bounding box center [571, 192] width 104 height 18
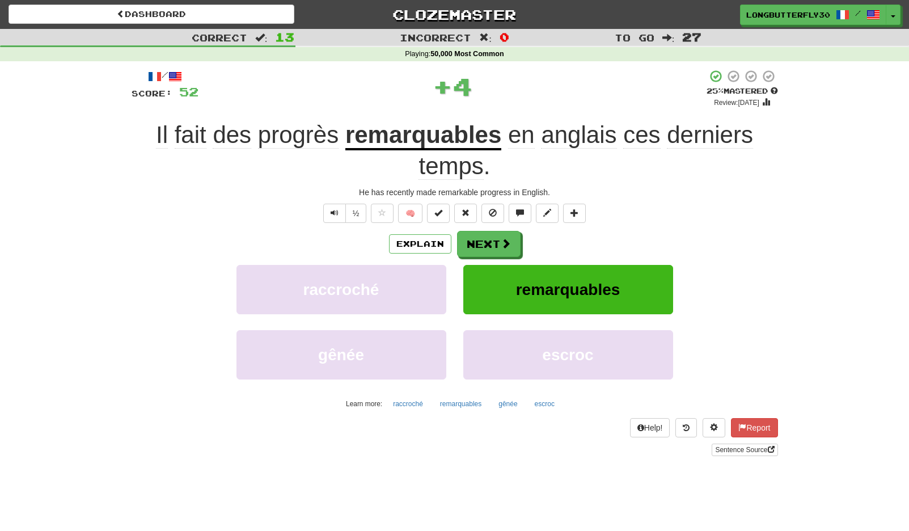
click at [495, 229] on div "/ Score: 52 + 4 25 % Mastered Review: [DATE] Il fait des progrès remarquables e…" at bounding box center [455, 262] width 646 height 386
click at [492, 240] on button "Next" at bounding box center [490, 244] width 64 height 26
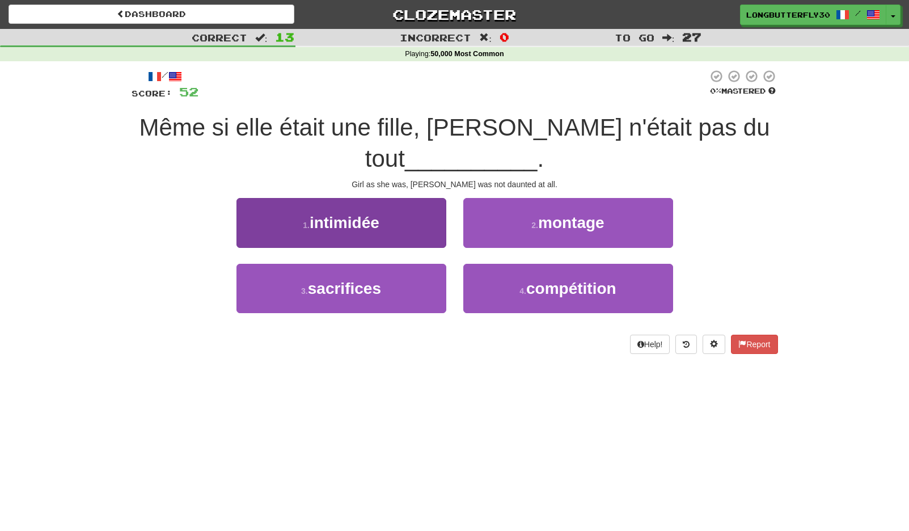
click at [428, 223] on button "1 . intimidée" at bounding box center [341, 222] width 210 height 49
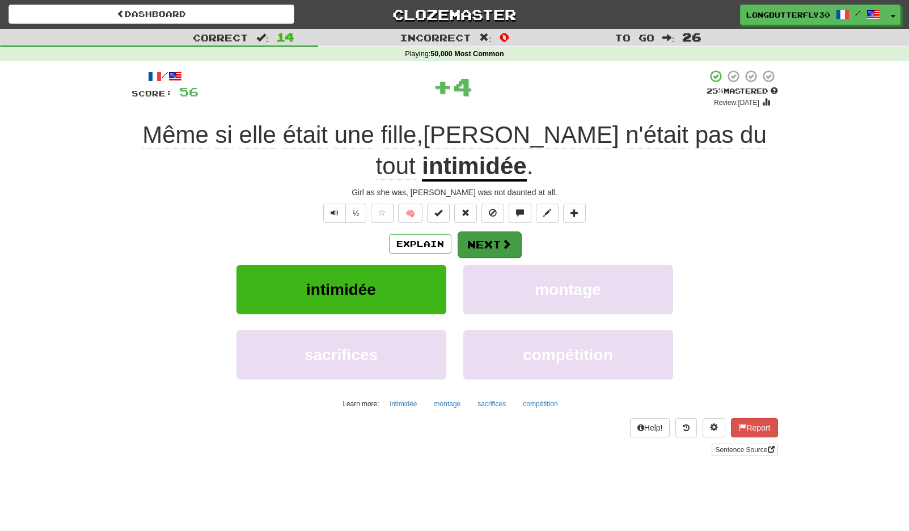
click at [492, 233] on button "Next" at bounding box center [490, 244] width 64 height 26
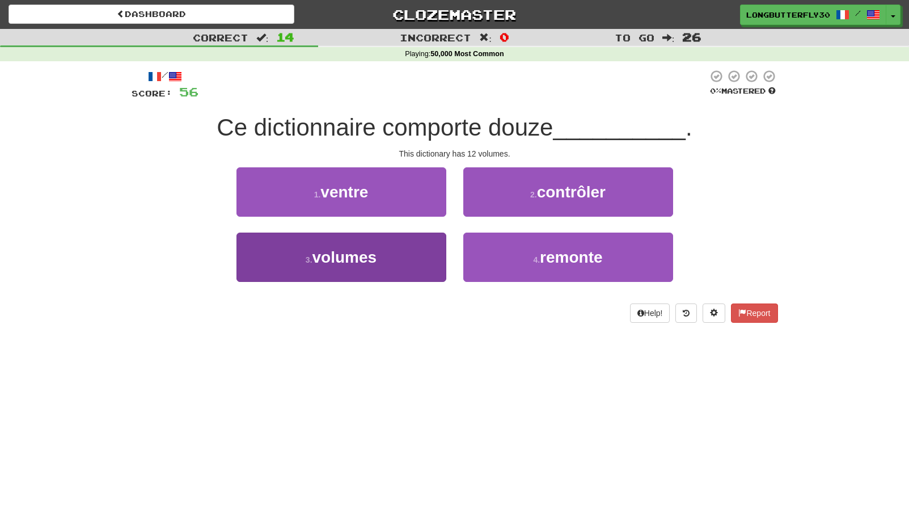
click at [404, 246] on button "3 . volumes" at bounding box center [341, 257] width 210 height 49
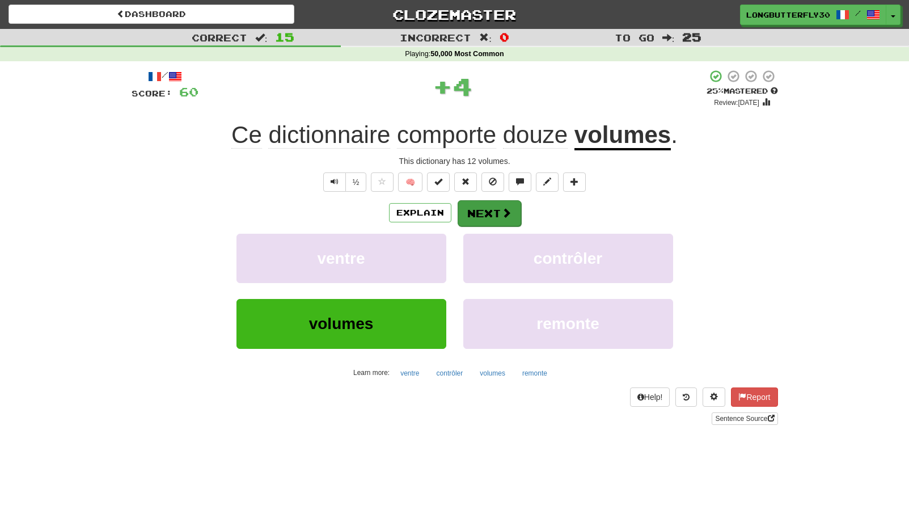
click at [485, 208] on button "Next" at bounding box center [490, 213] width 64 height 26
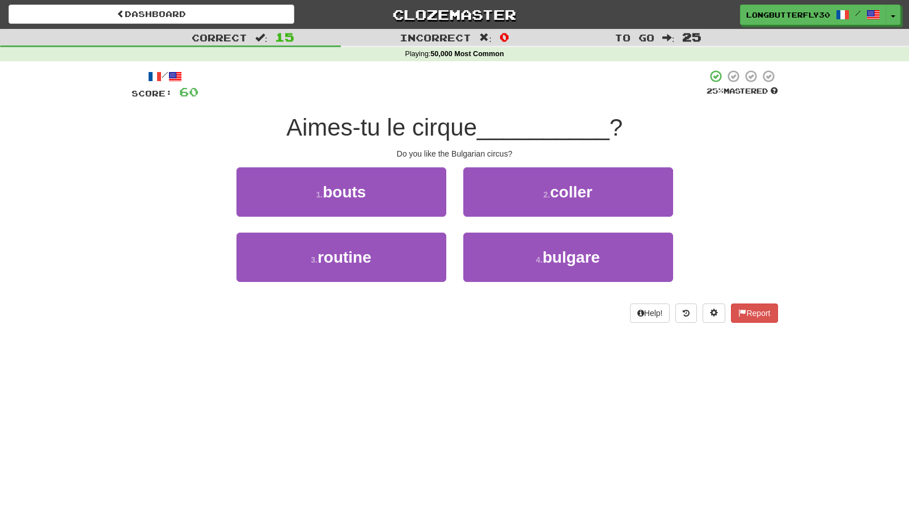
drag, startPoint x: 509, startPoint y: 260, endPoint x: 508, endPoint y: 225, distance: 34.6
click at [509, 257] on button "4 . [DEMOGRAPHIC_DATA]" at bounding box center [568, 257] width 210 height 49
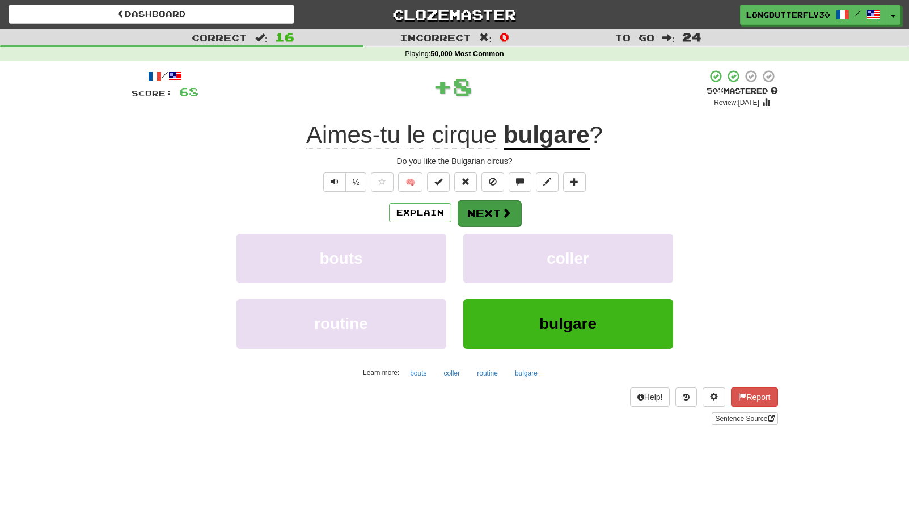
click at [496, 215] on button "Next" at bounding box center [490, 213] width 64 height 26
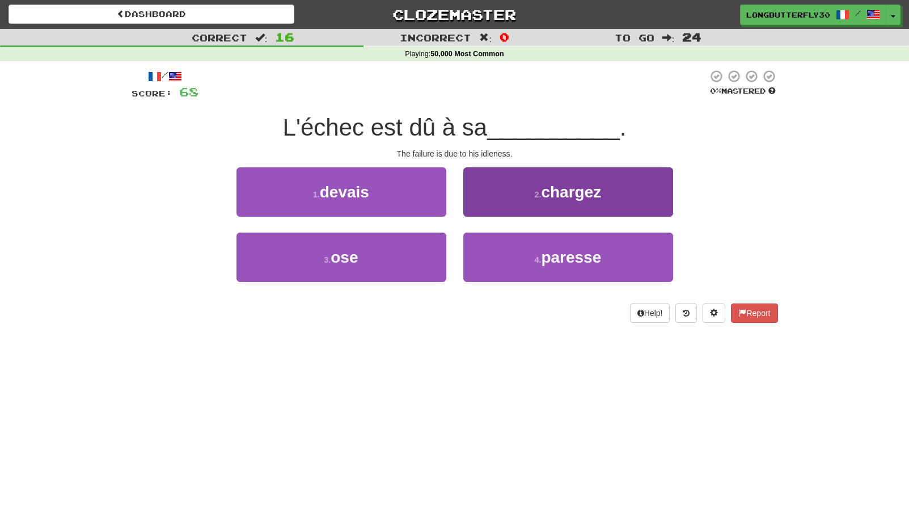
drag, startPoint x: 539, startPoint y: 252, endPoint x: 537, endPoint y: 236, distance: 16.0
click at [539, 252] on button "4 . paresse" at bounding box center [568, 257] width 210 height 49
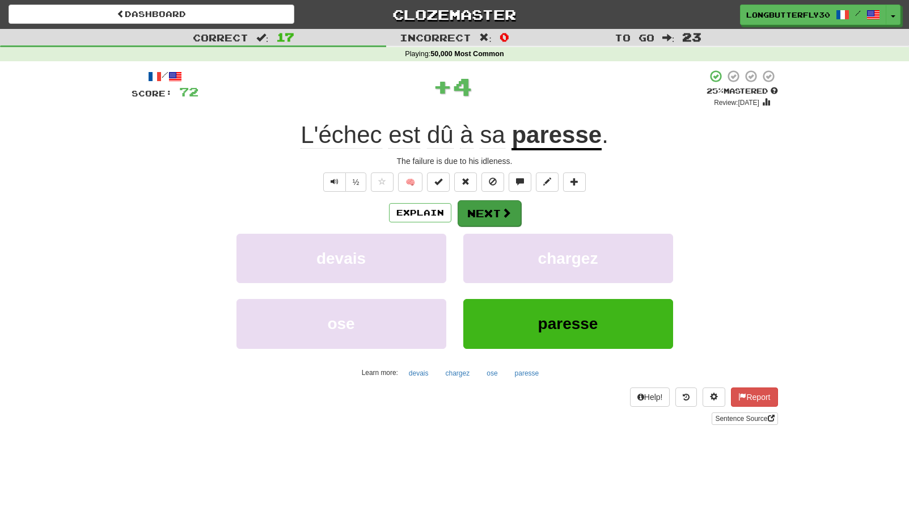
click at [502, 205] on button "Next" at bounding box center [490, 213] width 64 height 26
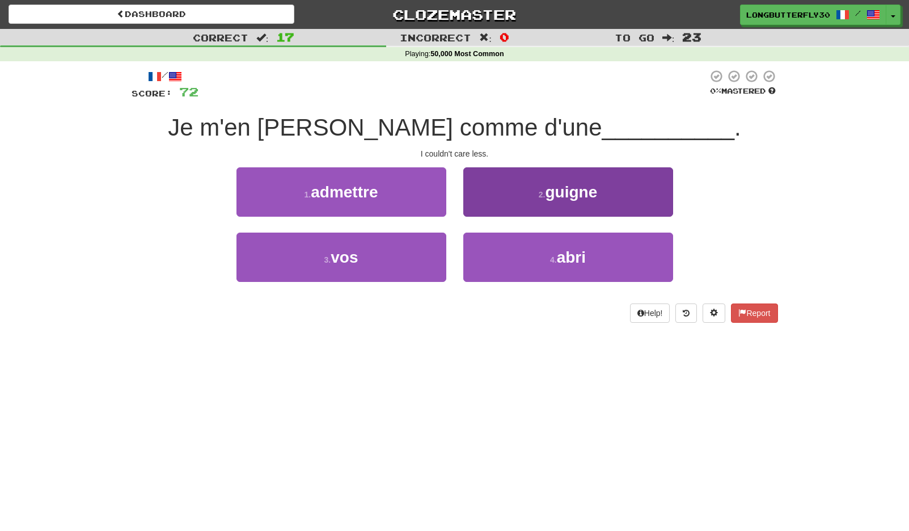
click at [594, 197] on span "guigne" at bounding box center [571, 192] width 52 height 18
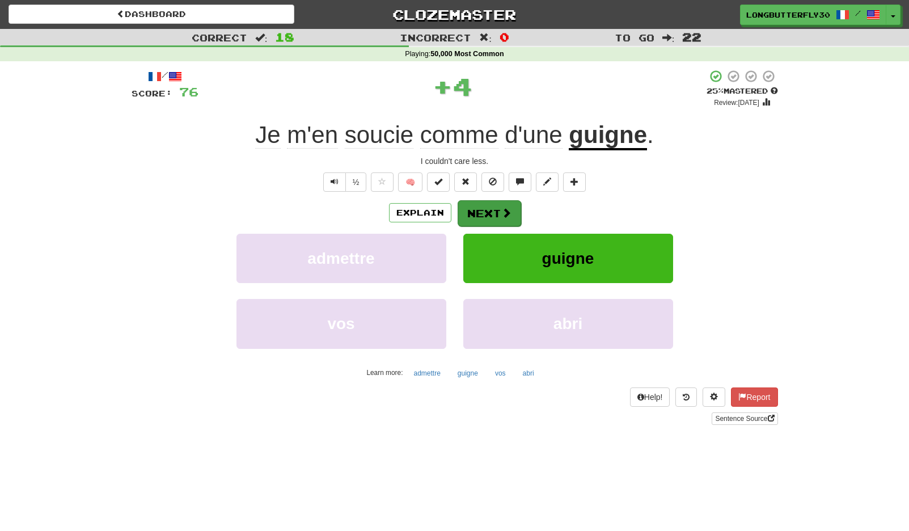
click at [504, 208] on span at bounding box center [506, 213] width 10 height 10
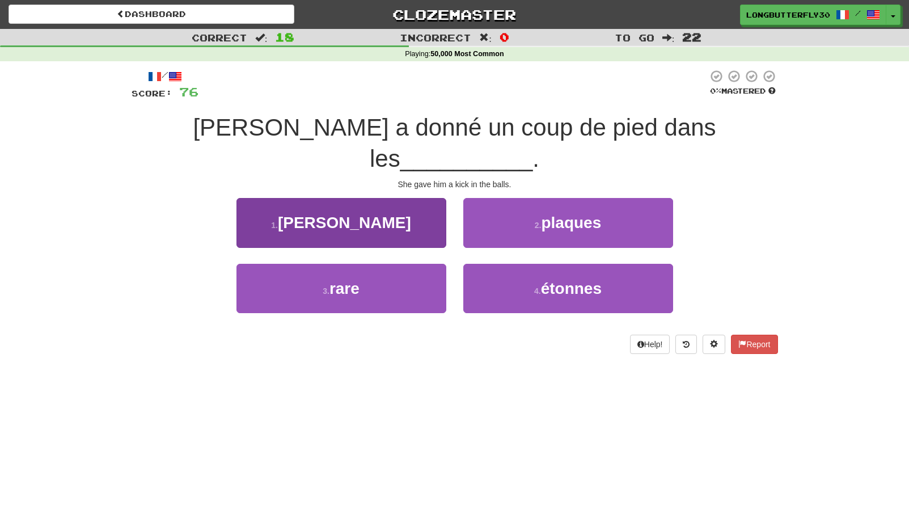
click at [356, 214] on span "[PERSON_NAME]" at bounding box center [344, 223] width 133 height 18
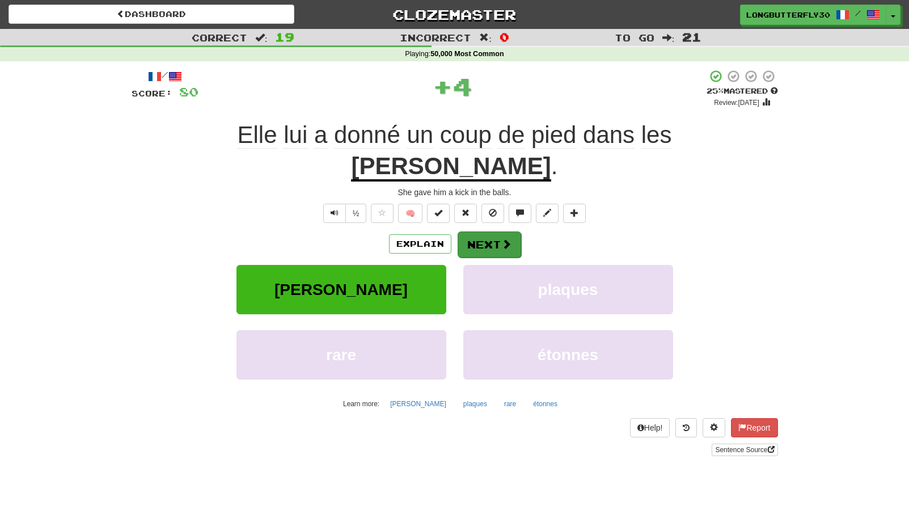
click at [483, 231] on button "Next" at bounding box center [490, 244] width 64 height 26
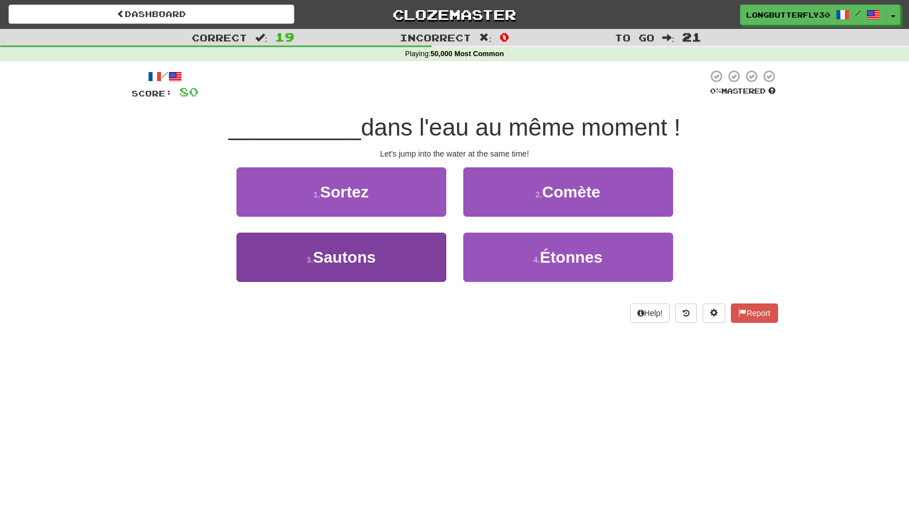
click at [403, 256] on button "3 . Sautons" at bounding box center [341, 257] width 210 height 49
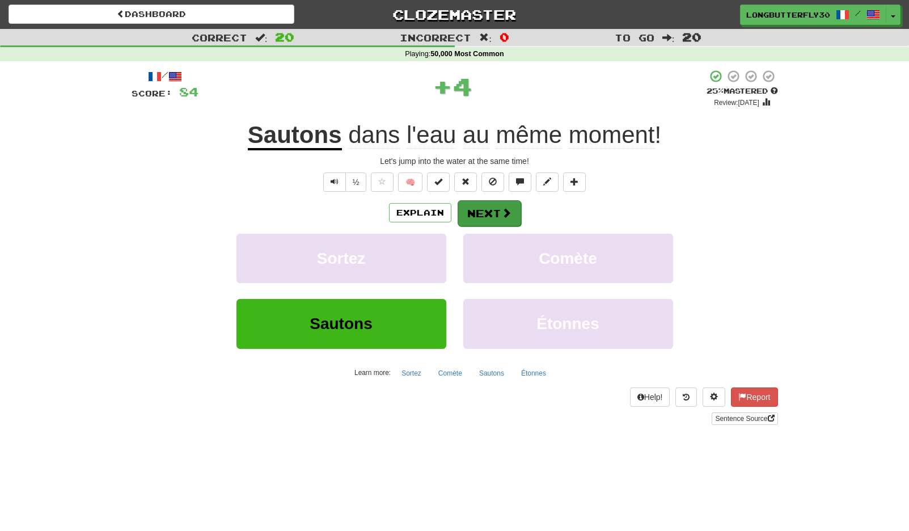
click at [489, 217] on button "Next" at bounding box center [490, 213] width 64 height 26
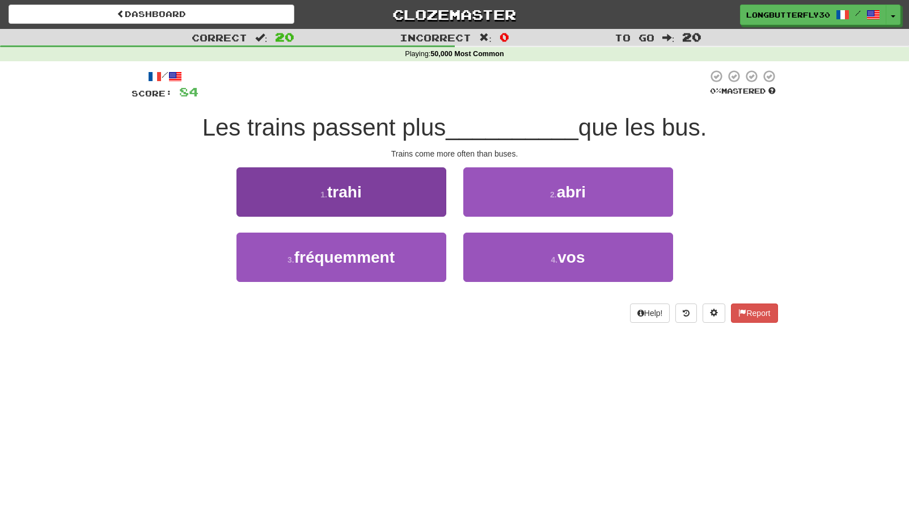
drag, startPoint x: 400, startPoint y: 273, endPoint x: 425, endPoint y: 247, distance: 36.5
click at [405, 263] on button "3 . fréquemment" at bounding box center [341, 257] width 210 height 49
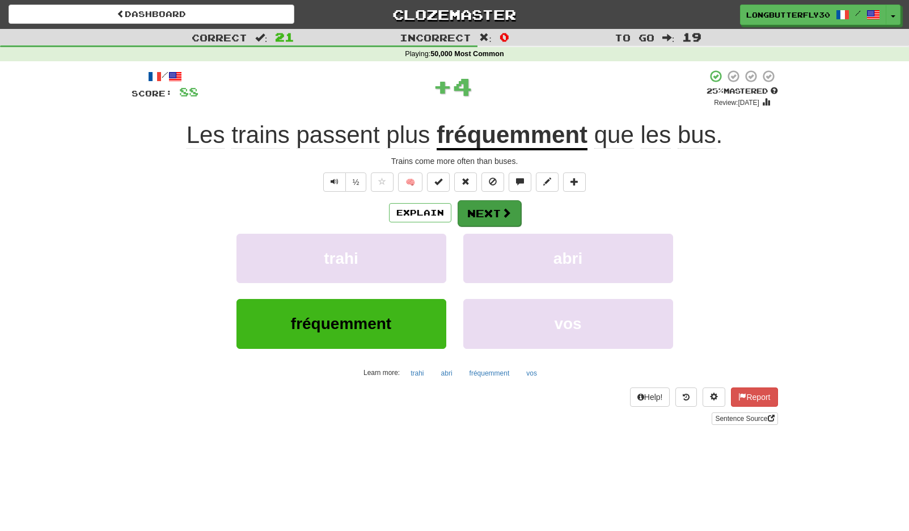
click at [498, 213] on button "Next" at bounding box center [490, 213] width 64 height 26
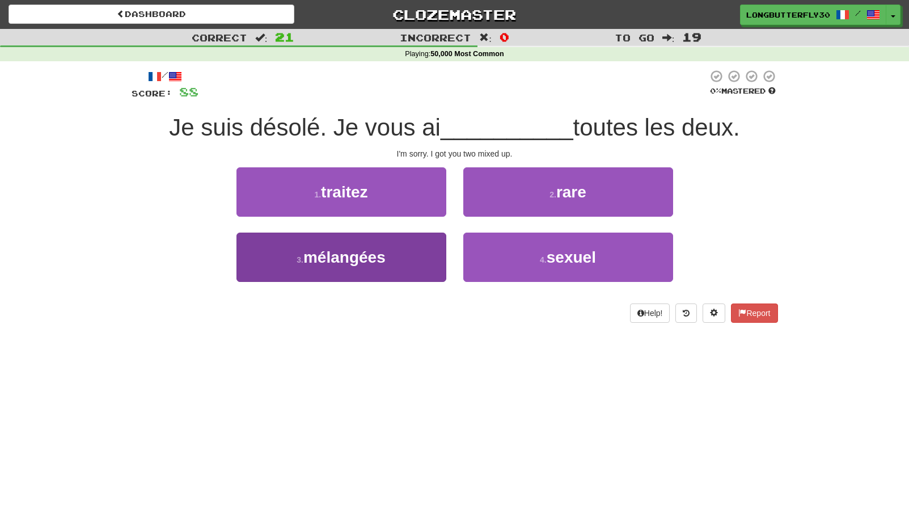
click at [398, 261] on button "3 . mélangées" at bounding box center [341, 257] width 210 height 49
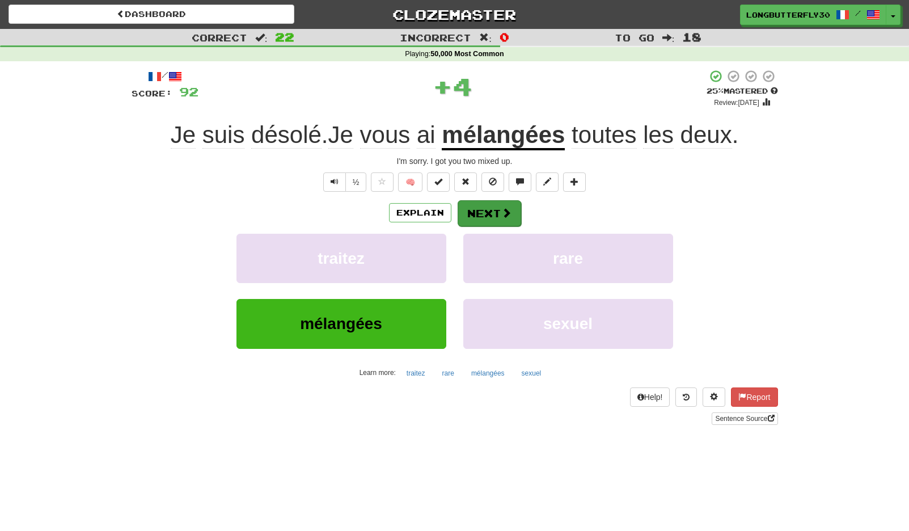
click at [480, 218] on button "Next" at bounding box center [490, 213] width 64 height 26
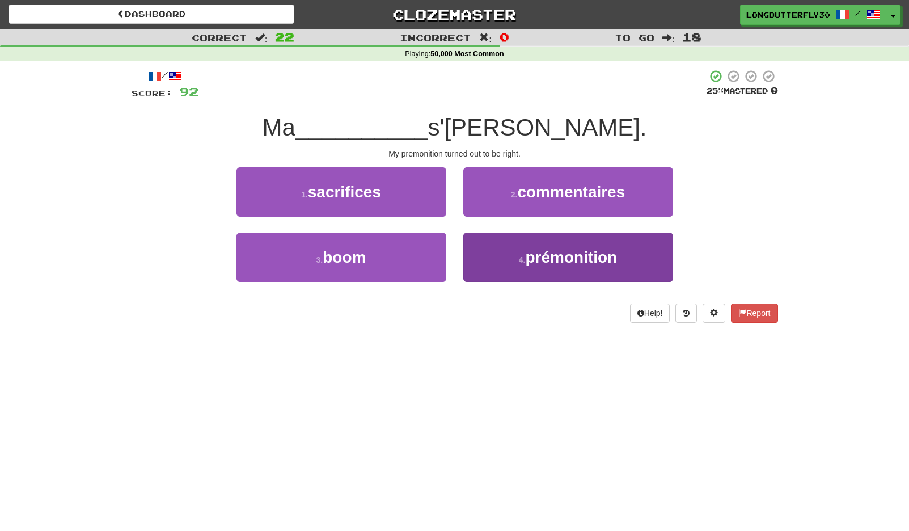
drag, startPoint x: 571, startPoint y: 281, endPoint x: 560, endPoint y: 259, distance: 24.1
click at [569, 275] on div "4 . prémonition" at bounding box center [568, 265] width 227 height 65
click at [557, 256] on span "prémonition" at bounding box center [571, 257] width 92 height 18
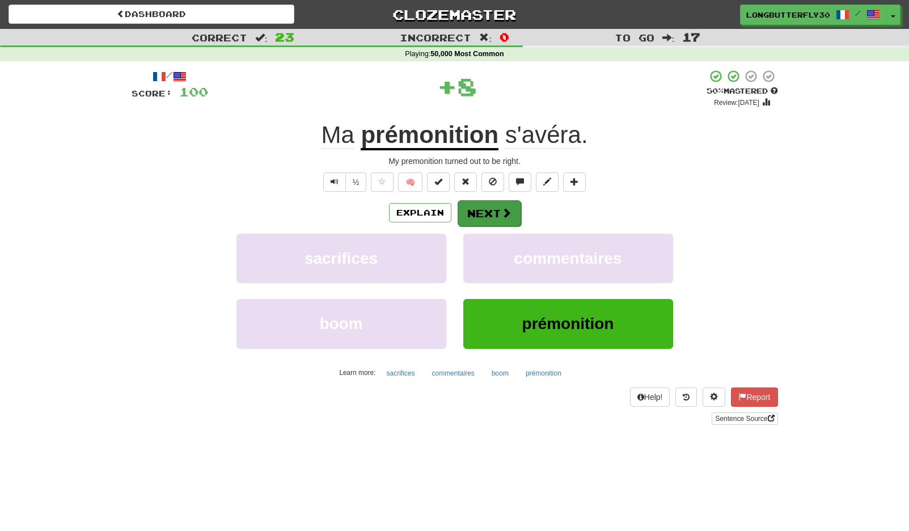
click at [485, 205] on button "Next" at bounding box center [490, 213] width 64 height 26
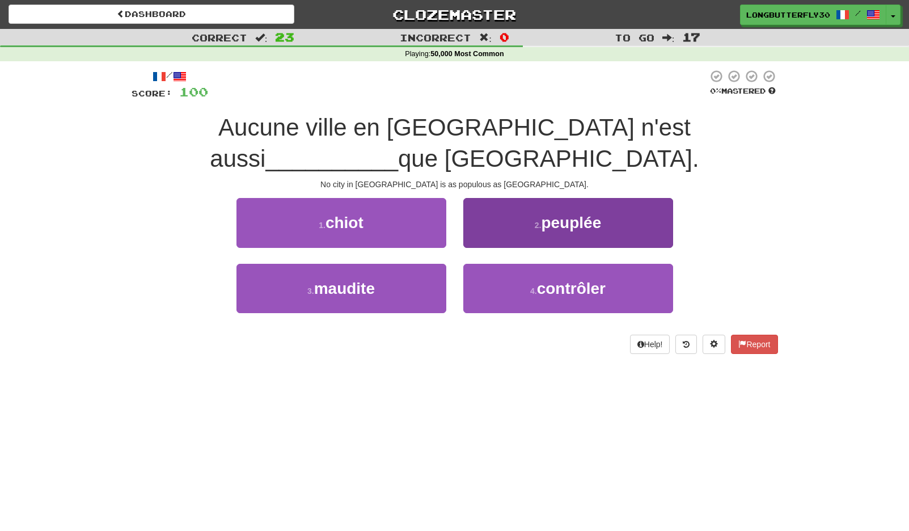
click at [522, 208] on button "2 . peuplée" at bounding box center [568, 222] width 210 height 49
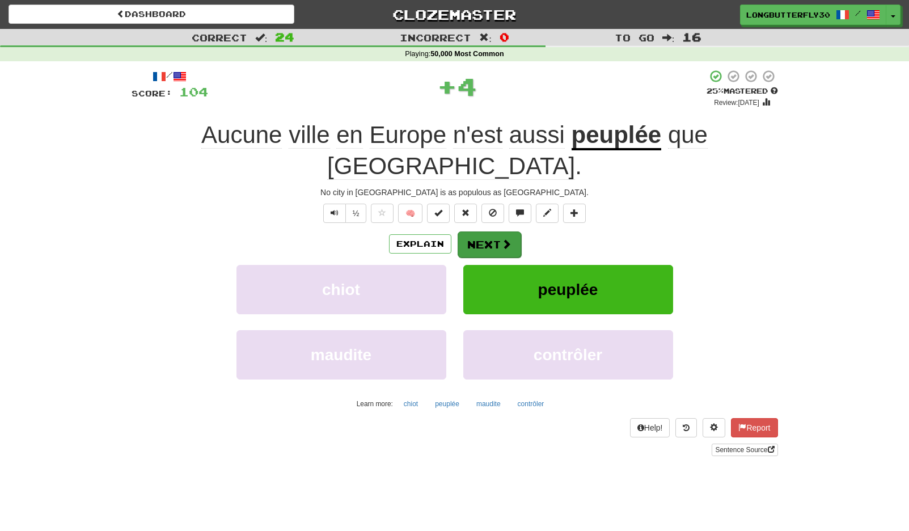
click at [494, 231] on button "Next" at bounding box center [490, 244] width 64 height 26
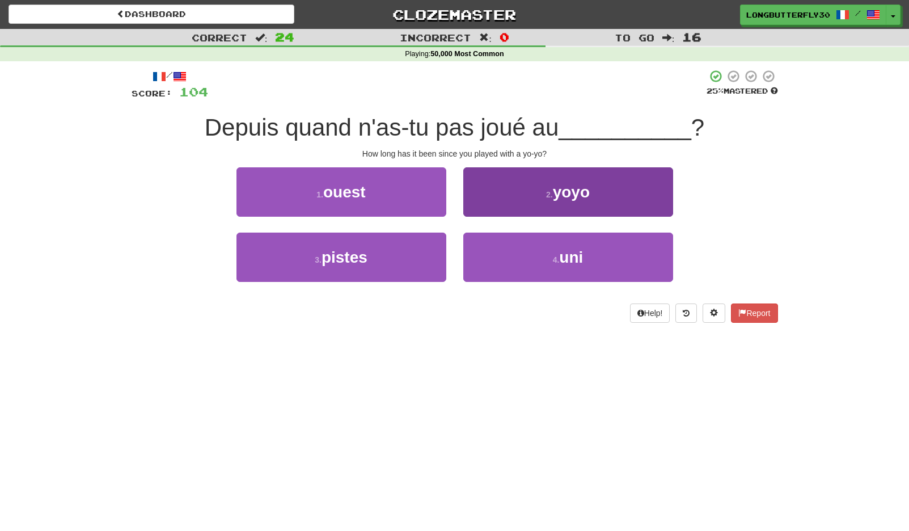
scroll to position [2, 0]
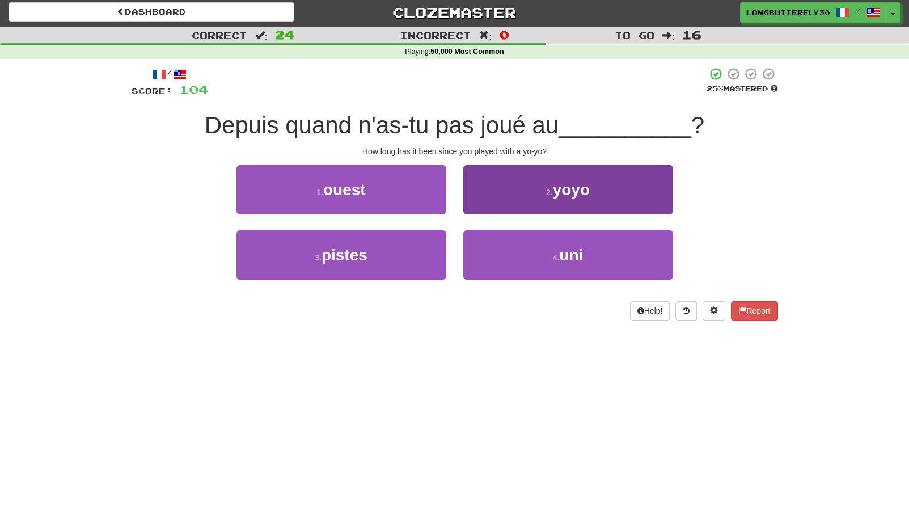
click at [525, 187] on button "2 . yoyo" at bounding box center [568, 189] width 210 height 49
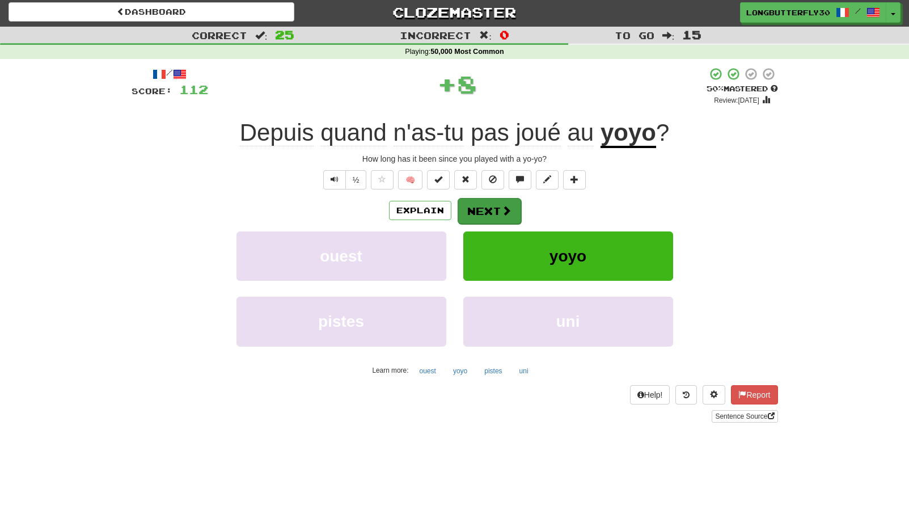
click at [511, 222] on button "Next" at bounding box center [490, 211] width 64 height 26
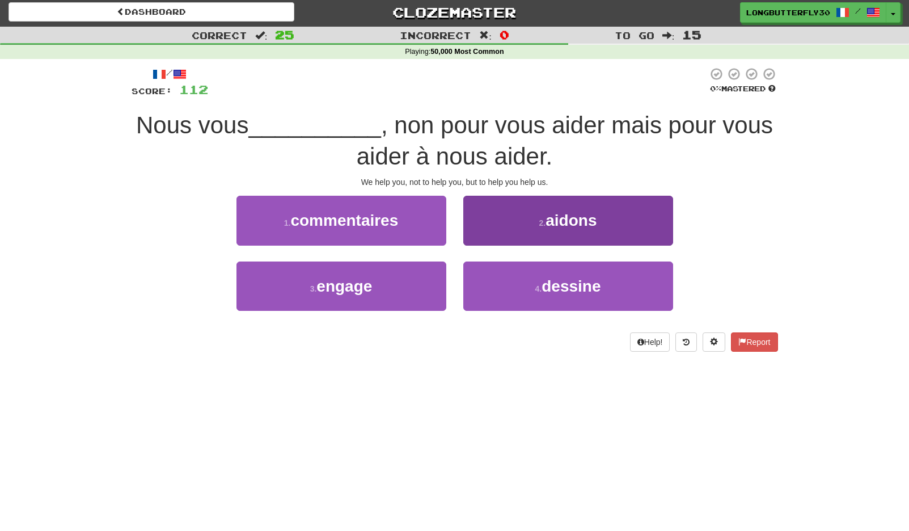
click at [584, 208] on button "2 . aidons" at bounding box center [568, 220] width 210 height 49
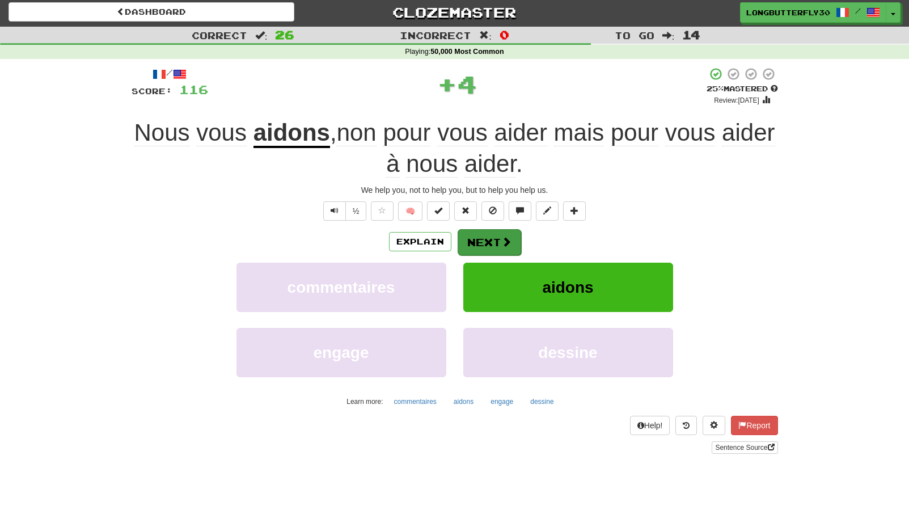
click at [501, 244] on span at bounding box center [506, 241] width 10 height 10
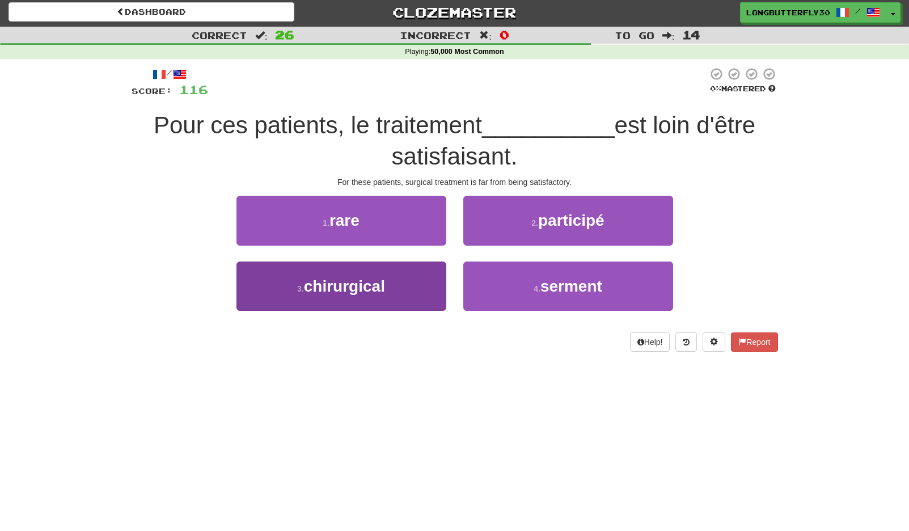
click at [401, 288] on button "3 . chirurgical" at bounding box center [341, 285] width 210 height 49
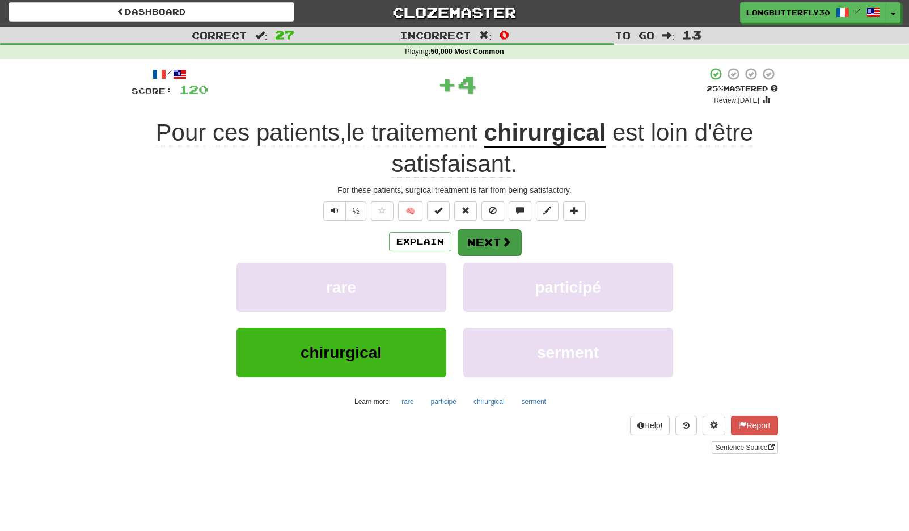
click at [512, 236] on button "Next" at bounding box center [490, 242] width 64 height 26
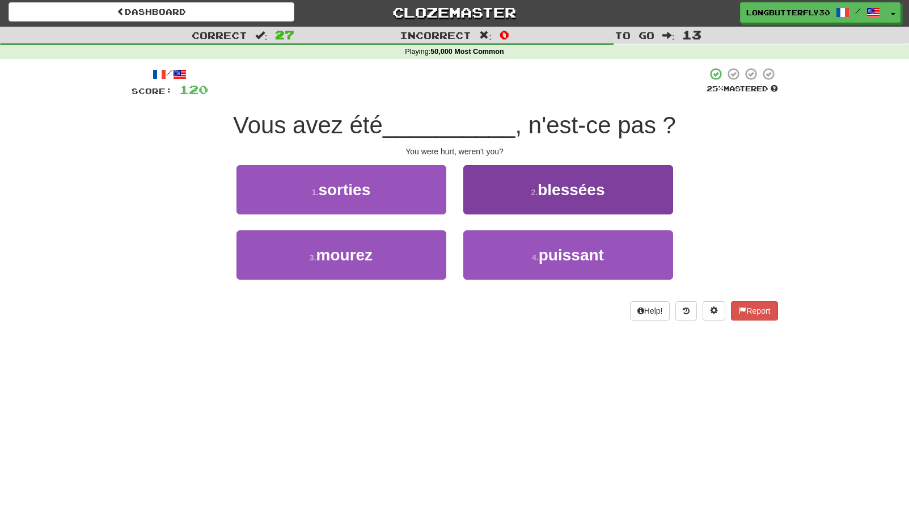
click at [519, 191] on button "2 . blessées" at bounding box center [568, 189] width 210 height 49
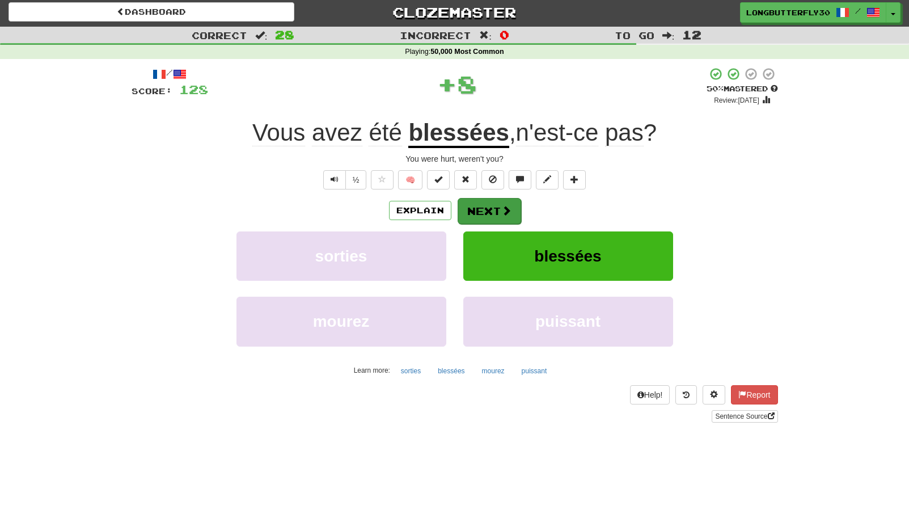
click at [496, 220] on button "Next" at bounding box center [490, 211] width 64 height 26
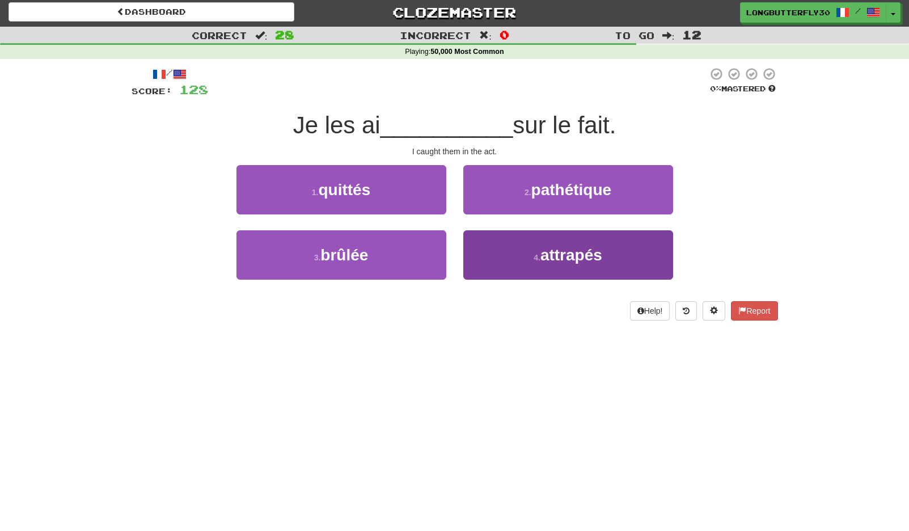
click at [506, 256] on button "4 . attrapés" at bounding box center [568, 254] width 210 height 49
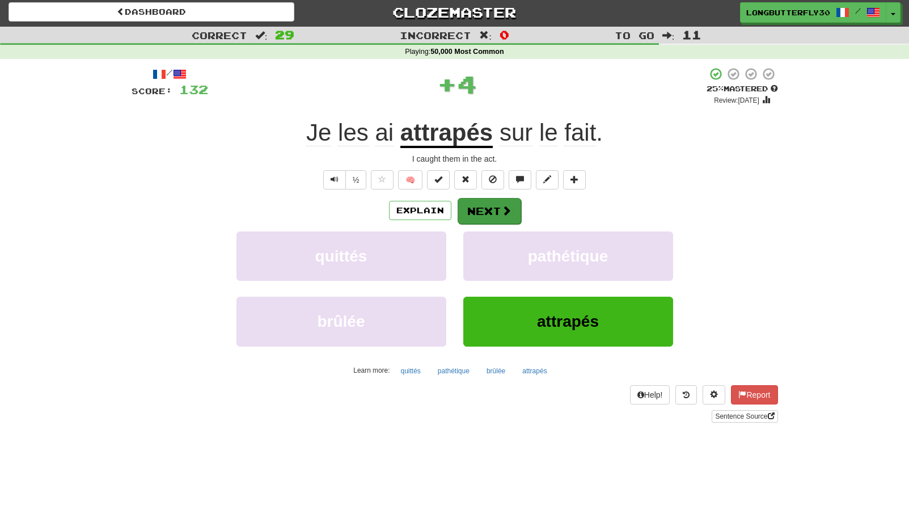
click at [502, 210] on span at bounding box center [506, 210] width 10 height 10
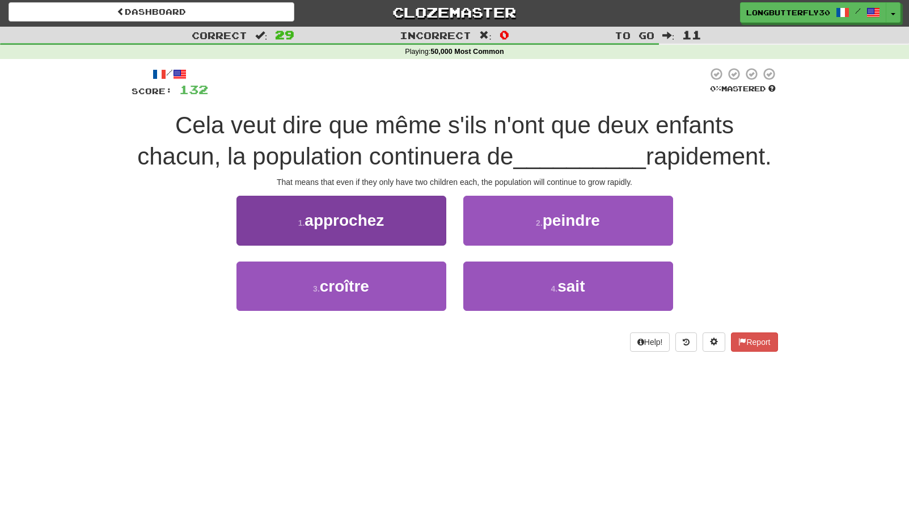
drag, startPoint x: 416, startPoint y: 286, endPoint x: 428, endPoint y: 278, distance: 14.0
click at [417, 285] on button "3 . croître" at bounding box center [341, 285] width 210 height 49
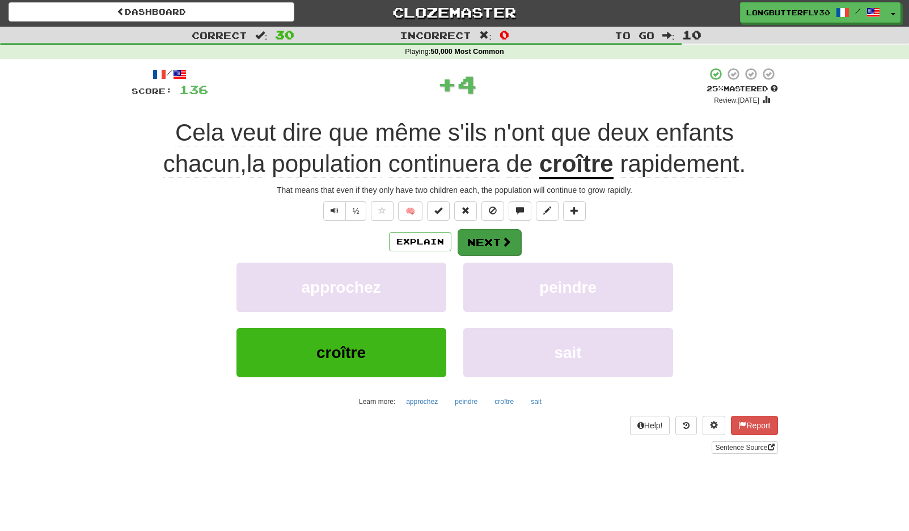
click at [503, 246] on button "Next" at bounding box center [490, 242] width 64 height 26
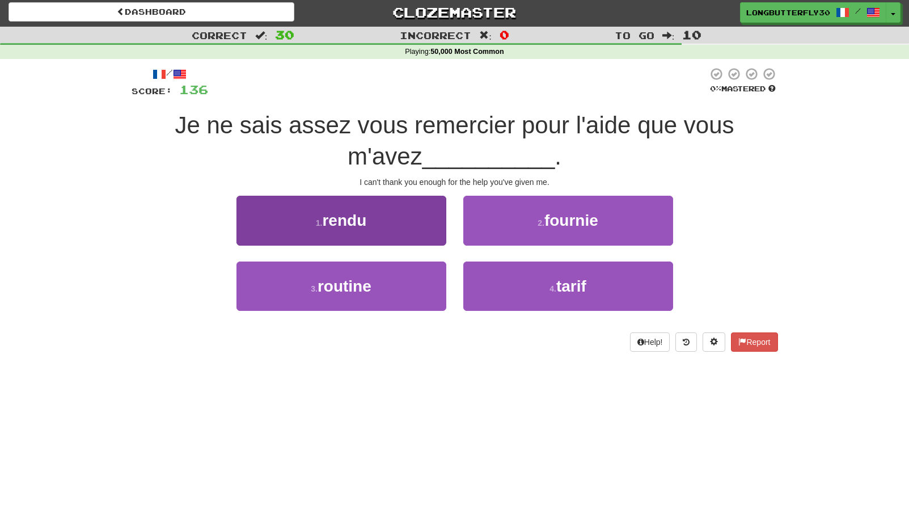
click at [383, 225] on button "1 . rendu" at bounding box center [341, 220] width 210 height 49
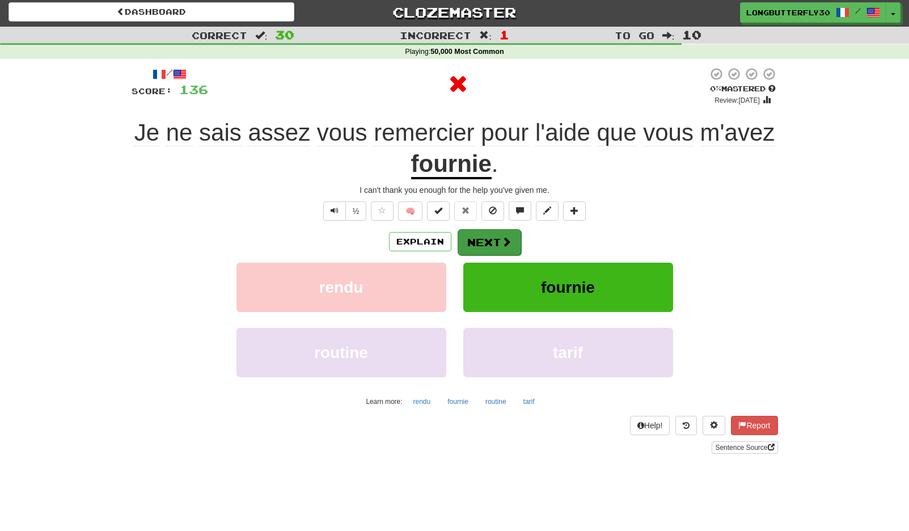
click at [498, 243] on button "Next" at bounding box center [490, 242] width 64 height 26
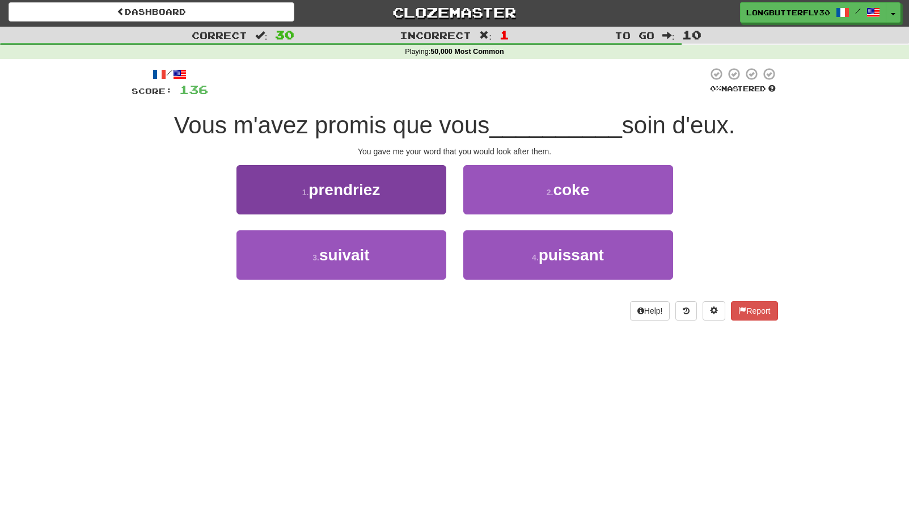
click at [419, 198] on button "1 . prendriez" at bounding box center [341, 189] width 210 height 49
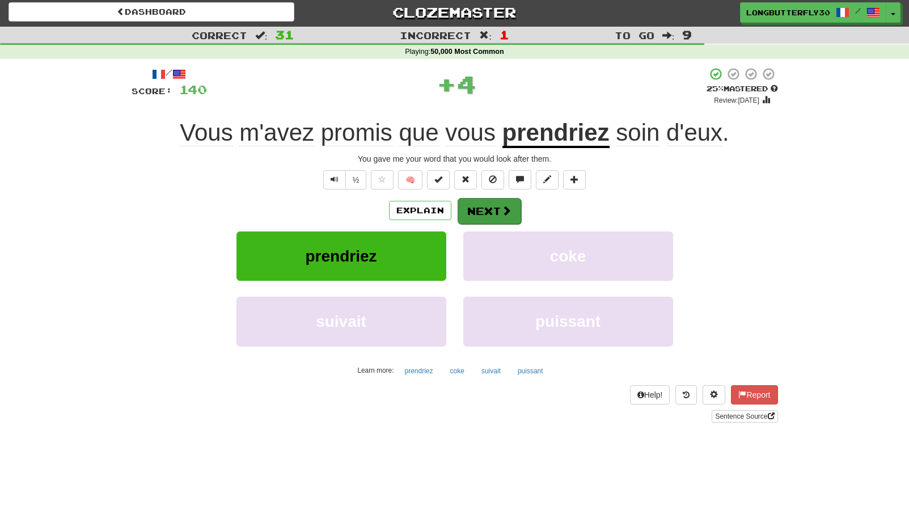
click at [508, 214] on span at bounding box center [506, 210] width 10 height 10
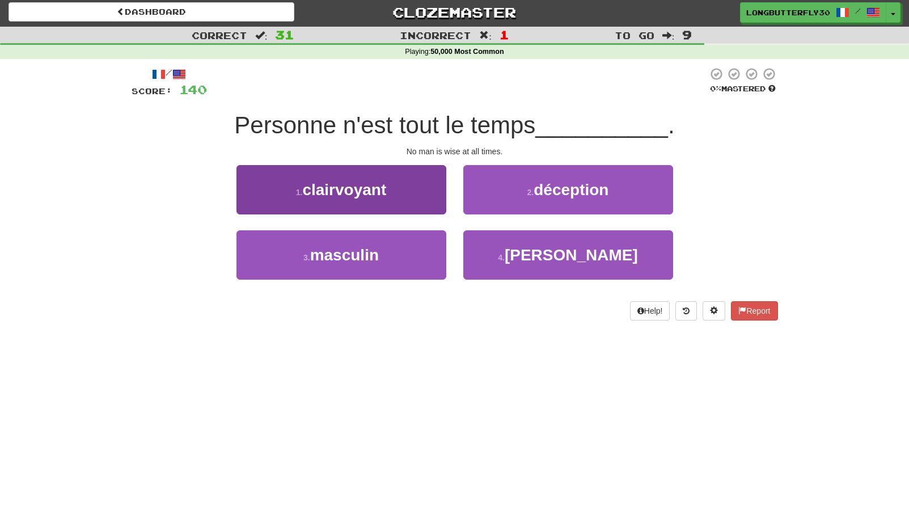
click at [421, 194] on button "1 . clairvoyant" at bounding box center [341, 189] width 210 height 49
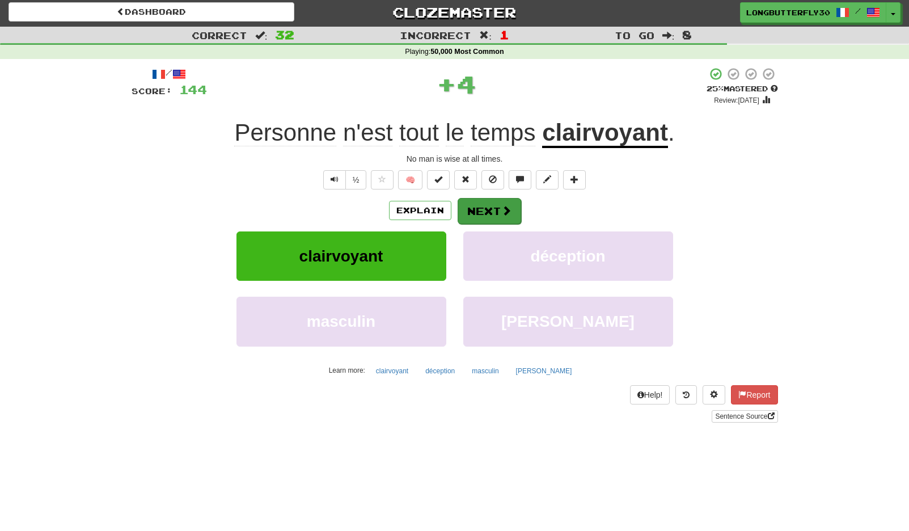
click at [502, 211] on span at bounding box center [506, 210] width 10 height 10
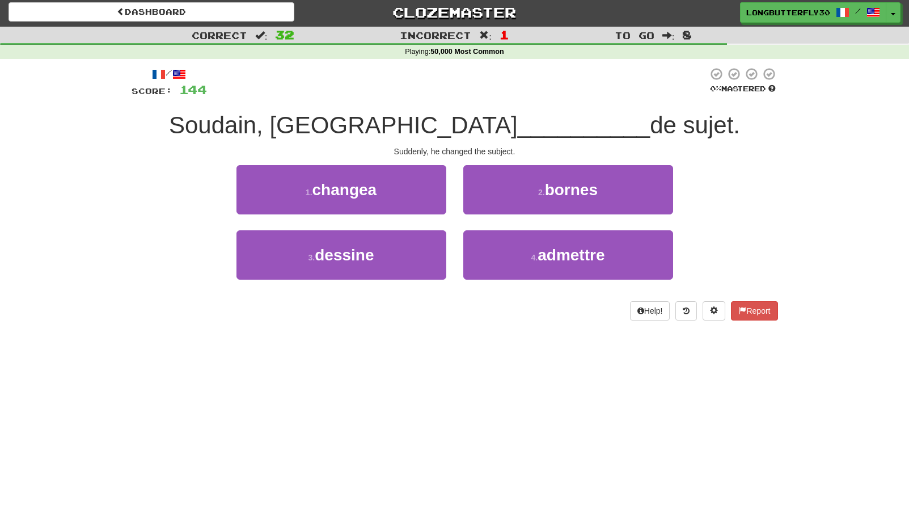
drag, startPoint x: 399, startPoint y: 187, endPoint x: 462, endPoint y: 195, distance: 64.0
click at [399, 187] on button "1 . changea" at bounding box center [341, 189] width 210 height 49
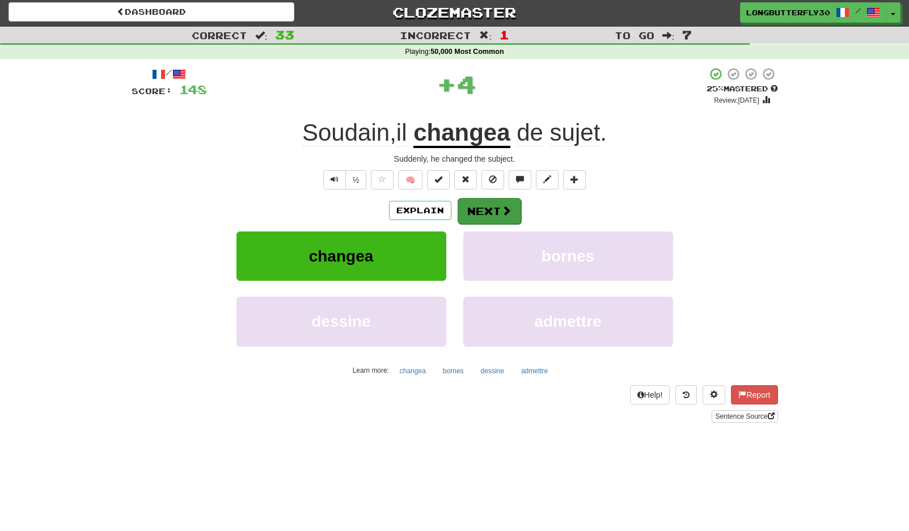
click at [514, 202] on button "Next" at bounding box center [490, 211] width 64 height 26
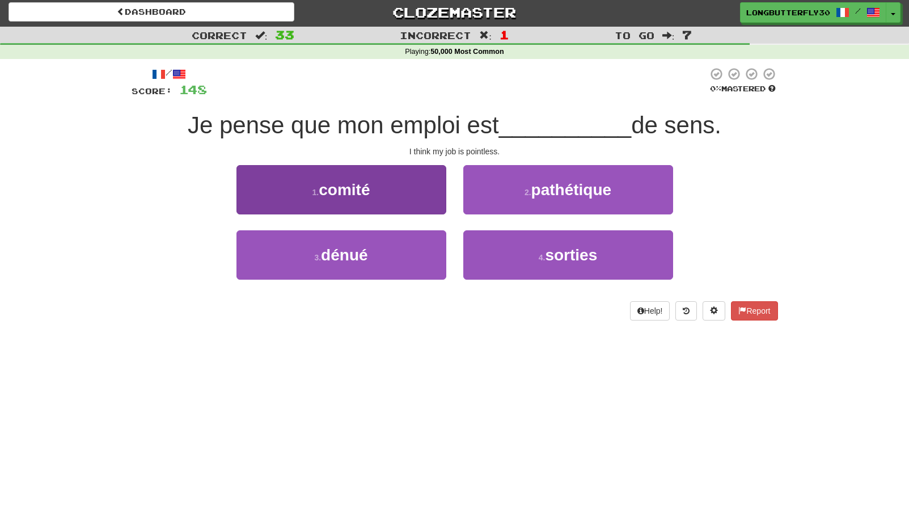
drag, startPoint x: 398, startPoint y: 256, endPoint x: 418, endPoint y: 244, distance: 23.4
click at [399, 255] on button "3 . dénué" at bounding box center [341, 254] width 210 height 49
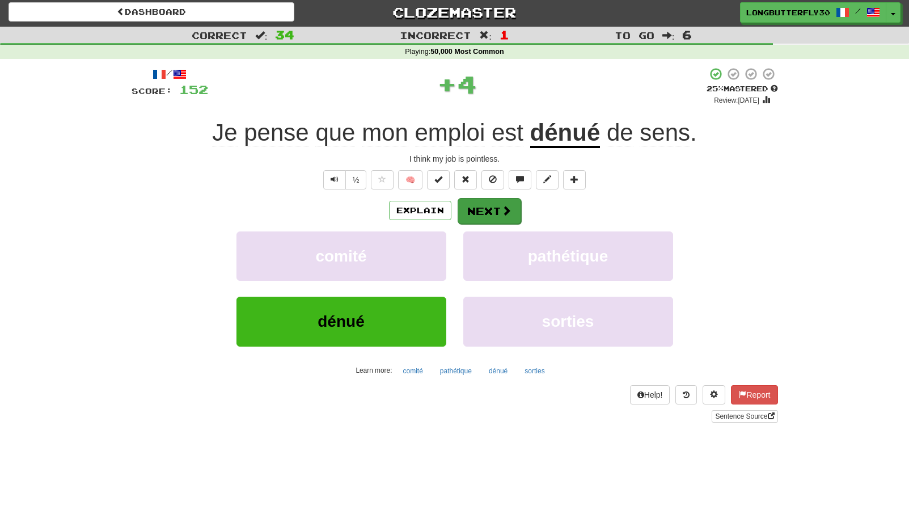
click at [489, 205] on button "Next" at bounding box center [490, 211] width 64 height 26
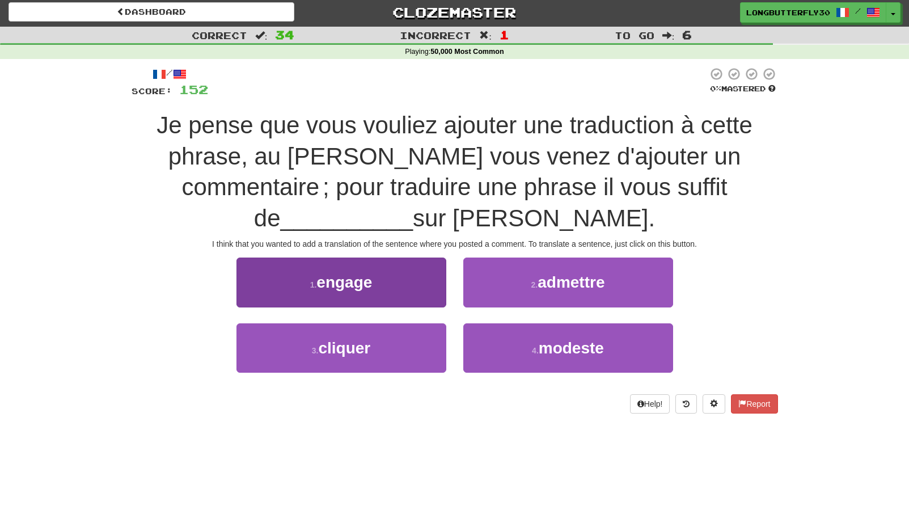
click at [398, 284] on button "1 . engage" at bounding box center [341, 281] width 210 height 49
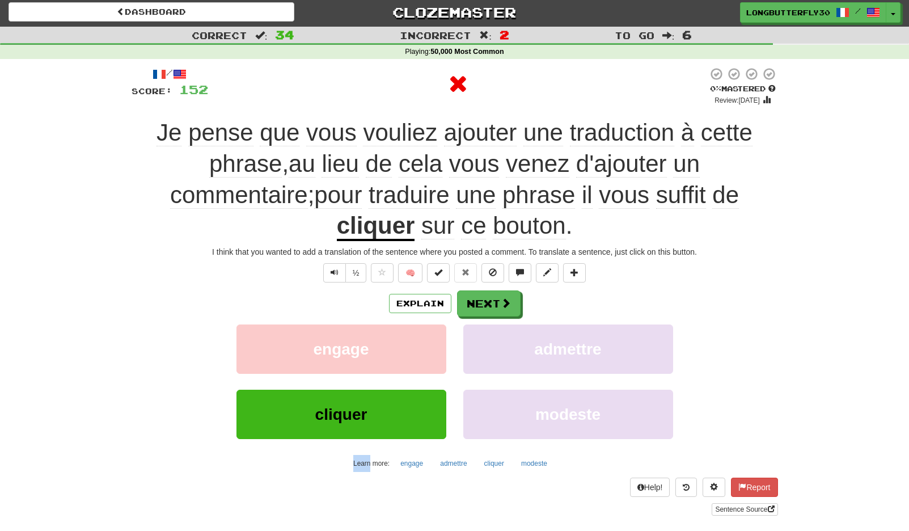
click at [398, 284] on div "/ Score: 152 0 % Mastered Review: 2025-09-20 Je pense que vous vouliez ajouter …" at bounding box center [455, 291] width 646 height 448
click at [507, 302] on span at bounding box center [506, 303] width 10 height 10
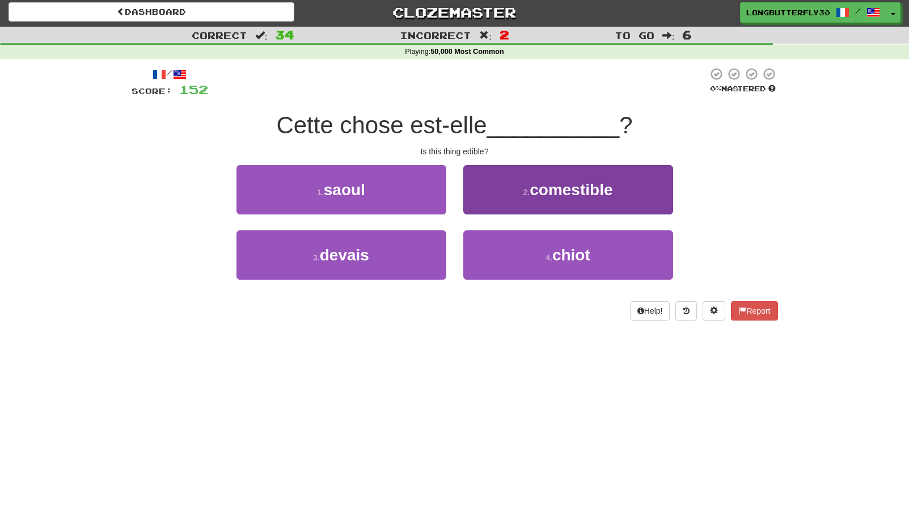
click at [532, 202] on button "2 . comestible" at bounding box center [568, 189] width 210 height 49
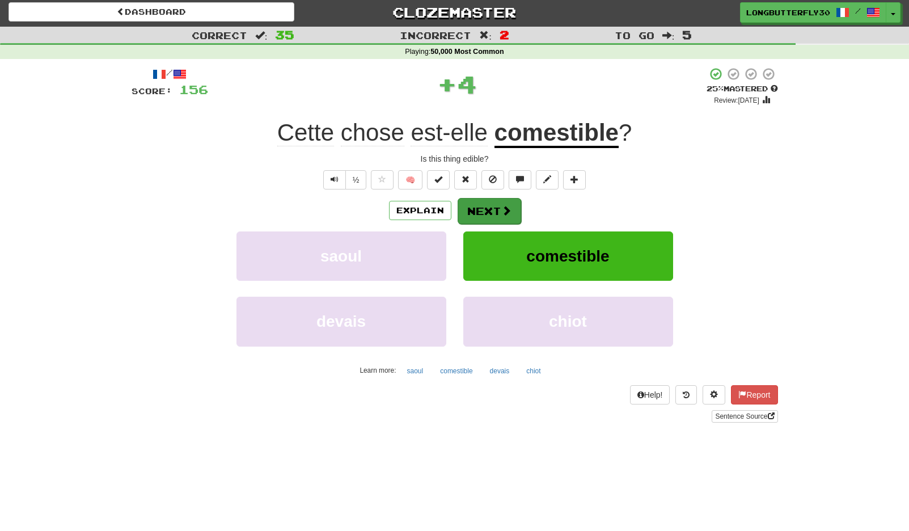
click at [508, 212] on span at bounding box center [506, 210] width 10 height 10
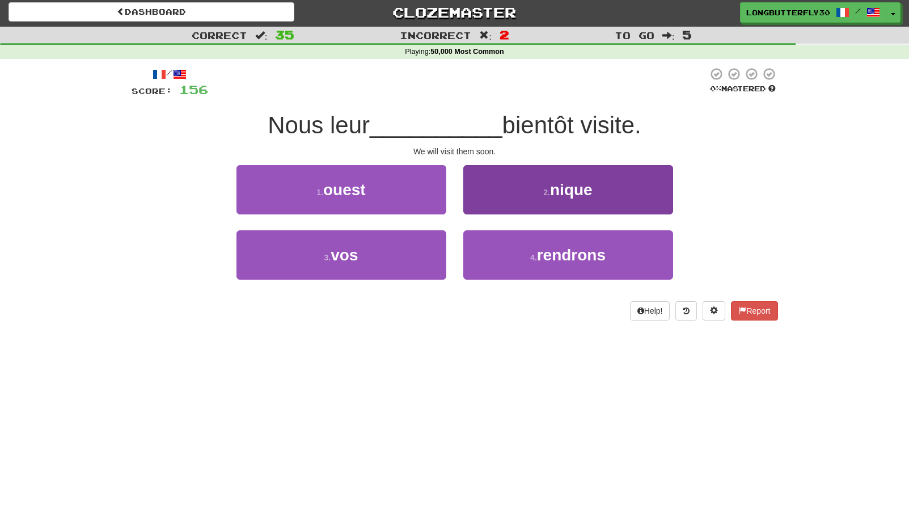
drag, startPoint x: 534, startPoint y: 261, endPoint x: 526, endPoint y: 231, distance: 30.7
click at [535, 260] on button "4 . rendrons" at bounding box center [568, 254] width 210 height 49
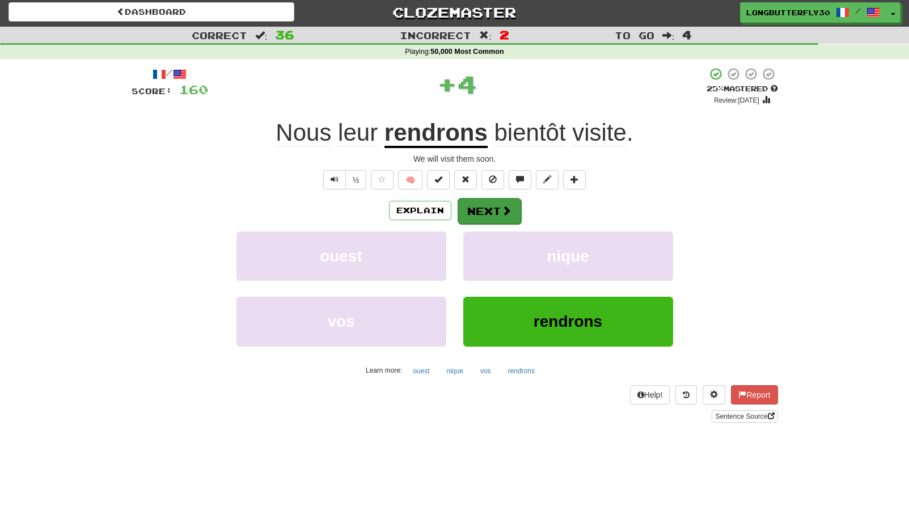
click at [508, 222] on button "Next" at bounding box center [490, 211] width 64 height 26
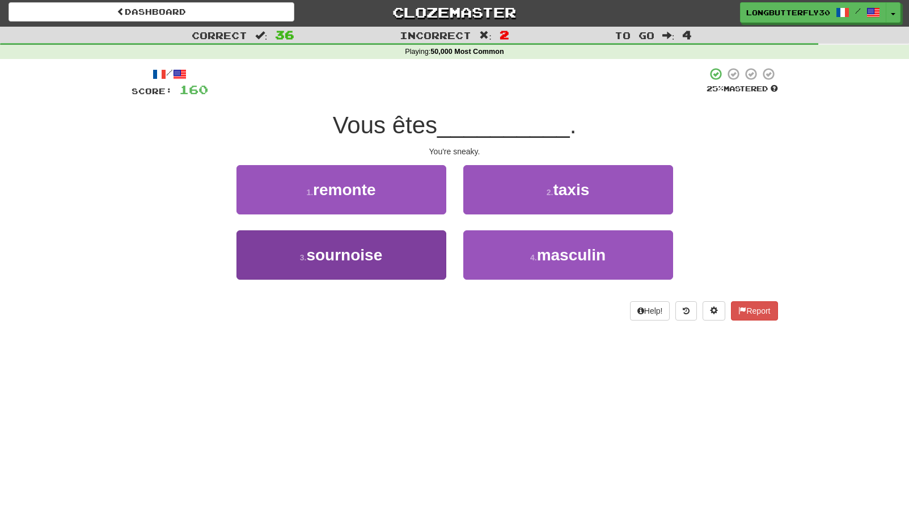
click at [391, 243] on button "3 . sournoise" at bounding box center [341, 254] width 210 height 49
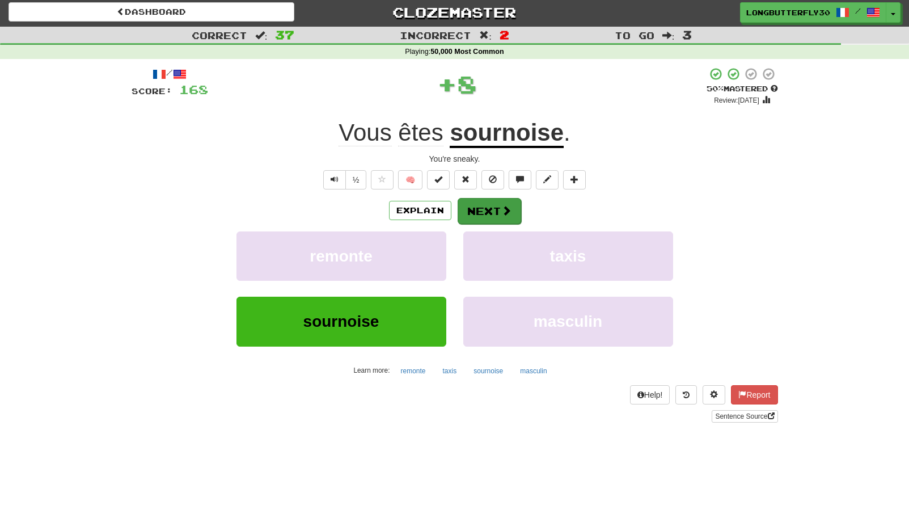
click at [485, 211] on button "Next" at bounding box center [490, 211] width 64 height 26
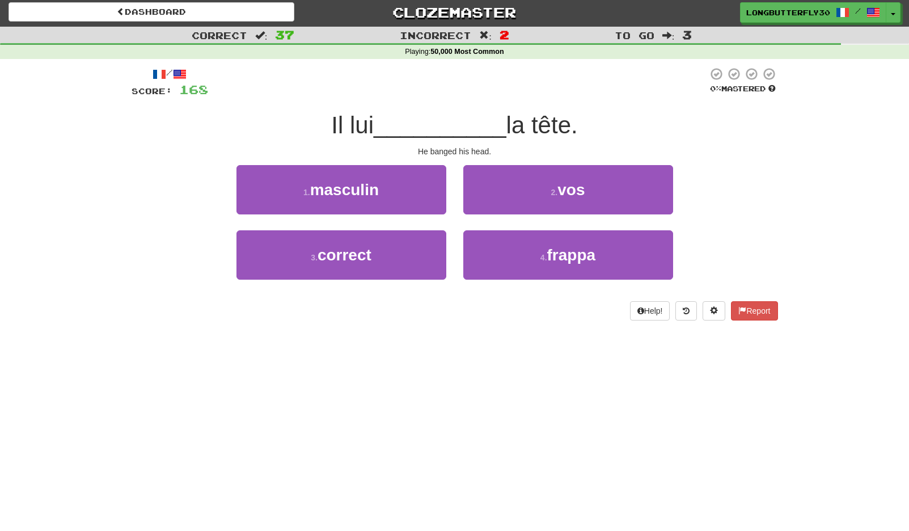
drag, startPoint x: 505, startPoint y: 252, endPoint x: 510, endPoint y: 227, distance: 26.0
click at [506, 251] on button "4 . frappa" at bounding box center [568, 254] width 210 height 49
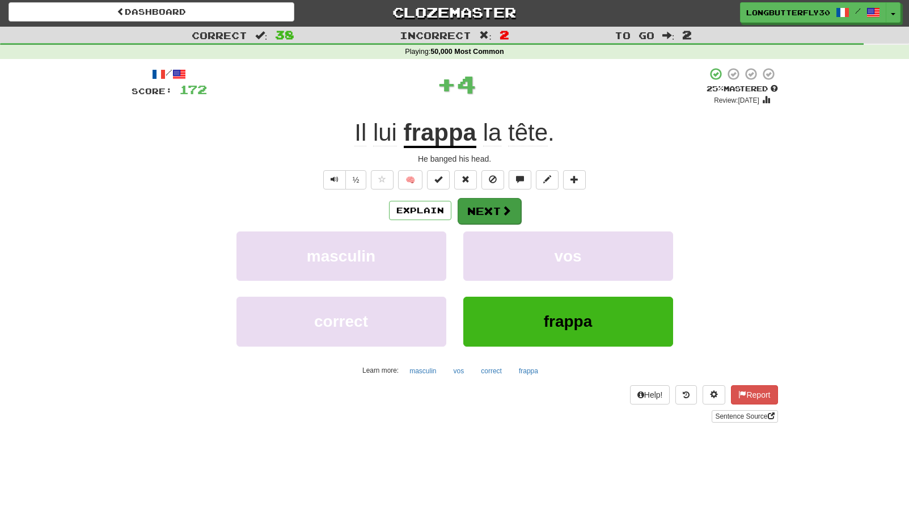
click at [501, 212] on span at bounding box center [506, 210] width 10 height 10
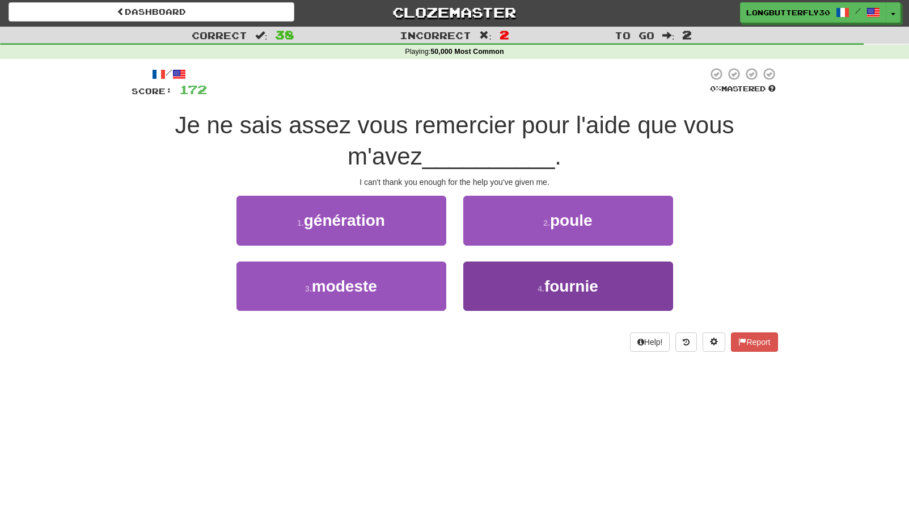
click at [531, 273] on button "4 . fournie" at bounding box center [568, 285] width 210 height 49
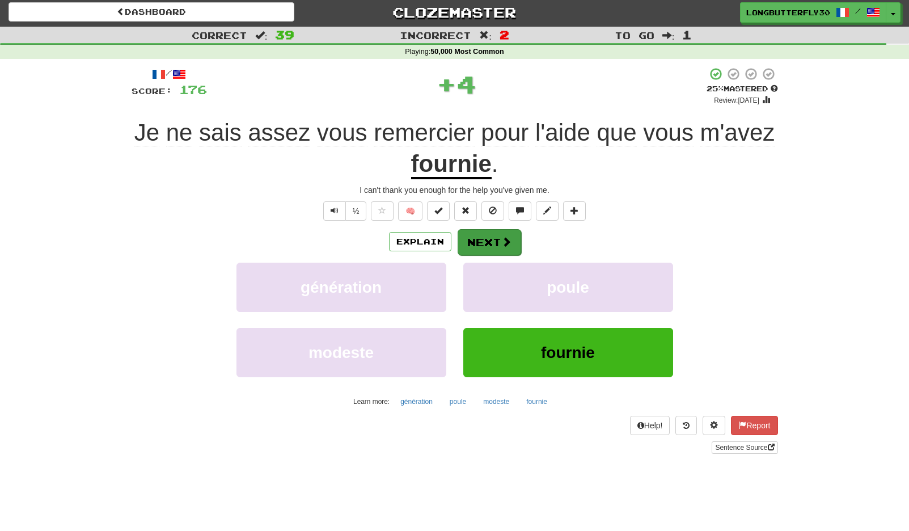
click at [492, 231] on button "Next" at bounding box center [490, 242] width 64 height 26
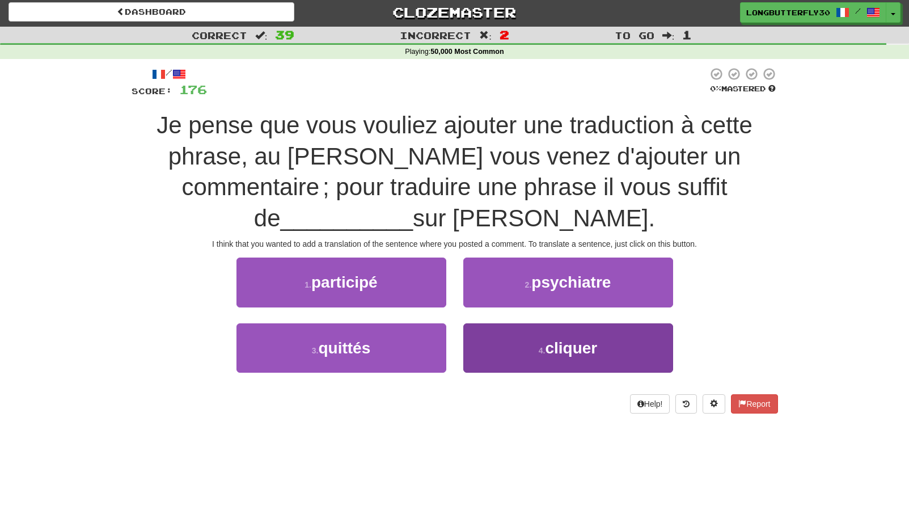
click at [509, 345] on button "4 . cliquer" at bounding box center [568, 347] width 210 height 49
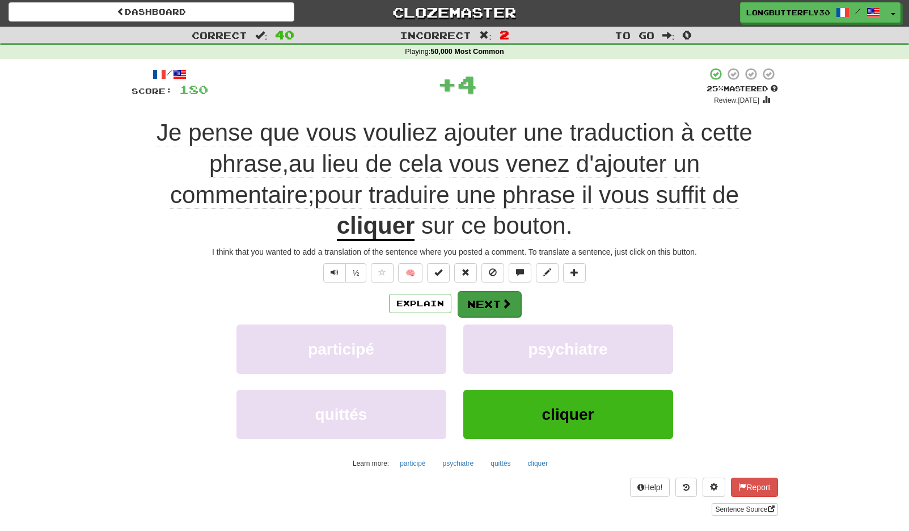
click at [483, 302] on button "Next" at bounding box center [490, 304] width 64 height 26
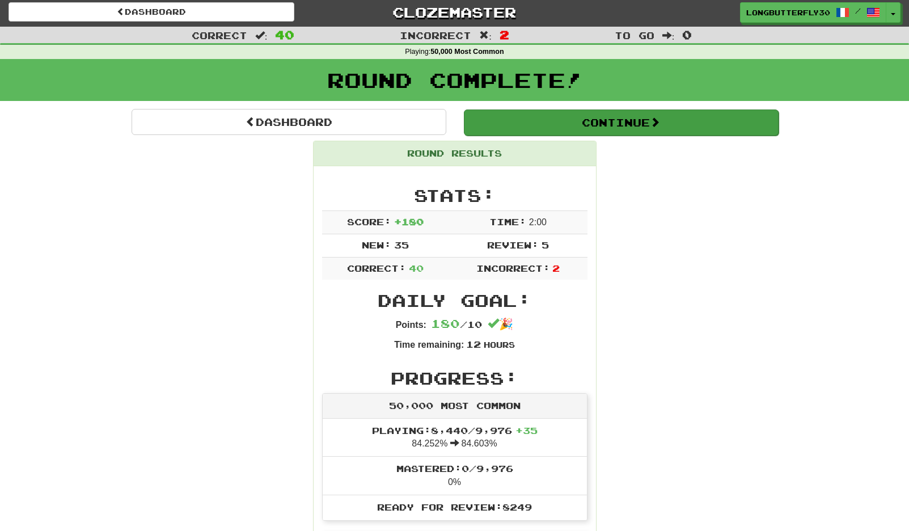
click at [607, 122] on button "Continue" at bounding box center [621, 122] width 315 height 26
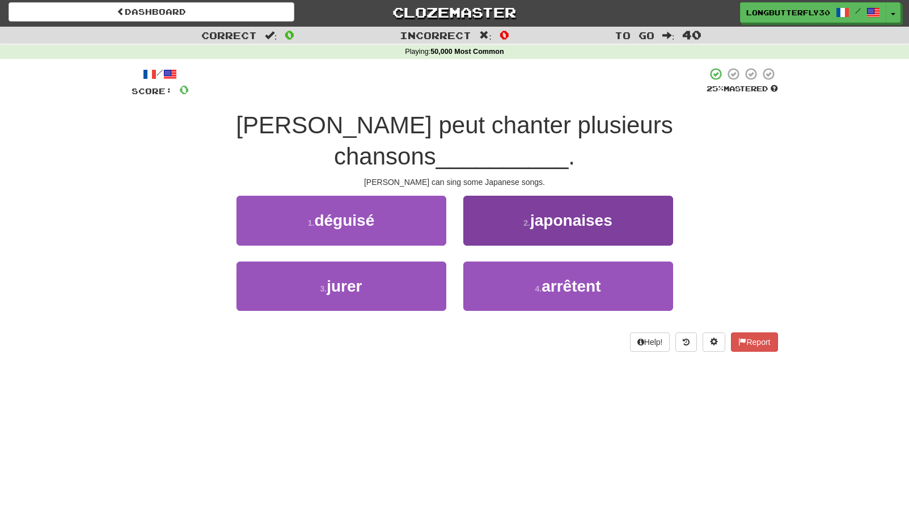
click at [534, 200] on button "2 . japonaises" at bounding box center [568, 220] width 210 height 49
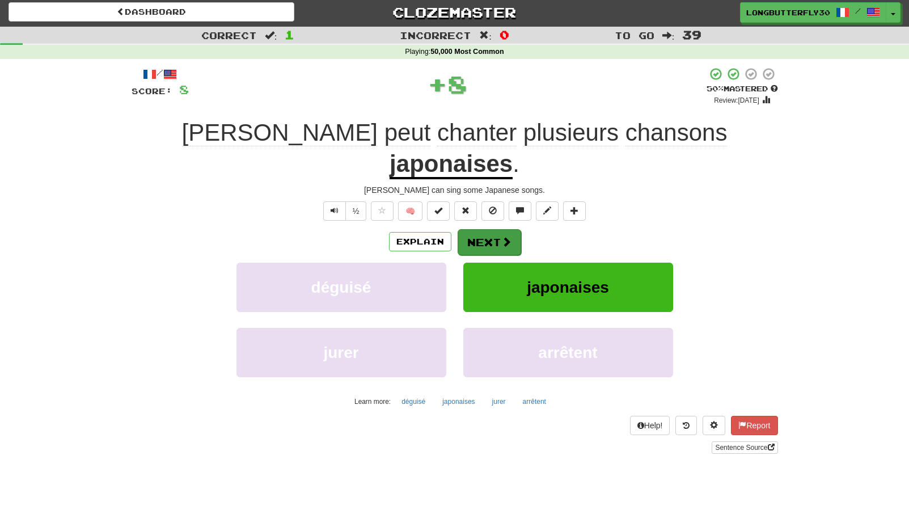
click at [501, 236] on span at bounding box center [506, 241] width 10 height 10
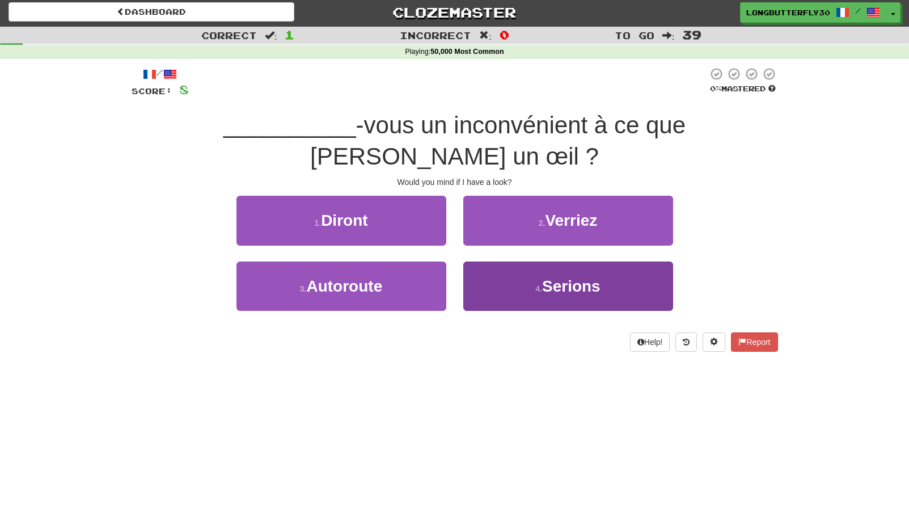
click at [514, 261] on button "4 . Serions" at bounding box center [568, 285] width 210 height 49
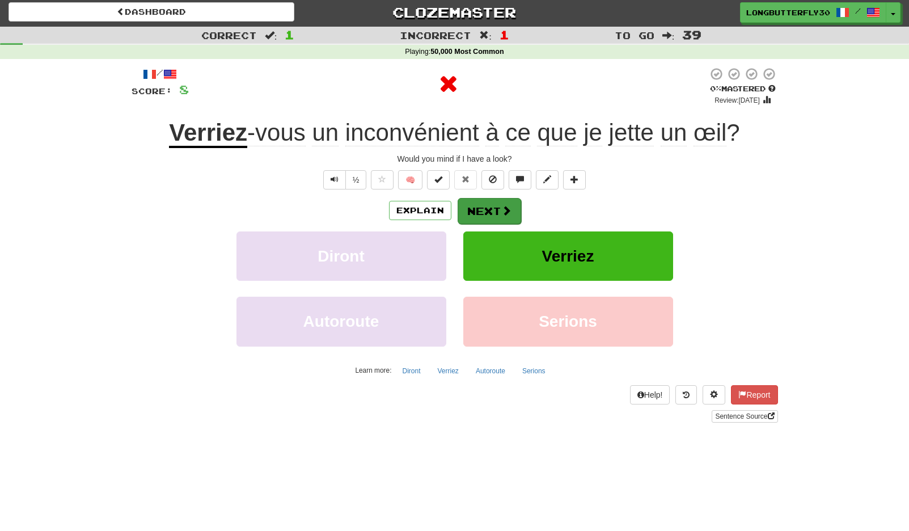
click at [493, 203] on button "Next" at bounding box center [490, 211] width 64 height 26
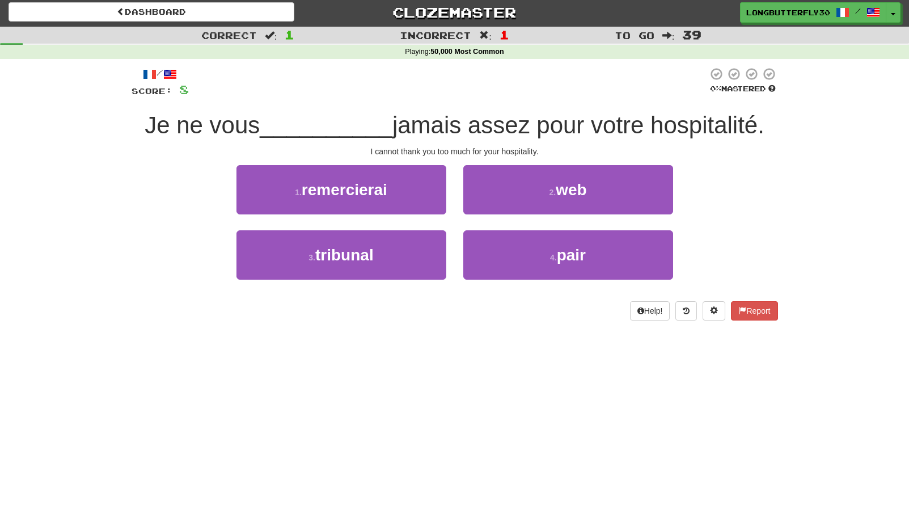
drag, startPoint x: 404, startPoint y: 189, endPoint x: 412, endPoint y: 188, distance: 8.0
click at [405, 189] on button "1 . remercierai" at bounding box center [341, 189] width 210 height 49
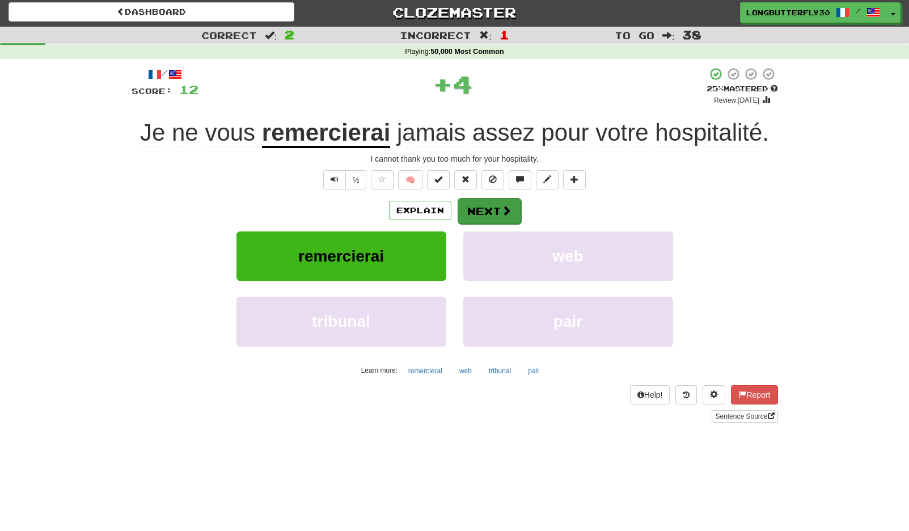
click at [484, 210] on button "Next" at bounding box center [490, 211] width 64 height 26
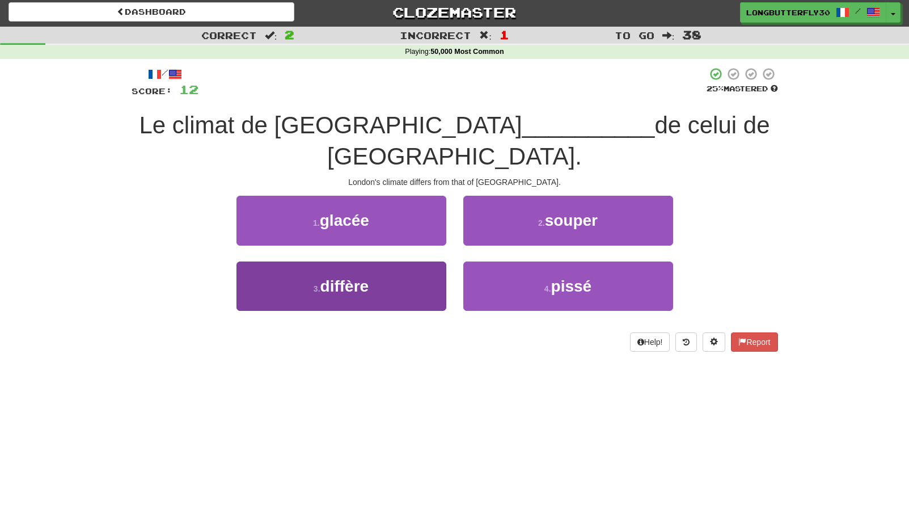
click at [421, 261] on button "3 . diffère" at bounding box center [341, 285] width 210 height 49
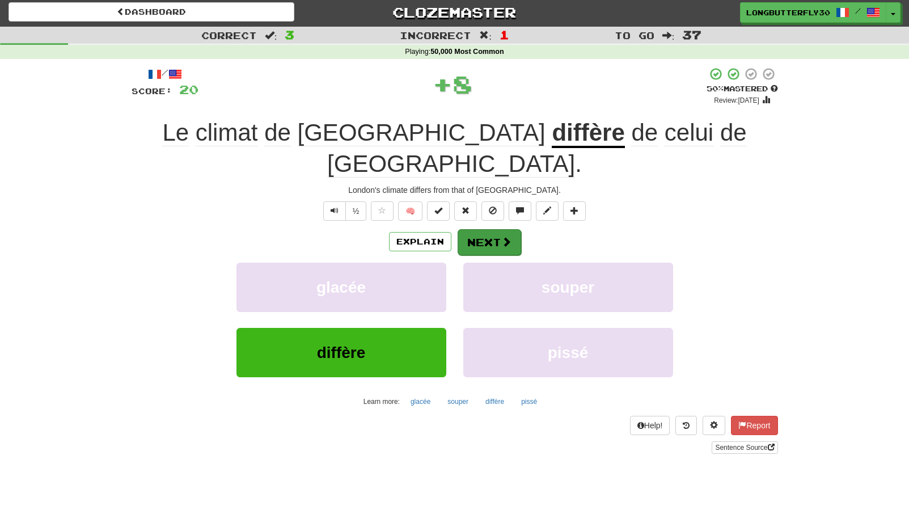
drag, startPoint x: 519, startPoint y: 195, endPoint x: 505, endPoint y: 202, distance: 16.7
click at [509, 201] on div "/ Score: 20 + 8 50 % Mastered Review: 2025-09-30 Le climat de Londres diffère d…" at bounding box center [455, 260] width 646 height 386
click at [498, 229] on button "Next" at bounding box center [490, 242] width 64 height 26
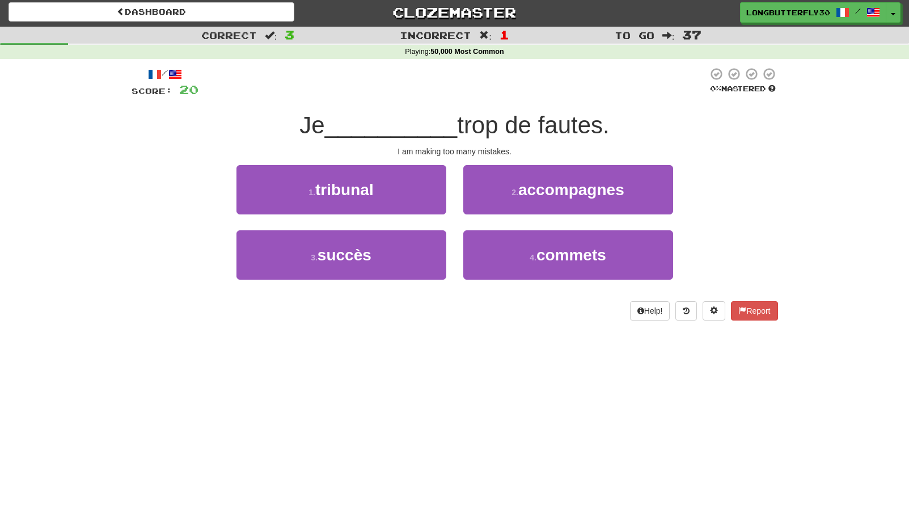
drag, startPoint x: 505, startPoint y: 250, endPoint x: 522, endPoint y: 223, distance: 31.6
click at [509, 245] on button "4 . commets" at bounding box center [568, 254] width 210 height 49
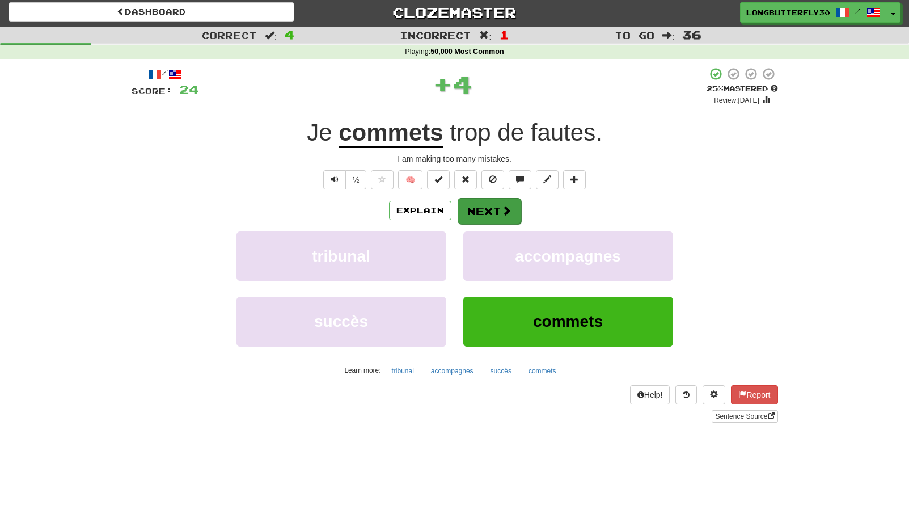
click at [503, 219] on button "Next" at bounding box center [490, 211] width 64 height 26
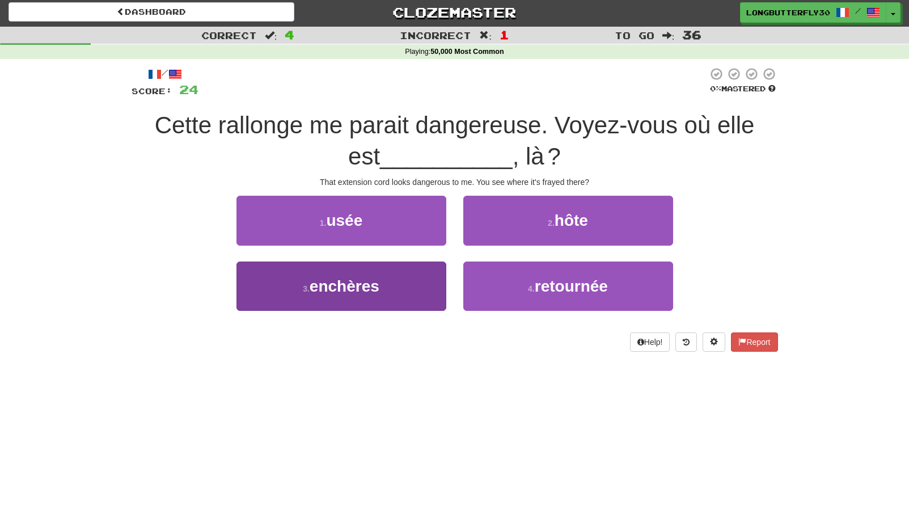
click at [365, 280] on span "enchères" at bounding box center [345, 286] width 70 height 18
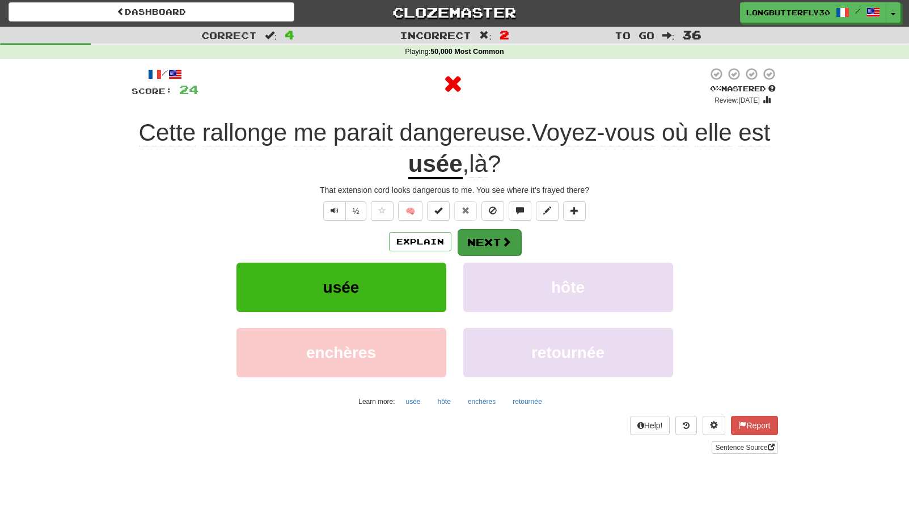
click at [481, 242] on button "Next" at bounding box center [490, 242] width 64 height 26
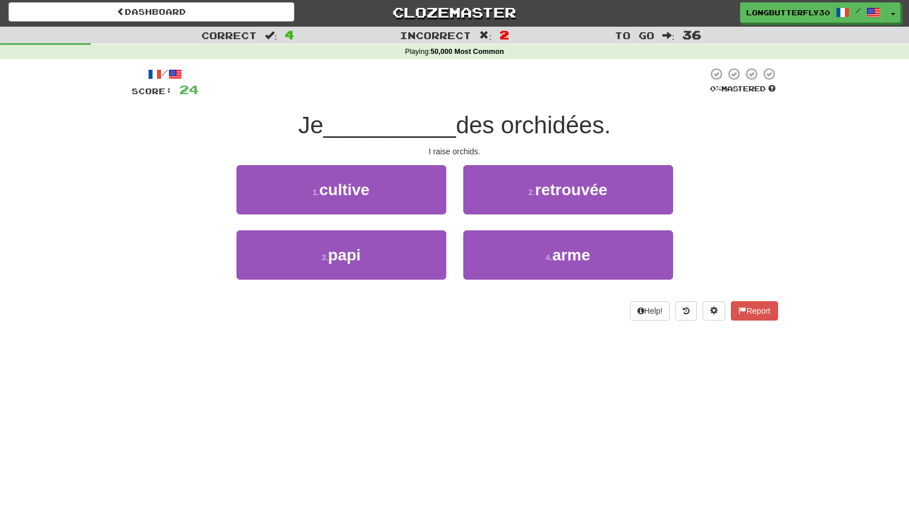
drag, startPoint x: 361, startPoint y: 191, endPoint x: 371, endPoint y: 191, distance: 9.6
click at [361, 191] on span "cultive" at bounding box center [344, 190] width 50 height 18
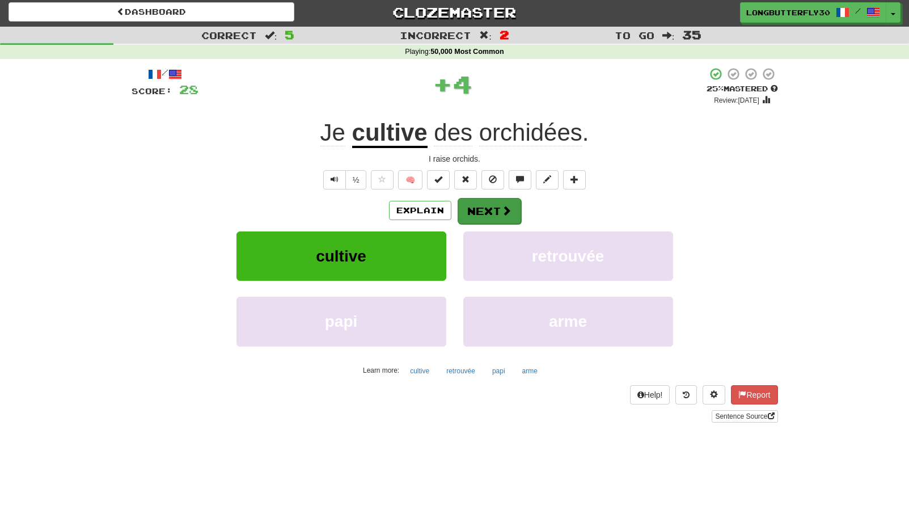
click at [503, 212] on span at bounding box center [506, 210] width 10 height 10
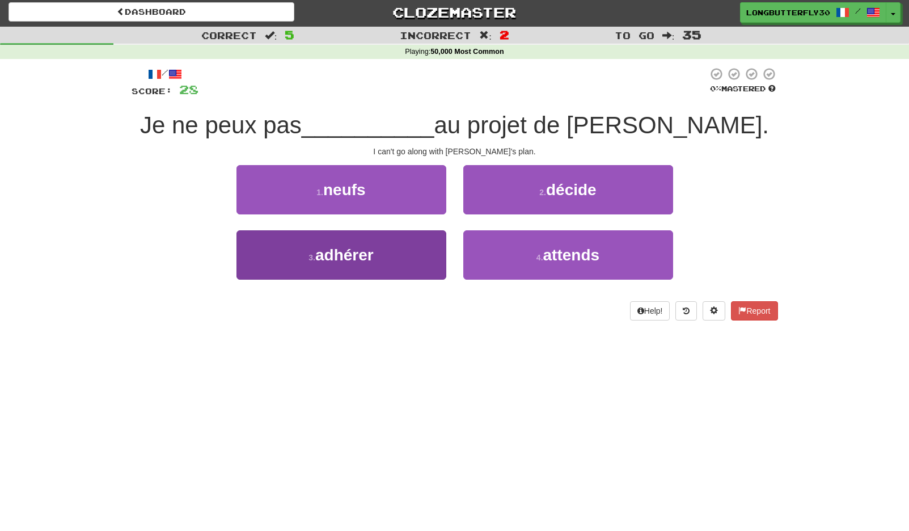
click at [423, 256] on button "3 . adhérer" at bounding box center [341, 254] width 210 height 49
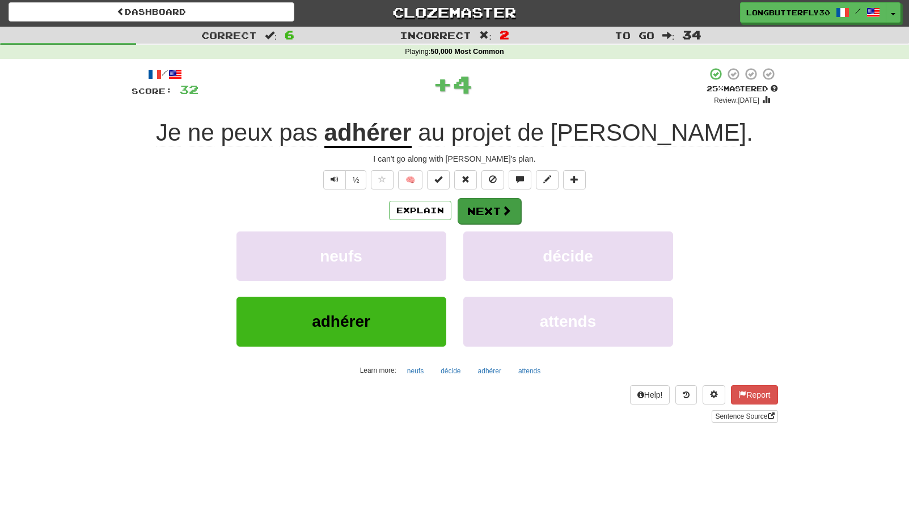
click at [499, 210] on button "Next" at bounding box center [490, 211] width 64 height 26
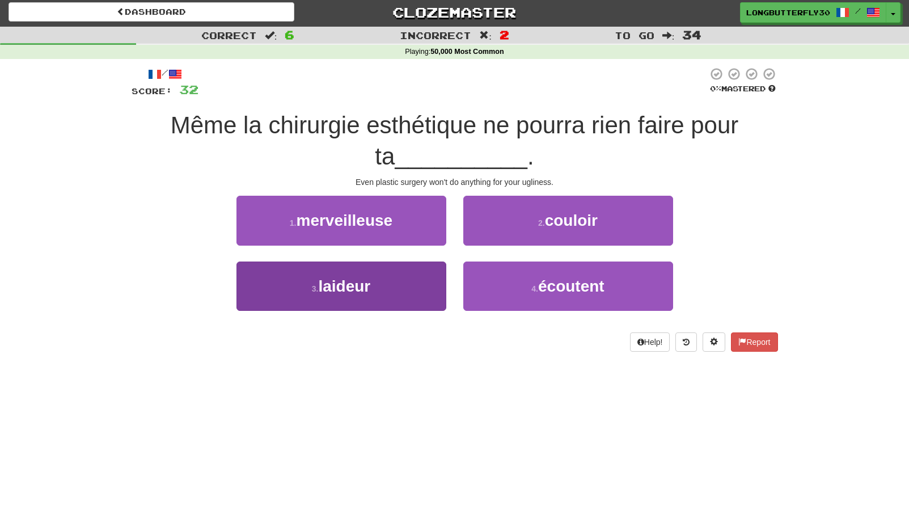
click at [366, 277] on span "laideur" at bounding box center [344, 286] width 52 height 18
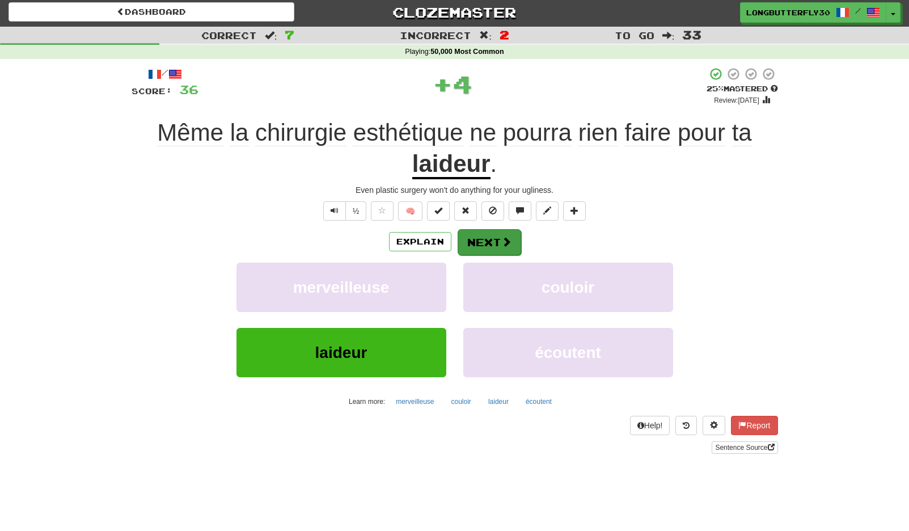
click at [493, 235] on button "Next" at bounding box center [490, 242] width 64 height 26
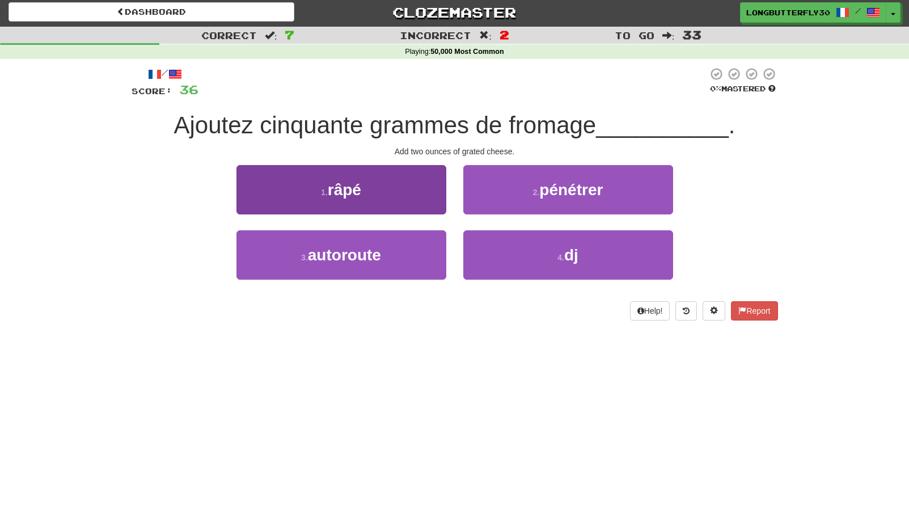
click at [412, 202] on button "1 . râpé" at bounding box center [341, 189] width 210 height 49
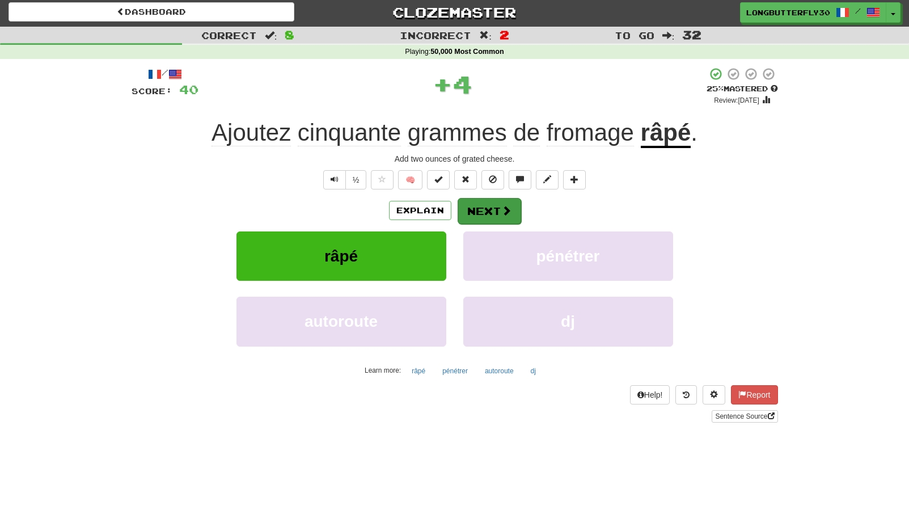
click at [494, 204] on button "Next" at bounding box center [490, 211] width 64 height 26
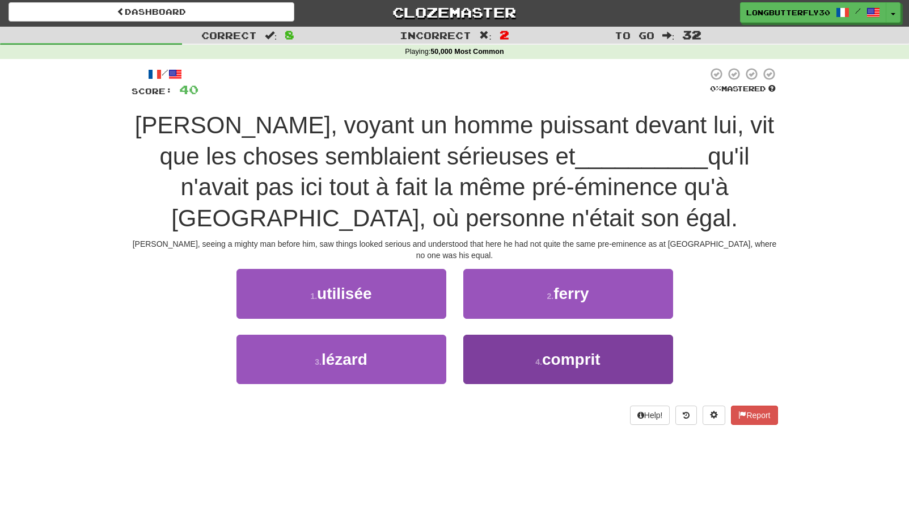
click at [500, 340] on button "4 . comprit" at bounding box center [568, 359] width 210 height 49
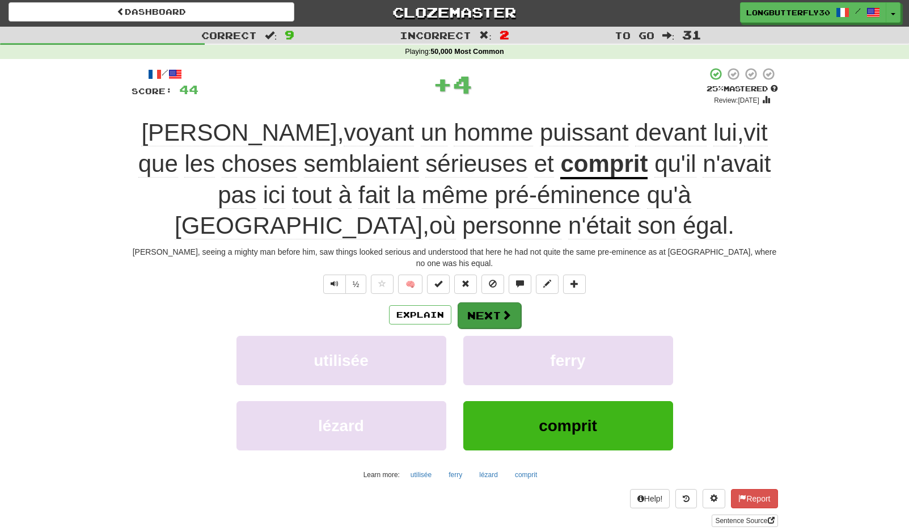
click at [491, 302] on button "Next" at bounding box center [490, 315] width 64 height 26
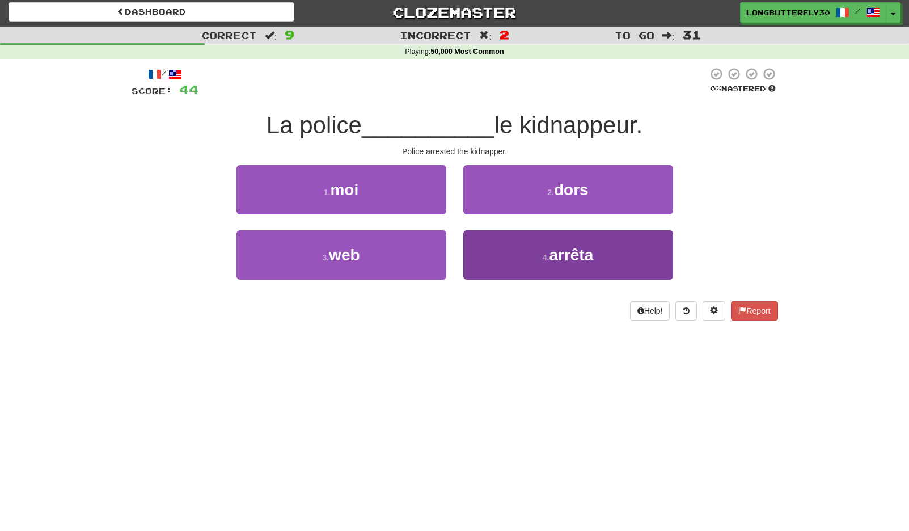
click at [546, 259] on small "4 ." at bounding box center [546, 257] width 7 height 9
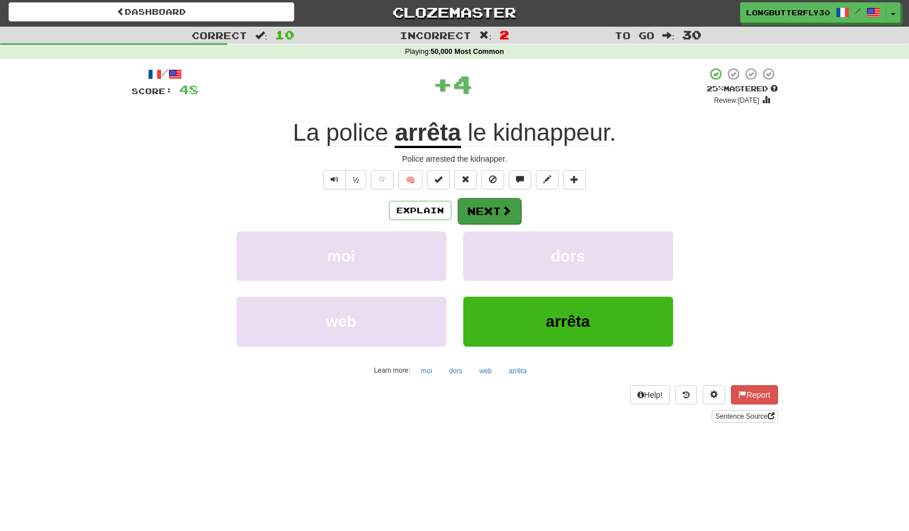
click at [503, 203] on button "Next" at bounding box center [490, 211] width 64 height 26
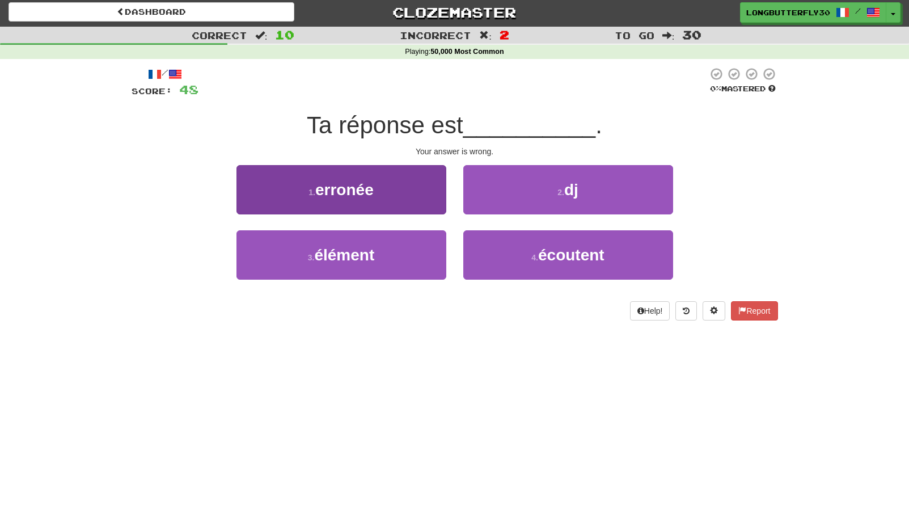
click at [386, 185] on button "1 . erronée" at bounding box center [341, 189] width 210 height 49
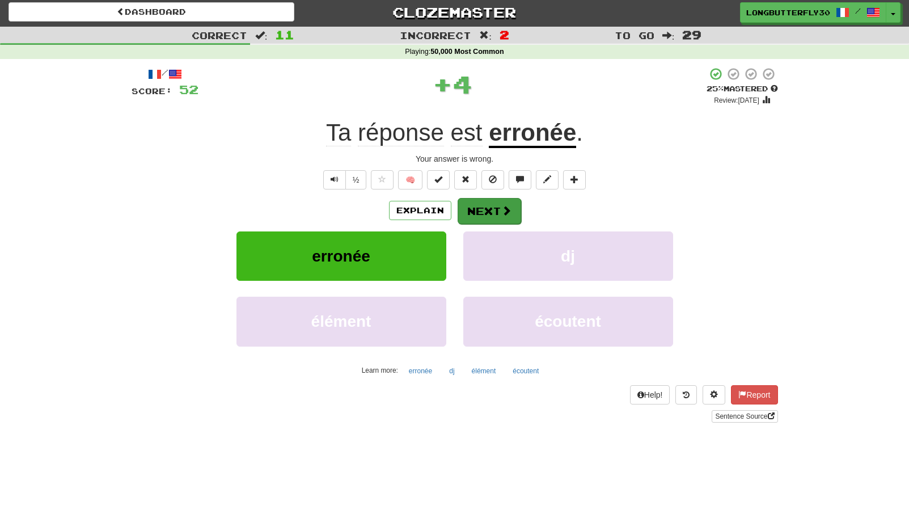
click at [477, 212] on button "Next" at bounding box center [490, 211] width 64 height 26
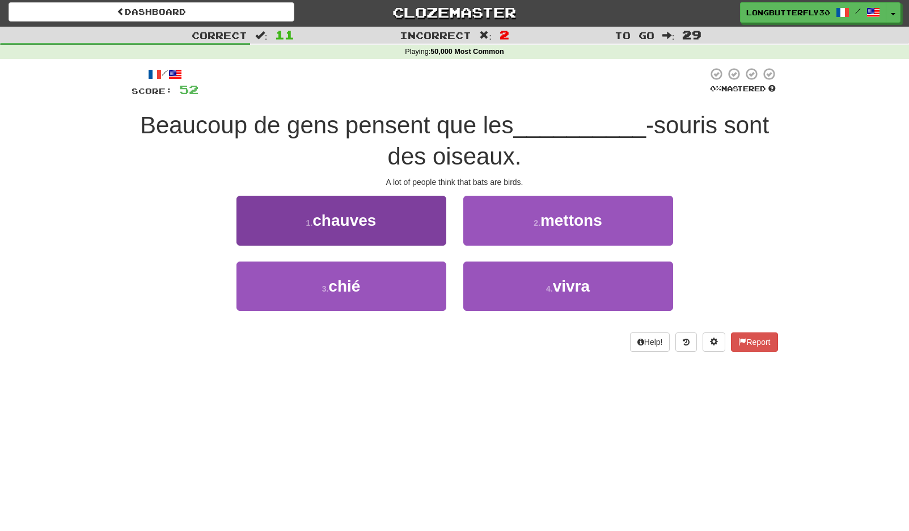
click at [425, 221] on button "1 . chauves" at bounding box center [341, 220] width 210 height 49
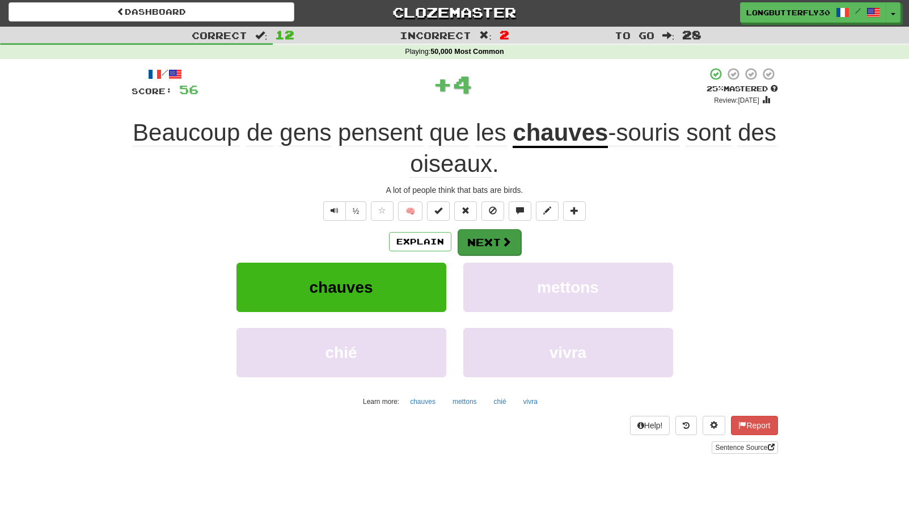
click at [490, 241] on button "Next" at bounding box center [490, 242] width 64 height 26
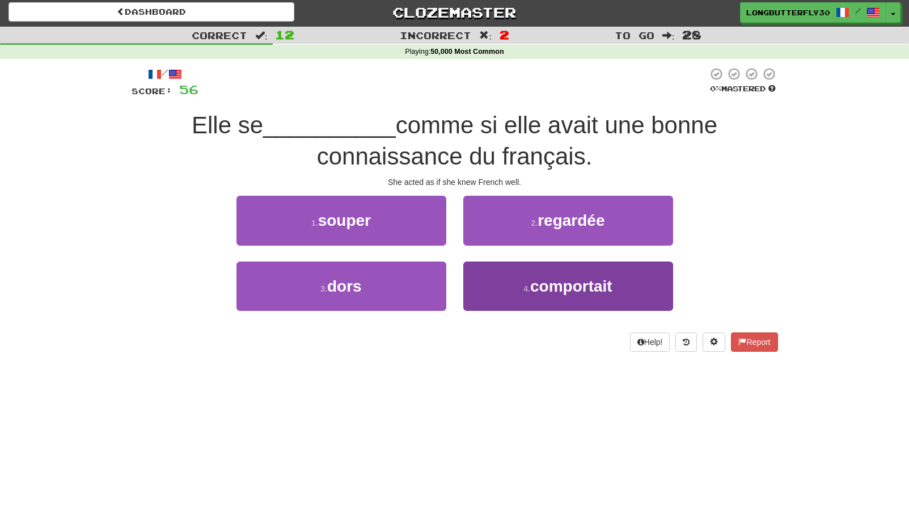
click at [520, 280] on button "4 . comportait" at bounding box center [568, 285] width 210 height 49
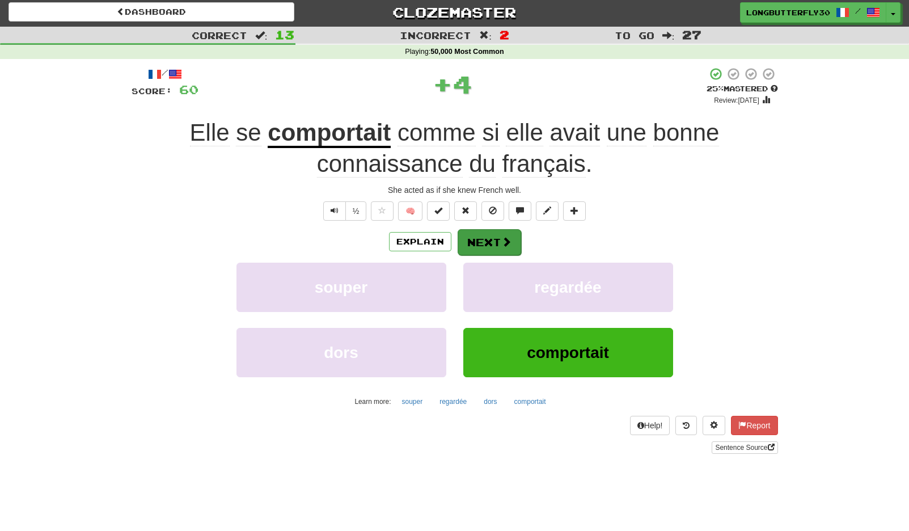
click at [494, 236] on button "Next" at bounding box center [490, 242] width 64 height 26
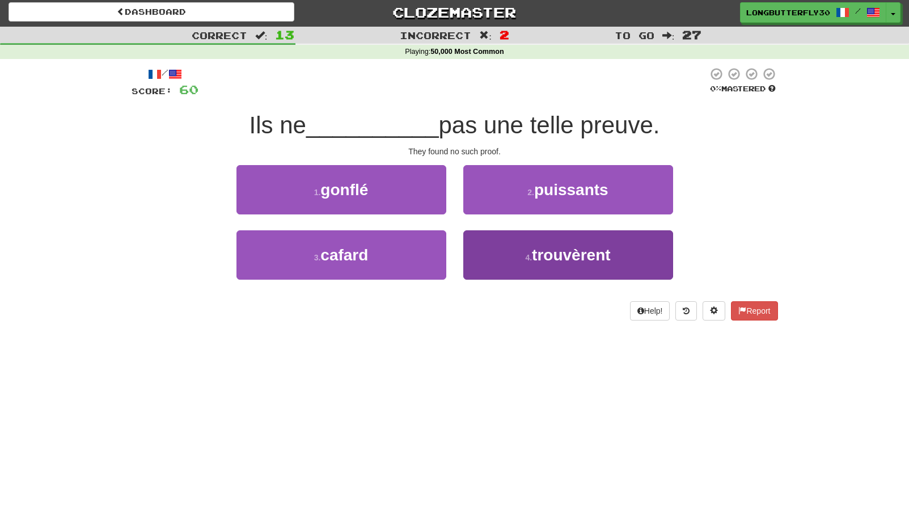
click at [525, 256] on small "4 ." at bounding box center [528, 257] width 7 height 9
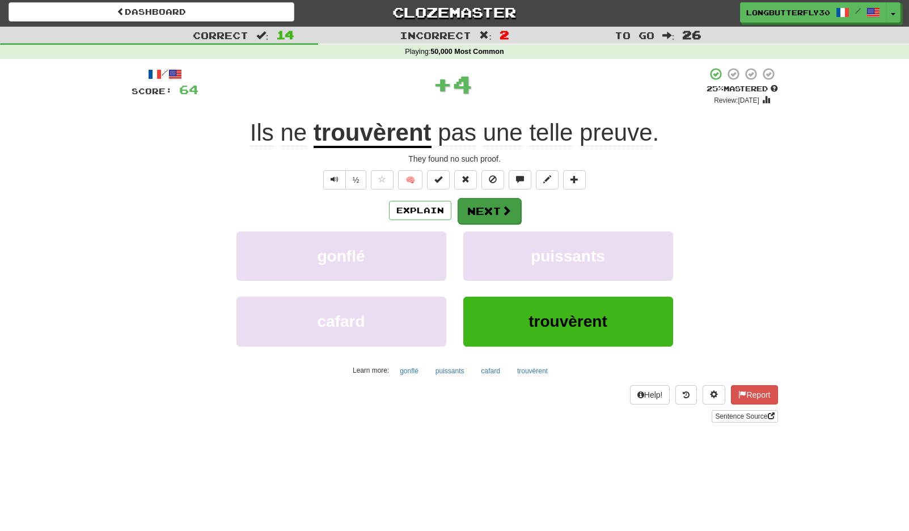
click at [497, 207] on button "Next" at bounding box center [490, 211] width 64 height 26
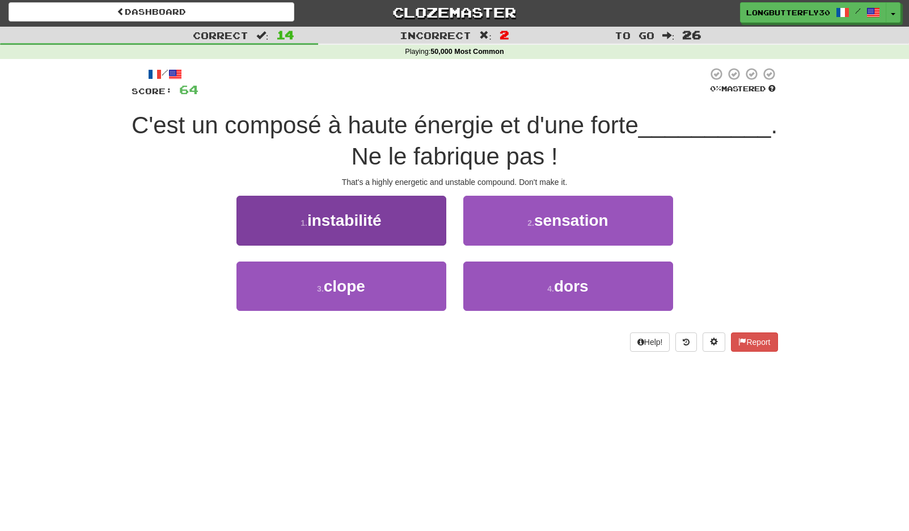
click at [373, 214] on span "instabilité" at bounding box center [344, 221] width 74 height 18
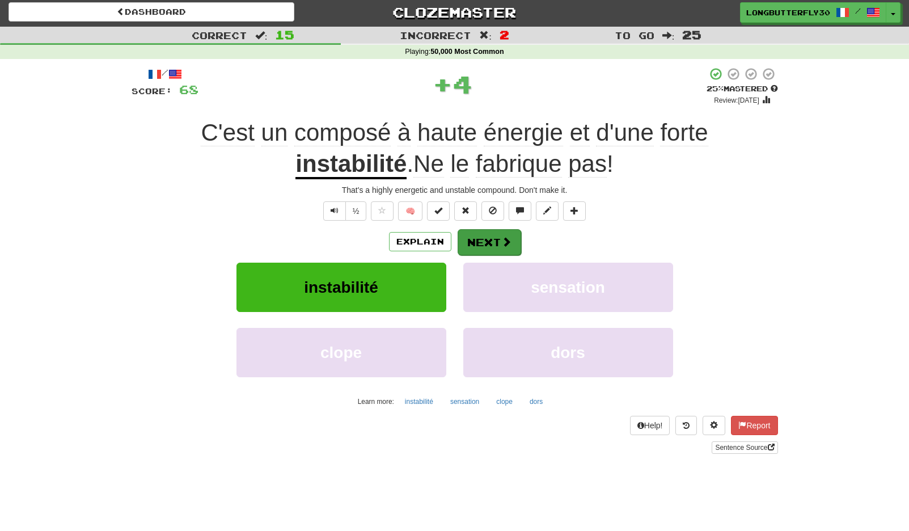
click at [476, 239] on button "Next" at bounding box center [490, 242] width 64 height 26
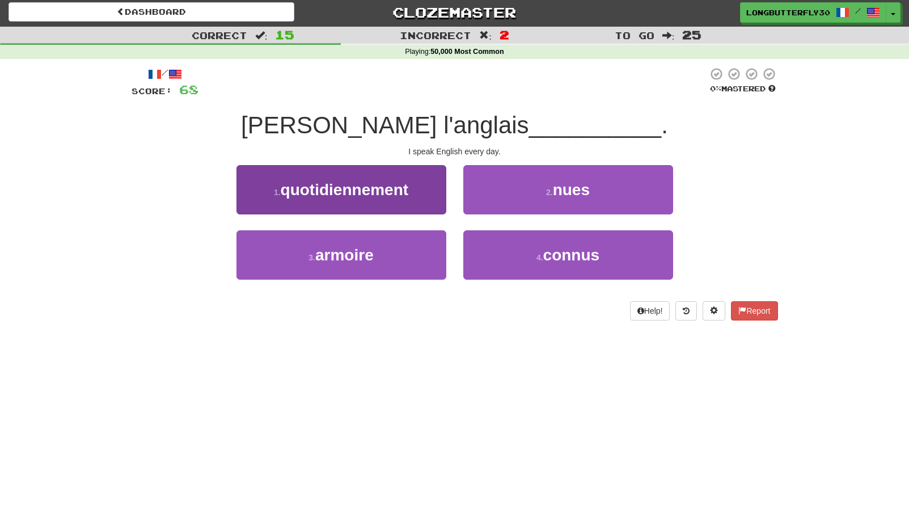
click at [413, 180] on button "1 . quotidiennement" at bounding box center [341, 189] width 210 height 49
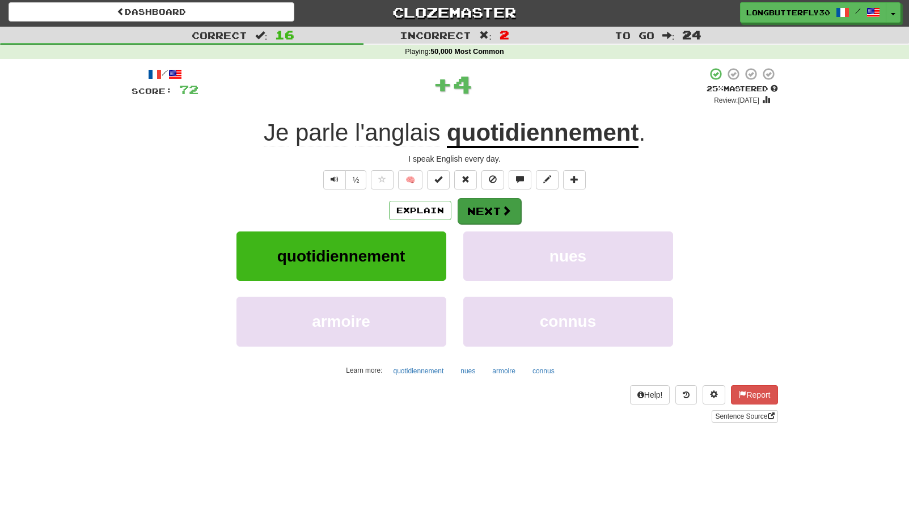
click at [495, 212] on button "Next" at bounding box center [490, 211] width 64 height 26
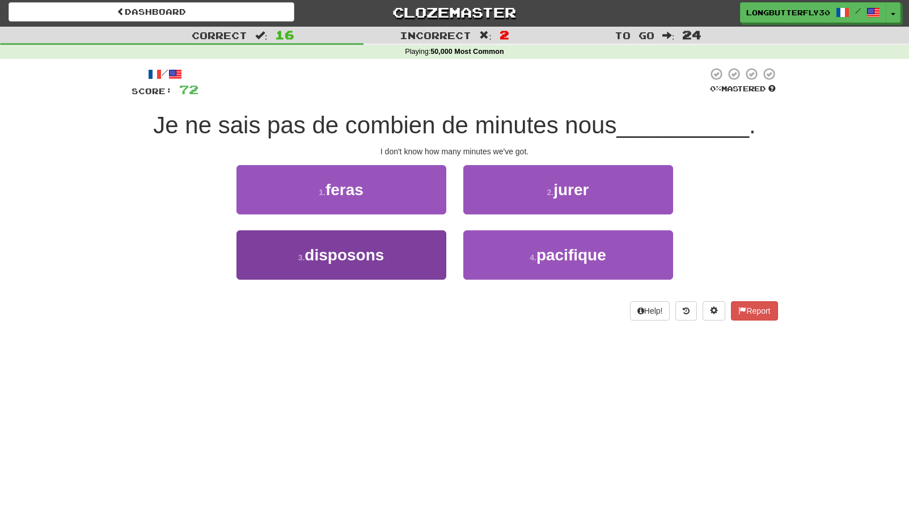
click at [398, 252] on button "3 . disposons" at bounding box center [341, 254] width 210 height 49
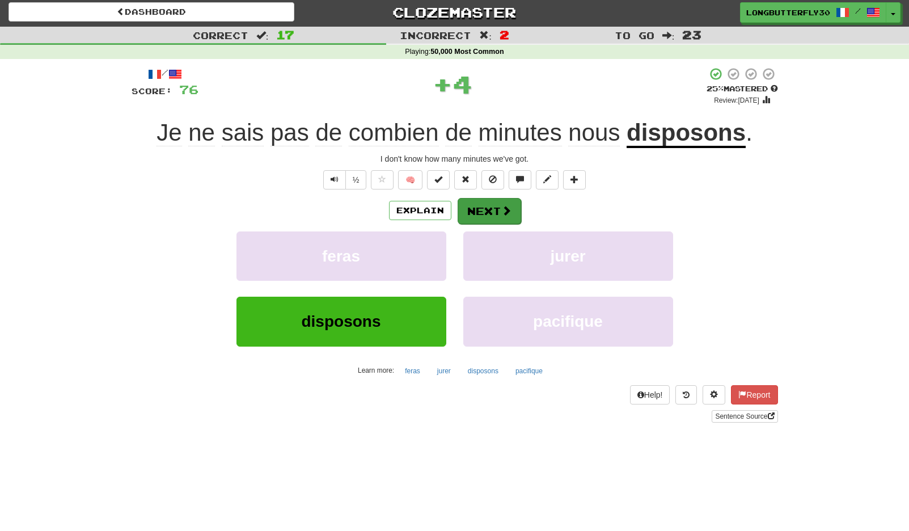
click at [496, 198] on button "Next" at bounding box center [490, 211] width 64 height 26
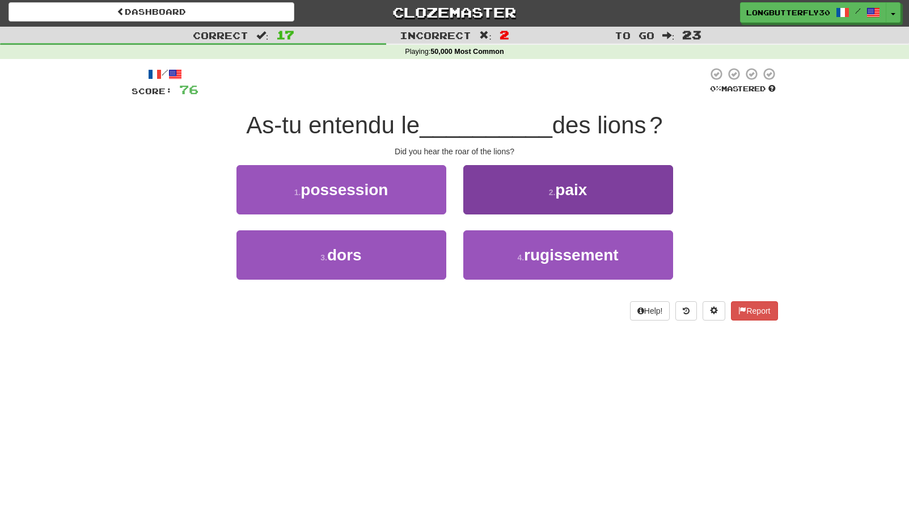
drag, startPoint x: 530, startPoint y: 265, endPoint x: 531, endPoint y: 240, distance: 25.0
click at [531, 263] on button "4 . rugissement" at bounding box center [568, 254] width 210 height 49
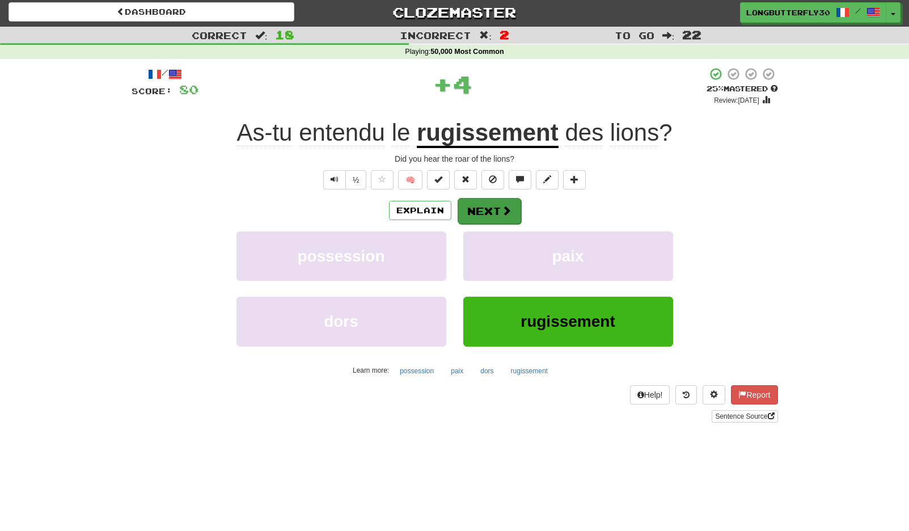
click at [501, 205] on span at bounding box center [506, 210] width 10 height 10
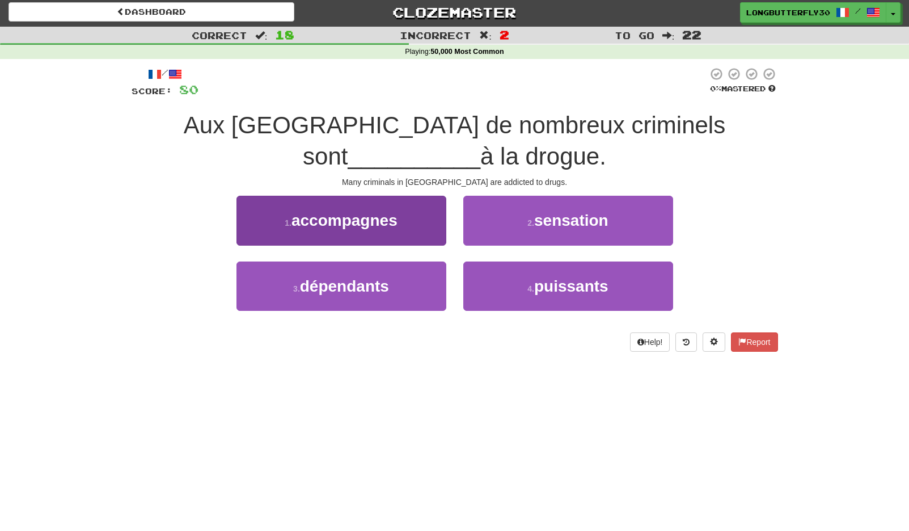
drag, startPoint x: 375, startPoint y: 272, endPoint x: 381, endPoint y: 270, distance: 5.9
click at [377, 272] on button "3 . dépendants" at bounding box center [341, 285] width 210 height 49
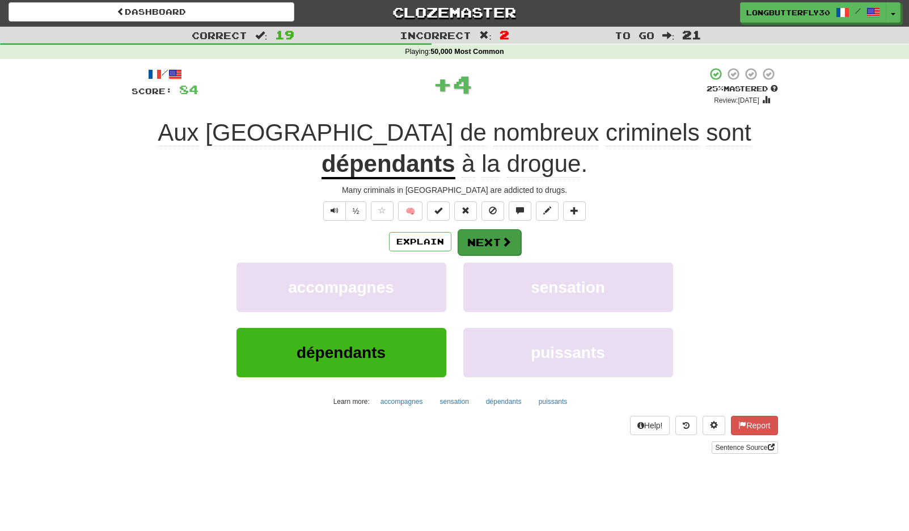
drag, startPoint x: 523, startPoint y: 243, endPoint x: 511, endPoint y: 246, distance: 12.1
click at [522, 244] on div "Explain Next" at bounding box center [455, 242] width 646 height 26
click at [501, 246] on span at bounding box center [506, 241] width 10 height 10
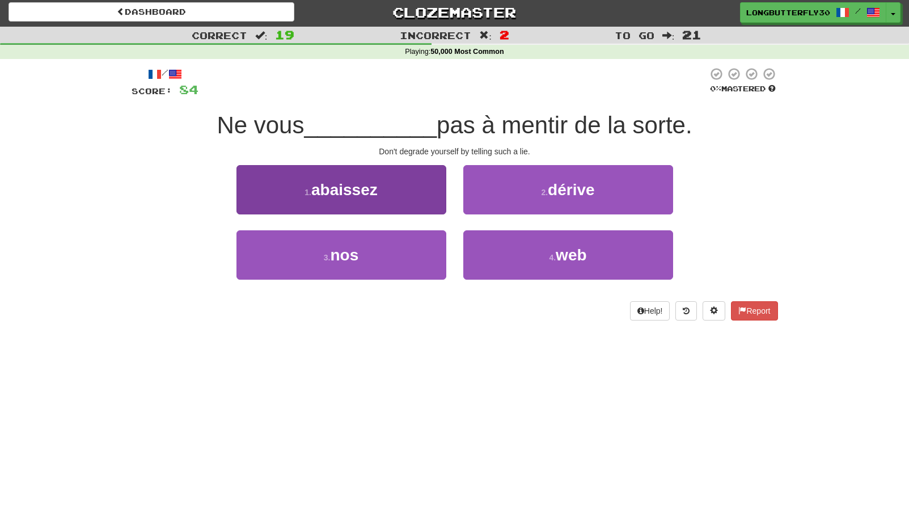
click at [437, 183] on button "1 . abaissez" at bounding box center [341, 189] width 210 height 49
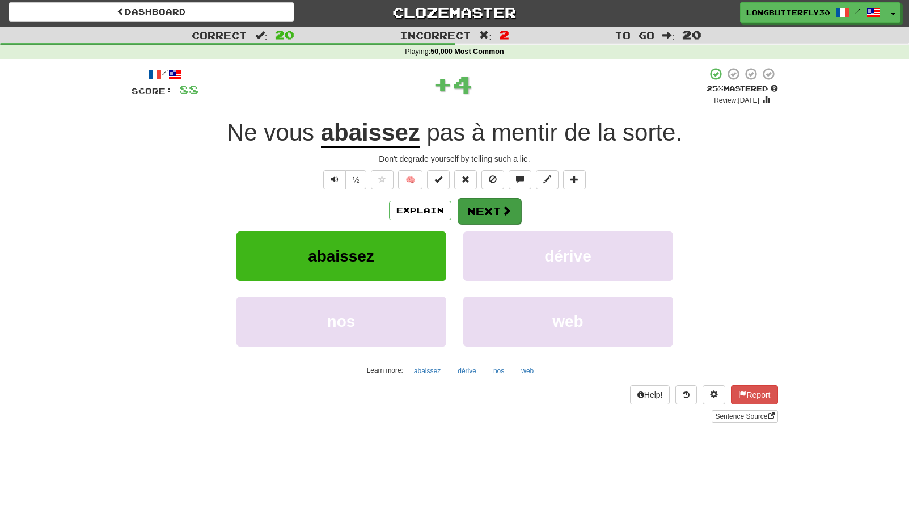
click at [497, 208] on button "Next" at bounding box center [490, 211] width 64 height 26
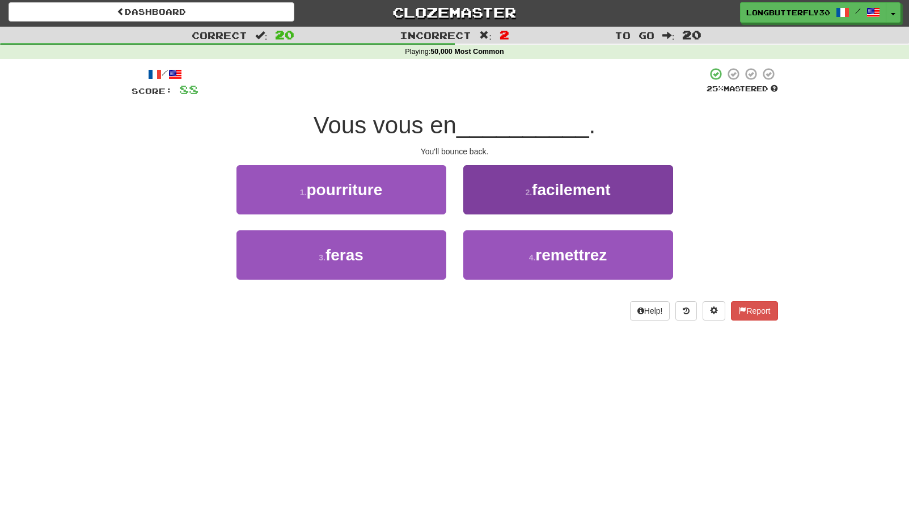
drag, startPoint x: 556, startPoint y: 273, endPoint x: 553, endPoint y: 244, distance: 28.5
click at [556, 268] on button "4 . remettrez" at bounding box center [568, 254] width 210 height 49
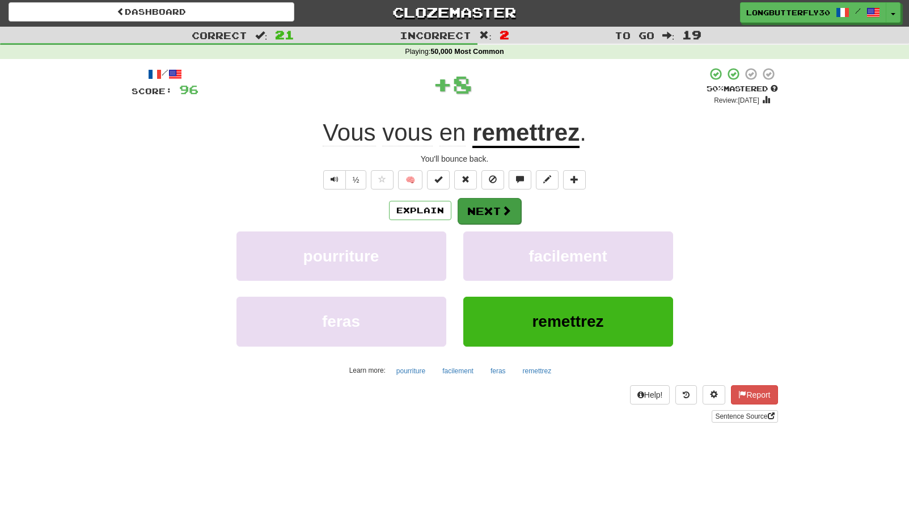
click at [513, 206] on button "Next" at bounding box center [490, 211] width 64 height 26
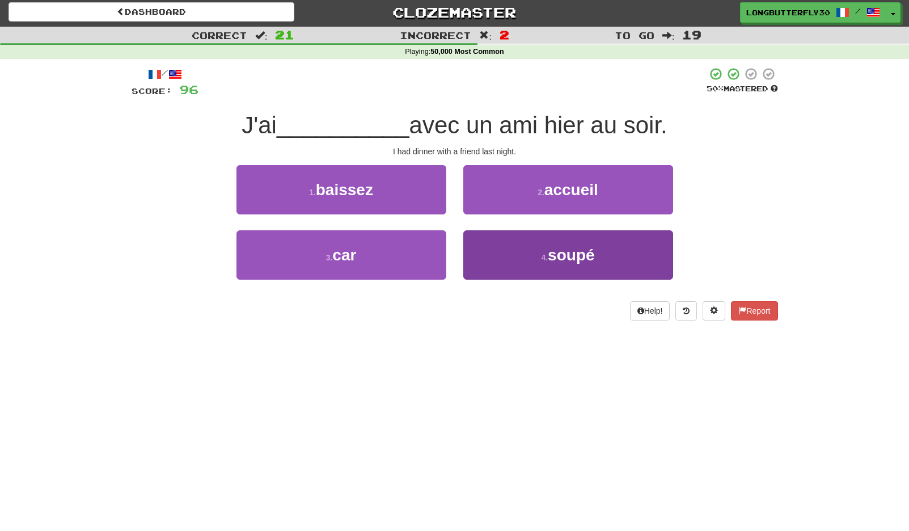
click at [547, 255] on small "4 ." at bounding box center [544, 257] width 7 height 9
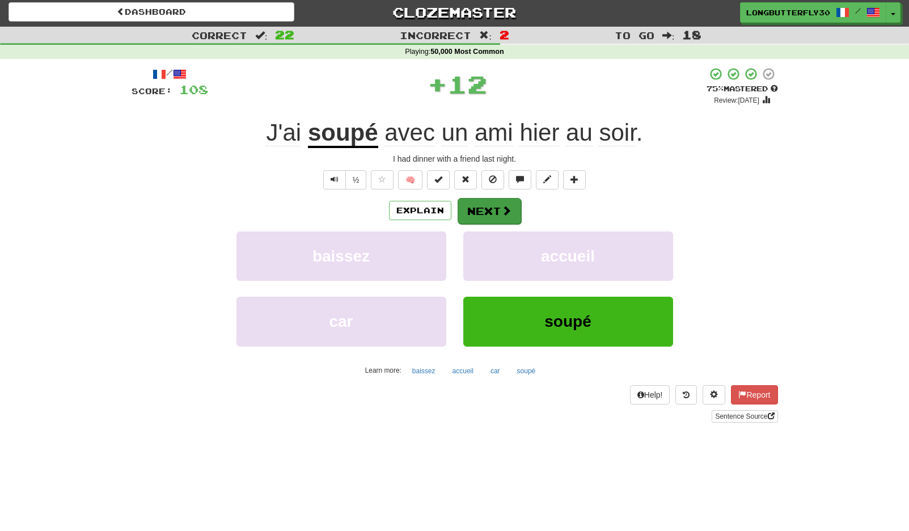
click at [506, 213] on span at bounding box center [506, 210] width 10 height 10
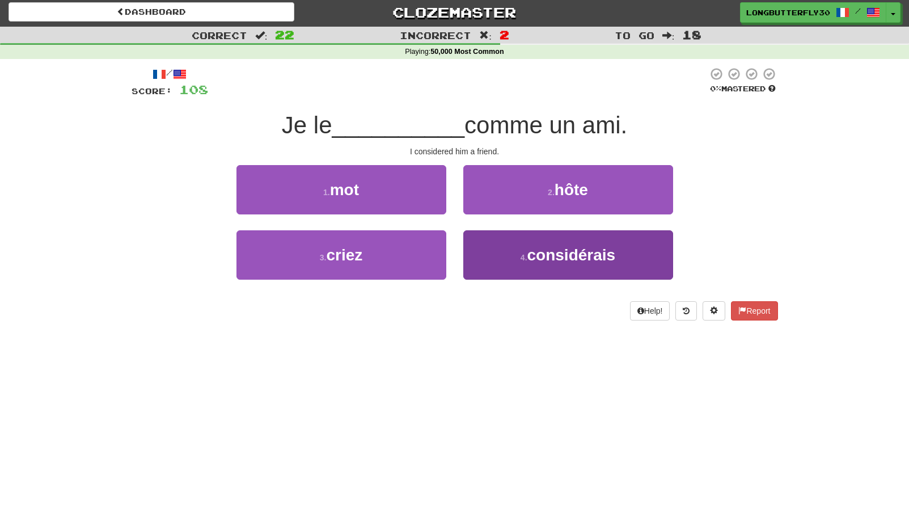
click at [556, 257] on span "considérais" at bounding box center [571, 255] width 88 height 18
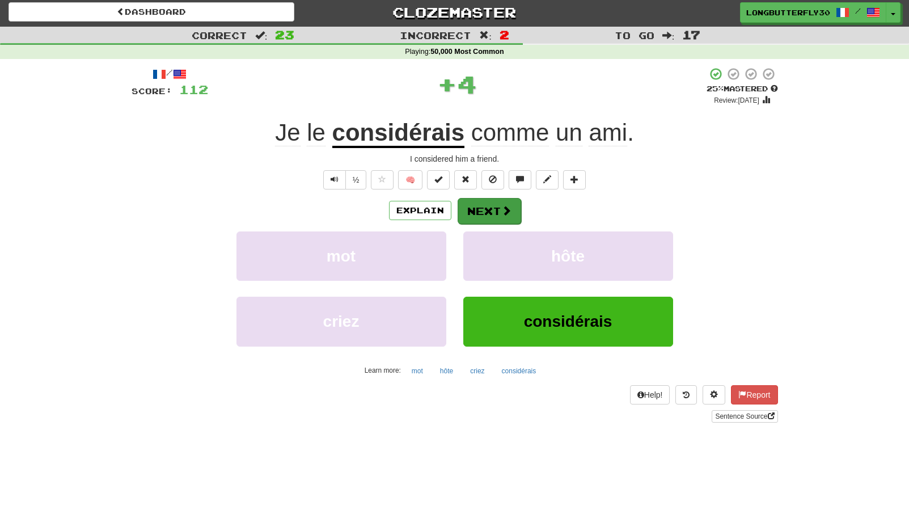
click at [486, 201] on button "Next" at bounding box center [490, 211] width 64 height 26
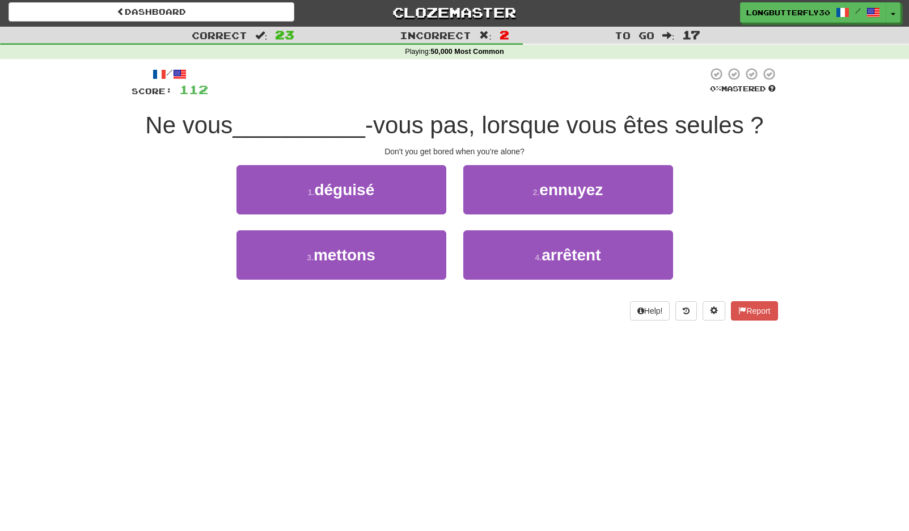
click at [560, 189] on span "ennuyez" at bounding box center [571, 190] width 64 height 18
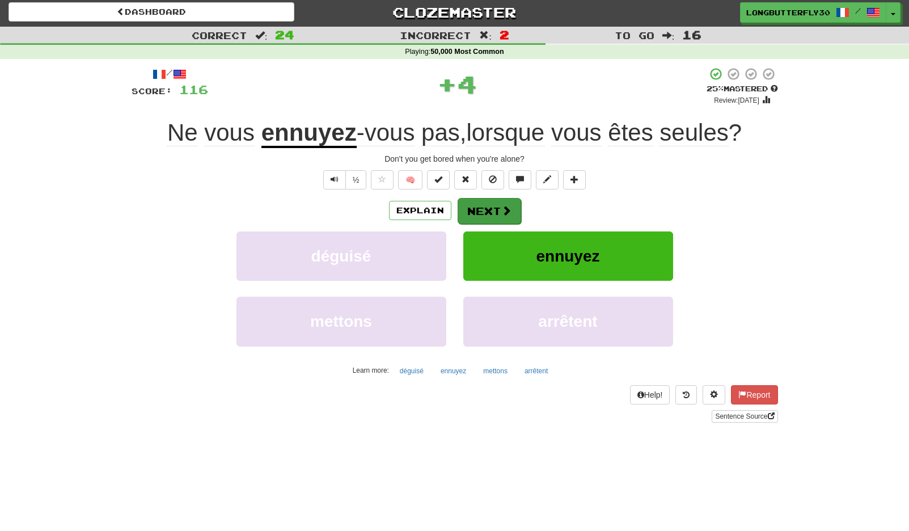
click at [499, 209] on button "Next" at bounding box center [490, 211] width 64 height 26
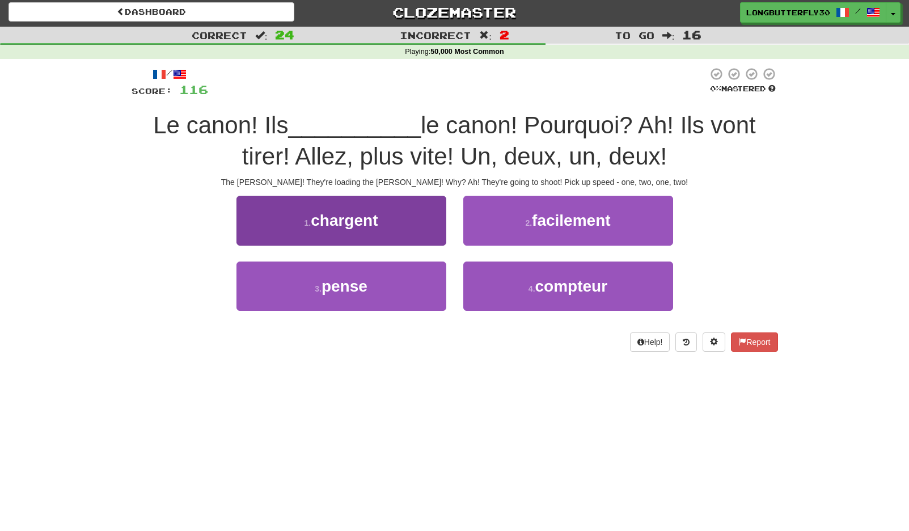
click at [399, 221] on button "1 . chargent" at bounding box center [341, 220] width 210 height 49
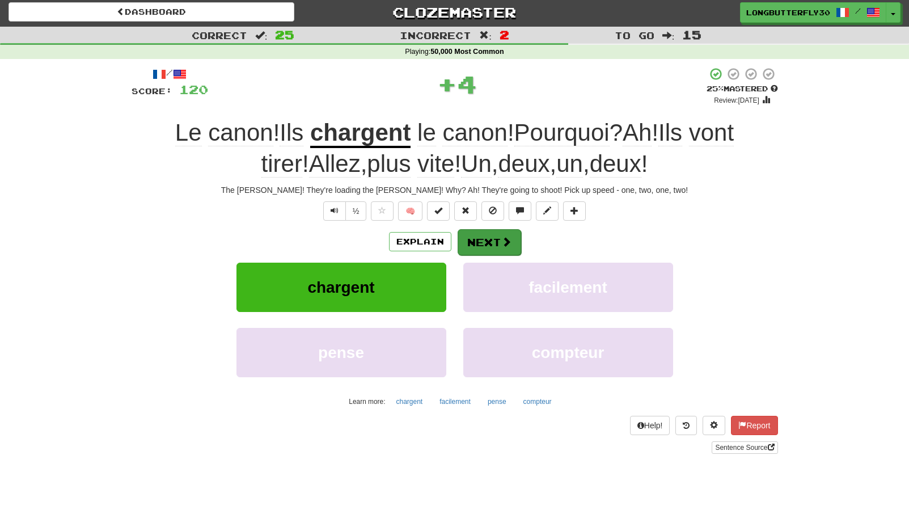
click at [495, 239] on button "Next" at bounding box center [490, 242] width 64 height 26
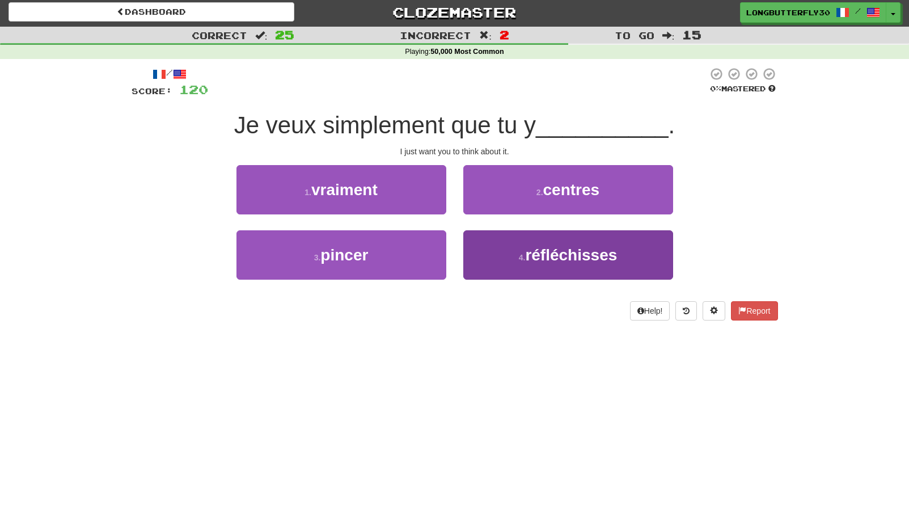
click at [512, 247] on button "4 . réfléchisses" at bounding box center [568, 254] width 210 height 49
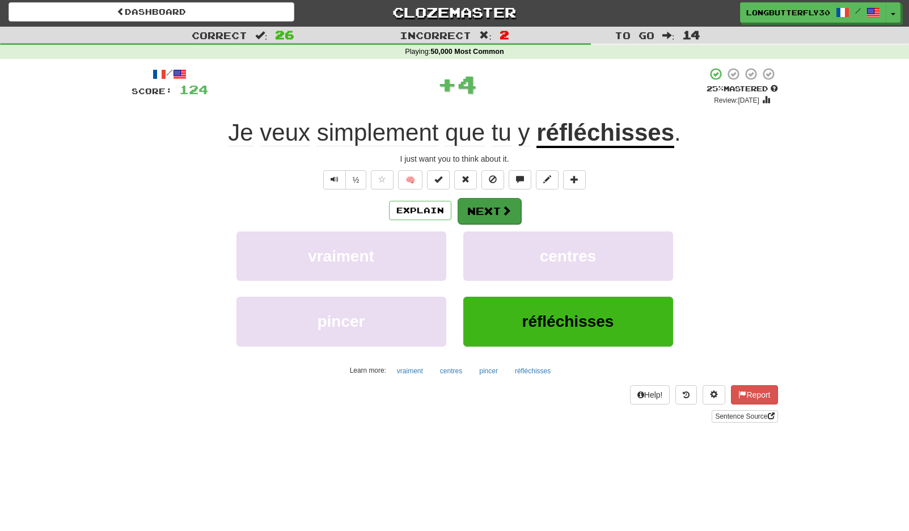
click at [484, 205] on button "Next" at bounding box center [490, 211] width 64 height 26
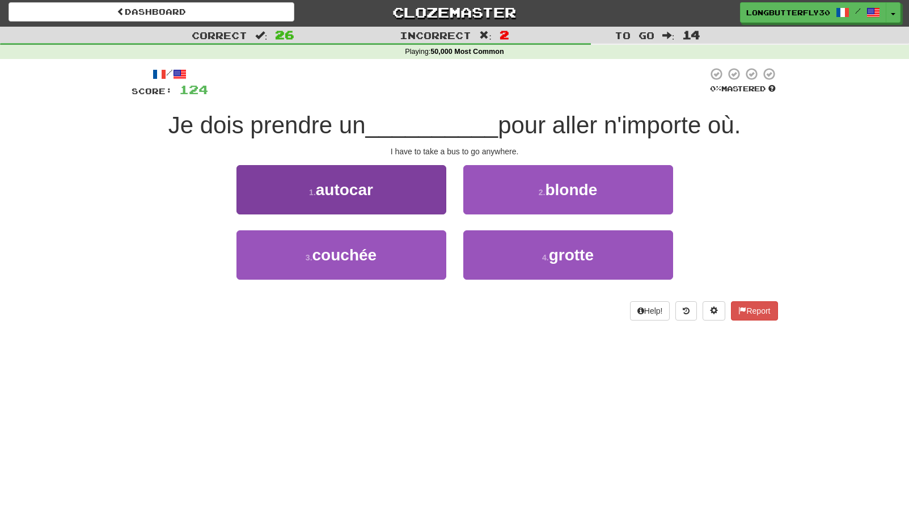
click at [433, 174] on button "1 . autocar" at bounding box center [341, 189] width 210 height 49
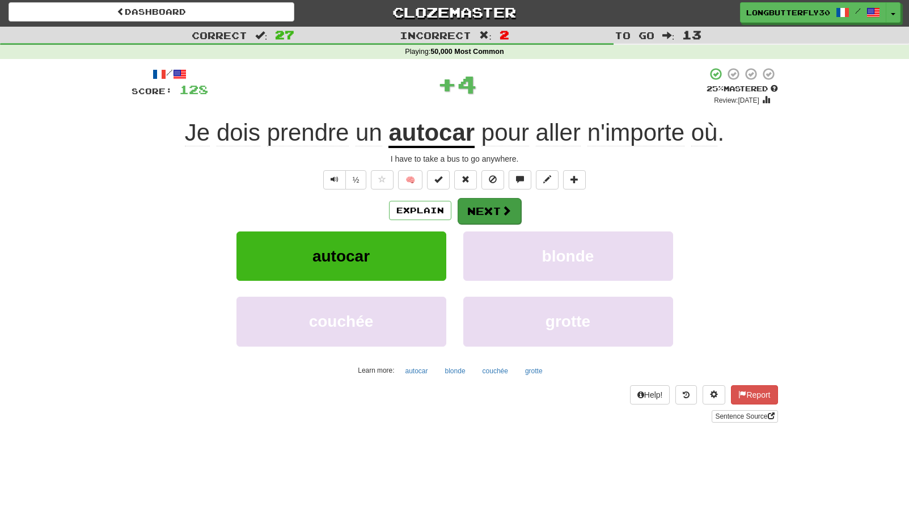
click at [483, 204] on button "Next" at bounding box center [490, 211] width 64 height 26
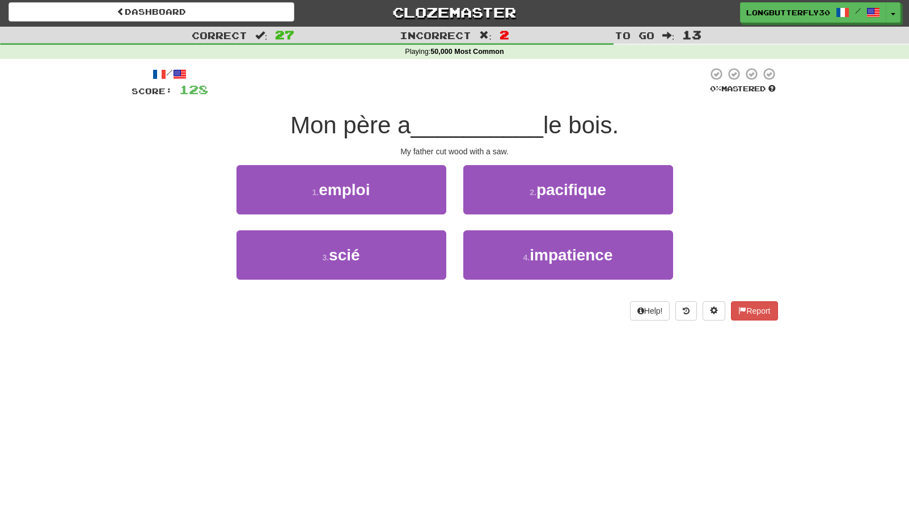
scroll to position [0, 0]
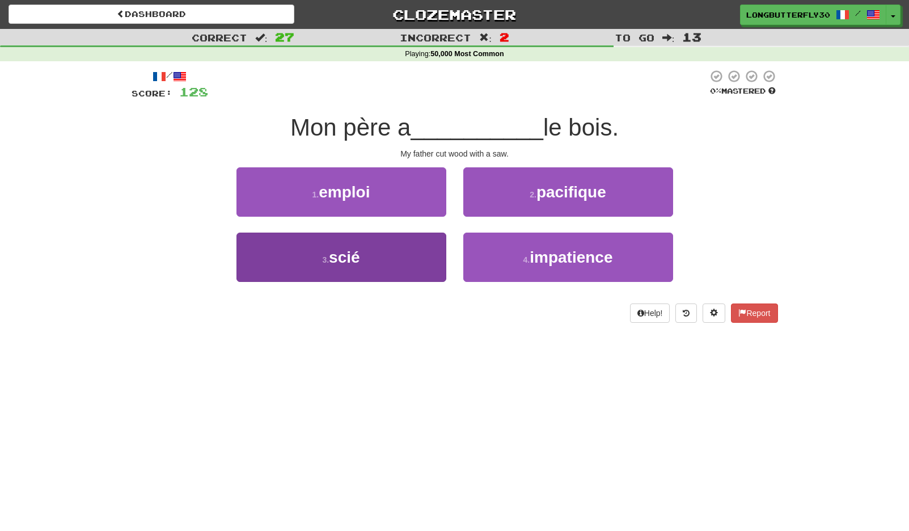
click at [407, 263] on button "3 . scié" at bounding box center [341, 257] width 210 height 49
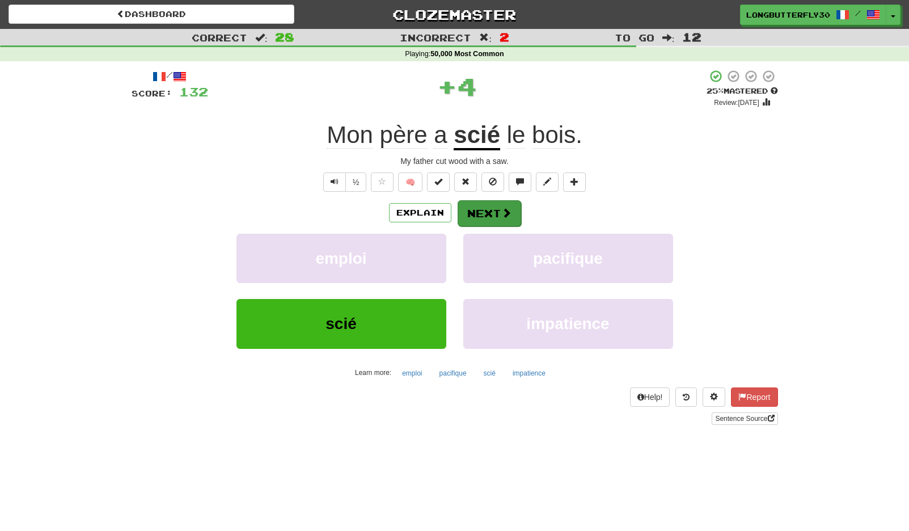
click at [504, 214] on span at bounding box center [506, 213] width 10 height 10
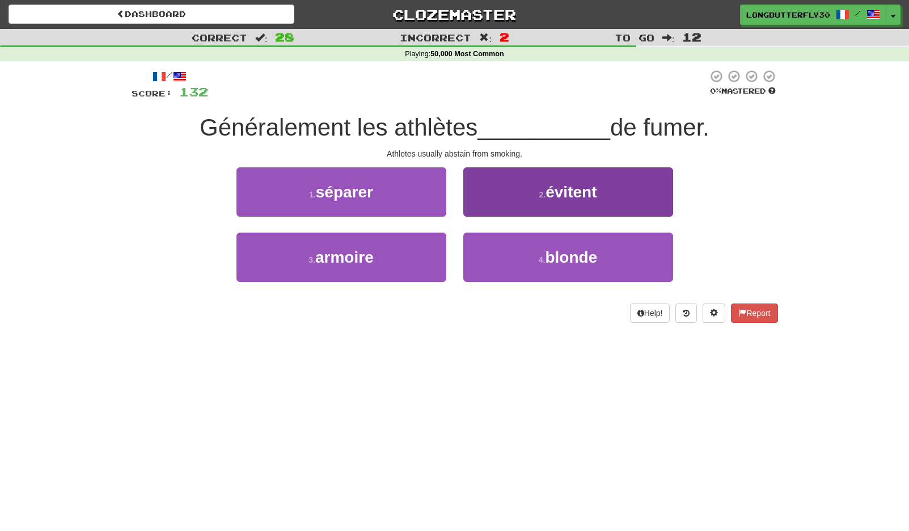
click at [551, 191] on span "évitent" at bounding box center [571, 192] width 51 height 18
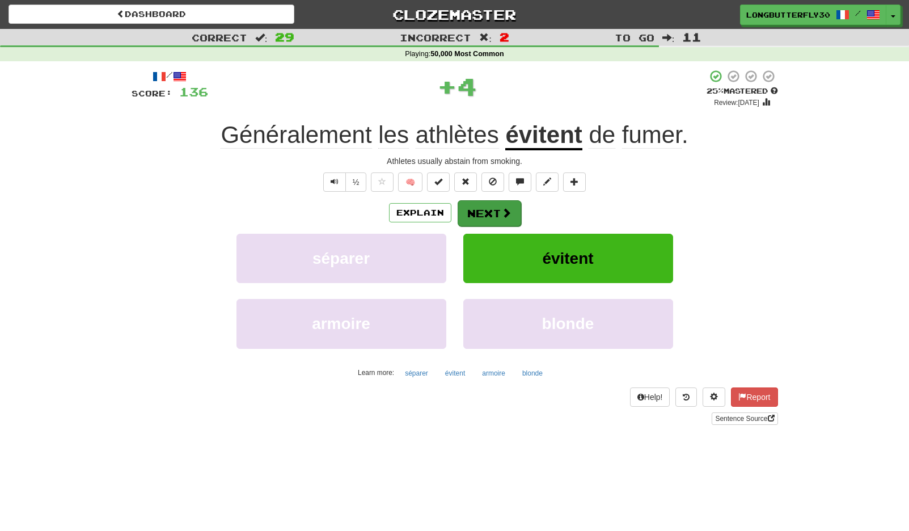
click at [504, 214] on span at bounding box center [506, 213] width 10 height 10
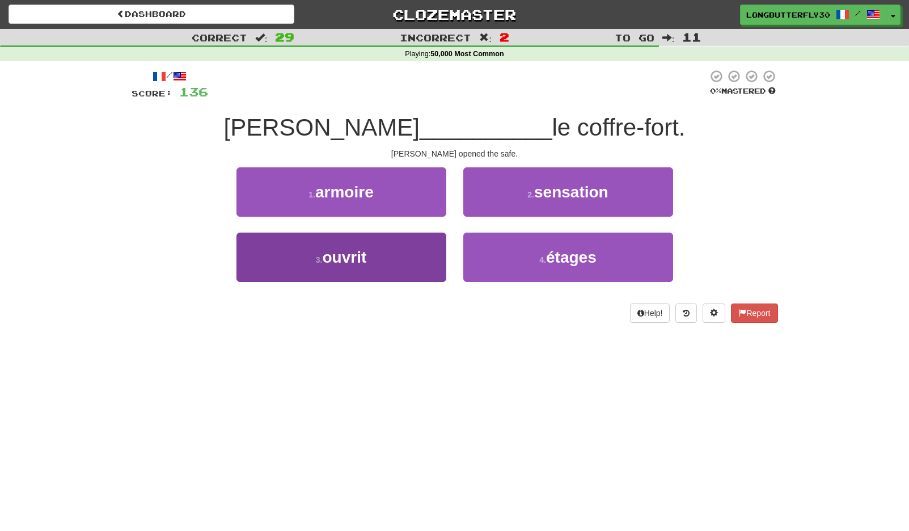
click at [424, 256] on button "3 . ouvrit" at bounding box center [341, 257] width 210 height 49
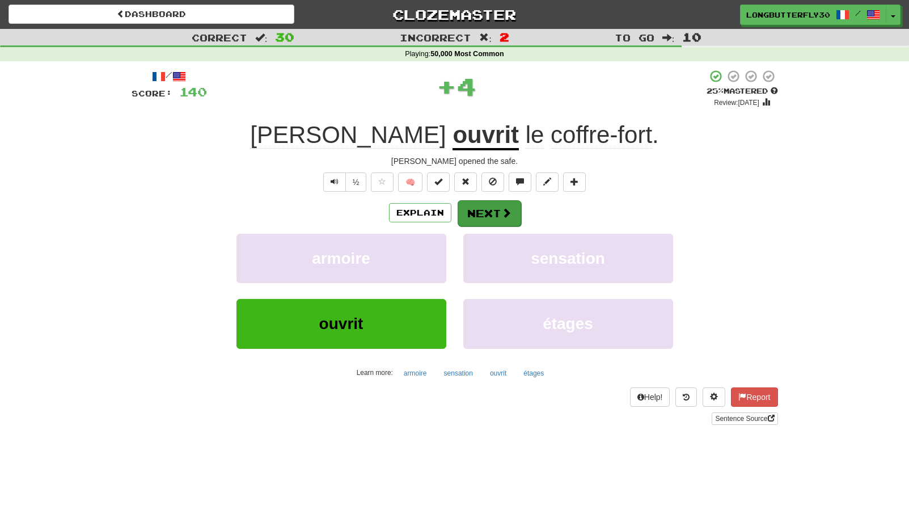
click at [496, 211] on button "Next" at bounding box center [490, 213] width 64 height 26
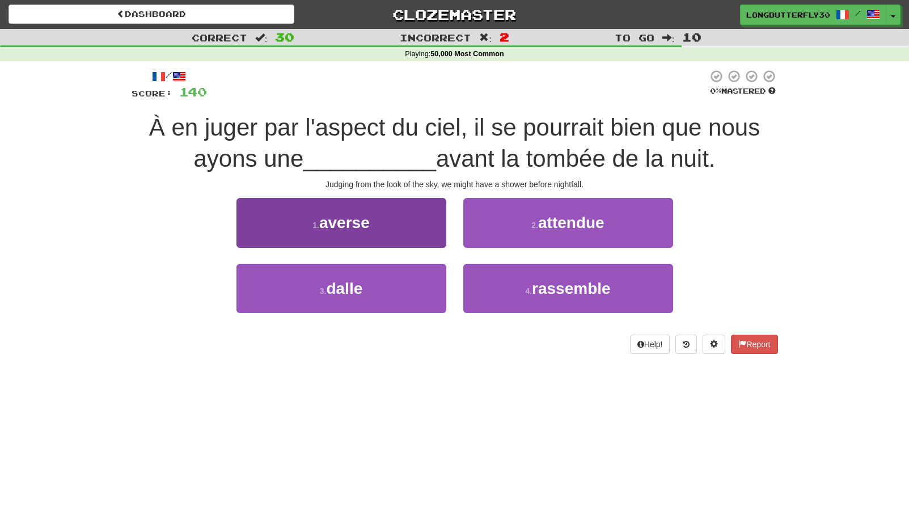
click at [395, 211] on button "1 . averse" at bounding box center [341, 222] width 210 height 49
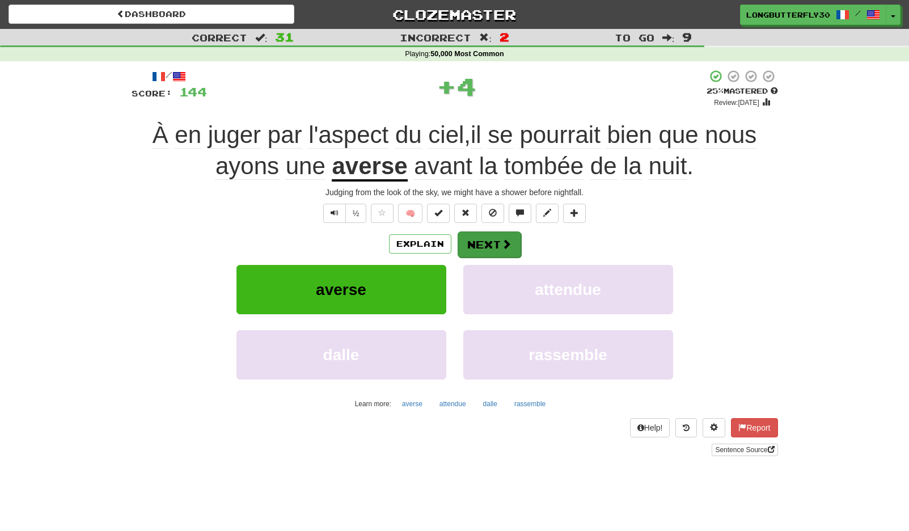
click at [512, 242] on button "Next" at bounding box center [490, 244] width 64 height 26
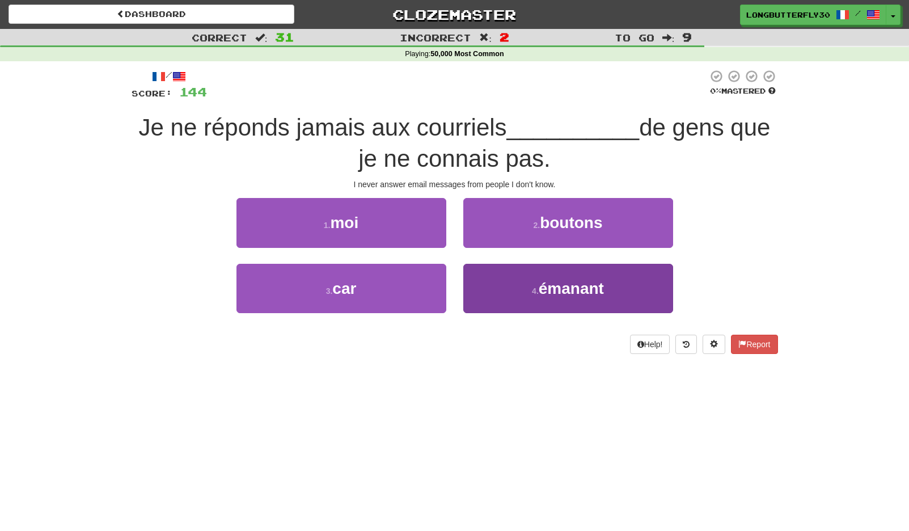
click at [555, 293] on span "émanant" at bounding box center [571, 289] width 65 height 18
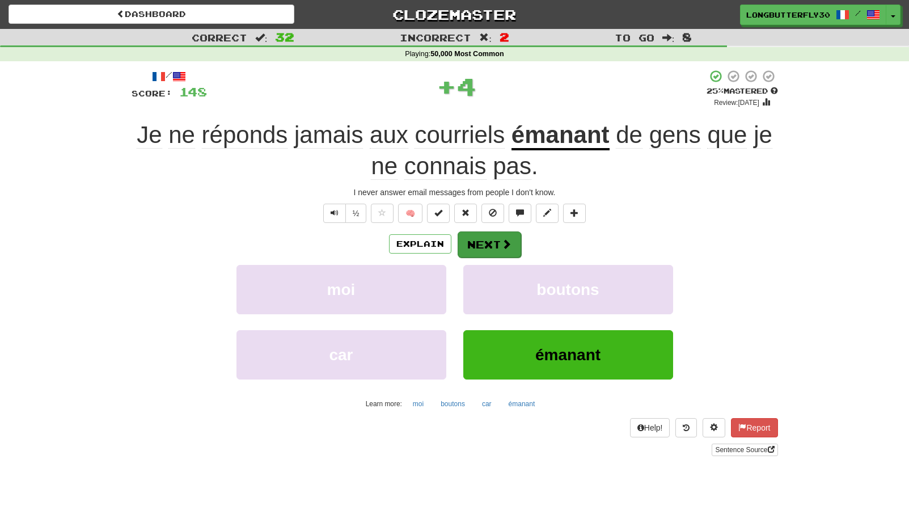
click at [505, 241] on span at bounding box center [506, 244] width 10 height 10
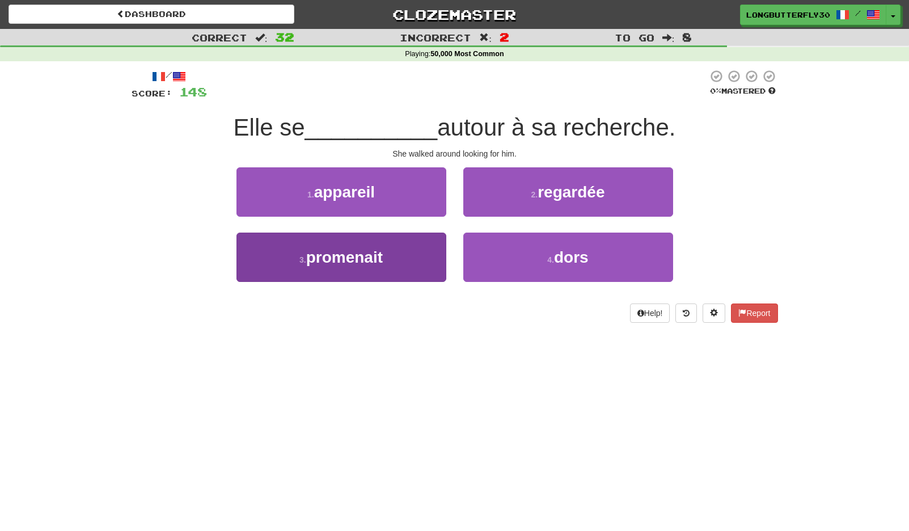
click at [382, 250] on span "promenait" at bounding box center [344, 257] width 77 height 18
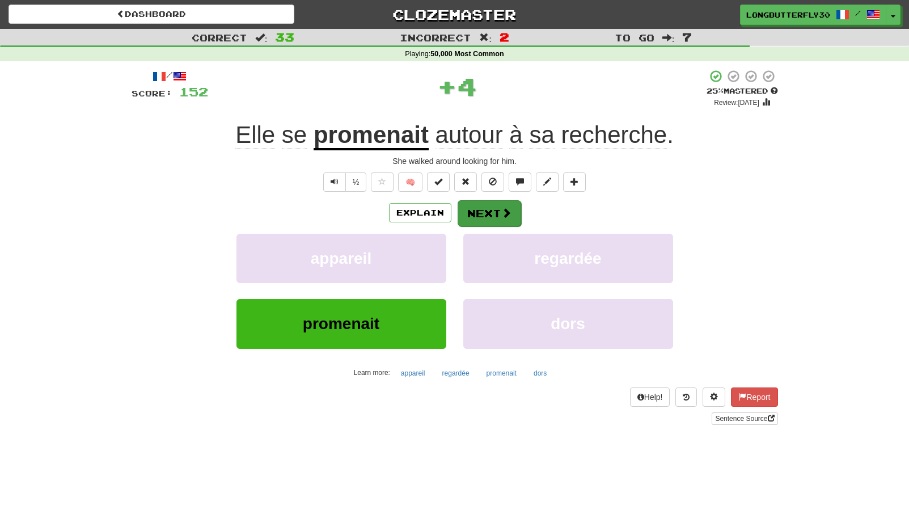
click at [472, 213] on button "Next" at bounding box center [490, 213] width 64 height 26
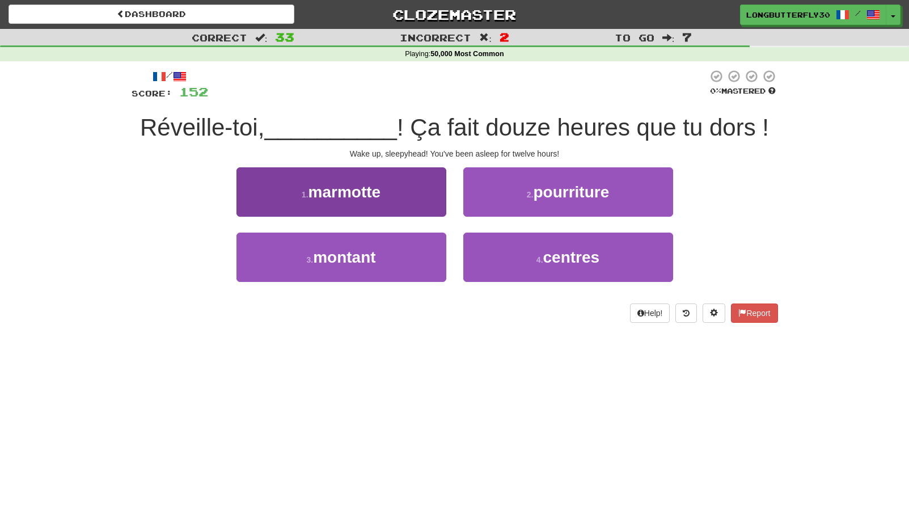
click at [397, 184] on button "1 . marmotte" at bounding box center [341, 191] width 210 height 49
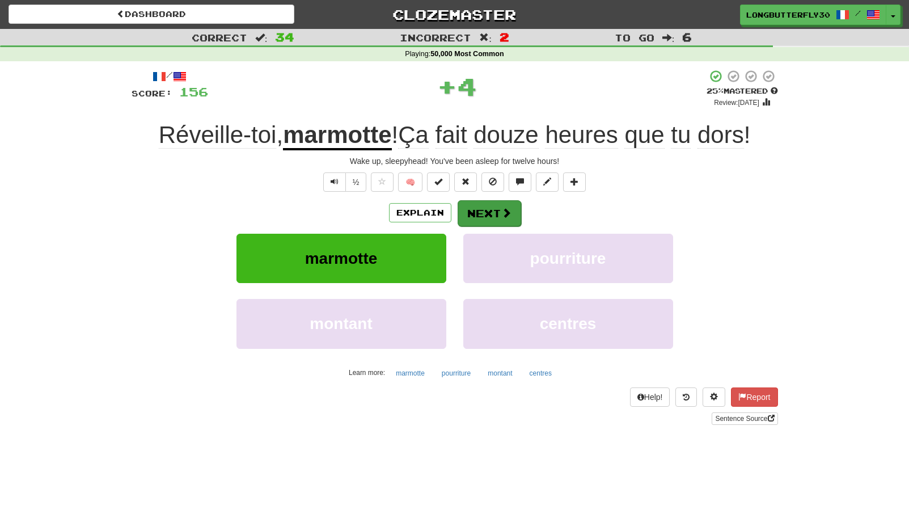
click at [502, 218] on button "Next" at bounding box center [490, 213] width 64 height 26
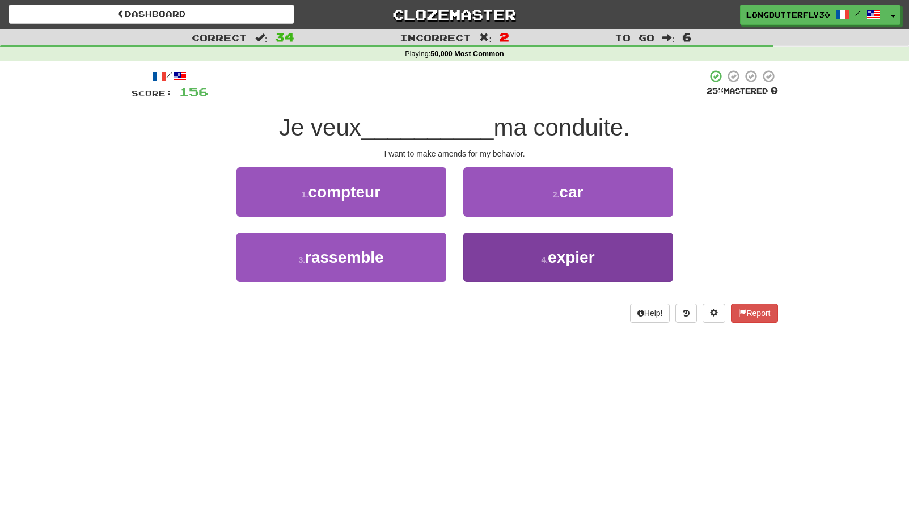
click at [523, 247] on button "4 . expier" at bounding box center [568, 257] width 210 height 49
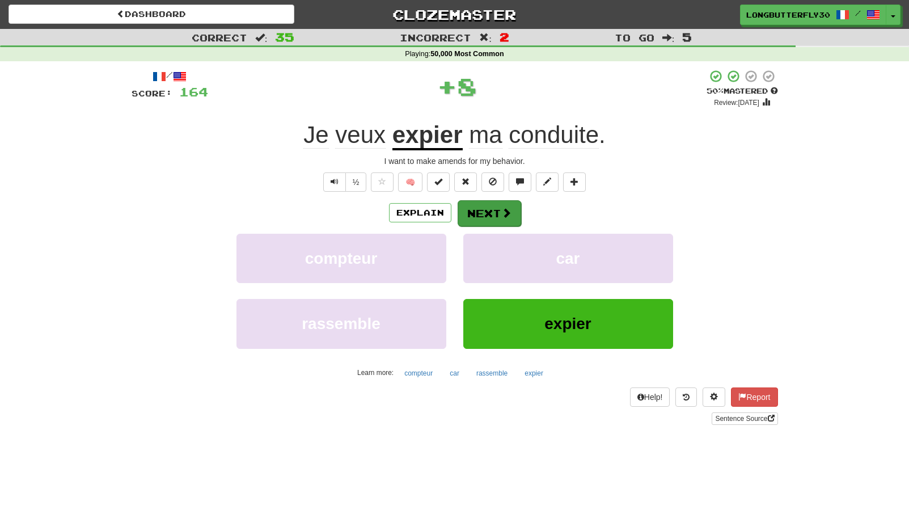
click at [501, 210] on span at bounding box center [506, 213] width 10 height 10
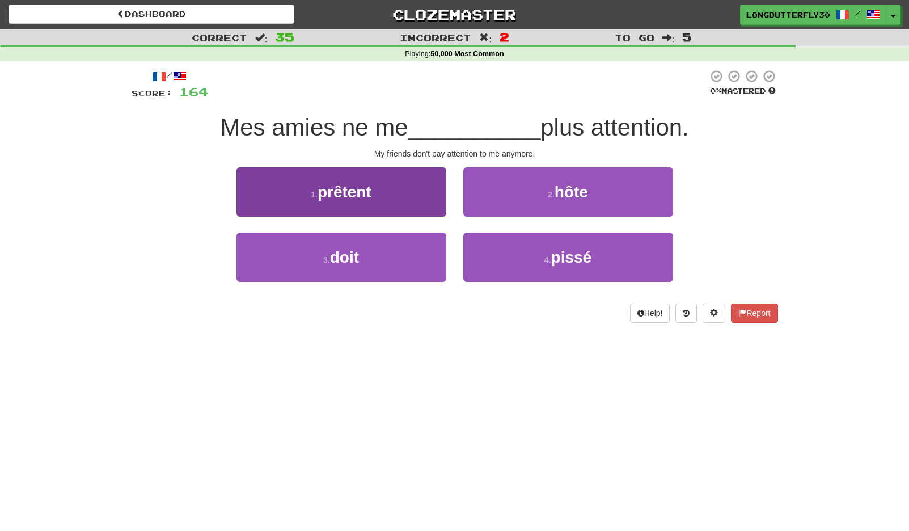
click at [423, 197] on button "1 . prêtent" at bounding box center [341, 191] width 210 height 49
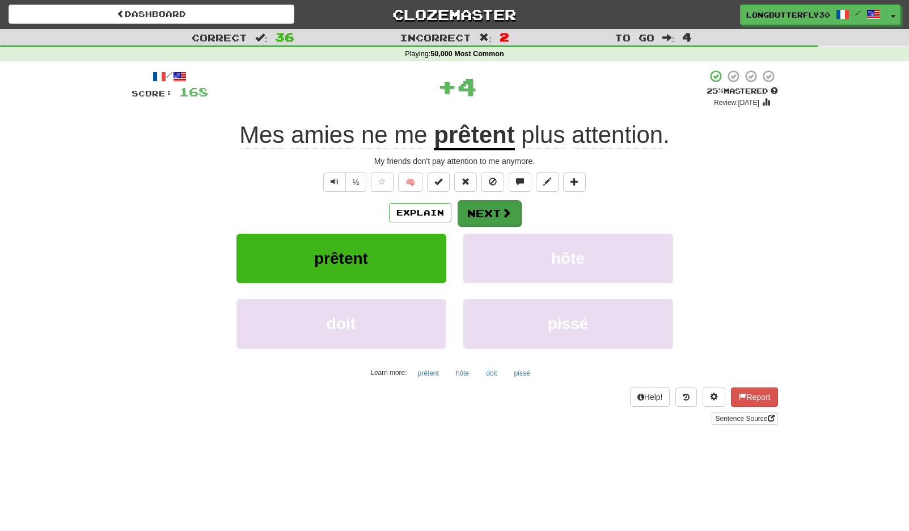
click at [505, 219] on button "Next" at bounding box center [490, 213] width 64 height 26
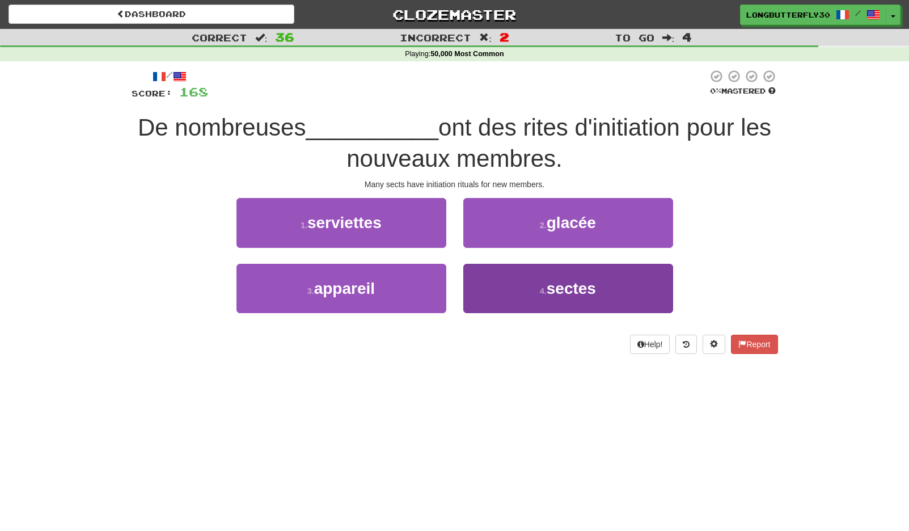
click at [538, 278] on button "4 . sectes" at bounding box center [568, 288] width 210 height 49
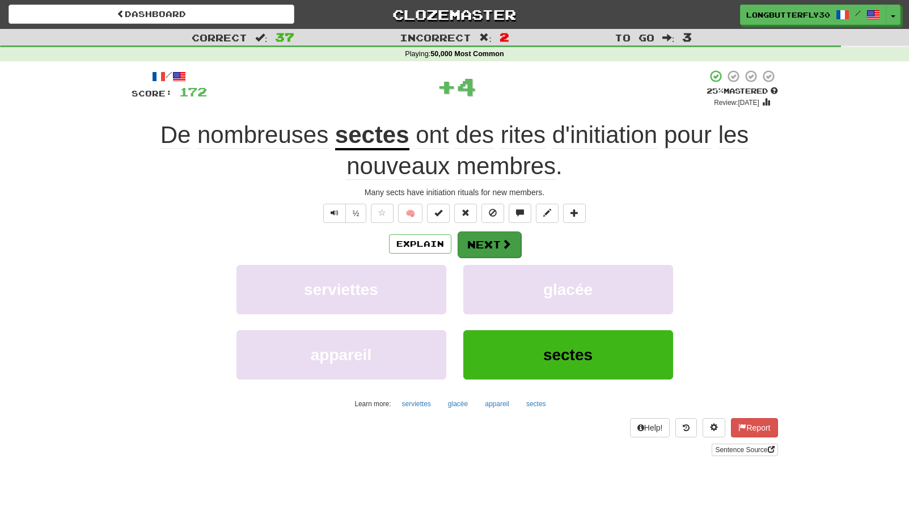
click at [511, 244] on button "Next" at bounding box center [490, 244] width 64 height 26
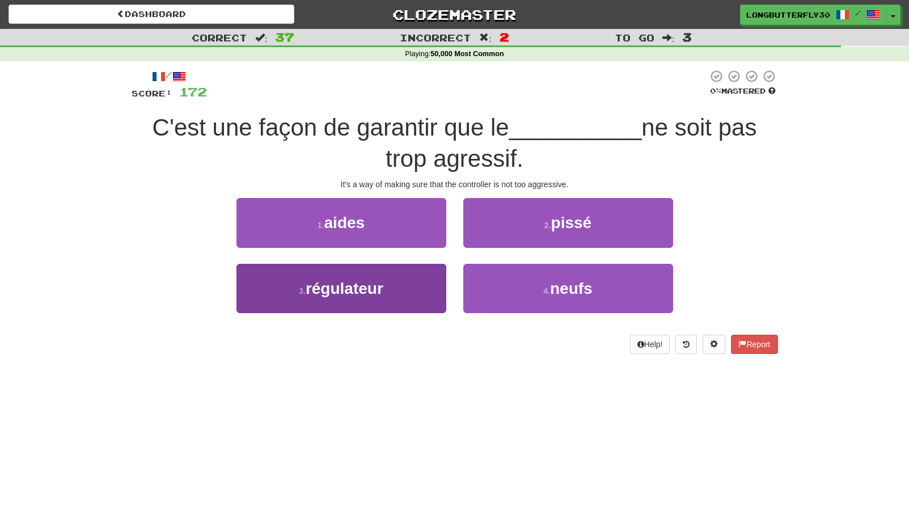
click at [404, 280] on button "3 . régulateur" at bounding box center [341, 288] width 210 height 49
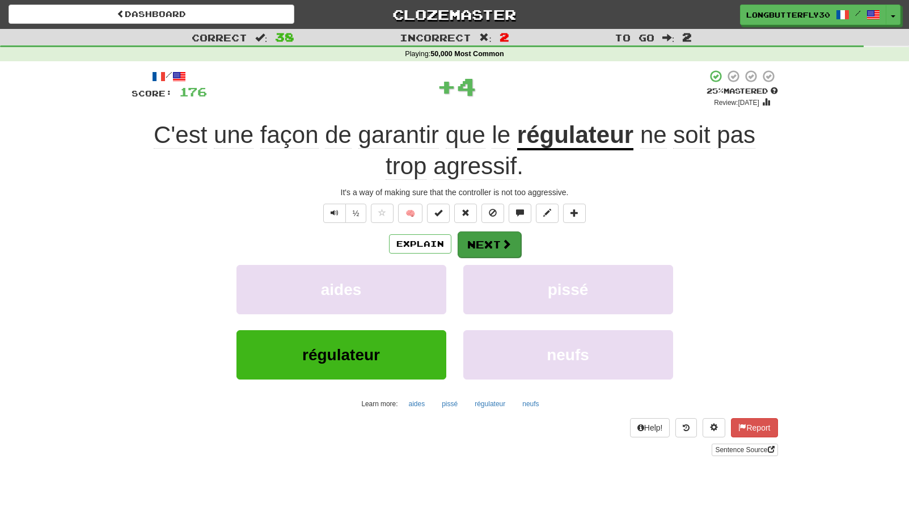
click at [494, 235] on button "Next" at bounding box center [490, 244] width 64 height 26
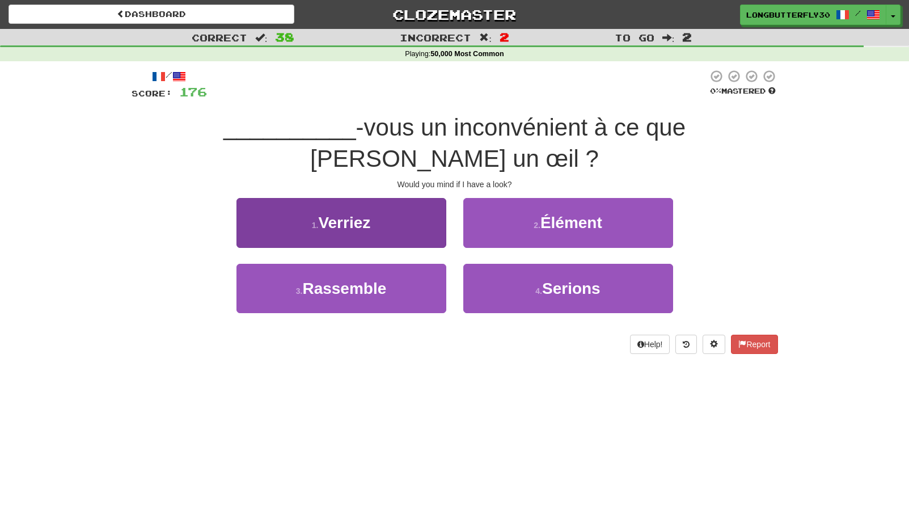
click at [406, 198] on button "1 . Verriez" at bounding box center [341, 222] width 210 height 49
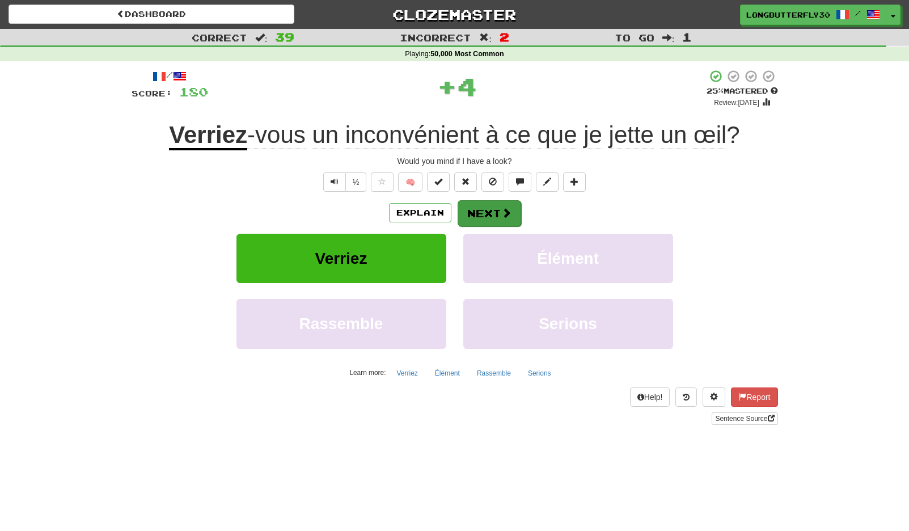
click at [504, 210] on span at bounding box center [506, 213] width 10 height 10
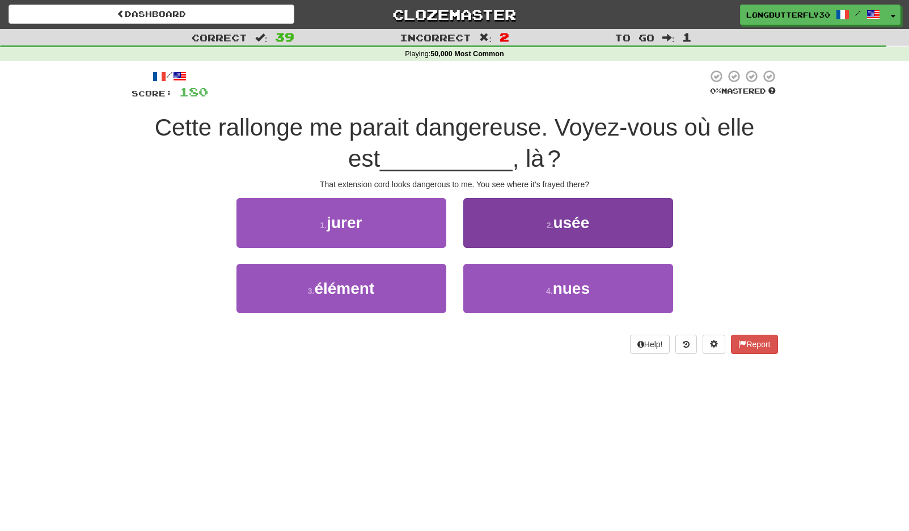
click at [546, 218] on button "2 . usée" at bounding box center [568, 222] width 210 height 49
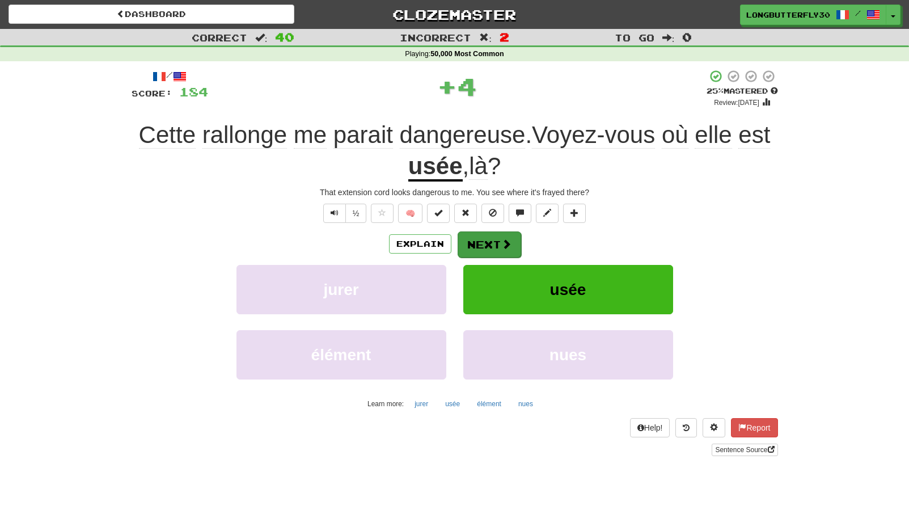
click at [496, 246] on button "Next" at bounding box center [490, 244] width 64 height 26
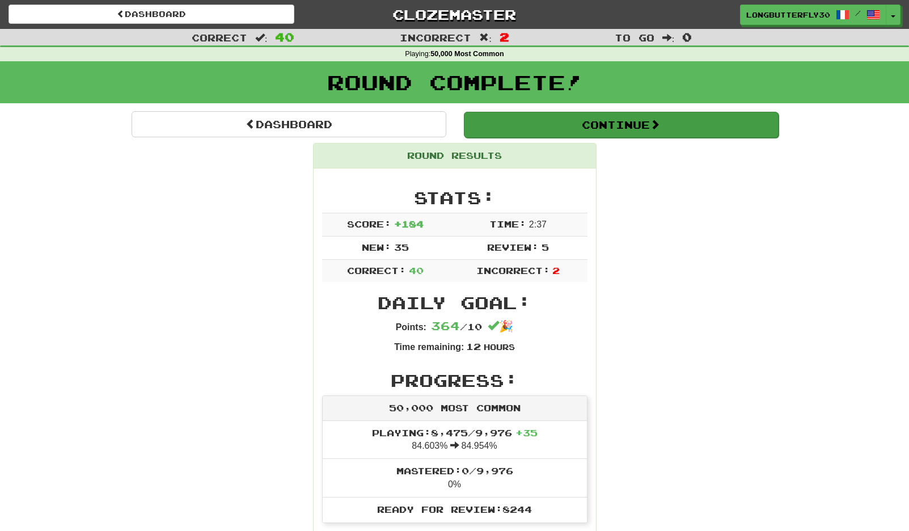
click at [582, 124] on button "Continue" at bounding box center [621, 125] width 315 height 26
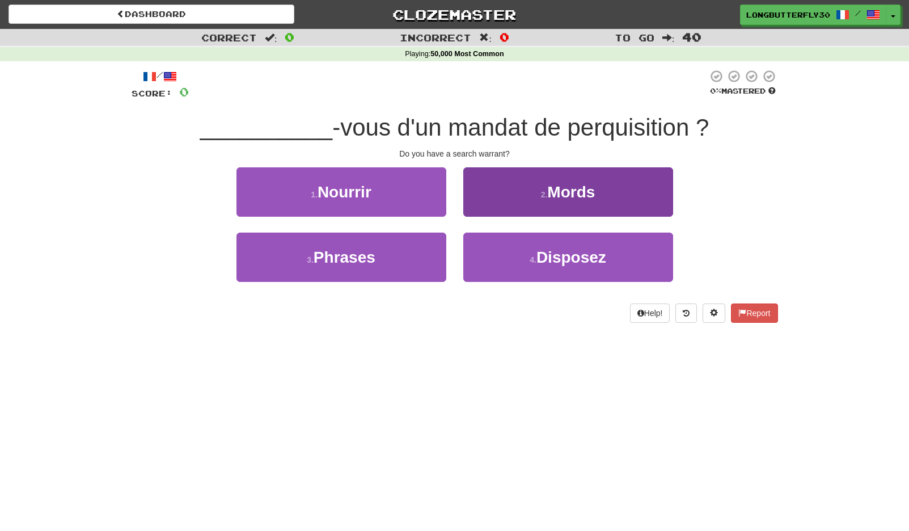
click at [514, 260] on button "4 . Disposez" at bounding box center [568, 257] width 210 height 49
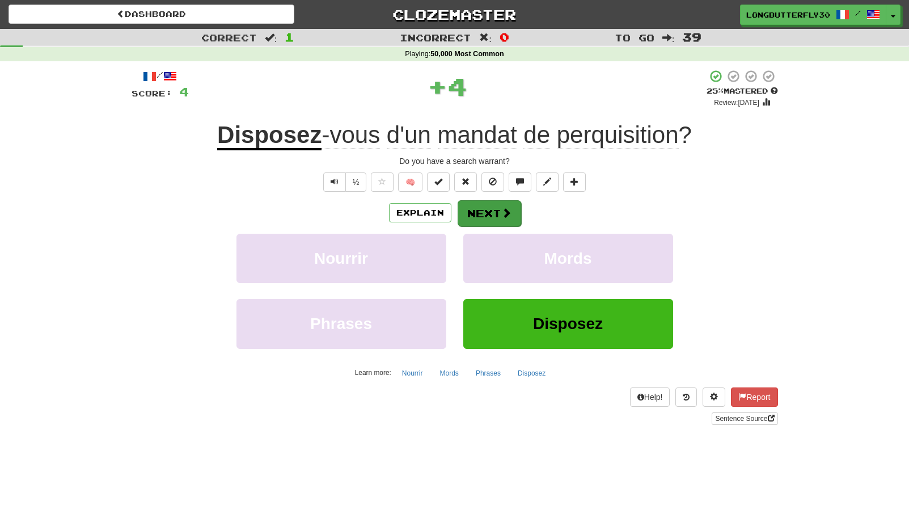
click at [496, 210] on button "Next" at bounding box center [490, 213] width 64 height 26
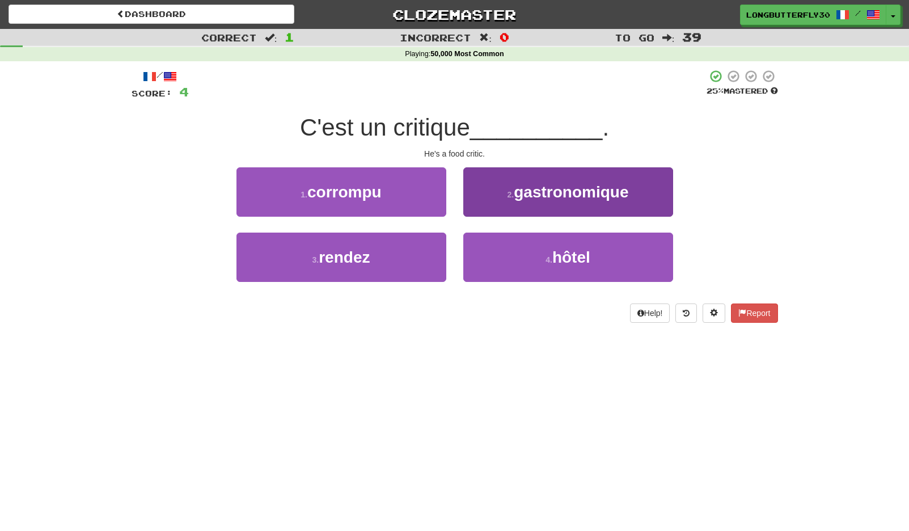
click at [521, 198] on span "gastronomique" at bounding box center [571, 192] width 115 height 18
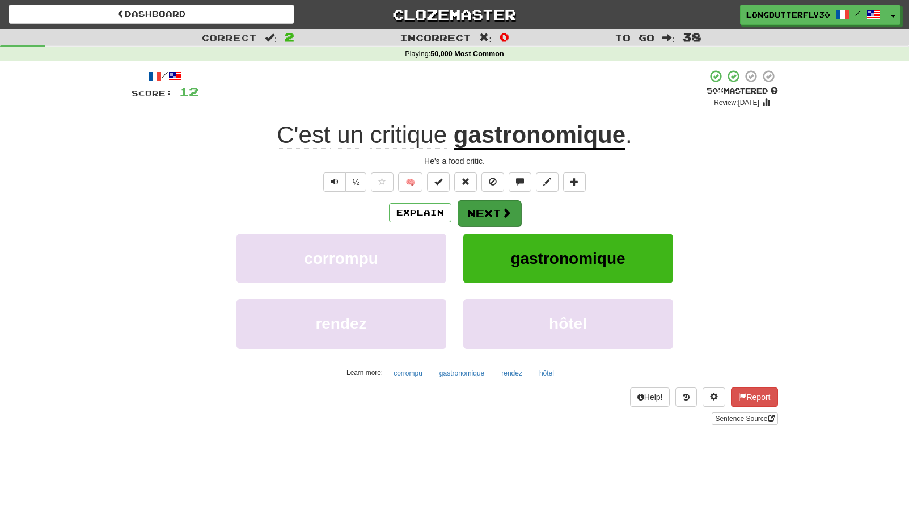
click at [513, 219] on button "Next" at bounding box center [490, 213] width 64 height 26
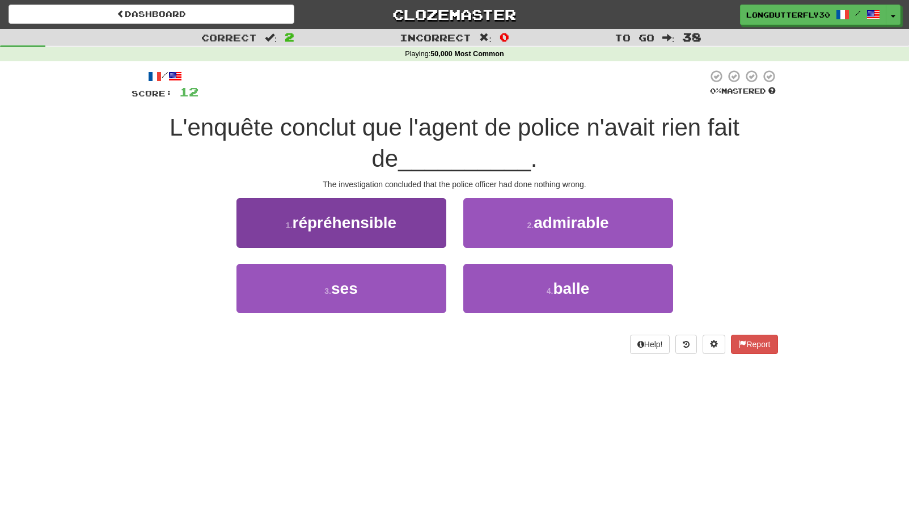
click at [395, 223] on span "répréhensible" at bounding box center [345, 223] width 104 height 18
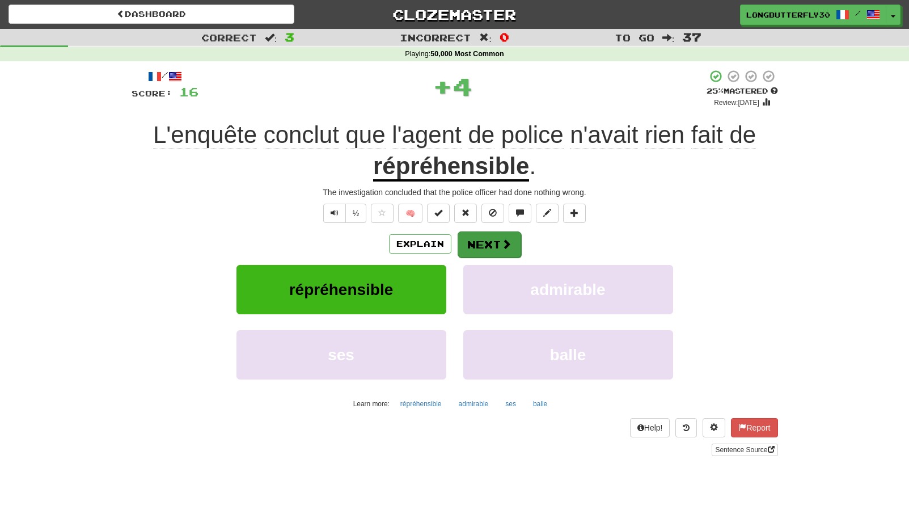
click at [492, 240] on button "Next" at bounding box center [490, 244] width 64 height 26
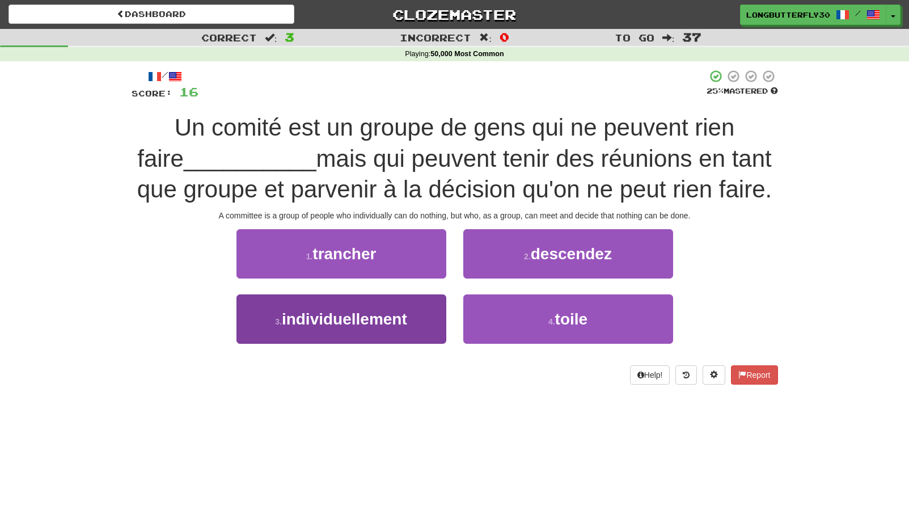
click at [413, 317] on button "3 . individuellement" at bounding box center [341, 318] width 210 height 49
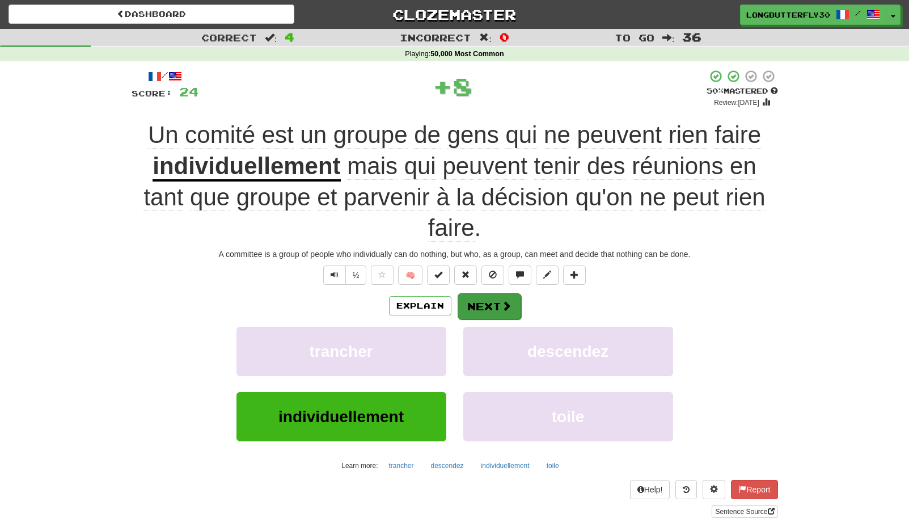
click at [497, 311] on button "Next" at bounding box center [490, 306] width 64 height 26
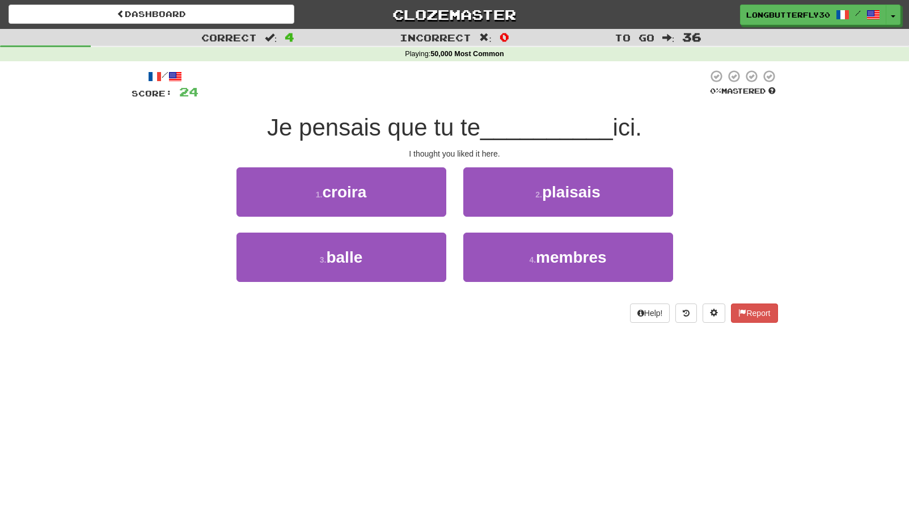
click at [572, 190] on span "plaisais" at bounding box center [571, 192] width 58 height 18
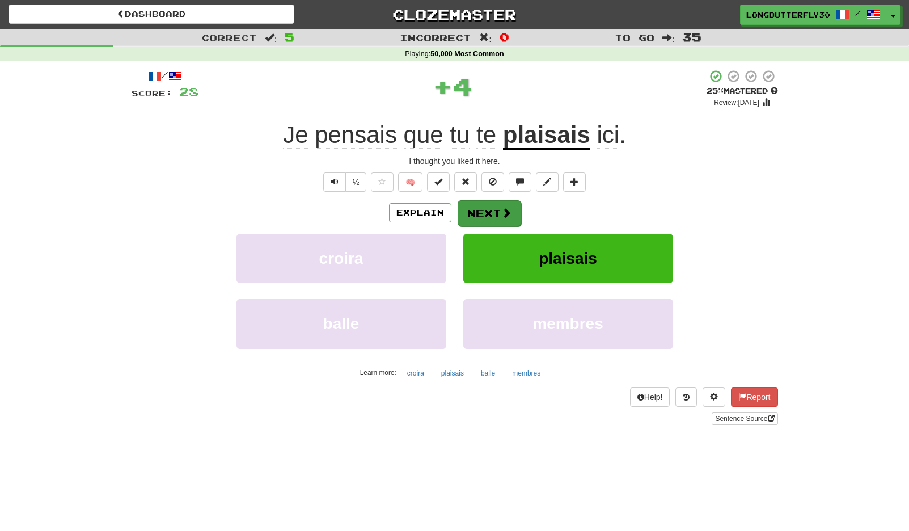
click at [494, 214] on button "Next" at bounding box center [490, 213] width 64 height 26
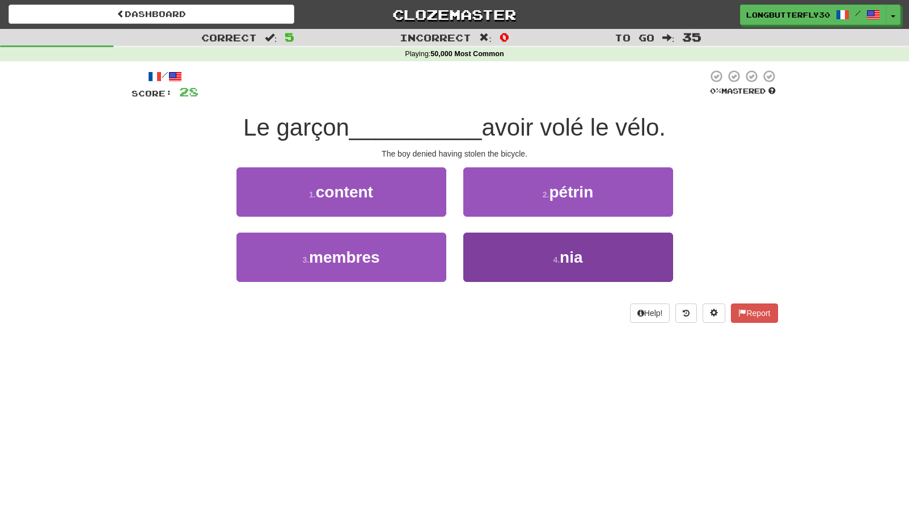
click at [544, 254] on button "4 . nia" at bounding box center [568, 257] width 210 height 49
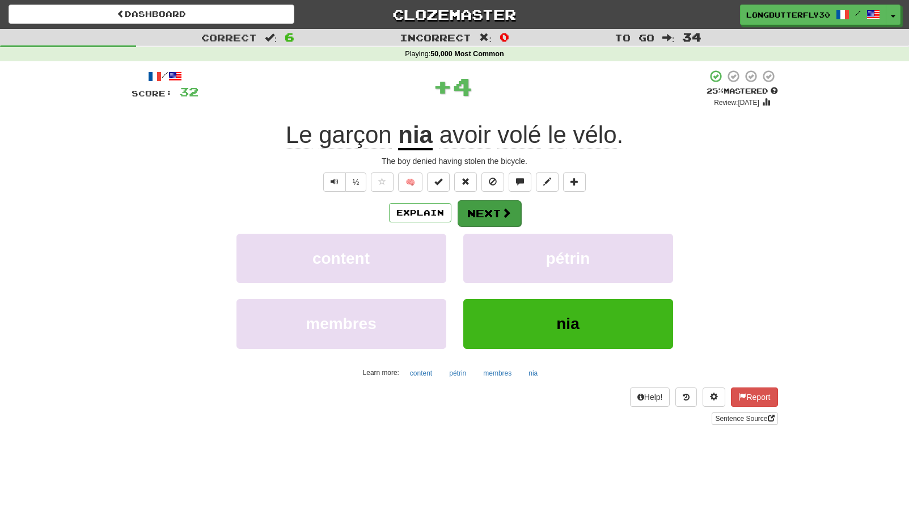
click at [492, 201] on button "Next" at bounding box center [490, 213] width 64 height 26
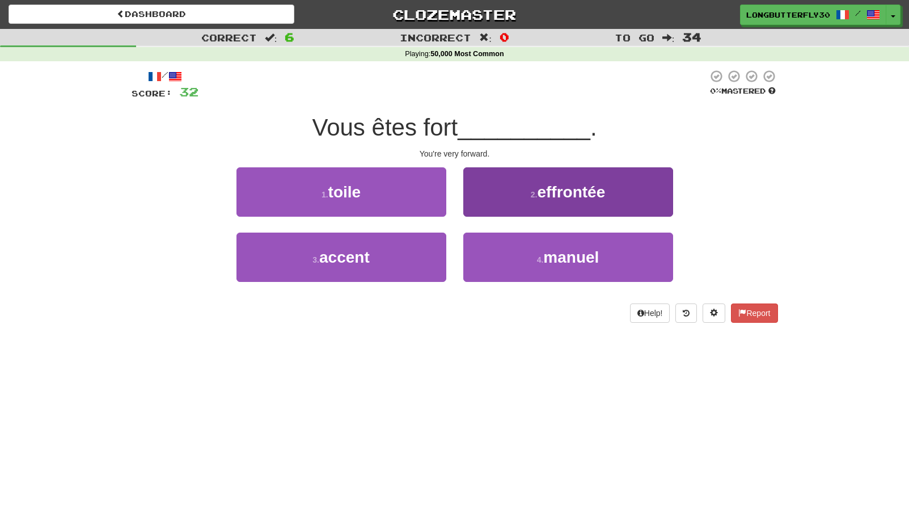
click at [528, 204] on button "2 . effrontée" at bounding box center [568, 191] width 210 height 49
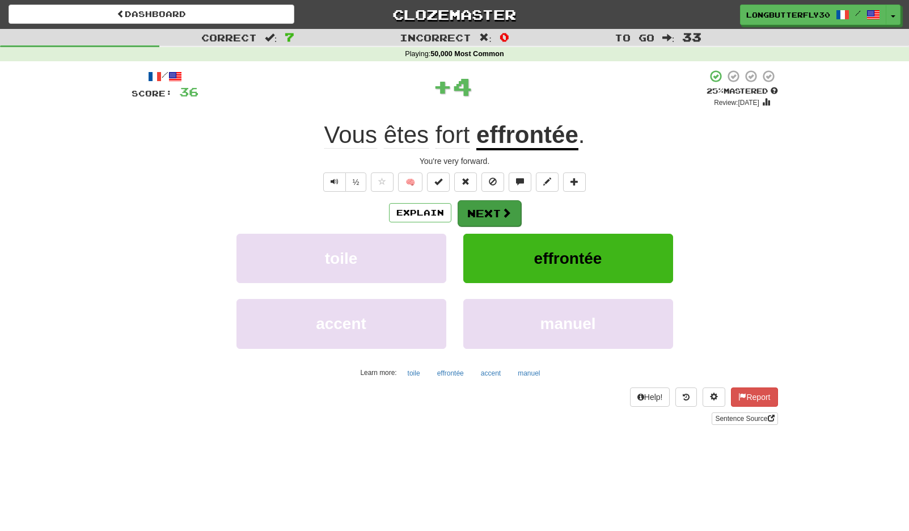
click at [495, 214] on button "Next" at bounding box center [490, 213] width 64 height 26
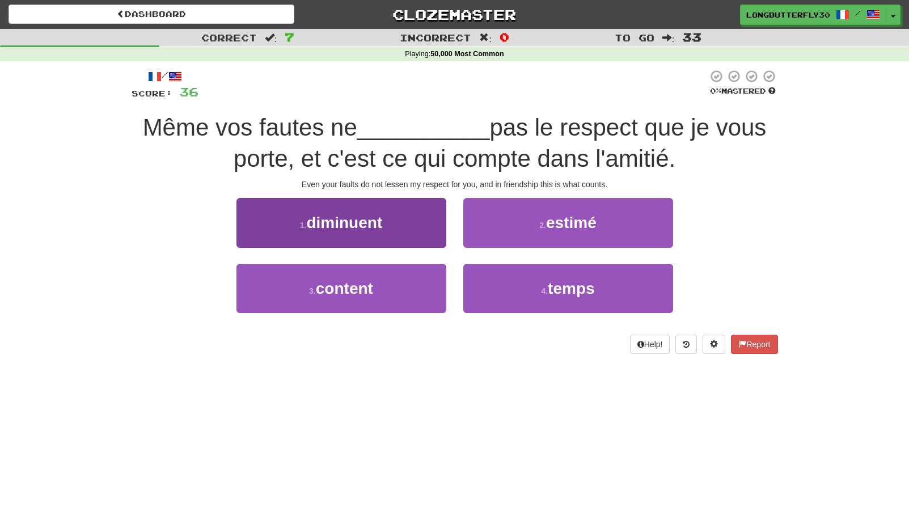
click at [442, 231] on button "1 . diminuent" at bounding box center [341, 222] width 210 height 49
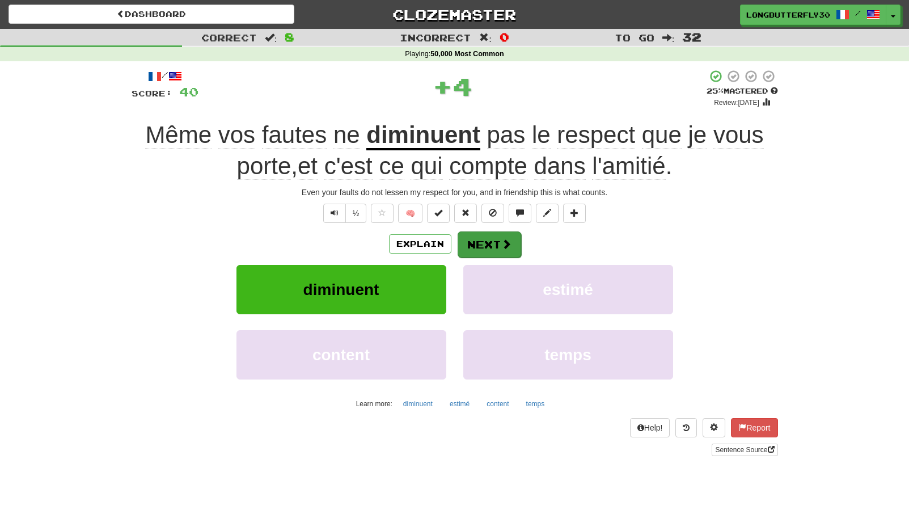
click at [501, 239] on span at bounding box center [506, 244] width 10 height 10
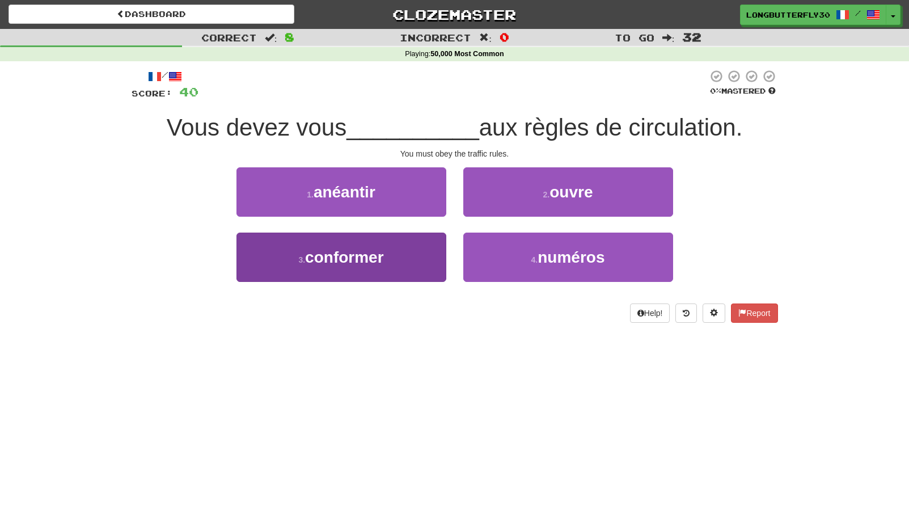
click at [409, 248] on button "3 . conformer" at bounding box center [341, 257] width 210 height 49
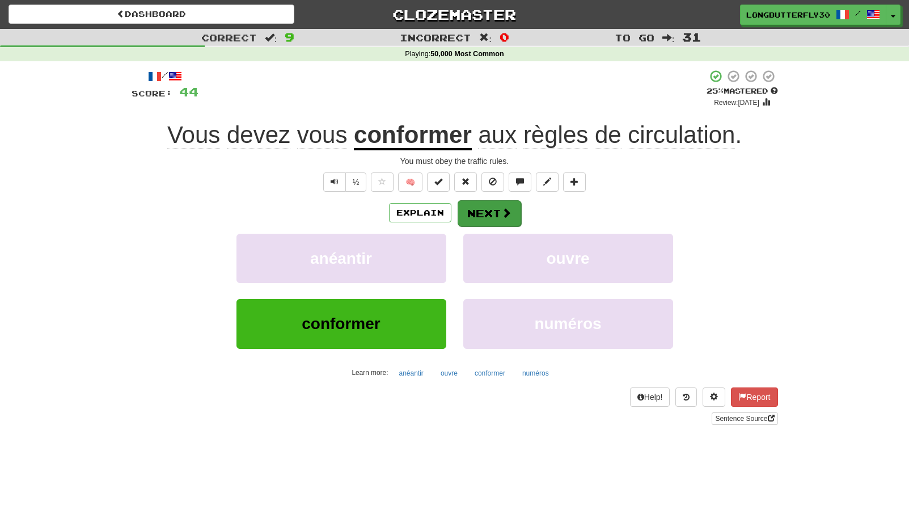
click at [492, 217] on button "Next" at bounding box center [490, 213] width 64 height 26
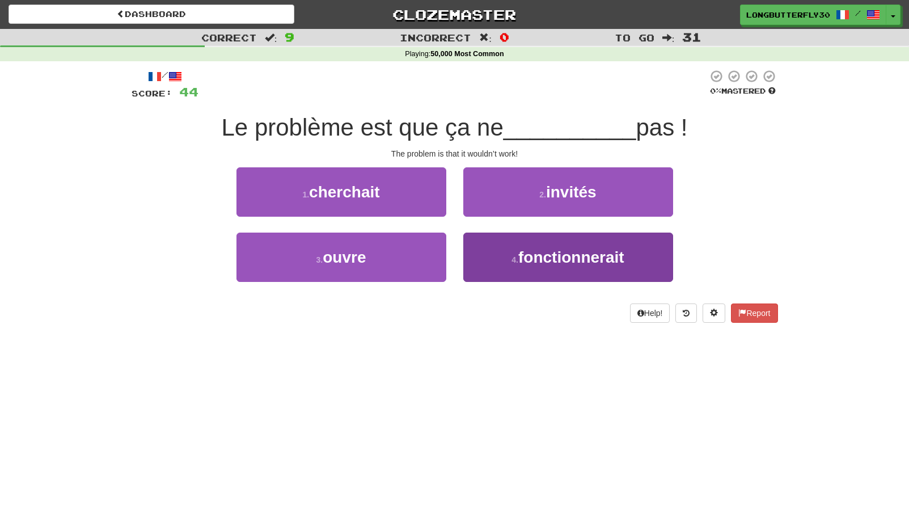
click at [508, 259] on button "4 . fonctionnerait" at bounding box center [568, 257] width 210 height 49
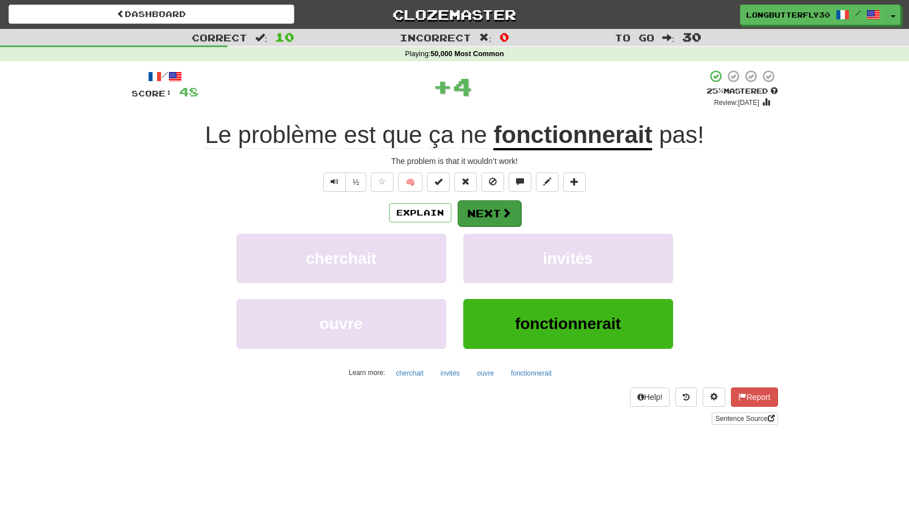
click at [493, 206] on button "Next" at bounding box center [490, 213] width 64 height 26
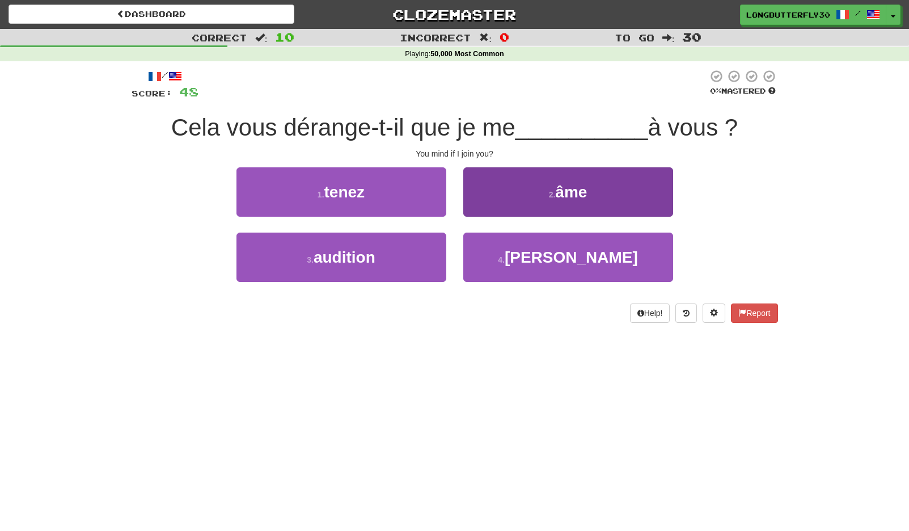
click at [526, 264] on button "4 . joigne" at bounding box center [568, 257] width 210 height 49
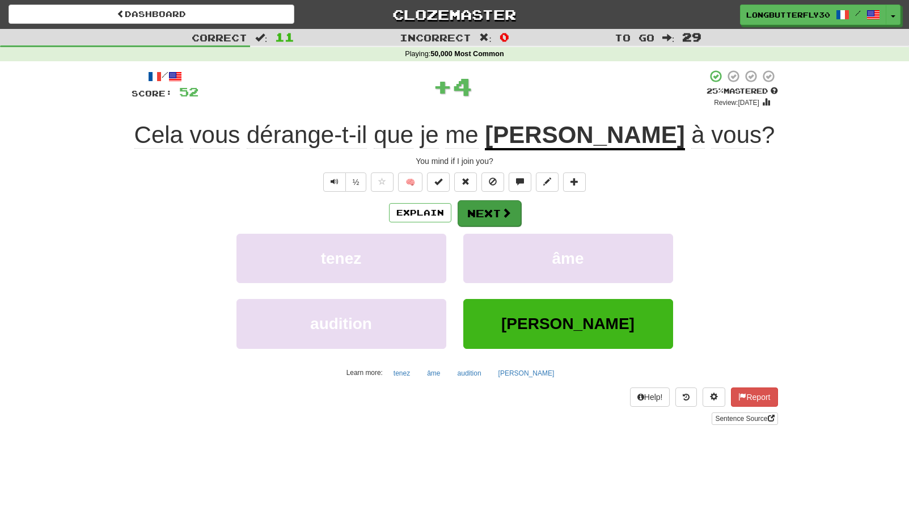
click at [501, 212] on span at bounding box center [506, 213] width 10 height 10
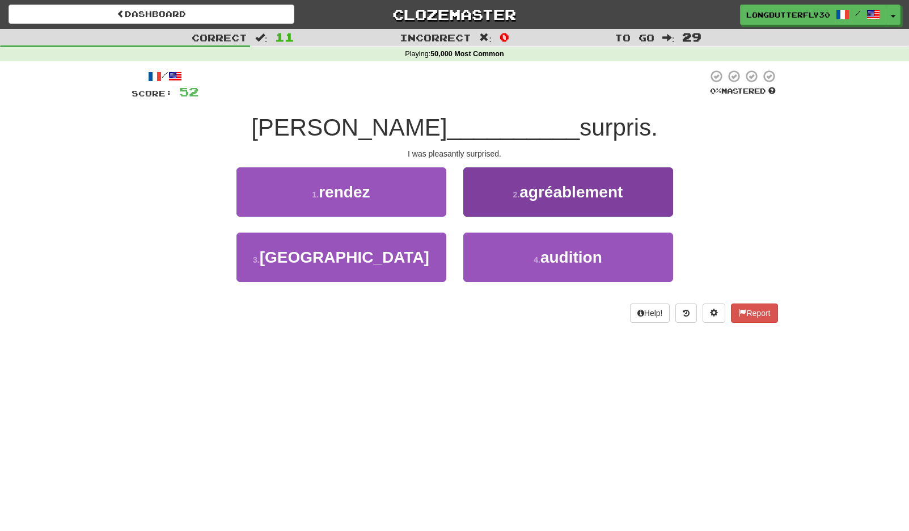
click at [515, 193] on small "2 ." at bounding box center [516, 194] width 7 height 9
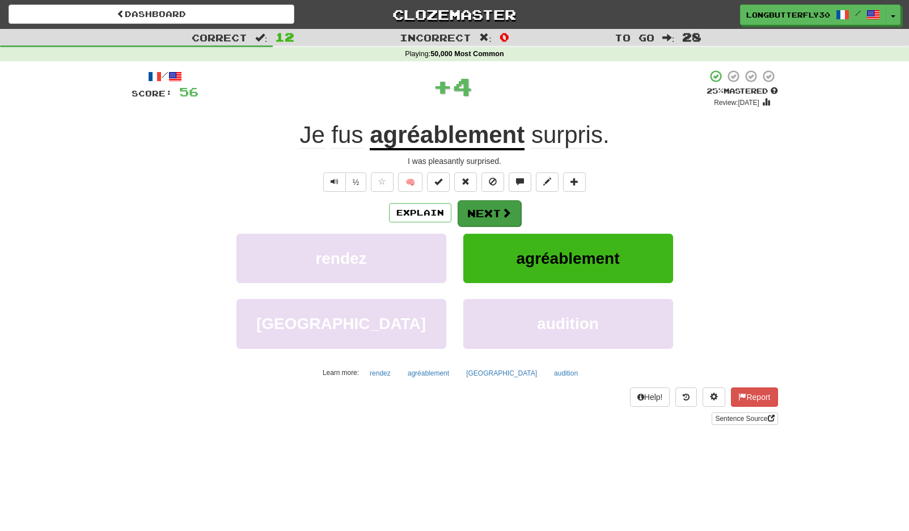
click at [501, 213] on span at bounding box center [506, 213] width 10 height 10
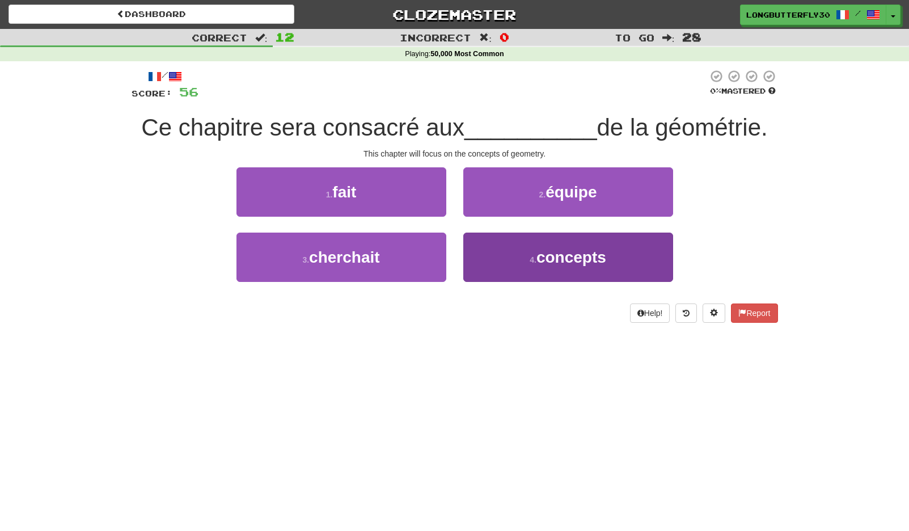
click at [492, 255] on button "4 . concepts" at bounding box center [568, 257] width 210 height 49
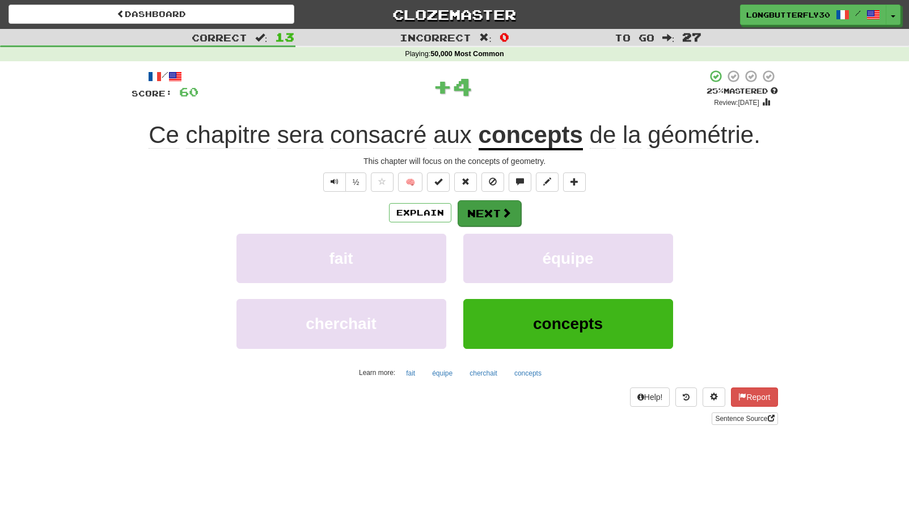
click at [484, 210] on button "Next" at bounding box center [490, 213] width 64 height 26
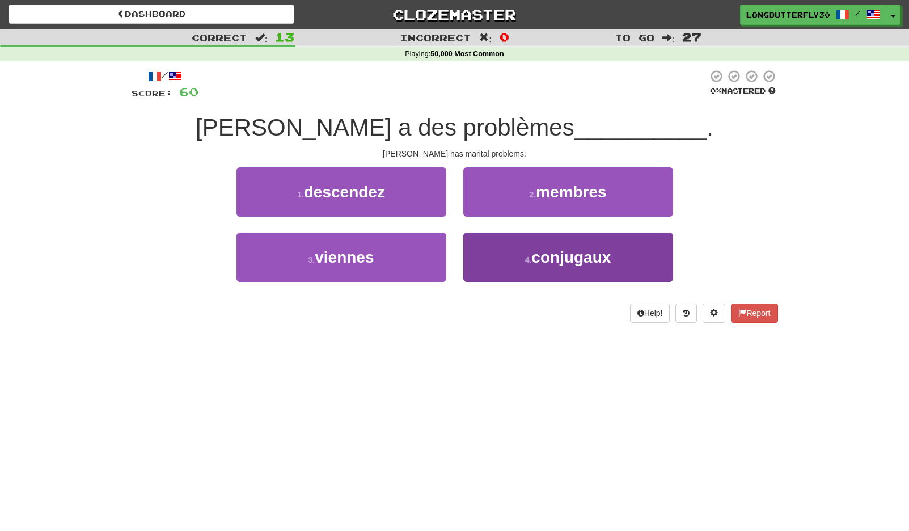
click at [502, 249] on button "4 . conjugaux" at bounding box center [568, 257] width 210 height 49
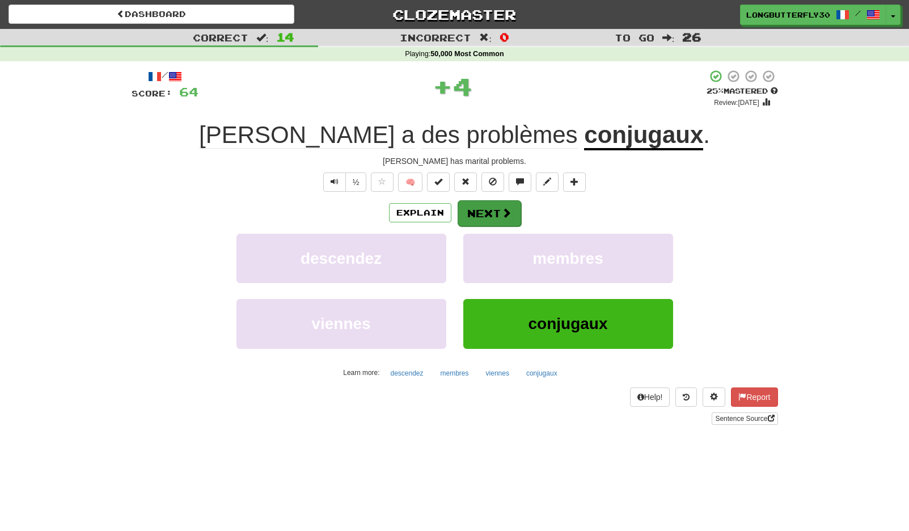
click at [490, 206] on button "Next" at bounding box center [490, 213] width 64 height 26
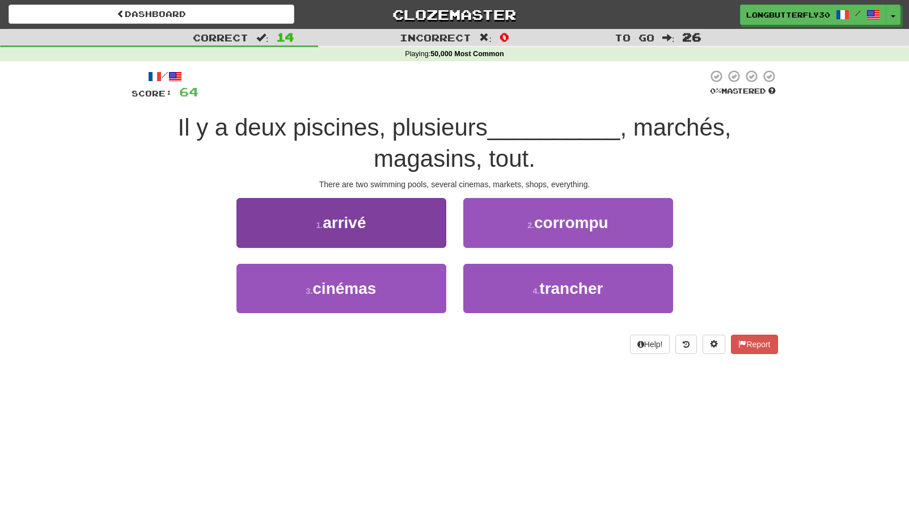
drag, startPoint x: 407, startPoint y: 274, endPoint x: 436, endPoint y: 271, distance: 29.1
click at [407, 274] on button "3 . cinémas" at bounding box center [341, 288] width 210 height 49
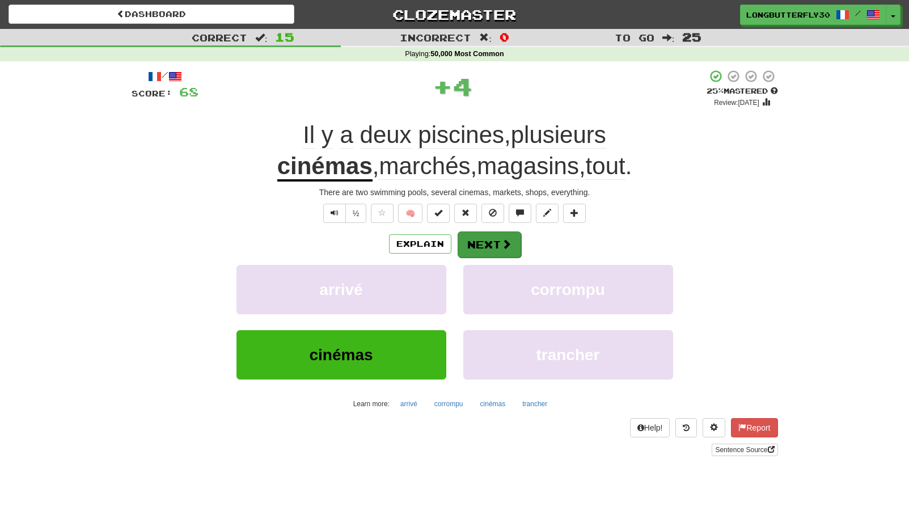
click at [493, 247] on button "Next" at bounding box center [490, 244] width 64 height 26
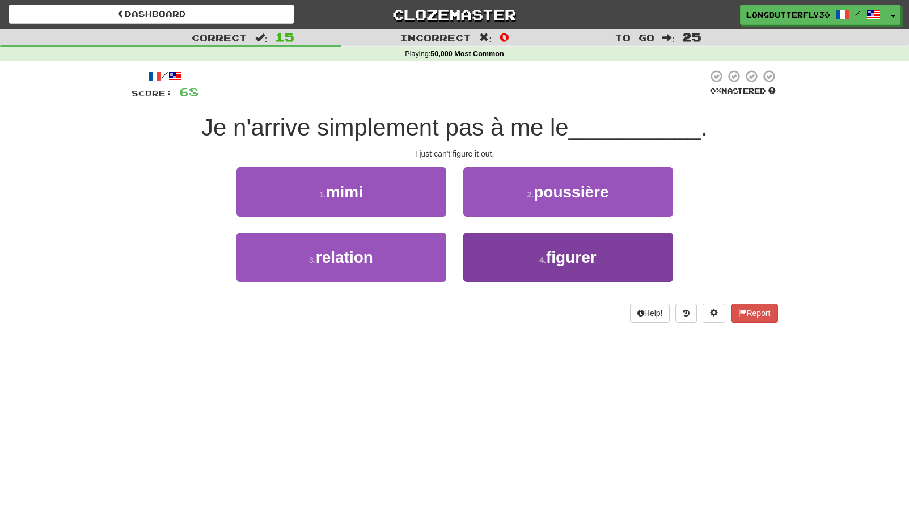
click at [531, 250] on button "4 . figurer" at bounding box center [568, 257] width 210 height 49
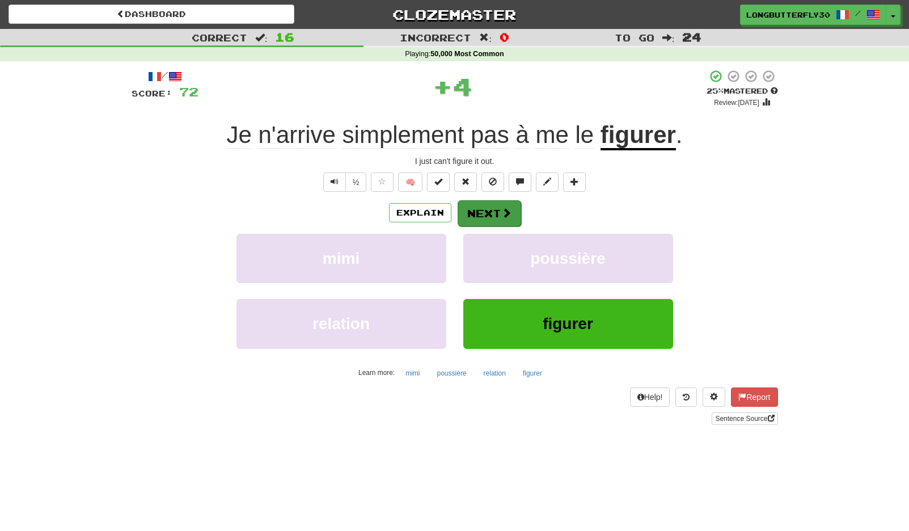
click at [504, 210] on span at bounding box center [506, 213] width 10 height 10
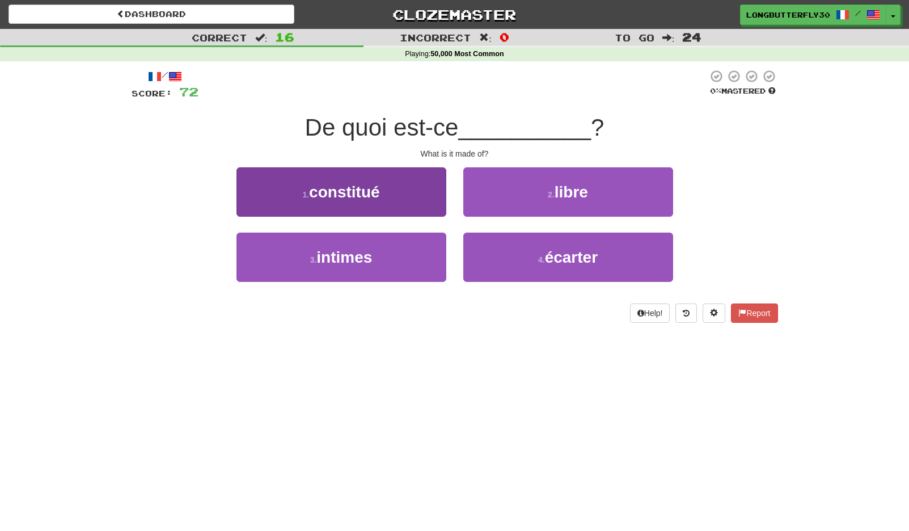
click at [417, 195] on button "1 . constitué" at bounding box center [341, 191] width 210 height 49
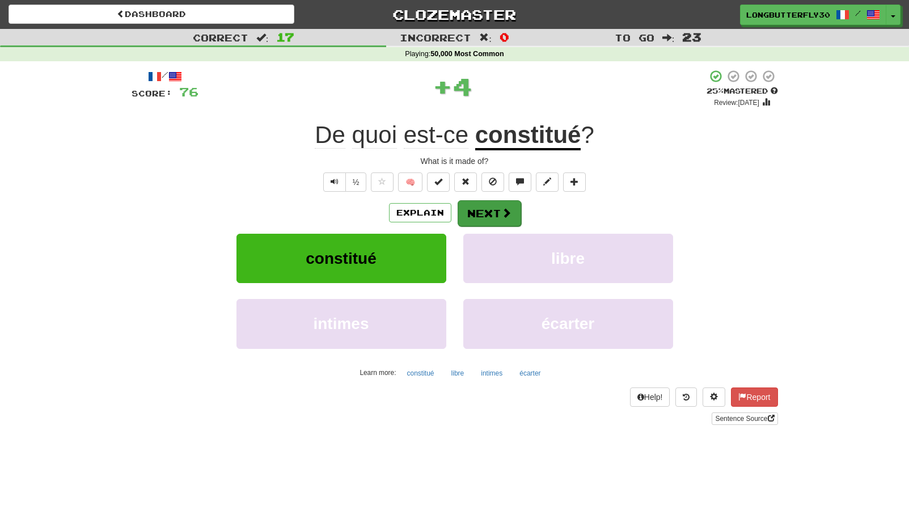
click at [491, 213] on button "Next" at bounding box center [490, 213] width 64 height 26
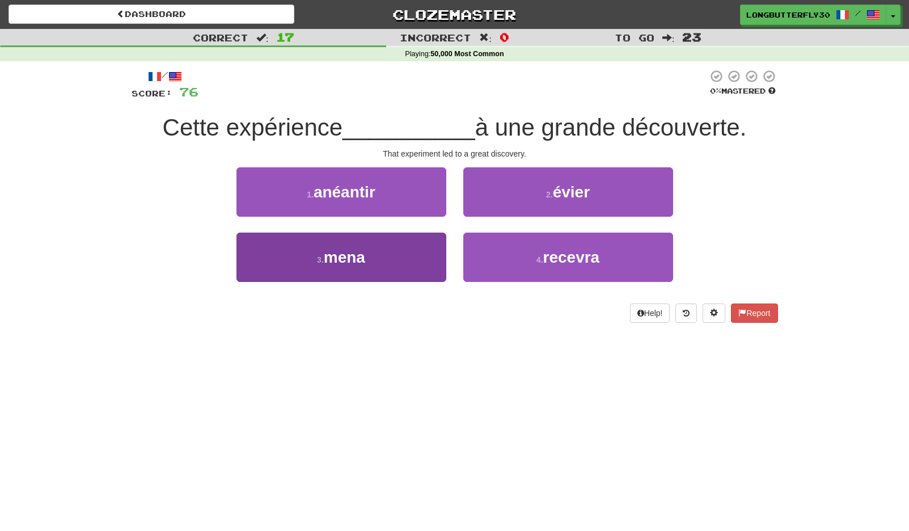
click at [399, 250] on button "3 . mena" at bounding box center [341, 257] width 210 height 49
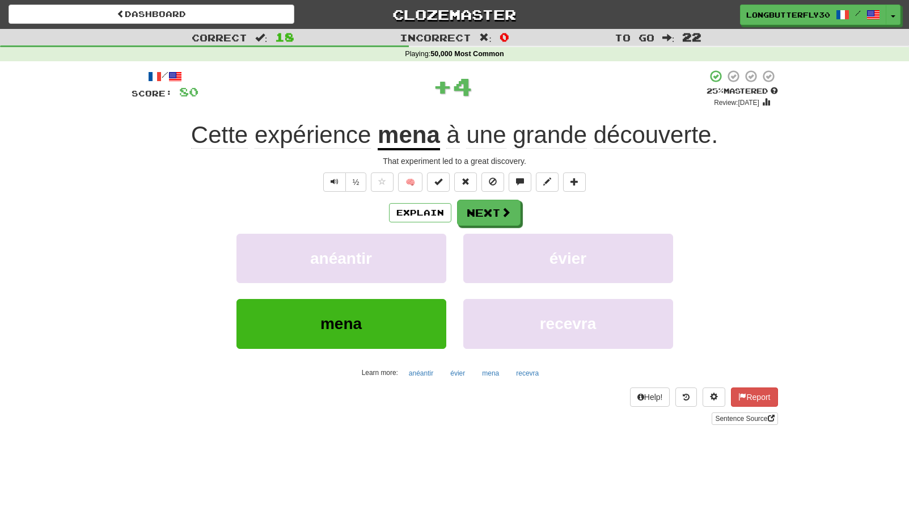
click at [523, 214] on div "Explain Next" at bounding box center [455, 213] width 646 height 26
click at [505, 215] on span at bounding box center [506, 213] width 10 height 10
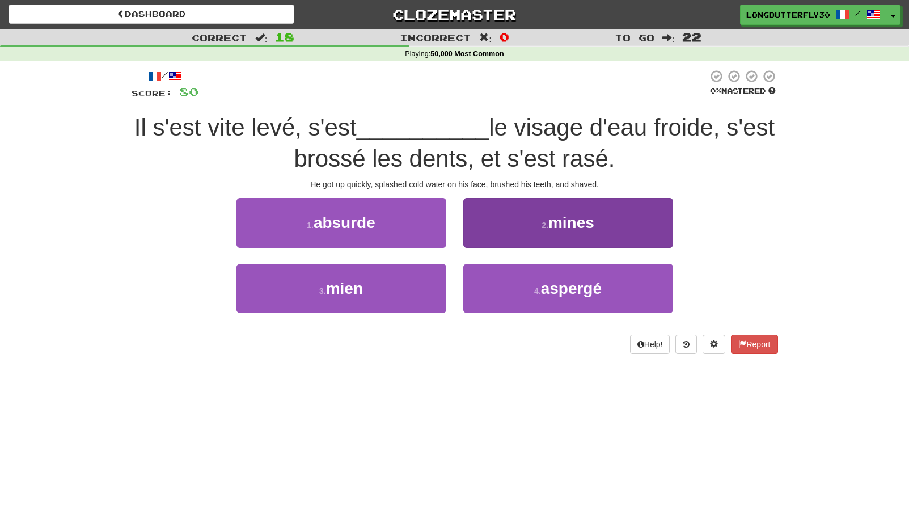
click at [535, 283] on button "4 . aspergé" at bounding box center [568, 288] width 210 height 49
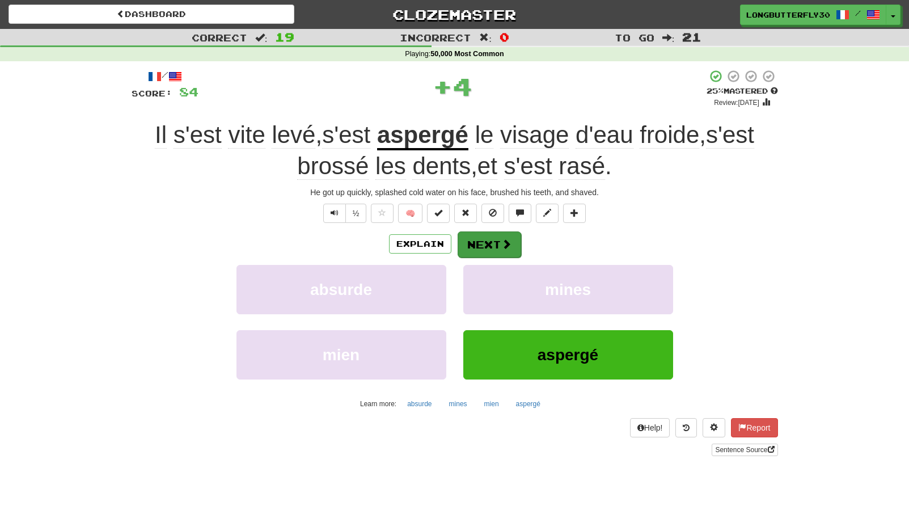
click at [519, 240] on button "Next" at bounding box center [490, 244] width 64 height 26
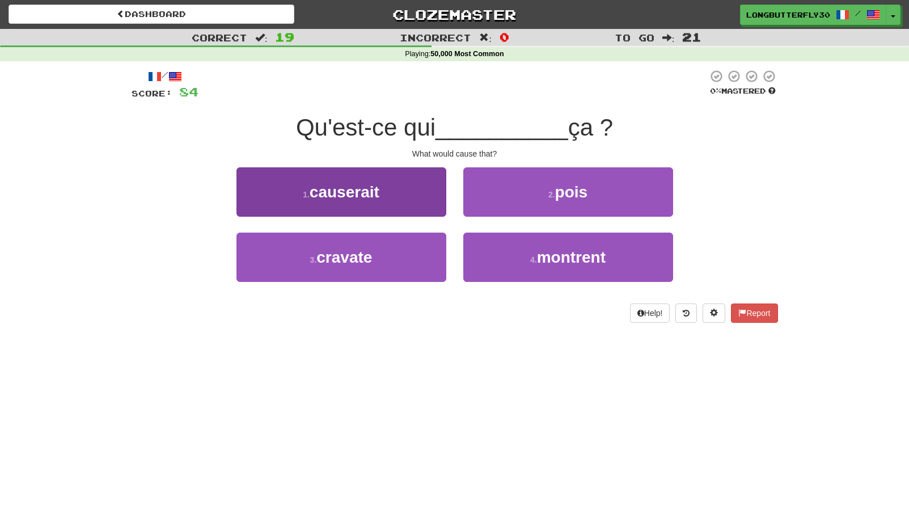
click at [412, 194] on button "1 . causerait" at bounding box center [341, 191] width 210 height 49
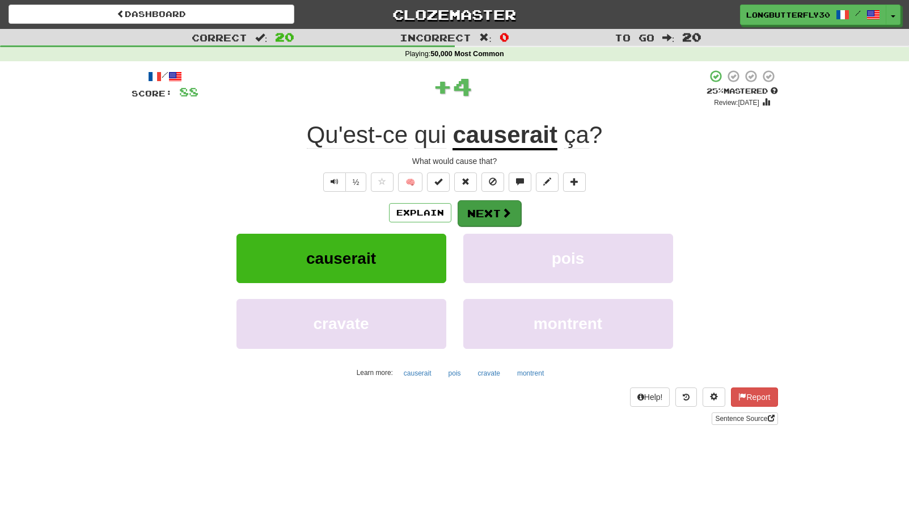
click at [483, 207] on button "Next" at bounding box center [490, 213] width 64 height 26
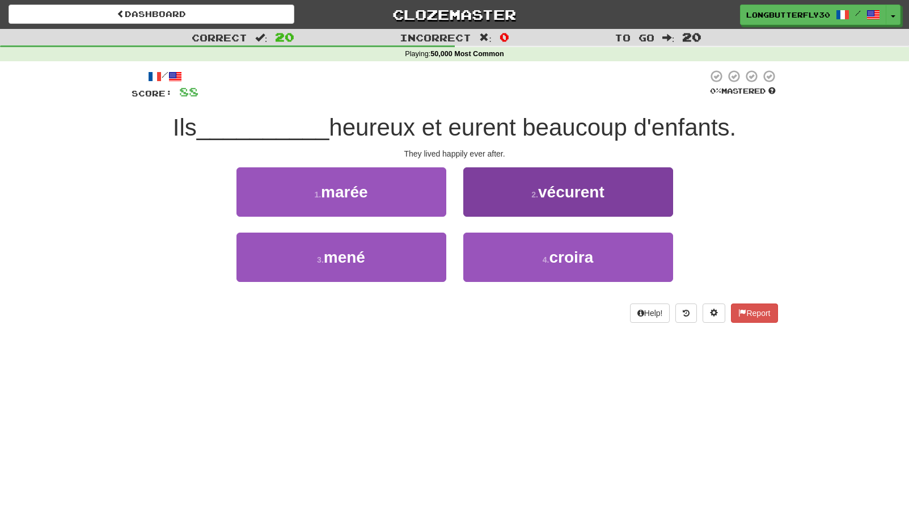
click at [542, 200] on button "2 . vécurent" at bounding box center [568, 191] width 210 height 49
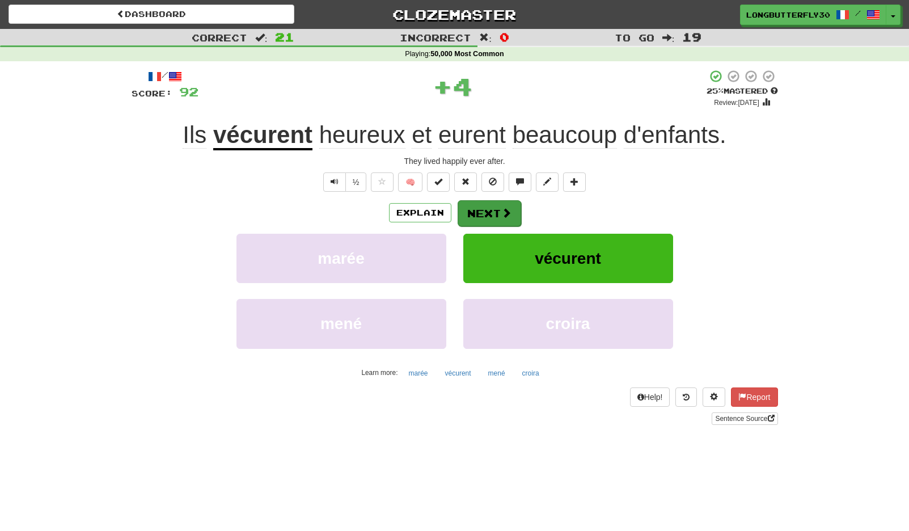
click at [509, 214] on span at bounding box center [506, 213] width 10 height 10
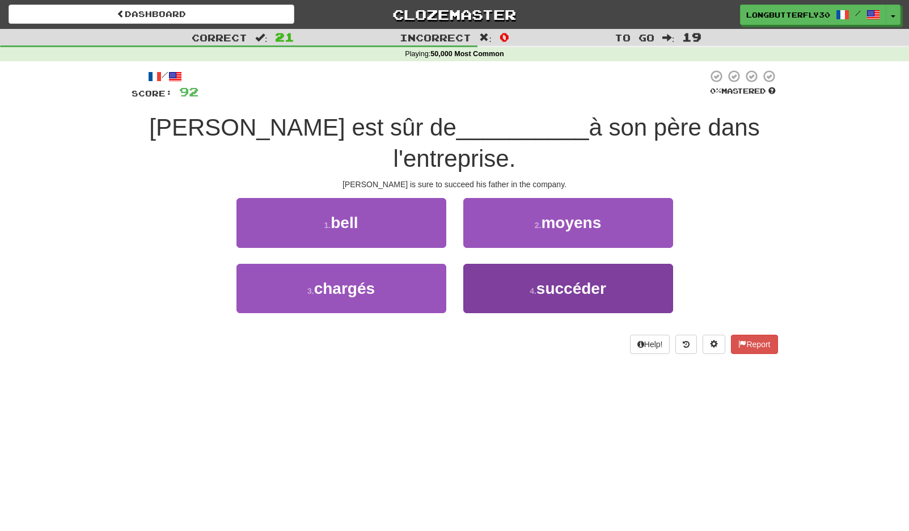
click at [534, 264] on button "4 . succéder" at bounding box center [568, 288] width 210 height 49
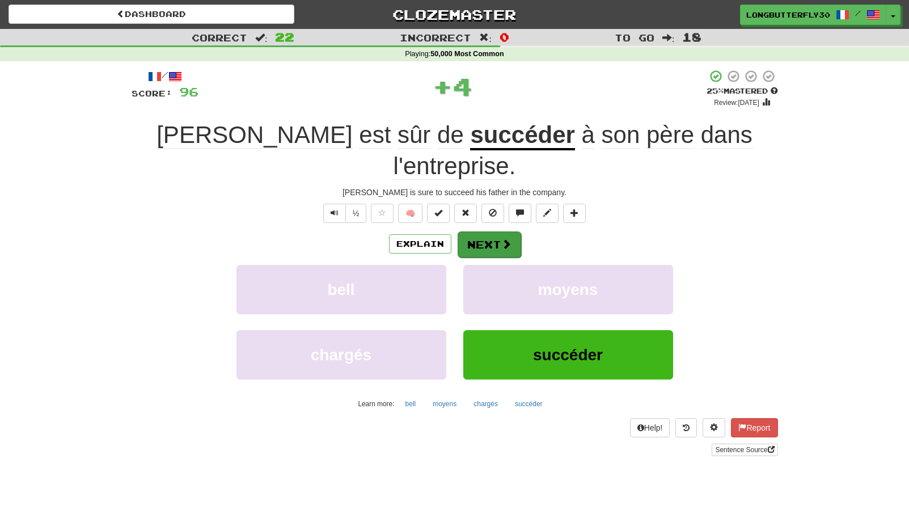
click at [498, 231] on button "Next" at bounding box center [490, 244] width 64 height 26
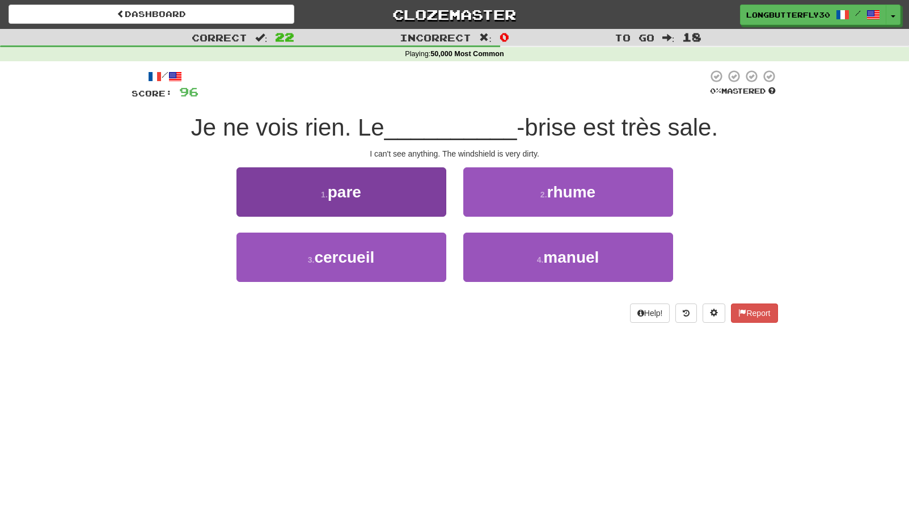
click at [436, 199] on button "1 . pare" at bounding box center [341, 191] width 210 height 49
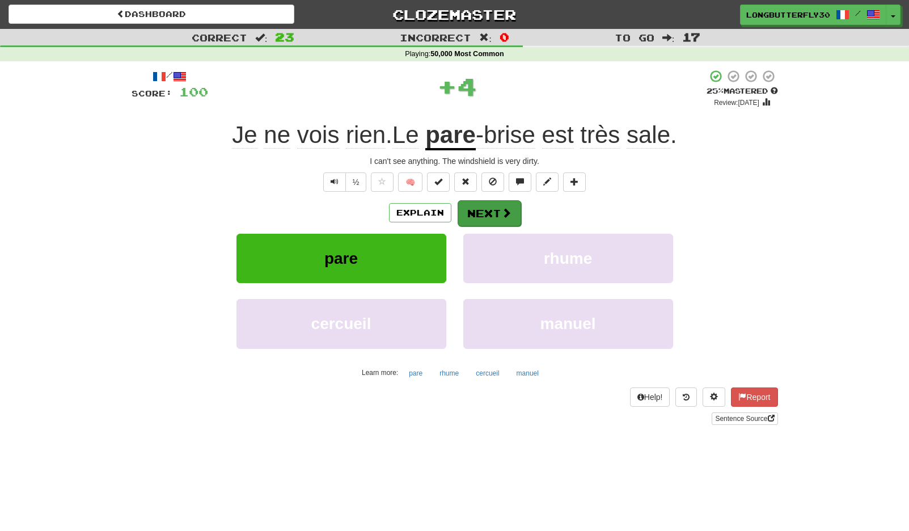
click at [490, 208] on button "Next" at bounding box center [490, 213] width 64 height 26
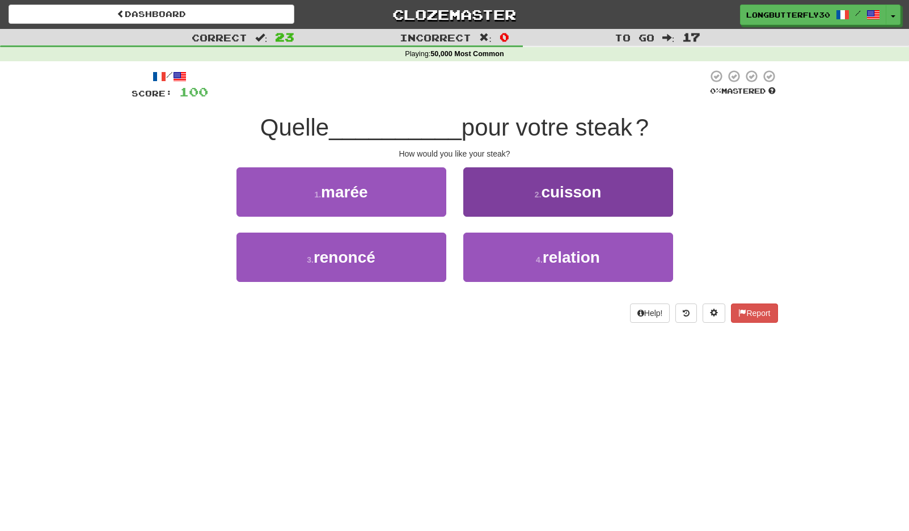
click at [540, 200] on button "2 . cuisson" at bounding box center [568, 191] width 210 height 49
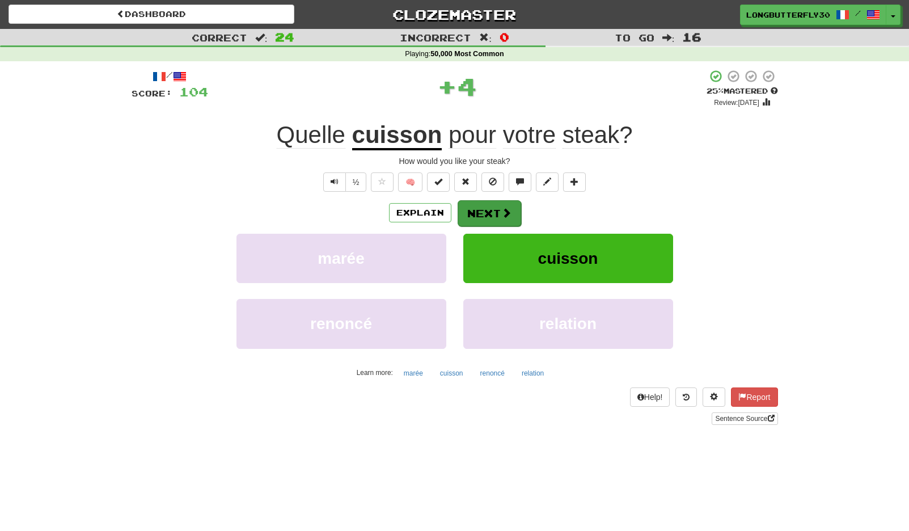
click at [505, 210] on span at bounding box center [506, 213] width 10 height 10
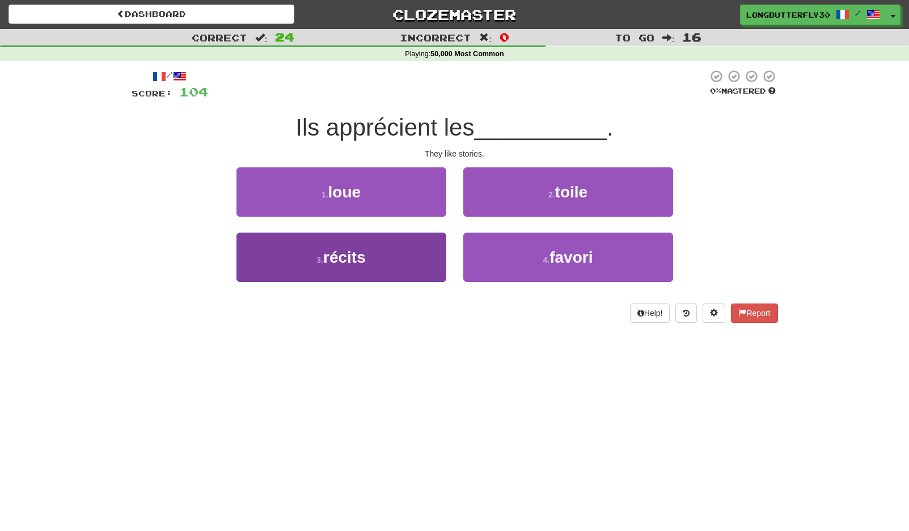
click at [405, 247] on button "3 . récits" at bounding box center [341, 257] width 210 height 49
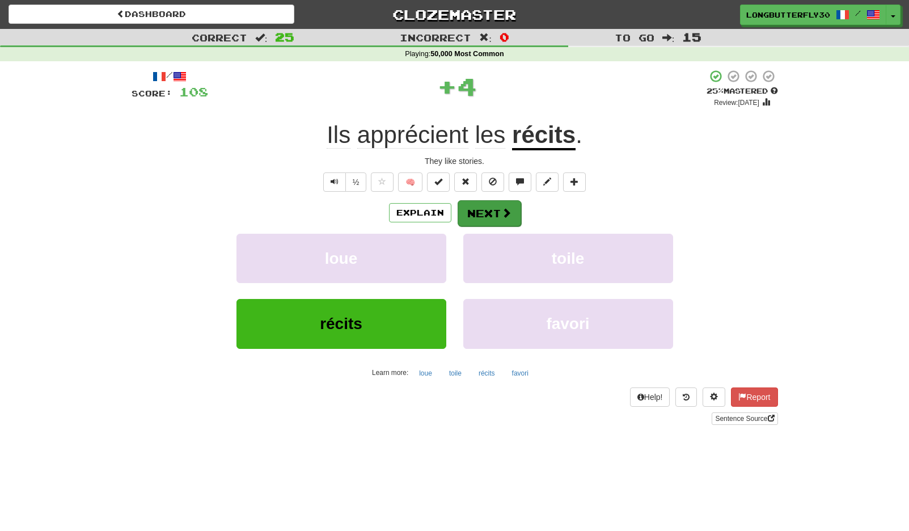
click at [493, 217] on button "Next" at bounding box center [490, 213] width 64 height 26
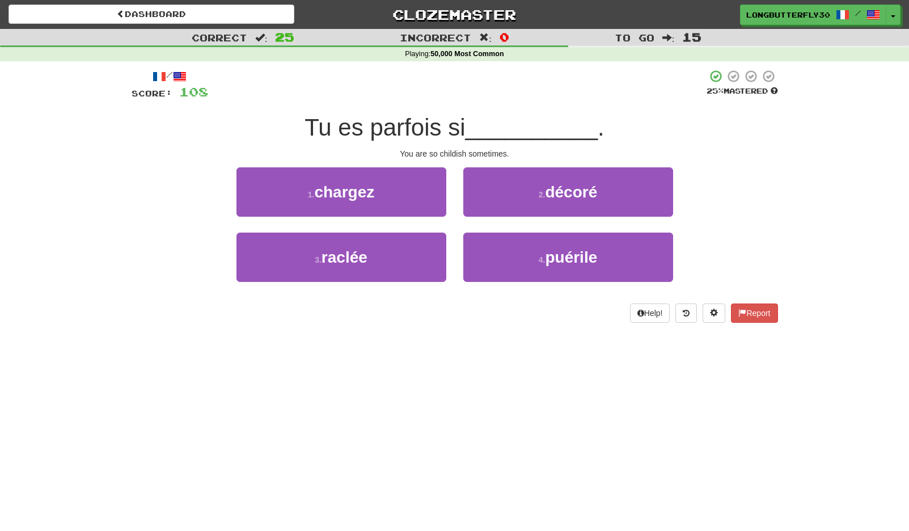
drag, startPoint x: 564, startPoint y: 253, endPoint x: 509, endPoint y: 226, distance: 61.1
click at [563, 253] on span "puérile" at bounding box center [571, 257] width 52 height 18
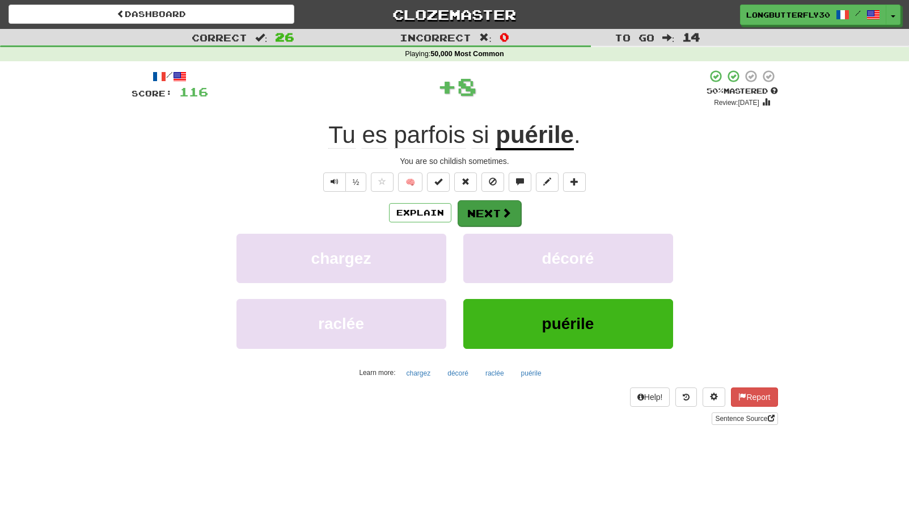
click at [494, 212] on button "Next" at bounding box center [490, 213] width 64 height 26
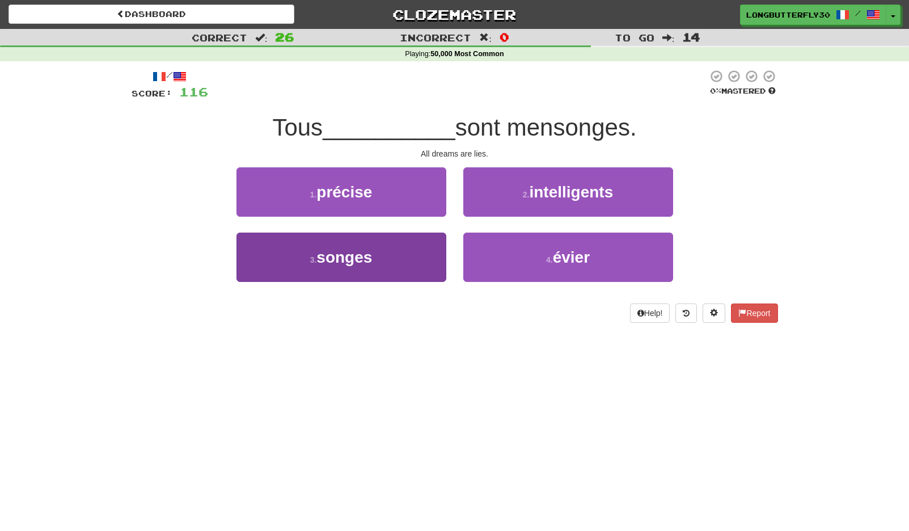
click at [405, 250] on button "3 . songes" at bounding box center [341, 257] width 210 height 49
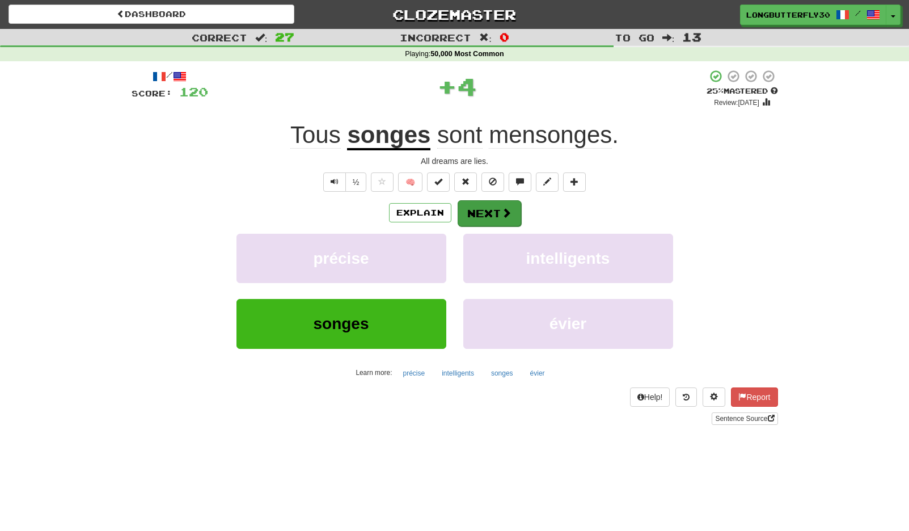
click at [498, 212] on button "Next" at bounding box center [490, 213] width 64 height 26
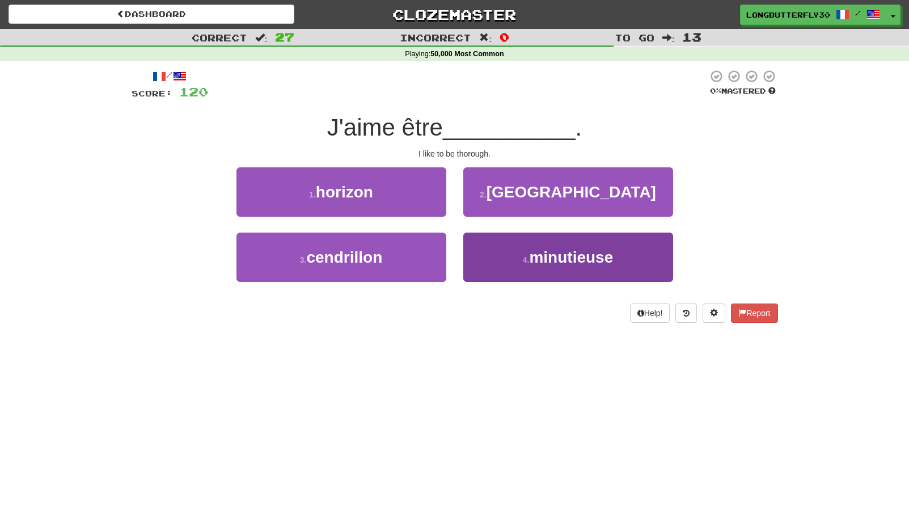
click at [505, 253] on button "4 . minutieuse" at bounding box center [568, 257] width 210 height 49
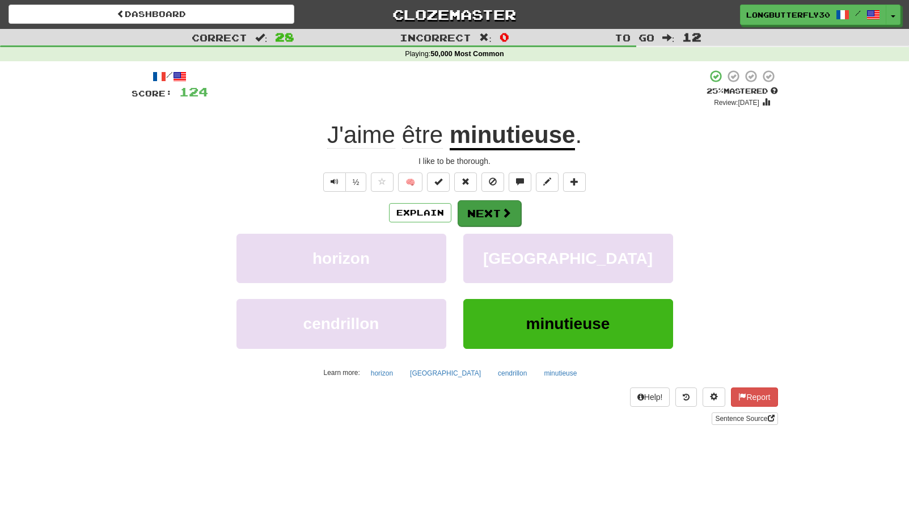
click at [501, 210] on span at bounding box center [506, 213] width 10 height 10
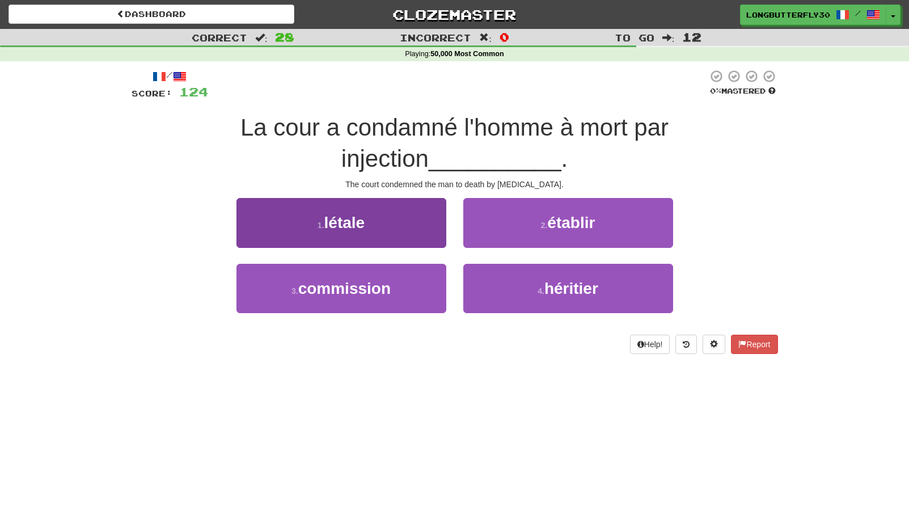
click at [419, 230] on button "1 . létale" at bounding box center [341, 222] width 210 height 49
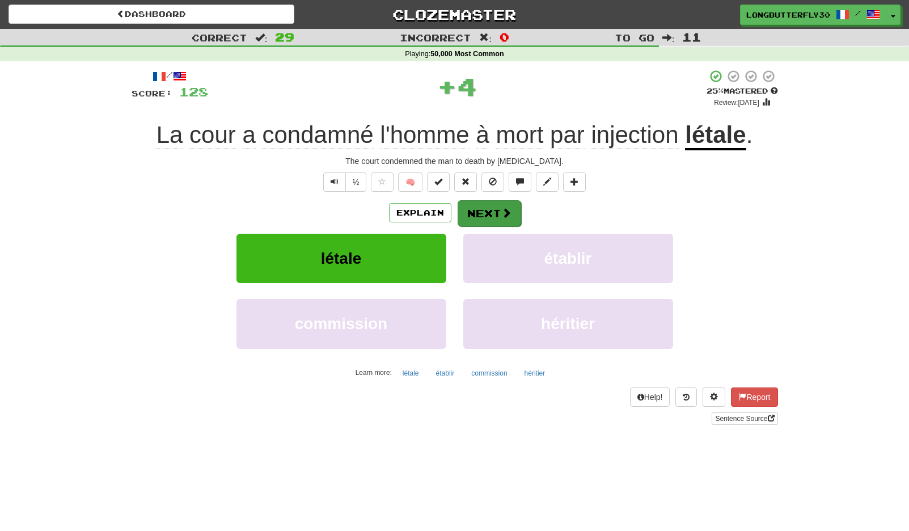
click at [505, 209] on span at bounding box center [506, 213] width 10 height 10
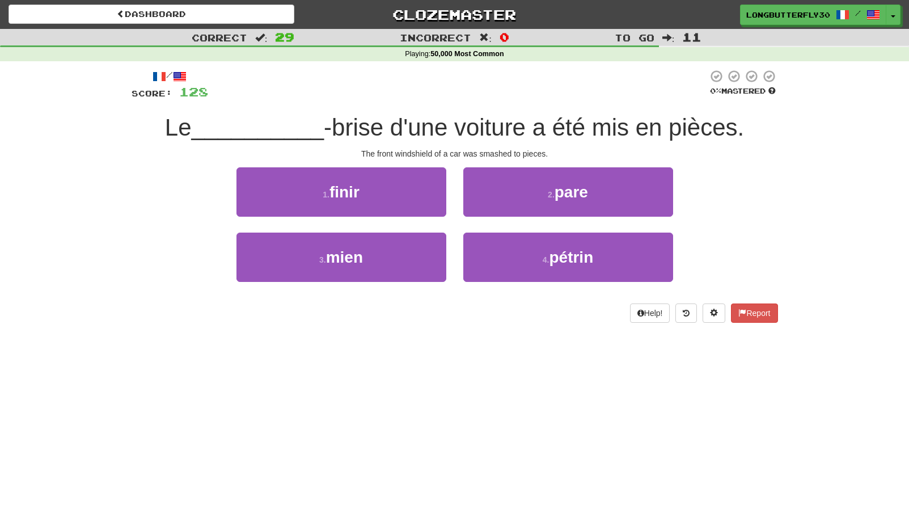
click at [566, 194] on span "pare" at bounding box center [571, 192] width 33 height 18
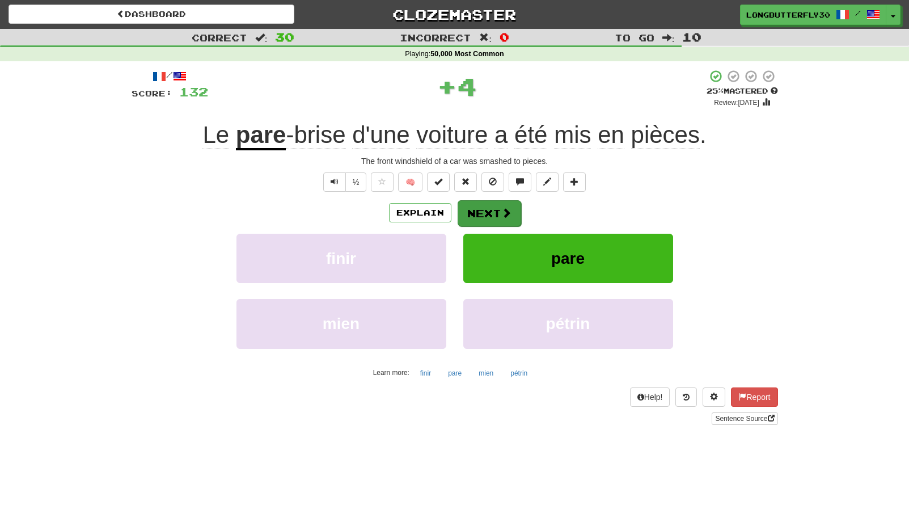
click at [501, 213] on span at bounding box center [506, 213] width 10 height 10
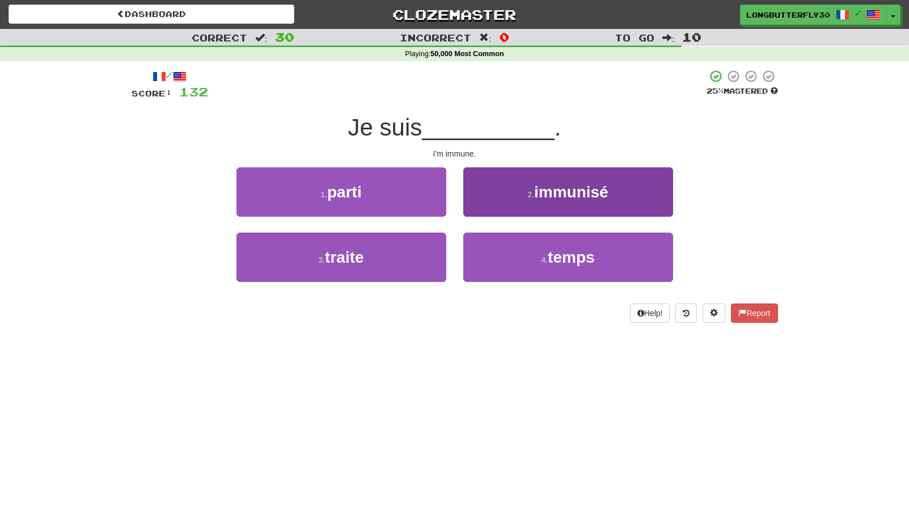
click at [544, 193] on span "immunisé" at bounding box center [571, 192] width 74 height 18
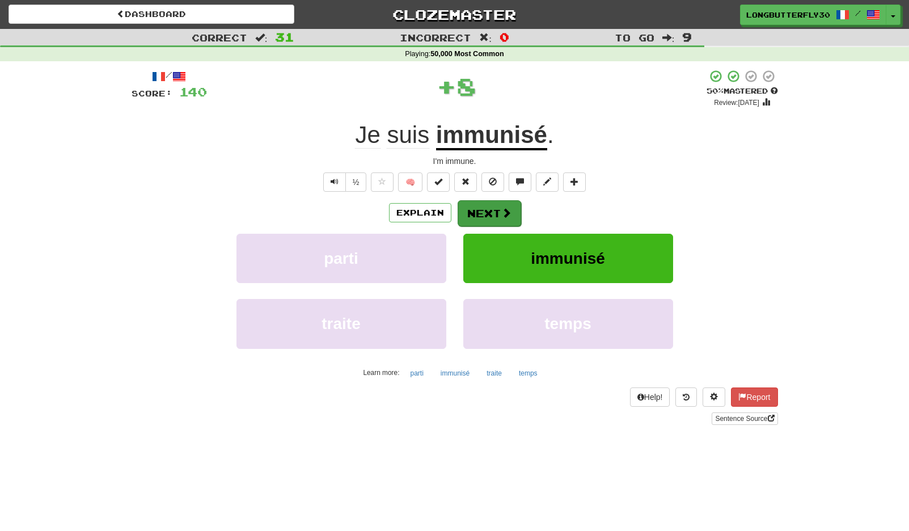
click at [502, 213] on span at bounding box center [506, 213] width 10 height 10
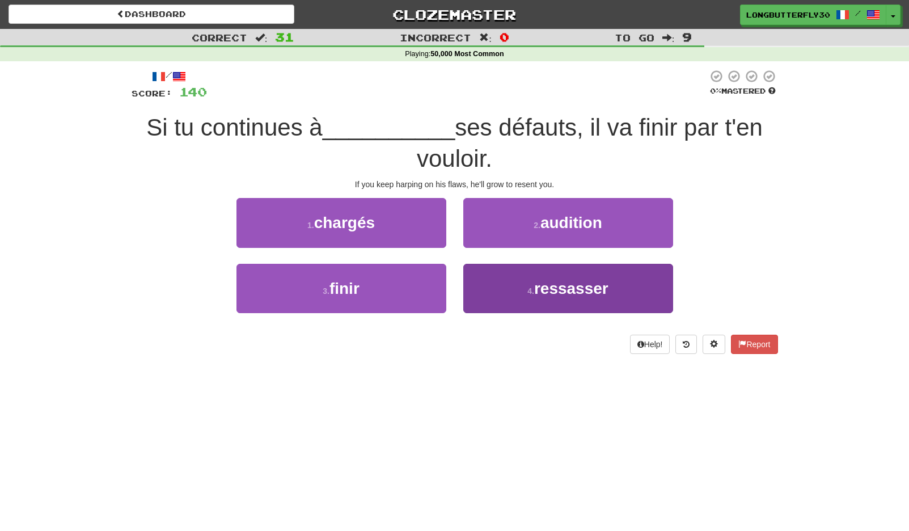
click at [538, 284] on span "ressasser" at bounding box center [571, 289] width 74 height 18
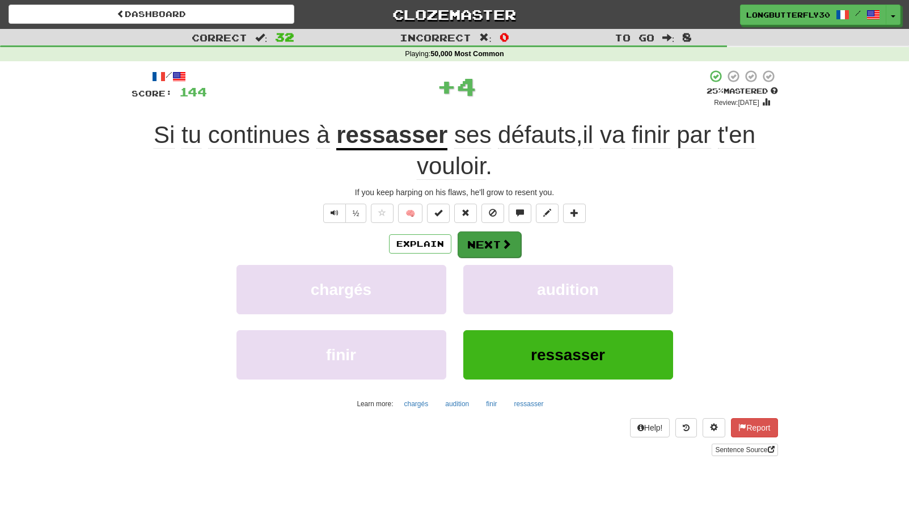
click at [507, 233] on button "Next" at bounding box center [490, 244] width 64 height 26
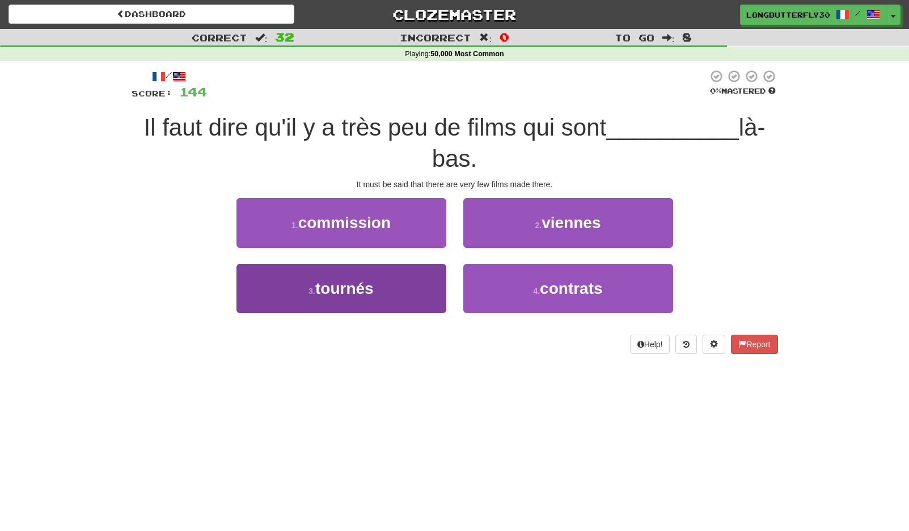
click at [386, 288] on button "3 . tournés" at bounding box center [341, 288] width 210 height 49
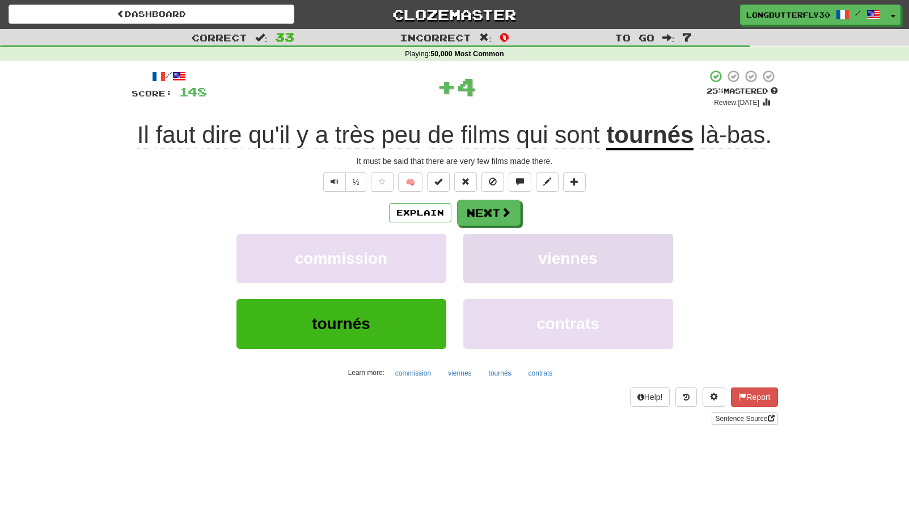
click at [486, 243] on button "viennes" at bounding box center [568, 258] width 210 height 49
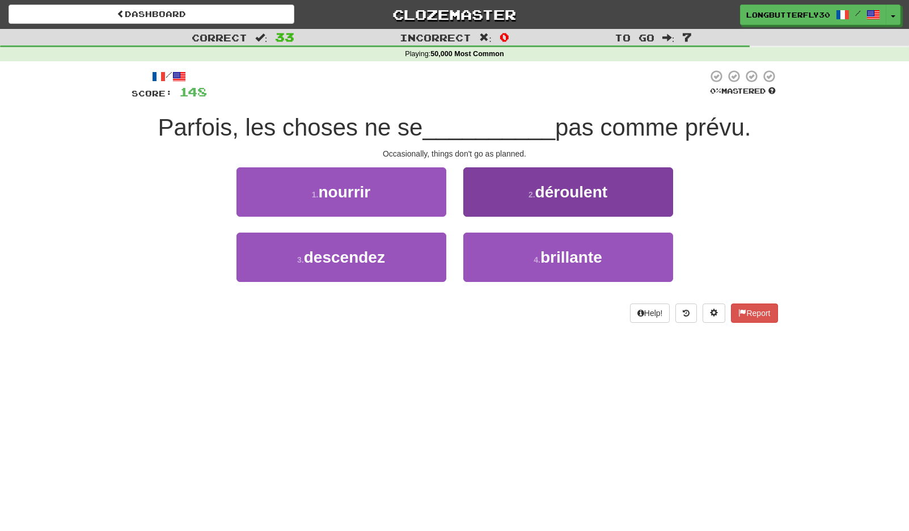
click at [574, 199] on span "déroulent" at bounding box center [571, 192] width 73 height 18
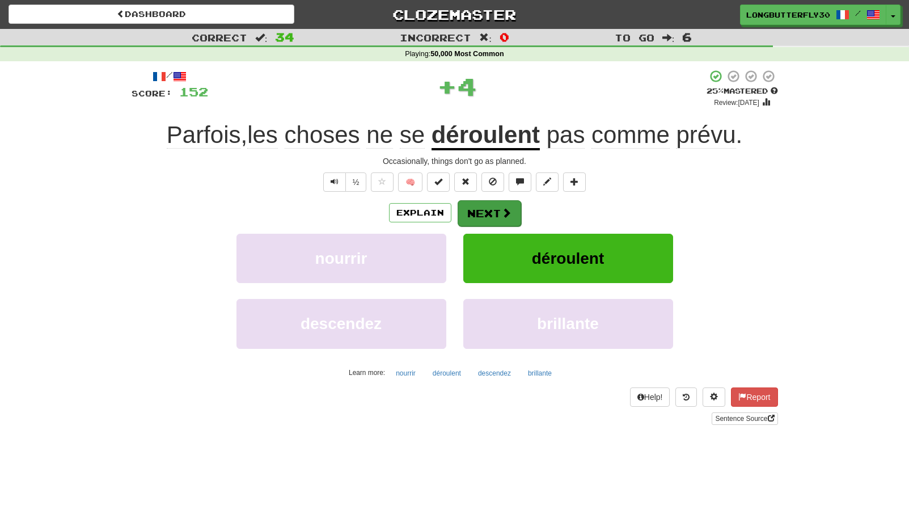
click at [501, 219] on button "Next" at bounding box center [490, 213] width 64 height 26
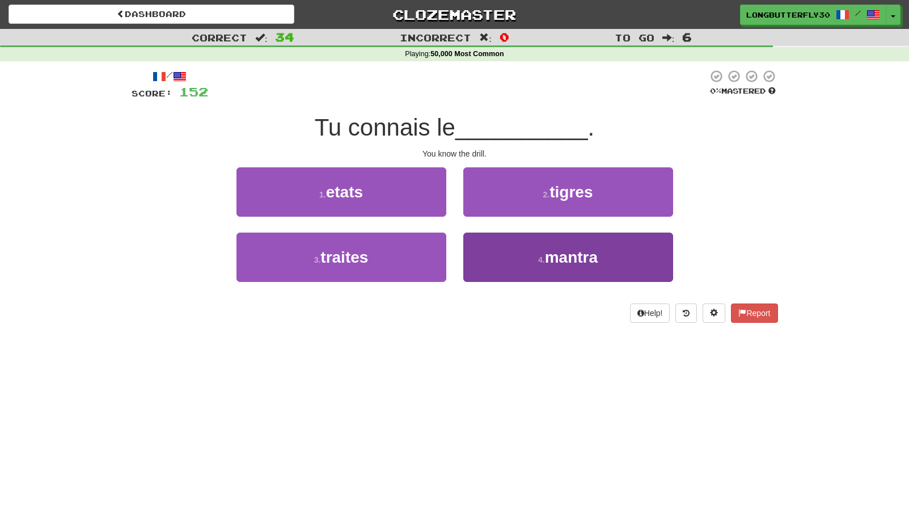
click at [486, 256] on button "4 . mantra" at bounding box center [568, 257] width 210 height 49
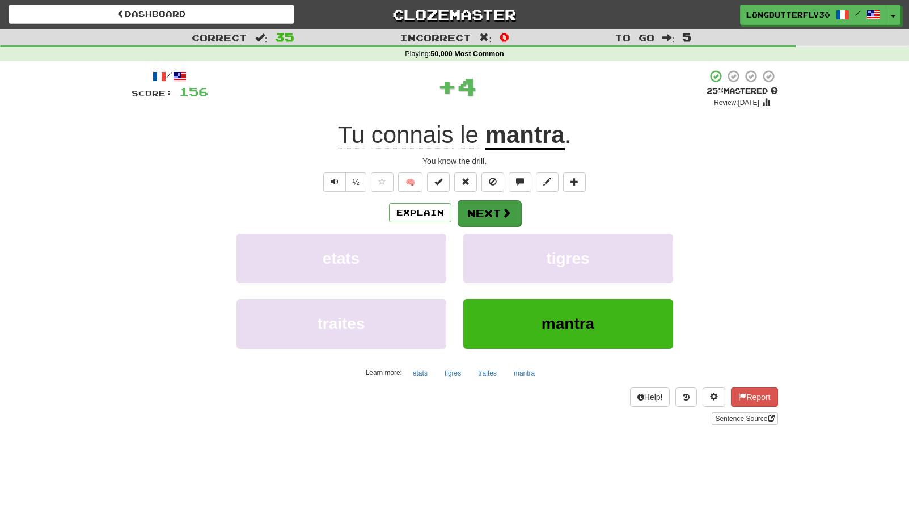
click at [484, 214] on button "Next" at bounding box center [490, 213] width 64 height 26
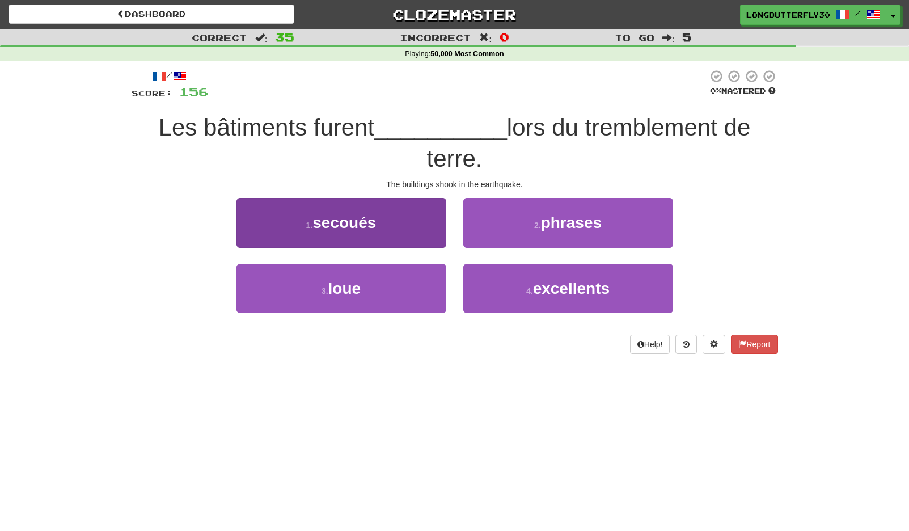
click at [411, 219] on button "1 . secoués" at bounding box center [341, 222] width 210 height 49
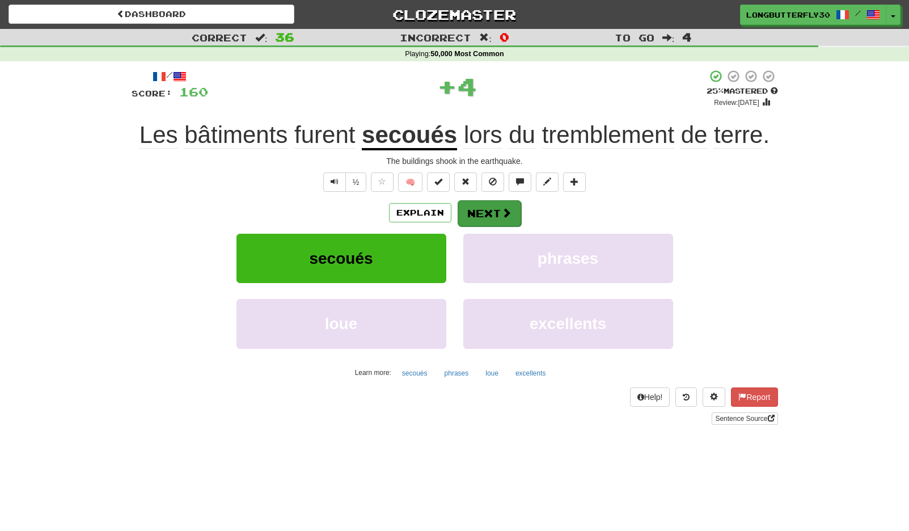
click at [487, 221] on button "Next" at bounding box center [490, 213] width 64 height 26
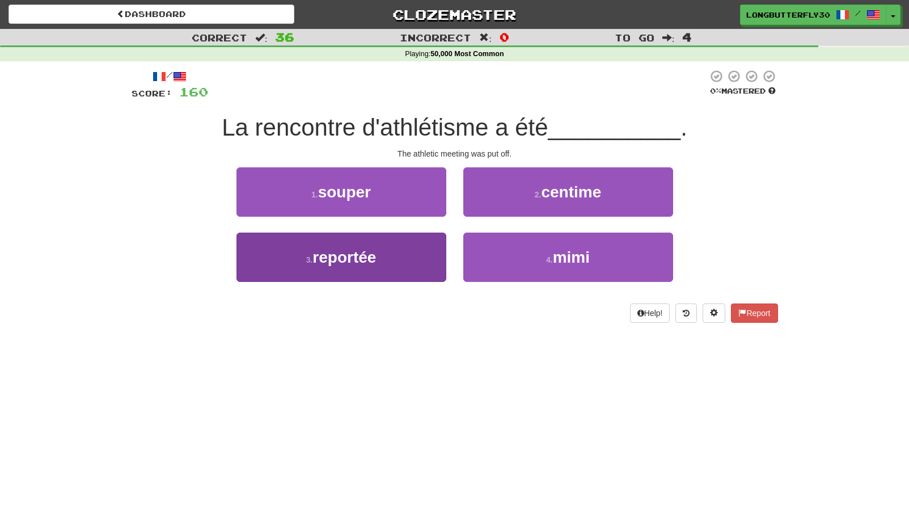
click at [394, 251] on button "3 . reportée" at bounding box center [341, 257] width 210 height 49
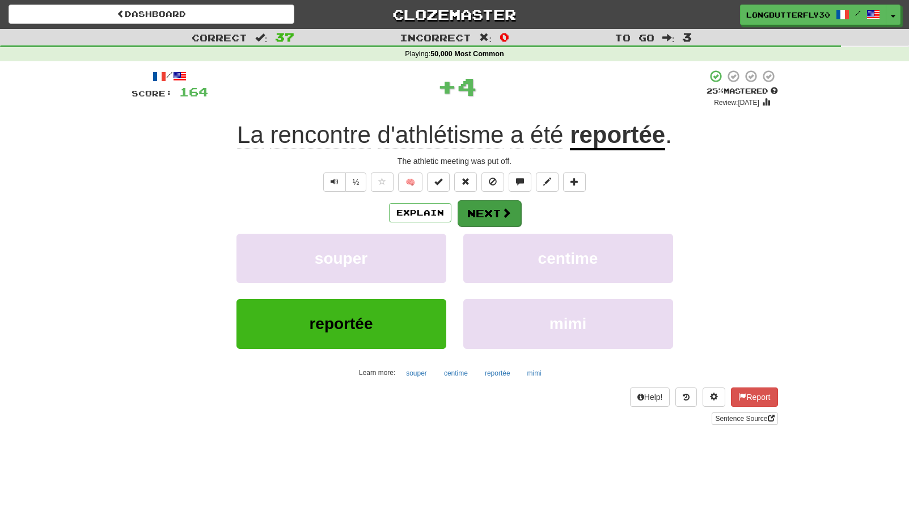
click at [495, 211] on button "Next" at bounding box center [490, 213] width 64 height 26
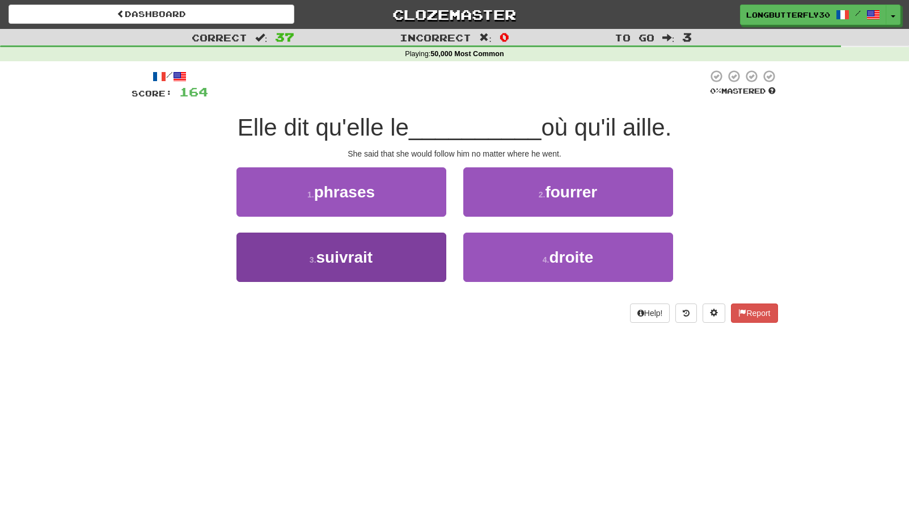
click at [395, 251] on button "3 . suivrait" at bounding box center [341, 257] width 210 height 49
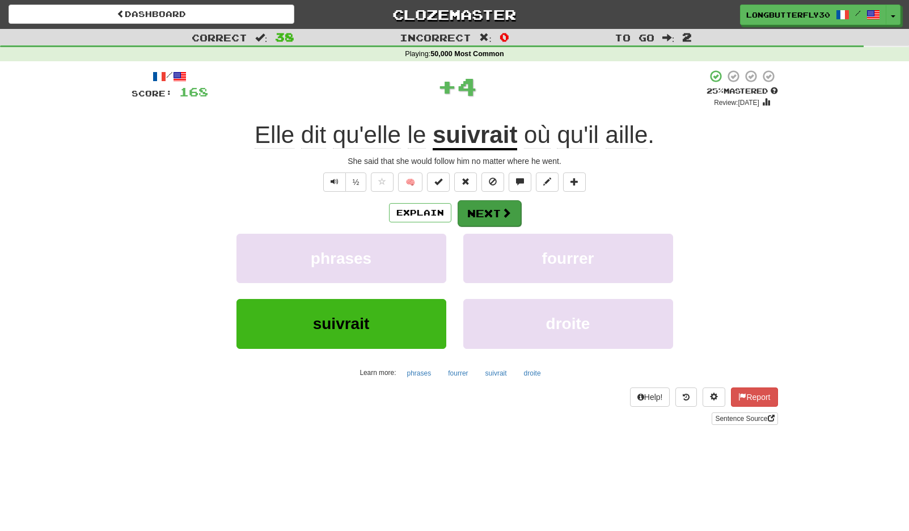
click at [506, 203] on button "Next" at bounding box center [490, 213] width 64 height 26
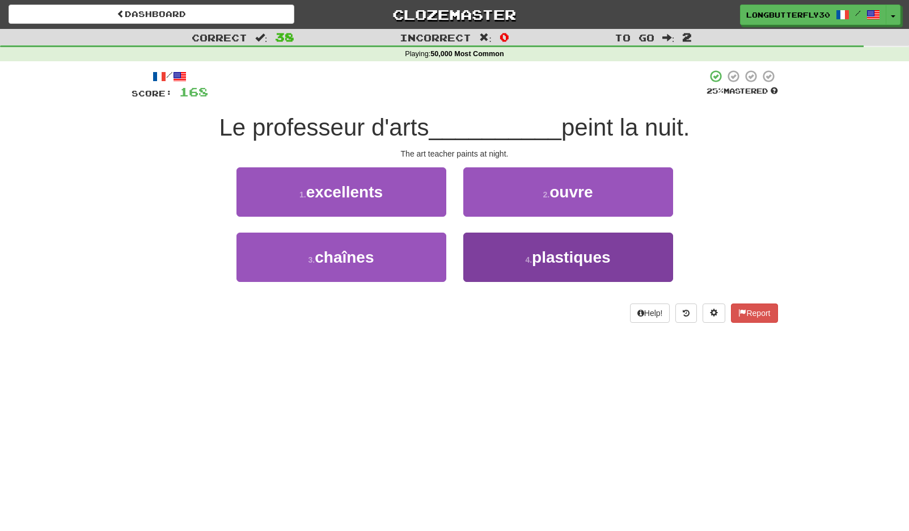
click at [536, 257] on span "plastiques" at bounding box center [571, 257] width 78 height 18
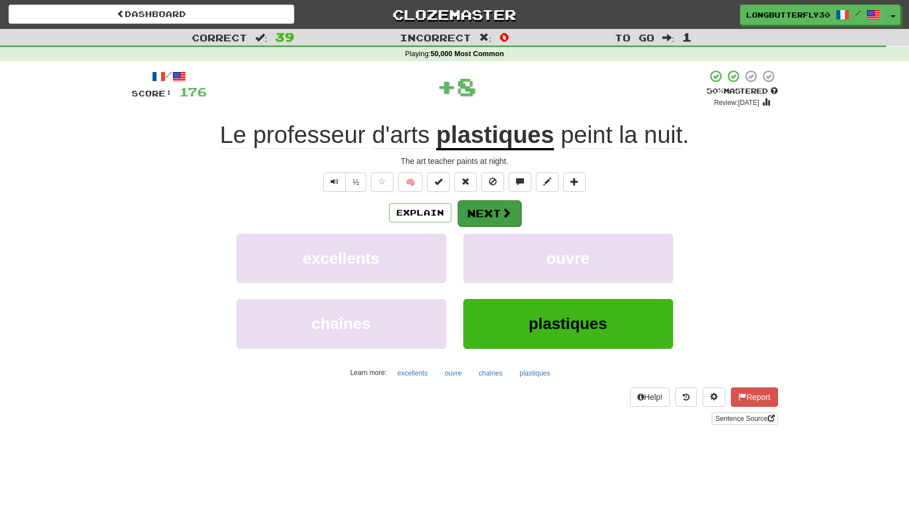
click at [511, 204] on button "Next" at bounding box center [490, 213] width 64 height 26
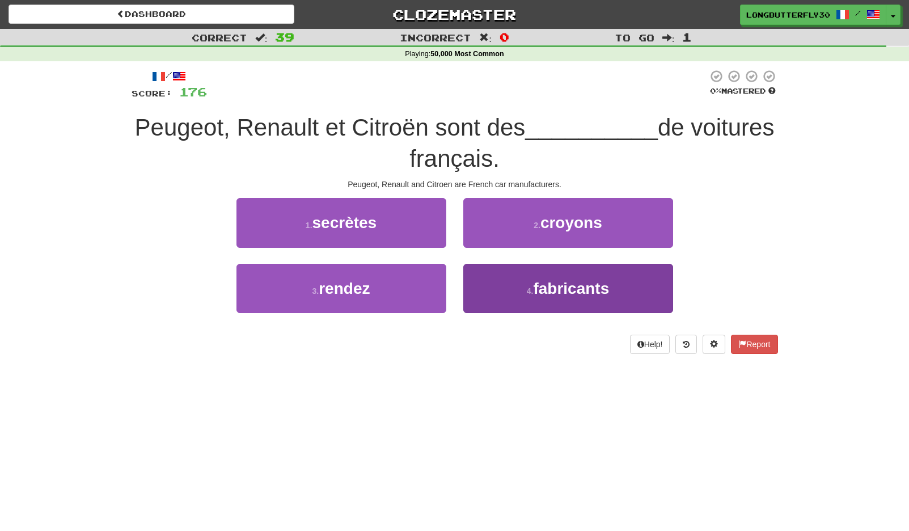
click at [519, 273] on button "4 . fabricants" at bounding box center [568, 288] width 210 height 49
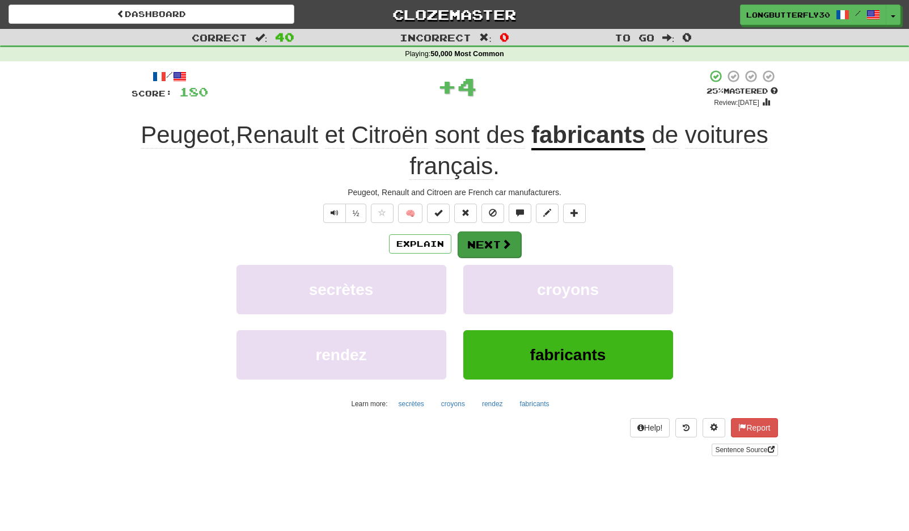
click at [496, 236] on button "Next" at bounding box center [490, 244] width 64 height 26
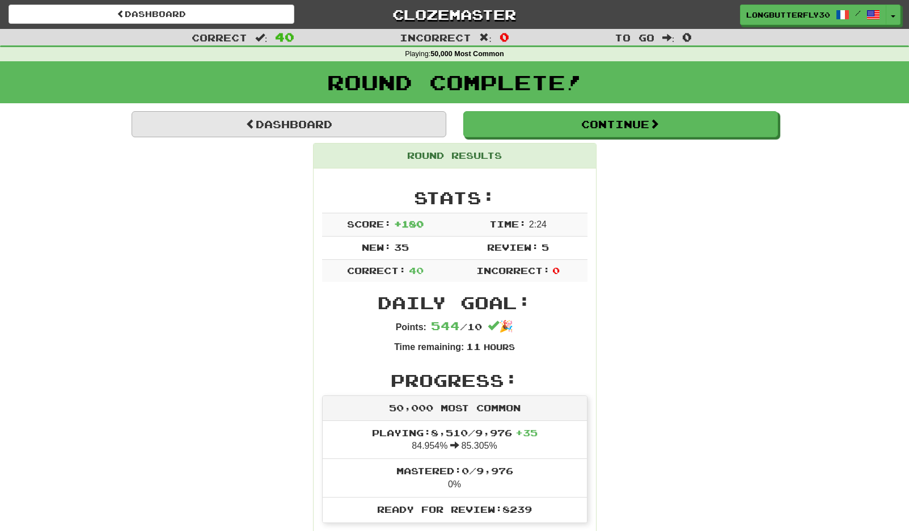
click at [325, 121] on link "Dashboard" at bounding box center [289, 124] width 315 height 26
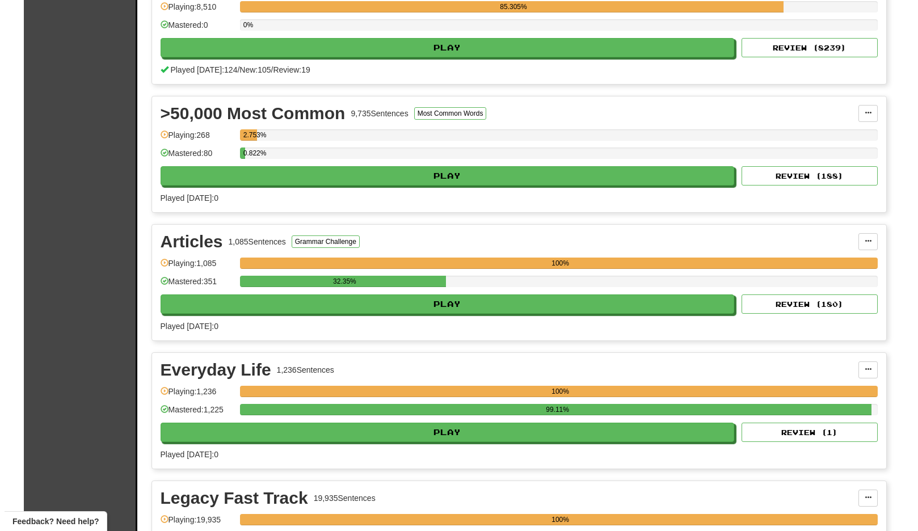
scroll to position [365, 0]
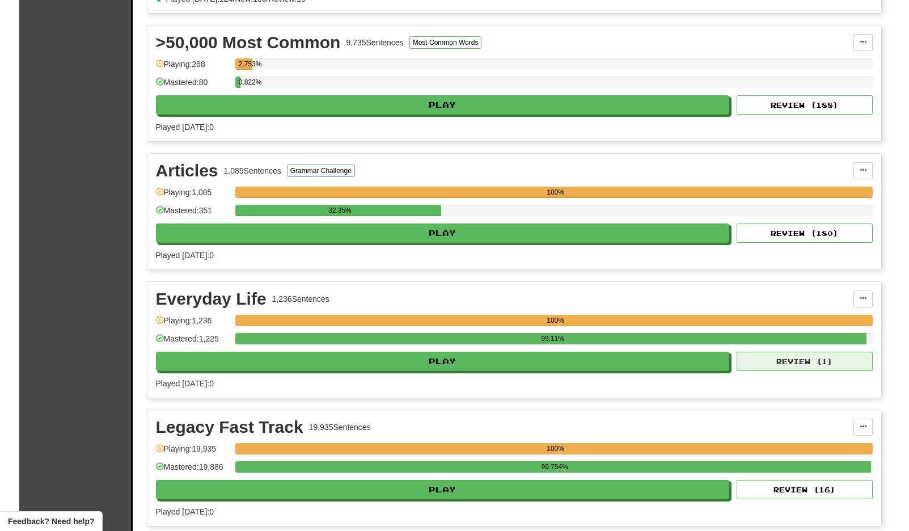
click at [778, 366] on button "Review ( 1 )" at bounding box center [805, 361] width 136 height 19
select select "**"
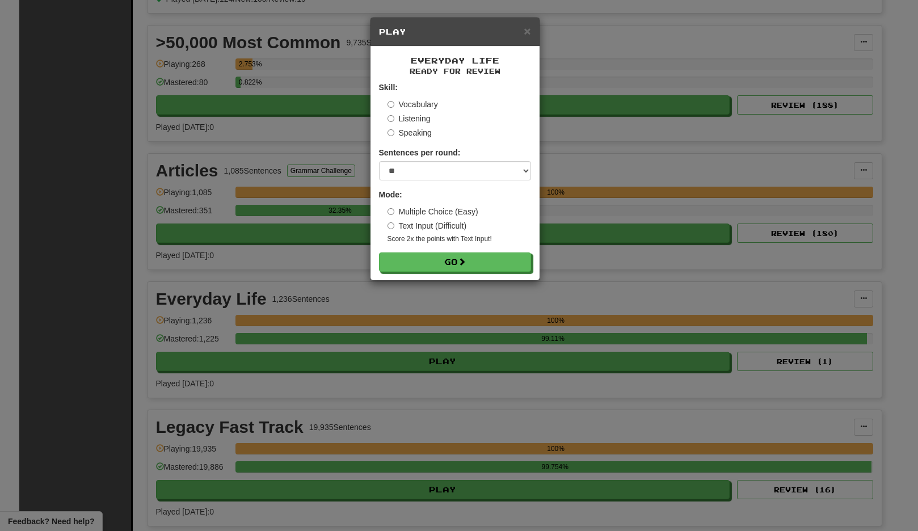
click at [439, 248] on form "Skill: Vocabulary Listening Speaking Sentences per round: * ** ** ** ** ** *** …" at bounding box center [455, 177] width 152 height 190
click at [443, 260] on button "Go" at bounding box center [455, 262] width 152 height 19
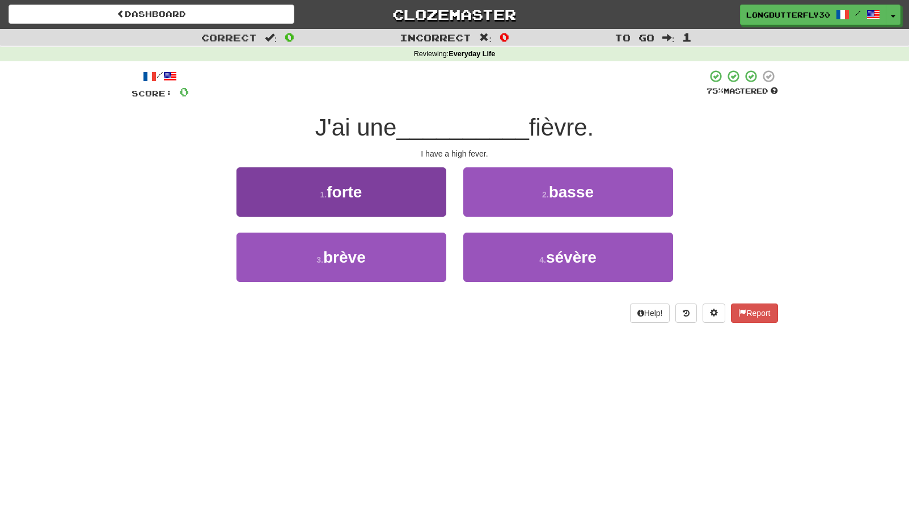
click at [413, 193] on button "1 . forte" at bounding box center [341, 191] width 210 height 49
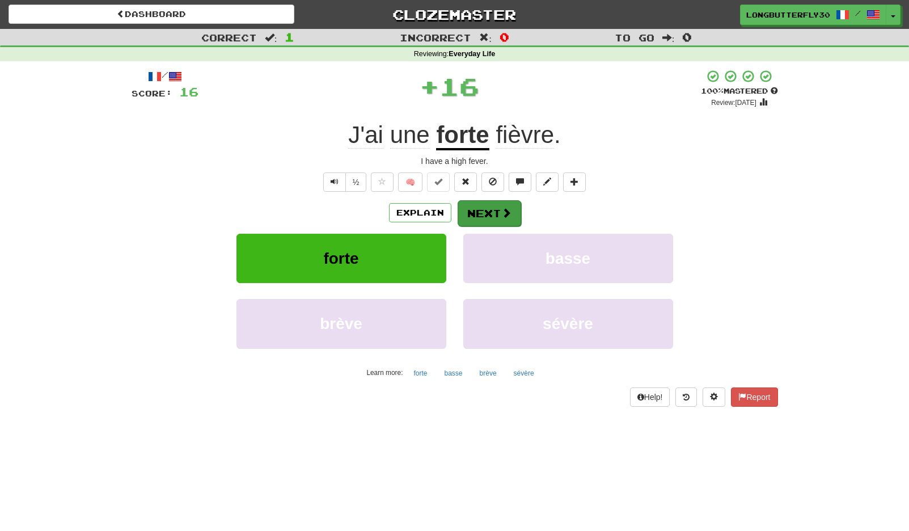
click at [503, 211] on span at bounding box center [506, 213] width 10 height 10
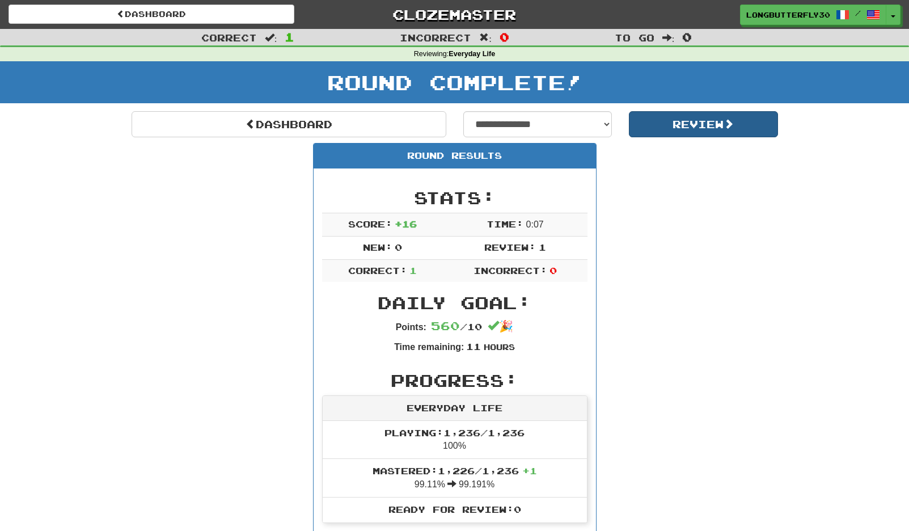
click at [691, 127] on button "Review" at bounding box center [703, 124] width 149 height 26
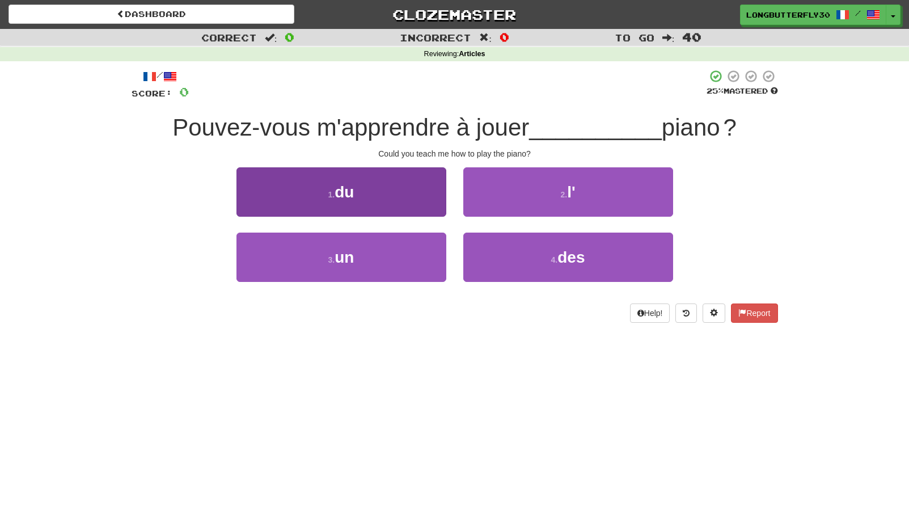
click at [406, 189] on button "1 . du" at bounding box center [341, 191] width 210 height 49
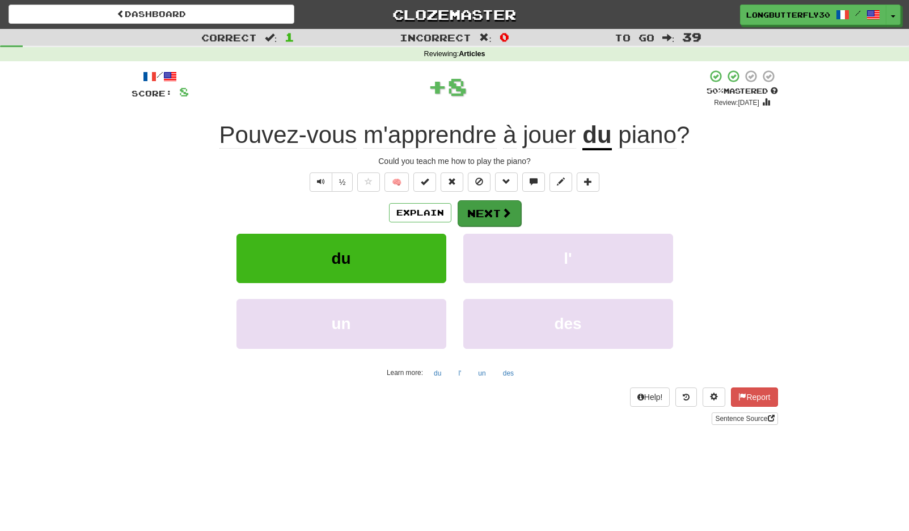
click at [497, 206] on button "Next" at bounding box center [490, 213] width 64 height 26
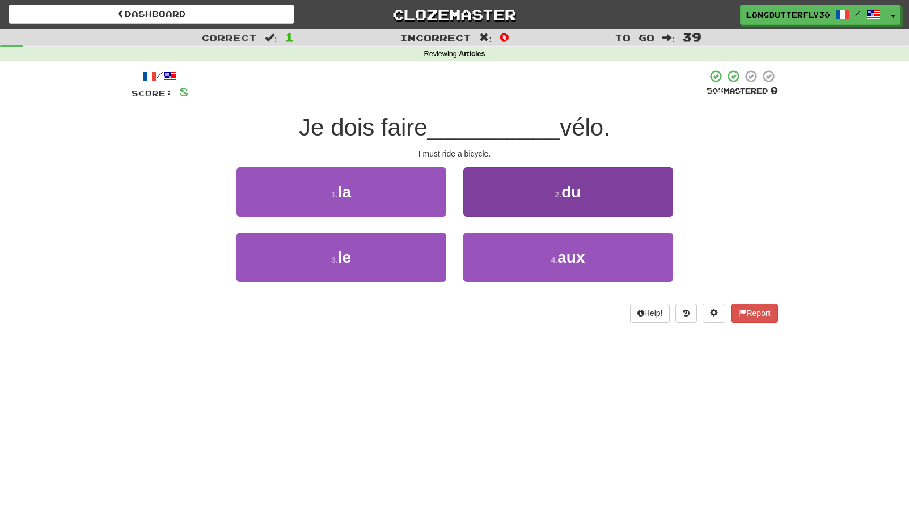
click at [555, 206] on button "2 . du" at bounding box center [568, 191] width 210 height 49
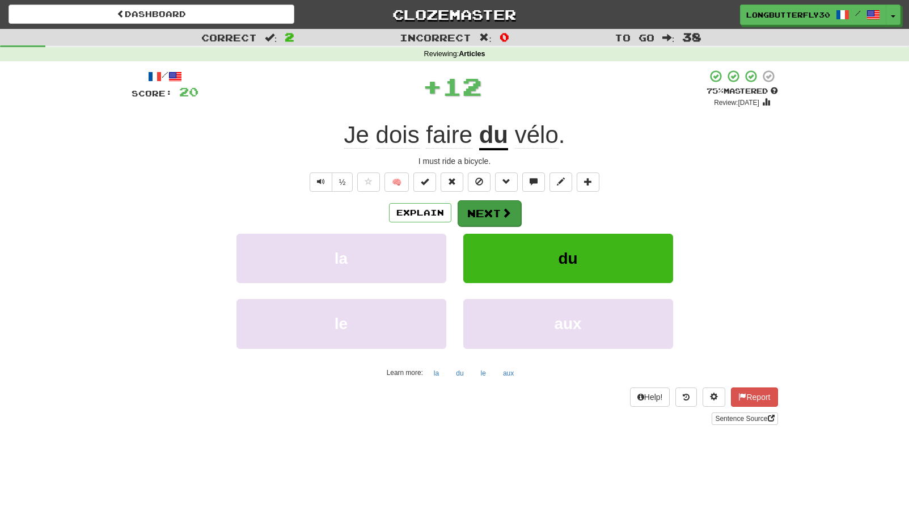
click at [502, 219] on button "Next" at bounding box center [490, 213] width 64 height 26
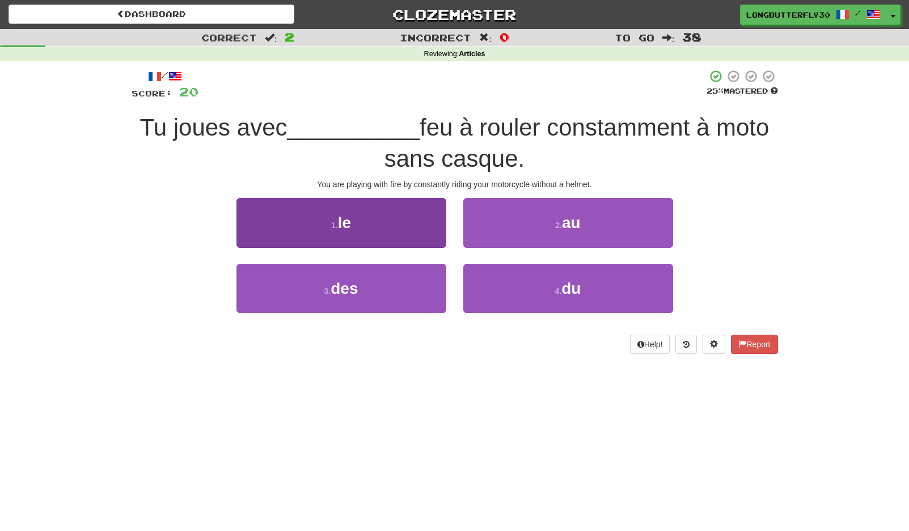
click at [381, 222] on button "1 . le" at bounding box center [341, 222] width 210 height 49
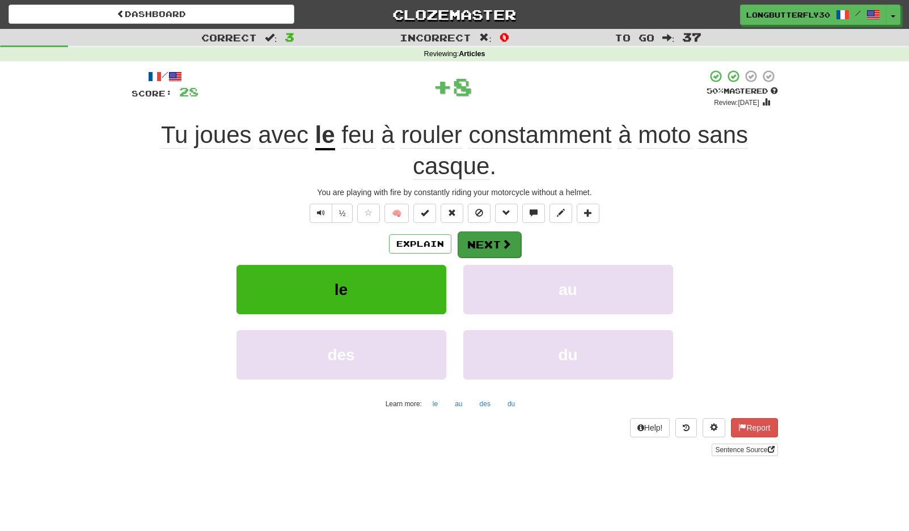
click at [478, 240] on button "Next" at bounding box center [490, 244] width 64 height 26
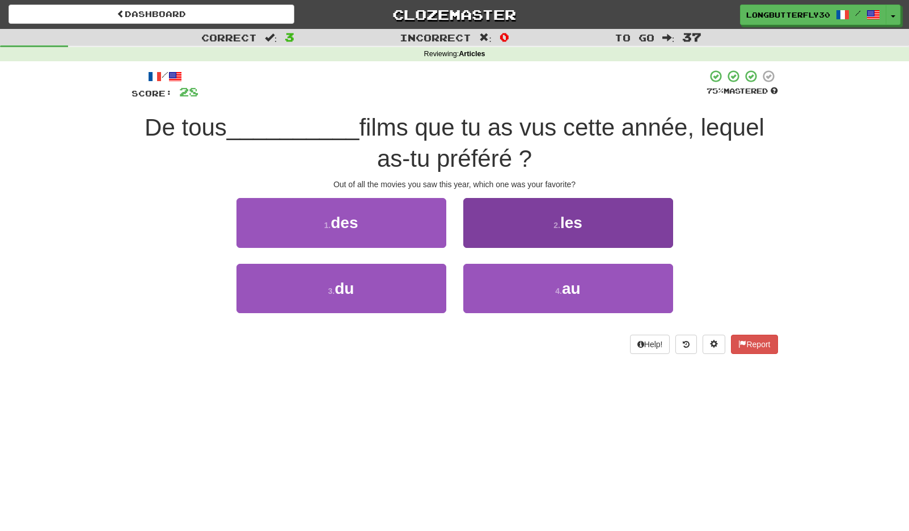
click at [552, 233] on button "2 . les" at bounding box center [568, 222] width 210 height 49
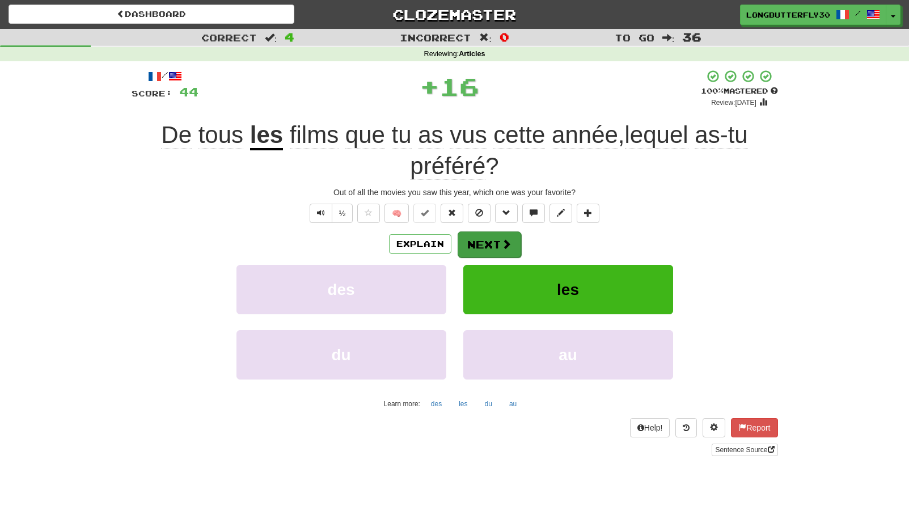
click at [496, 240] on button "Next" at bounding box center [490, 244] width 64 height 26
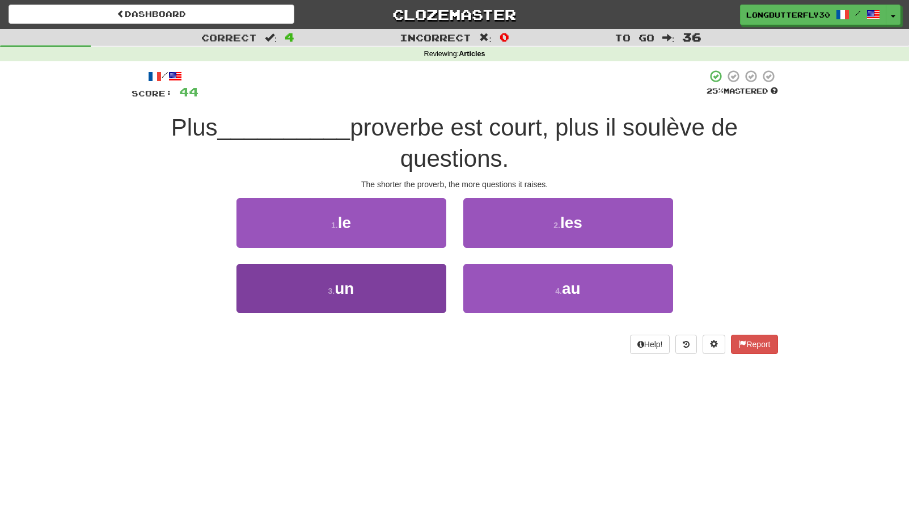
click at [420, 283] on button "3 . un" at bounding box center [341, 288] width 210 height 49
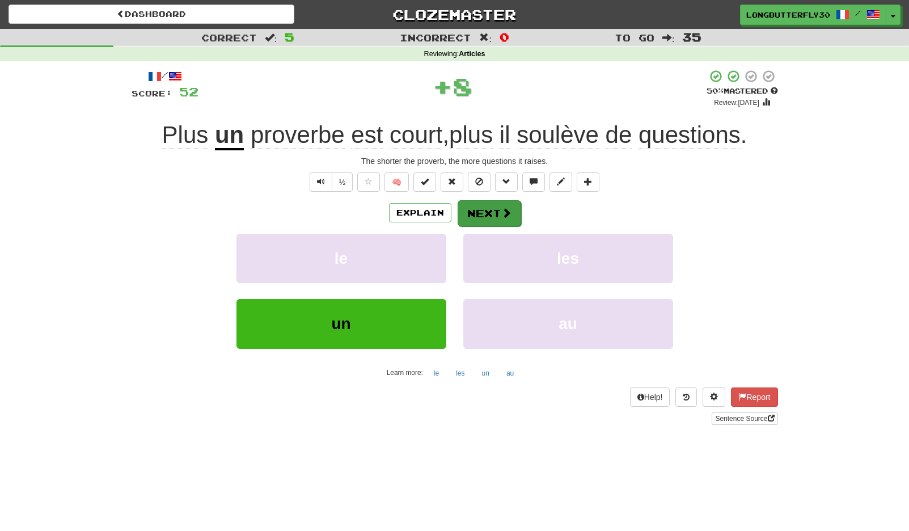
click at [495, 217] on button "Next" at bounding box center [490, 213] width 64 height 26
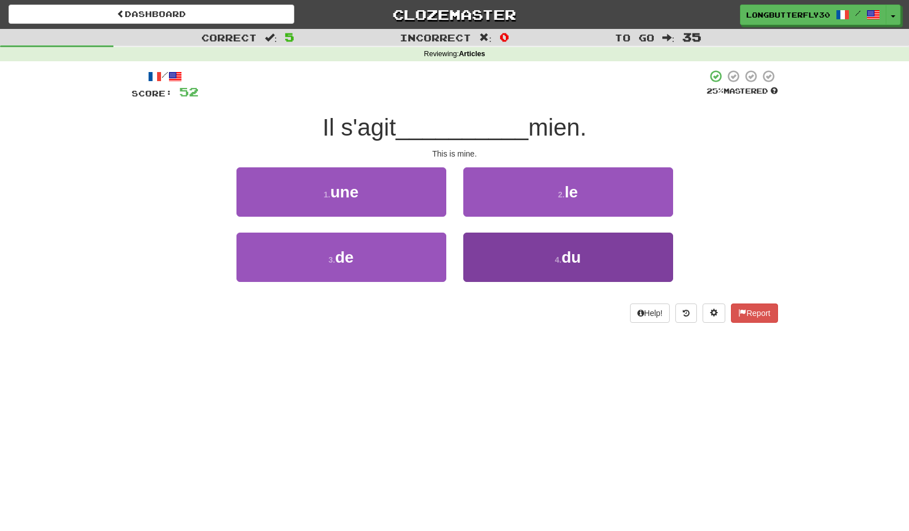
click at [546, 246] on button "4 . du" at bounding box center [568, 257] width 210 height 49
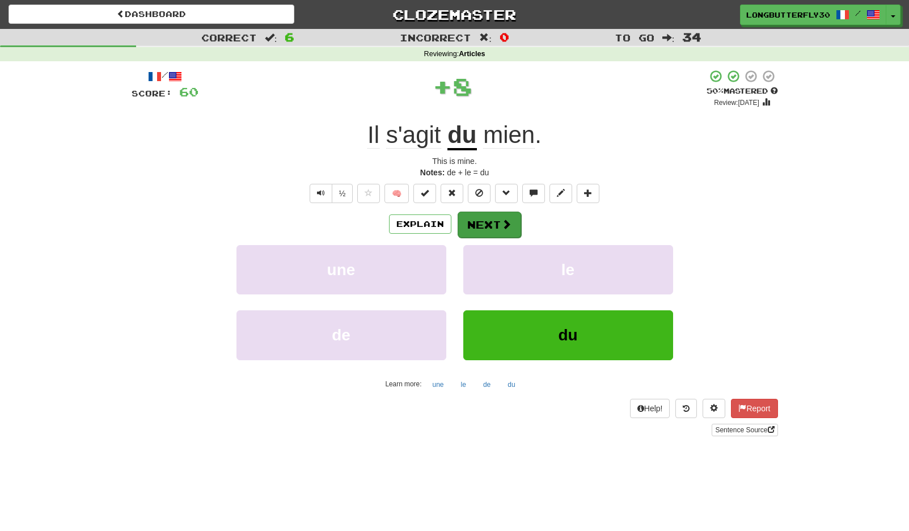
click at [502, 221] on span at bounding box center [506, 224] width 10 height 10
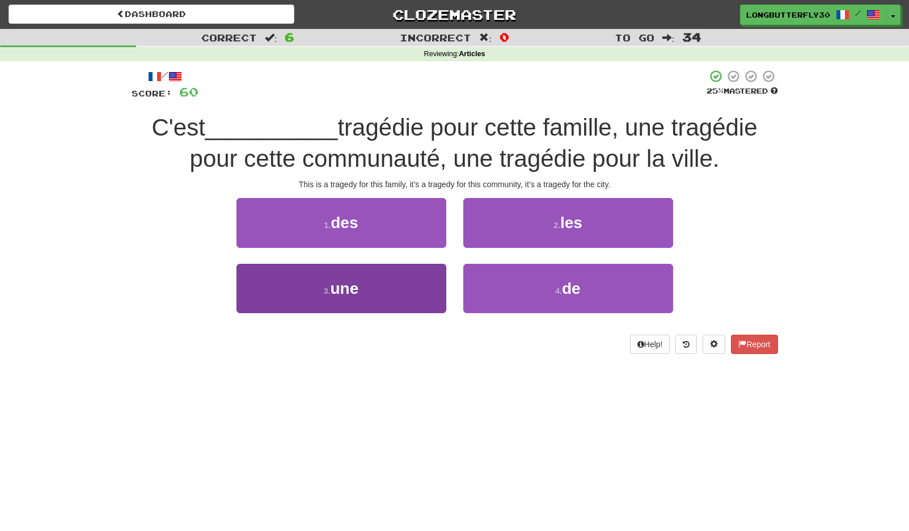
click at [438, 280] on button "3 . une" at bounding box center [341, 288] width 210 height 49
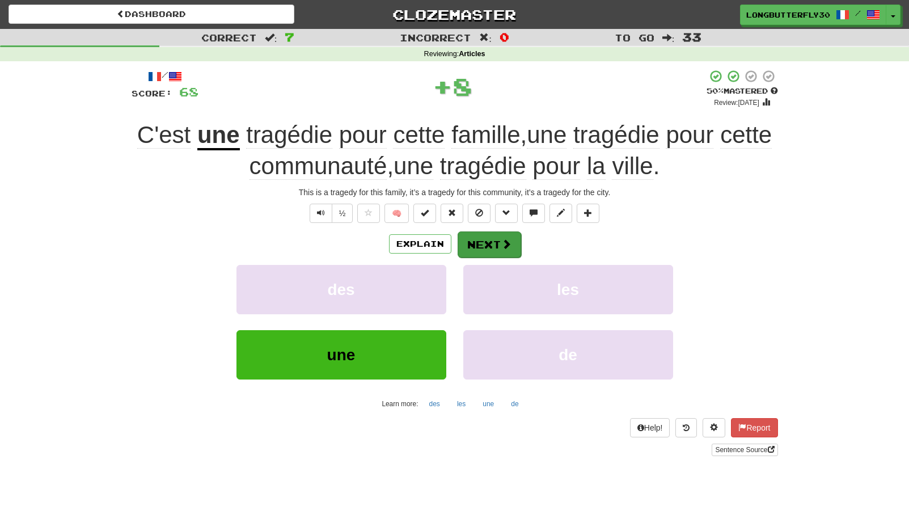
click at [482, 245] on button "Next" at bounding box center [490, 244] width 64 height 26
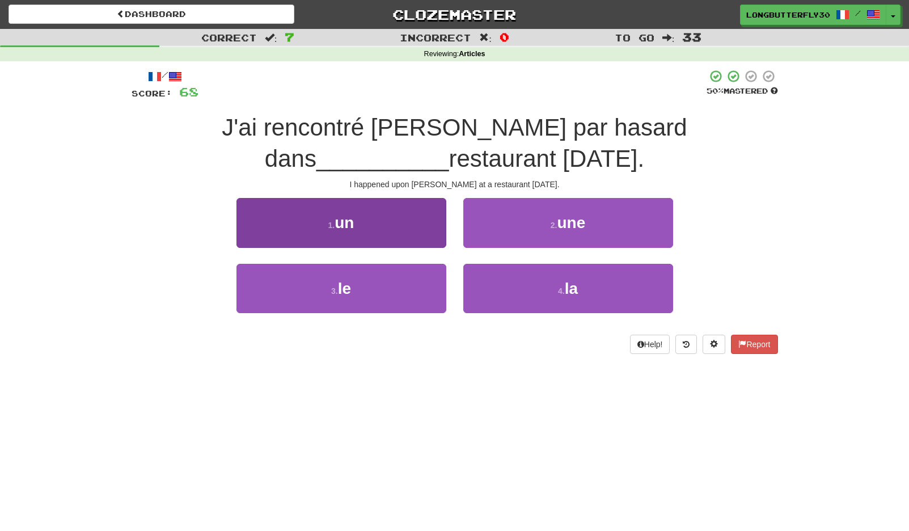
click at [416, 224] on button "1 . un" at bounding box center [341, 222] width 210 height 49
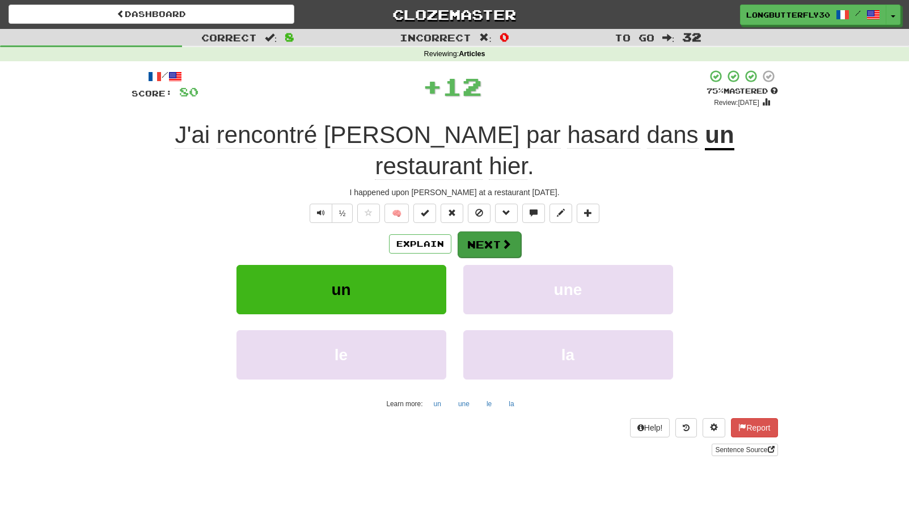
click at [489, 231] on button "Next" at bounding box center [490, 244] width 64 height 26
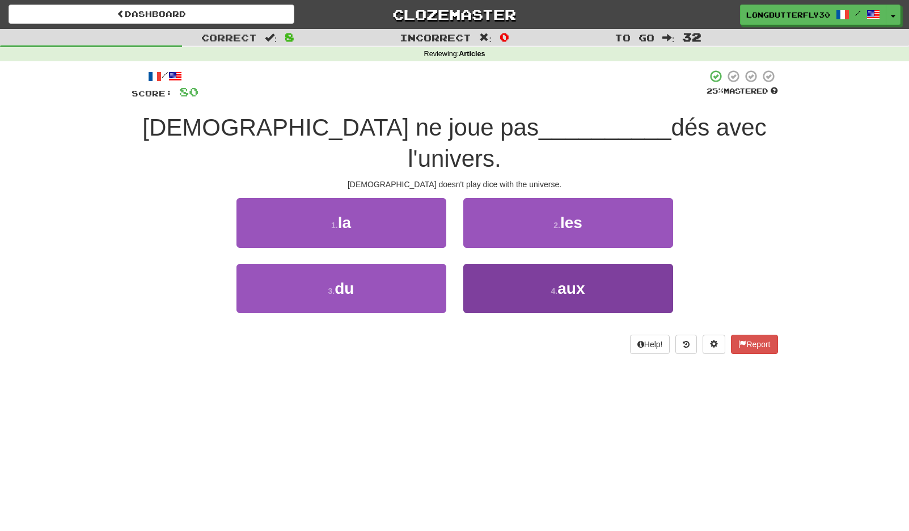
click at [540, 264] on button "4 . aux" at bounding box center [568, 288] width 210 height 49
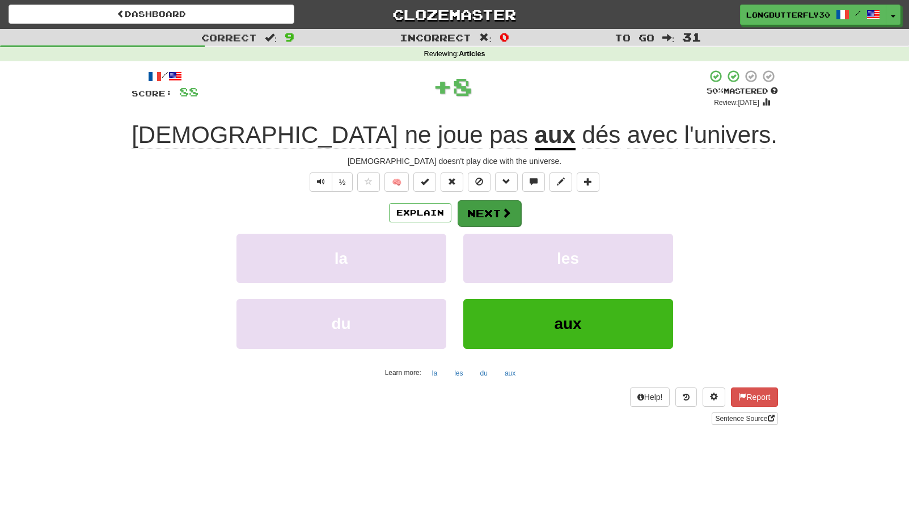
click at [503, 209] on span at bounding box center [506, 213] width 10 height 10
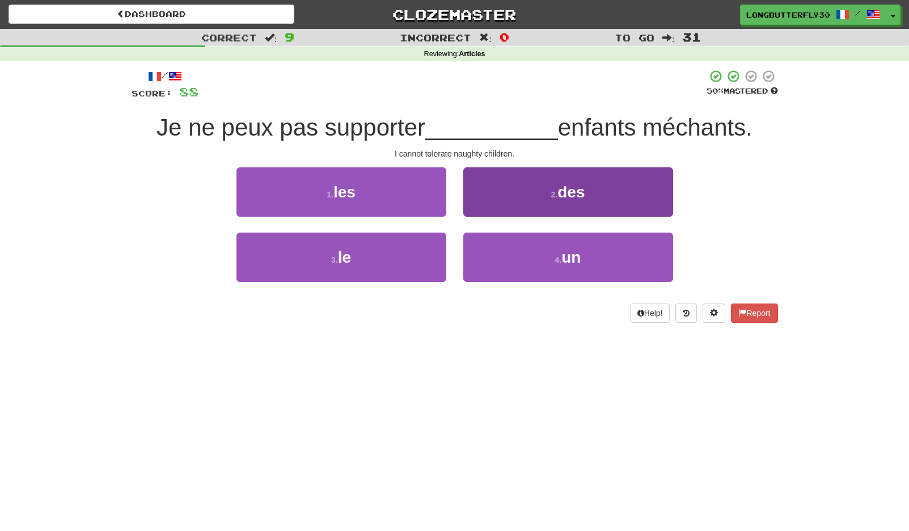
click at [523, 198] on button "2 . des" at bounding box center [568, 191] width 210 height 49
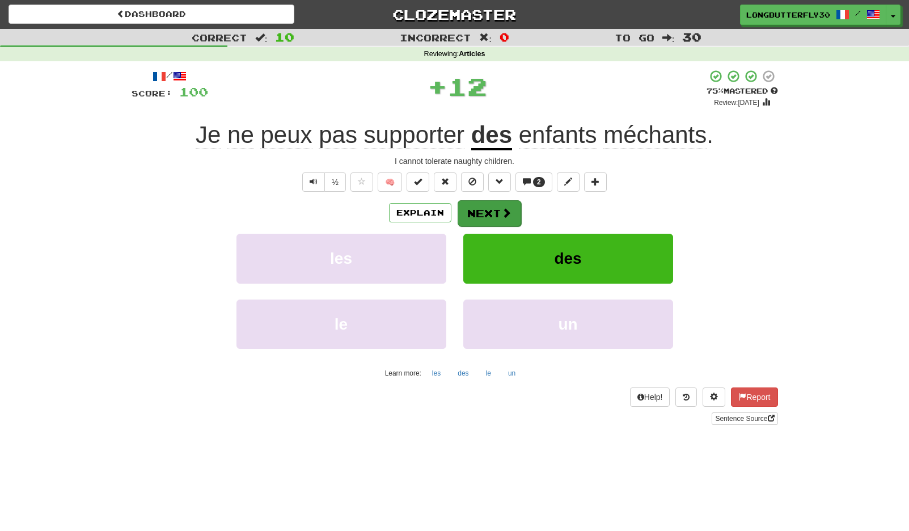
click at [507, 208] on span at bounding box center [506, 213] width 10 height 10
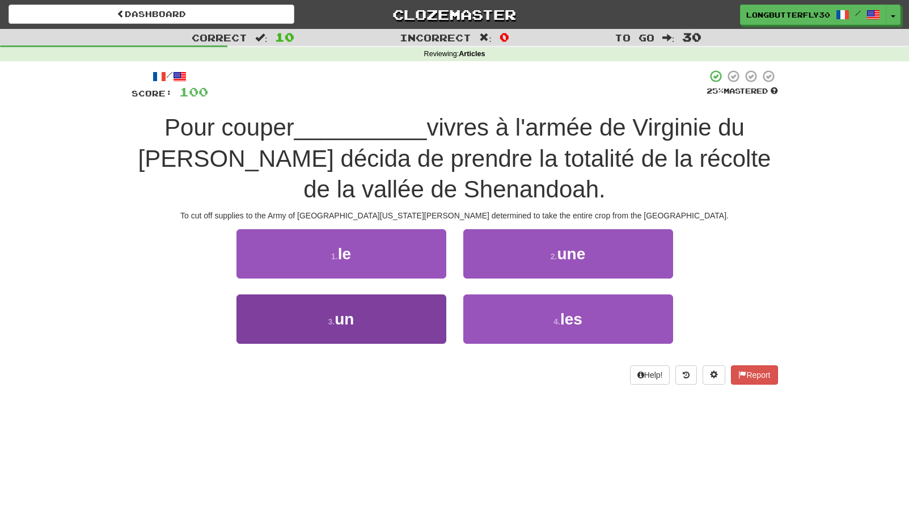
click at [415, 304] on button "3 . un" at bounding box center [341, 318] width 210 height 49
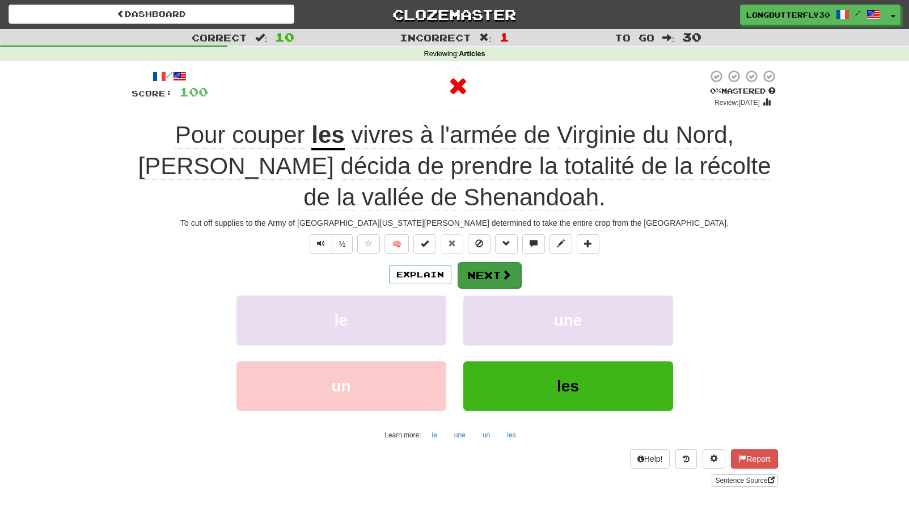
click at [487, 266] on button "Next" at bounding box center [490, 275] width 64 height 26
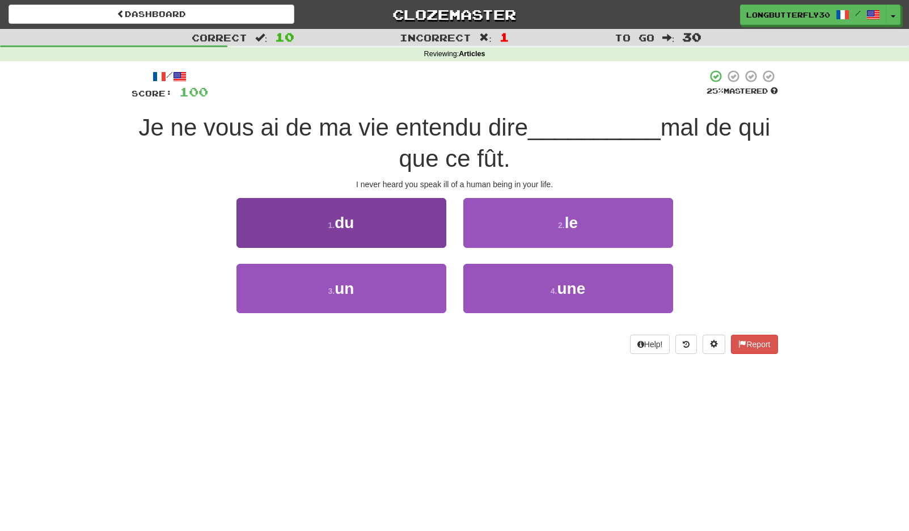
click at [409, 227] on button "1 . du" at bounding box center [341, 222] width 210 height 49
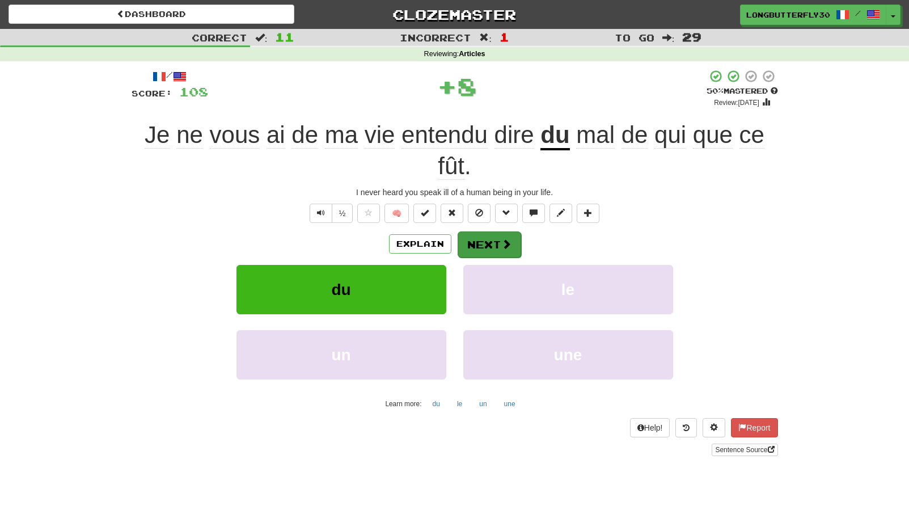
click at [483, 233] on button "Next" at bounding box center [490, 244] width 64 height 26
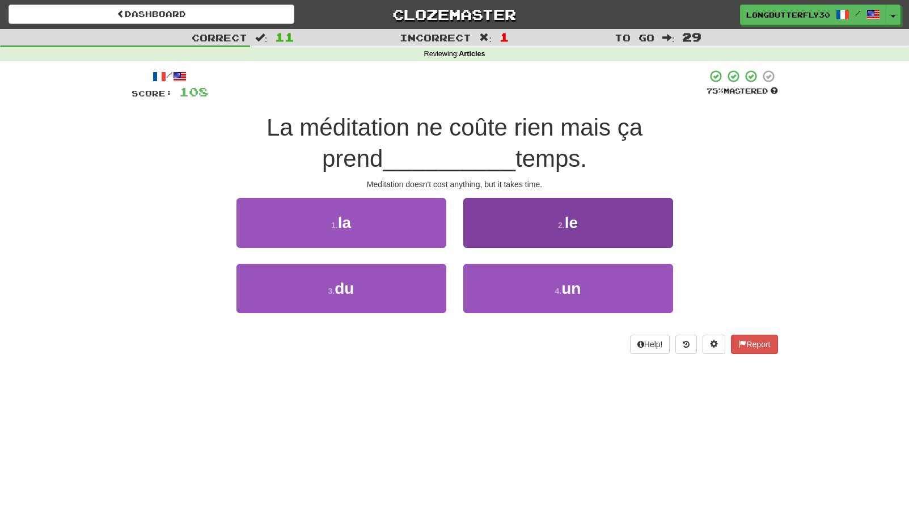
click at [540, 224] on button "2 . le" at bounding box center [568, 222] width 210 height 49
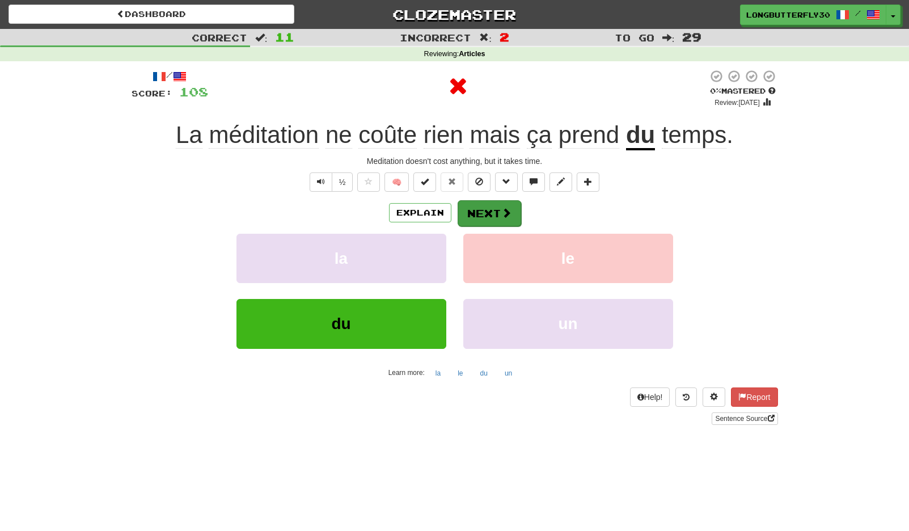
click at [490, 219] on button "Next" at bounding box center [490, 213] width 64 height 26
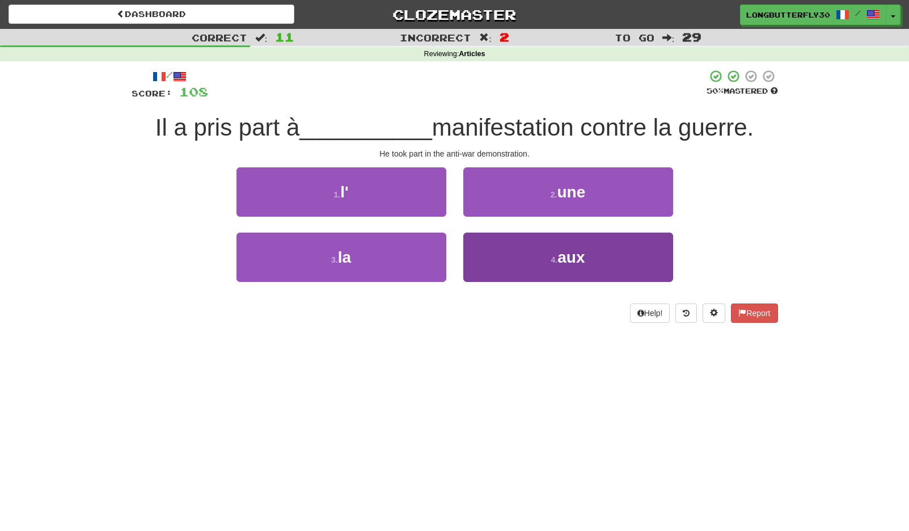
click at [546, 259] on button "4 . aux" at bounding box center [568, 257] width 210 height 49
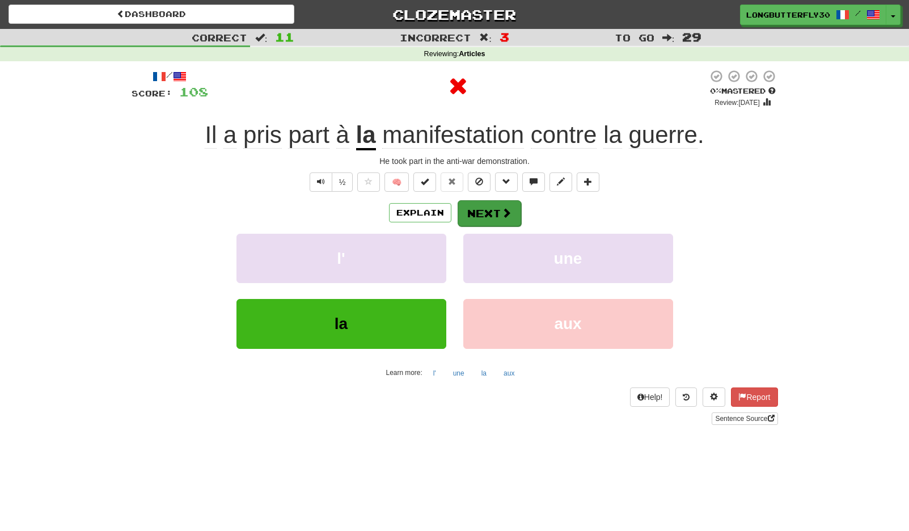
click at [507, 218] on button "Next" at bounding box center [490, 213] width 64 height 26
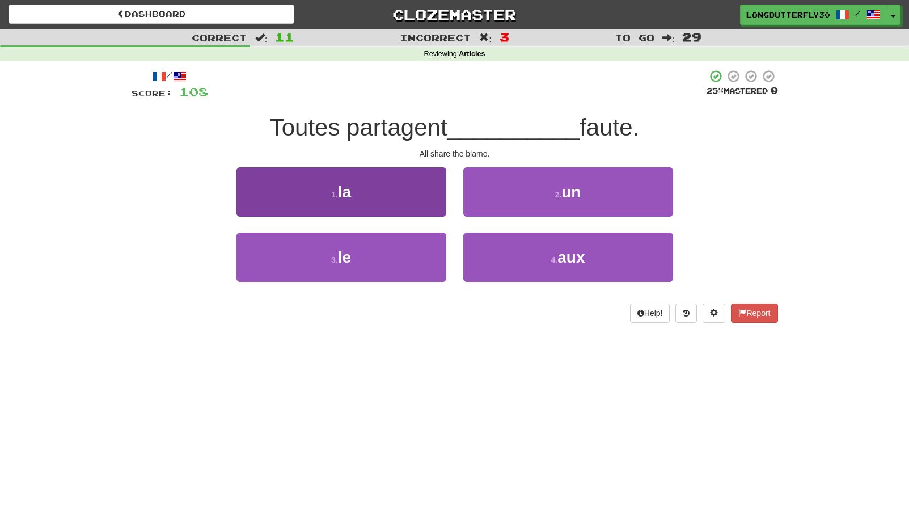
click at [413, 202] on button "1 . la" at bounding box center [341, 191] width 210 height 49
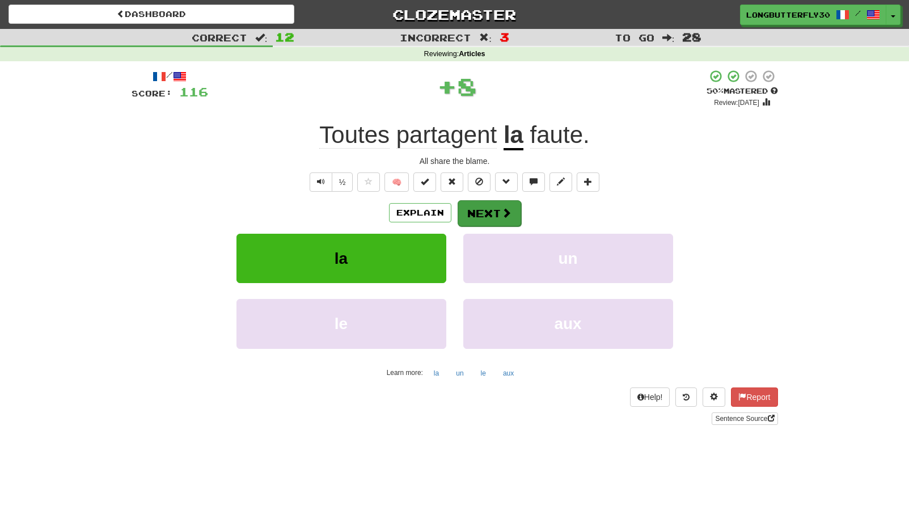
click at [469, 206] on button "Next" at bounding box center [490, 213] width 64 height 26
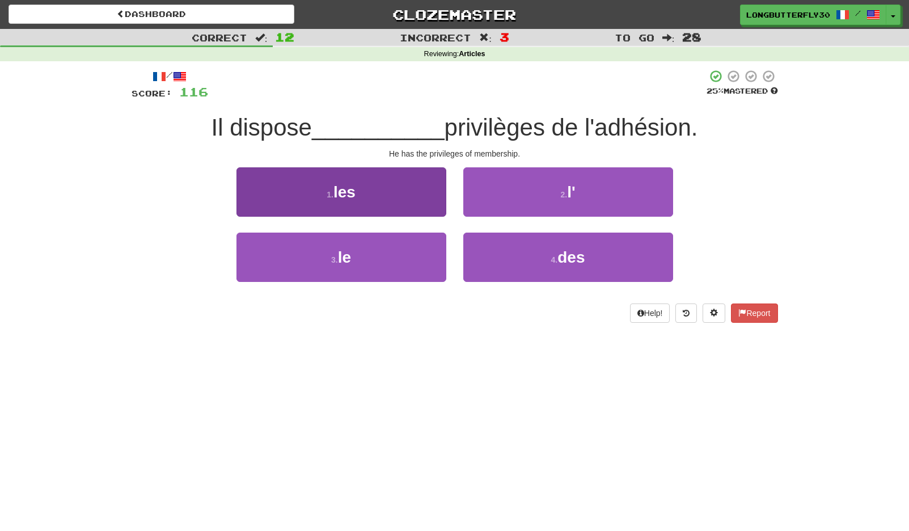
click at [424, 185] on button "1 . les" at bounding box center [341, 191] width 210 height 49
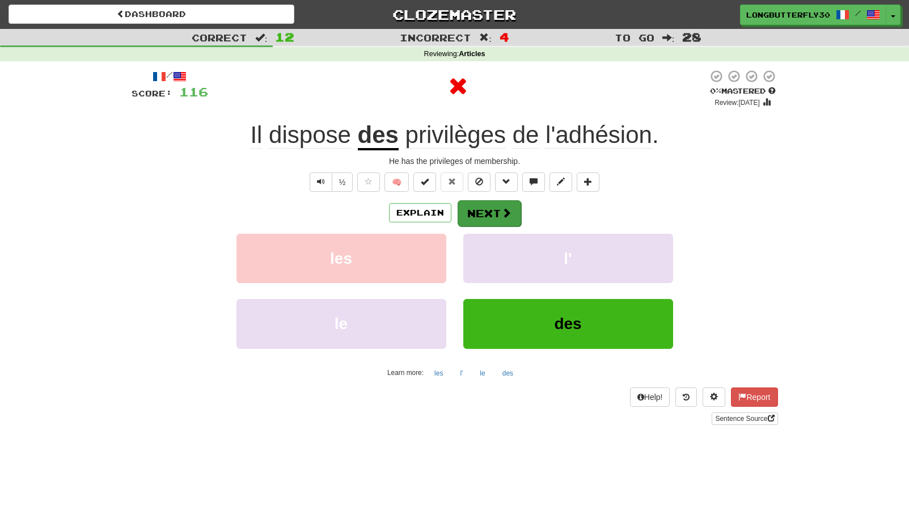
click at [494, 214] on button "Next" at bounding box center [490, 213] width 64 height 26
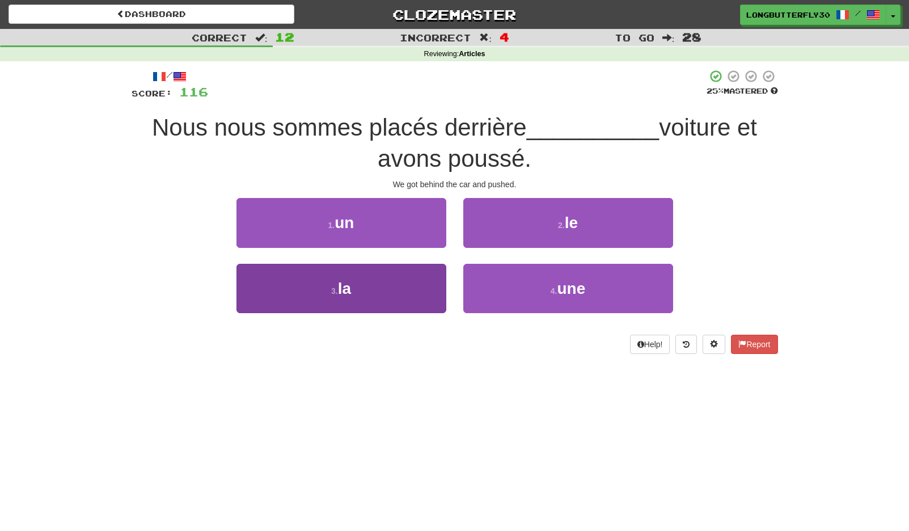
click at [386, 282] on button "3 . la" at bounding box center [341, 288] width 210 height 49
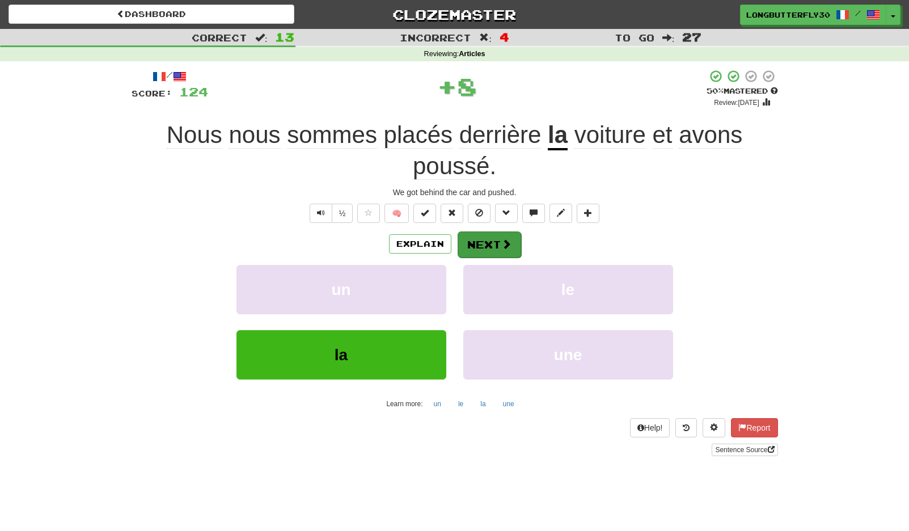
click at [492, 239] on button "Next" at bounding box center [490, 244] width 64 height 26
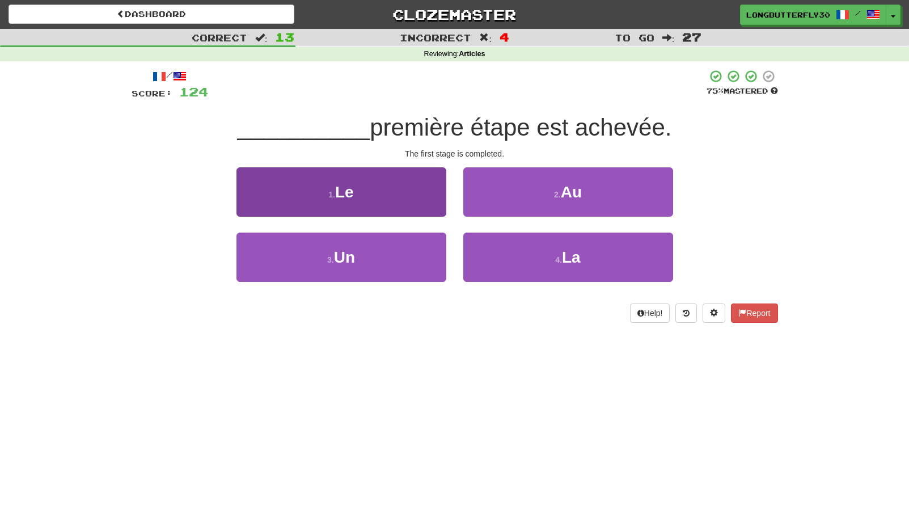
click at [434, 187] on button "1 . Le" at bounding box center [341, 191] width 210 height 49
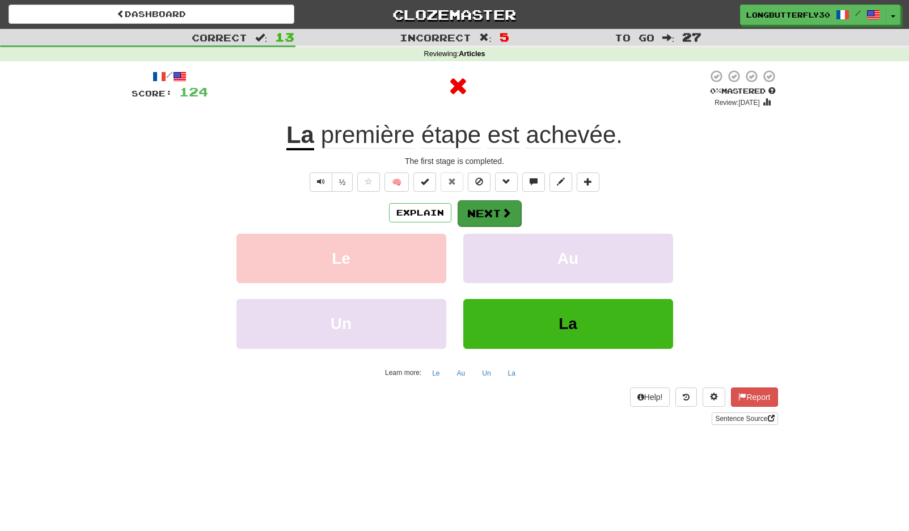
click at [493, 206] on button "Next" at bounding box center [490, 213] width 64 height 26
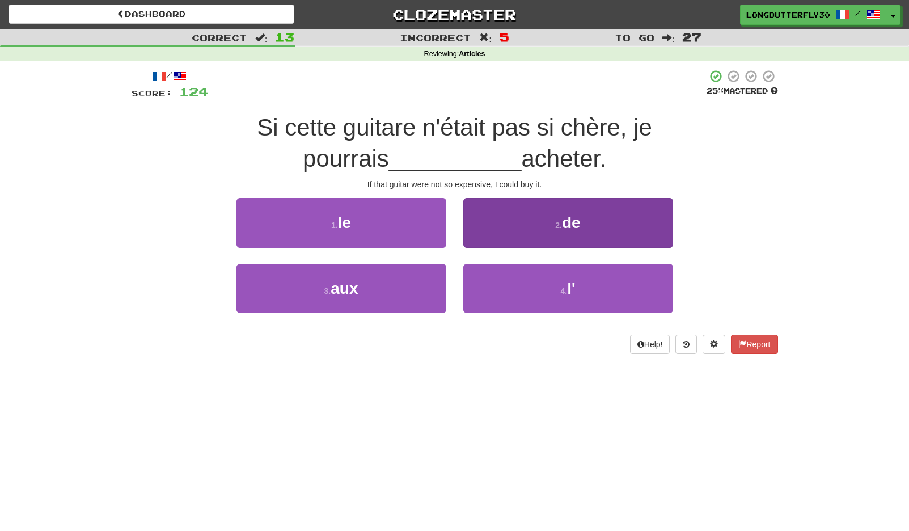
click at [532, 281] on button "4 . l'" at bounding box center [568, 288] width 210 height 49
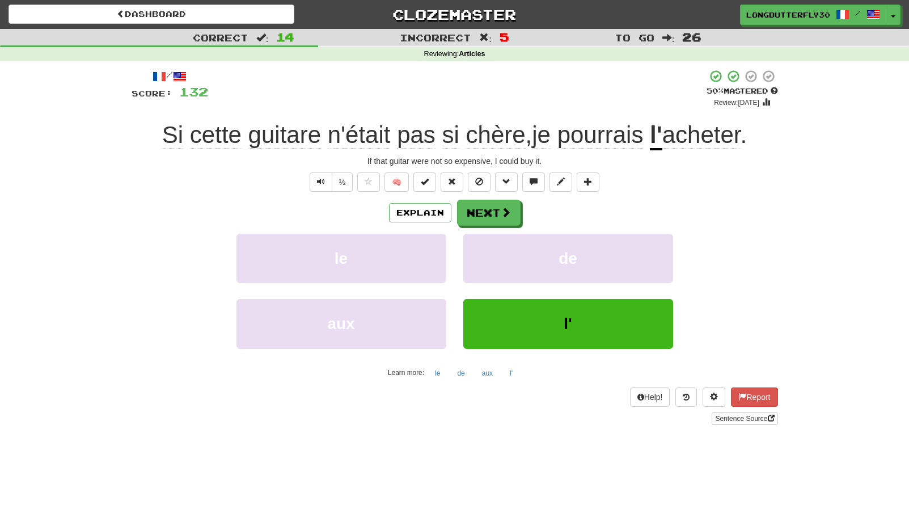
click at [445, 201] on div "Explain Next" at bounding box center [455, 213] width 646 height 26
click at [472, 205] on button "Next" at bounding box center [490, 213] width 64 height 26
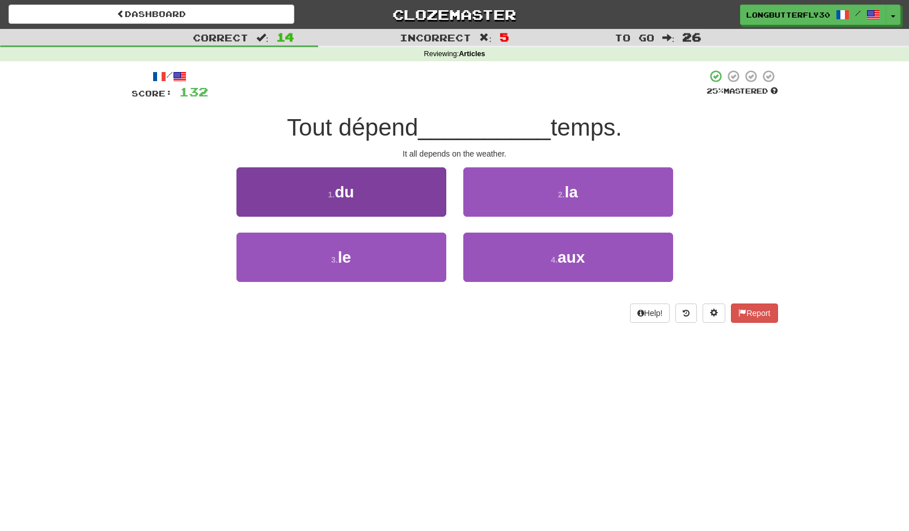
click at [404, 189] on button "1 . du" at bounding box center [341, 191] width 210 height 49
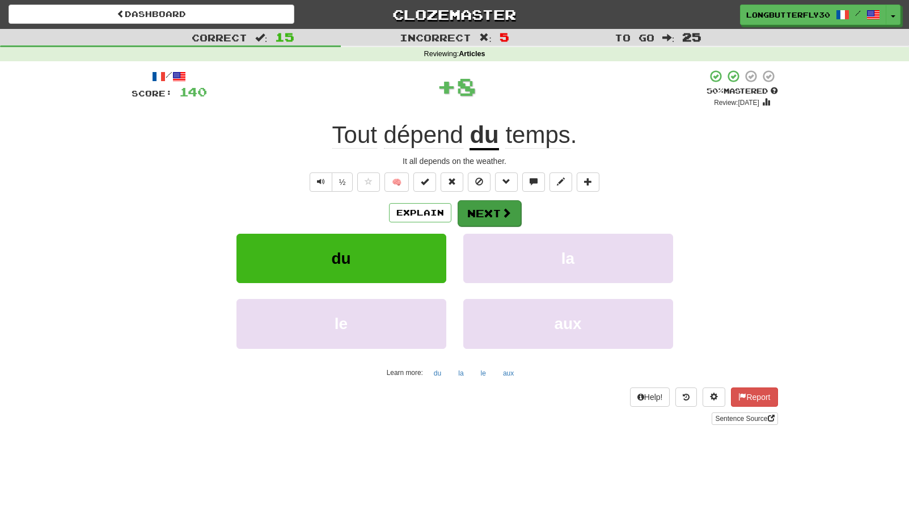
click at [497, 209] on button "Next" at bounding box center [490, 213] width 64 height 26
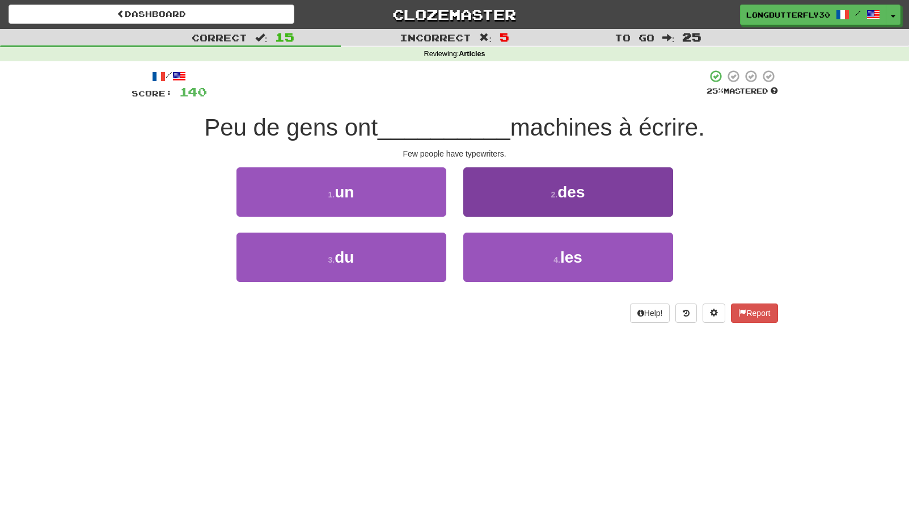
click at [532, 200] on button "2 . des" at bounding box center [568, 191] width 210 height 49
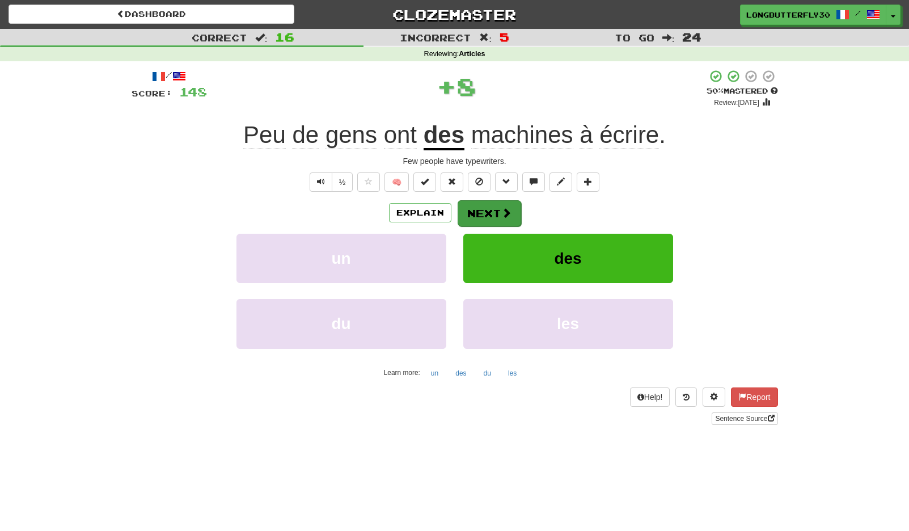
click at [502, 208] on span at bounding box center [506, 213] width 10 height 10
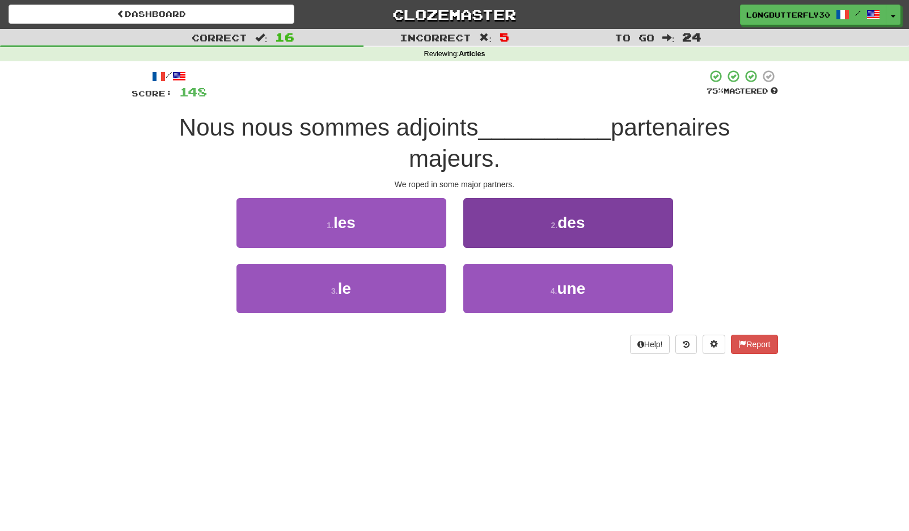
click at [523, 223] on button "2 . des" at bounding box center [568, 222] width 210 height 49
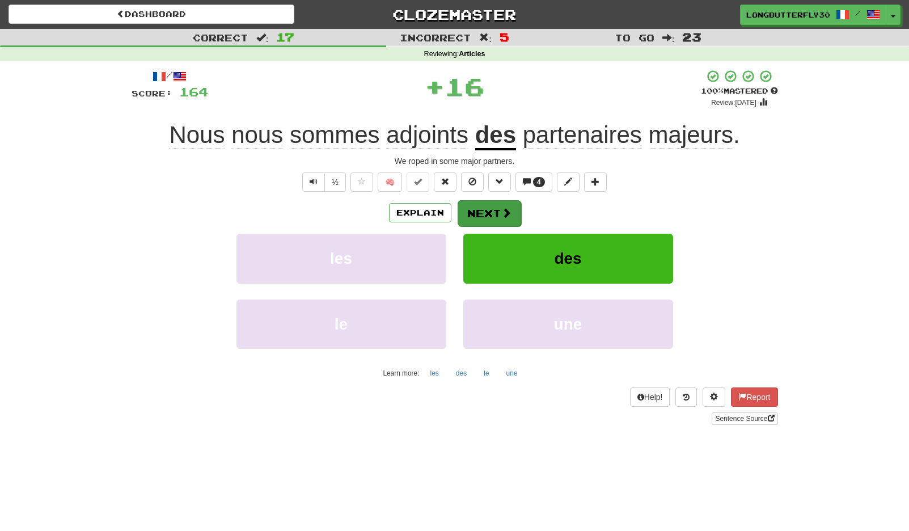
click at [508, 206] on button "Next" at bounding box center [490, 213] width 64 height 26
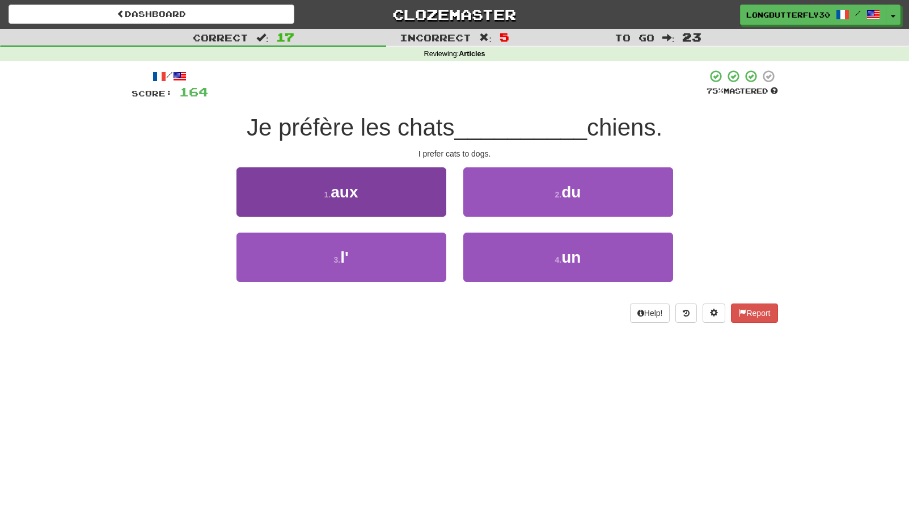
click at [372, 188] on button "1 . aux" at bounding box center [341, 191] width 210 height 49
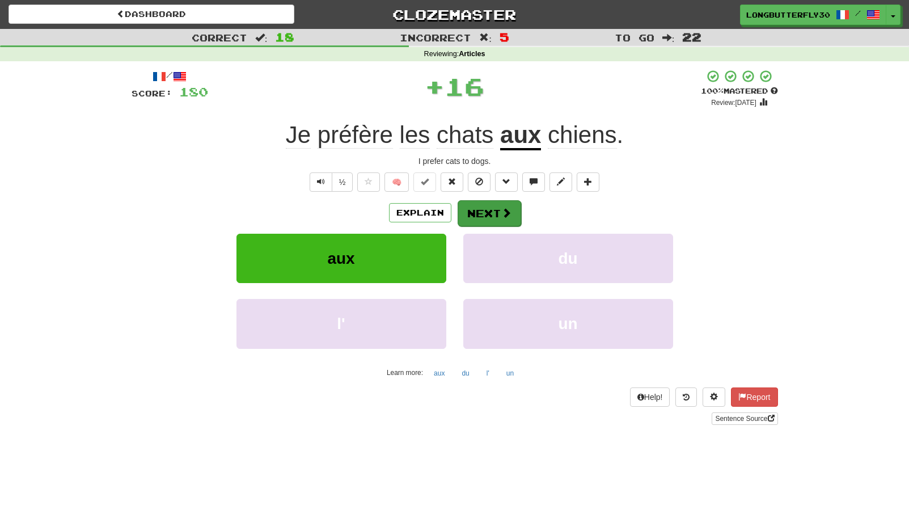
click at [494, 206] on button "Next" at bounding box center [490, 213] width 64 height 26
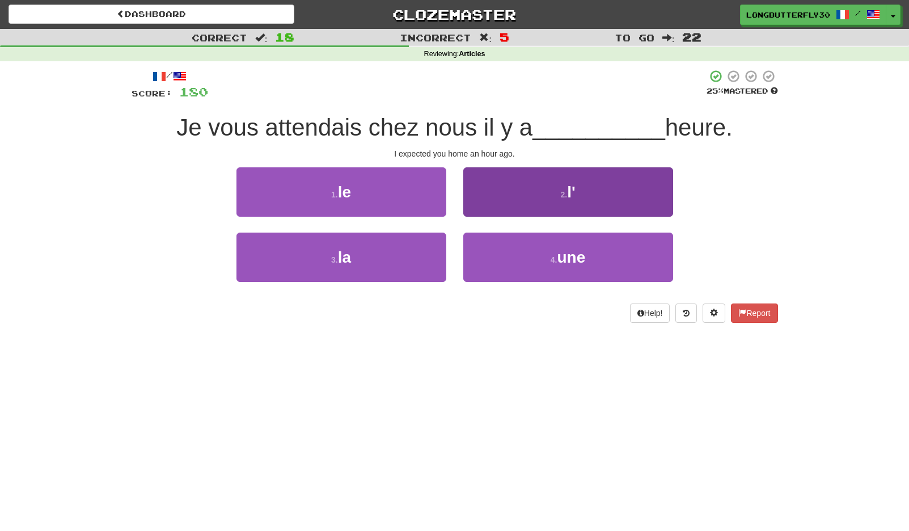
click at [547, 200] on button "2 . l'" at bounding box center [568, 191] width 210 height 49
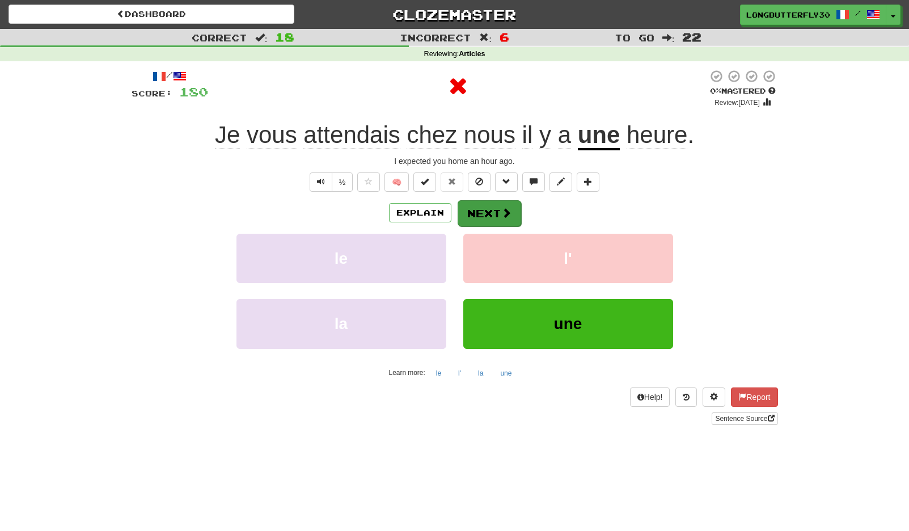
click at [515, 210] on button "Next" at bounding box center [490, 213] width 64 height 26
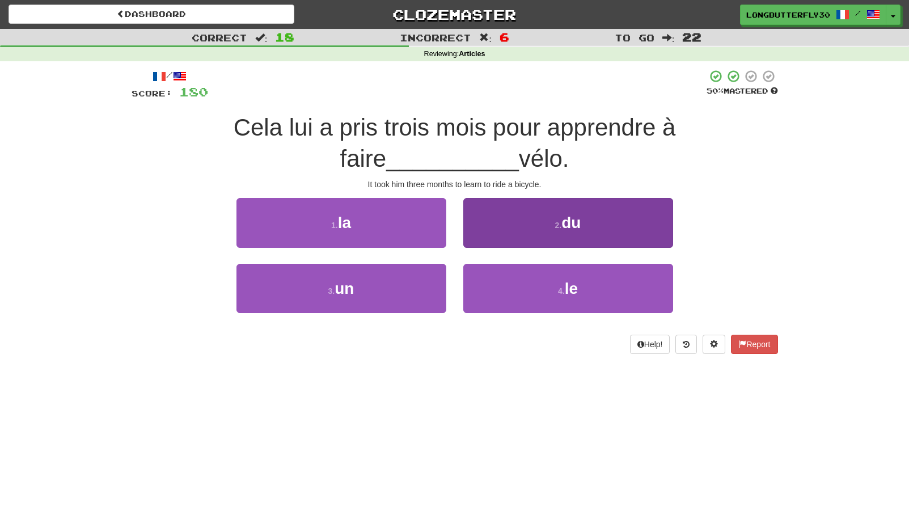
click at [540, 229] on button "2 . du" at bounding box center [568, 222] width 210 height 49
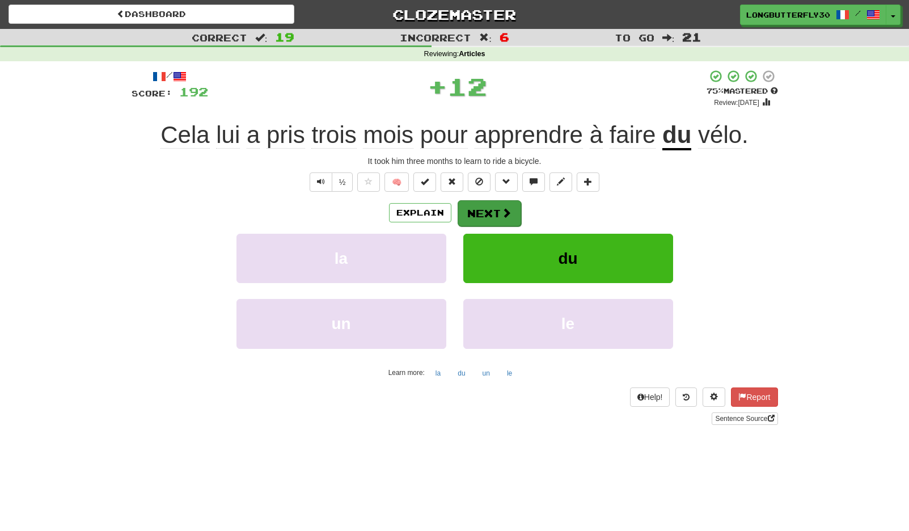
click at [496, 213] on button "Next" at bounding box center [490, 213] width 64 height 26
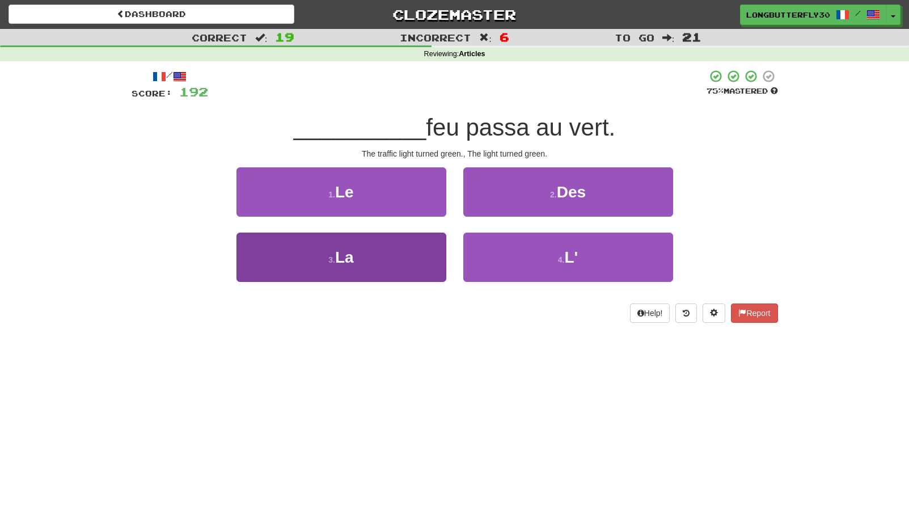
click at [394, 254] on button "3 . La" at bounding box center [341, 257] width 210 height 49
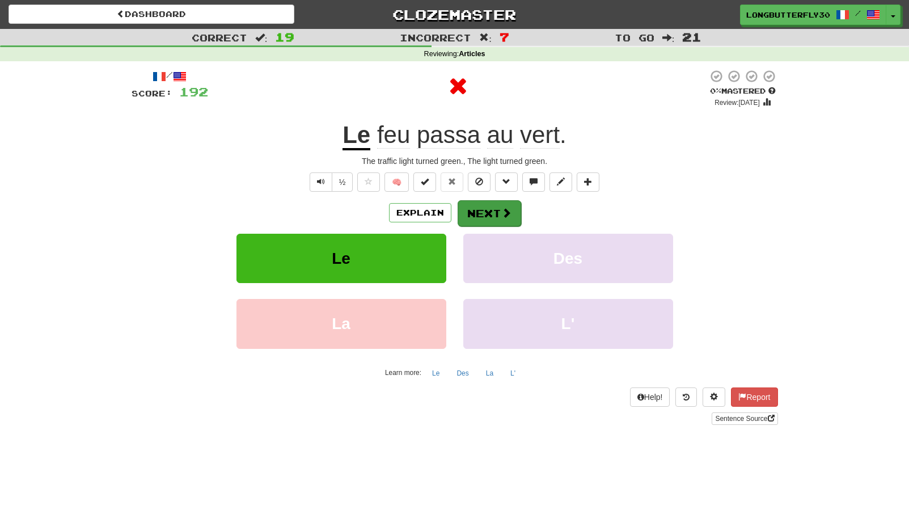
click at [495, 214] on button "Next" at bounding box center [490, 213] width 64 height 26
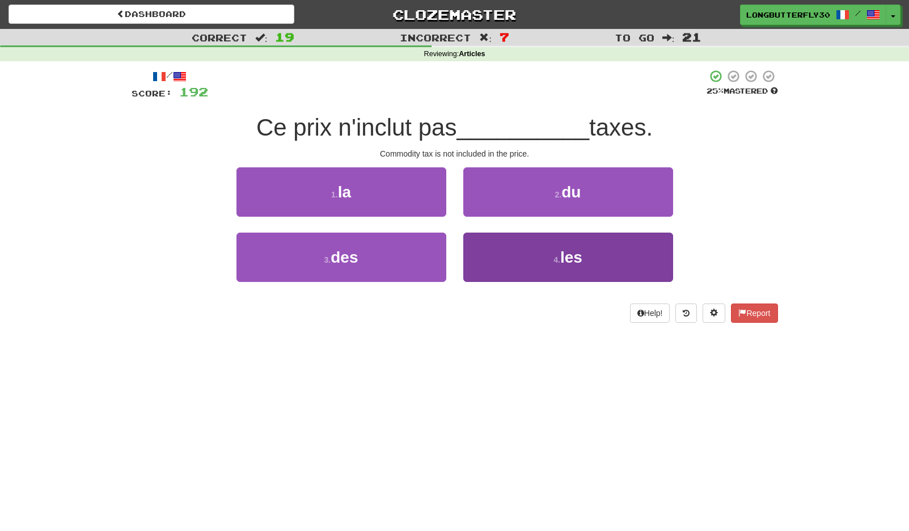
click at [568, 253] on span "les" at bounding box center [571, 257] width 22 height 18
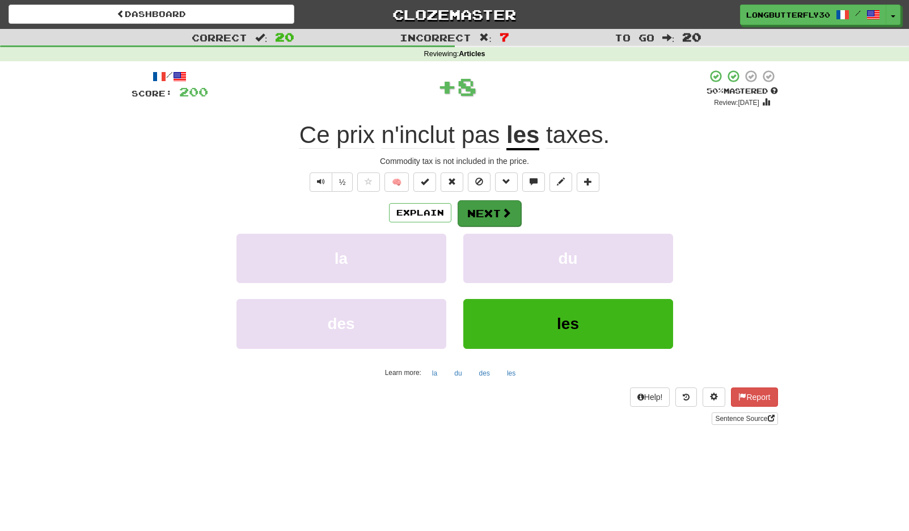
click at [506, 211] on span at bounding box center [506, 213] width 10 height 10
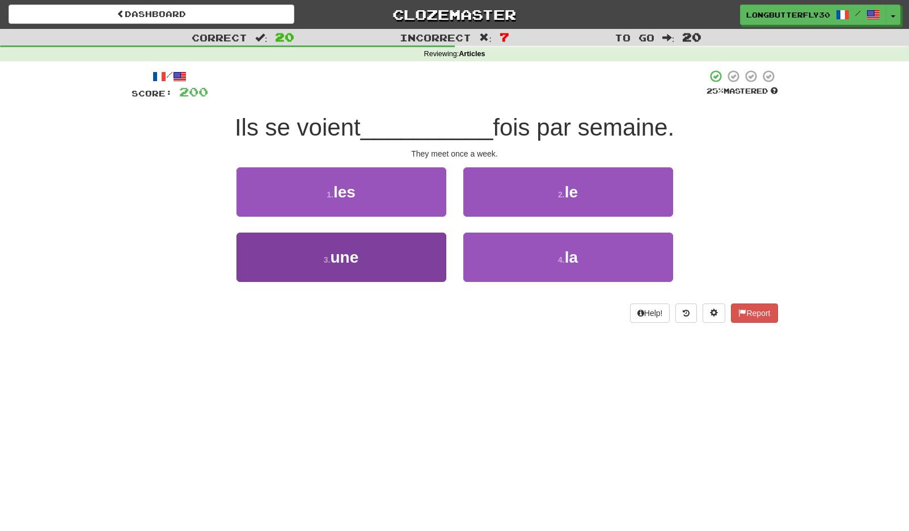
click at [428, 256] on button "3 . une" at bounding box center [341, 257] width 210 height 49
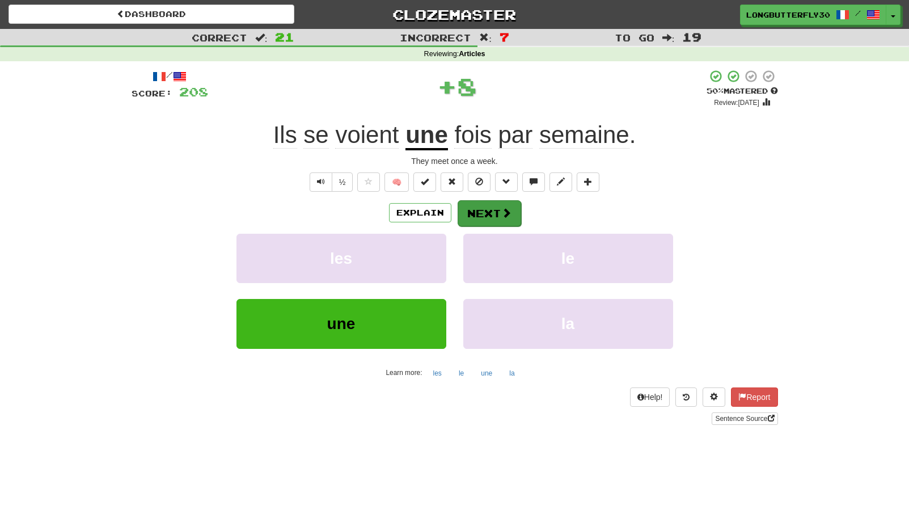
click at [514, 213] on button "Next" at bounding box center [490, 213] width 64 height 26
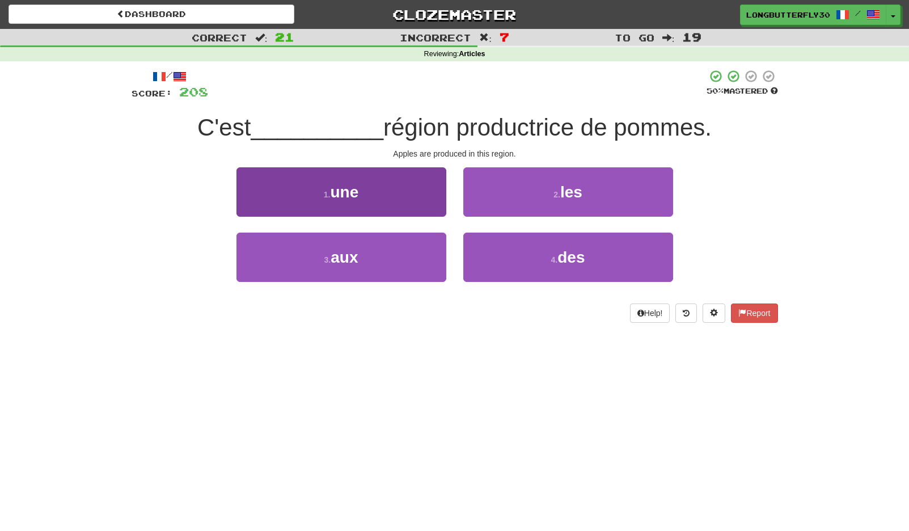
drag, startPoint x: 411, startPoint y: 203, endPoint x: 414, endPoint y: 194, distance: 9.7
click at [414, 194] on button "1 . une" at bounding box center [341, 191] width 210 height 49
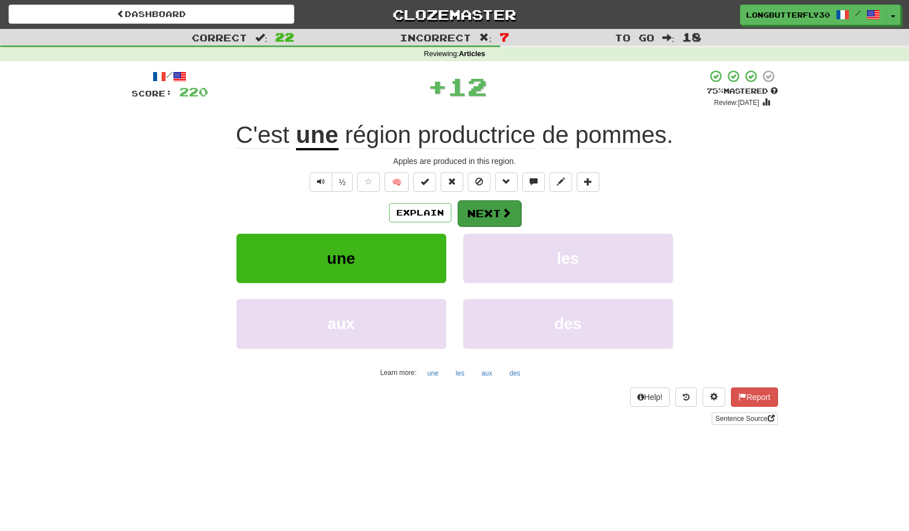
click at [472, 207] on button "Next" at bounding box center [490, 213] width 64 height 26
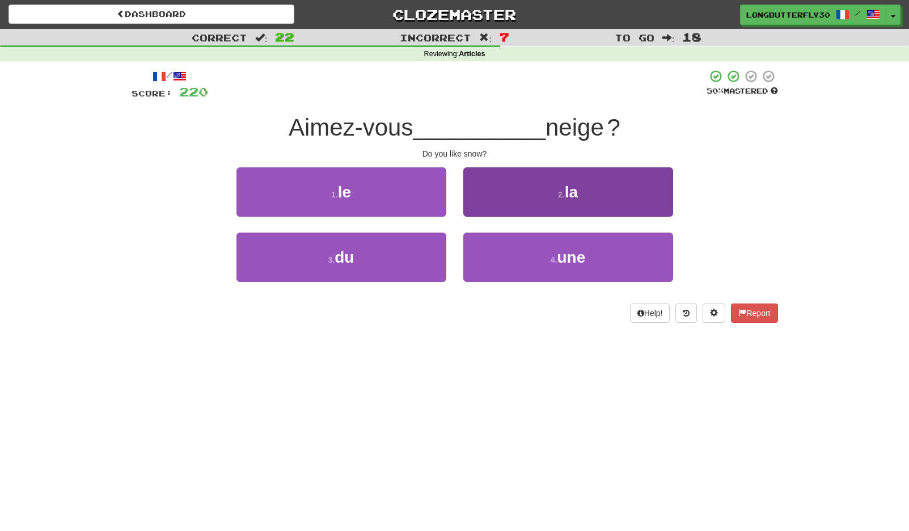
click at [541, 198] on button "2 . la" at bounding box center [568, 191] width 210 height 49
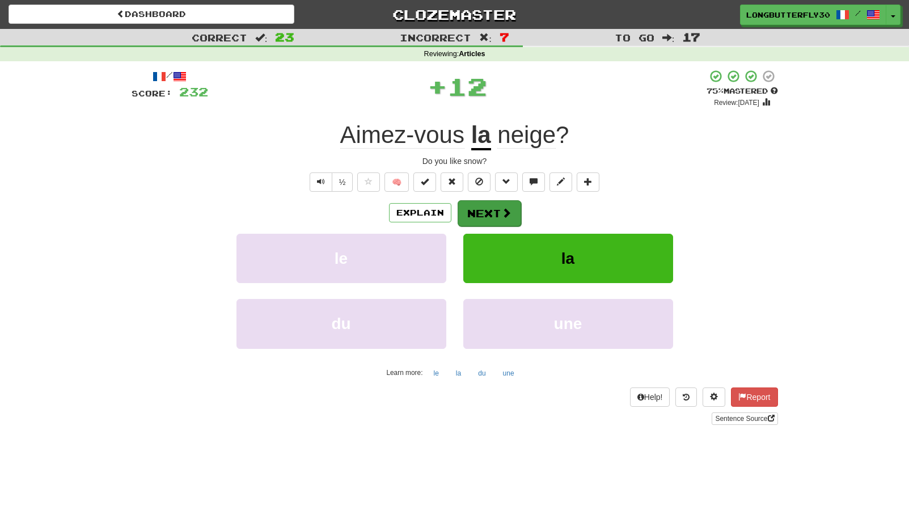
click at [498, 210] on button "Next" at bounding box center [490, 213] width 64 height 26
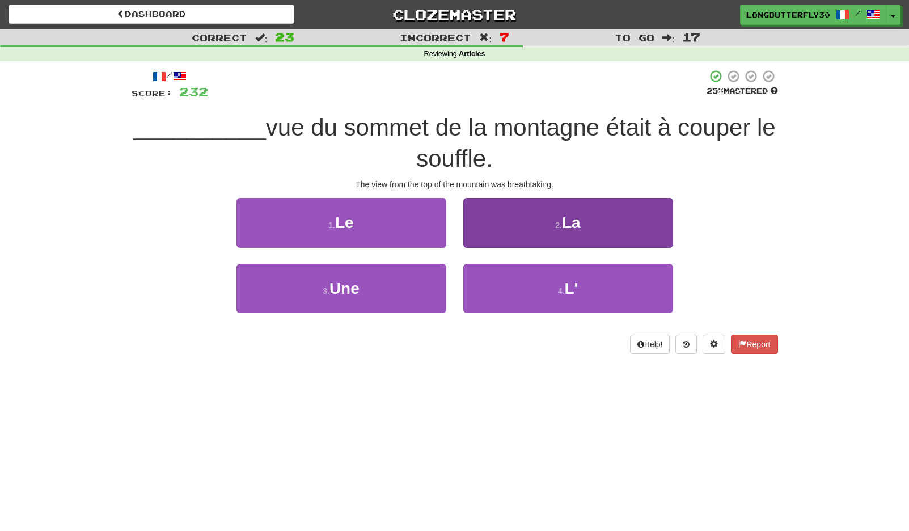
click at [550, 223] on button "2 . La" at bounding box center [568, 222] width 210 height 49
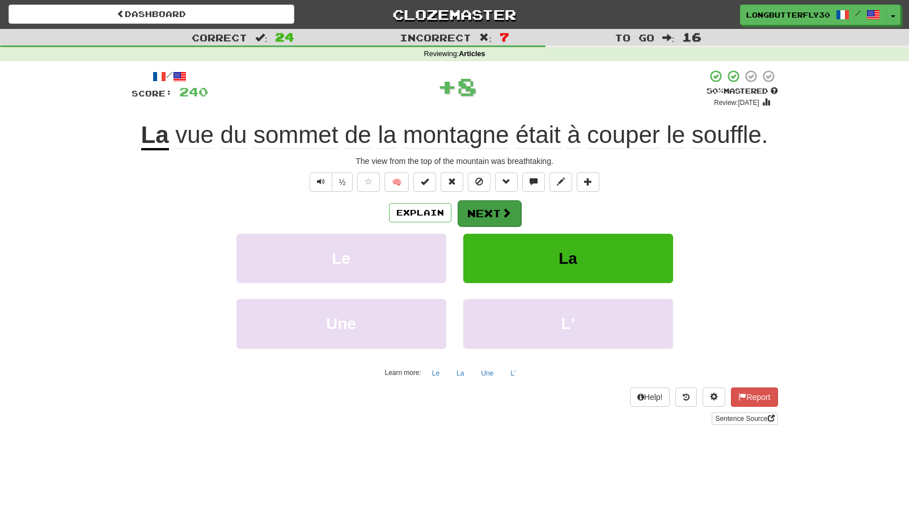
click at [486, 218] on button "Next" at bounding box center [490, 213] width 64 height 26
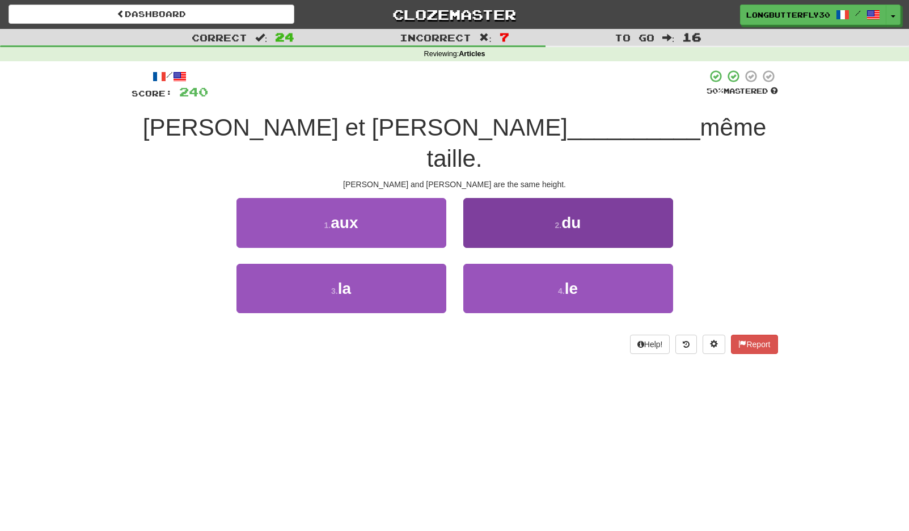
click at [572, 214] on span "du" at bounding box center [570, 223] width 19 height 18
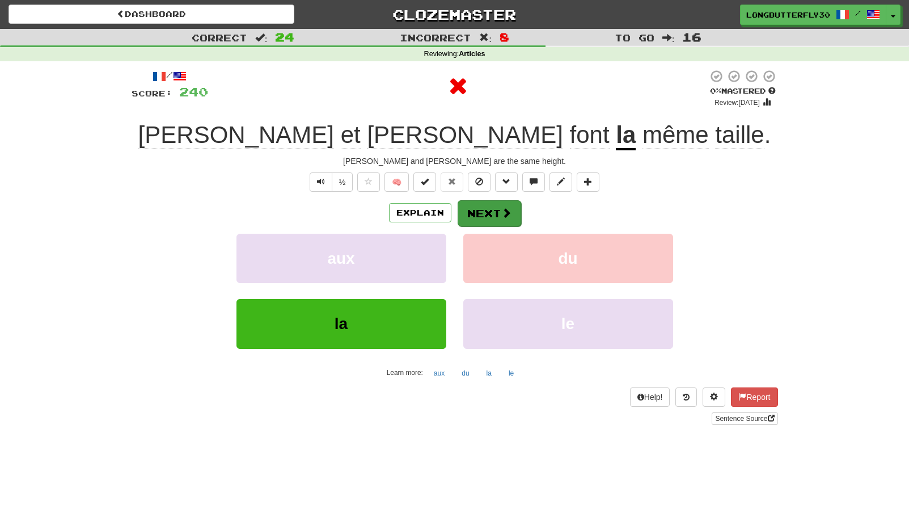
click at [505, 205] on button "Next" at bounding box center [490, 213] width 64 height 26
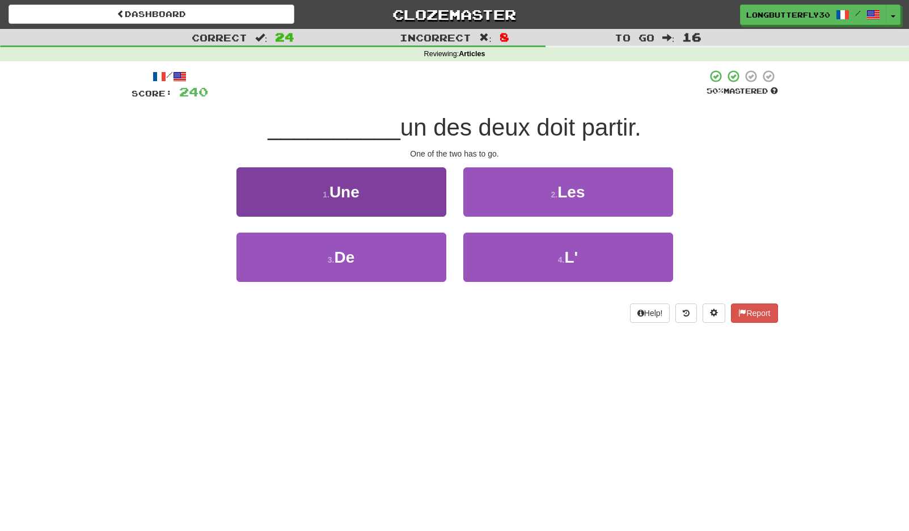
click at [413, 185] on button "1 . Une" at bounding box center [341, 191] width 210 height 49
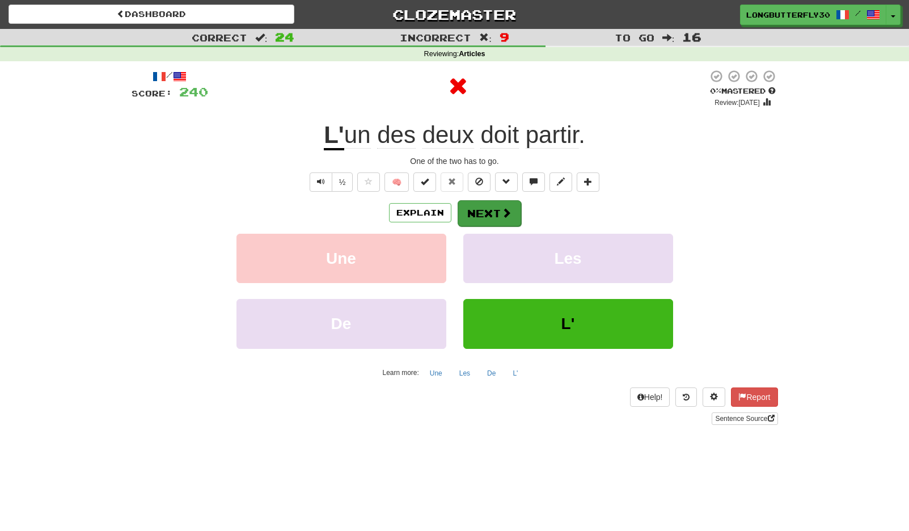
click at [512, 213] on button "Next" at bounding box center [490, 213] width 64 height 26
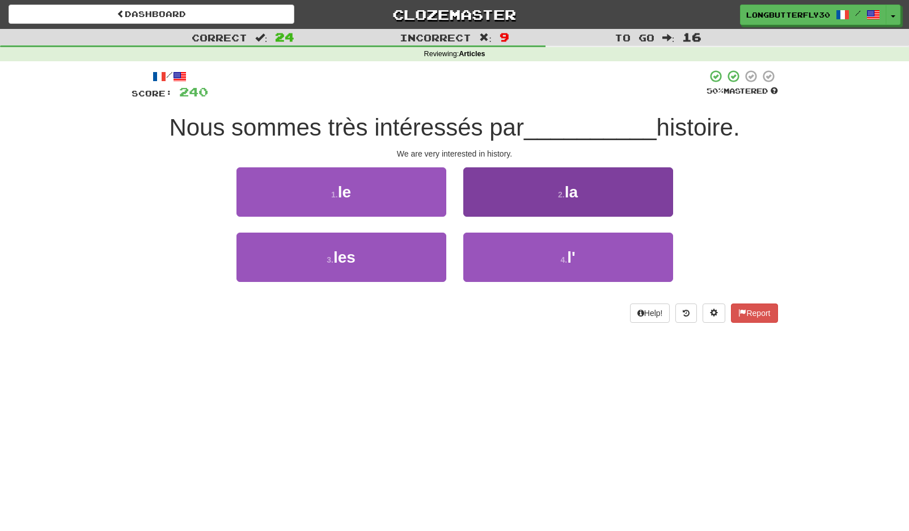
click at [537, 203] on button "2 . la" at bounding box center [568, 191] width 210 height 49
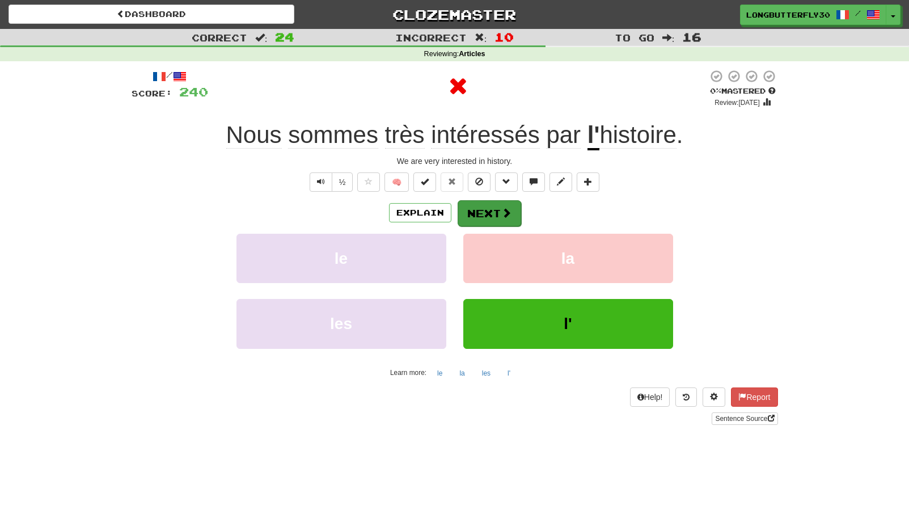
click at [505, 205] on button "Next" at bounding box center [490, 213] width 64 height 26
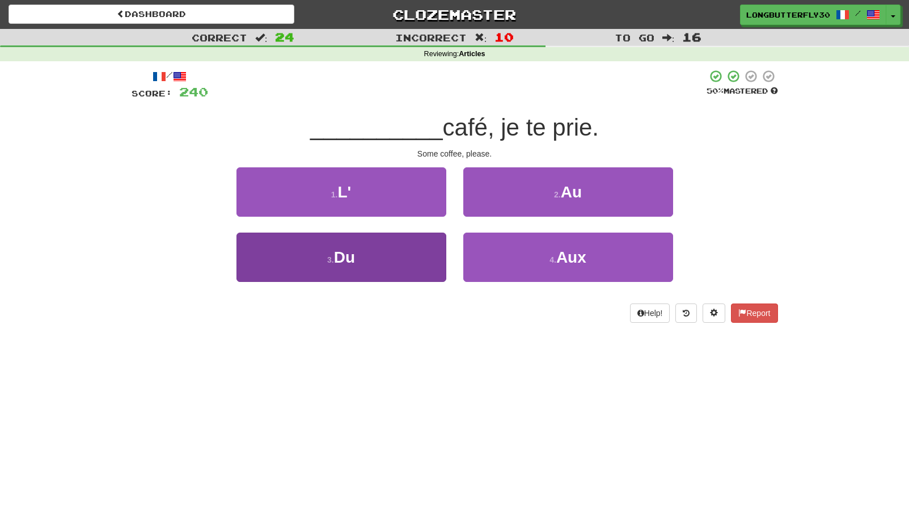
click at [400, 252] on button "3 . Du" at bounding box center [341, 257] width 210 height 49
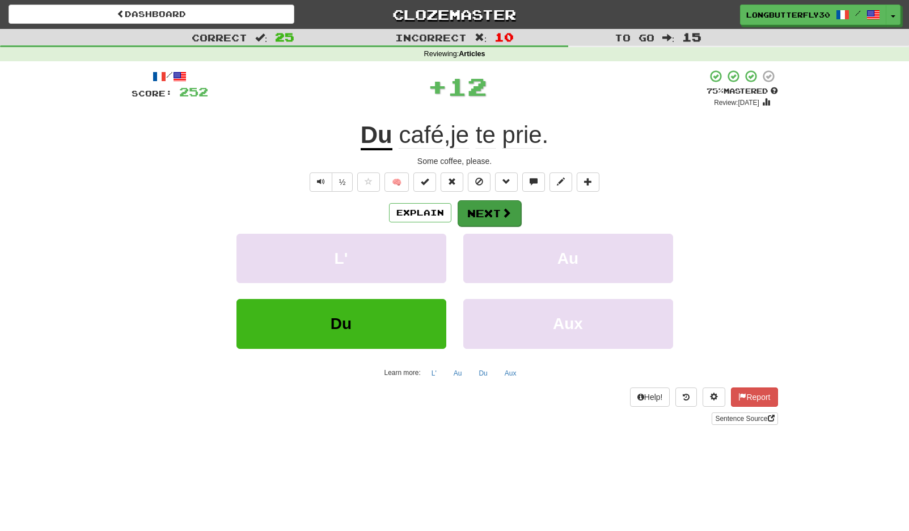
click at [499, 208] on button "Next" at bounding box center [490, 213] width 64 height 26
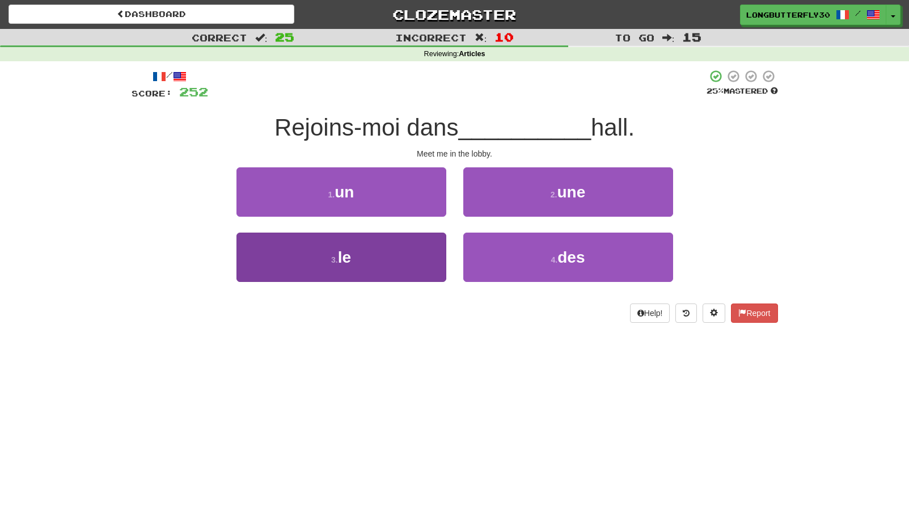
click at [403, 252] on button "3 . le" at bounding box center [341, 257] width 210 height 49
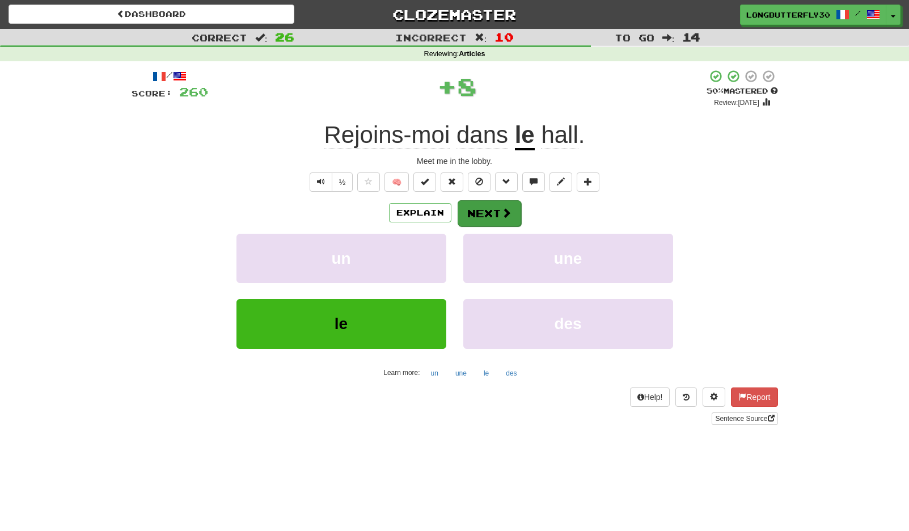
click at [497, 213] on button "Next" at bounding box center [490, 213] width 64 height 26
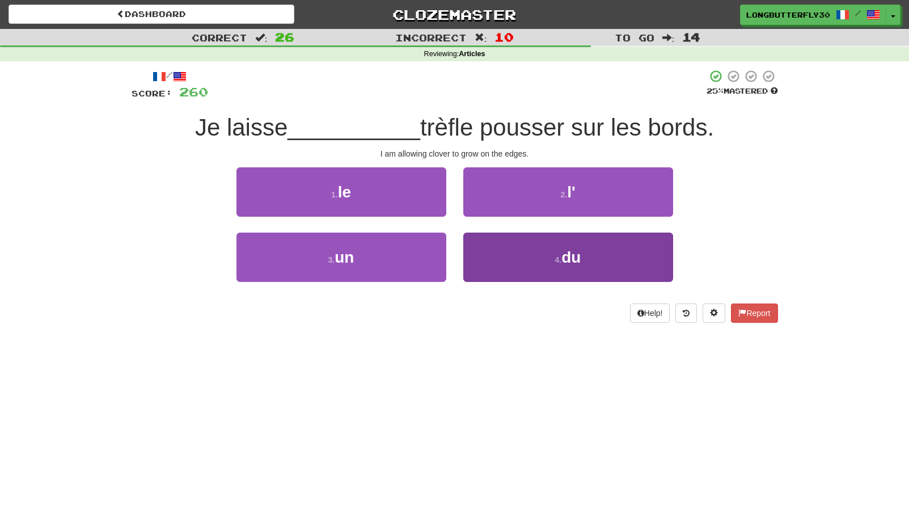
click at [532, 245] on button "4 . du" at bounding box center [568, 257] width 210 height 49
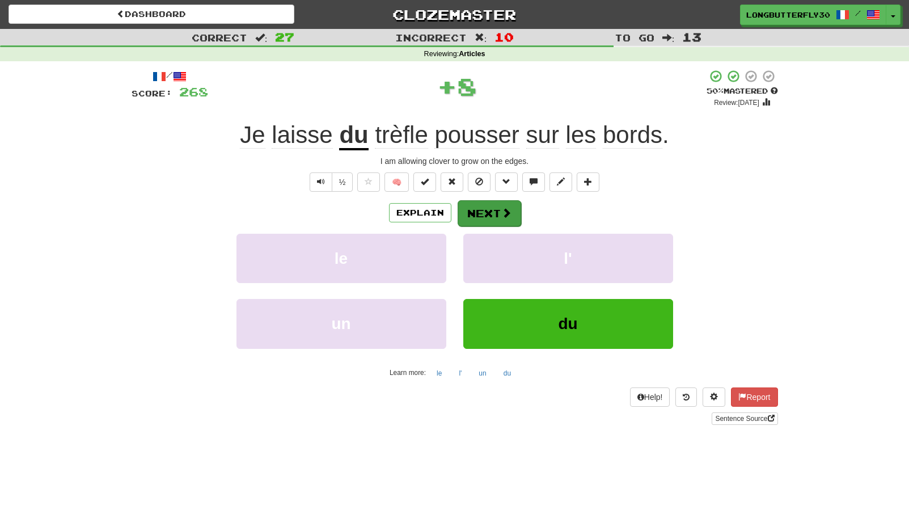
click at [489, 211] on button "Next" at bounding box center [490, 213] width 64 height 26
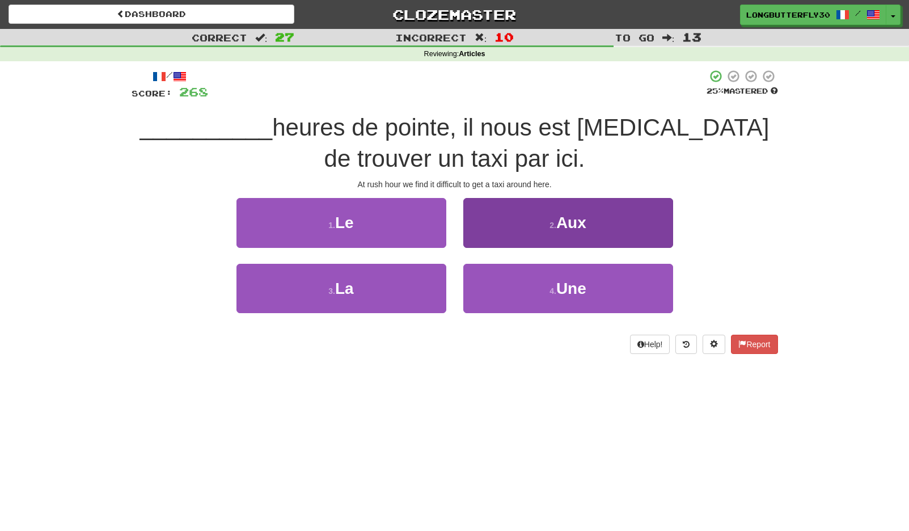
click at [543, 227] on button "2 . Aux" at bounding box center [568, 222] width 210 height 49
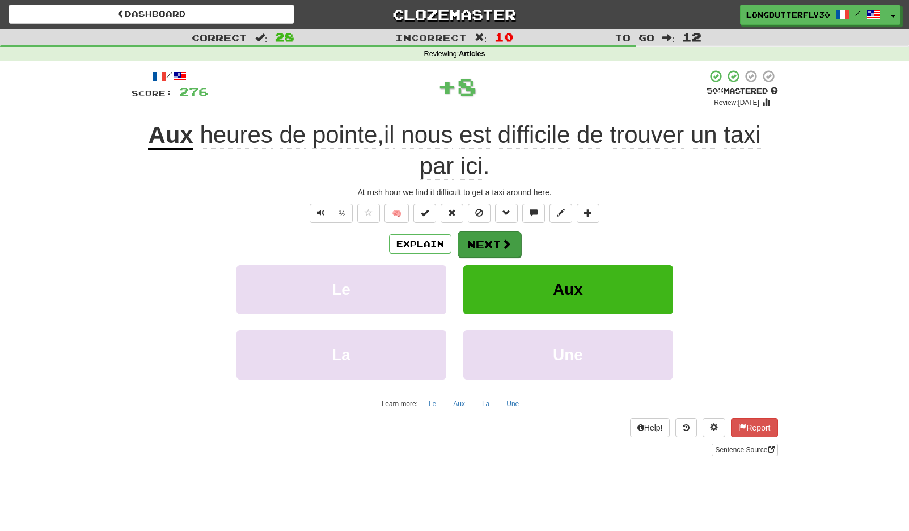
click at [487, 231] on button "Next" at bounding box center [490, 244] width 64 height 26
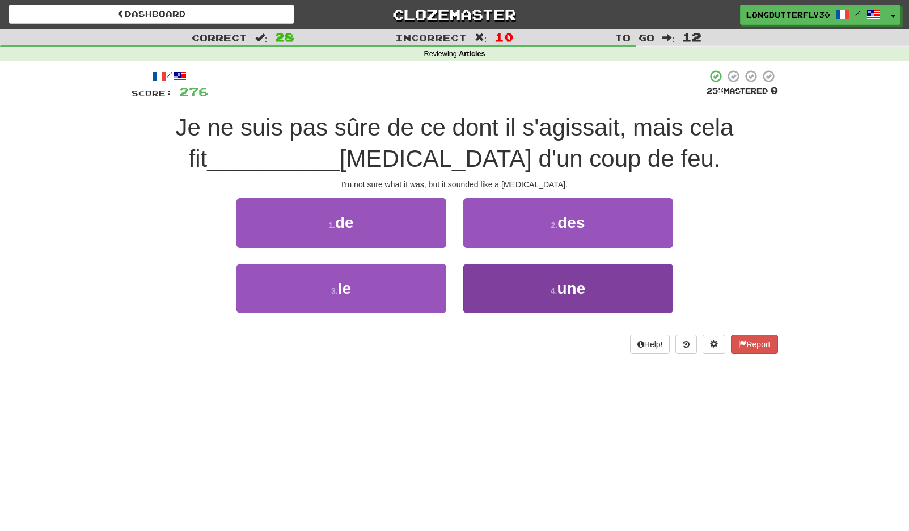
click at [530, 281] on button "4 . une" at bounding box center [568, 288] width 210 height 49
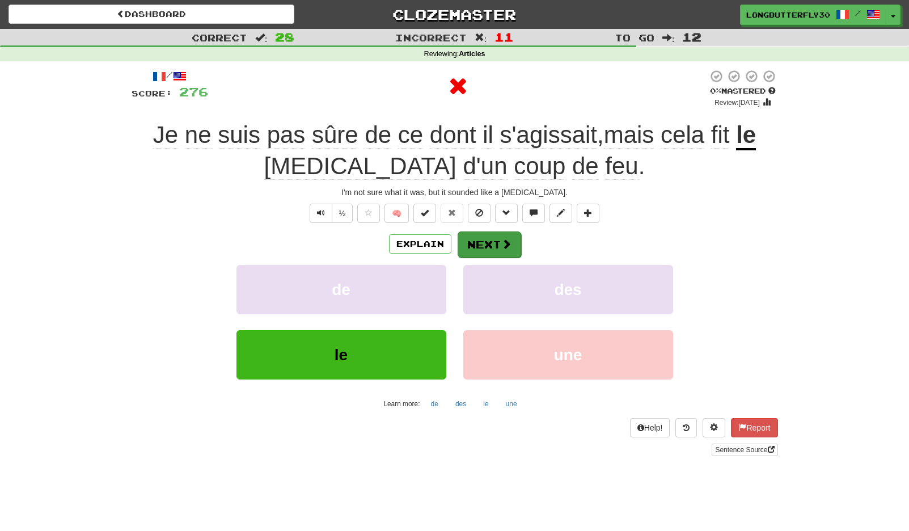
click at [501, 242] on span at bounding box center [506, 244] width 10 height 10
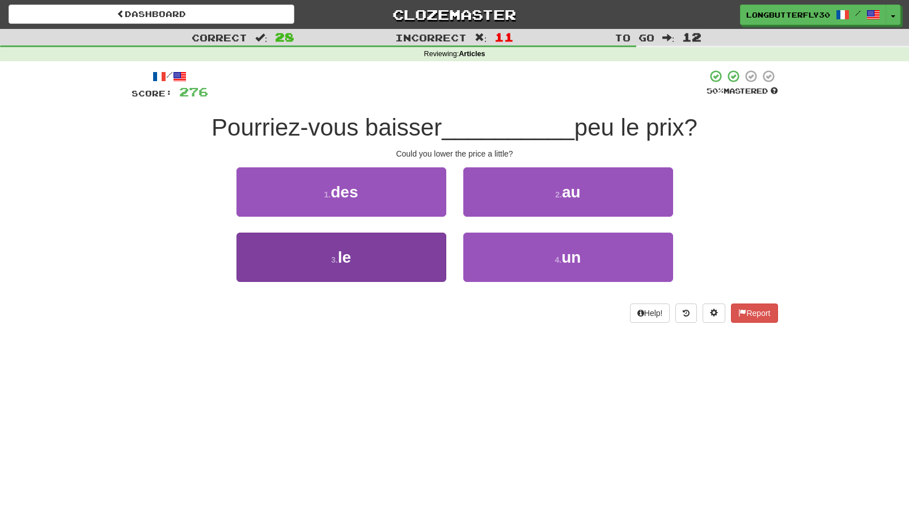
click at [404, 252] on button "3 . le" at bounding box center [341, 257] width 210 height 49
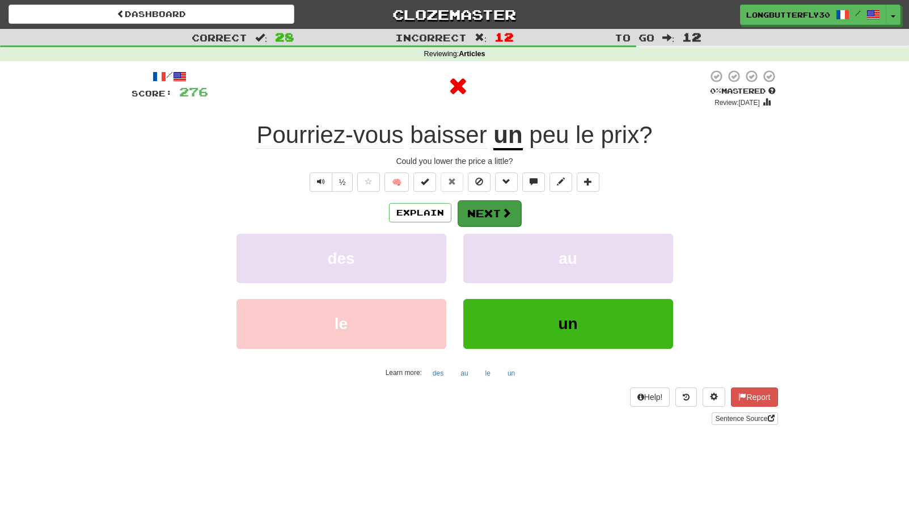
click at [491, 217] on button "Next" at bounding box center [490, 213] width 64 height 26
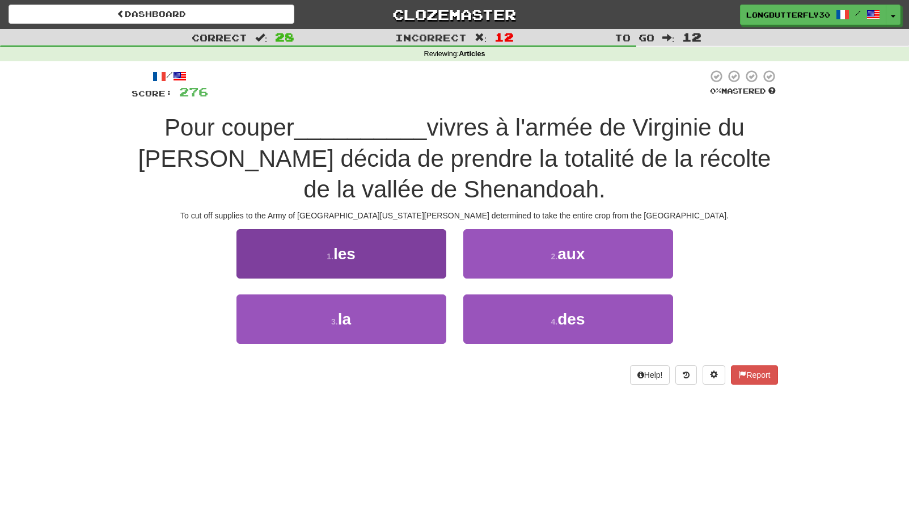
click at [400, 250] on button "1 . les" at bounding box center [341, 253] width 210 height 49
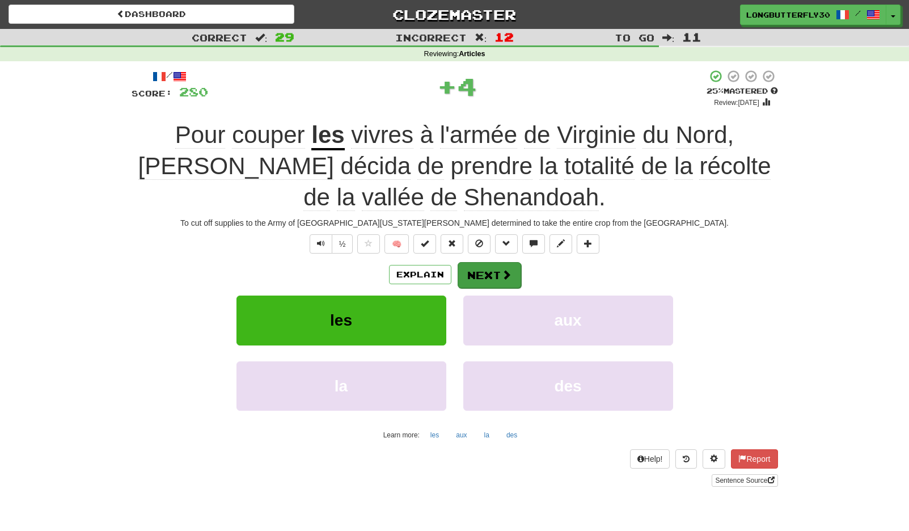
click at [500, 264] on button "Next" at bounding box center [490, 275] width 64 height 26
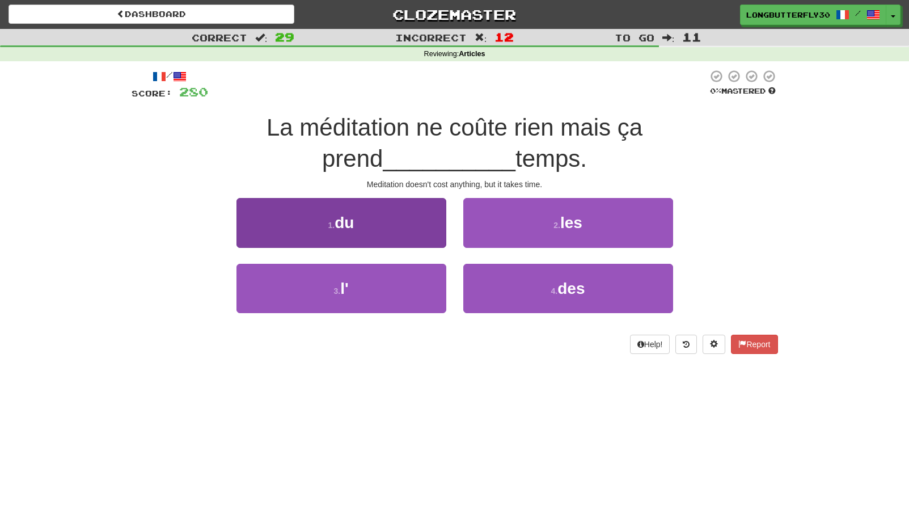
click at [412, 219] on button "1 . du" at bounding box center [341, 222] width 210 height 49
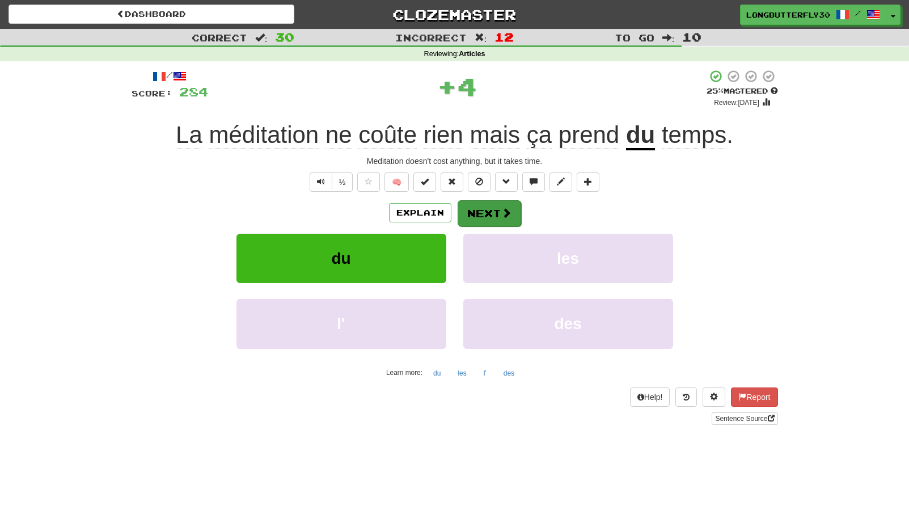
click at [502, 208] on span at bounding box center [506, 213] width 10 height 10
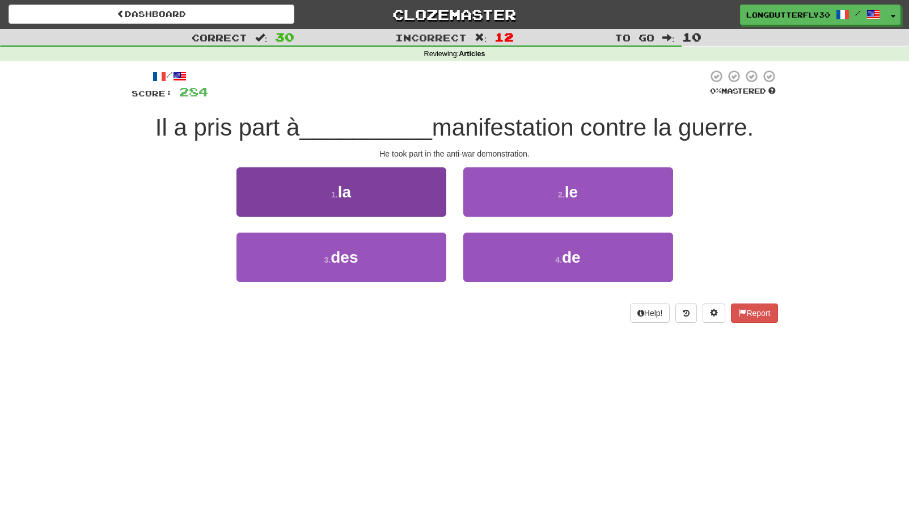
click at [417, 197] on button "1 . la" at bounding box center [341, 191] width 210 height 49
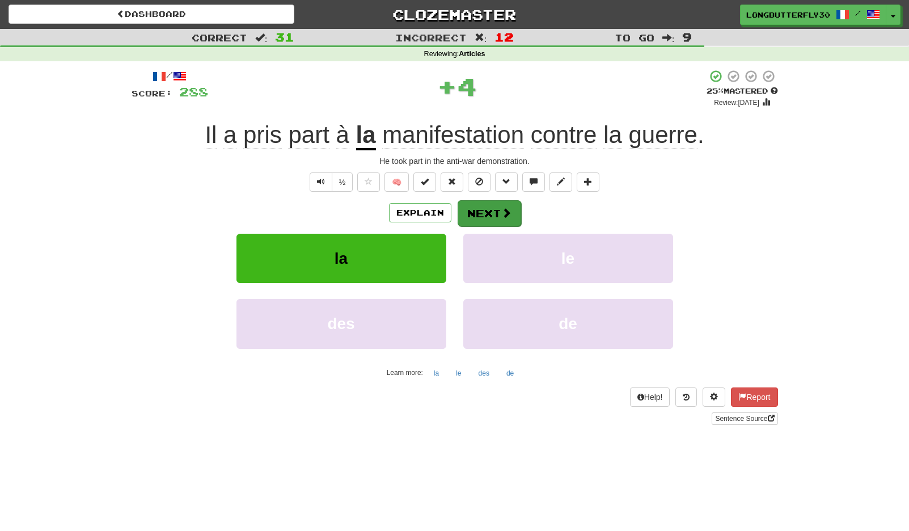
click at [481, 208] on button "Next" at bounding box center [490, 213] width 64 height 26
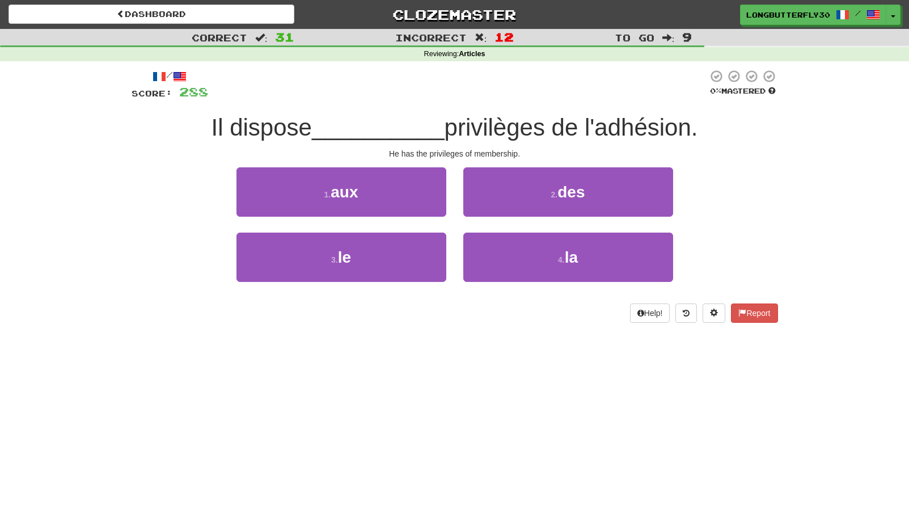
click at [545, 187] on button "2 . des" at bounding box center [568, 191] width 210 height 49
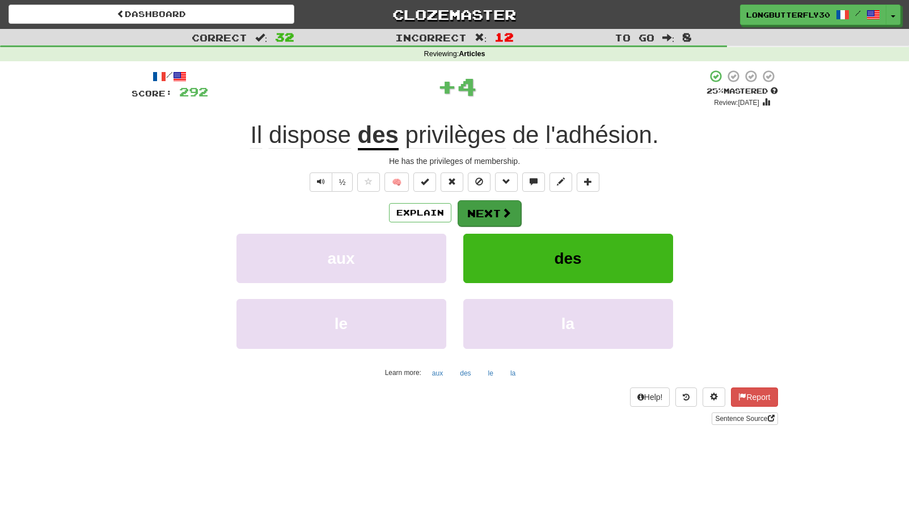
click at [504, 208] on span at bounding box center [506, 213] width 10 height 10
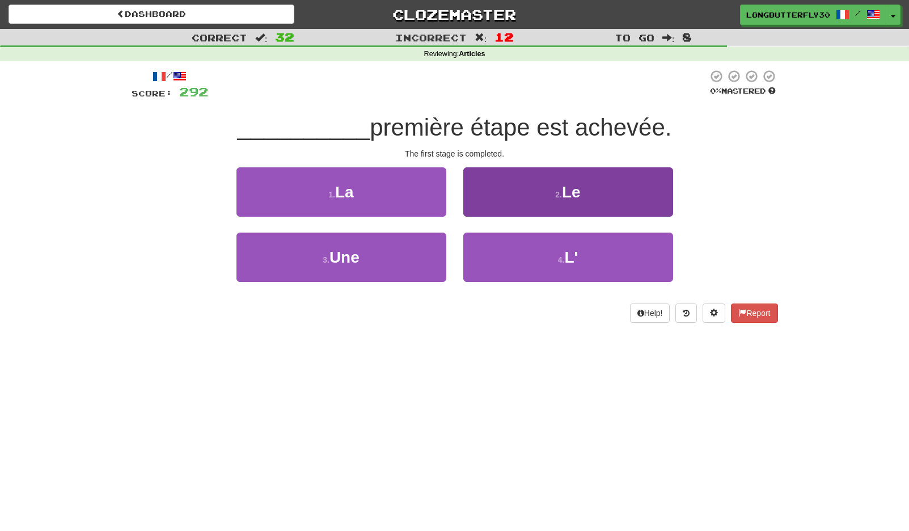
click at [544, 196] on button "2 . Le" at bounding box center [568, 191] width 210 height 49
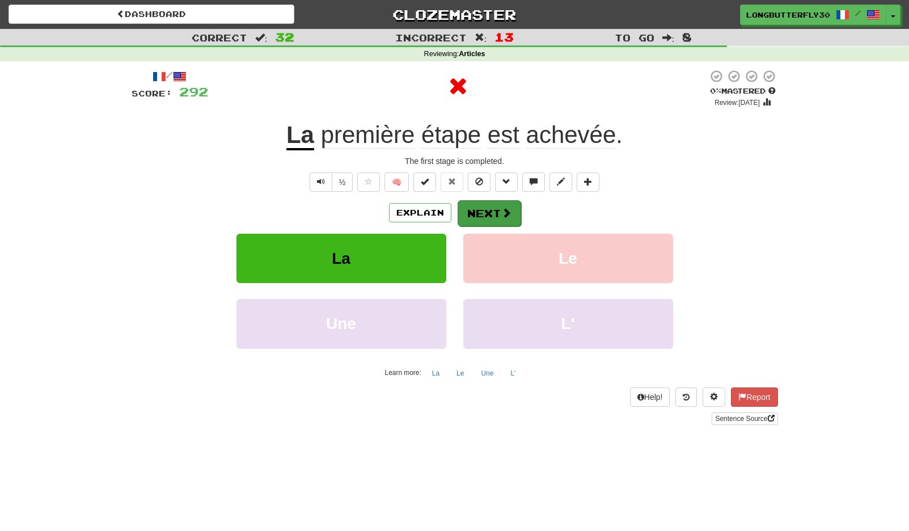
click at [480, 200] on button "Next" at bounding box center [490, 213] width 64 height 26
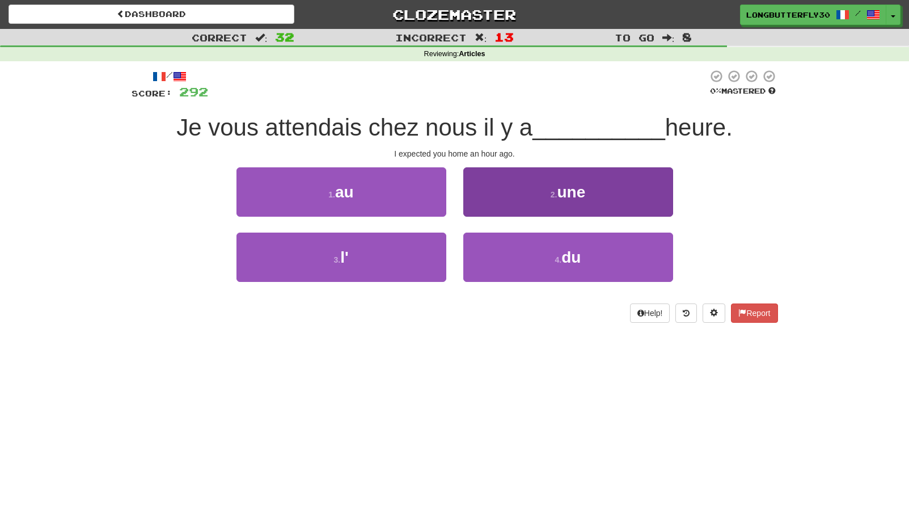
click at [552, 193] on small "2 ." at bounding box center [554, 194] width 7 height 9
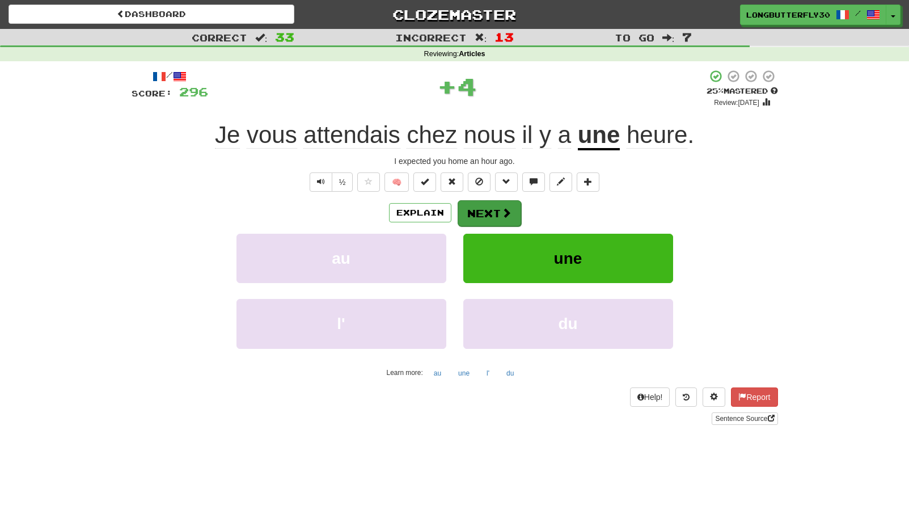
click at [503, 204] on button "Next" at bounding box center [490, 213] width 64 height 26
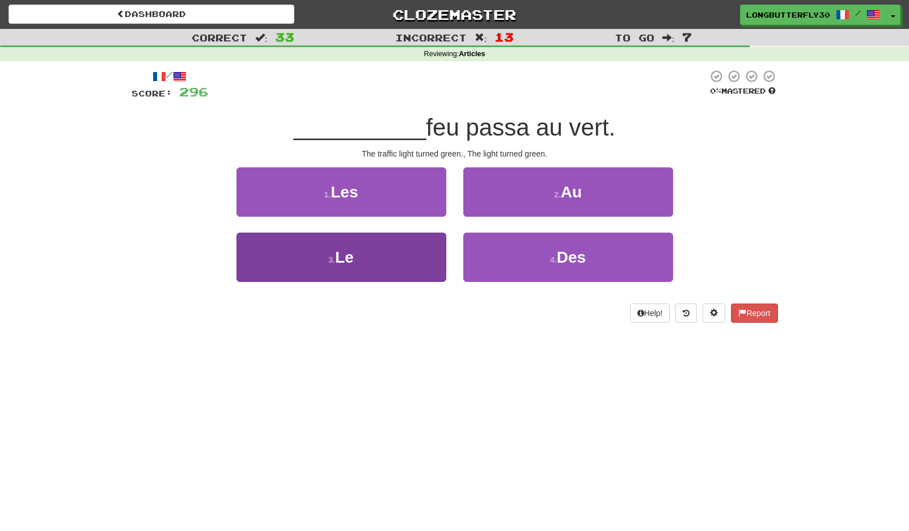
click at [401, 252] on button "3 . Le" at bounding box center [341, 257] width 210 height 49
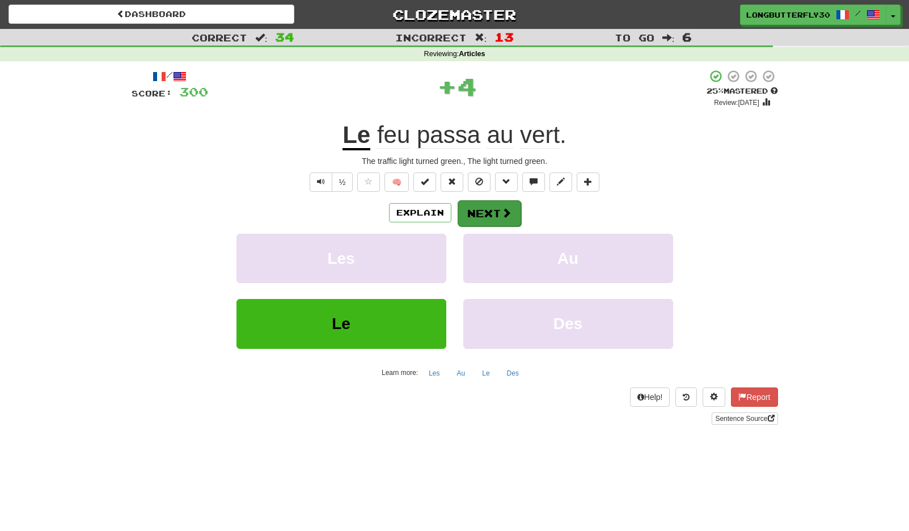
click at [467, 209] on button "Next" at bounding box center [490, 213] width 64 height 26
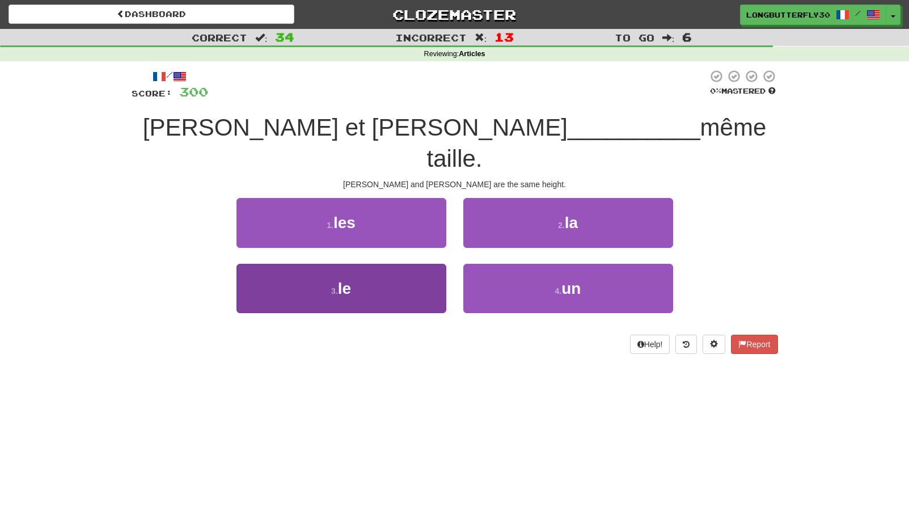
click at [418, 264] on button "3 . le" at bounding box center [341, 288] width 210 height 49
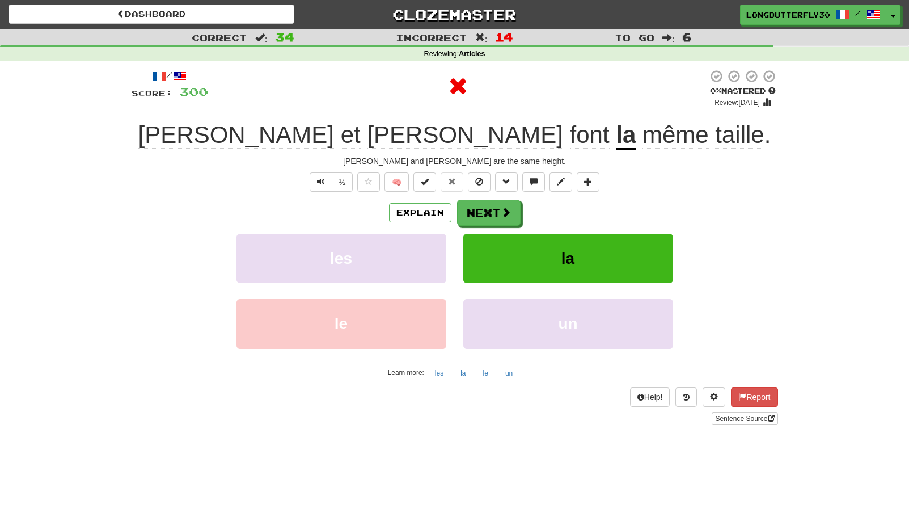
click at [520, 221] on div "Explain Next" at bounding box center [455, 213] width 646 height 26
click at [504, 211] on span at bounding box center [506, 213] width 10 height 10
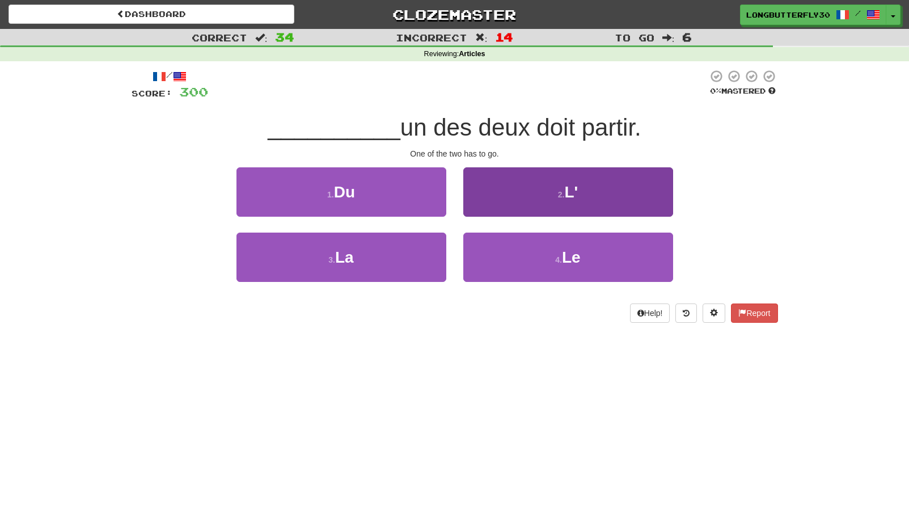
click at [557, 202] on button "2 . L'" at bounding box center [568, 191] width 210 height 49
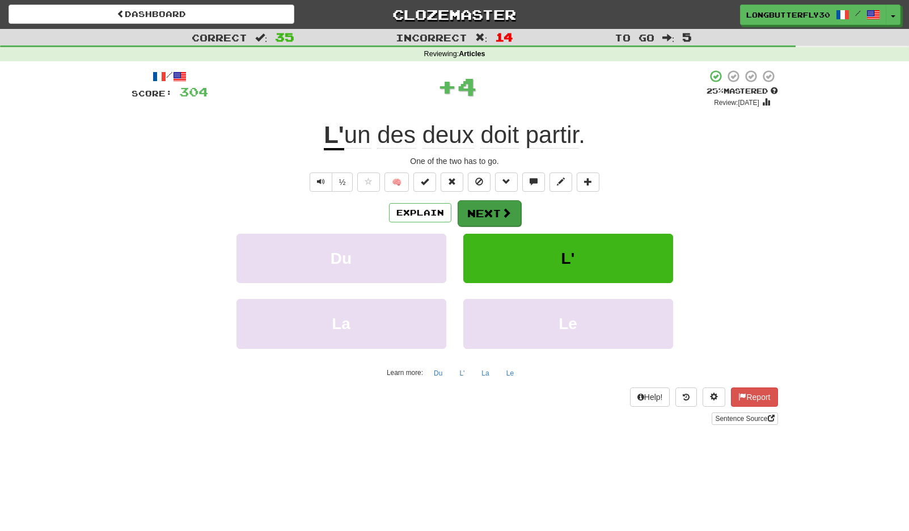
click at [498, 204] on button "Next" at bounding box center [490, 213] width 64 height 26
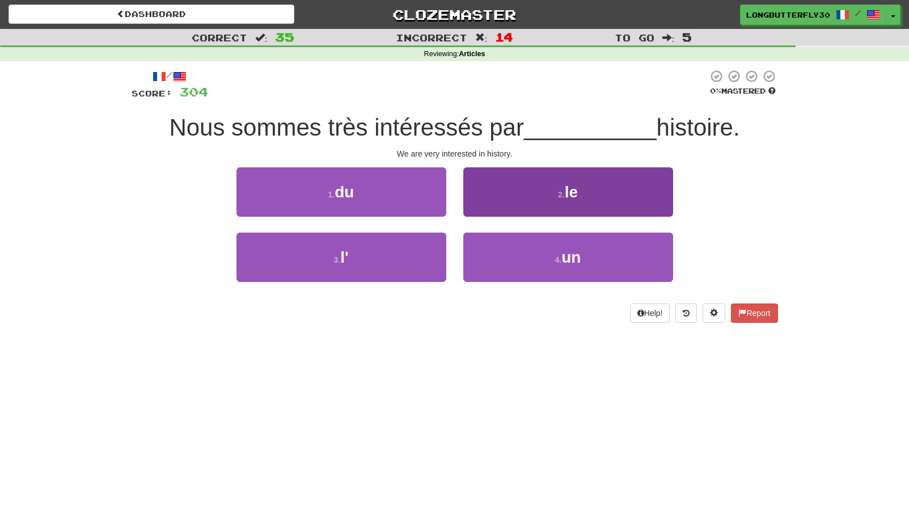
click at [540, 193] on button "2 . le" at bounding box center [568, 191] width 210 height 49
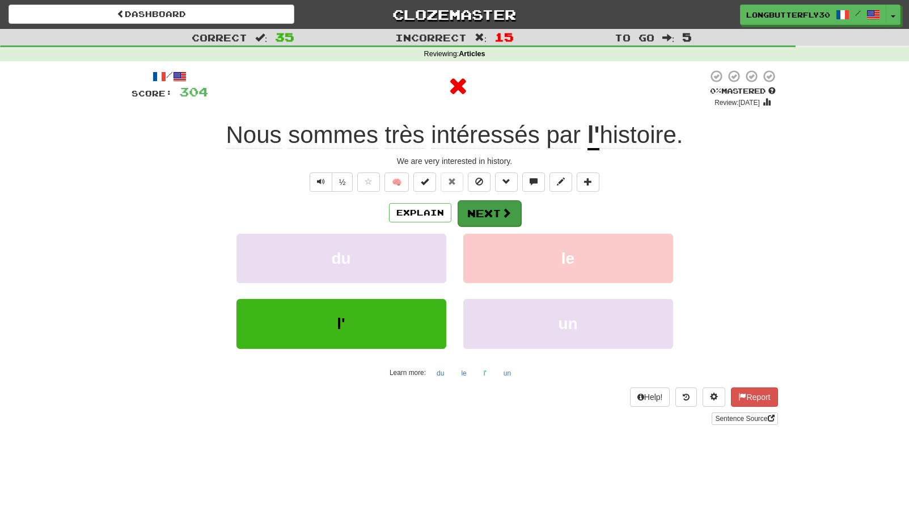
click at [497, 209] on button "Next" at bounding box center [490, 213] width 64 height 26
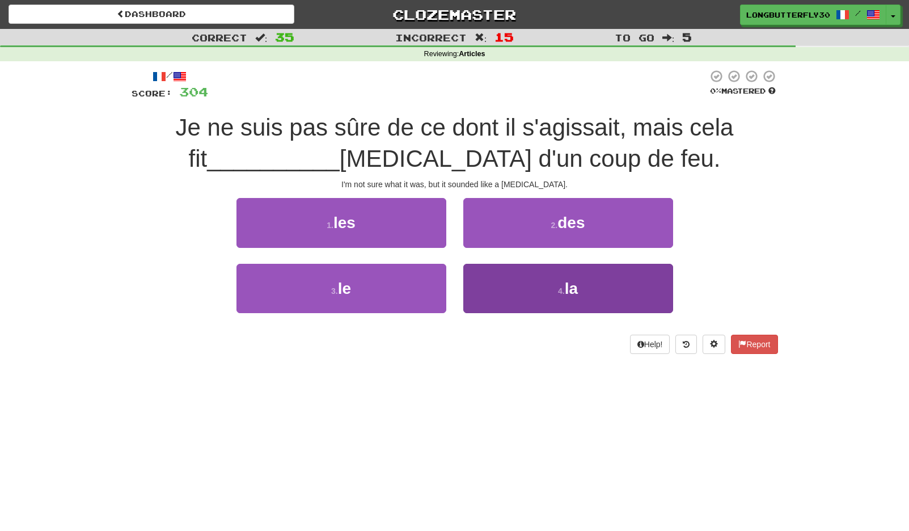
click at [543, 287] on button "4 . la" at bounding box center [568, 288] width 210 height 49
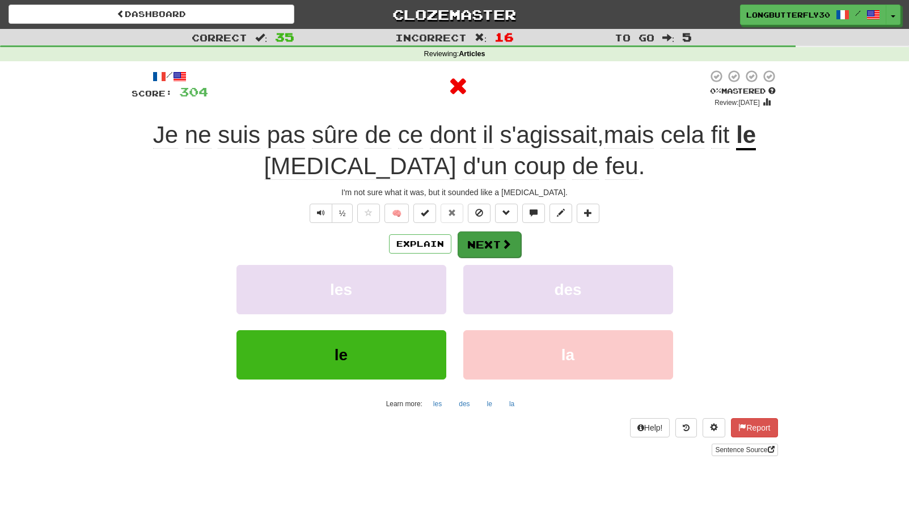
click at [519, 242] on button "Next" at bounding box center [490, 244] width 64 height 26
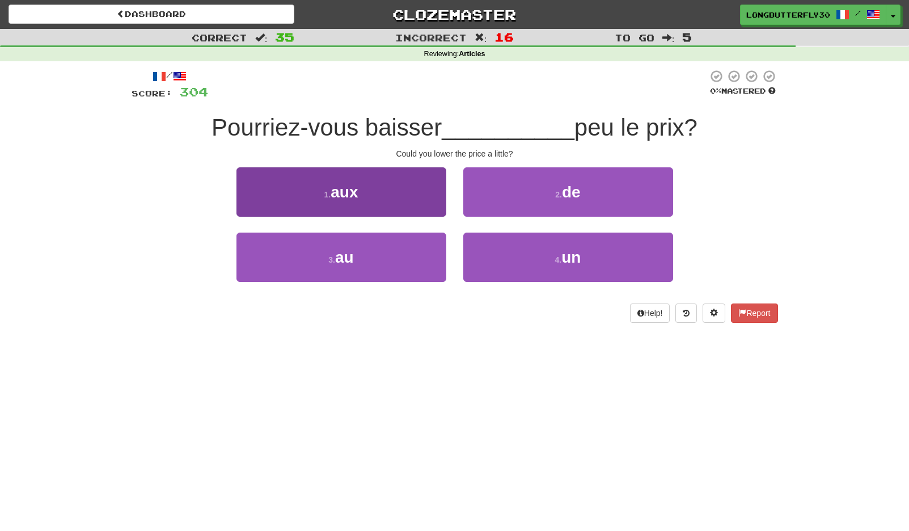
click at [410, 252] on button "3 . au" at bounding box center [341, 257] width 210 height 49
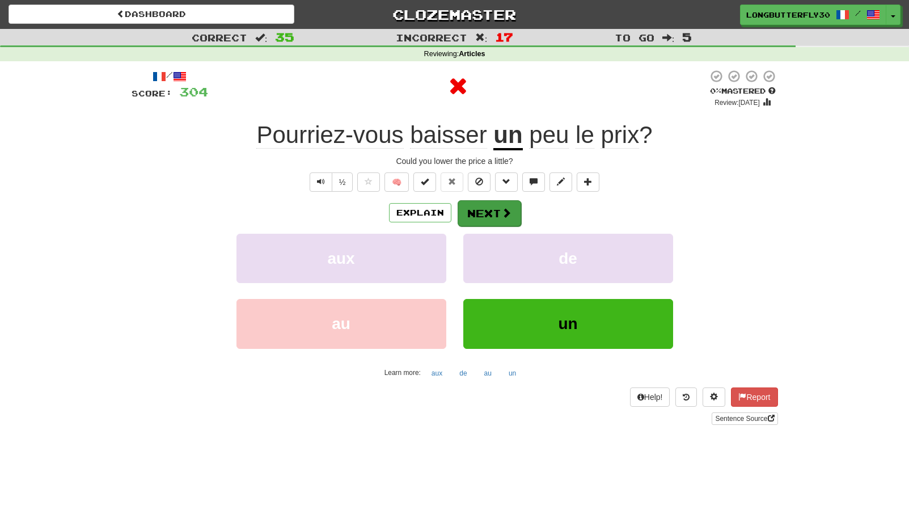
click at [506, 218] on button "Next" at bounding box center [490, 213] width 64 height 26
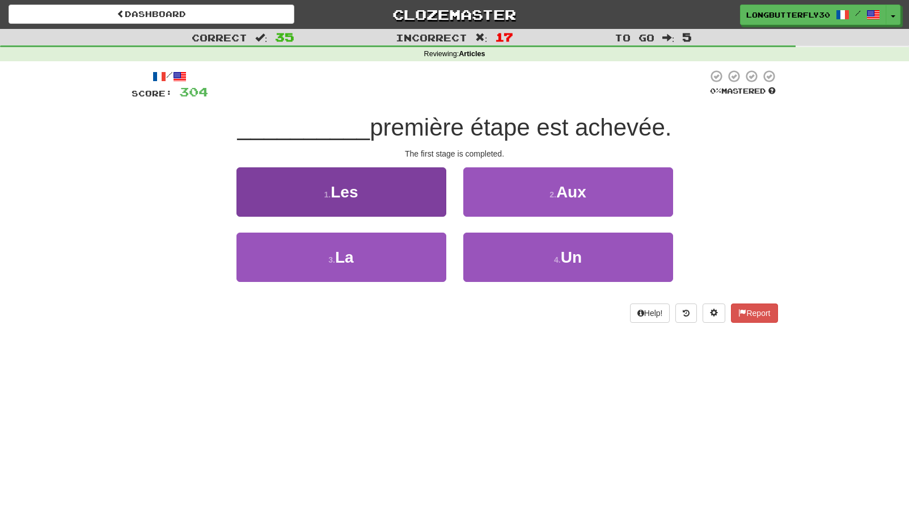
click at [416, 250] on button "3 . La" at bounding box center [341, 257] width 210 height 49
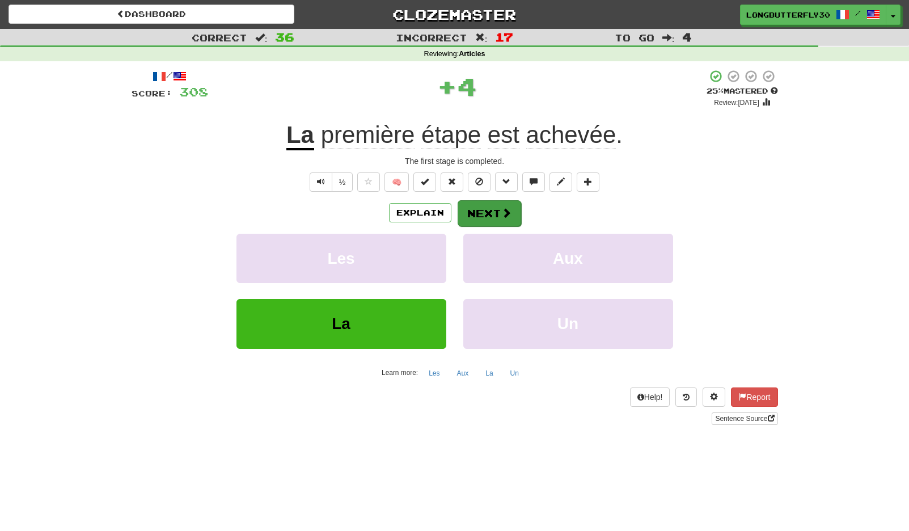
click at [496, 213] on button "Next" at bounding box center [490, 213] width 64 height 26
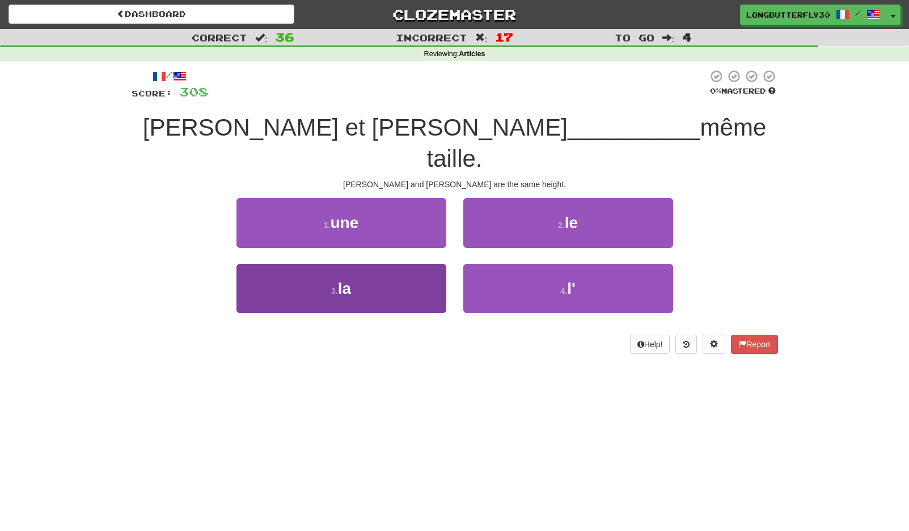
click at [383, 264] on button "3 . la" at bounding box center [341, 288] width 210 height 49
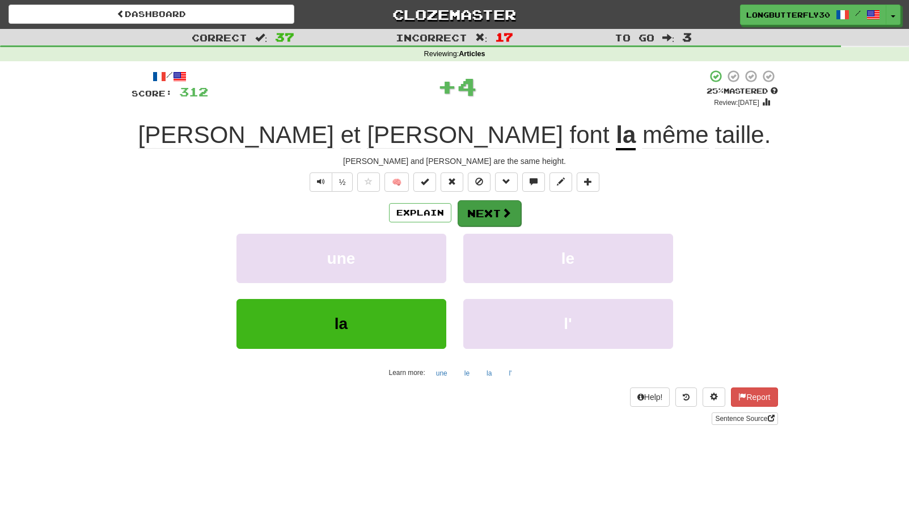
click at [514, 214] on button "Next" at bounding box center [490, 213] width 64 height 26
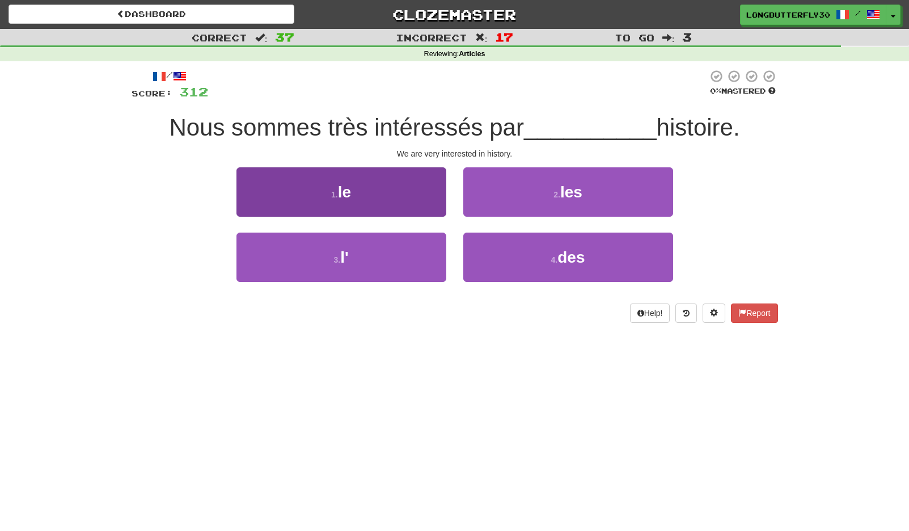
drag, startPoint x: 387, startPoint y: 243, endPoint x: 408, endPoint y: 235, distance: 23.0
click at [387, 243] on button "3 . l'" at bounding box center [341, 257] width 210 height 49
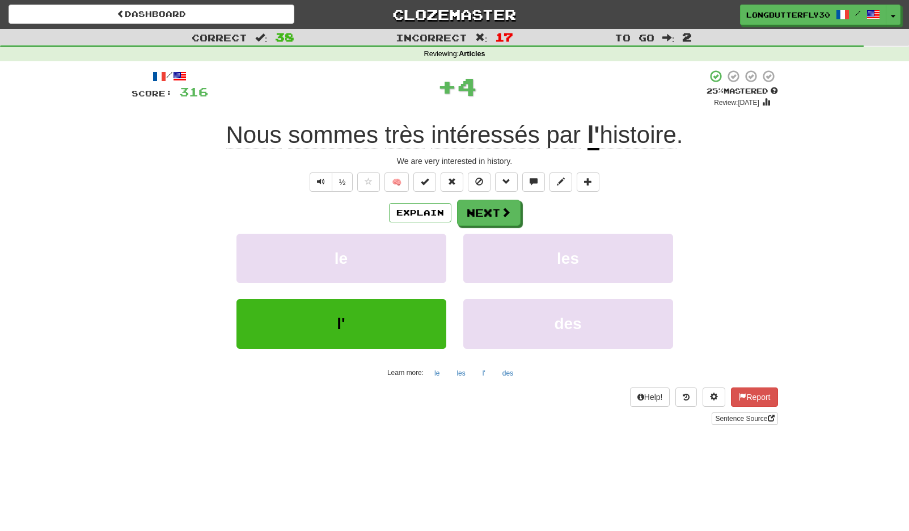
click at [523, 201] on div "Explain Next" at bounding box center [455, 213] width 646 height 26
click at [503, 211] on span at bounding box center [506, 213] width 10 height 10
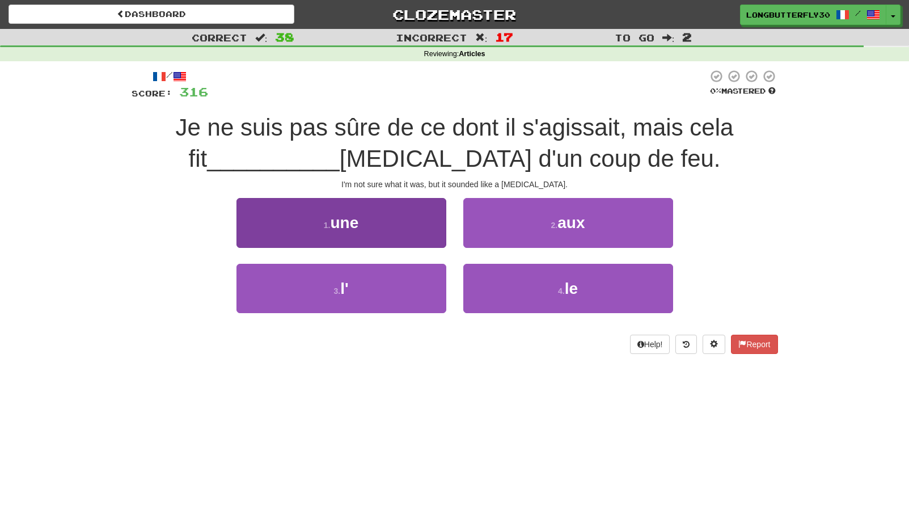
click at [414, 215] on button "1 . une" at bounding box center [341, 222] width 210 height 49
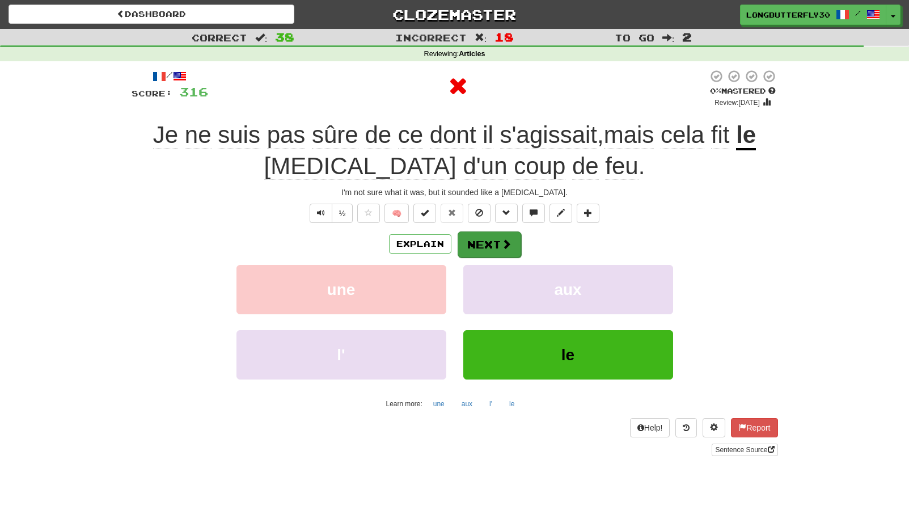
click at [494, 234] on button "Next" at bounding box center [490, 244] width 64 height 26
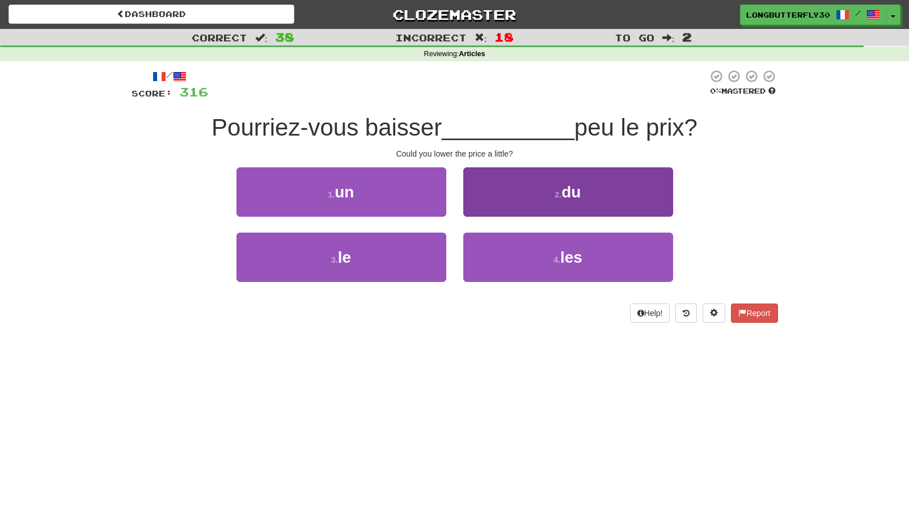
click at [547, 192] on button "2 . du" at bounding box center [568, 191] width 210 height 49
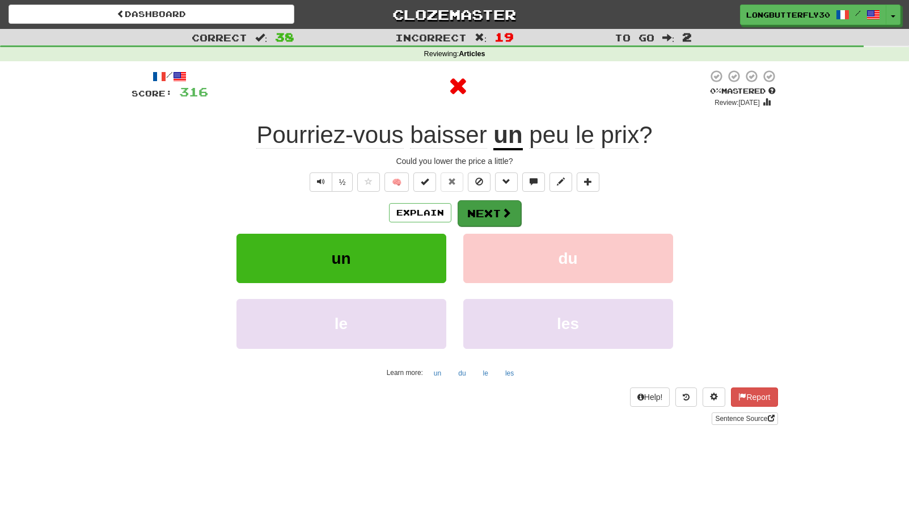
click at [491, 204] on button "Next" at bounding box center [490, 213] width 64 height 26
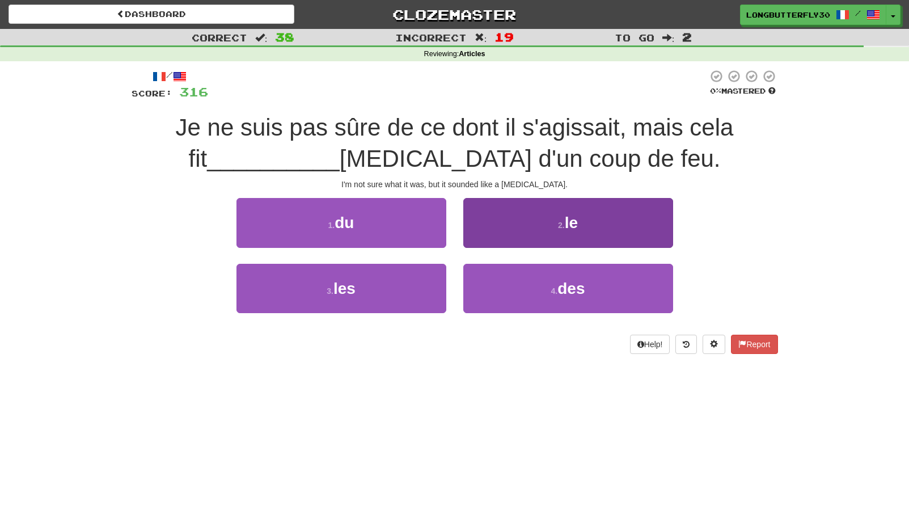
click at [571, 229] on span "le" at bounding box center [571, 223] width 13 height 18
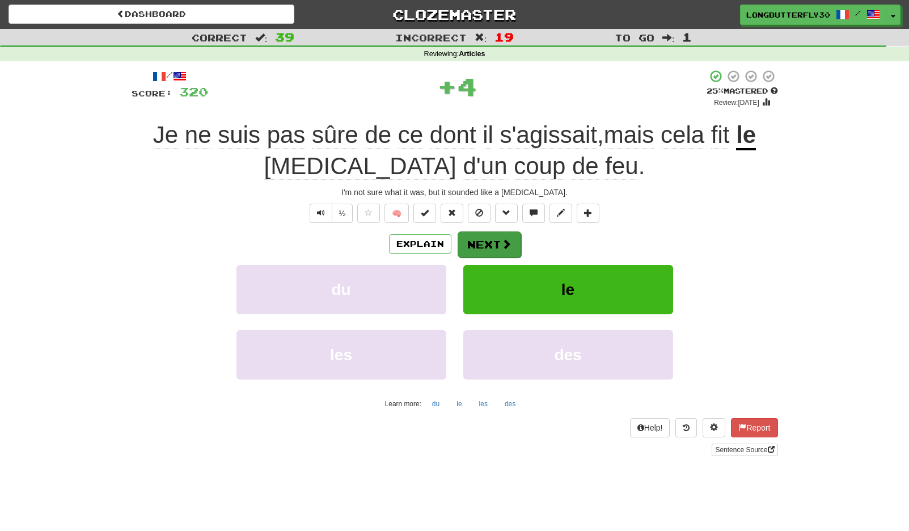
click at [488, 233] on button "Next" at bounding box center [490, 244] width 64 height 26
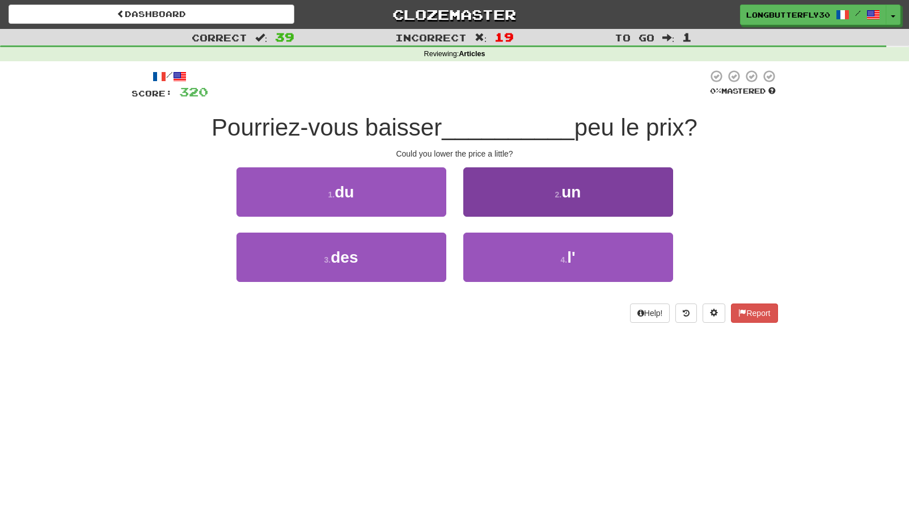
click at [581, 197] on span "un" at bounding box center [570, 192] width 19 height 18
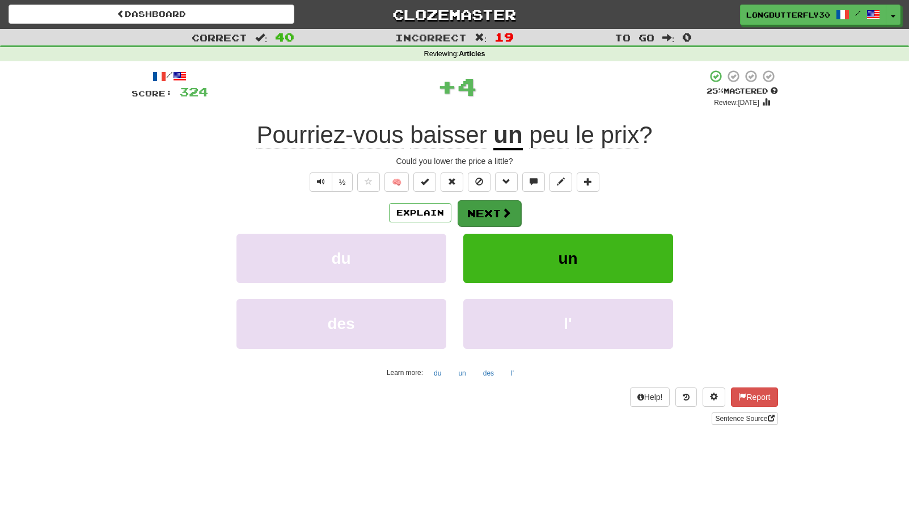
click at [500, 202] on button "Next" at bounding box center [490, 213] width 64 height 26
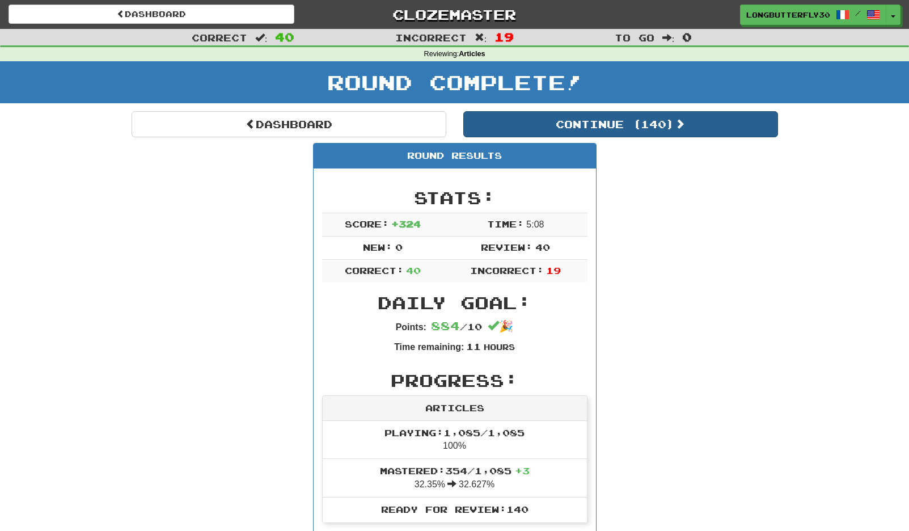
scroll to position [2, 0]
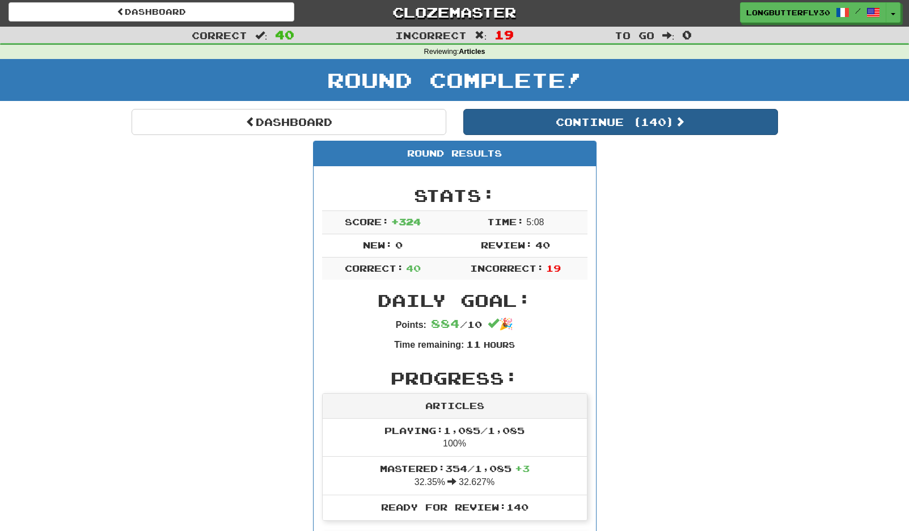
click at [624, 115] on button "Continue ( 140 )" at bounding box center [620, 122] width 315 height 26
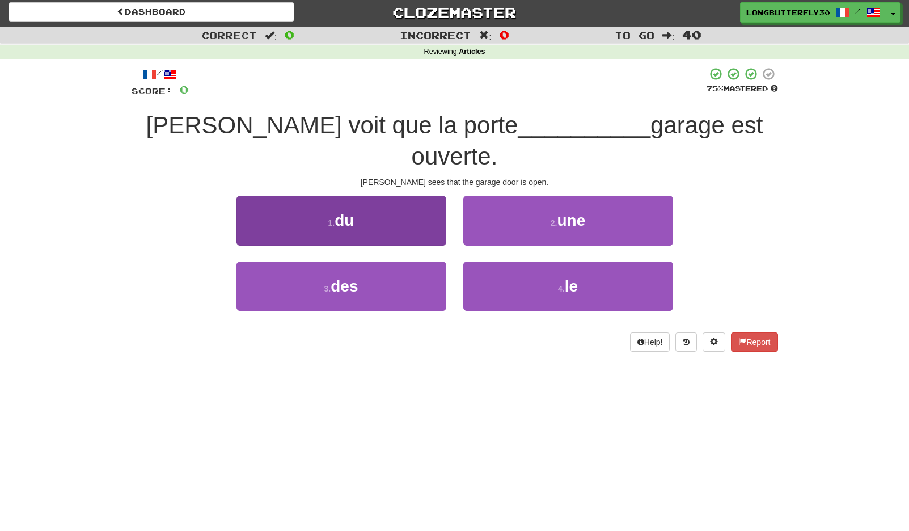
click at [364, 196] on button "1 . du" at bounding box center [341, 220] width 210 height 49
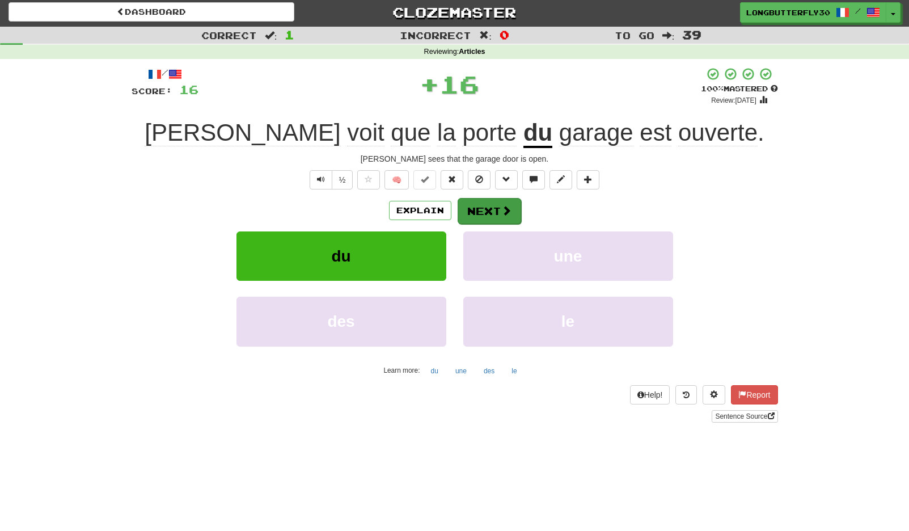
click at [484, 210] on button "Next" at bounding box center [490, 211] width 64 height 26
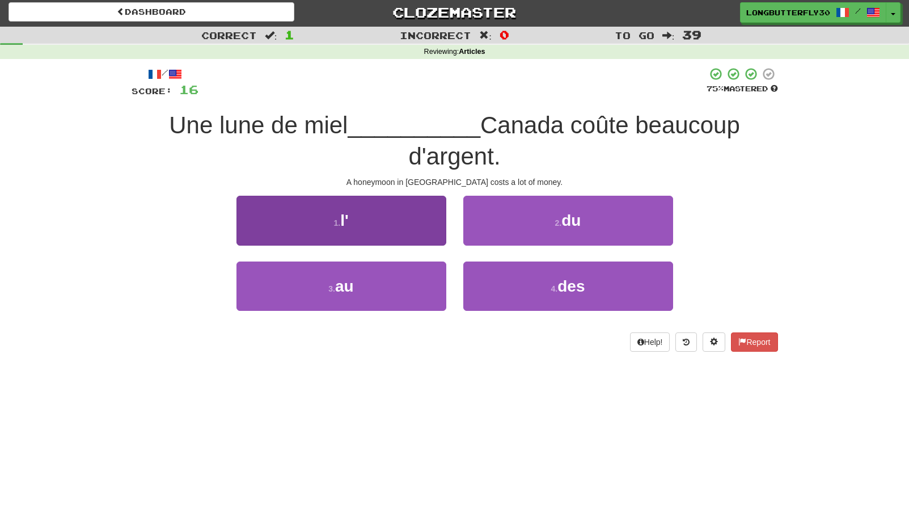
drag, startPoint x: 421, startPoint y: 278, endPoint x: 440, endPoint y: 272, distance: 20.4
click at [421, 278] on button "3 . au" at bounding box center [341, 285] width 210 height 49
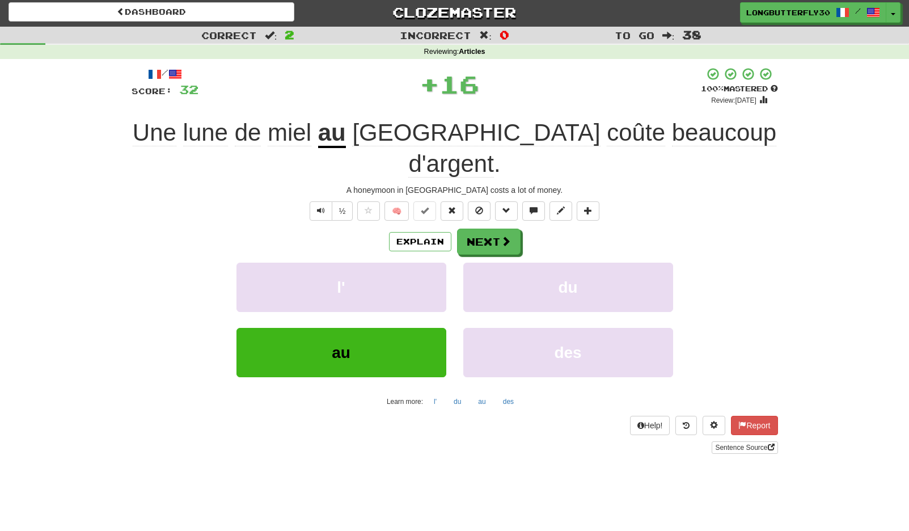
click at [502, 229] on div "Explain Next l' du au des Learn more: l' du au des" at bounding box center [455, 320] width 646 height 182
click at [506, 236] on span at bounding box center [506, 241] width 10 height 10
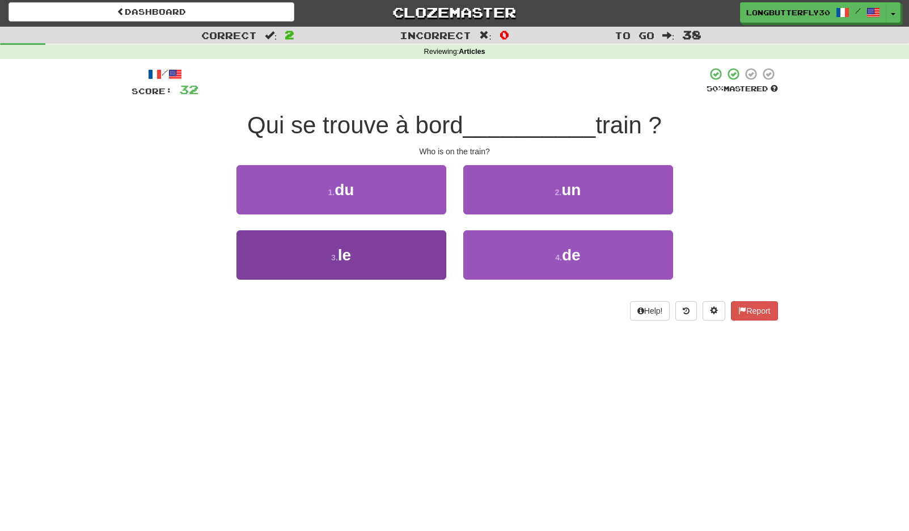
click at [406, 255] on button "3 . le" at bounding box center [341, 254] width 210 height 49
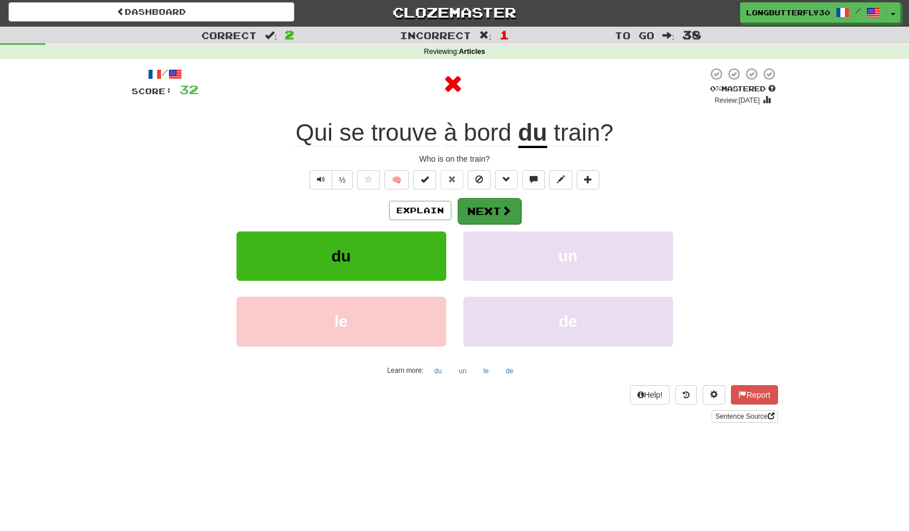
click at [509, 210] on span at bounding box center [506, 210] width 10 height 10
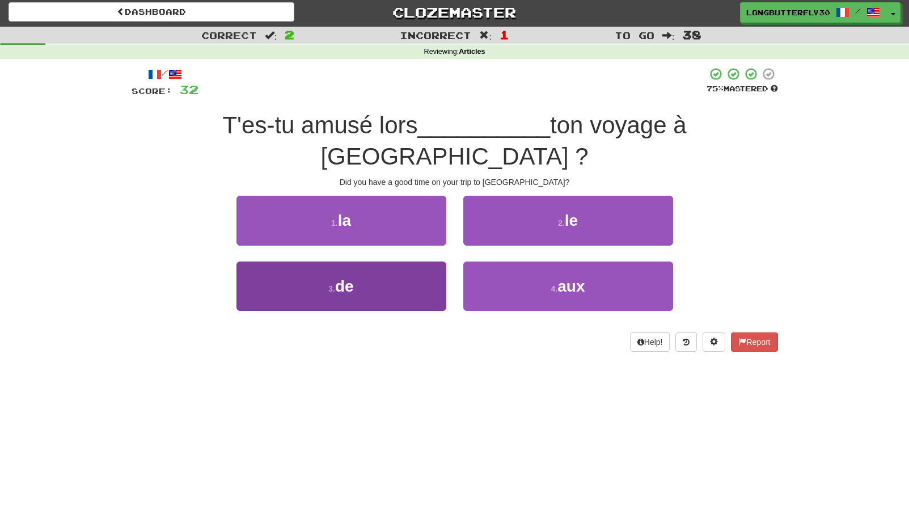
click at [424, 261] on button "3 . de" at bounding box center [341, 285] width 210 height 49
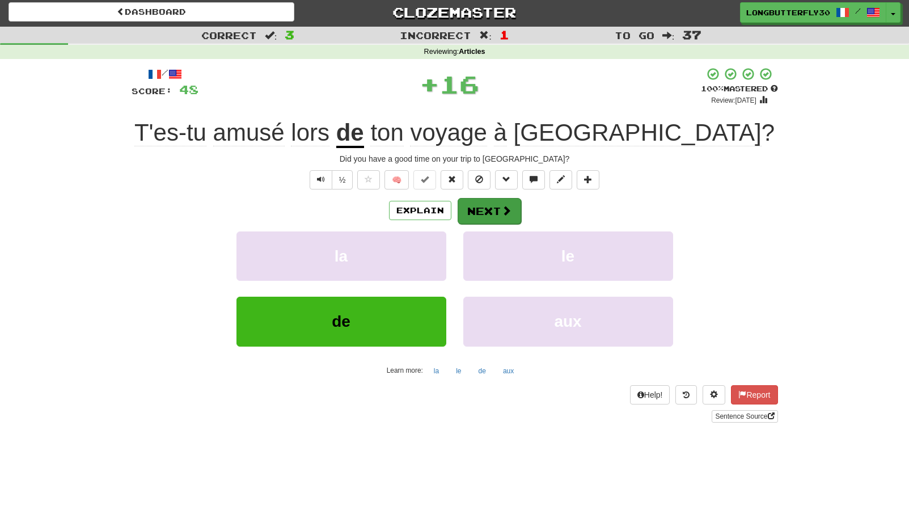
click at [484, 212] on button "Next" at bounding box center [490, 211] width 64 height 26
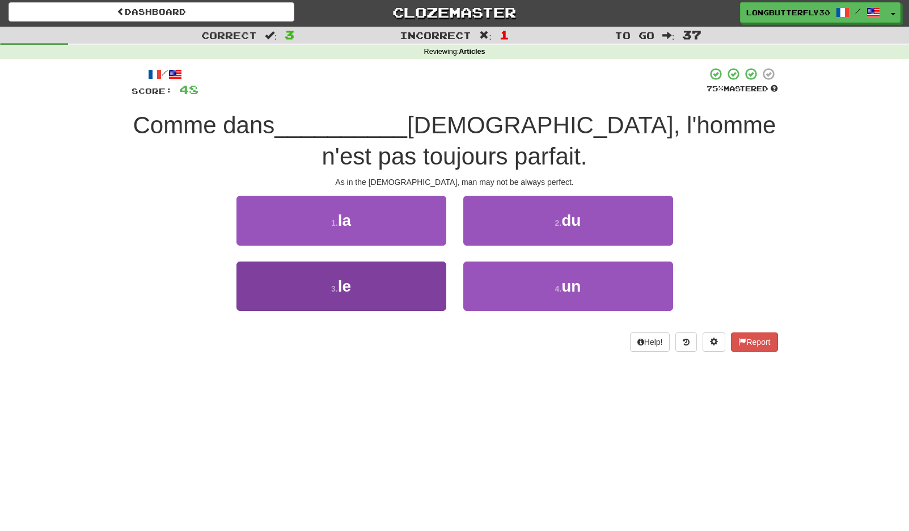
click at [376, 277] on button "3 . le" at bounding box center [341, 285] width 210 height 49
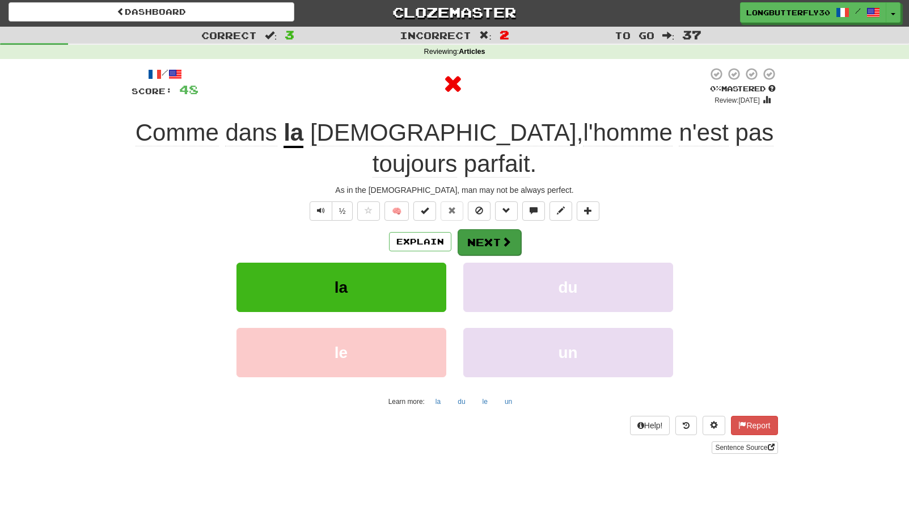
click at [493, 229] on button "Next" at bounding box center [490, 242] width 64 height 26
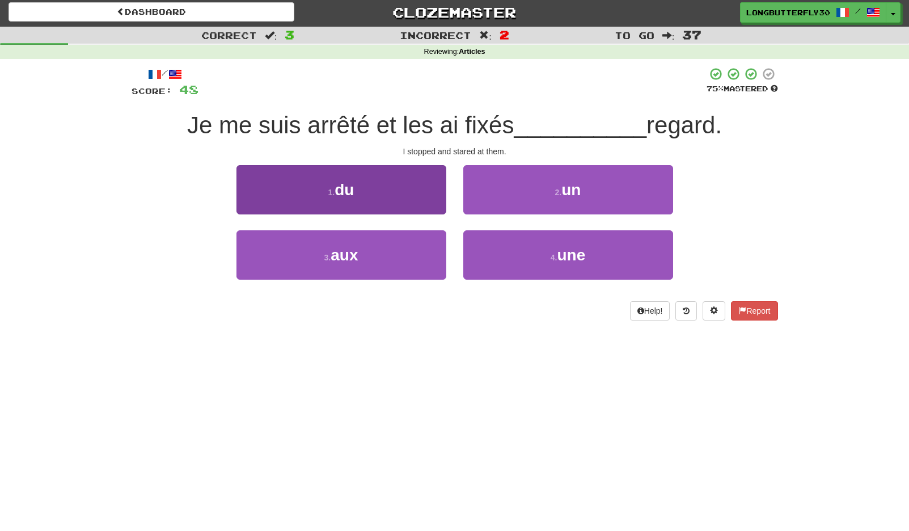
click at [371, 202] on button "1 . du" at bounding box center [341, 189] width 210 height 49
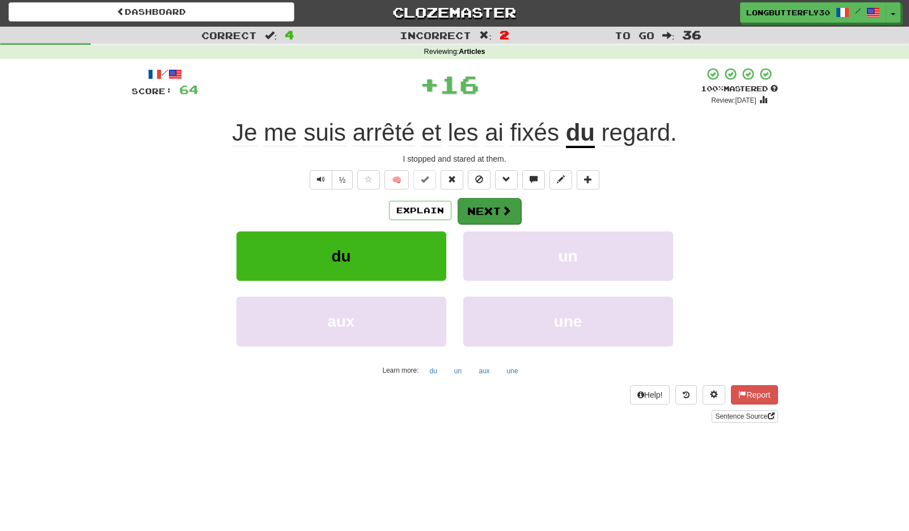
click at [481, 209] on button "Next" at bounding box center [490, 211] width 64 height 26
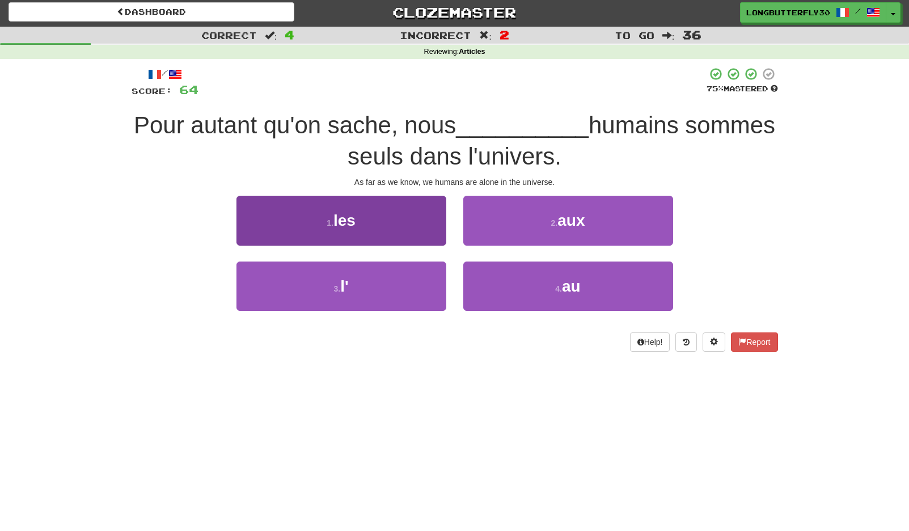
click at [415, 226] on button "1 . les" at bounding box center [341, 220] width 210 height 49
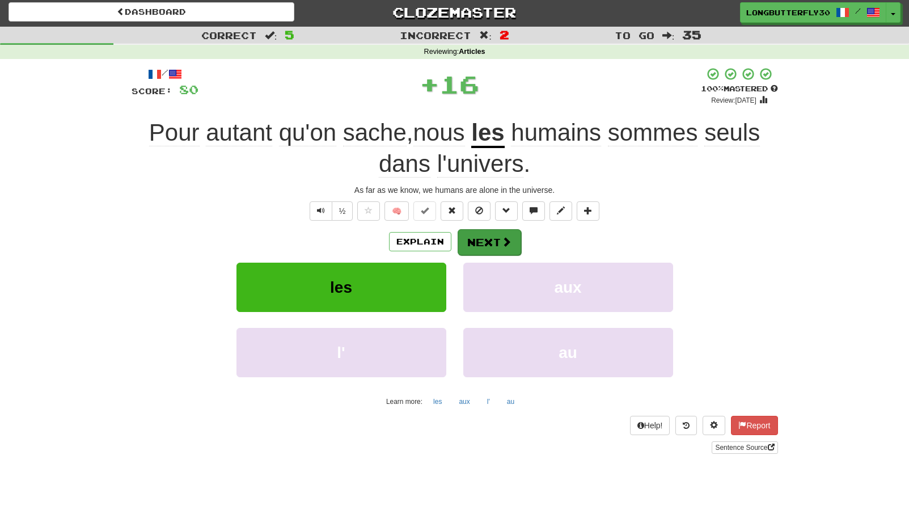
click at [504, 229] on button "Next" at bounding box center [490, 242] width 64 height 26
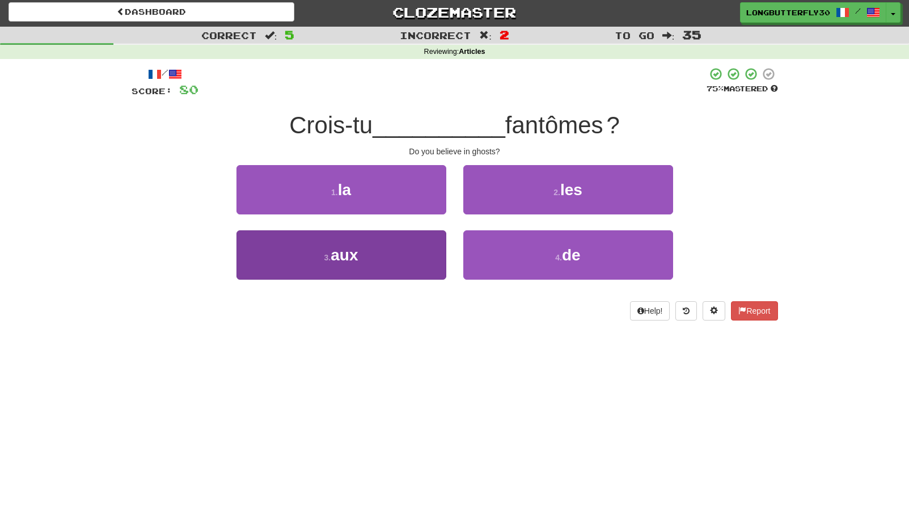
click at [398, 253] on button "3 . aux" at bounding box center [341, 254] width 210 height 49
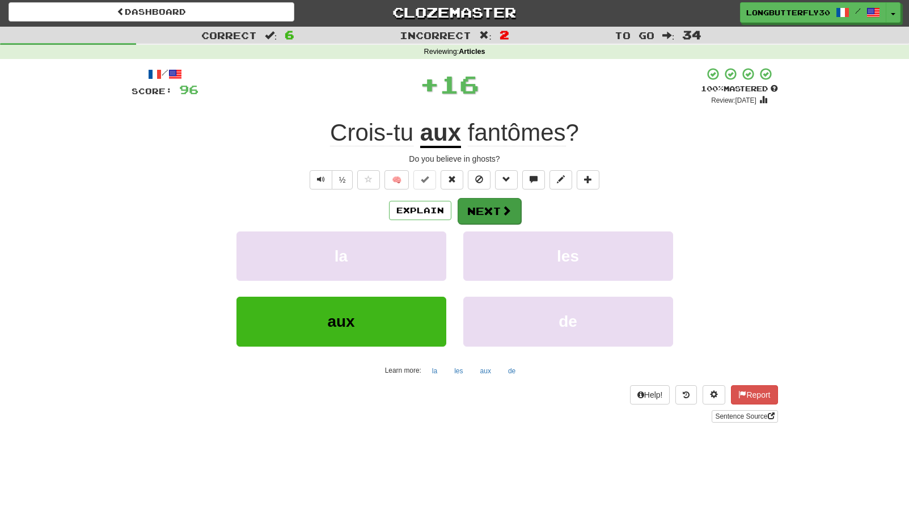
click at [504, 209] on span at bounding box center [506, 210] width 10 height 10
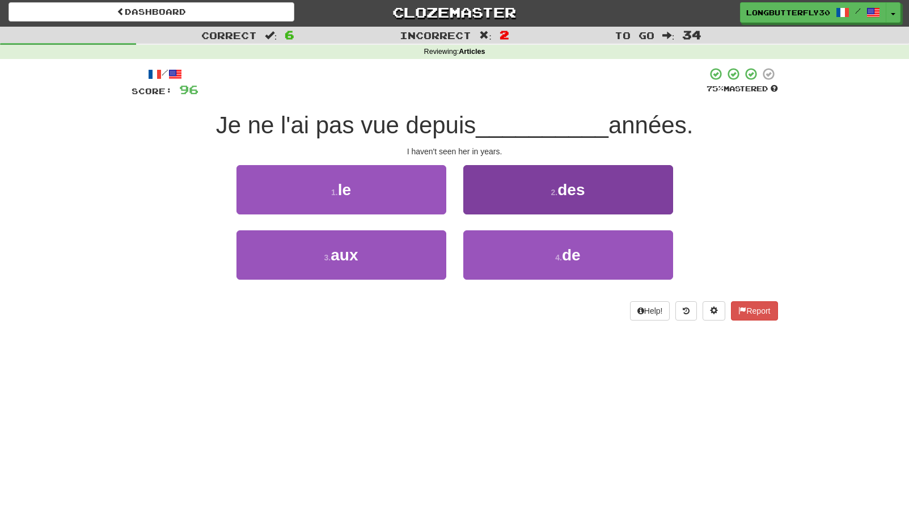
click at [530, 196] on button "2 . des" at bounding box center [568, 189] width 210 height 49
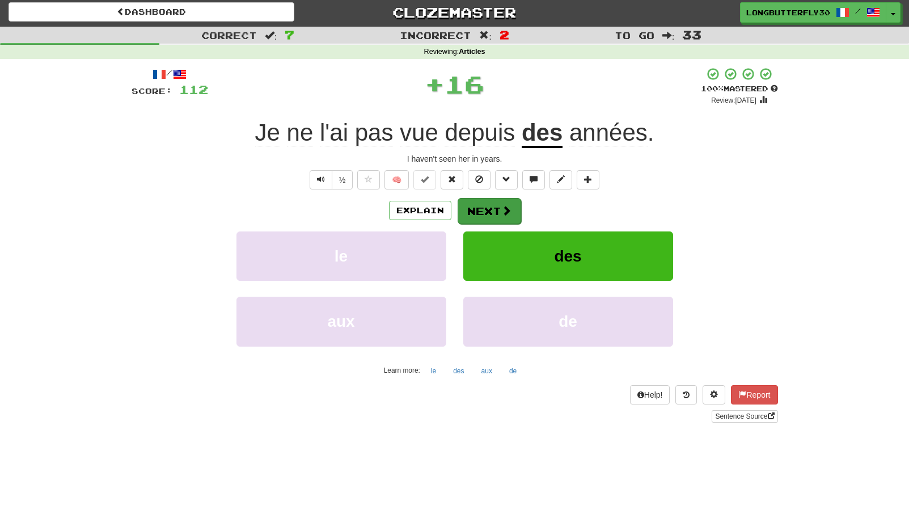
click at [491, 212] on button "Next" at bounding box center [490, 211] width 64 height 26
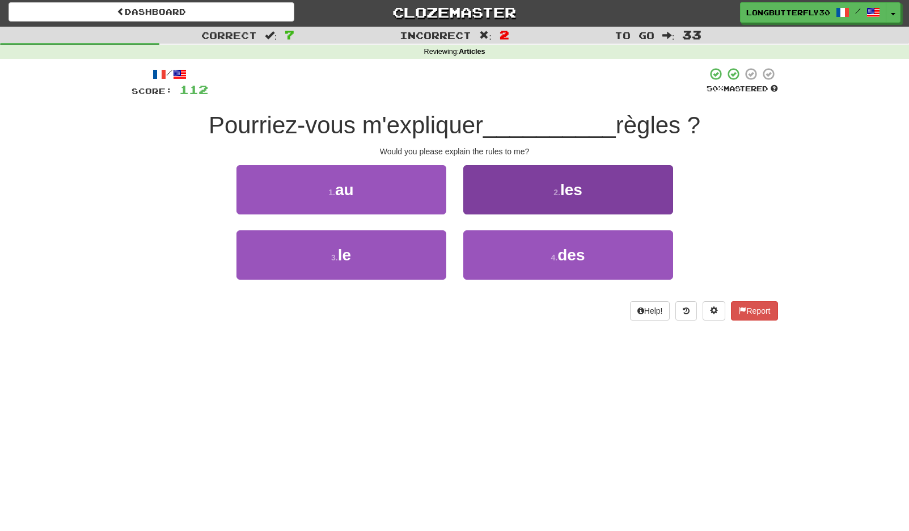
click at [563, 188] on span "les" at bounding box center [571, 190] width 22 height 18
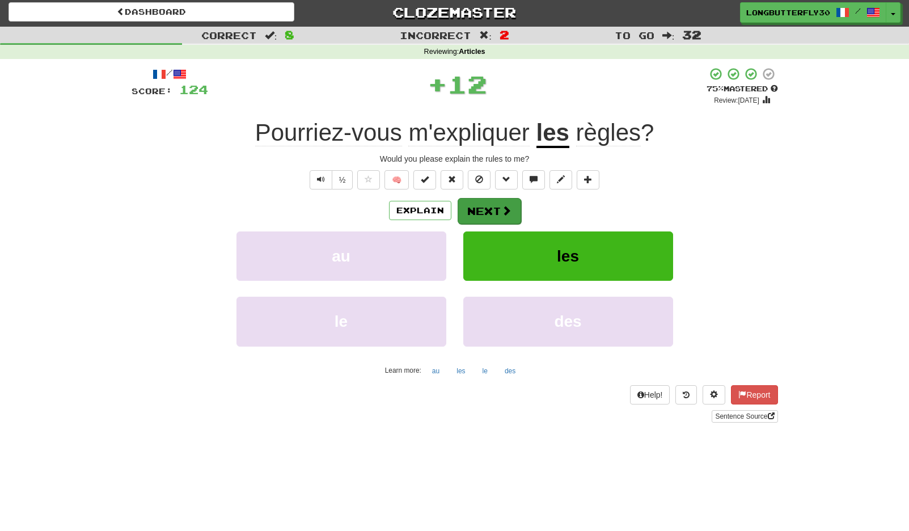
click at [488, 218] on button "Next" at bounding box center [490, 211] width 64 height 26
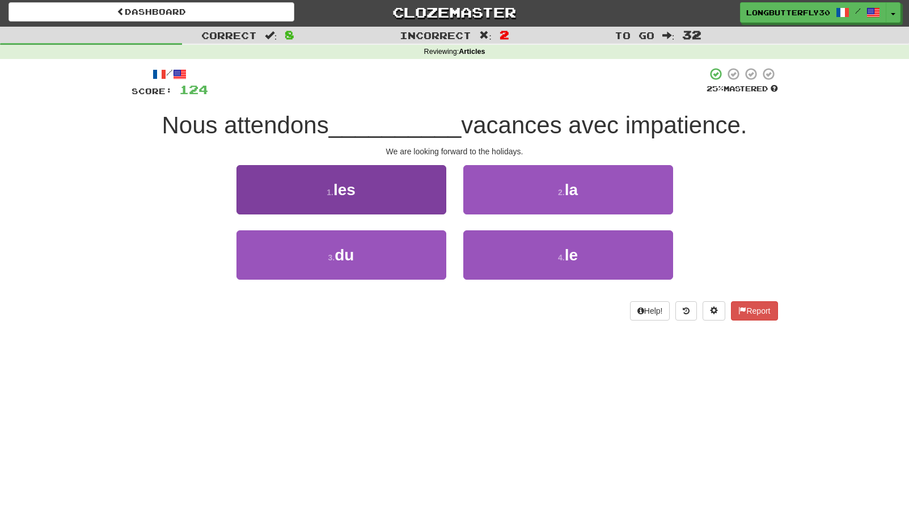
click at [382, 179] on button "1 . les" at bounding box center [341, 189] width 210 height 49
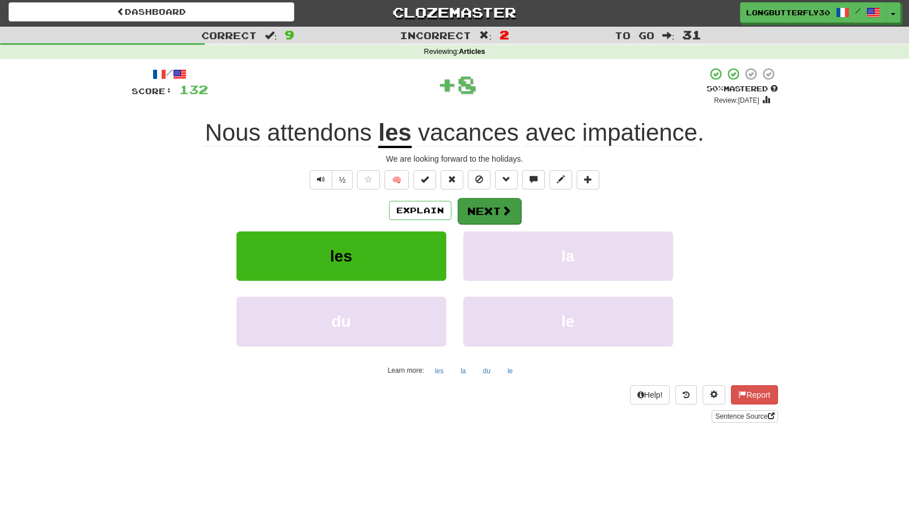
click at [517, 202] on button "Next" at bounding box center [490, 211] width 64 height 26
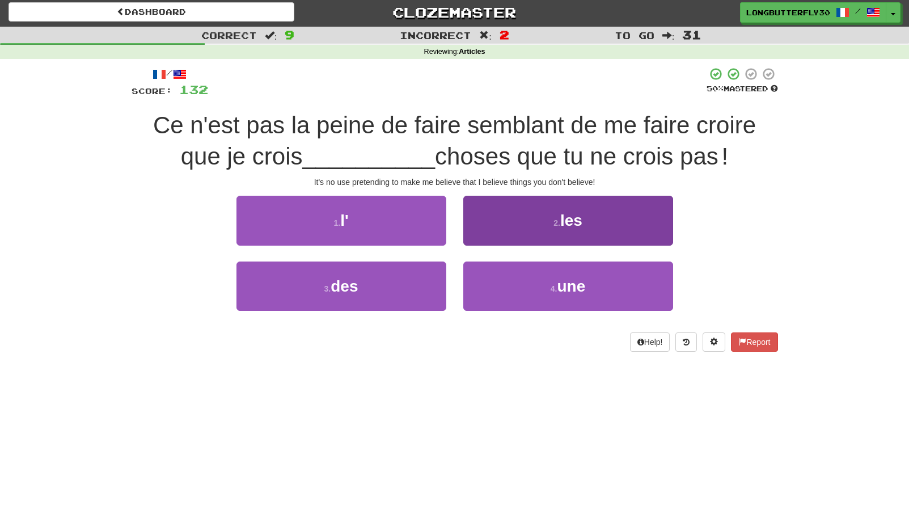
click at [569, 226] on span "les" at bounding box center [571, 221] width 22 height 18
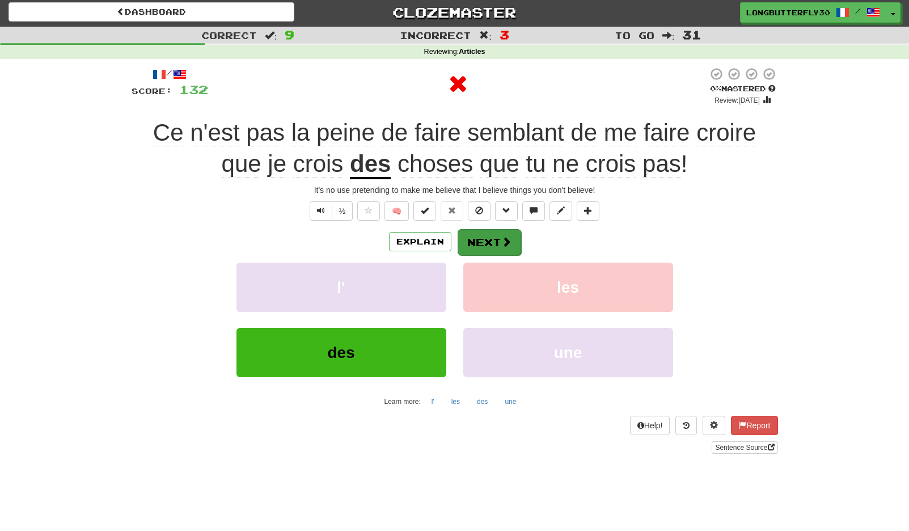
click at [495, 247] on button "Next" at bounding box center [490, 242] width 64 height 26
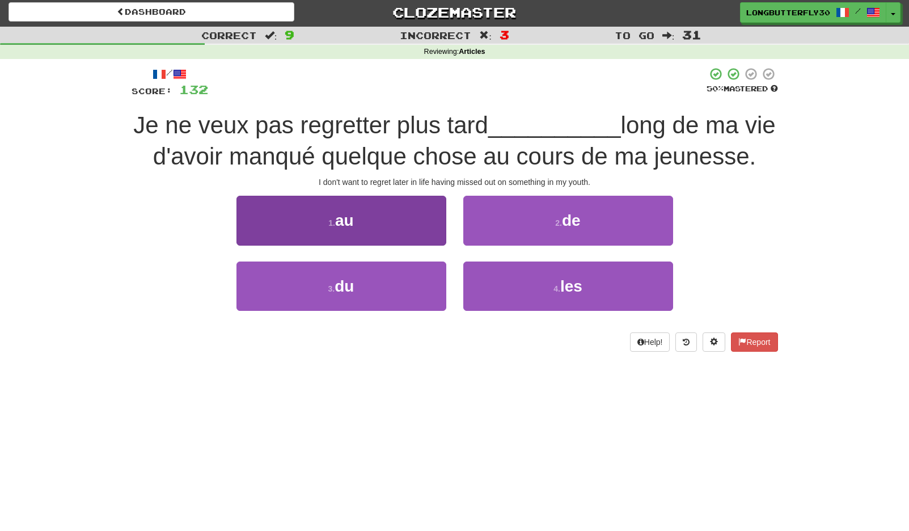
click at [398, 221] on button "1 . au" at bounding box center [341, 220] width 210 height 49
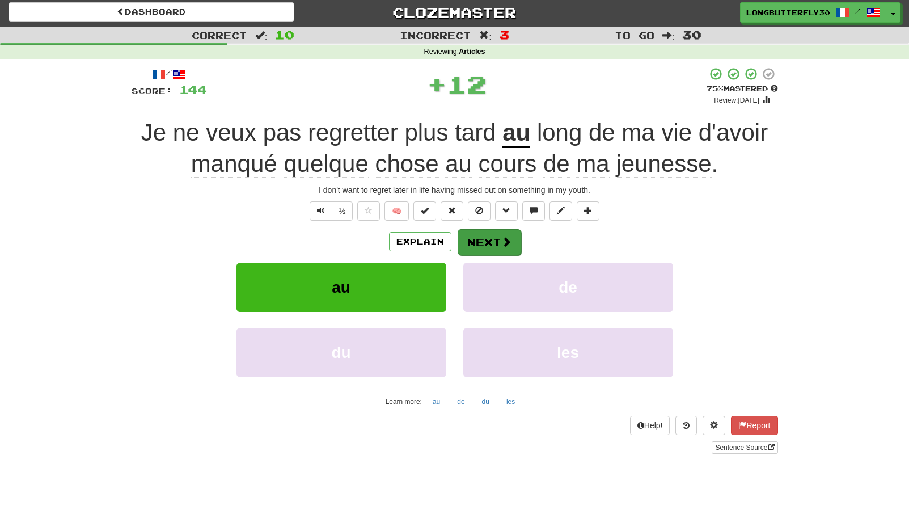
click at [497, 233] on button "Next" at bounding box center [490, 242] width 64 height 26
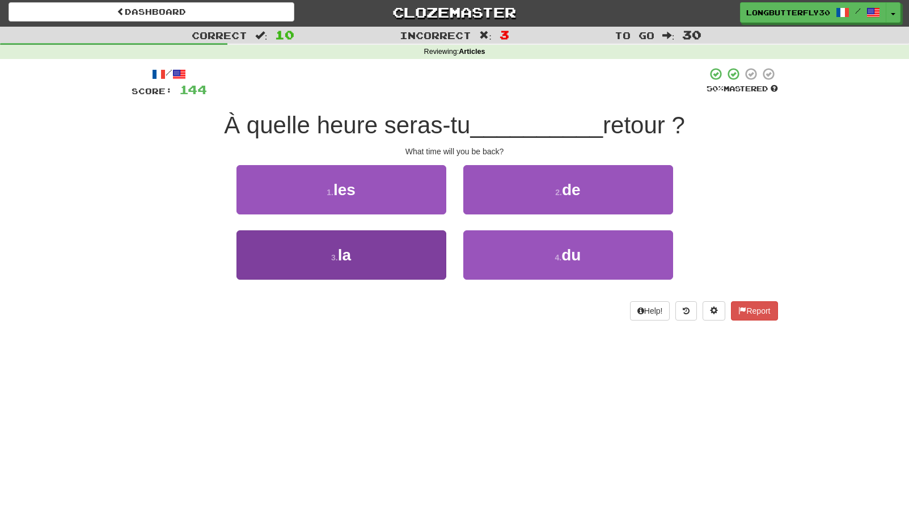
click at [400, 251] on button "3 . la" at bounding box center [341, 254] width 210 height 49
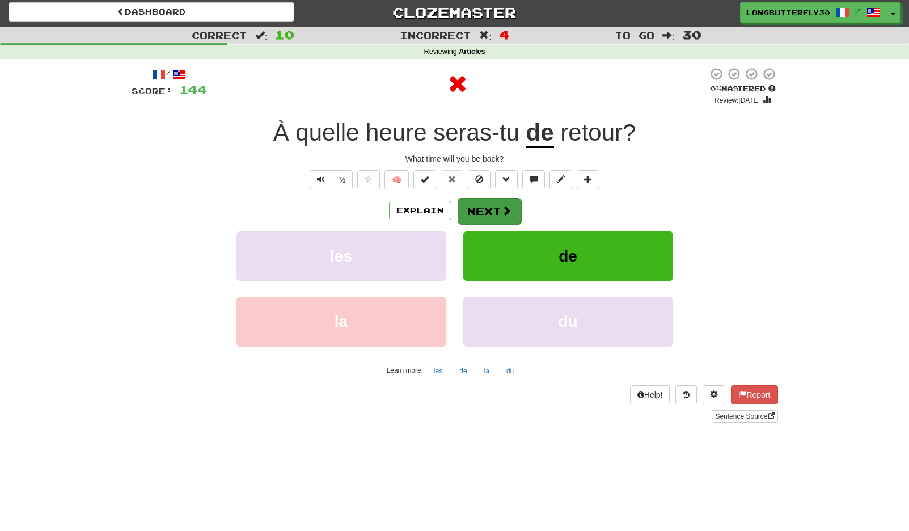
click at [512, 204] on button "Next" at bounding box center [490, 211] width 64 height 26
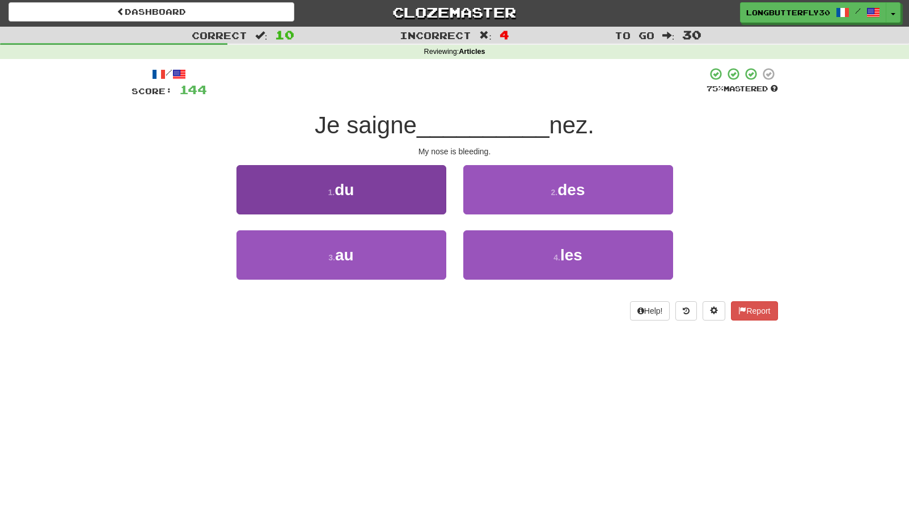
drag, startPoint x: 403, startPoint y: 265, endPoint x: 413, endPoint y: 255, distance: 14.8
click at [403, 265] on button "3 . au" at bounding box center [341, 254] width 210 height 49
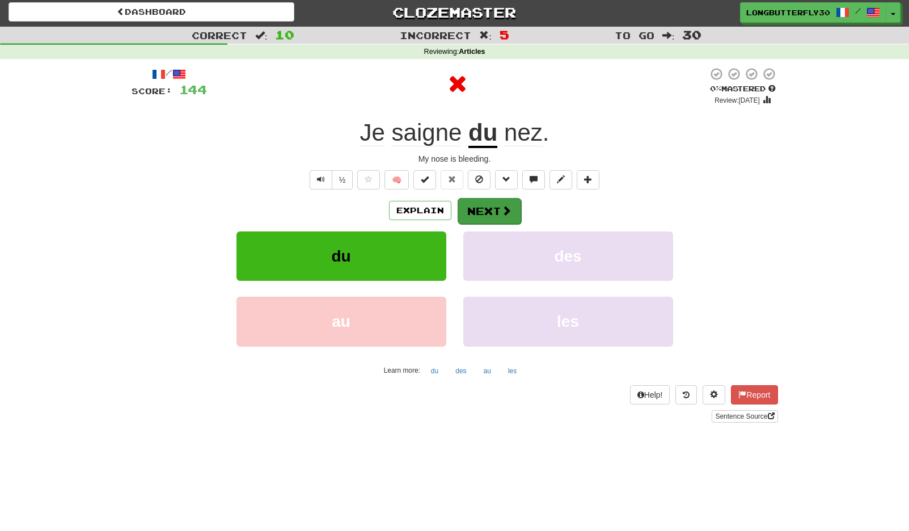
click at [480, 205] on button "Next" at bounding box center [490, 211] width 64 height 26
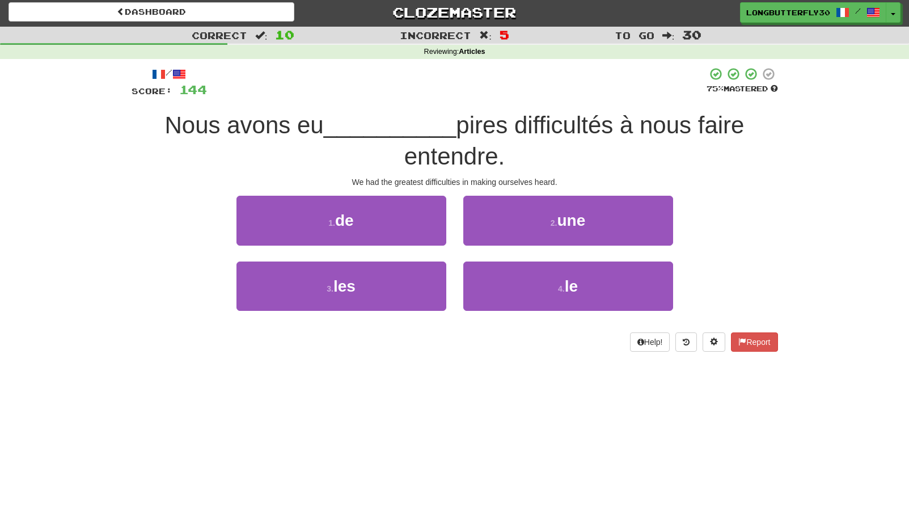
click at [373, 282] on button "3 . les" at bounding box center [341, 285] width 210 height 49
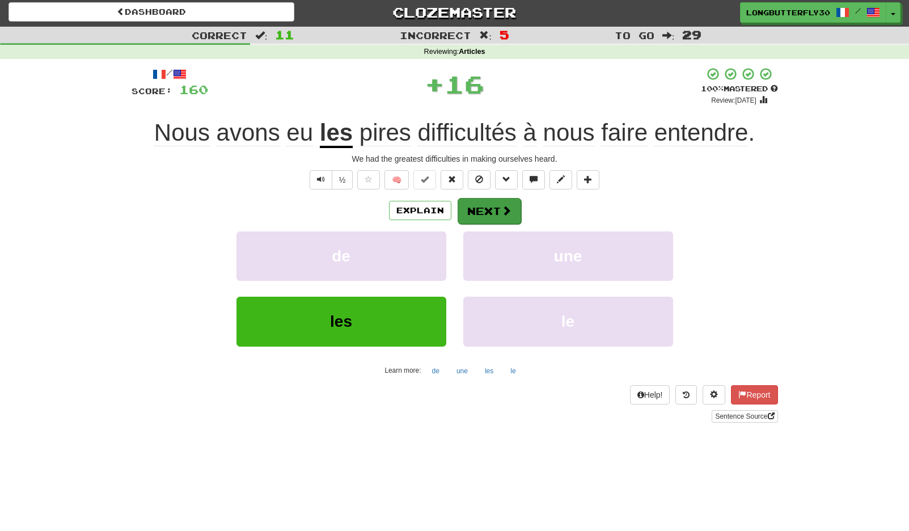
click at [493, 210] on button "Next" at bounding box center [490, 211] width 64 height 26
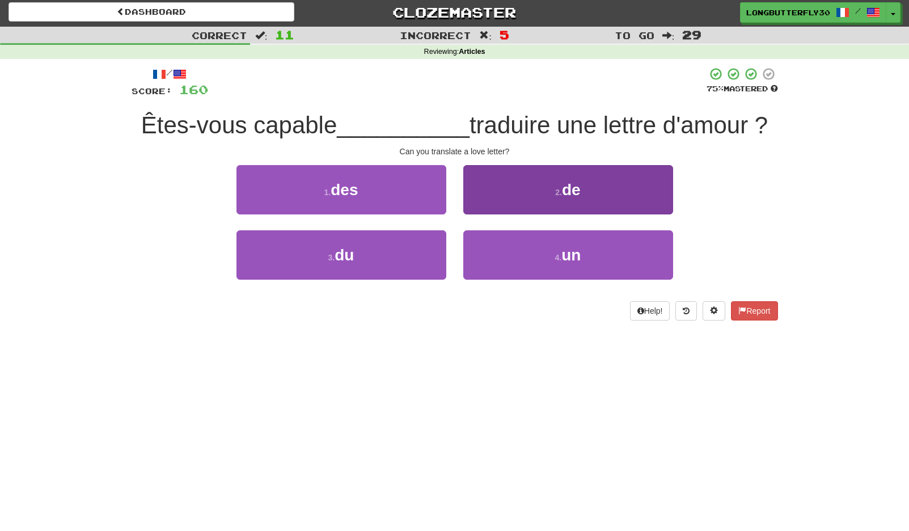
click at [509, 198] on button "2 . de" at bounding box center [568, 189] width 210 height 49
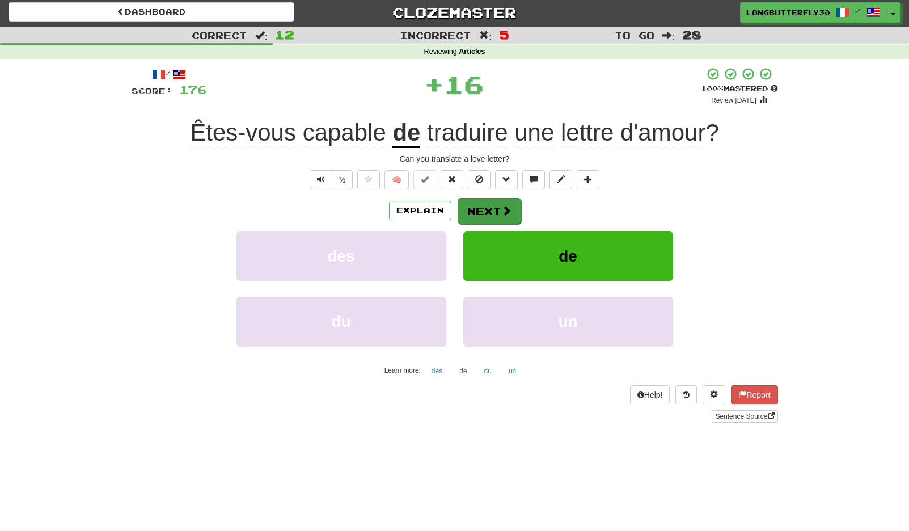
click at [500, 209] on button "Next" at bounding box center [490, 211] width 64 height 26
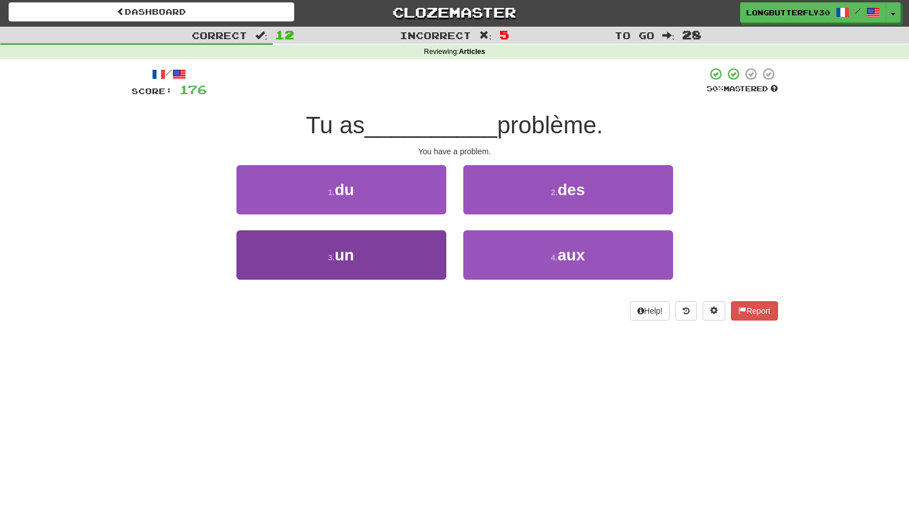
click at [427, 265] on button "3 . un" at bounding box center [341, 254] width 210 height 49
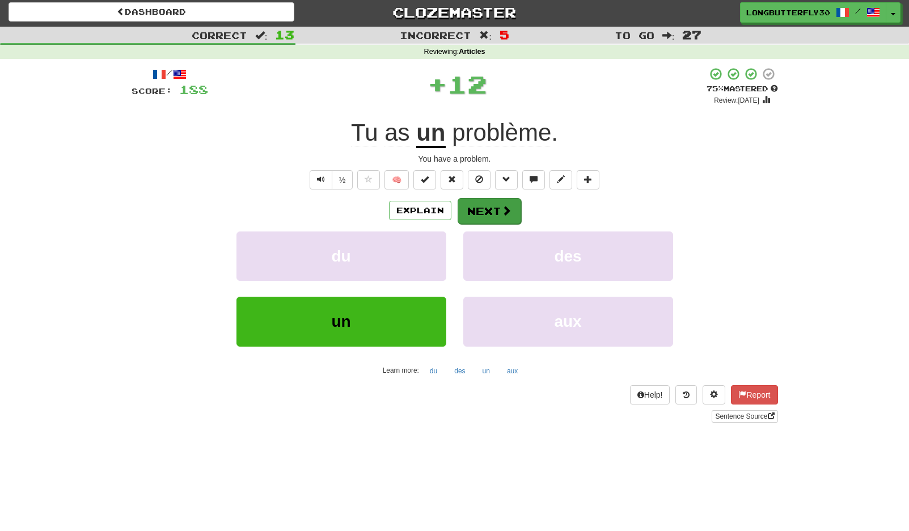
click at [505, 206] on span at bounding box center [506, 210] width 10 height 10
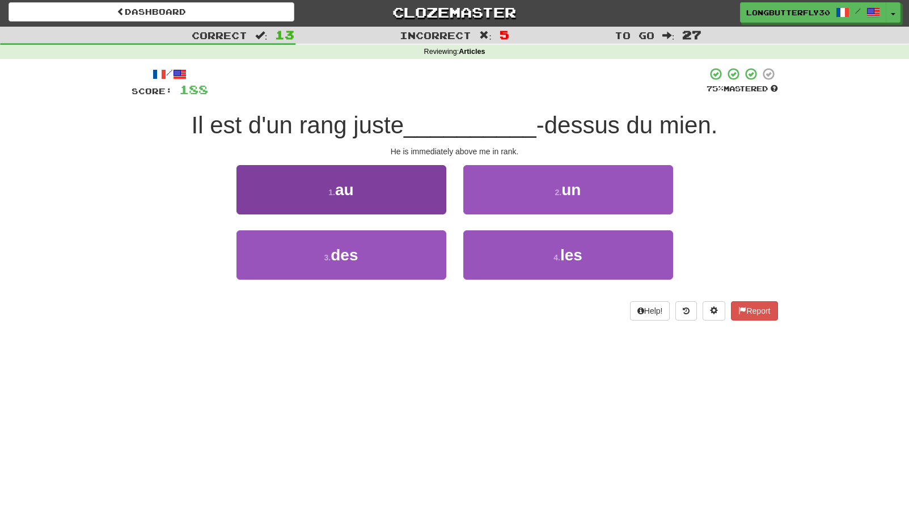
click at [368, 189] on button "1 . au" at bounding box center [341, 189] width 210 height 49
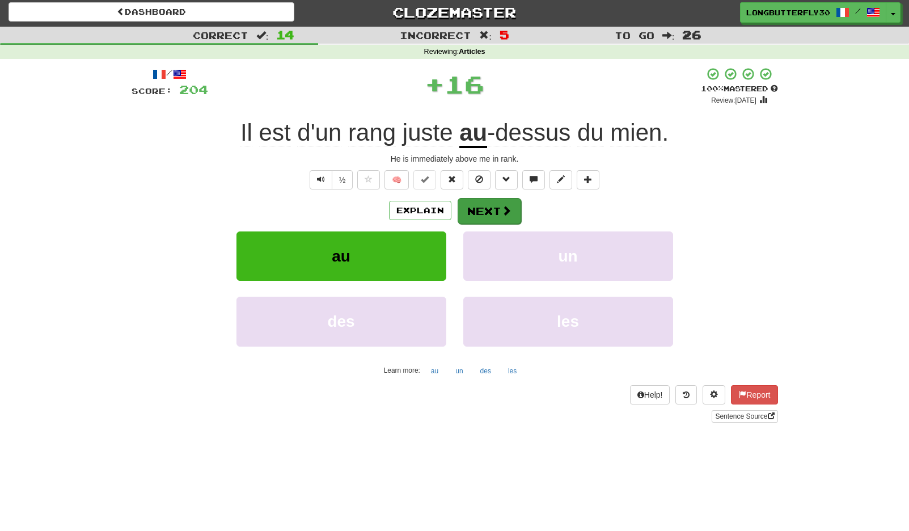
click at [469, 203] on button "Next" at bounding box center [490, 211] width 64 height 26
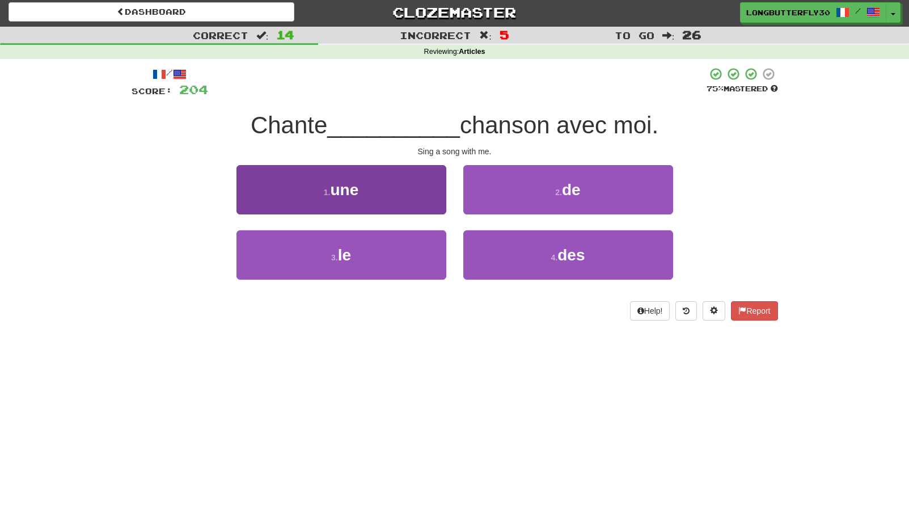
click at [426, 201] on button "1 . une" at bounding box center [341, 189] width 210 height 49
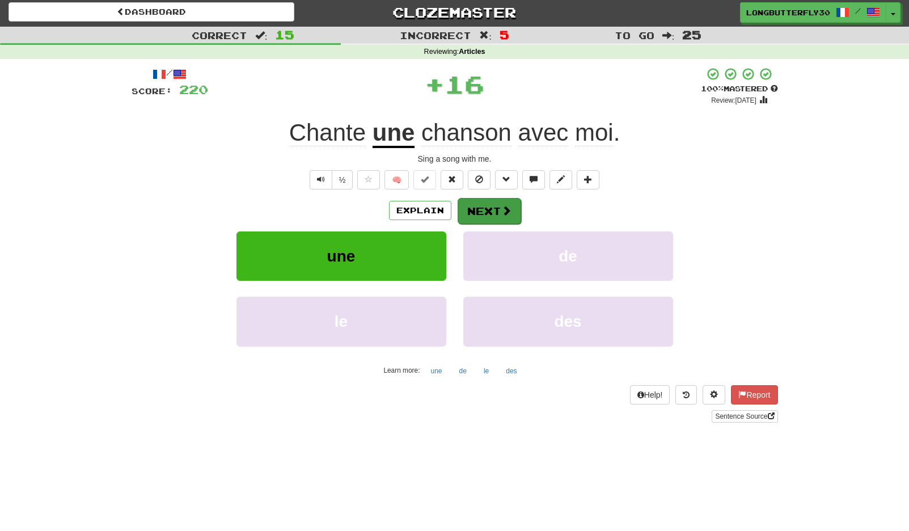
click at [490, 209] on button "Next" at bounding box center [490, 211] width 64 height 26
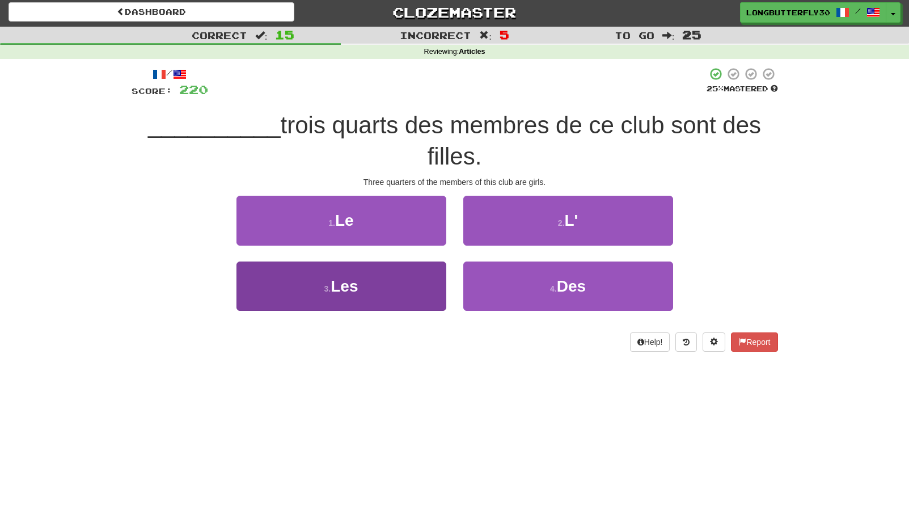
click at [387, 276] on button "3 . Les" at bounding box center [341, 285] width 210 height 49
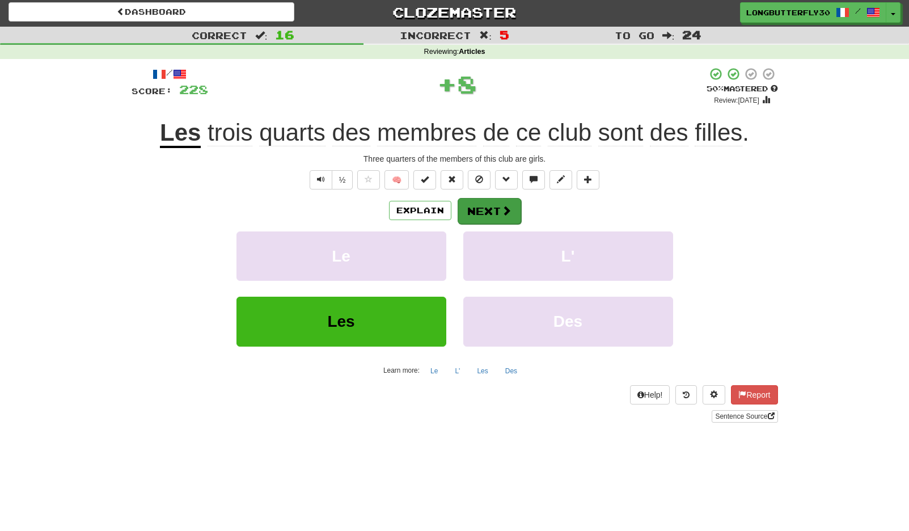
click at [497, 208] on button "Next" at bounding box center [490, 211] width 64 height 26
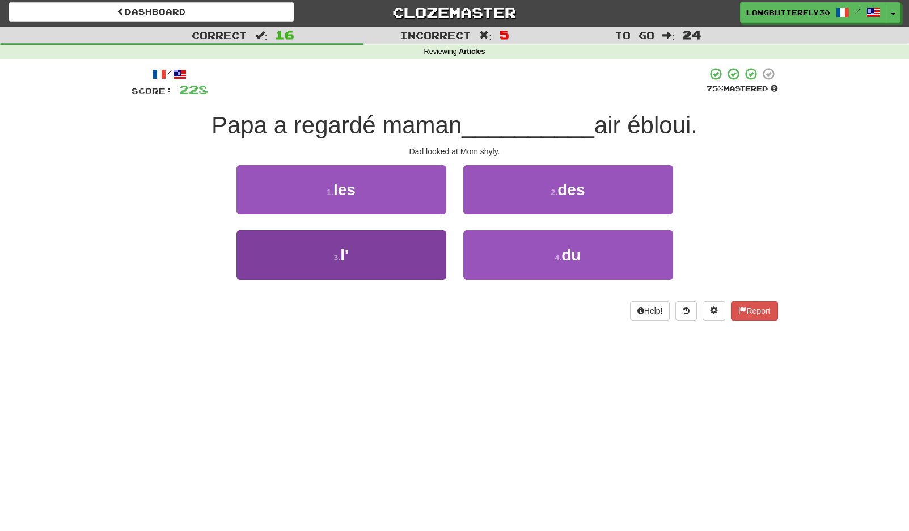
click at [348, 253] on span "l'" at bounding box center [344, 255] width 8 height 18
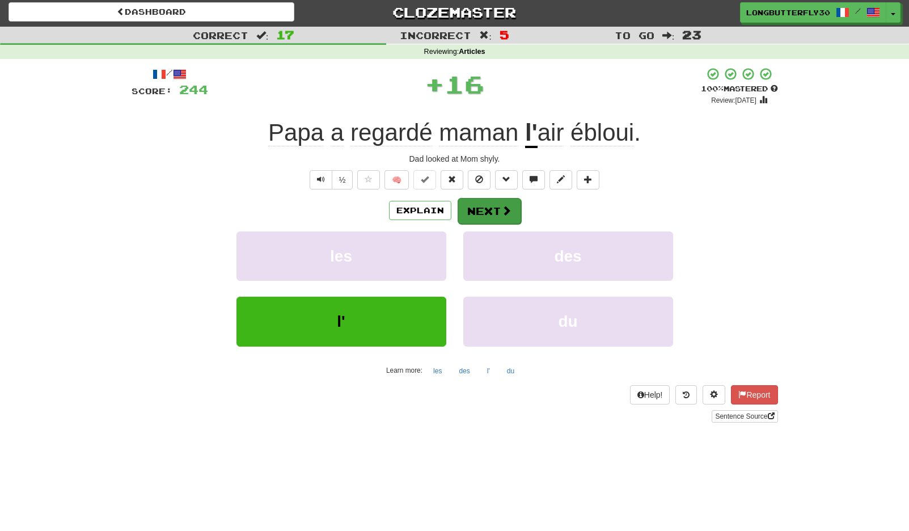
click at [479, 205] on button "Next" at bounding box center [490, 211] width 64 height 26
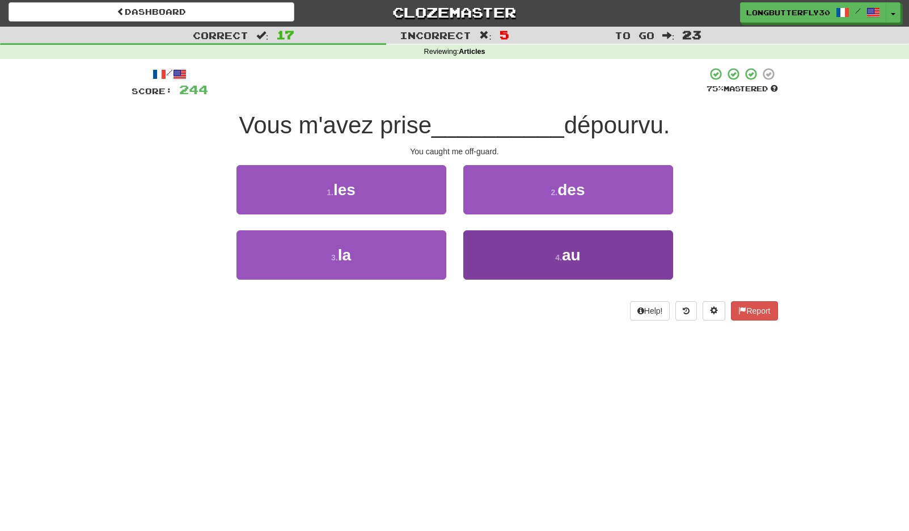
click at [507, 250] on button "4 . au" at bounding box center [568, 254] width 210 height 49
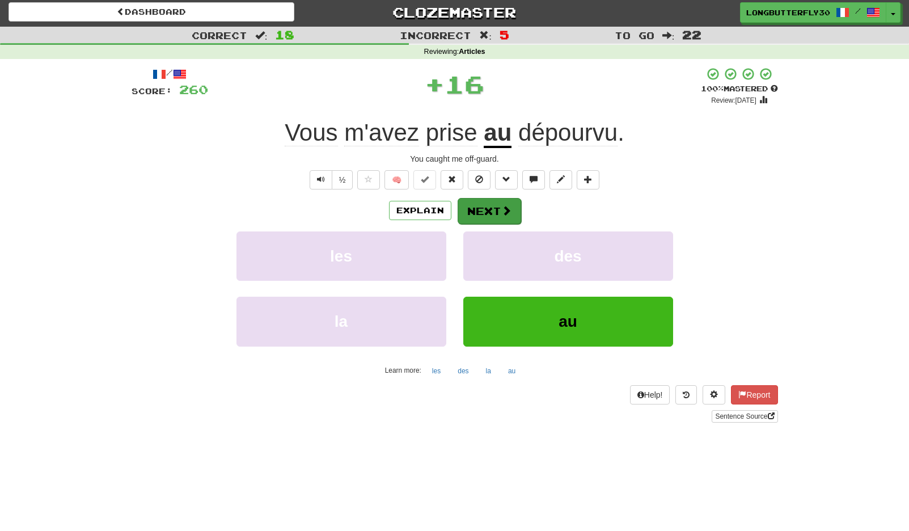
click at [482, 217] on button "Next" at bounding box center [490, 211] width 64 height 26
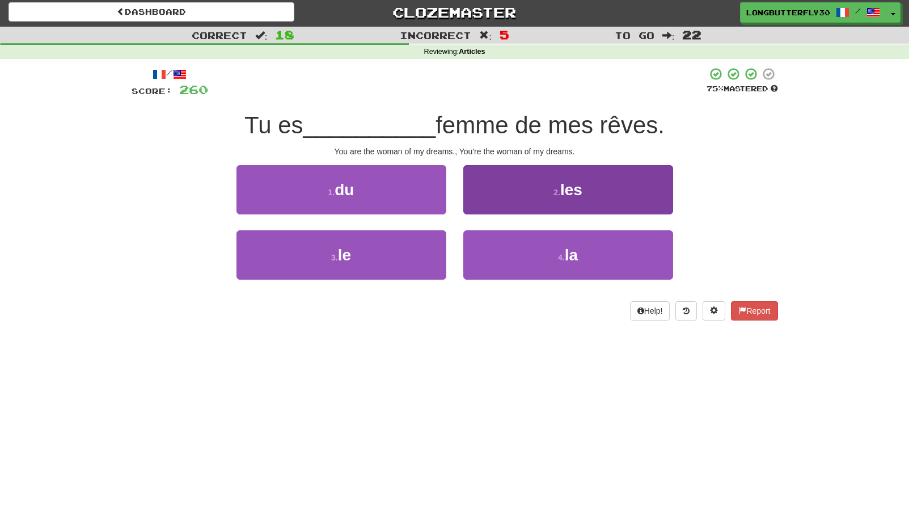
drag, startPoint x: 565, startPoint y: 260, endPoint x: 498, endPoint y: 240, distance: 69.8
click at [565, 260] on small "4 ." at bounding box center [561, 257] width 7 height 9
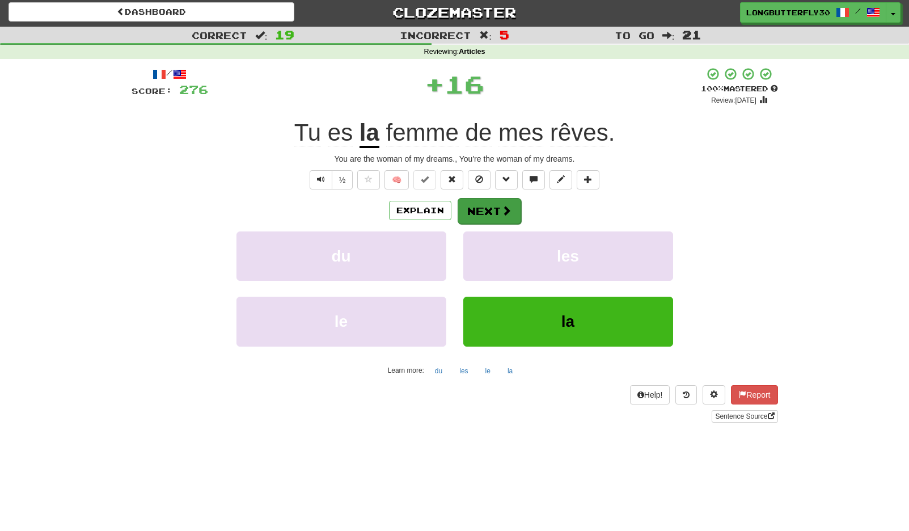
click at [485, 201] on button "Next" at bounding box center [490, 211] width 64 height 26
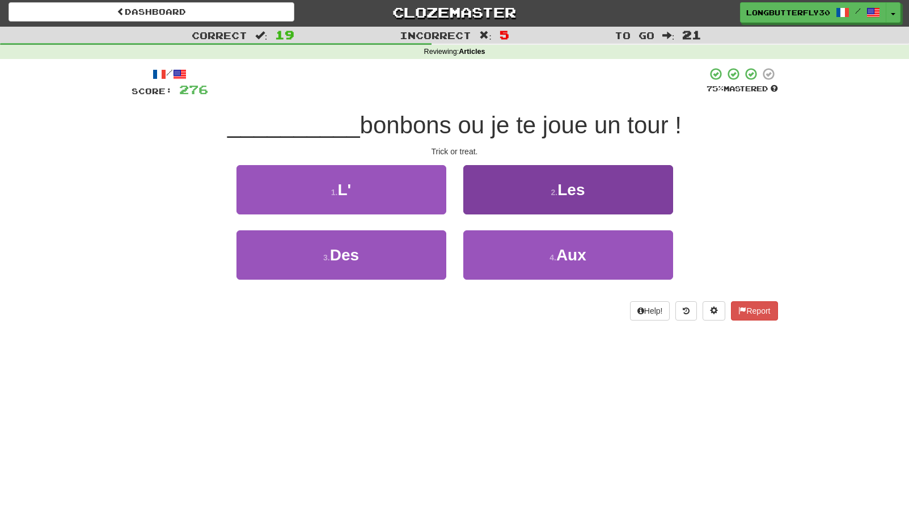
click at [563, 188] on span "Les" at bounding box center [570, 190] width 27 height 18
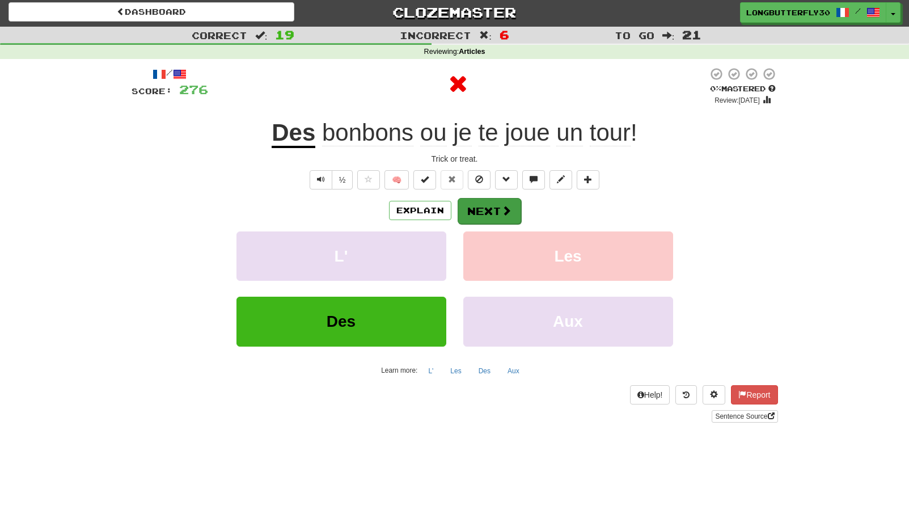
click at [502, 206] on span at bounding box center [506, 210] width 10 height 10
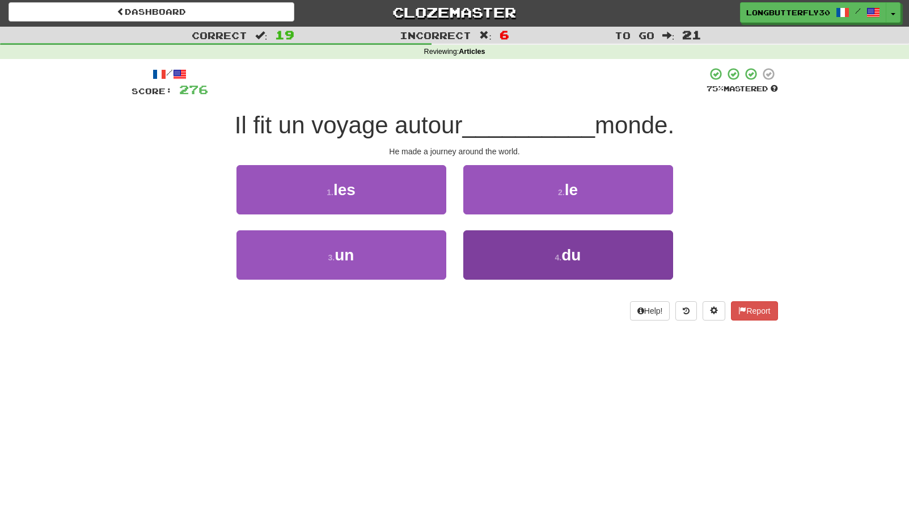
click at [538, 254] on button "4 . du" at bounding box center [568, 254] width 210 height 49
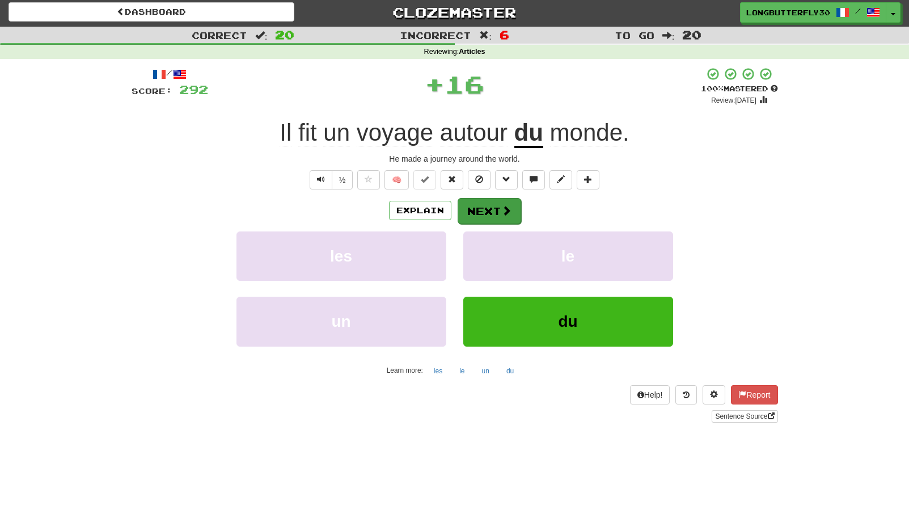
click at [509, 213] on span at bounding box center [506, 210] width 10 height 10
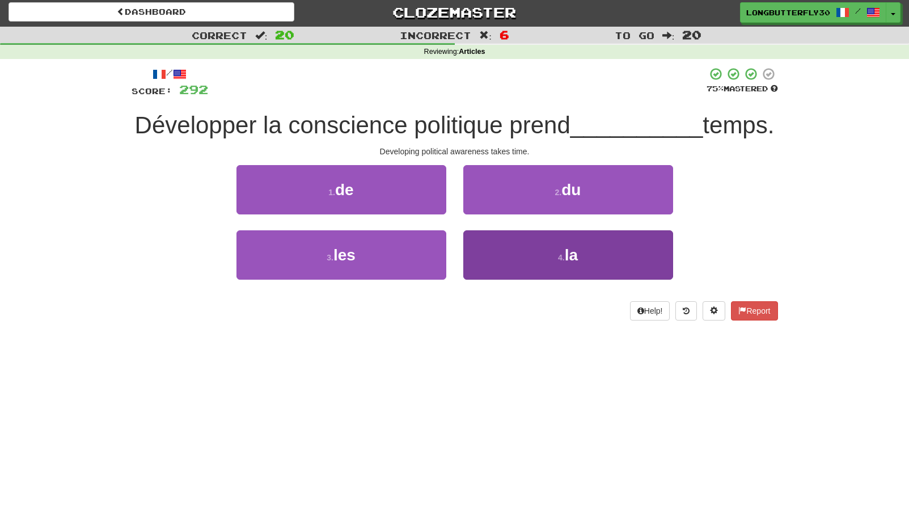
click at [526, 280] on button "4 . la" at bounding box center [568, 254] width 210 height 49
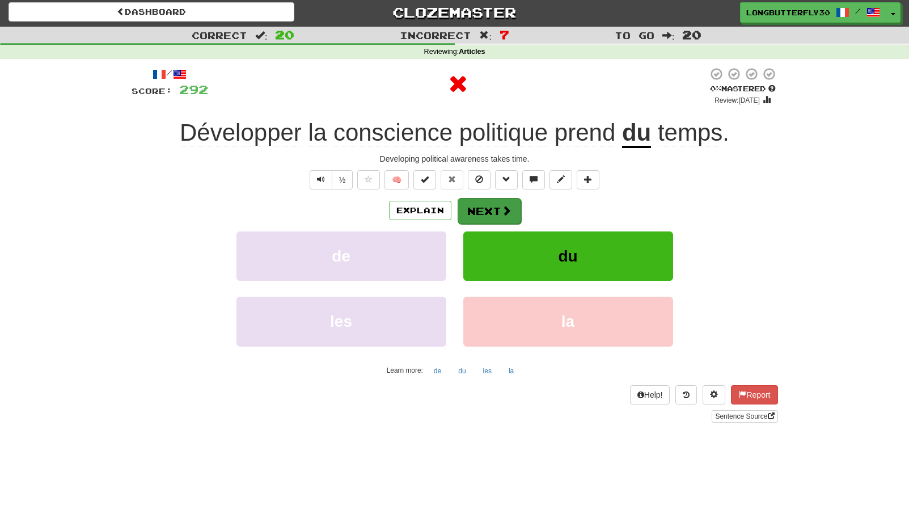
click at [505, 218] on button "Next" at bounding box center [490, 211] width 64 height 26
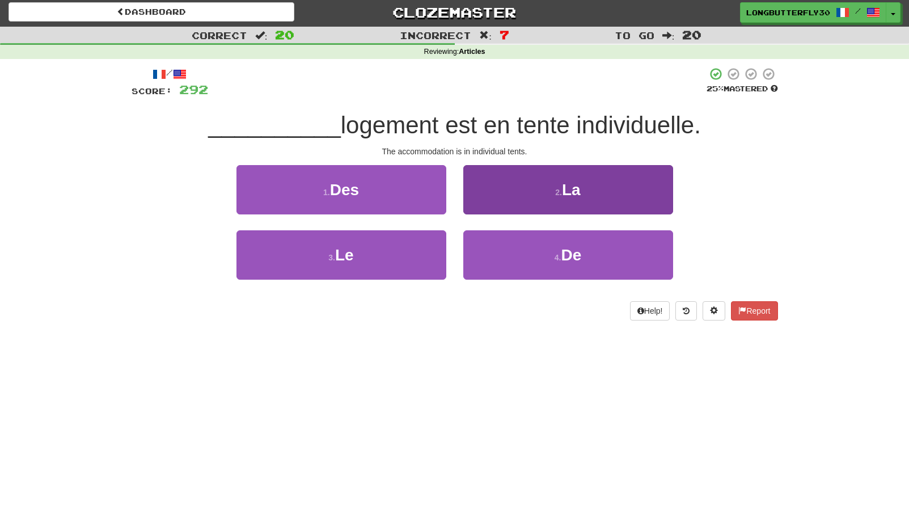
click at [558, 192] on small "2 ." at bounding box center [558, 192] width 7 height 9
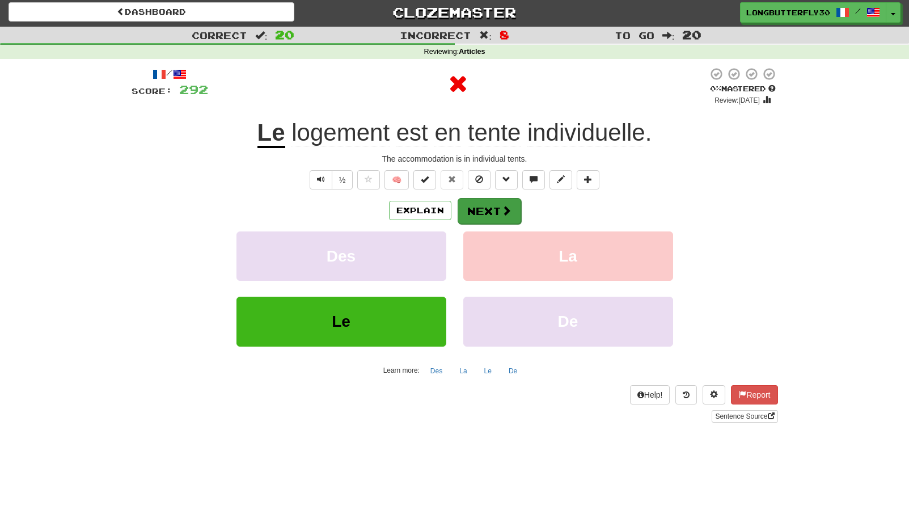
click at [507, 205] on span at bounding box center [506, 210] width 10 height 10
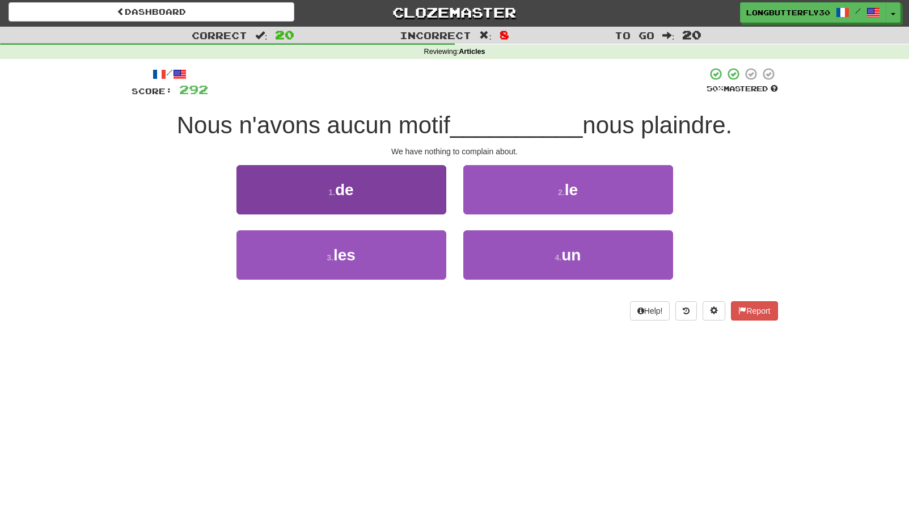
click at [407, 191] on button "1 . de" at bounding box center [341, 189] width 210 height 49
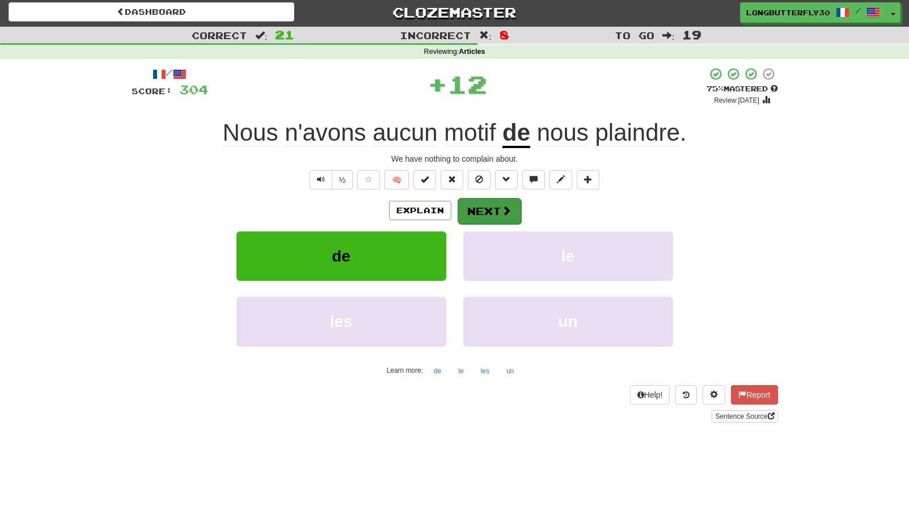
click at [488, 208] on button "Next" at bounding box center [490, 211] width 64 height 26
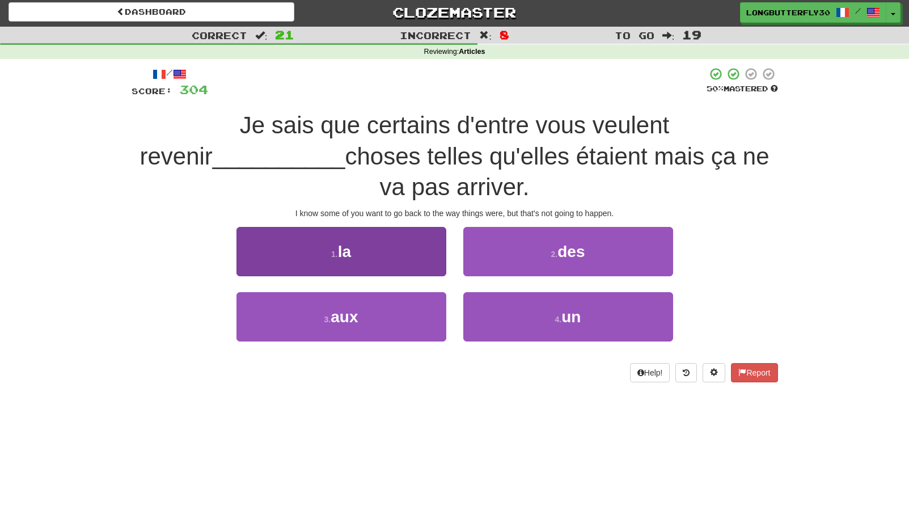
drag, startPoint x: 407, startPoint y: 285, endPoint x: 413, endPoint y: 281, distance: 7.9
click at [407, 292] on button "3 . aux" at bounding box center [341, 316] width 210 height 49
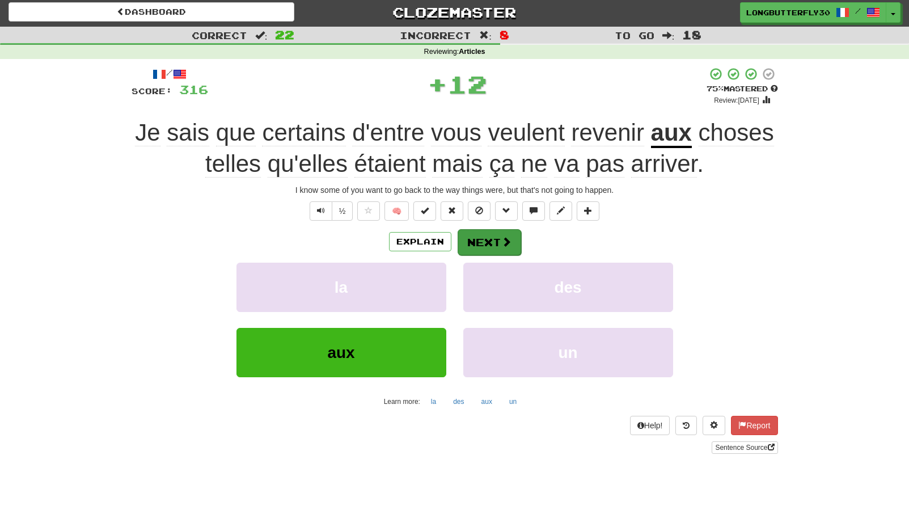
click at [501, 234] on button "Next" at bounding box center [490, 242] width 64 height 26
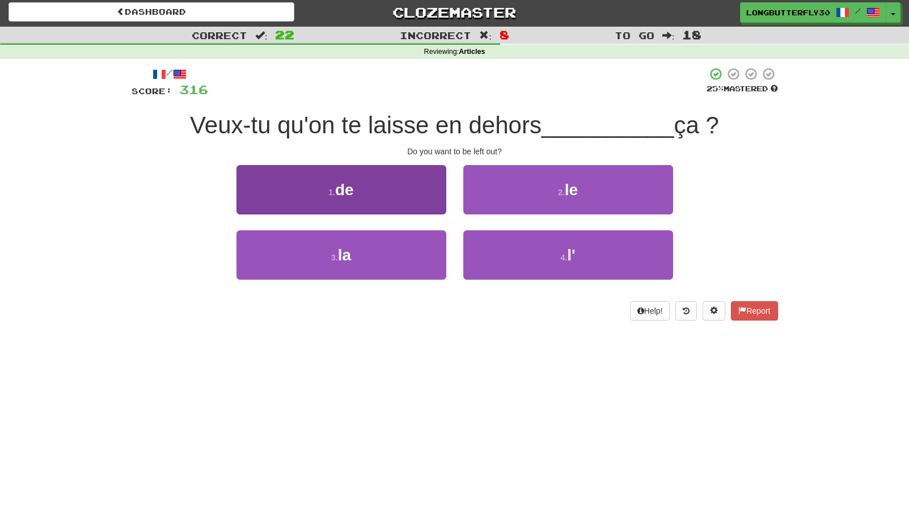
click at [424, 198] on button "1 . de" at bounding box center [341, 189] width 210 height 49
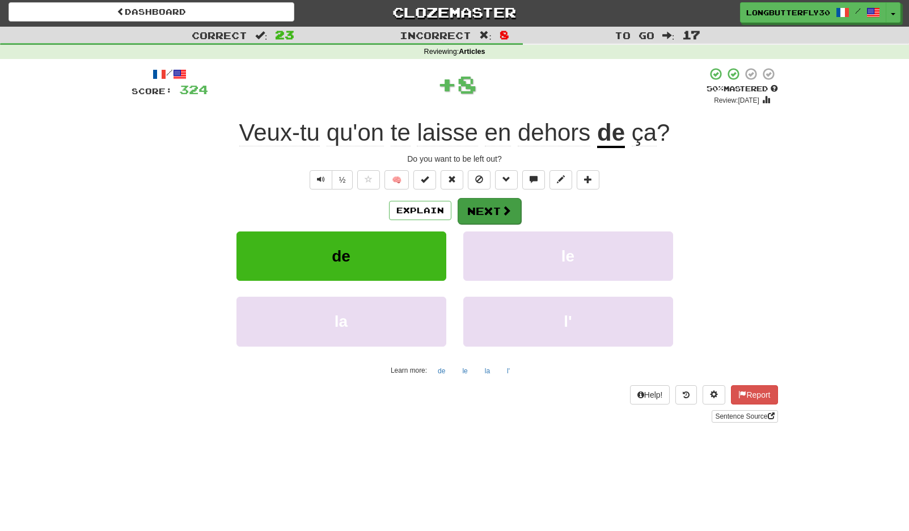
click at [484, 198] on button "Next" at bounding box center [490, 211] width 64 height 26
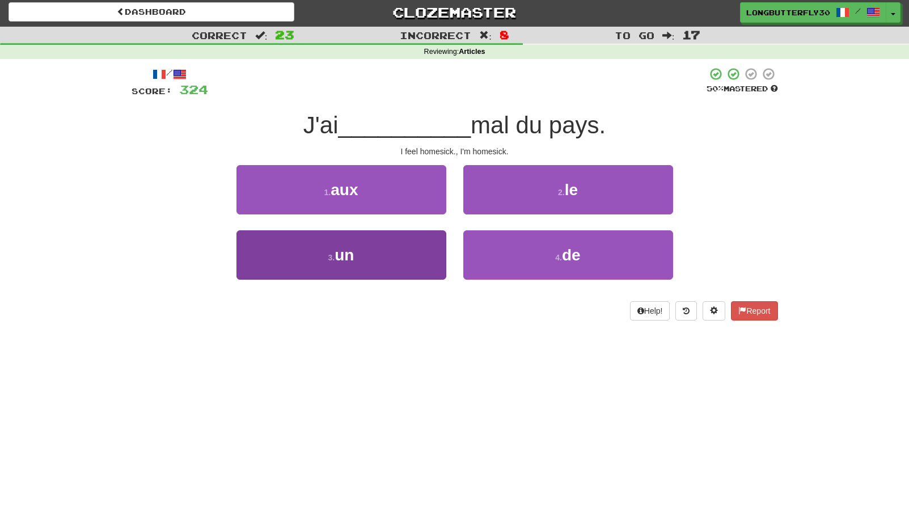
click at [409, 240] on button "3 . un" at bounding box center [341, 254] width 210 height 49
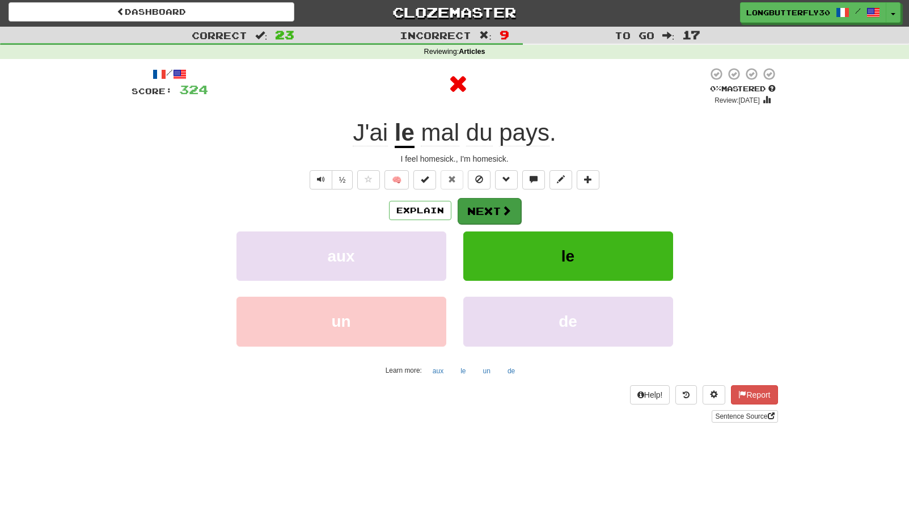
click at [482, 206] on button "Next" at bounding box center [490, 211] width 64 height 26
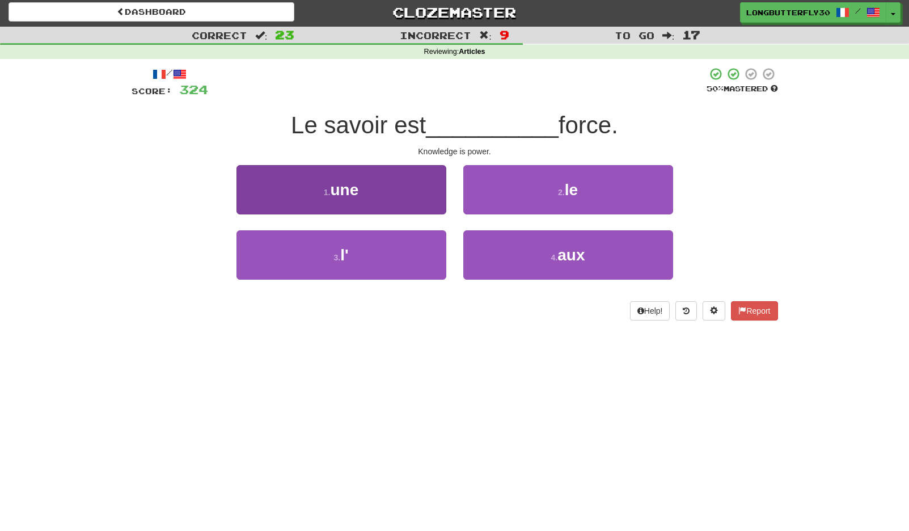
click at [369, 188] on button "1 . une" at bounding box center [341, 189] width 210 height 49
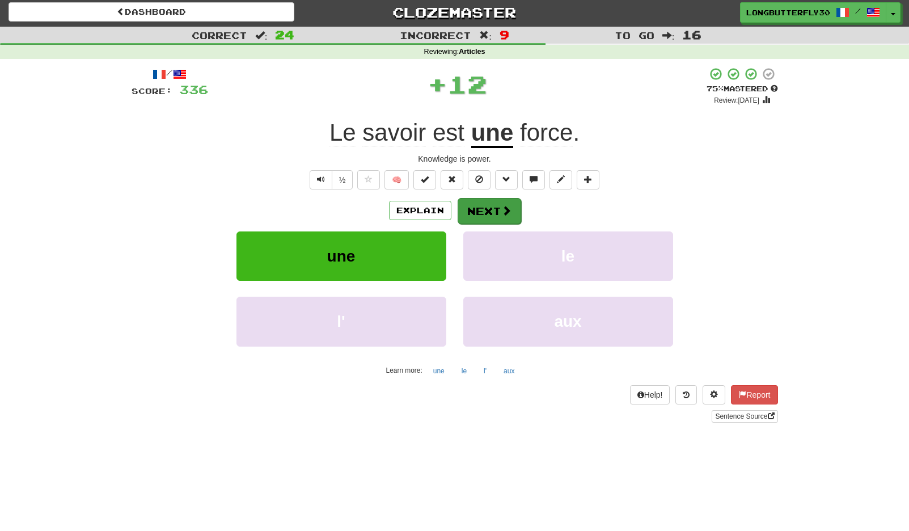
click at [482, 205] on button "Next" at bounding box center [490, 211] width 64 height 26
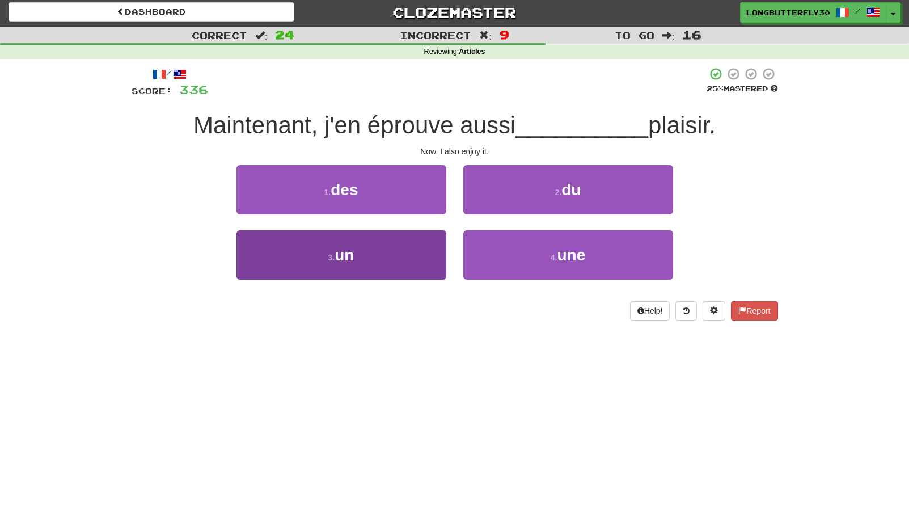
click at [426, 255] on button "3 . un" at bounding box center [341, 254] width 210 height 49
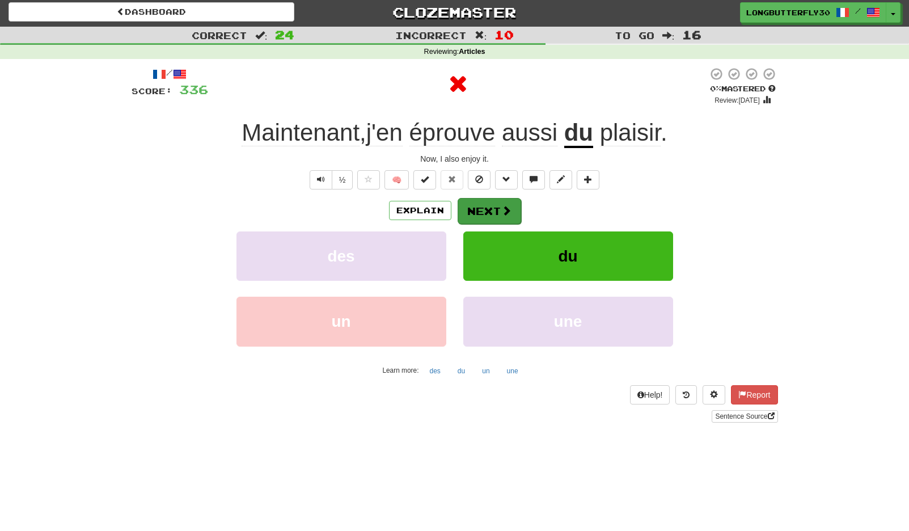
click at [475, 216] on button "Next" at bounding box center [490, 211] width 64 height 26
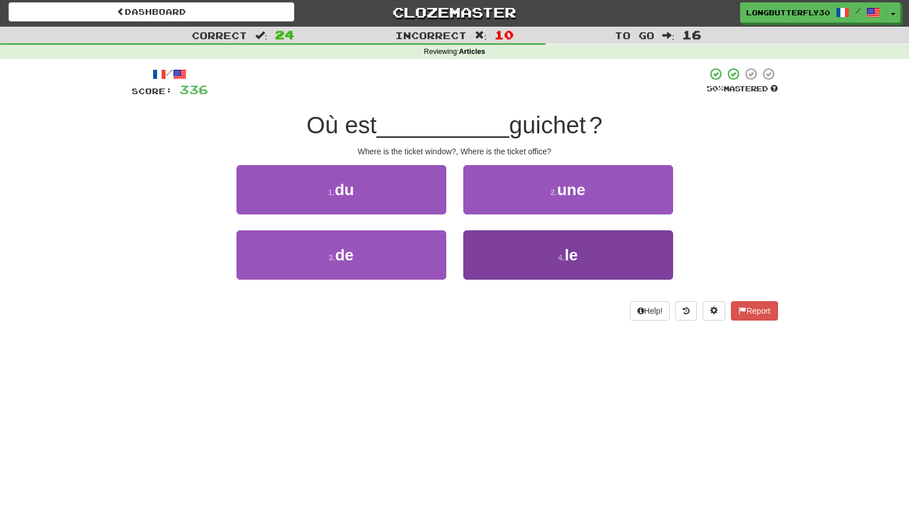
click at [531, 245] on button "4 . le" at bounding box center [568, 254] width 210 height 49
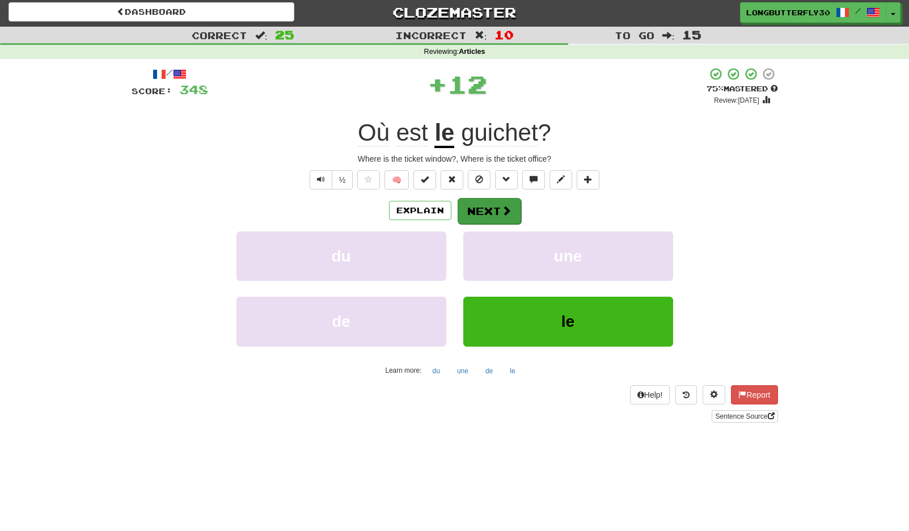
click at [494, 205] on button "Next" at bounding box center [490, 211] width 64 height 26
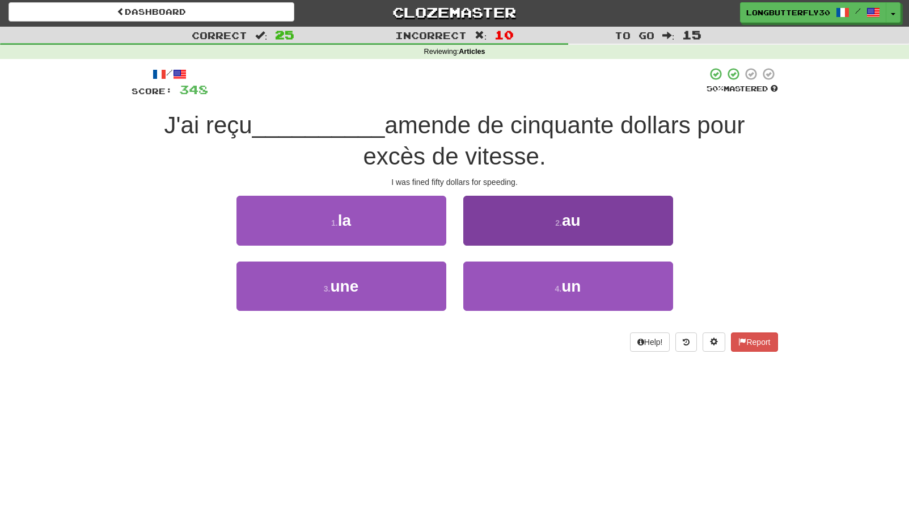
click at [515, 228] on button "2 . au" at bounding box center [568, 220] width 210 height 49
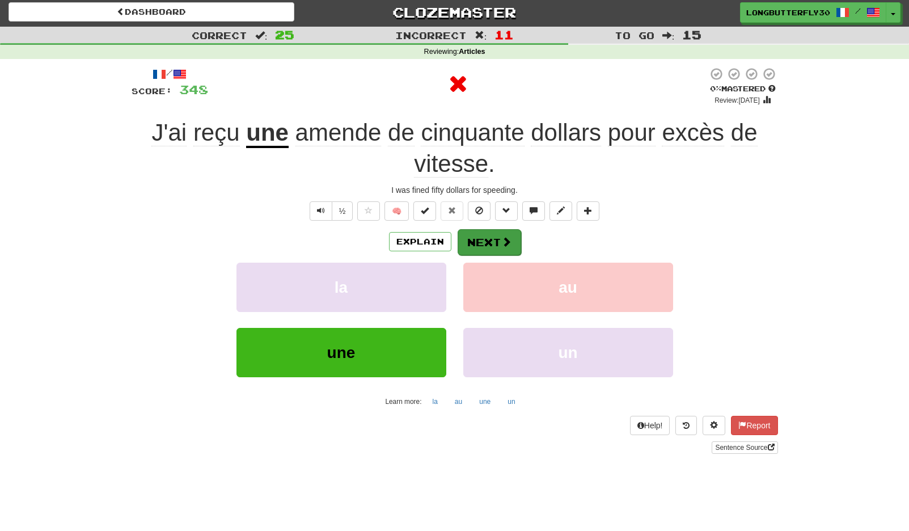
click at [491, 234] on button "Next" at bounding box center [490, 242] width 64 height 26
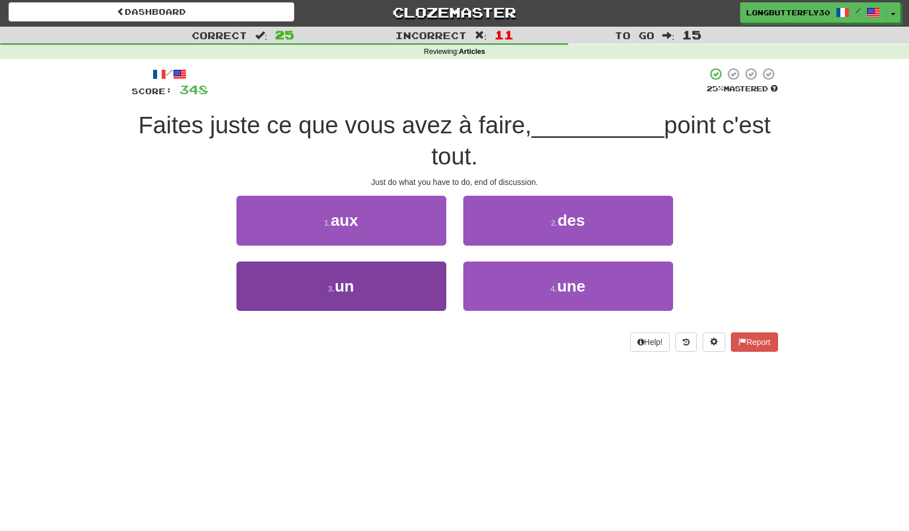
click at [426, 278] on button "3 . un" at bounding box center [341, 285] width 210 height 49
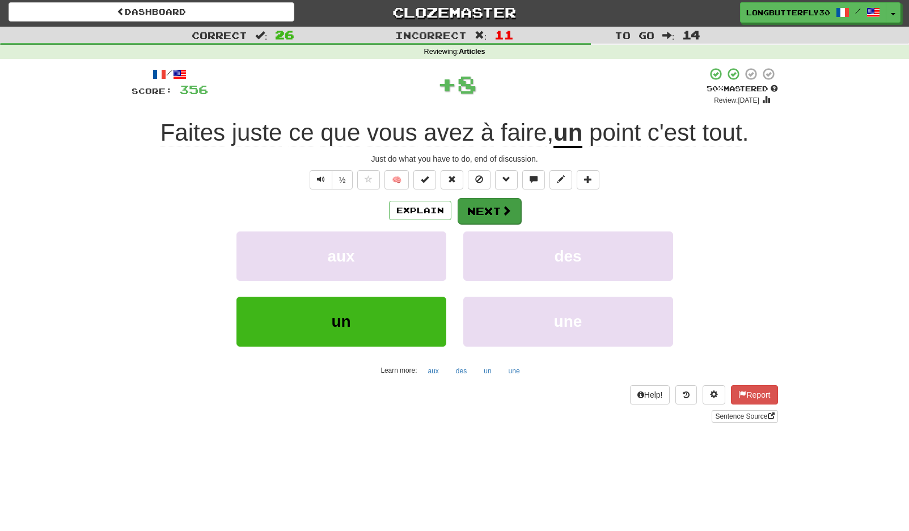
click at [493, 220] on button "Next" at bounding box center [490, 211] width 64 height 26
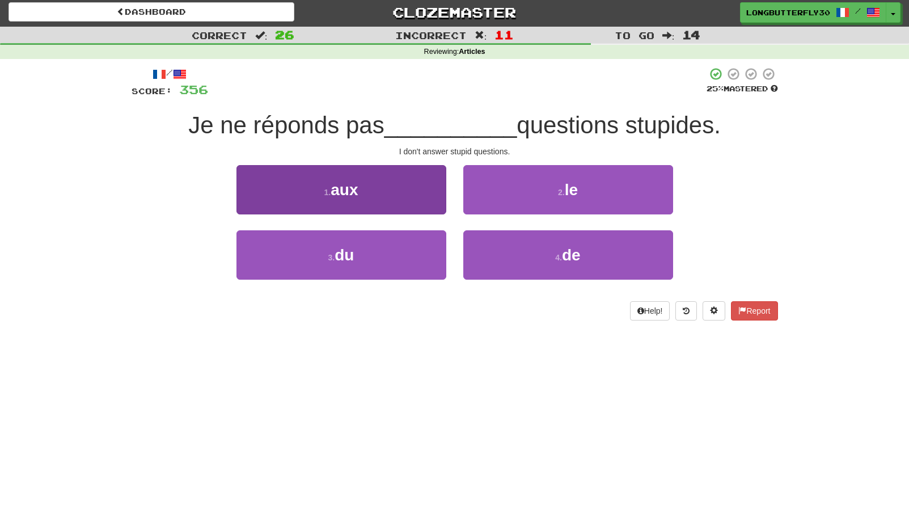
click at [352, 197] on button "1 . aux" at bounding box center [341, 189] width 210 height 49
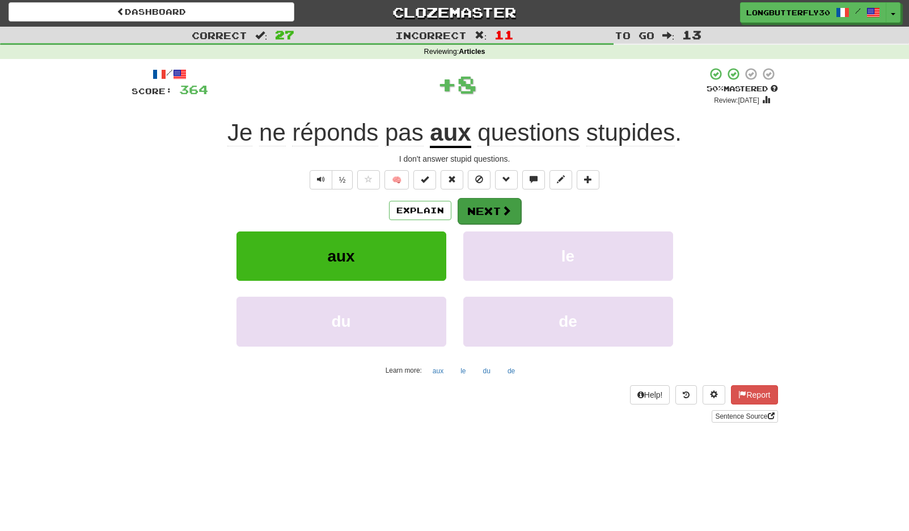
click at [484, 207] on button "Next" at bounding box center [490, 211] width 64 height 26
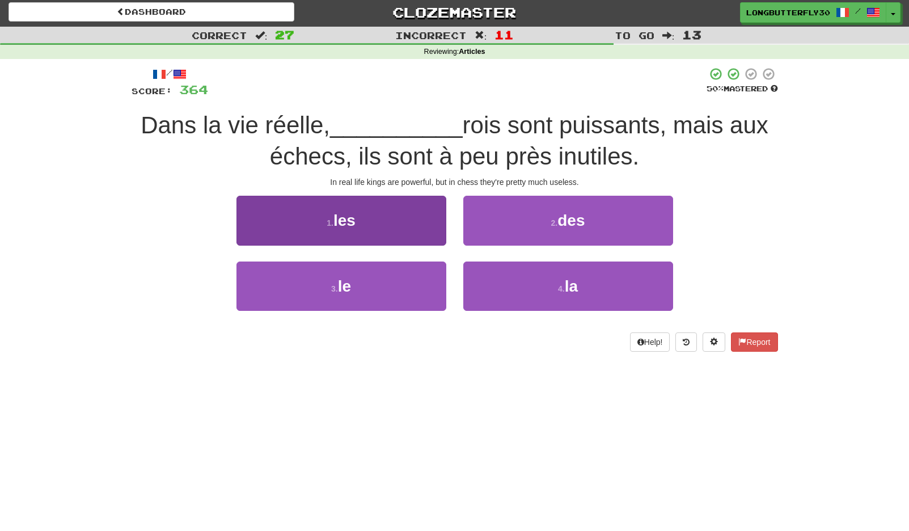
click at [376, 219] on button "1 . les" at bounding box center [341, 220] width 210 height 49
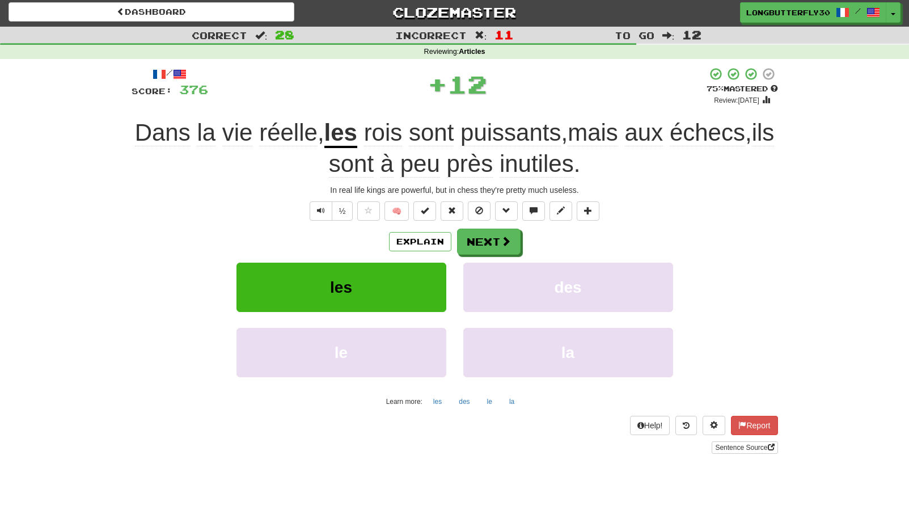
click at [485, 225] on div "/ Score: 376 + 12 75 % Mastered Review: 2025-10-20 Dans la vie réelle , les roi…" at bounding box center [455, 260] width 646 height 386
click at [493, 228] on div "/ Score: 376 + 12 75 % Mastered Review: 2025-10-20 Dans la vie réelle , les roi…" at bounding box center [455, 260] width 646 height 386
click at [491, 242] on button "Next" at bounding box center [490, 242] width 64 height 26
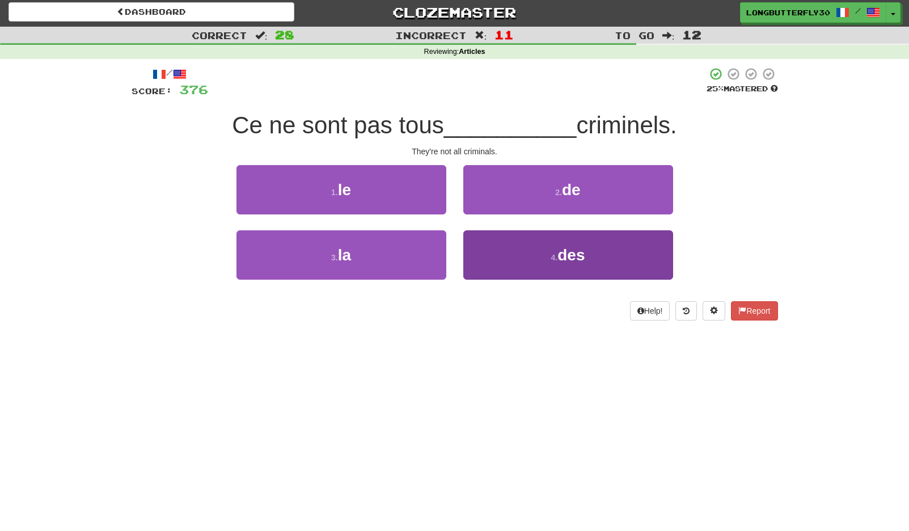
click at [507, 256] on button "4 . des" at bounding box center [568, 254] width 210 height 49
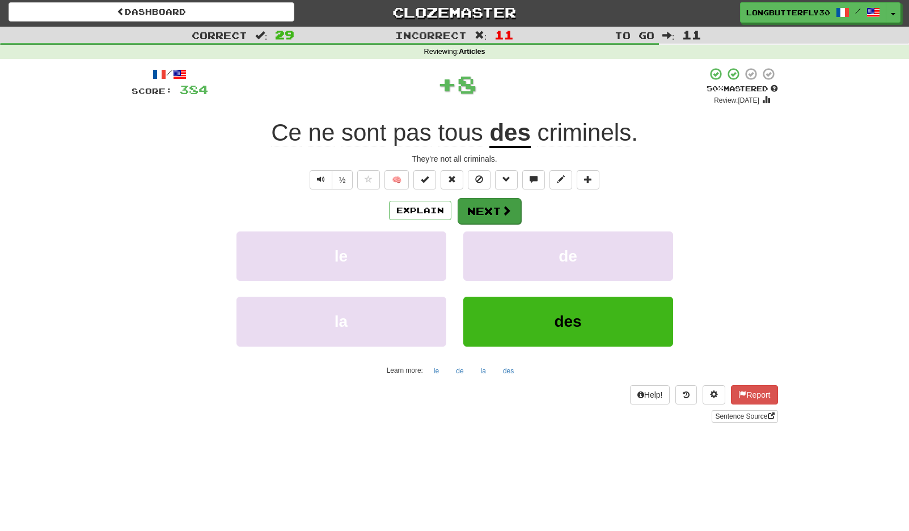
click at [479, 202] on button "Next" at bounding box center [490, 211] width 64 height 26
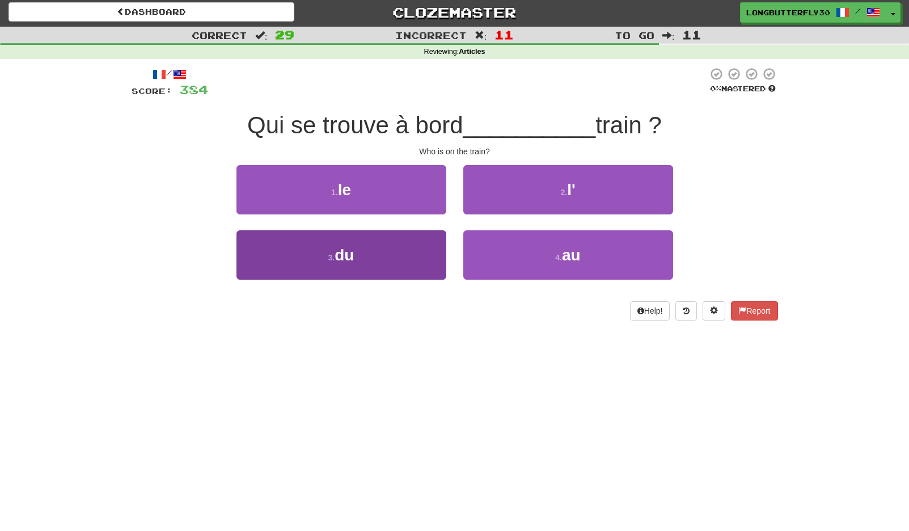
click at [429, 256] on button "3 . du" at bounding box center [341, 254] width 210 height 49
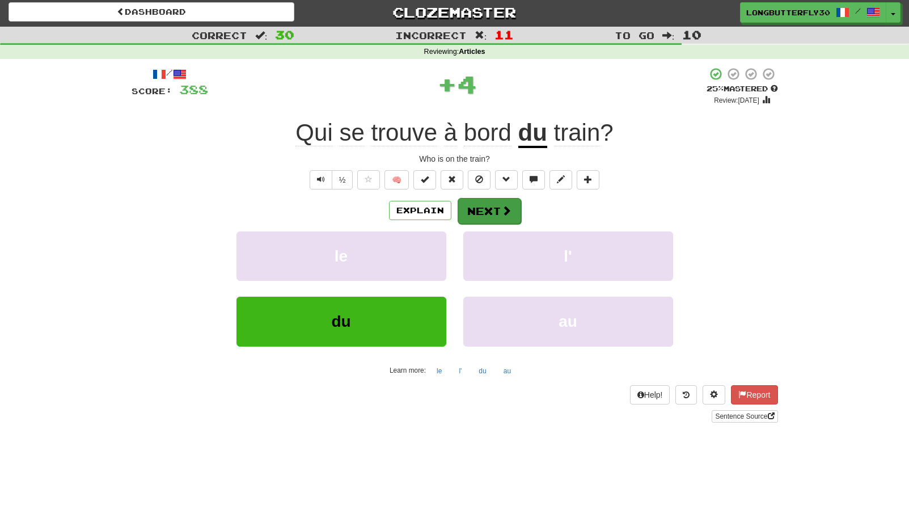
click at [487, 214] on button "Next" at bounding box center [490, 211] width 64 height 26
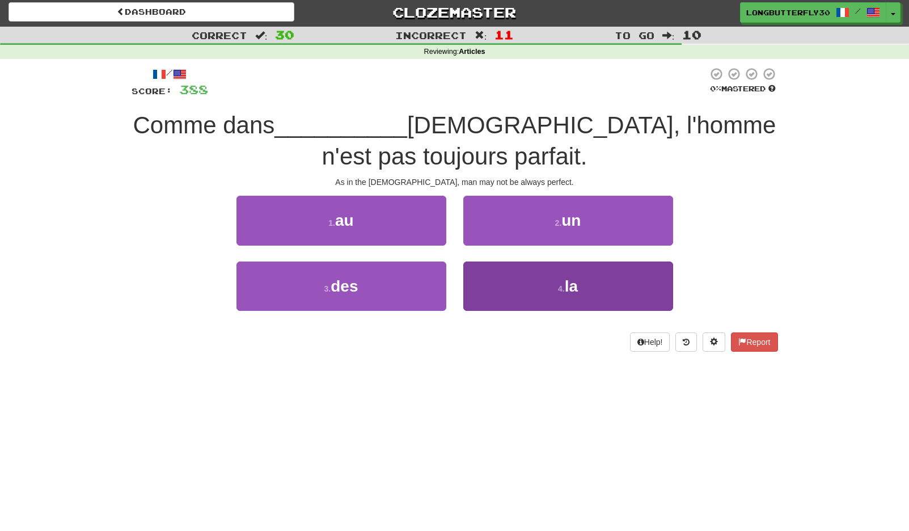
click at [527, 282] on button "4 . la" at bounding box center [568, 285] width 210 height 49
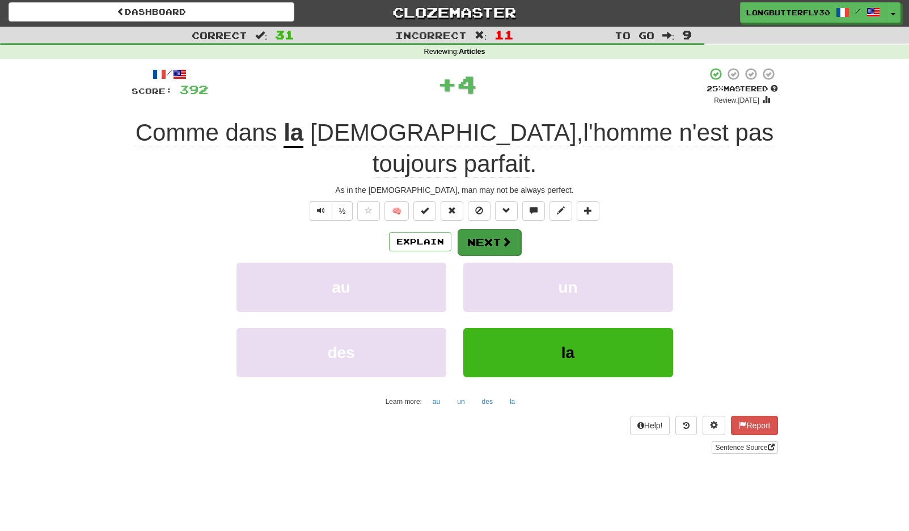
click at [496, 229] on button "Next" at bounding box center [490, 242] width 64 height 26
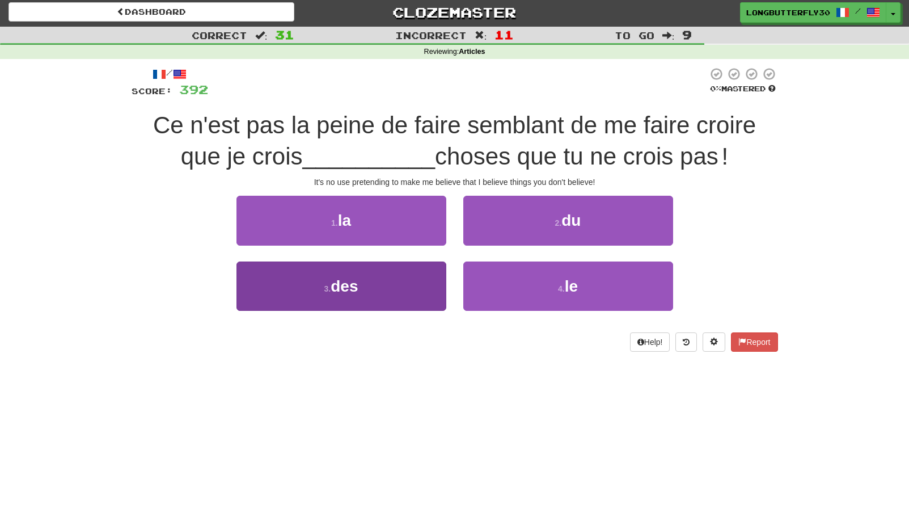
click at [420, 269] on button "3 . des" at bounding box center [341, 285] width 210 height 49
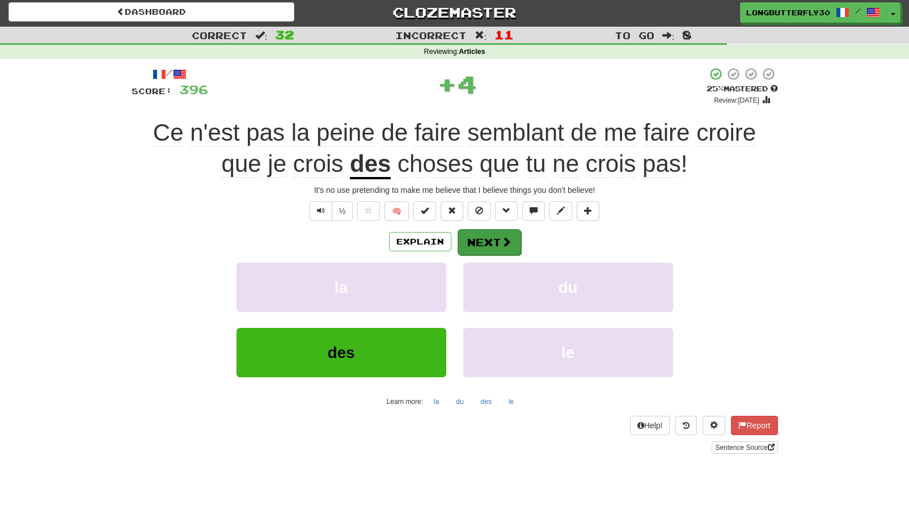
click at [486, 238] on button "Next" at bounding box center [490, 242] width 64 height 26
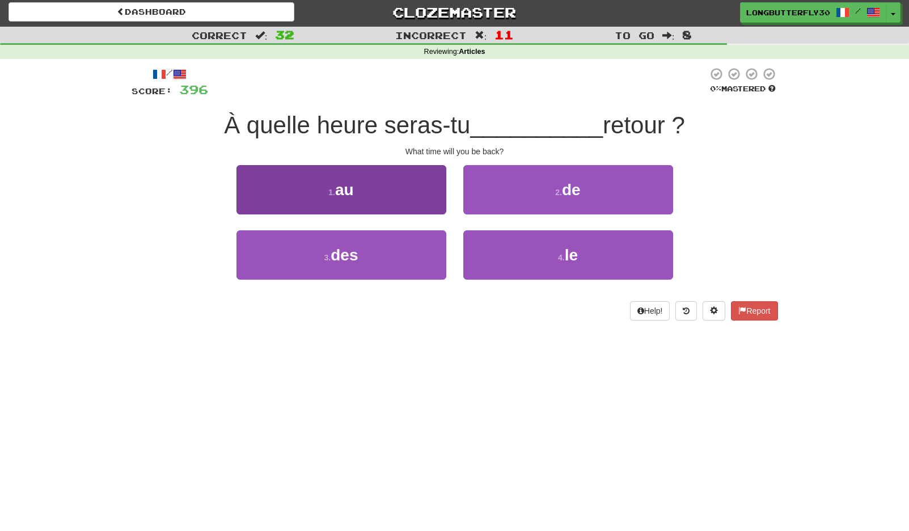
click at [411, 198] on button "1 . au" at bounding box center [341, 189] width 210 height 49
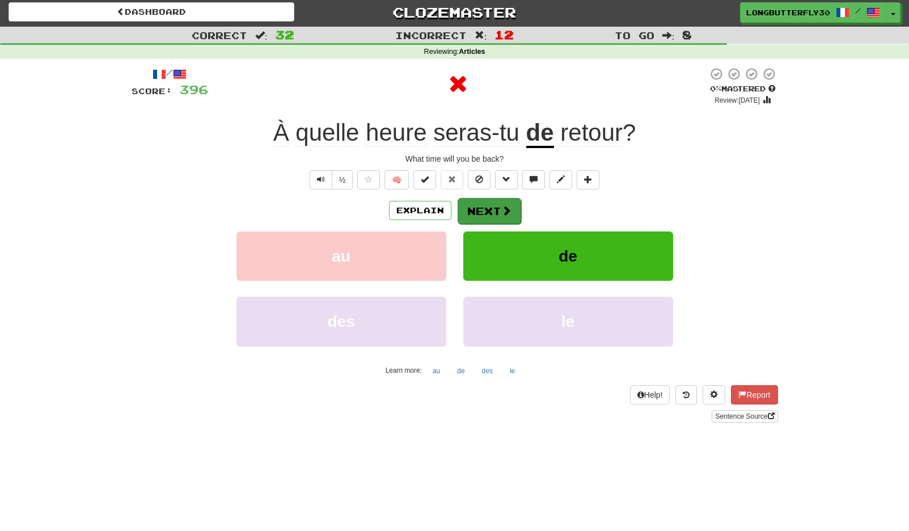
click at [488, 203] on button "Next" at bounding box center [490, 211] width 64 height 26
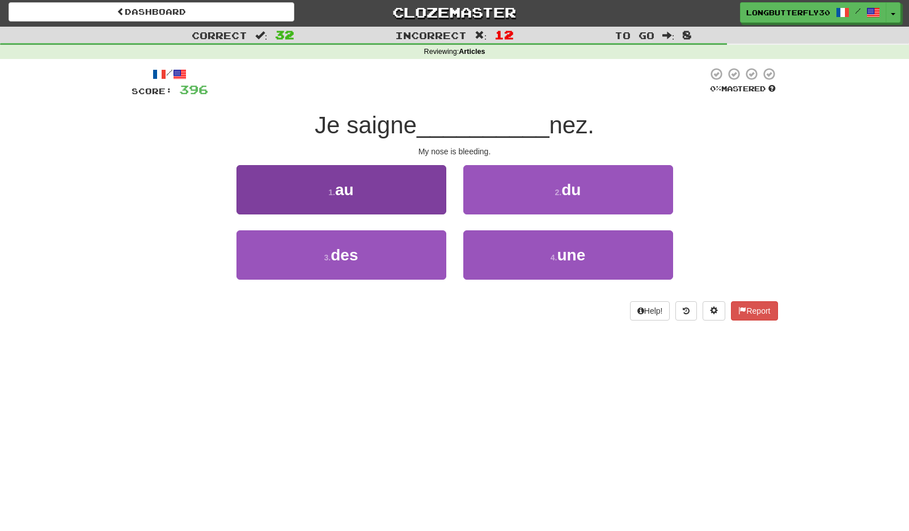
click at [411, 194] on button "1 . au" at bounding box center [341, 189] width 210 height 49
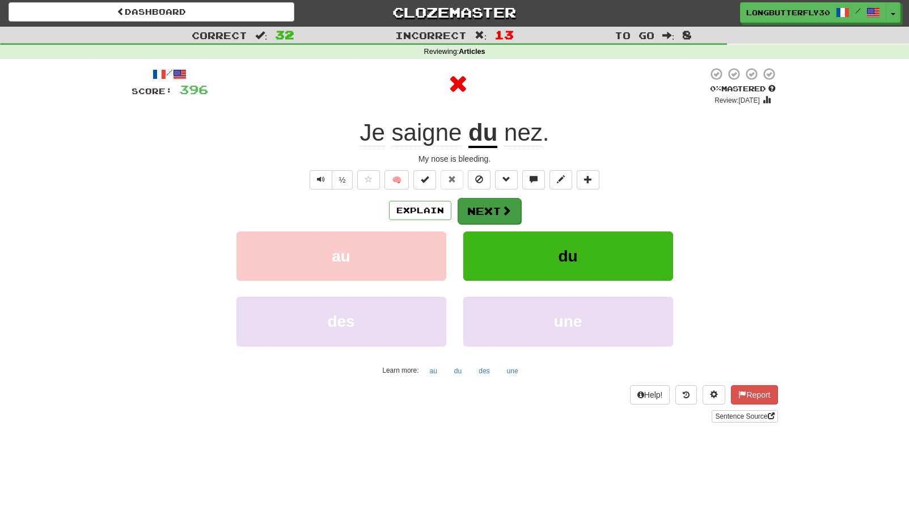
click at [501, 209] on span at bounding box center [506, 210] width 10 height 10
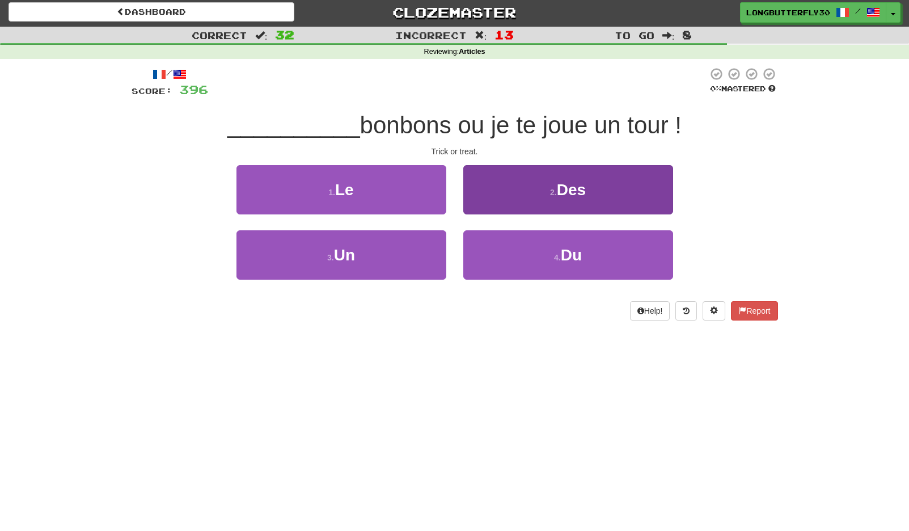
click at [532, 197] on button "2 . Des" at bounding box center [568, 189] width 210 height 49
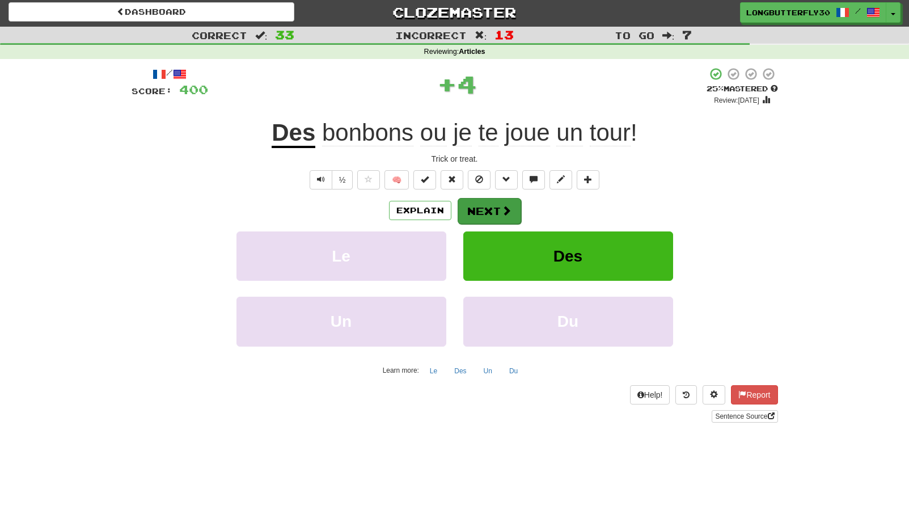
click at [493, 206] on button "Next" at bounding box center [490, 211] width 64 height 26
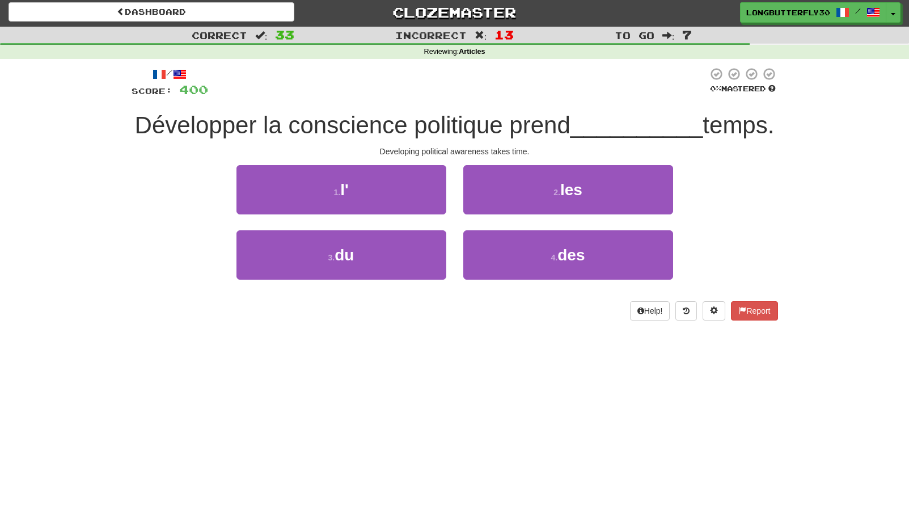
drag, startPoint x: 399, startPoint y: 277, endPoint x: 451, endPoint y: 263, distance: 53.4
click at [400, 277] on button "3 . du" at bounding box center [341, 254] width 210 height 49
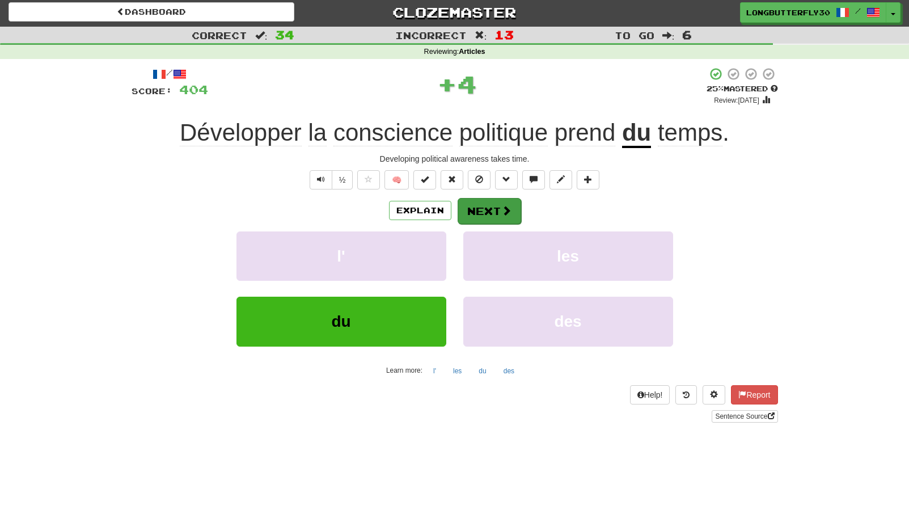
click at [490, 212] on button "Next" at bounding box center [490, 211] width 64 height 26
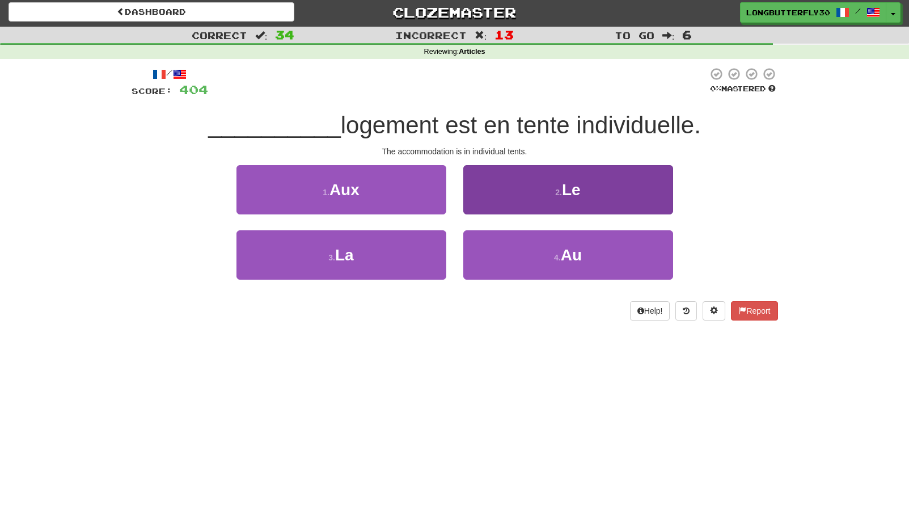
click at [523, 193] on button "2 . Le" at bounding box center [568, 189] width 210 height 49
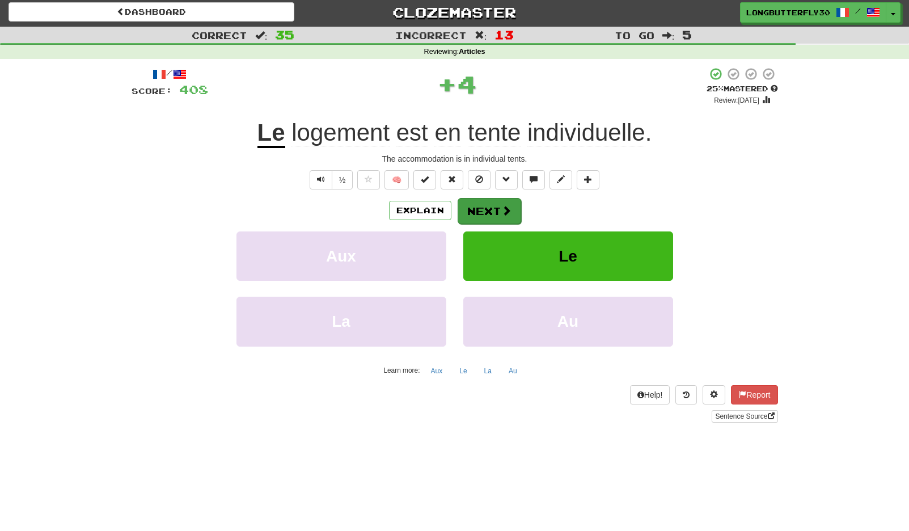
click at [495, 210] on button "Next" at bounding box center [490, 211] width 64 height 26
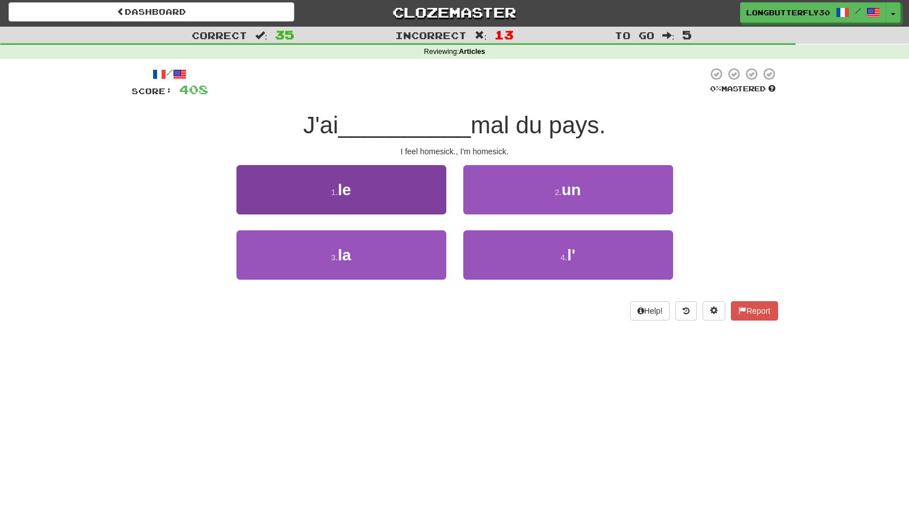
click at [408, 188] on button "1 . le" at bounding box center [341, 189] width 210 height 49
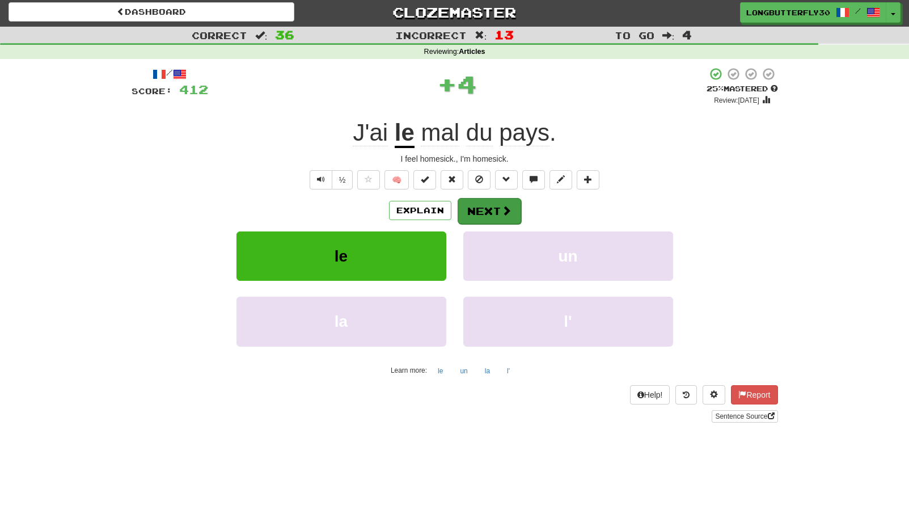
click at [490, 198] on button "Next" at bounding box center [490, 211] width 64 height 26
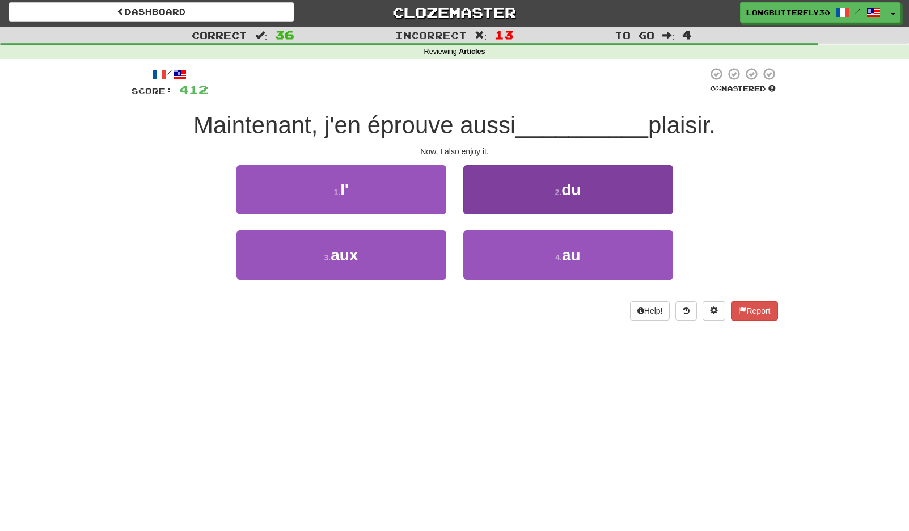
click at [536, 199] on button "2 . du" at bounding box center [568, 189] width 210 height 49
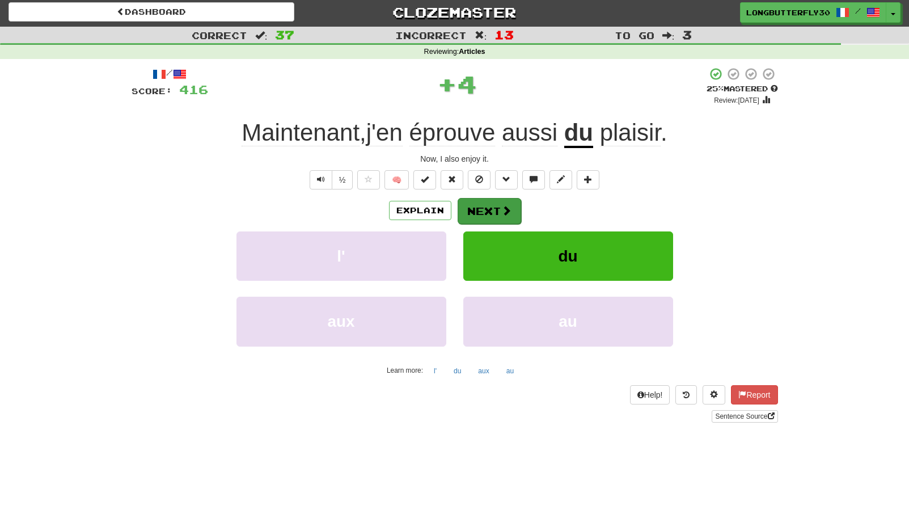
click at [500, 203] on button "Next" at bounding box center [490, 211] width 64 height 26
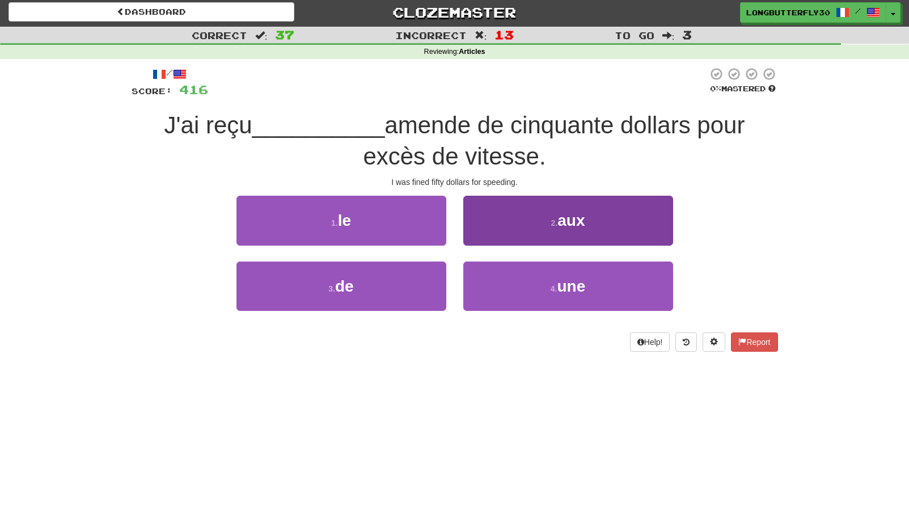
drag, startPoint x: 561, startPoint y: 286, endPoint x: 557, endPoint y: 274, distance: 12.4
click at [561, 286] on span "une" at bounding box center [571, 286] width 28 height 18
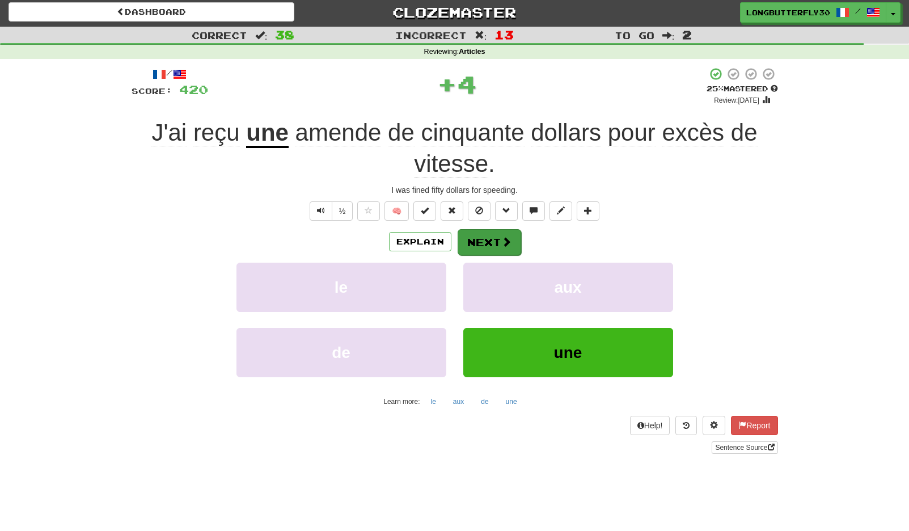
click at [514, 234] on button "Next" at bounding box center [490, 242] width 64 height 26
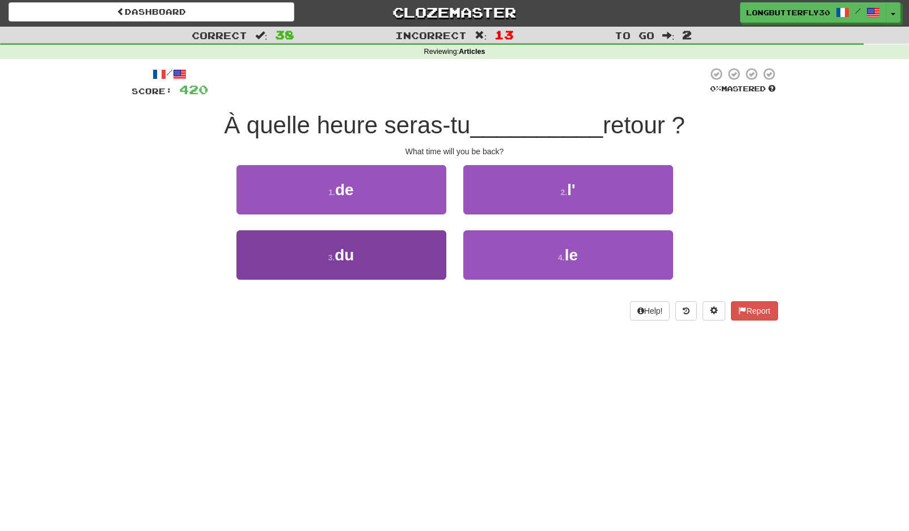
click at [400, 265] on button "3 . du" at bounding box center [341, 254] width 210 height 49
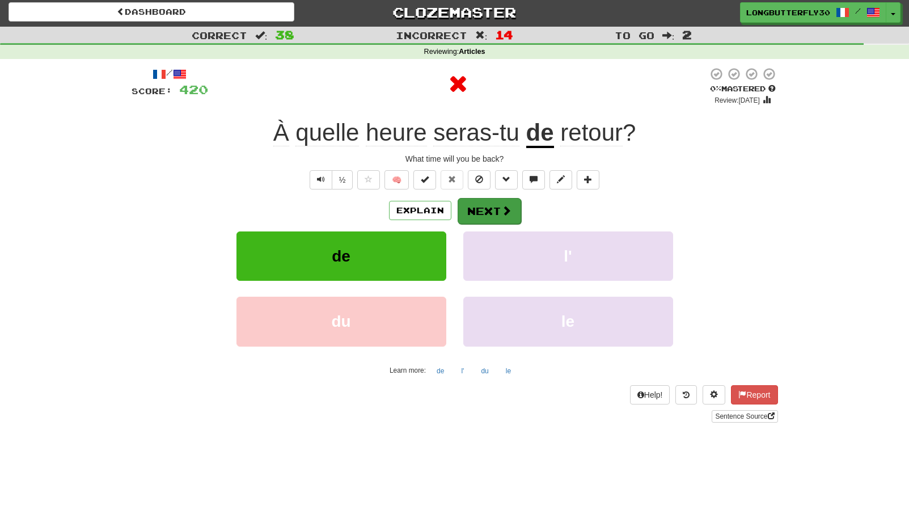
click at [514, 205] on button "Next" at bounding box center [490, 211] width 64 height 26
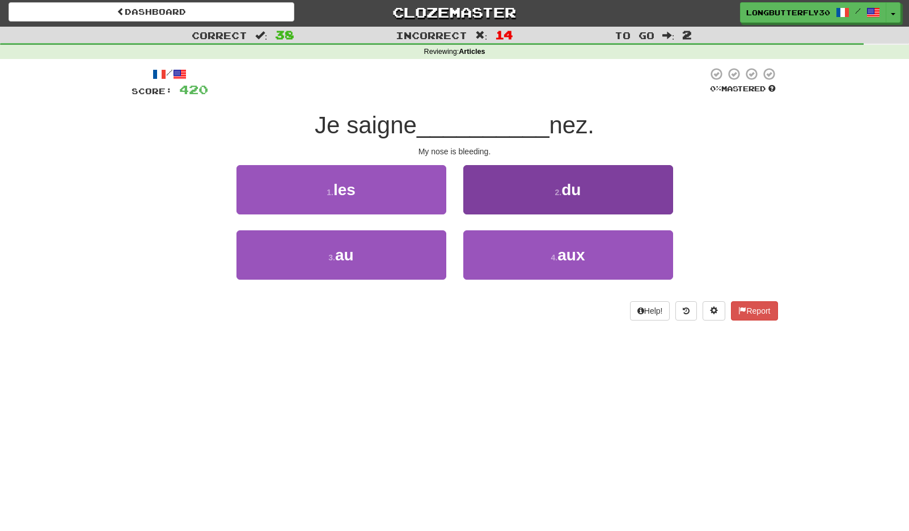
click at [534, 204] on button "2 . du" at bounding box center [568, 189] width 210 height 49
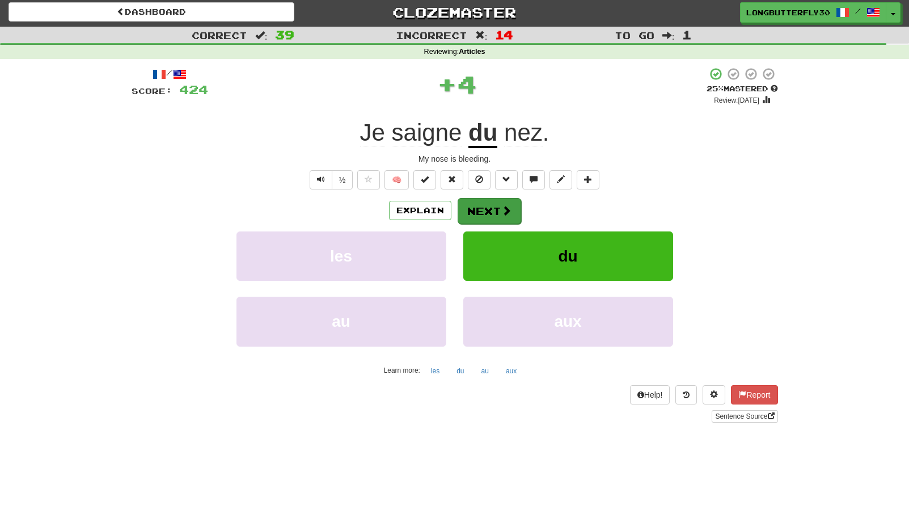
click at [493, 206] on button "Next" at bounding box center [490, 211] width 64 height 26
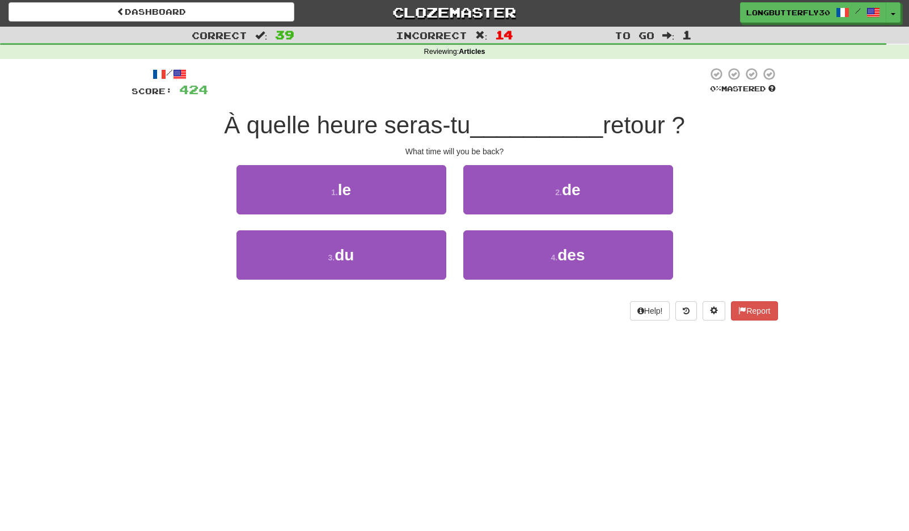
click at [565, 194] on span "de" at bounding box center [571, 190] width 19 height 18
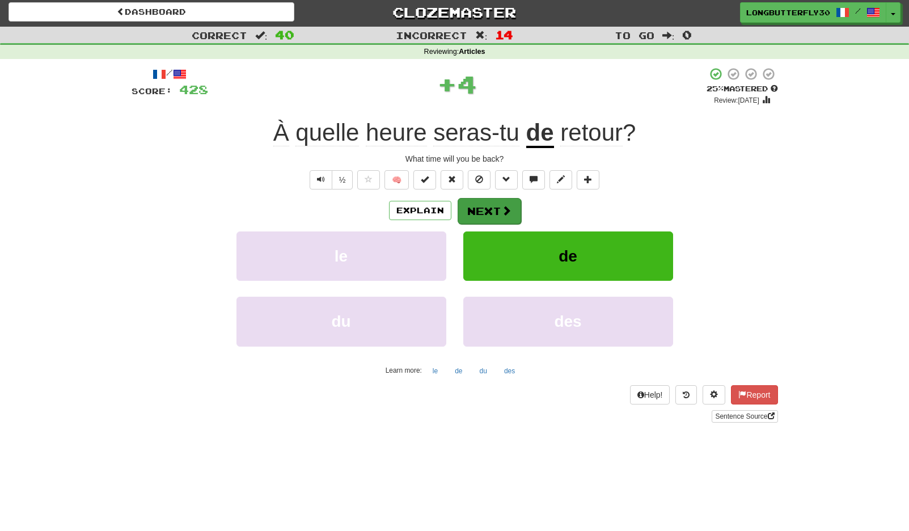
click at [483, 200] on button "Next" at bounding box center [490, 211] width 64 height 26
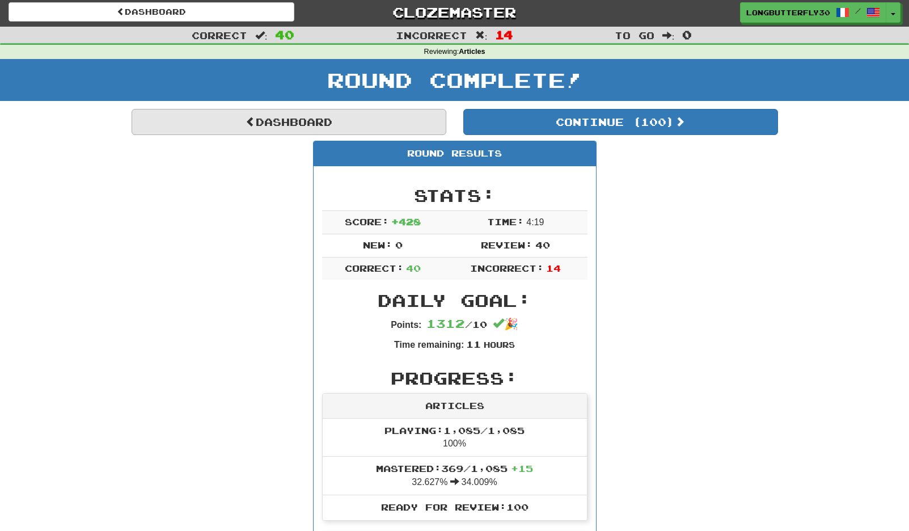
click at [432, 115] on link "Dashboard" at bounding box center [289, 122] width 315 height 26
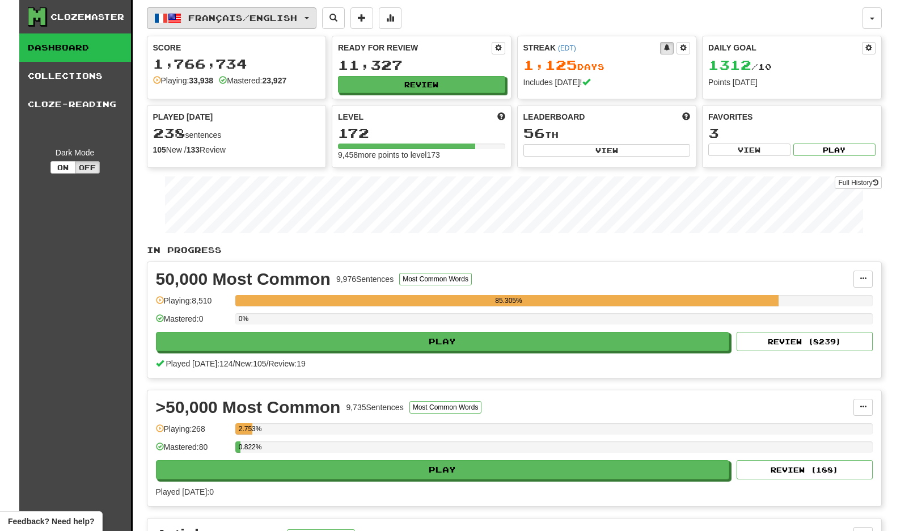
click at [297, 16] on span "Français / English" at bounding box center [242, 18] width 109 height 10
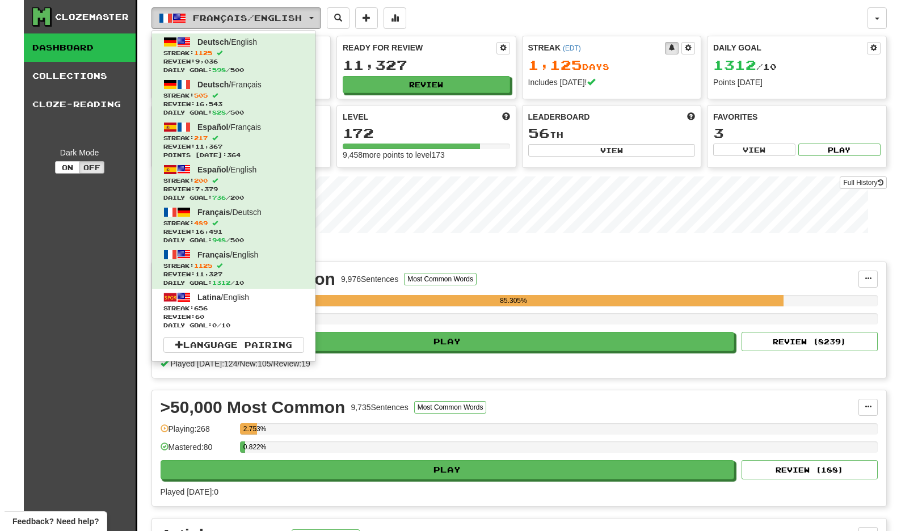
scroll to position [472, 0]
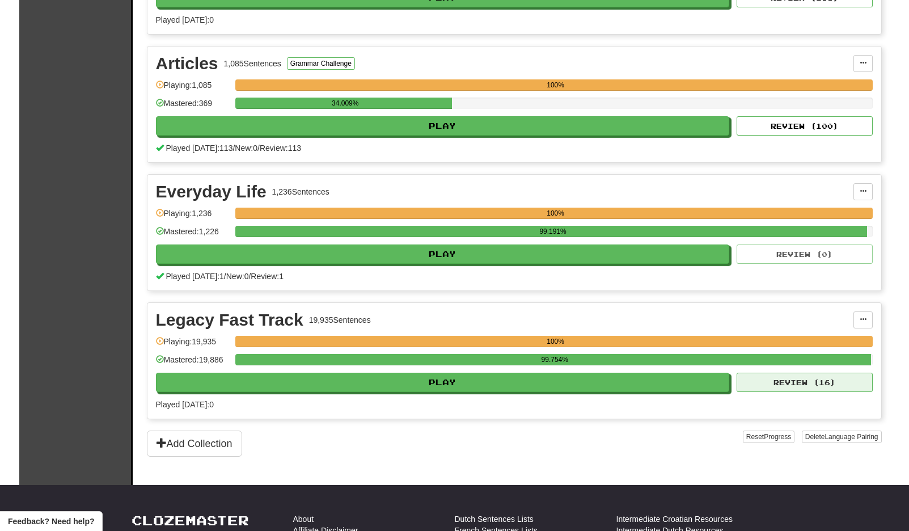
click at [815, 389] on button "Review ( 16 )" at bounding box center [805, 382] width 136 height 19
select select "**"
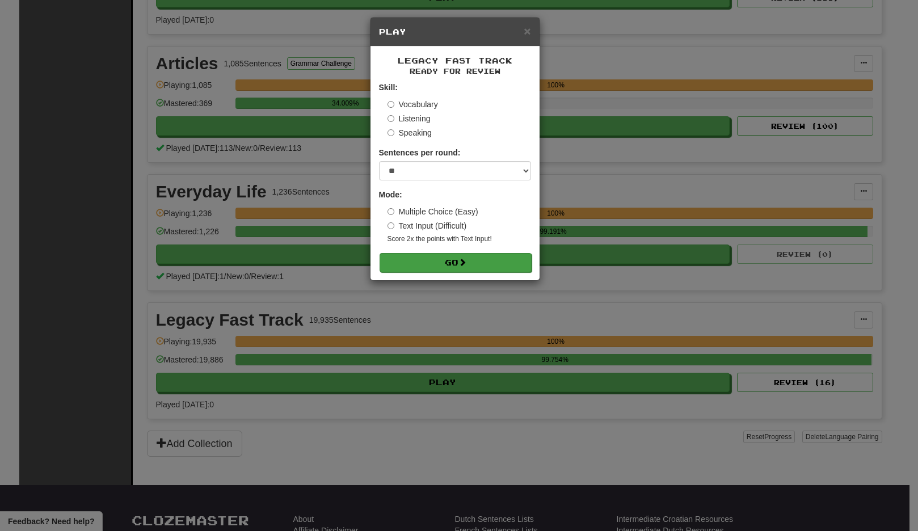
click at [461, 269] on button "Go" at bounding box center [455, 262] width 152 height 19
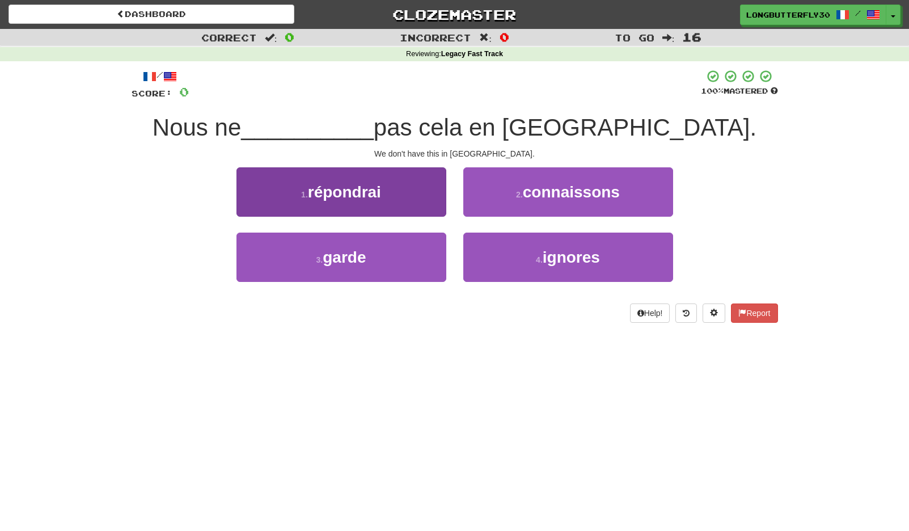
click at [399, 188] on button "1 . [GEOGRAPHIC_DATA]" at bounding box center [341, 191] width 210 height 49
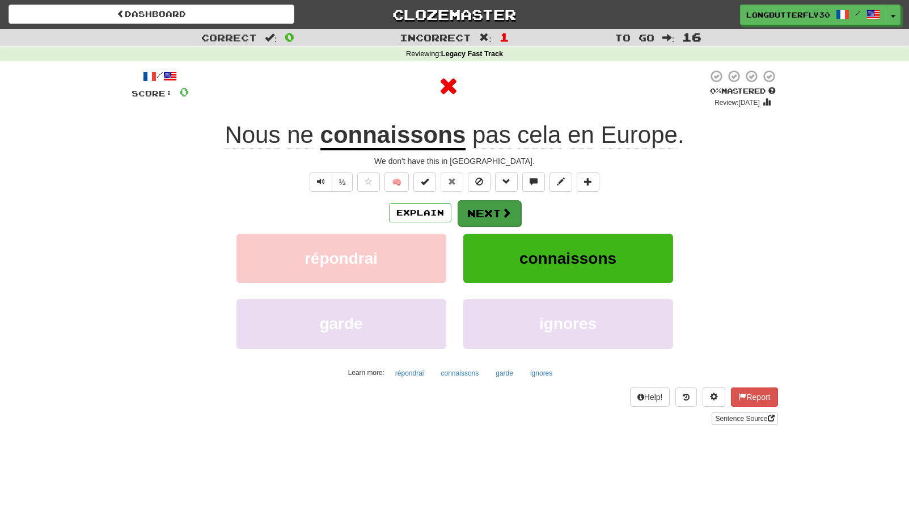
click at [508, 214] on span at bounding box center [506, 213] width 10 height 10
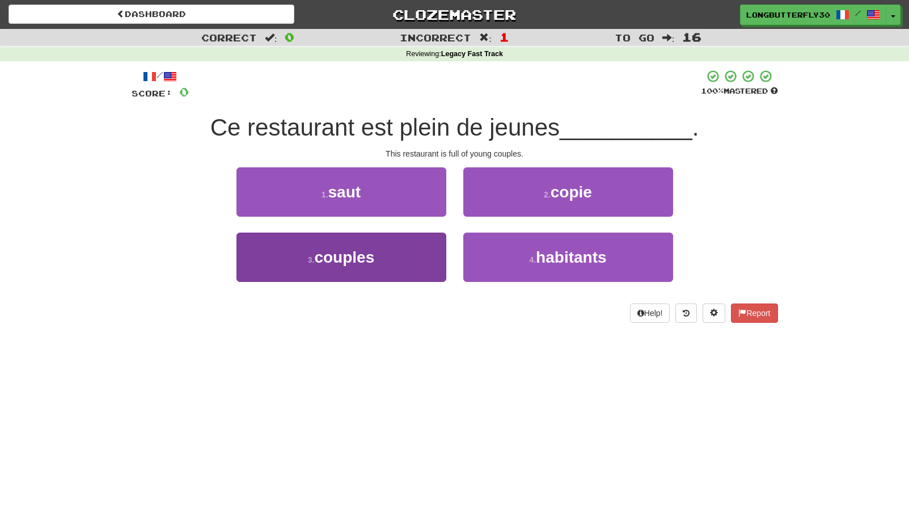
click at [439, 246] on button "3 . couples" at bounding box center [341, 257] width 210 height 49
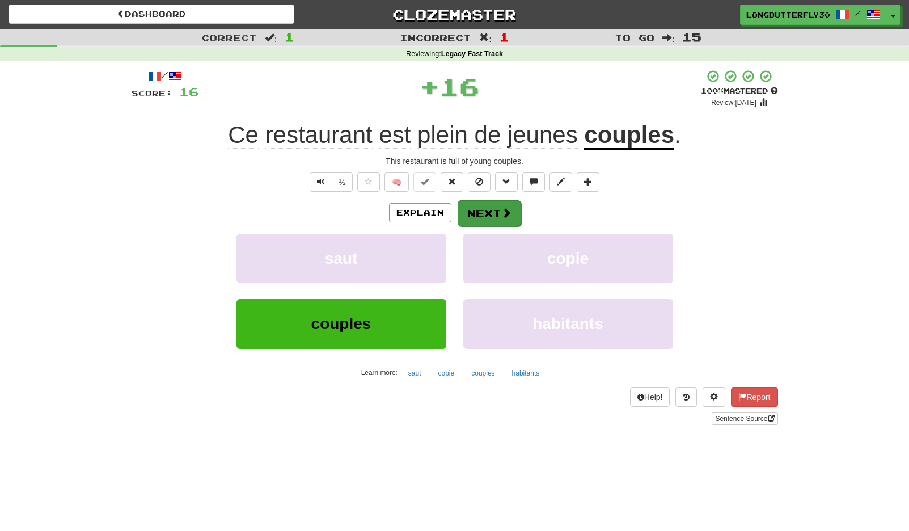
click at [491, 210] on button "Next" at bounding box center [490, 213] width 64 height 26
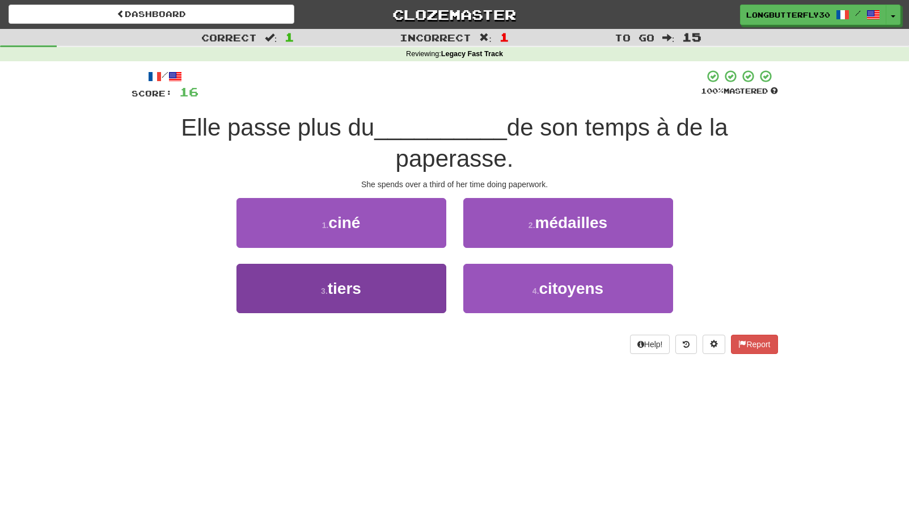
click at [390, 281] on button "3 . tiers" at bounding box center [341, 288] width 210 height 49
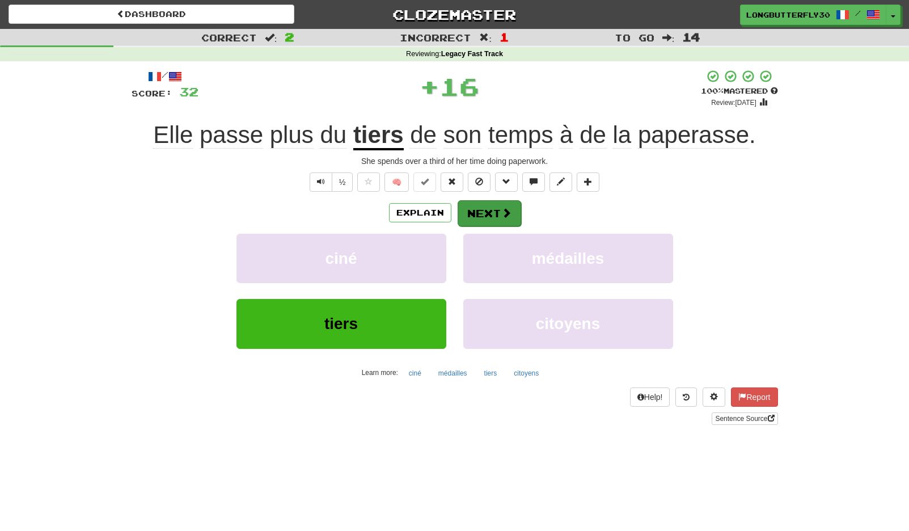
click at [488, 214] on button "Next" at bounding box center [490, 213] width 64 height 26
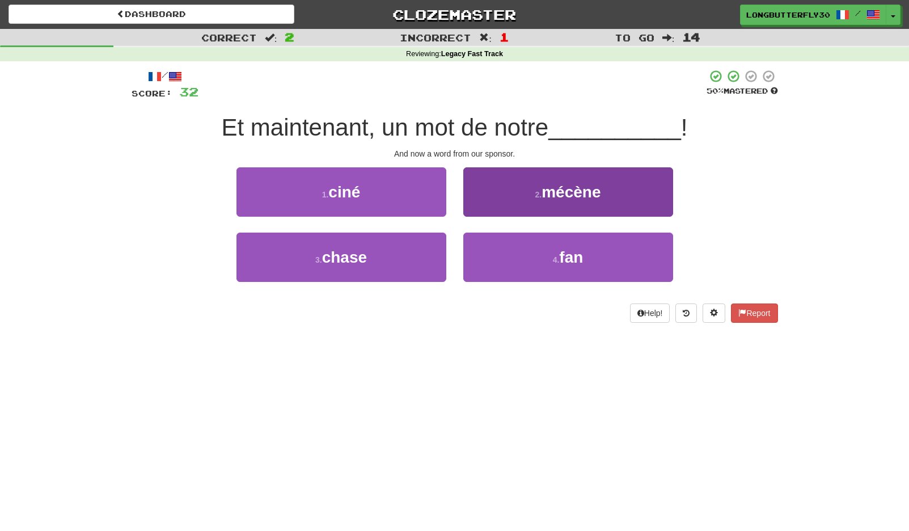
click at [560, 195] on span "mécène" at bounding box center [571, 192] width 59 height 18
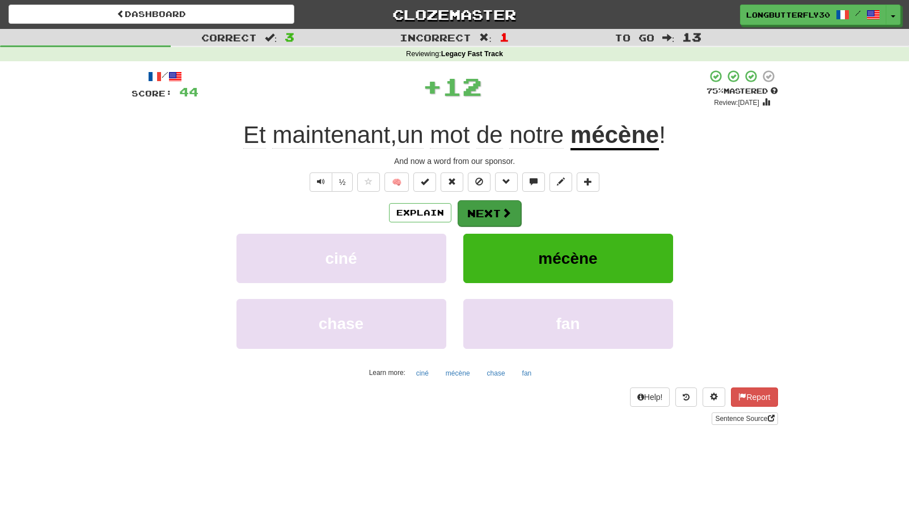
click at [510, 205] on button "Next" at bounding box center [490, 213] width 64 height 26
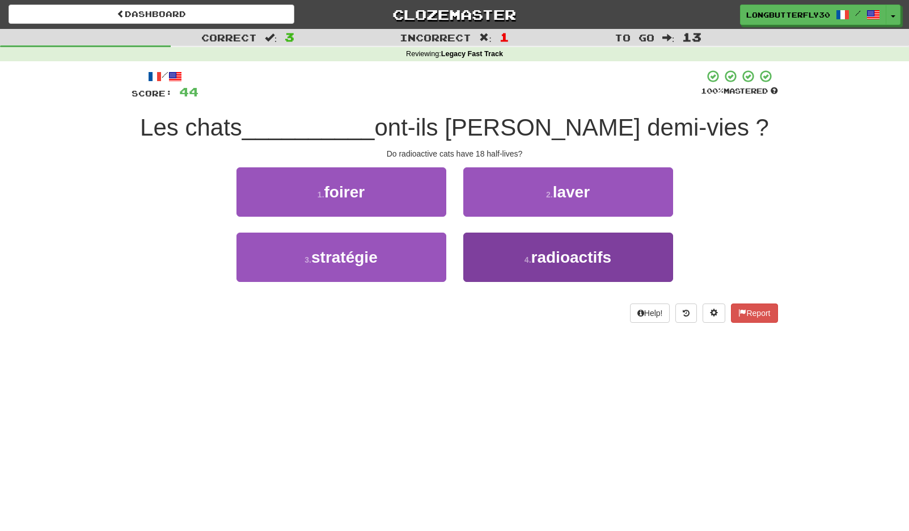
click at [519, 243] on button "4 . radioactifs" at bounding box center [568, 257] width 210 height 49
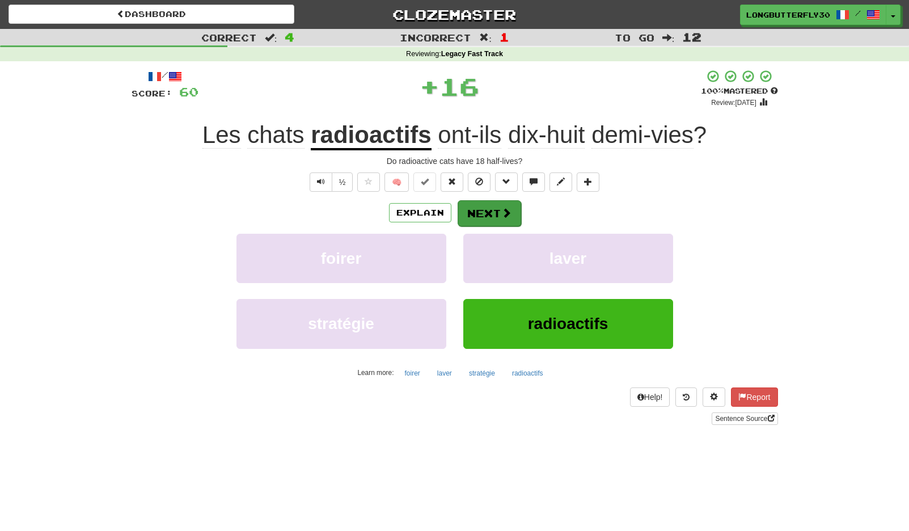
click at [495, 208] on button "Next" at bounding box center [490, 213] width 64 height 26
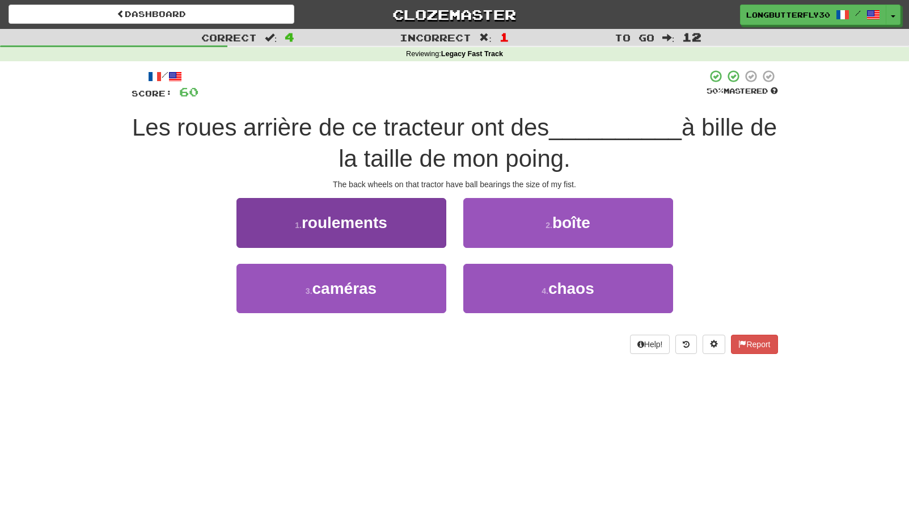
click at [429, 215] on button "1 . roulements" at bounding box center [341, 222] width 210 height 49
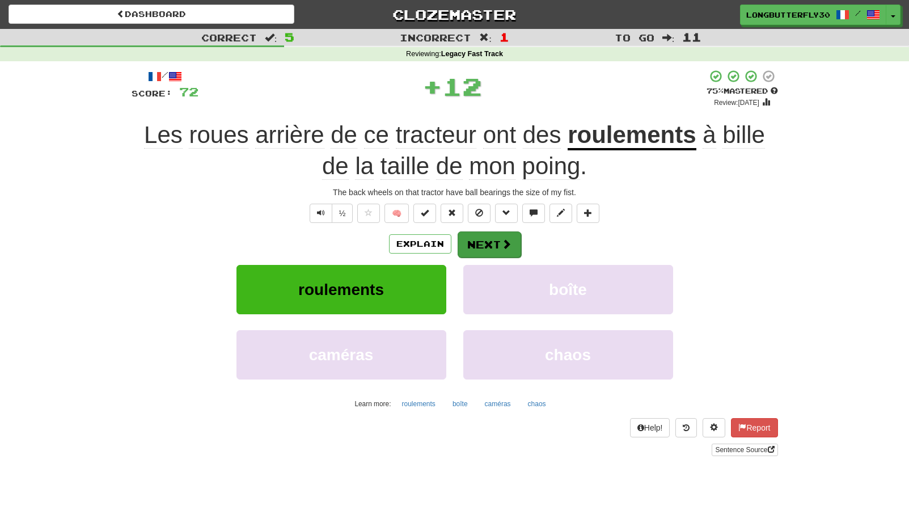
click at [497, 243] on button "Next" at bounding box center [490, 244] width 64 height 26
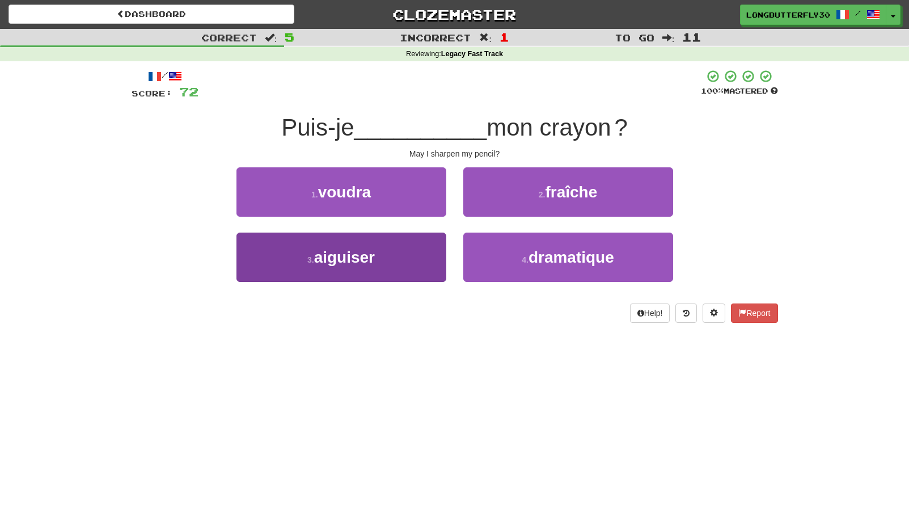
click at [409, 247] on button "3 . aiguiser" at bounding box center [341, 257] width 210 height 49
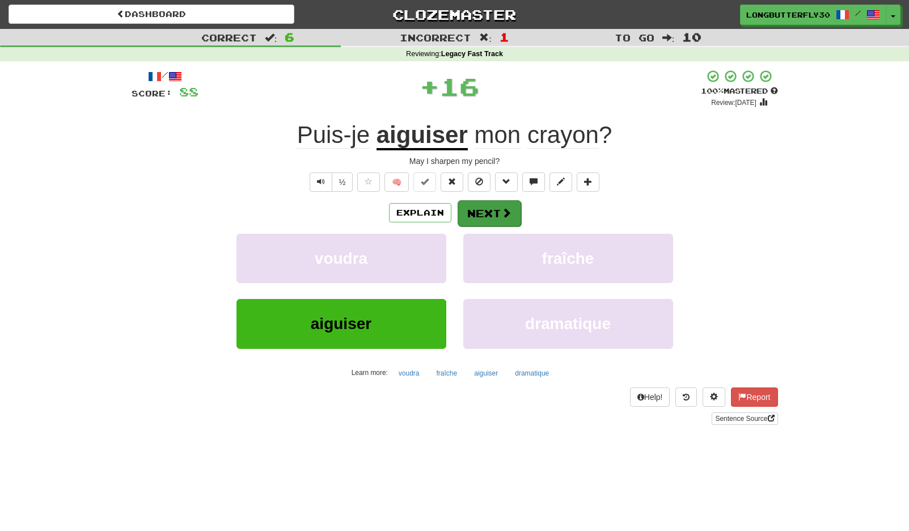
click at [483, 212] on button "Next" at bounding box center [490, 213] width 64 height 26
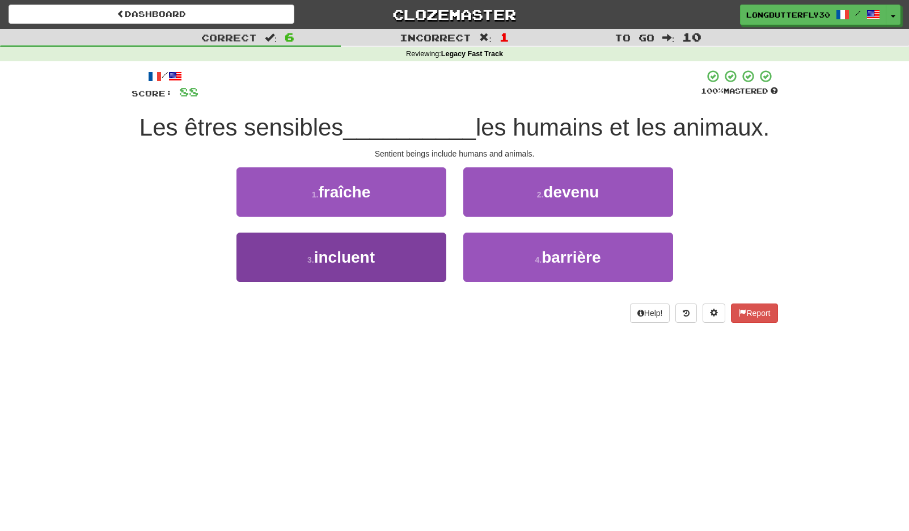
click at [427, 255] on button "3 . incluent" at bounding box center [341, 257] width 210 height 49
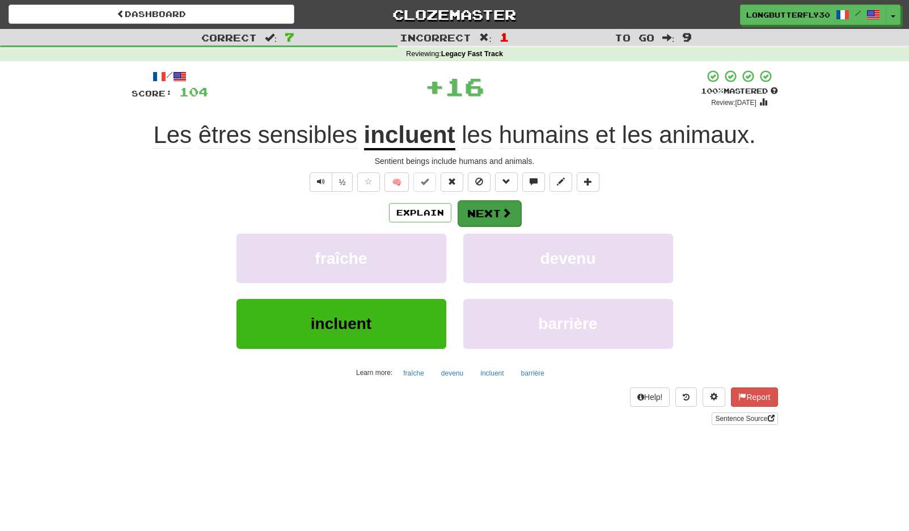
click at [488, 208] on button "Next" at bounding box center [490, 213] width 64 height 26
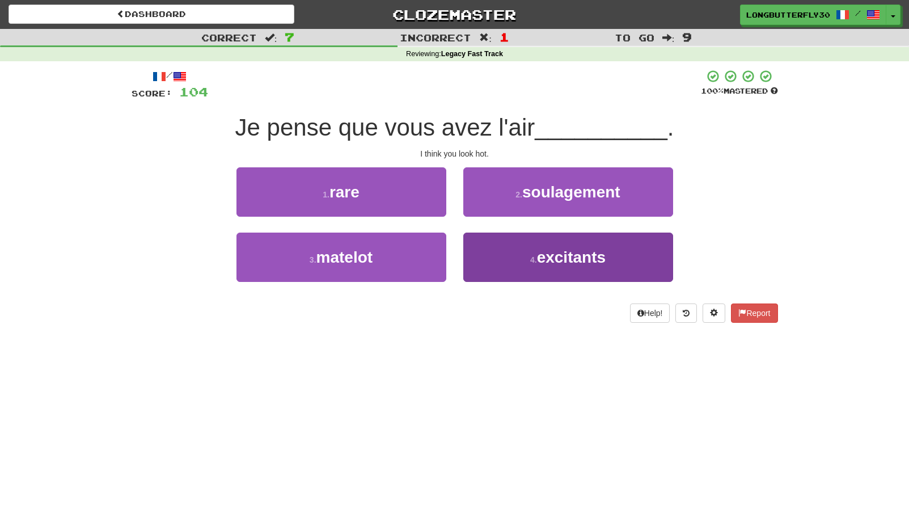
click at [531, 252] on button "4 . excitants" at bounding box center [568, 257] width 210 height 49
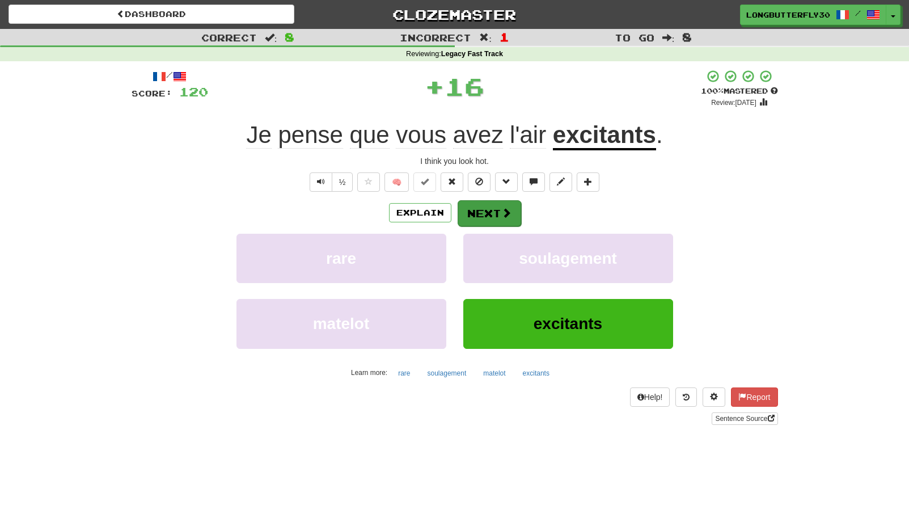
click at [511, 212] on button "Next" at bounding box center [490, 213] width 64 height 26
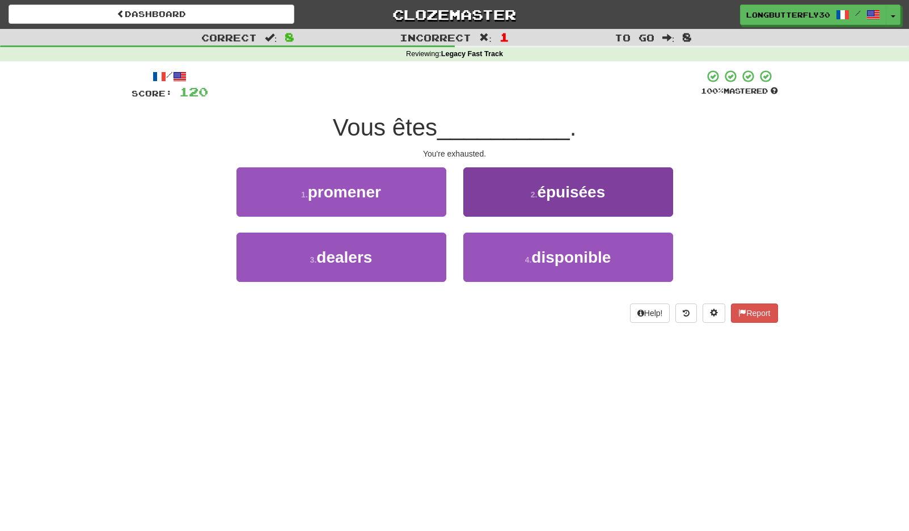
click at [522, 194] on button "2 . épuisées" at bounding box center [568, 191] width 210 height 49
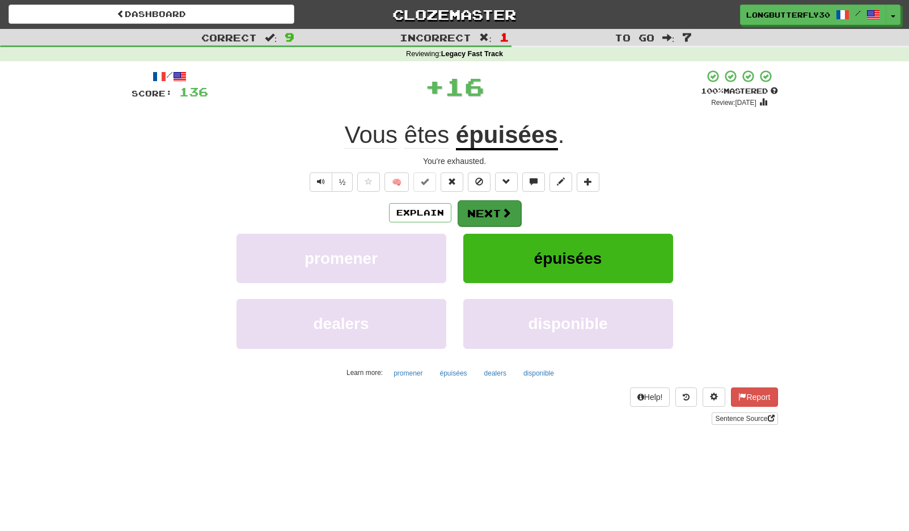
click at [491, 212] on button "Next" at bounding box center [490, 213] width 64 height 26
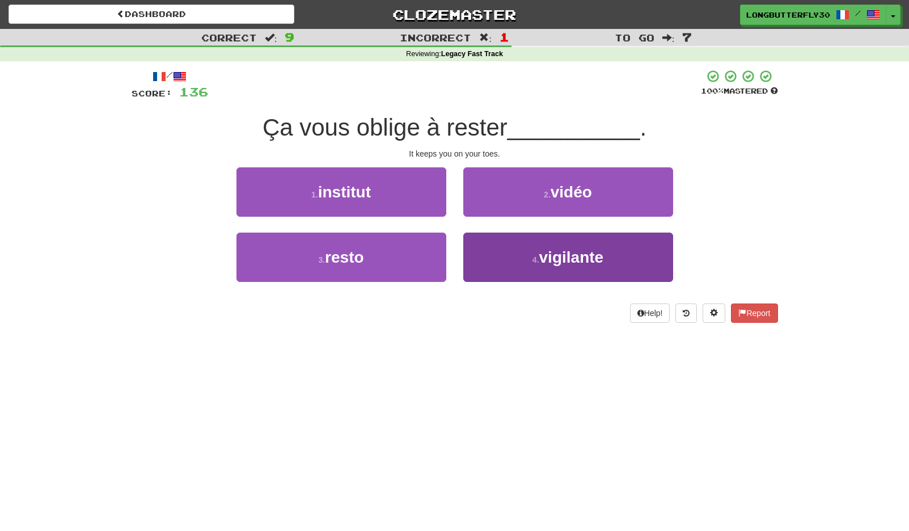
click at [501, 255] on button "4 . vigilante" at bounding box center [568, 257] width 210 height 49
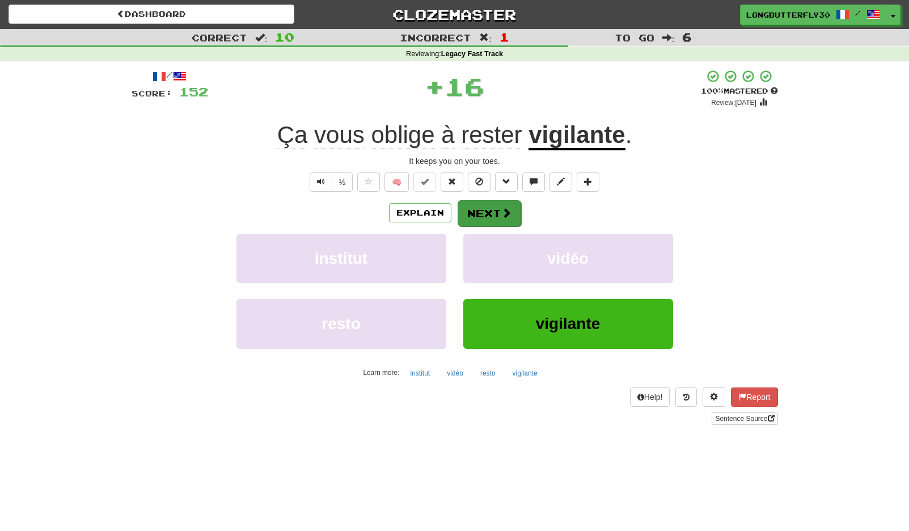
click at [501, 211] on span at bounding box center [506, 213] width 10 height 10
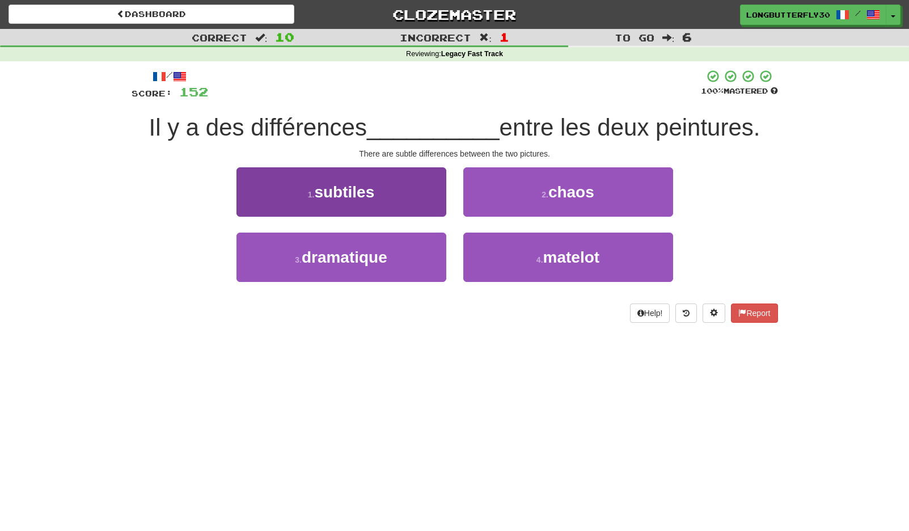
click at [433, 205] on button "1 . subtiles" at bounding box center [341, 191] width 210 height 49
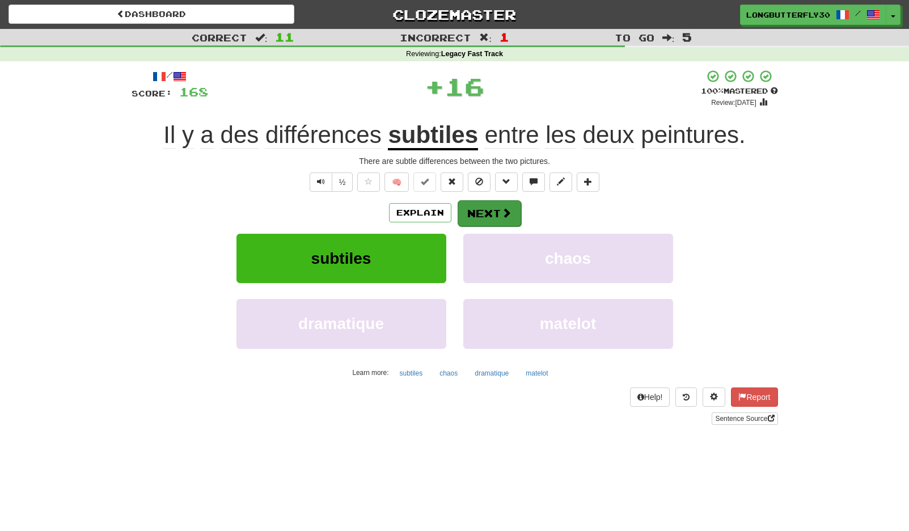
click at [499, 215] on button "Next" at bounding box center [490, 213] width 64 height 26
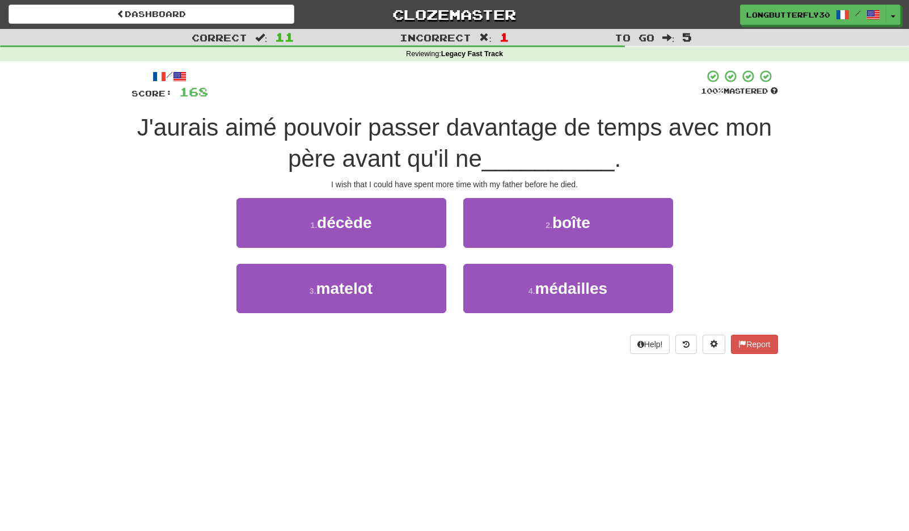
click at [374, 221] on button "1 . décède" at bounding box center [341, 222] width 210 height 49
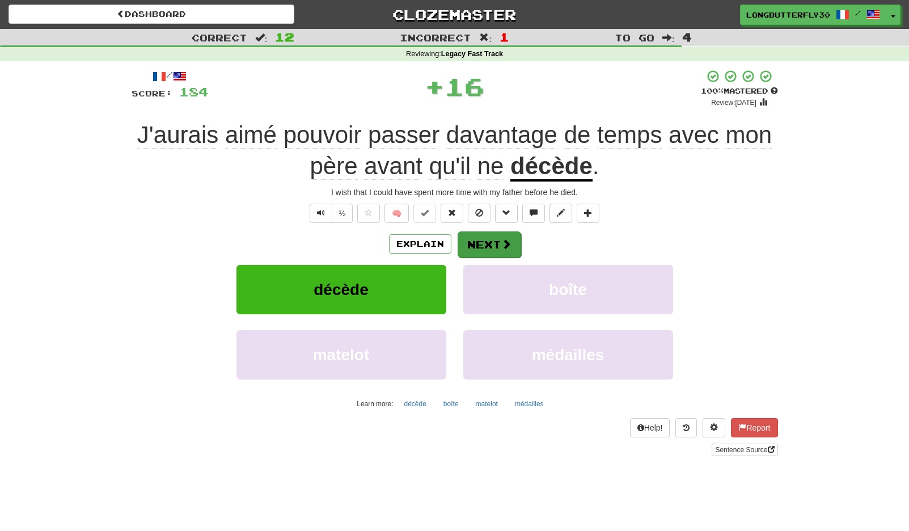
drag, startPoint x: 485, startPoint y: 227, endPoint x: 488, endPoint y: 236, distance: 9.5
click at [485, 233] on div "/ Score: 184 + 16 100 % Mastered Review: [DATE] J'aurais aimé pouvoir passer da…" at bounding box center [455, 262] width 646 height 386
click at [489, 240] on button "Next" at bounding box center [490, 244] width 64 height 26
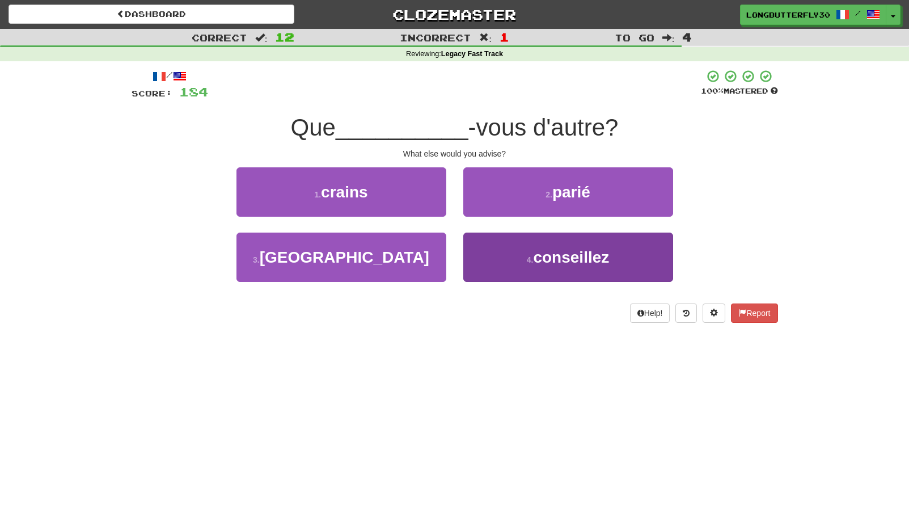
click at [520, 252] on button "4 . conseillez" at bounding box center [568, 257] width 210 height 49
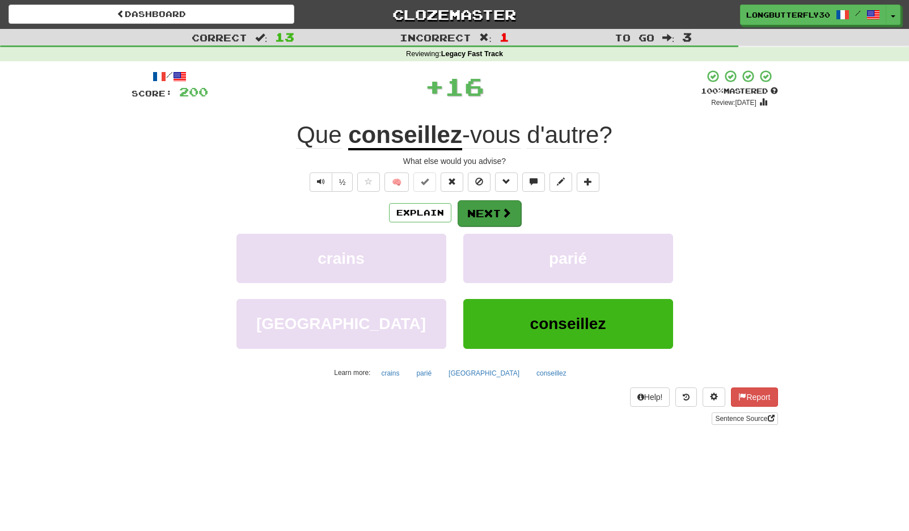
click at [503, 215] on span at bounding box center [506, 213] width 10 height 10
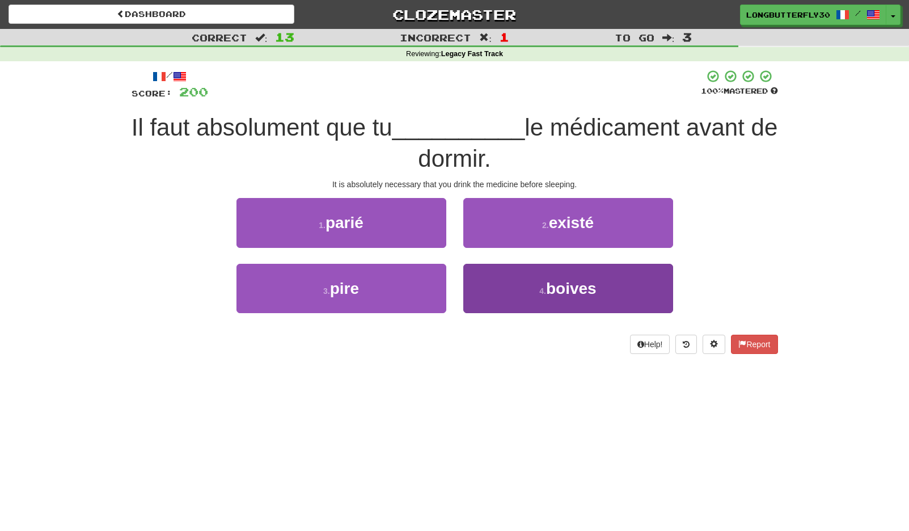
click at [520, 282] on button "4 . boives" at bounding box center [568, 288] width 210 height 49
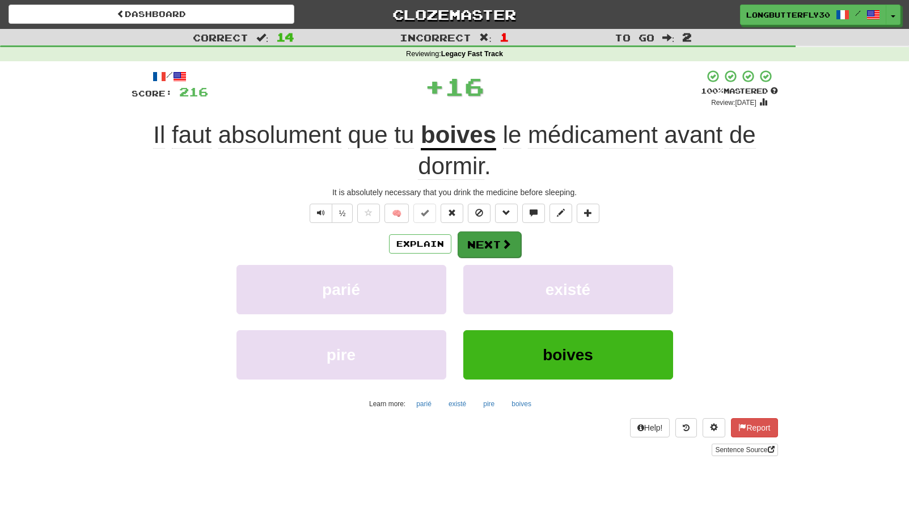
click at [506, 239] on span at bounding box center [506, 244] width 10 height 10
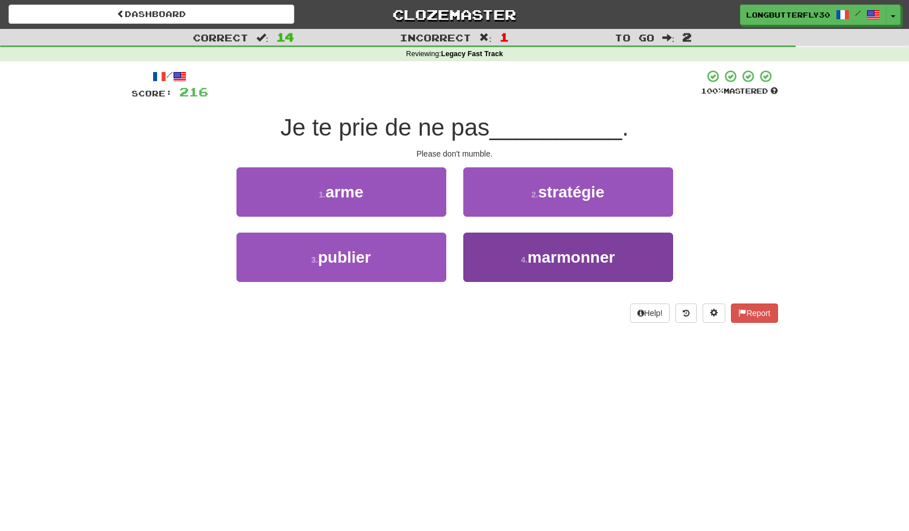
click at [559, 253] on span "marmonner" at bounding box center [570, 257] width 87 height 18
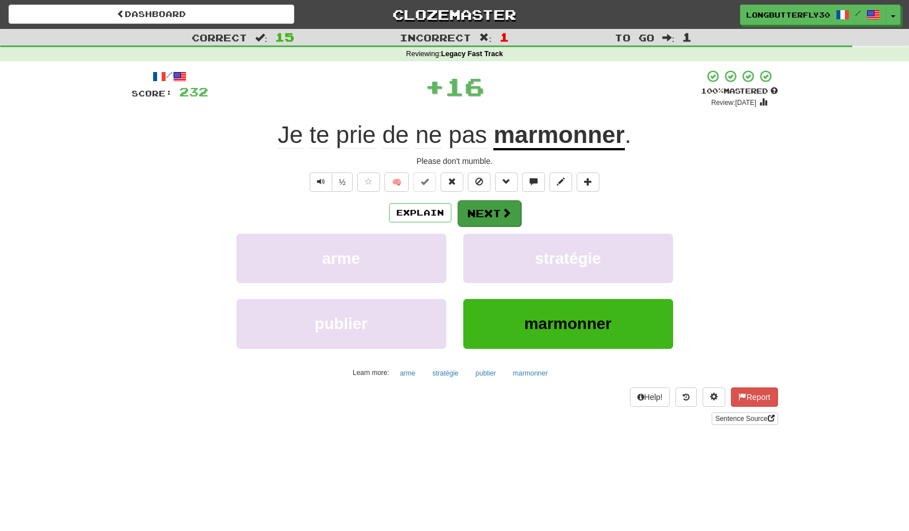
click at [512, 216] on button "Next" at bounding box center [490, 213] width 64 height 26
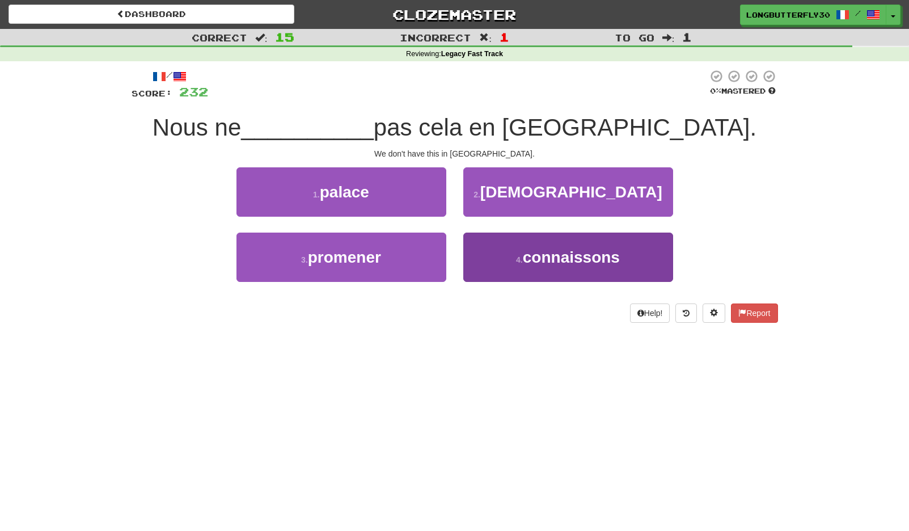
click at [531, 264] on span "connaissons" at bounding box center [571, 257] width 97 height 18
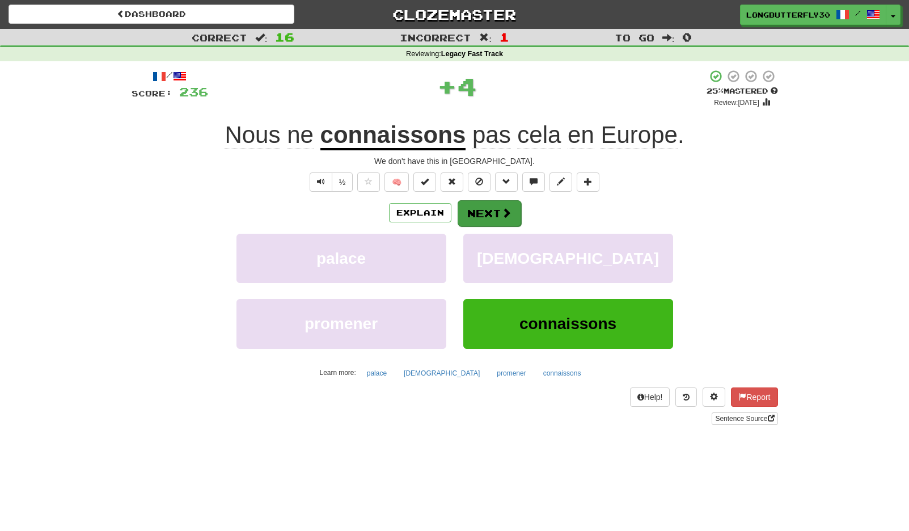
click at [494, 208] on button "Next" at bounding box center [490, 213] width 64 height 26
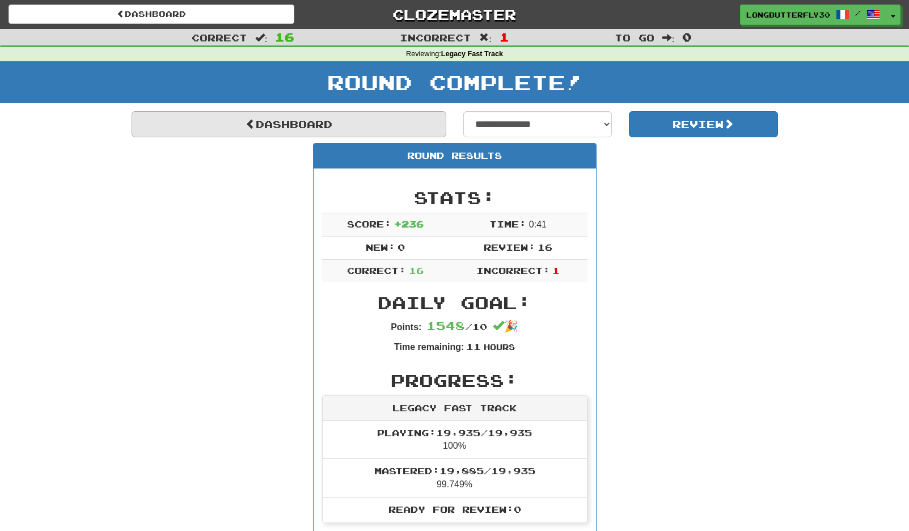
click at [407, 122] on link "Dashboard" at bounding box center [289, 124] width 315 height 26
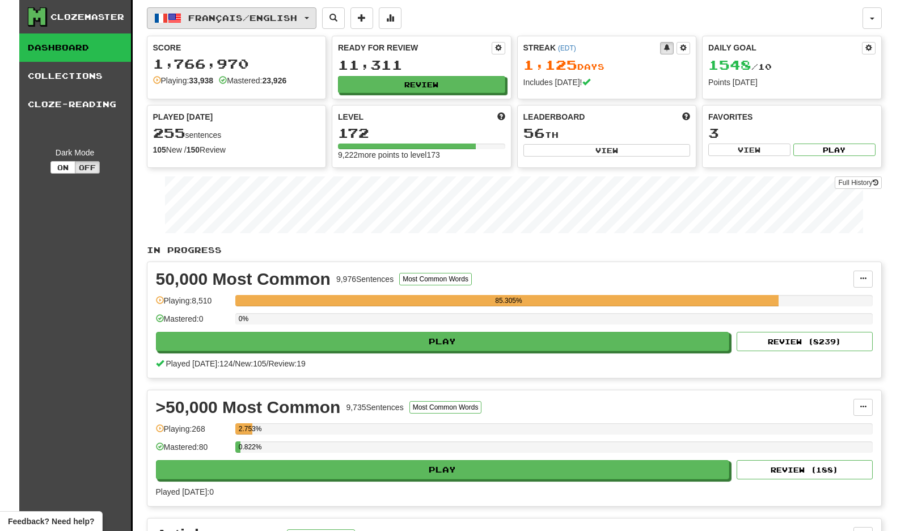
click at [289, 19] on span "Français / English" at bounding box center [242, 18] width 109 height 10
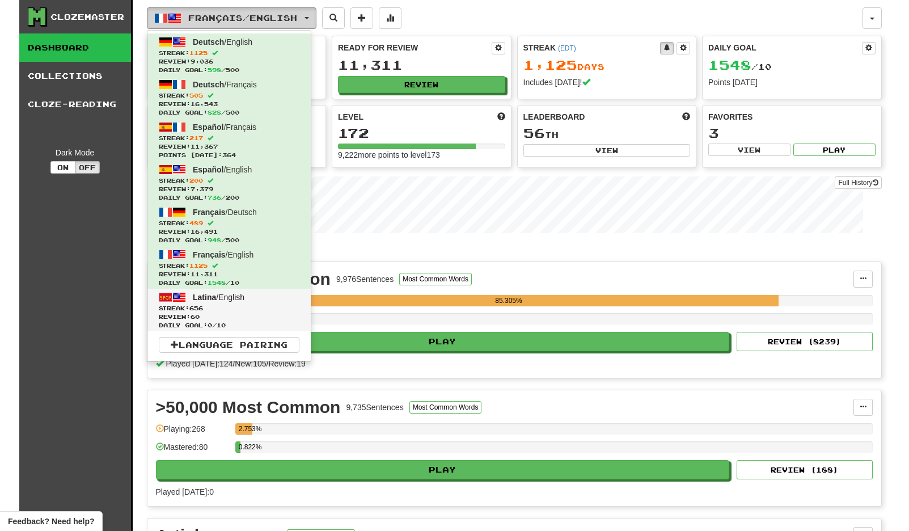
scroll to position [2, 0]
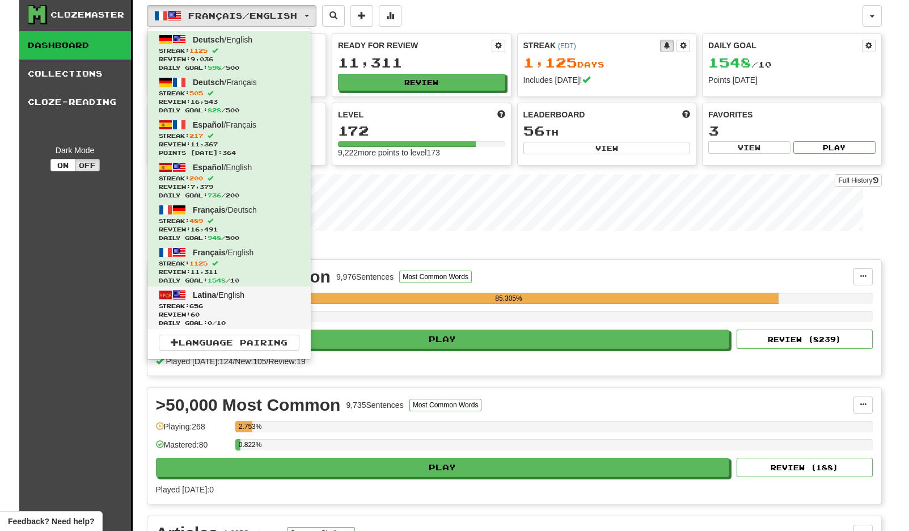
click at [251, 310] on span "Review: 60" at bounding box center [229, 314] width 141 height 9
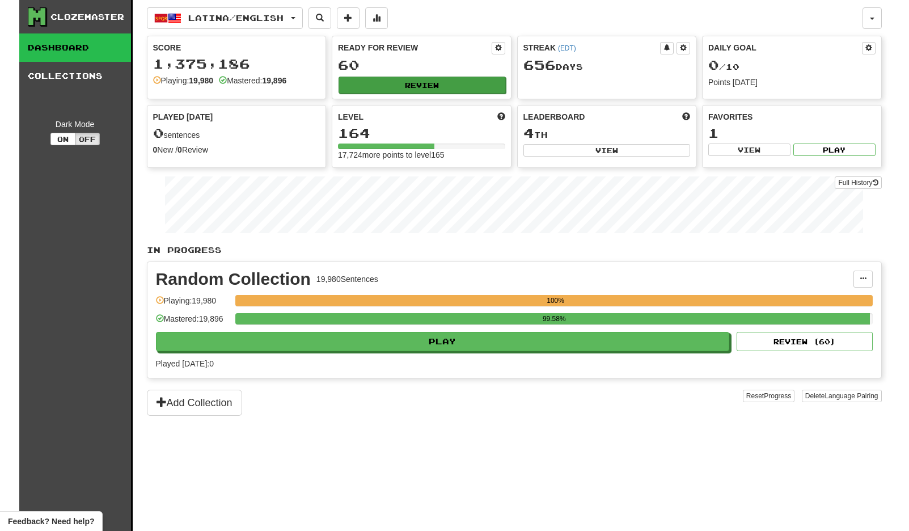
click at [424, 88] on button "Review" at bounding box center [422, 85] width 167 height 17
select select "**"
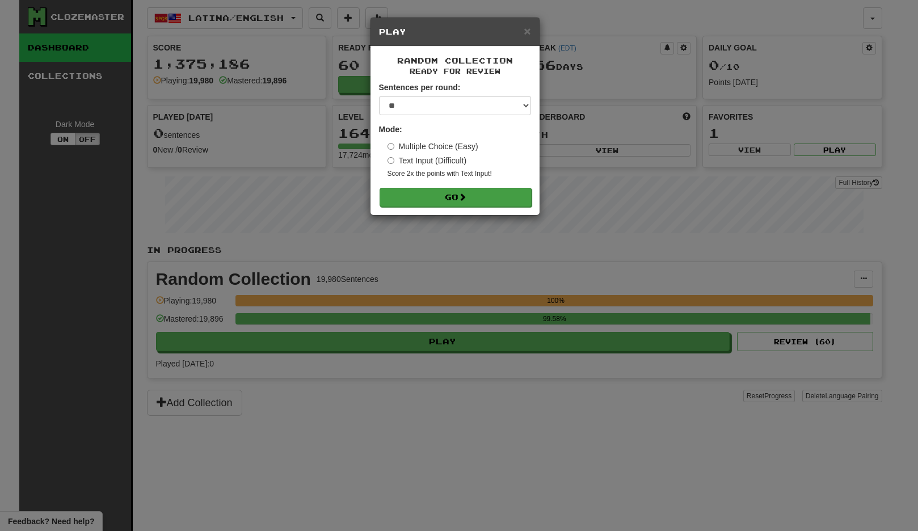
click at [426, 194] on button "Go" at bounding box center [455, 197] width 152 height 19
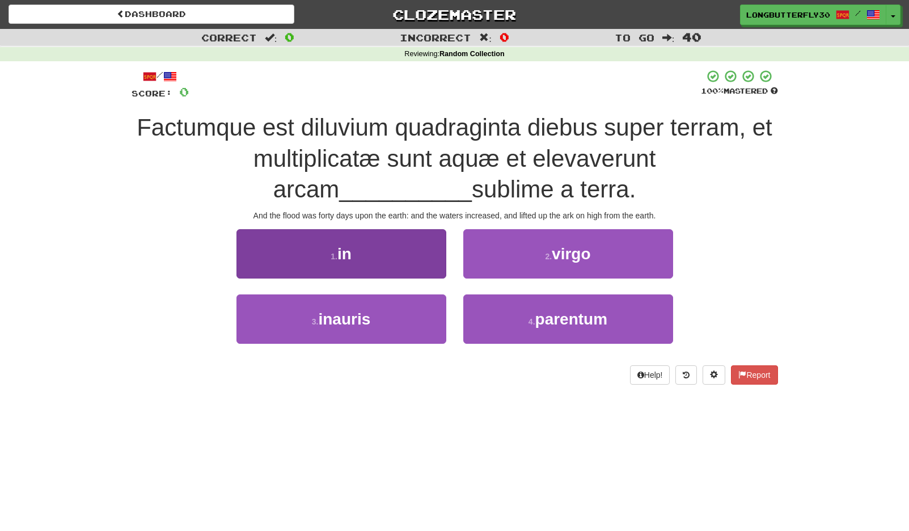
click at [420, 253] on button "1 . in" at bounding box center [341, 253] width 210 height 49
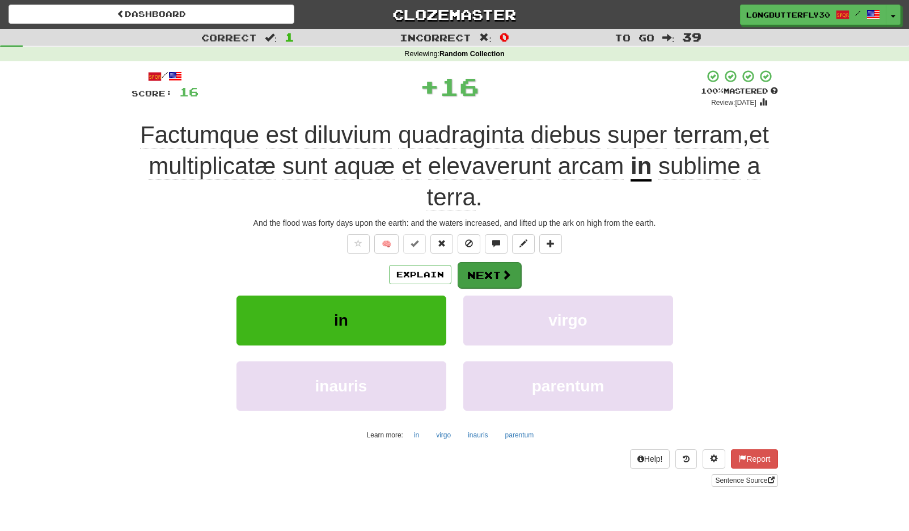
click at [512, 280] on button "Next" at bounding box center [490, 275] width 64 height 26
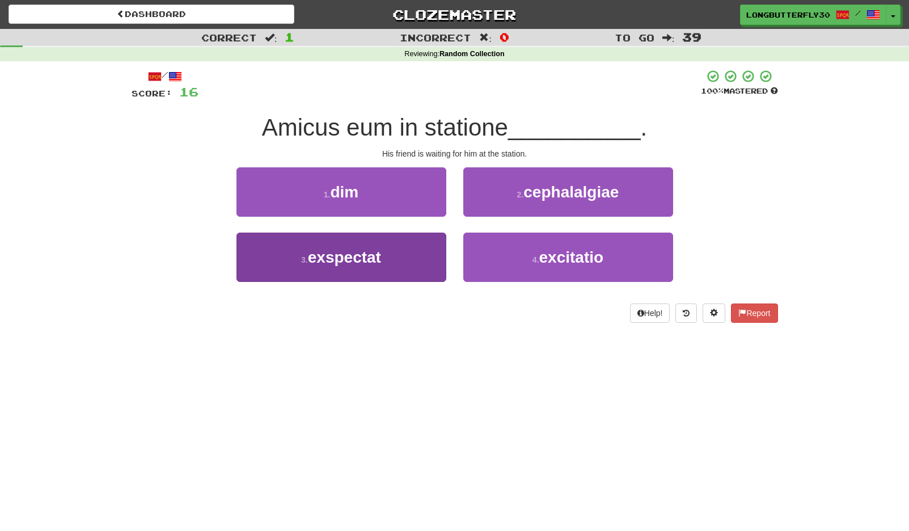
click at [429, 261] on button "3 . exspectat" at bounding box center [341, 257] width 210 height 49
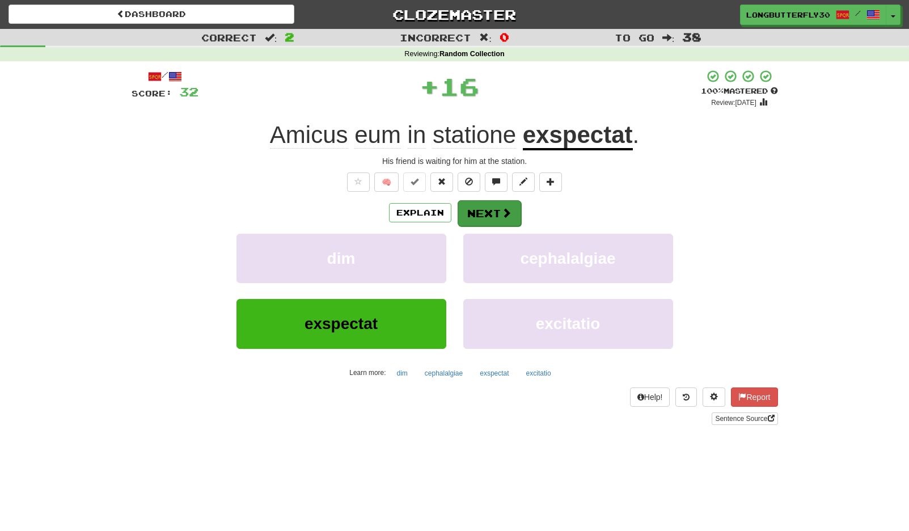
click at [508, 205] on button "Next" at bounding box center [490, 213] width 64 height 26
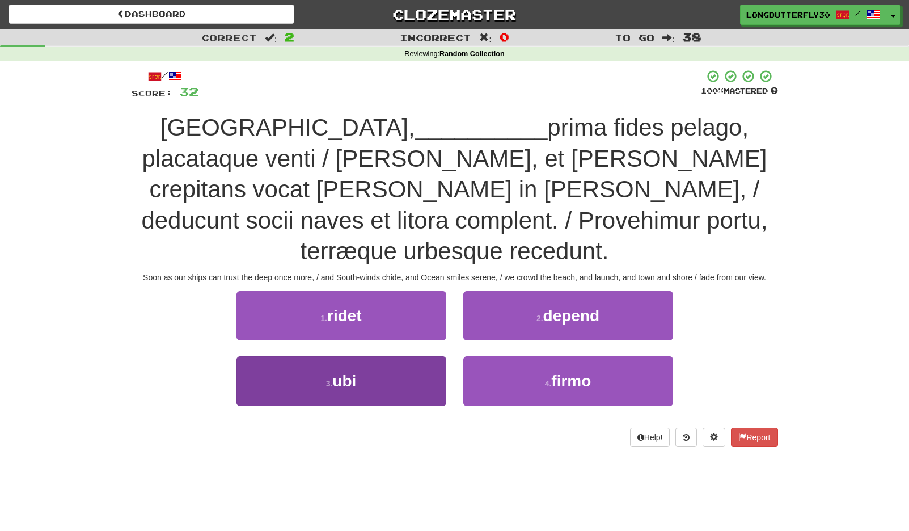
click at [419, 356] on button "3 . ubi" at bounding box center [341, 380] width 210 height 49
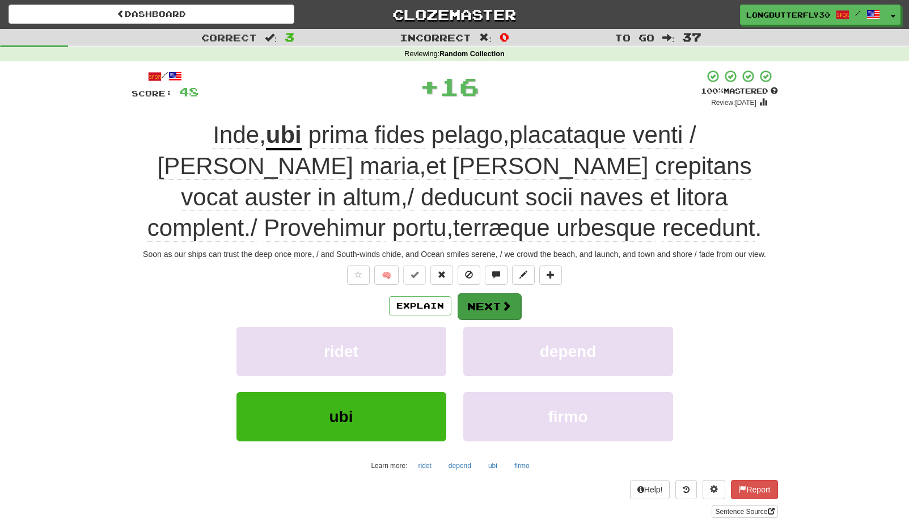
click at [475, 305] on button "Next" at bounding box center [490, 306] width 64 height 26
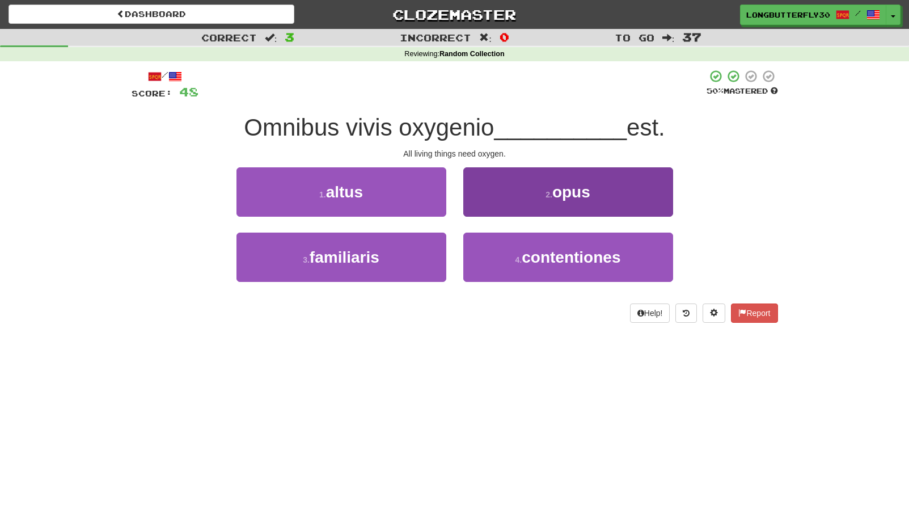
click at [514, 193] on button "2 . opus" at bounding box center [568, 191] width 210 height 49
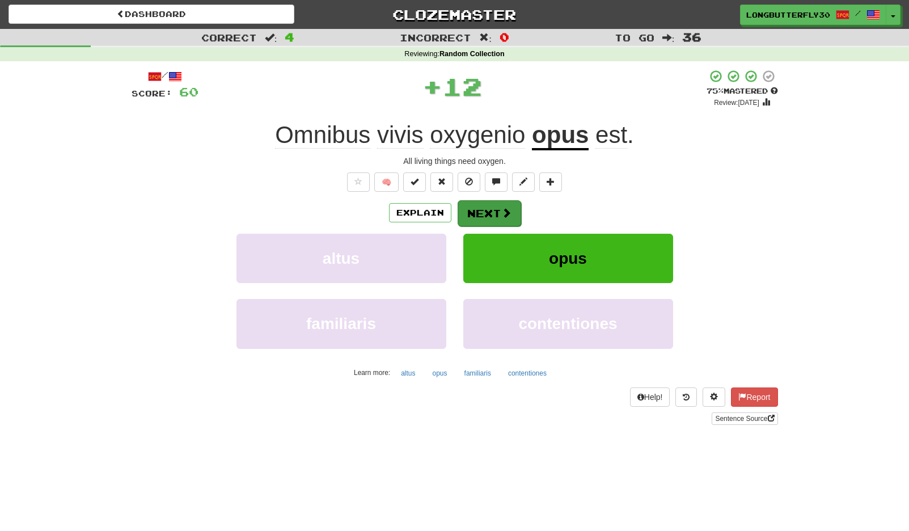
click at [491, 210] on button "Next" at bounding box center [490, 213] width 64 height 26
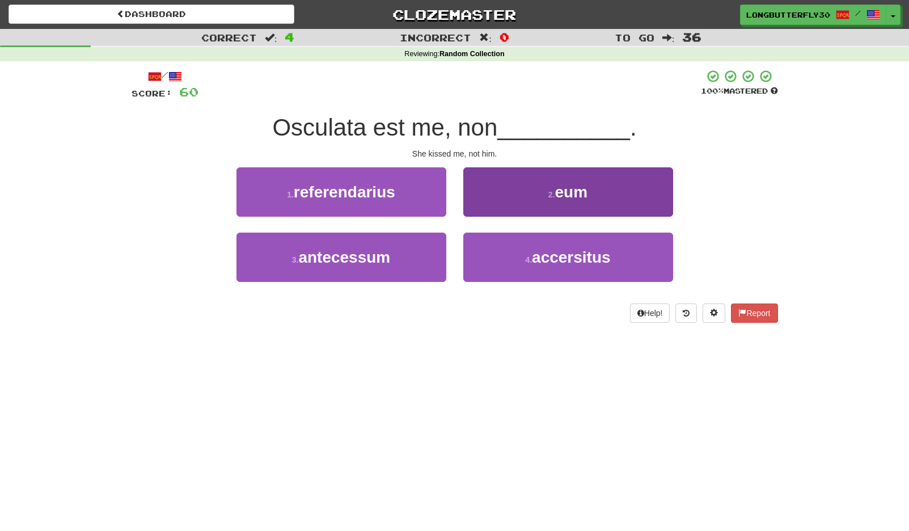
click at [497, 184] on button "2 . eum" at bounding box center [568, 191] width 210 height 49
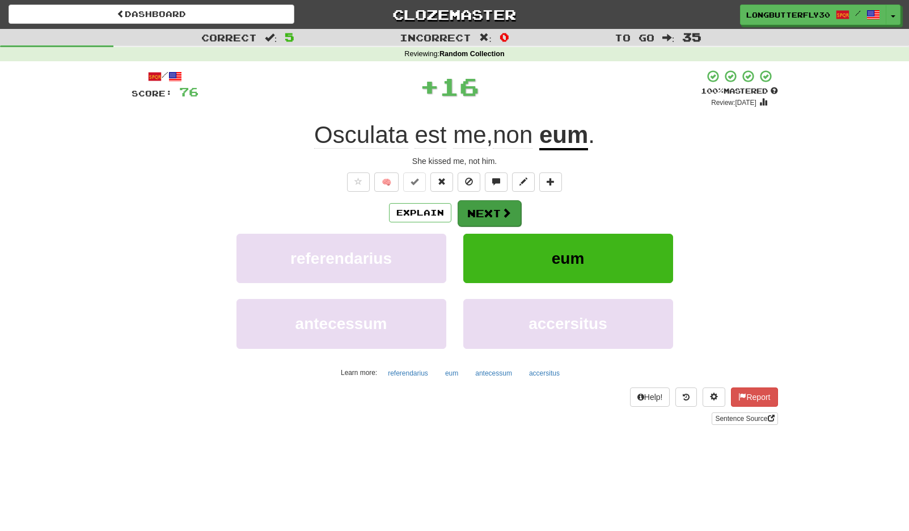
click at [476, 210] on button "Next" at bounding box center [490, 213] width 64 height 26
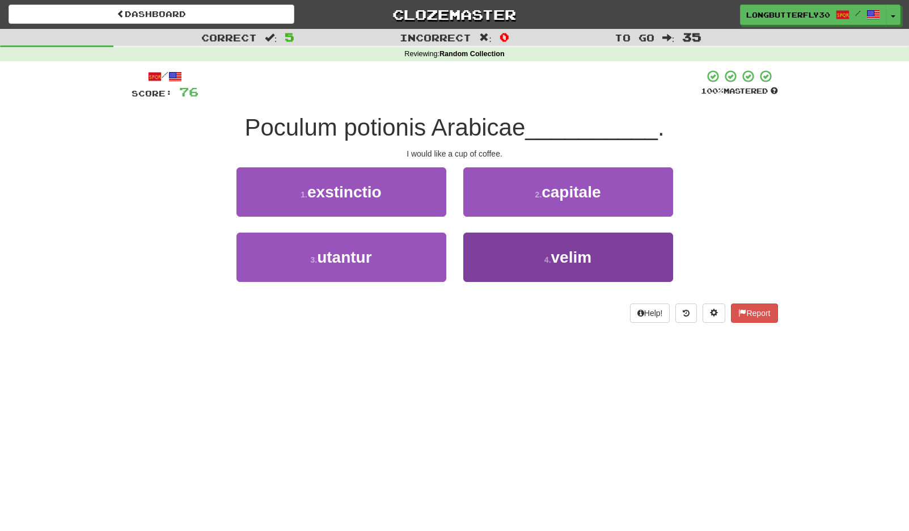
click at [499, 261] on button "4 . velim" at bounding box center [568, 257] width 210 height 49
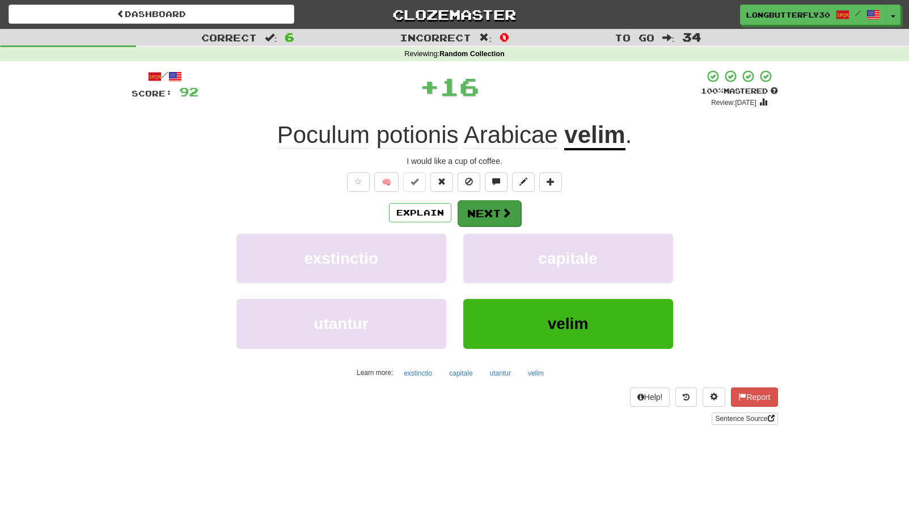
click at [478, 220] on button "Next" at bounding box center [490, 213] width 64 height 26
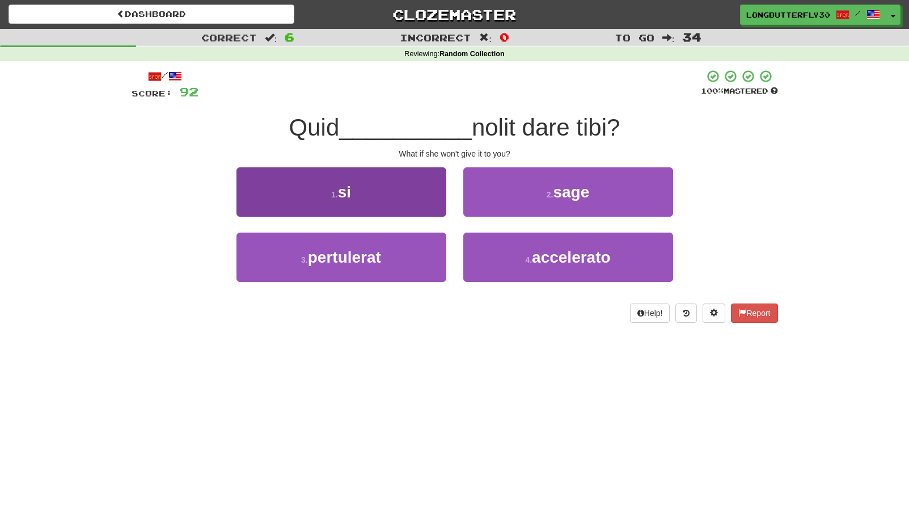
click at [408, 190] on button "1 . si" at bounding box center [341, 191] width 210 height 49
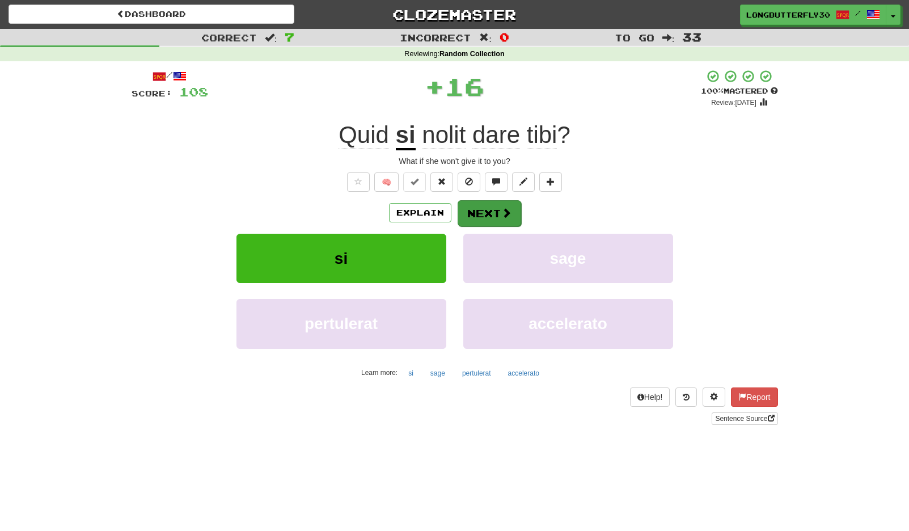
click at [471, 201] on button "Next" at bounding box center [490, 213] width 64 height 26
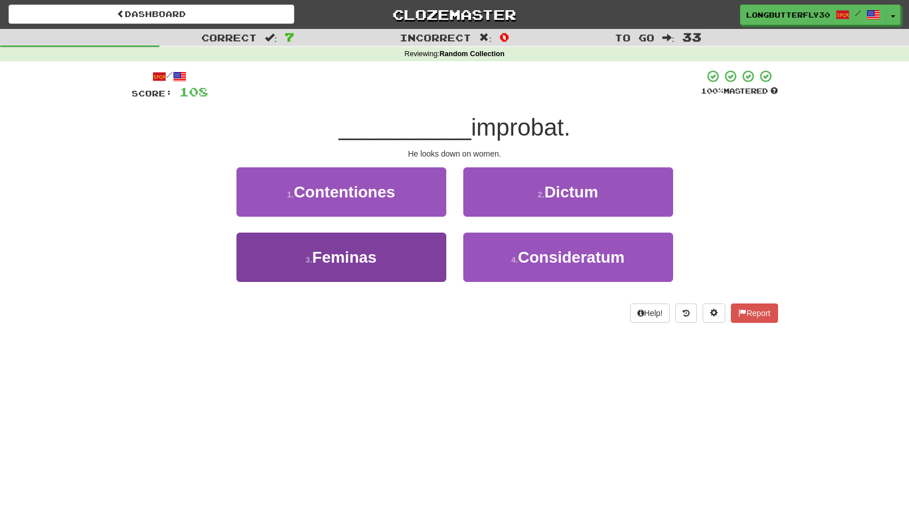
click at [421, 255] on button "3 . Feminas" at bounding box center [341, 257] width 210 height 49
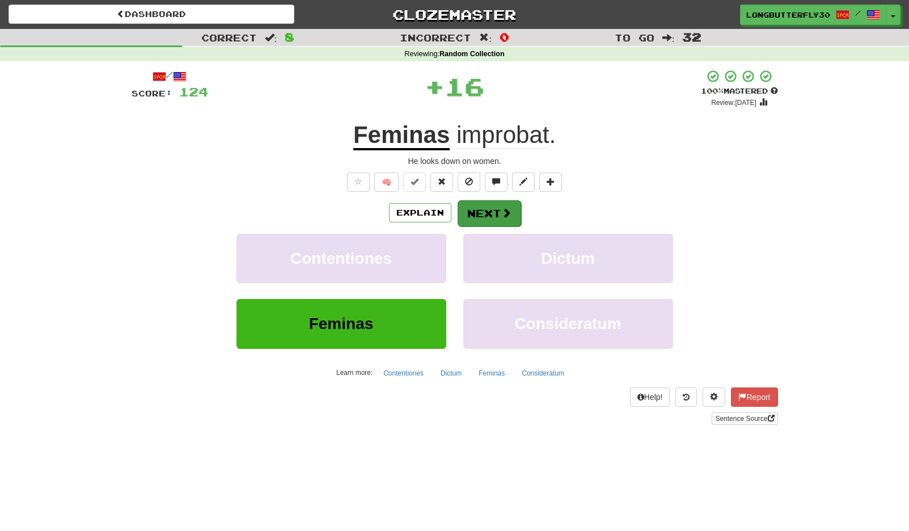
click at [489, 217] on button "Next" at bounding box center [490, 213] width 64 height 26
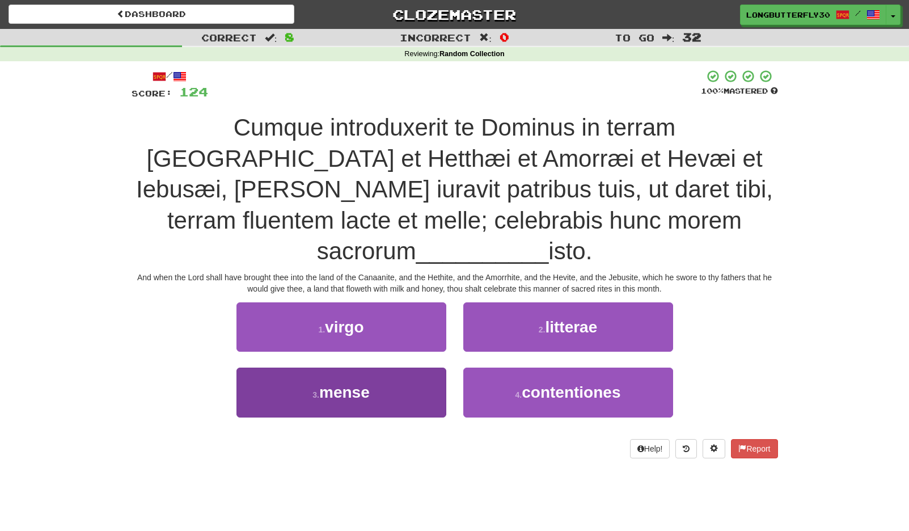
click at [408, 367] on button "3 . mense" at bounding box center [341, 391] width 210 height 49
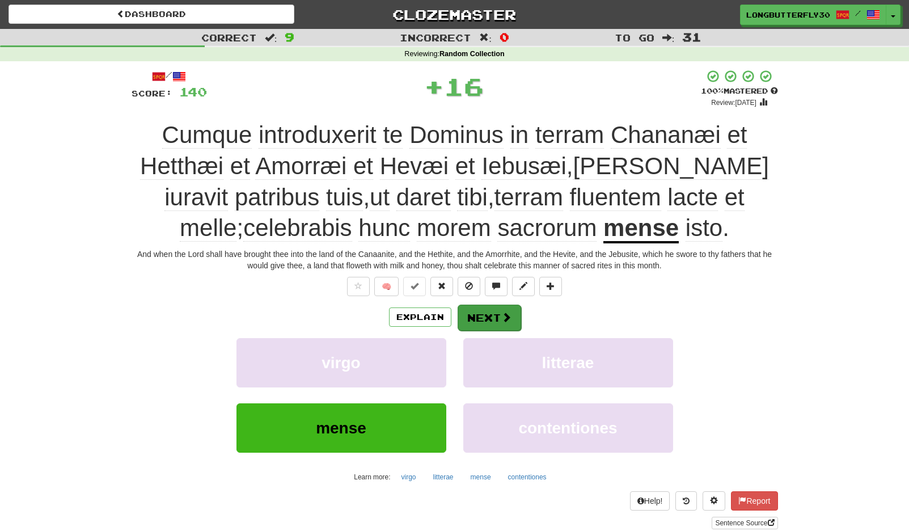
click at [501, 308] on button "Next" at bounding box center [490, 318] width 64 height 26
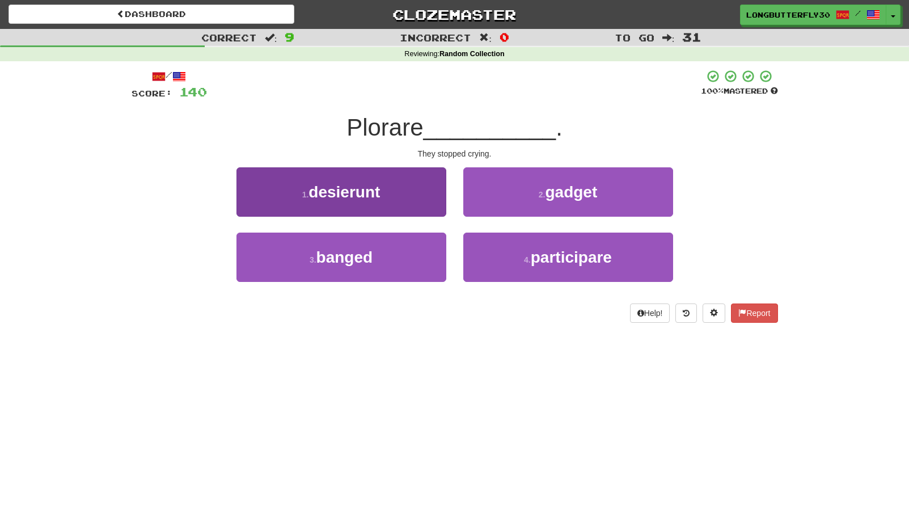
click at [423, 194] on button "1 . desierunt" at bounding box center [341, 191] width 210 height 49
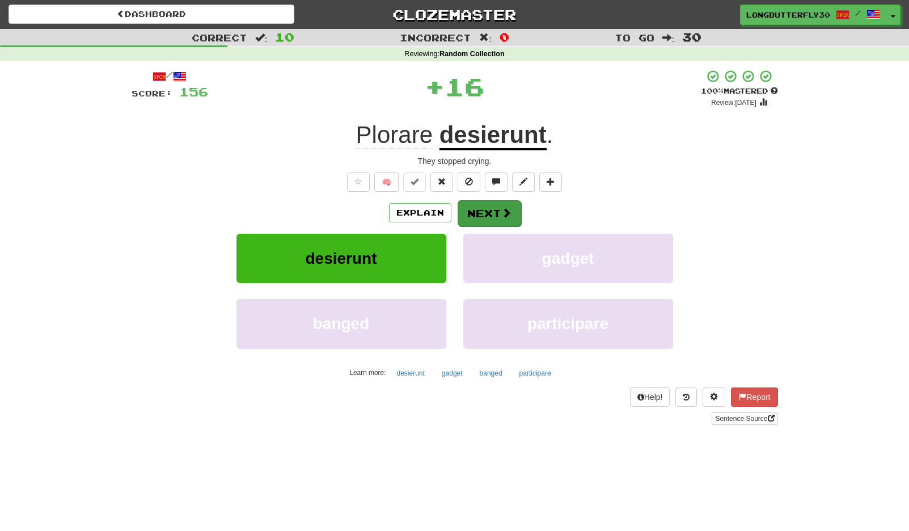
click at [498, 208] on button "Next" at bounding box center [490, 213] width 64 height 26
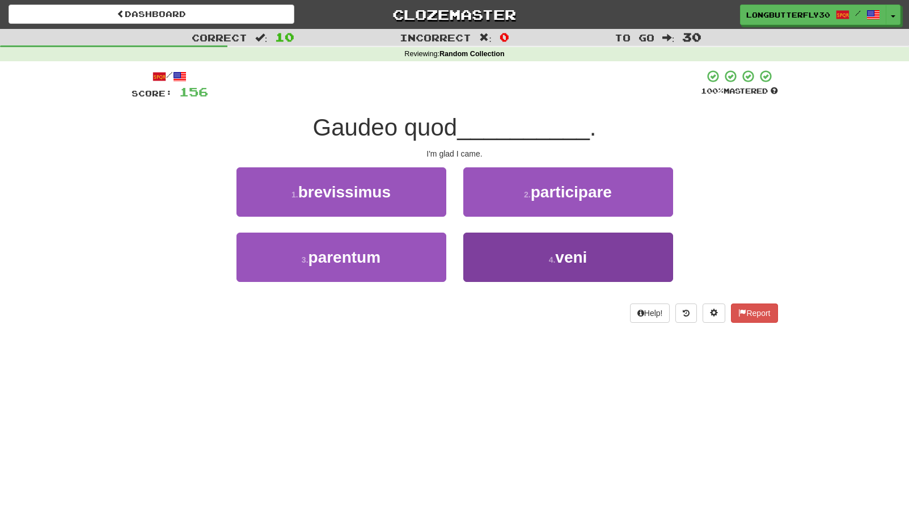
click at [510, 254] on button "4 . veni" at bounding box center [568, 257] width 210 height 49
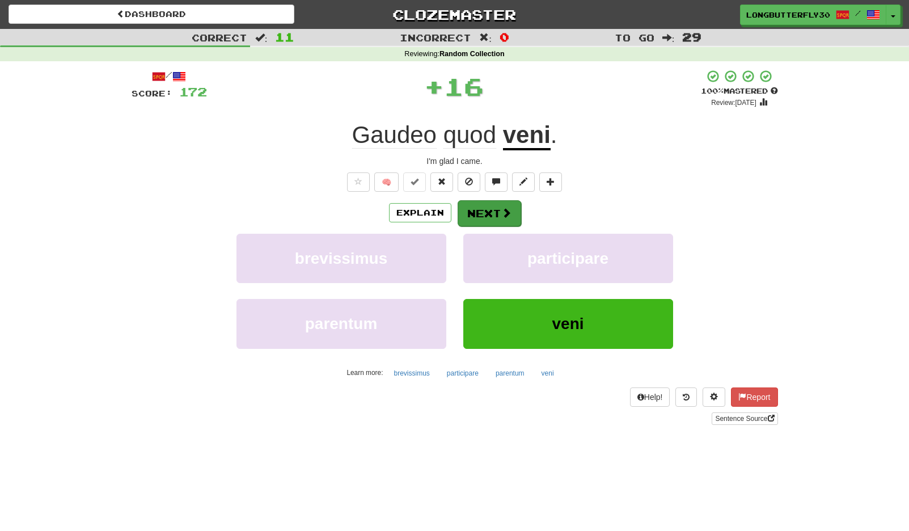
click at [470, 210] on button "Next" at bounding box center [490, 213] width 64 height 26
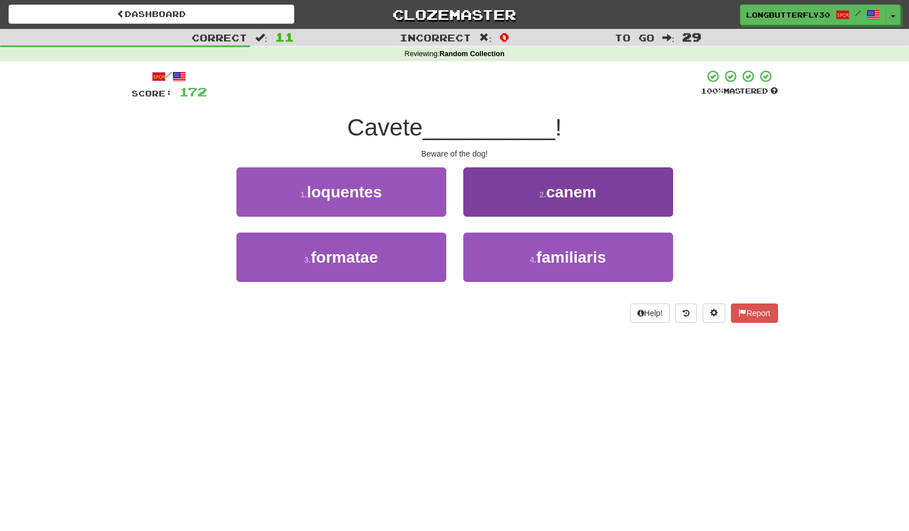
click at [536, 194] on button "2 . canem" at bounding box center [568, 191] width 210 height 49
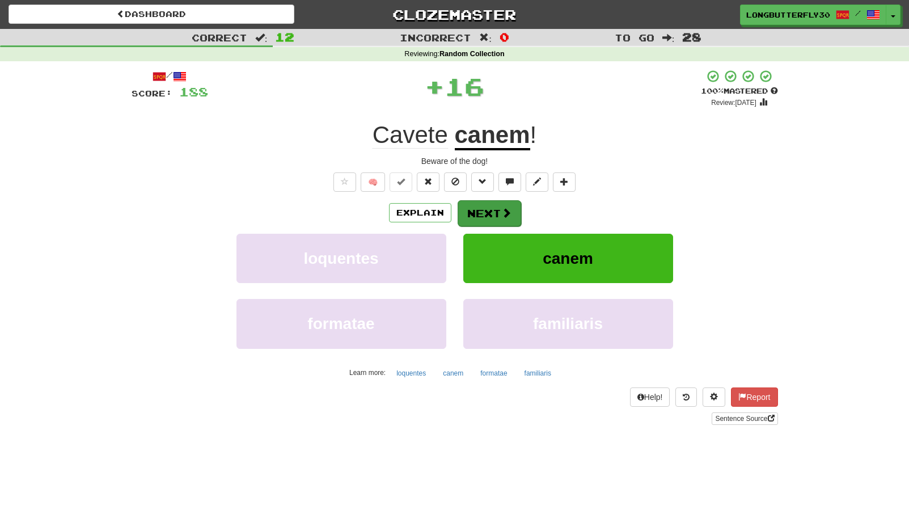
click at [501, 203] on button "Next" at bounding box center [490, 213] width 64 height 26
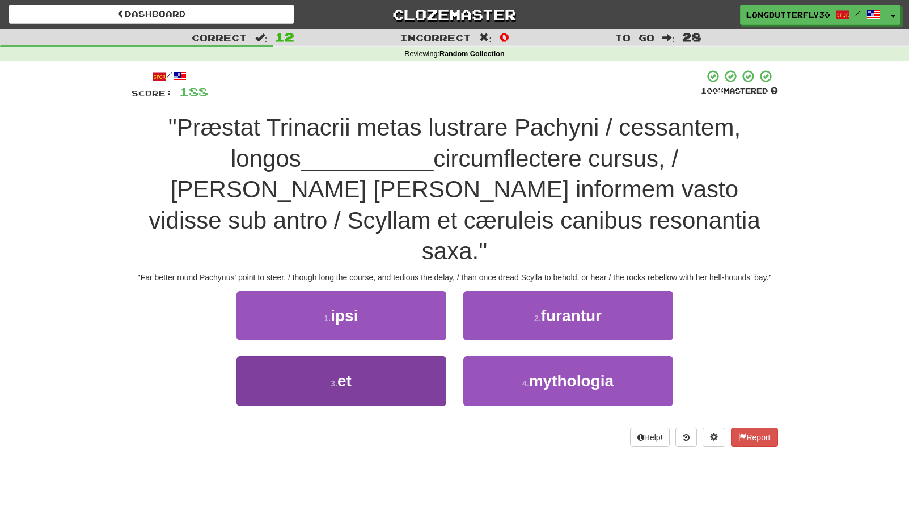
click at [403, 356] on button "3 . et" at bounding box center [341, 380] width 210 height 49
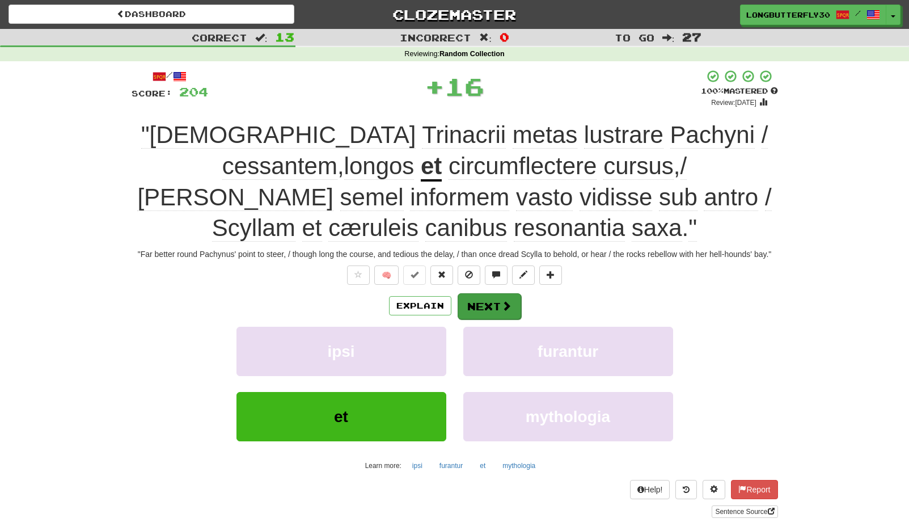
click at [488, 303] on button "Next" at bounding box center [490, 306] width 64 height 26
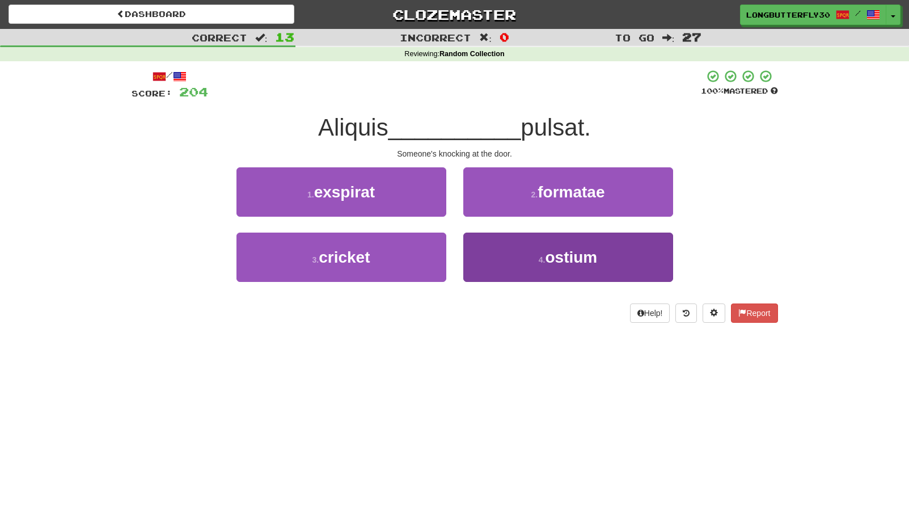
click at [507, 257] on button "4 . ostium" at bounding box center [568, 257] width 210 height 49
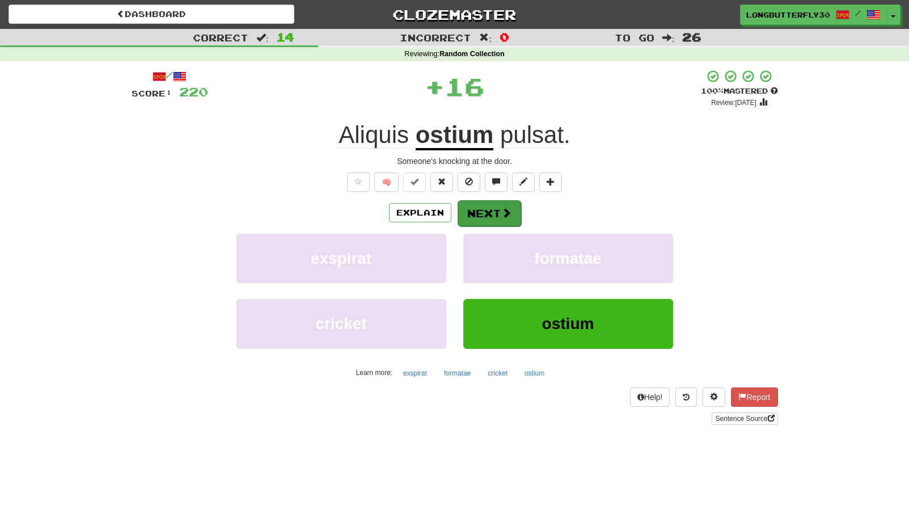
click at [501, 215] on span at bounding box center [506, 213] width 10 height 10
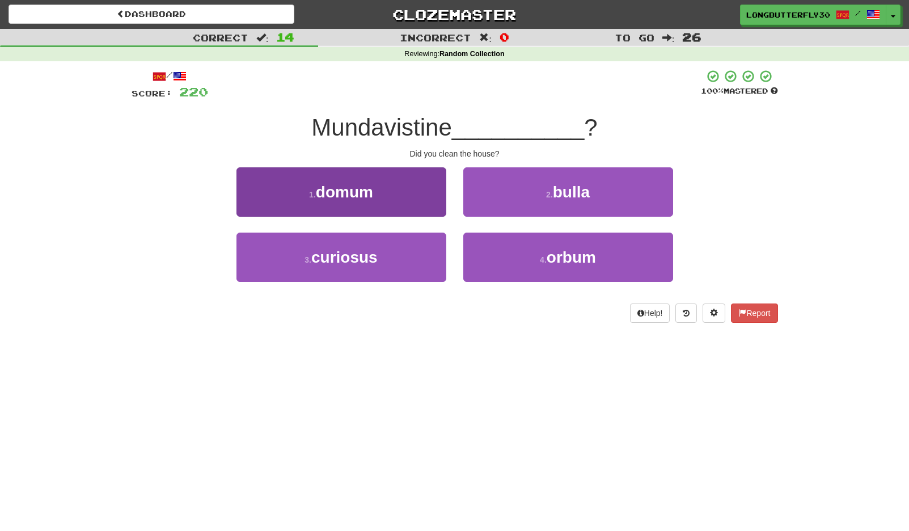
click at [421, 208] on button "1 . domum" at bounding box center [341, 191] width 210 height 49
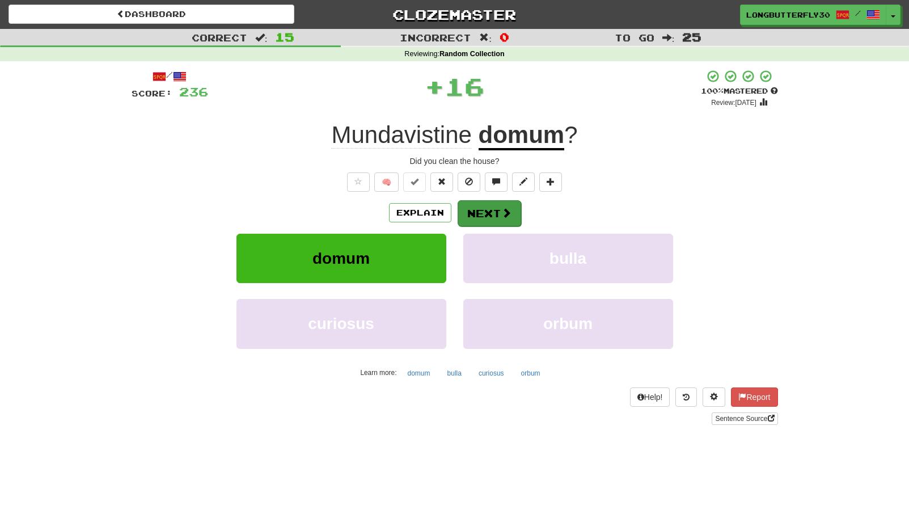
click at [491, 213] on button "Next" at bounding box center [490, 213] width 64 height 26
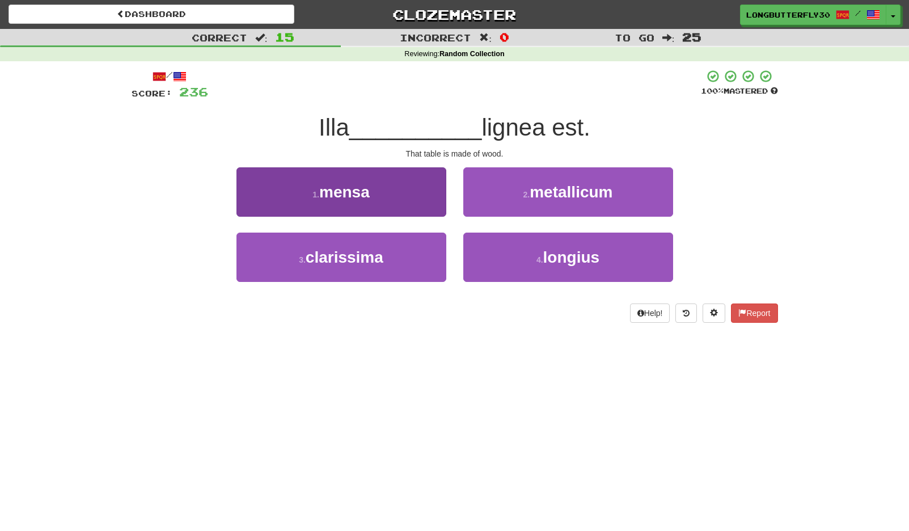
click at [424, 208] on button "1 . mensa" at bounding box center [341, 191] width 210 height 49
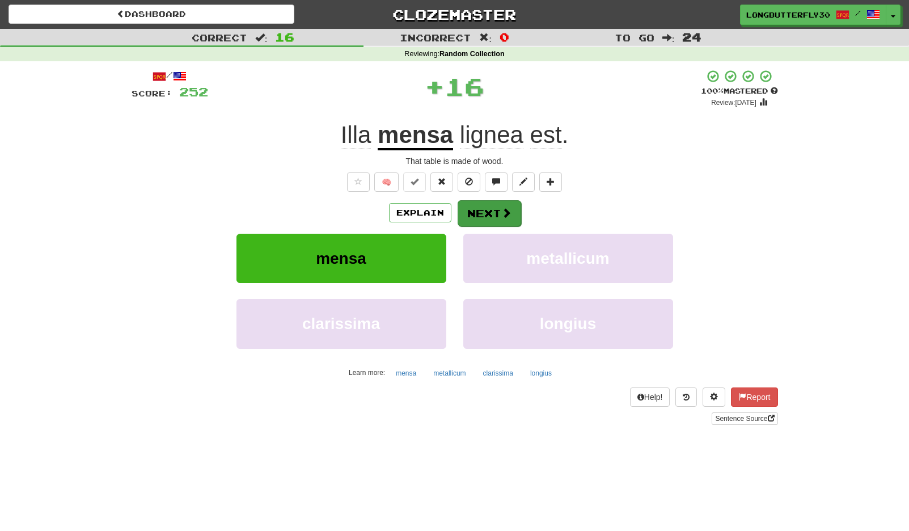
click at [491, 209] on button "Next" at bounding box center [490, 213] width 64 height 26
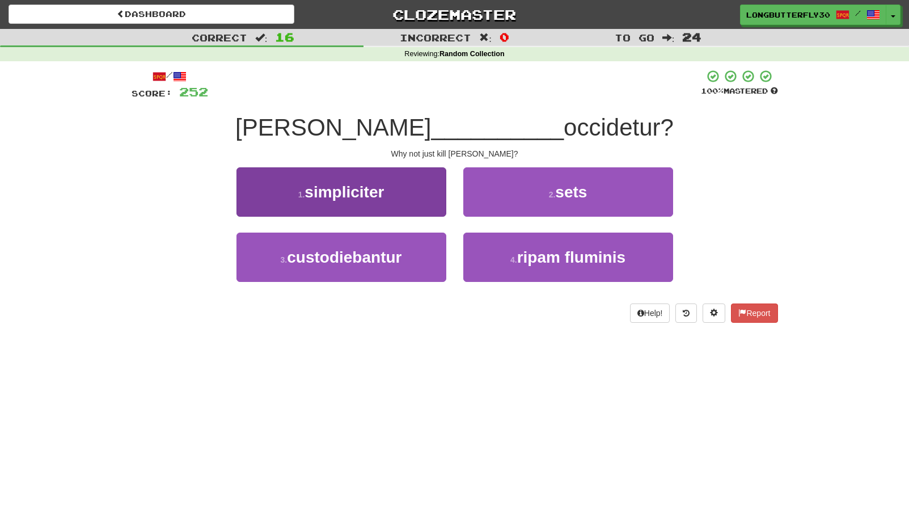
click at [426, 202] on button "1 . simpliciter" at bounding box center [341, 191] width 210 height 49
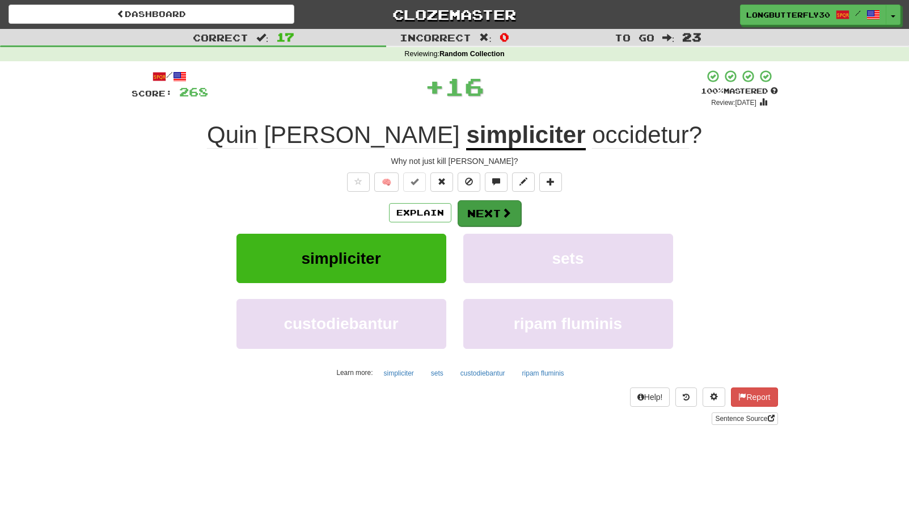
click at [489, 213] on button "Next" at bounding box center [490, 213] width 64 height 26
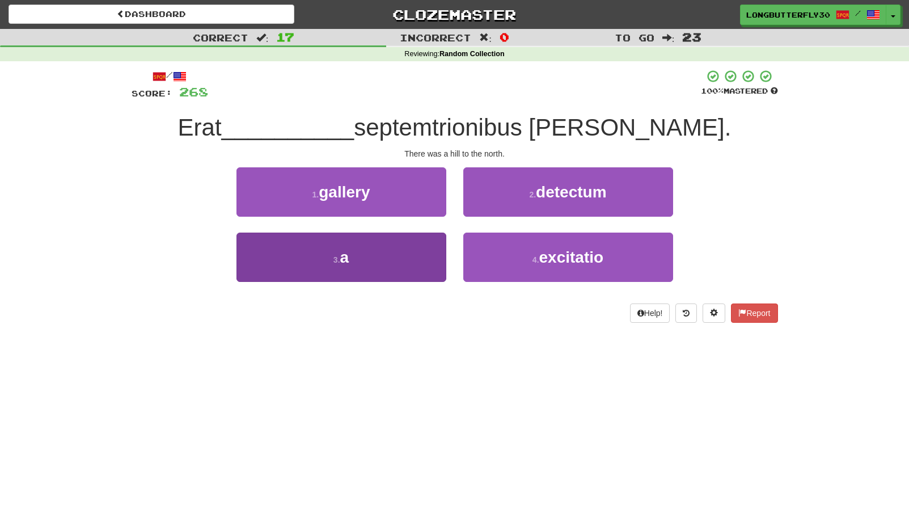
click at [405, 256] on button "3 . a" at bounding box center [341, 257] width 210 height 49
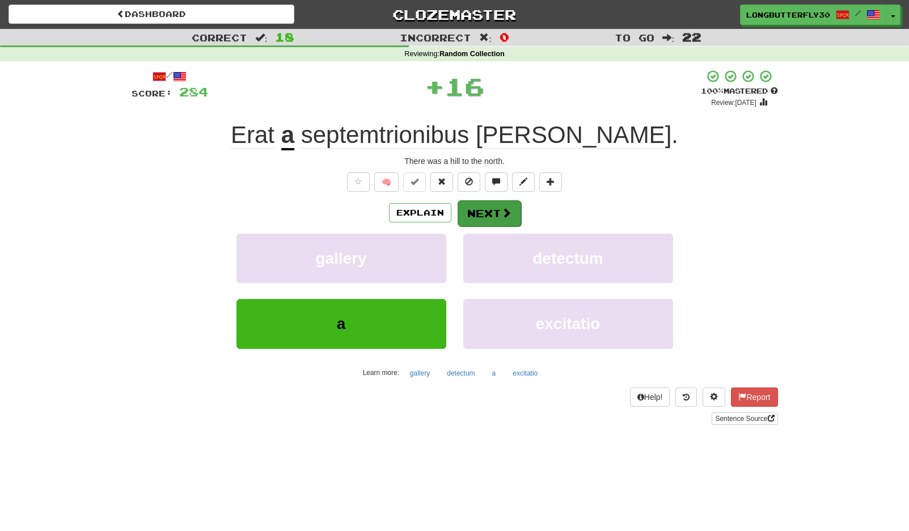
click at [481, 215] on button "Next" at bounding box center [490, 213] width 64 height 26
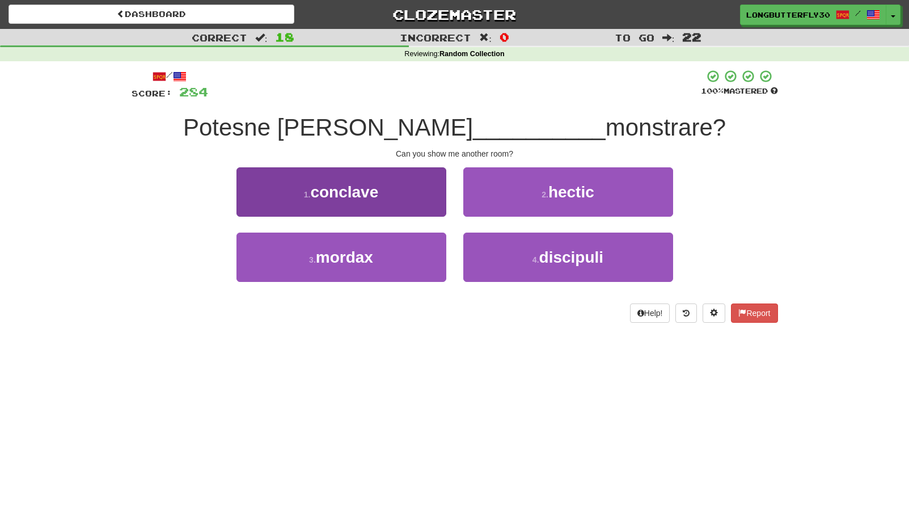
click at [397, 198] on button "1 . conclave" at bounding box center [341, 191] width 210 height 49
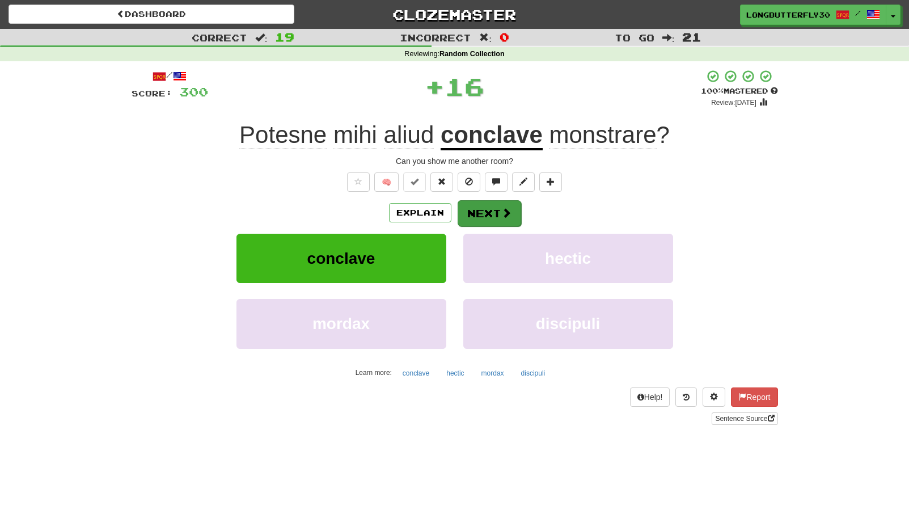
click at [483, 212] on button "Next" at bounding box center [490, 213] width 64 height 26
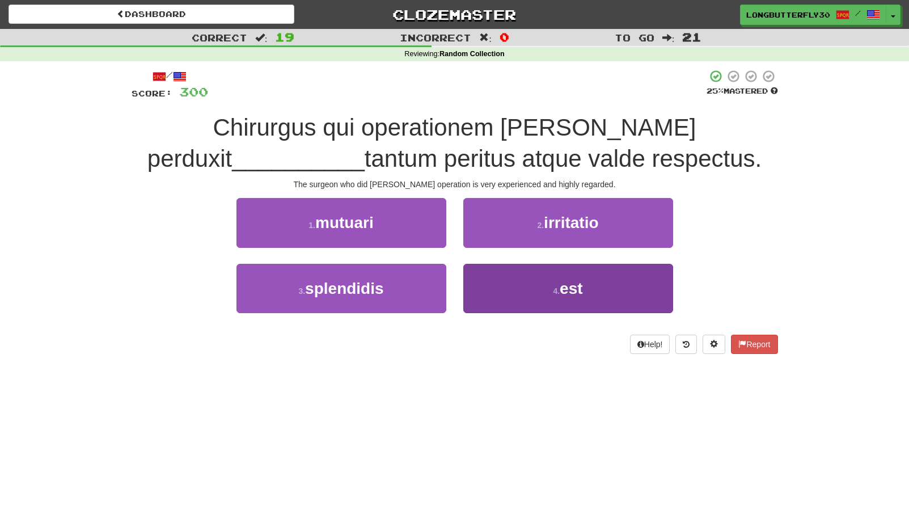
click at [517, 288] on button "4 . est" at bounding box center [568, 288] width 210 height 49
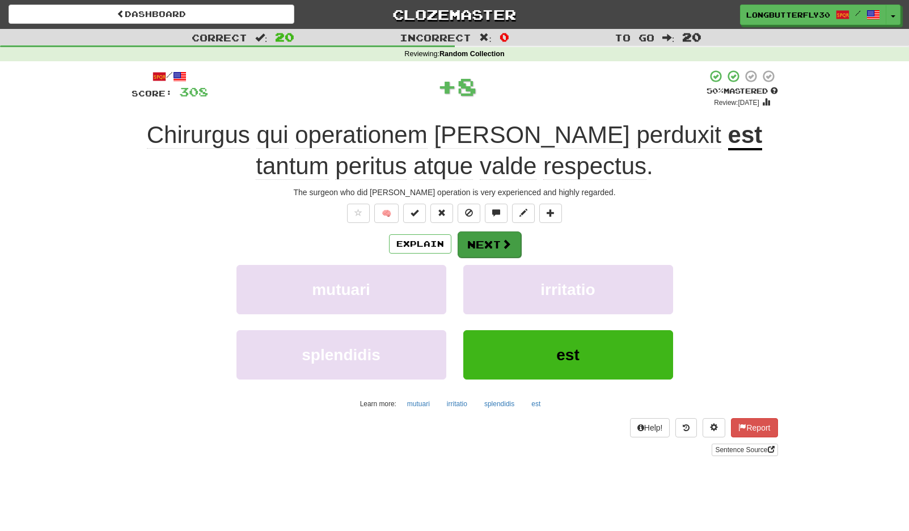
click at [480, 239] on button "Next" at bounding box center [490, 244] width 64 height 26
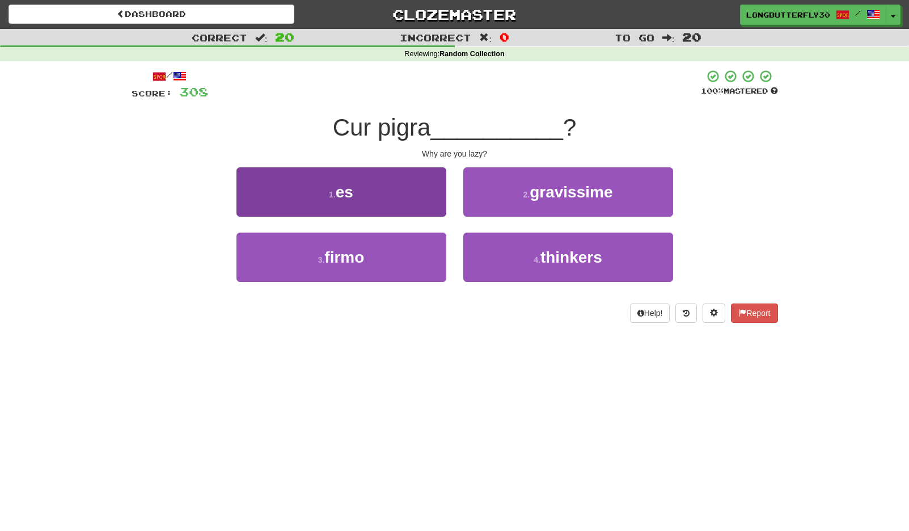
click at [413, 209] on button "1 . es" at bounding box center [341, 191] width 210 height 49
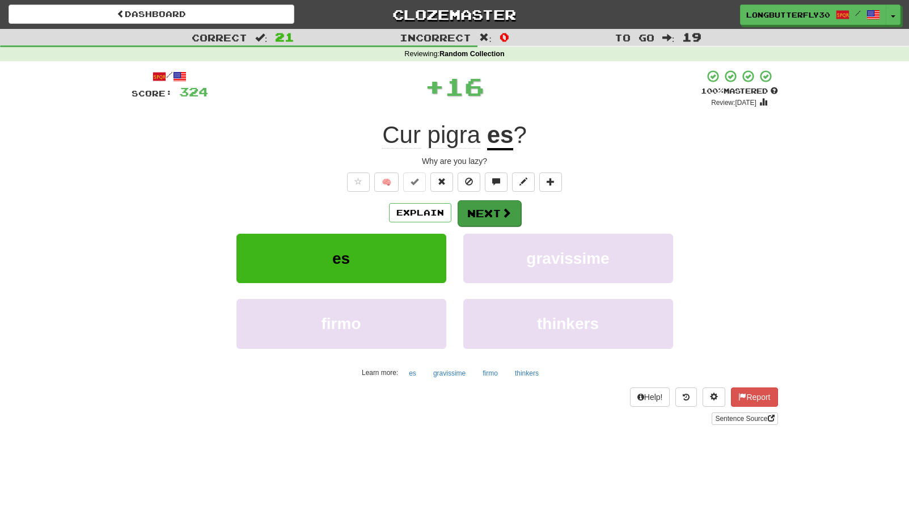
click at [487, 213] on button "Next" at bounding box center [490, 213] width 64 height 26
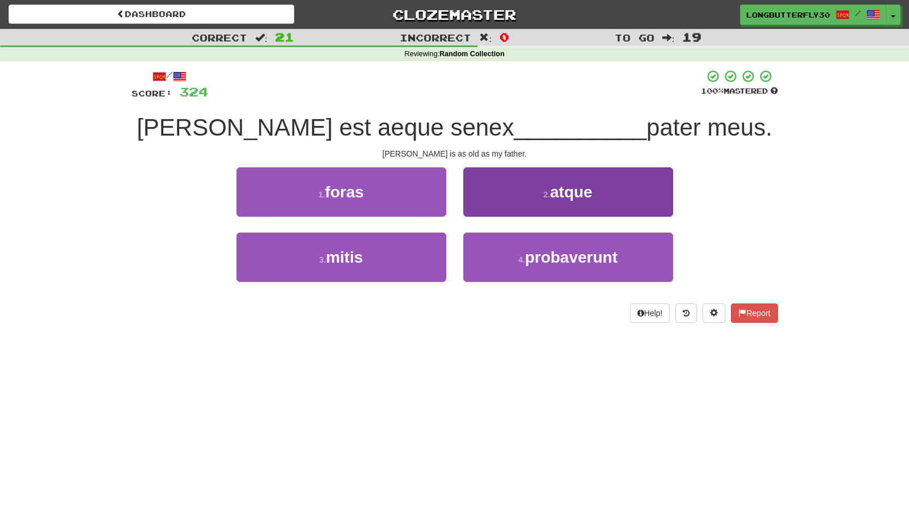
click at [522, 204] on button "2 . atque" at bounding box center [568, 191] width 210 height 49
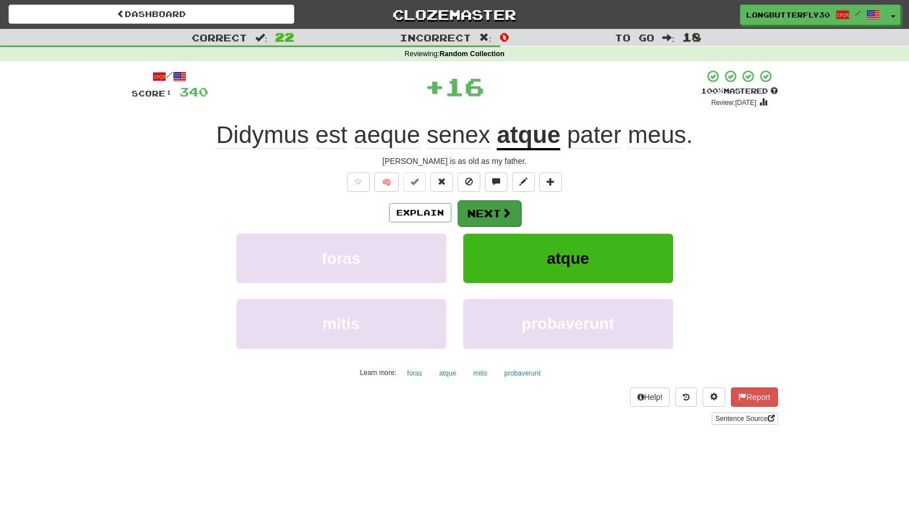
click at [517, 216] on button "Next" at bounding box center [490, 213] width 64 height 26
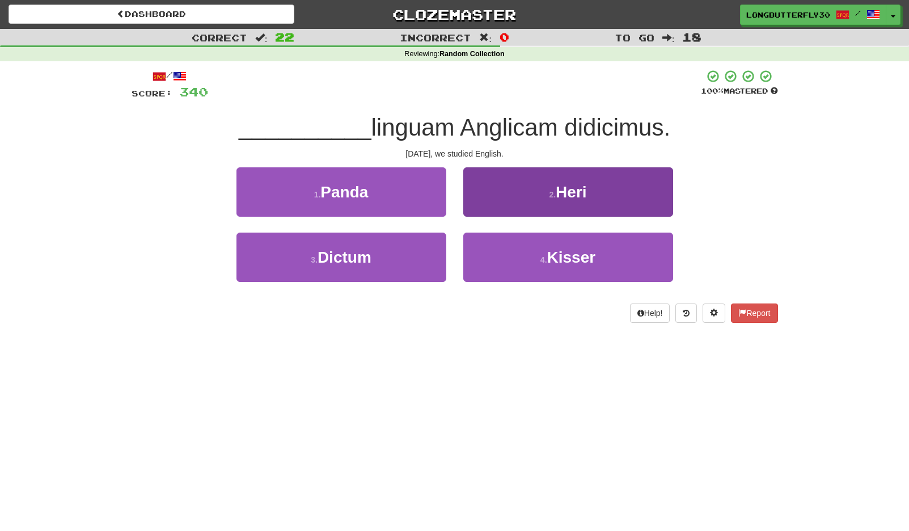
click at [509, 194] on button "2 . Heri" at bounding box center [568, 191] width 210 height 49
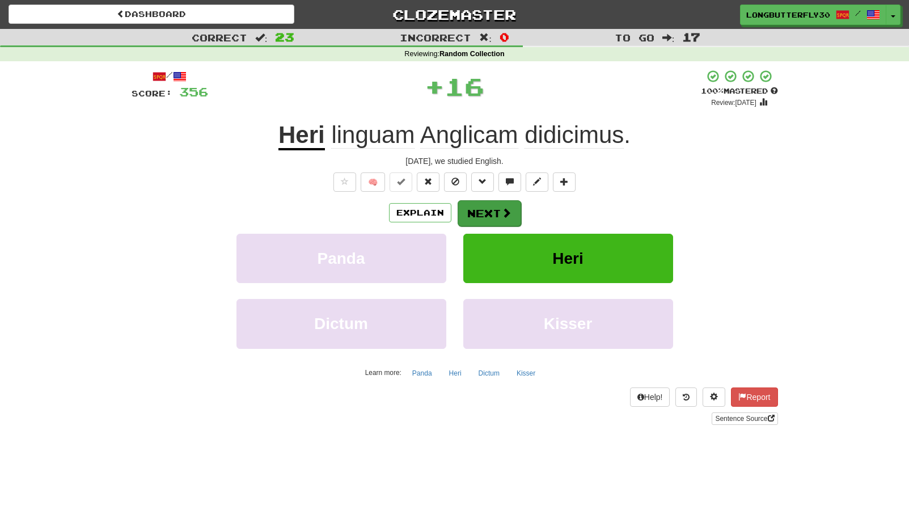
click at [485, 209] on button "Next" at bounding box center [490, 213] width 64 height 26
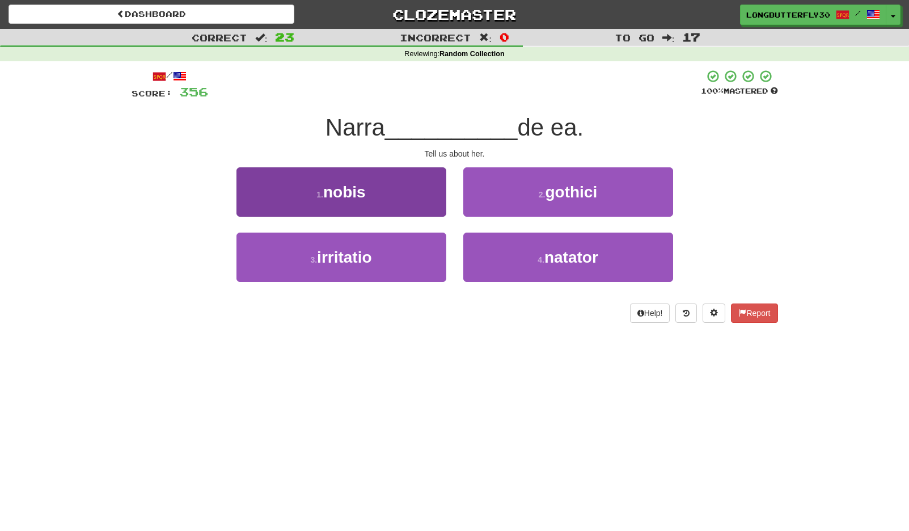
click at [428, 205] on button "1 . nobis" at bounding box center [341, 191] width 210 height 49
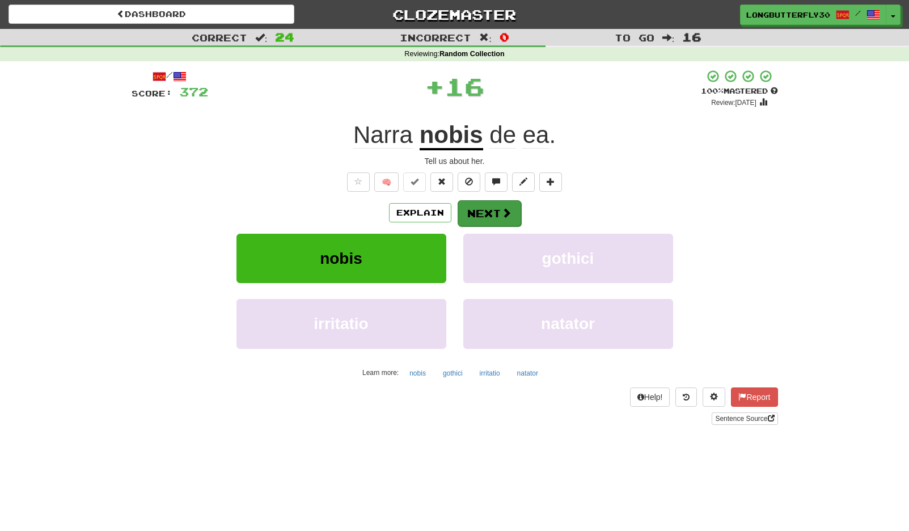
click at [484, 211] on button "Next" at bounding box center [490, 213] width 64 height 26
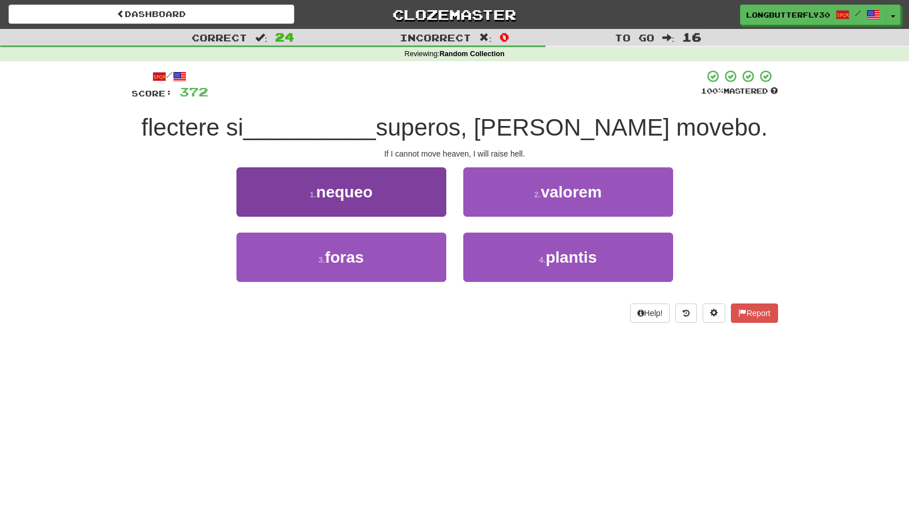
click at [424, 195] on button "1 . nequeo" at bounding box center [341, 191] width 210 height 49
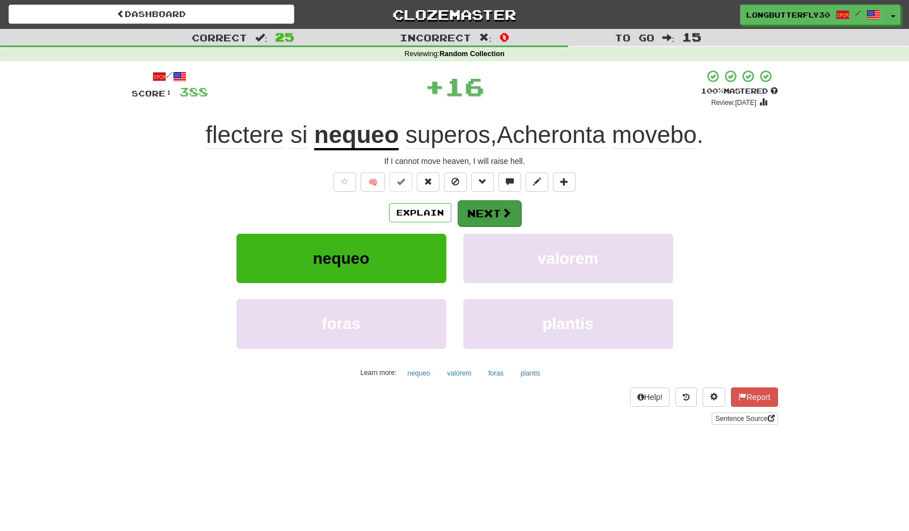
click at [475, 207] on button "Next" at bounding box center [490, 213] width 64 height 26
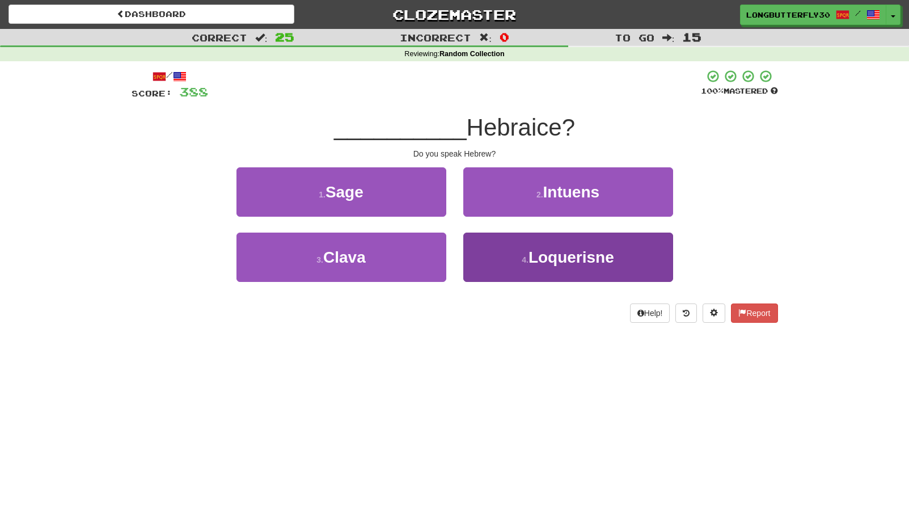
click at [500, 248] on button "4 . Loquerisne" at bounding box center [568, 257] width 210 height 49
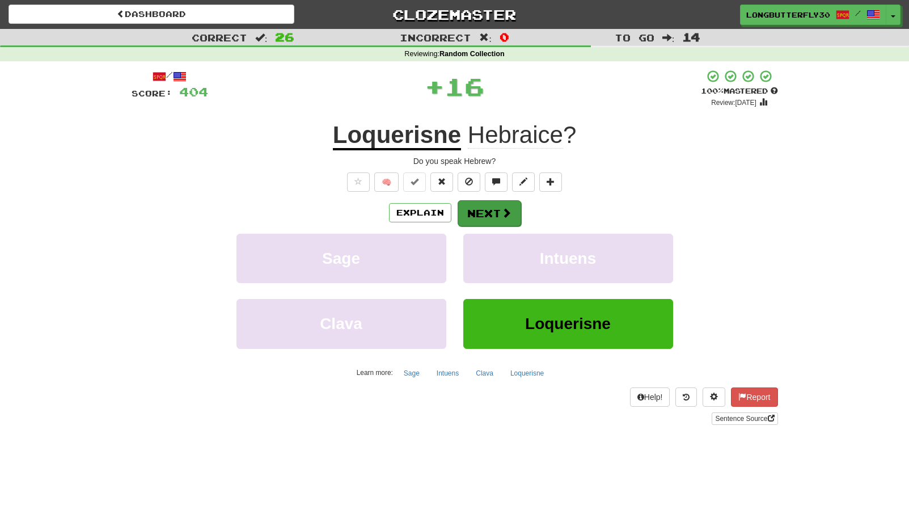
click at [490, 209] on button "Next" at bounding box center [490, 213] width 64 height 26
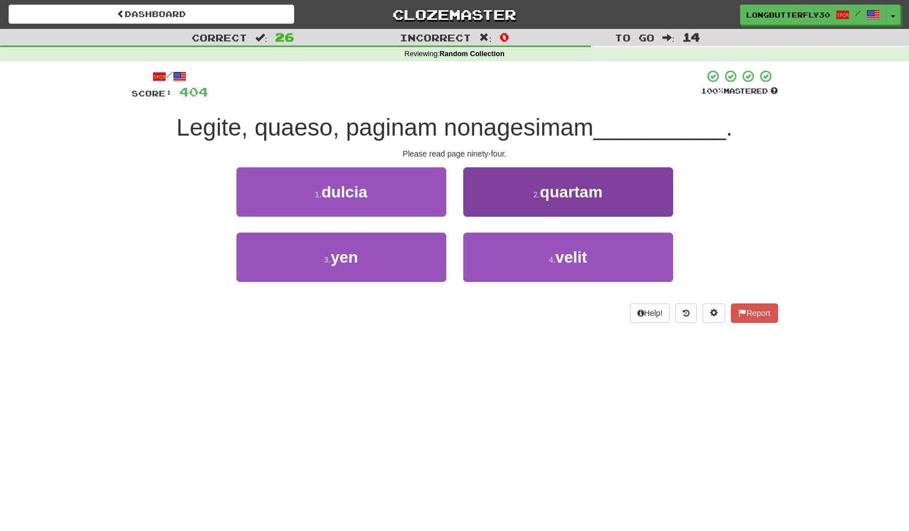
click at [513, 204] on button "2 . quartam" at bounding box center [568, 191] width 210 height 49
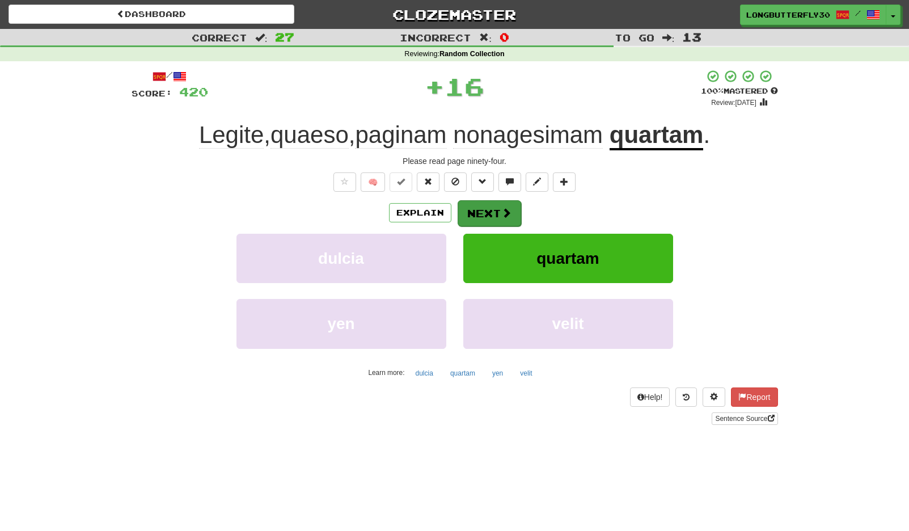
click at [487, 207] on button "Next" at bounding box center [490, 213] width 64 height 26
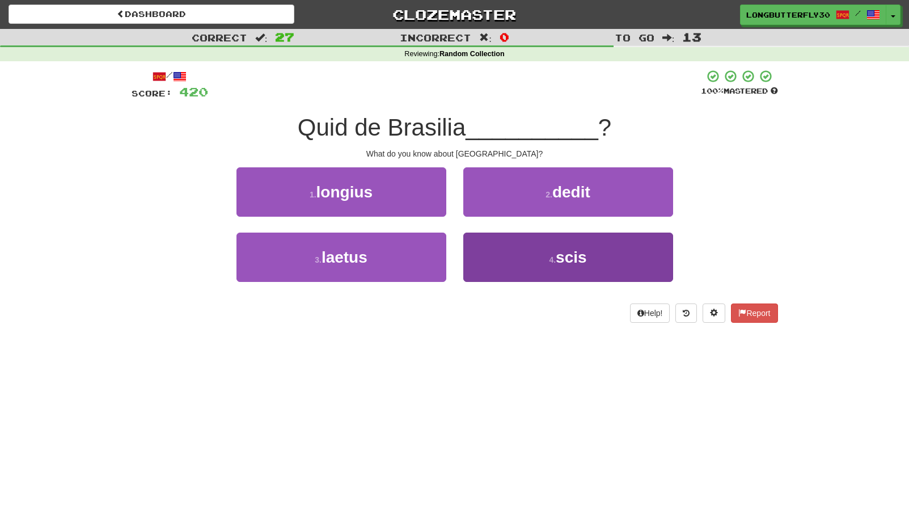
click at [509, 244] on button "4 . scis" at bounding box center [568, 257] width 210 height 49
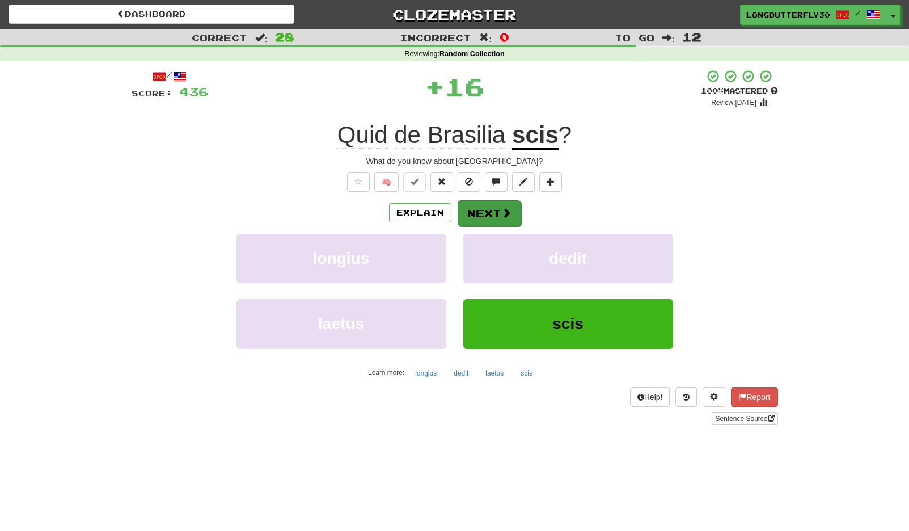
click at [475, 213] on button "Next" at bounding box center [490, 213] width 64 height 26
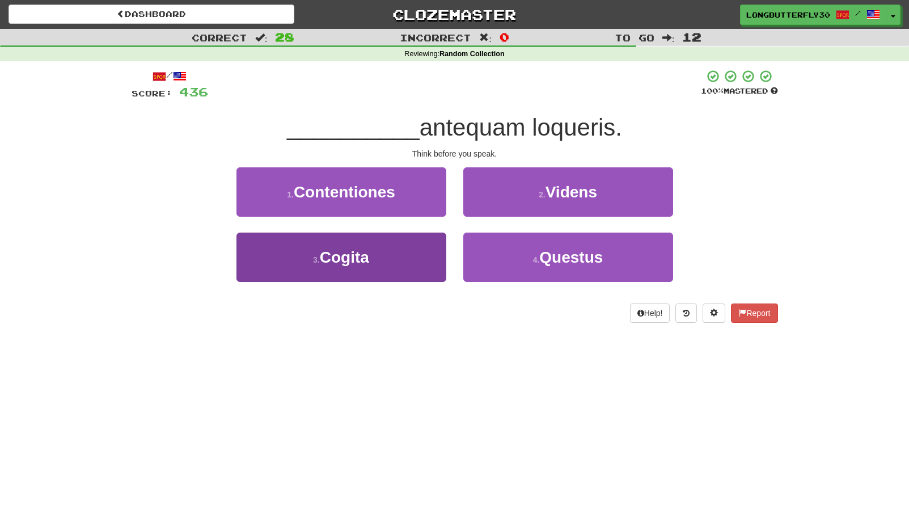
click at [424, 260] on button "3 . Cogita" at bounding box center [341, 257] width 210 height 49
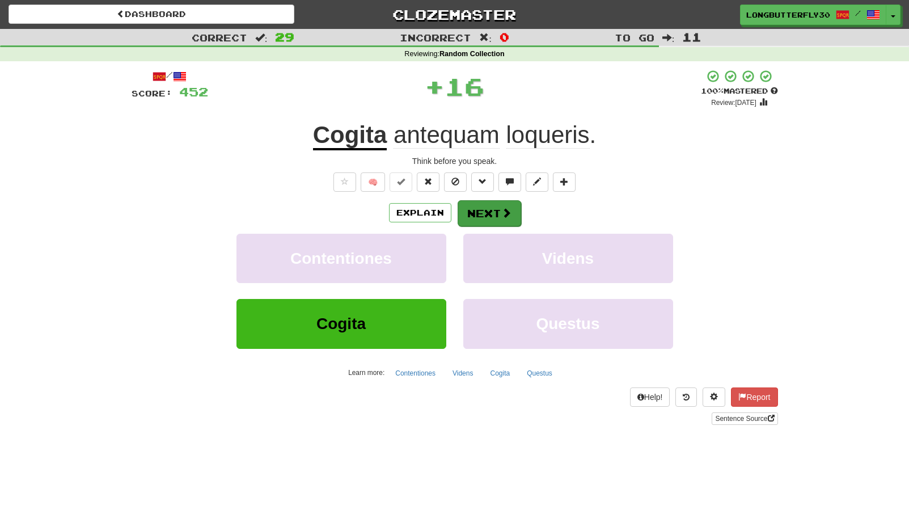
click at [488, 221] on button "Next" at bounding box center [490, 213] width 64 height 26
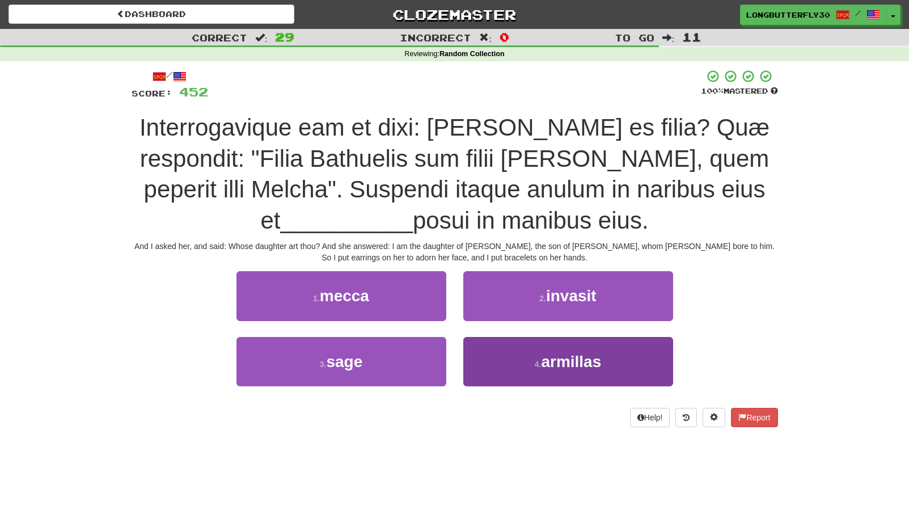
click at [562, 354] on span "armillas" at bounding box center [571, 362] width 60 height 18
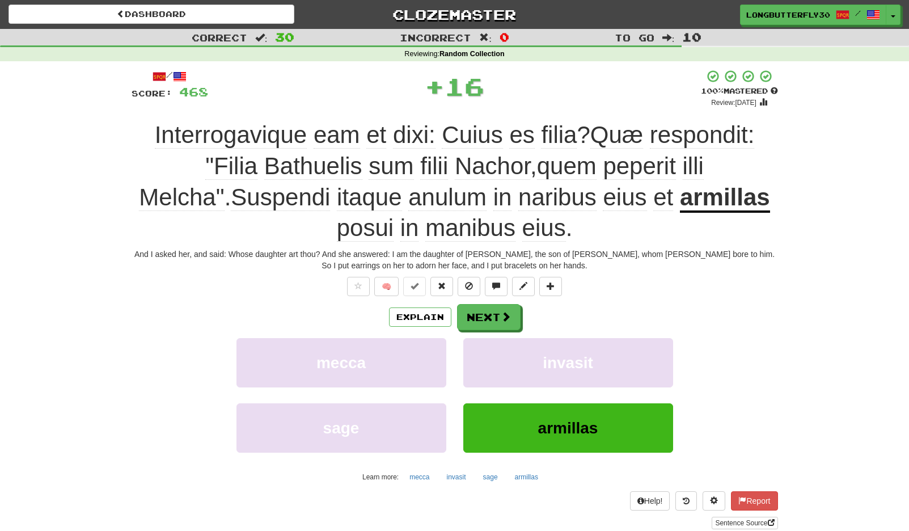
click at [490, 298] on div "/ Score: 468 + 16 100 % Mastered Review: 2125-08-27 Interrogavique eam et dixi:…" at bounding box center [455, 298] width 646 height 459
click at [491, 308] on button "Next" at bounding box center [490, 318] width 64 height 26
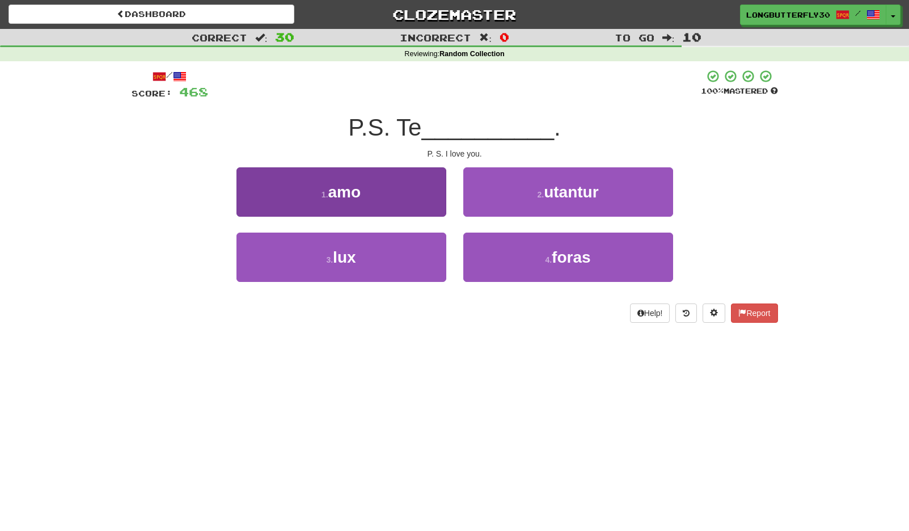
click at [401, 191] on button "1 . amo" at bounding box center [341, 191] width 210 height 49
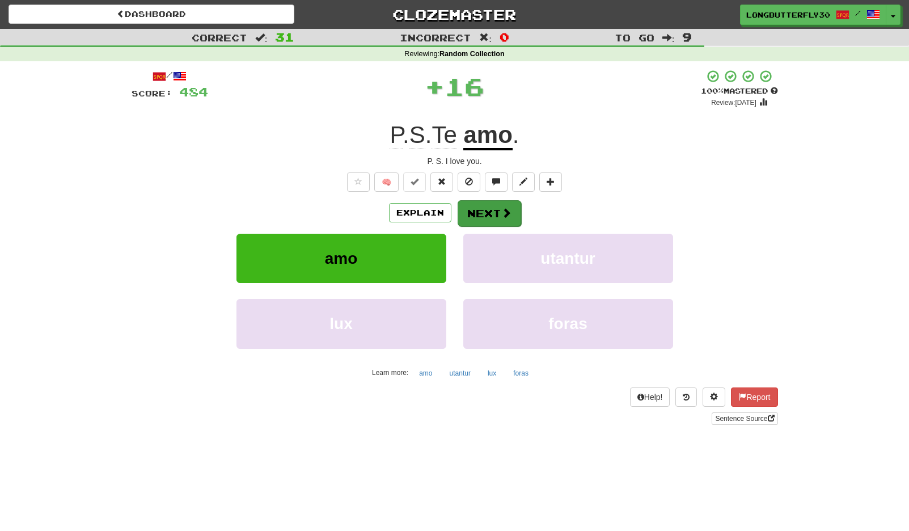
click at [498, 209] on button "Next" at bounding box center [490, 213] width 64 height 26
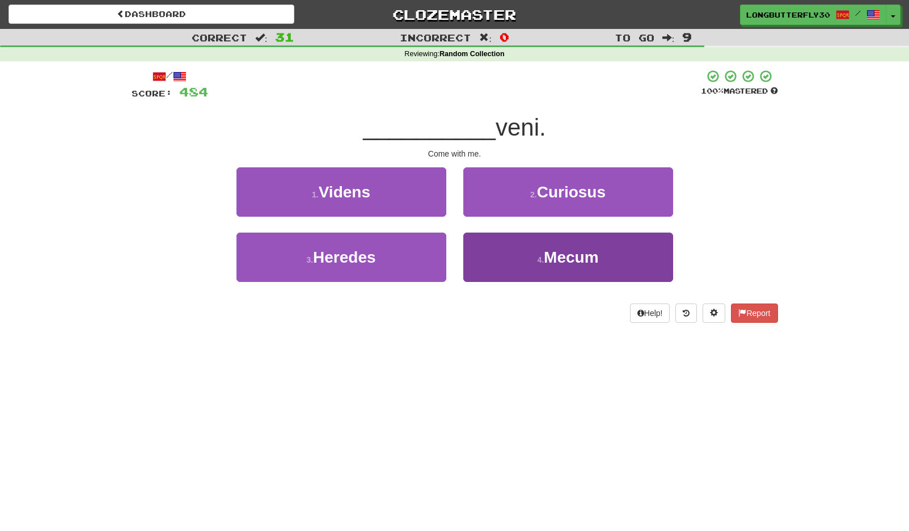
click at [512, 248] on button "4 . Mecum" at bounding box center [568, 257] width 210 height 49
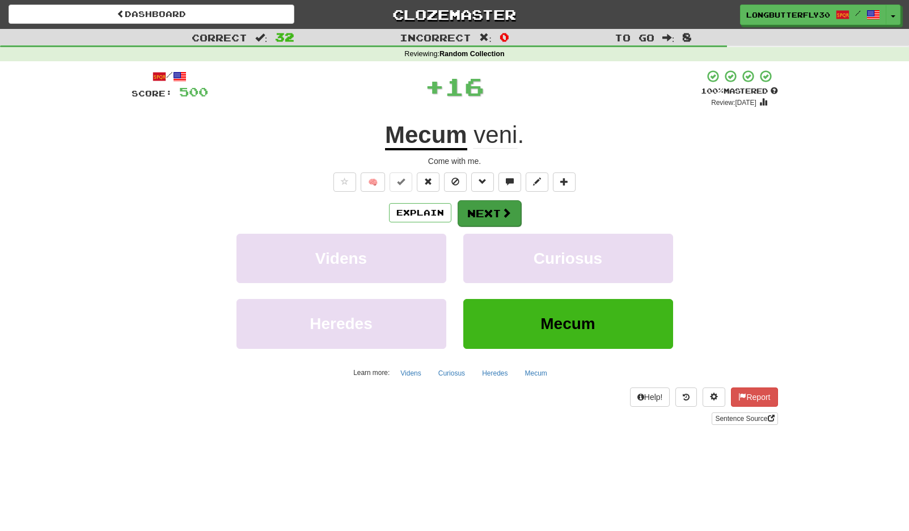
click at [492, 214] on button "Next" at bounding box center [490, 213] width 64 height 26
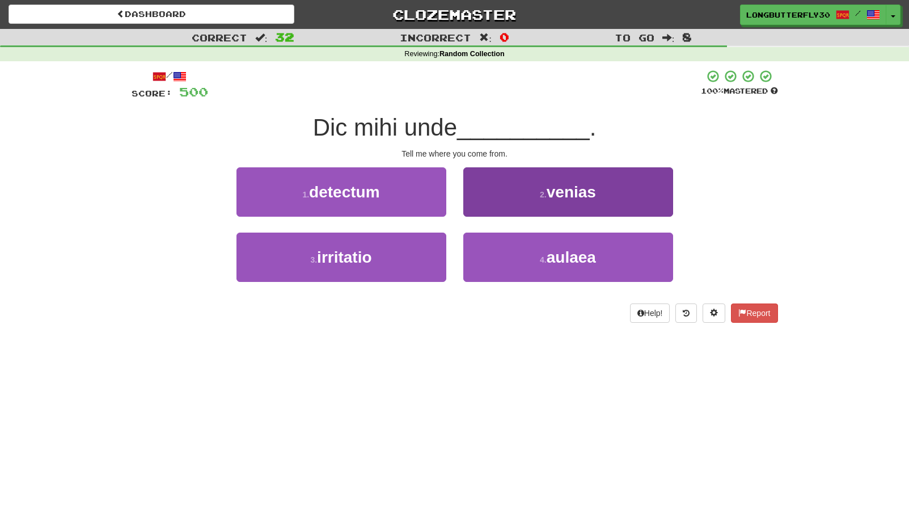
click at [538, 204] on button "2 . venias" at bounding box center [568, 191] width 210 height 49
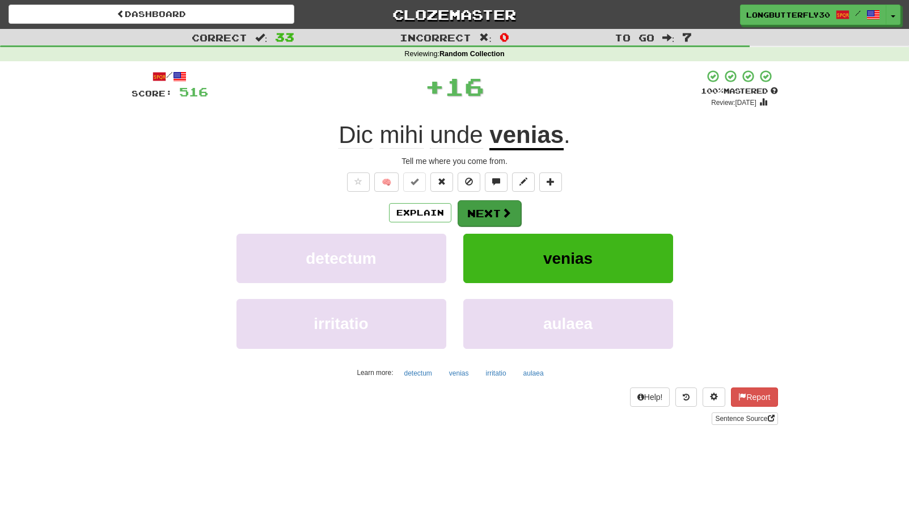
click at [502, 213] on span at bounding box center [506, 213] width 10 height 10
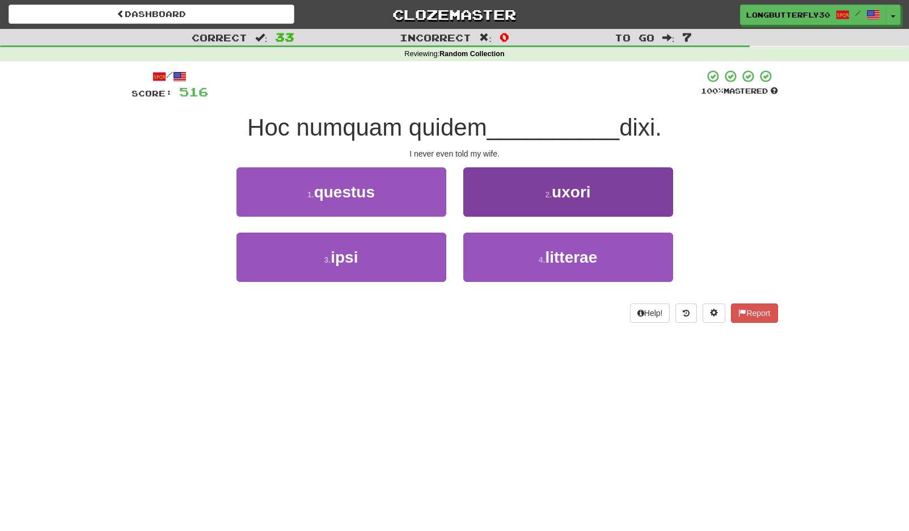
click at [525, 195] on button "2 . uxori" at bounding box center [568, 191] width 210 height 49
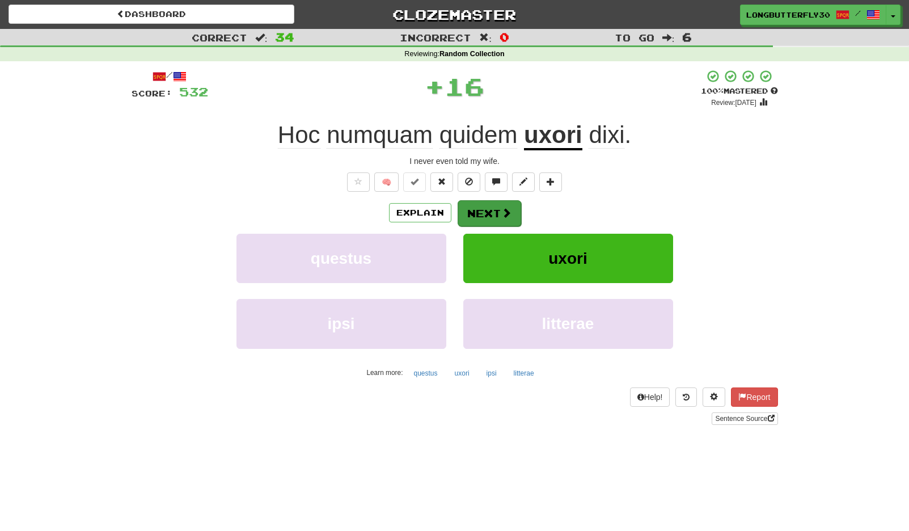
click at [500, 224] on button "Next" at bounding box center [490, 213] width 64 height 26
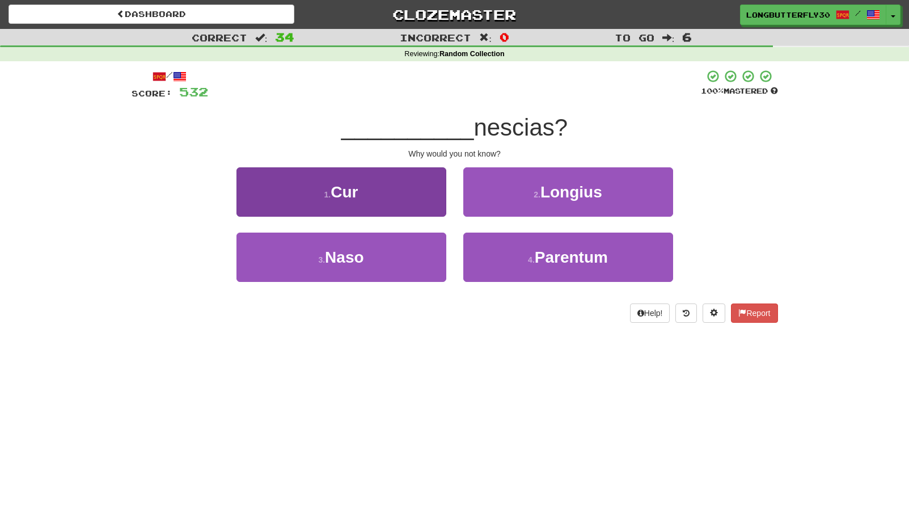
click at [372, 181] on button "1 . Cur" at bounding box center [341, 191] width 210 height 49
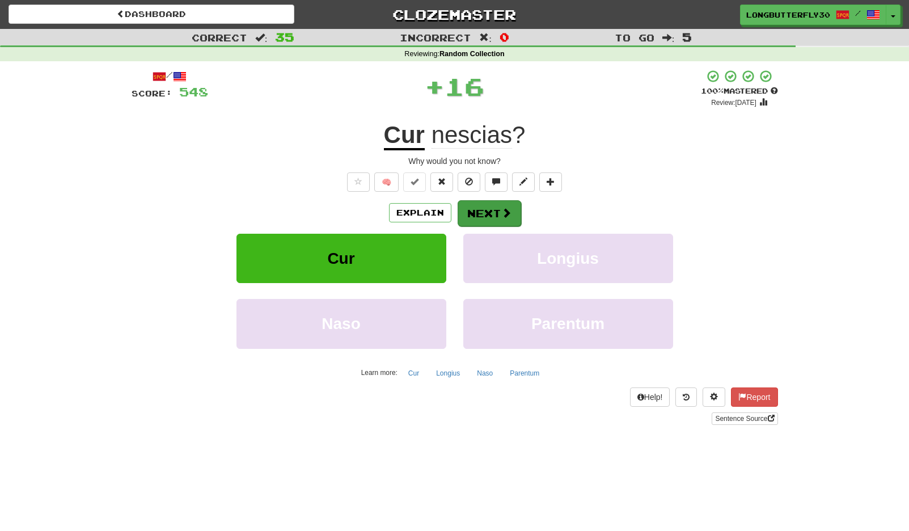
click at [488, 209] on button "Next" at bounding box center [490, 213] width 64 height 26
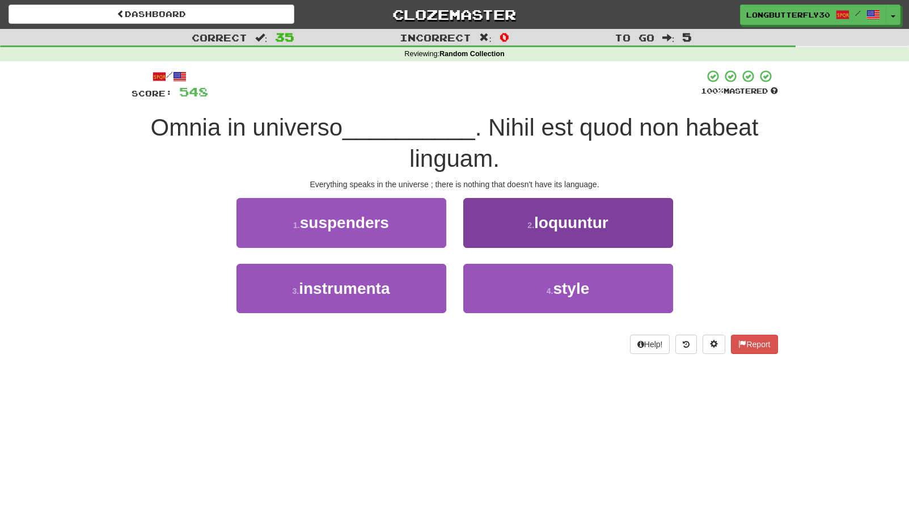
click at [530, 232] on button "2 . loquuntur" at bounding box center [568, 222] width 210 height 49
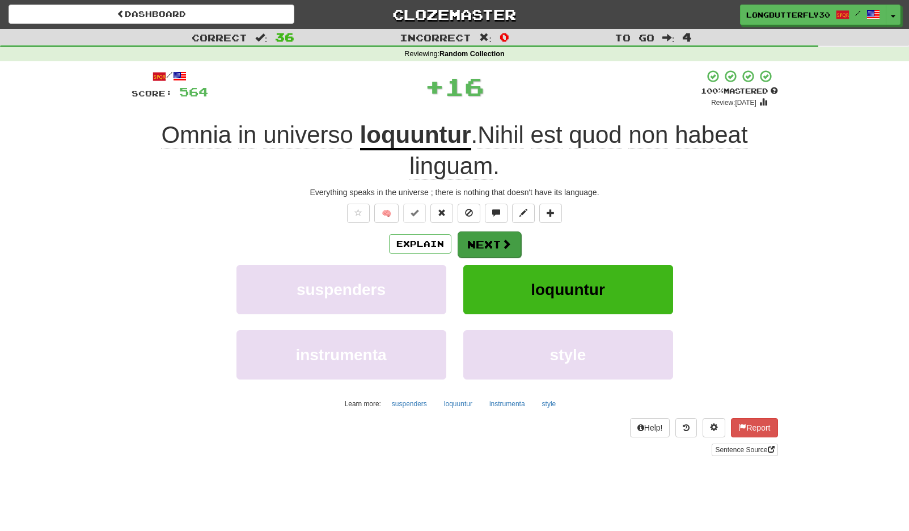
click at [494, 242] on button "Next" at bounding box center [490, 244] width 64 height 26
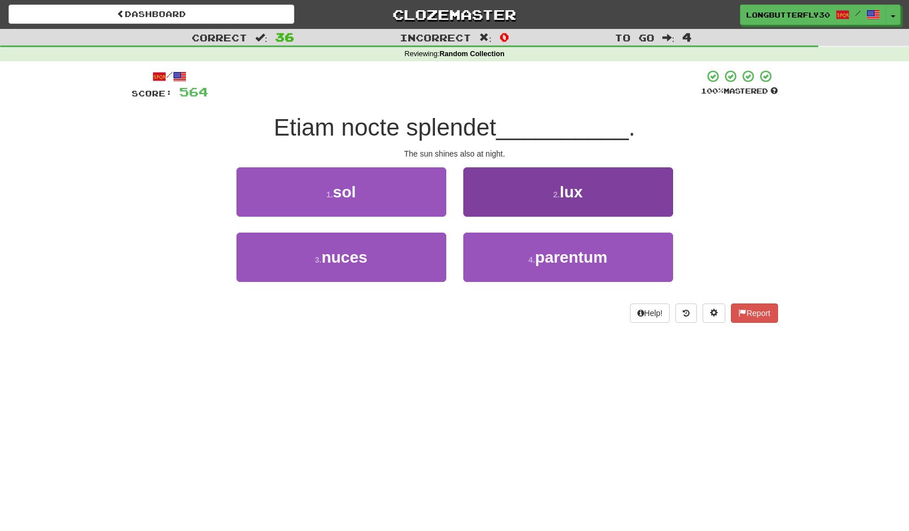
click at [526, 208] on button "2 . lux" at bounding box center [568, 191] width 210 height 49
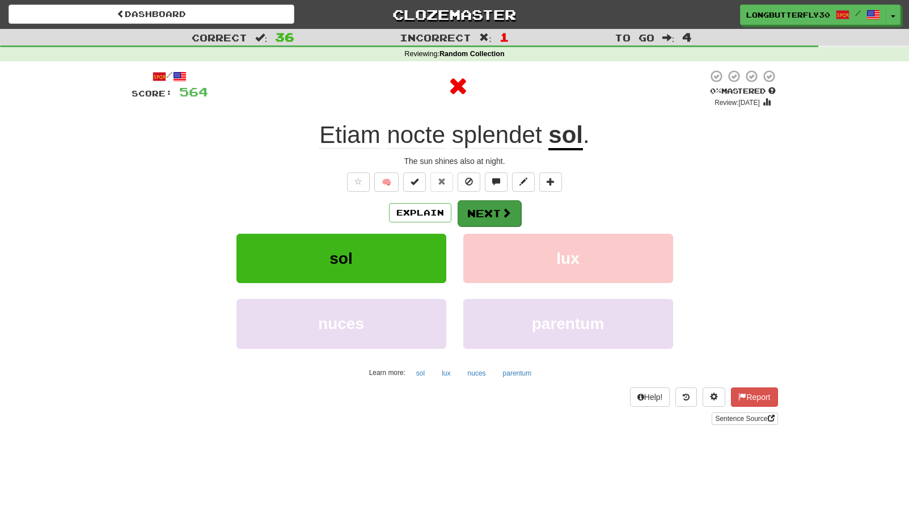
click at [494, 211] on button "Next" at bounding box center [490, 213] width 64 height 26
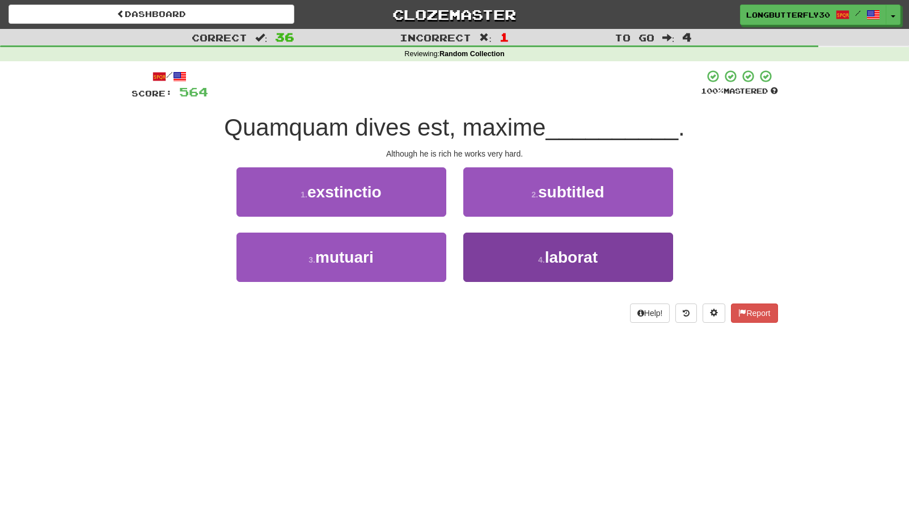
click at [491, 248] on button "4 . laborat" at bounding box center [568, 257] width 210 height 49
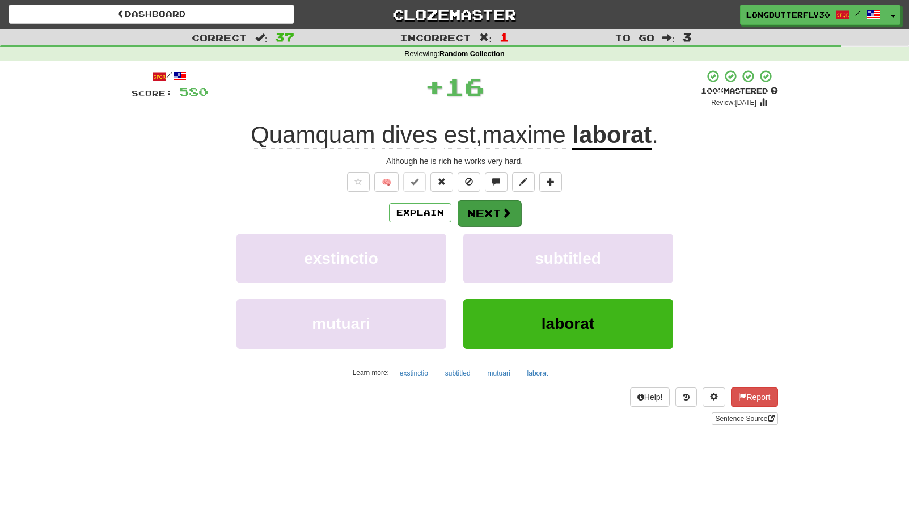
click at [487, 216] on button "Next" at bounding box center [490, 213] width 64 height 26
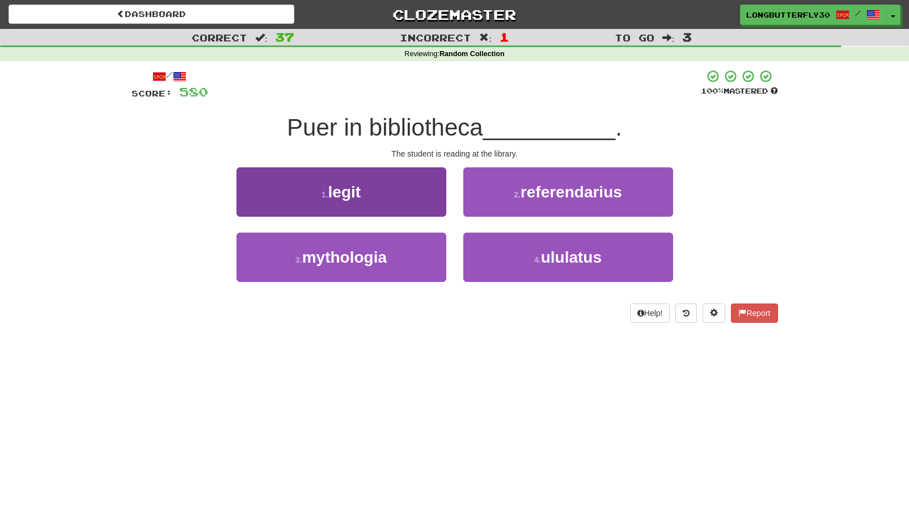
click at [417, 198] on button "1 . legit" at bounding box center [341, 191] width 210 height 49
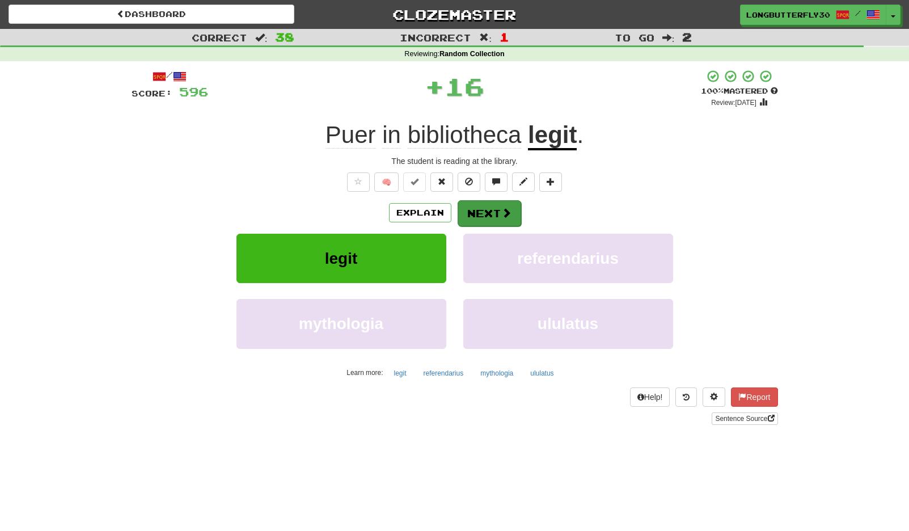
click at [479, 205] on button "Next" at bounding box center [490, 213] width 64 height 26
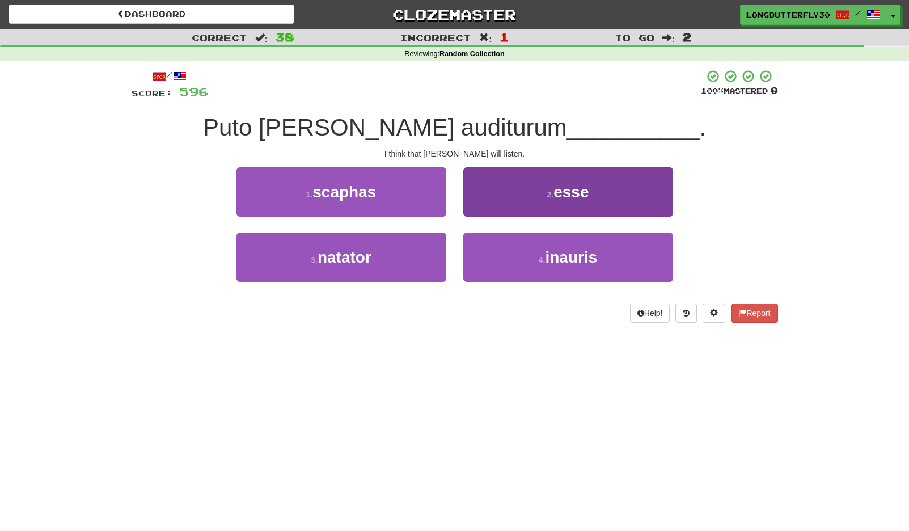
click at [495, 202] on button "2 . esse" at bounding box center [568, 191] width 210 height 49
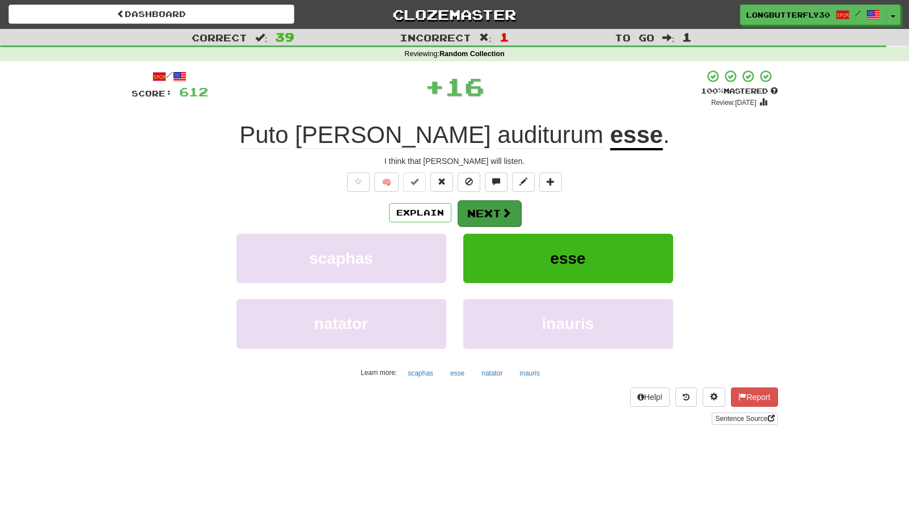
click at [482, 207] on button "Next" at bounding box center [490, 213] width 64 height 26
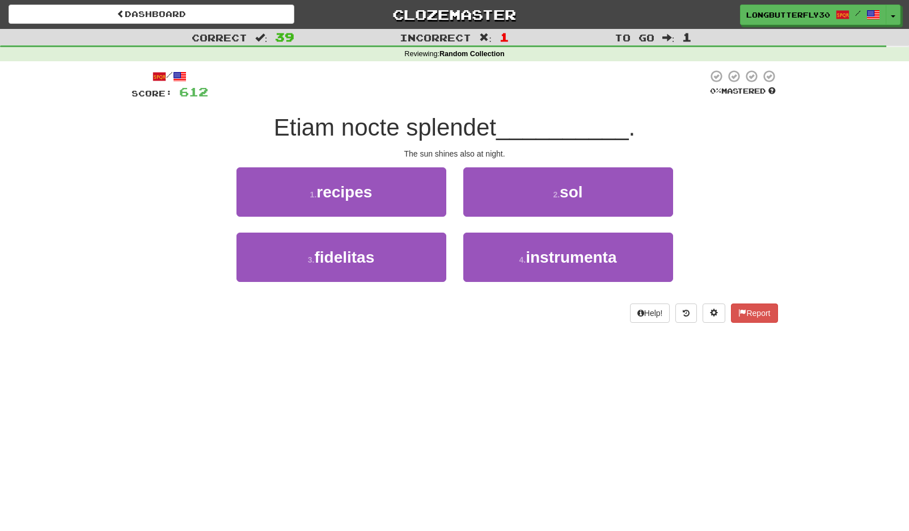
click at [510, 196] on button "2 . sol" at bounding box center [568, 191] width 210 height 49
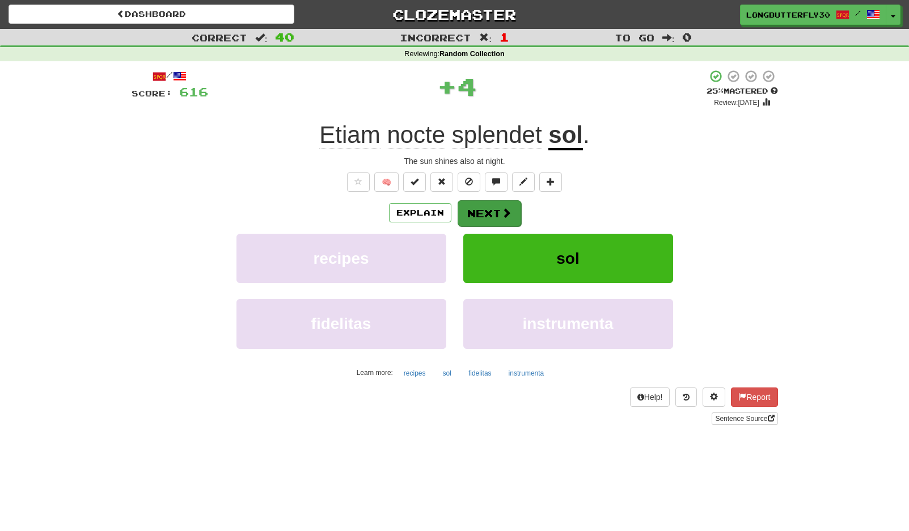
click at [499, 212] on button "Next" at bounding box center [490, 213] width 64 height 26
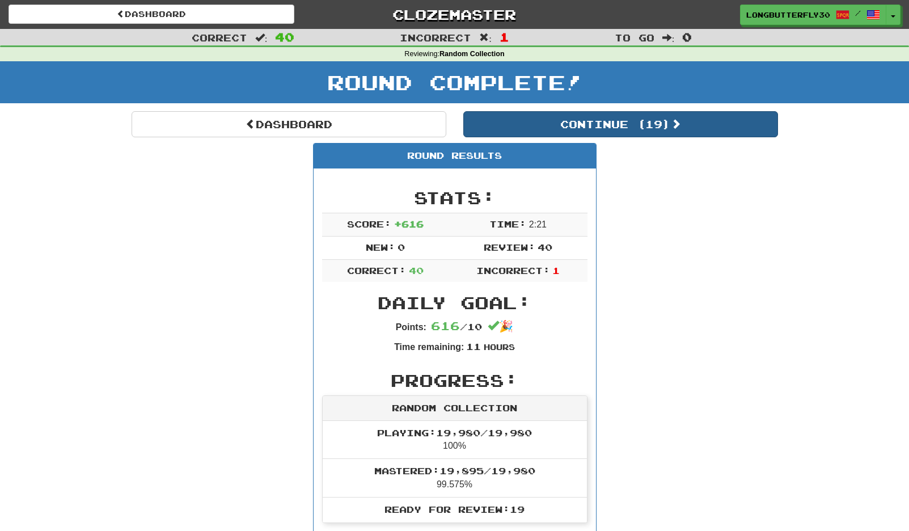
click at [603, 129] on button "Continue ( 19 )" at bounding box center [620, 124] width 315 height 26
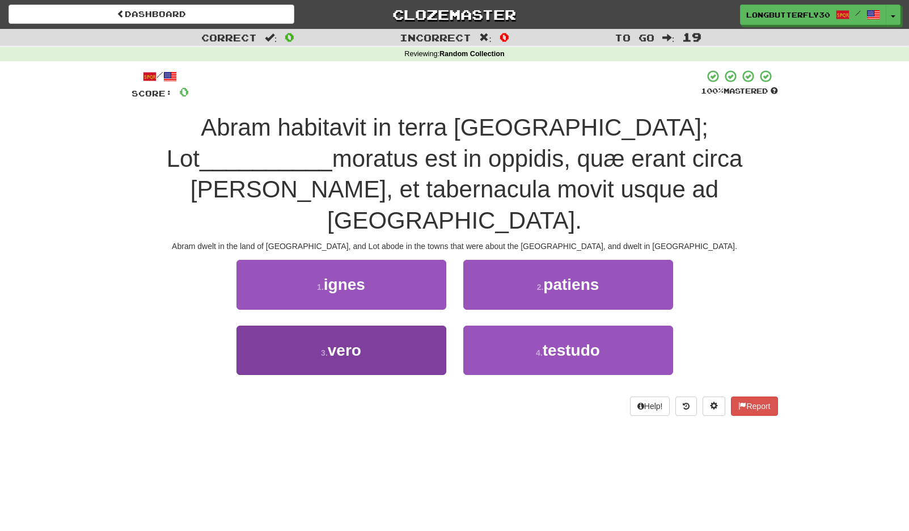
click at [407, 326] on button "3 . vero" at bounding box center [341, 350] width 210 height 49
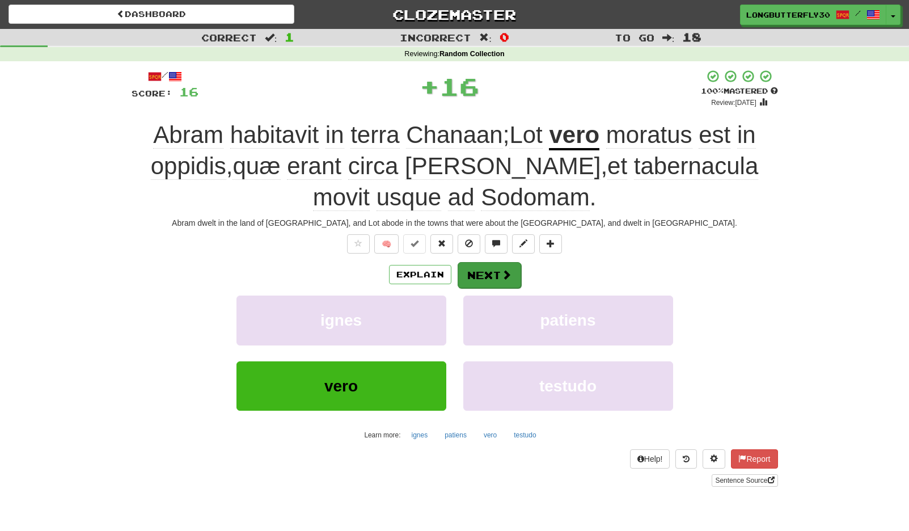
click at [474, 271] on button "Next" at bounding box center [490, 275] width 64 height 26
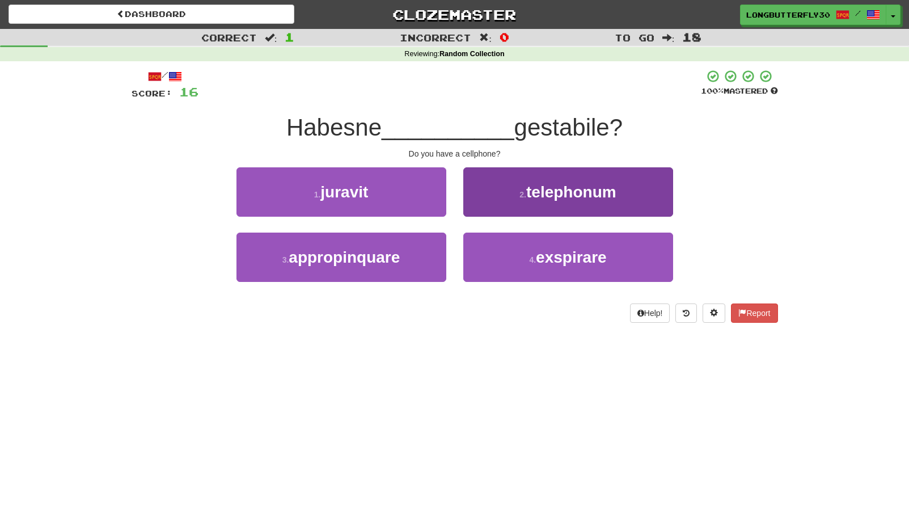
click at [505, 195] on button "2 . telephonum" at bounding box center [568, 191] width 210 height 49
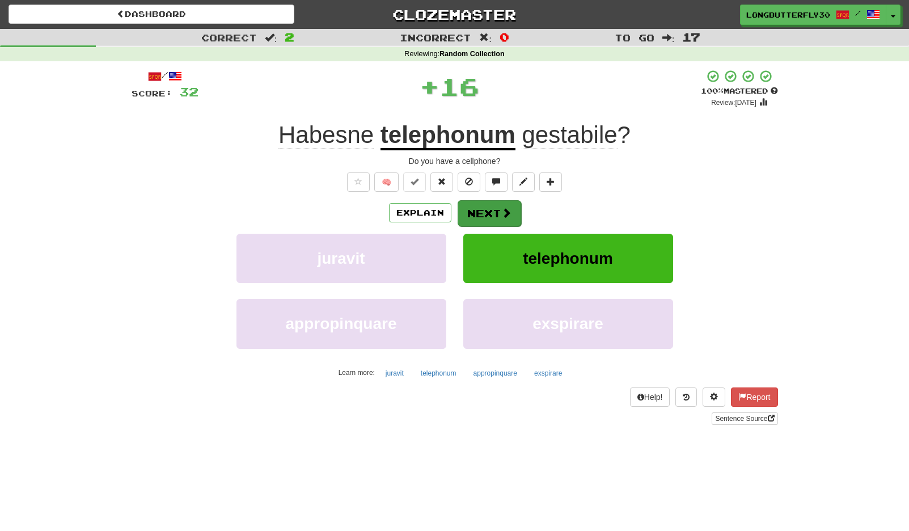
click at [496, 217] on button "Next" at bounding box center [490, 213] width 64 height 26
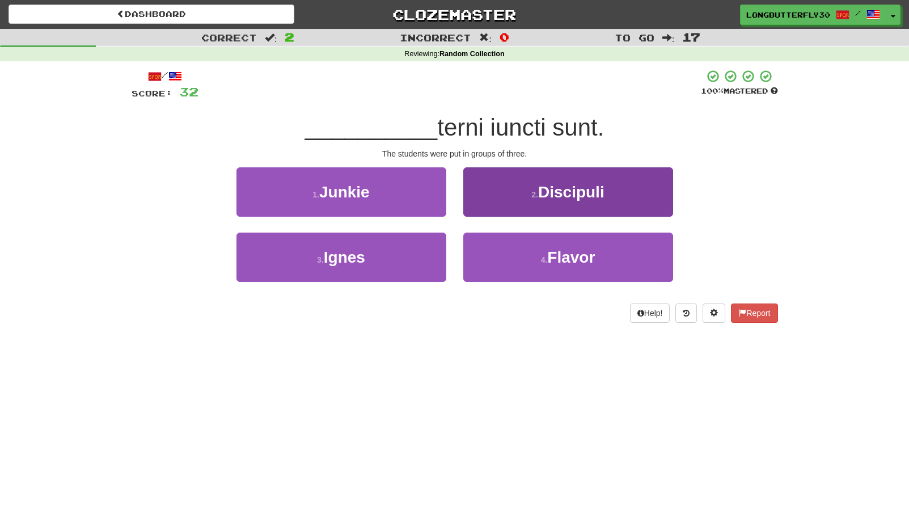
click at [560, 188] on span "Discipuli" at bounding box center [571, 192] width 66 height 18
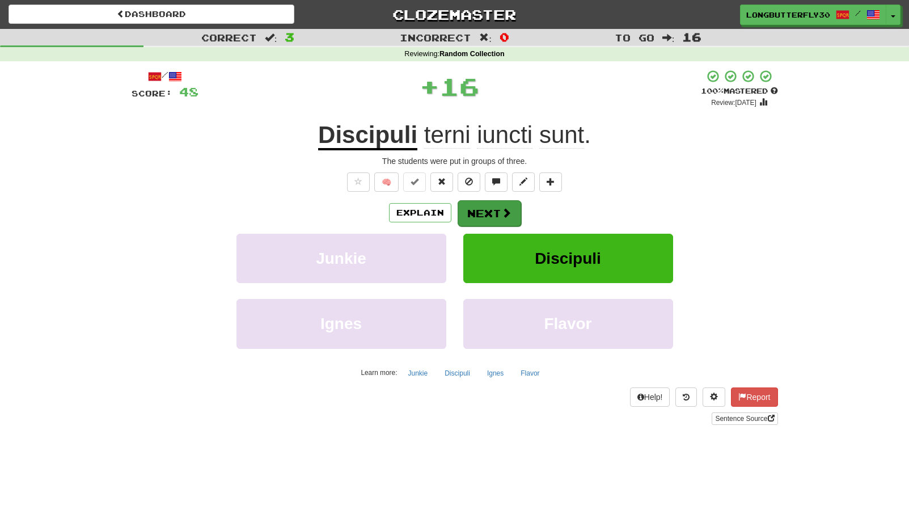
click at [508, 210] on span at bounding box center [506, 213] width 10 height 10
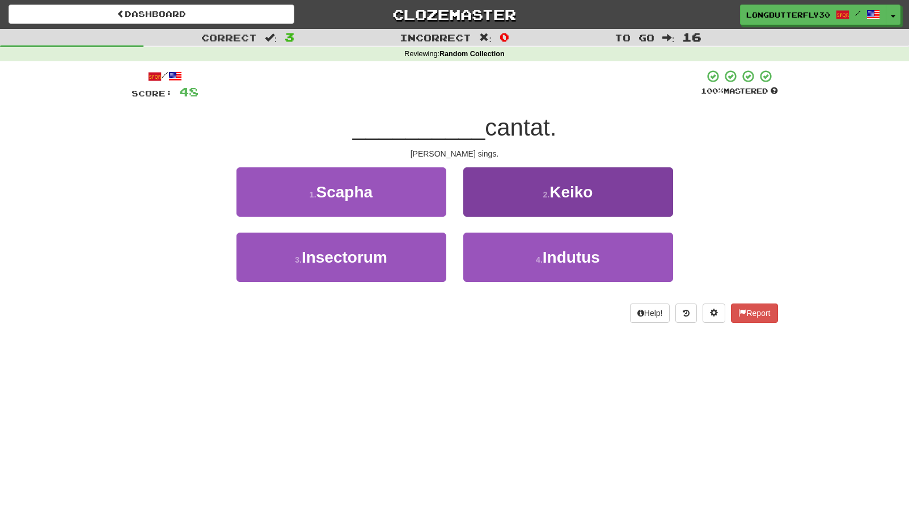
click at [522, 192] on button "2 . Keiko" at bounding box center [568, 191] width 210 height 49
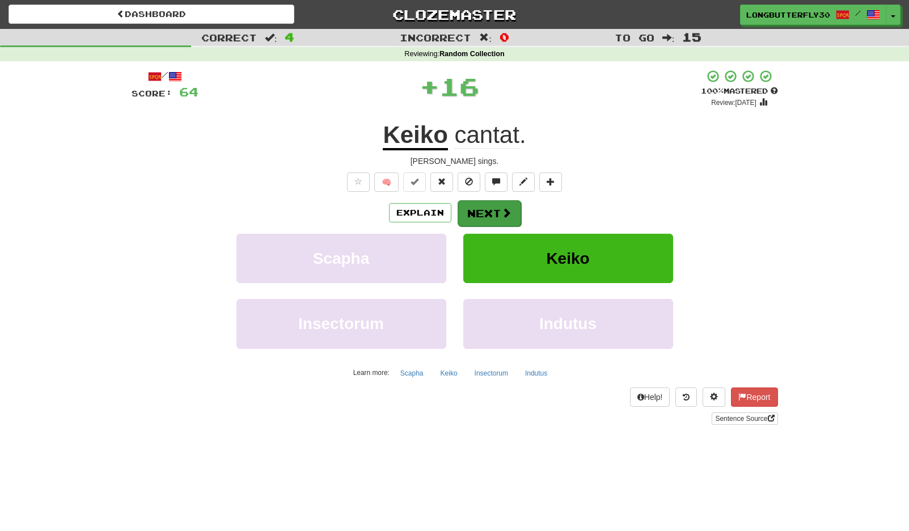
click at [501, 204] on button "Next" at bounding box center [490, 213] width 64 height 26
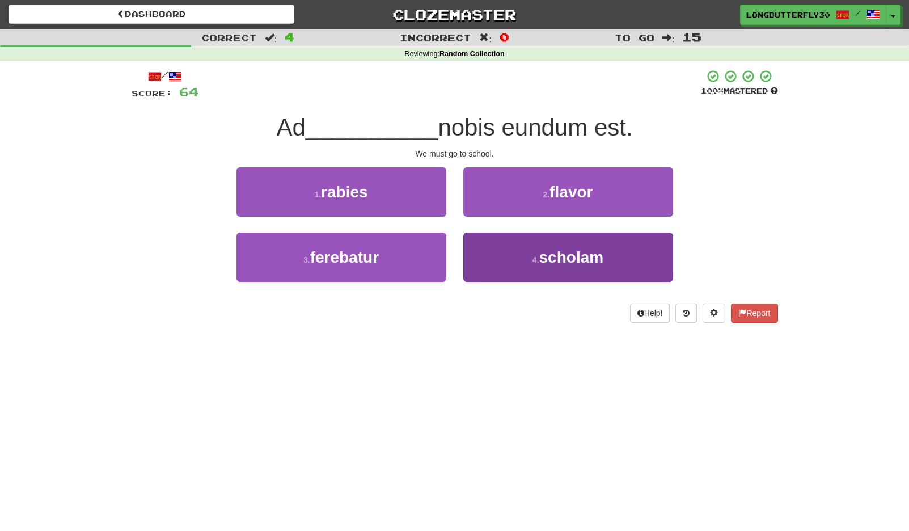
click at [499, 238] on button "4 . scholam" at bounding box center [568, 257] width 210 height 49
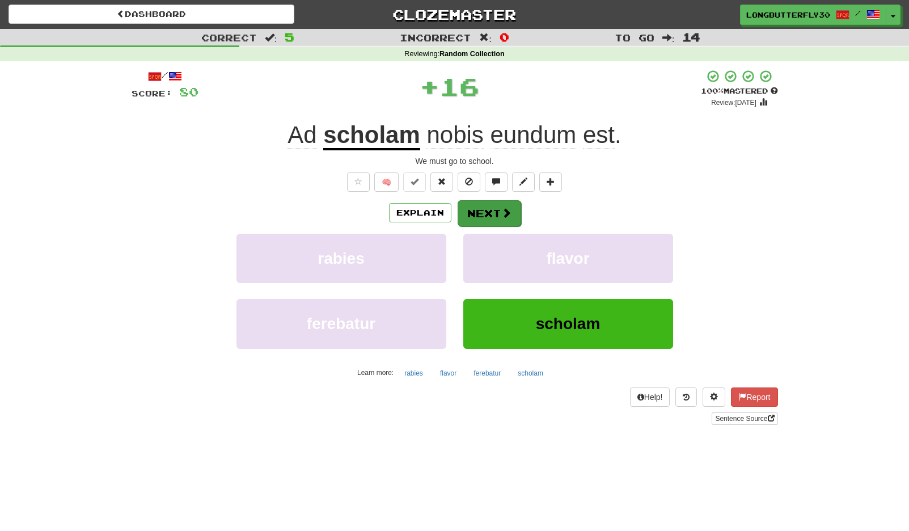
click at [495, 208] on button "Next" at bounding box center [490, 213] width 64 height 26
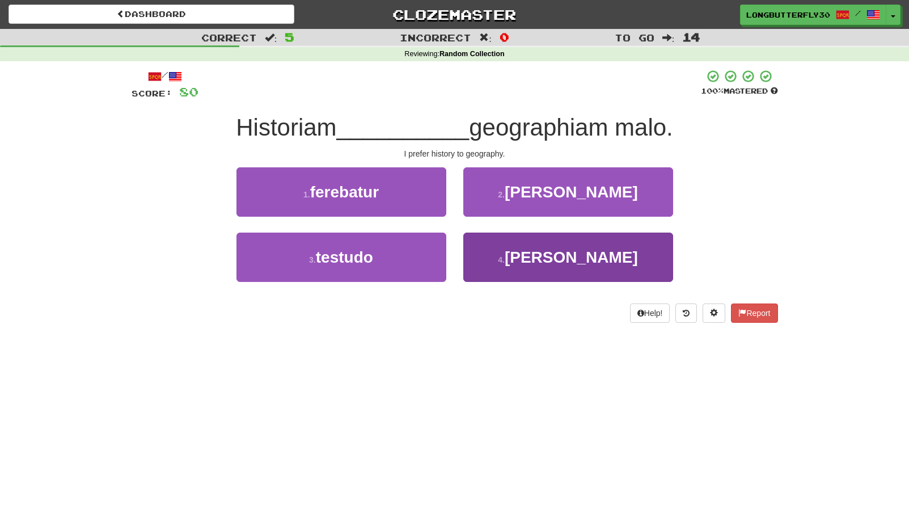
click at [508, 245] on button "4 . quam" at bounding box center [568, 257] width 210 height 49
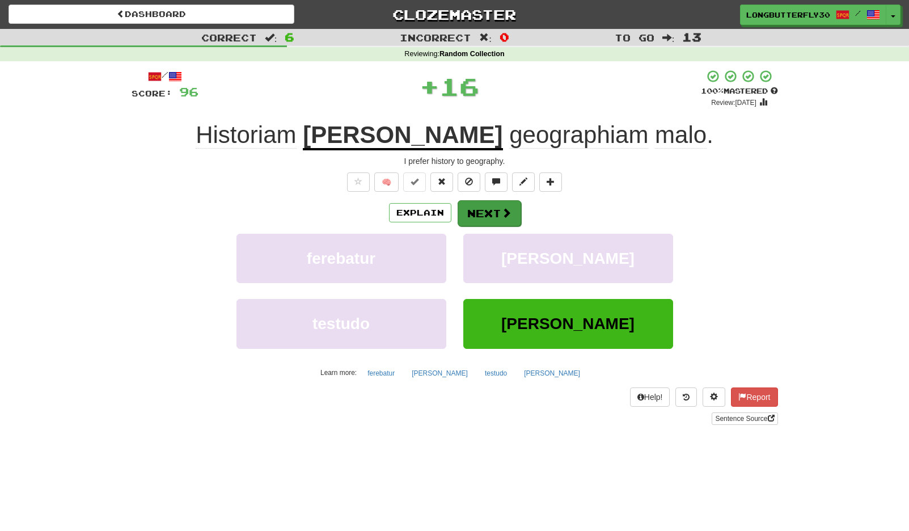
click at [504, 208] on span at bounding box center [506, 213] width 10 height 10
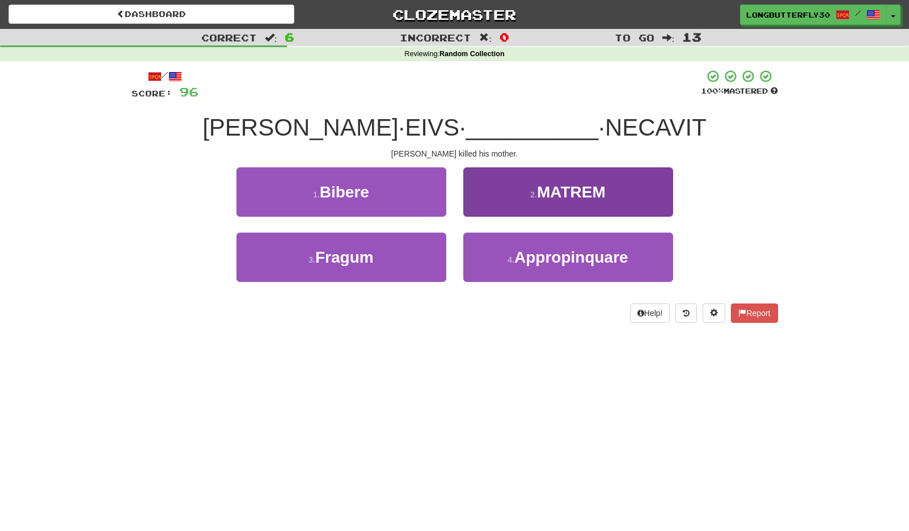
click at [518, 197] on button "2 . MATREM" at bounding box center [568, 191] width 210 height 49
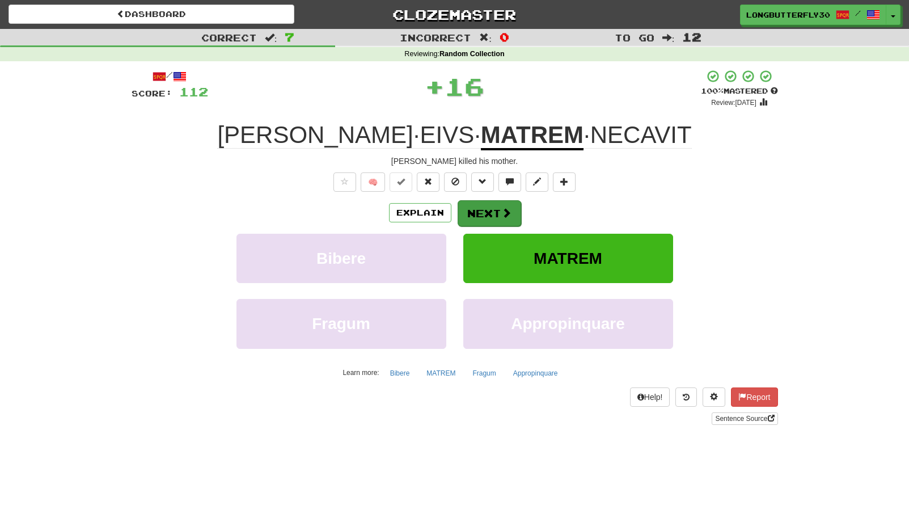
click at [504, 208] on span at bounding box center [506, 213] width 10 height 10
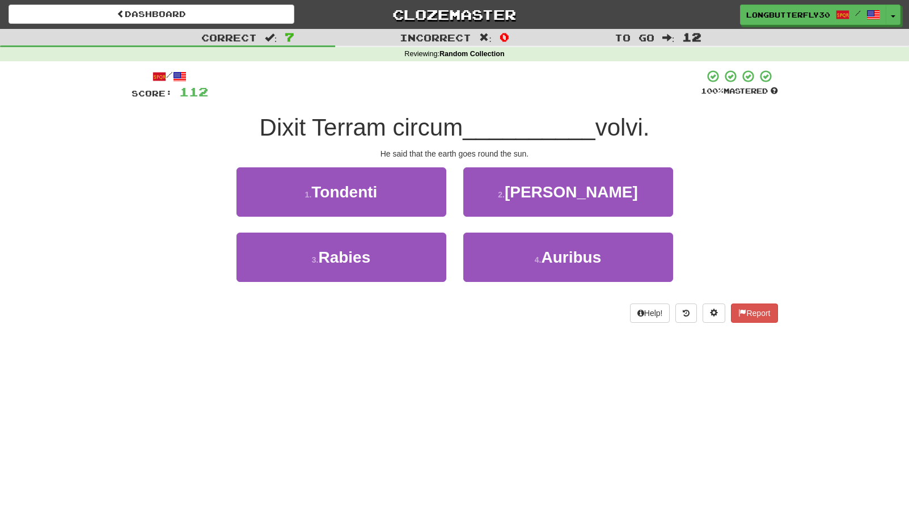
click at [504, 206] on button "2 . Solem" at bounding box center [568, 191] width 210 height 49
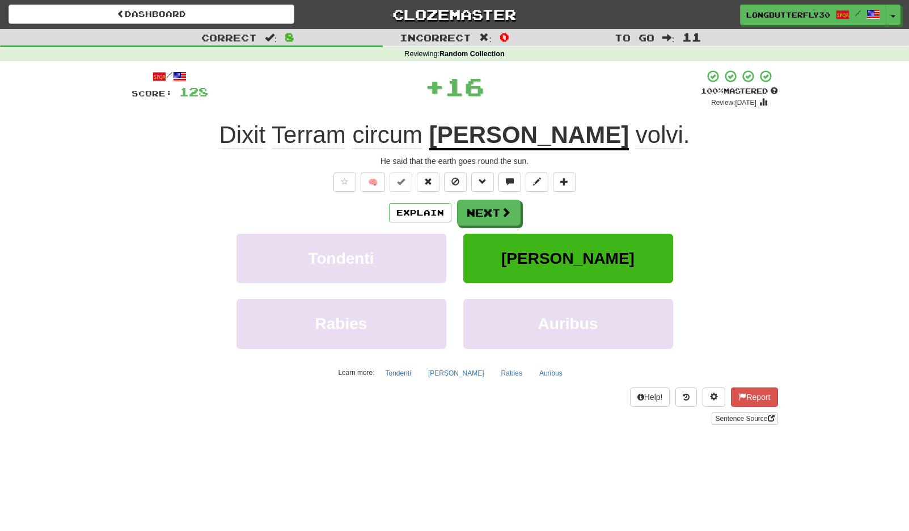
click at [504, 207] on span at bounding box center [506, 212] width 10 height 10
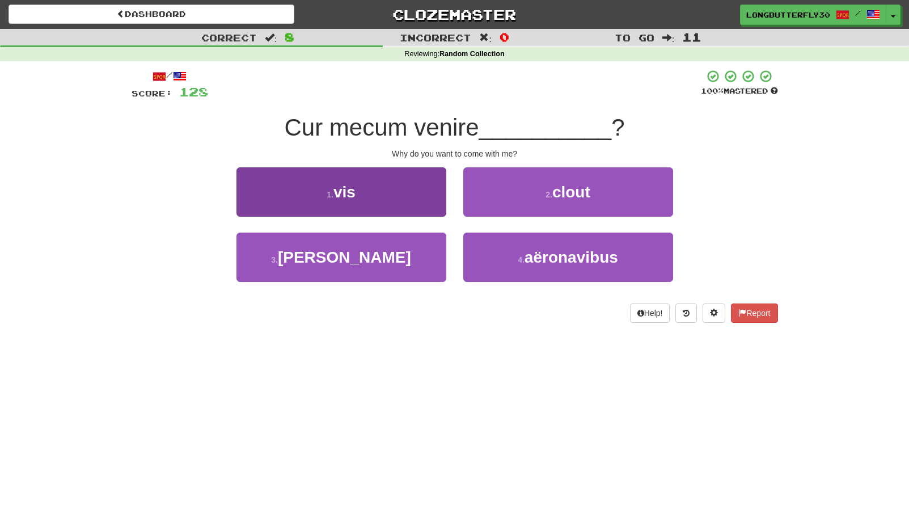
click at [430, 197] on button "1 . vis" at bounding box center [341, 191] width 210 height 49
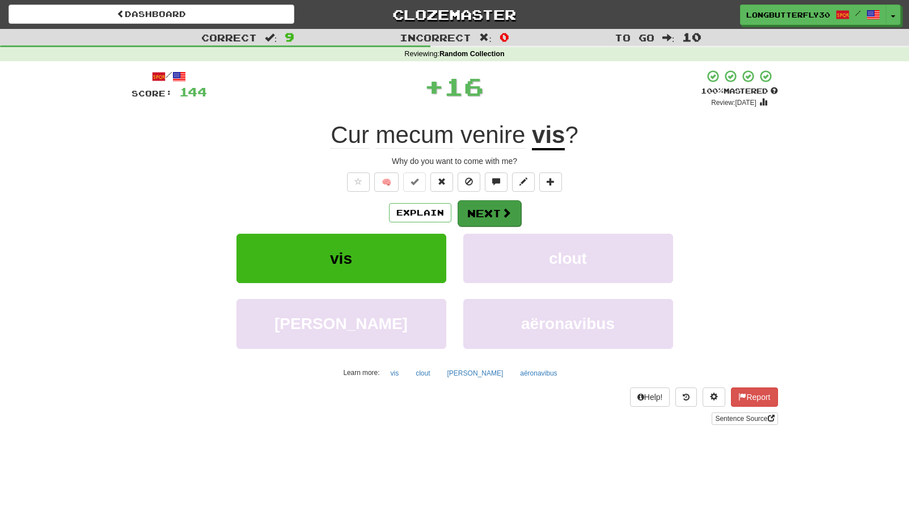
click at [480, 206] on button "Next" at bounding box center [490, 213] width 64 height 26
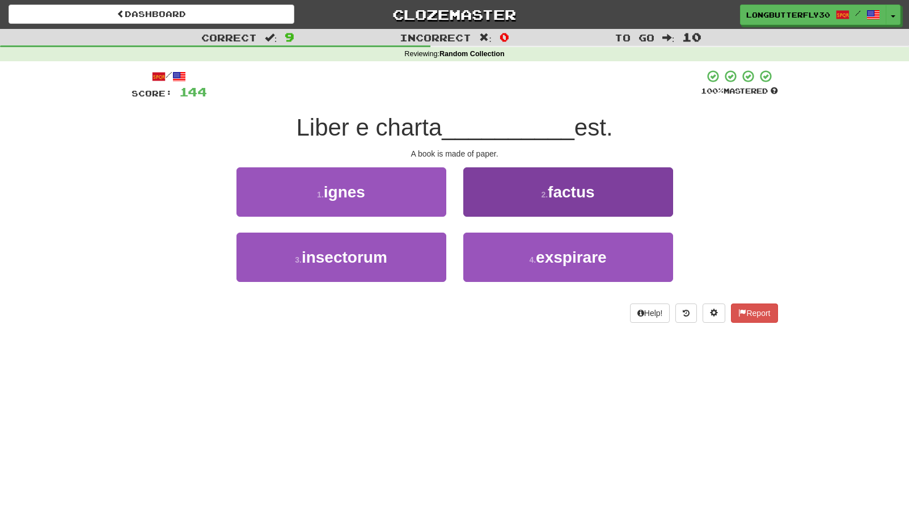
click at [525, 208] on button "2 . factus" at bounding box center [568, 191] width 210 height 49
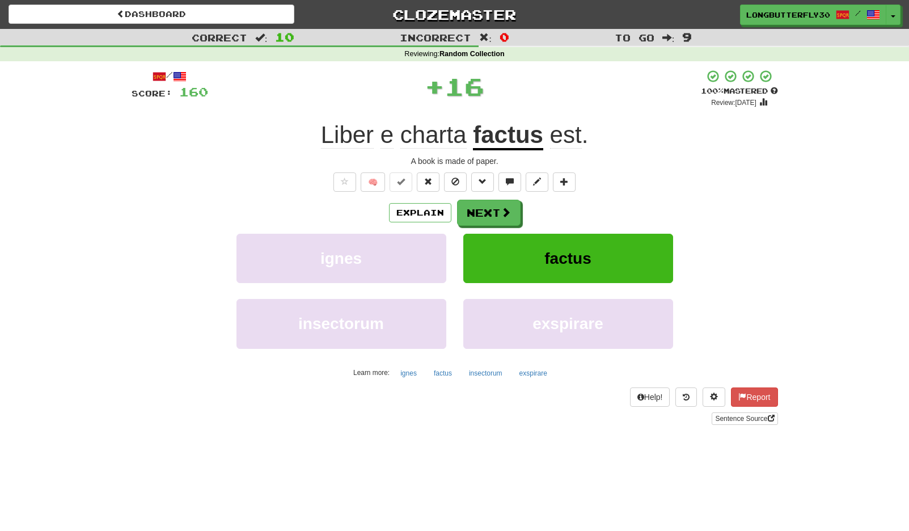
click at [522, 209] on div "Explain Next" at bounding box center [455, 213] width 646 height 26
click at [510, 212] on span at bounding box center [506, 213] width 10 height 10
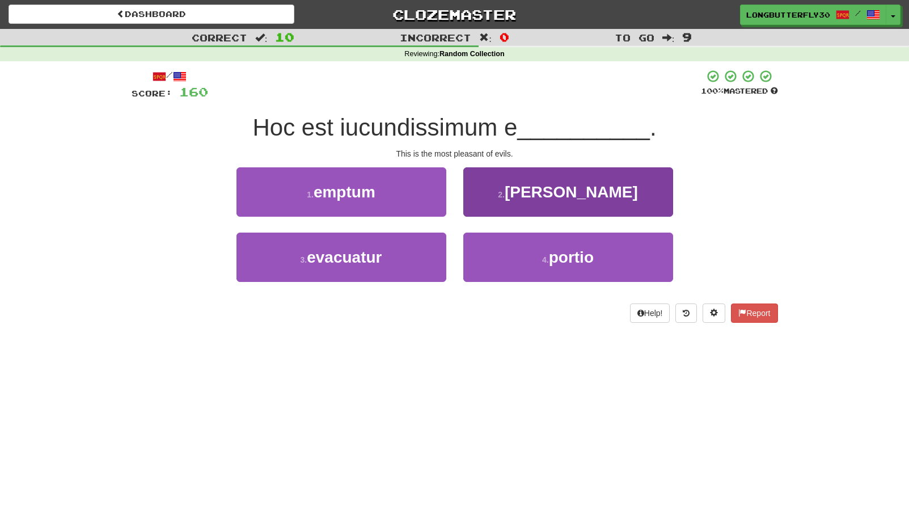
click at [525, 199] on button "2 . malis" at bounding box center [568, 191] width 210 height 49
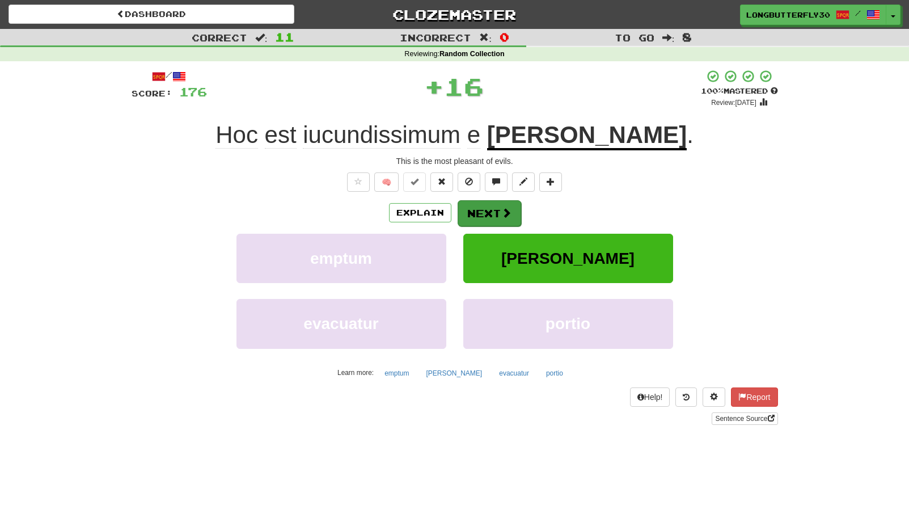
click at [509, 208] on span at bounding box center [506, 213] width 10 height 10
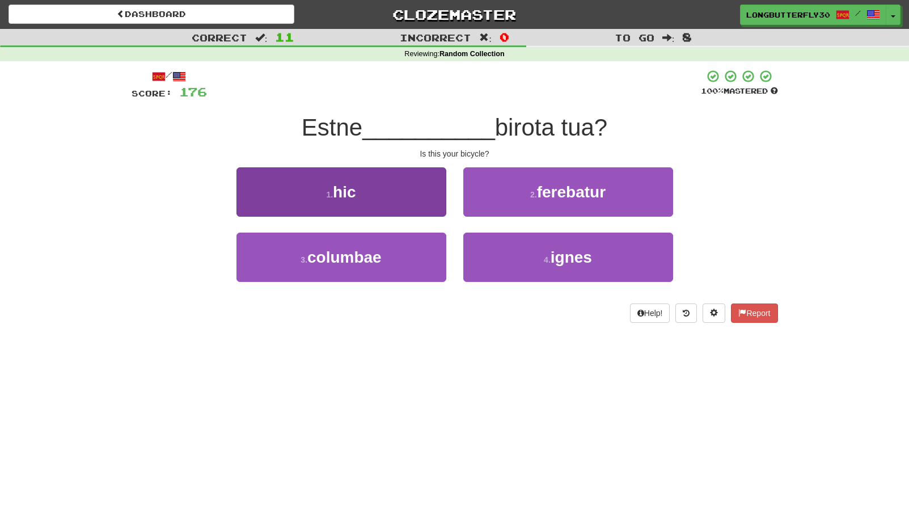
click at [439, 204] on button "1 . hic" at bounding box center [341, 191] width 210 height 49
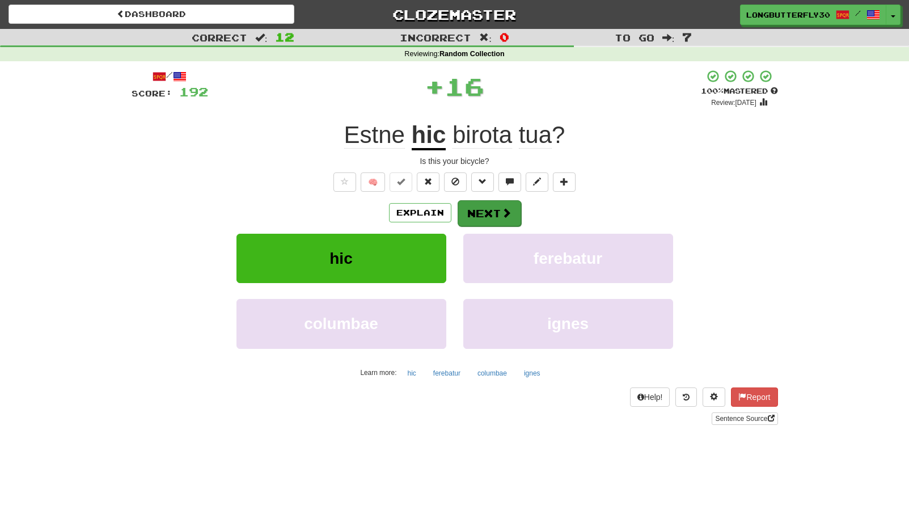
click at [489, 209] on button "Next" at bounding box center [490, 213] width 64 height 26
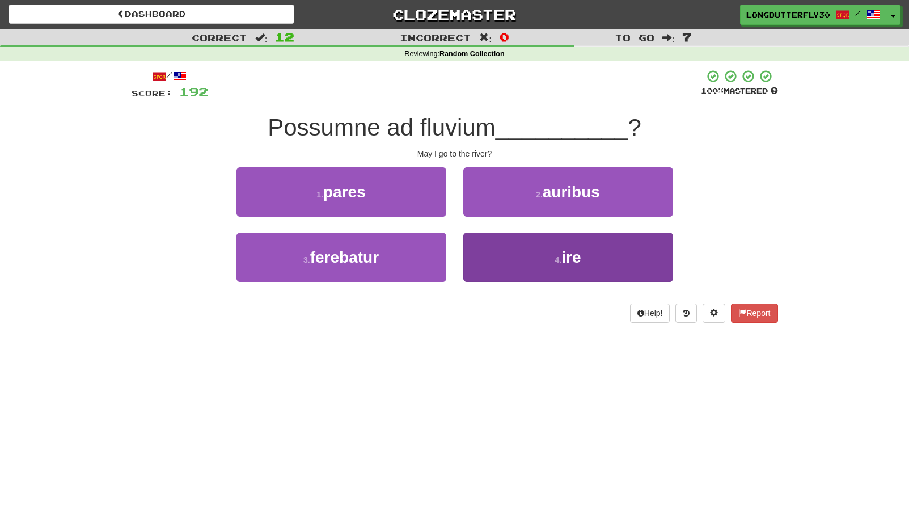
click at [526, 238] on button "4 . ire" at bounding box center [568, 257] width 210 height 49
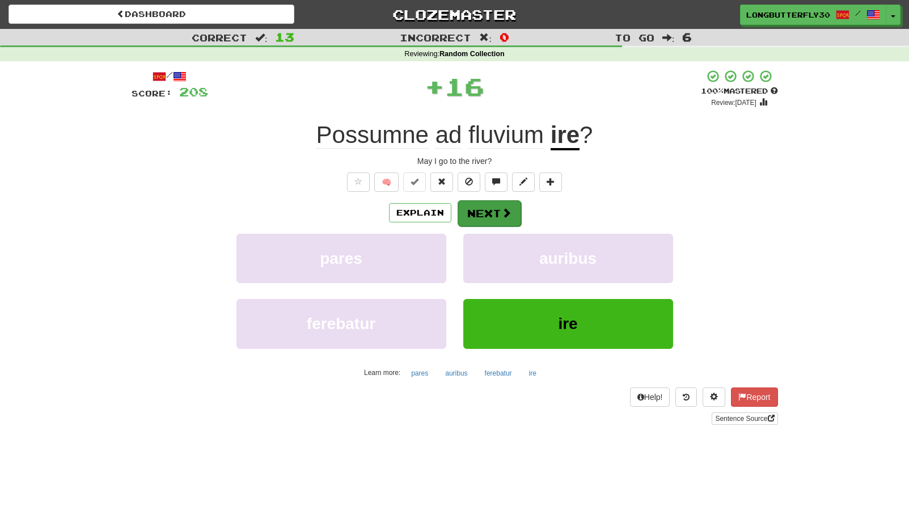
click at [505, 208] on span at bounding box center [506, 213] width 10 height 10
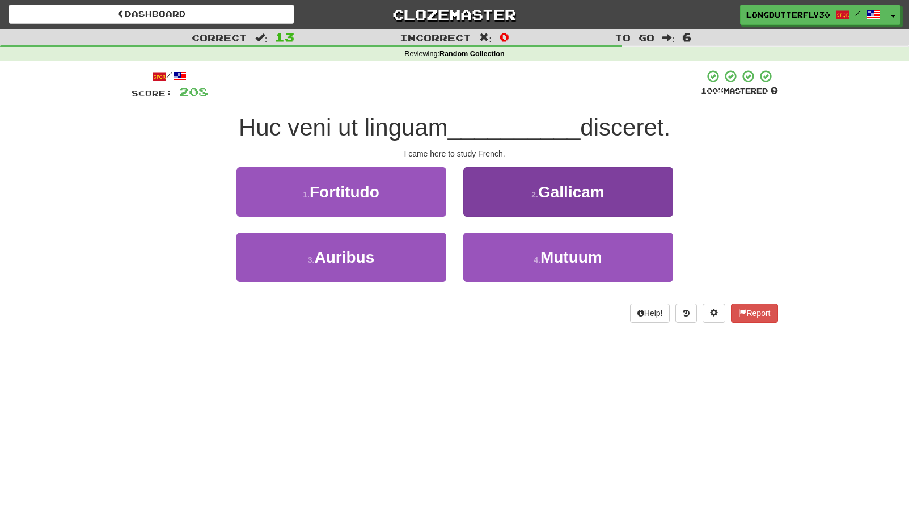
click at [530, 198] on button "2 . Gallicam" at bounding box center [568, 191] width 210 height 49
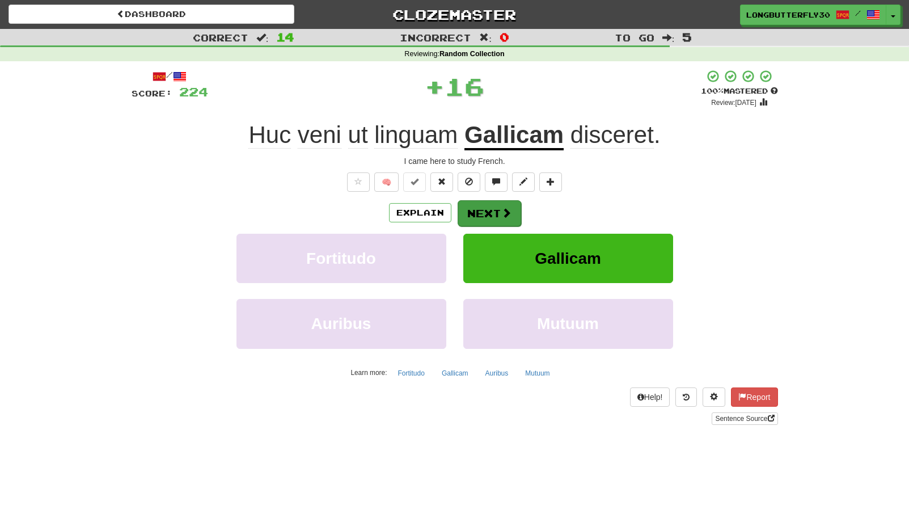
click at [501, 208] on span at bounding box center [506, 213] width 10 height 10
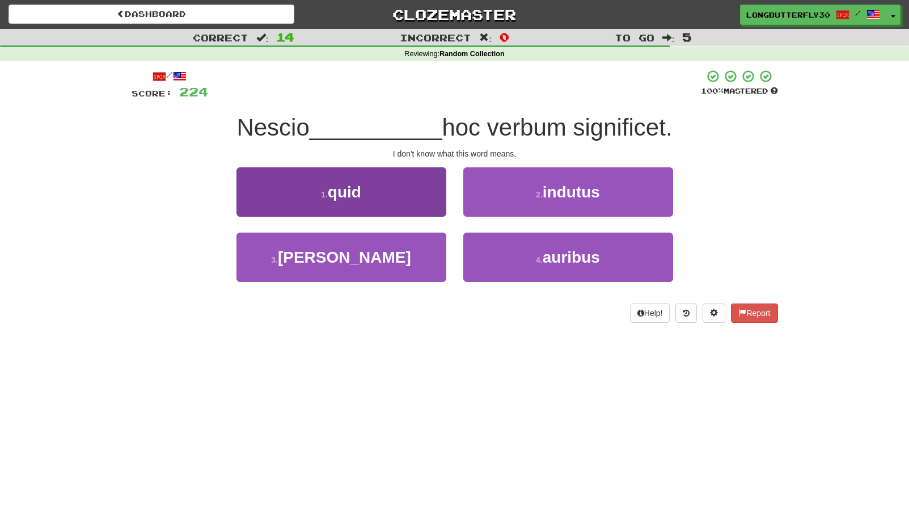
click at [427, 205] on button "1 . quid" at bounding box center [341, 191] width 210 height 49
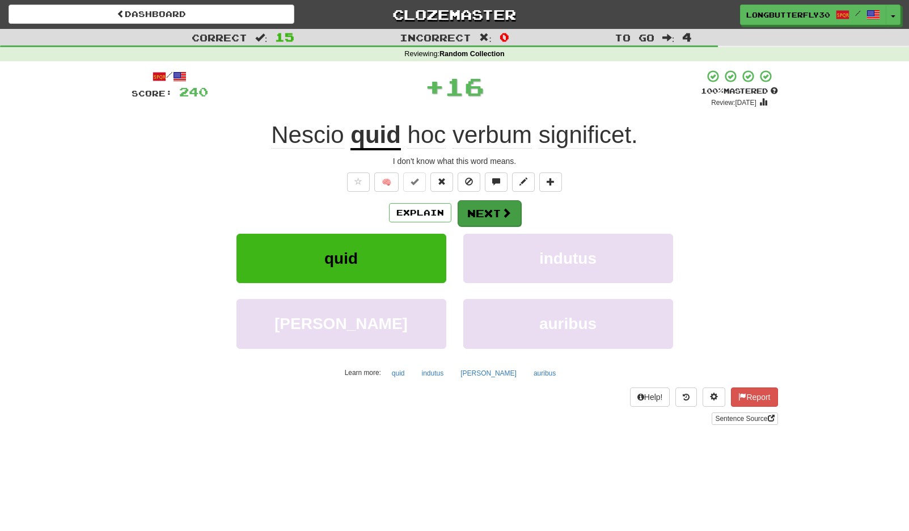
click at [496, 214] on button "Next" at bounding box center [490, 213] width 64 height 26
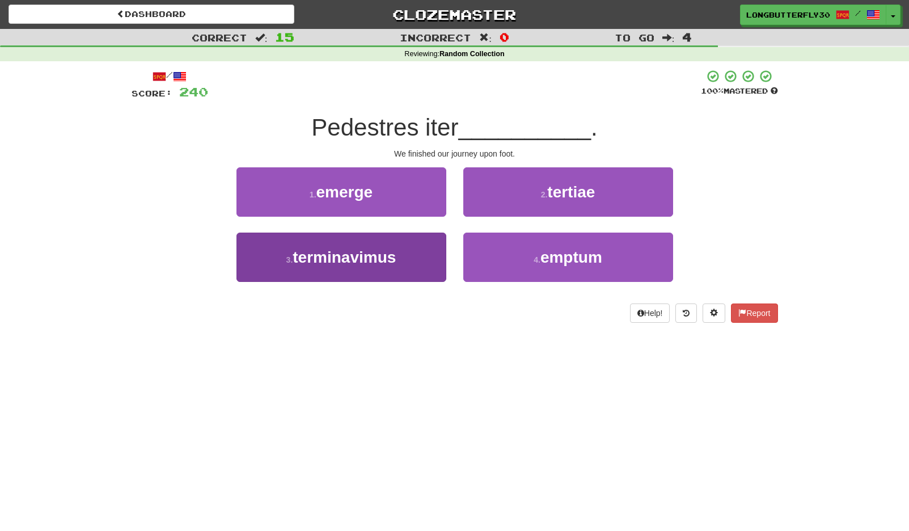
click at [425, 252] on button "3 . terminavimus" at bounding box center [341, 257] width 210 height 49
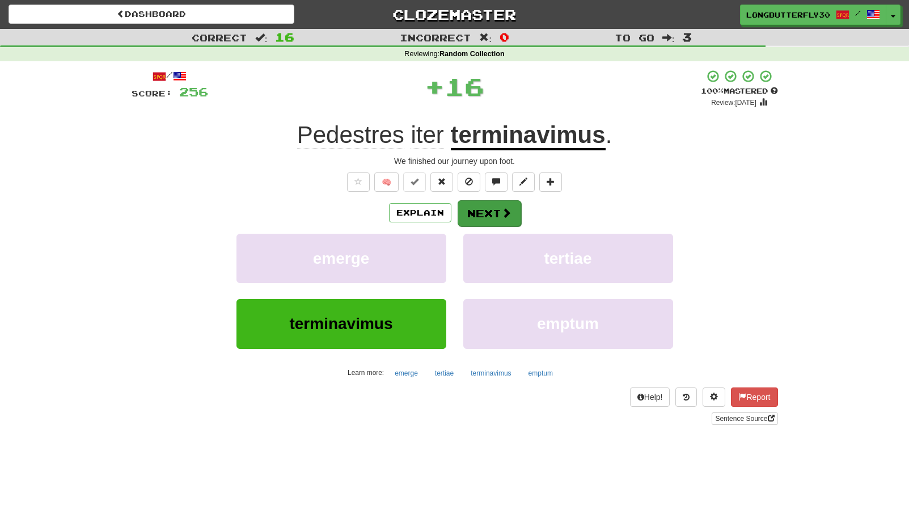
click at [500, 217] on button "Next" at bounding box center [490, 213] width 64 height 26
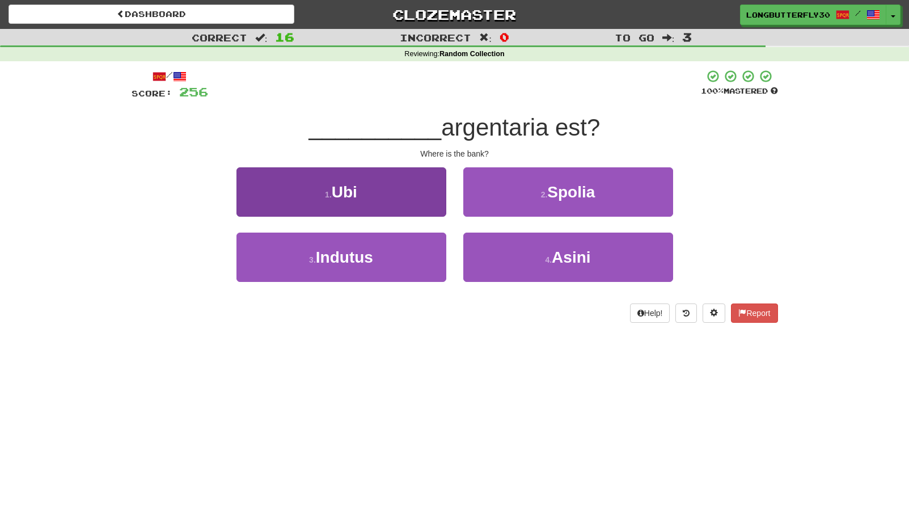
click at [437, 191] on button "1 . Ubi" at bounding box center [341, 191] width 210 height 49
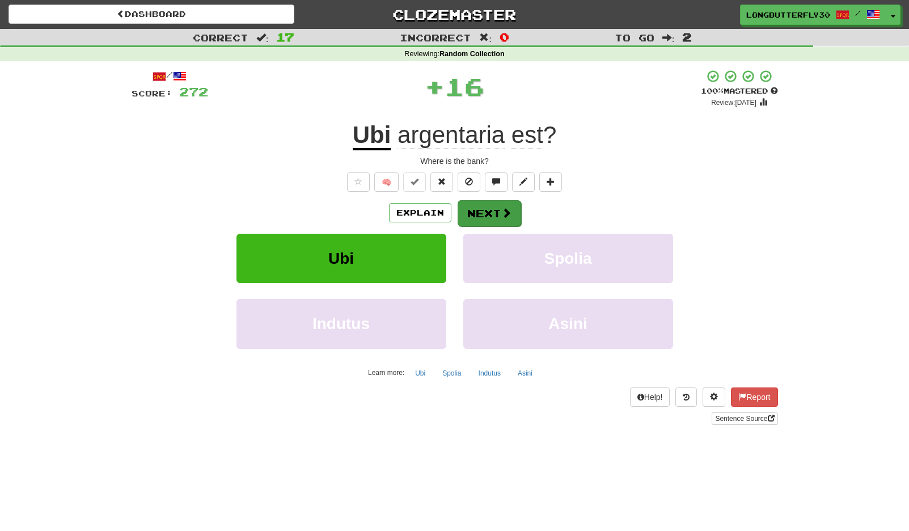
click at [493, 208] on button "Next" at bounding box center [490, 213] width 64 height 26
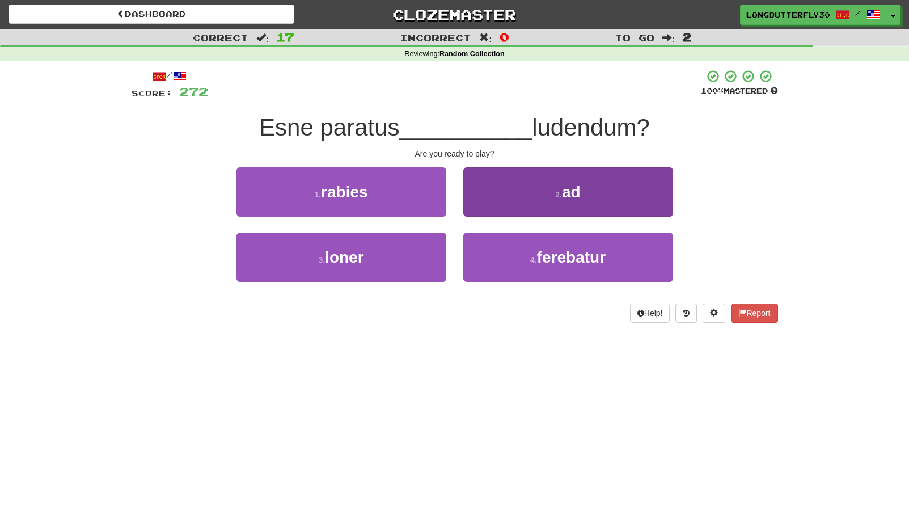
click at [526, 198] on button "2 . ad" at bounding box center [568, 191] width 210 height 49
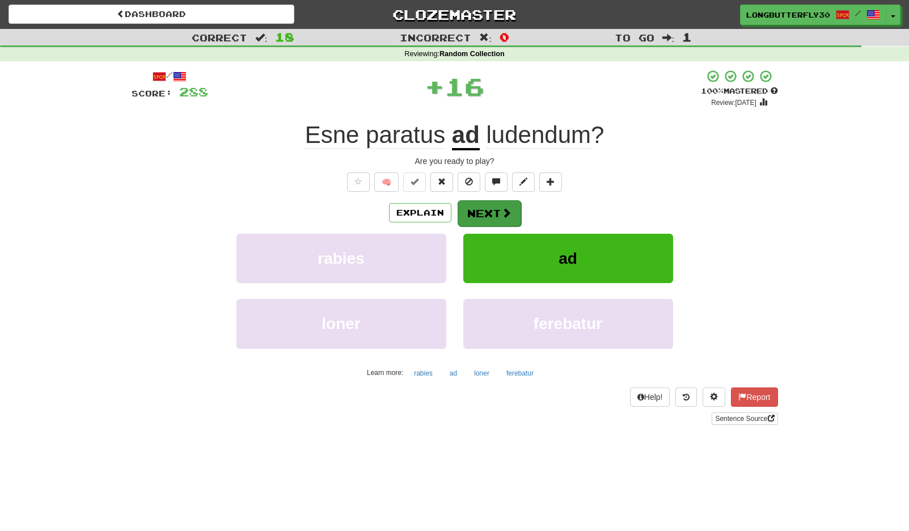
click at [496, 210] on button "Next" at bounding box center [490, 213] width 64 height 26
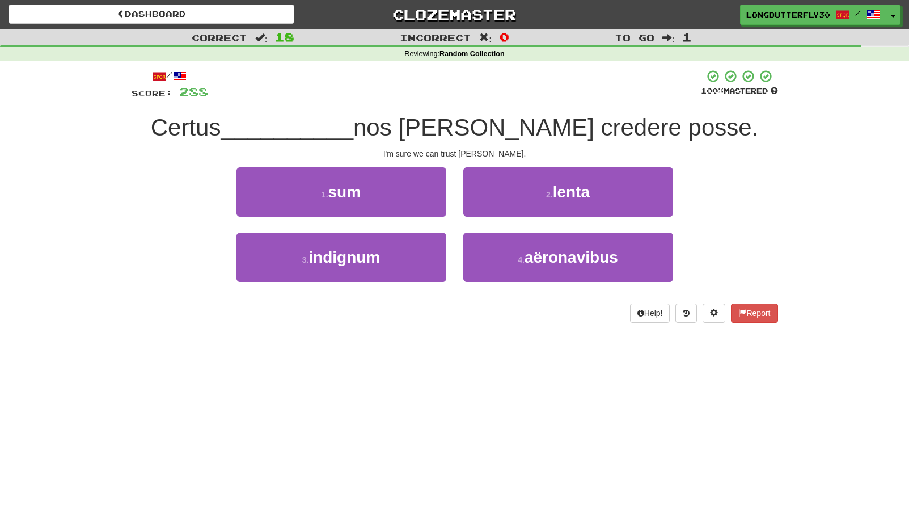
click at [416, 195] on button "1 . sum" at bounding box center [341, 191] width 210 height 49
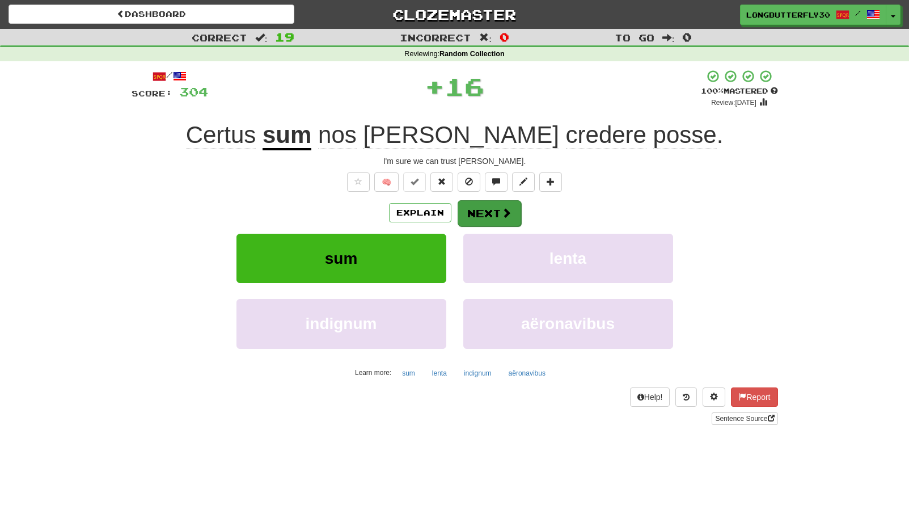
click at [487, 209] on button "Next" at bounding box center [490, 213] width 64 height 26
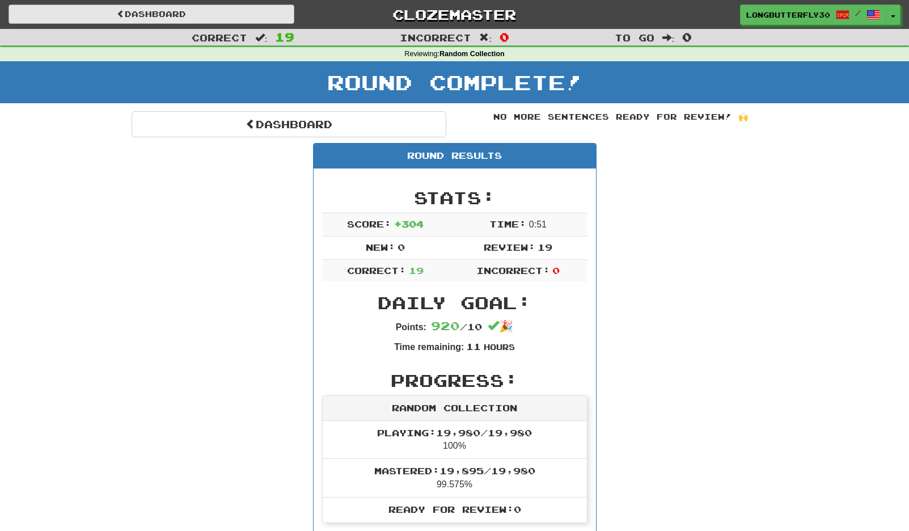
click at [245, 18] on link "Dashboard" at bounding box center [152, 14] width 286 height 19
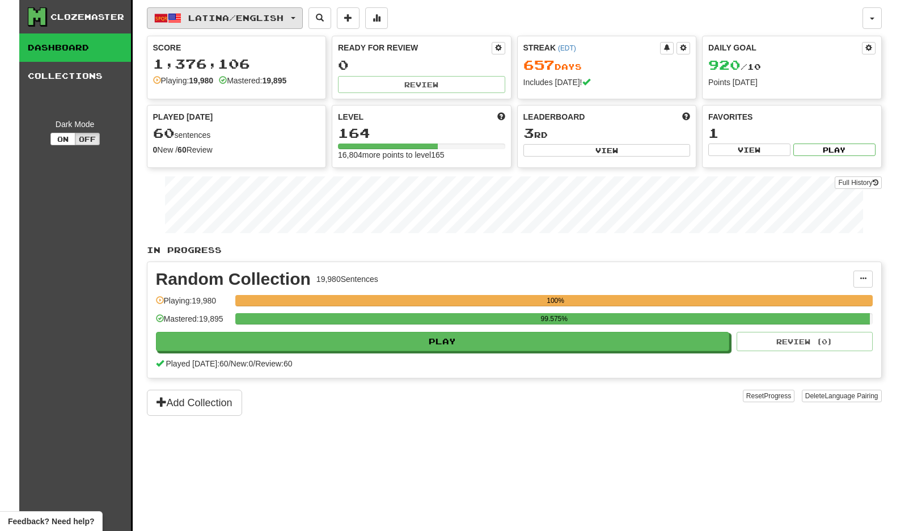
click at [256, 20] on span "Latina / English" at bounding box center [235, 18] width 95 height 10
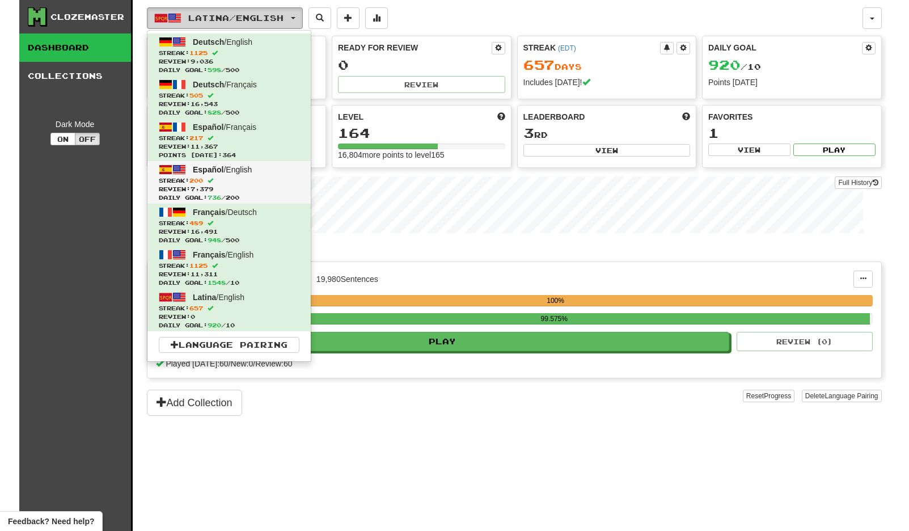
scroll to position [2, 0]
